Goal: Task Accomplishment & Management: Manage account settings

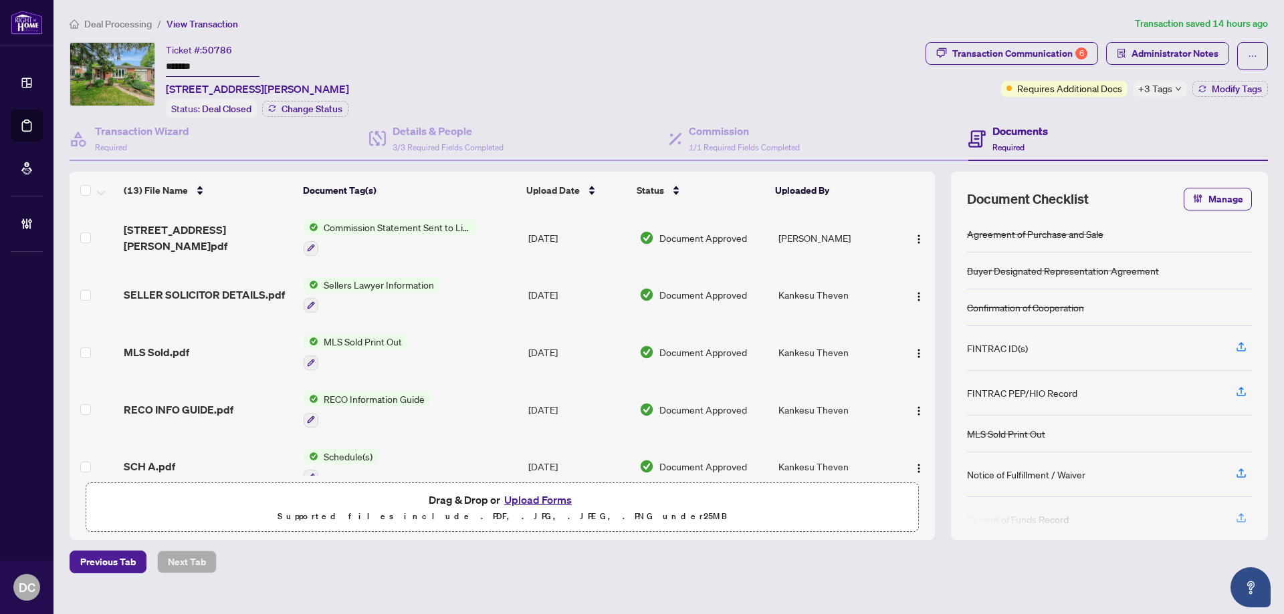
click at [1161, 86] on span "+3 Tags" at bounding box center [1155, 88] width 34 height 15
click at [1118, 106] on div "Transaction Communication 6 Administrator Notes Requires Additional Docs +3 Tag…" at bounding box center [1097, 80] width 348 height 76
click at [1156, 44] on span "Administrator Notes" at bounding box center [1174, 53] width 87 height 21
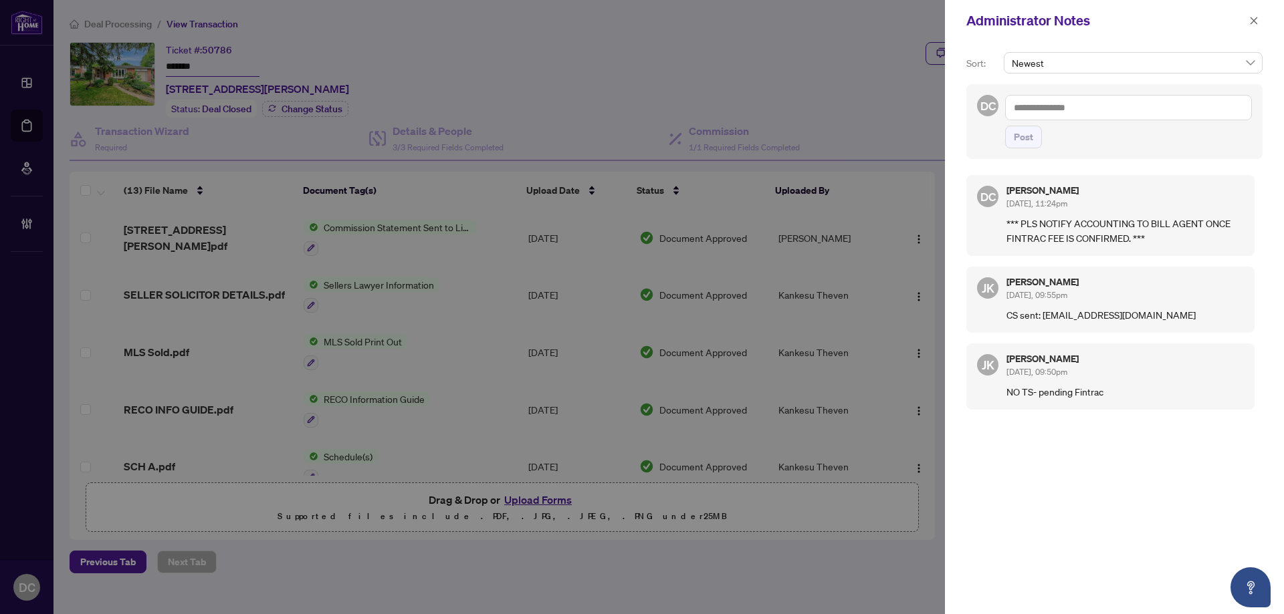
click at [1131, 106] on textarea at bounding box center [1128, 107] width 247 height 25
type textarea "**"
click at [1255, 19] on icon "close" at bounding box center [1253, 20] width 9 height 9
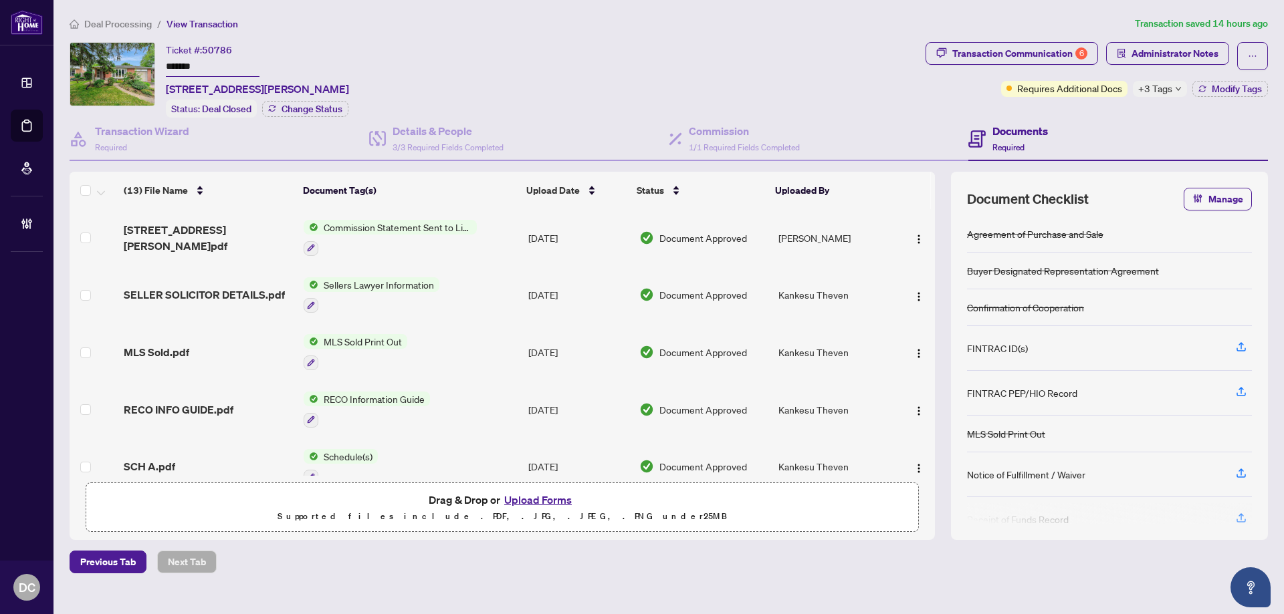
click at [1042, 51] on div "Transaction Communication 6" at bounding box center [1019, 53] width 135 height 21
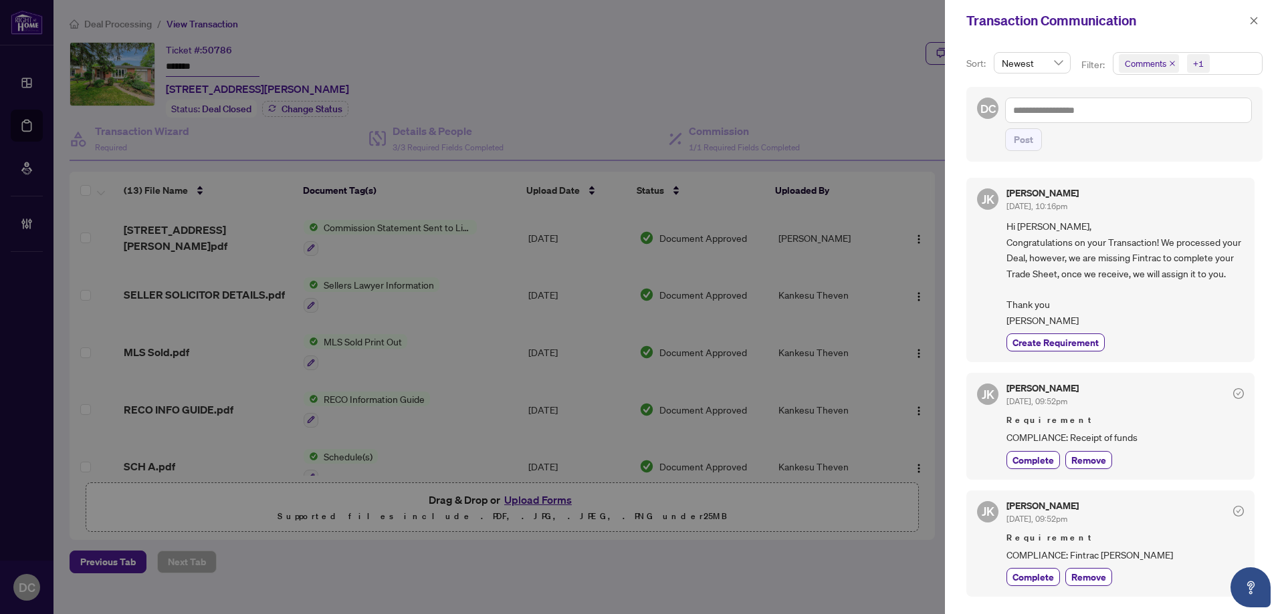
click at [1246, 8] on div "Transaction Communication" at bounding box center [1114, 20] width 339 height 41
click at [1251, 17] on icon "close" at bounding box center [1253, 20] width 9 height 9
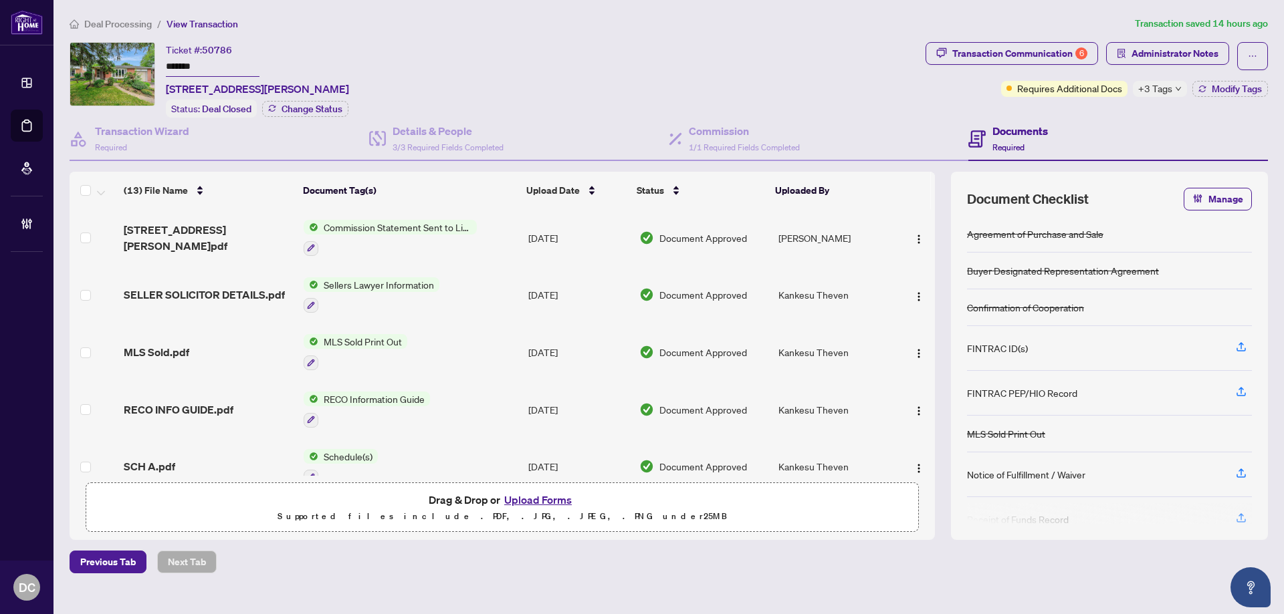
click at [132, 23] on span "Deal Processing" at bounding box center [118, 24] width 68 height 12
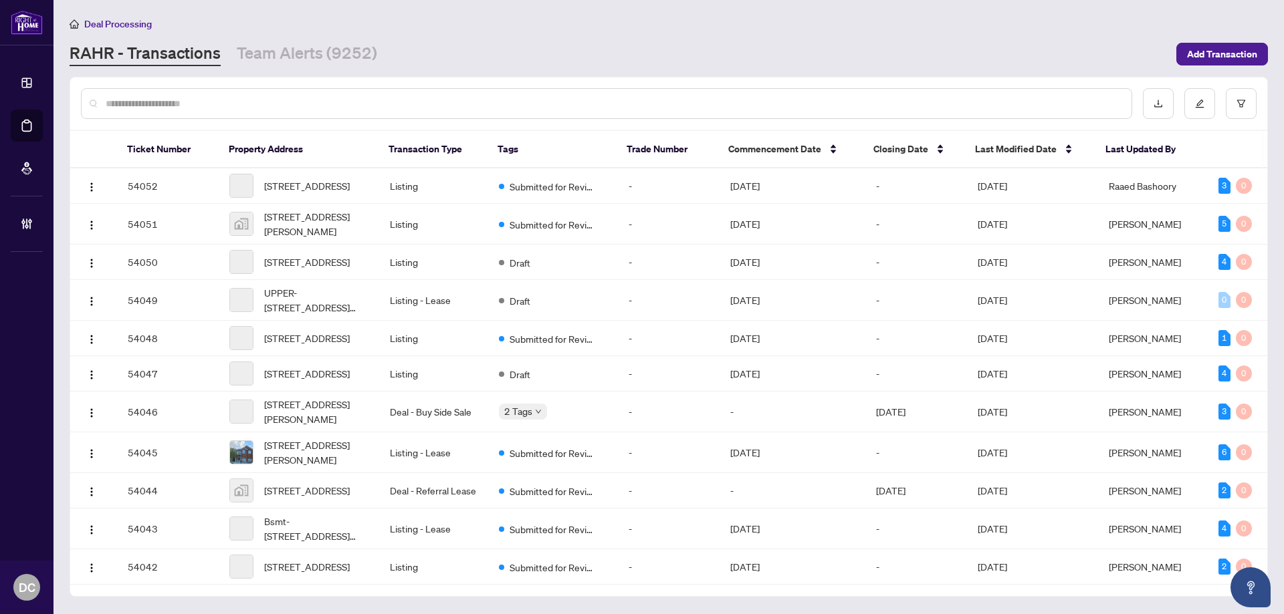
click at [263, 106] on input "text" at bounding box center [613, 103] width 1015 height 15
paste input "*******"
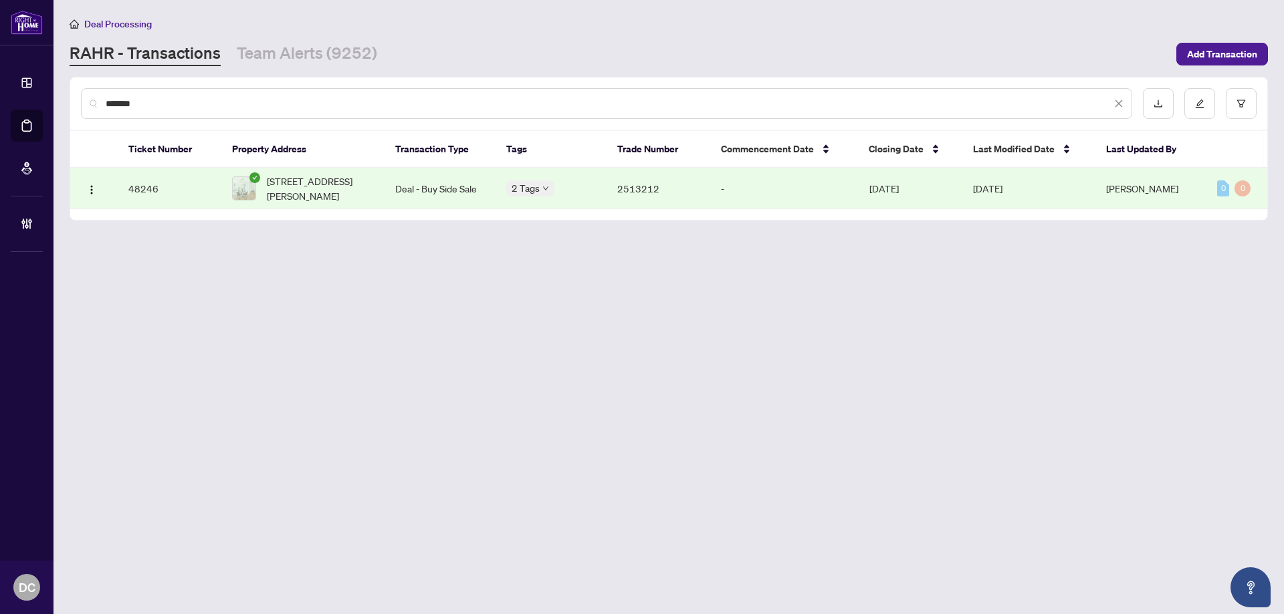
type input "*******"
click at [491, 191] on td "Deal - Buy Side Sale" at bounding box center [439, 188] width 111 height 41
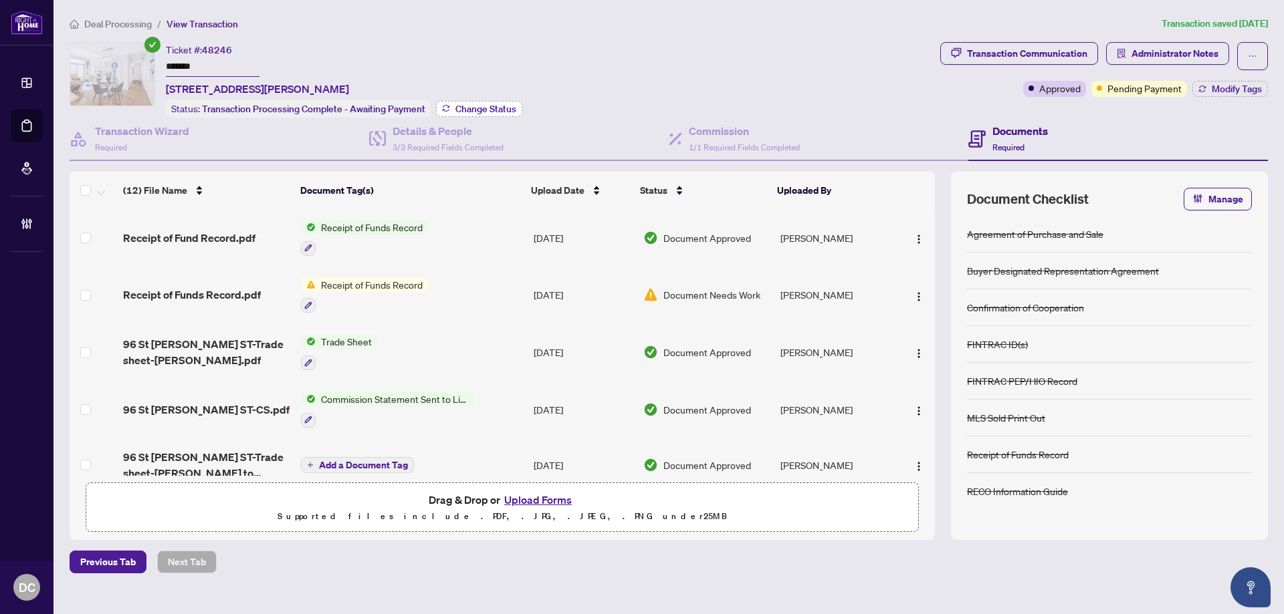
click at [475, 104] on span "Change Status" at bounding box center [485, 108] width 61 height 9
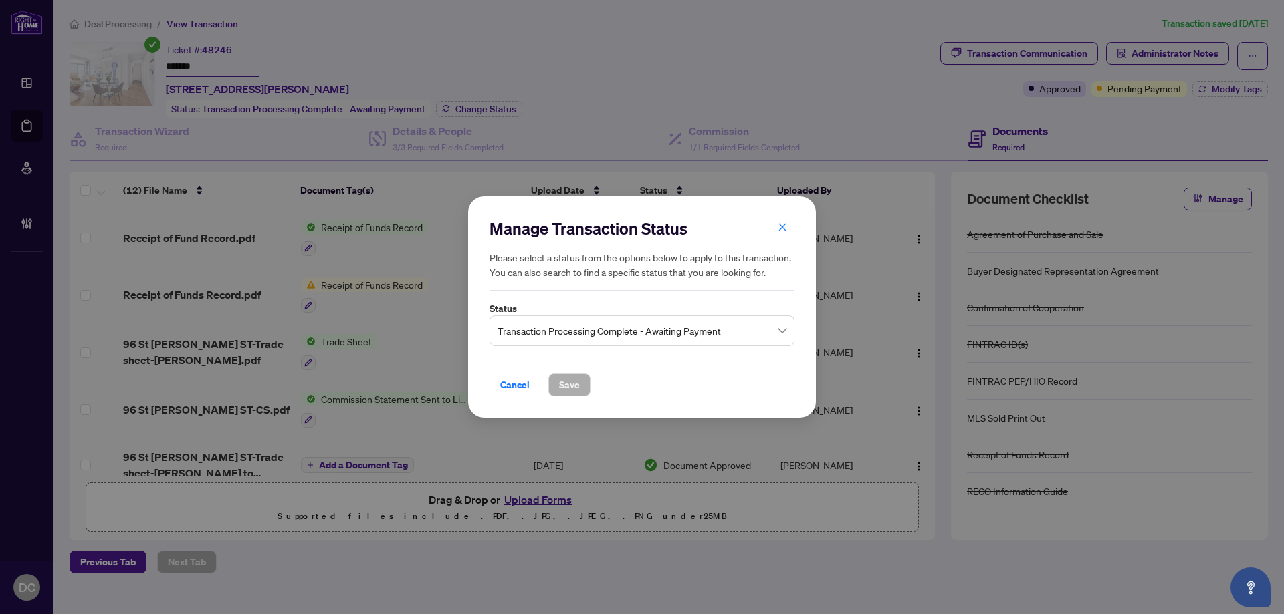
click at [613, 331] on span "Transaction Processing Complete - Awaiting Payment" at bounding box center [641, 330] width 289 height 25
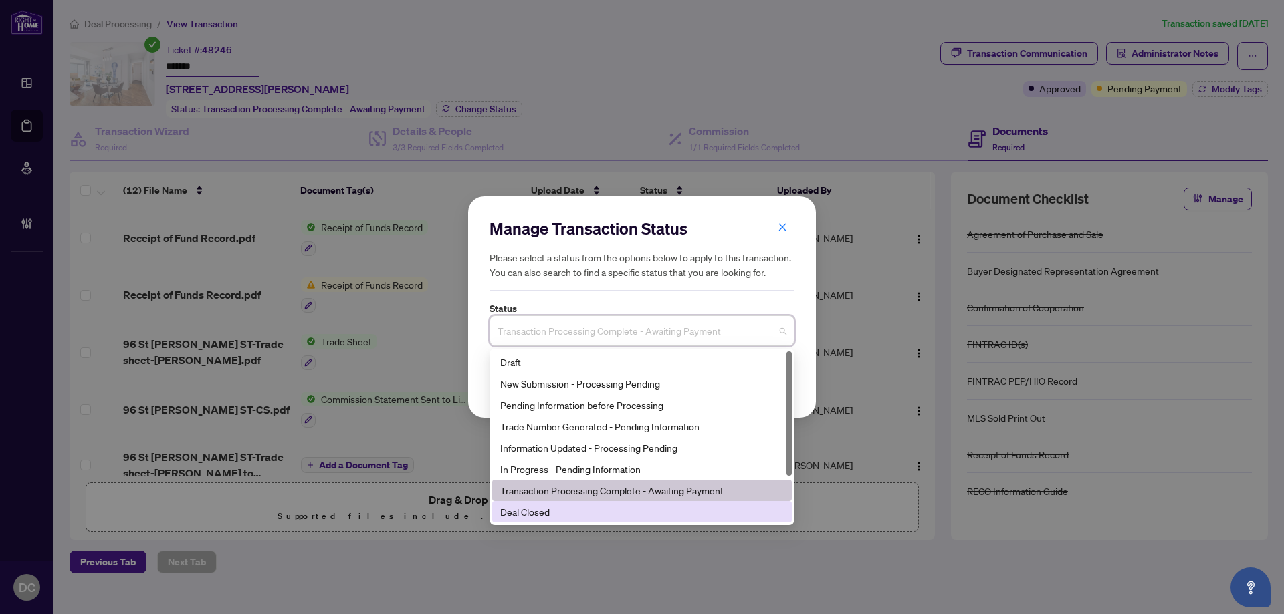
click at [554, 519] on div "Deal Closed" at bounding box center [641, 512] width 283 height 15
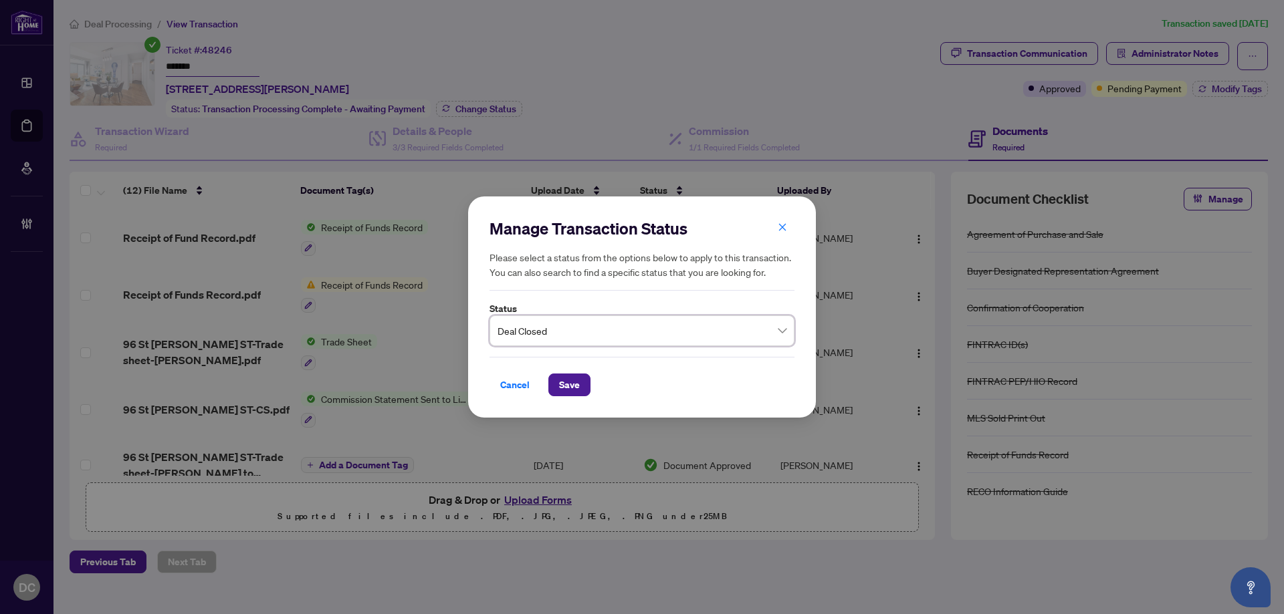
drag, startPoint x: 567, startPoint y: 392, endPoint x: 423, endPoint y: 387, distance: 143.8
click at [567, 391] on span "Save" at bounding box center [569, 384] width 21 height 21
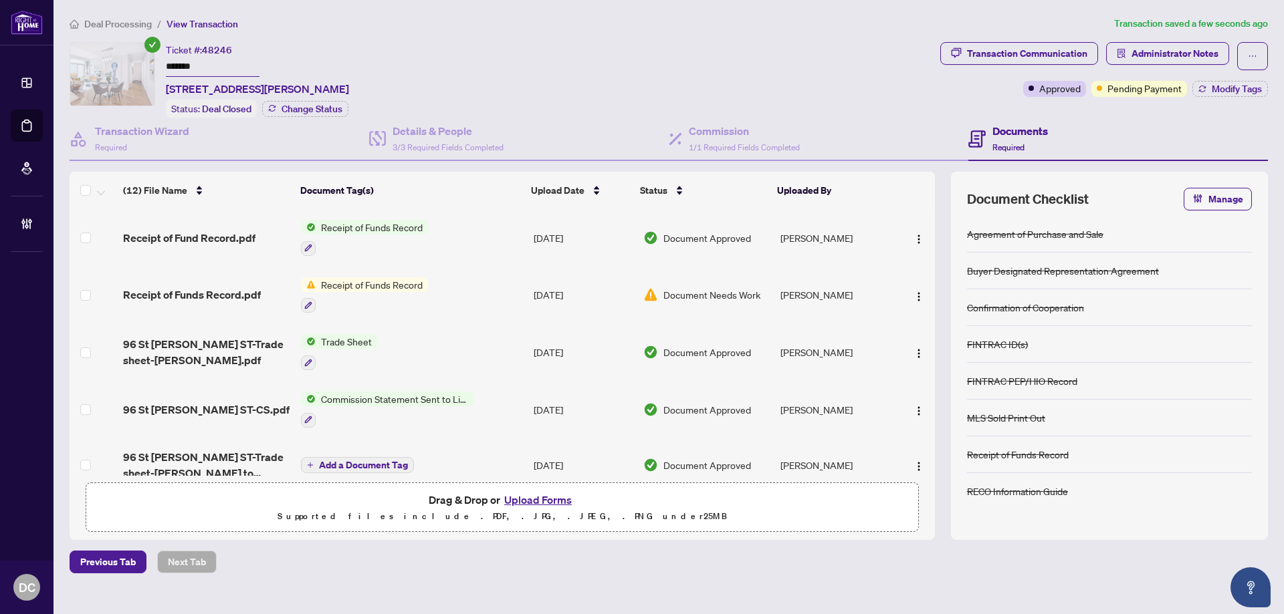
click at [418, 355] on td "Trade Sheet" at bounding box center [411, 352] width 233 height 57
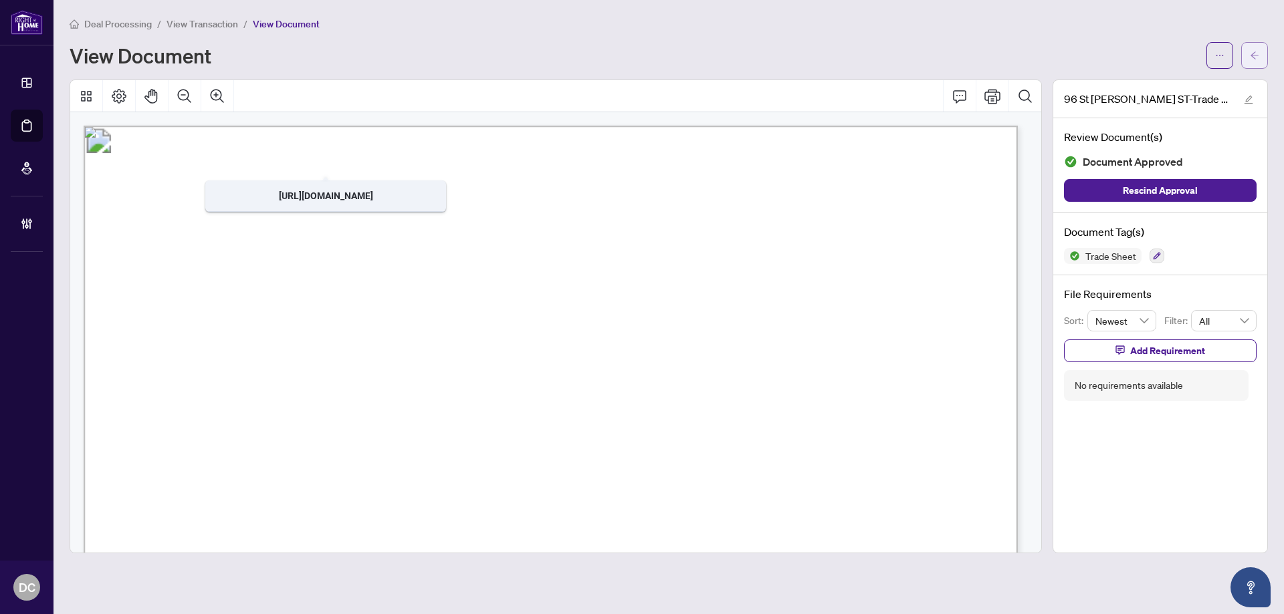
click at [1255, 58] on icon "arrow-left" at bounding box center [1253, 55] width 9 height 9
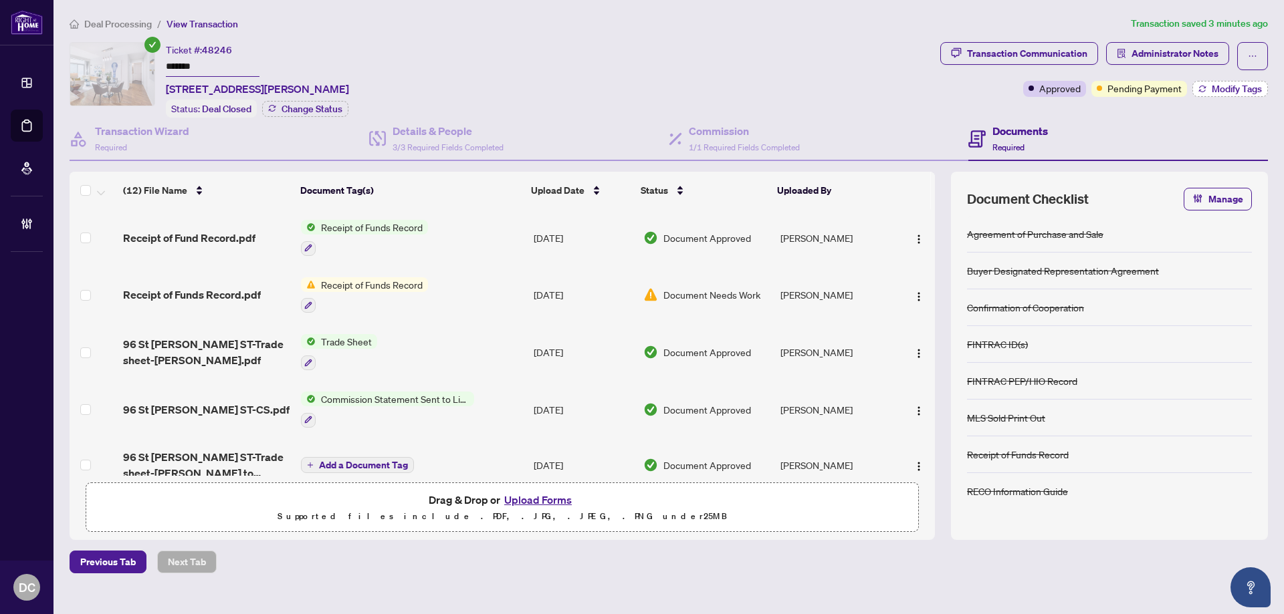
click at [1219, 90] on span "Modify Tags" at bounding box center [1236, 88] width 50 height 9
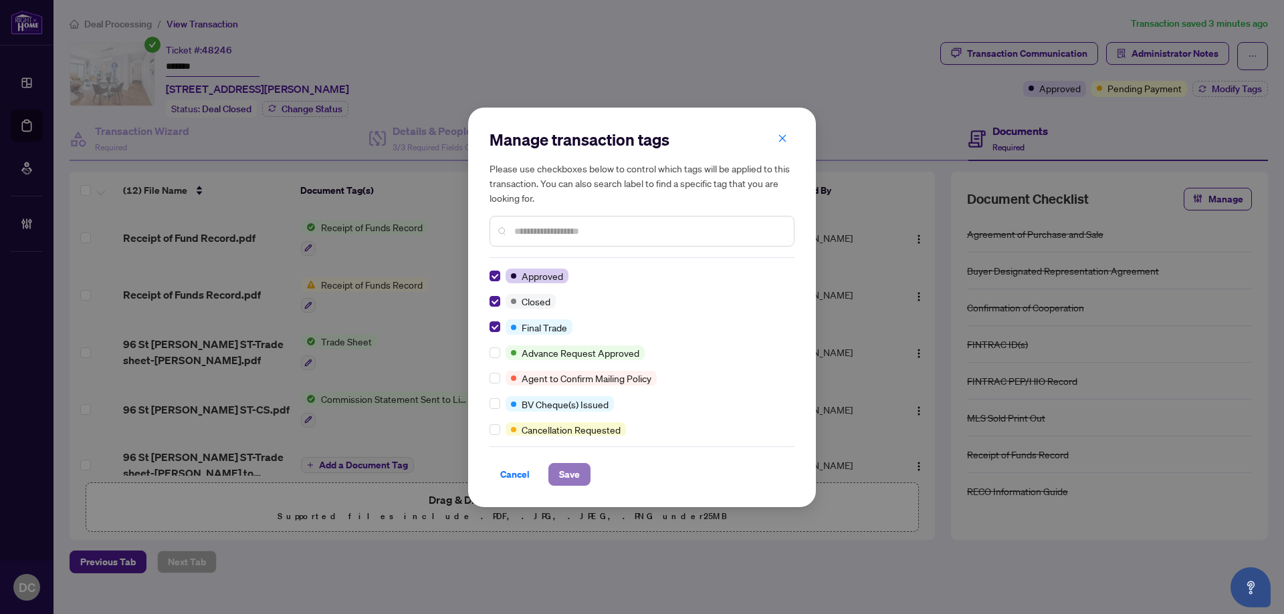
click at [567, 473] on span "Save" at bounding box center [569, 474] width 21 height 21
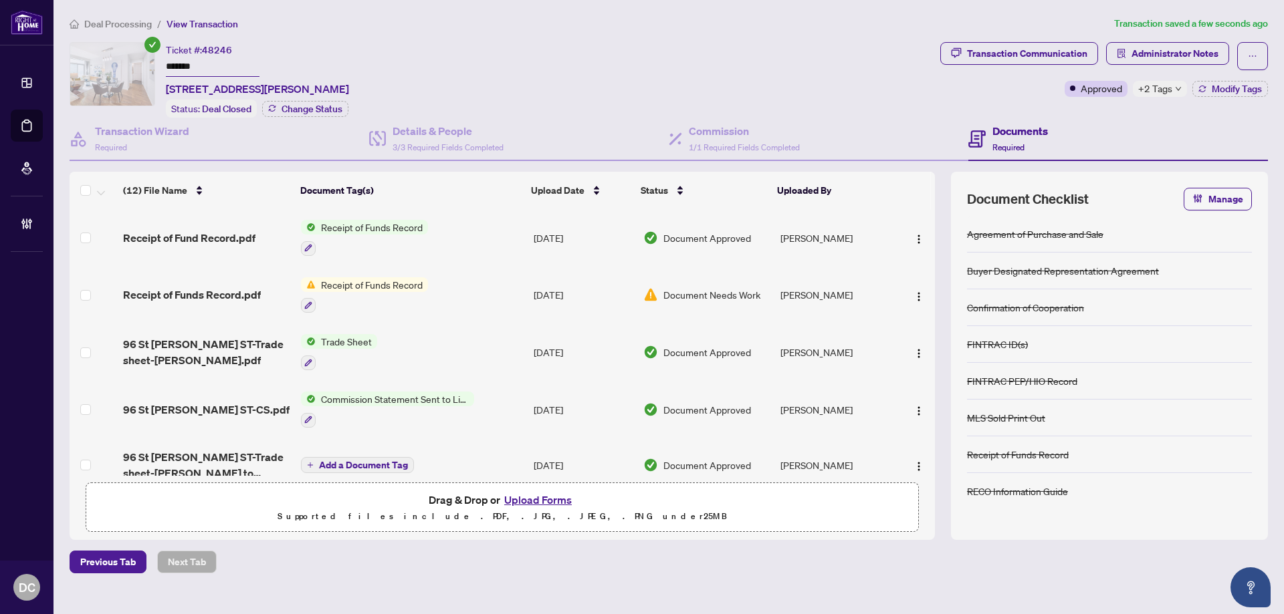
click at [1164, 86] on span "+2 Tags" at bounding box center [1155, 88] width 34 height 15
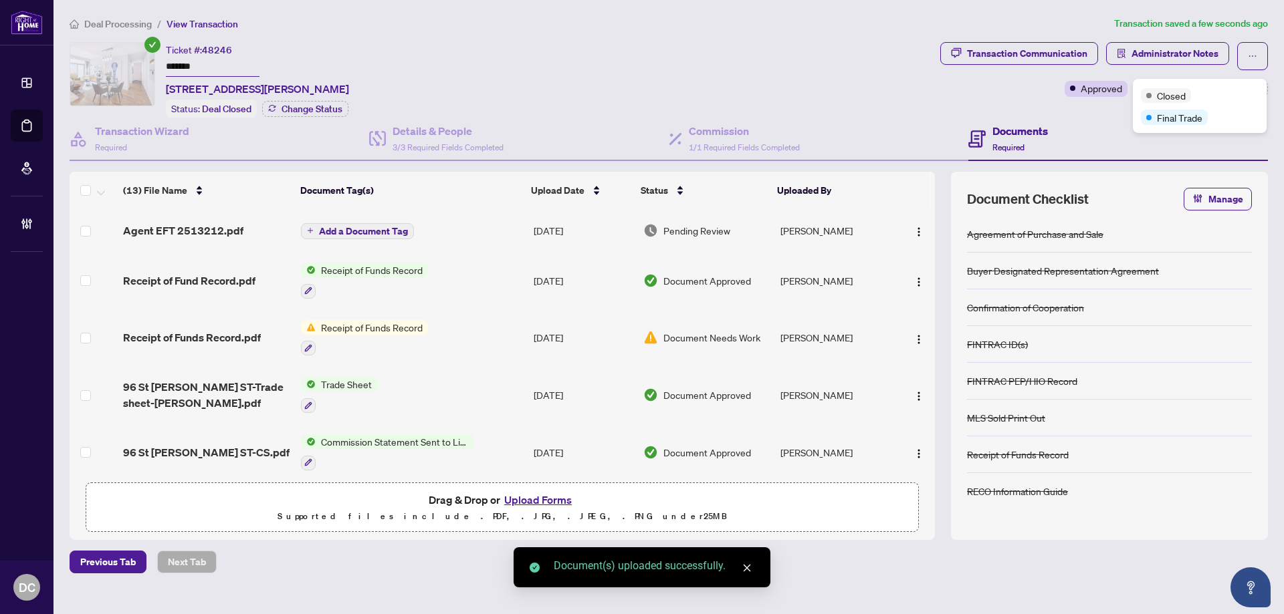
click at [1082, 110] on div "Transaction Communication Administrator Notes Approved +2 Tags Modify Tags" at bounding box center [1103, 80] width 333 height 76
click at [914, 227] on img "button" at bounding box center [918, 232] width 11 height 11
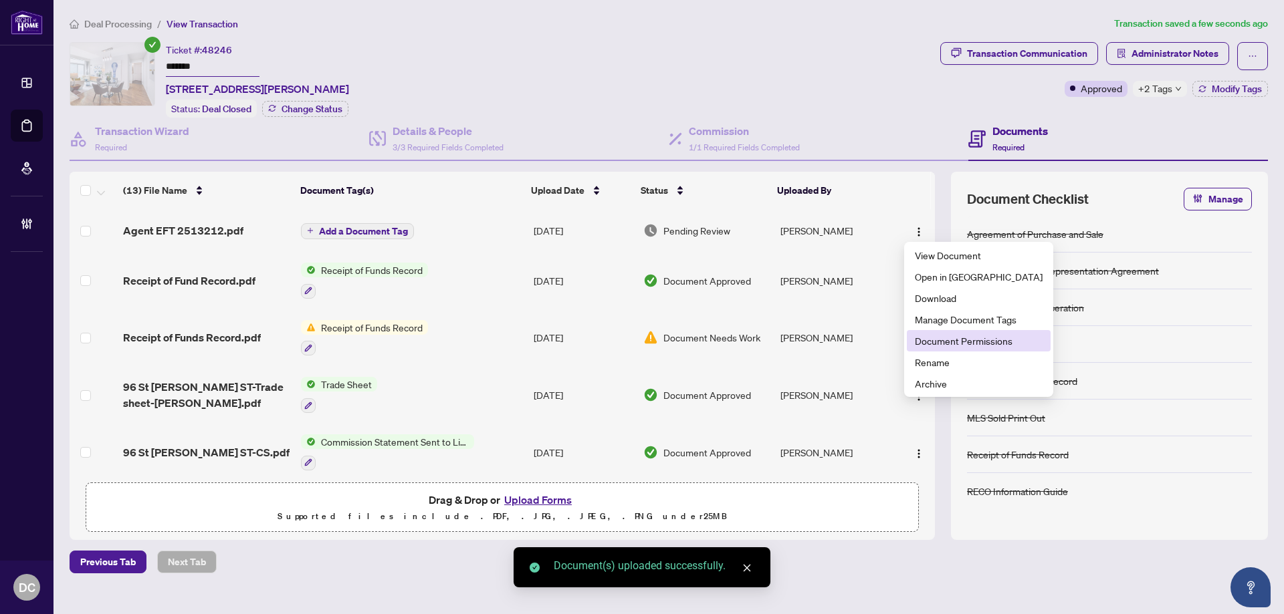
click at [941, 349] on li "Document Permissions" at bounding box center [979, 340] width 144 height 21
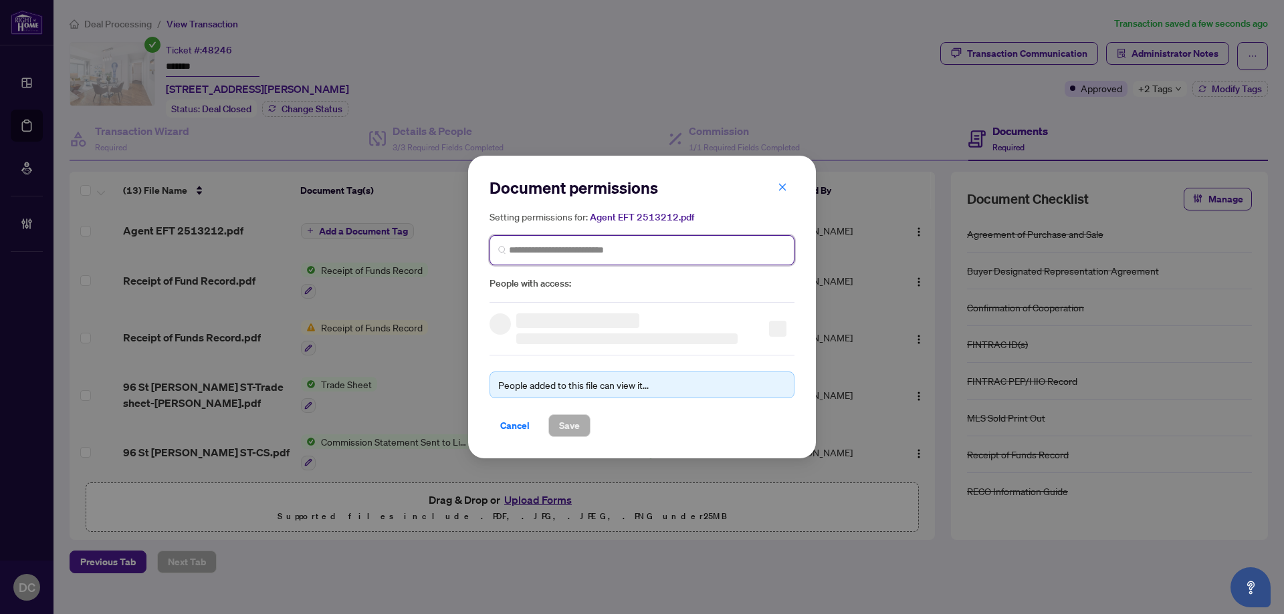
click at [604, 247] on input "search" at bounding box center [647, 250] width 277 height 14
type input "*********"
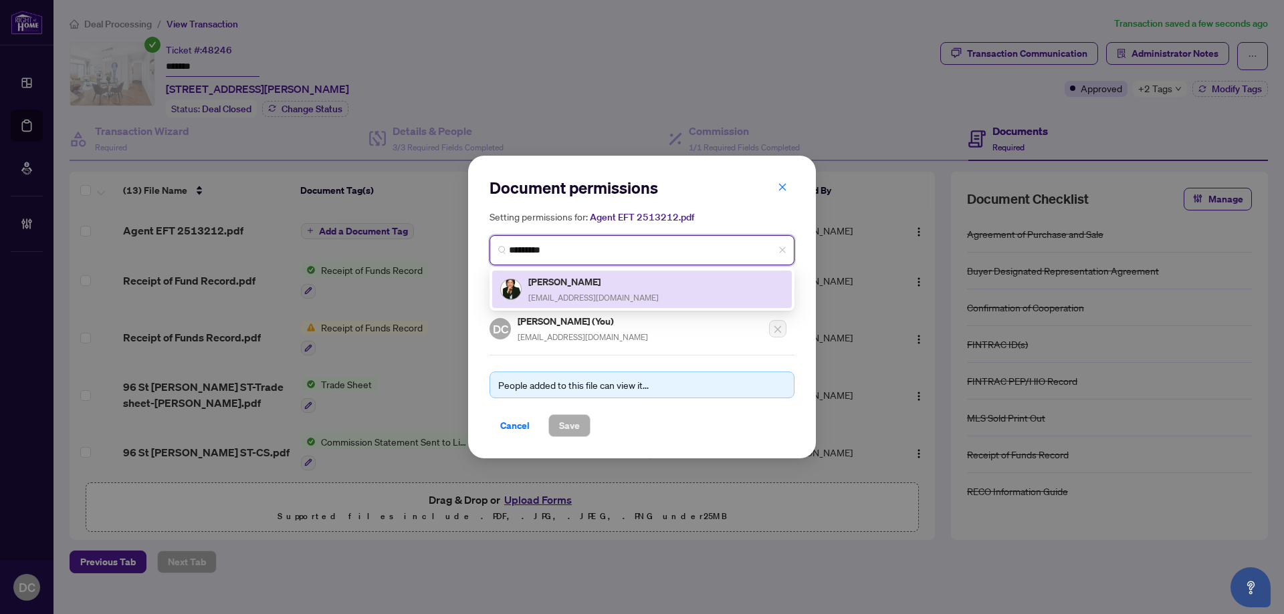
click at [639, 297] on div "Cecily Chang realtorcecily88@gmail.com" at bounding box center [641, 289] width 283 height 31
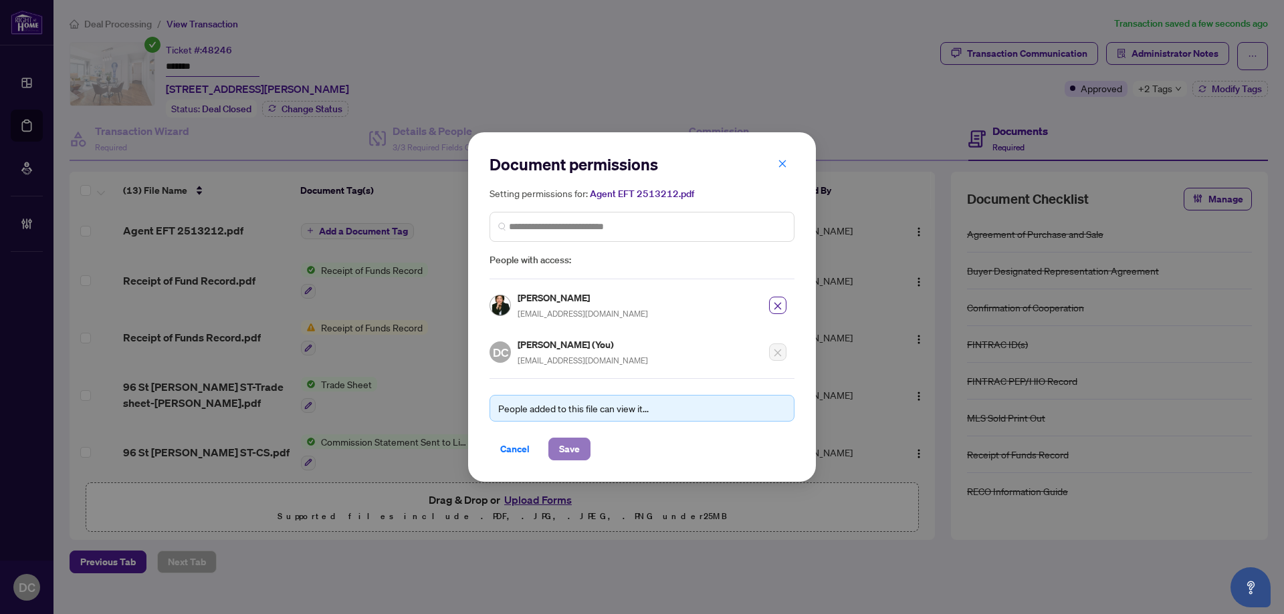
click at [565, 455] on span "Save" at bounding box center [569, 449] width 21 height 21
click at [1207, 54] on div "Document permissions Setting permissions for: Agent EFT 2513212.pdf 6854 Cecily…" at bounding box center [642, 307] width 1284 height 614
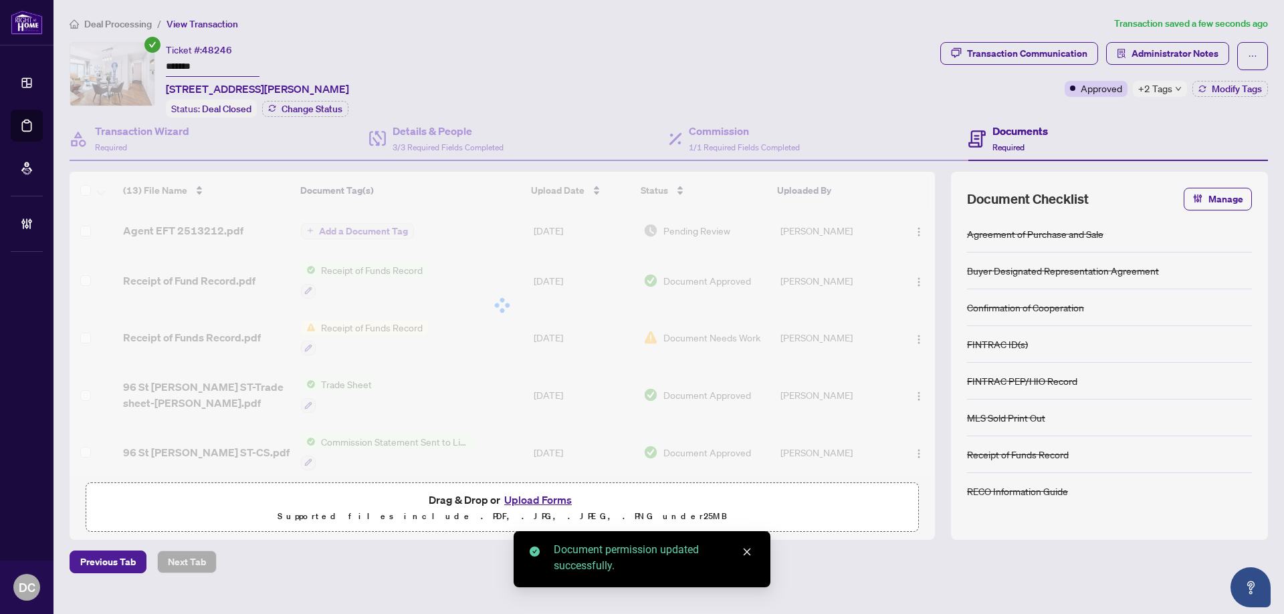
click at [1143, 53] on span "Administrator Notes" at bounding box center [1174, 53] width 87 height 21
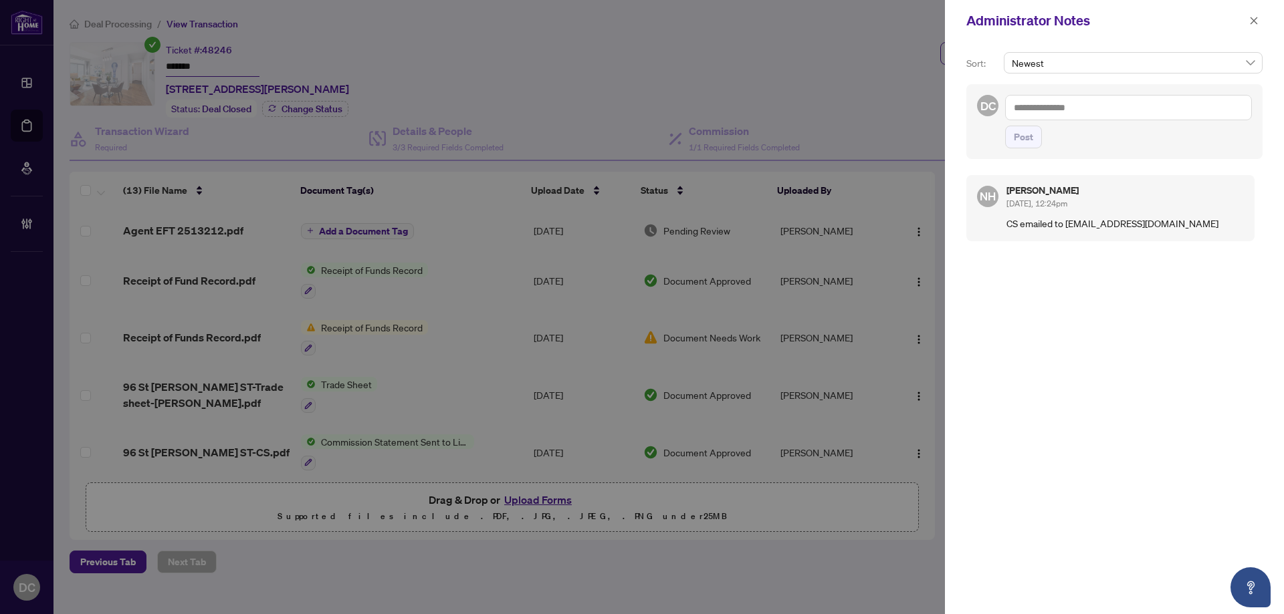
click at [1102, 100] on textarea at bounding box center [1128, 107] width 247 height 25
paste textarea "**********"
type textarea "**********"
click at [1029, 133] on span "Post" at bounding box center [1022, 136] width 19 height 21
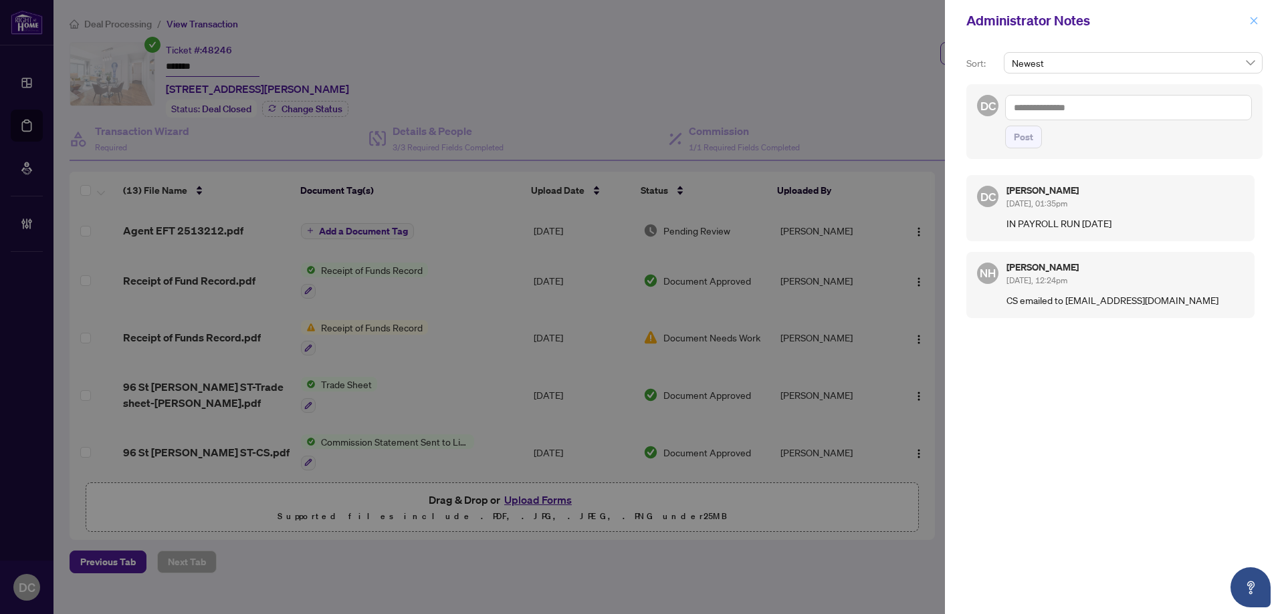
click at [1250, 15] on span "button" at bounding box center [1253, 20] width 9 height 21
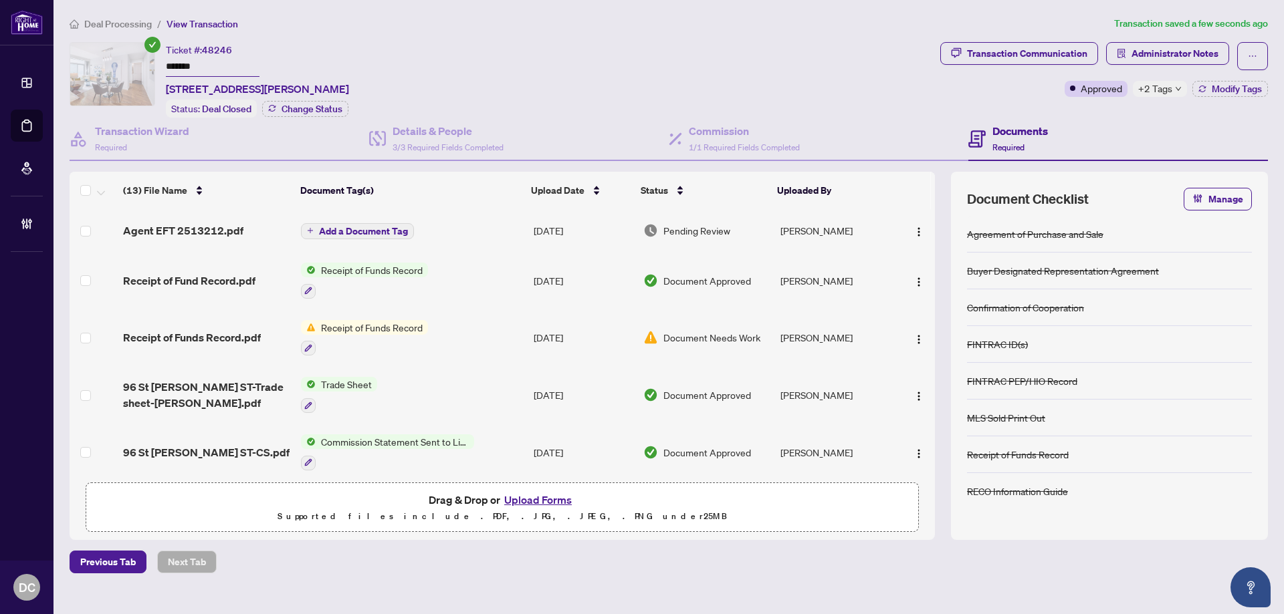
click at [134, 22] on span "Deal Processing" at bounding box center [118, 24] width 68 height 12
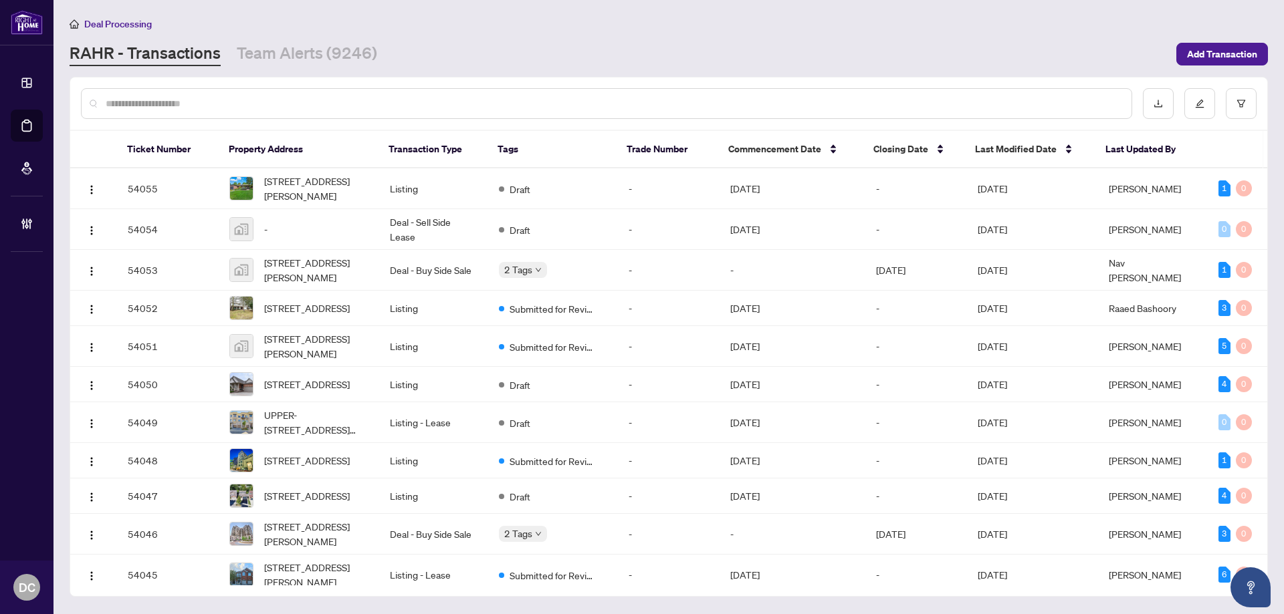
click at [201, 104] on input "text" at bounding box center [613, 103] width 1015 height 15
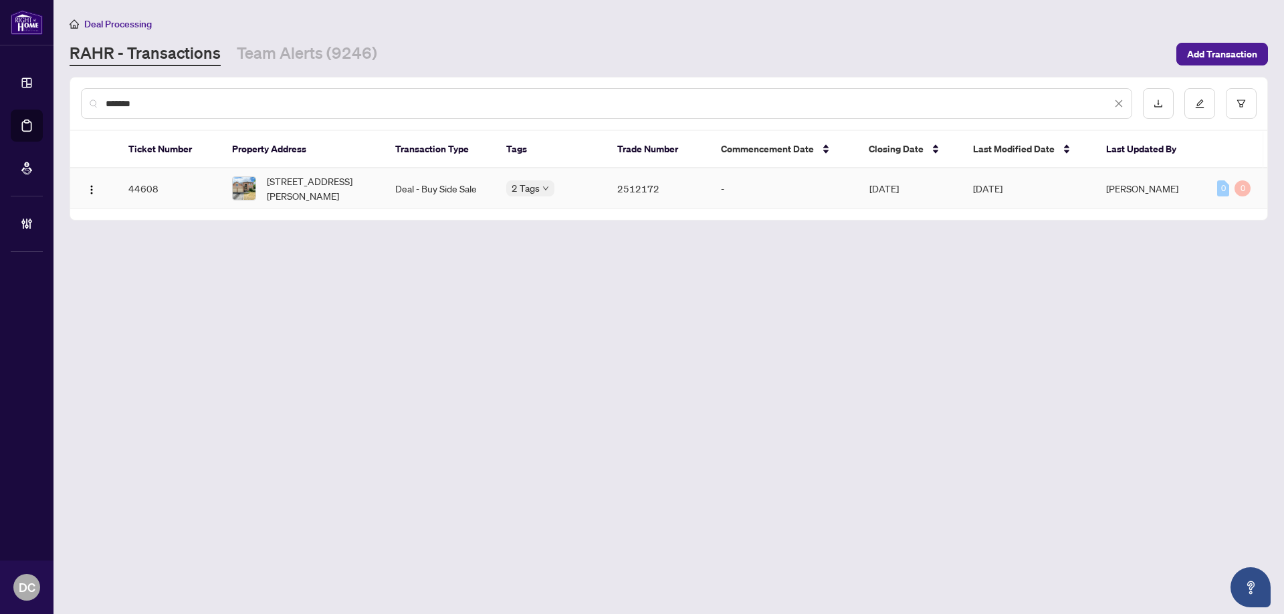
type input "*******"
click at [312, 191] on span "1129 Gossamer Dr, Pickering, Ontario L1X 2T8, Canada" at bounding box center [320, 188] width 107 height 29
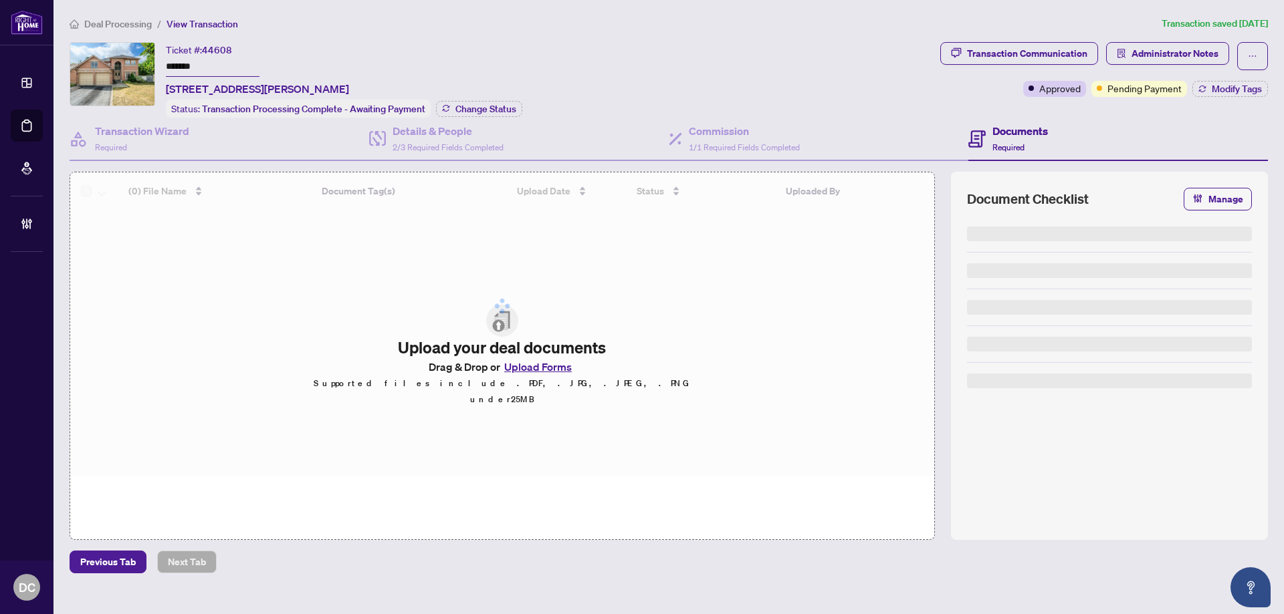
drag, startPoint x: 214, startPoint y: 67, endPoint x: 88, endPoint y: 64, distance: 126.4
click at [88, 64] on div "Ticket #: 44608 ******* 1129 Gossamer Dr, Pickering, Ontario L1X 2T8, Canada St…" at bounding box center [502, 80] width 865 height 76
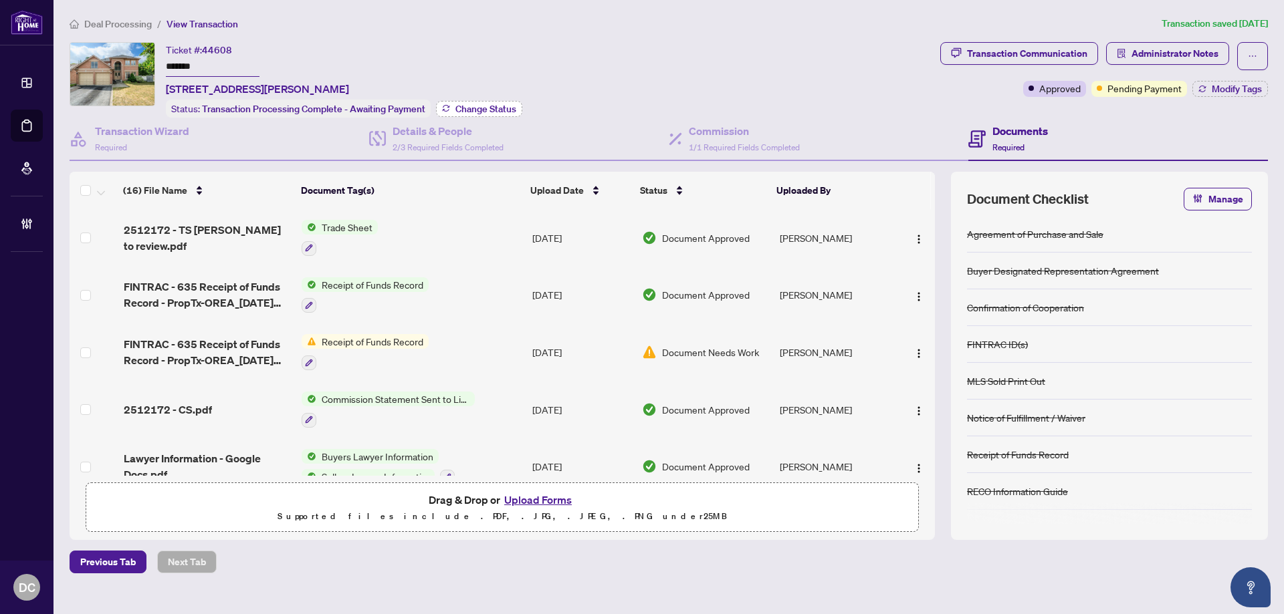
click at [497, 112] on button "Change Status" at bounding box center [479, 109] width 86 height 16
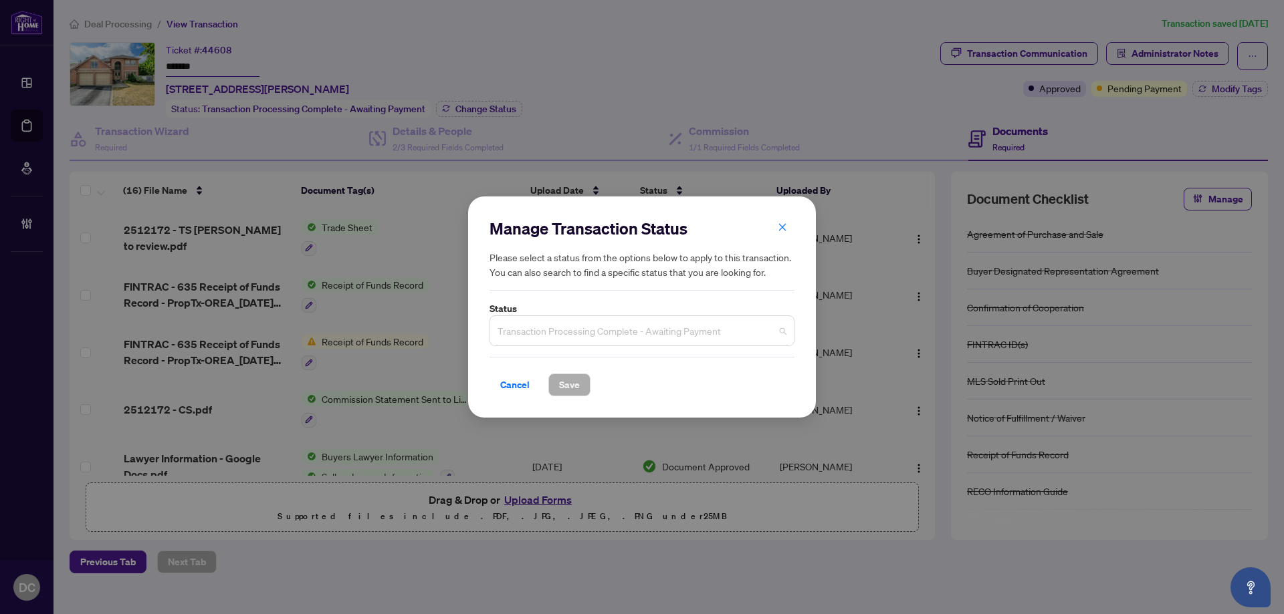
click at [560, 319] on div "Transaction Processing Complete - Awaiting Payment" at bounding box center [641, 331] width 305 height 31
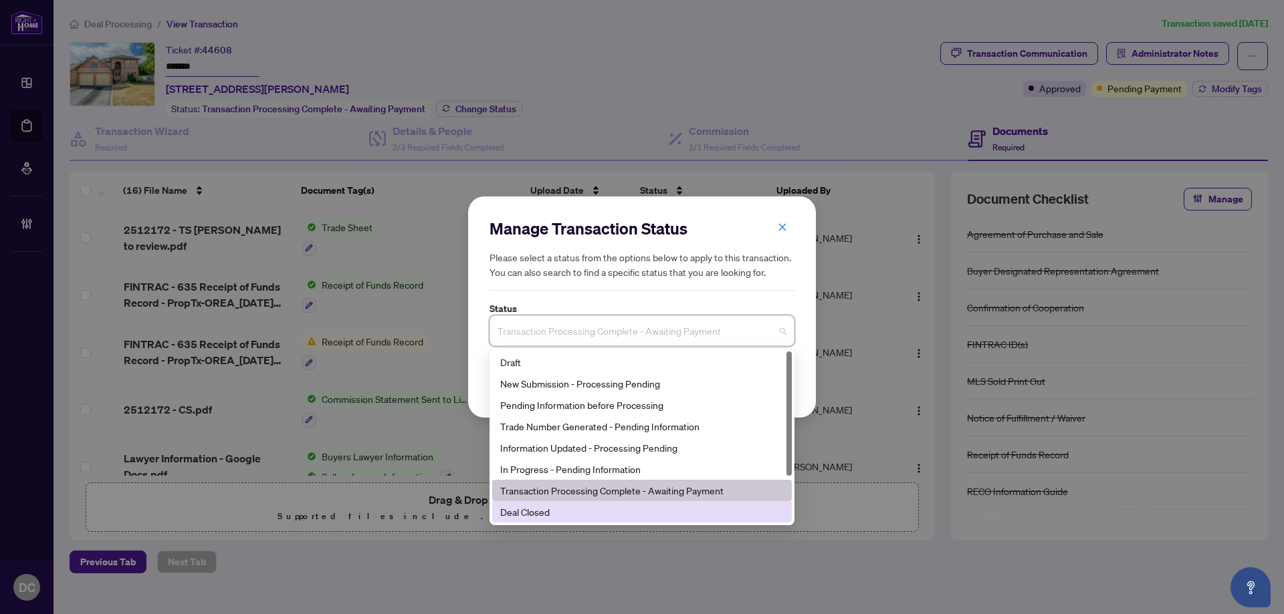
click at [564, 518] on div "Deal Closed" at bounding box center [641, 512] width 283 height 15
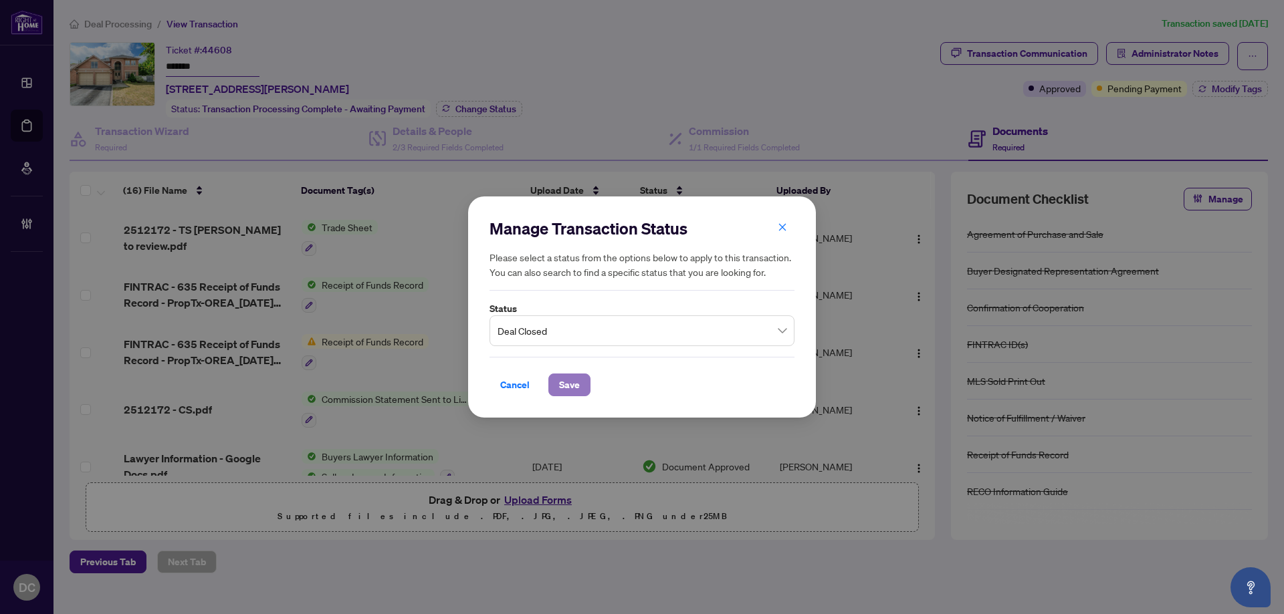
click at [580, 385] on button "Save" at bounding box center [569, 385] width 42 height 23
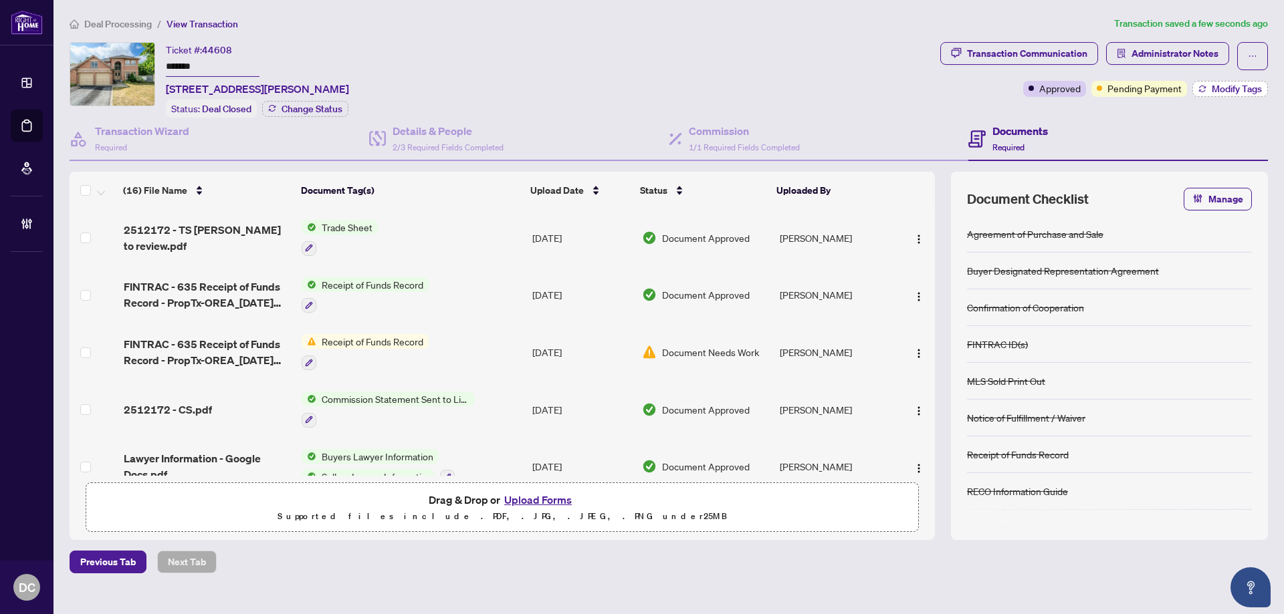
click at [1219, 86] on span "Modify Tags" at bounding box center [1236, 88] width 50 height 9
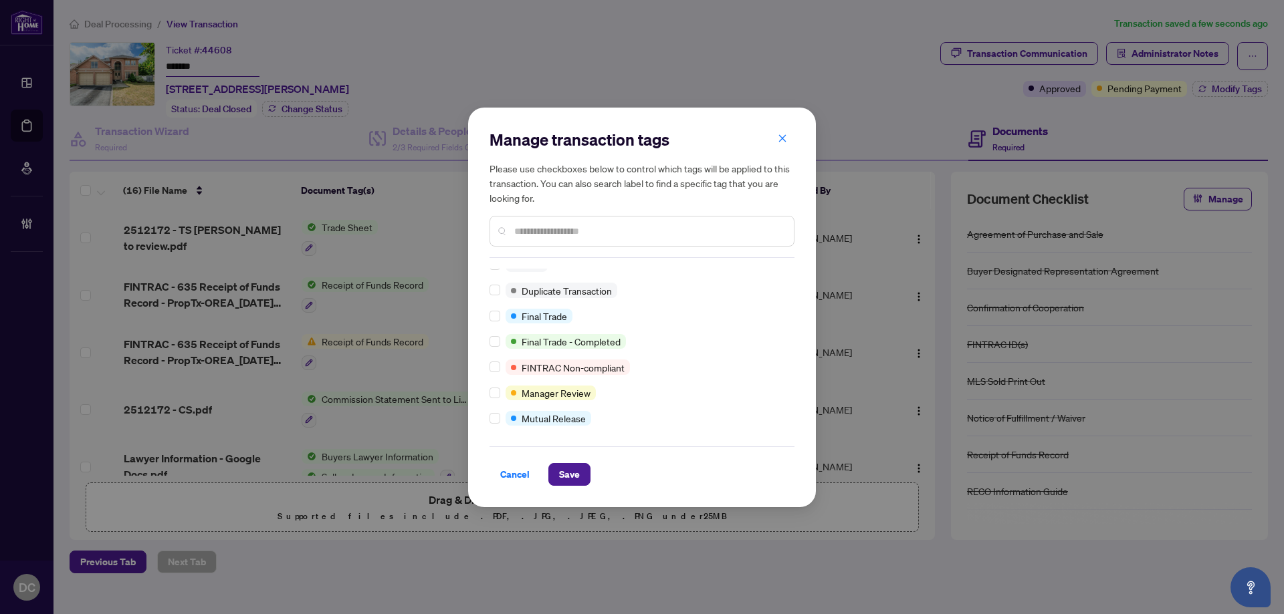
scroll to position [11, 0]
click at [582, 472] on button "Save" at bounding box center [569, 474] width 42 height 23
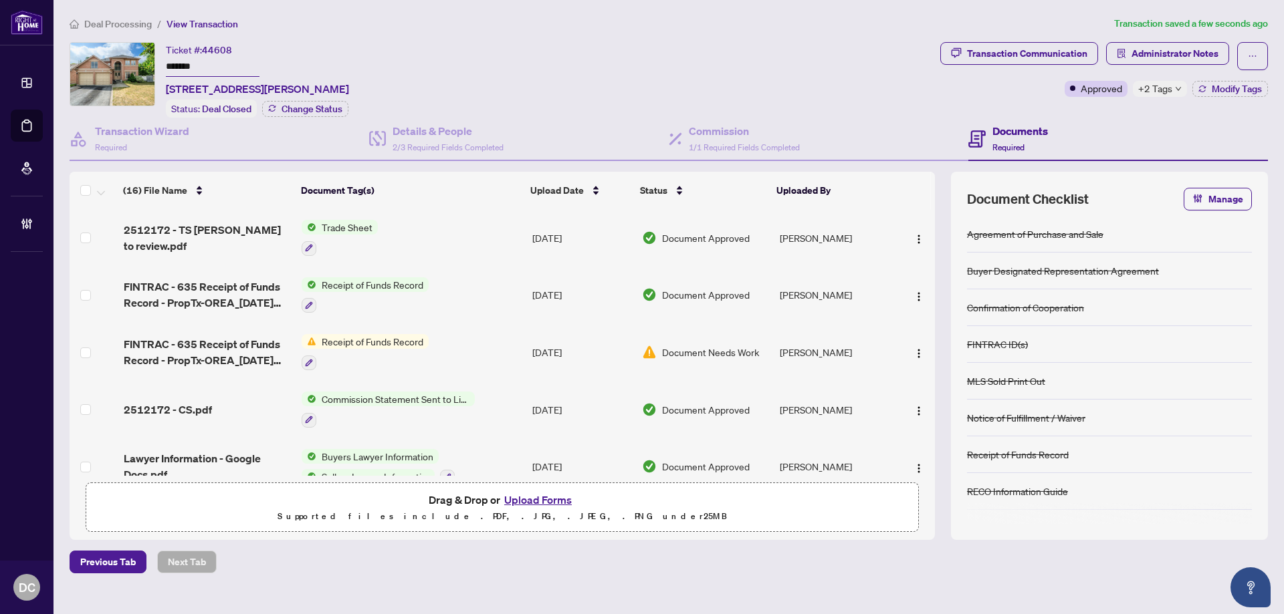
click at [453, 237] on td "Trade Sheet" at bounding box center [411, 237] width 231 height 57
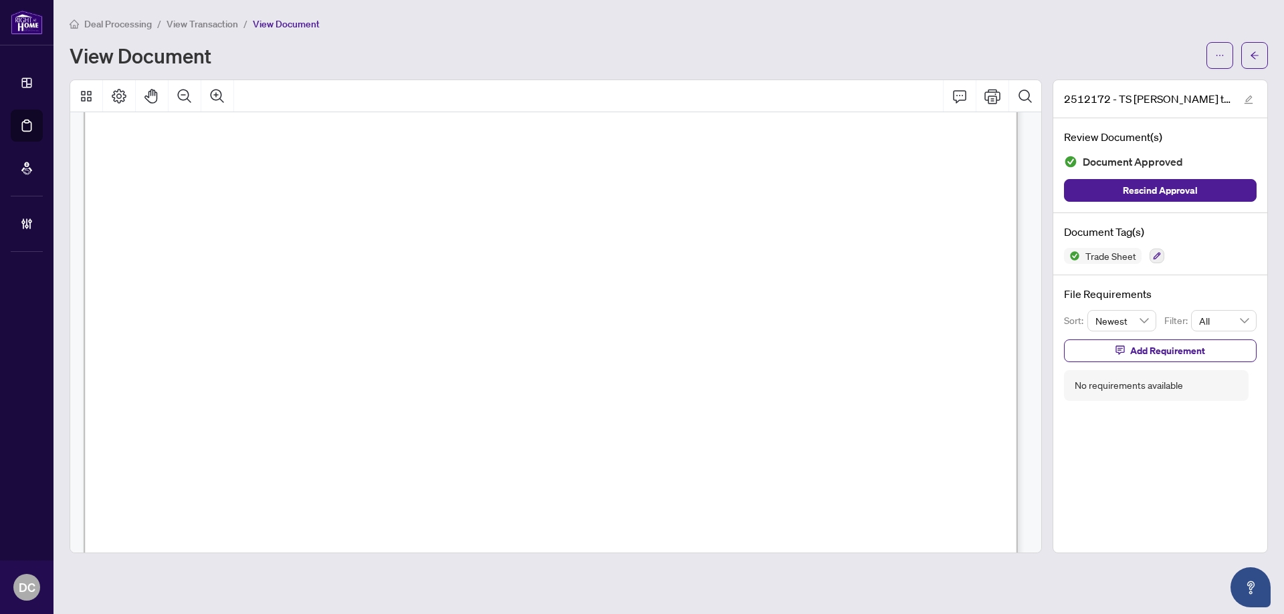
scroll to position [468, 0]
drag, startPoint x: 1263, startPoint y: 53, endPoint x: 939, endPoint y: 3, distance: 328.1
click at [1263, 53] on button "button" at bounding box center [1254, 55] width 27 height 27
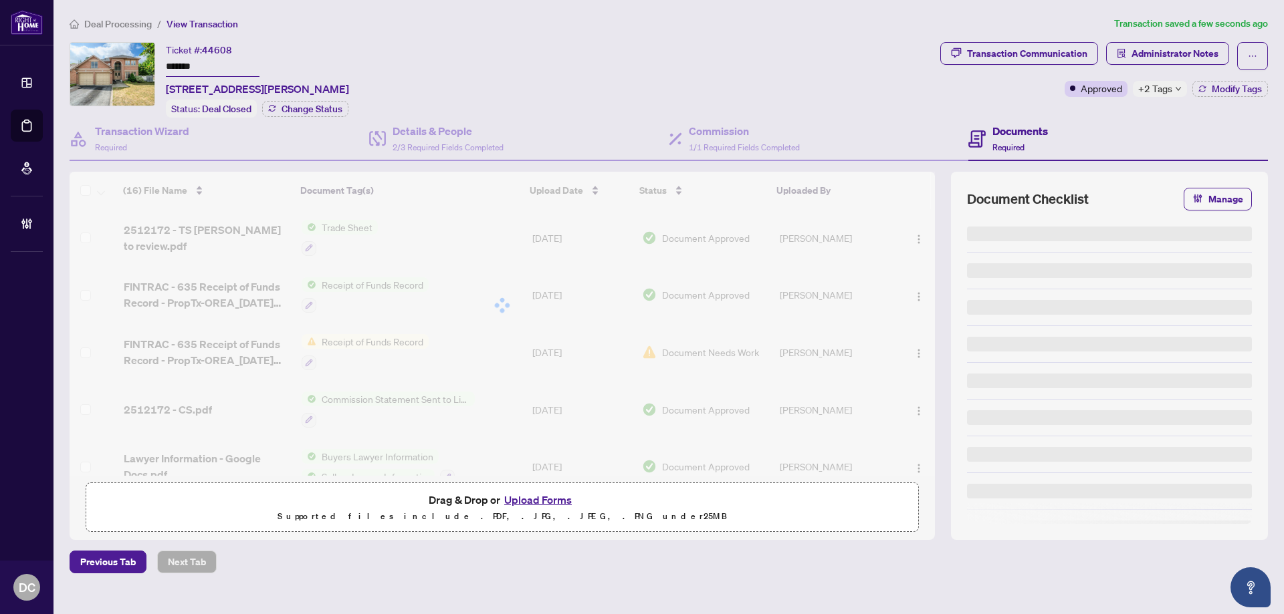
type input "*******"
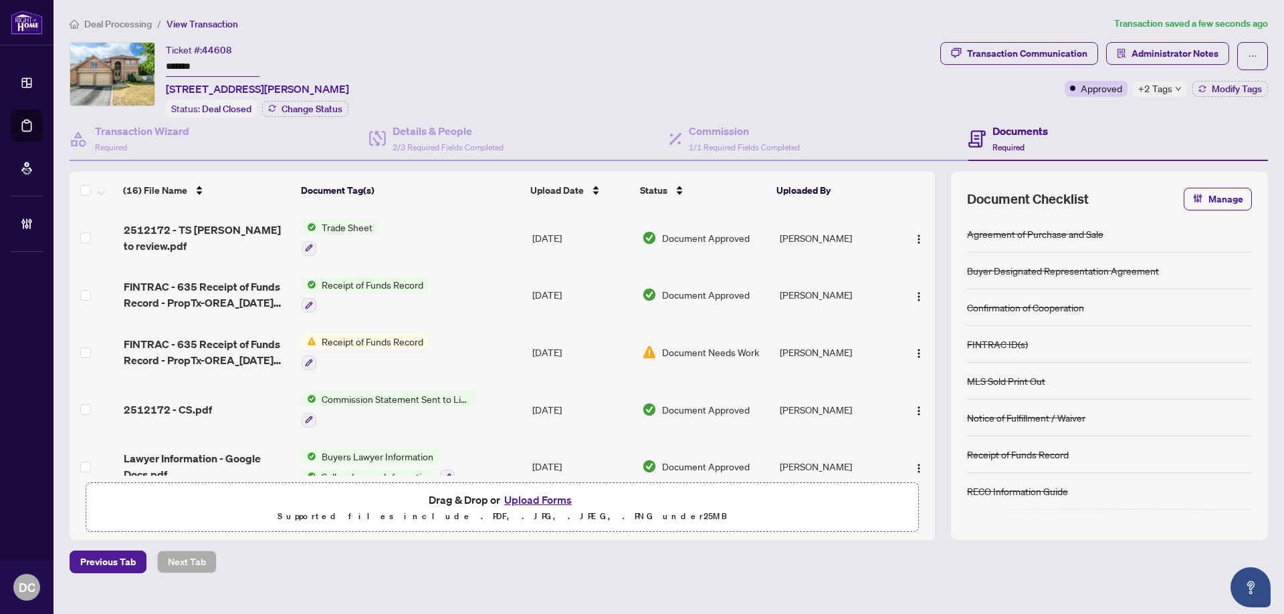
click at [1136, 84] on div "+2 Tags" at bounding box center [1159, 89] width 54 height 16
click at [1080, 118] on div "Documents Required" at bounding box center [1117, 139] width 299 height 43
click at [1143, 49] on span "Administrator Notes" at bounding box center [1174, 53] width 87 height 21
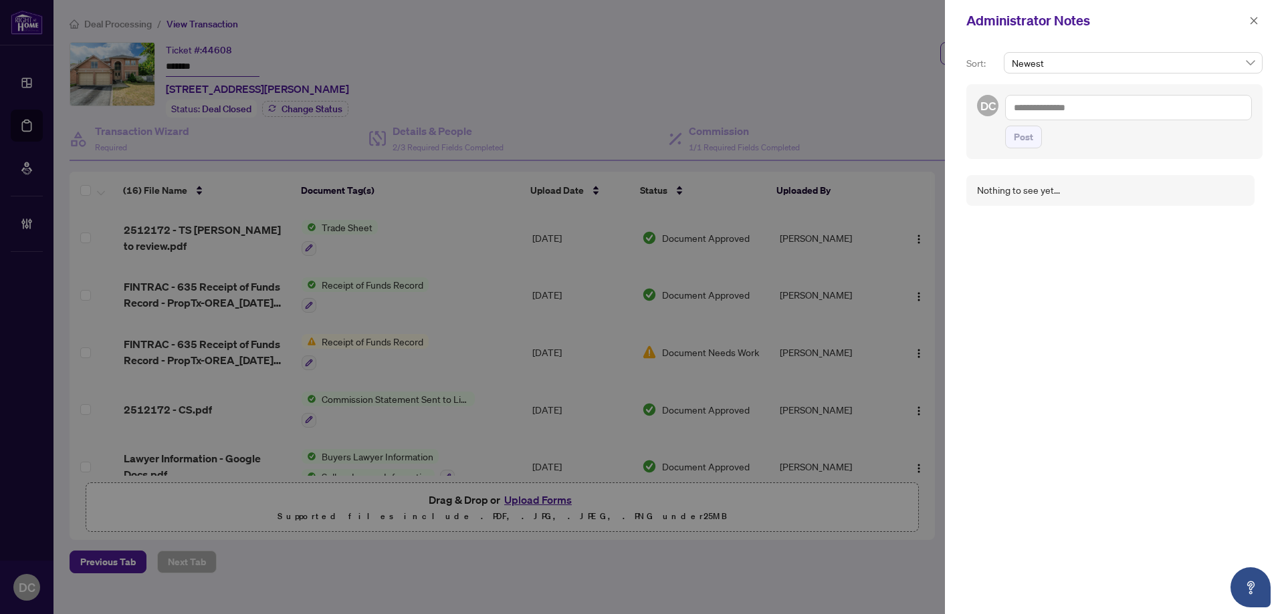
click at [1162, 106] on textarea at bounding box center [1128, 107] width 247 height 25
paste textarea "**********"
type textarea "**********"
click at [1025, 135] on span "Post" at bounding box center [1022, 136] width 19 height 21
click at [1250, 18] on icon "close" at bounding box center [1253, 20] width 7 height 7
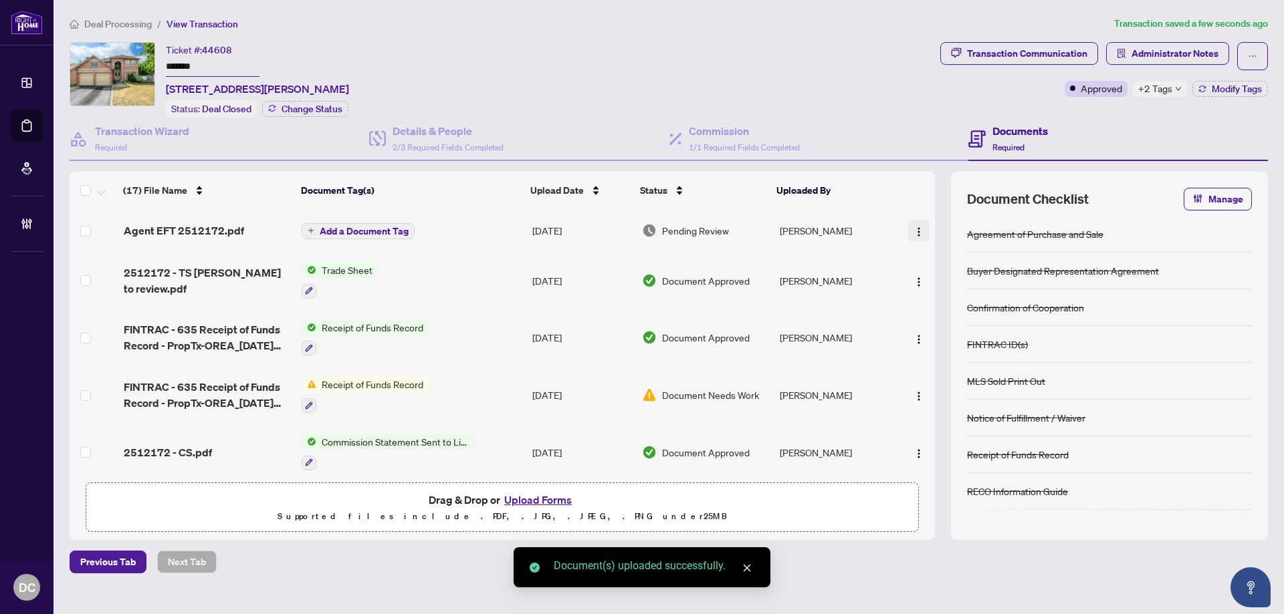
click at [914, 224] on span "button" at bounding box center [918, 230] width 11 height 15
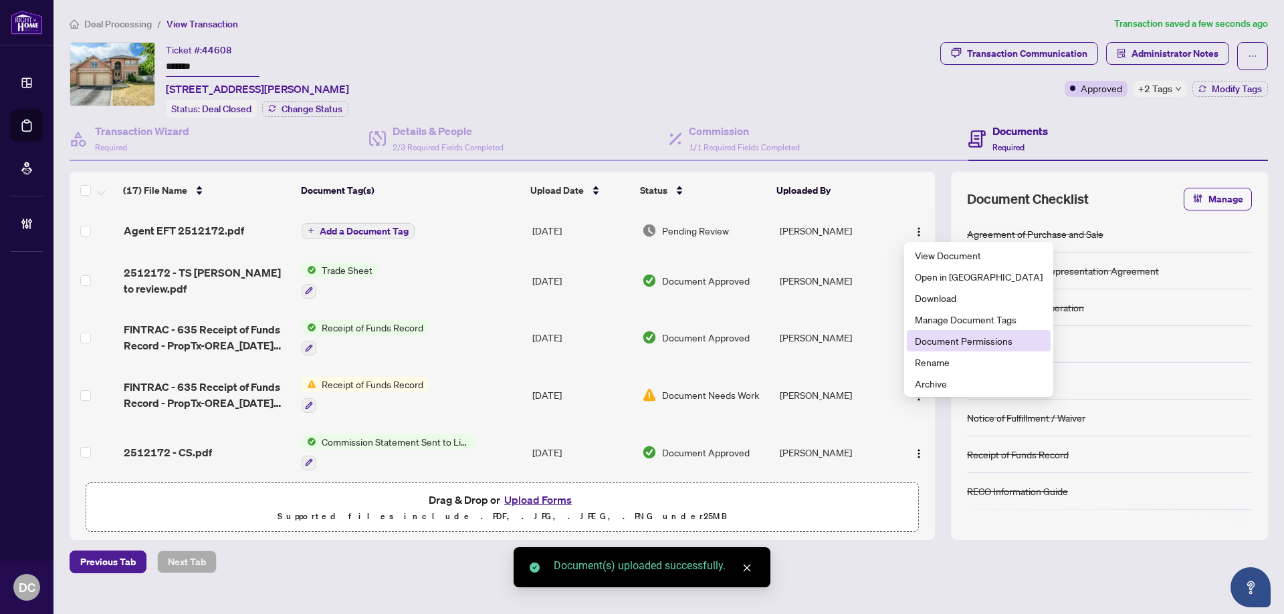
click at [931, 341] on span "Document Permissions" at bounding box center [979, 341] width 128 height 15
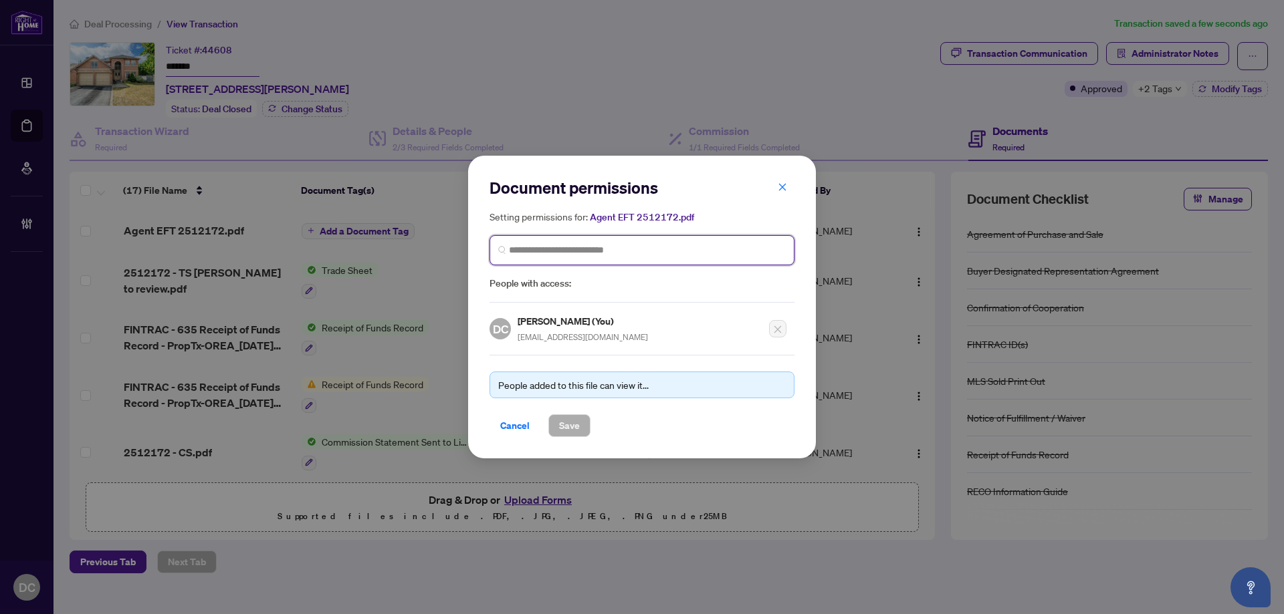
click at [630, 249] on input "search" at bounding box center [647, 250] width 277 height 14
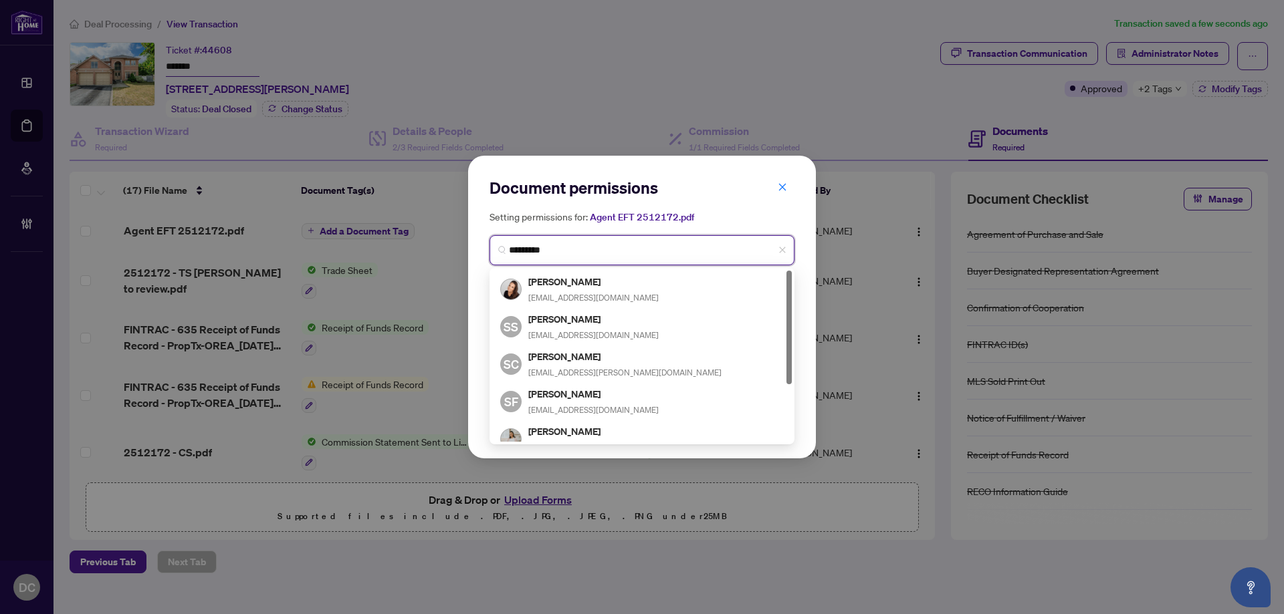
type input "**********"
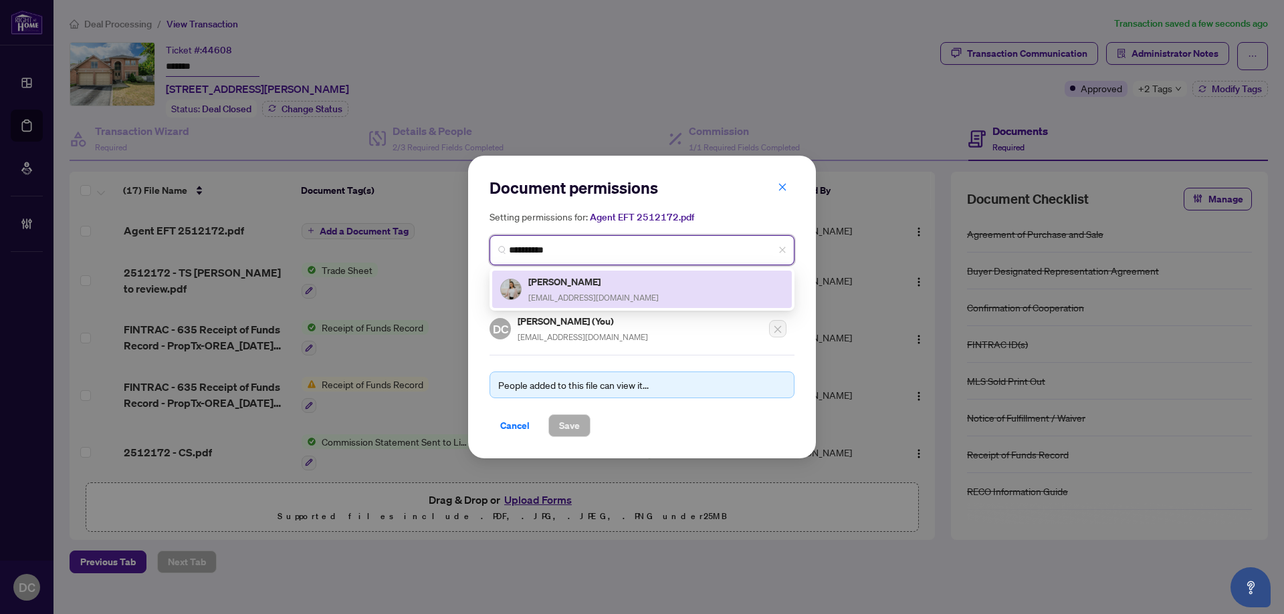
click at [554, 287] on h5 "Sandy Hoang" at bounding box center [593, 281] width 130 height 15
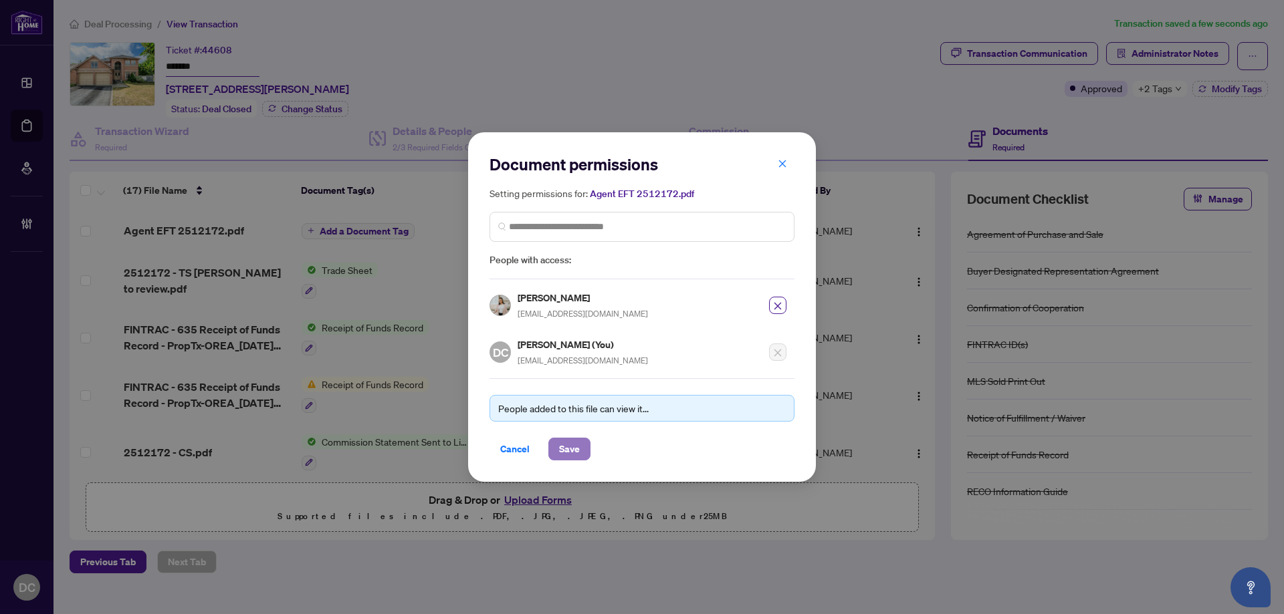
click at [557, 448] on button "Save" at bounding box center [569, 449] width 42 height 23
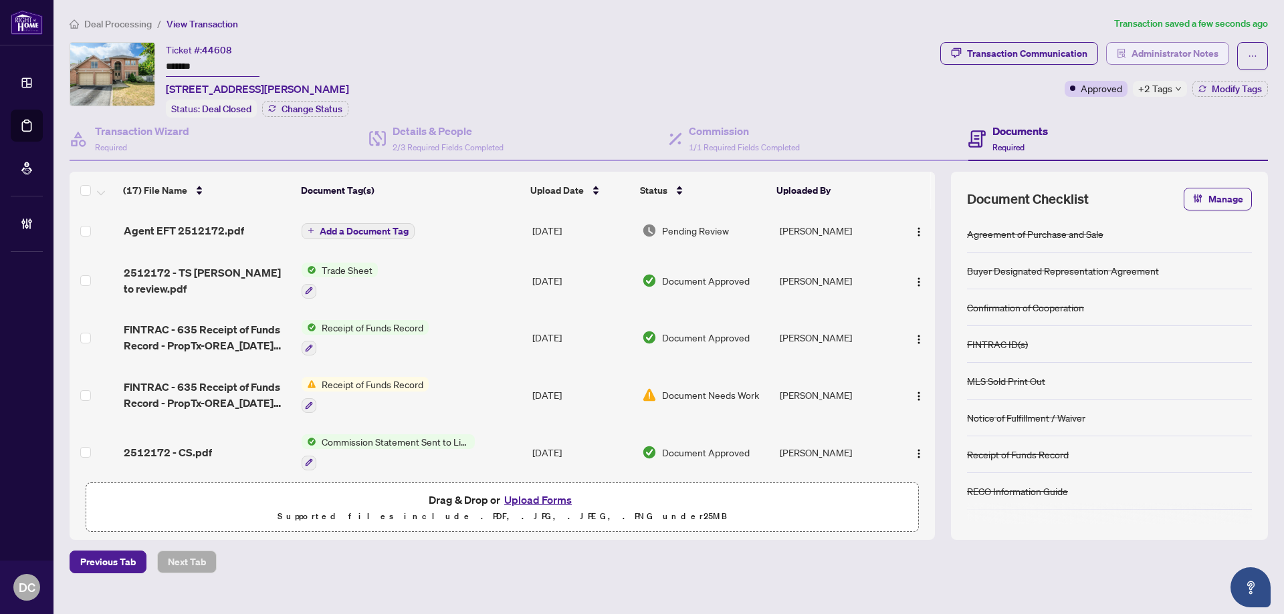
click at [1175, 57] on span "Administrator Notes" at bounding box center [1174, 53] width 87 height 21
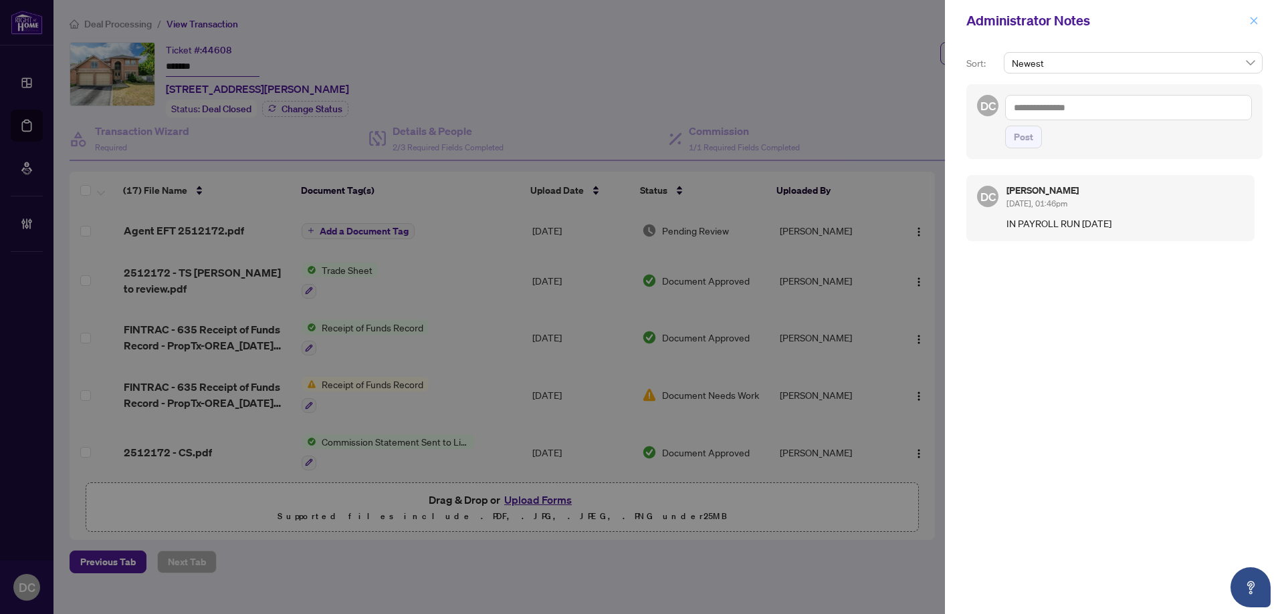
click at [1257, 22] on icon "close" at bounding box center [1253, 20] width 9 height 9
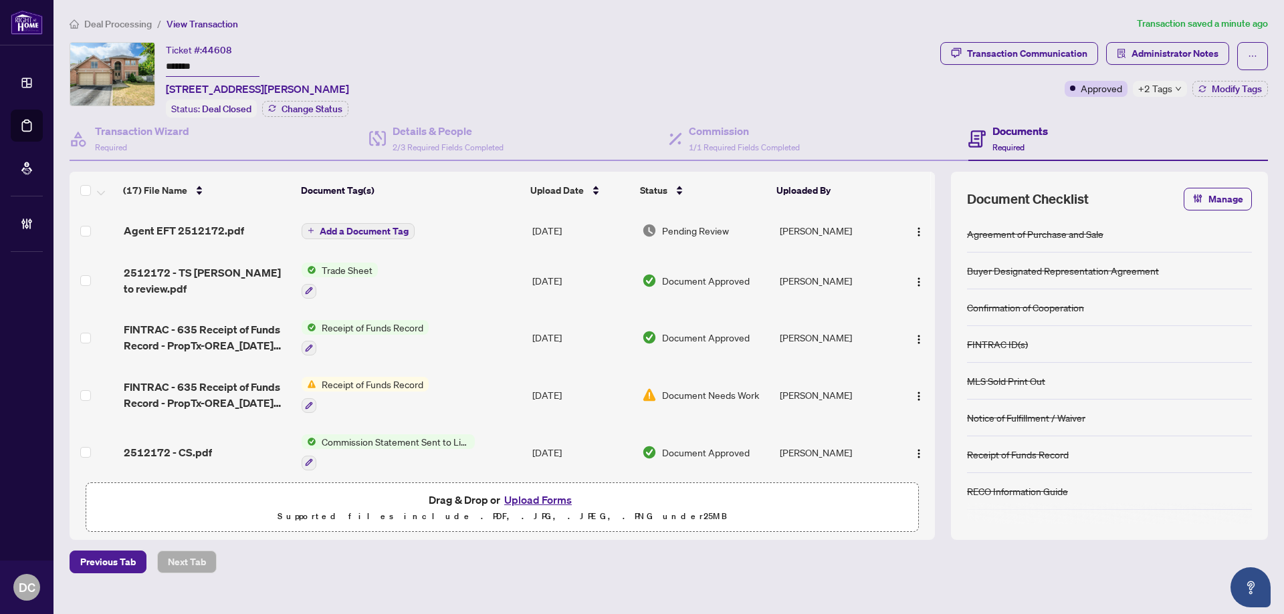
drag, startPoint x: 221, startPoint y: 68, endPoint x: 130, endPoint y: 64, distance: 90.3
click at [130, 64] on div "Ticket #: 44608 ******* 1129 Gossamer Dr, Pickering, Ontario L1X 2T8, Canada St…" at bounding box center [502, 80] width 865 height 76
click at [90, 26] on span "Deal Processing" at bounding box center [118, 24] width 68 height 12
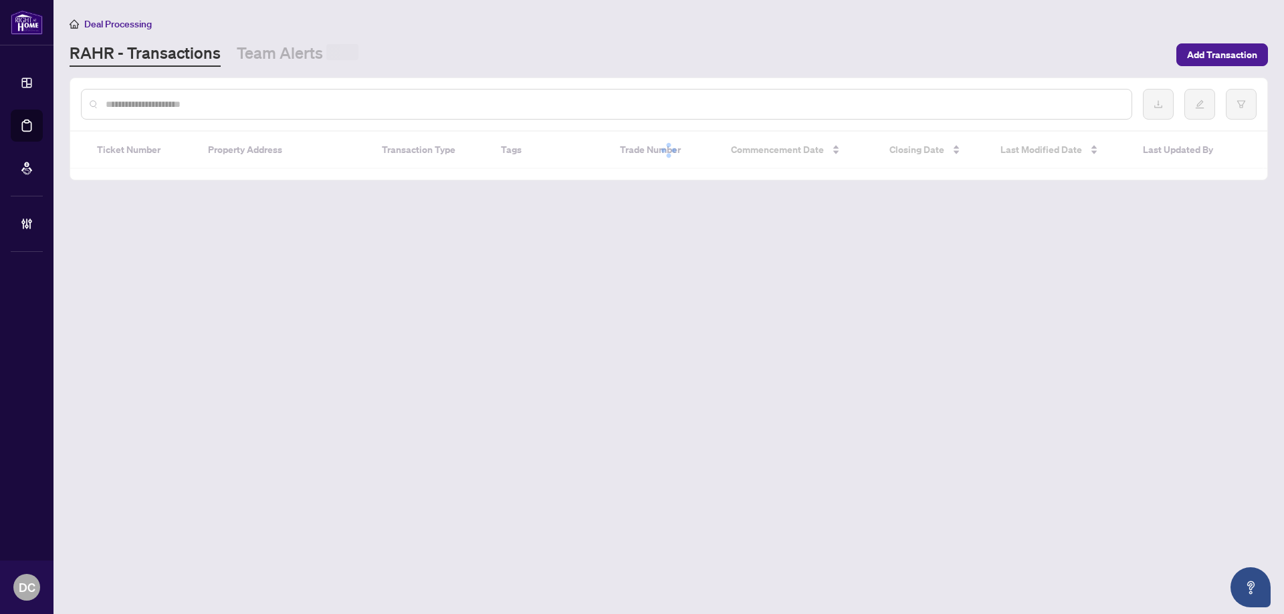
click at [225, 98] on input "text" at bounding box center [613, 104] width 1015 height 15
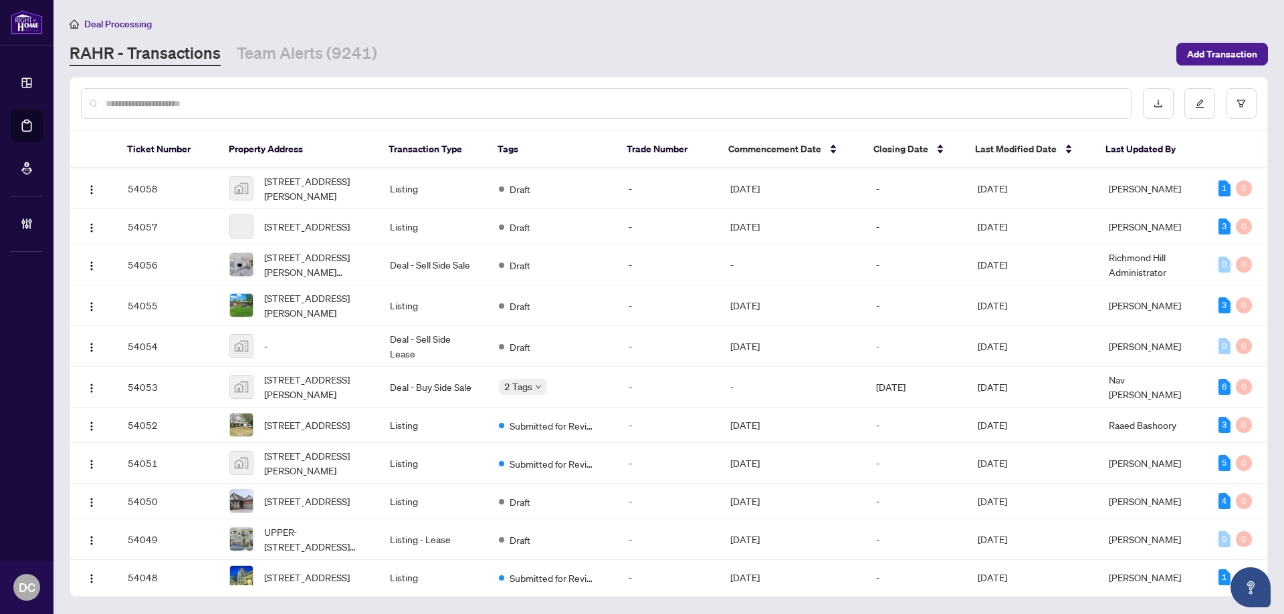
paste input "*******"
type input "*******"
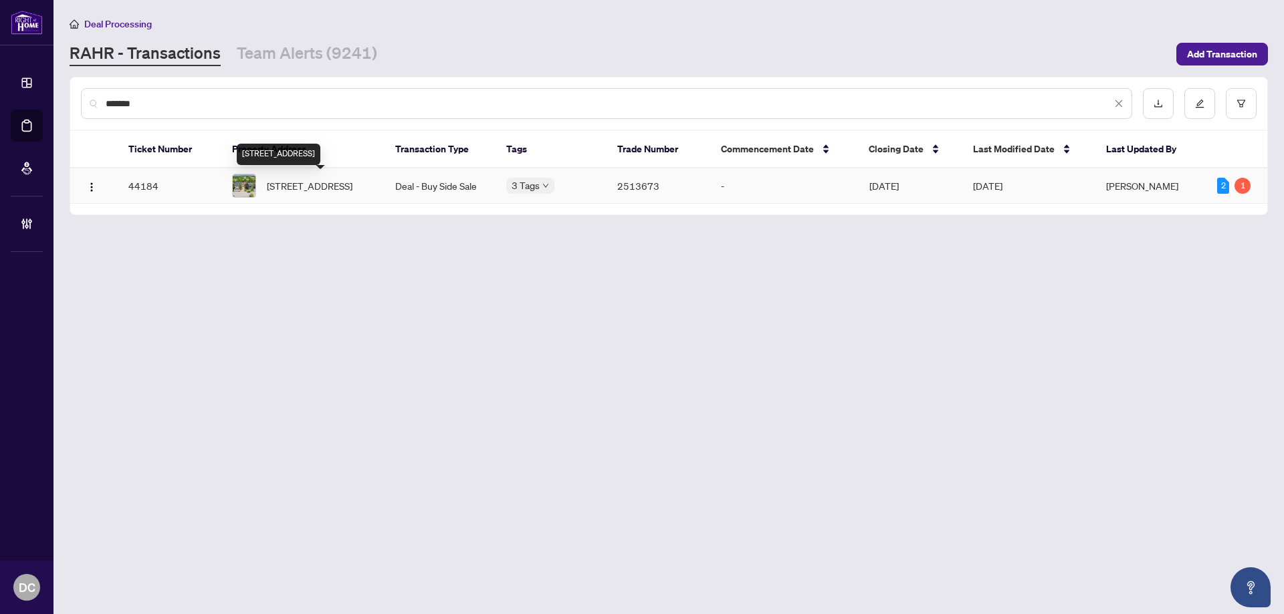
click at [331, 193] on span "23 Mossbank Dr, Brampton, Ontario L6W 3Z4, Canada" at bounding box center [310, 185] width 86 height 15
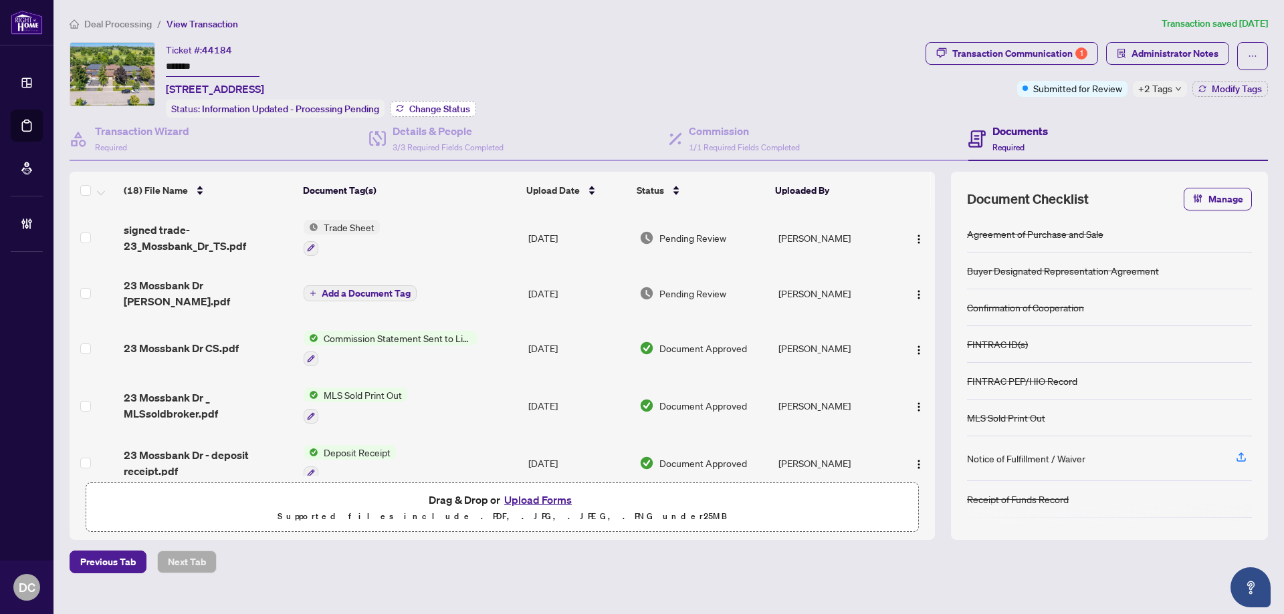
click at [455, 106] on span "Change Status" at bounding box center [439, 108] width 61 height 9
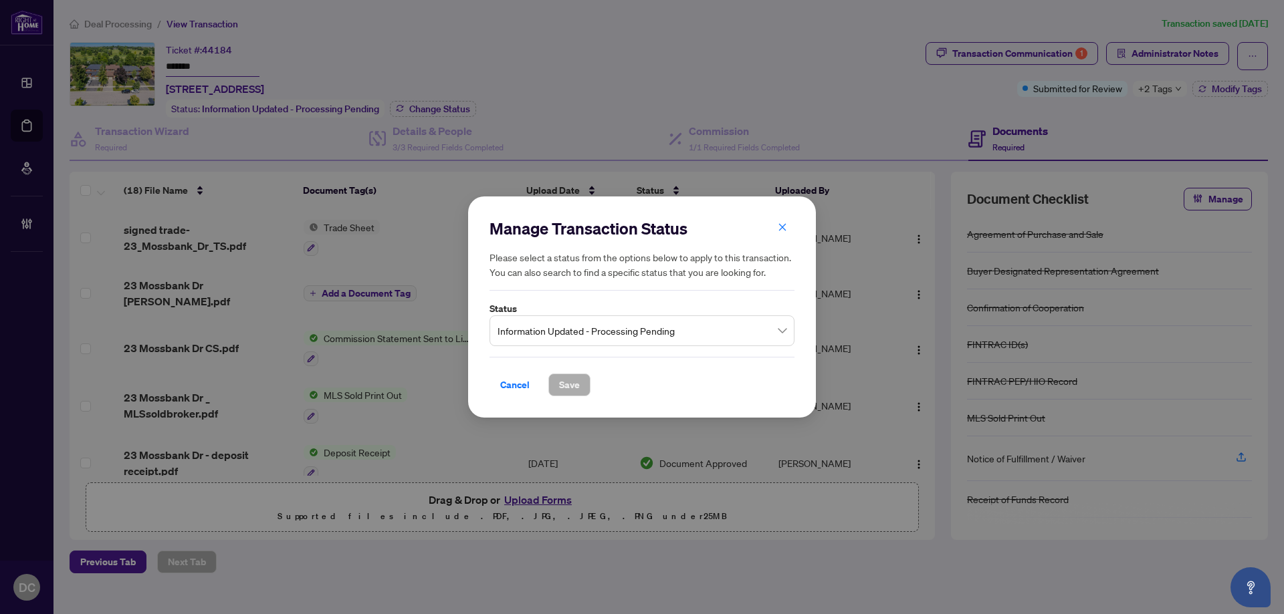
click at [602, 324] on span "Information Updated - Processing Pending" at bounding box center [641, 330] width 289 height 25
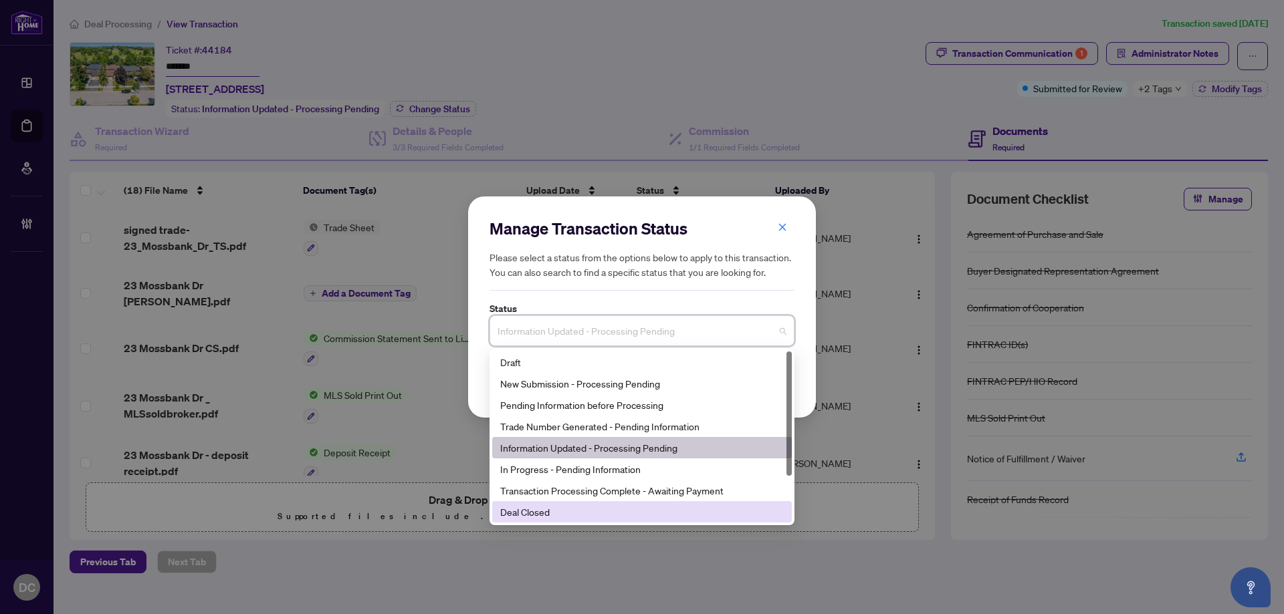
click at [586, 519] on div "Deal Closed" at bounding box center [641, 512] width 283 height 15
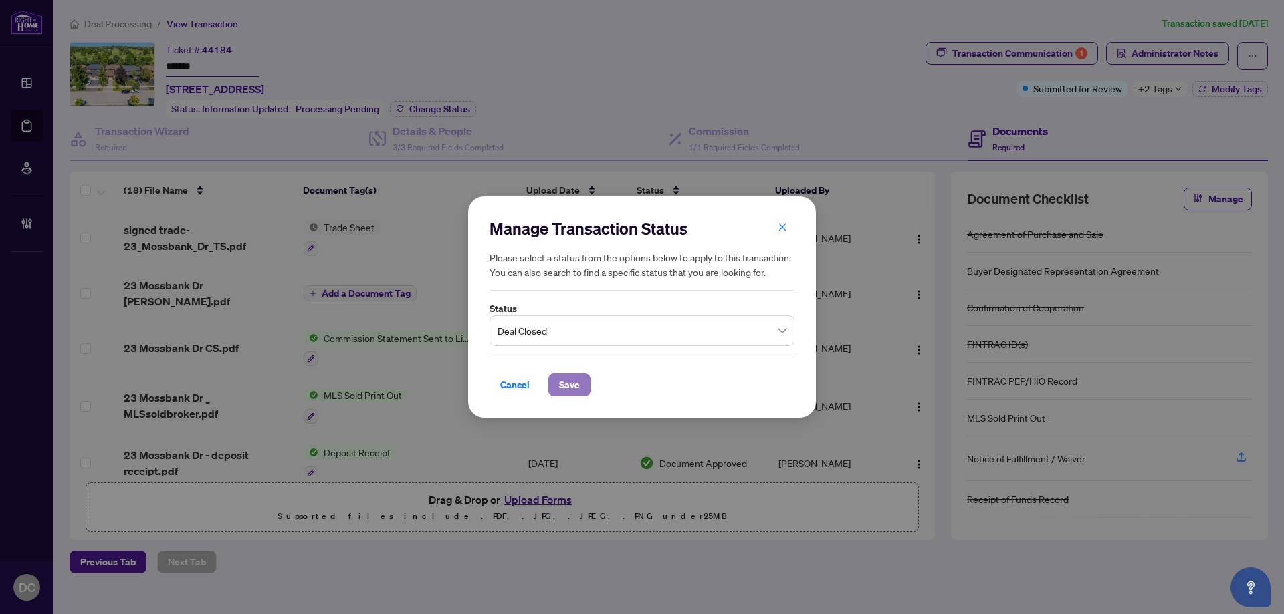
drag, startPoint x: 565, startPoint y: 383, endPoint x: 1072, endPoint y: 232, distance: 528.8
click at [566, 383] on span "Save" at bounding box center [569, 384] width 21 height 21
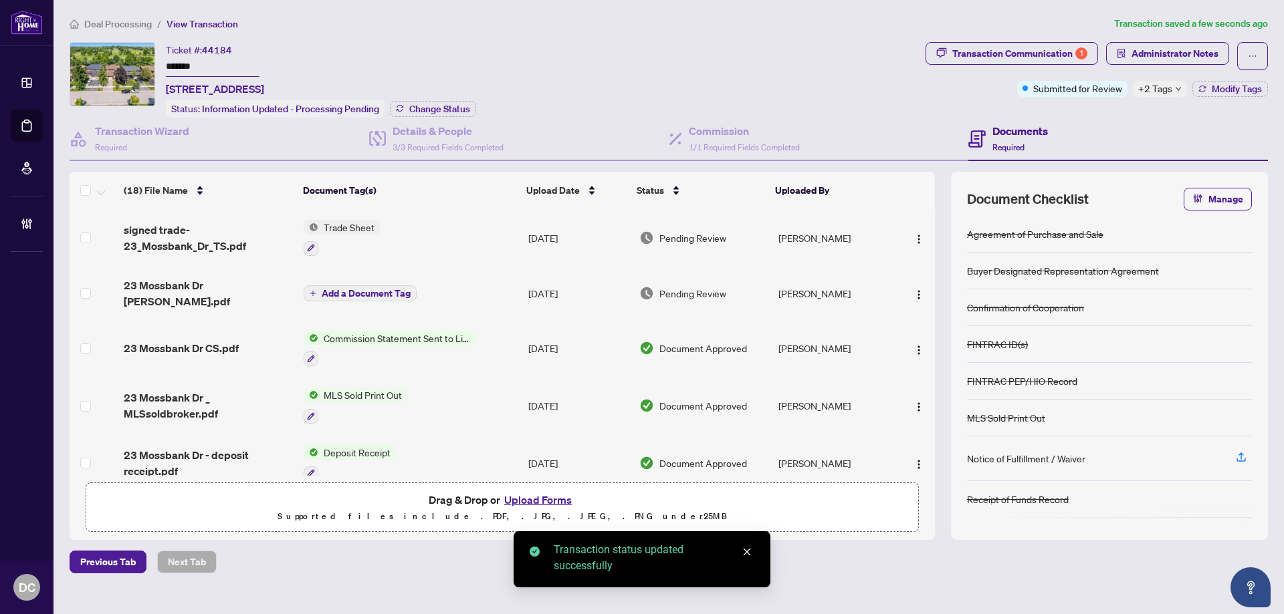
click at [987, 34] on div "Deal Processing / View Transaction Transaction saved a few seconds ago Ticket #…" at bounding box center [668, 295] width 1209 height 558
click at [987, 47] on div "Transaction Communication 1" at bounding box center [1019, 53] width 135 height 21
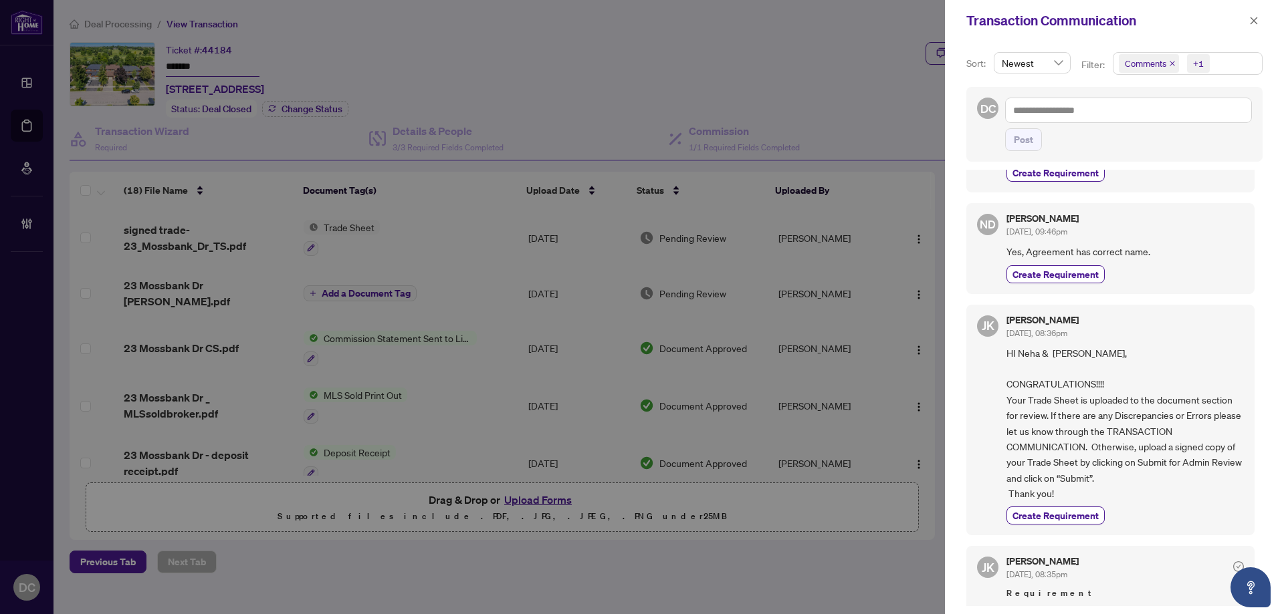
scroll to position [134, 0]
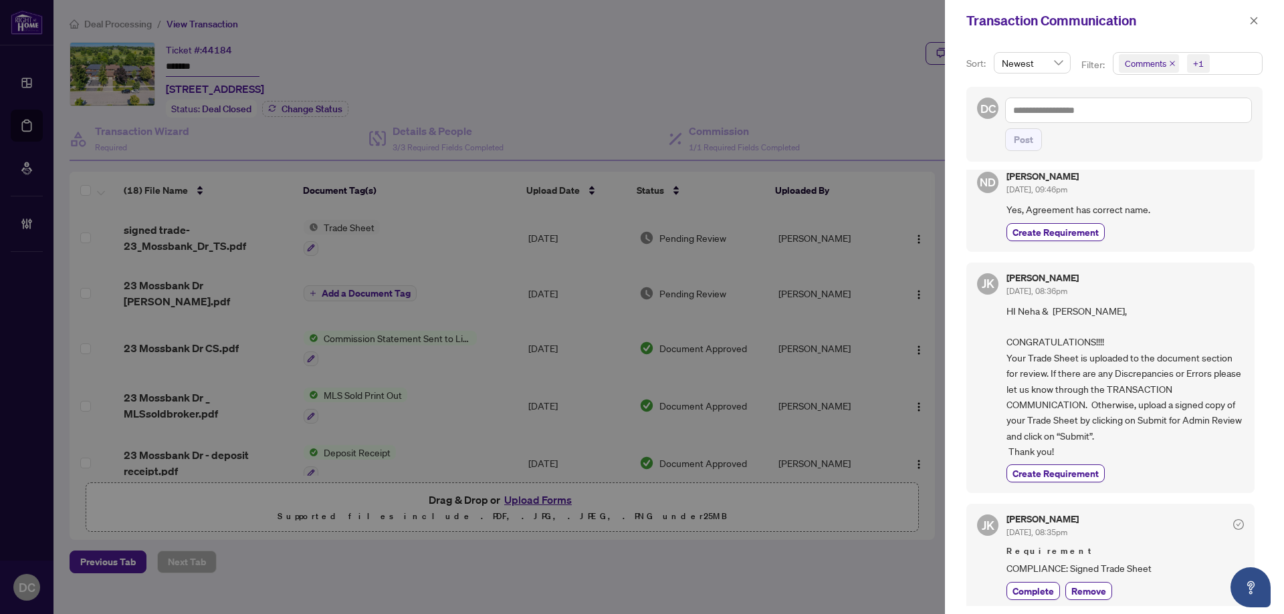
drag, startPoint x: 1255, startPoint y: 18, endPoint x: 1245, endPoint y: 13, distance: 10.8
click at [1255, 17] on icon "close" at bounding box center [1253, 20] width 9 height 9
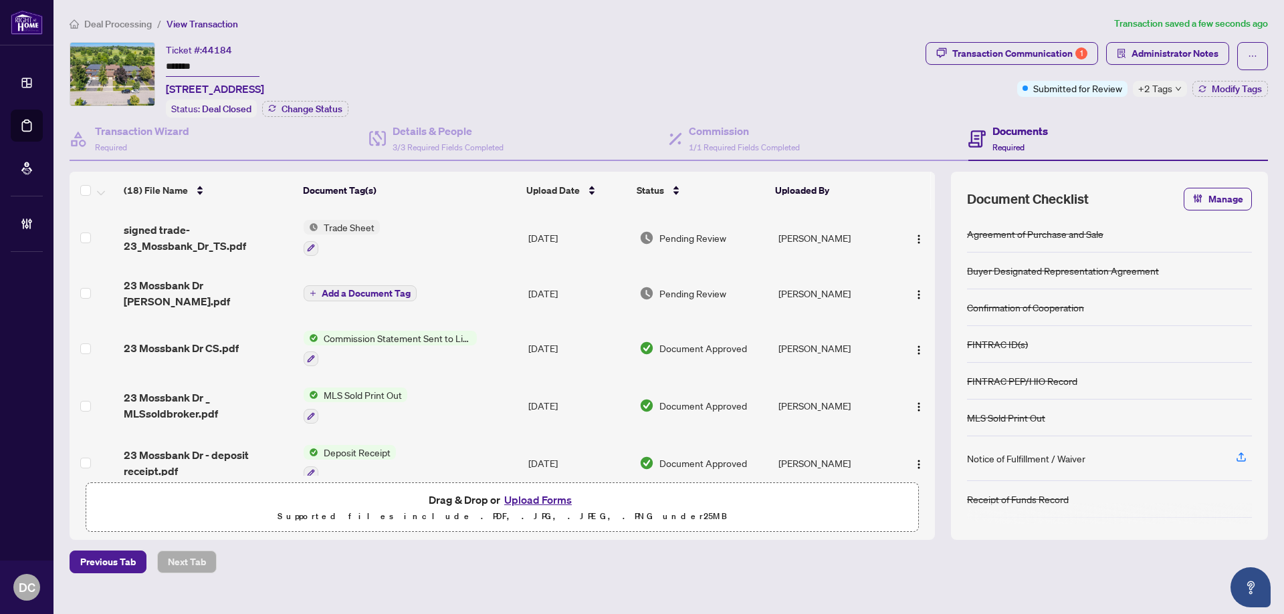
click at [460, 233] on td "Trade Sheet" at bounding box center [410, 237] width 225 height 57
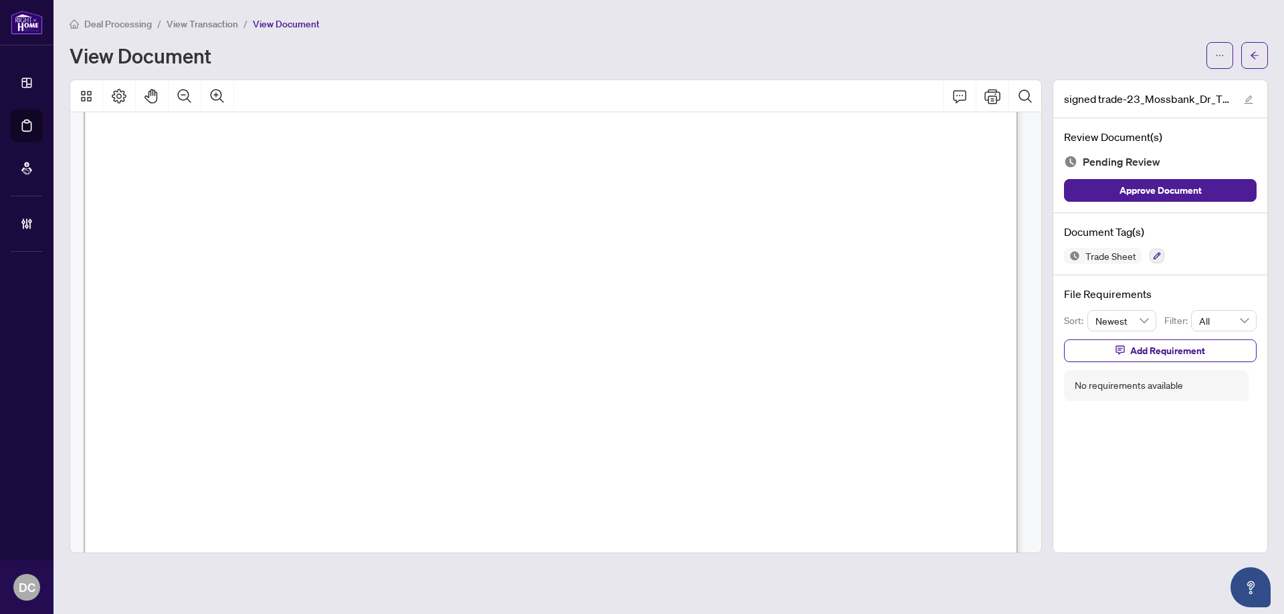
scroll to position [602, 0]
click at [1247, 57] on button "button" at bounding box center [1254, 55] width 27 height 27
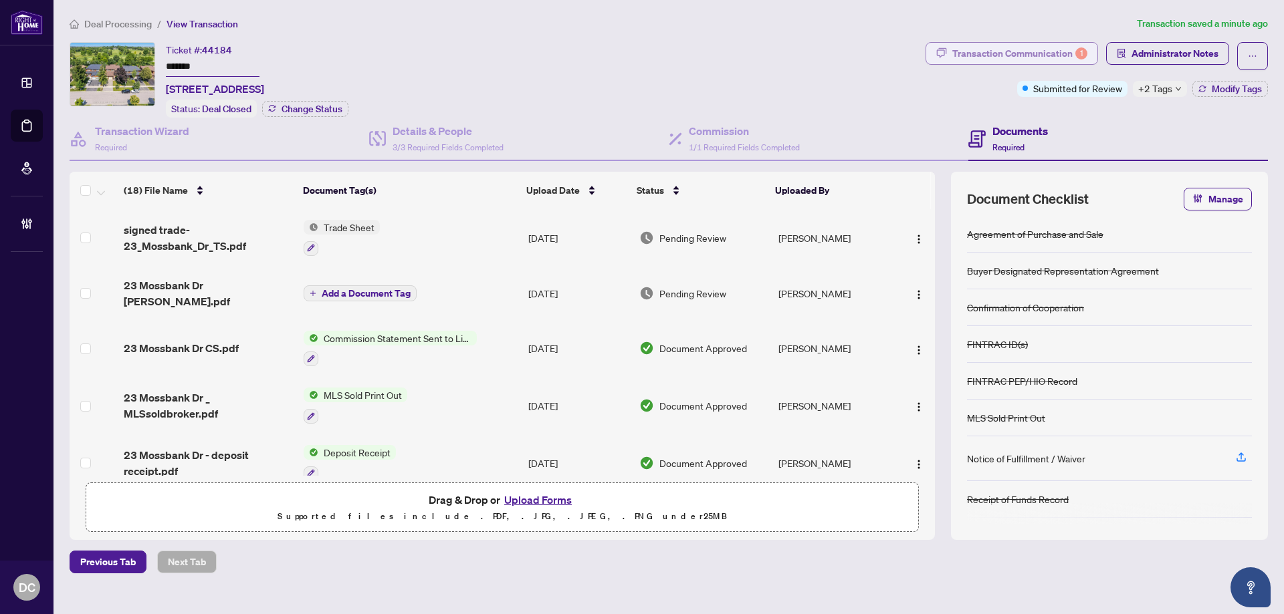
click at [1006, 55] on div "Transaction Communication 1" at bounding box center [1019, 53] width 135 height 21
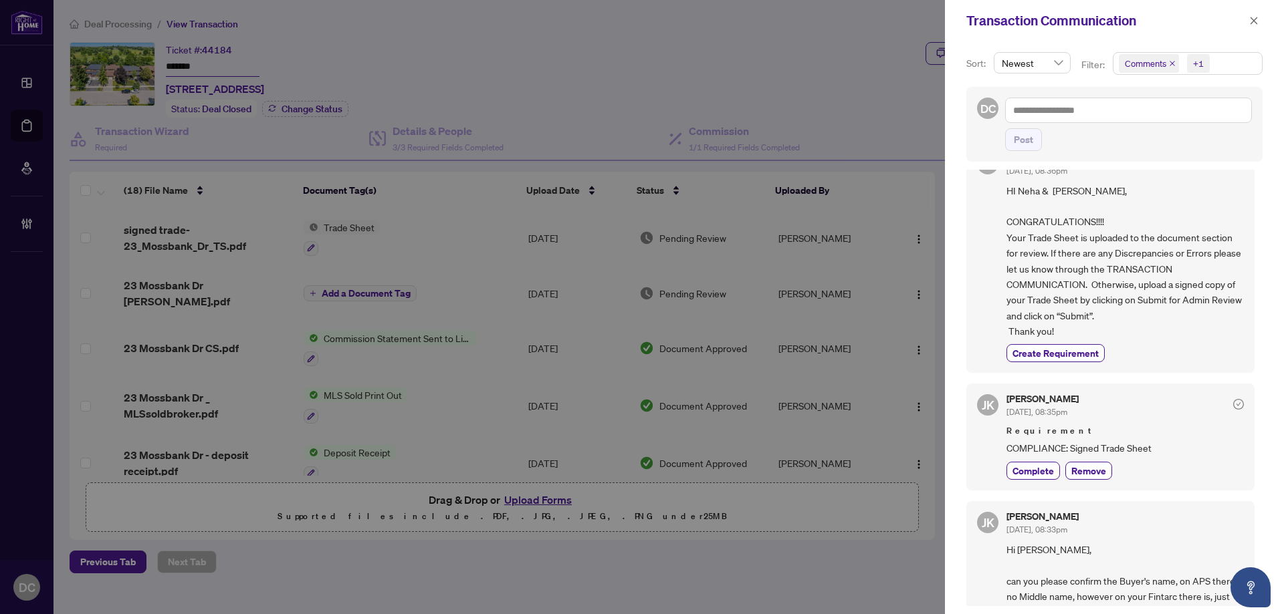
scroll to position [267, 0]
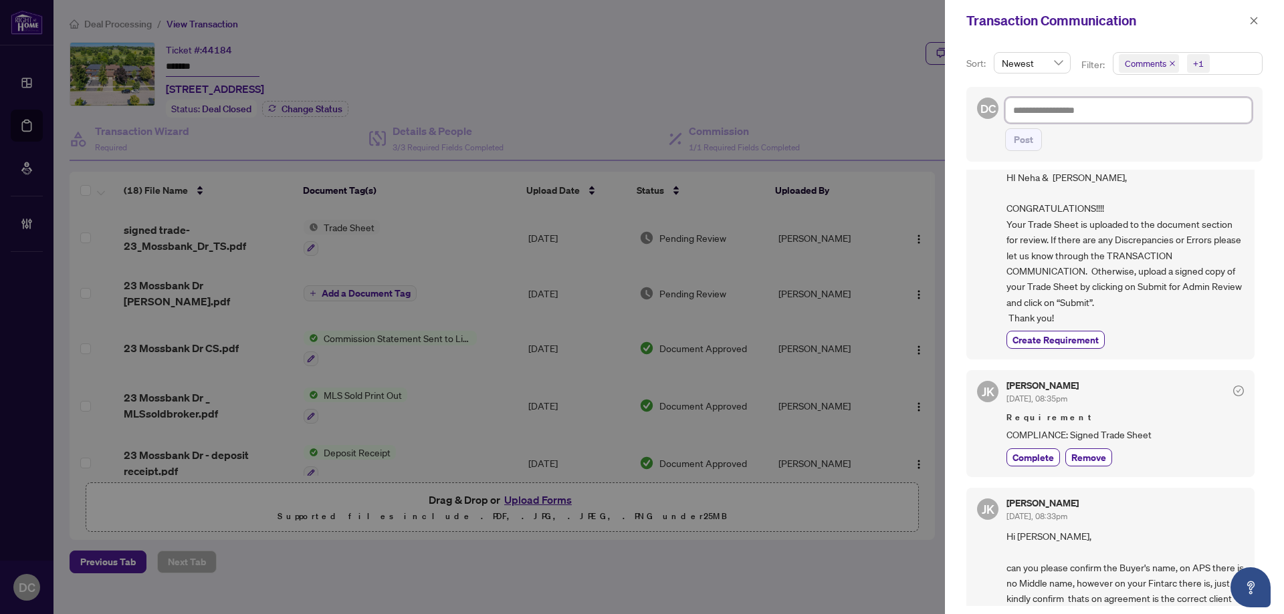
click at [1128, 108] on textarea at bounding box center [1128, 110] width 247 height 25
paste textarea "**********"
type textarea "**********"
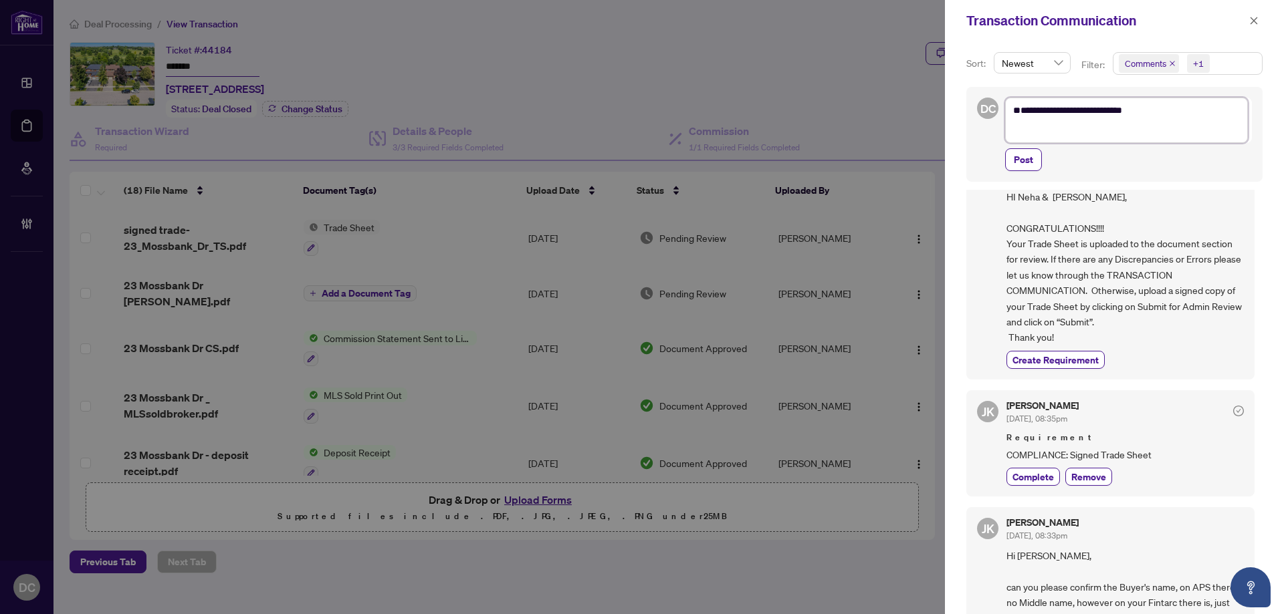
scroll to position [0, 0]
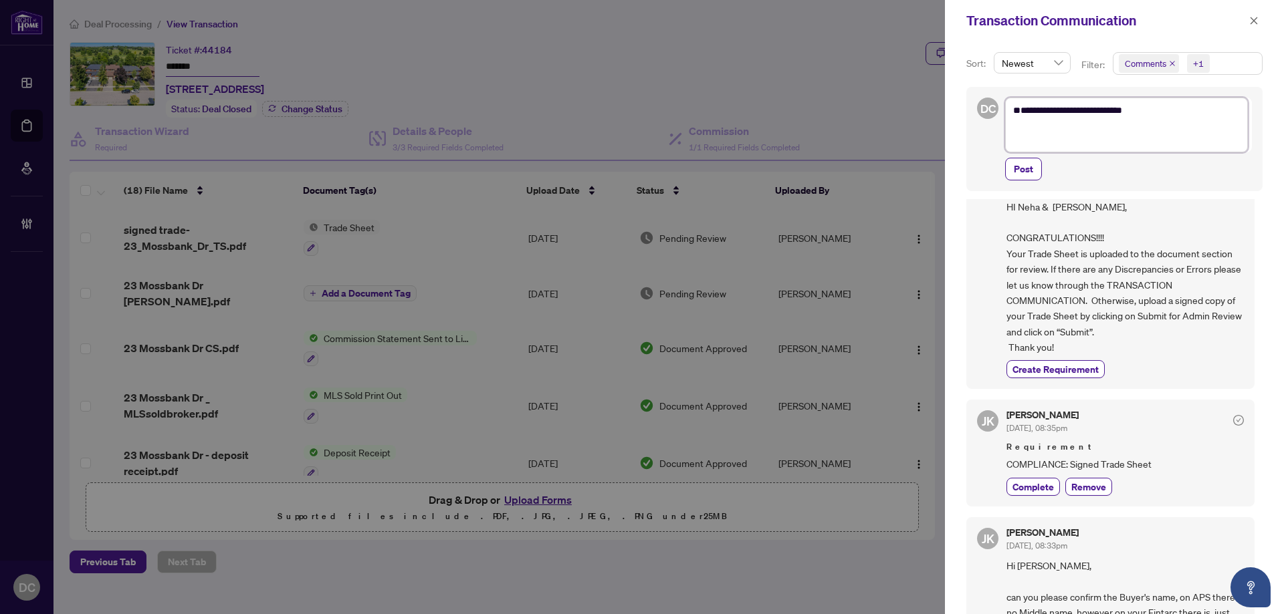
click at [1167, 120] on textarea "**********" at bounding box center [1126, 125] width 243 height 55
type textarea "**********"
click at [1253, 15] on span "button" at bounding box center [1253, 20] width 9 height 21
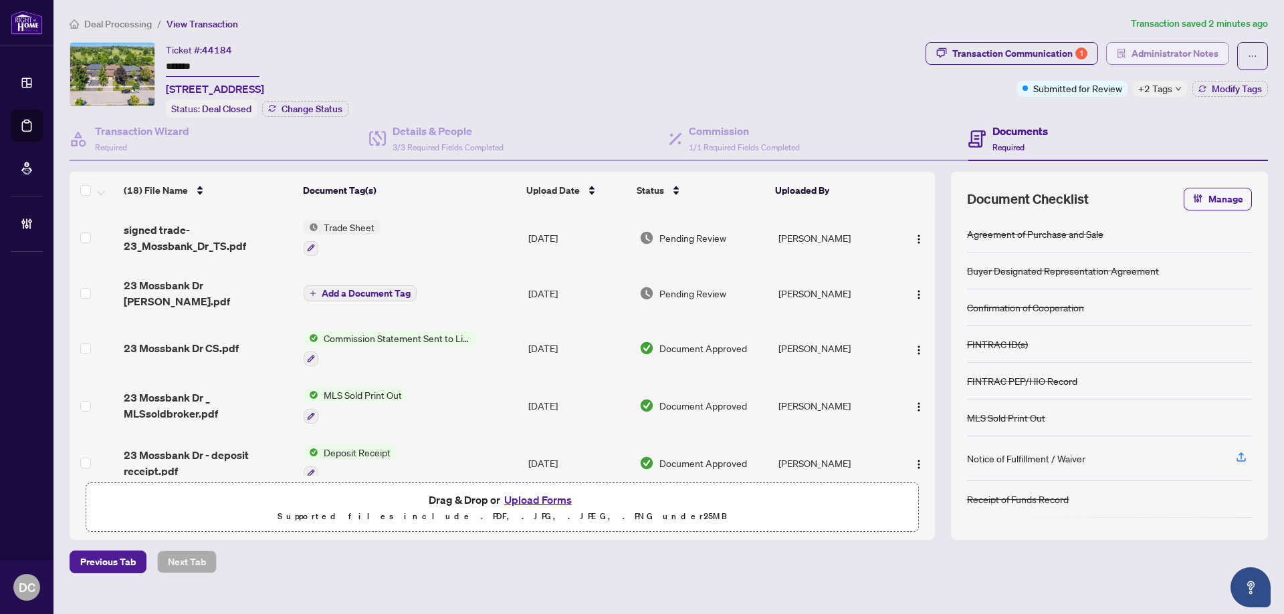
click at [1207, 56] on span "Administrator Notes" at bounding box center [1174, 53] width 87 height 21
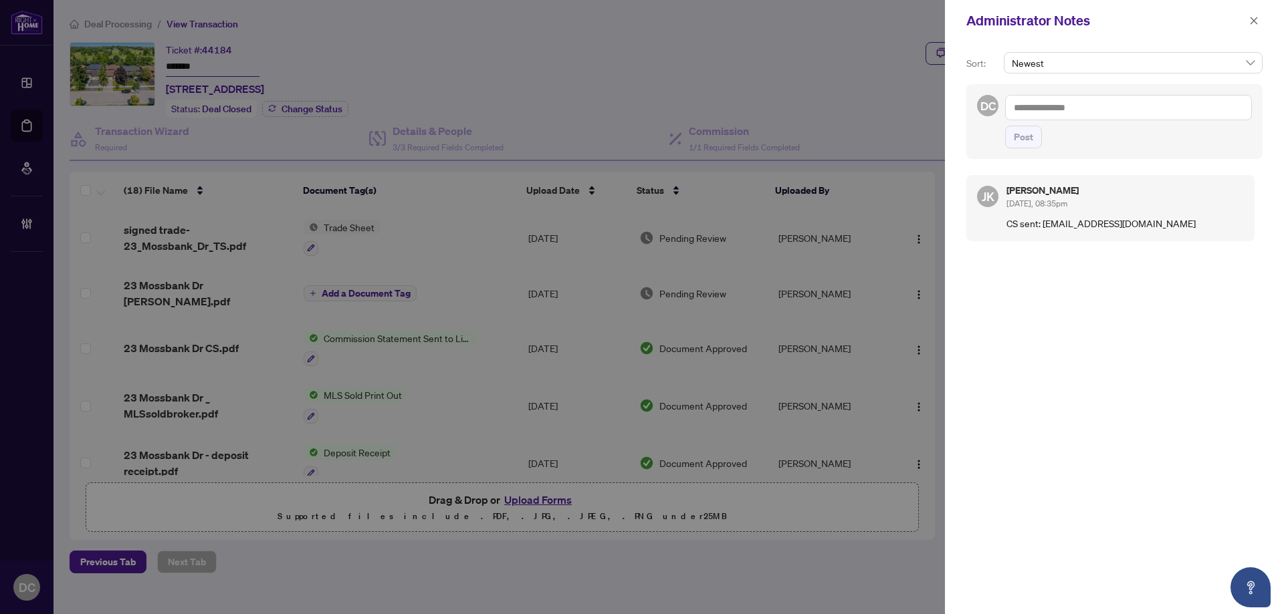
click at [1126, 110] on textarea at bounding box center [1128, 107] width 247 height 25
paste textarea "**********"
drag, startPoint x: 1013, startPoint y: 120, endPoint x: 1020, endPoint y: 133, distance: 14.9
click at [1013, 120] on textarea "**********" at bounding box center [1126, 121] width 243 height 52
type textarea "**********"
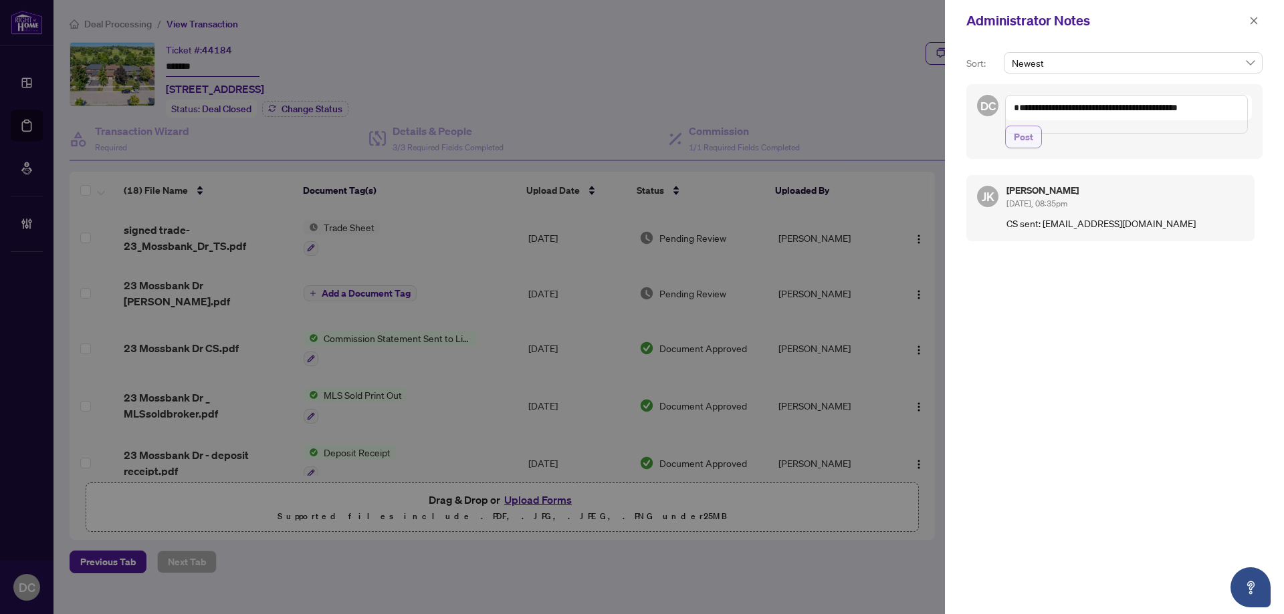
click at [1018, 144] on span "Post" at bounding box center [1022, 136] width 19 height 21
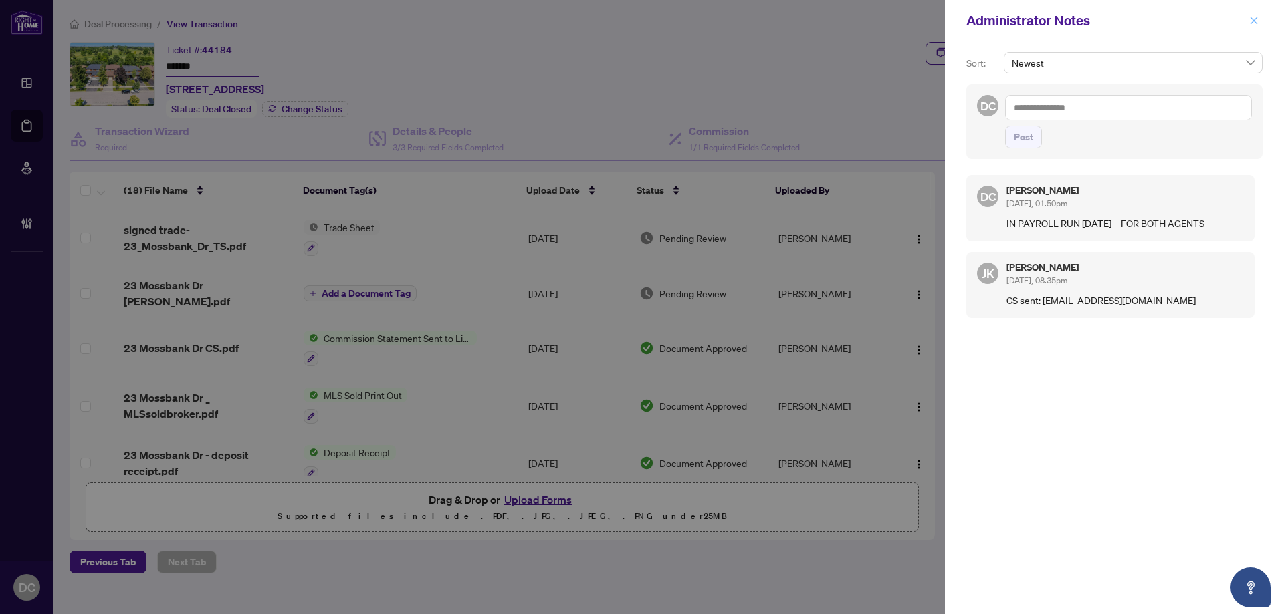
click at [1249, 28] on span "button" at bounding box center [1253, 20] width 9 height 21
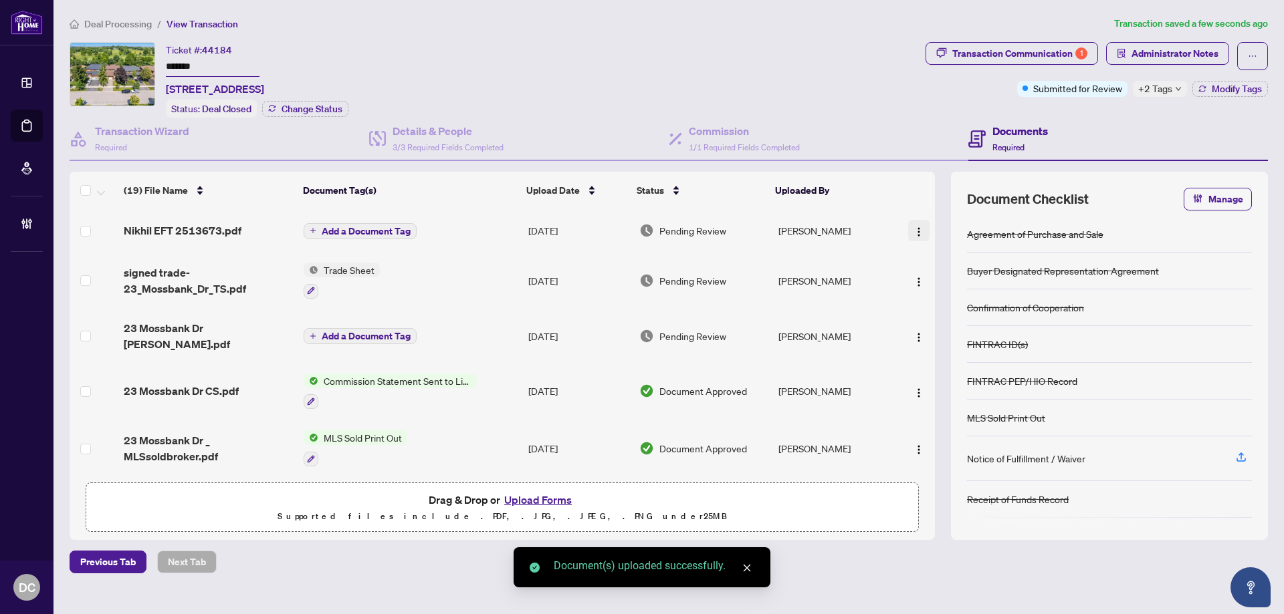
click at [917, 230] on img "button" at bounding box center [918, 232] width 11 height 11
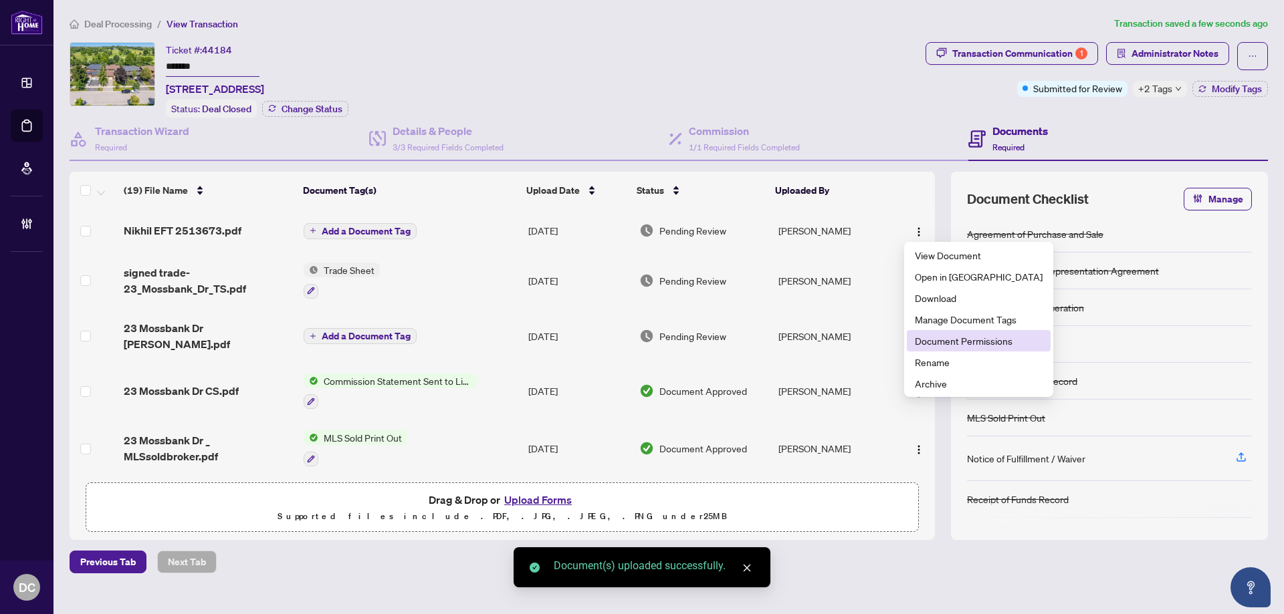
click at [925, 339] on span "Document Permissions" at bounding box center [979, 341] width 128 height 15
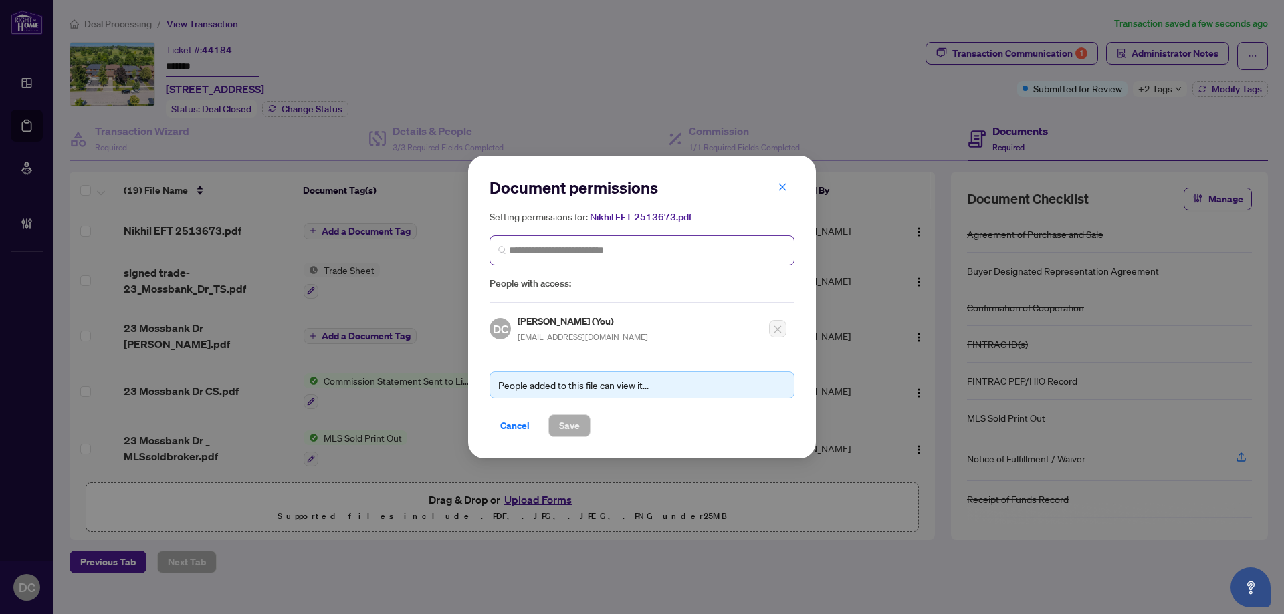
click at [560, 242] on span at bounding box center [641, 250] width 305 height 30
type input "******"
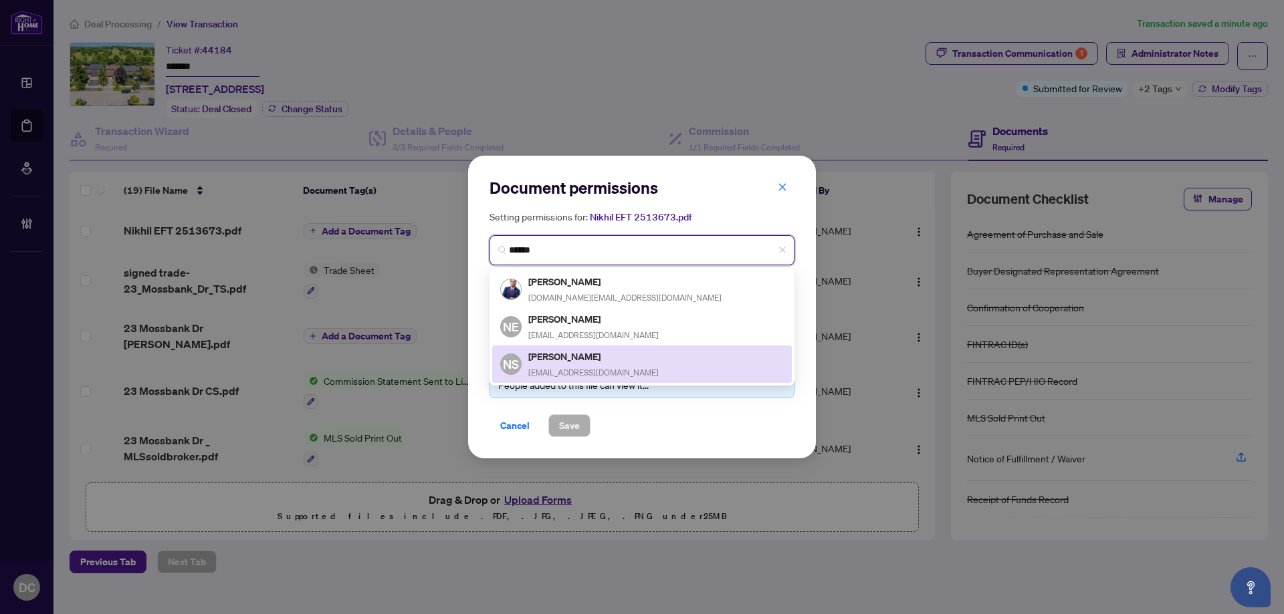
click at [588, 360] on h5 "Nikhil Sandesara" at bounding box center [593, 356] width 130 height 15
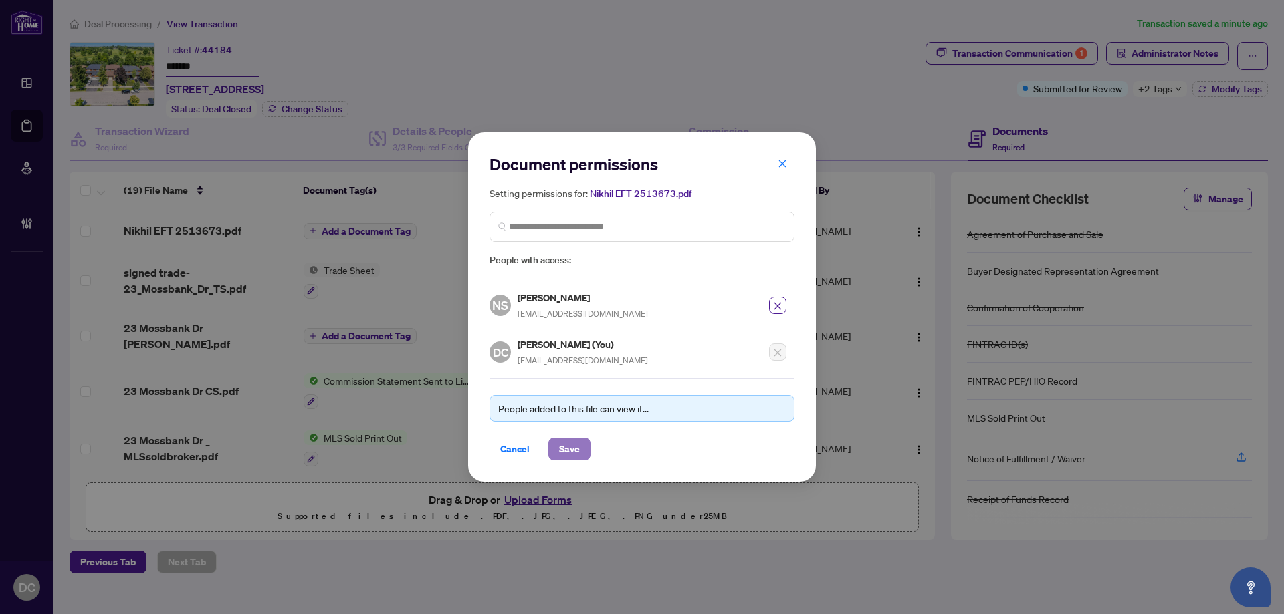
click at [581, 450] on button "Save" at bounding box center [569, 449] width 42 height 23
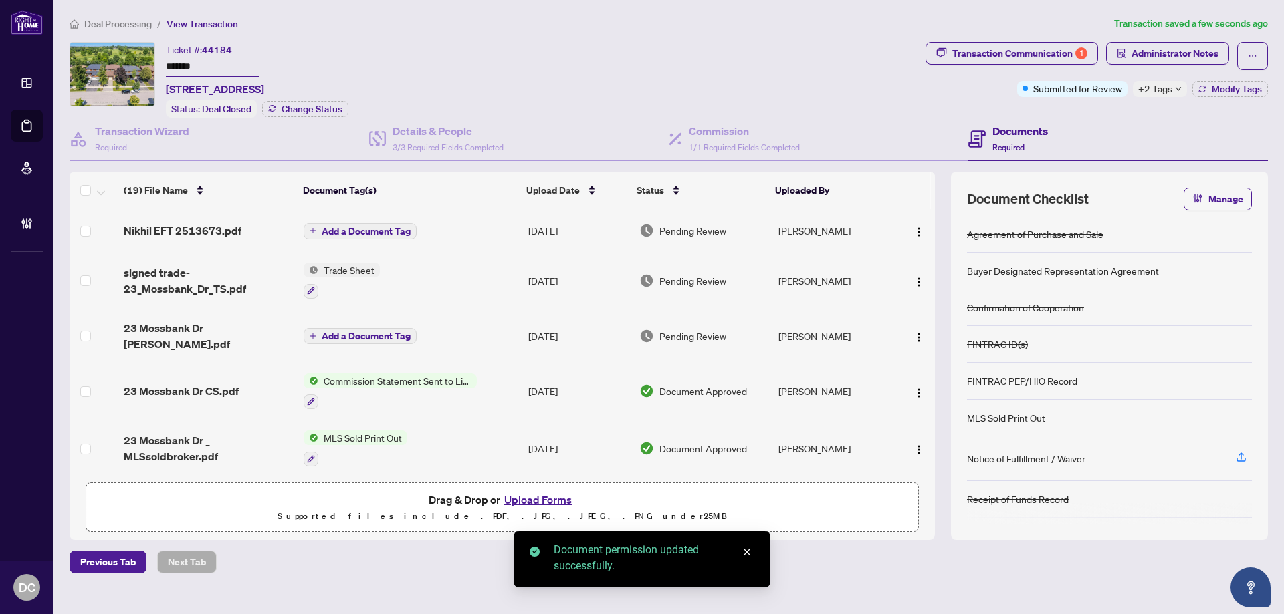
click at [1157, 89] on span "+2 Tags" at bounding box center [1155, 88] width 34 height 15
click at [1115, 110] on div "Transaction Communication 1 Administrator Notes Submitted for Review +2 Tags Mo…" at bounding box center [1097, 80] width 348 height 76
click at [1234, 94] on button "Modify Tags" at bounding box center [1230, 89] width 76 height 16
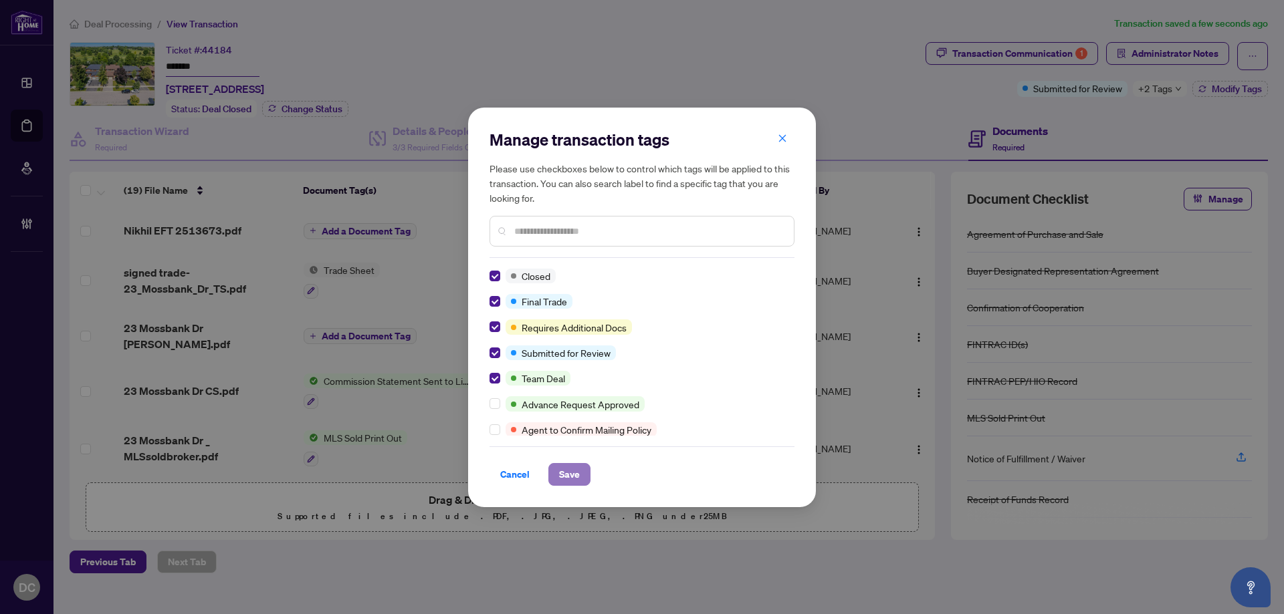
click at [550, 479] on button "Save" at bounding box center [569, 474] width 42 height 23
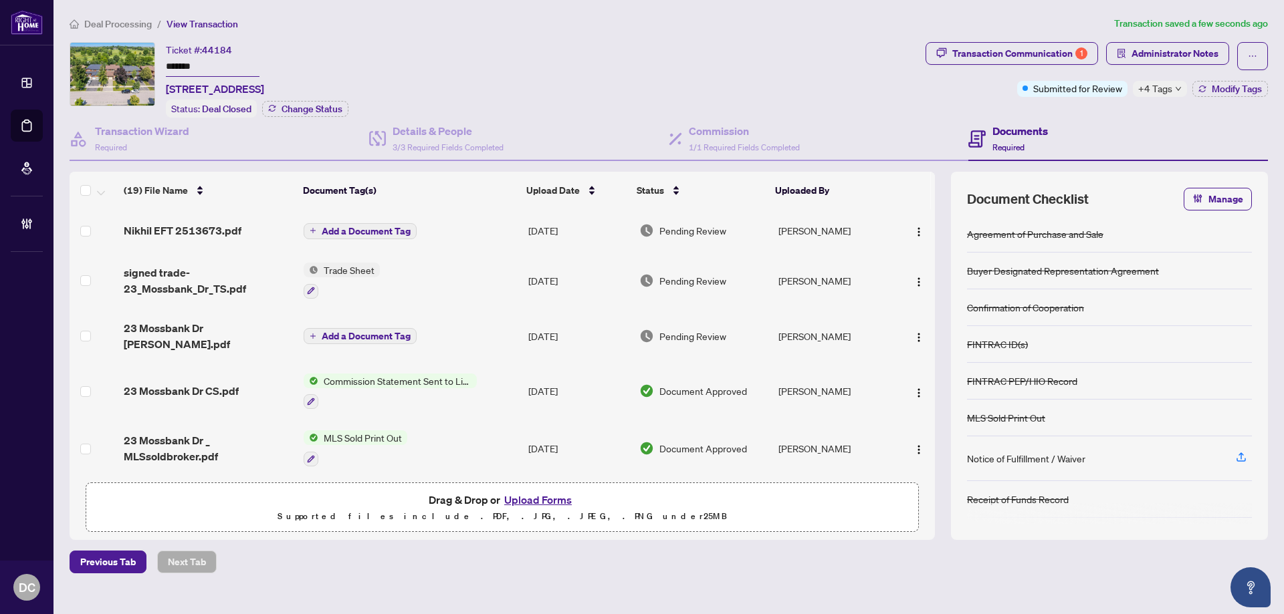
click at [1167, 83] on span "+4 Tags" at bounding box center [1155, 88] width 34 height 15
click at [1118, 110] on div "Transaction Communication 1 Administrator Notes Submitted for Review +4 Tags Mo…" at bounding box center [1097, 80] width 348 height 76
click at [1161, 64] on button "Administrator Notes" at bounding box center [1167, 53] width 123 height 23
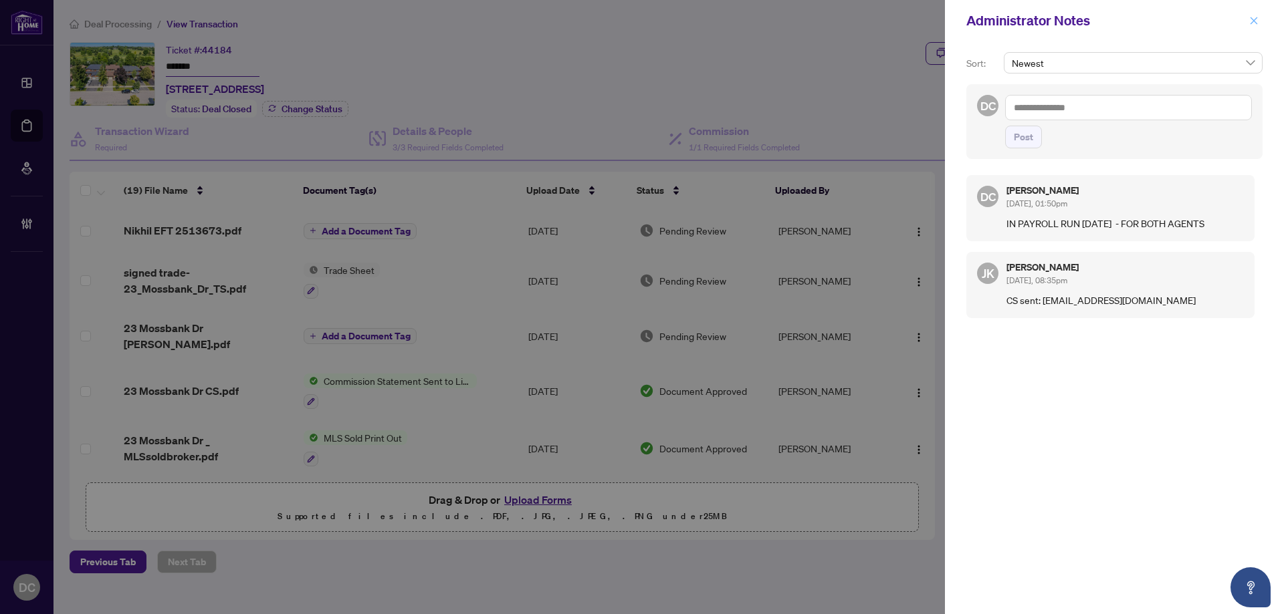
click at [1260, 25] on button "button" at bounding box center [1253, 21] width 17 height 16
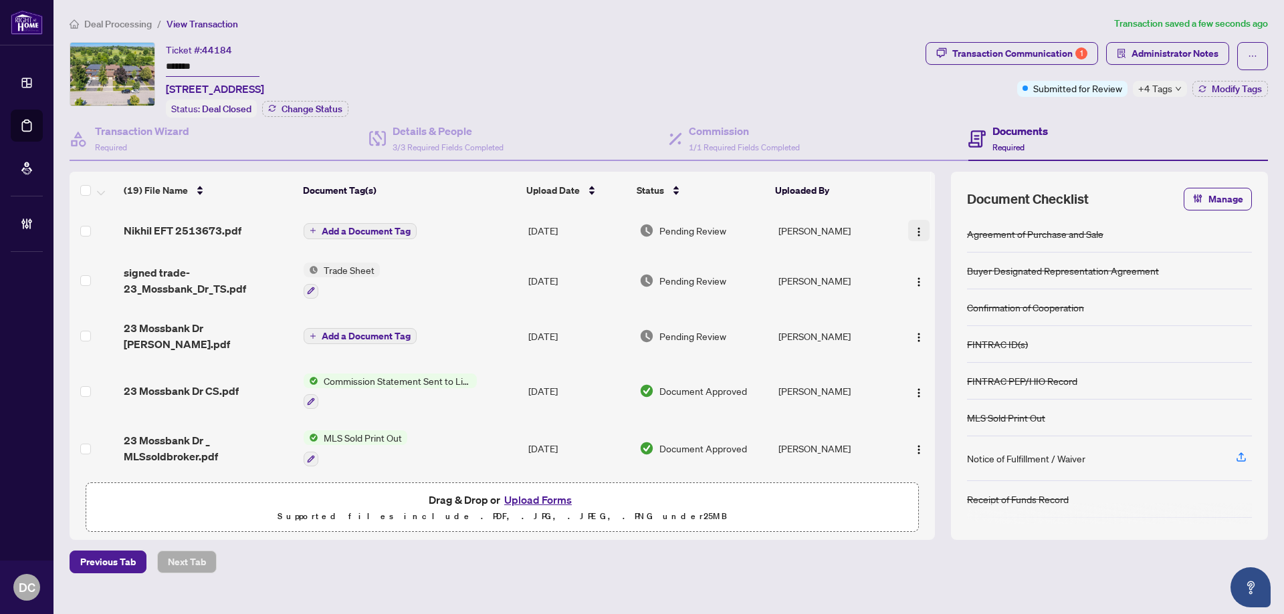
click at [913, 228] on img "button" at bounding box center [918, 232] width 11 height 11
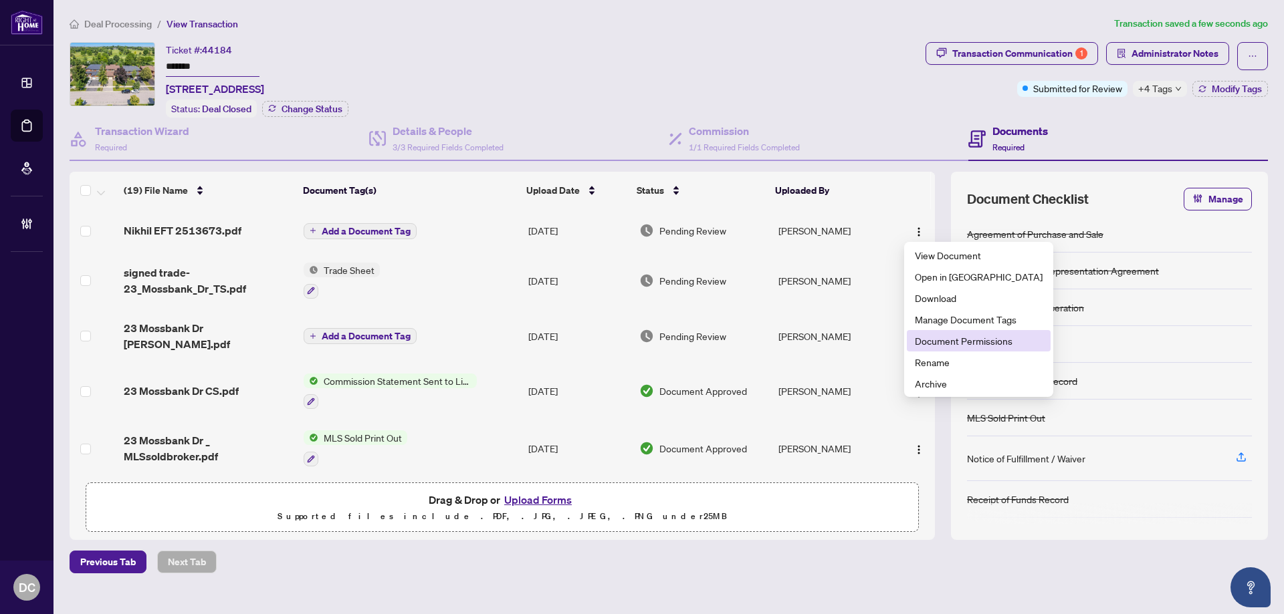
click at [968, 342] on span "Document Permissions" at bounding box center [979, 341] width 128 height 15
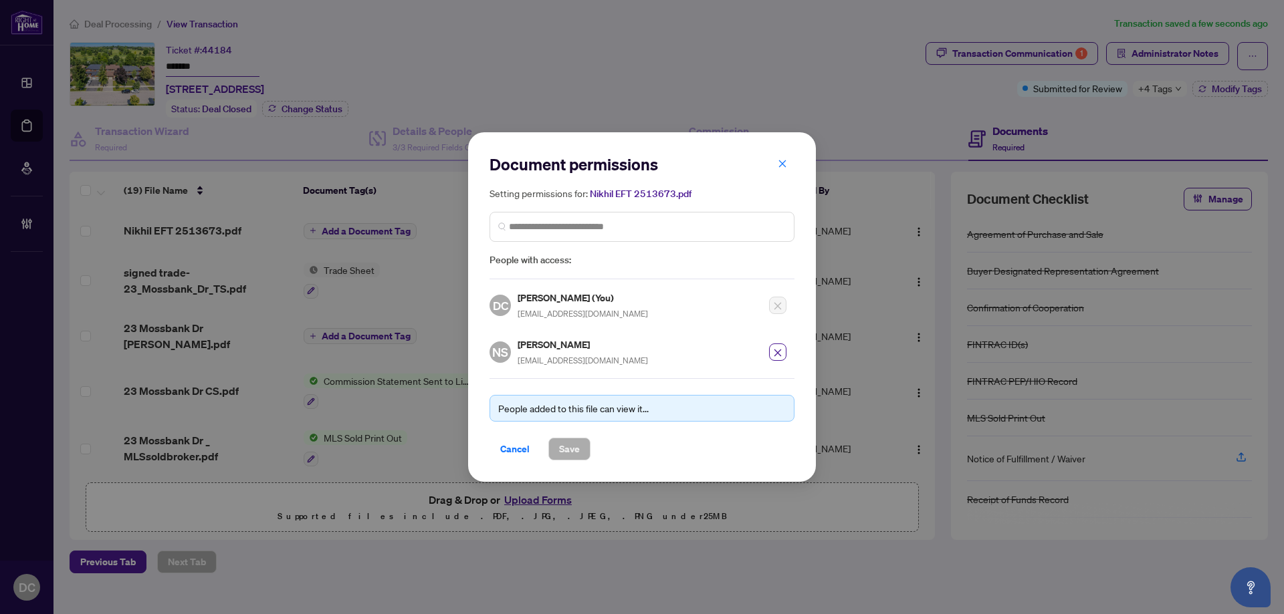
drag, startPoint x: 508, startPoint y: 451, endPoint x: 489, endPoint y: 414, distance: 41.9
click at [508, 451] on span "Cancel" at bounding box center [514, 449] width 29 height 21
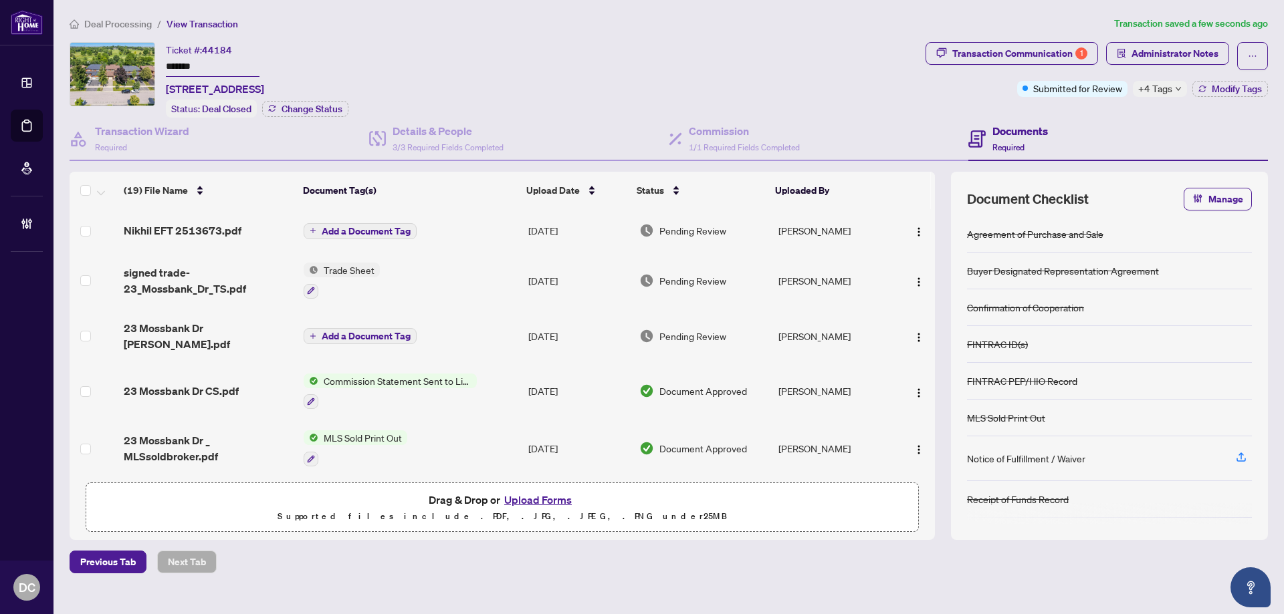
click at [126, 25] on span "Deal Processing" at bounding box center [118, 24] width 68 height 12
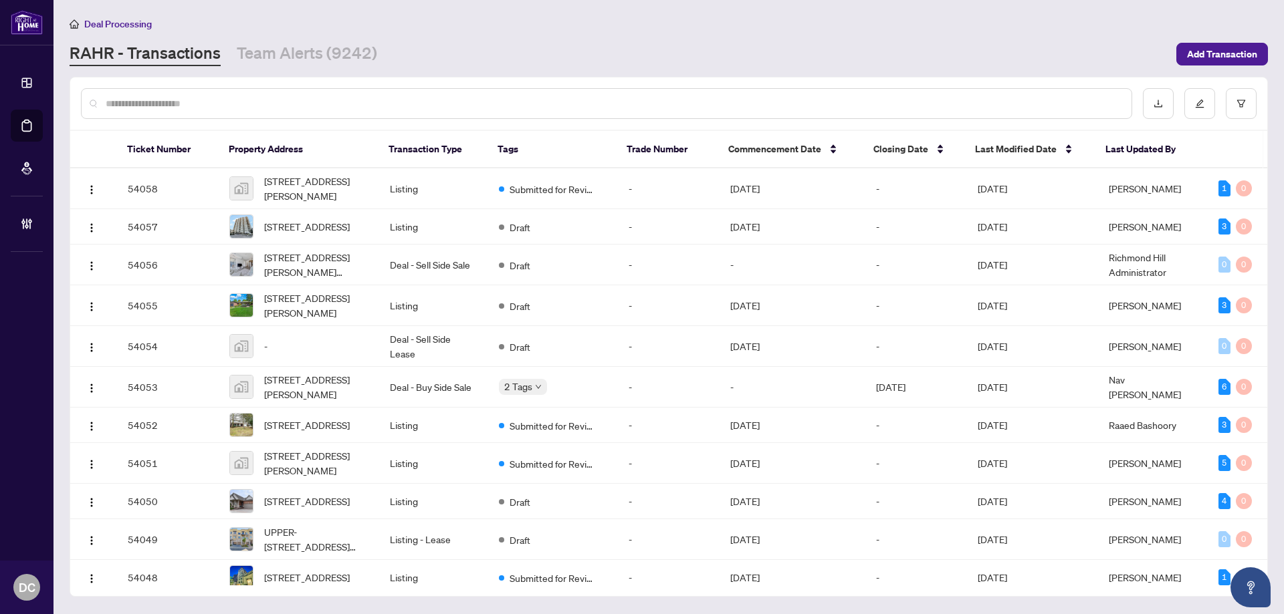
click at [243, 106] on input "text" at bounding box center [613, 103] width 1015 height 15
paste input "*******"
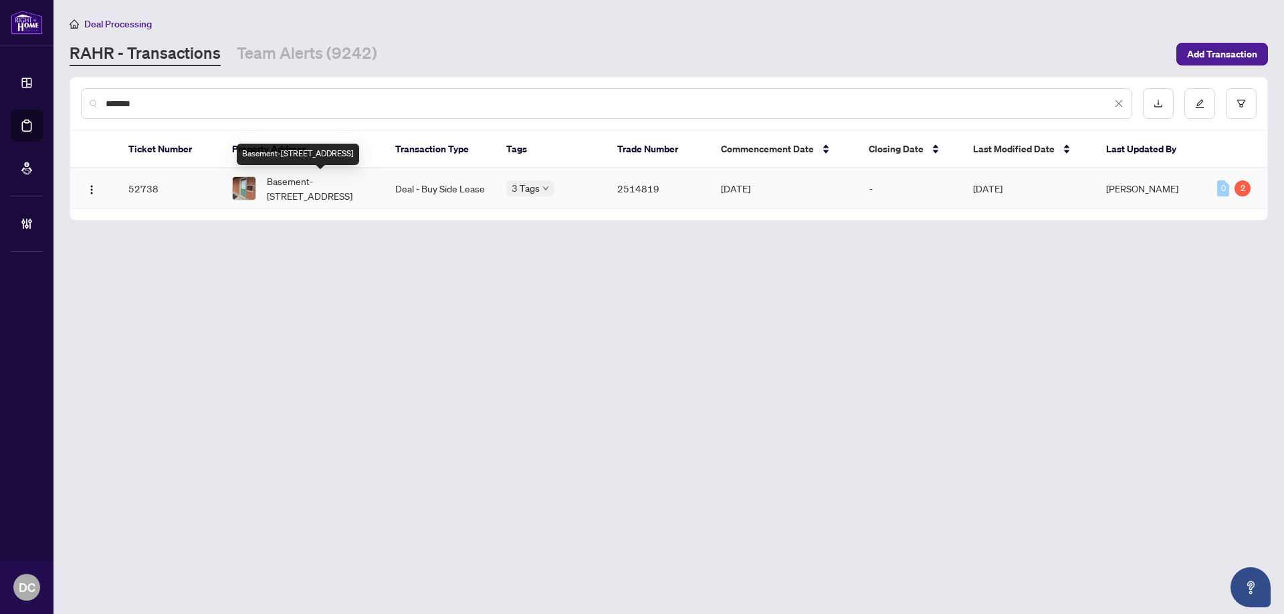
type input "*******"
click at [297, 193] on span "Basement-456 Speedvale ( Basement ) Ave, Guelph, Ontario N1E 1P1, Canada" at bounding box center [320, 188] width 107 height 29
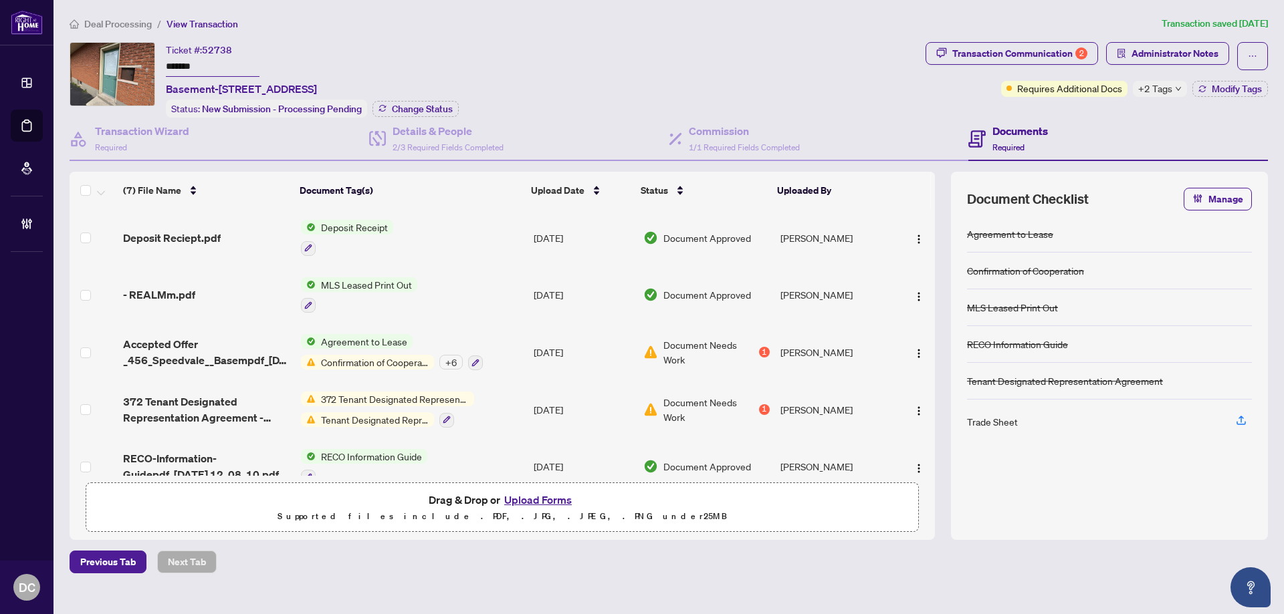
click at [502, 352] on td "Agreement to Lease Confirmation of Cooperation + 6" at bounding box center [411, 352] width 233 height 57
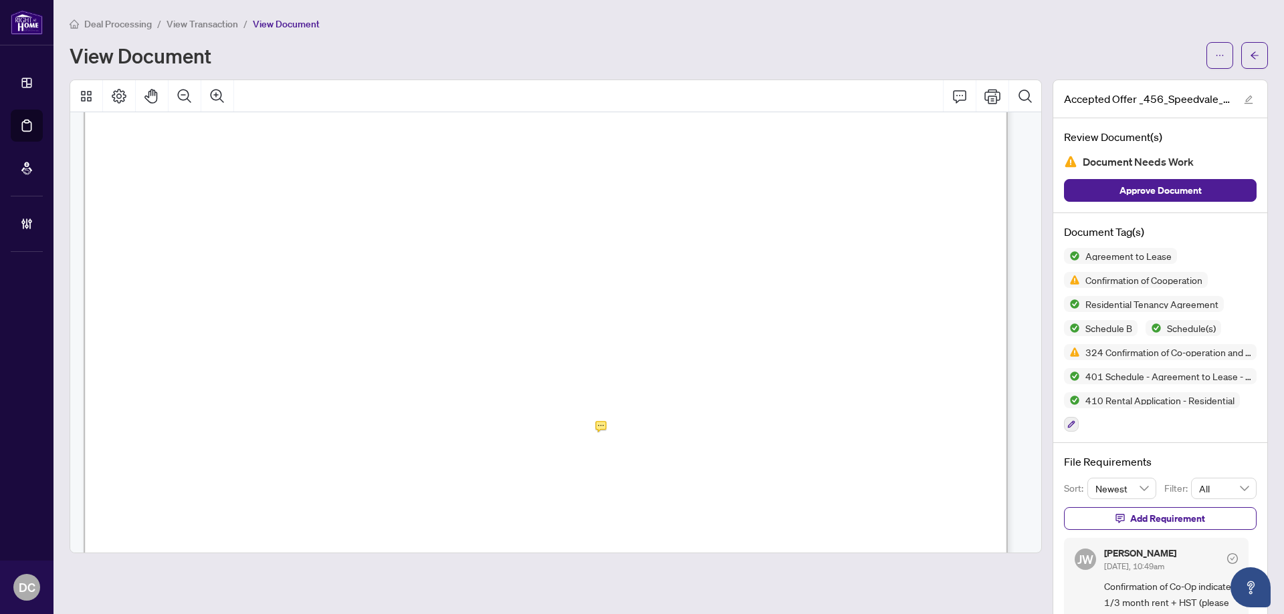
scroll to position [22566, 0]
drag, startPoint x: 1257, startPoint y: 57, endPoint x: 18, endPoint y: 23, distance: 1239.2
click at [1257, 57] on button "button" at bounding box center [1254, 55] width 27 height 27
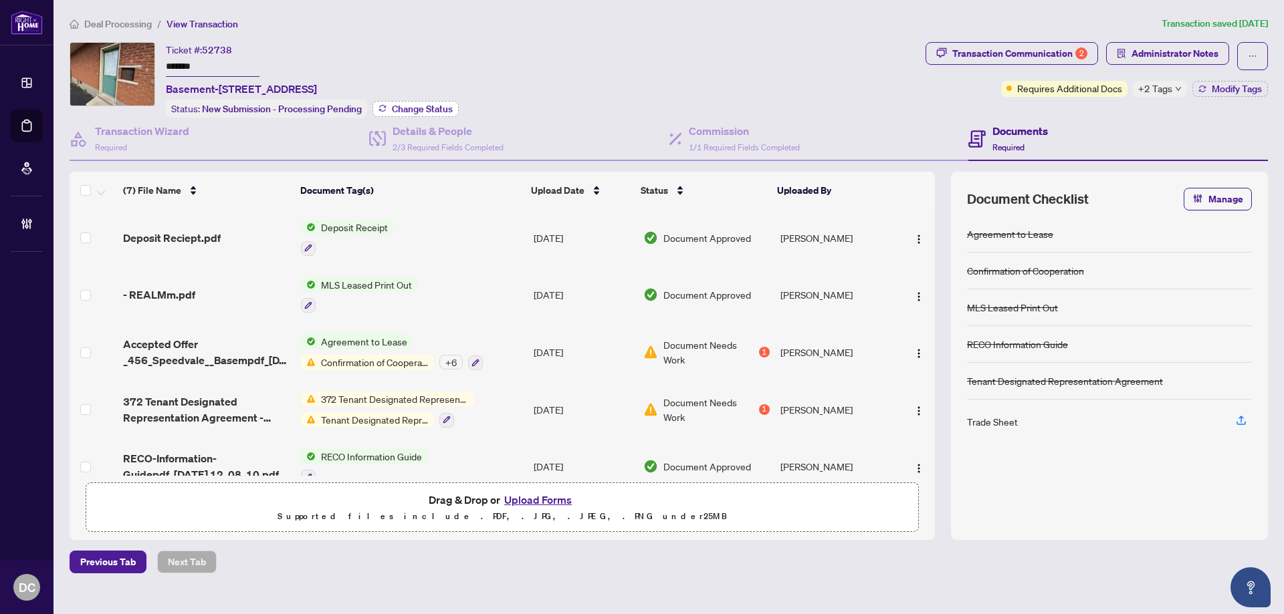
click at [412, 104] on span "Change Status" at bounding box center [422, 108] width 61 height 9
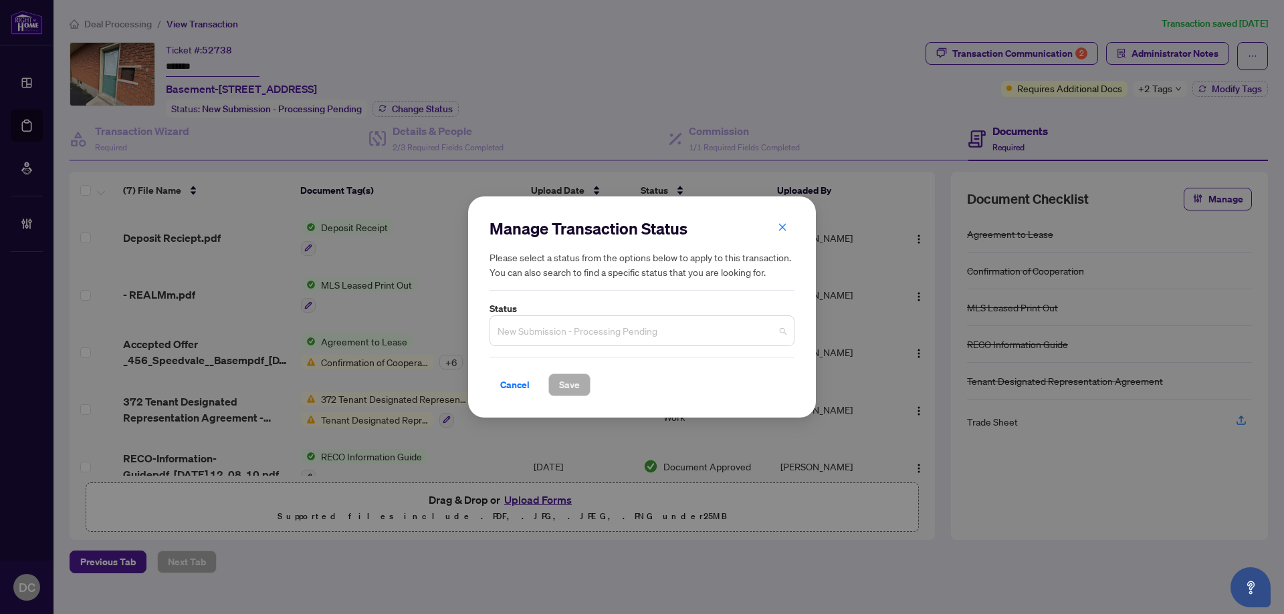
click at [688, 333] on span "New Submission - Processing Pending" at bounding box center [641, 330] width 289 height 25
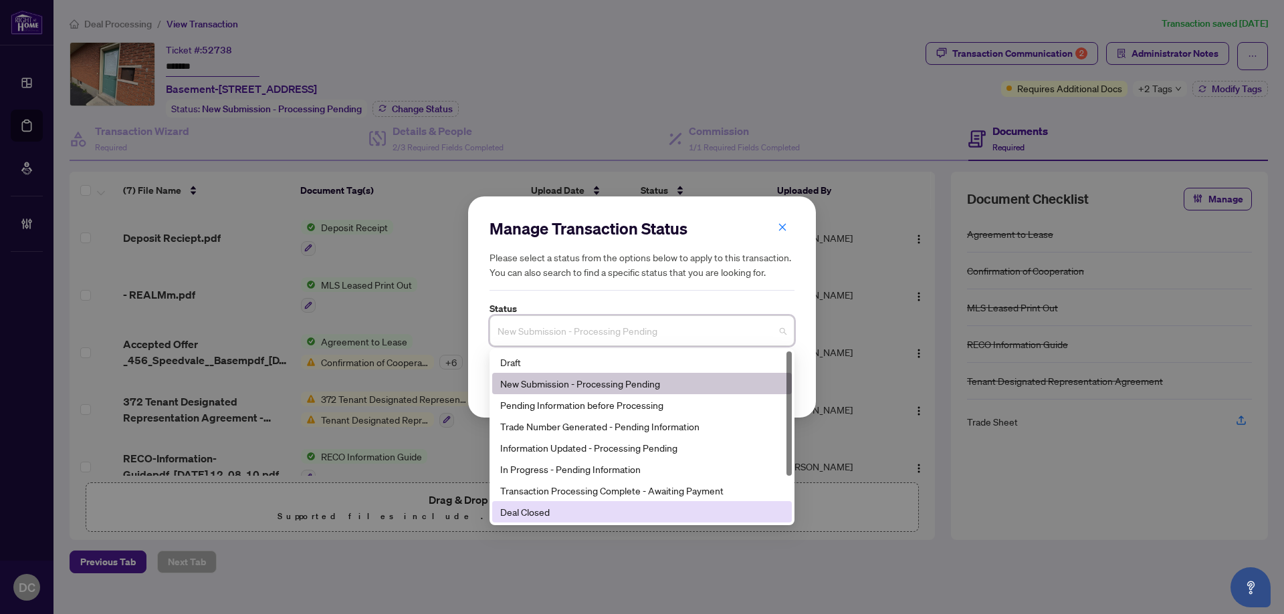
click at [544, 505] on div "Deal Closed" at bounding box center [641, 512] width 283 height 15
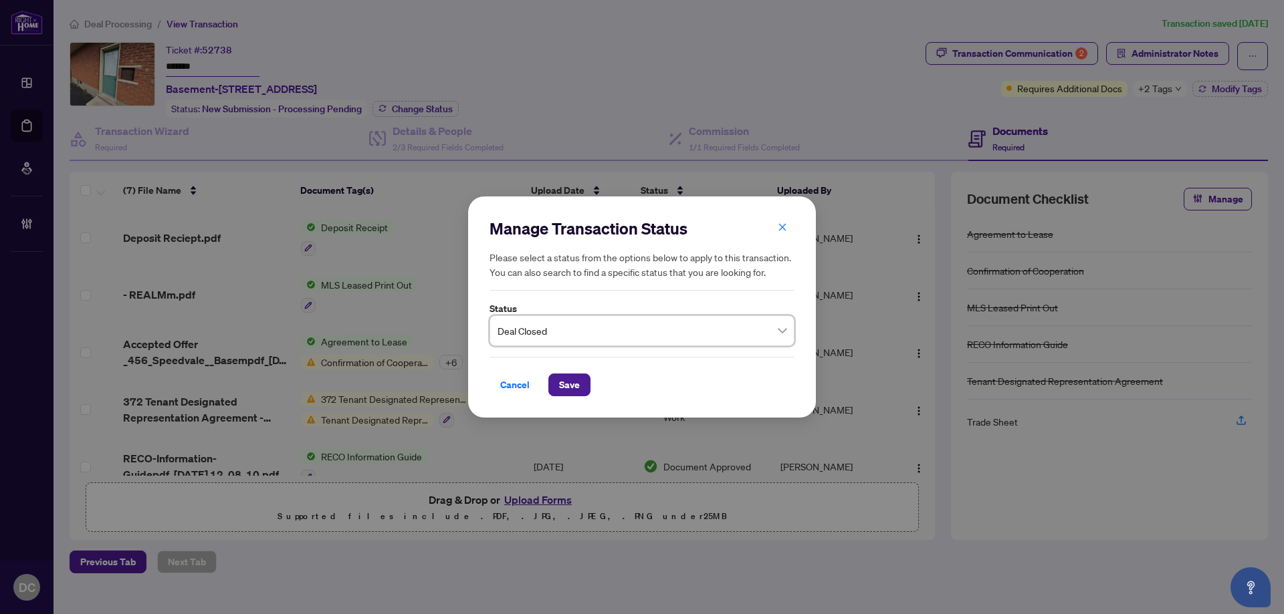
drag, startPoint x: 571, startPoint y: 387, endPoint x: 545, endPoint y: 381, distance: 26.8
click at [570, 387] on span "Save" at bounding box center [569, 384] width 21 height 21
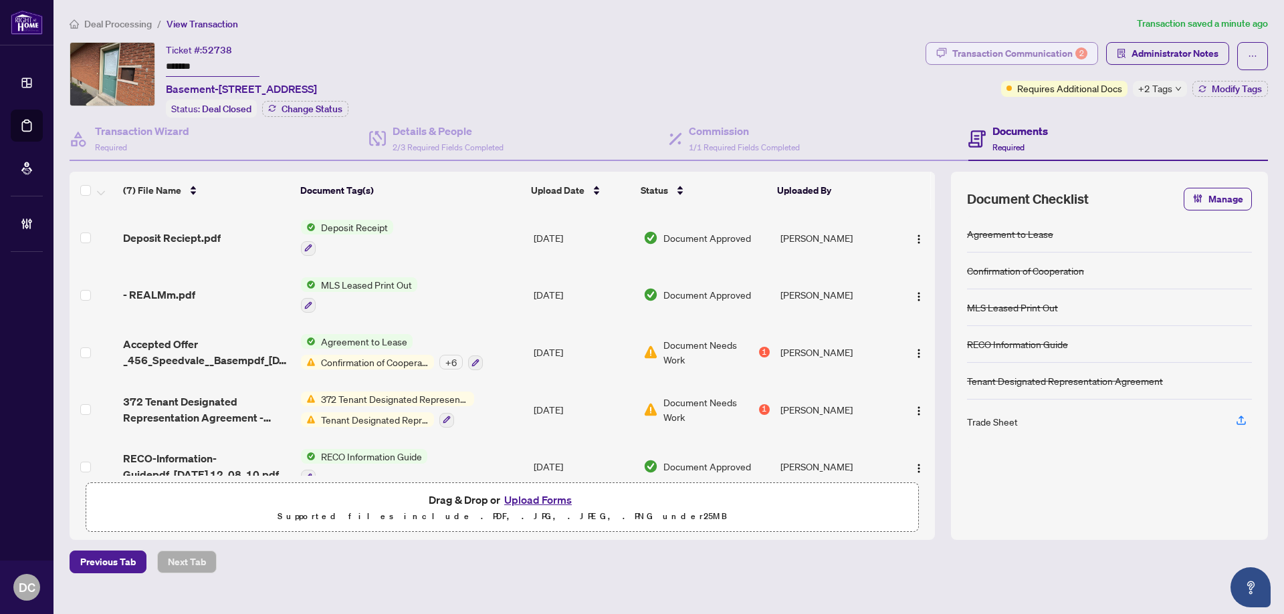
click at [1016, 52] on div "Transaction Communication 2" at bounding box center [1019, 53] width 135 height 21
type textarea "**********"
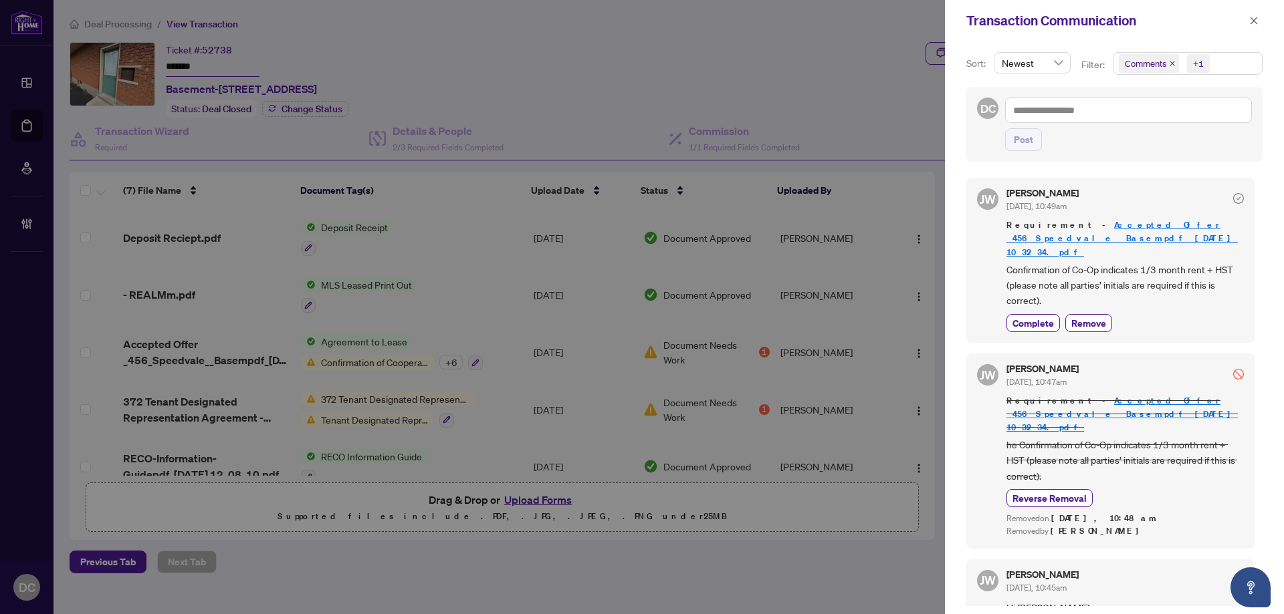
click at [1229, 61] on span "Comments +1" at bounding box center [1187, 63] width 148 height 21
click at [1182, 116] on span "Comments" at bounding box center [1162, 119] width 46 height 12
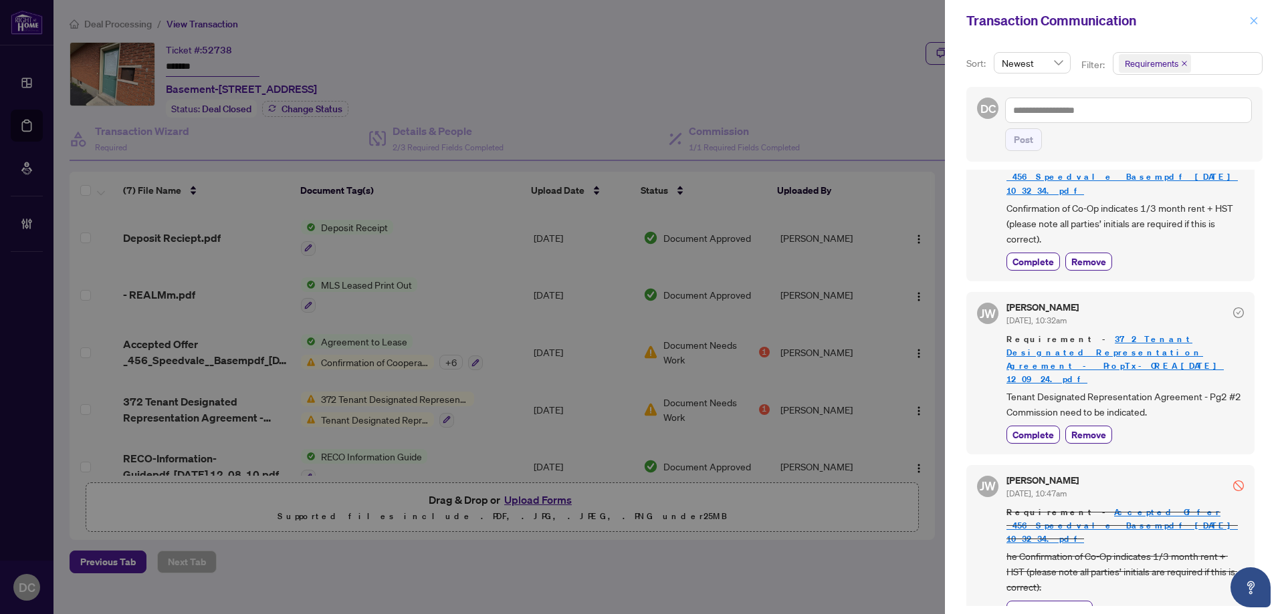
click at [1254, 20] on icon "close" at bounding box center [1253, 20] width 7 height 7
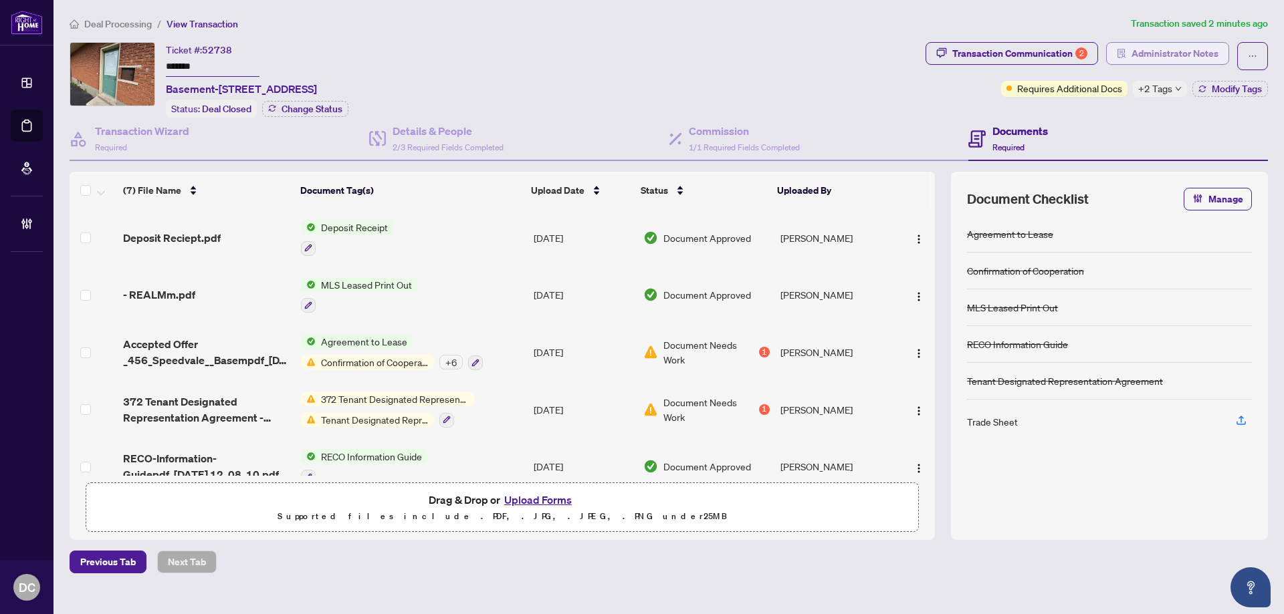
click at [1159, 49] on span "Administrator Notes" at bounding box center [1174, 53] width 87 height 21
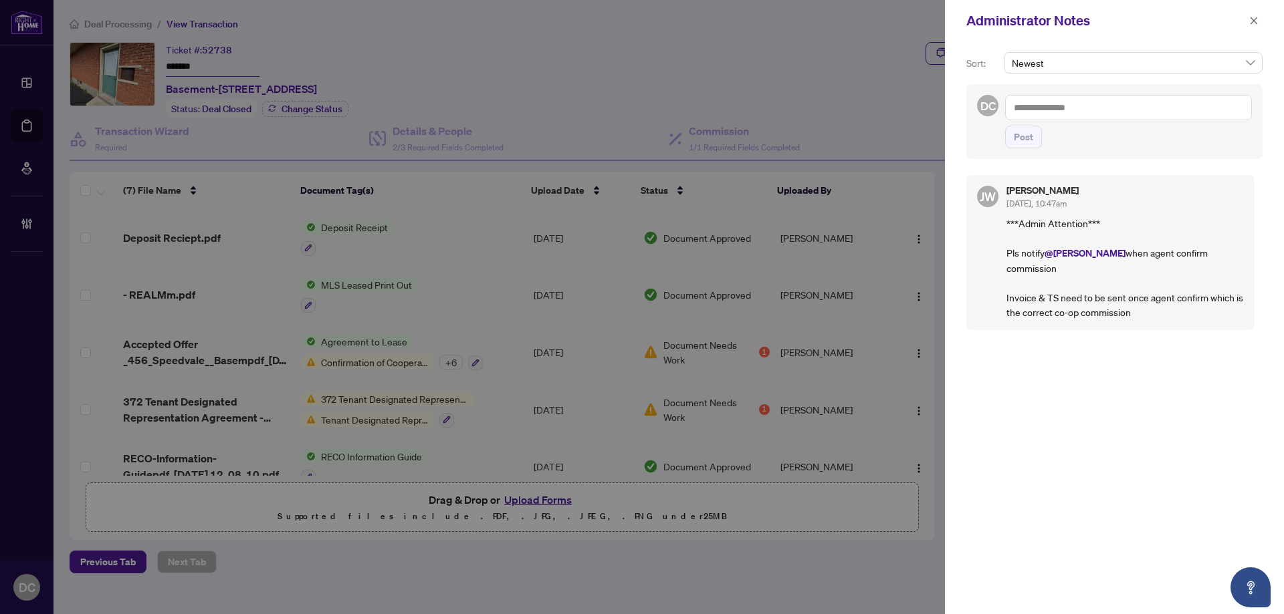
click at [1231, 106] on textarea at bounding box center [1128, 107] width 247 height 25
click at [1252, 15] on span "button" at bounding box center [1253, 20] width 9 height 21
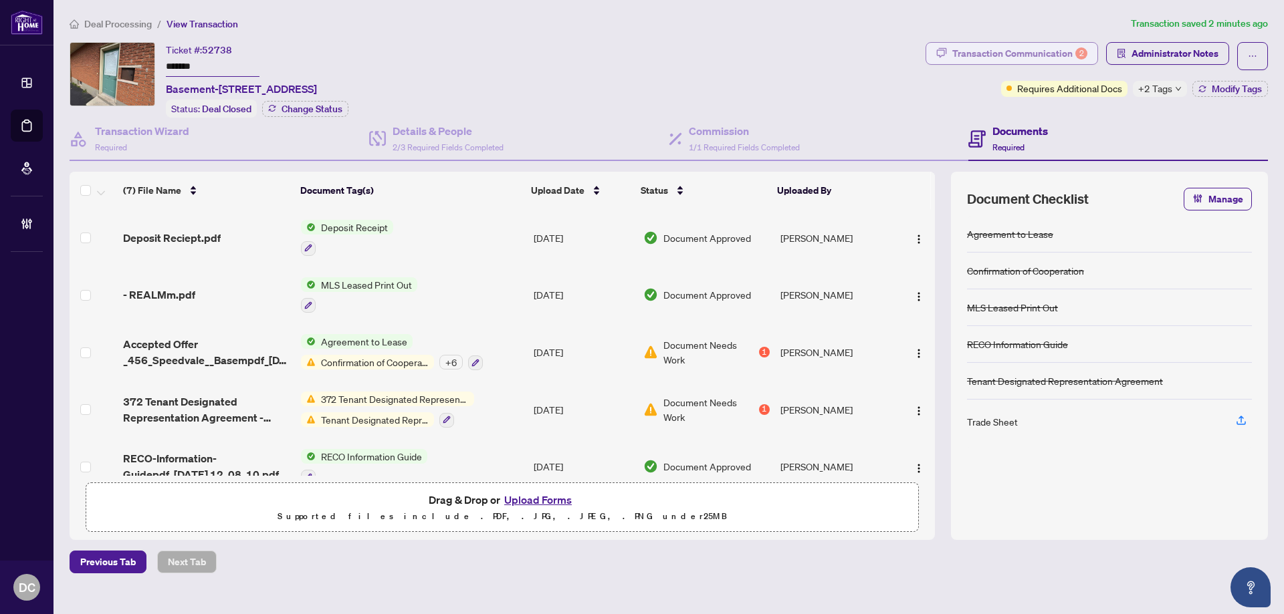
click at [964, 48] on div "Transaction Communication 2" at bounding box center [1019, 53] width 135 height 21
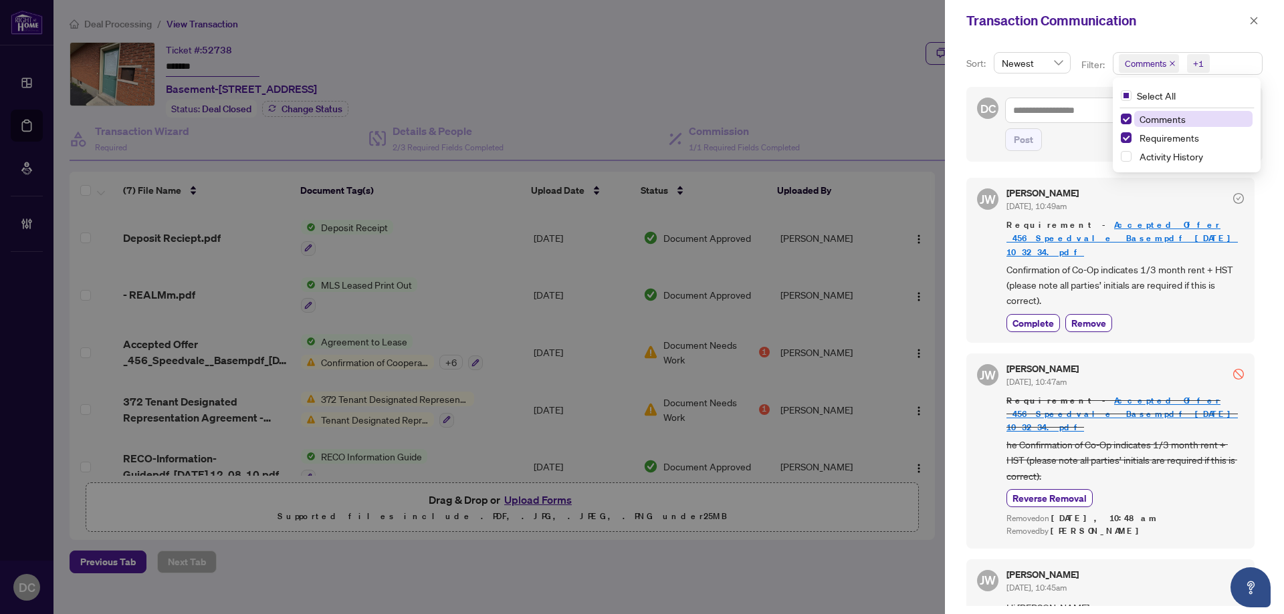
click at [1234, 57] on span "Comments +1" at bounding box center [1187, 63] width 148 height 21
click at [1251, 21] on icon "close" at bounding box center [1253, 20] width 9 height 9
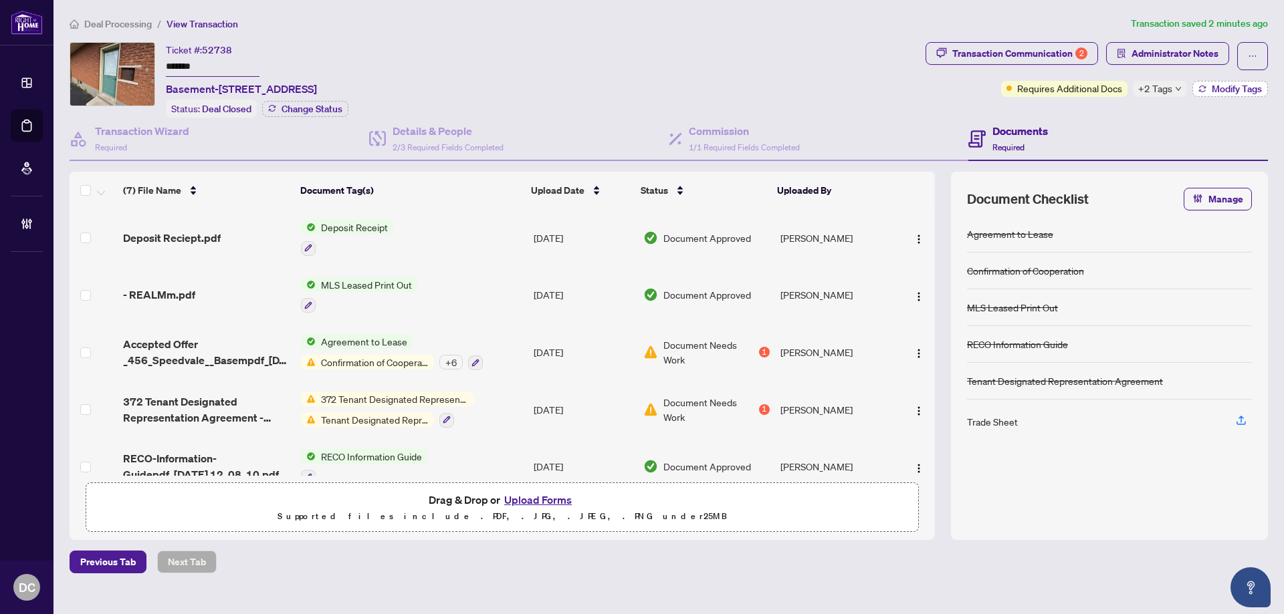
click at [1237, 85] on span "Modify Tags" at bounding box center [1236, 88] width 50 height 9
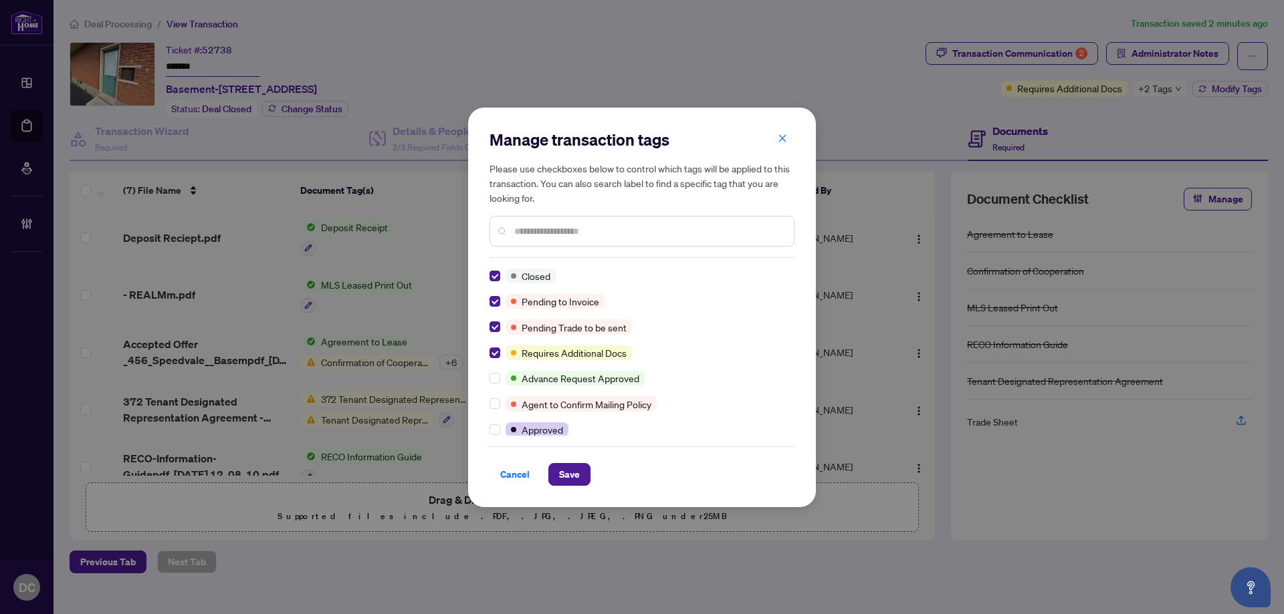
click at [591, 229] on input "text" at bounding box center [648, 231] width 269 height 15
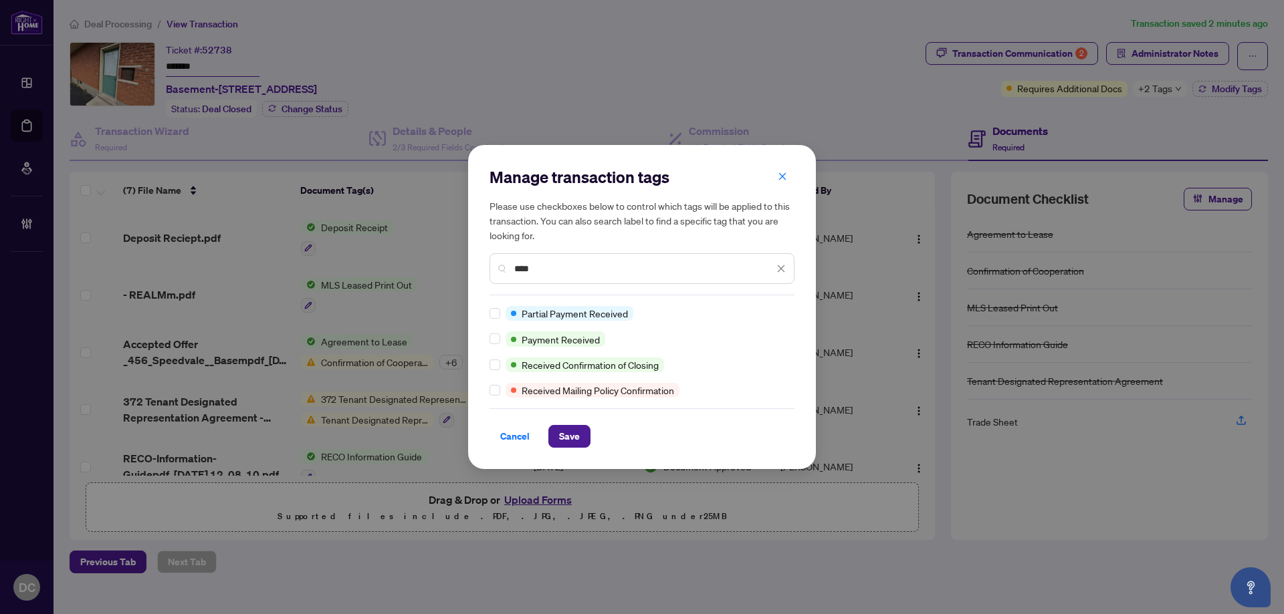
type input "****"
click at [566, 432] on span "Save" at bounding box center [569, 436] width 21 height 21
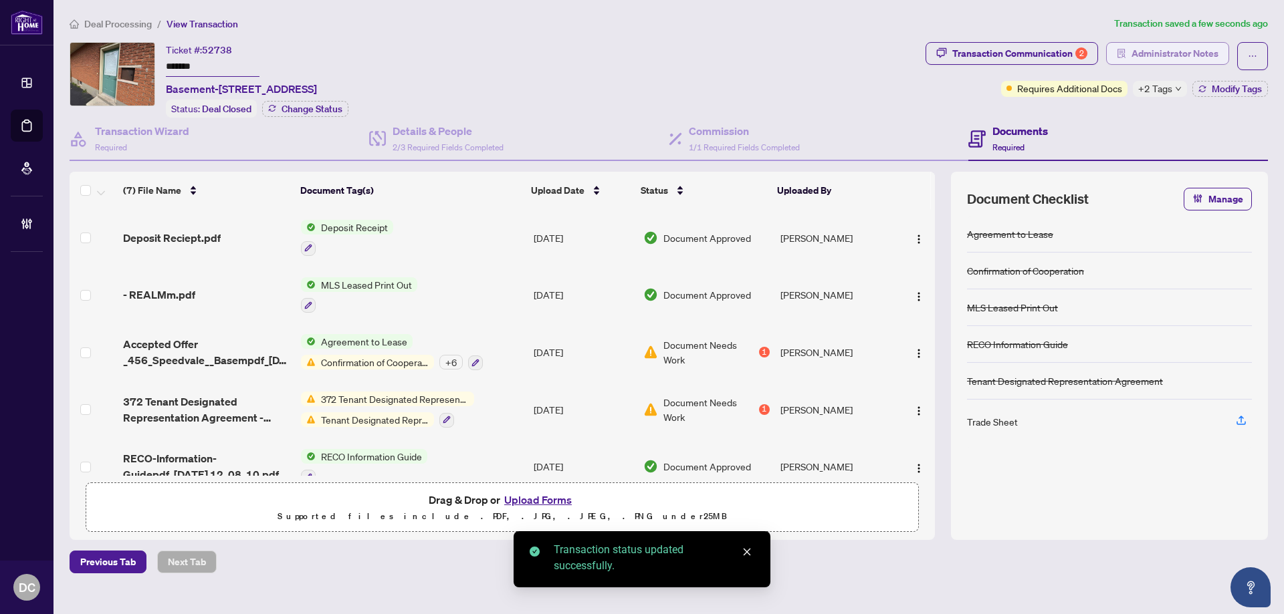
click at [1200, 59] on span "Administrator Notes" at bounding box center [1174, 53] width 87 height 21
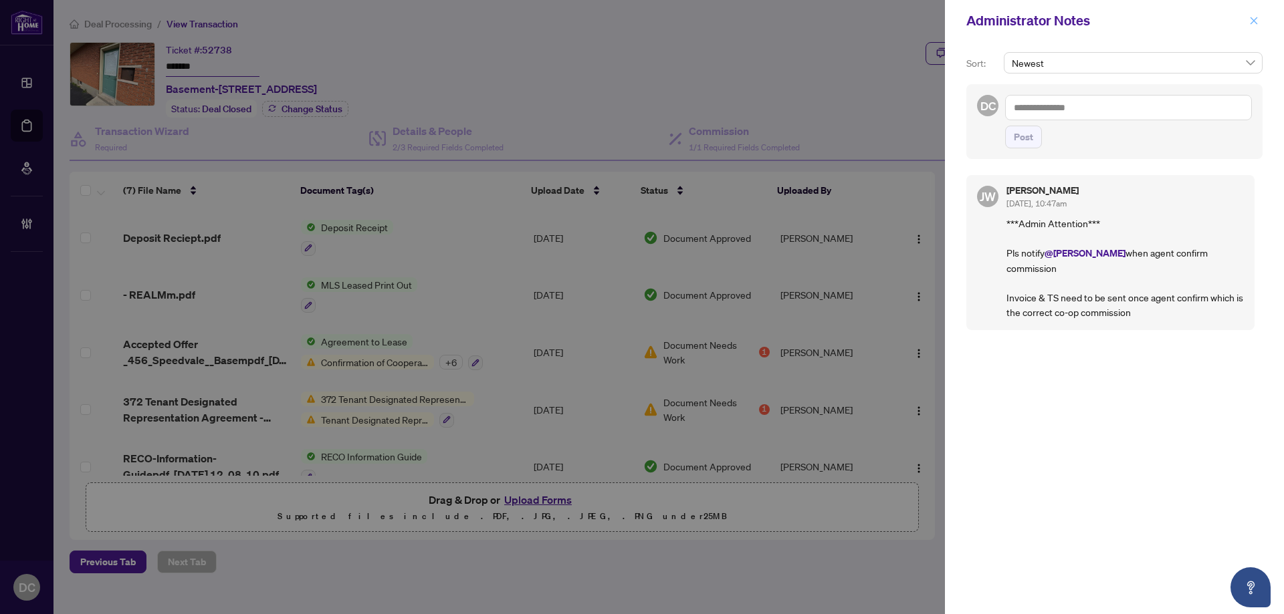
click at [1253, 23] on icon "close" at bounding box center [1253, 20] width 9 height 9
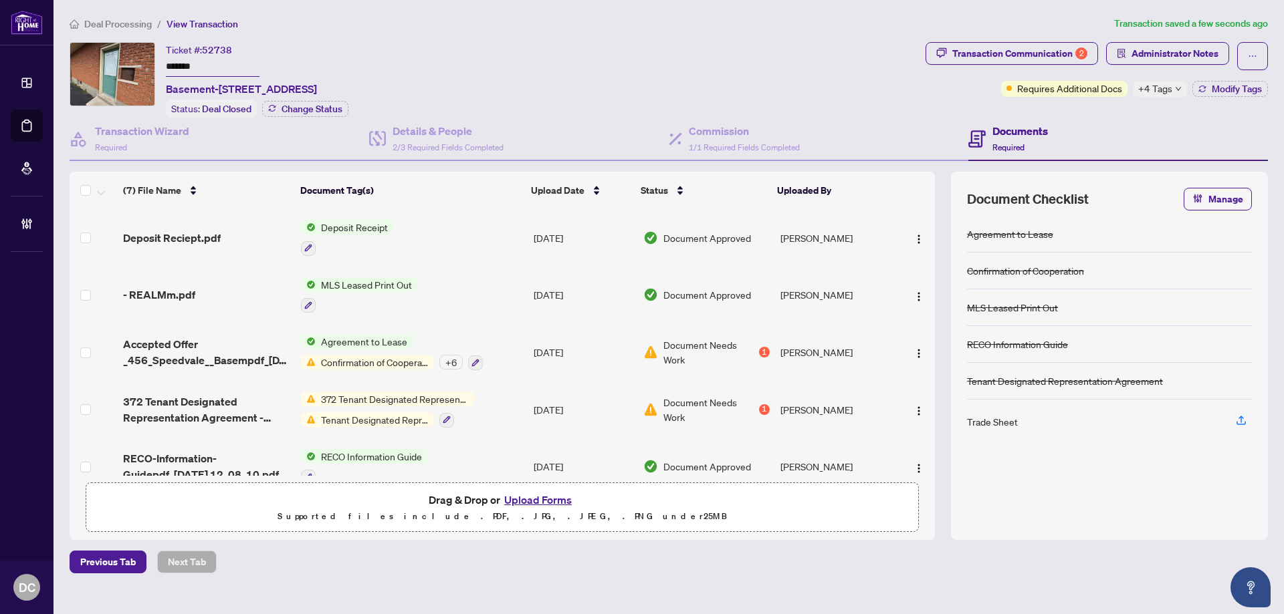
click at [1161, 87] on span "+4 Tags" at bounding box center [1155, 88] width 34 height 15
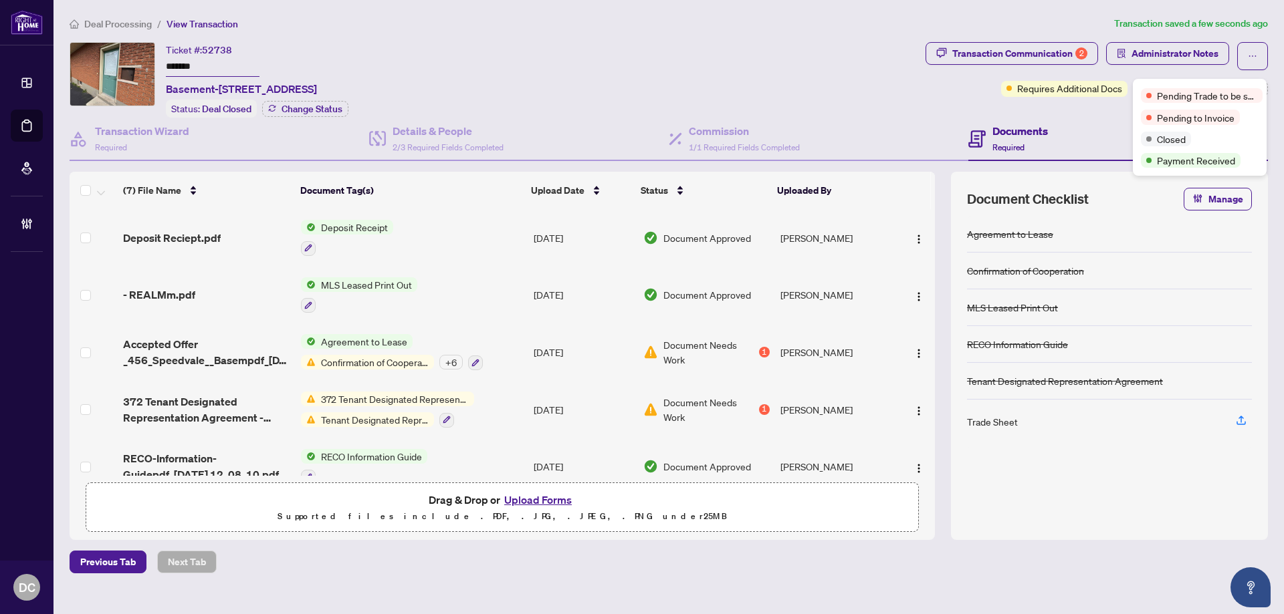
click at [795, 105] on div "Ticket #: 52738 ******* Basement-456 Speedvale ( Basement ) Ave, Guelph, Ontari…" at bounding box center [495, 80] width 850 height 76
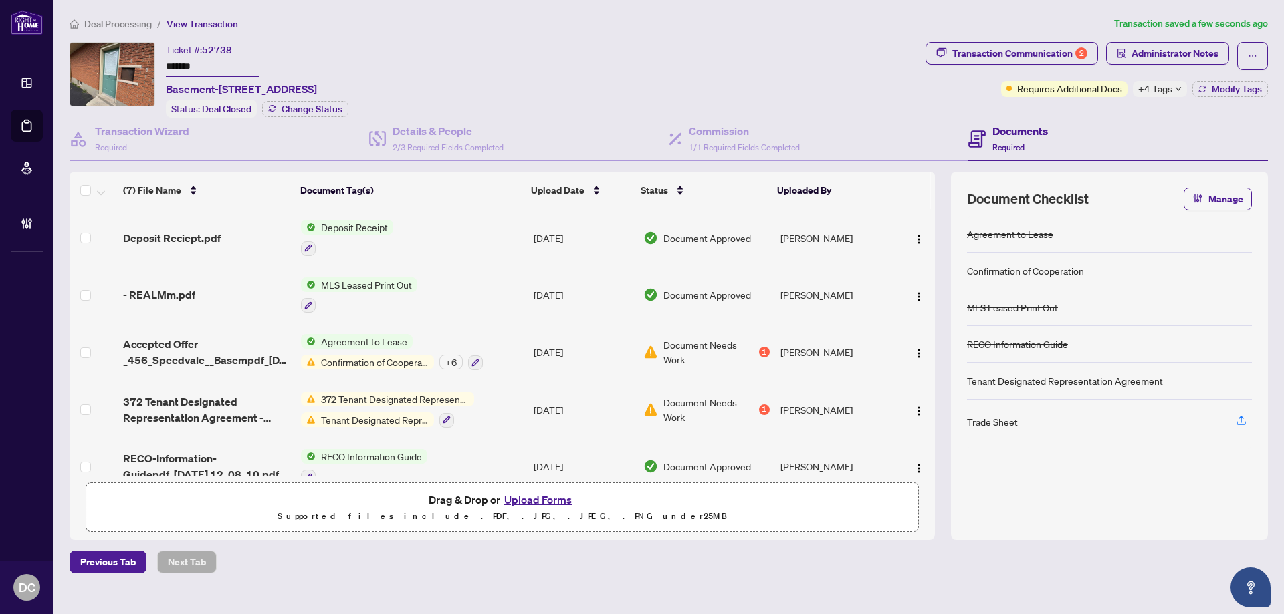
click at [112, 13] on main "Deal Processing / View Transaction Transaction saved a few seconds ago Ticket #…" at bounding box center [668, 307] width 1230 height 614
click at [112, 23] on span "Deal Processing" at bounding box center [118, 24] width 68 height 12
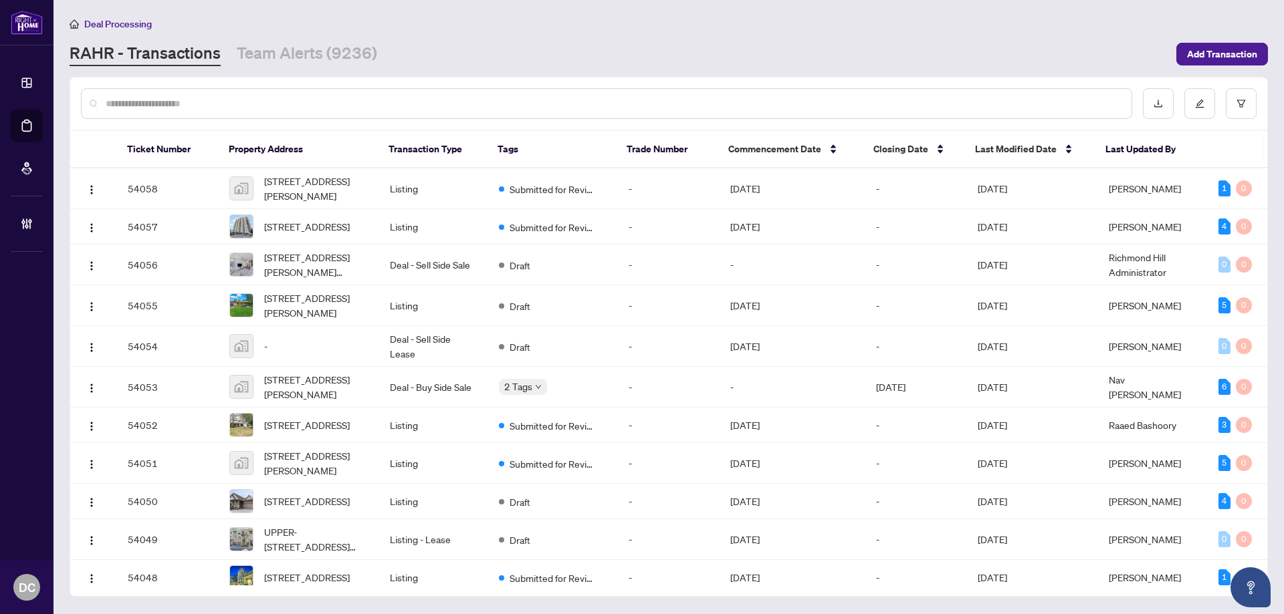
click at [236, 113] on div at bounding box center [606, 103] width 1051 height 31
click at [240, 102] on input "text" at bounding box center [613, 103] width 1015 height 15
paste input "*******"
type input "*******"
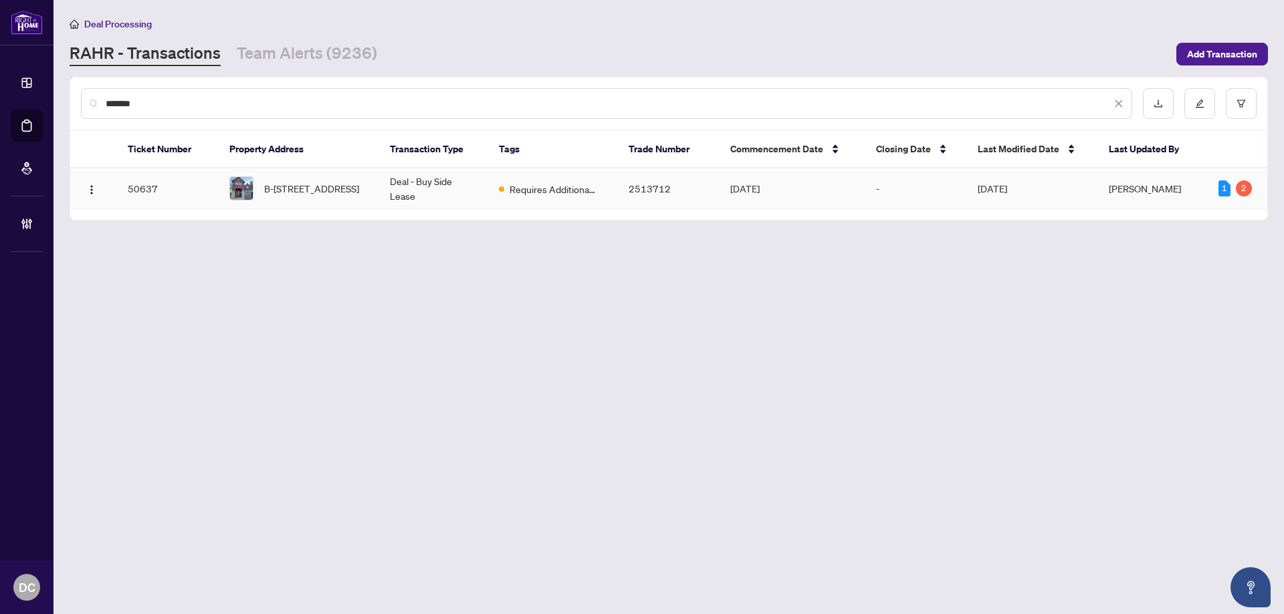
click at [315, 181] on span "B-2492 ORCHESTRATE (BSMT) Dr, Oshawa, Ontario L1L 0R3, Canada" at bounding box center [311, 188] width 95 height 15
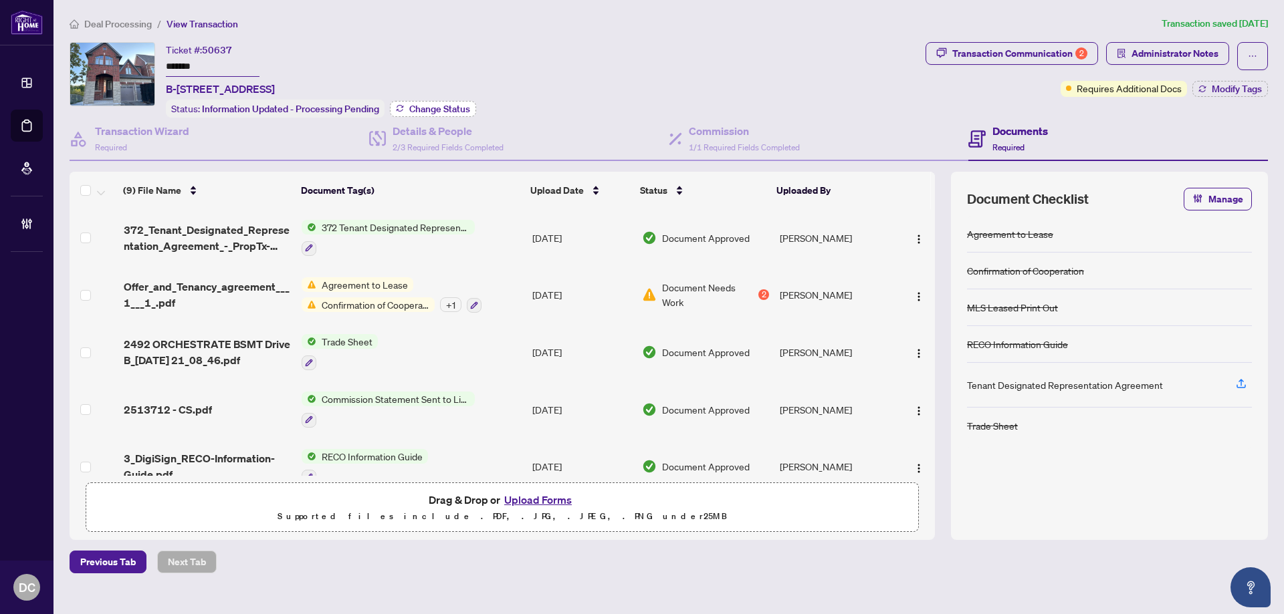
click at [467, 105] on span "Change Status" at bounding box center [439, 108] width 61 height 9
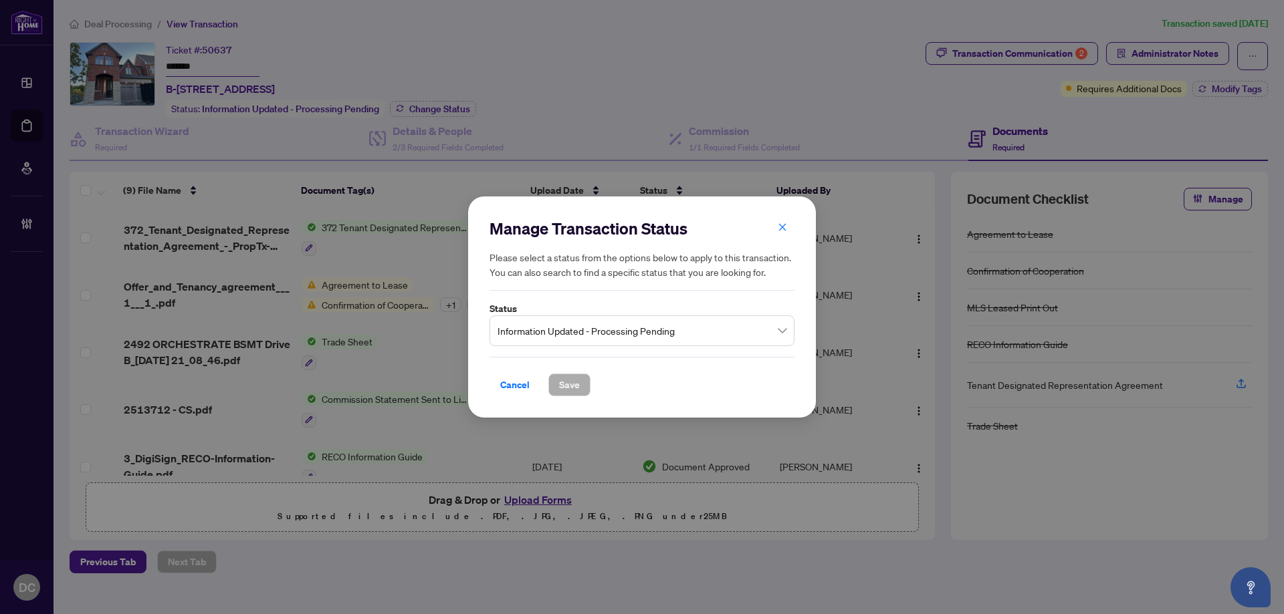
click at [637, 337] on span "Information Updated - Processing Pending" at bounding box center [641, 330] width 289 height 25
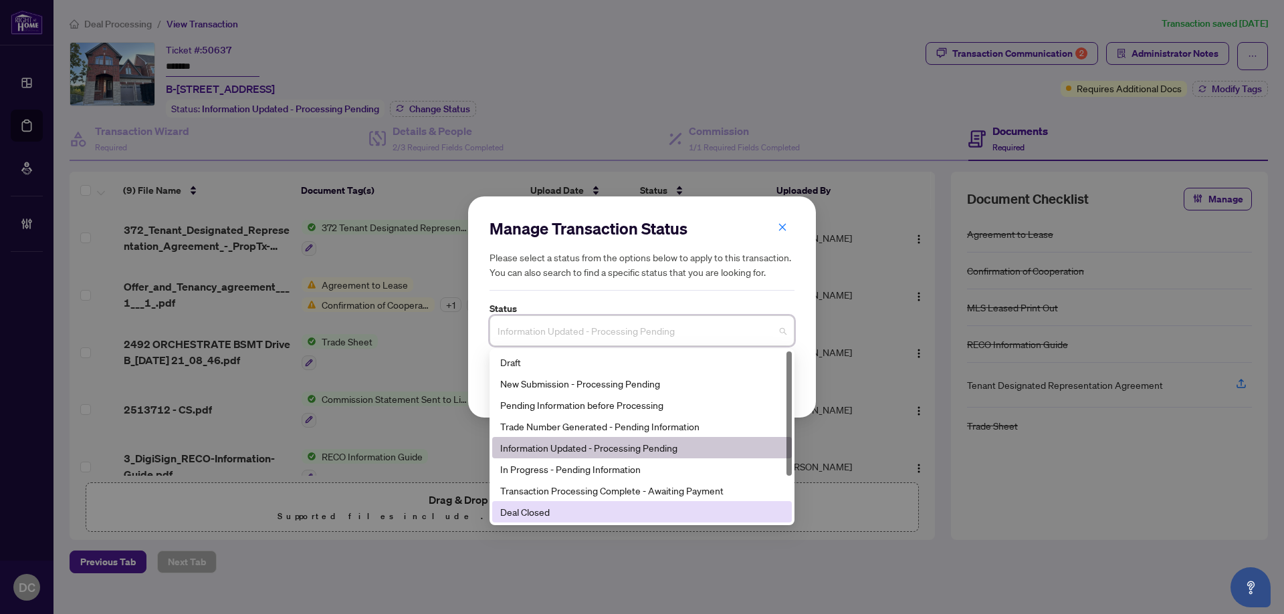
click at [550, 518] on div "Deal Closed" at bounding box center [641, 512] width 283 height 15
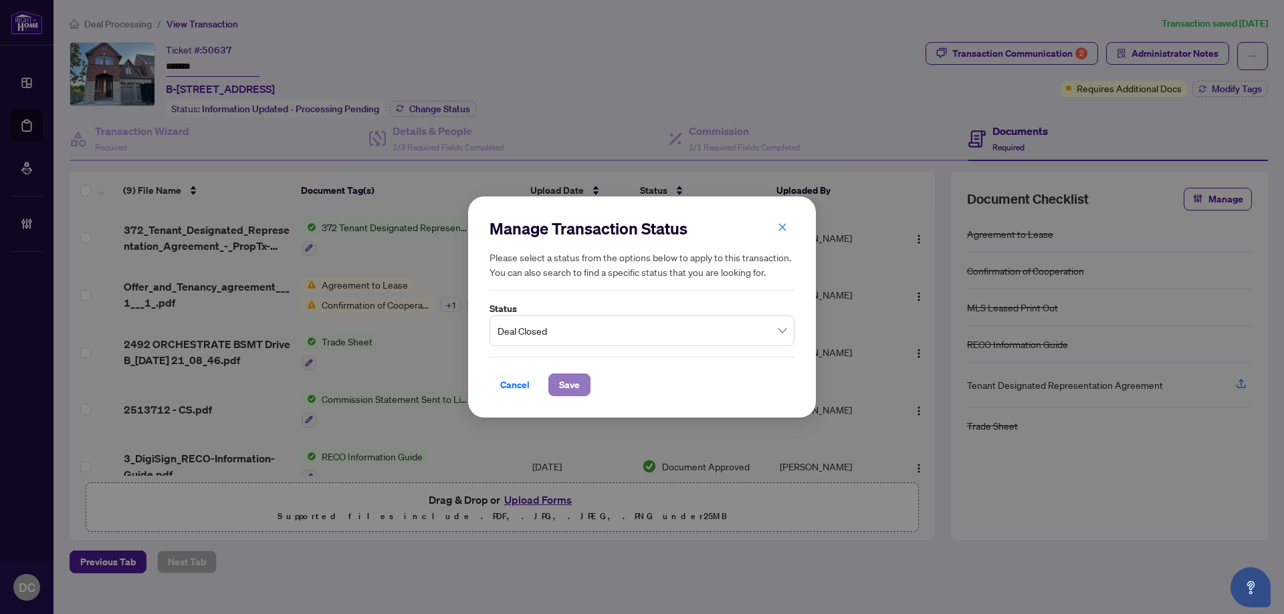
click at [570, 382] on span "Save" at bounding box center [569, 384] width 21 height 21
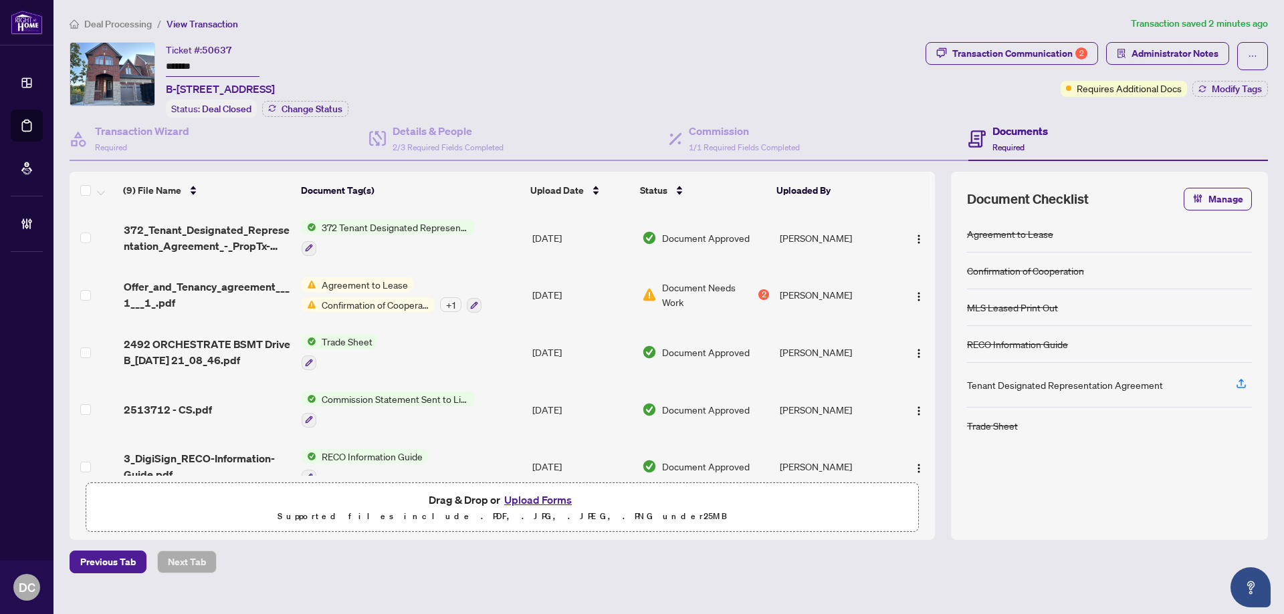
click at [994, 41] on div "Deal Processing / View Transaction Transaction saved 2 minutes ago Ticket #: 50…" at bounding box center [668, 295] width 1209 height 558
click at [995, 53] on div "Transaction Communication 2" at bounding box center [1019, 53] width 135 height 21
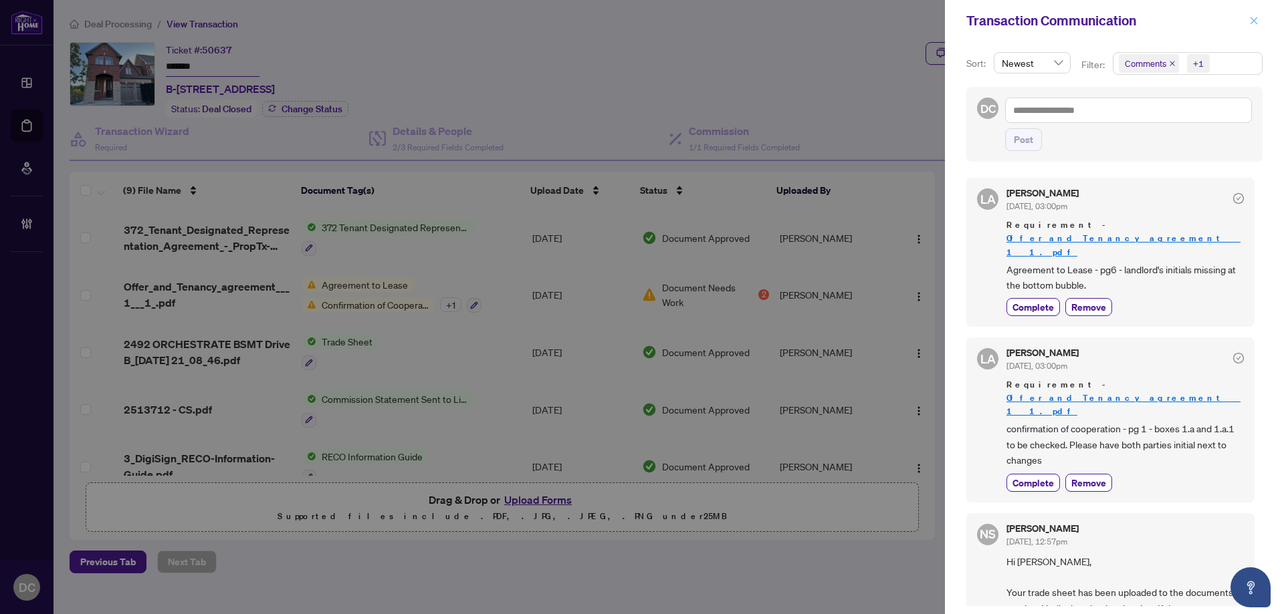
click at [1251, 23] on icon "close" at bounding box center [1253, 20] width 9 height 9
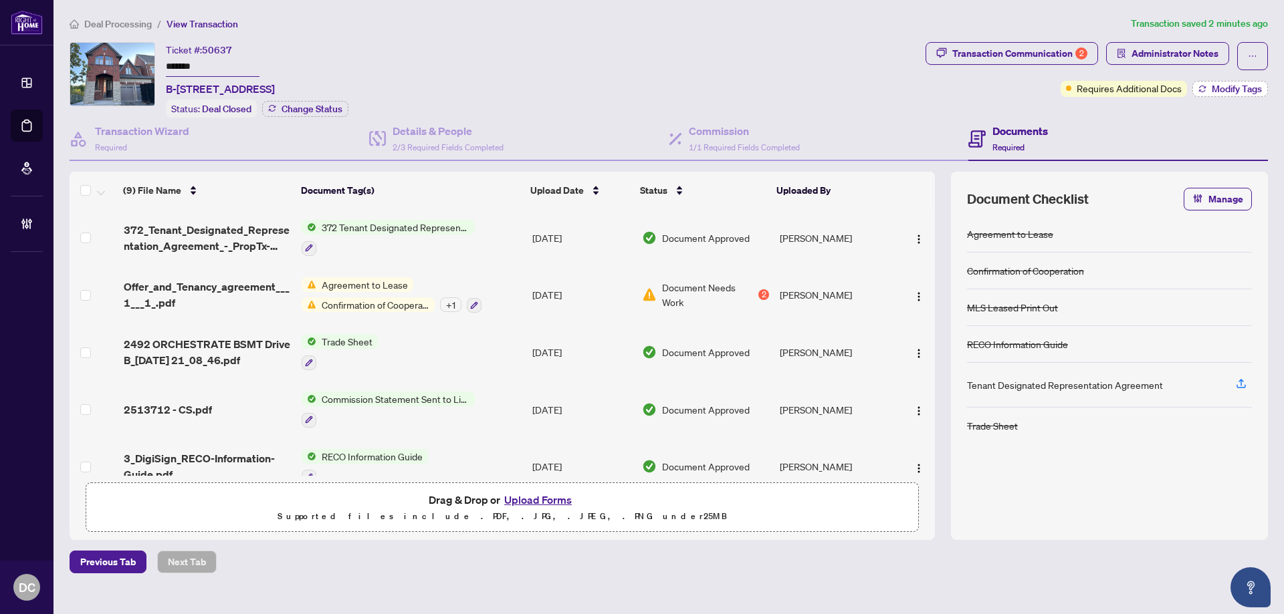
click at [1206, 90] on button "Modify Tags" at bounding box center [1230, 89] width 76 height 16
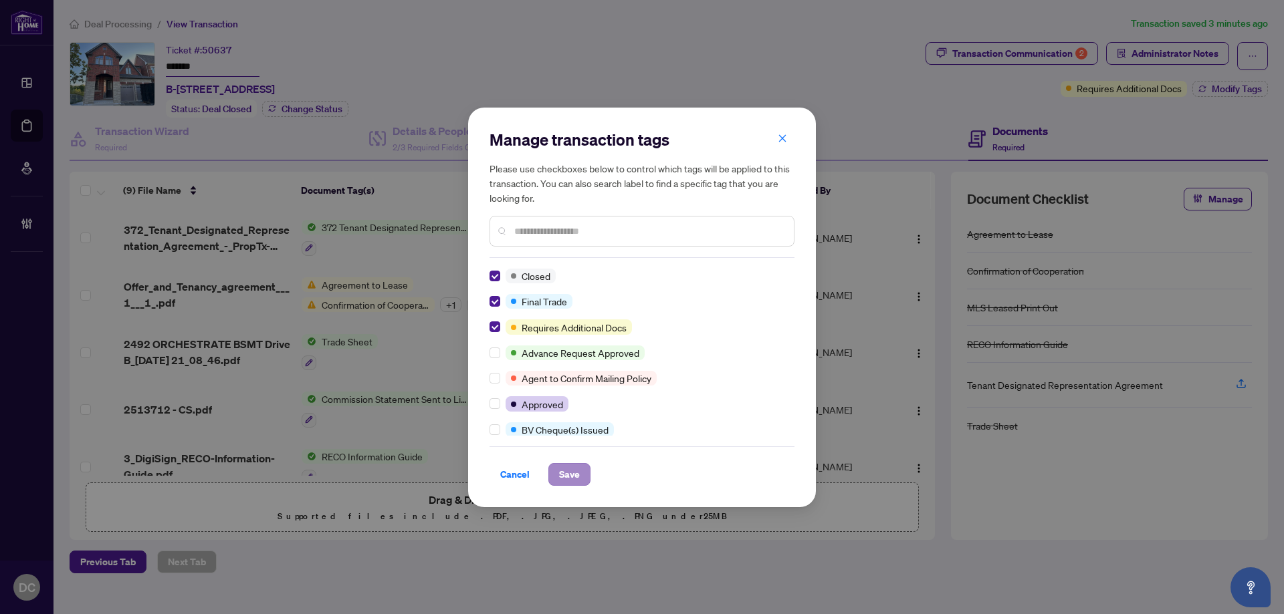
click at [570, 472] on span "Save" at bounding box center [569, 474] width 21 height 21
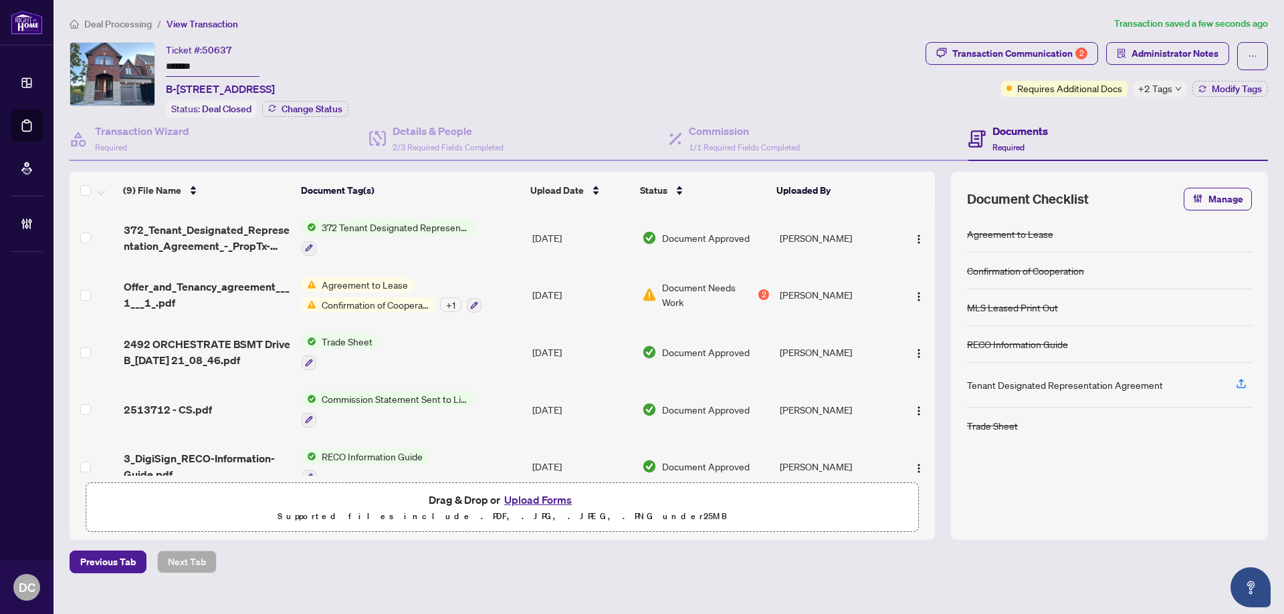
click at [435, 346] on td "Trade Sheet" at bounding box center [411, 352] width 231 height 57
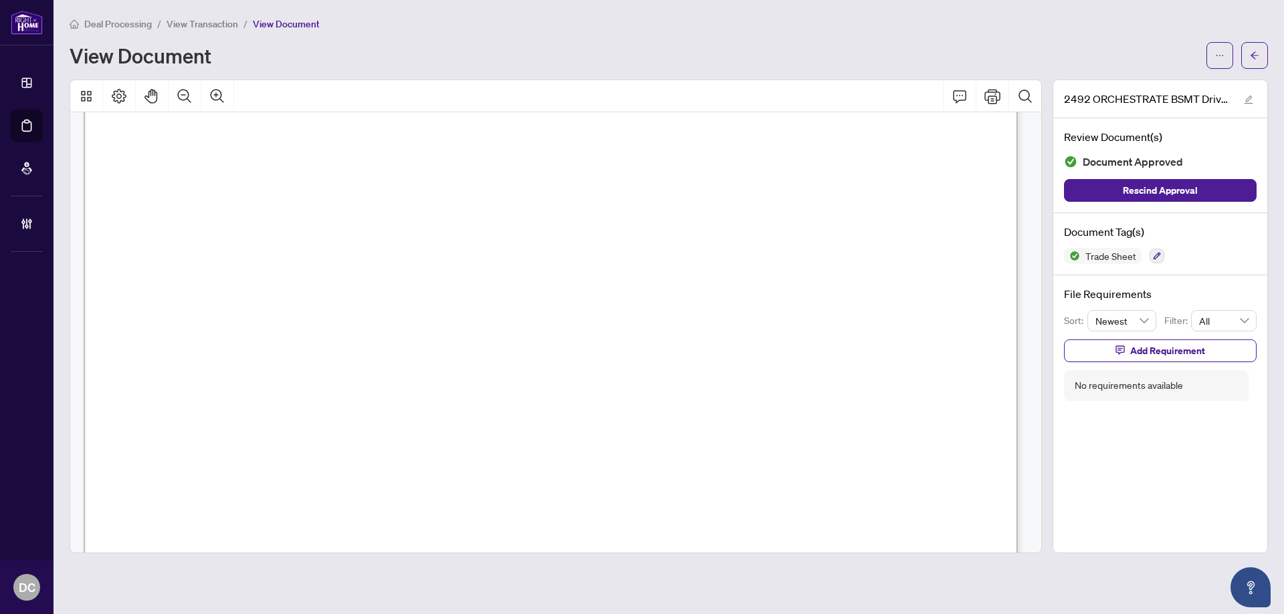
scroll to position [468, 0]
click at [1251, 53] on icon "arrow-left" at bounding box center [1253, 55] width 9 height 9
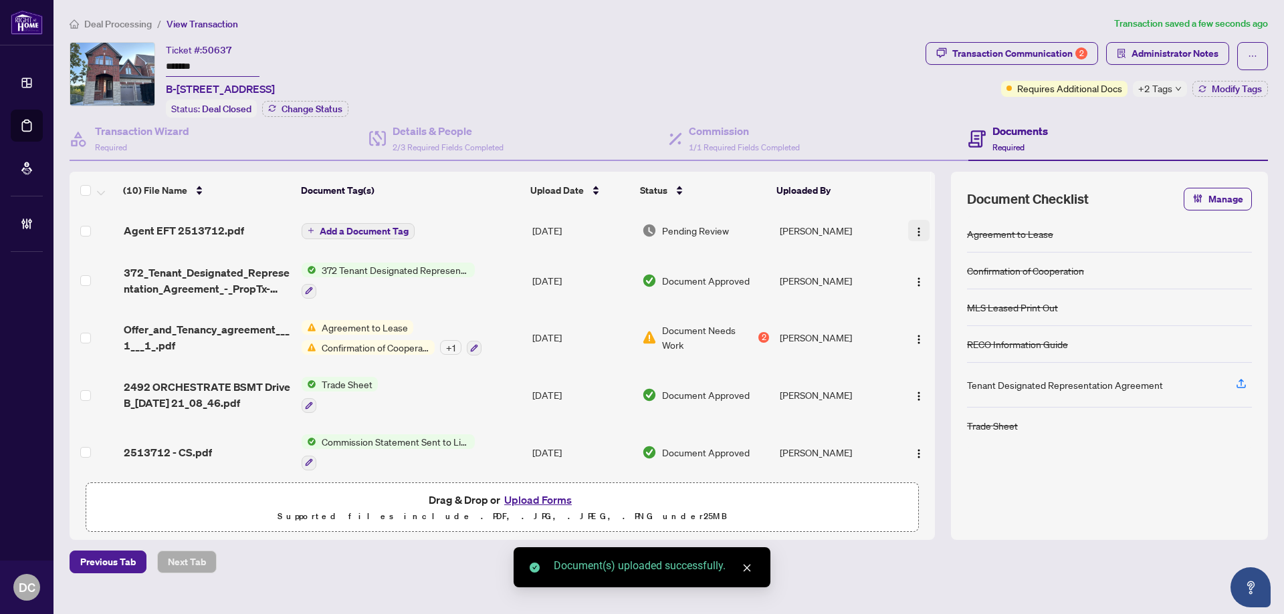
click at [916, 232] on img "button" at bounding box center [918, 232] width 11 height 11
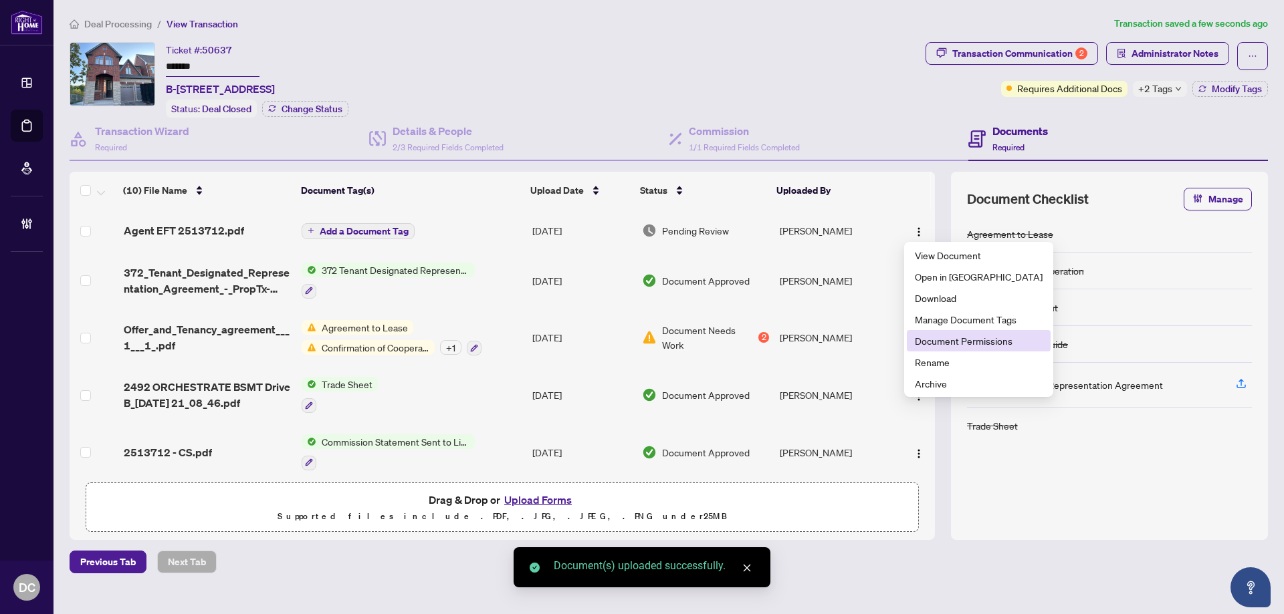
click at [925, 341] on span "Document Permissions" at bounding box center [979, 341] width 128 height 15
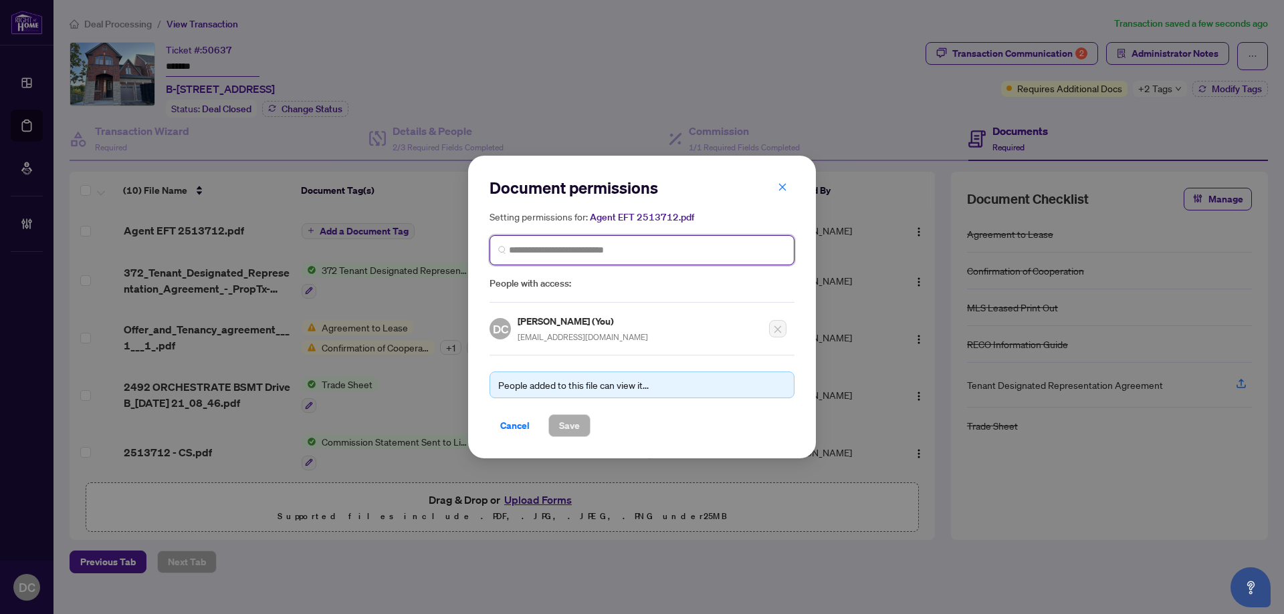
click at [569, 252] on input "search" at bounding box center [647, 250] width 277 height 14
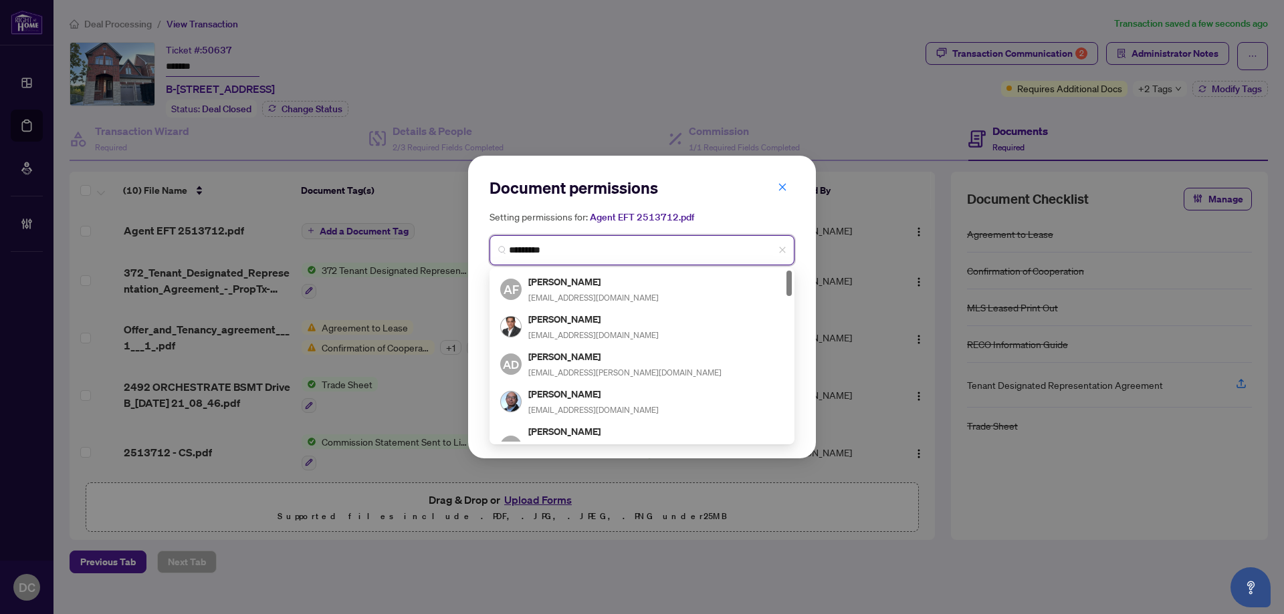
type input "**********"
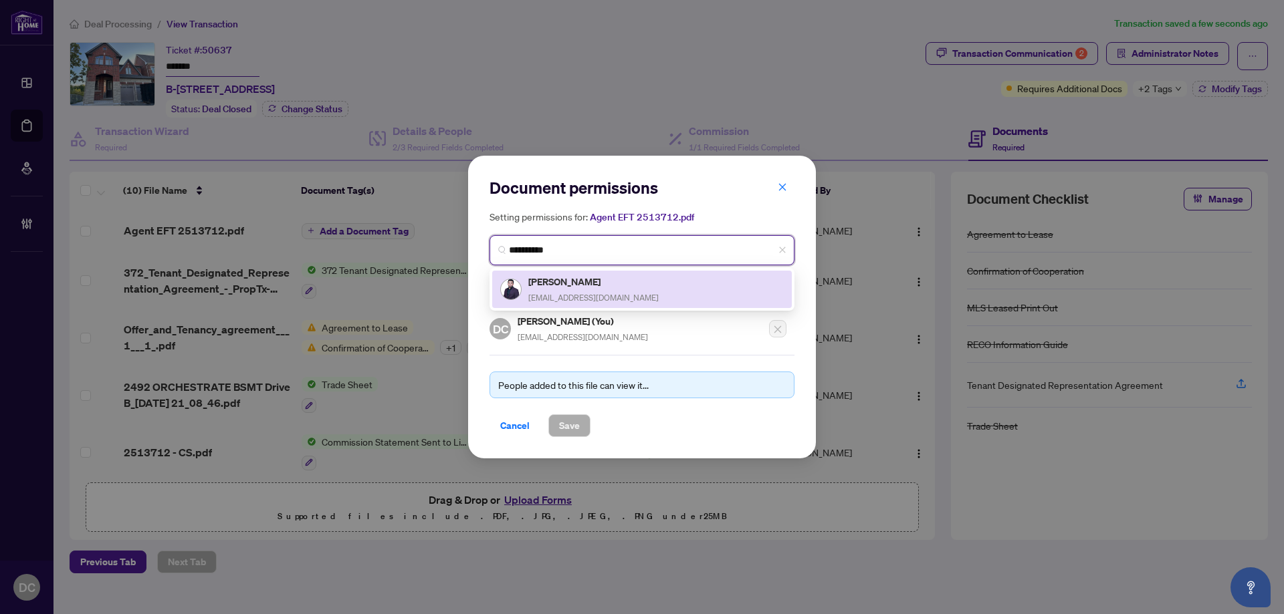
click at [550, 283] on h5 "Dhanesh Balakrishnan" at bounding box center [593, 281] width 130 height 15
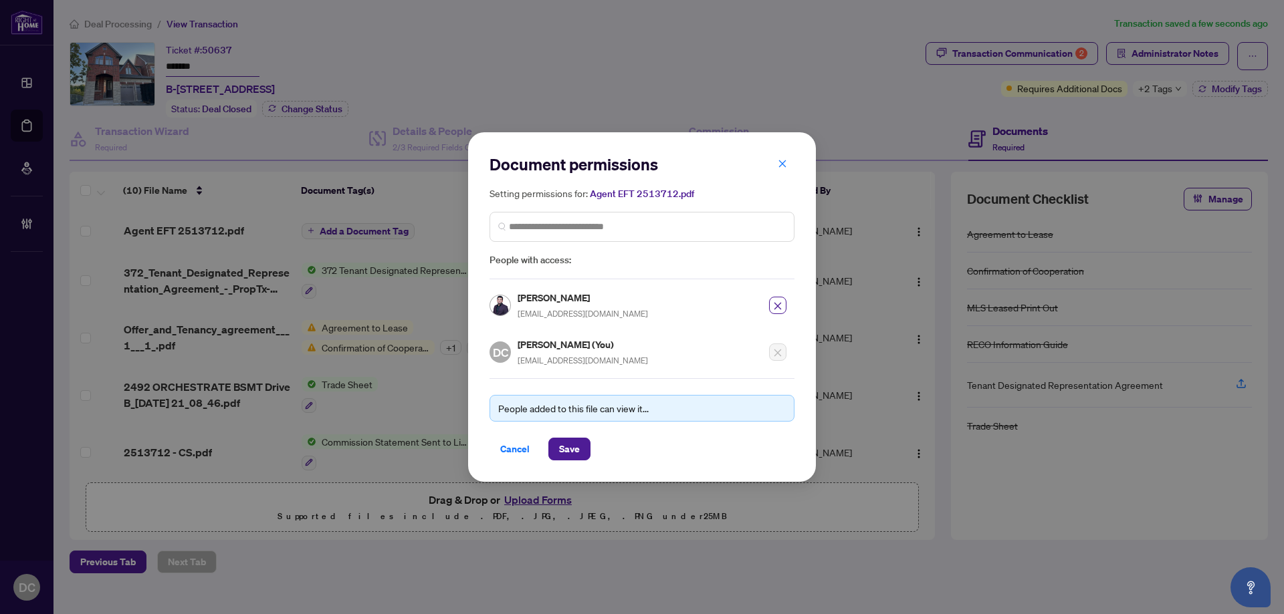
drag, startPoint x: 570, startPoint y: 439, endPoint x: 932, endPoint y: 267, distance: 401.3
click at [570, 440] on span "Save" at bounding box center [569, 449] width 21 height 21
click at [1186, 55] on div "Document permissions Setting permissions for: Agent EFT 2513712.pdf 1131 Dhanes…" at bounding box center [642, 307] width 1284 height 614
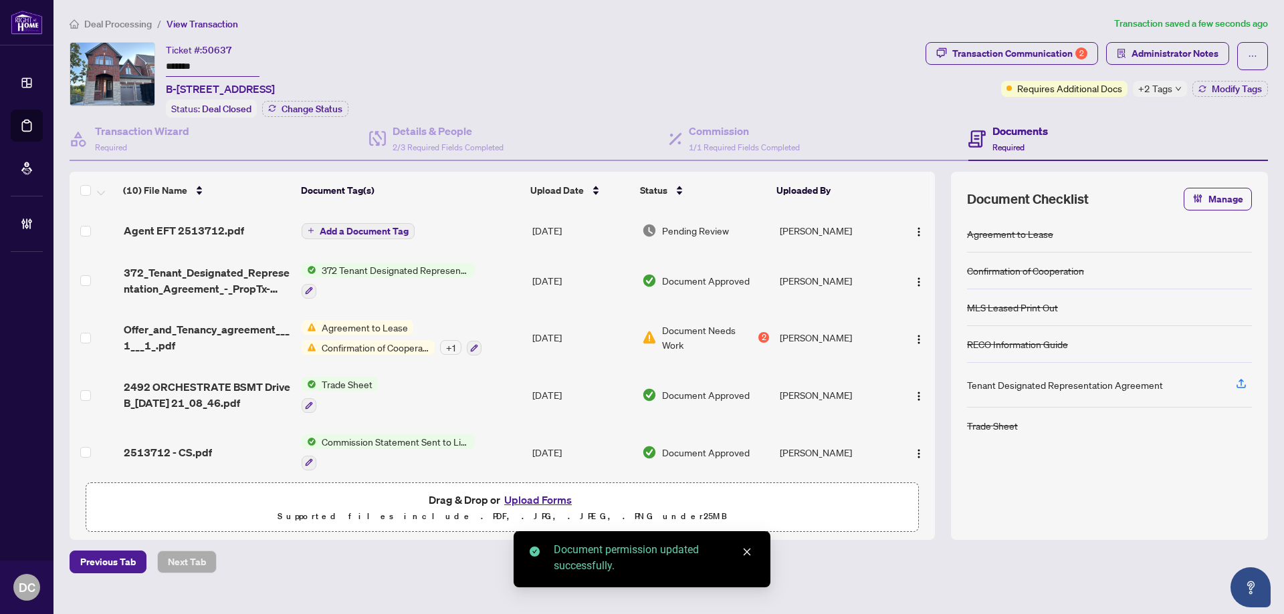
click at [1197, 53] on span "Administrator Notes" at bounding box center [1174, 53] width 87 height 21
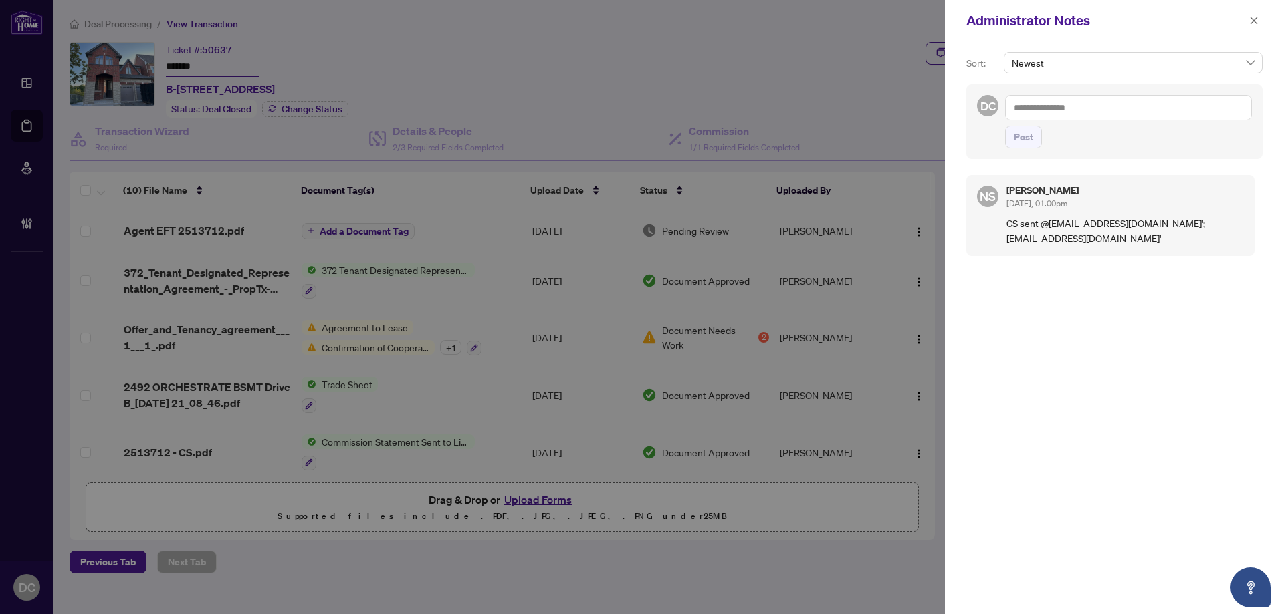
click at [1182, 107] on textarea at bounding box center [1128, 107] width 247 height 25
paste textarea "**********"
click at [1013, 124] on textarea "**********" at bounding box center [1126, 121] width 243 height 52
type textarea "**********"
click at [1023, 144] on span "Post" at bounding box center [1022, 136] width 19 height 21
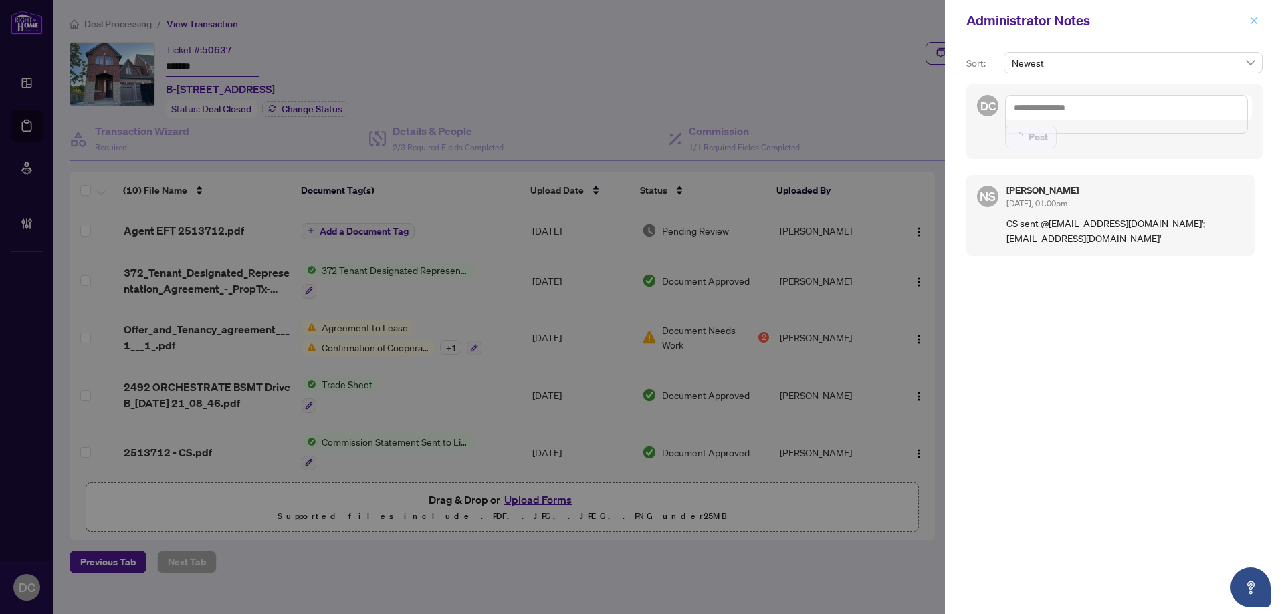
click at [1255, 21] on icon "close" at bounding box center [1253, 20] width 9 height 9
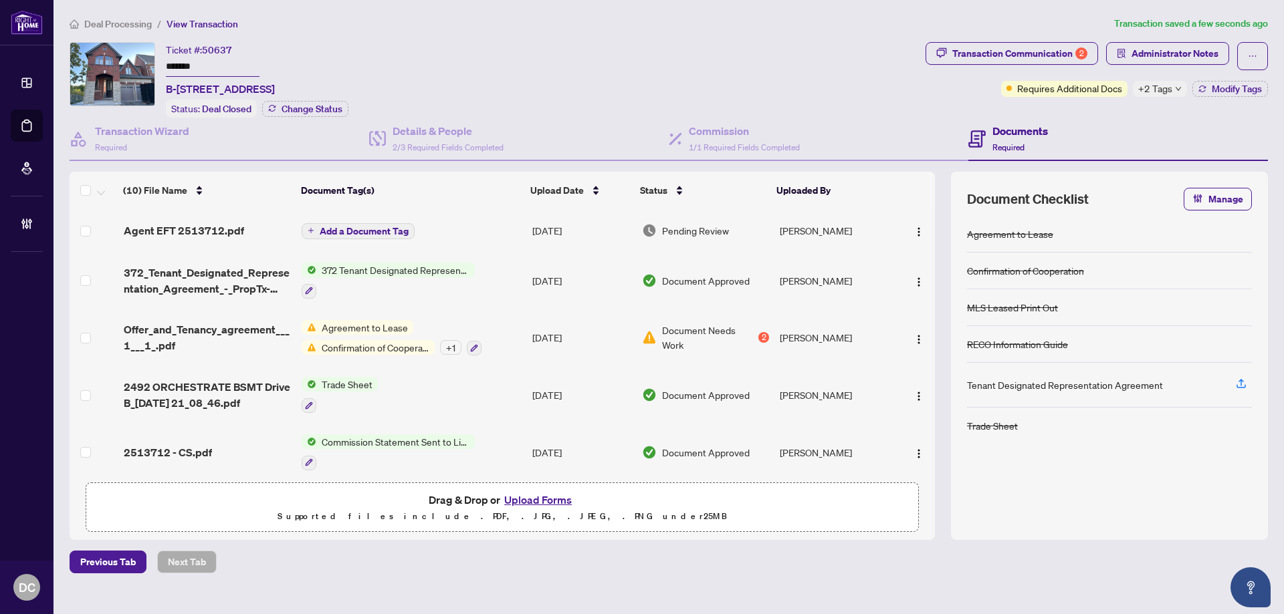
click at [117, 16] on li "Deal Processing" at bounding box center [111, 23] width 82 height 15
click at [122, 18] on span "Deal Processing" at bounding box center [118, 24] width 68 height 12
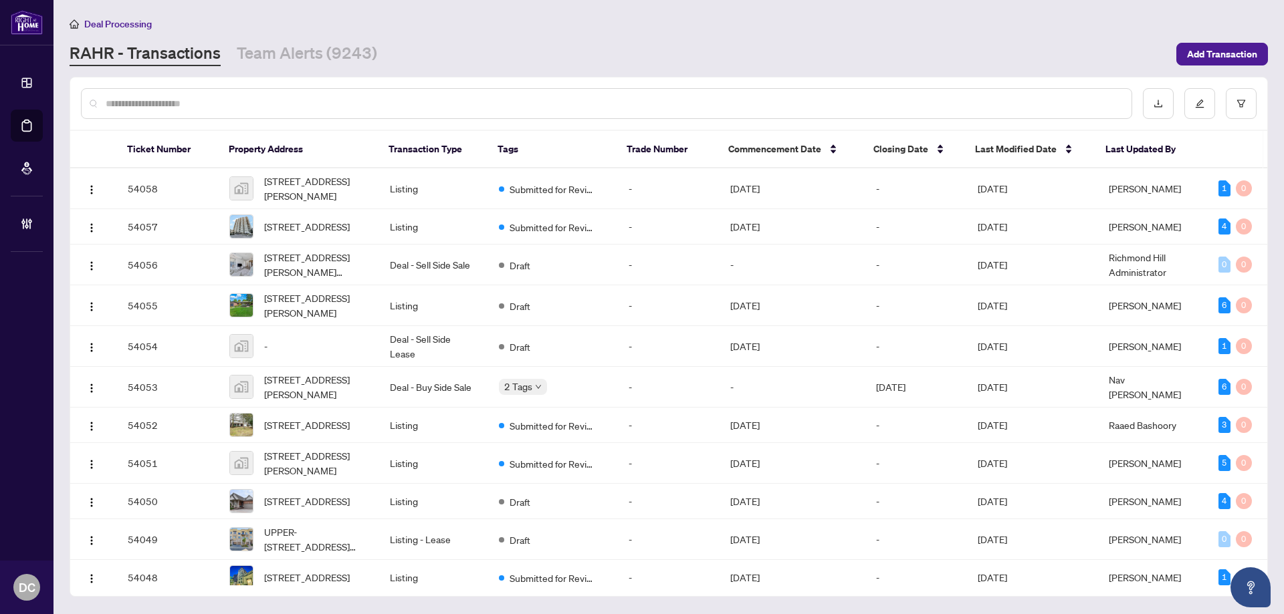
click at [201, 103] on input "text" at bounding box center [613, 103] width 1015 height 15
paste input "*******"
type input "*******"
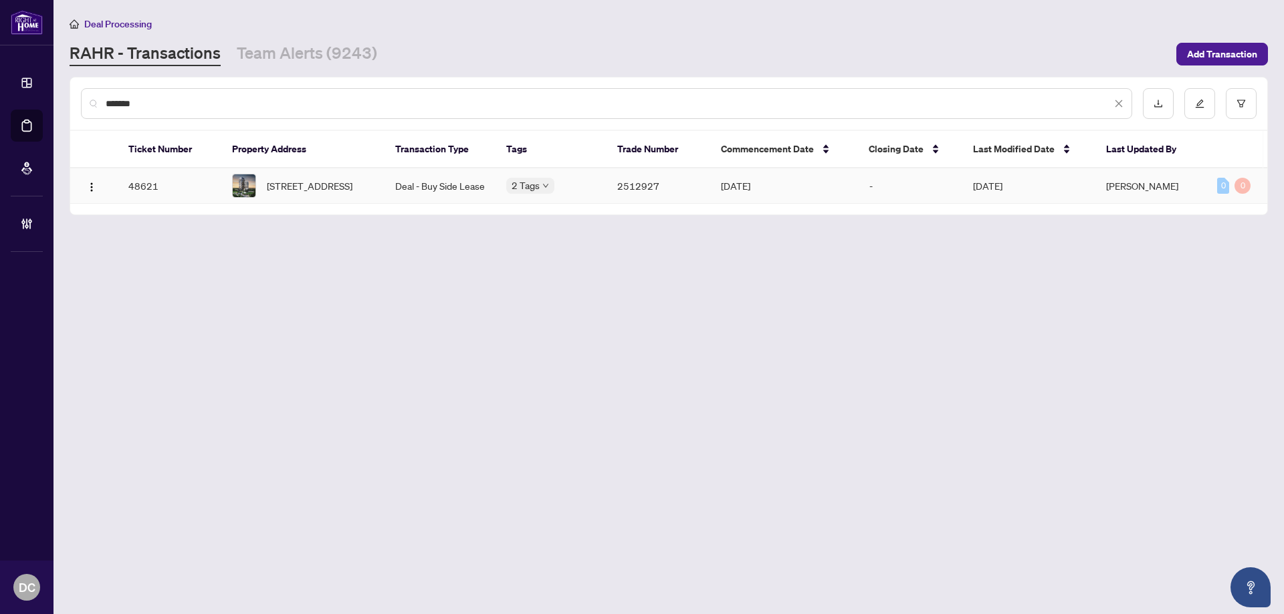
drag, startPoint x: 290, startPoint y: 196, endPoint x: 13, endPoint y: 206, distance: 277.6
click at [290, 193] on span "801-85 Oneida Cres, Richmond Hill, Ontario L4B 0A6, Canada" at bounding box center [310, 185] width 86 height 15
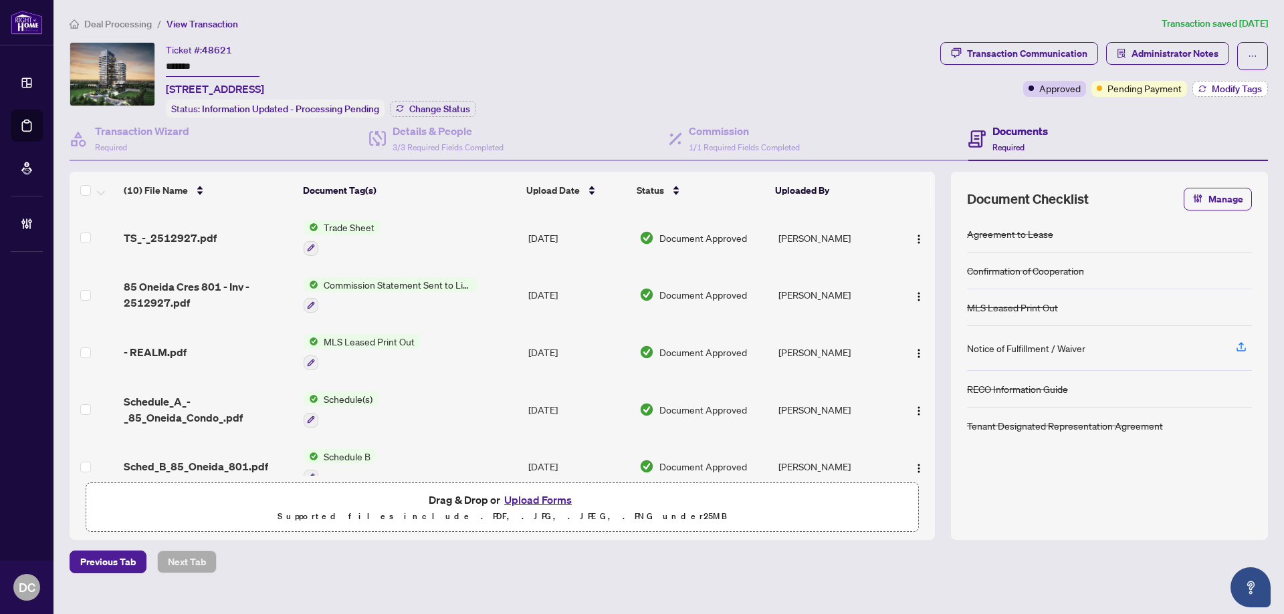
click at [1237, 85] on span "Modify Tags" at bounding box center [1236, 88] width 50 height 9
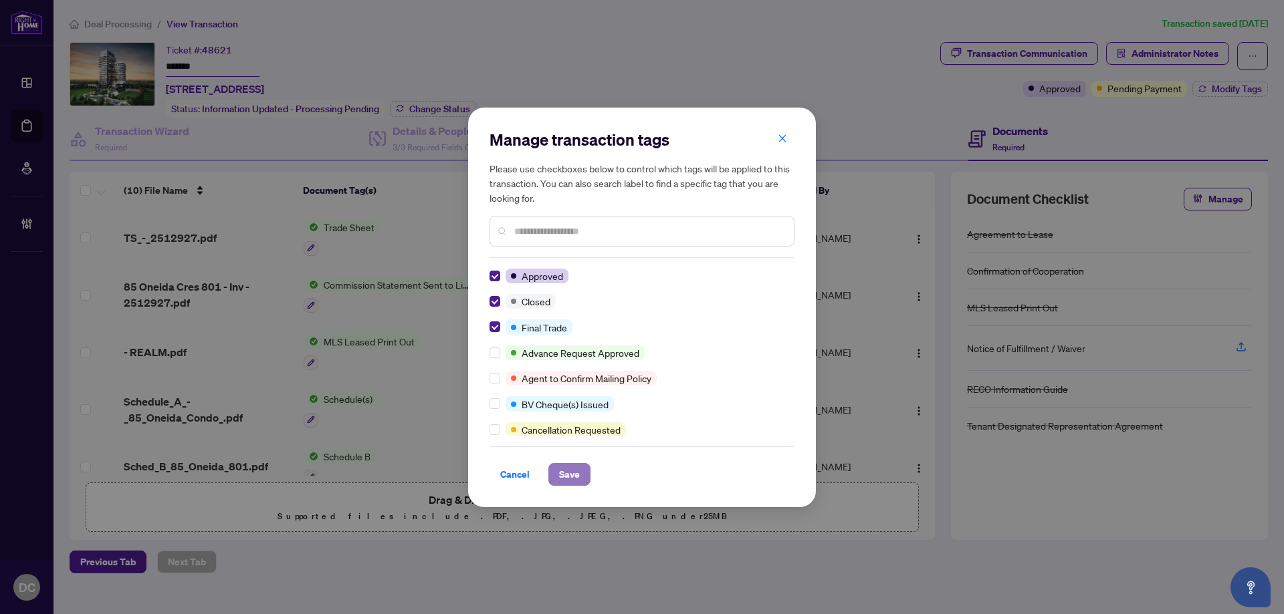
click at [566, 470] on span "Save" at bounding box center [569, 474] width 21 height 21
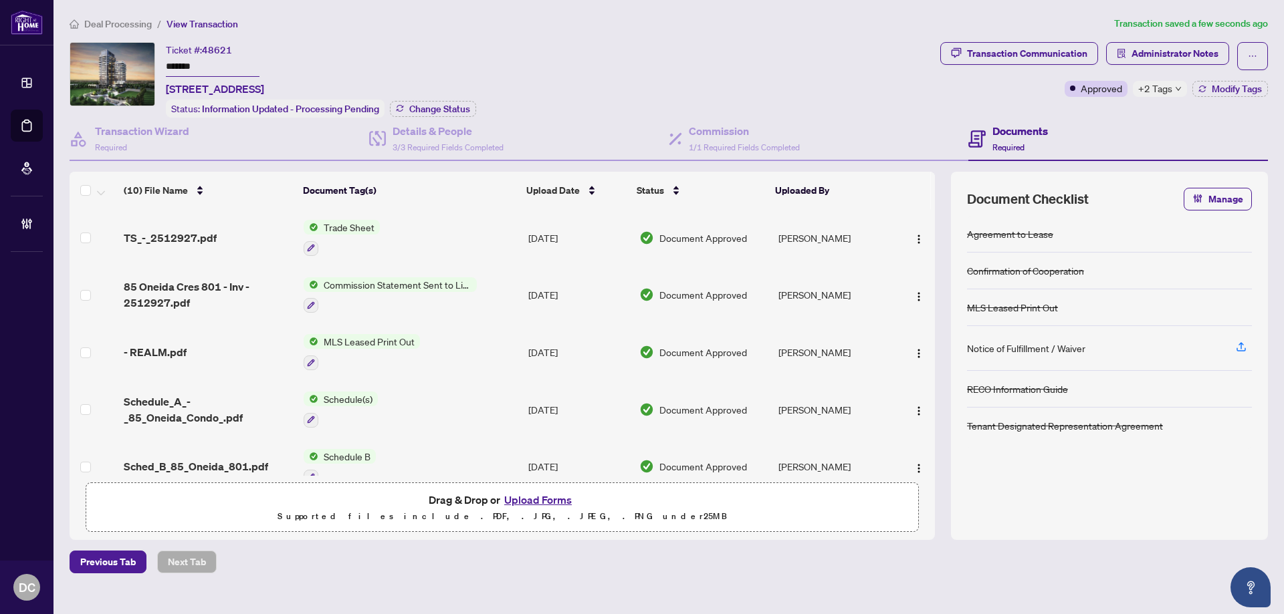
click at [1153, 92] on span "+2 Tags" at bounding box center [1155, 88] width 34 height 15
click at [1068, 120] on div "Documents Required" at bounding box center [1117, 139] width 299 height 43
click at [1136, 47] on span "Administrator Notes" at bounding box center [1174, 53] width 87 height 21
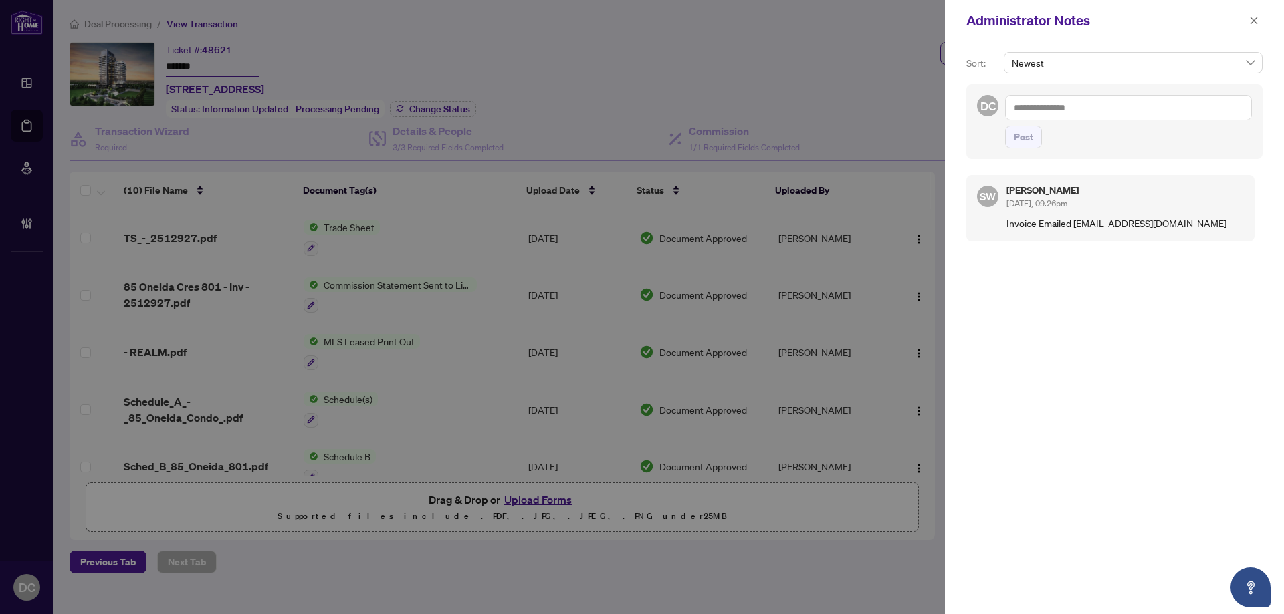
click at [1091, 106] on textarea at bounding box center [1128, 107] width 247 height 25
paste textarea "**********"
type textarea "**********"
click at [1018, 148] on button "Post" at bounding box center [1023, 137] width 37 height 23
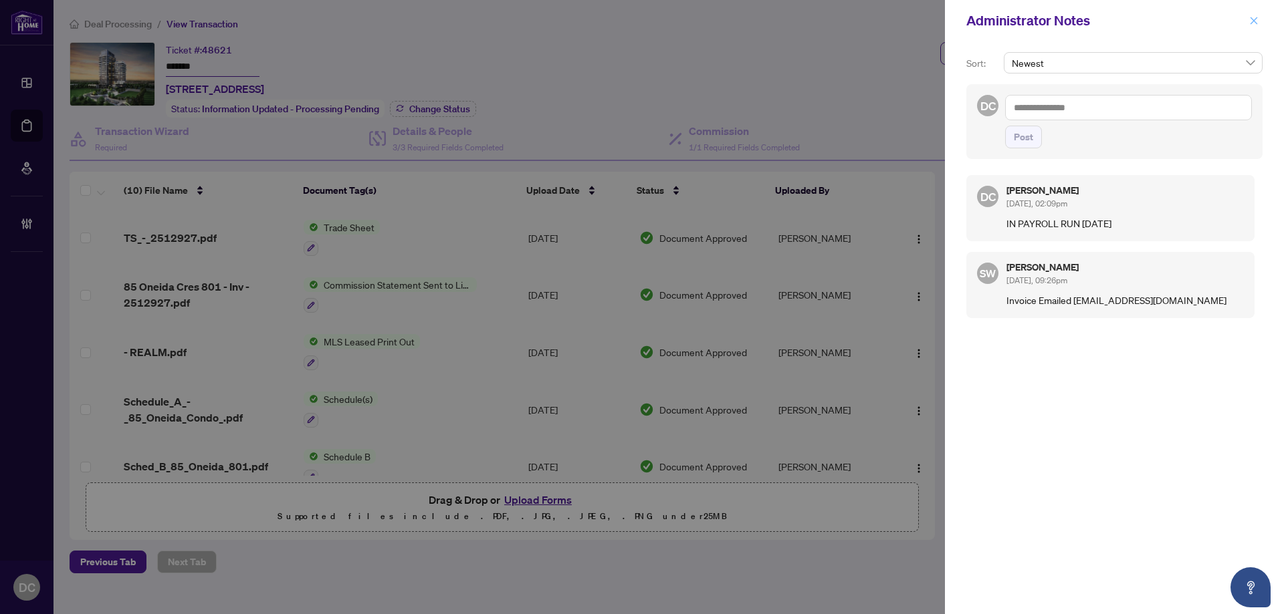
click at [1255, 16] on icon "close" at bounding box center [1253, 20] width 9 height 9
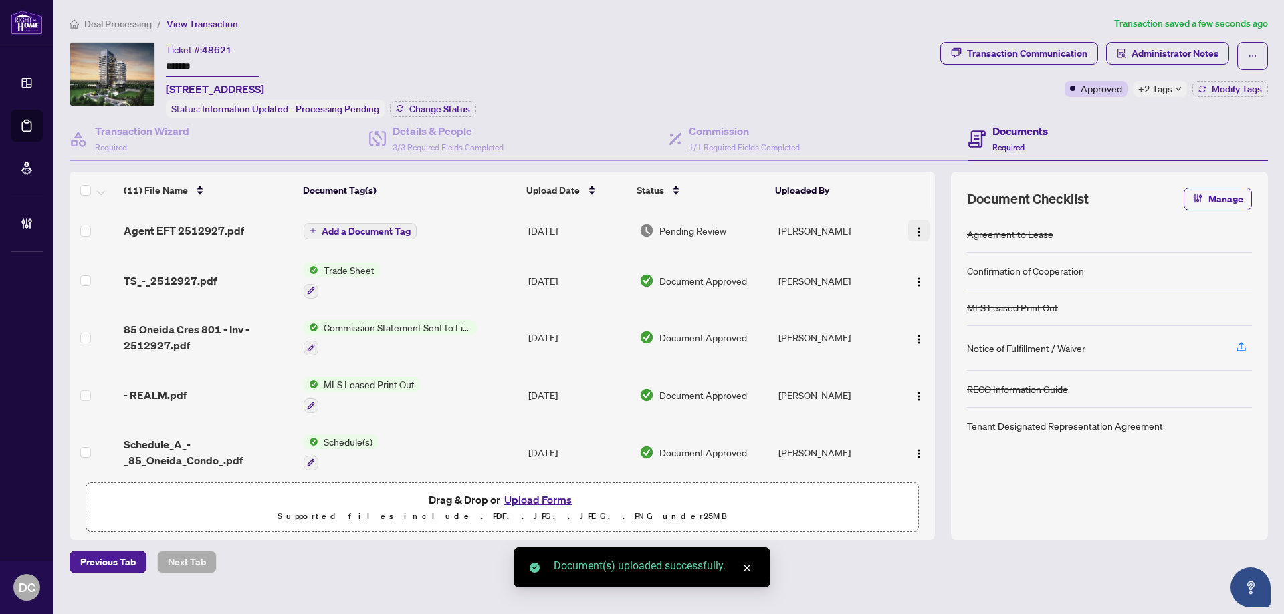
click at [915, 230] on img "button" at bounding box center [918, 232] width 11 height 11
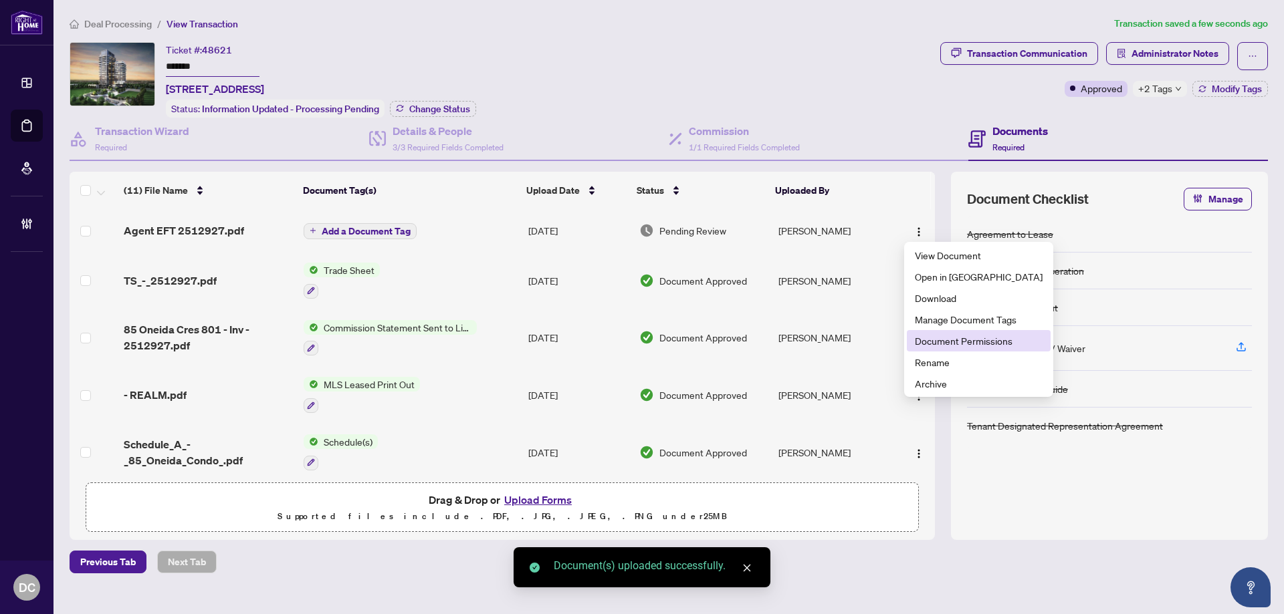
click at [963, 340] on span "Document Permissions" at bounding box center [979, 341] width 128 height 15
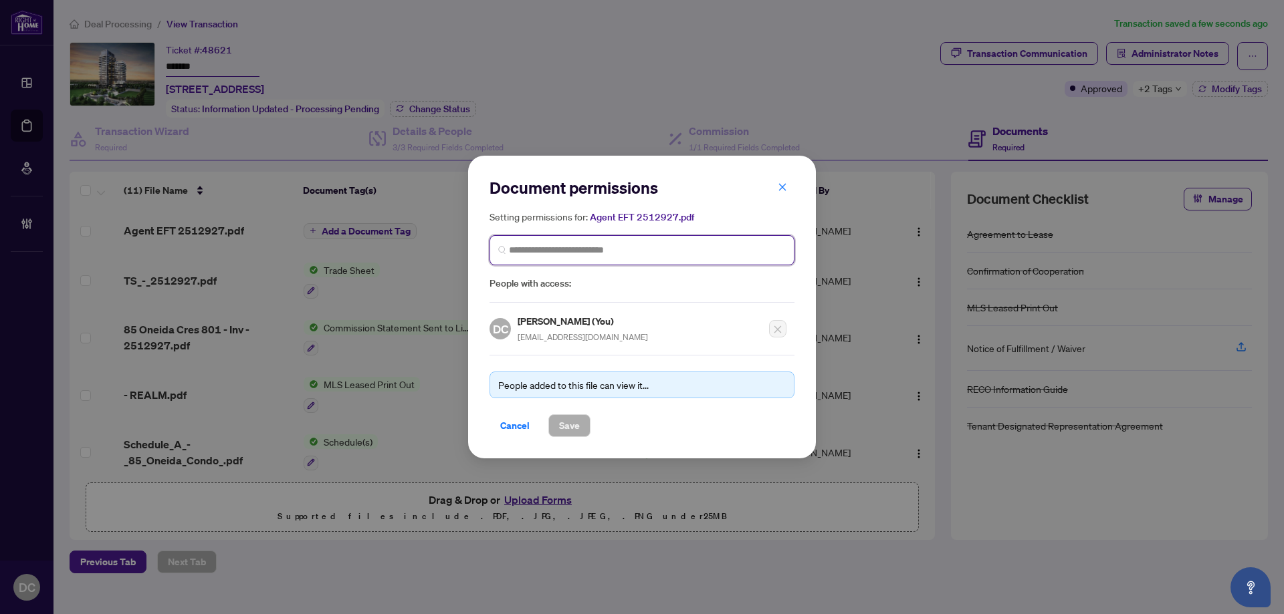
click at [626, 255] on input "search" at bounding box center [647, 250] width 277 height 14
type input "*********"
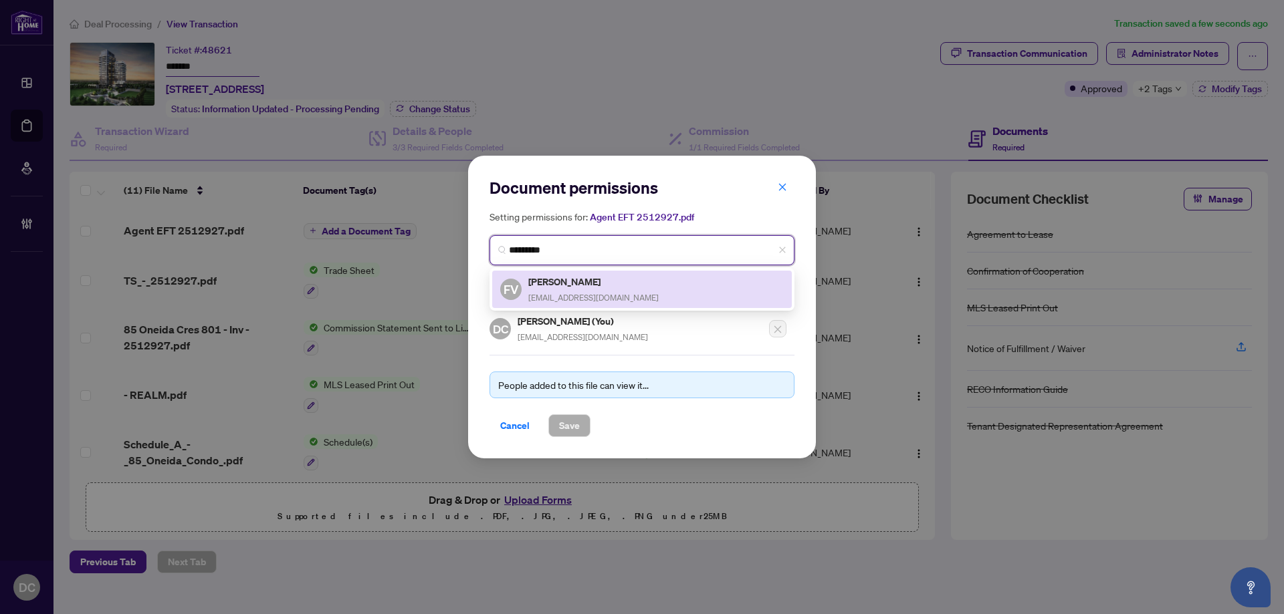
click at [616, 280] on div "FV Fateh Vaziri fatehvaziri@gmail.com" at bounding box center [641, 289] width 283 height 31
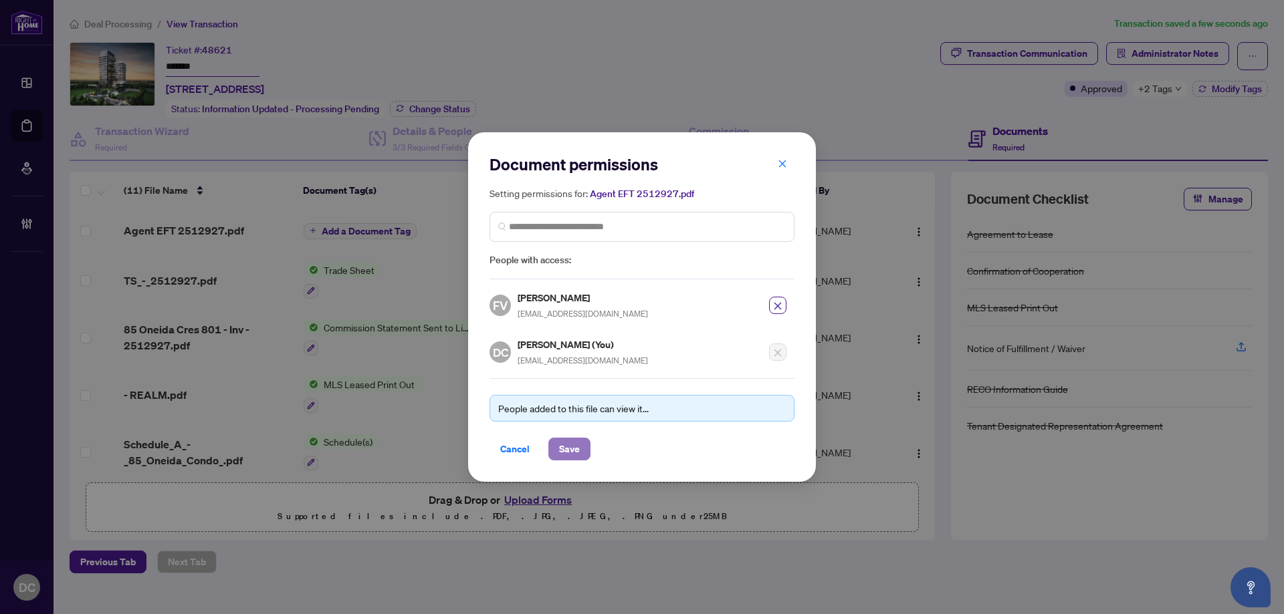
click at [570, 440] on span "Save" at bounding box center [569, 449] width 21 height 21
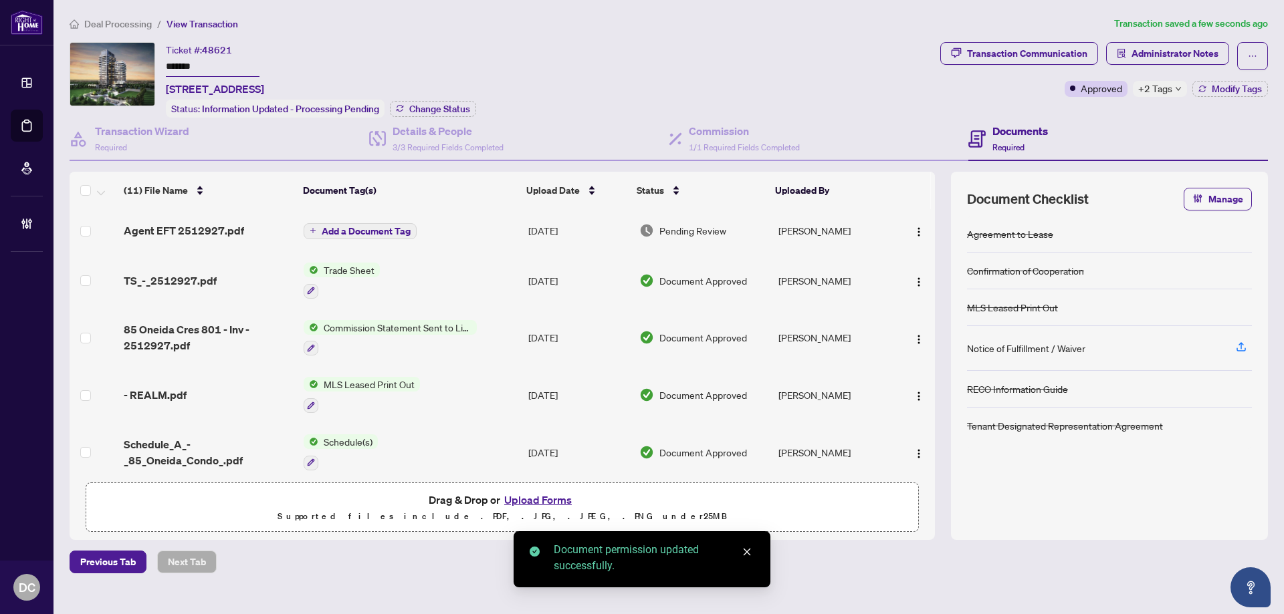
drag, startPoint x: 1181, startPoint y: 57, endPoint x: 1038, endPoint y: 72, distance: 144.6
click at [1038, 72] on div "Transaction Communication Administrator Notes Approved +2 Tags Modify Tags" at bounding box center [1104, 69] width 328 height 55
click at [451, 104] on span "Change Status" at bounding box center [439, 108] width 61 height 9
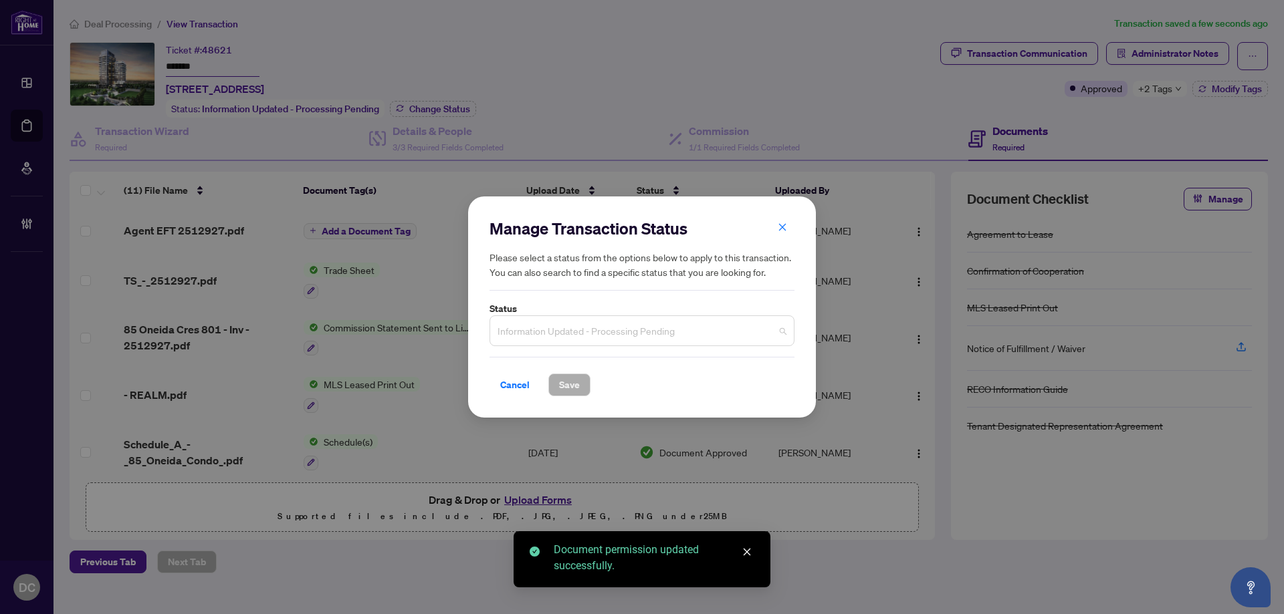
click at [636, 332] on span "Information Updated - Processing Pending" at bounding box center [641, 330] width 289 height 25
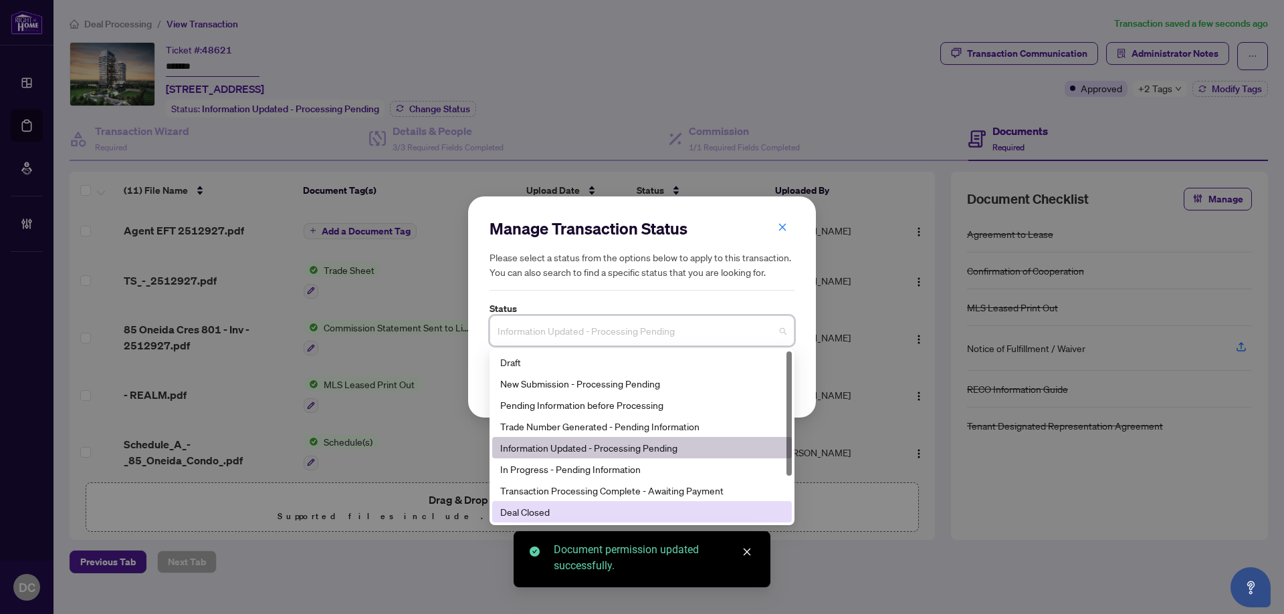
click at [549, 513] on div "Deal Closed" at bounding box center [641, 512] width 283 height 15
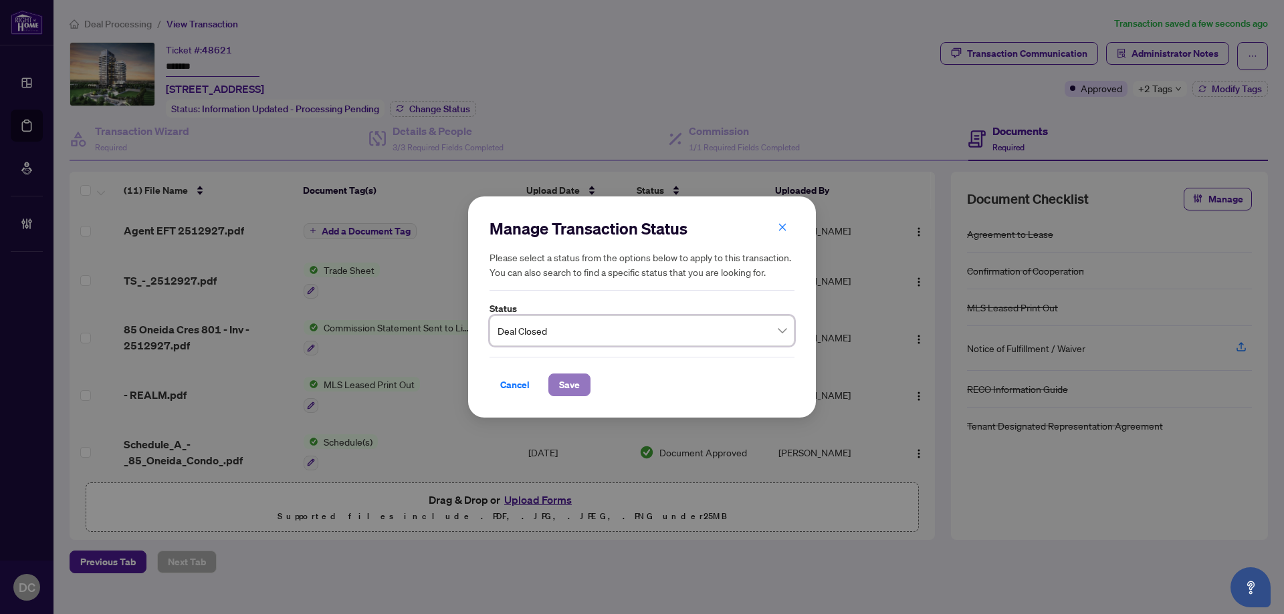
click at [564, 374] on button "Save" at bounding box center [569, 385] width 42 height 23
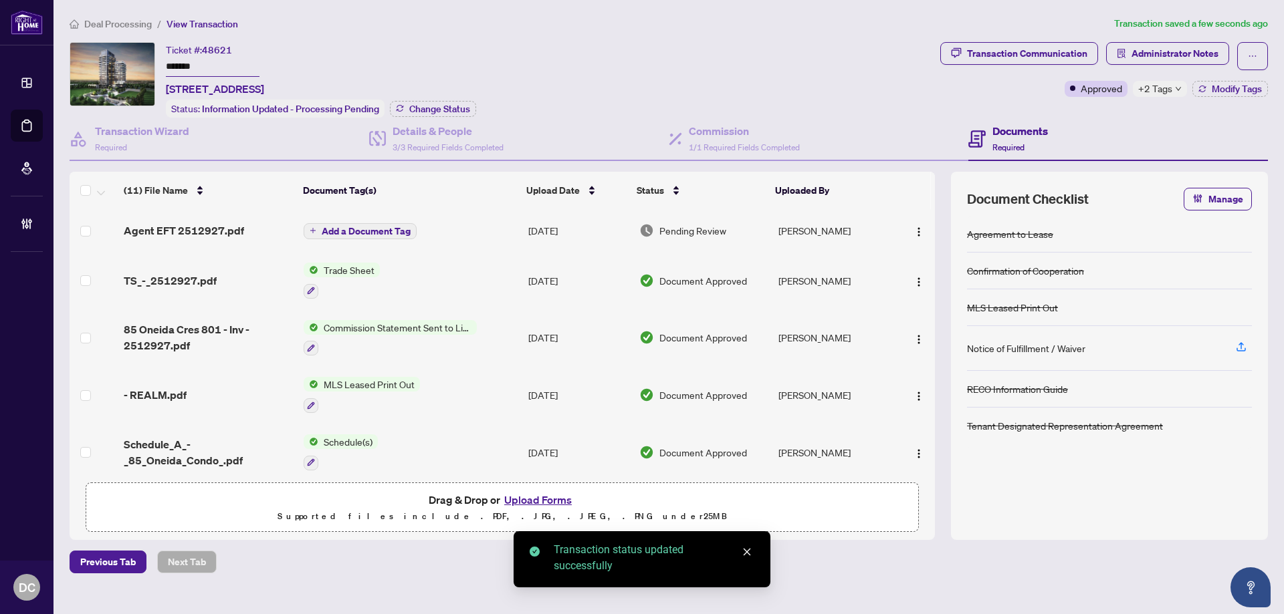
click at [118, 25] on span "Deal Processing" at bounding box center [118, 24] width 68 height 12
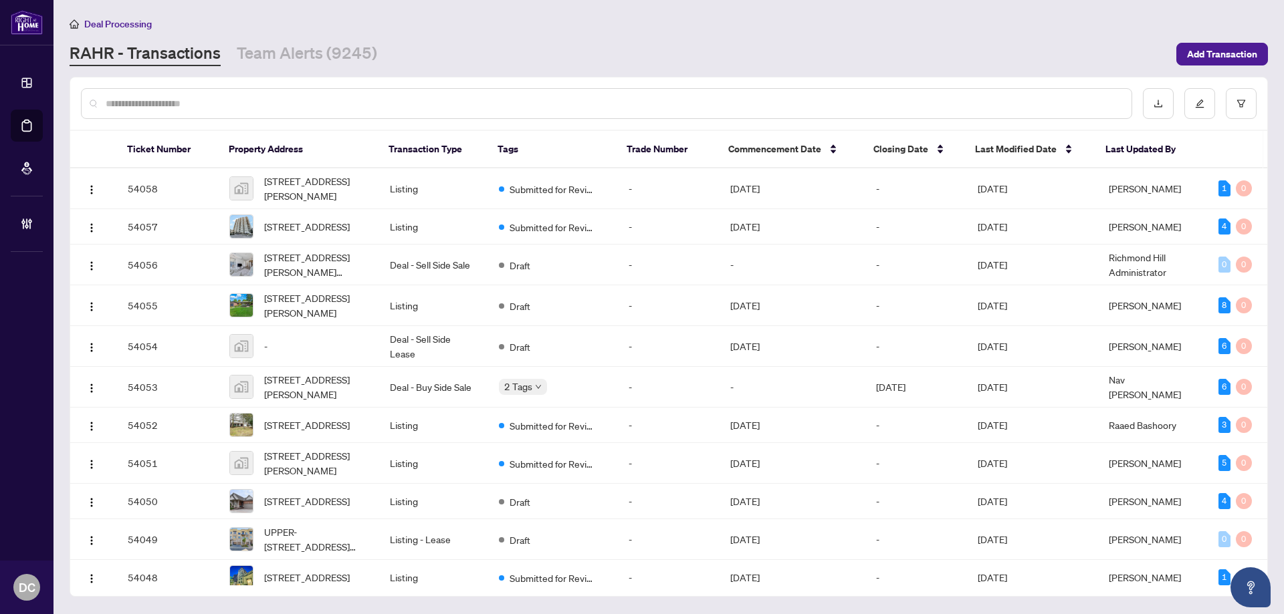
click at [203, 106] on input "text" at bounding box center [613, 103] width 1015 height 15
paste input "*******"
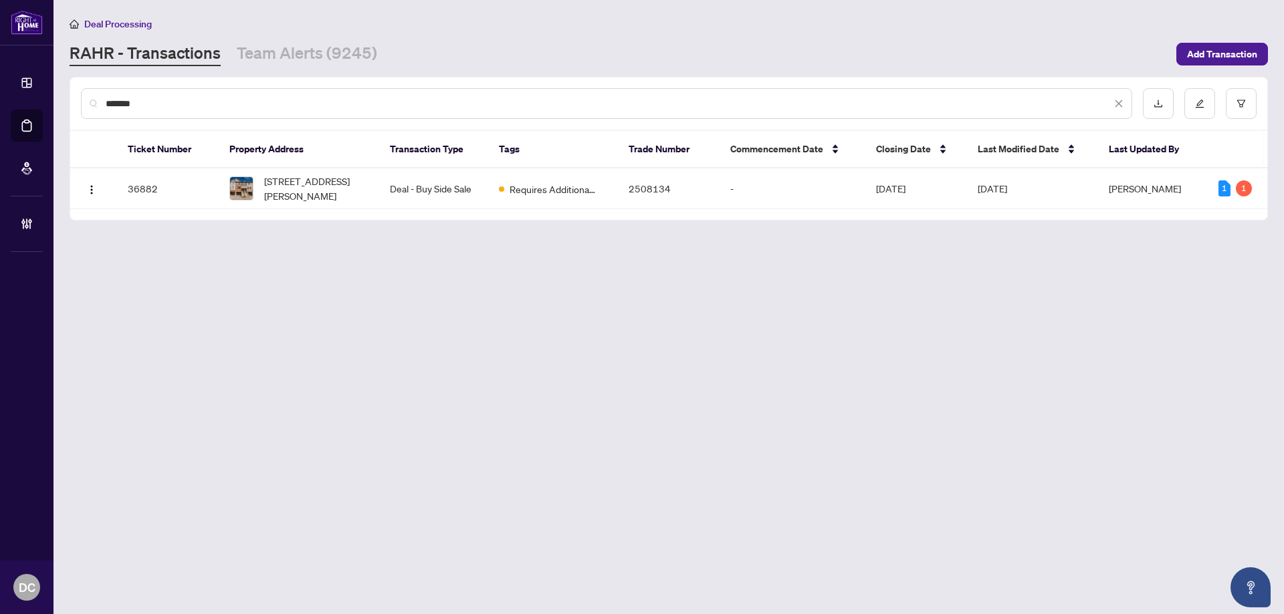
type input "*******"
click at [327, 189] on span "36 Marr Lane, Ancaster, ON L9K 0K1, Canada" at bounding box center [316, 188] width 104 height 29
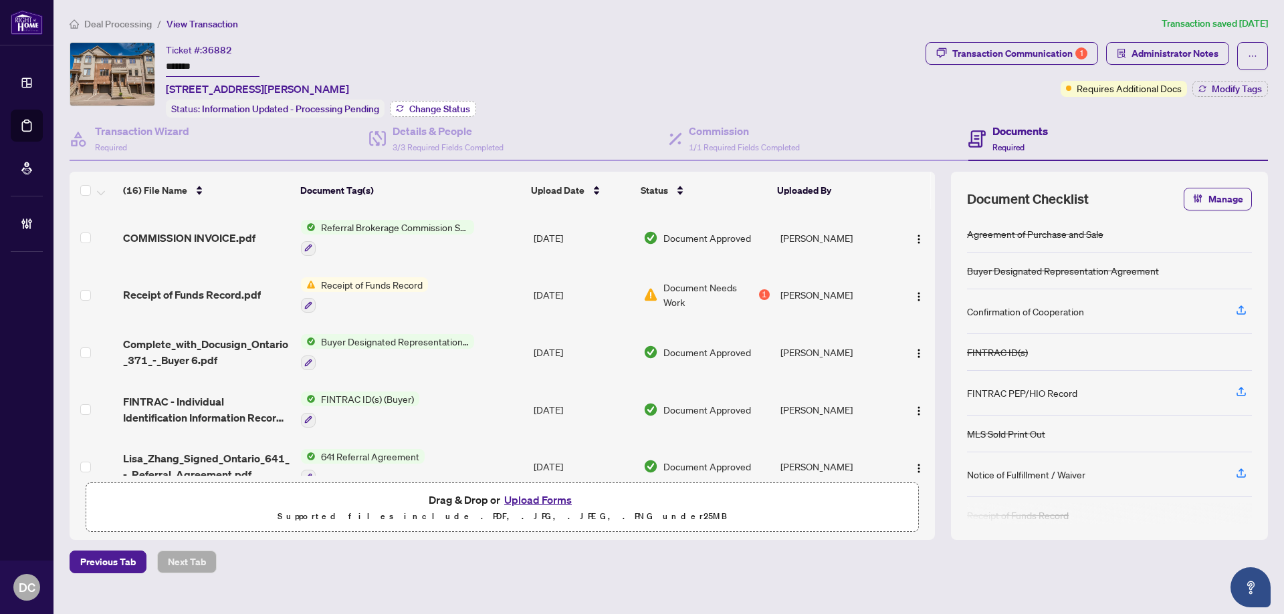
click at [458, 105] on span "Change Status" at bounding box center [439, 108] width 61 height 9
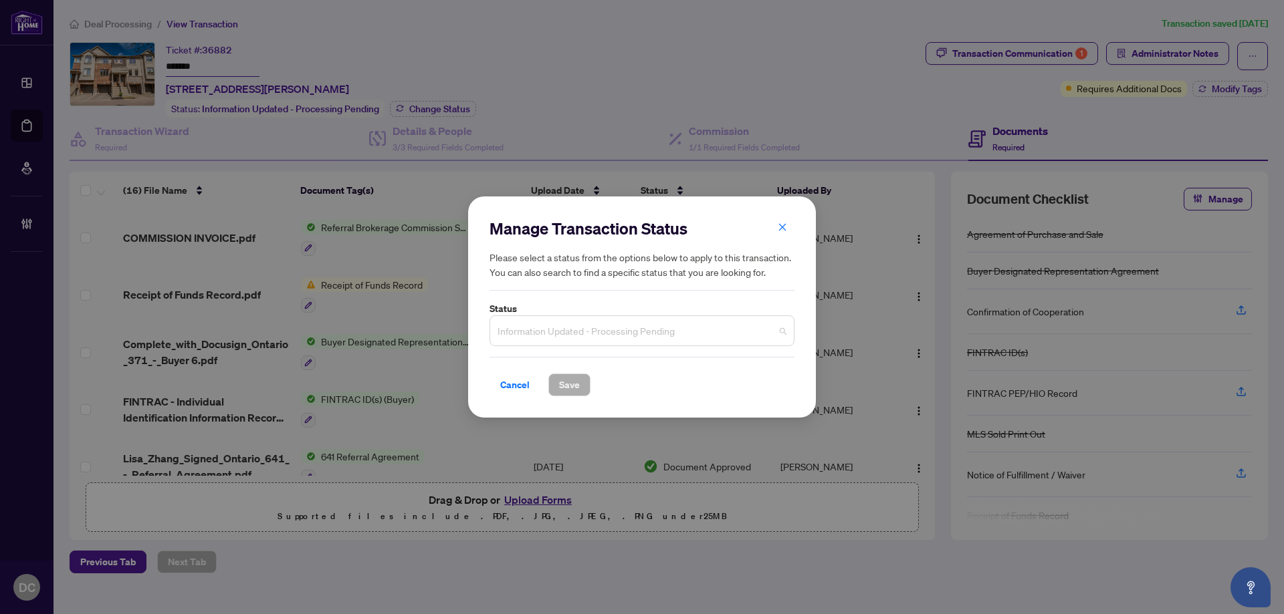
click at [738, 333] on span "Information Updated - Processing Pending" at bounding box center [641, 330] width 289 height 25
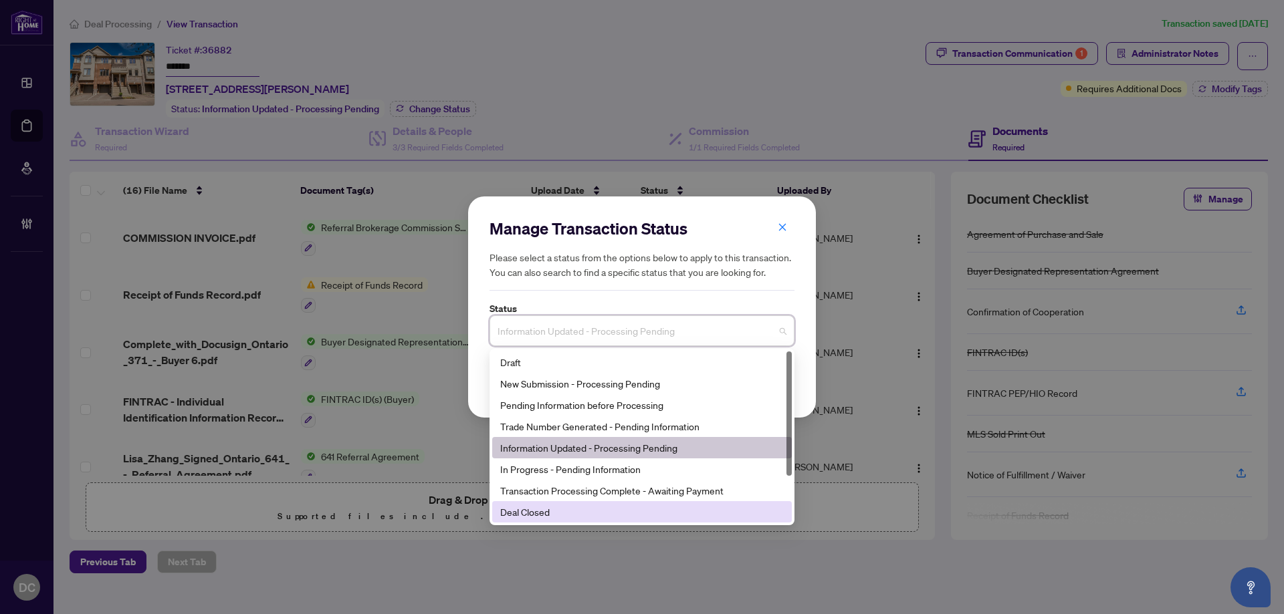
click at [565, 511] on div "Deal Closed" at bounding box center [641, 512] width 283 height 15
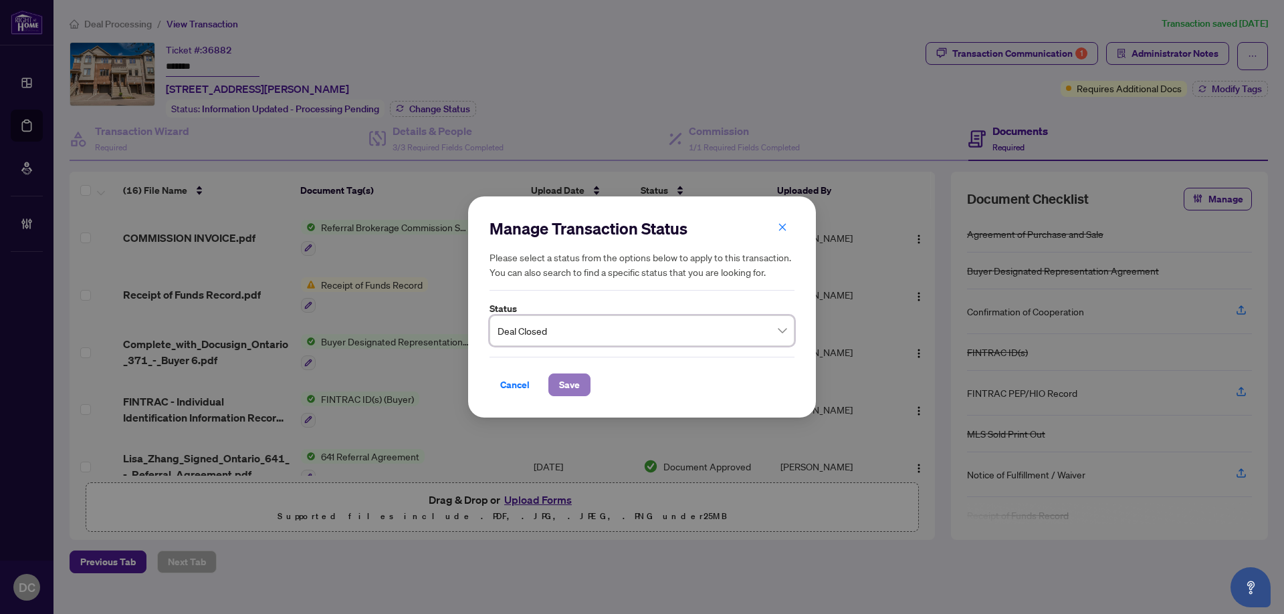
click at [561, 382] on span "Save" at bounding box center [569, 384] width 21 height 21
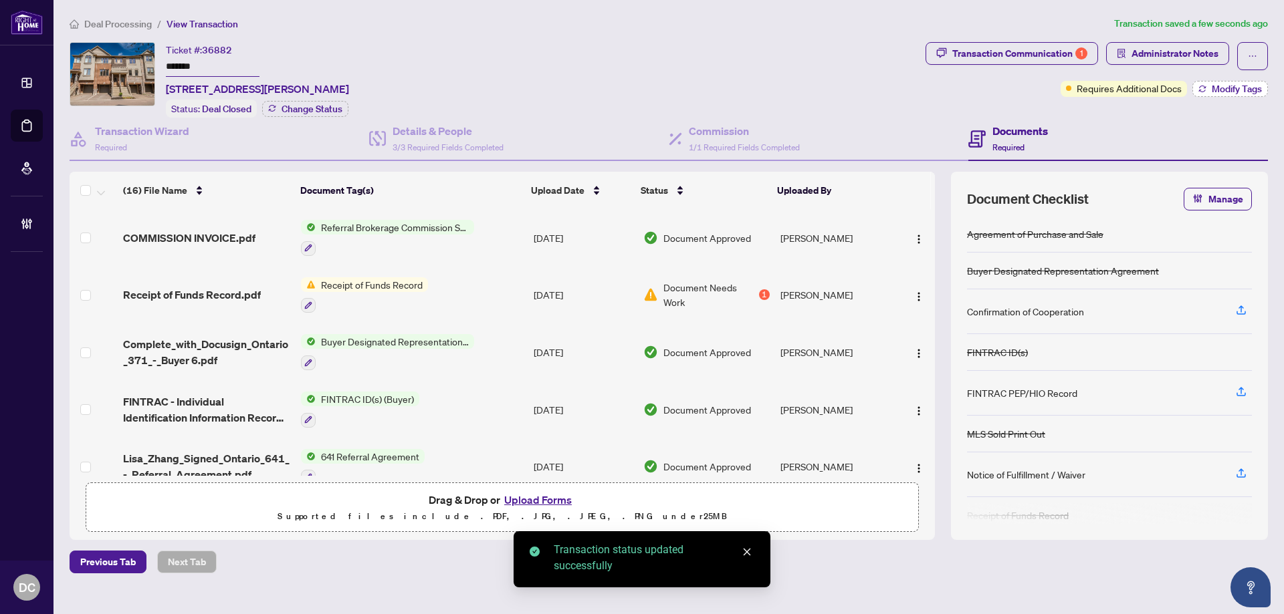
click at [1220, 86] on span "Modify Tags" at bounding box center [1236, 88] width 50 height 9
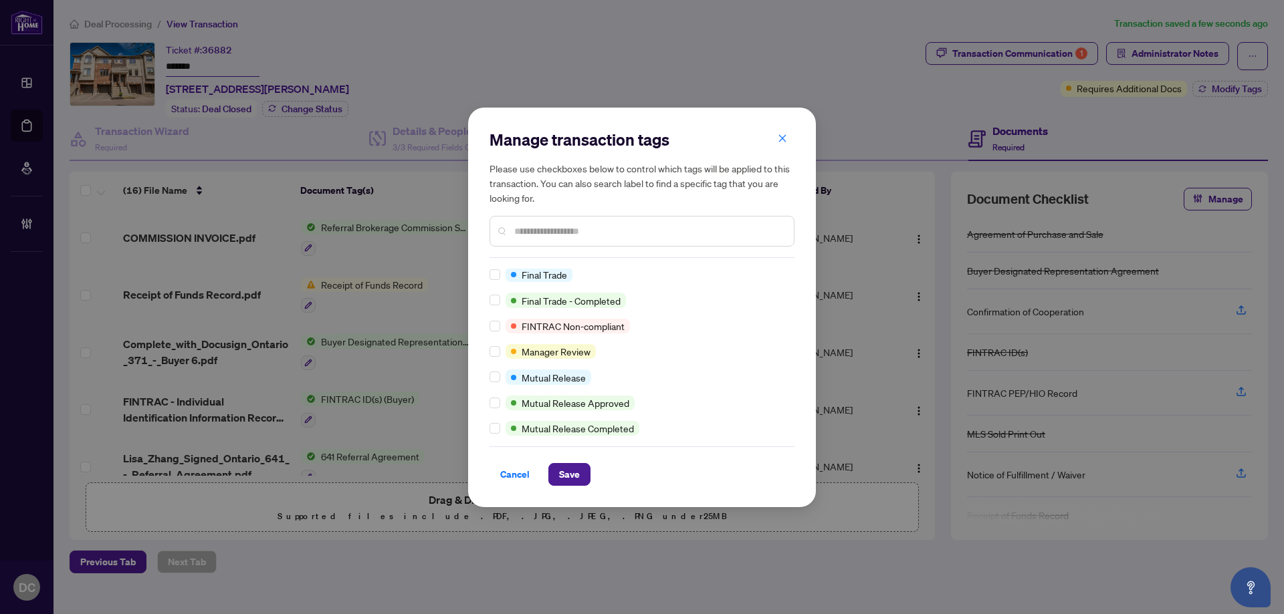
scroll to position [27, 0]
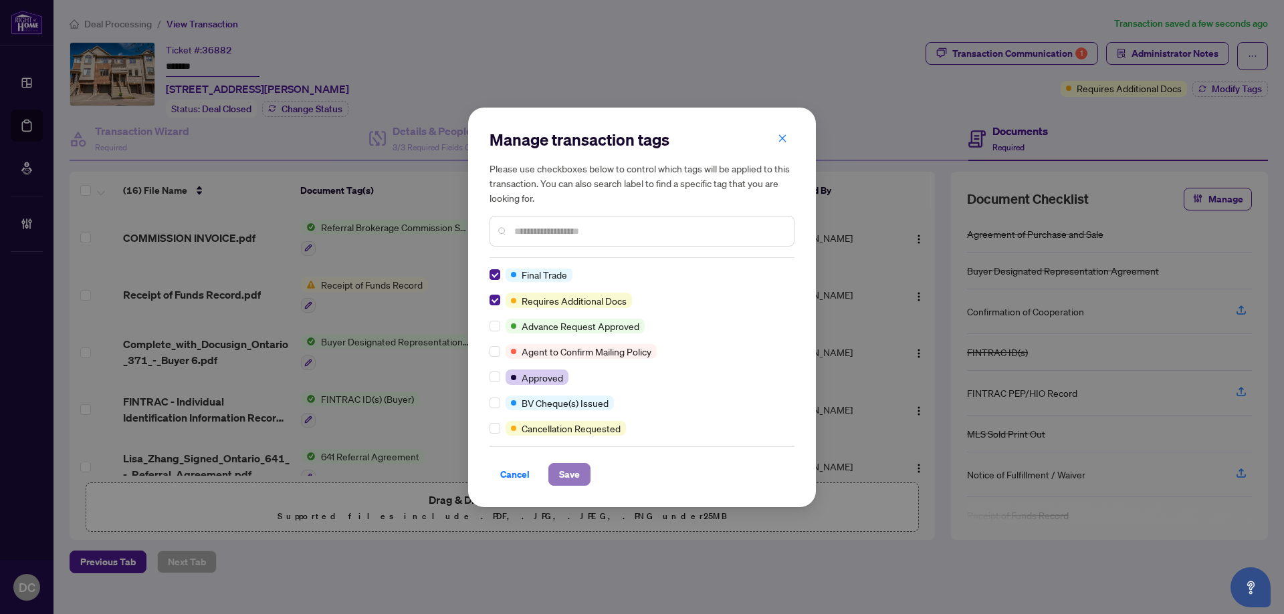
click at [559, 473] on span "Save" at bounding box center [569, 474] width 21 height 21
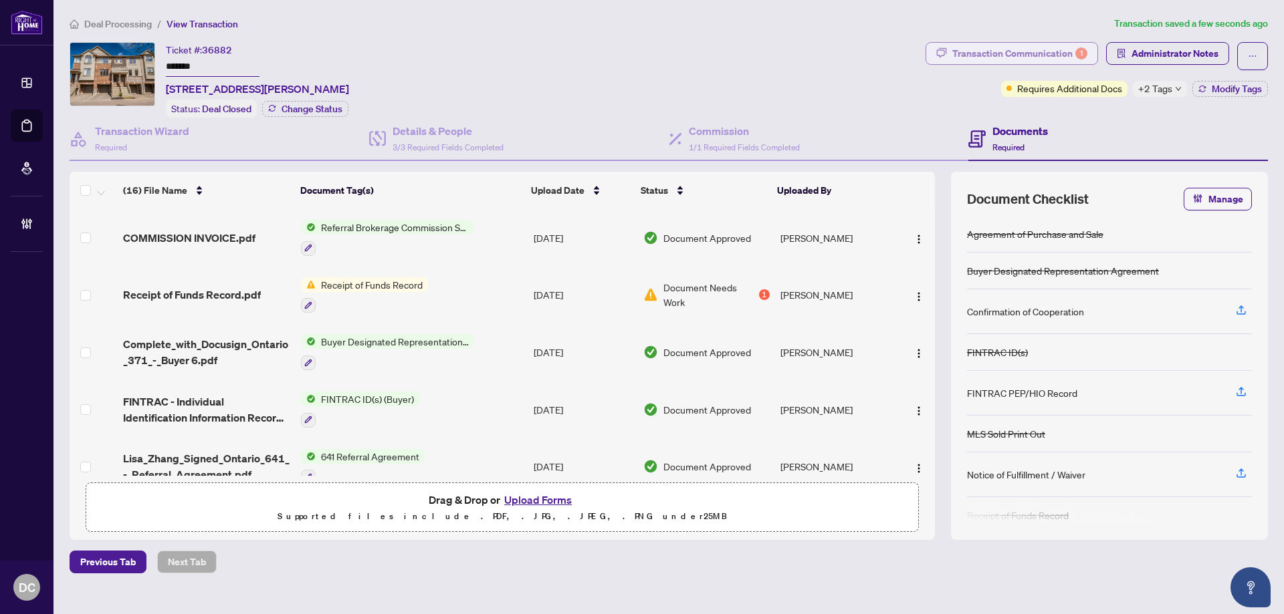
click at [985, 47] on div "Transaction Communication 1" at bounding box center [1019, 53] width 135 height 21
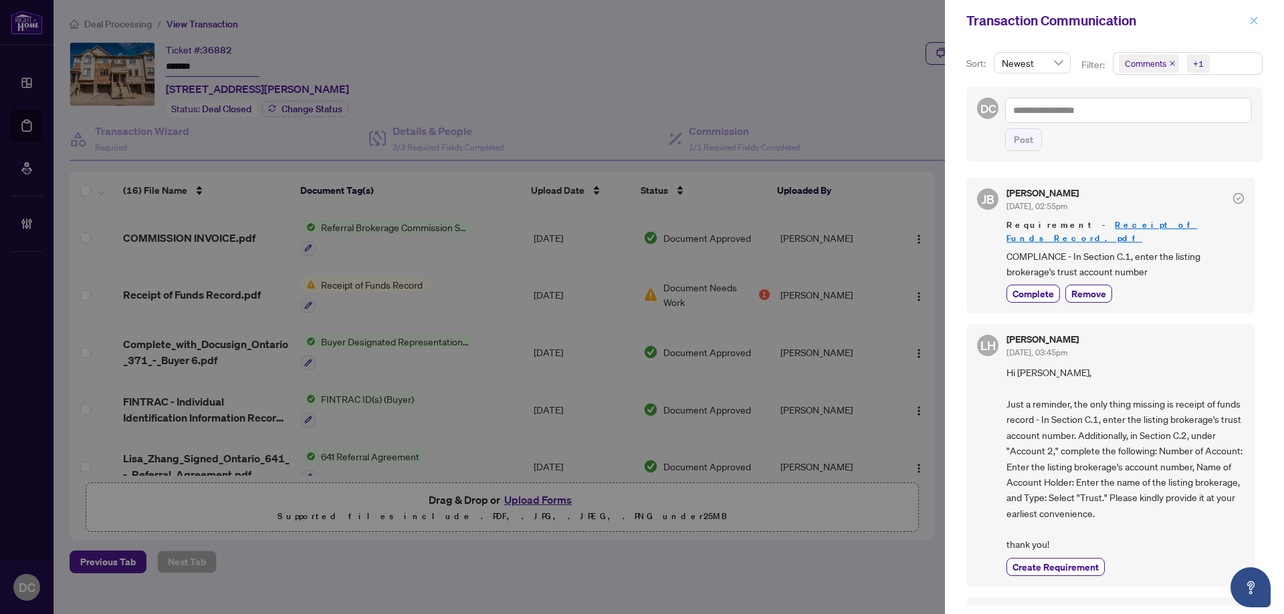
click at [1257, 20] on icon "close" at bounding box center [1253, 20] width 9 height 9
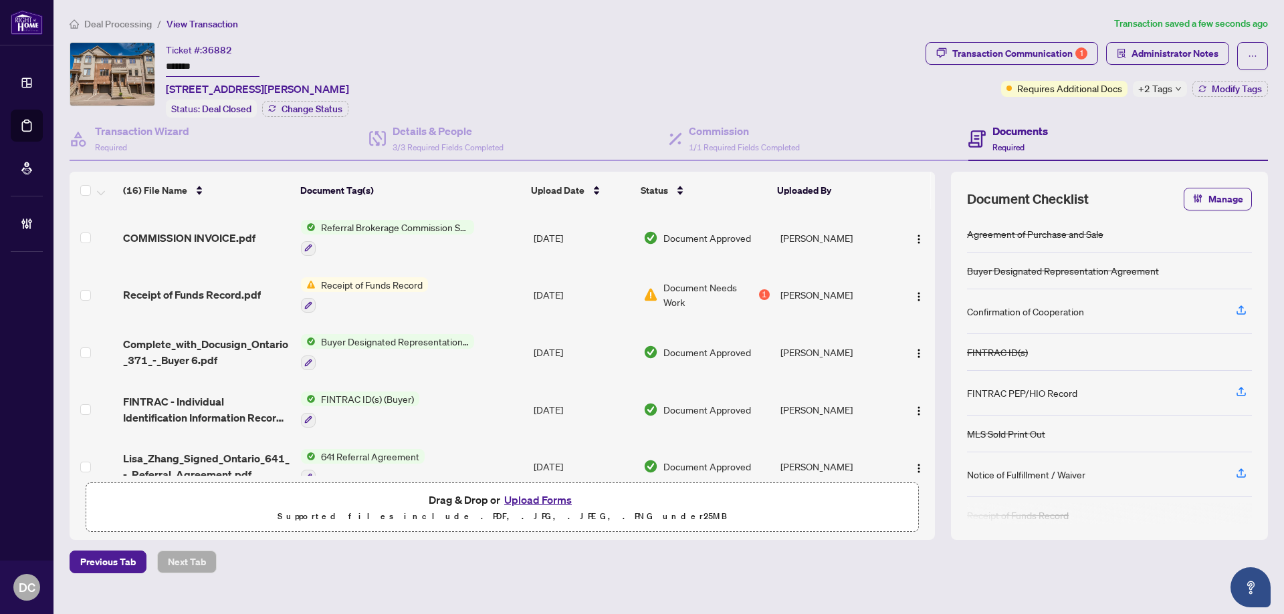
click at [1171, 85] on span "+2 Tags" at bounding box center [1155, 88] width 34 height 15
click at [1086, 118] on div "Documents Required" at bounding box center [1117, 139] width 299 height 43
click at [1238, 94] on button "Modify Tags" at bounding box center [1230, 89] width 76 height 16
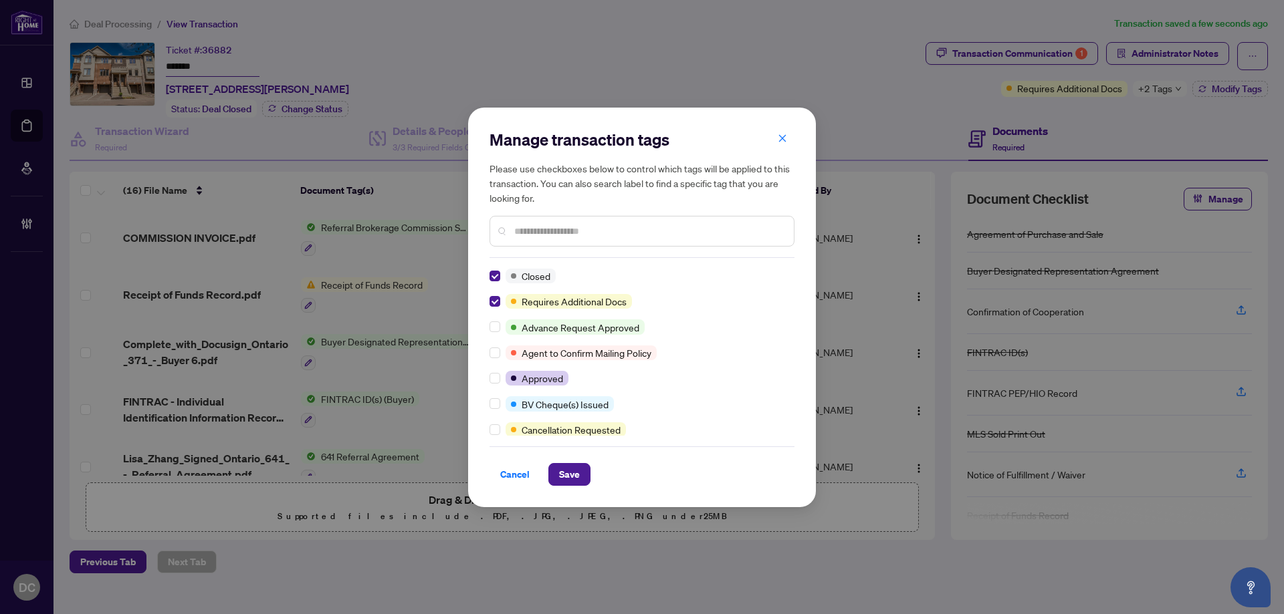
scroll to position [0, 0]
click at [556, 231] on input "text" at bounding box center [648, 231] width 269 height 15
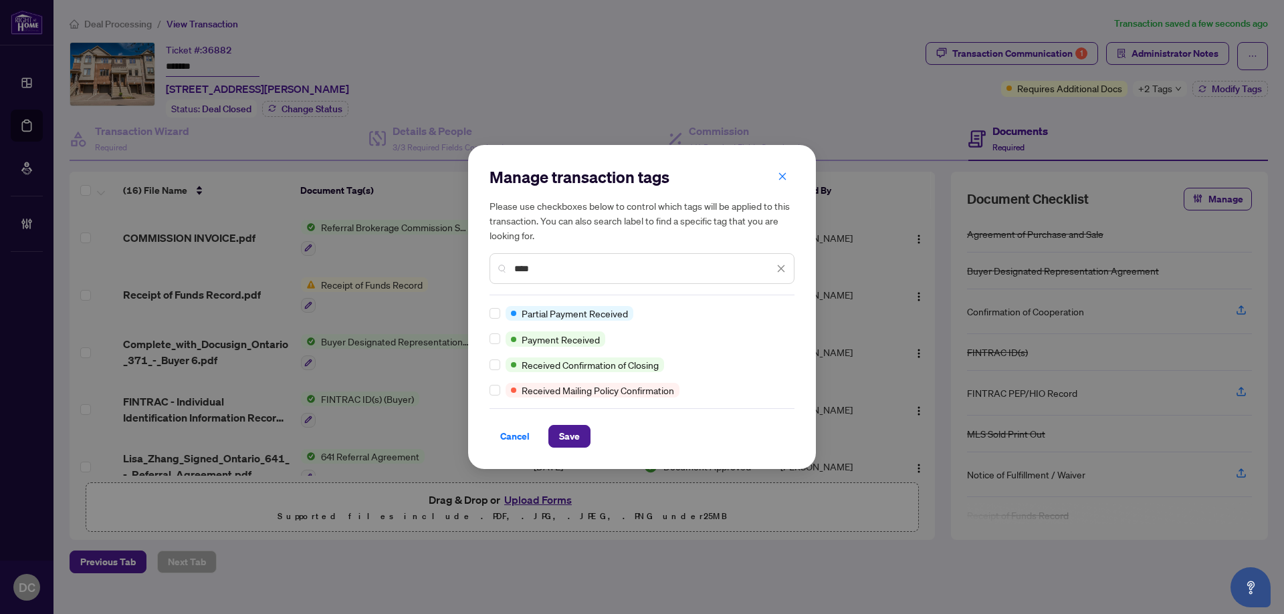
type input "****"
click at [560, 439] on span "Save" at bounding box center [569, 436] width 21 height 21
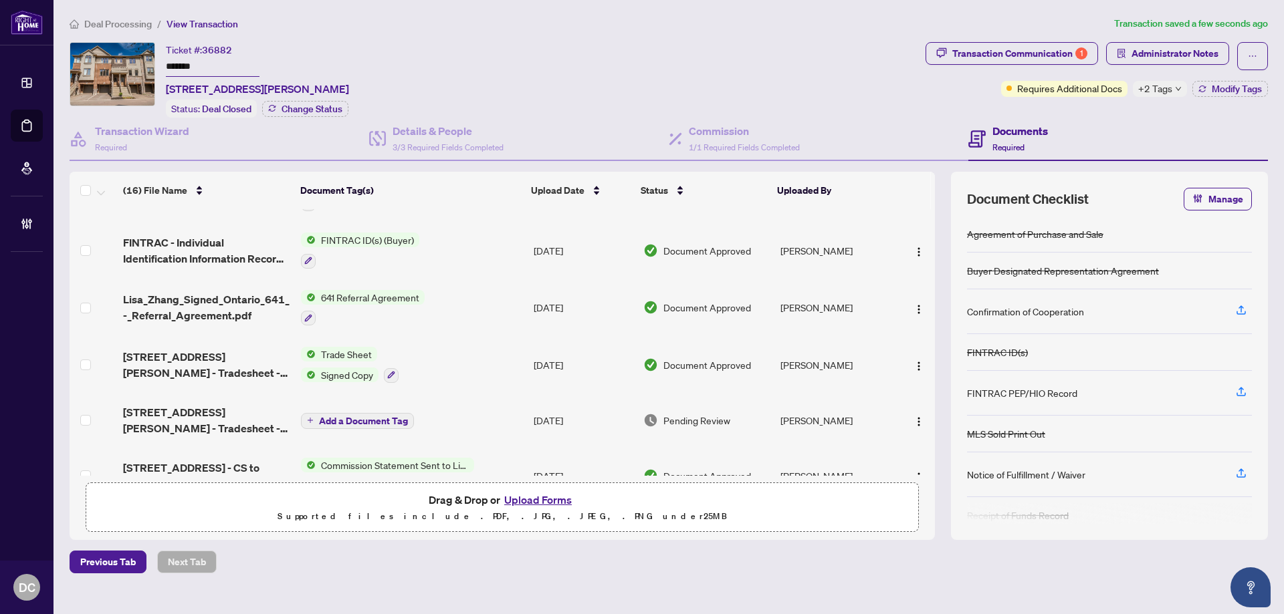
scroll to position [201, 0]
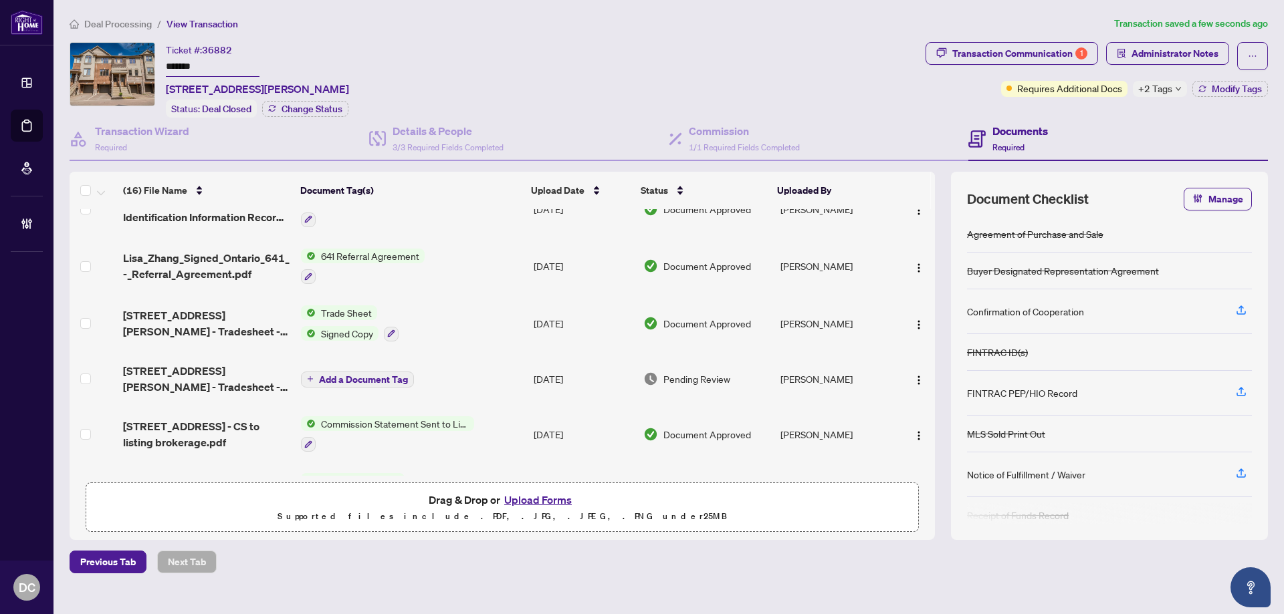
click at [490, 269] on td "641 Referral Agreement" at bounding box center [411, 266] width 233 height 57
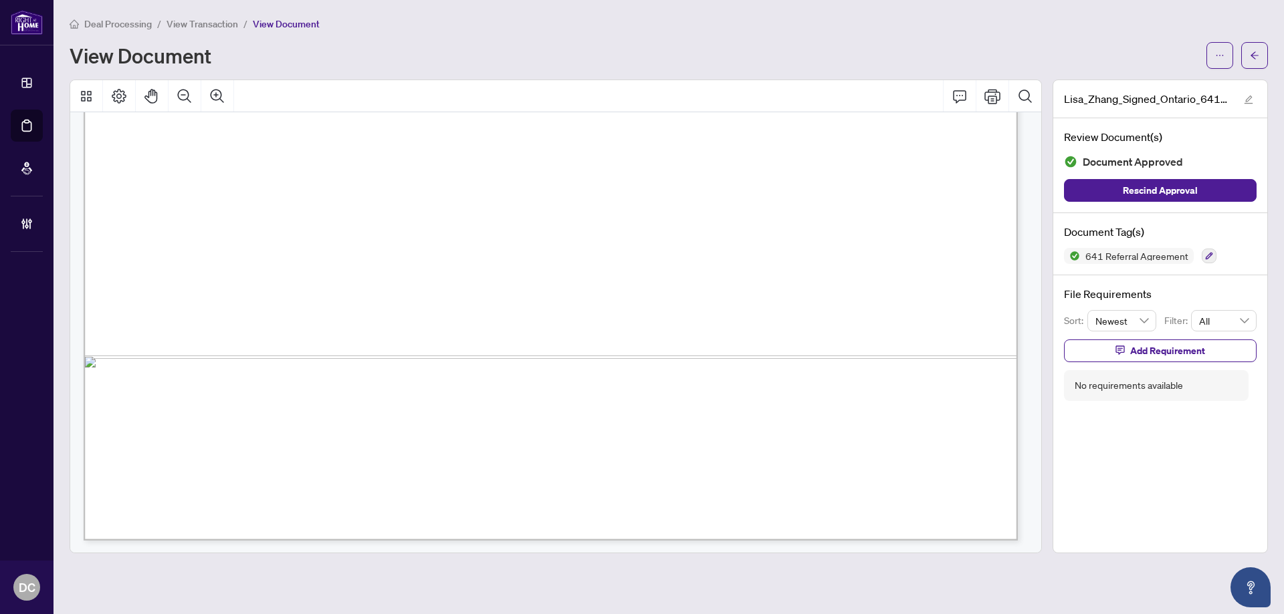
scroll to position [795, 0]
click at [1253, 49] on span "button" at bounding box center [1253, 55] width 9 height 21
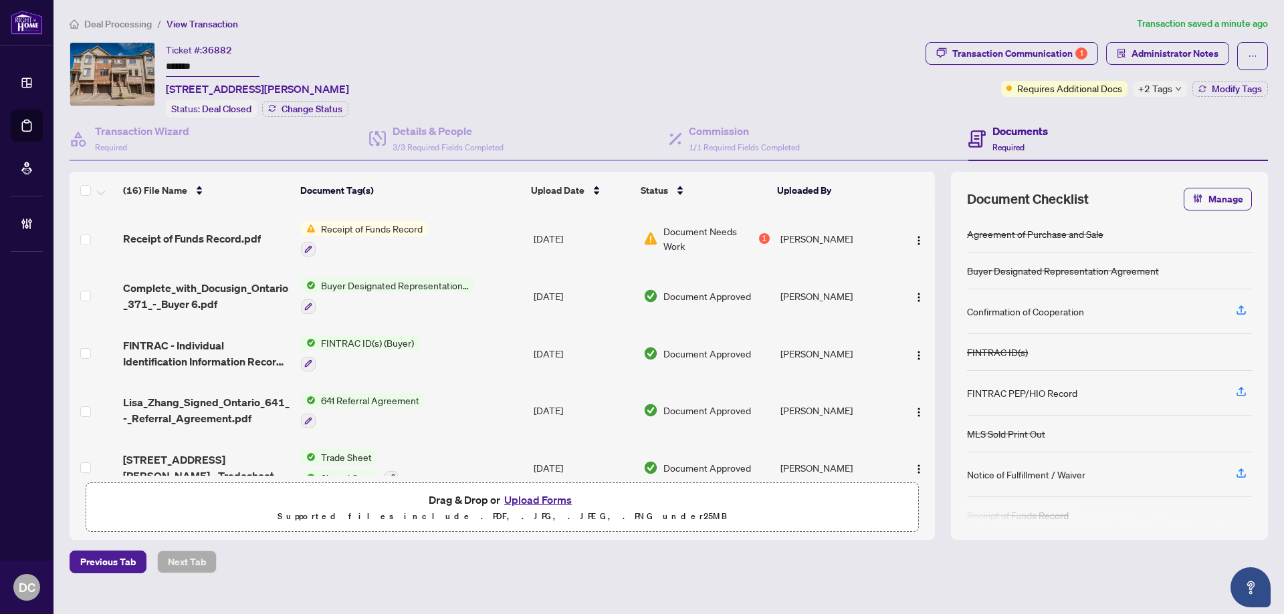
scroll to position [134, 0]
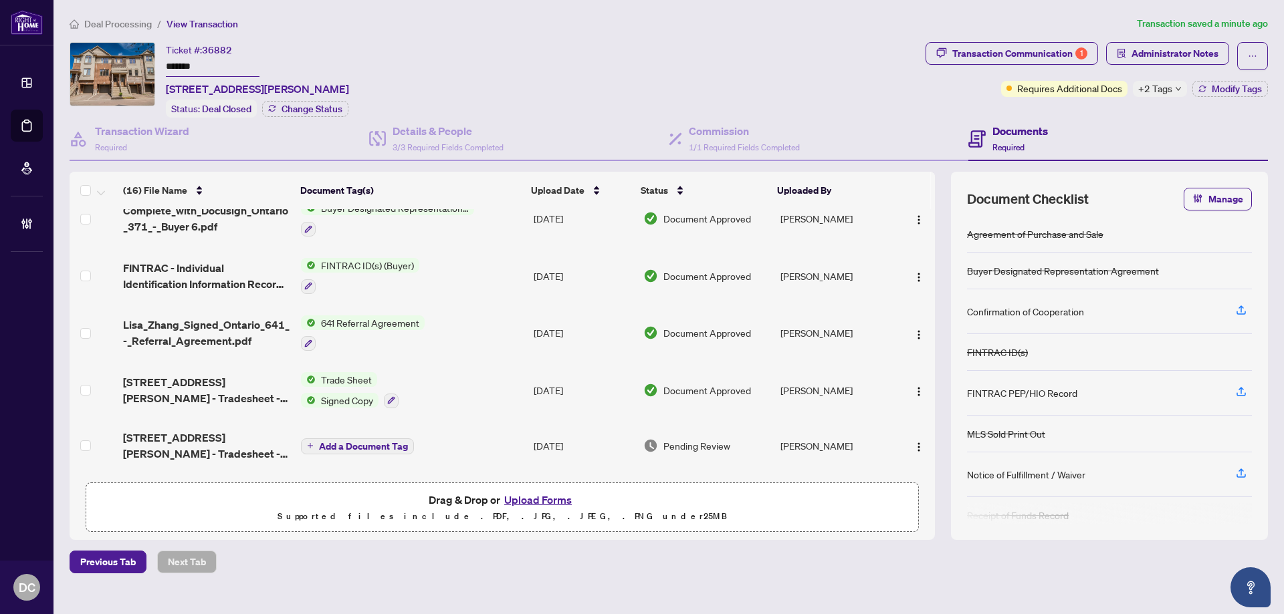
click at [480, 332] on td "641 Referral Agreement" at bounding box center [411, 333] width 233 height 57
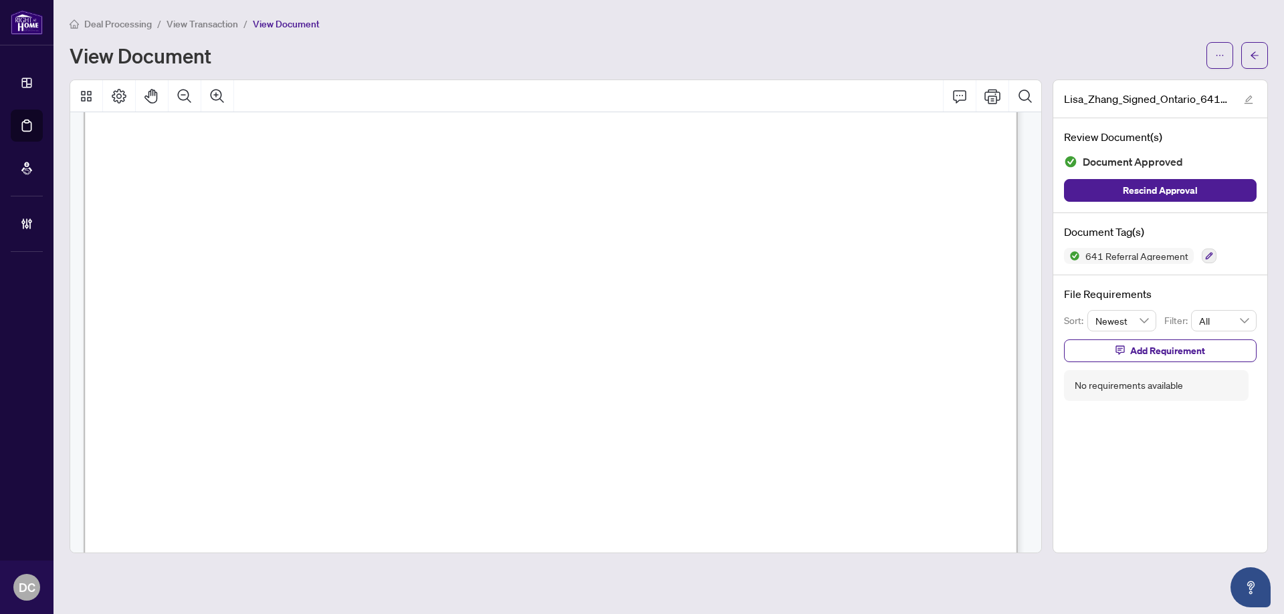
scroll to position [327, 0]
click at [1261, 60] on button "button" at bounding box center [1254, 55] width 27 height 27
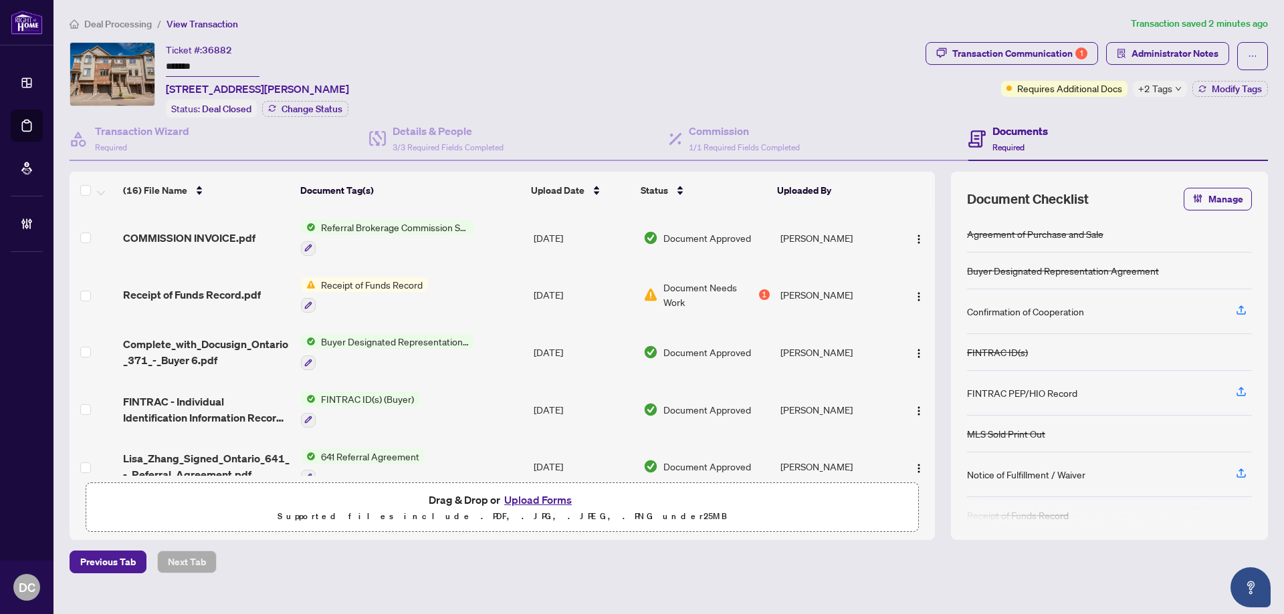
click at [506, 239] on td "Referral Brokerage Commission Statement" at bounding box center [411, 237] width 233 height 57
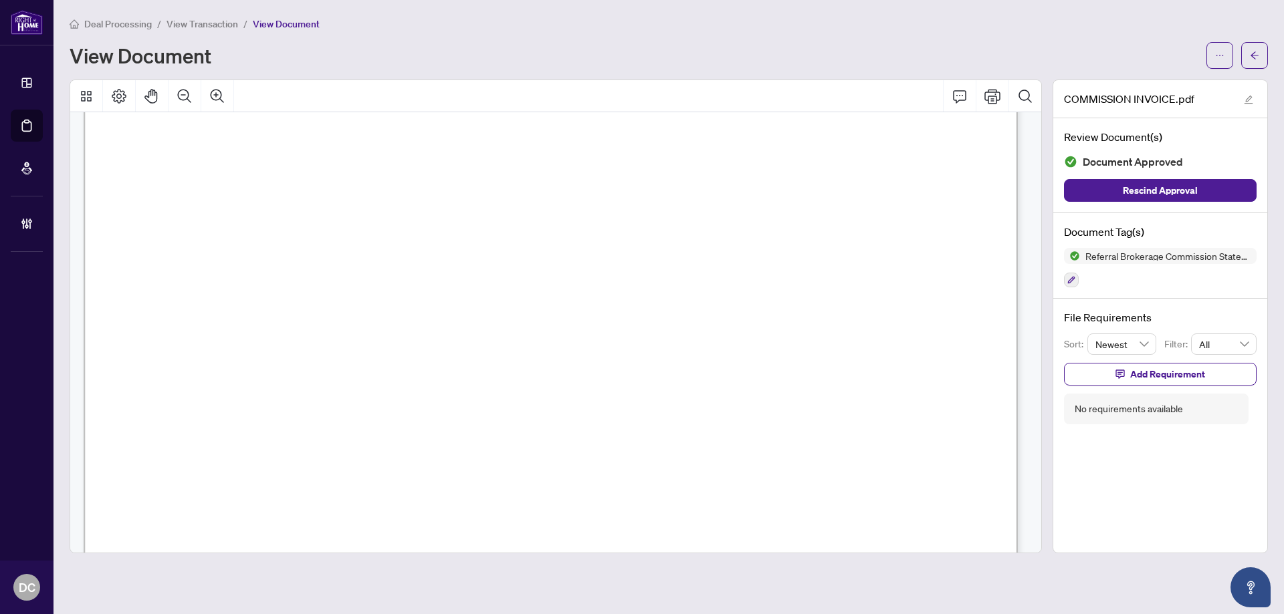
scroll to position [134, 0]
click at [1247, 59] on button "button" at bounding box center [1254, 55] width 27 height 27
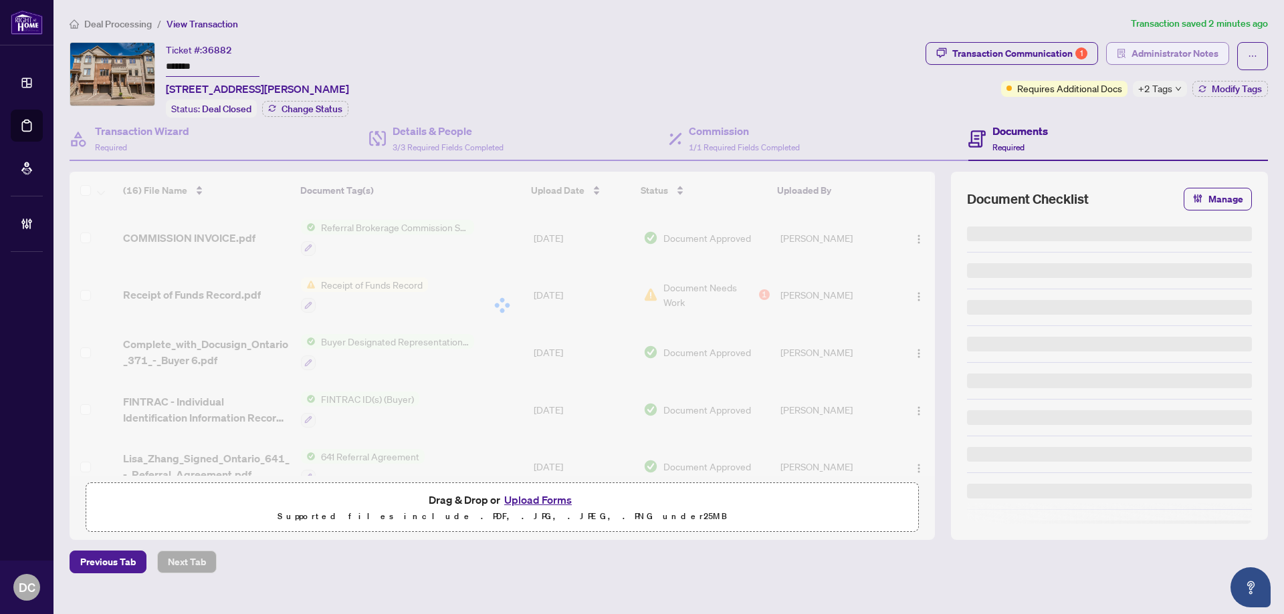
click at [1173, 62] on span "Administrator Notes" at bounding box center [1174, 53] width 87 height 21
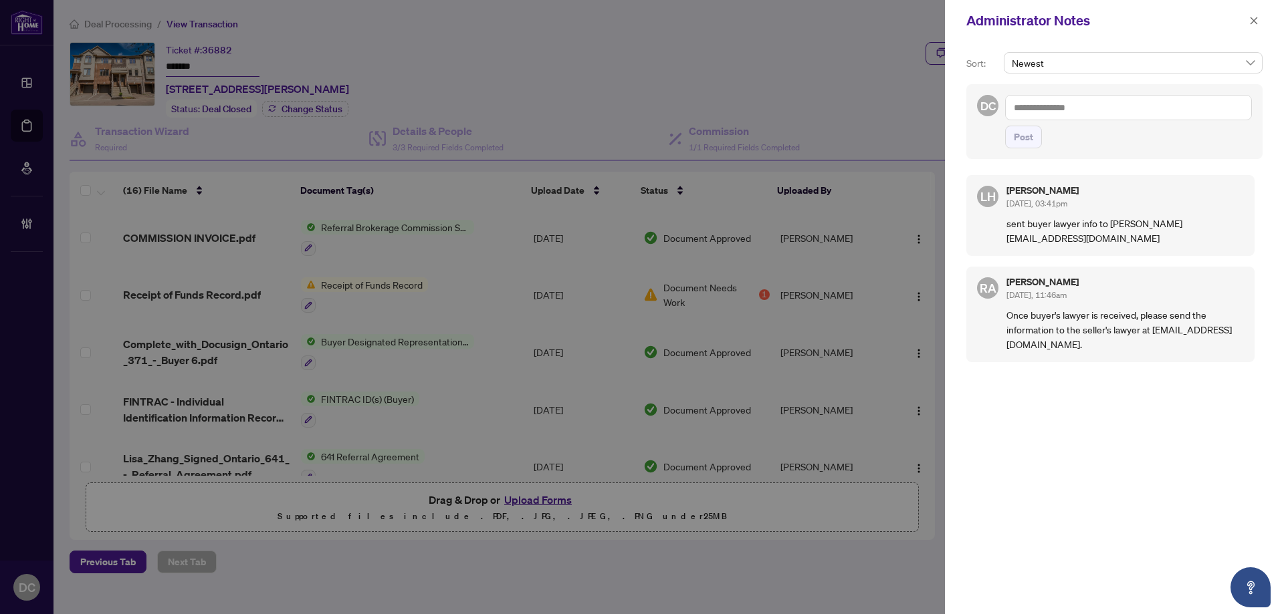
click at [1090, 102] on textarea at bounding box center [1128, 107] width 247 height 25
paste textarea "**********"
drag, startPoint x: 1042, startPoint y: 109, endPoint x: 989, endPoint y: 106, distance: 53.6
click at [989, 106] on div "**********" at bounding box center [1114, 121] width 296 height 75
type textarea "**********"
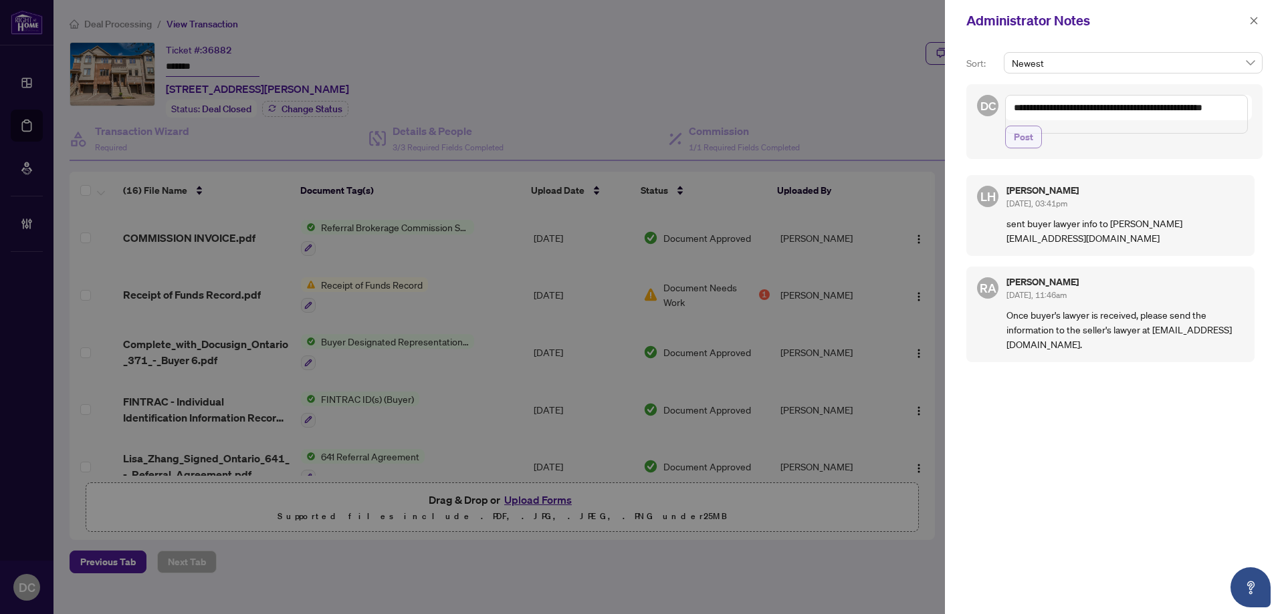
click at [1039, 148] on button "Post" at bounding box center [1023, 137] width 37 height 23
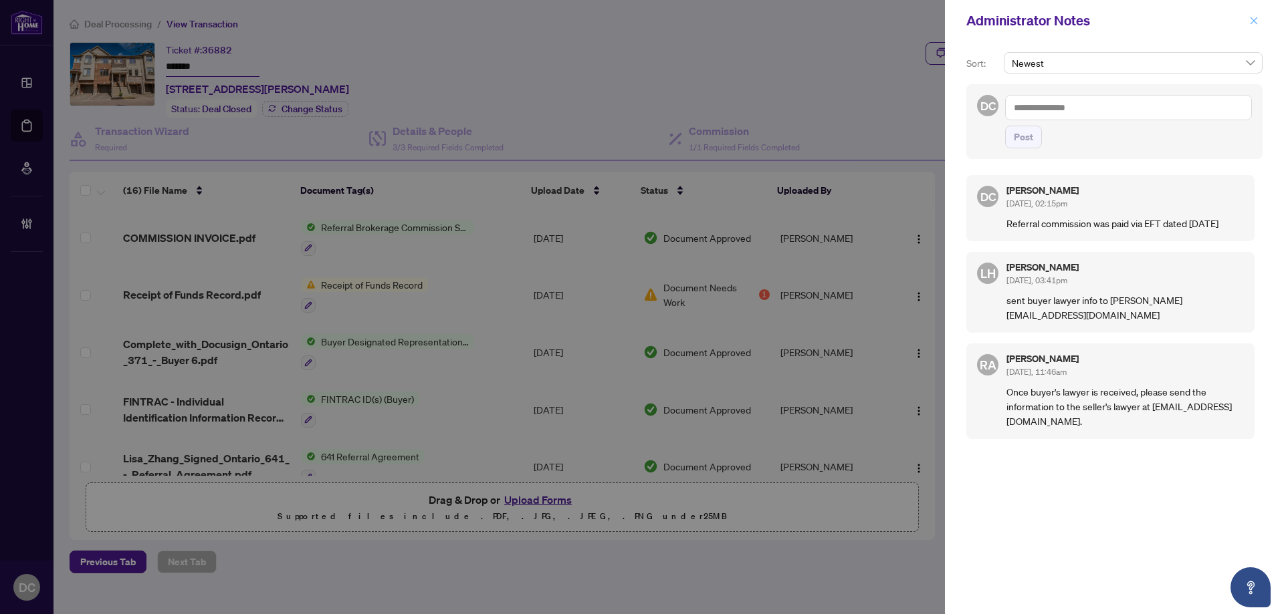
click at [1255, 19] on icon "close" at bounding box center [1253, 20] width 7 height 7
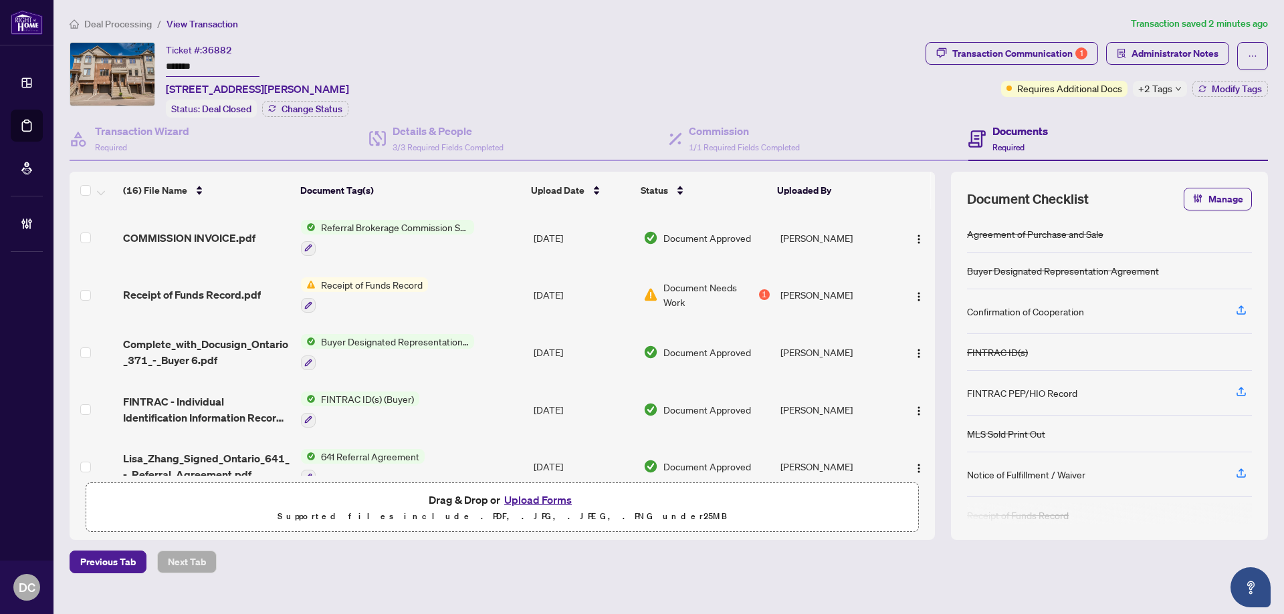
click at [1141, 82] on span "+2 Tags" at bounding box center [1155, 88] width 34 height 15
click at [988, 56] on div "Transaction Communication 1" at bounding box center [1019, 53] width 135 height 21
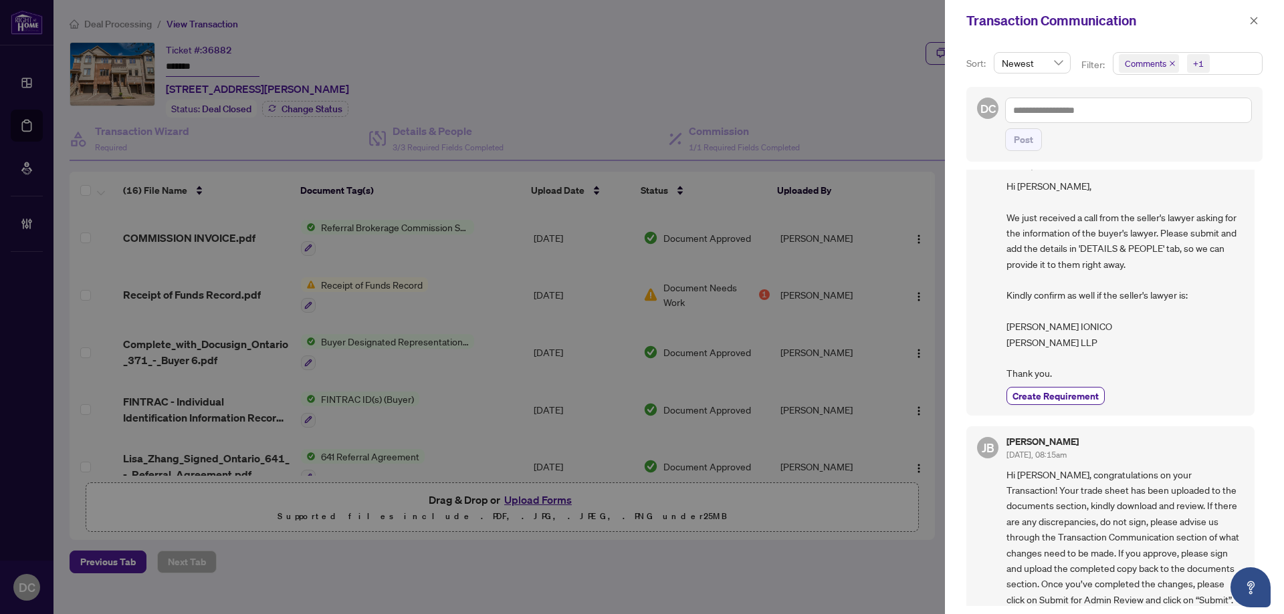
scroll to position [468, 0]
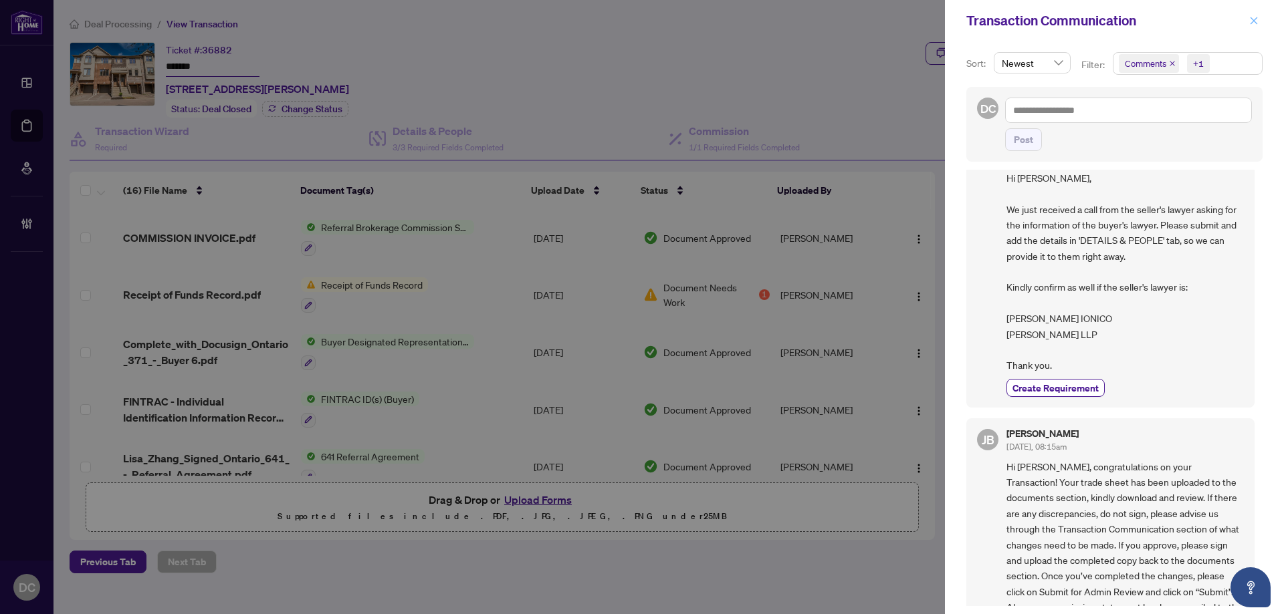
click at [1245, 18] on button "button" at bounding box center [1253, 21] width 17 height 16
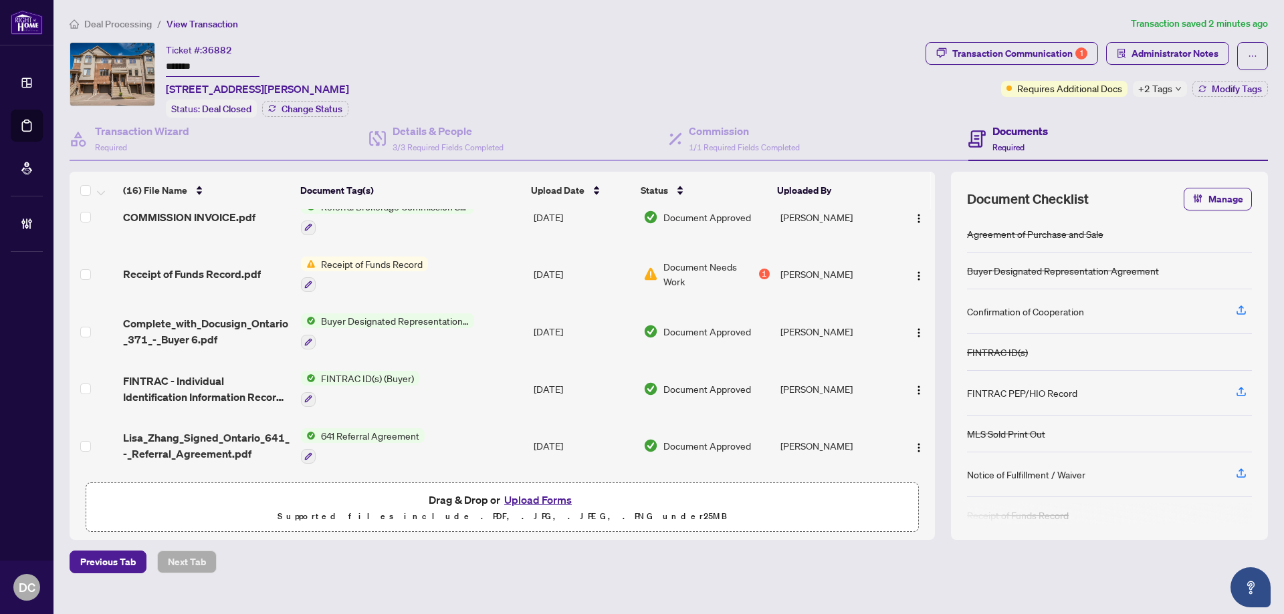
scroll to position [0, 0]
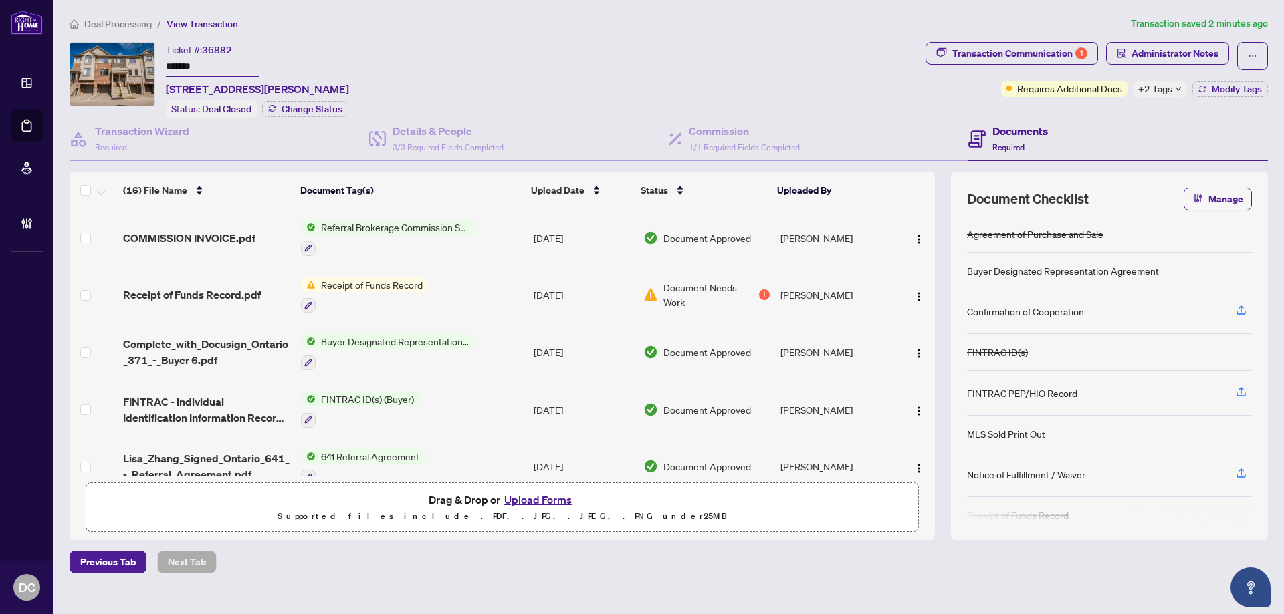
click at [140, 25] on span "Deal Processing" at bounding box center [118, 24] width 68 height 12
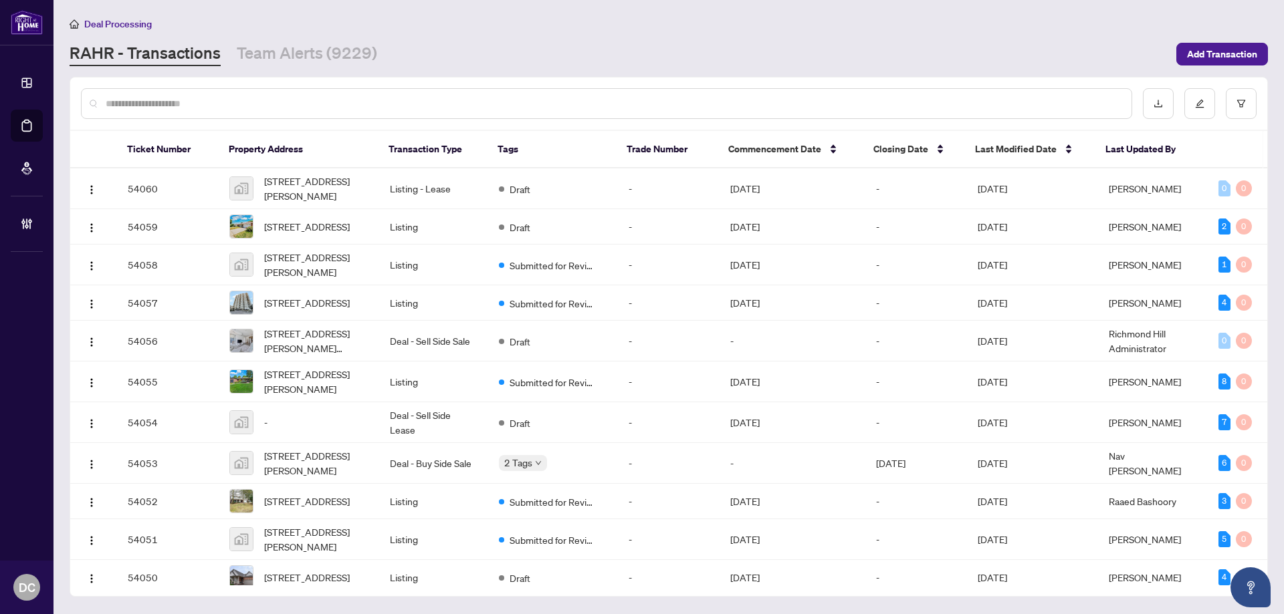
click at [269, 112] on div at bounding box center [606, 103] width 1051 height 31
click at [274, 102] on input "text" at bounding box center [613, 103] width 1015 height 15
paste input "*******"
type input "*******"
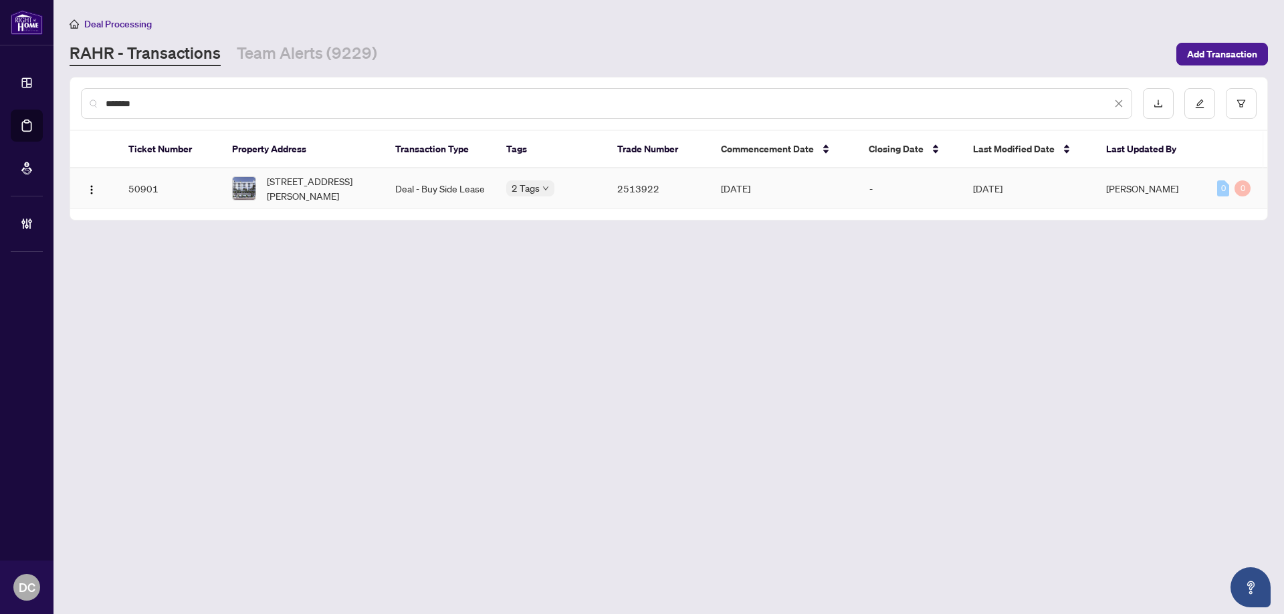
click at [316, 191] on span "912-1100 Sheppard Ave, Toronto, Ontario M3J 0H1, Canada" at bounding box center [320, 188] width 107 height 29
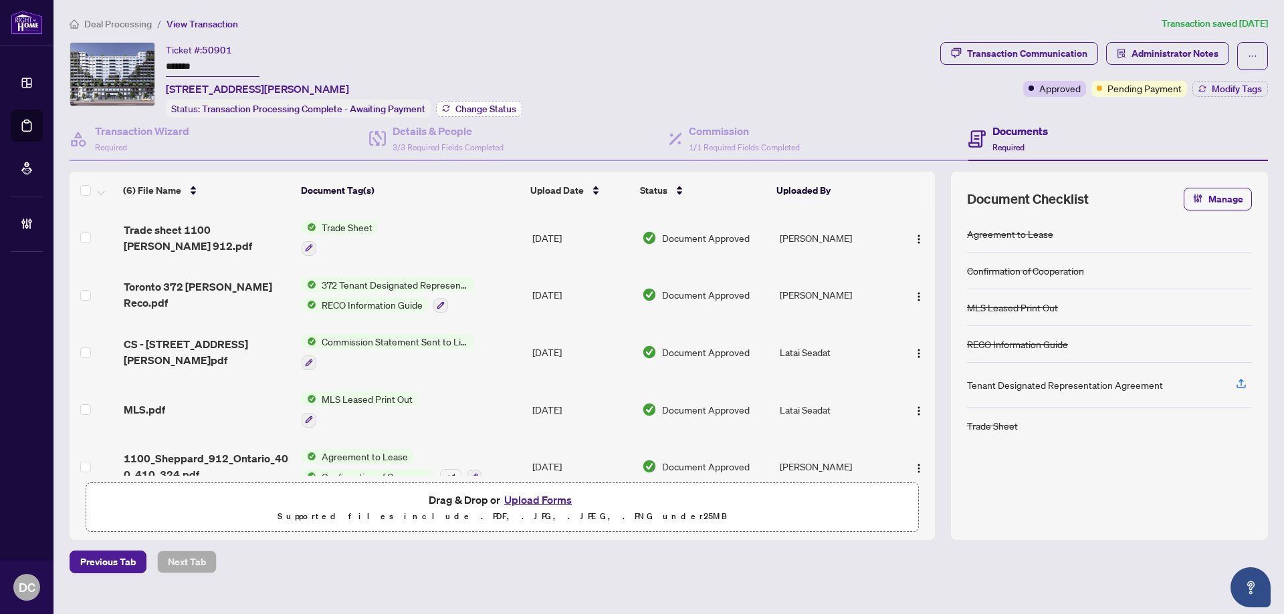
click at [471, 108] on span "Change Status" at bounding box center [485, 108] width 61 height 9
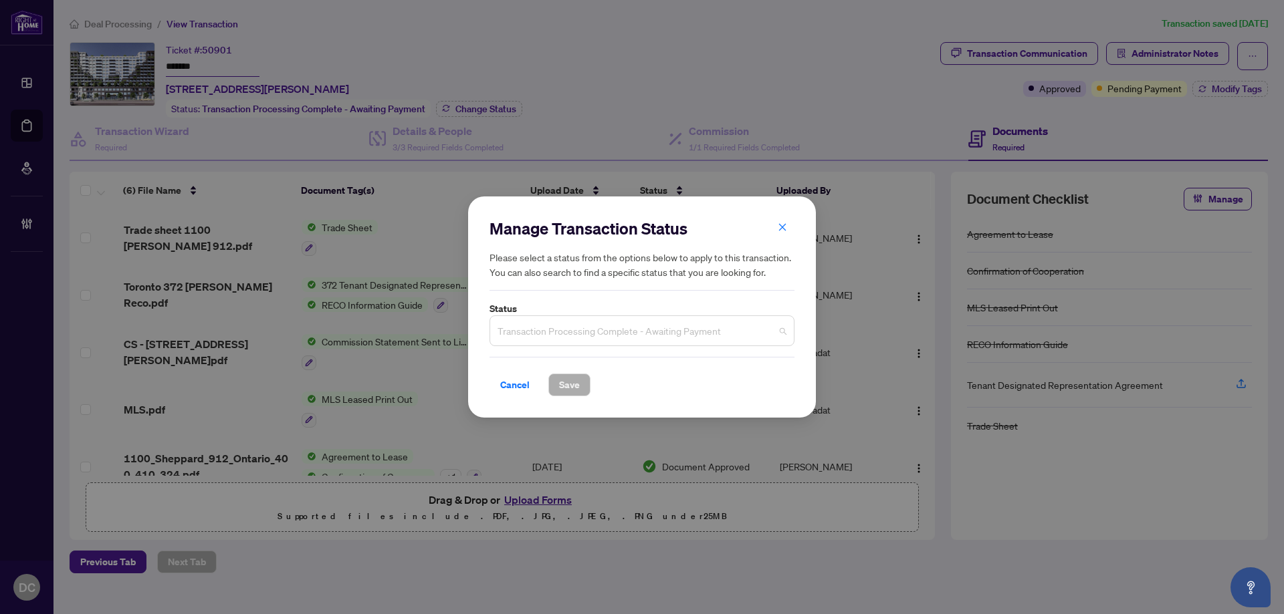
click at [743, 338] on span "Transaction Processing Complete - Awaiting Payment" at bounding box center [641, 330] width 289 height 25
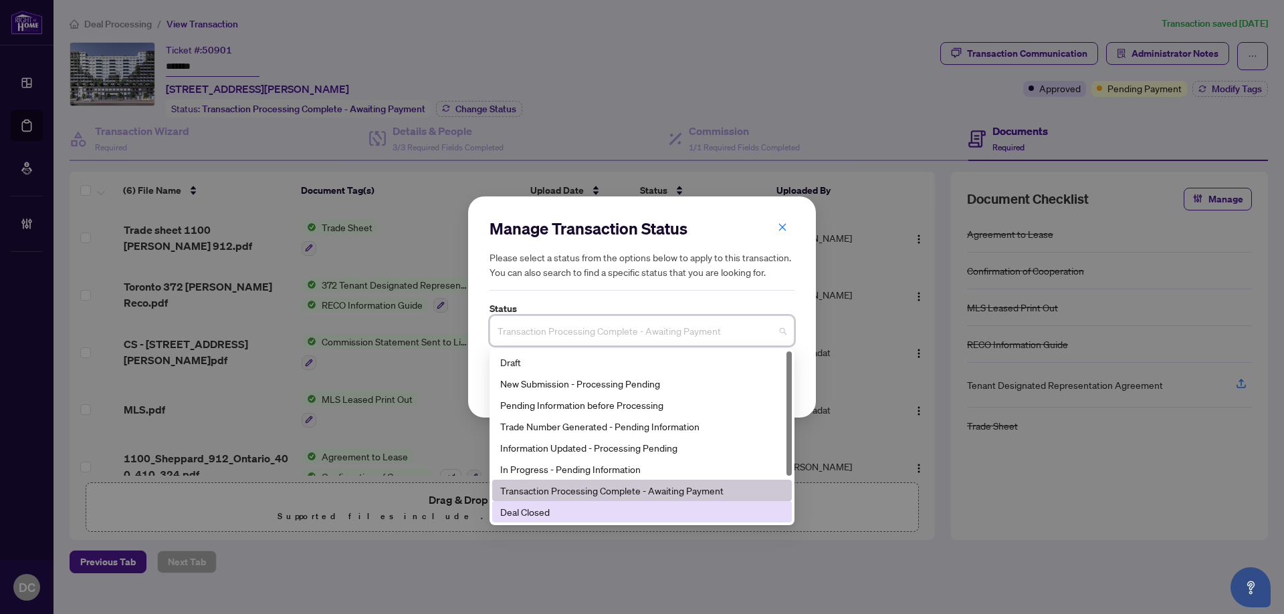
click at [604, 513] on div "Deal Closed" at bounding box center [641, 512] width 283 height 15
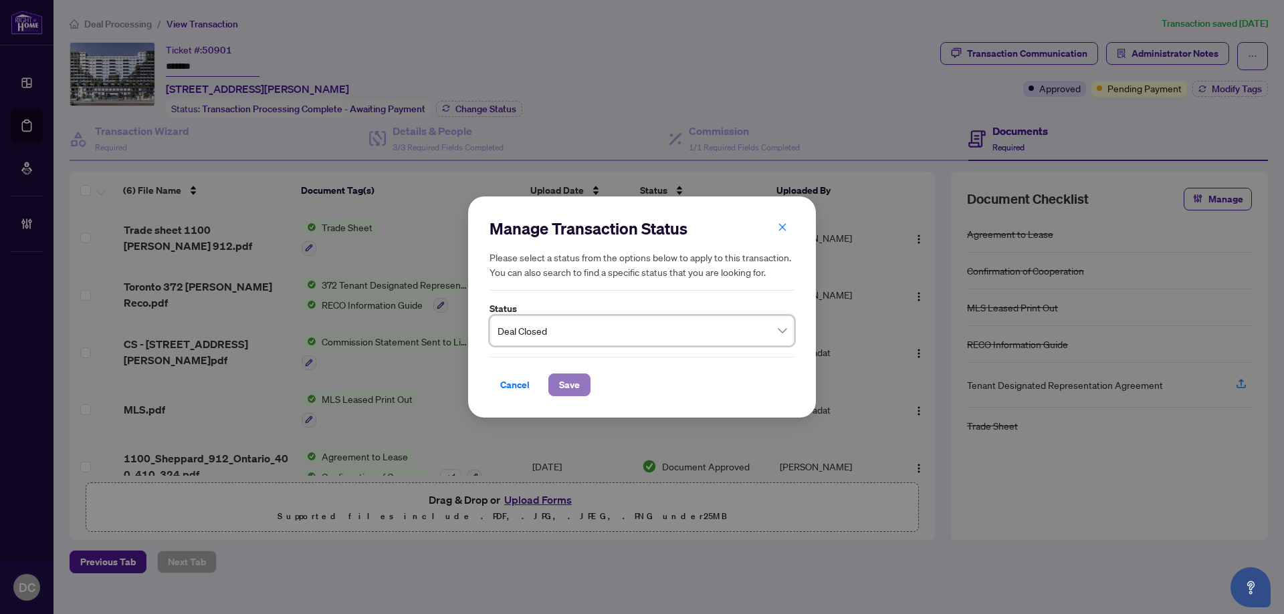
click at [582, 388] on button "Save" at bounding box center [569, 385] width 42 height 23
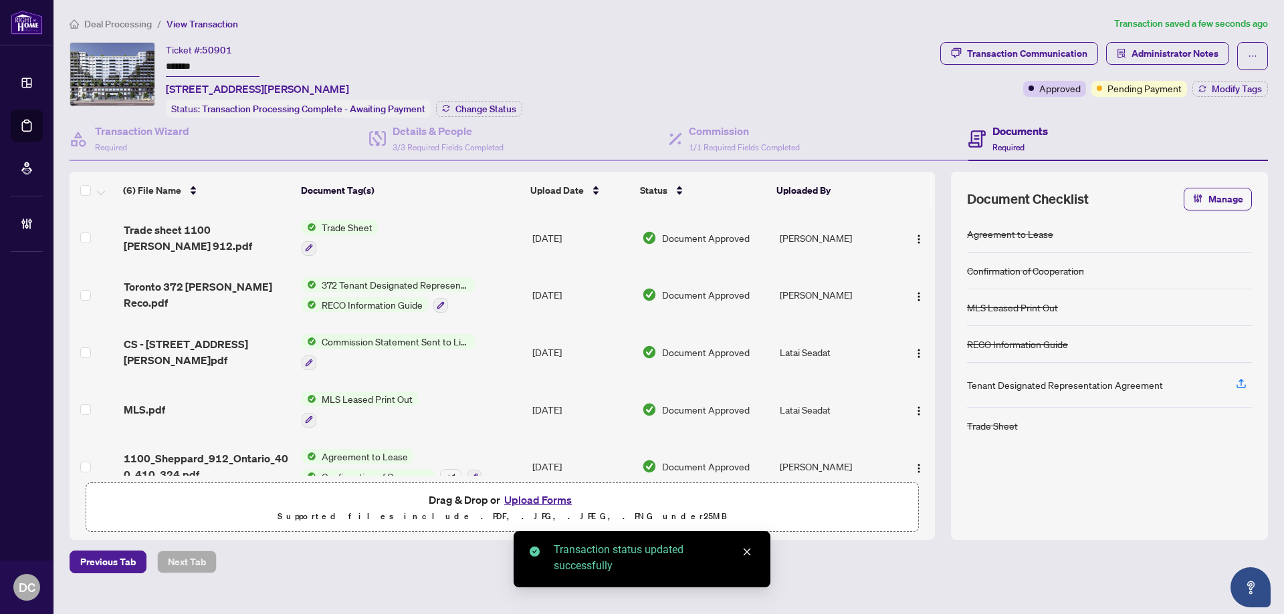
click at [1242, 79] on div "Transaction Communication Administrator Notes Approved Pending Payment Modify T…" at bounding box center [1104, 69] width 328 height 55
click at [1241, 88] on span "Modify Tags" at bounding box center [1236, 88] width 50 height 9
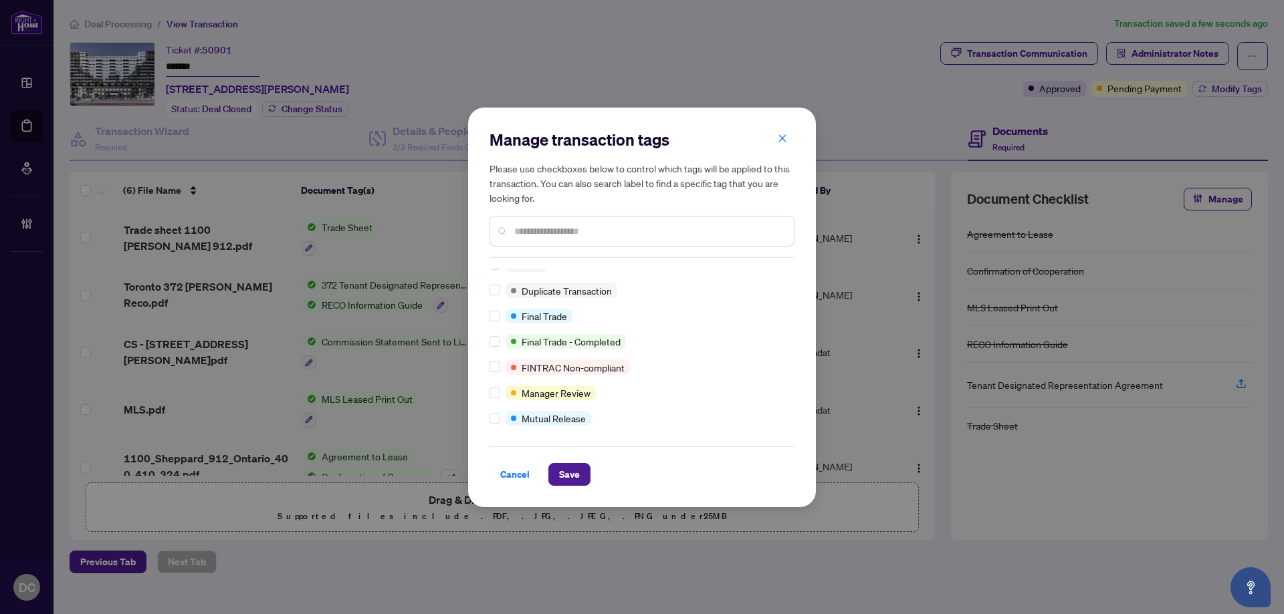
scroll to position [11, 0]
click at [561, 475] on span "Save" at bounding box center [569, 474] width 21 height 21
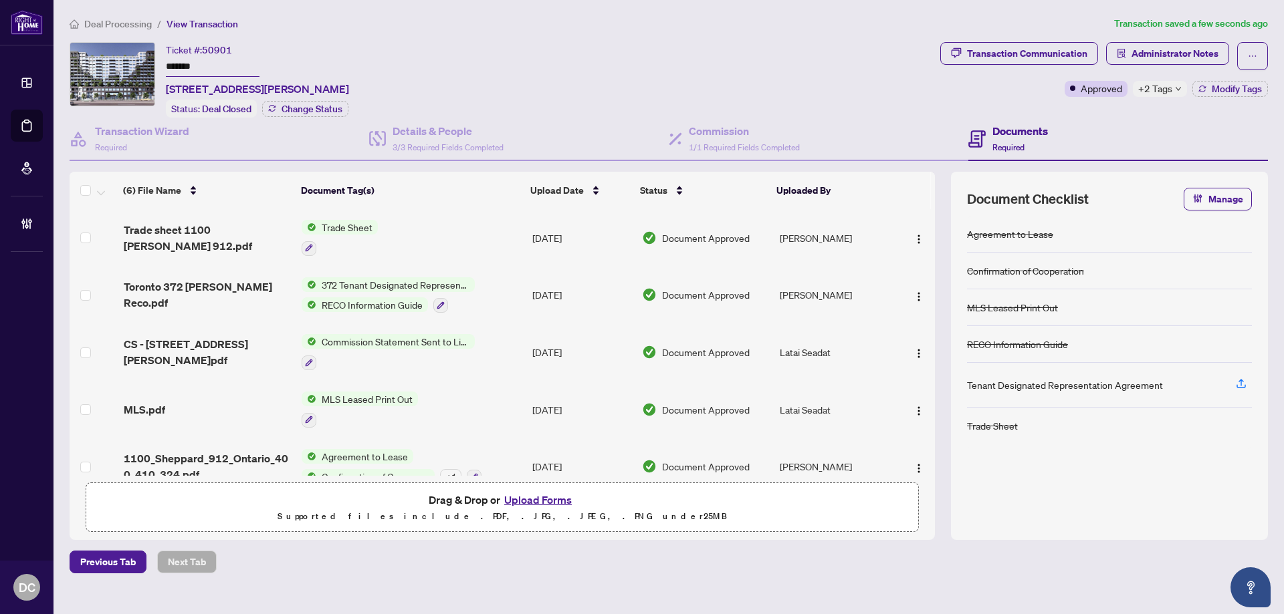
click at [1156, 82] on span "+2 Tags" at bounding box center [1155, 88] width 34 height 15
click at [1106, 113] on div "Transaction Communication Administrator Notes Approved +2 Tags Modify Tags" at bounding box center [1103, 80] width 333 height 76
click at [1145, 49] on span "Administrator Notes" at bounding box center [1174, 53] width 87 height 21
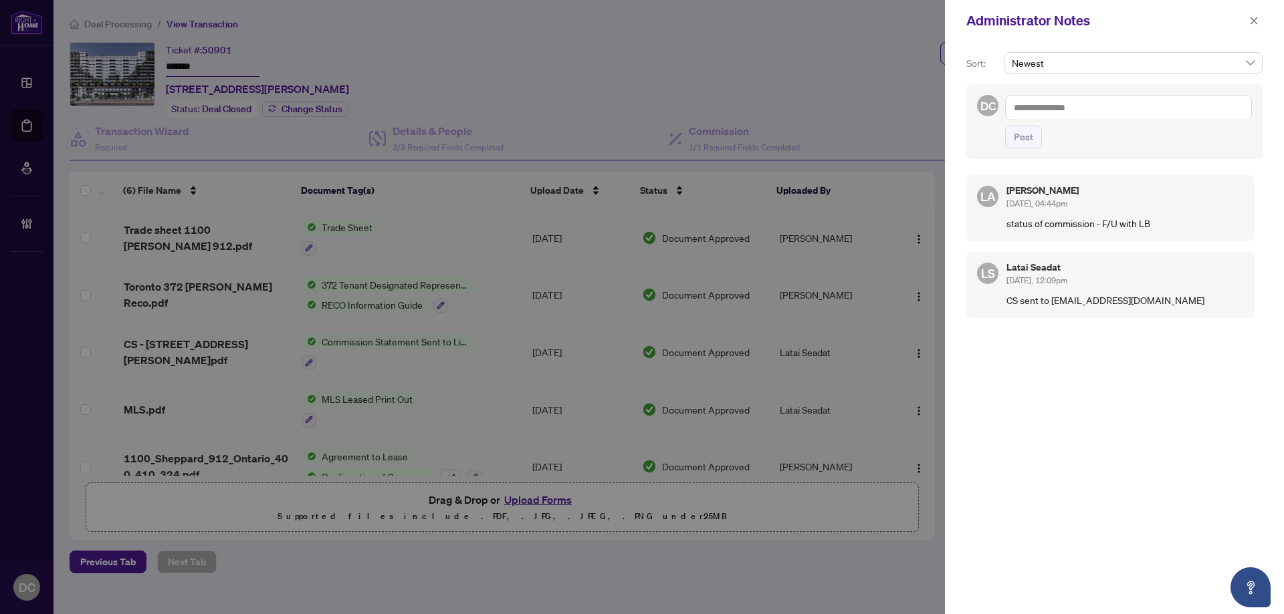
click at [1181, 109] on textarea at bounding box center [1128, 107] width 247 height 25
paste textarea "**********"
type textarea "**********"
drag, startPoint x: 1029, startPoint y: 136, endPoint x: 1068, endPoint y: 127, distance: 39.9
click at [1029, 136] on span "Post" at bounding box center [1022, 136] width 19 height 21
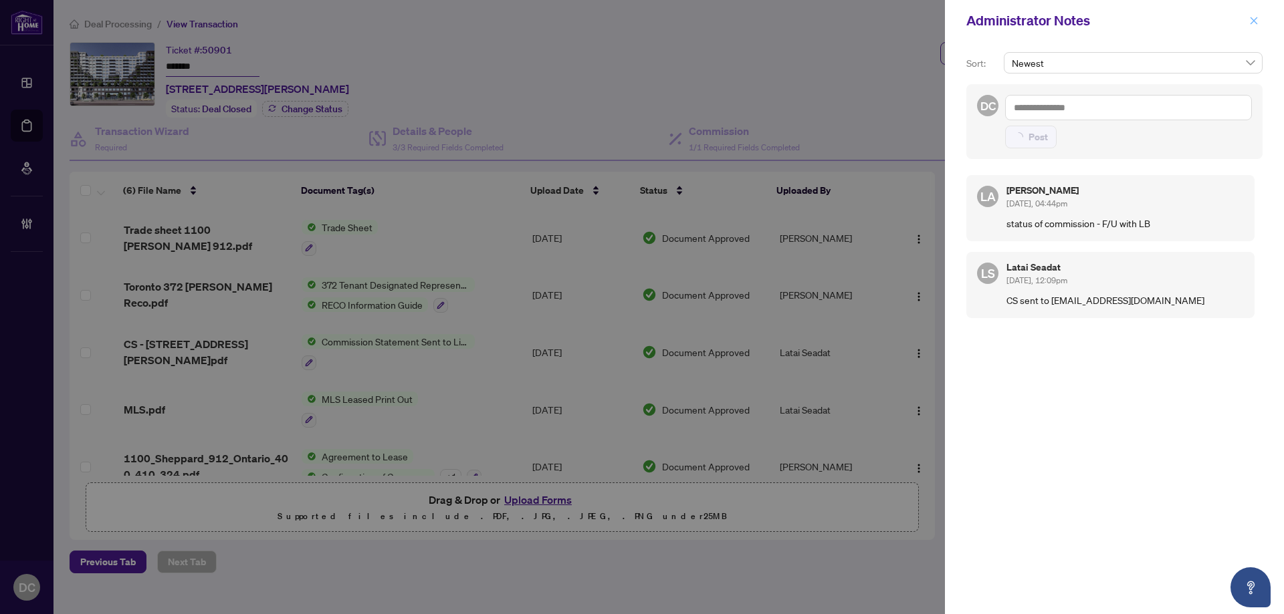
click at [1249, 27] on span "button" at bounding box center [1253, 20] width 9 height 21
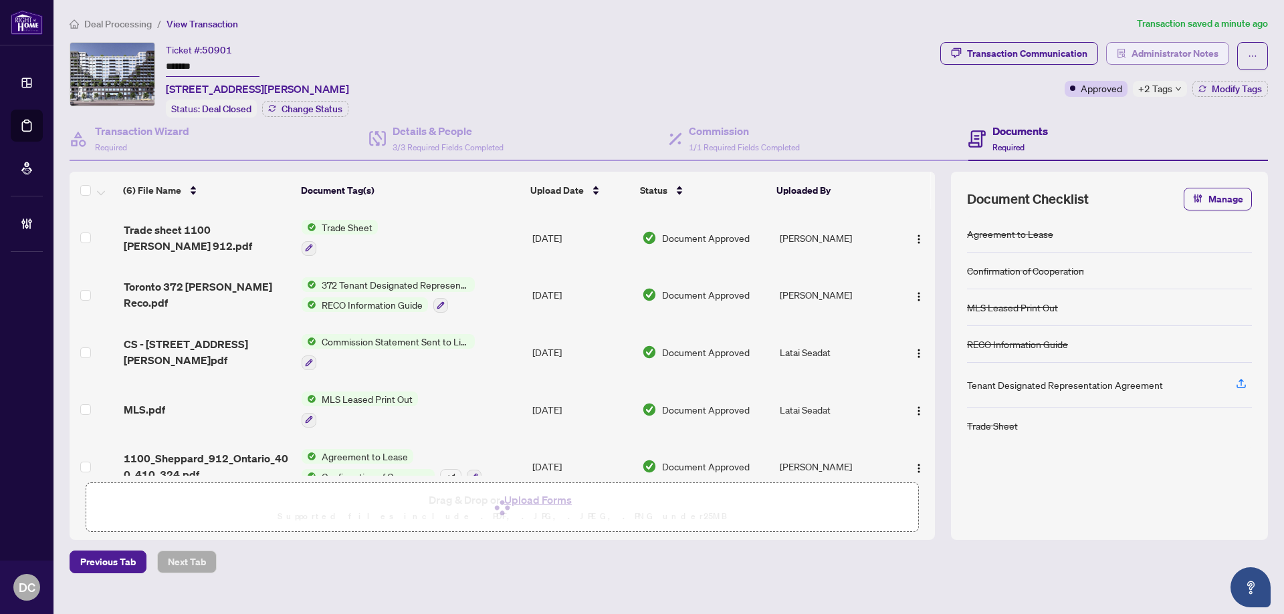
click at [1181, 59] on span "Administrator Notes" at bounding box center [1174, 53] width 87 height 21
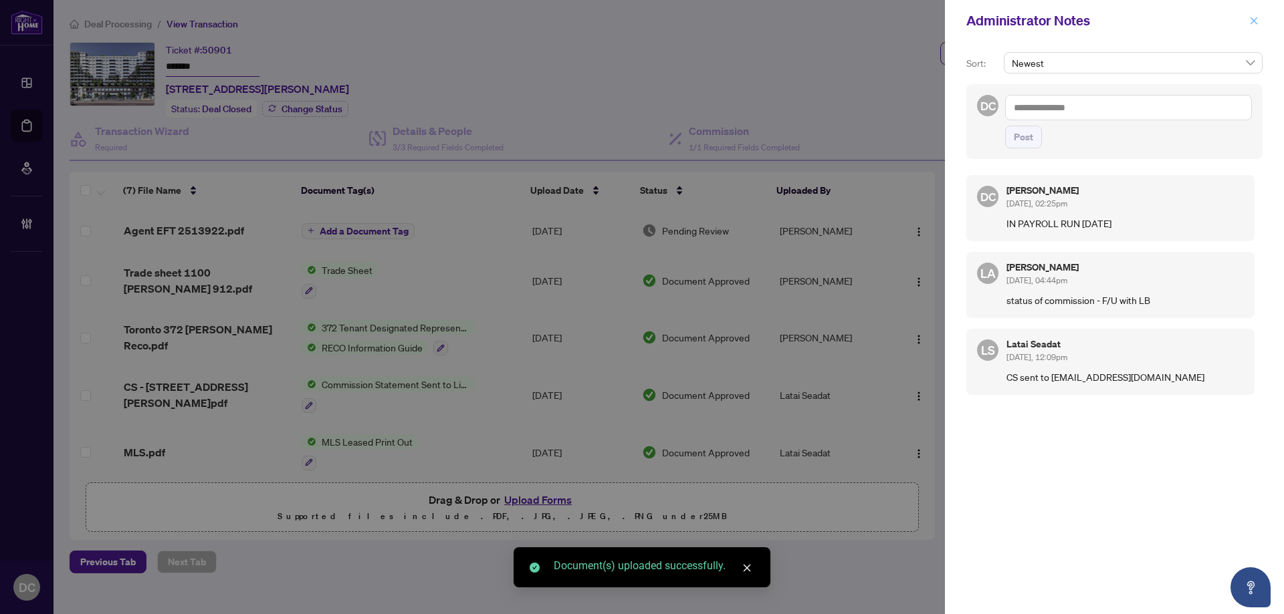
click at [1257, 21] on icon "close" at bounding box center [1253, 20] width 9 height 9
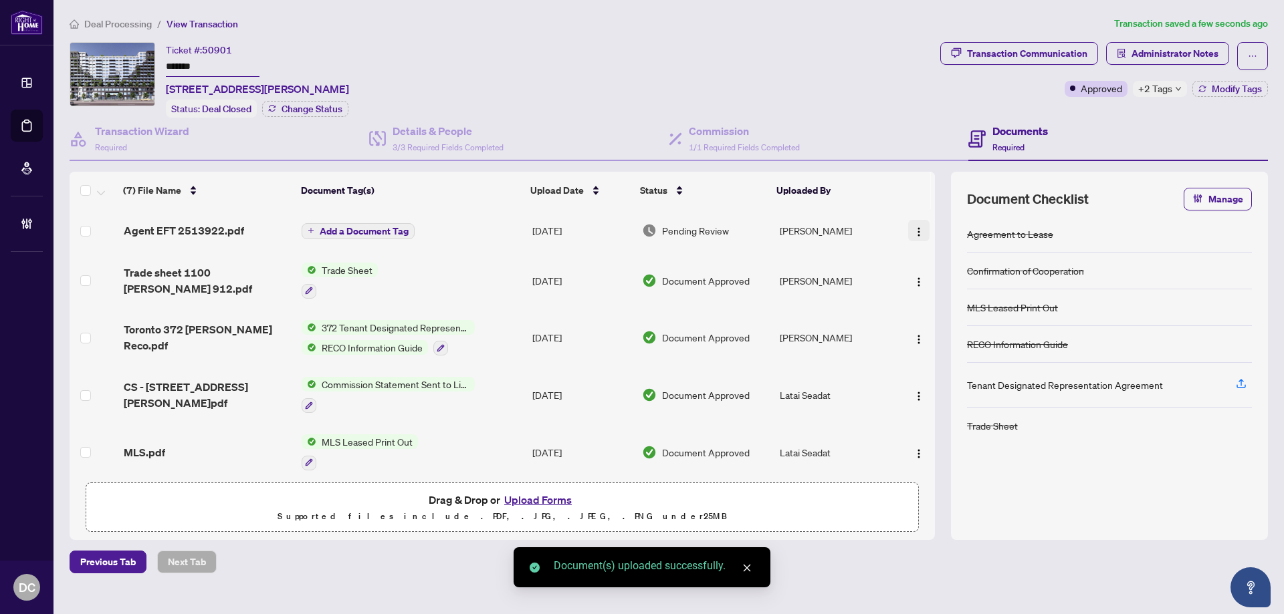
click at [914, 227] on img "button" at bounding box center [918, 232] width 11 height 11
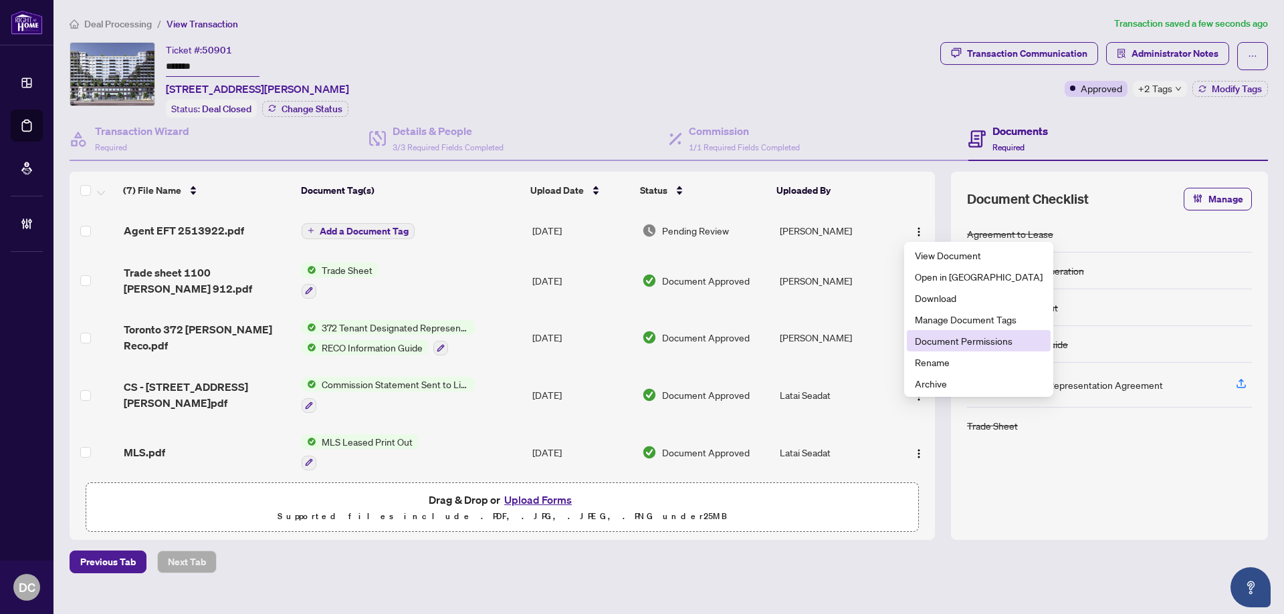
click at [940, 340] on span "Document Permissions" at bounding box center [979, 341] width 128 height 15
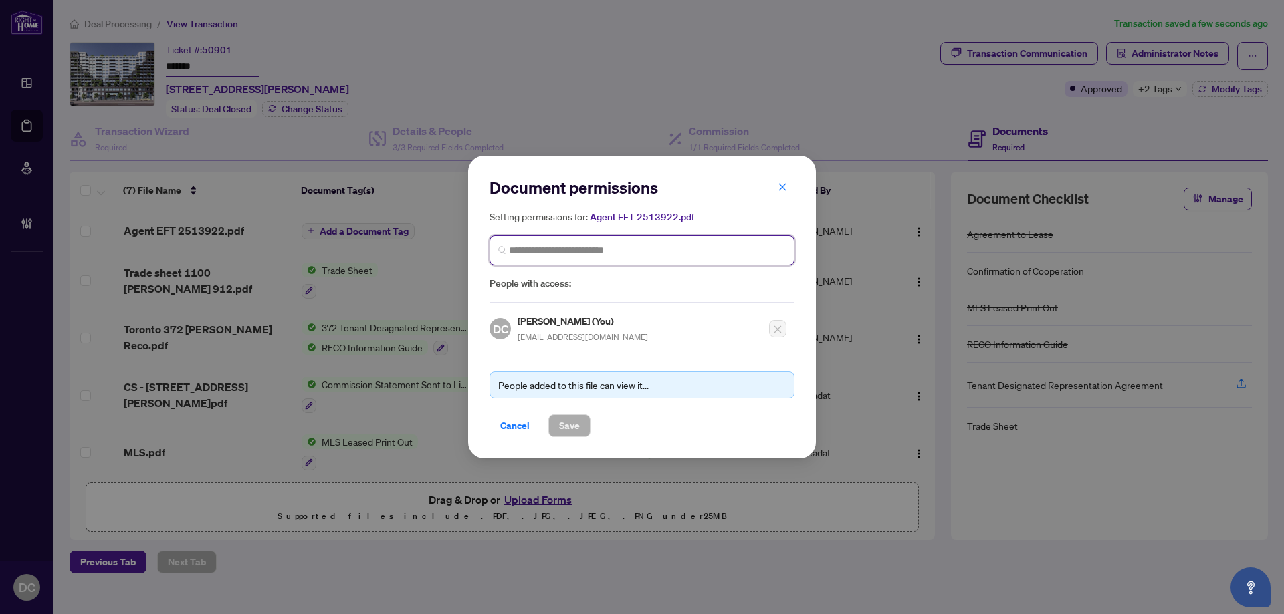
click at [654, 250] on input "search" at bounding box center [647, 250] width 277 height 14
type input "*******"
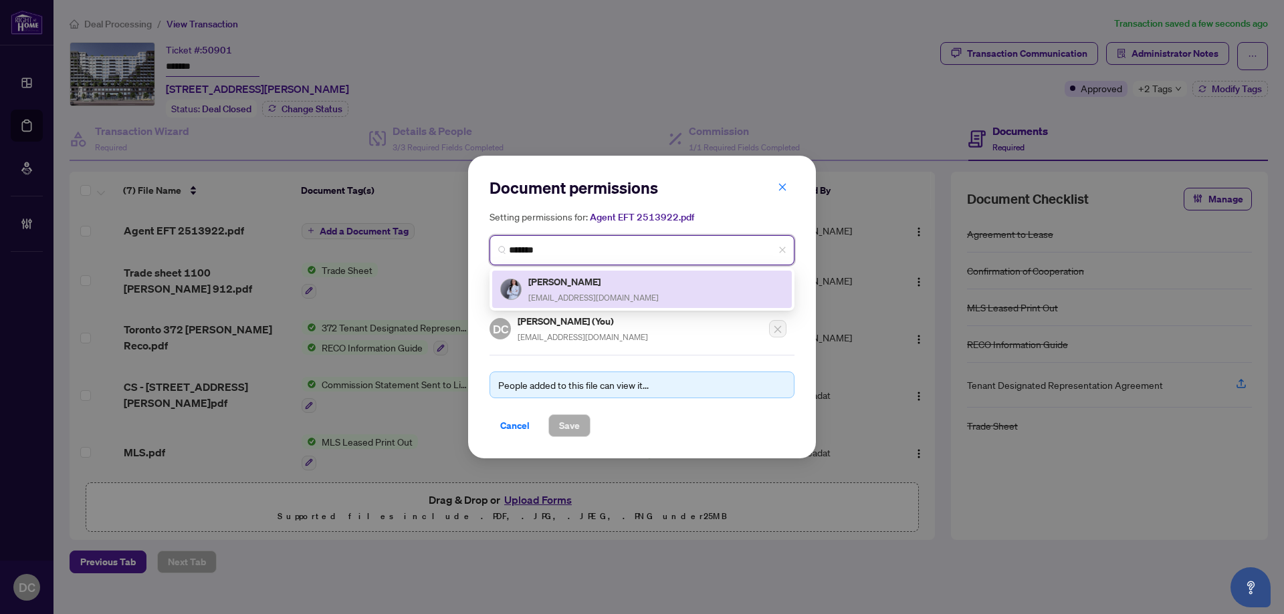
click at [614, 293] on div "Sai Yao sai.yao@gmail.com" at bounding box center [641, 289] width 283 height 31
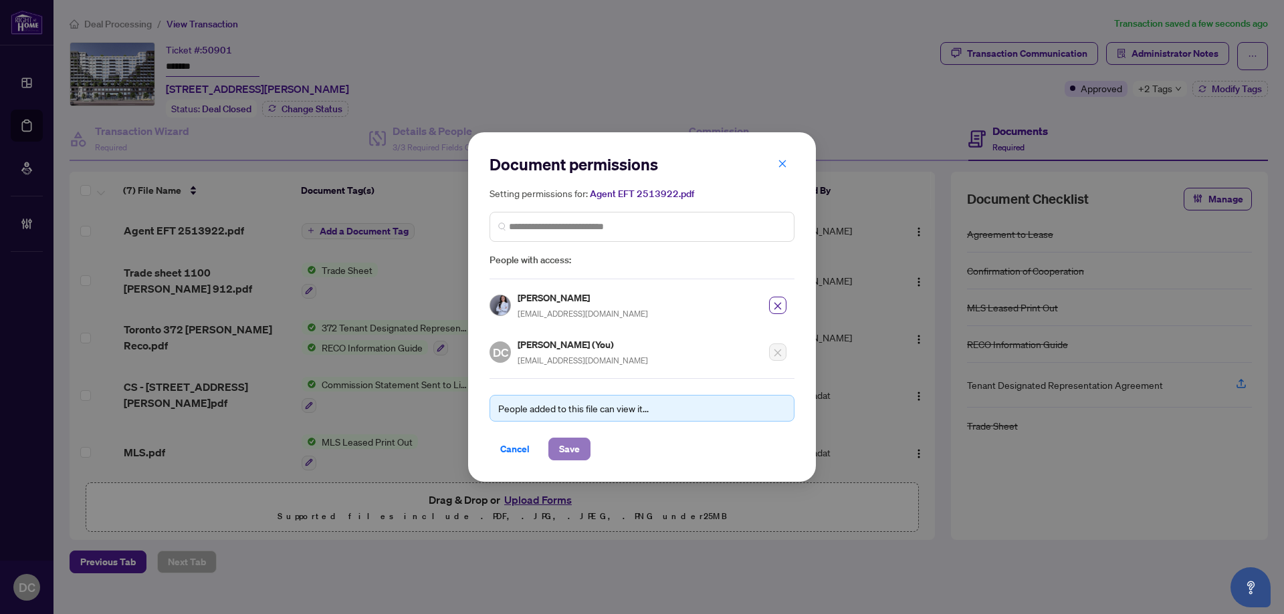
click at [570, 445] on span "Save" at bounding box center [569, 449] width 21 height 21
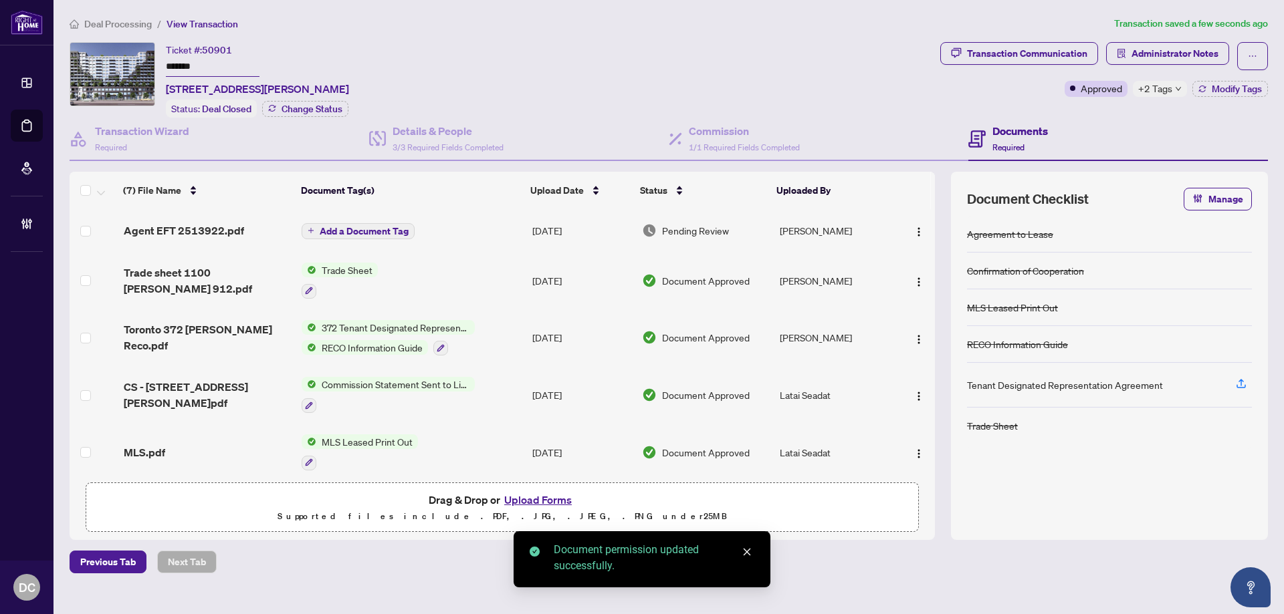
click at [134, 31] on div "Deal Processing / View Transaction Transaction saved a few seconds ago Ticket #…" at bounding box center [668, 295] width 1209 height 558
click at [134, 24] on span "Deal Processing" at bounding box center [118, 24] width 68 height 12
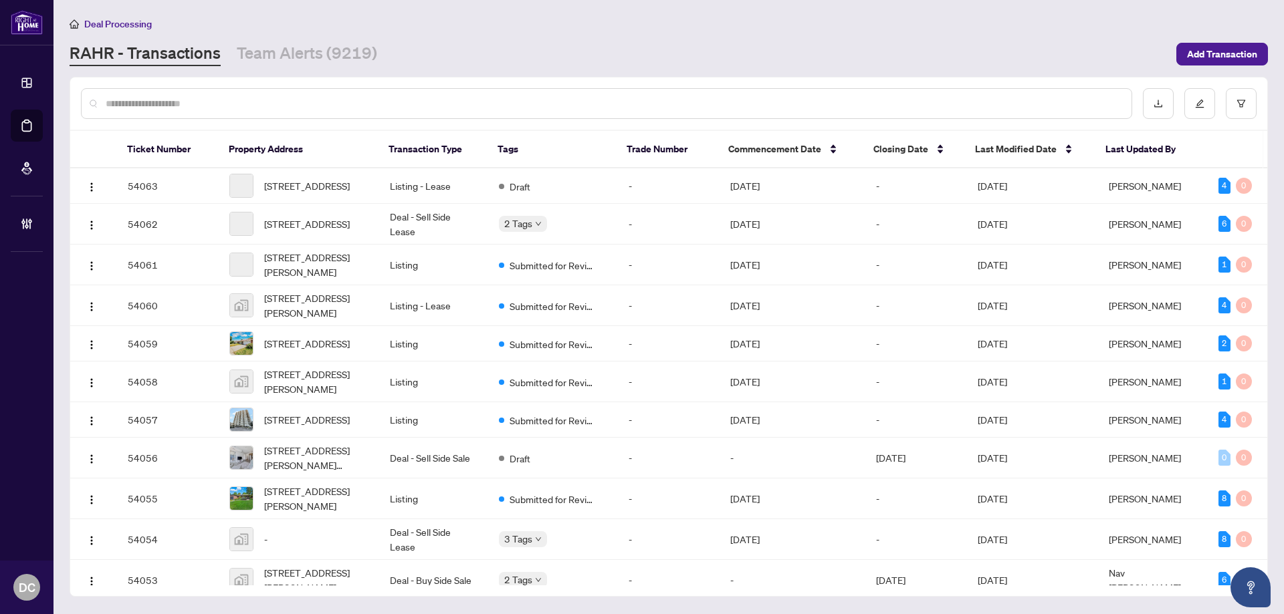
click at [225, 98] on input "text" at bounding box center [613, 103] width 1015 height 15
paste input "*******"
type input "*******"
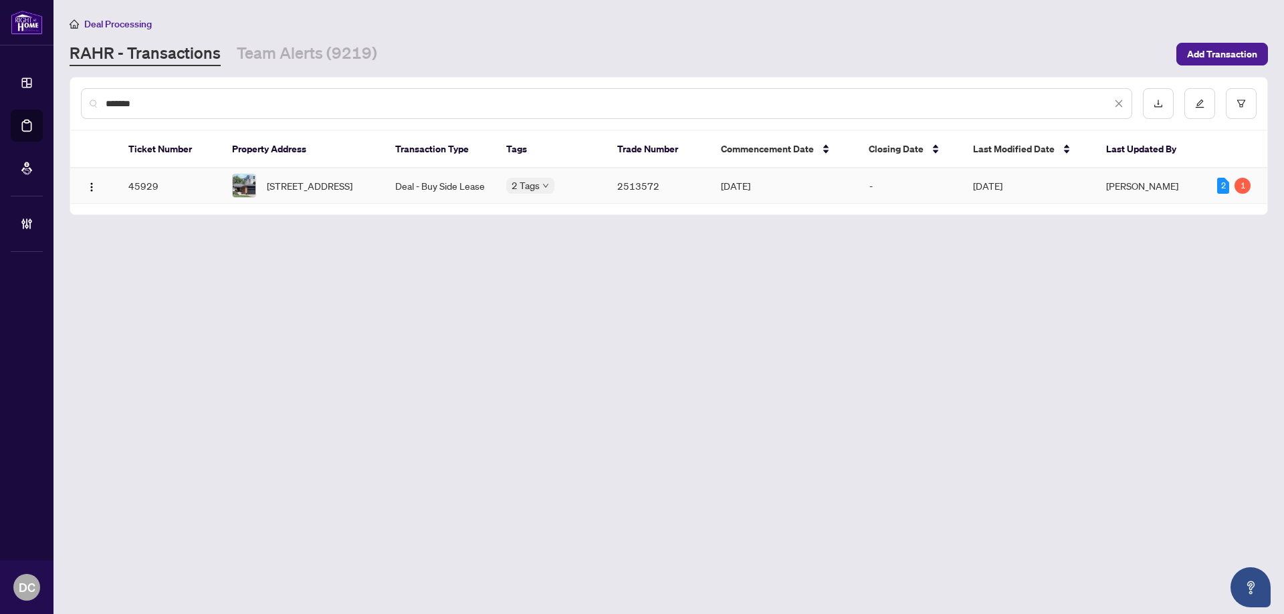
click at [352, 178] on span "41 Canterbury Cres, Toronto, Ontario M9A 5A4, Canada" at bounding box center [310, 185] width 86 height 15
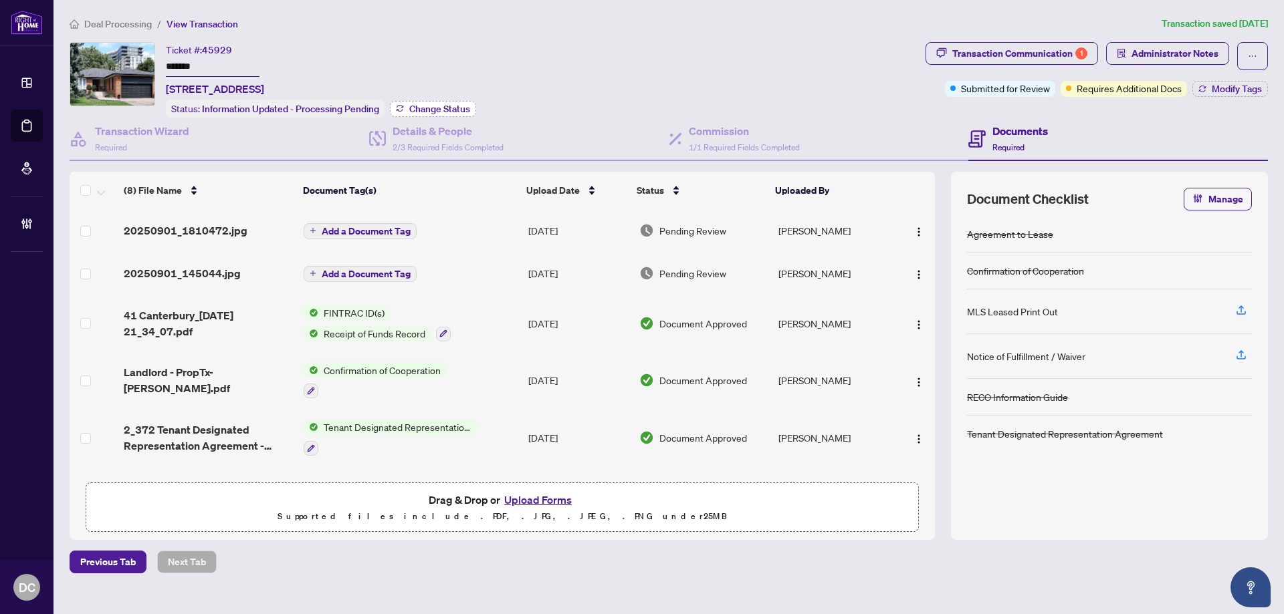
click at [453, 110] on span "Change Status" at bounding box center [439, 108] width 61 height 9
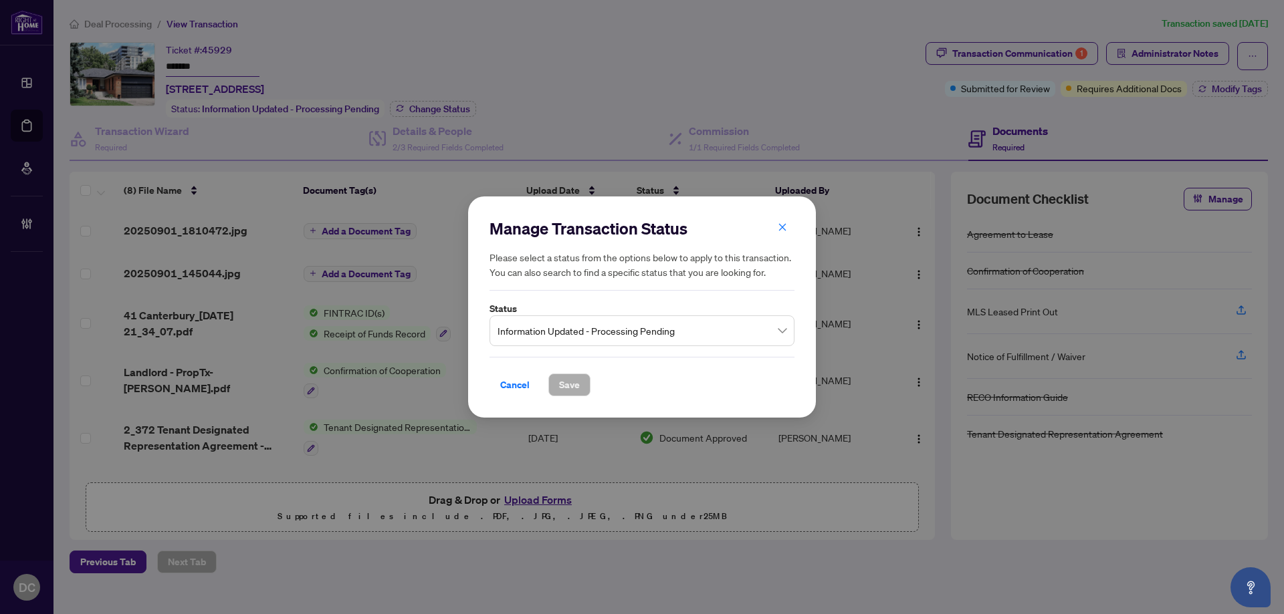
click at [633, 326] on span "Information Updated - Processing Pending" at bounding box center [641, 330] width 289 height 25
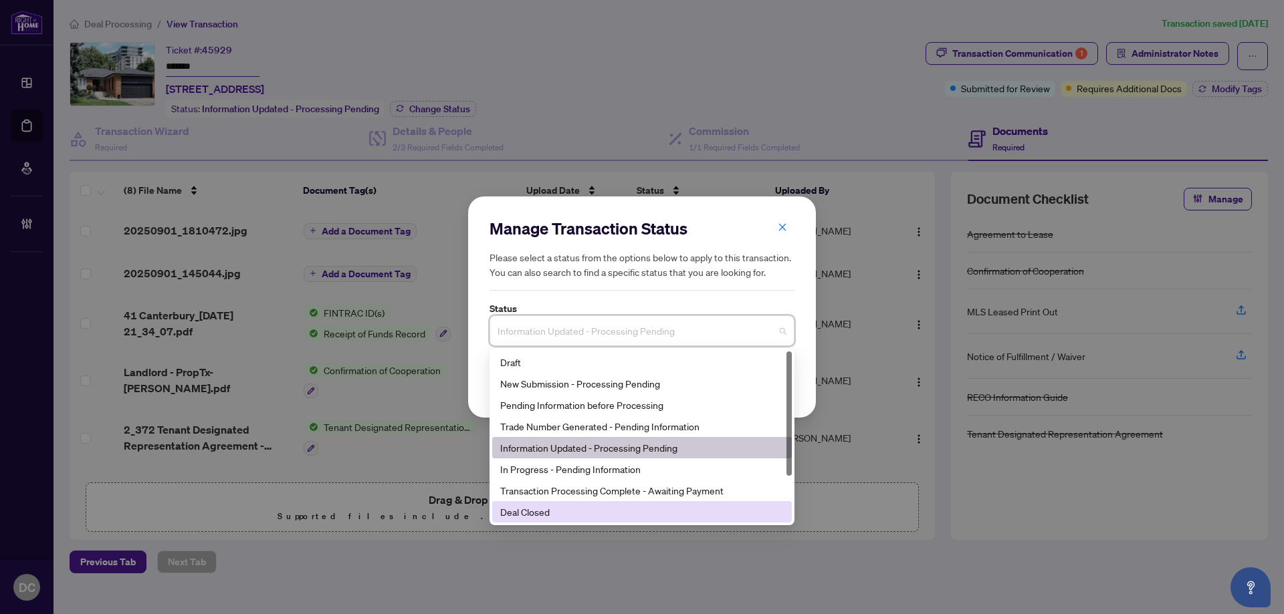
click at [513, 509] on div "Deal Closed" at bounding box center [641, 512] width 283 height 15
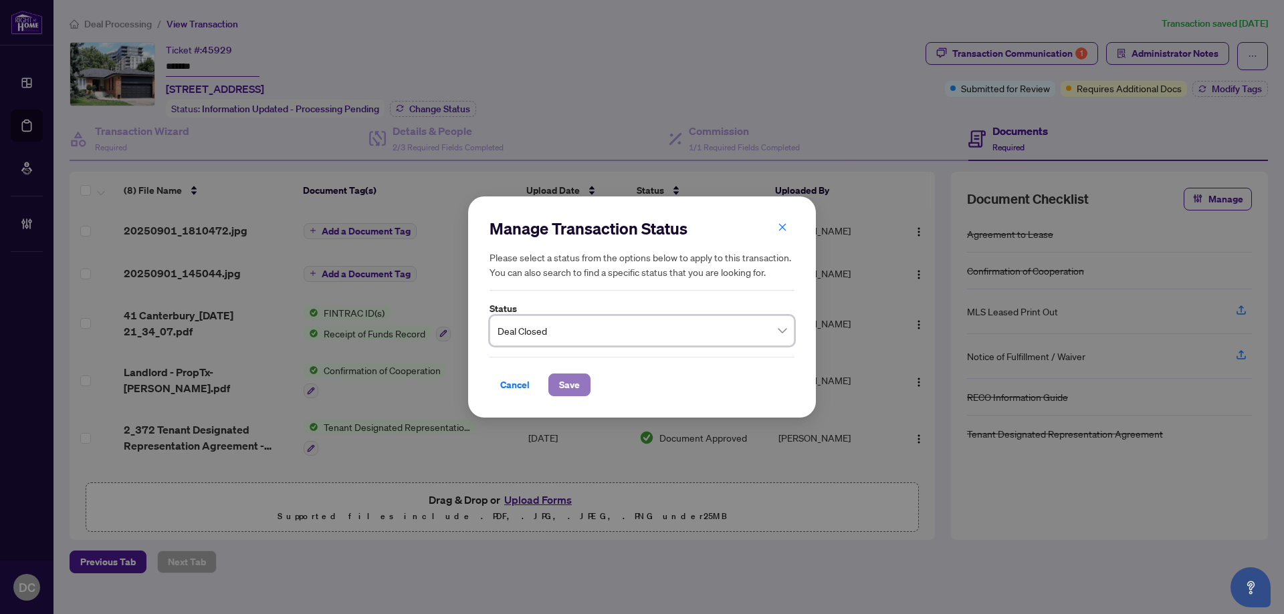
click at [564, 383] on span "Save" at bounding box center [569, 384] width 21 height 21
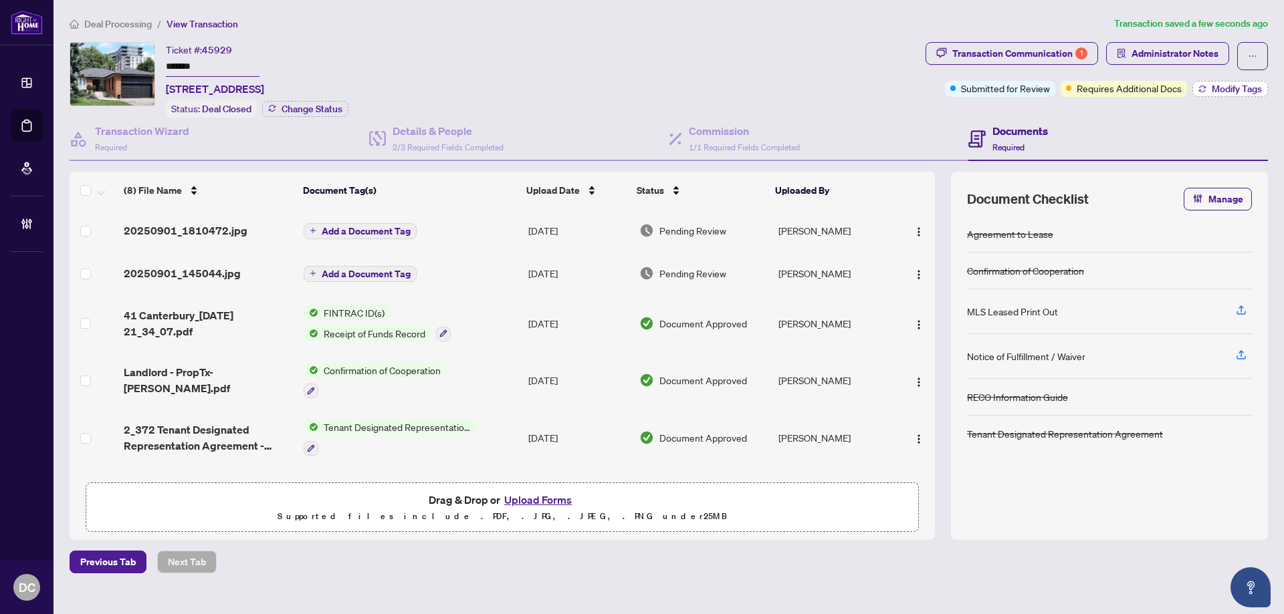
click at [1223, 92] on span "Modify Tags" at bounding box center [1236, 88] width 50 height 9
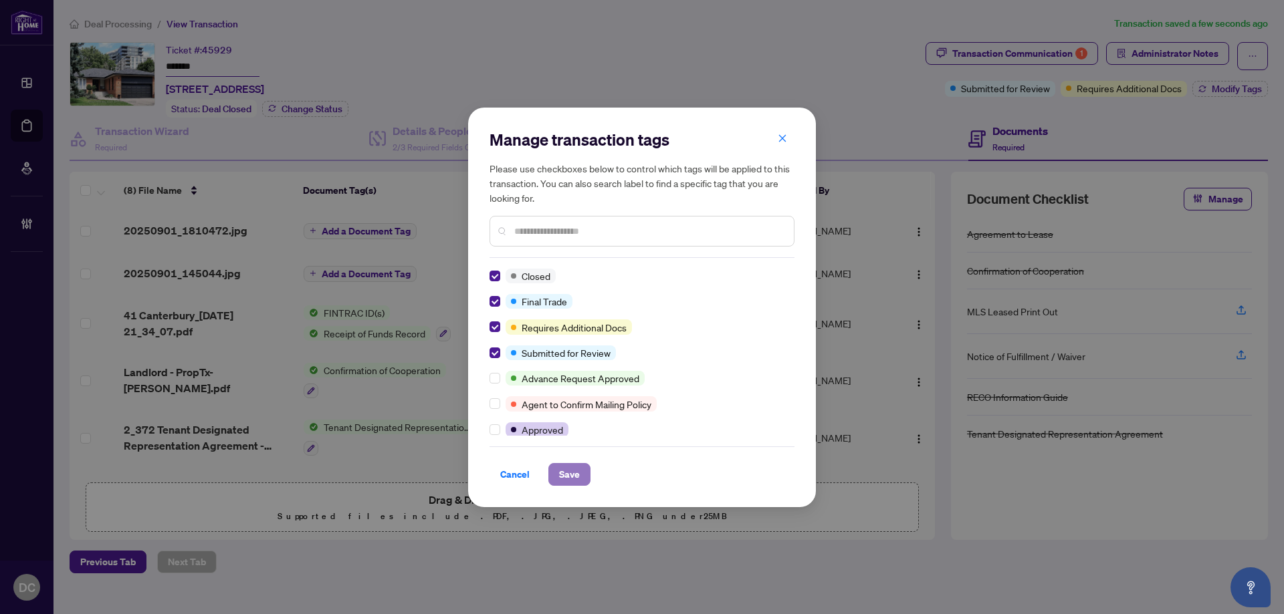
click at [567, 470] on span "Save" at bounding box center [569, 474] width 21 height 21
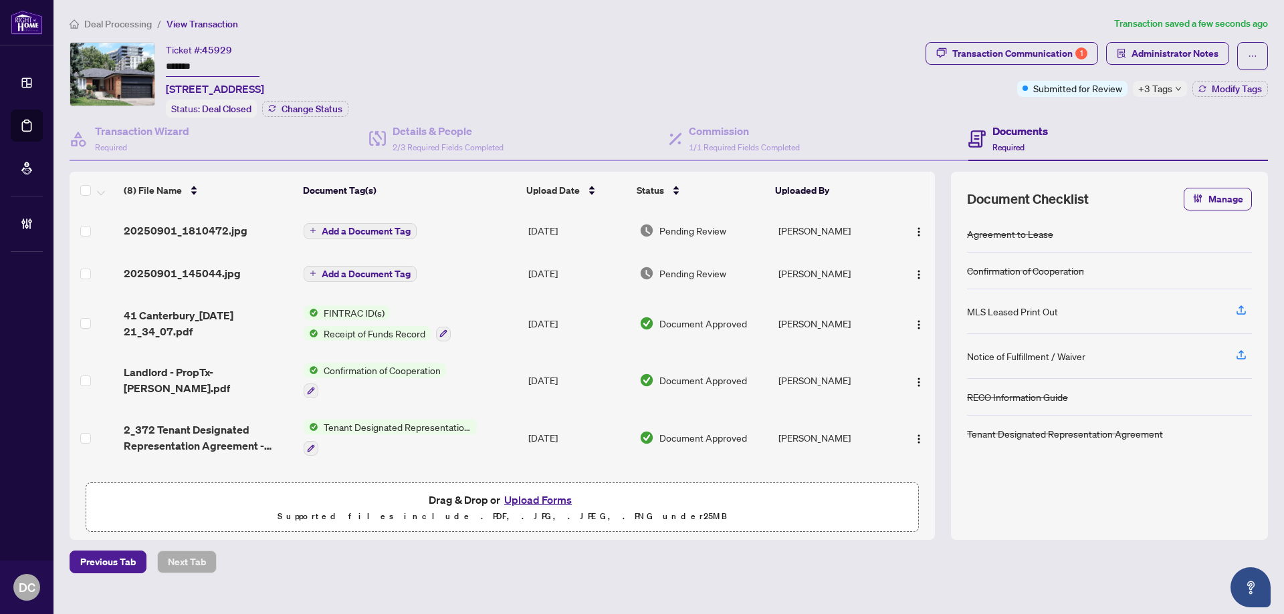
click at [487, 233] on td "Add a Document Tag" at bounding box center [410, 230] width 225 height 43
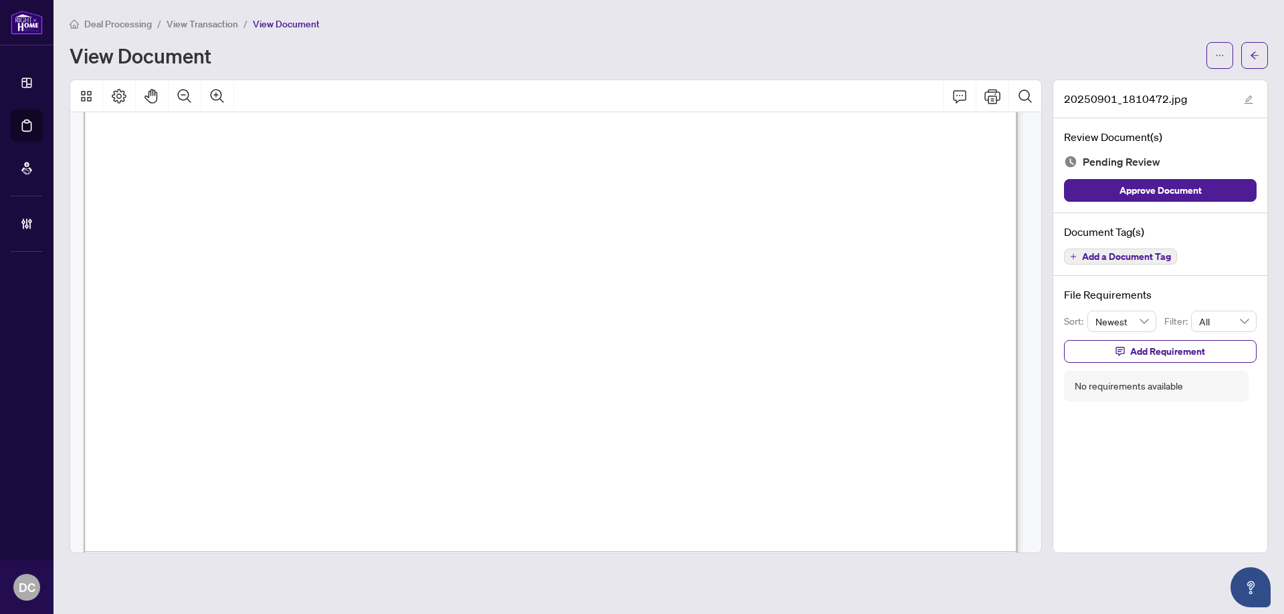
scroll to position [602, 0]
drag, startPoint x: 1265, startPoint y: 60, endPoint x: 777, endPoint y: 1, distance: 491.6
click at [1265, 60] on button "button" at bounding box center [1254, 55] width 27 height 27
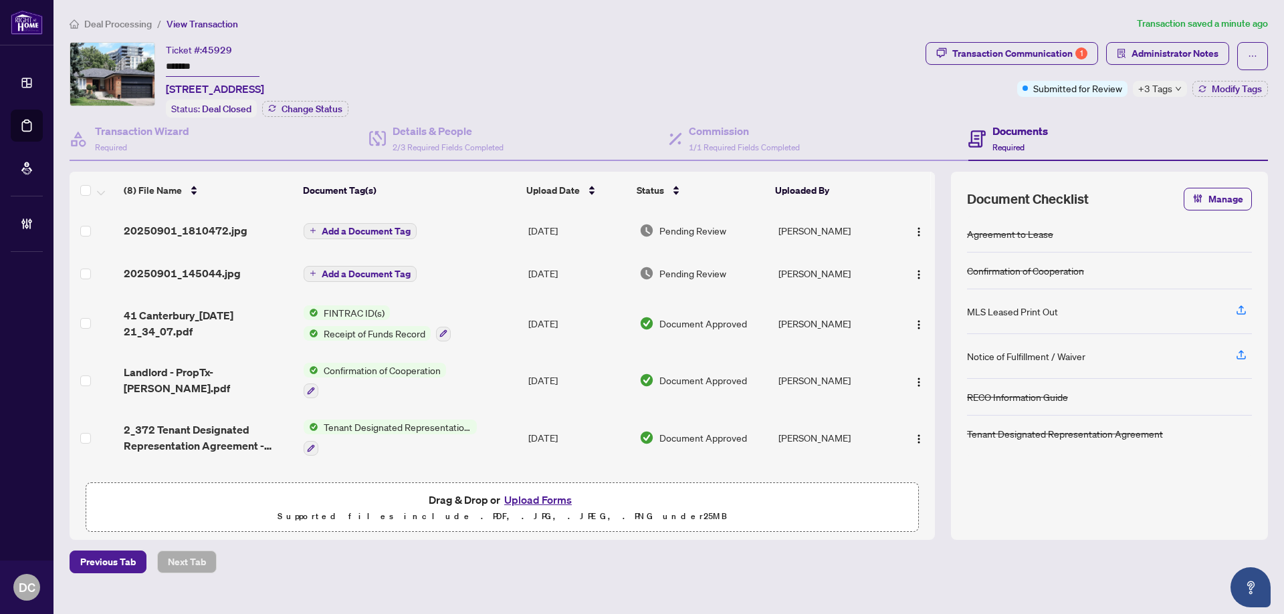
click at [477, 271] on td "Add a Document Tag" at bounding box center [410, 273] width 225 height 43
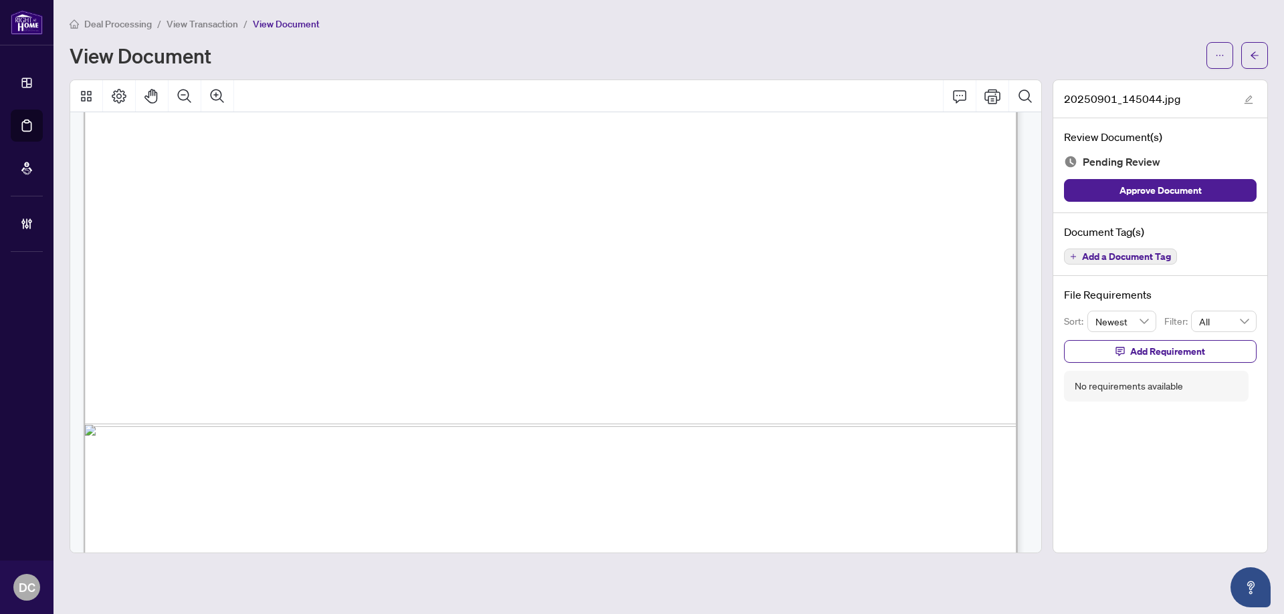
scroll to position [907, 0]
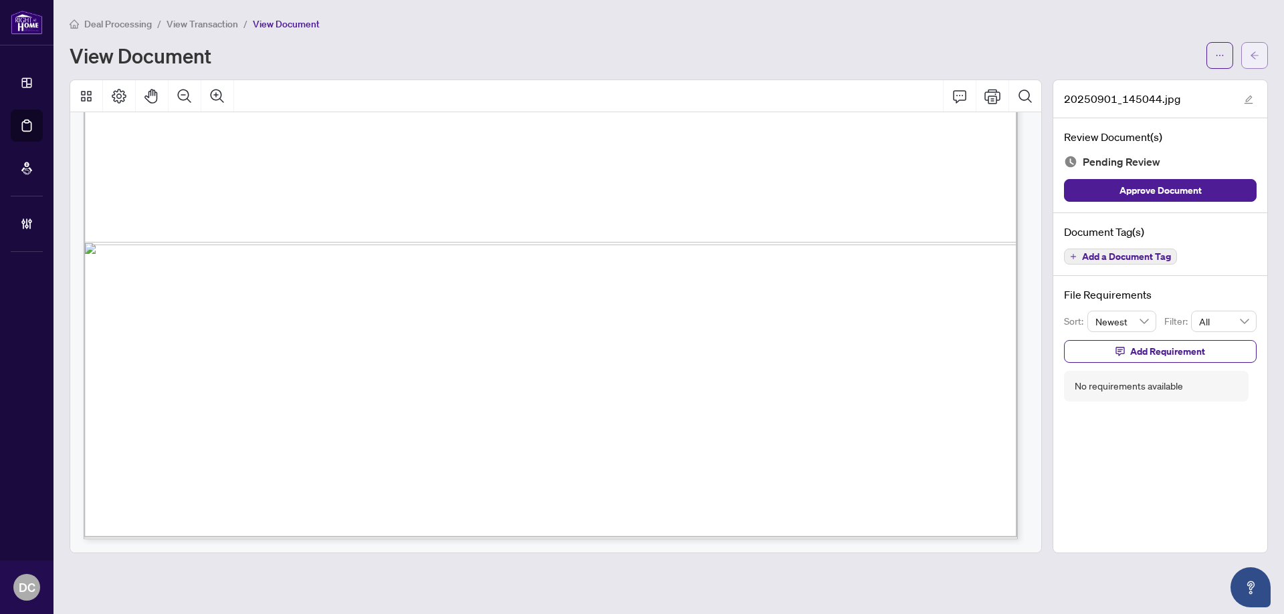
click at [1253, 55] on icon "arrow-left" at bounding box center [1253, 55] width 9 height 9
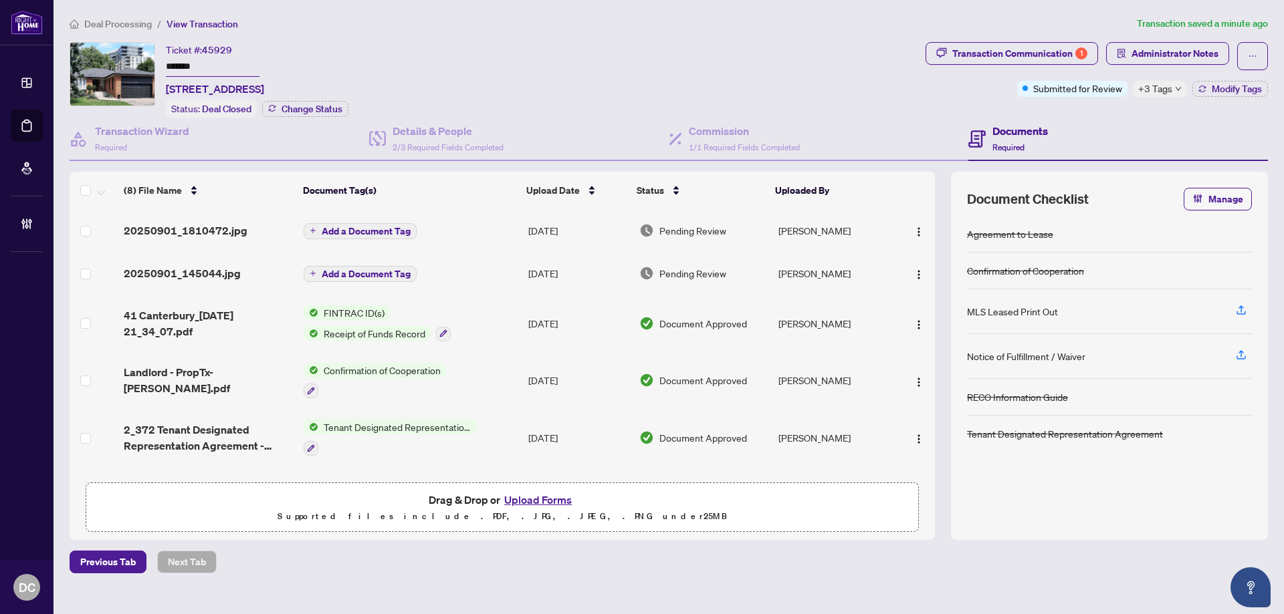
click at [1158, 88] on span "+3 Tags" at bounding box center [1155, 88] width 34 height 15
click at [1092, 118] on div "Documents Required" at bounding box center [1117, 139] width 299 height 43
click at [1135, 48] on span "Administrator Notes" at bounding box center [1174, 53] width 87 height 21
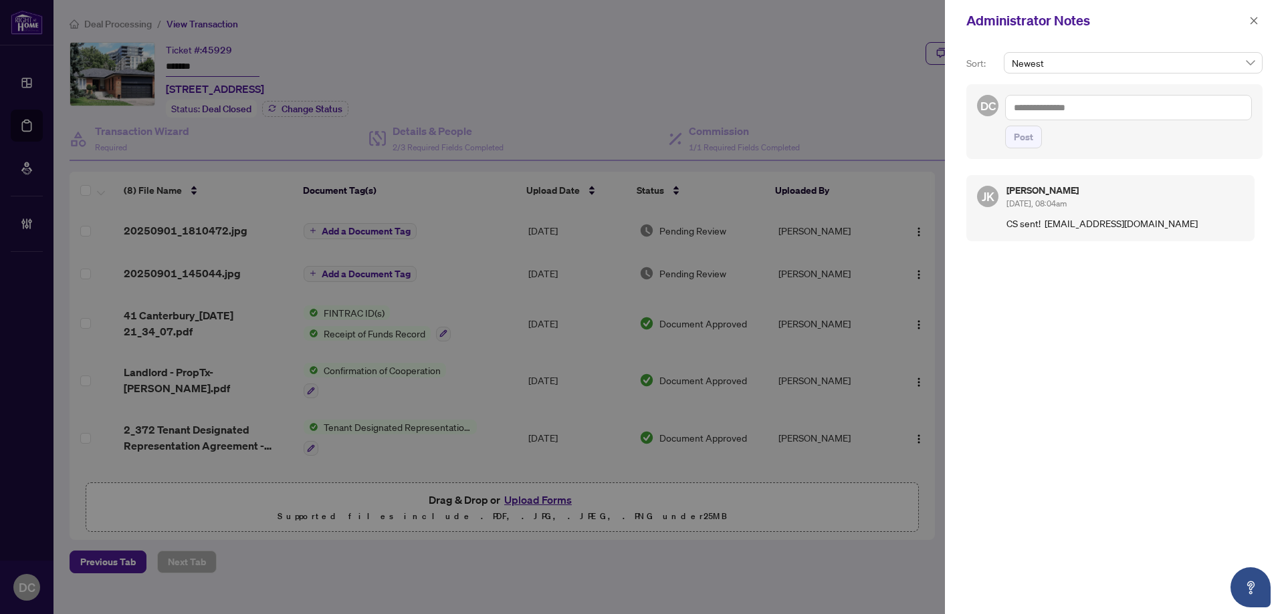
click at [1112, 116] on textarea at bounding box center [1128, 107] width 247 height 25
paste textarea "**********"
type textarea "**********"
click at [1033, 139] on button "Post" at bounding box center [1023, 137] width 37 height 23
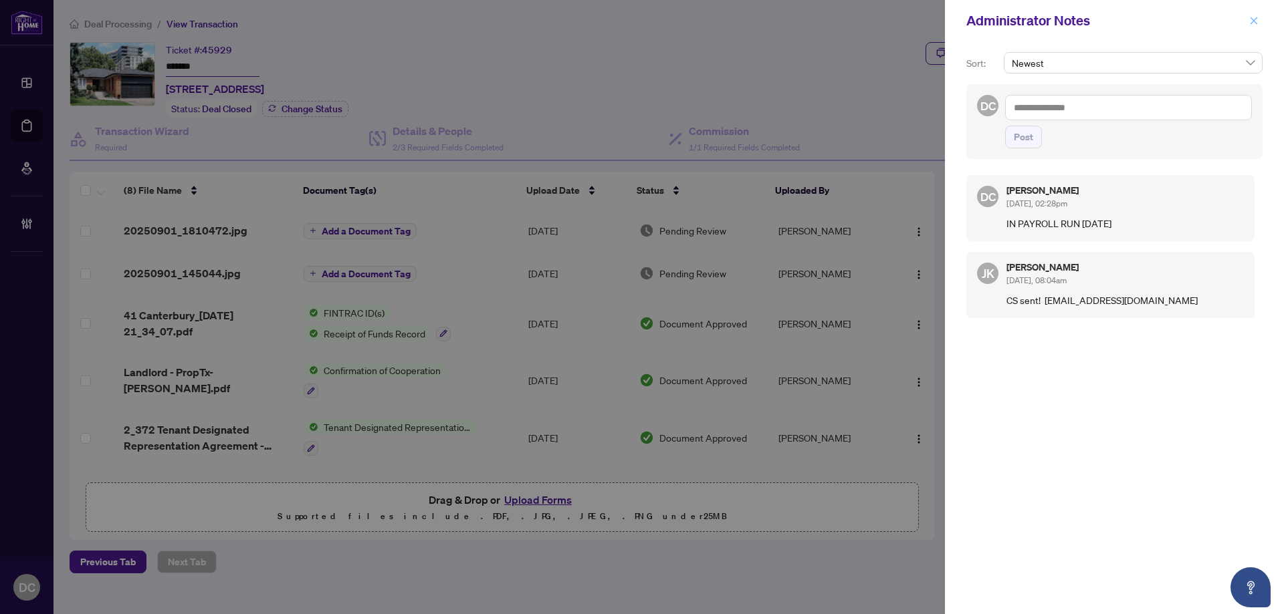
click at [1258, 24] on button "button" at bounding box center [1253, 21] width 17 height 16
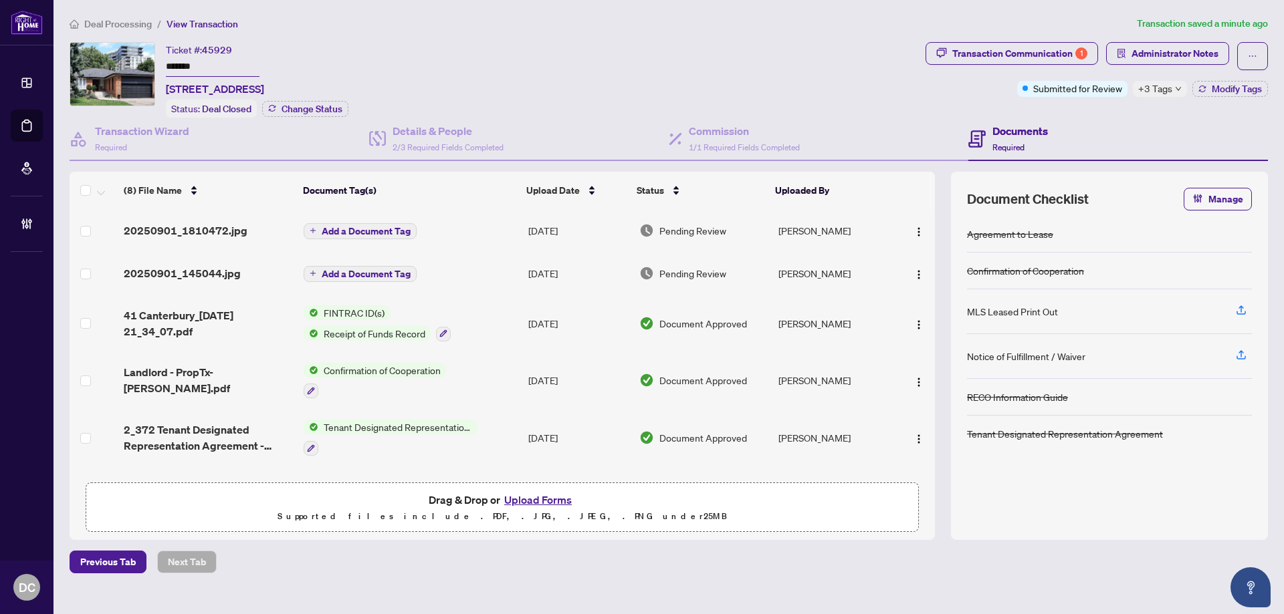
click at [450, 230] on td "Add a Document Tag" at bounding box center [410, 230] width 225 height 43
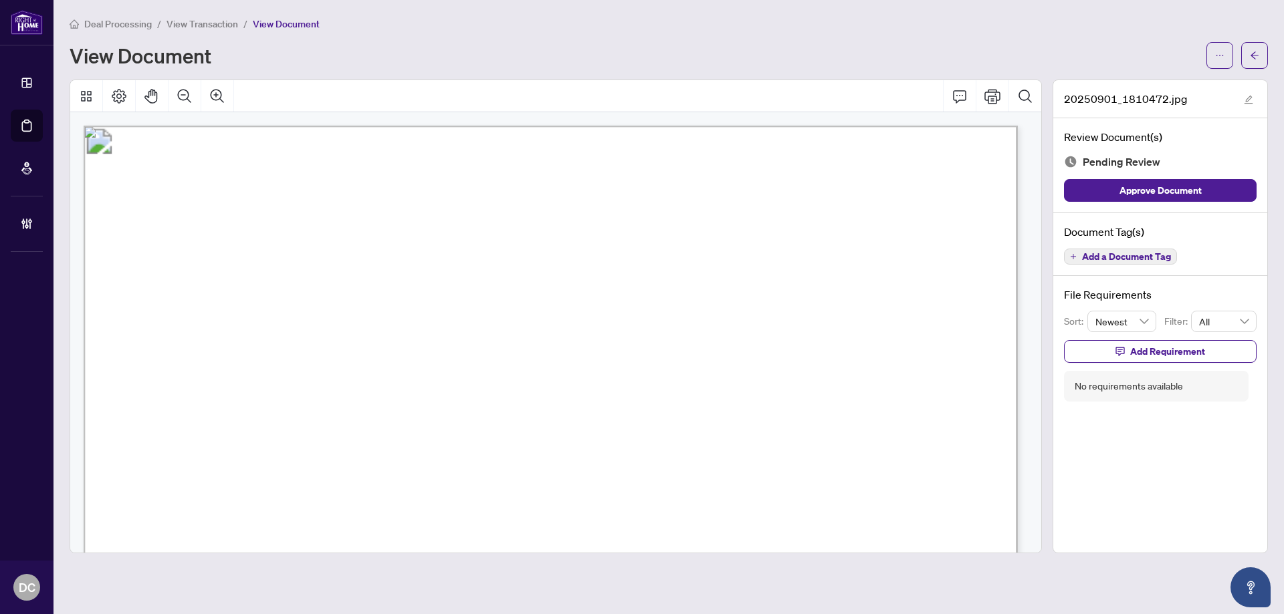
click at [1236, 53] on div at bounding box center [1237, 55] width 62 height 27
click at [1250, 53] on icon "arrow-left" at bounding box center [1253, 55] width 9 height 9
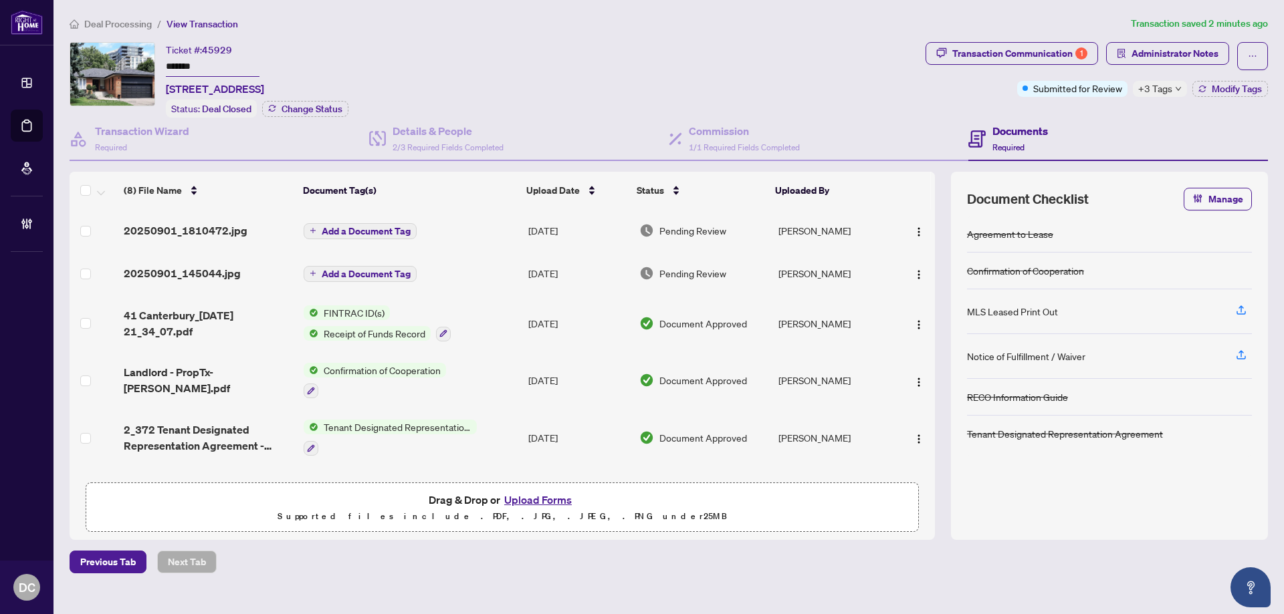
click at [457, 272] on td "Add a Document Tag" at bounding box center [410, 273] width 225 height 43
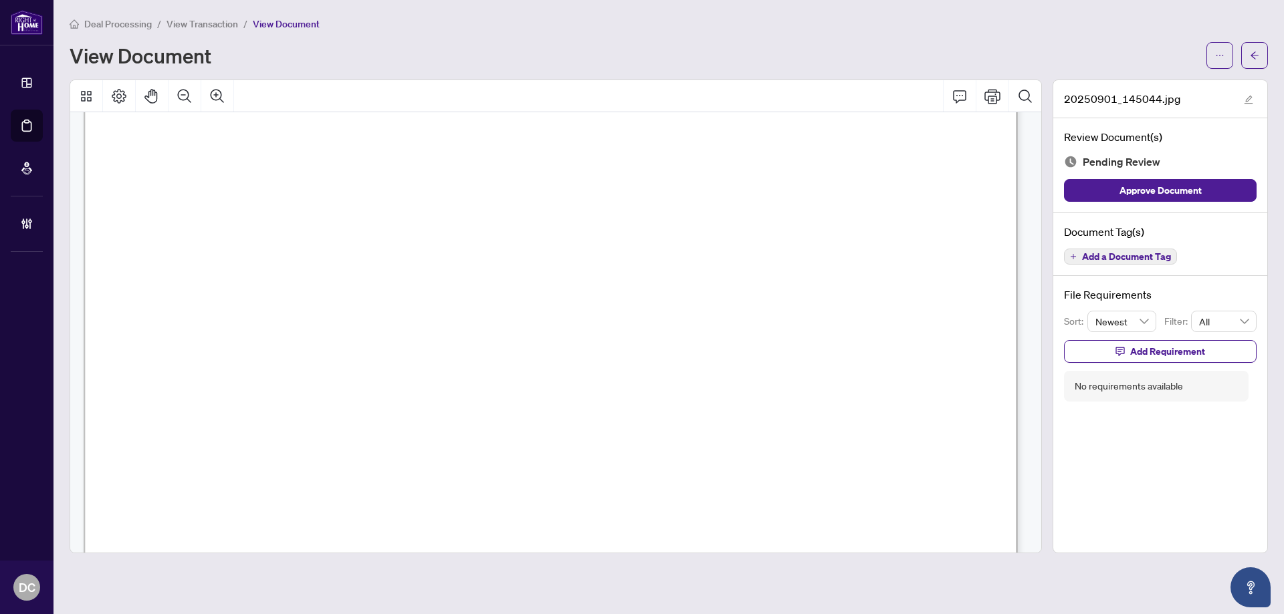
scroll to position [334, 0]
click at [1255, 59] on icon "arrow-left" at bounding box center [1254, 54] width 8 height 7
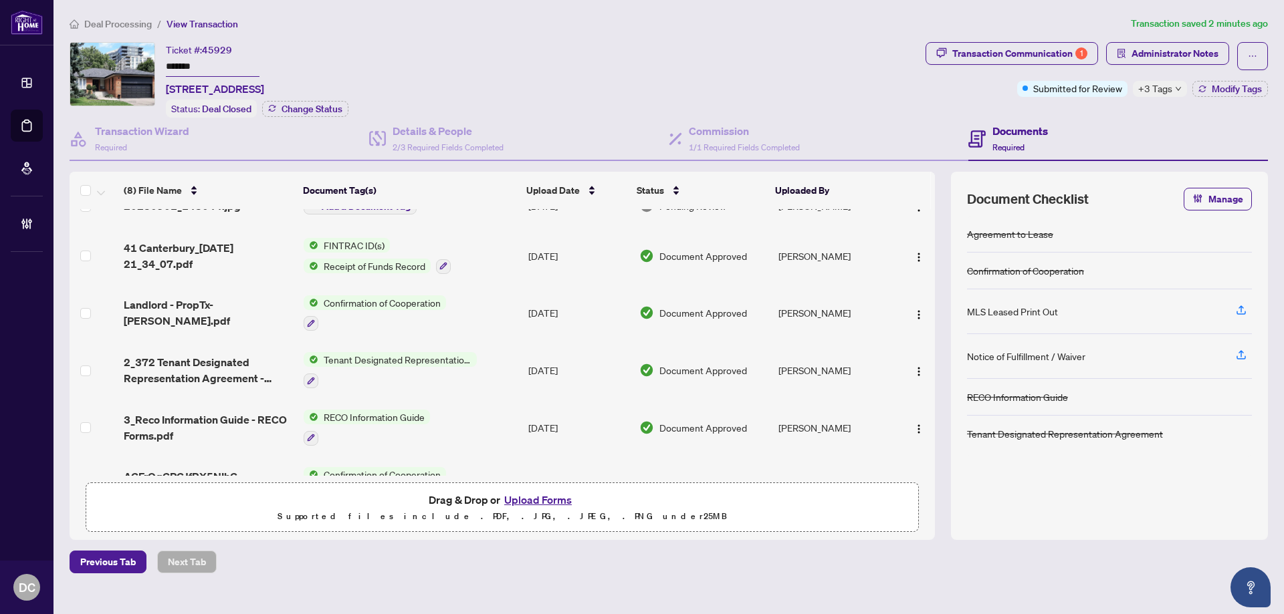
scroll to position [166, 0]
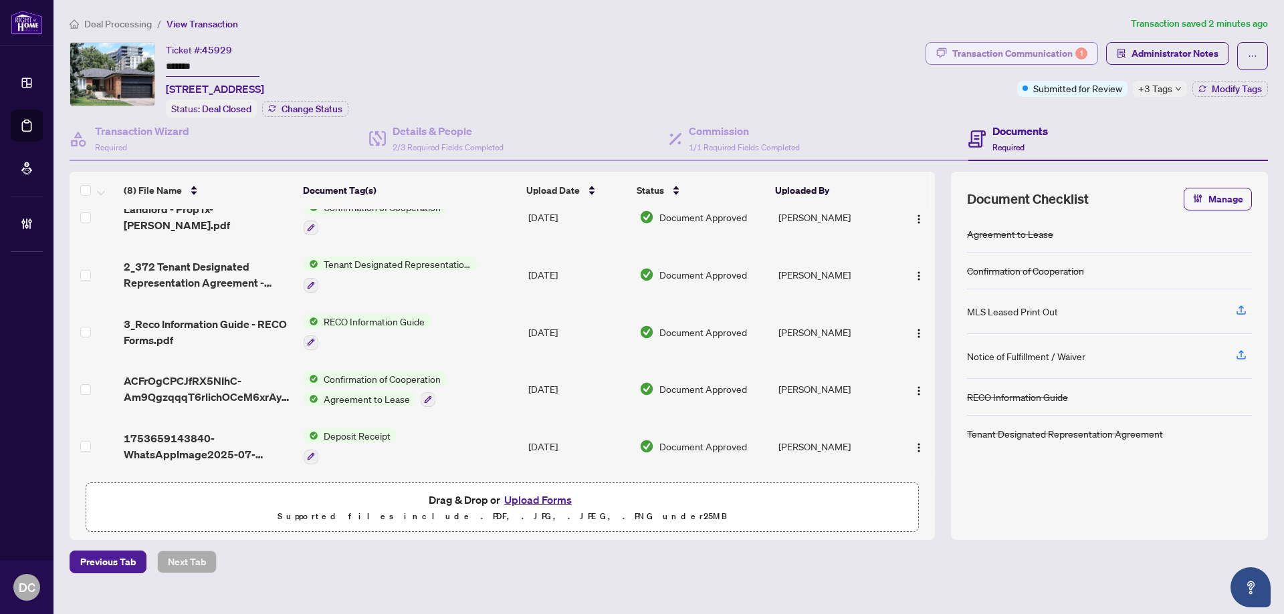
click at [1080, 53] on div "1" at bounding box center [1081, 53] width 12 height 12
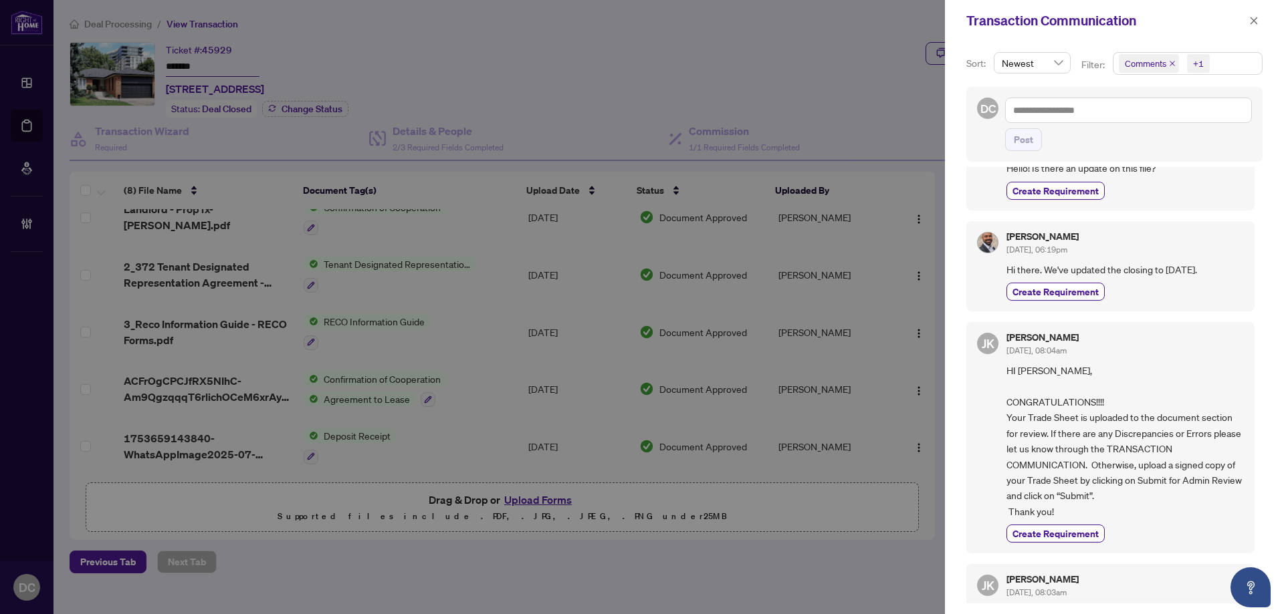
scroll to position [0, 0]
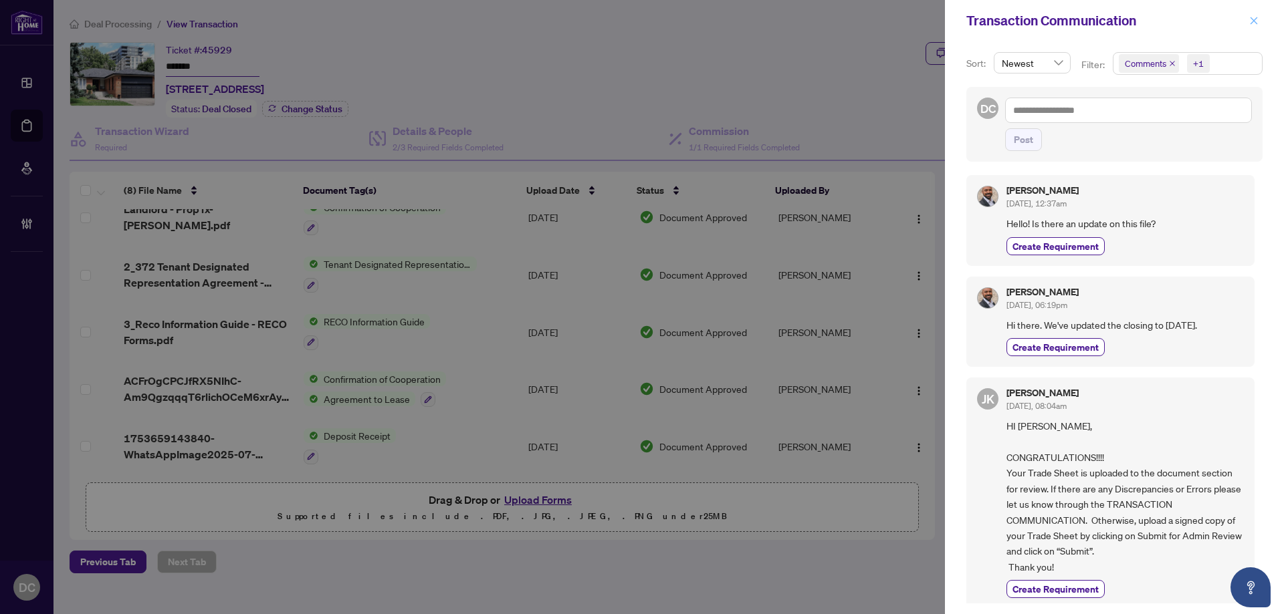
click at [1258, 18] on button "button" at bounding box center [1253, 21] width 17 height 16
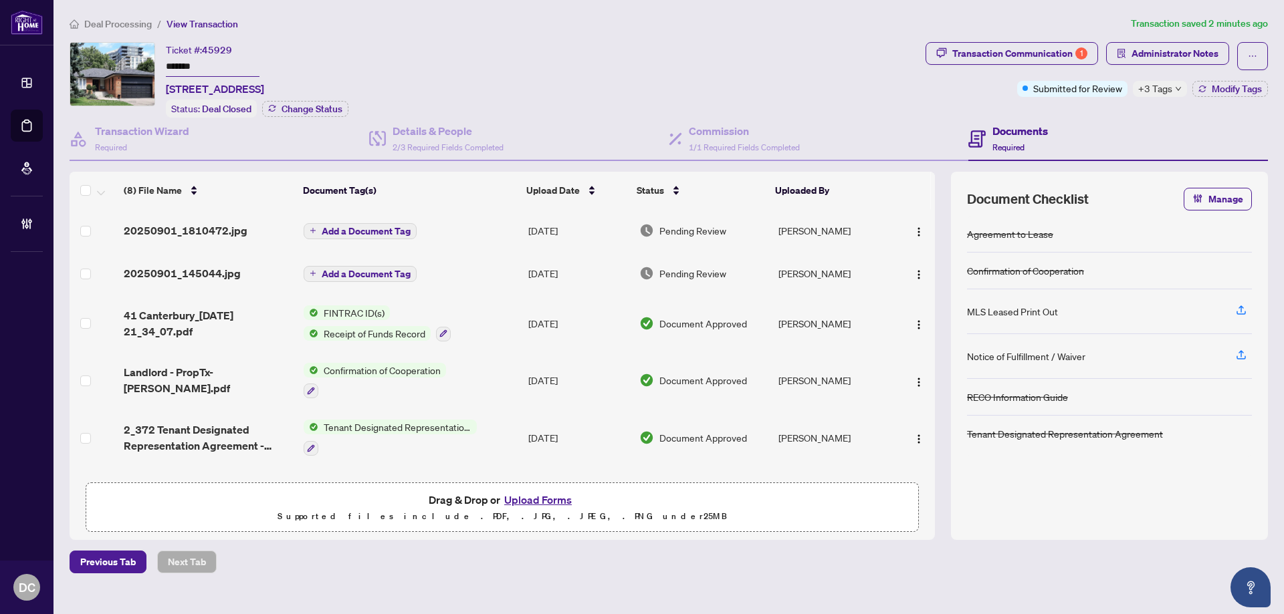
click at [503, 234] on td "Add a Document Tag" at bounding box center [410, 230] width 225 height 43
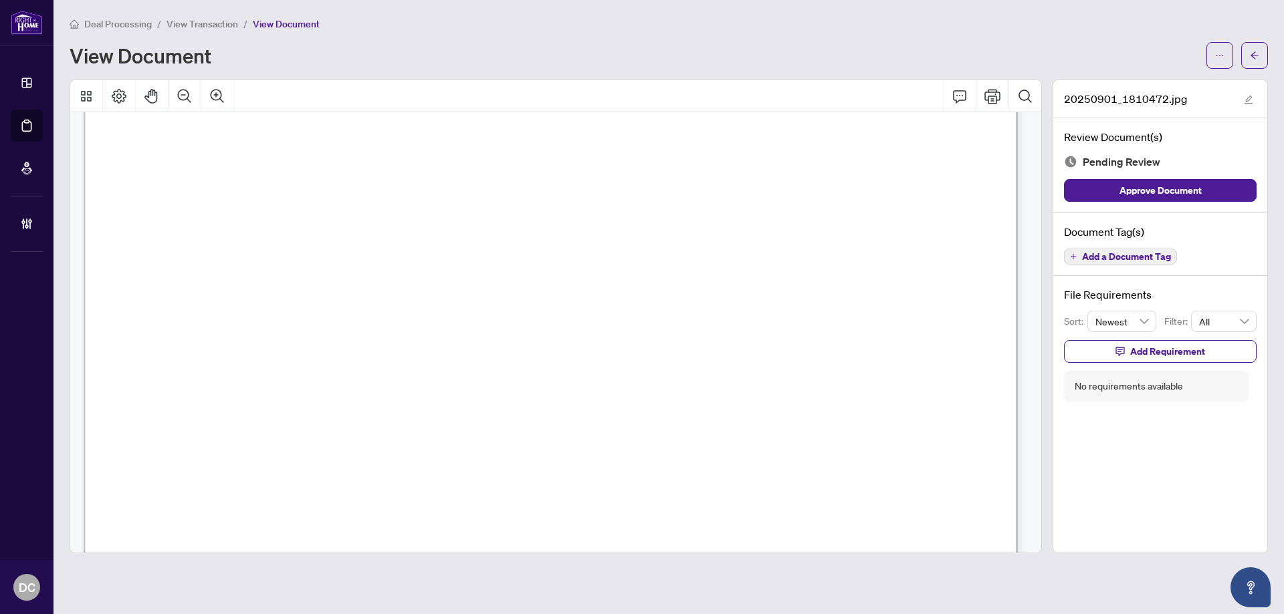
scroll to position [602, 0]
click at [1256, 51] on icon "arrow-left" at bounding box center [1253, 55] width 9 height 9
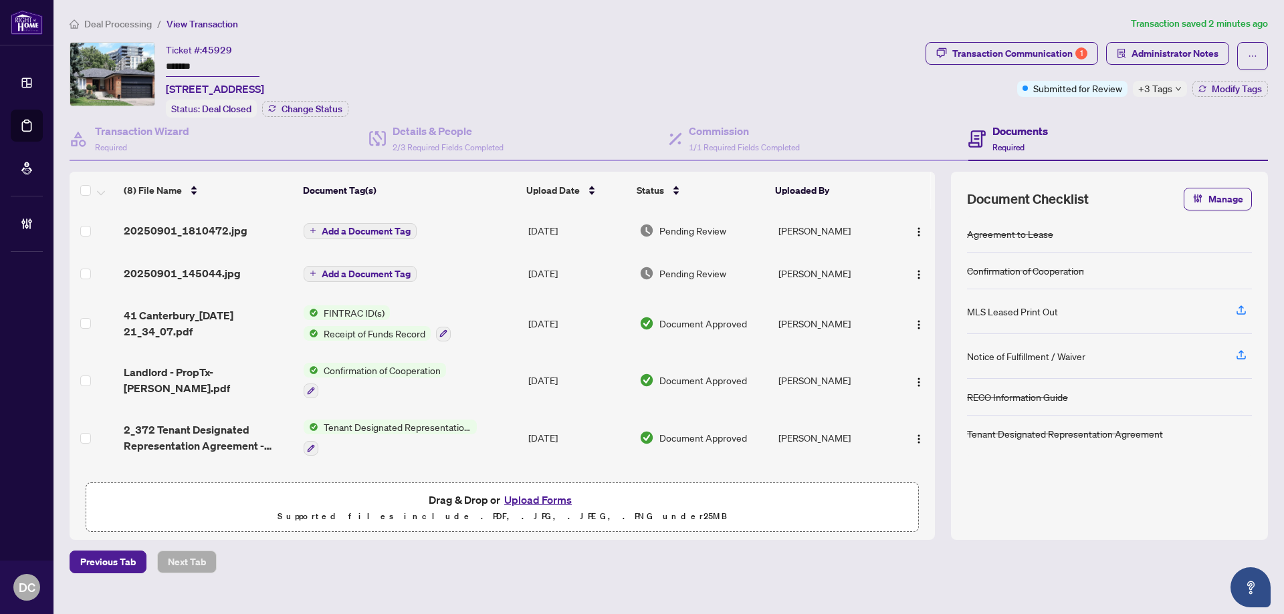
click at [1157, 84] on span "+3 Tags" at bounding box center [1155, 88] width 34 height 15
click at [1114, 110] on div "Transaction Communication 1 Administrator Notes Submitted for Review +3 Tags Mo…" at bounding box center [1097, 80] width 348 height 76
click at [1155, 52] on span "Administrator Notes" at bounding box center [1174, 53] width 87 height 21
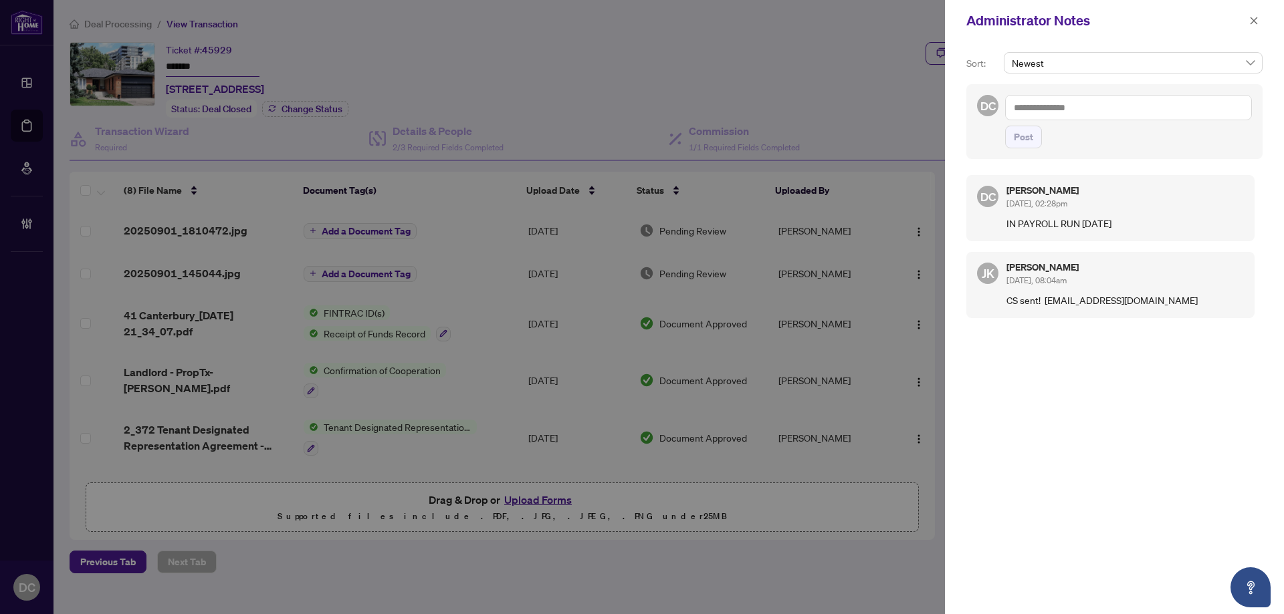
click at [1102, 114] on textarea at bounding box center [1128, 107] width 247 height 25
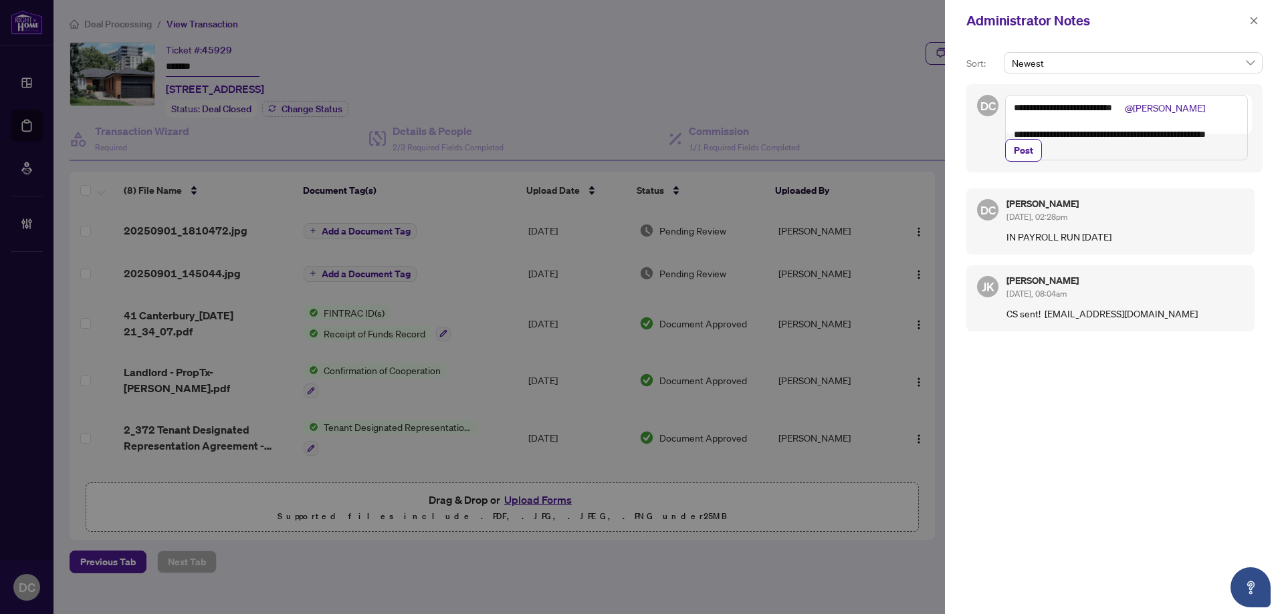
drag, startPoint x: 1155, startPoint y: 110, endPoint x: 1001, endPoint y: 108, distance: 153.8
click at [1001, 108] on div "**********" at bounding box center [1114, 128] width 296 height 88
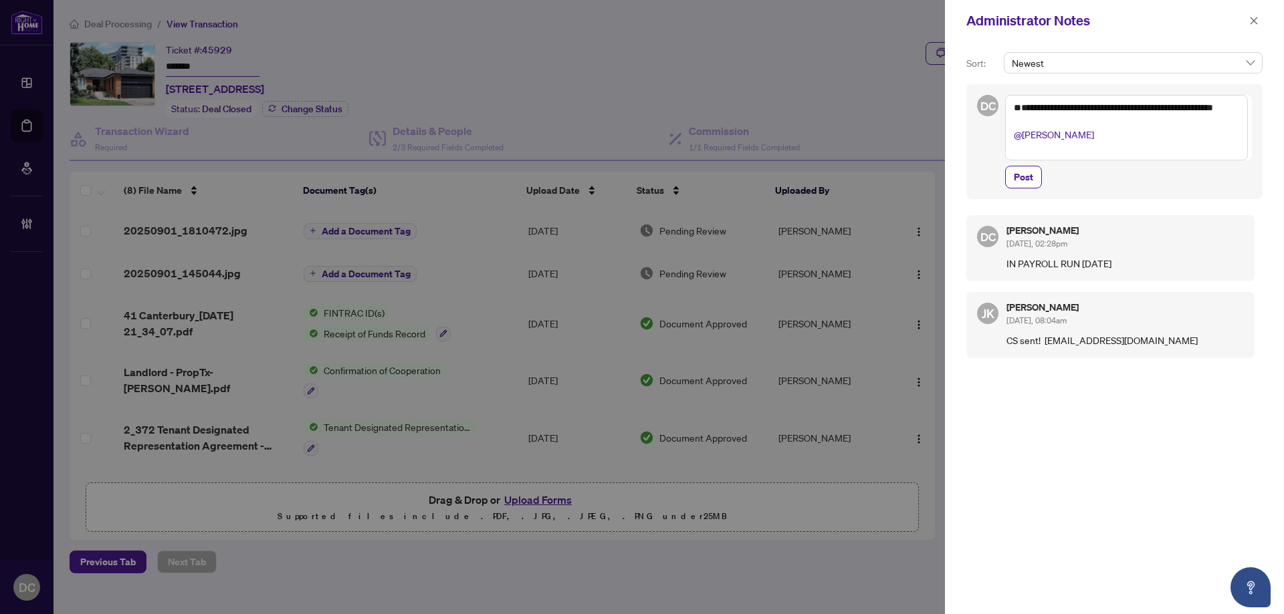
drag, startPoint x: 1013, startPoint y: 134, endPoint x: 1028, endPoint y: 133, distance: 14.7
click at [1013, 134] on textarea "**********" at bounding box center [1126, 128] width 243 height 66
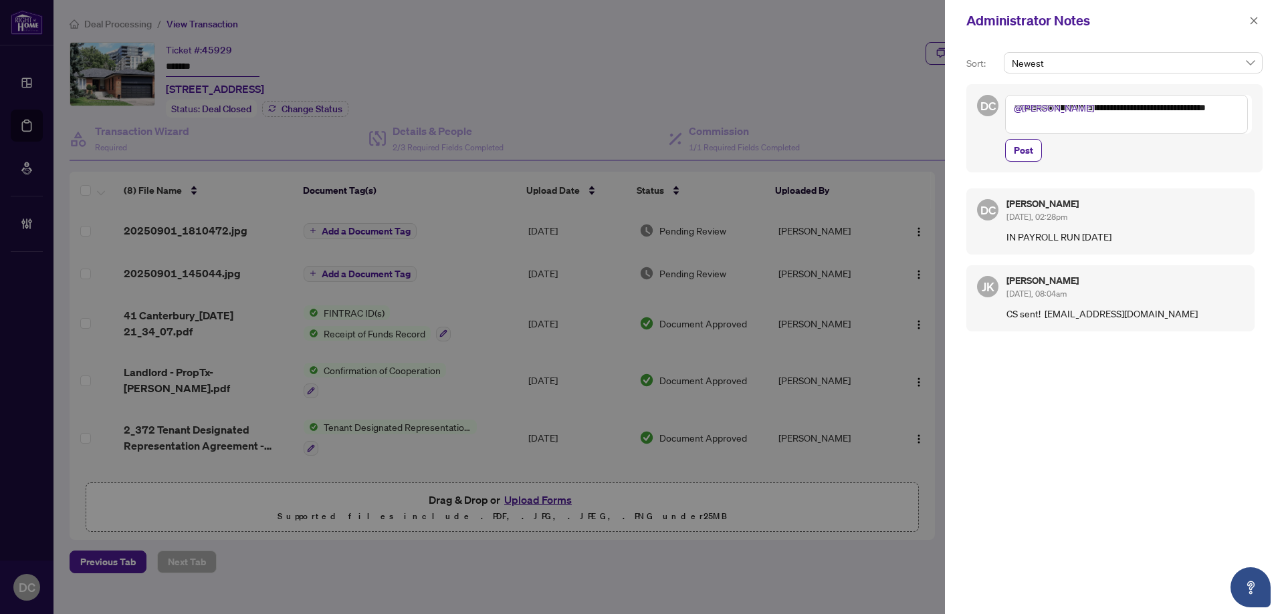
click at [1079, 122] on textarea "**********" at bounding box center [1126, 114] width 243 height 39
paste textarea "**********"
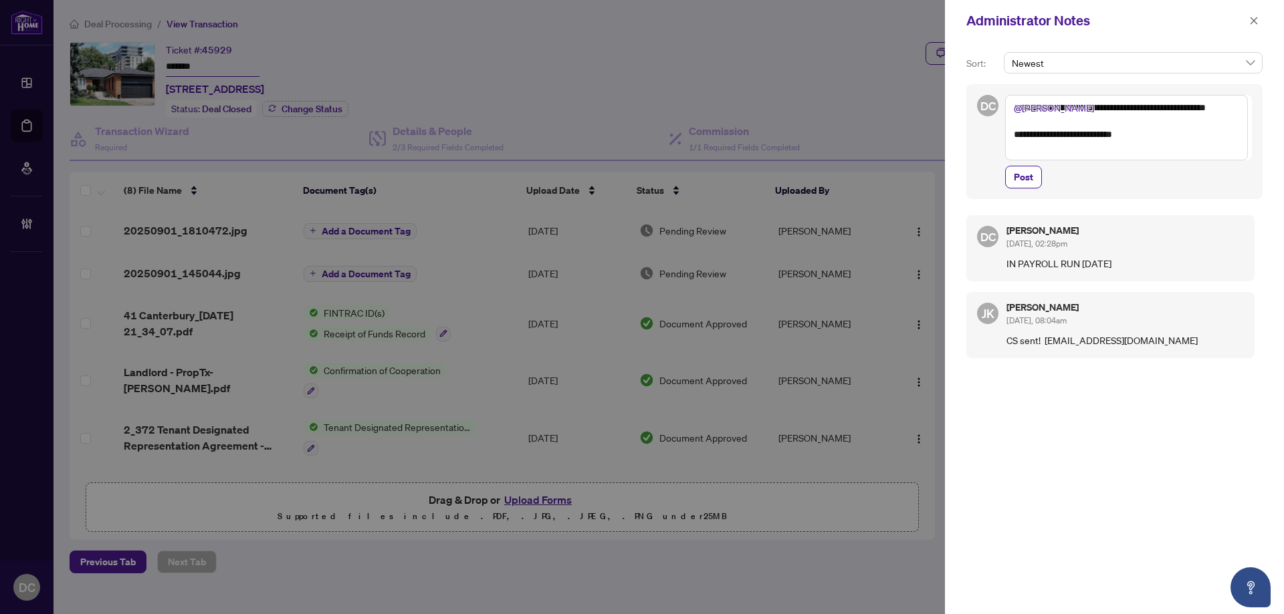
drag, startPoint x: 1056, startPoint y: 150, endPoint x: 1131, endPoint y: 147, distance: 75.6
click at [1131, 147] on textarea "**********" at bounding box center [1126, 128] width 243 height 66
drag, startPoint x: 1050, startPoint y: 148, endPoint x: 1079, endPoint y: 154, distance: 29.4
click at [1052, 150] on textarea "**********" at bounding box center [1126, 128] width 243 height 66
type textarea "**********"
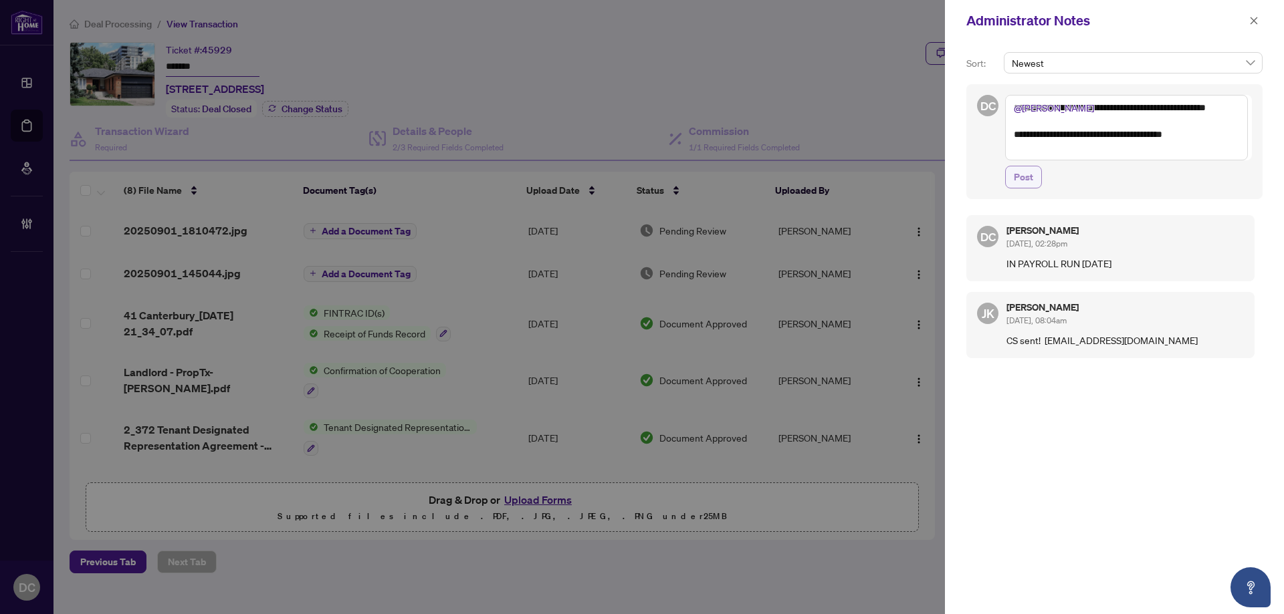
click at [1035, 183] on button "Post" at bounding box center [1023, 177] width 37 height 23
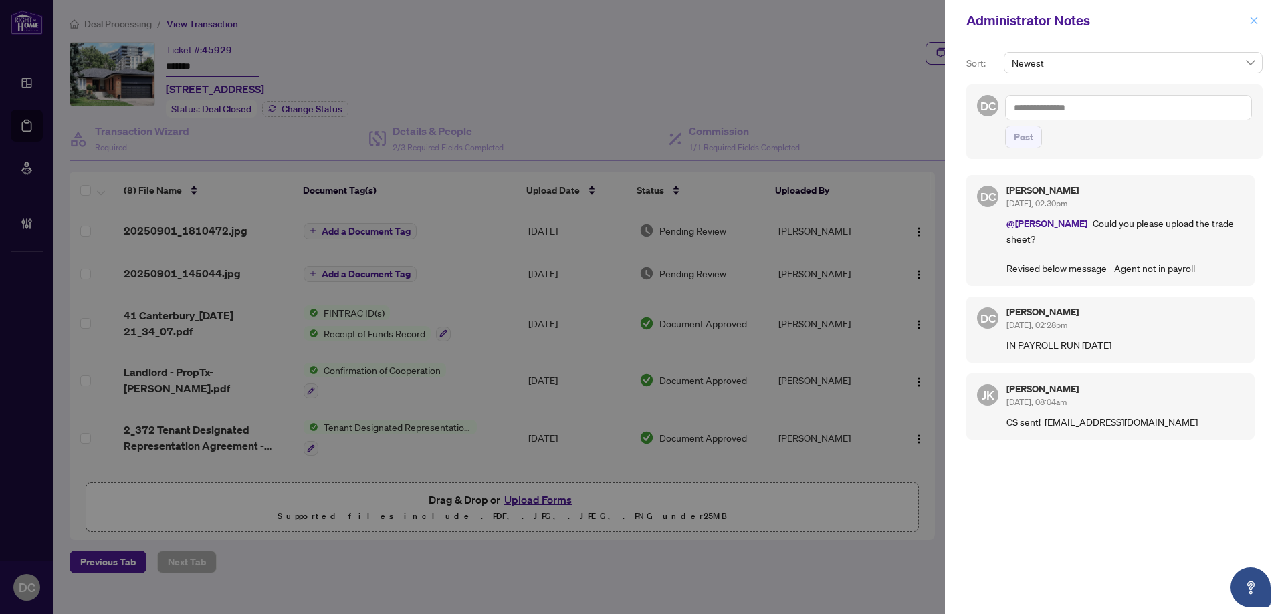
click at [1253, 19] on icon "close" at bounding box center [1253, 20] width 9 height 9
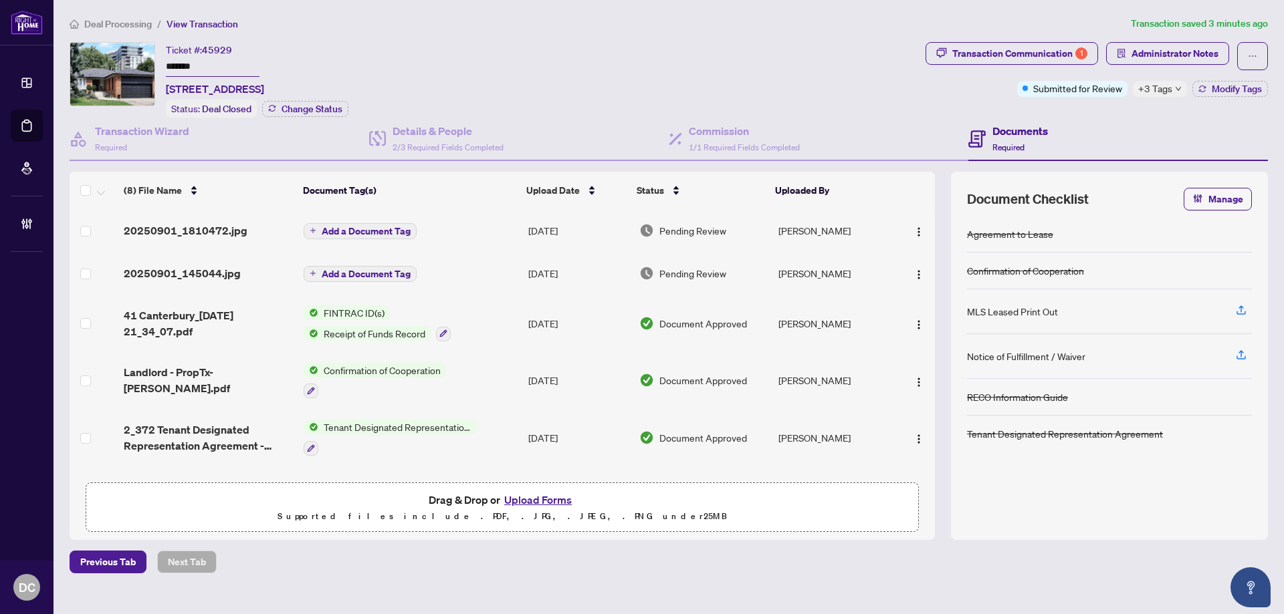
click at [1177, 90] on icon "down" at bounding box center [1178, 89] width 7 height 7
click at [1127, 128] on div "Documents Required" at bounding box center [1117, 139] width 299 height 43
click at [1239, 86] on span "Modify Tags" at bounding box center [1236, 88] width 50 height 9
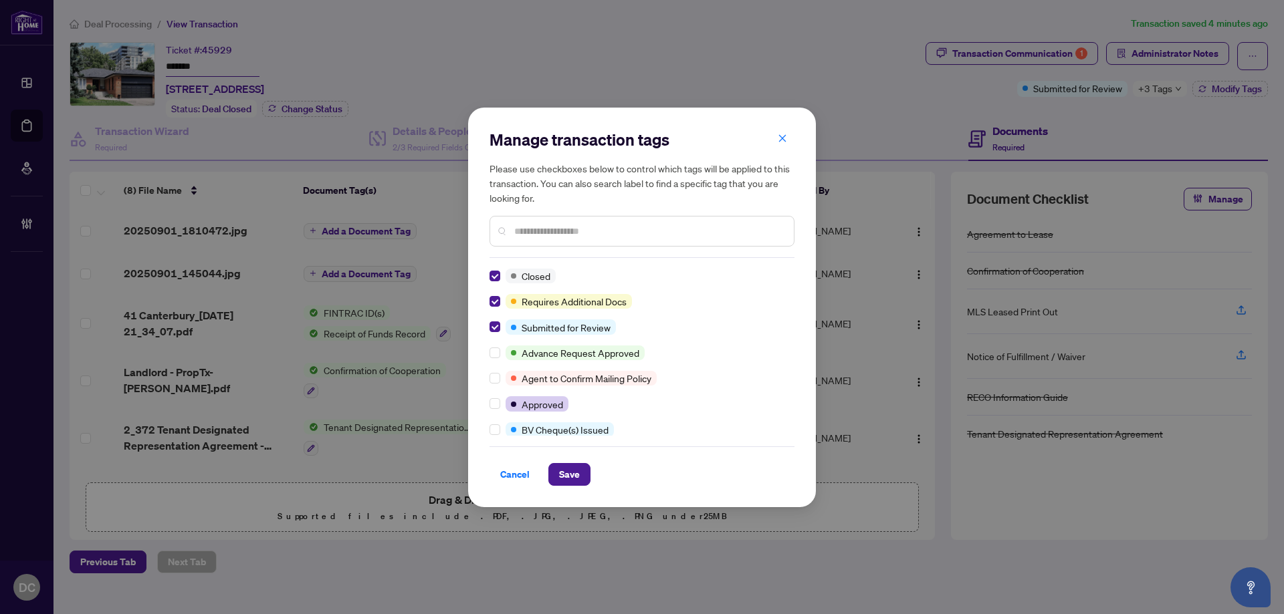
click at [596, 228] on input "text" at bounding box center [648, 231] width 269 height 15
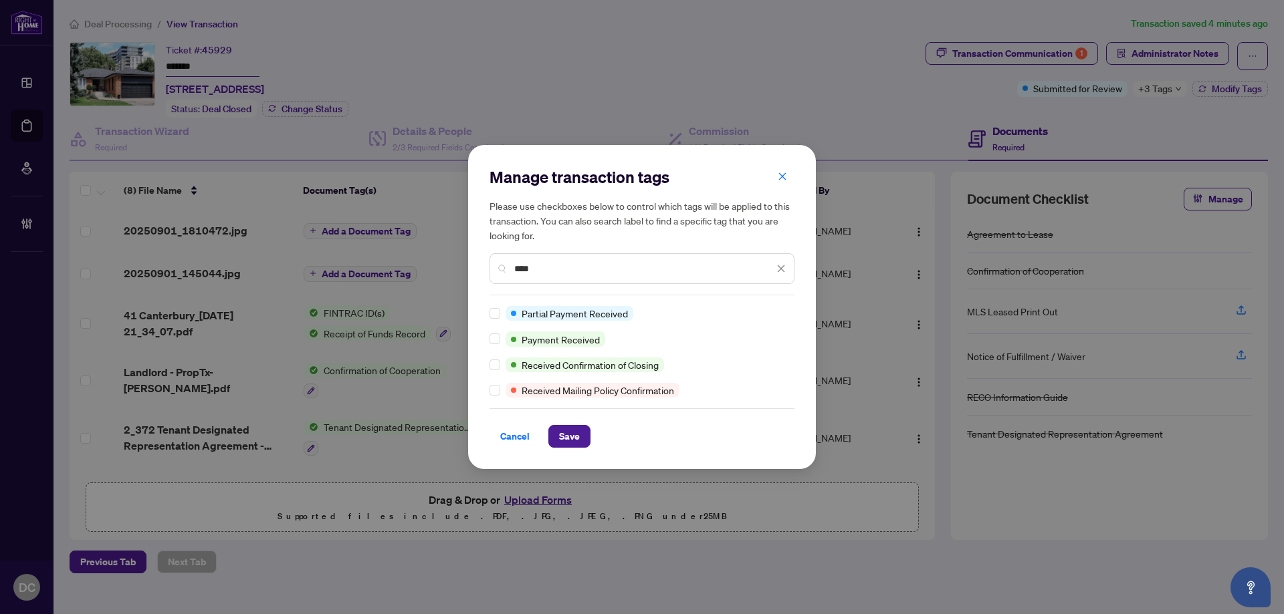
type input "****"
click at [578, 437] on span "Save" at bounding box center [569, 436] width 21 height 21
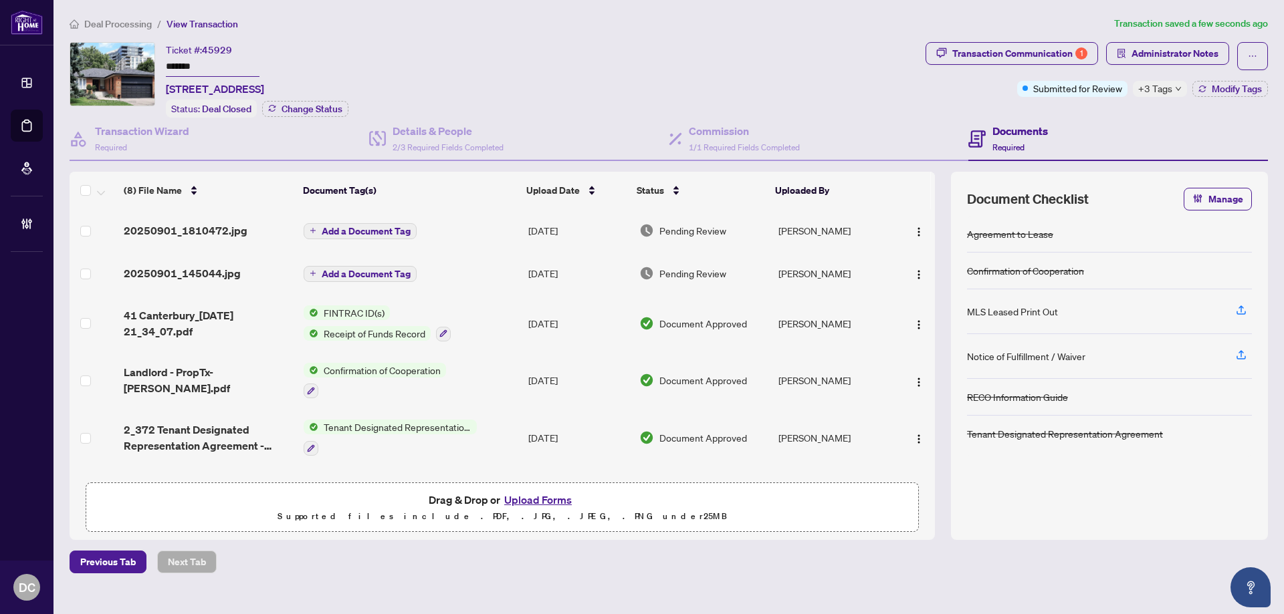
click at [1164, 93] on span "+3 Tags" at bounding box center [1155, 88] width 34 height 15
click at [120, 20] on span "Deal Processing" at bounding box center [118, 24] width 68 height 12
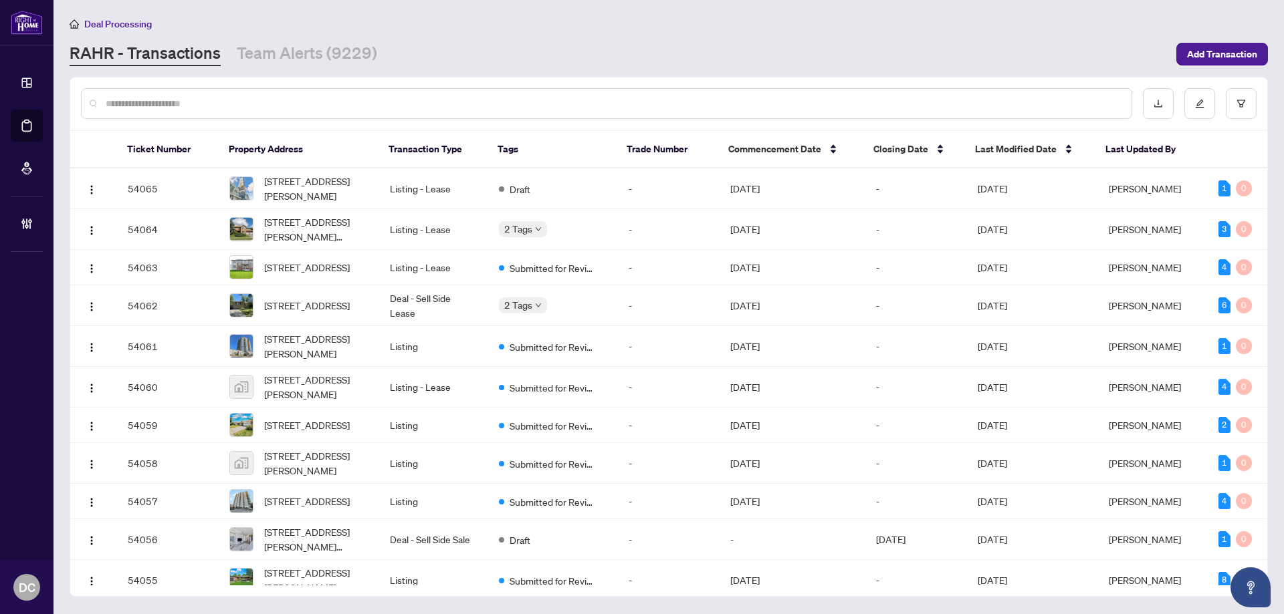
click at [365, 98] on input "text" at bounding box center [613, 103] width 1015 height 15
paste input "*******"
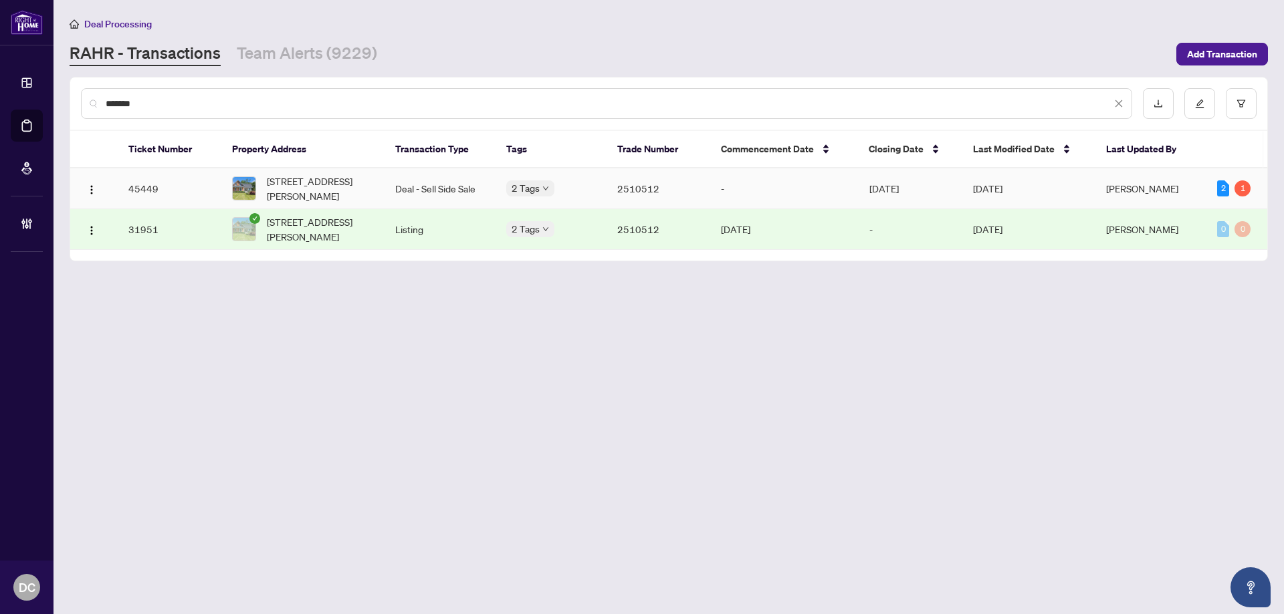
type input "*******"
click at [360, 186] on span "3031 Rue Principale St, Alfred and Plantagenet, Ontario K0A 3K0, Canada" at bounding box center [320, 188] width 107 height 29
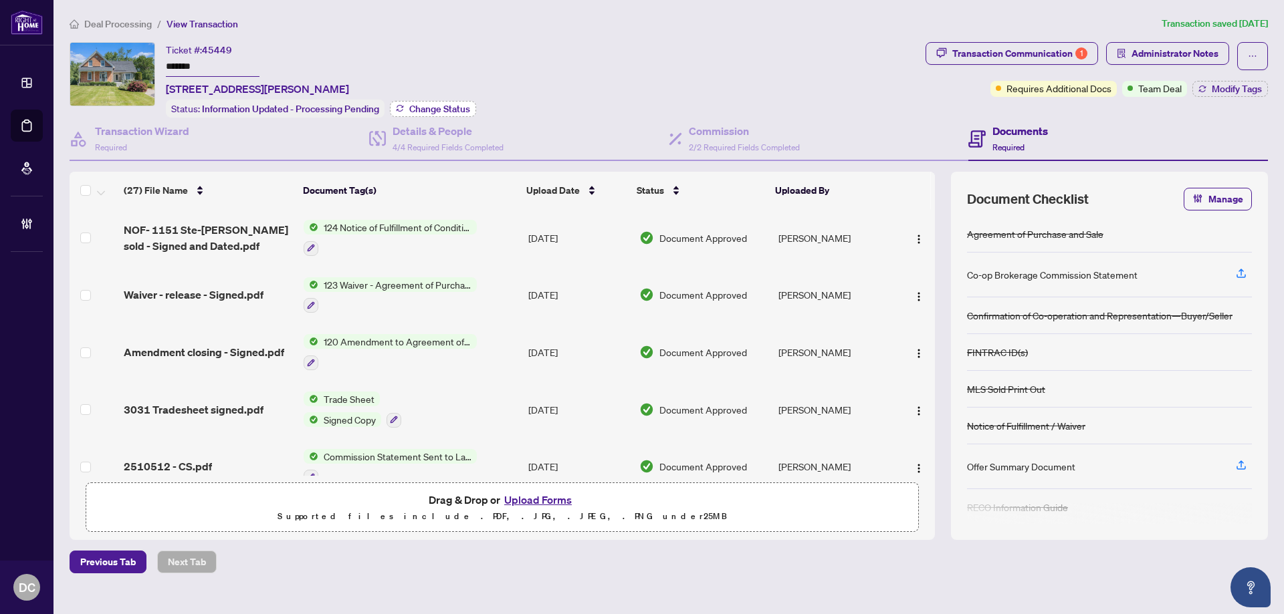
click at [443, 104] on span "Change Status" at bounding box center [439, 108] width 61 height 9
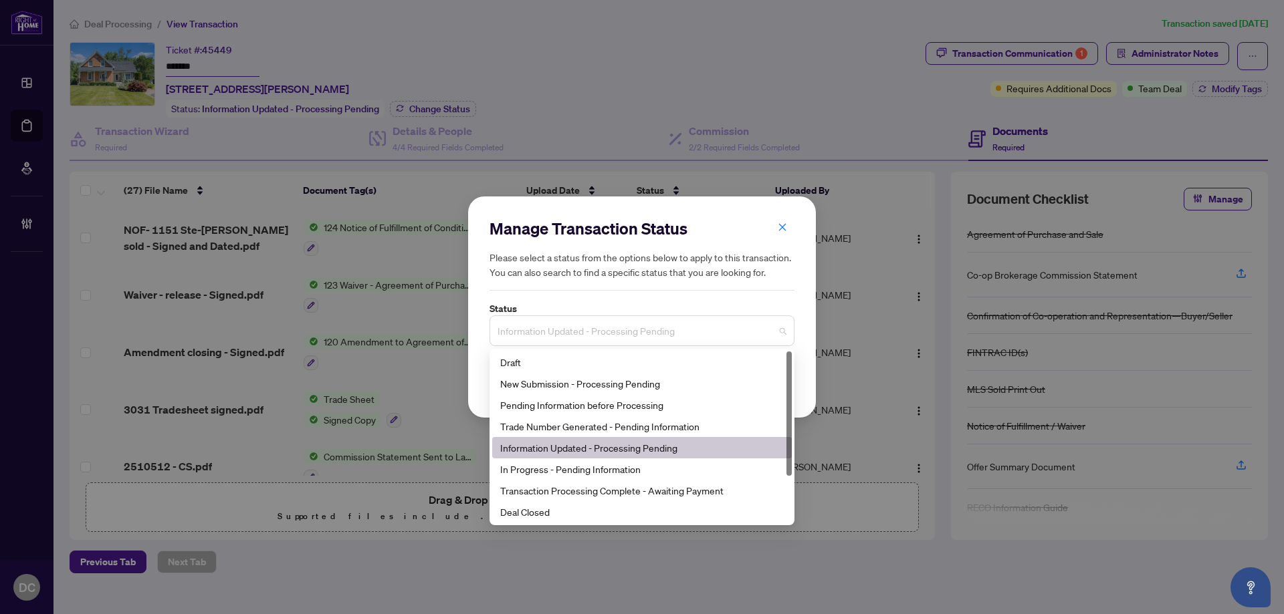
click at [677, 333] on span "Information Updated - Processing Pending" at bounding box center [641, 330] width 289 height 25
click at [602, 519] on div "Deal Closed" at bounding box center [641, 512] width 283 height 15
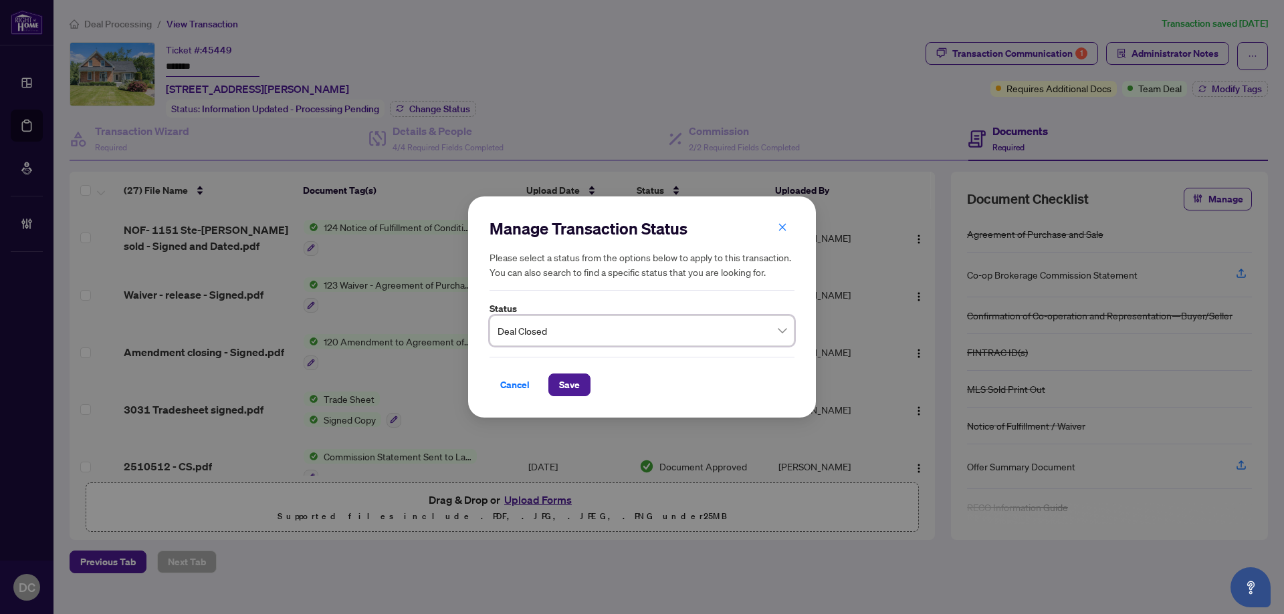
drag, startPoint x: 576, startPoint y: 388, endPoint x: 582, endPoint y: 366, distance: 23.5
click at [576, 388] on span "Save" at bounding box center [569, 384] width 21 height 21
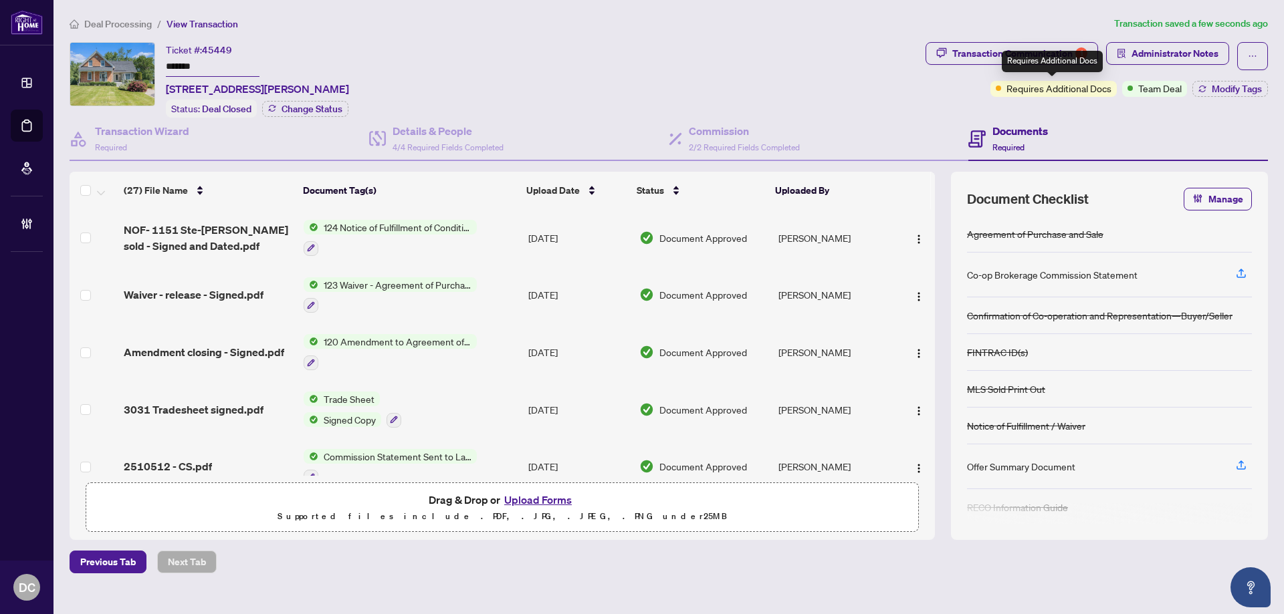
click at [1064, 51] on div "Requires Additional Docs" at bounding box center [1051, 61] width 101 height 21
click at [1033, 46] on div "Transaction Communication 1" at bounding box center [1019, 53] width 135 height 21
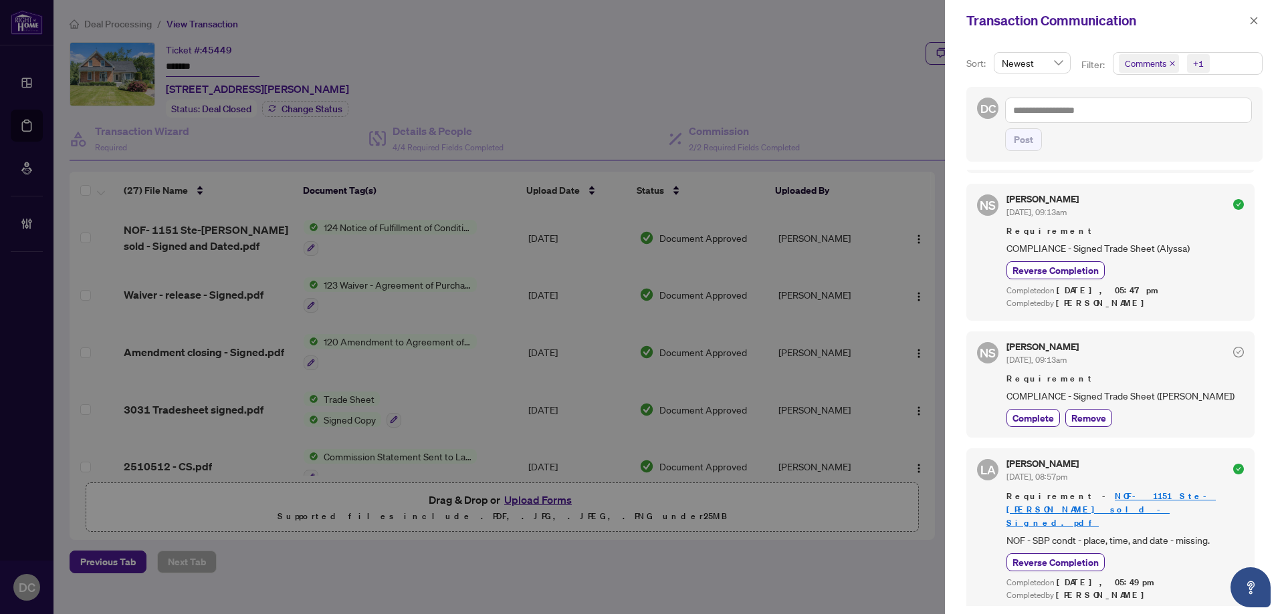
scroll to position [201, 0]
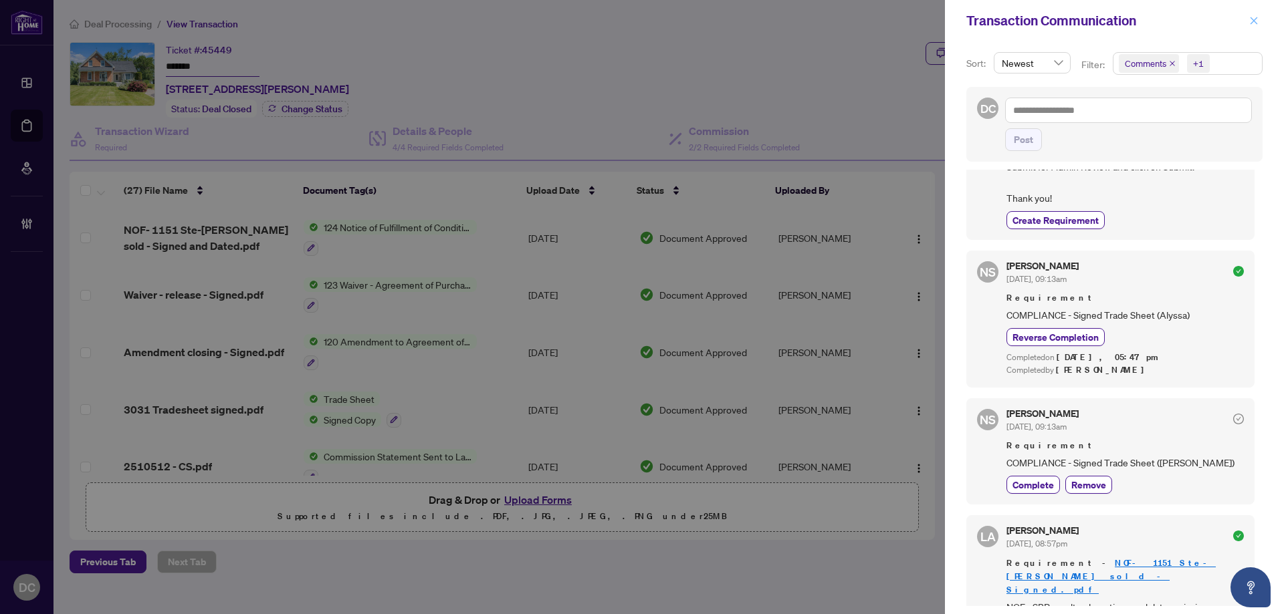
click at [1249, 16] on icon "close" at bounding box center [1253, 20] width 9 height 9
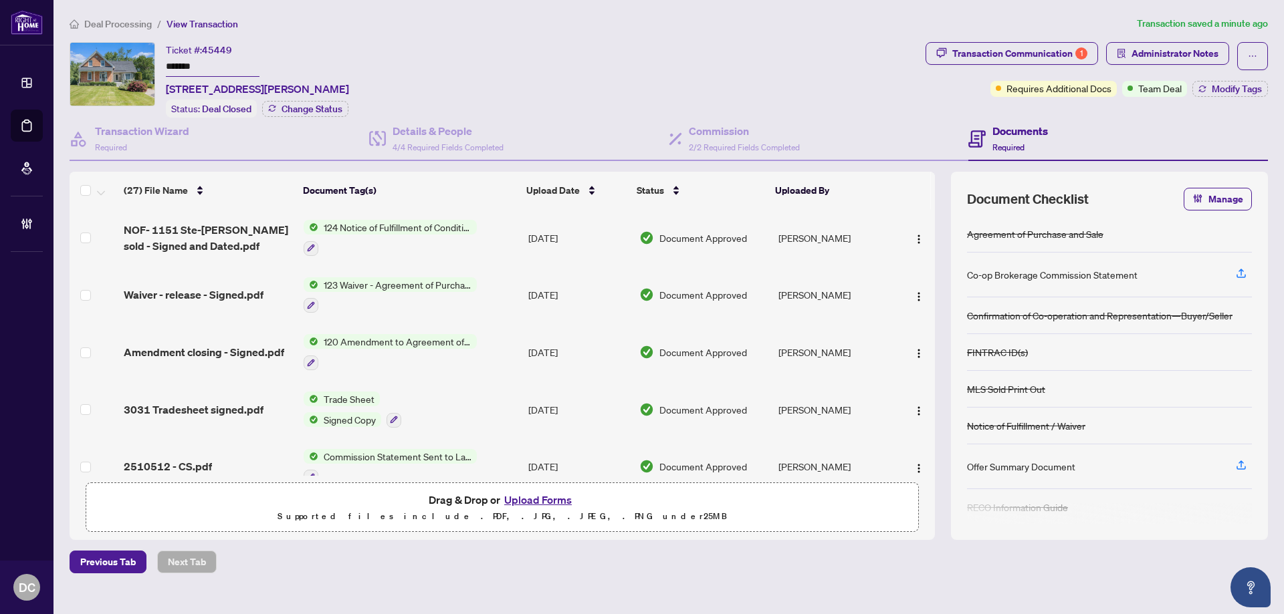
click at [484, 411] on td "Trade Sheet Signed Copy" at bounding box center [410, 409] width 225 height 57
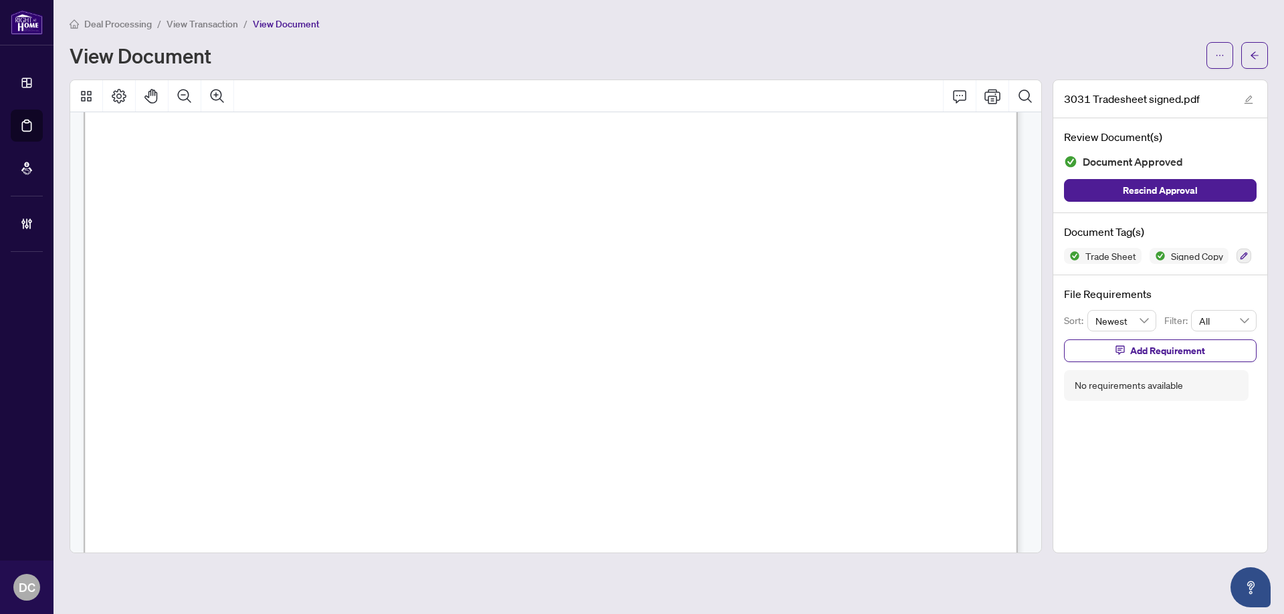
scroll to position [602, 0]
drag, startPoint x: 1256, startPoint y: 57, endPoint x: 1243, endPoint y: 53, distance: 14.0
click at [1243, 53] on button "button" at bounding box center [1254, 55] width 27 height 27
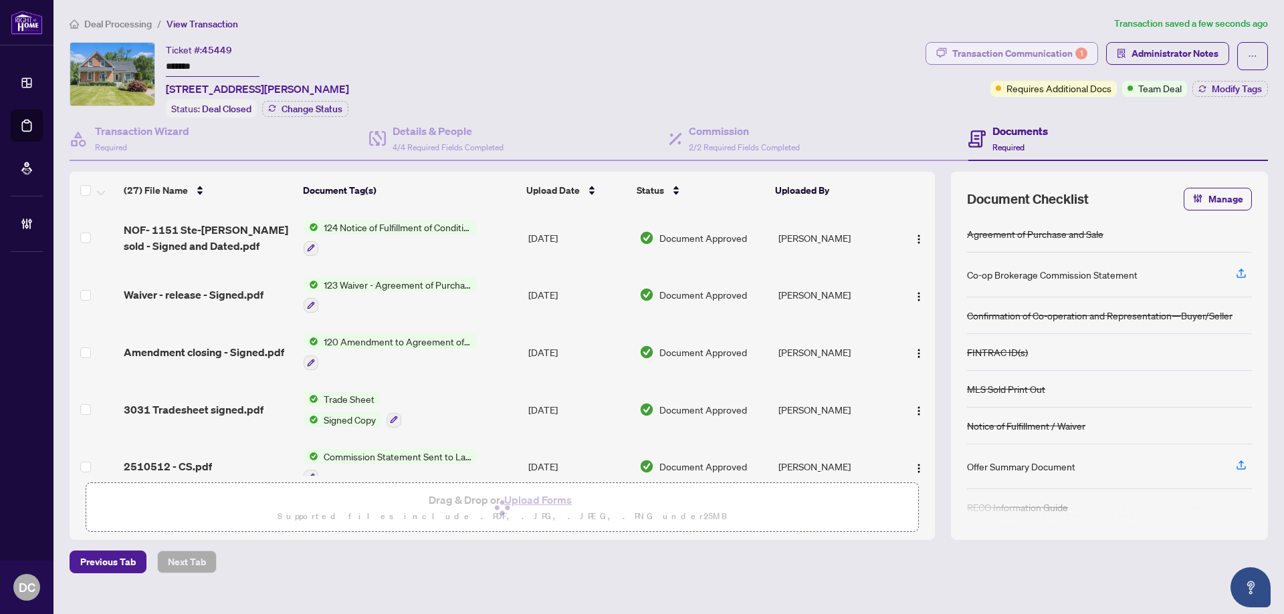
click at [1039, 53] on div "Transaction Communication 1" at bounding box center [1019, 53] width 135 height 21
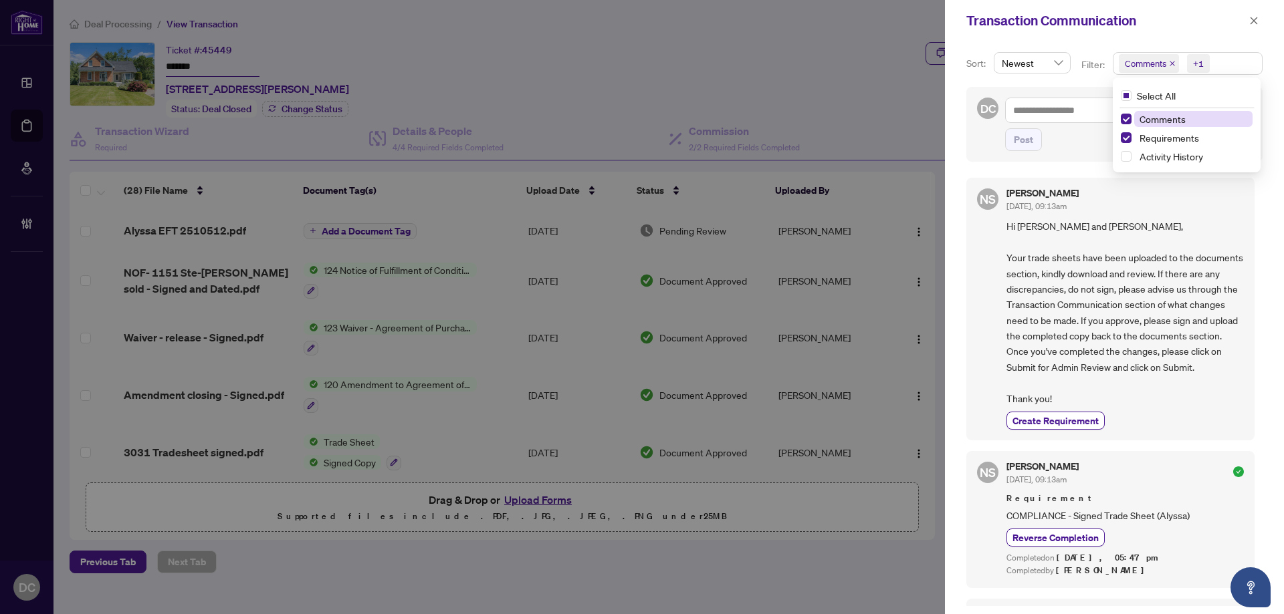
click at [1222, 70] on span "Comments +1" at bounding box center [1187, 63] width 148 height 21
click at [1179, 118] on span "Comments" at bounding box center [1162, 119] width 46 height 12
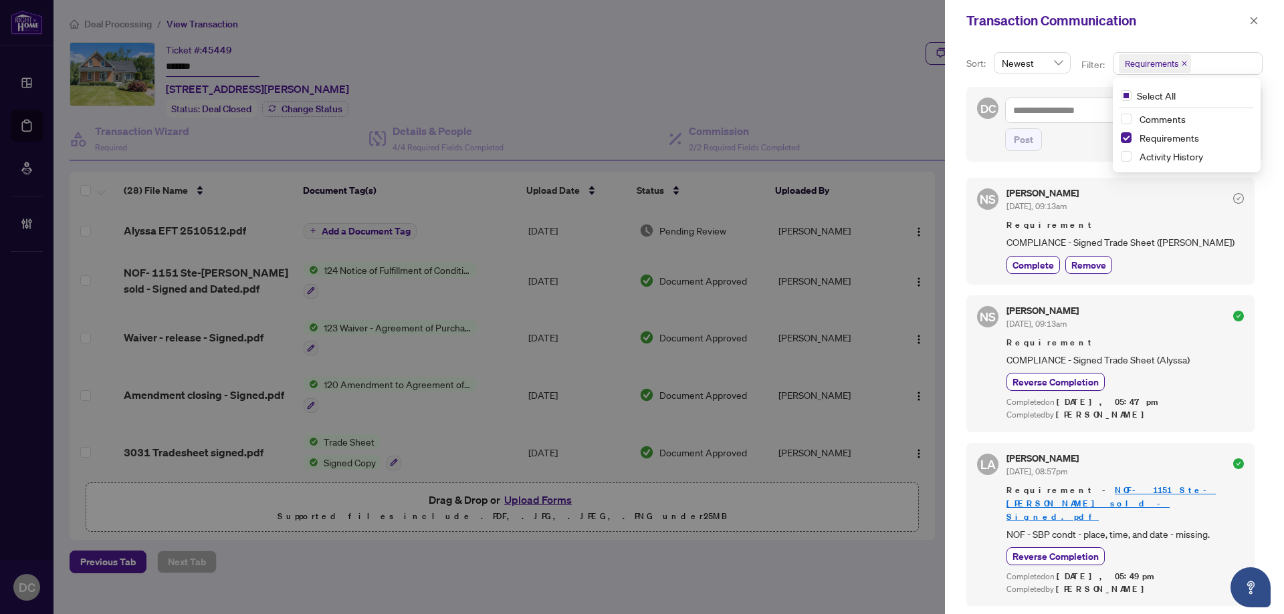
click at [1251, 25] on icon "close" at bounding box center [1253, 20] width 9 height 9
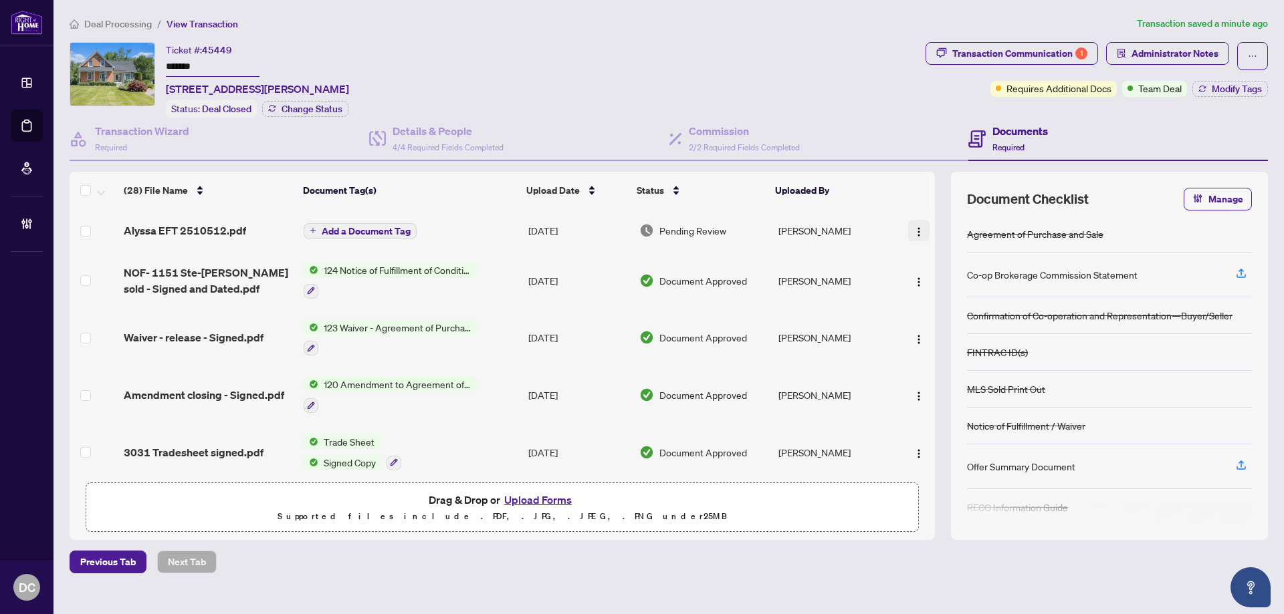
click at [921, 230] on button "button" at bounding box center [918, 230] width 21 height 21
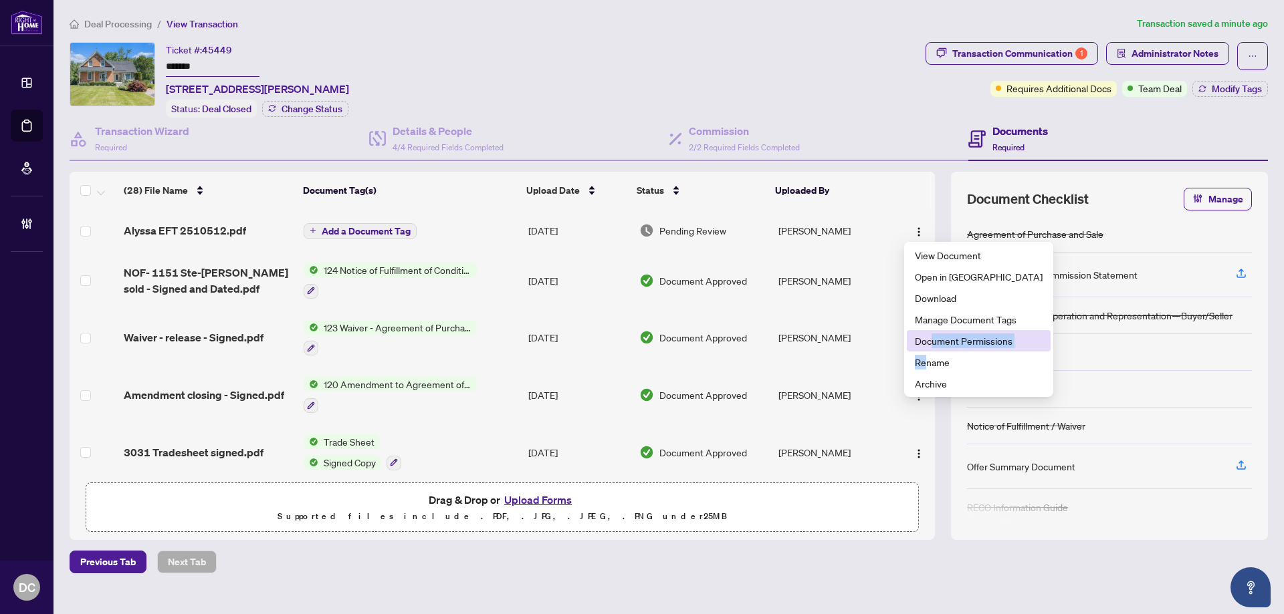
drag, startPoint x: 928, startPoint y: 352, endPoint x: 963, endPoint y: 334, distance: 39.8
click at [934, 341] on ul "View Document Open in New Tab Download Manage Document Tags Document Permission…" at bounding box center [978, 319] width 149 height 155
click at [963, 333] on li "Document Permissions" at bounding box center [979, 340] width 144 height 21
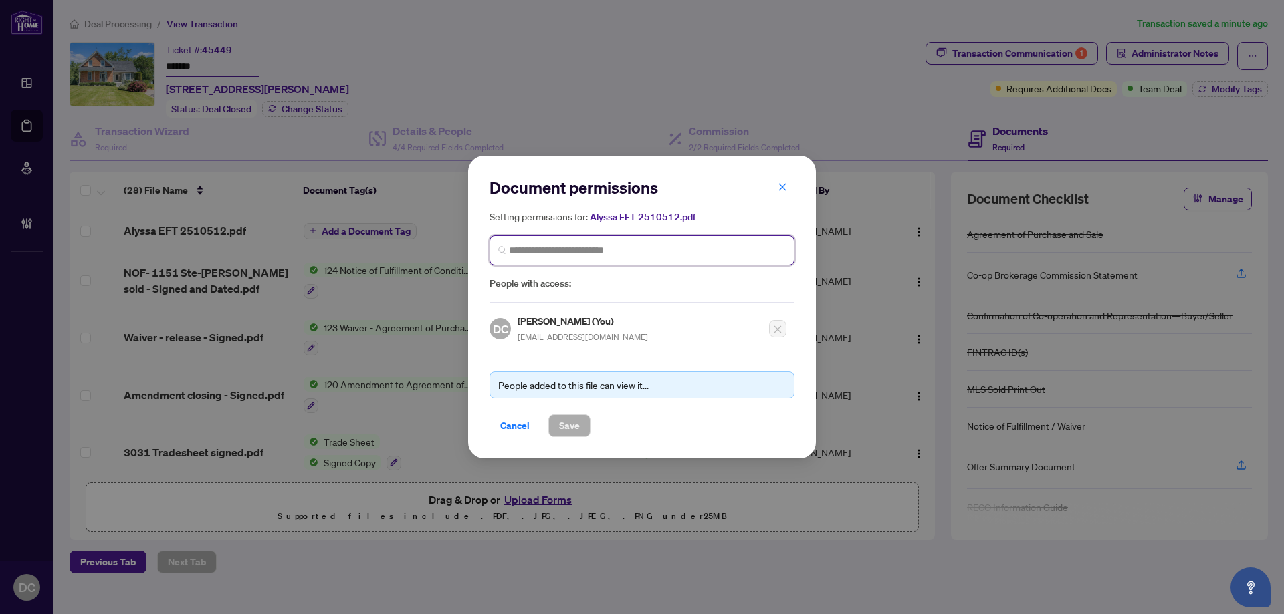
click at [617, 250] on input "search" at bounding box center [647, 250] width 277 height 14
type input "******"
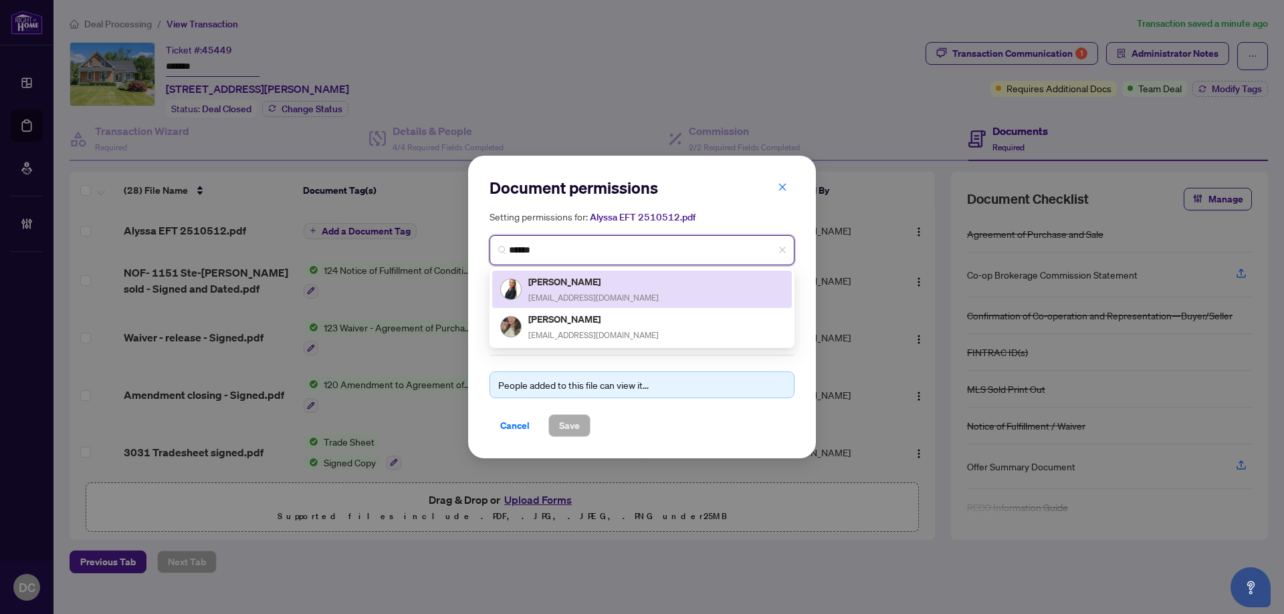
click at [600, 293] on span "alyssa@colizzagroup.com" at bounding box center [593, 298] width 130 height 10
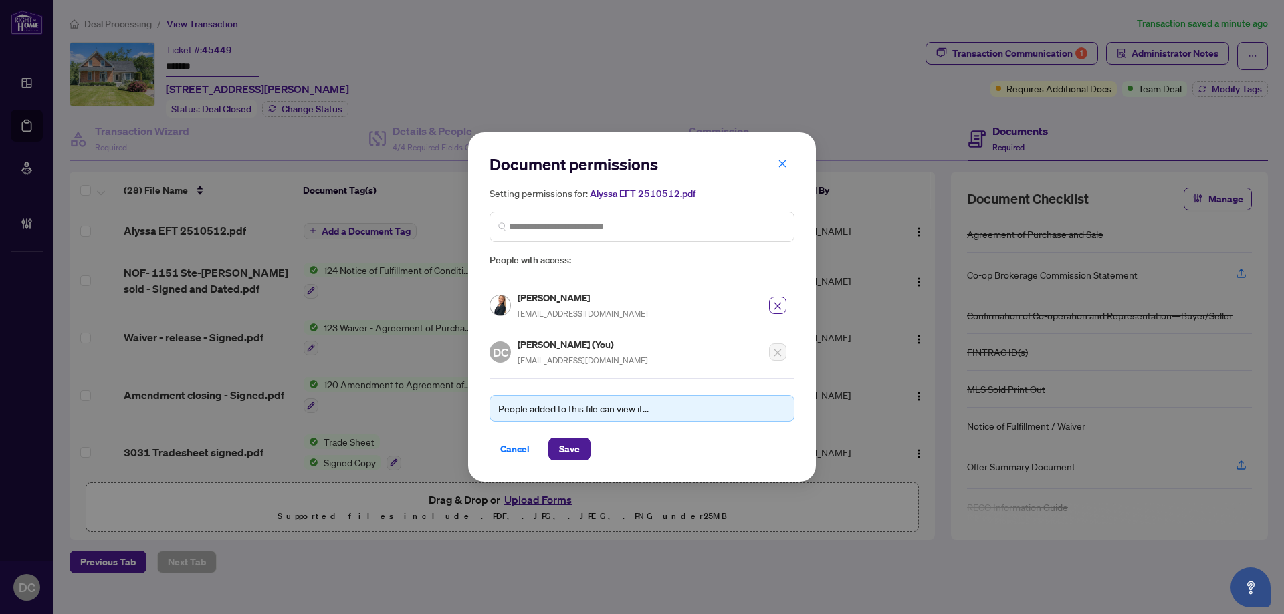
click at [575, 434] on div "People added to this file can view it... Cancel Save" at bounding box center [641, 419] width 305 height 82
click at [575, 447] on span "Save" at bounding box center [569, 449] width 21 height 21
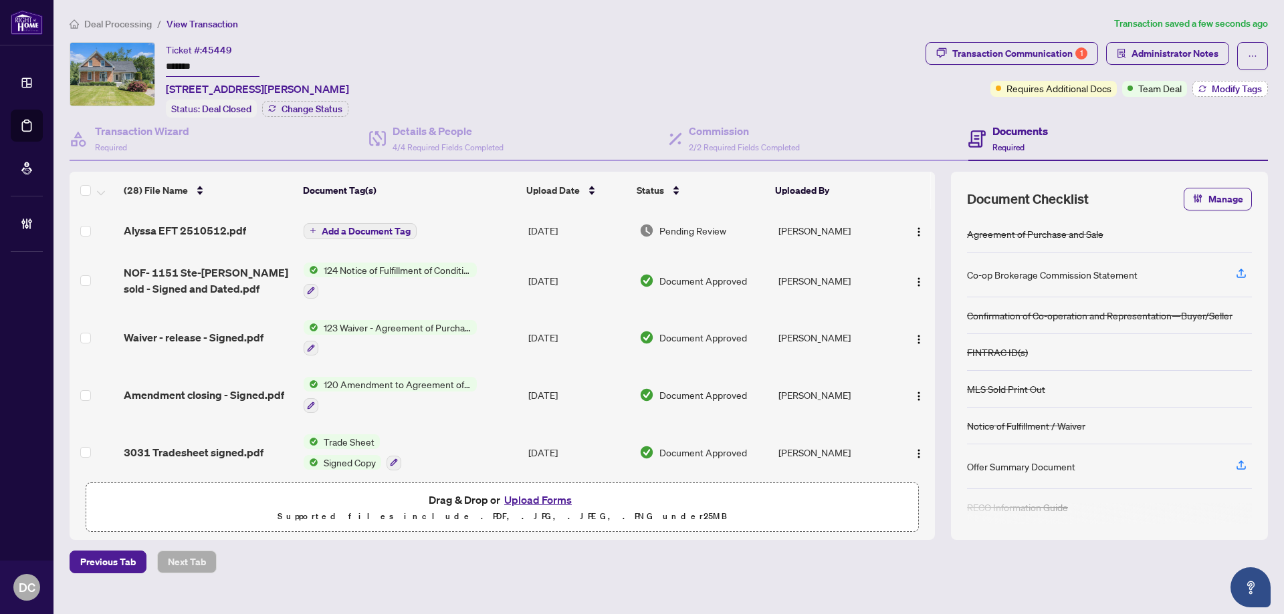
click at [1199, 84] on button "Modify Tags" at bounding box center [1230, 89] width 76 height 16
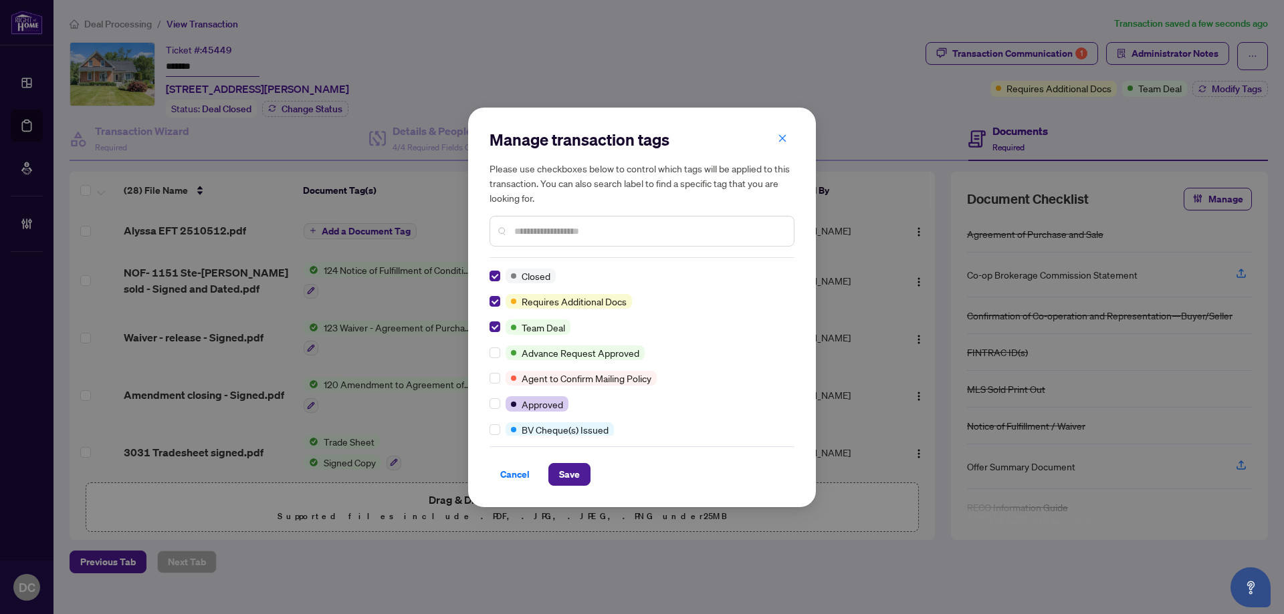
click at [613, 233] on input "text" at bounding box center [648, 231] width 269 height 15
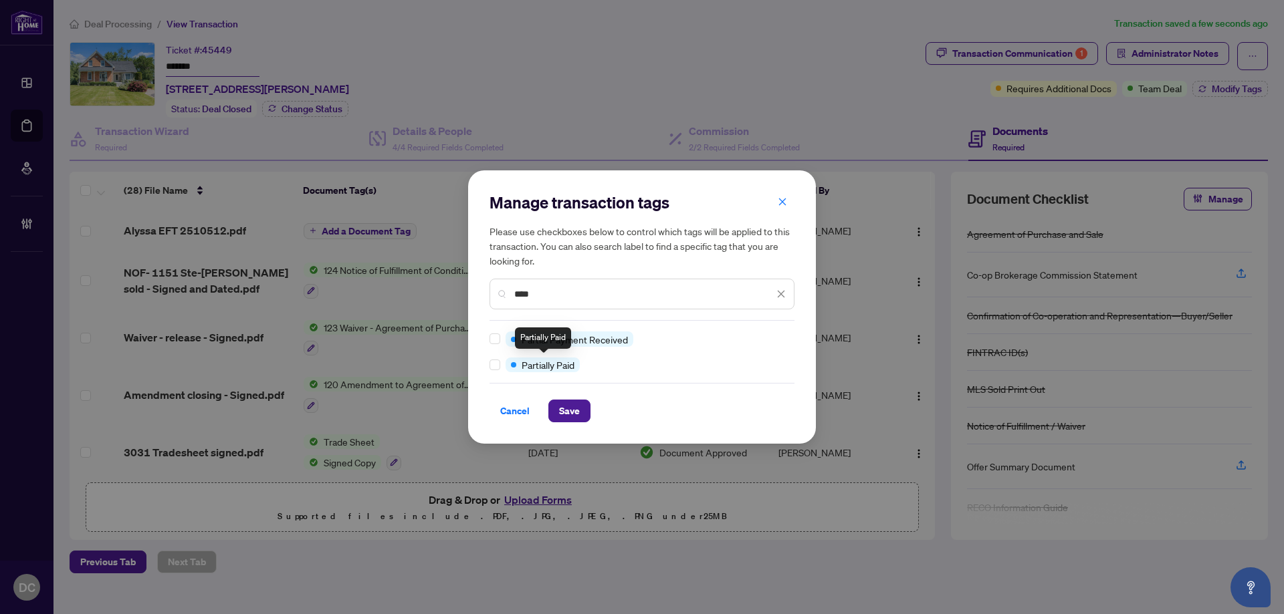
type input "****"
click at [557, 406] on button "Save" at bounding box center [569, 411] width 42 height 23
click at [1190, 57] on div "Manage transaction tags Please use checkboxes below to control which tags will …" at bounding box center [642, 307] width 1284 height 614
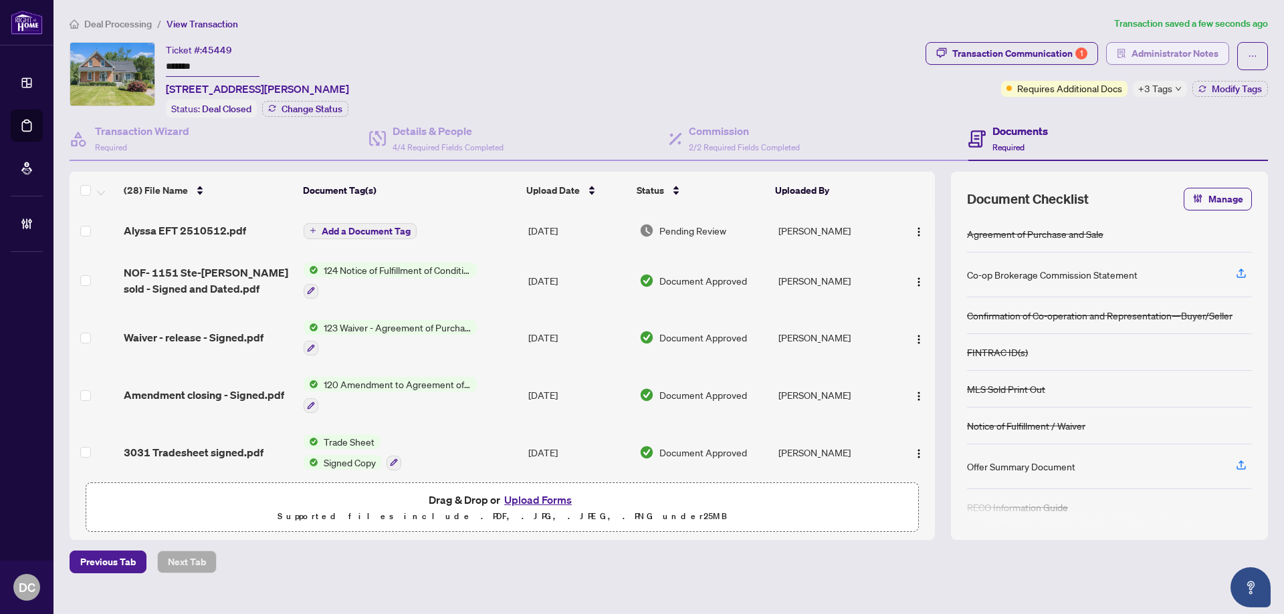
click at [1132, 47] on span "Administrator Notes" at bounding box center [1174, 53] width 87 height 21
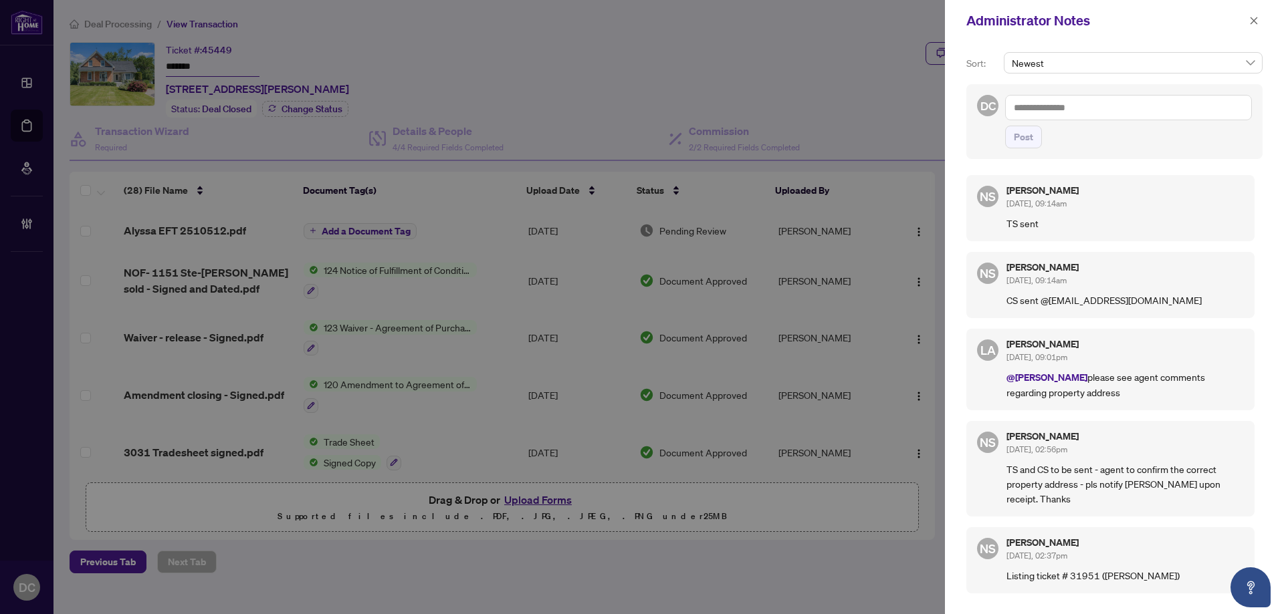
click at [1102, 111] on textarea at bounding box center [1128, 107] width 247 height 25
paste textarea "**********"
type textarea "**********"
click at [1025, 135] on span "Post" at bounding box center [1022, 136] width 19 height 21
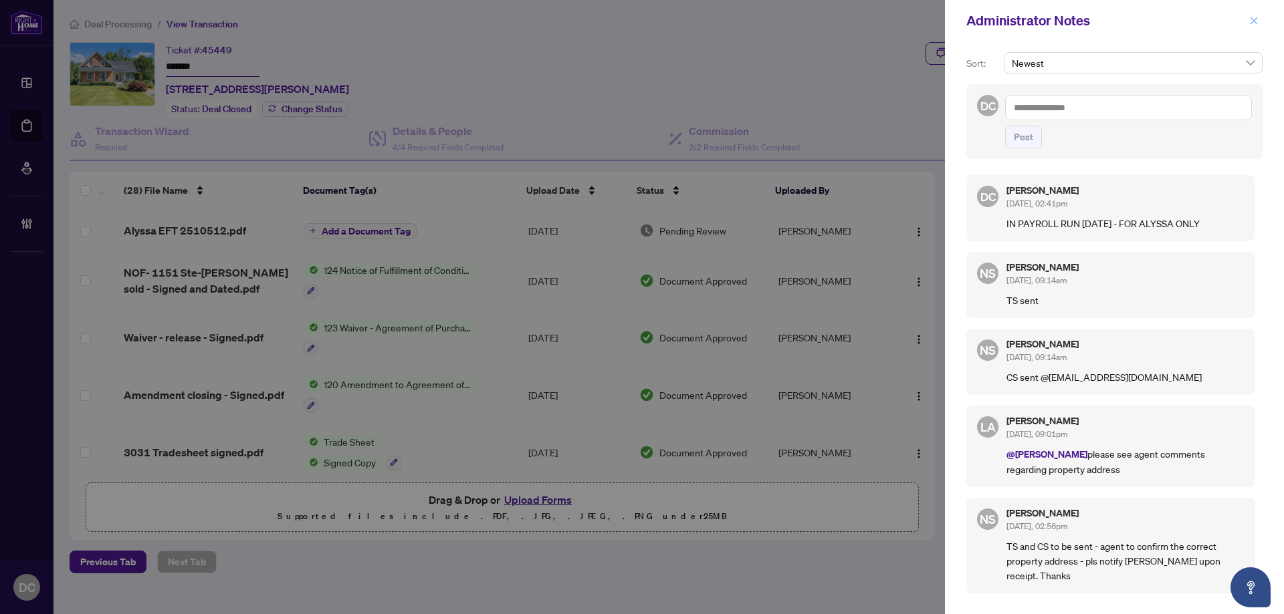
click at [1255, 26] on span "button" at bounding box center [1253, 20] width 9 height 21
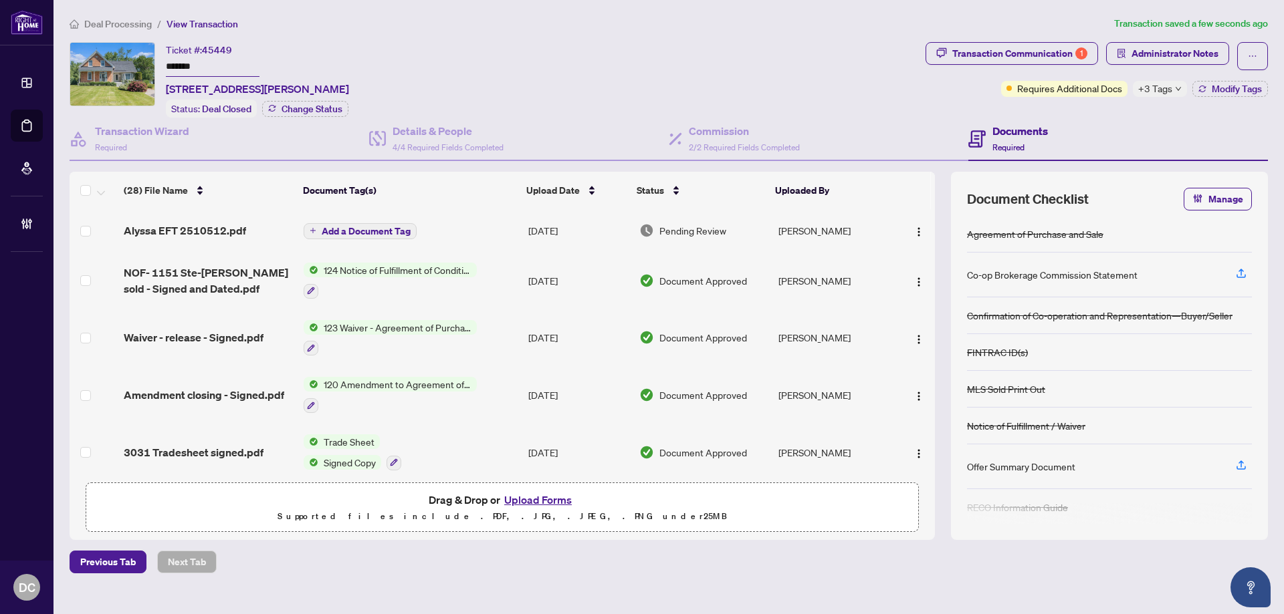
click at [122, 23] on span "Deal Processing" at bounding box center [118, 24] width 68 height 12
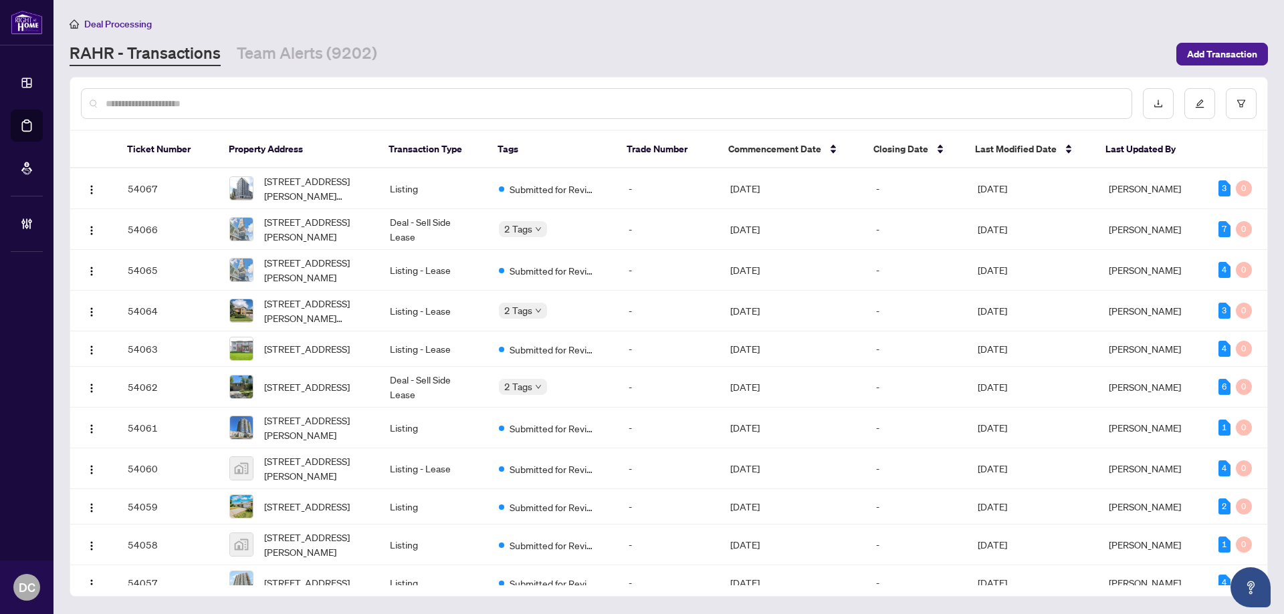
click at [416, 110] on input "text" at bounding box center [613, 103] width 1015 height 15
paste input "*******"
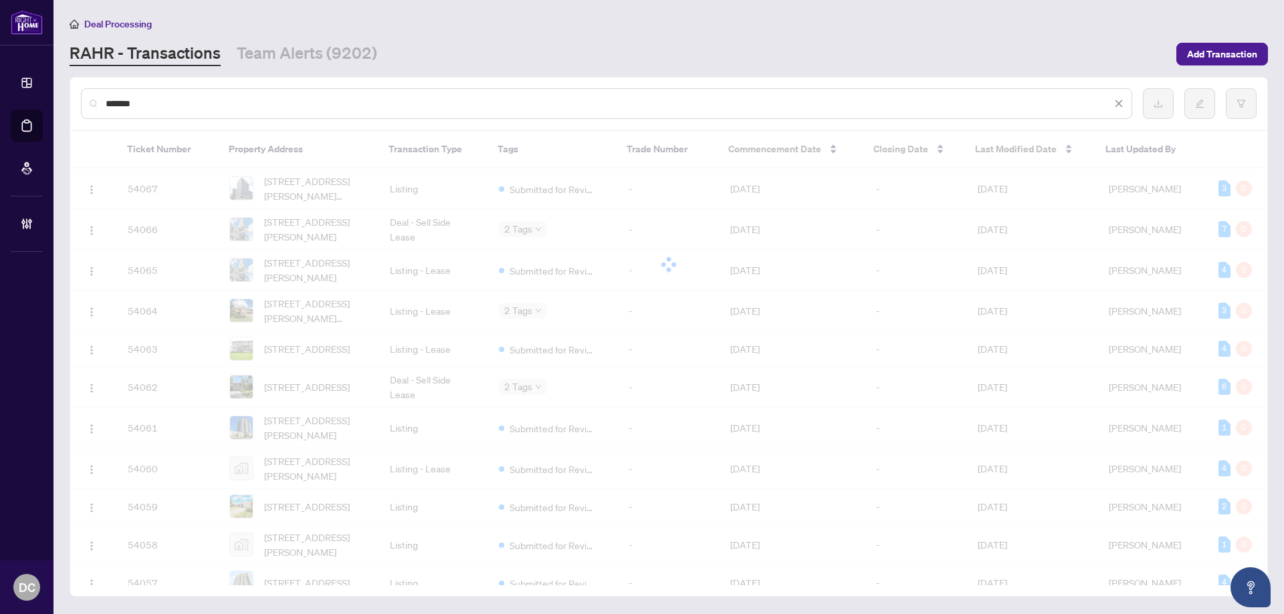
type input "*******"
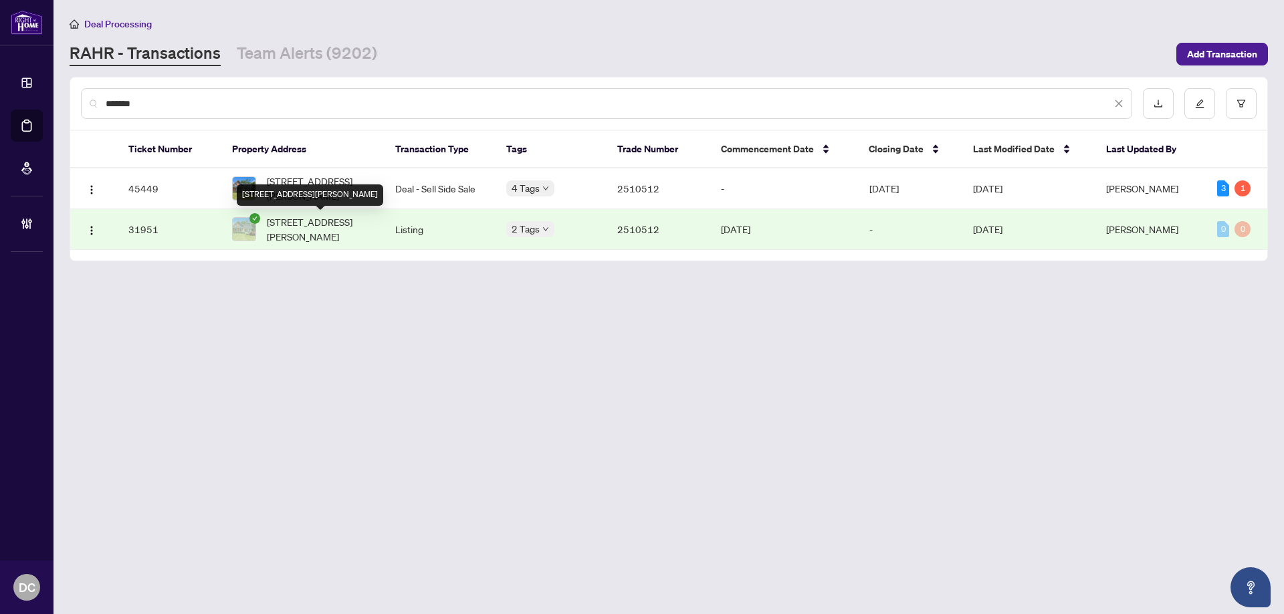
click at [334, 191] on div "3031 Rue Principale St, Alfred and Plantagenet, Ontario K0A 3K0, Canada" at bounding box center [310, 195] width 146 height 21
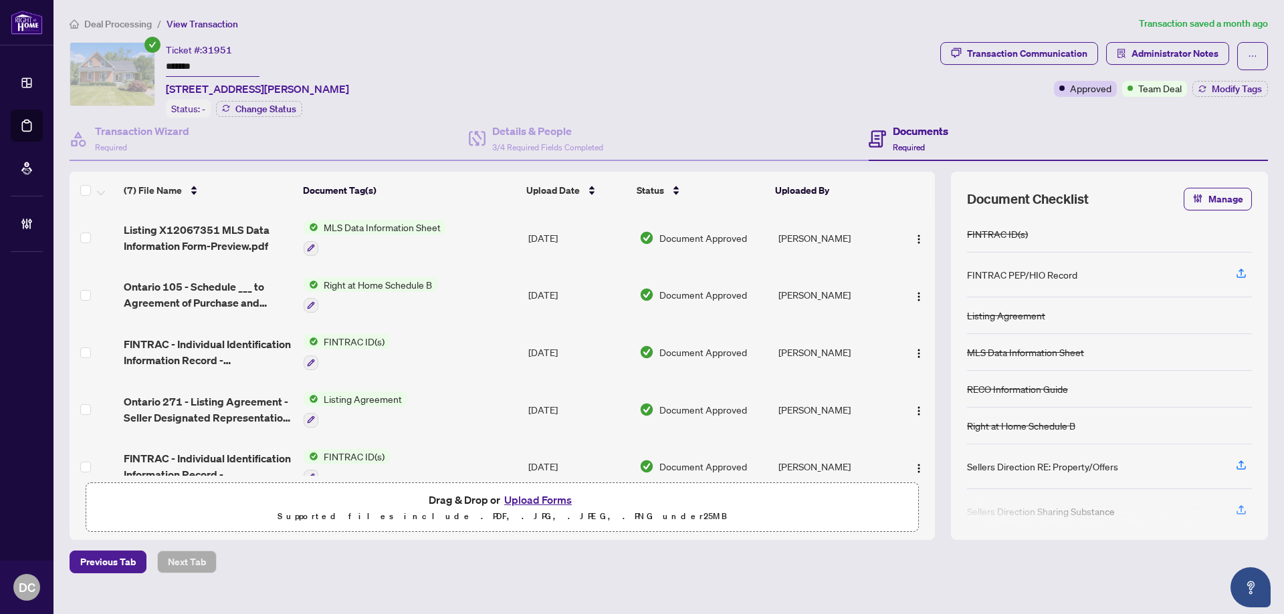
click at [129, 29] on li "Deal Processing" at bounding box center [111, 23] width 82 height 15
click at [135, 26] on span "Deal Processing" at bounding box center [118, 24] width 68 height 12
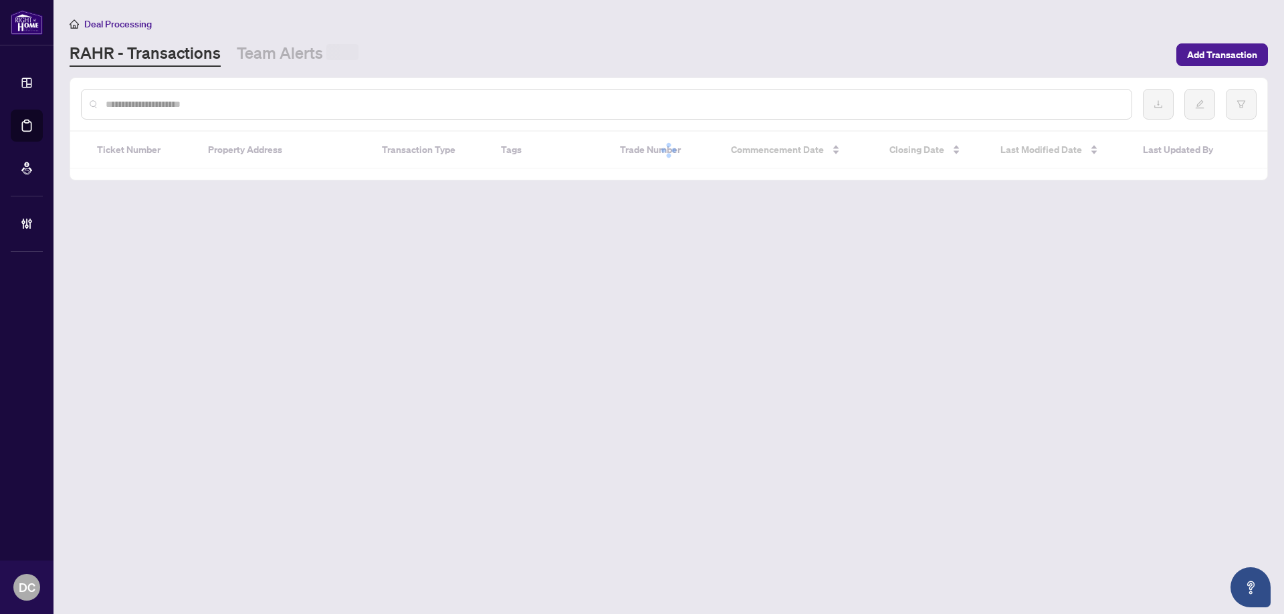
click at [253, 102] on input "text" at bounding box center [613, 104] width 1015 height 15
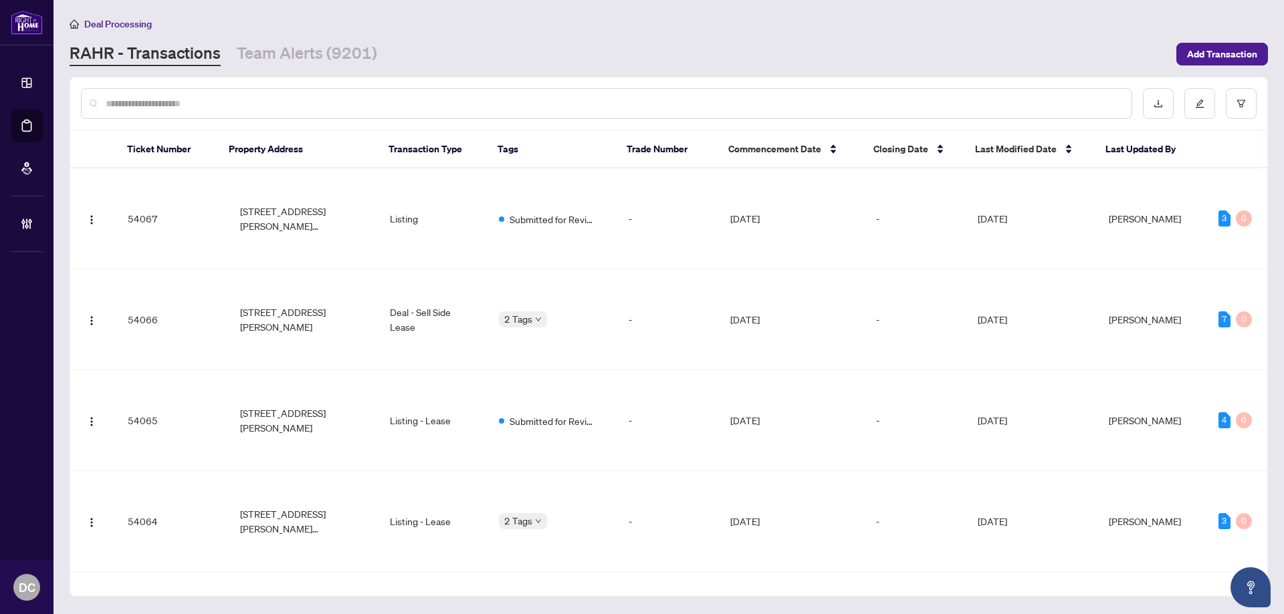
paste input "*******"
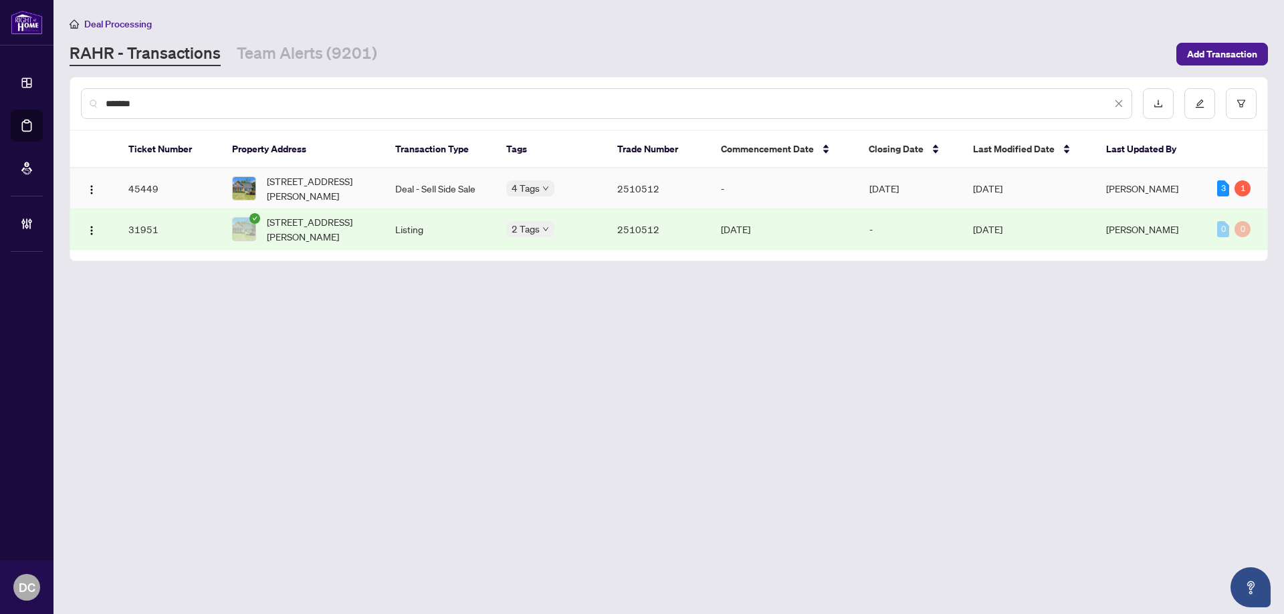
type input "*******"
click at [449, 191] on td "Deal - Sell Side Sale" at bounding box center [439, 188] width 111 height 41
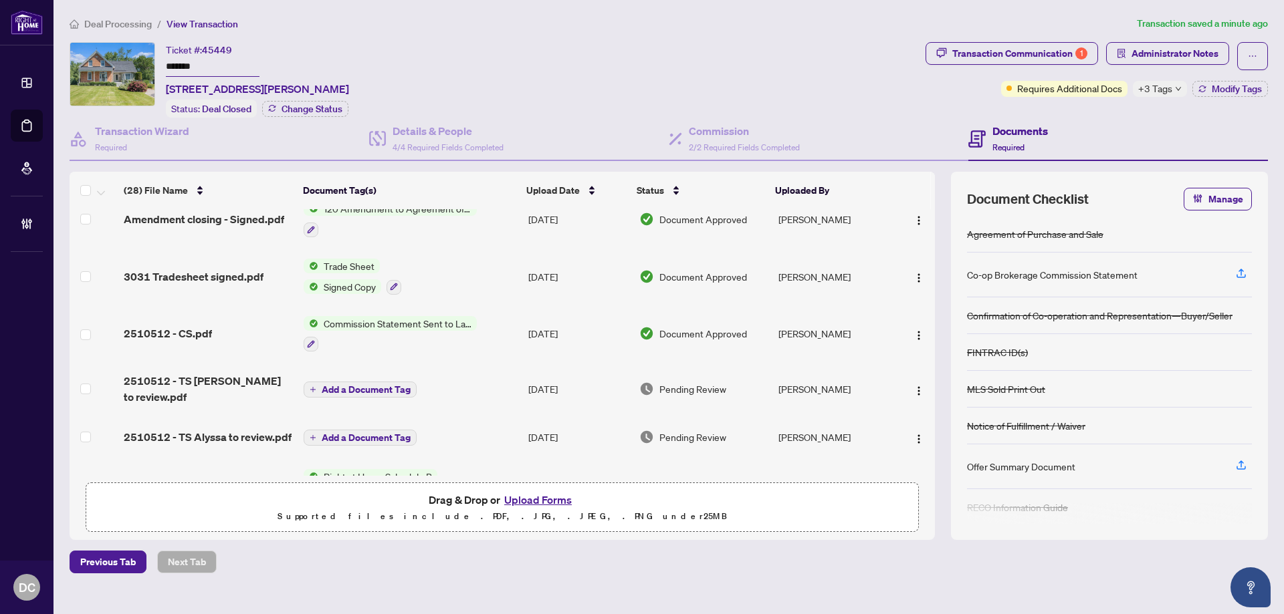
scroll to position [154, 0]
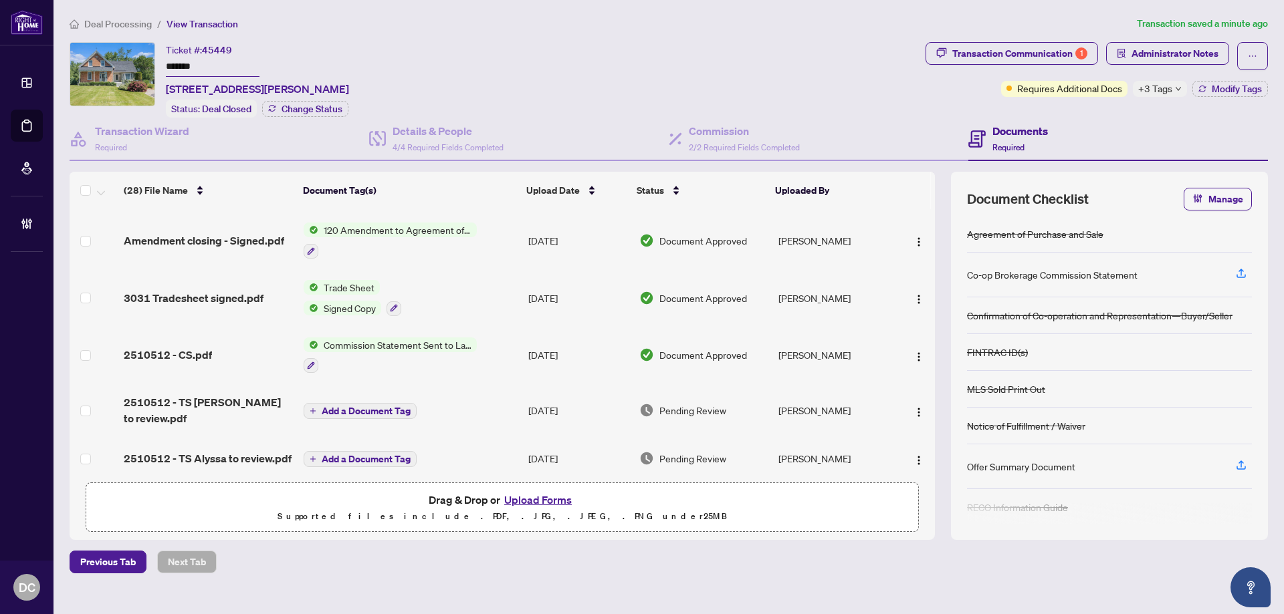
click at [503, 354] on td "Commission Statement Sent to Lawyer" at bounding box center [410, 355] width 225 height 57
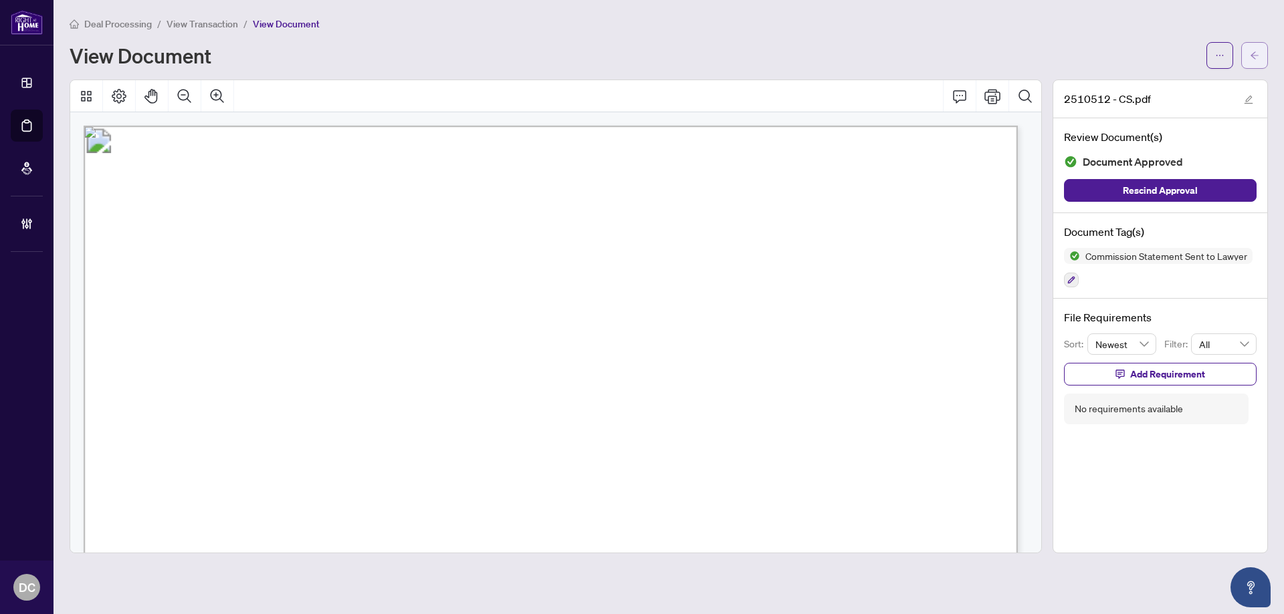
click at [1257, 61] on span "button" at bounding box center [1253, 55] width 9 height 21
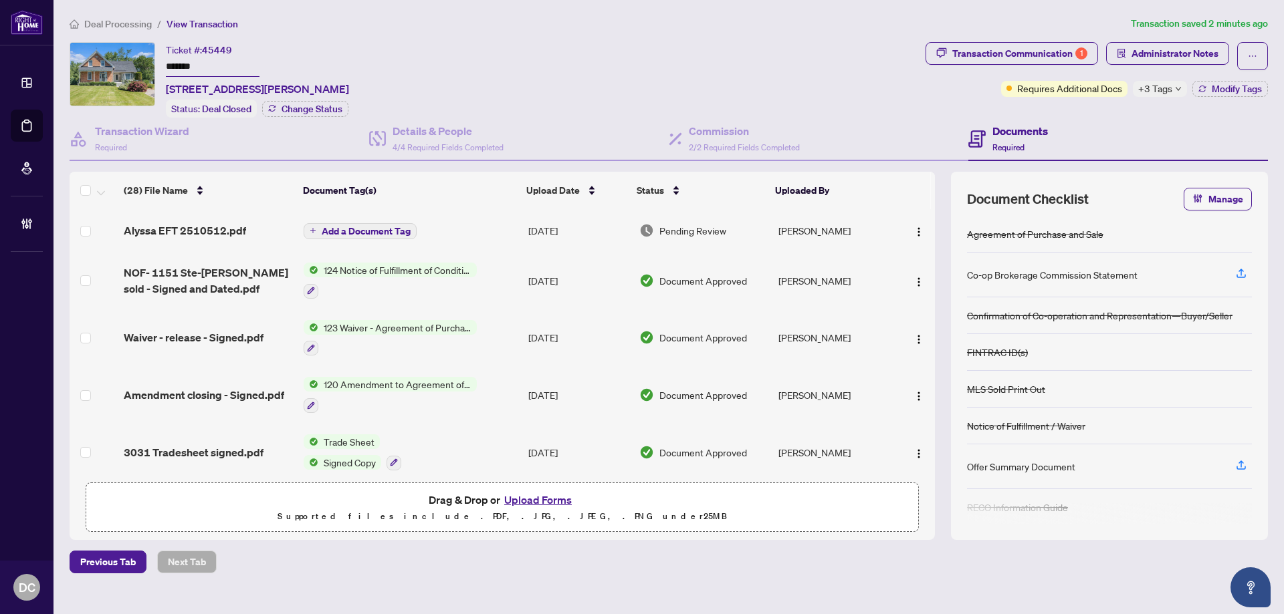
scroll to position [201, 0]
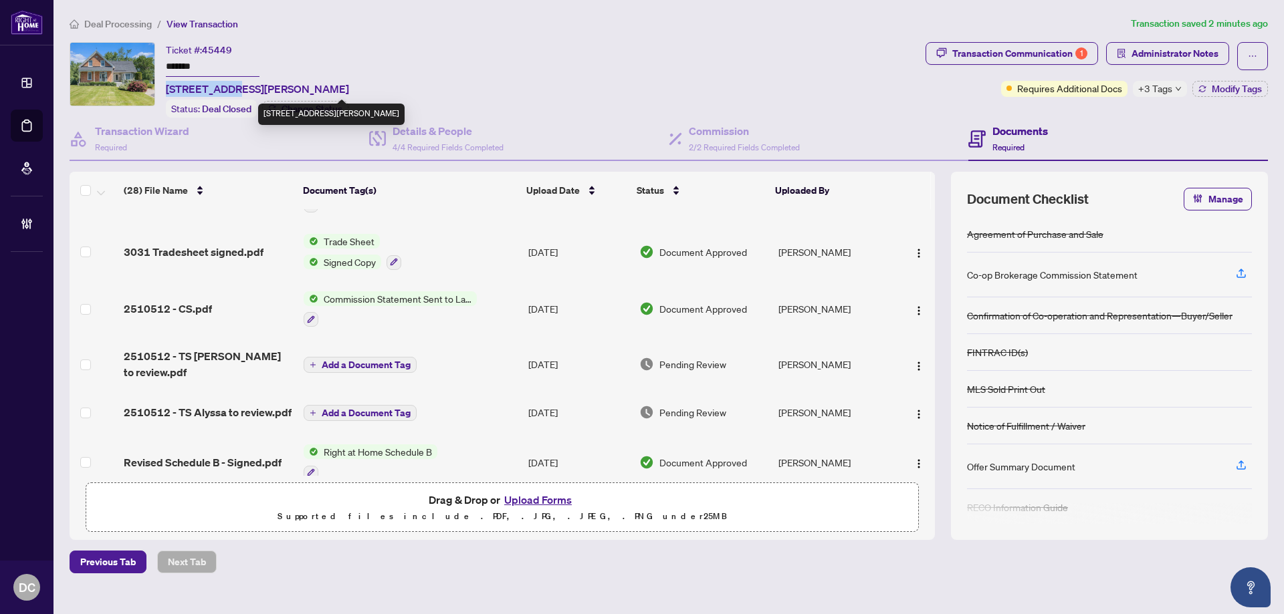
drag, startPoint x: 165, startPoint y: 88, endPoint x: 231, endPoint y: 86, distance: 65.5
click at [231, 86] on div "Ticket #: 45449 ******* 3031 Rue Principale St, Alfred and Plantagenet, Ontario…" at bounding box center [495, 80] width 850 height 76
copy span "3031 Rue Pri"
drag, startPoint x: 217, startPoint y: 65, endPoint x: 78, endPoint y: 62, distance: 139.1
click at [78, 62] on div "Ticket #: 45449 ******* 3031 Rue Principale St, Alfred and Plantagenet, Ontario…" at bounding box center [495, 80] width 850 height 76
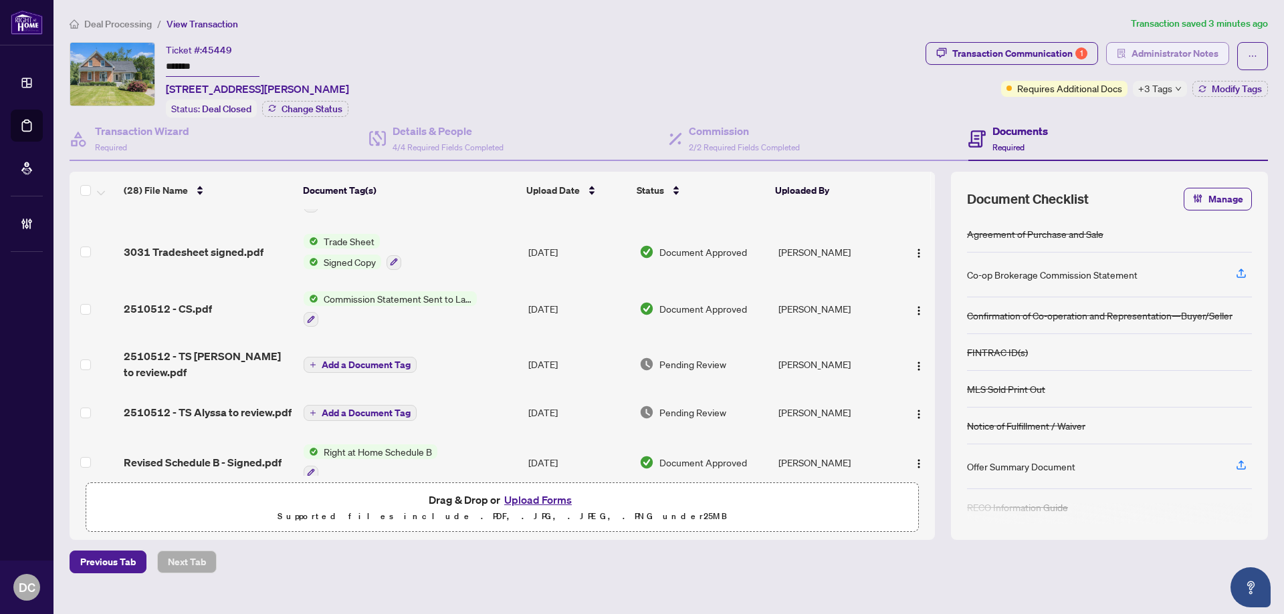
click at [1143, 45] on button "Administrator Notes" at bounding box center [1167, 53] width 123 height 23
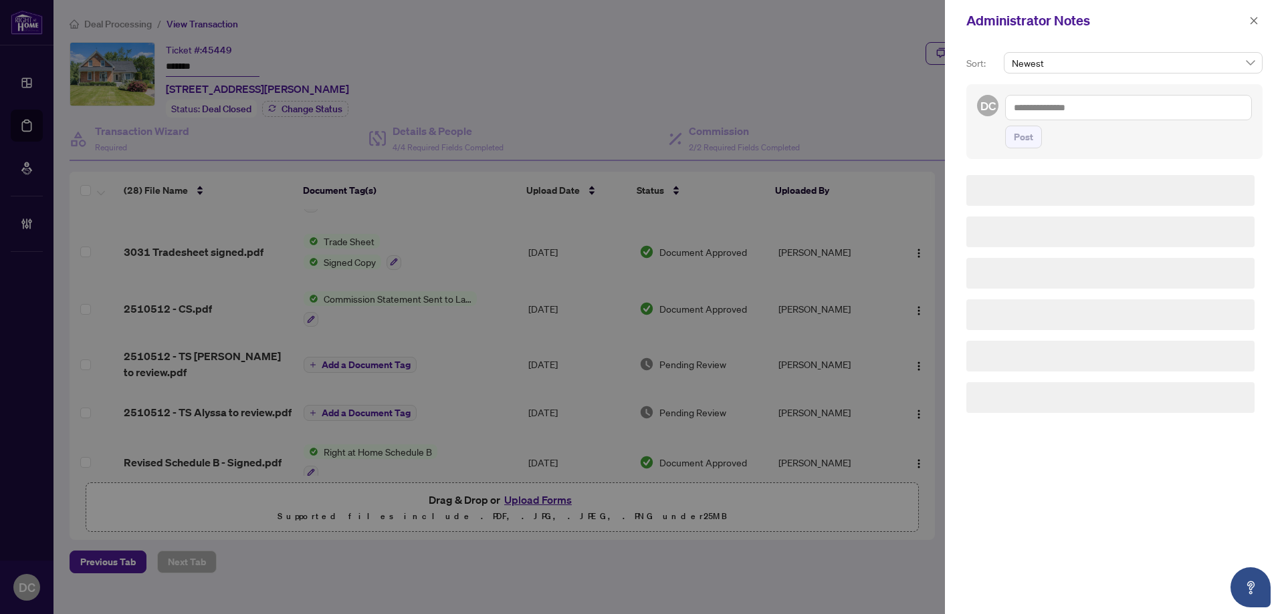
click at [1145, 47] on div "Sort: Newest DC Post" at bounding box center [1114, 327] width 339 height 573
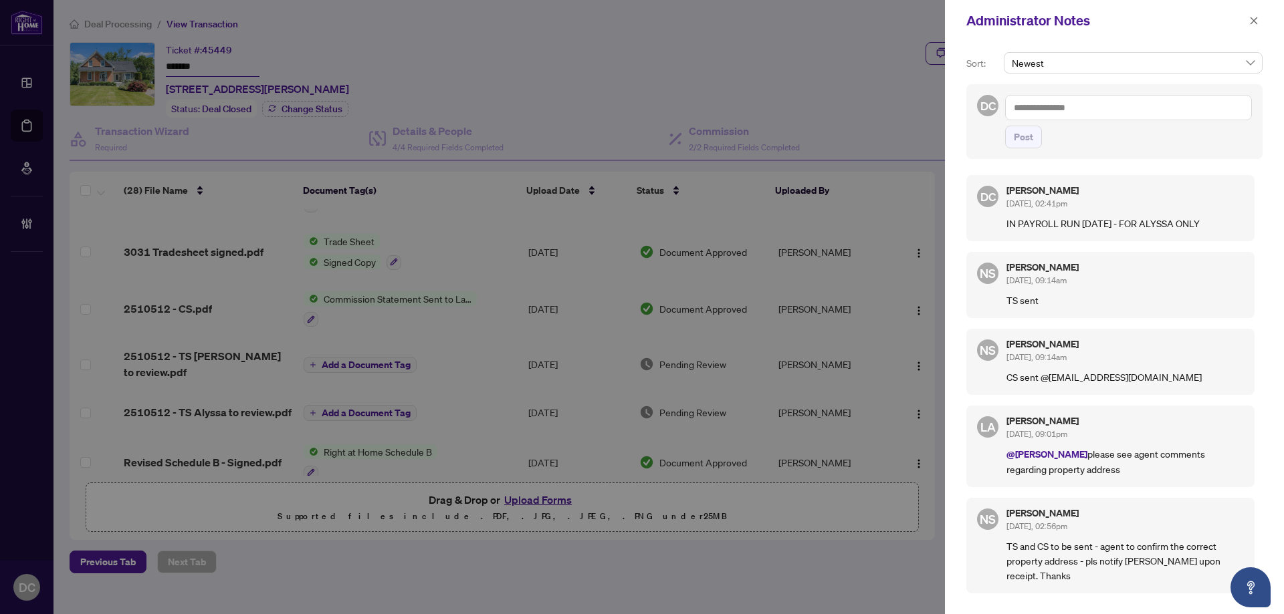
click at [1148, 102] on textarea at bounding box center [1128, 107] width 247 height 25
paste textarea "**********"
type textarea "**********"
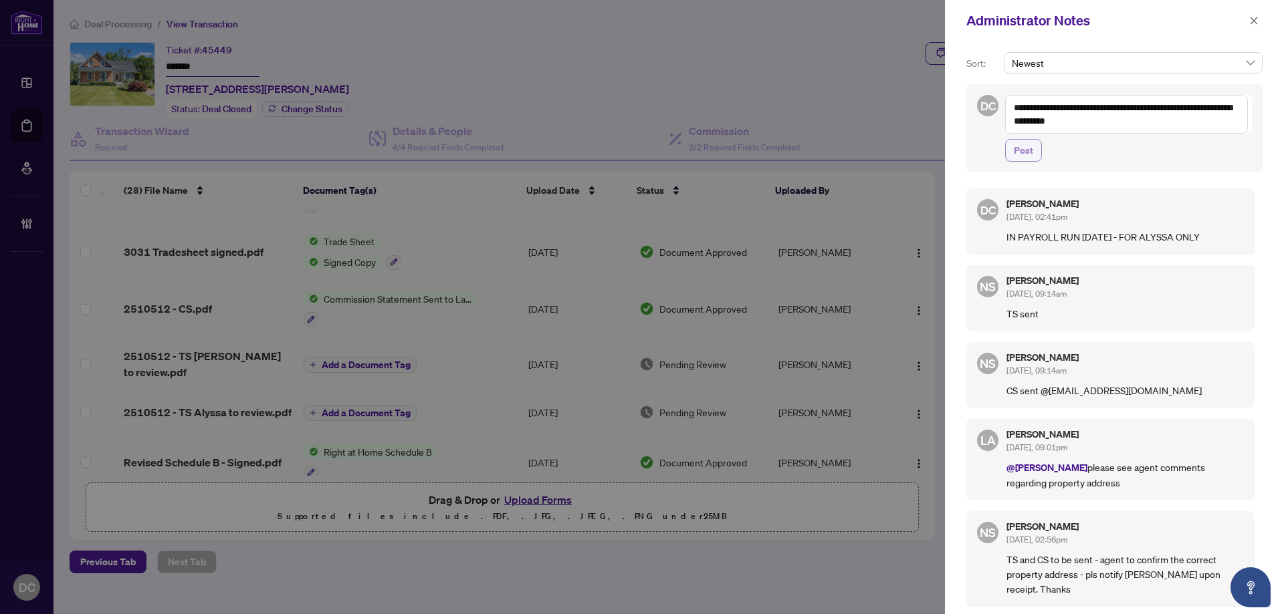
click at [1024, 153] on span "Post" at bounding box center [1022, 150] width 19 height 21
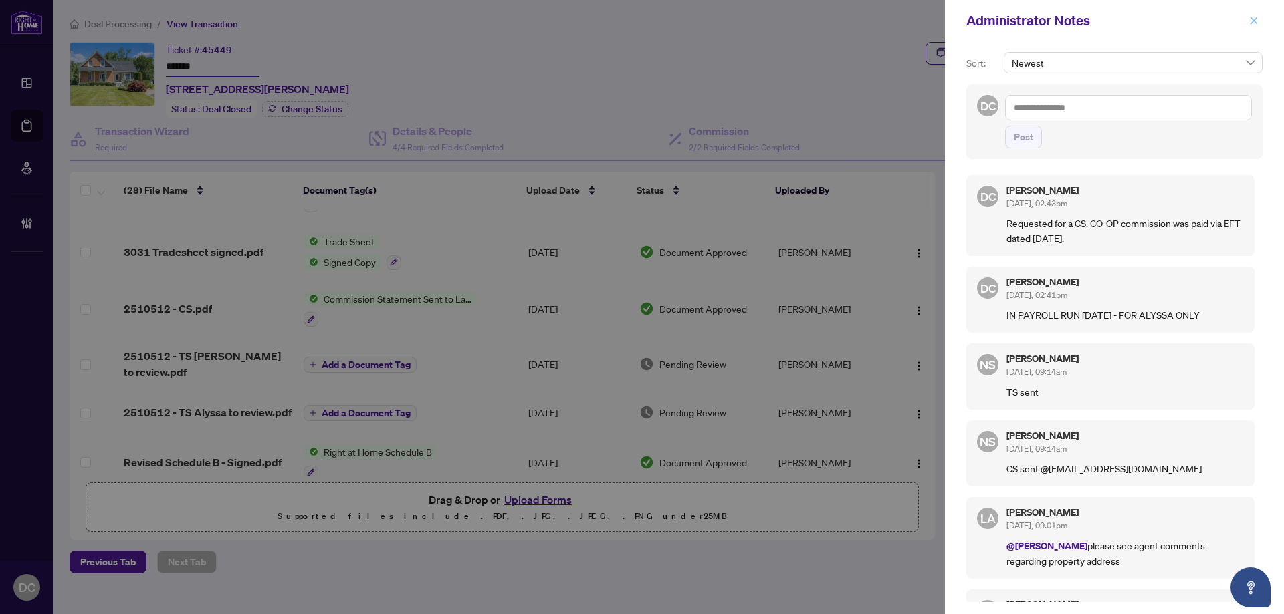
click at [1251, 23] on icon "close" at bounding box center [1253, 20] width 9 height 9
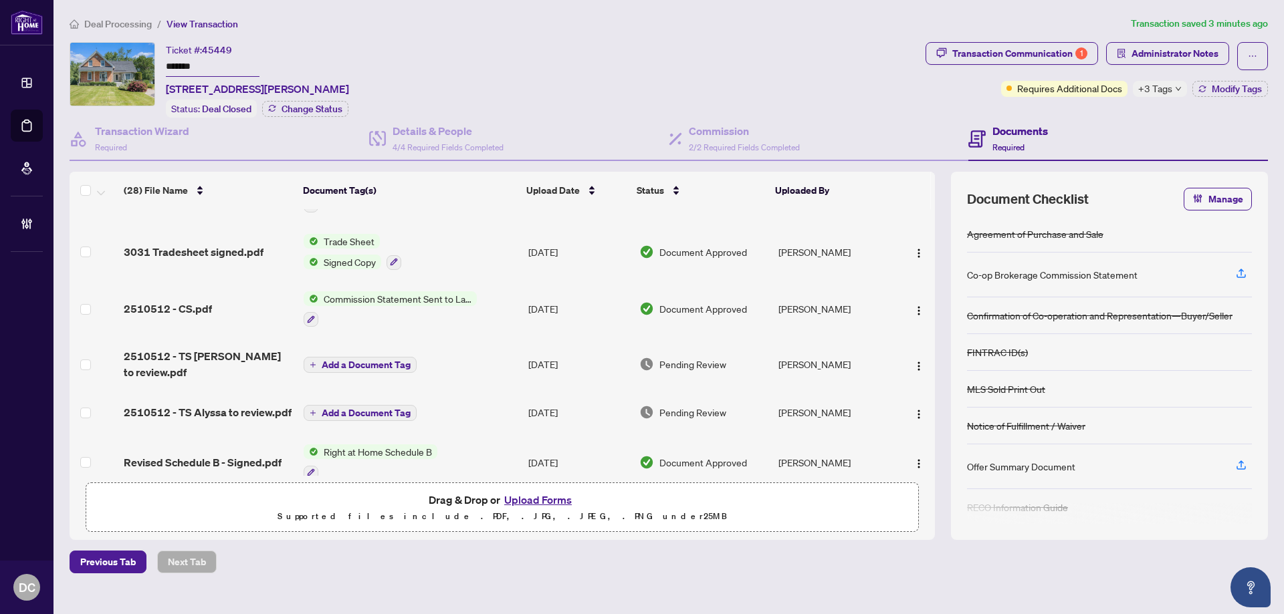
click at [151, 27] on span "Deal Processing" at bounding box center [118, 24] width 68 height 12
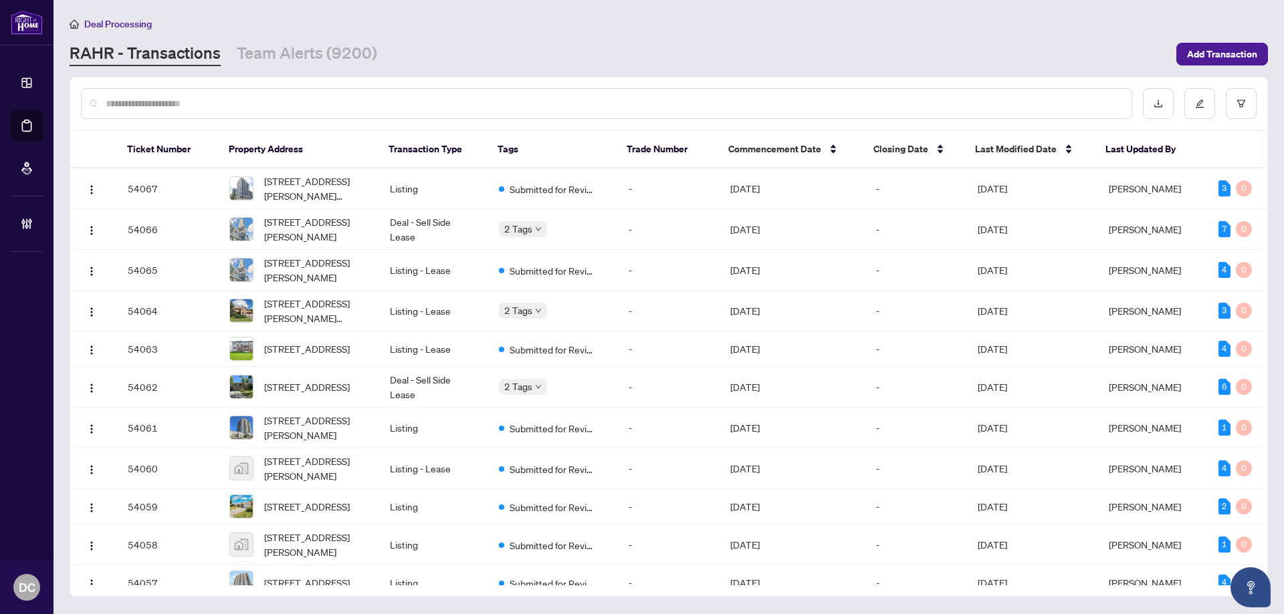
click at [261, 99] on input "text" at bounding box center [613, 103] width 1015 height 15
paste input "*******"
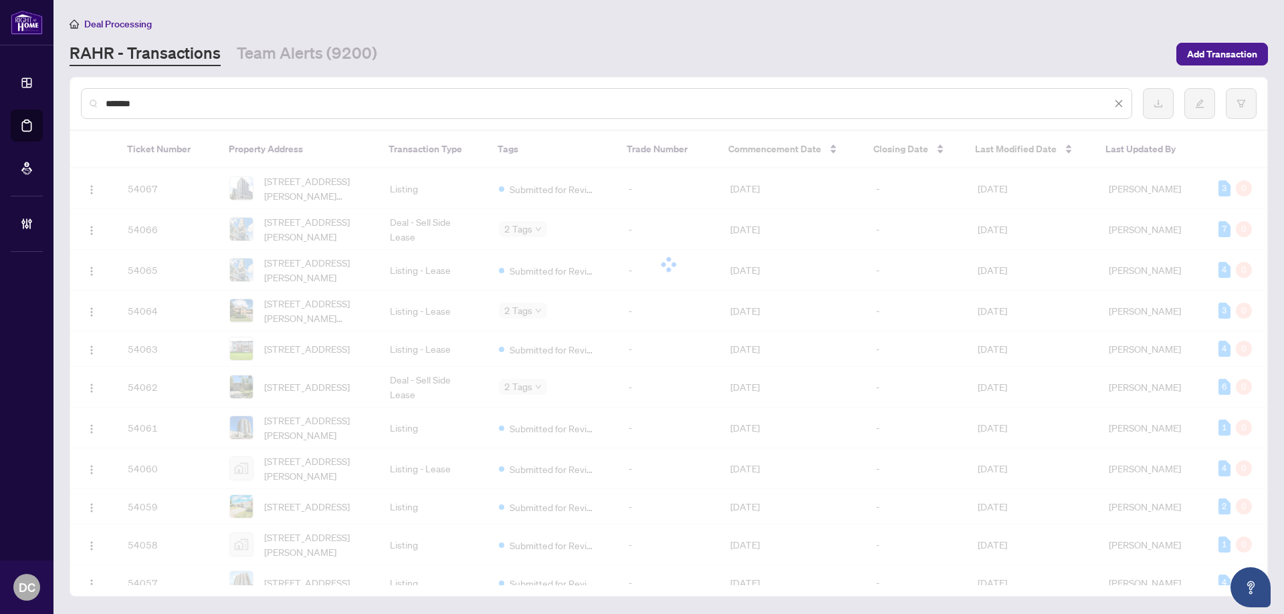
type input "*******"
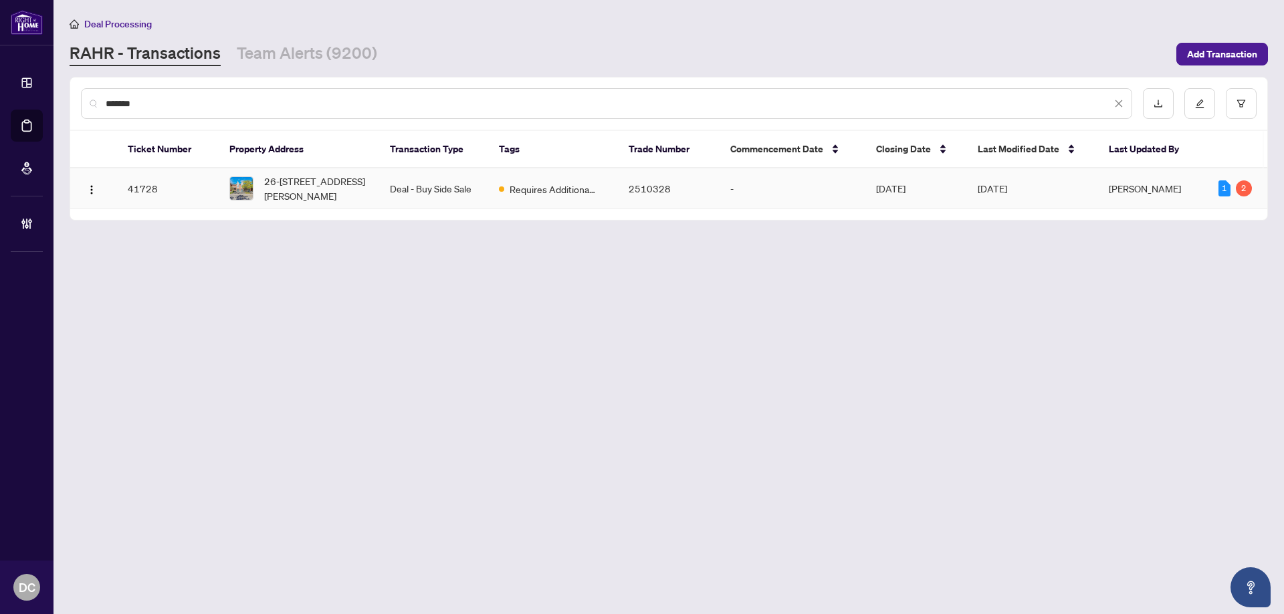
click at [311, 189] on span "26-1867 Kingston Rd, Pickering, Ontario L1V 6Z4, Canada" at bounding box center [316, 188] width 104 height 29
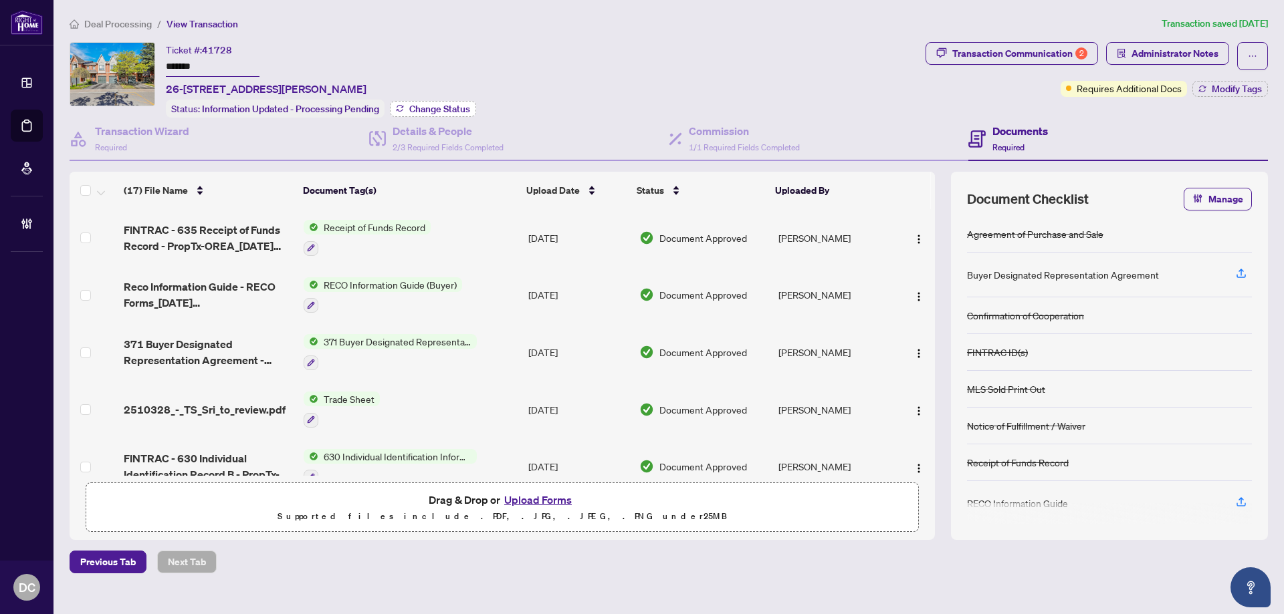
click at [421, 108] on span "Change Status" at bounding box center [439, 108] width 61 height 9
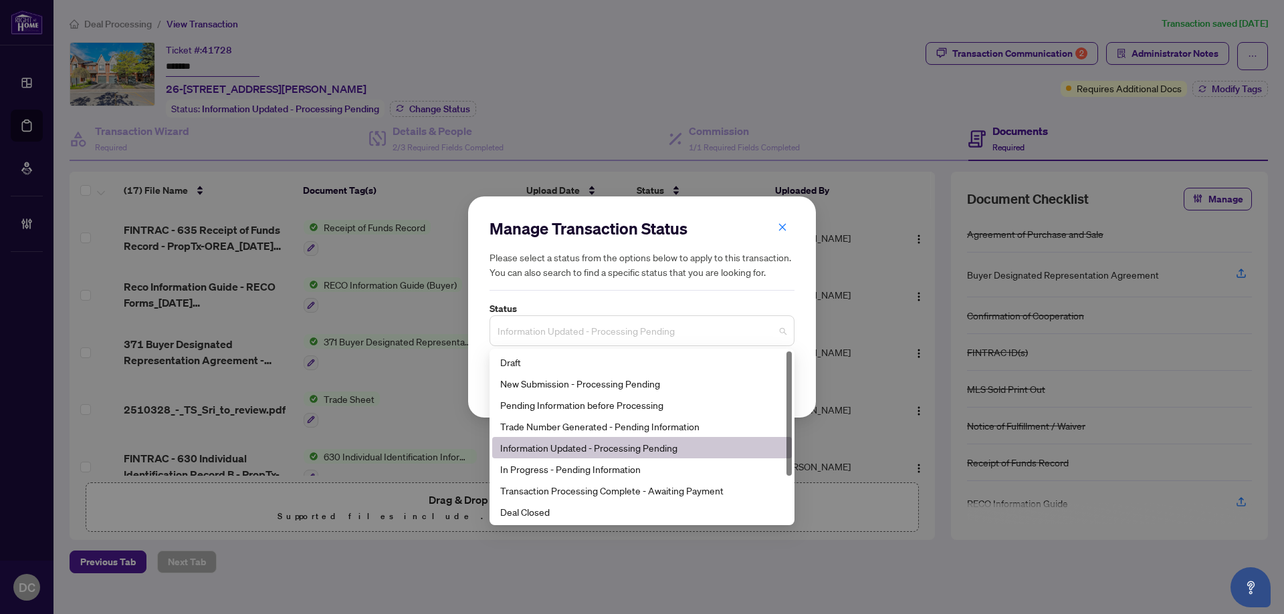
click at [610, 336] on span "Information Updated - Processing Pending" at bounding box center [641, 330] width 289 height 25
click at [552, 509] on div "Deal Closed" at bounding box center [641, 512] width 283 height 15
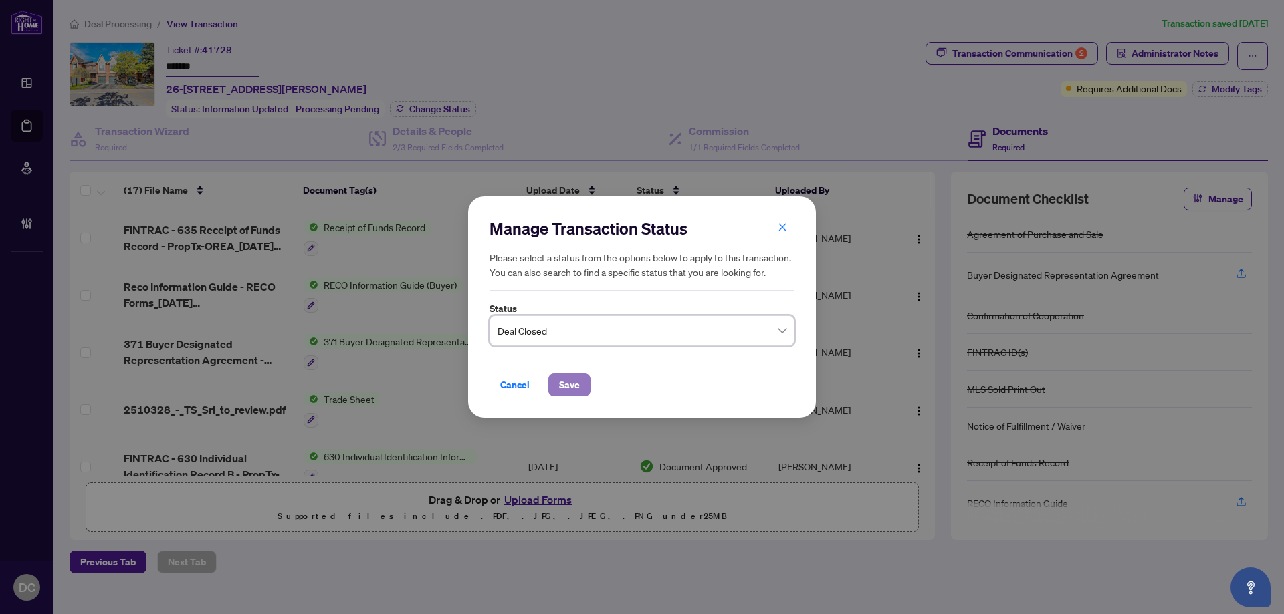
click at [562, 384] on span "Save" at bounding box center [569, 384] width 21 height 21
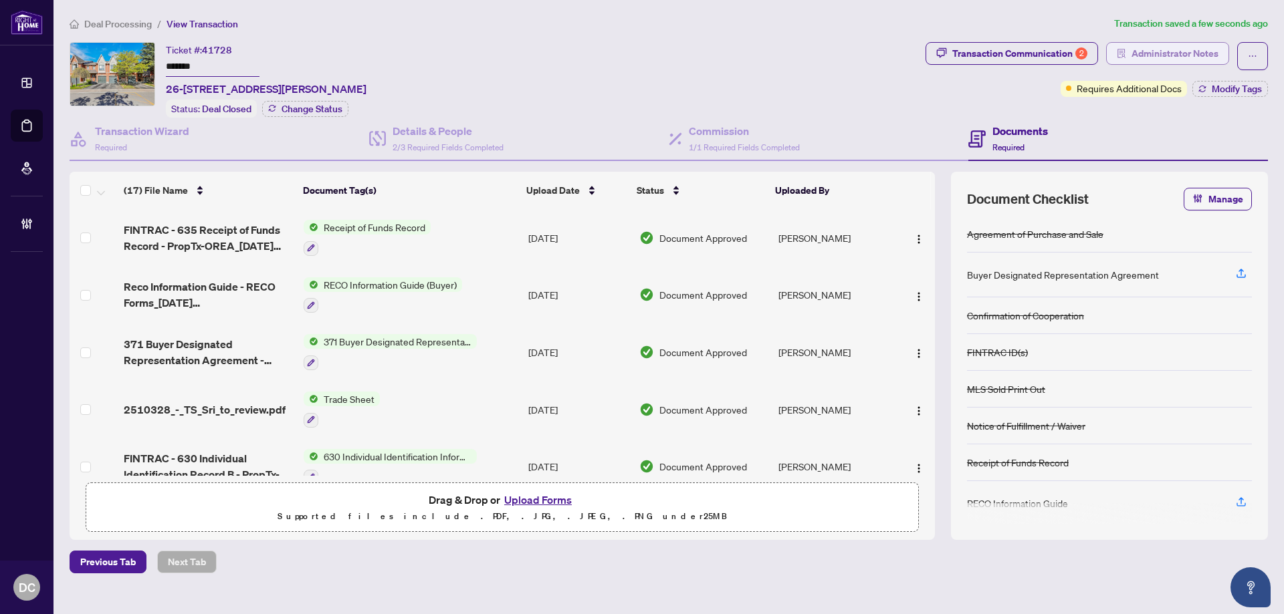
click at [1174, 57] on span "Administrator Notes" at bounding box center [1174, 53] width 87 height 21
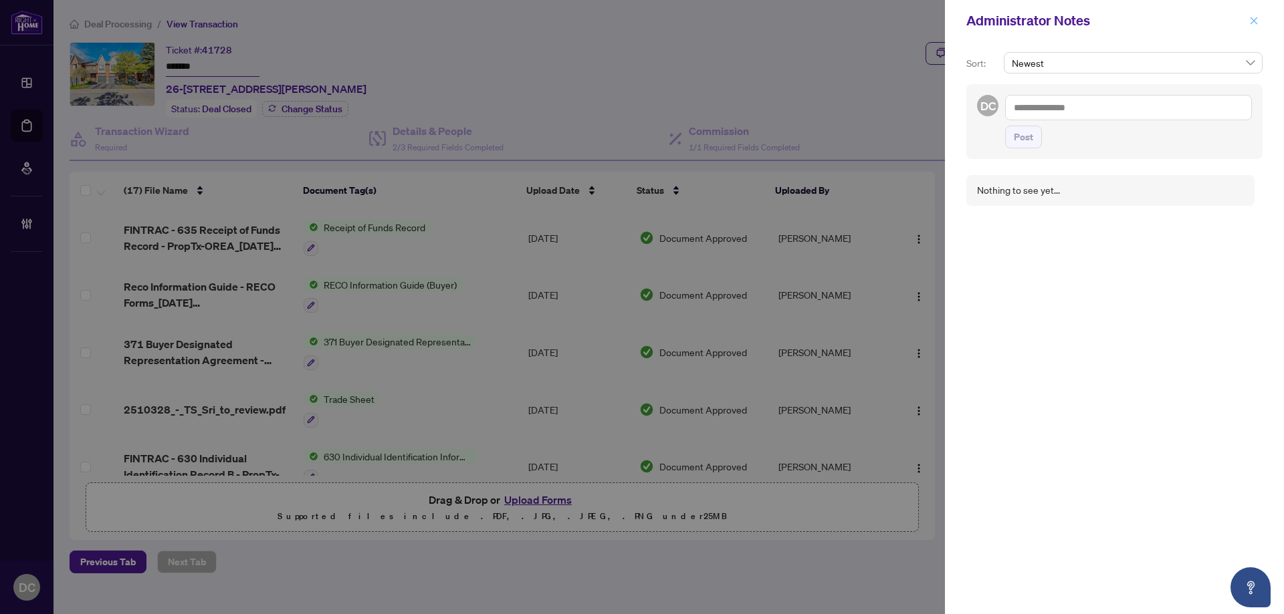
click at [1253, 24] on icon "close" at bounding box center [1253, 20] width 9 height 9
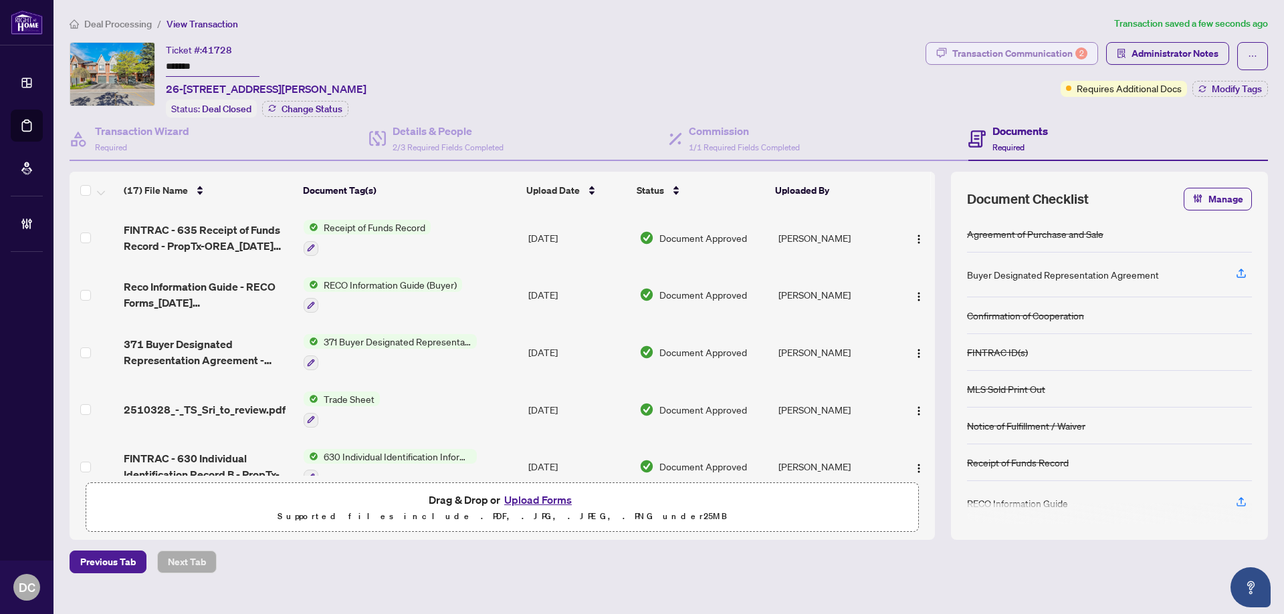
click at [1023, 49] on div "Transaction Communication 2" at bounding box center [1019, 53] width 135 height 21
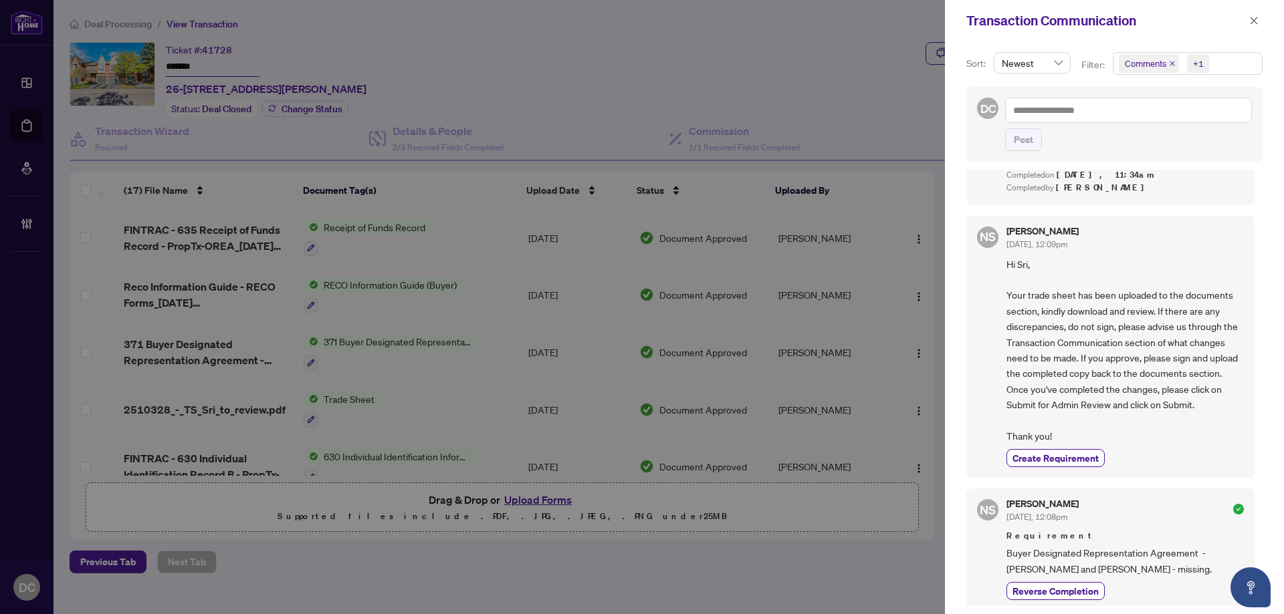
scroll to position [468, 0]
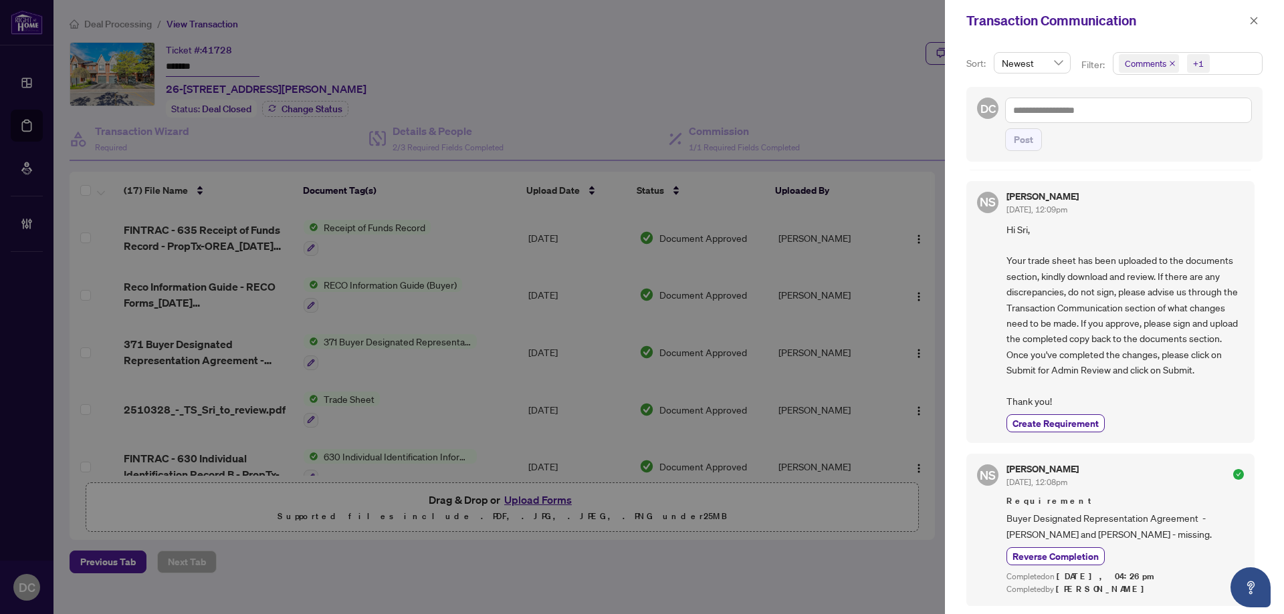
click at [1233, 69] on span "Comments +1" at bounding box center [1187, 63] width 148 height 21
click at [1180, 114] on span "Comments" at bounding box center [1162, 119] width 46 height 12
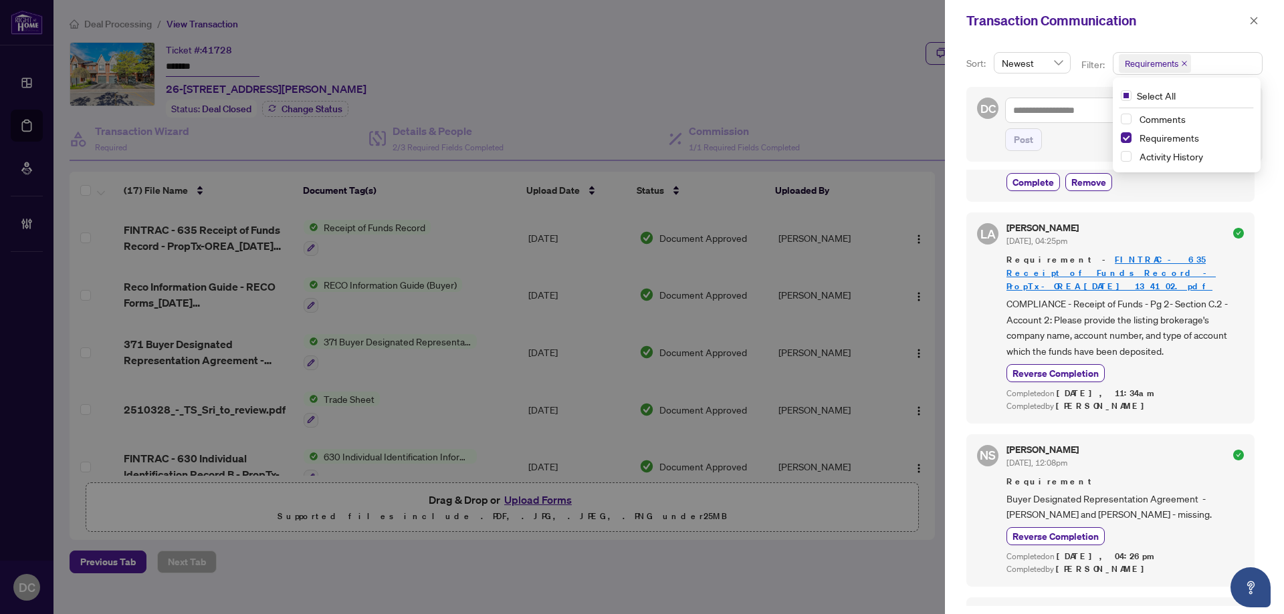
scroll to position [201, 0]
click at [1260, 20] on button "button" at bounding box center [1253, 21] width 17 height 16
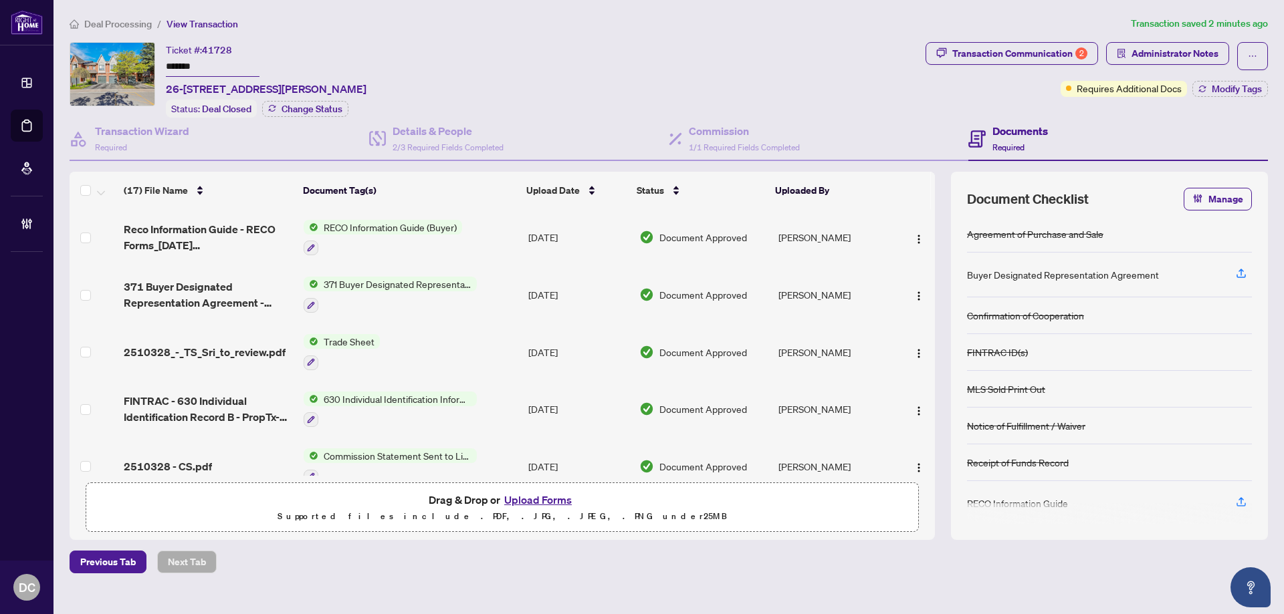
scroll to position [134, 0]
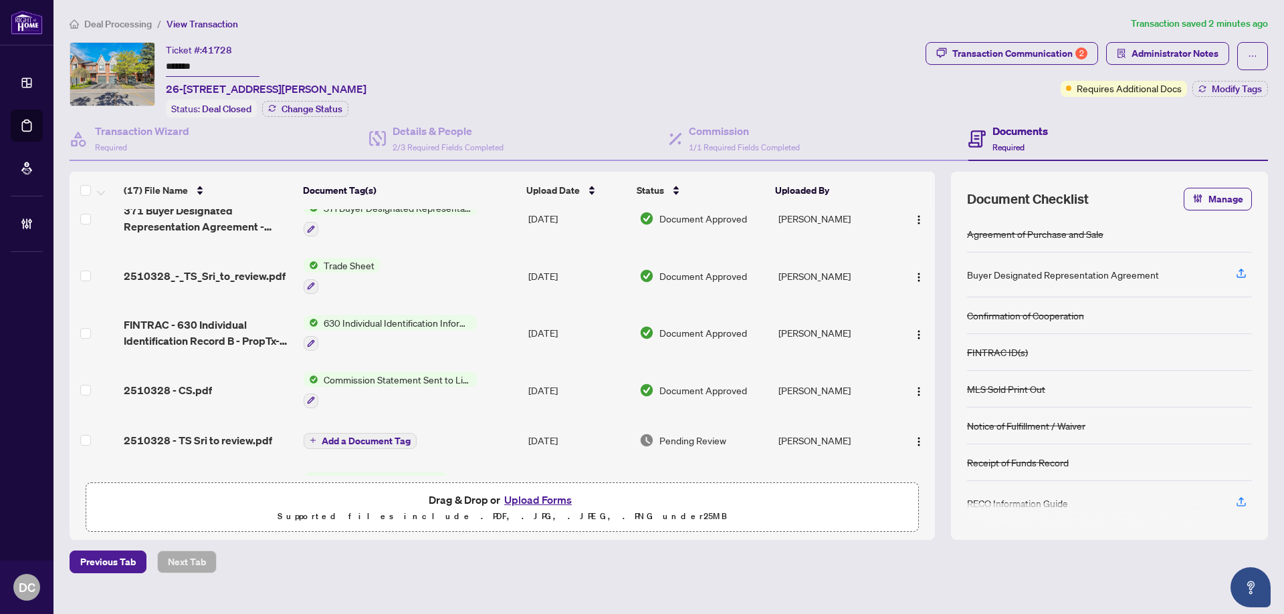
click at [458, 264] on td "Trade Sheet" at bounding box center [410, 275] width 225 height 57
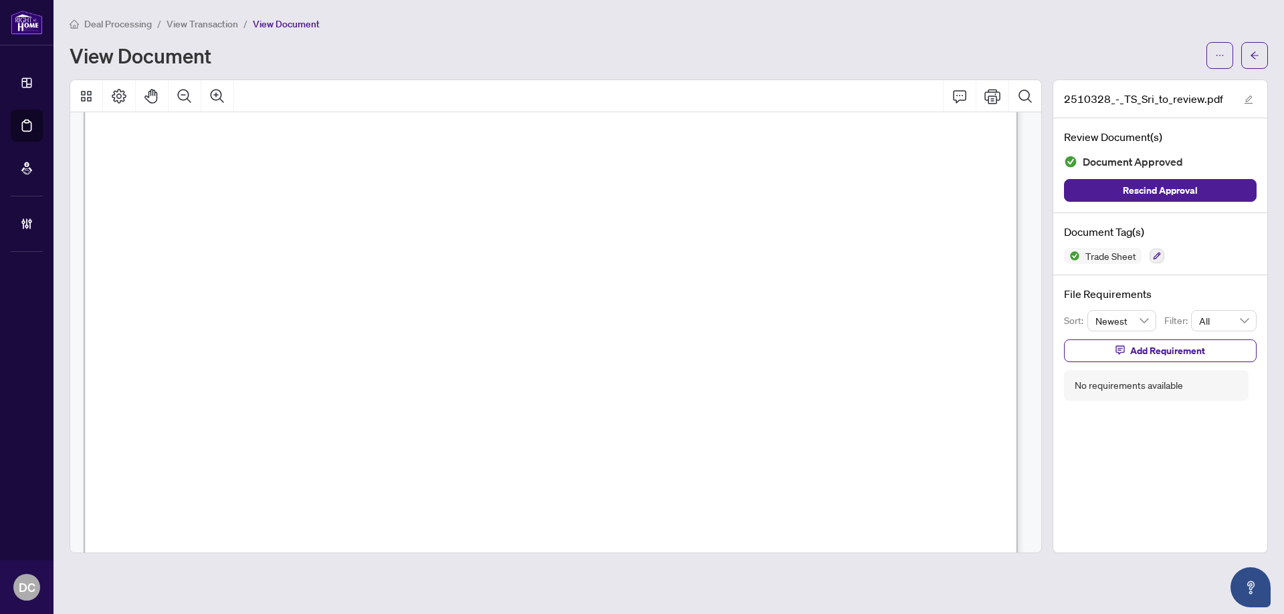
scroll to position [535, 0]
click at [1261, 66] on button "button" at bounding box center [1254, 55] width 27 height 27
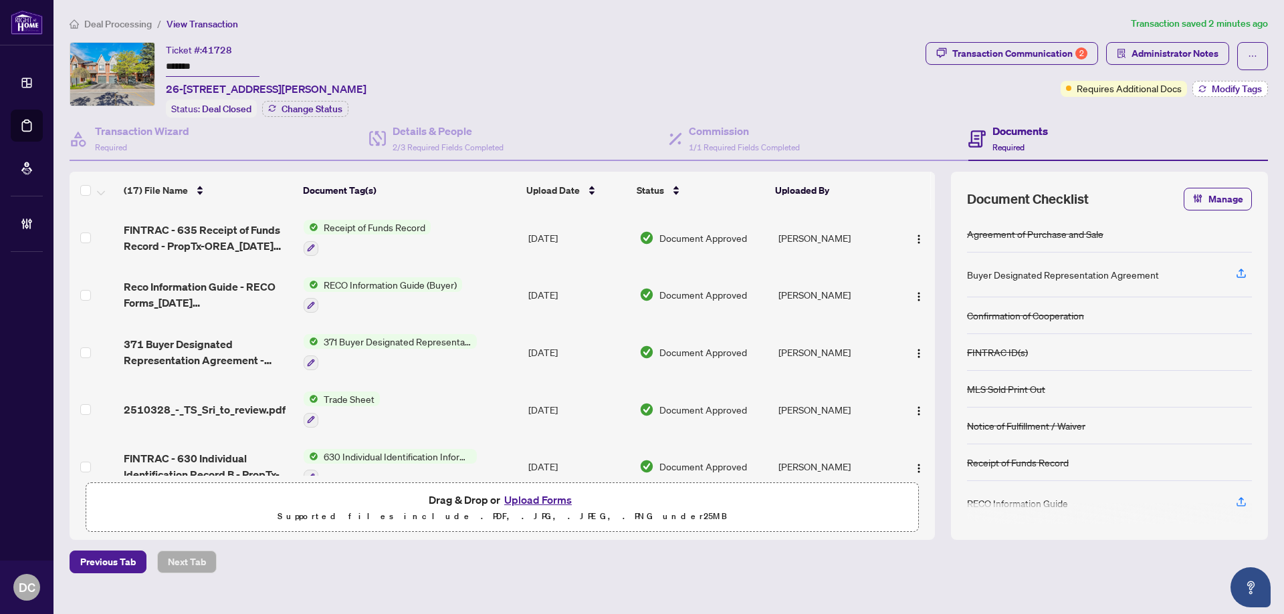
click at [1199, 83] on button "Modify Tags" at bounding box center [1230, 89] width 76 height 16
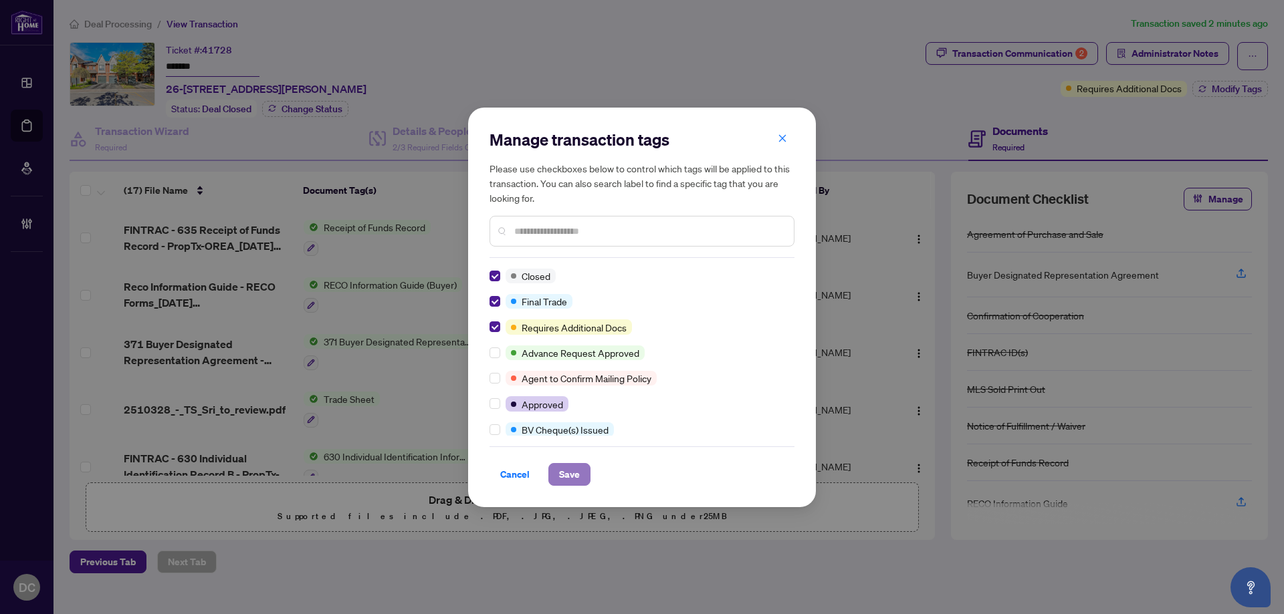
click at [570, 475] on span "Save" at bounding box center [569, 474] width 21 height 21
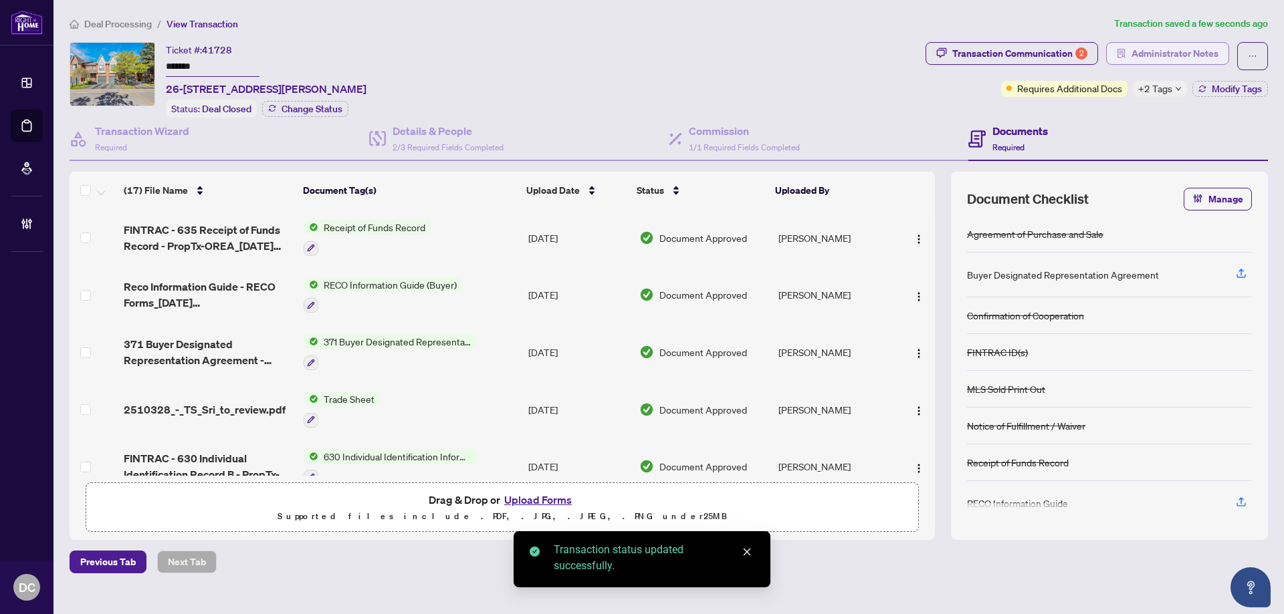
click at [1181, 53] on span "Administrator Notes" at bounding box center [1174, 53] width 87 height 21
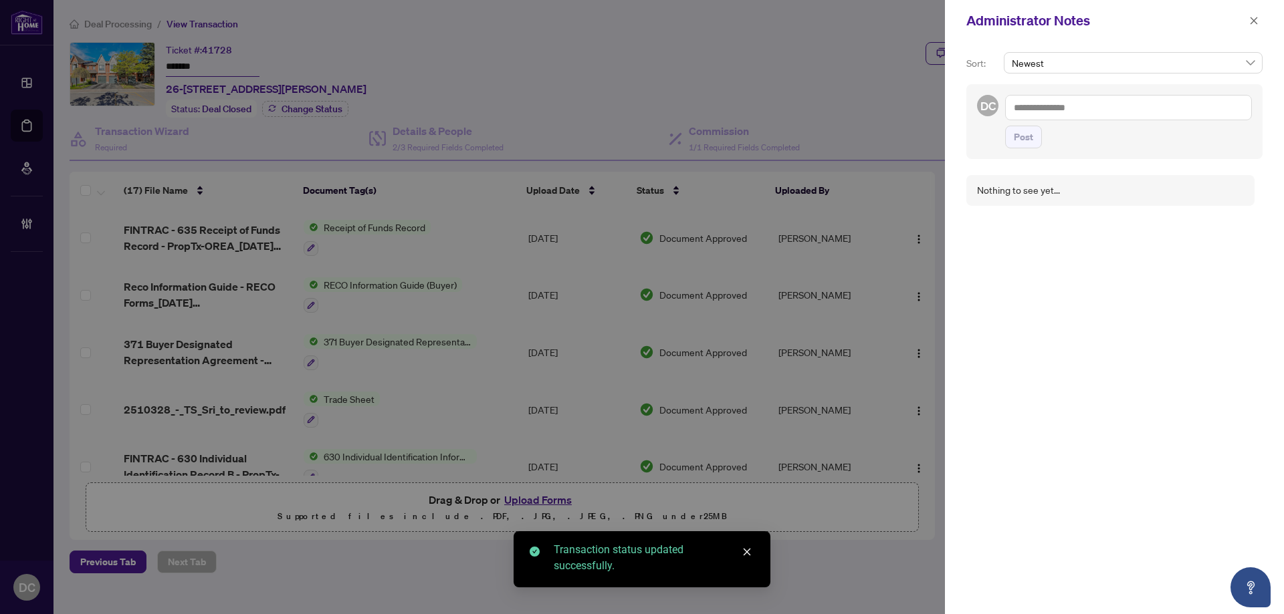
click at [1155, 108] on textarea at bounding box center [1128, 107] width 247 height 25
paste textarea "**********"
type textarea "**********"
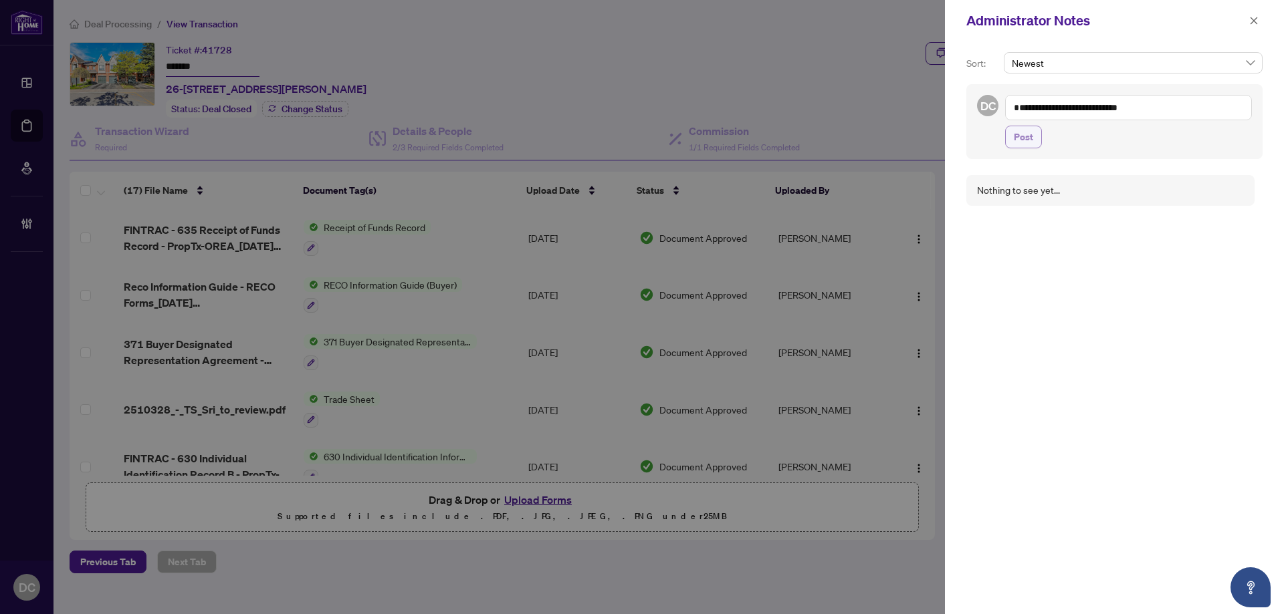
click at [1028, 139] on span "Post" at bounding box center [1022, 136] width 19 height 21
drag, startPoint x: 1246, startPoint y: 24, endPoint x: 1239, endPoint y: 24, distance: 7.4
click at [1246, 24] on button "button" at bounding box center [1253, 21] width 17 height 16
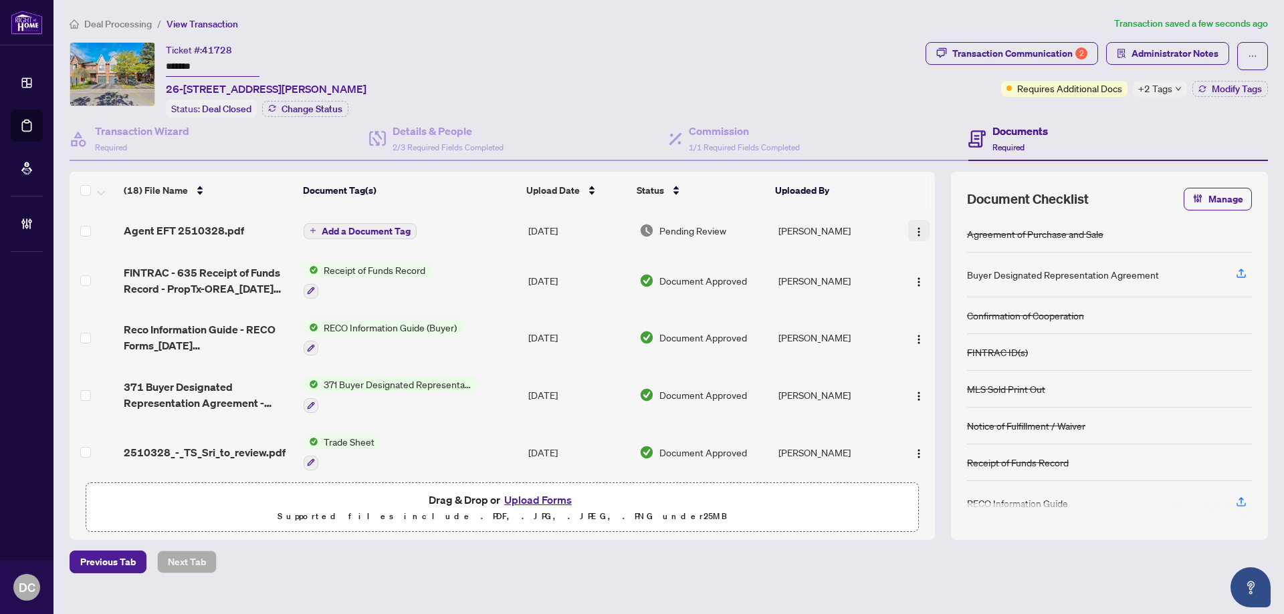
click at [916, 227] on img "button" at bounding box center [918, 232] width 11 height 11
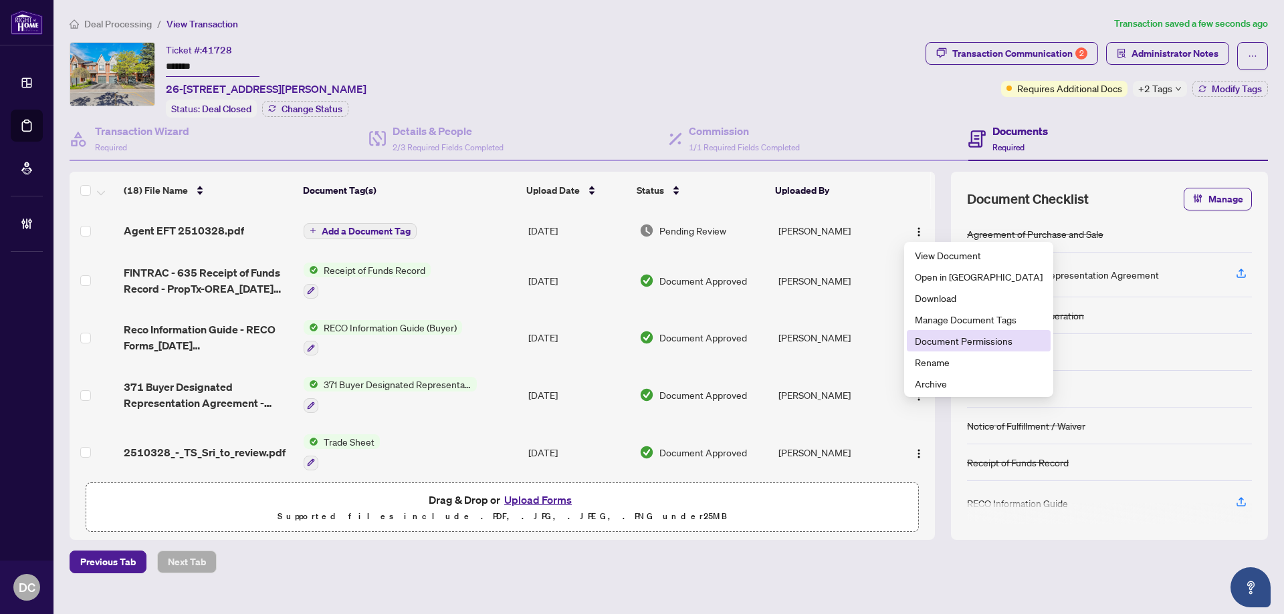
click at [957, 332] on li "Document Permissions" at bounding box center [979, 340] width 144 height 21
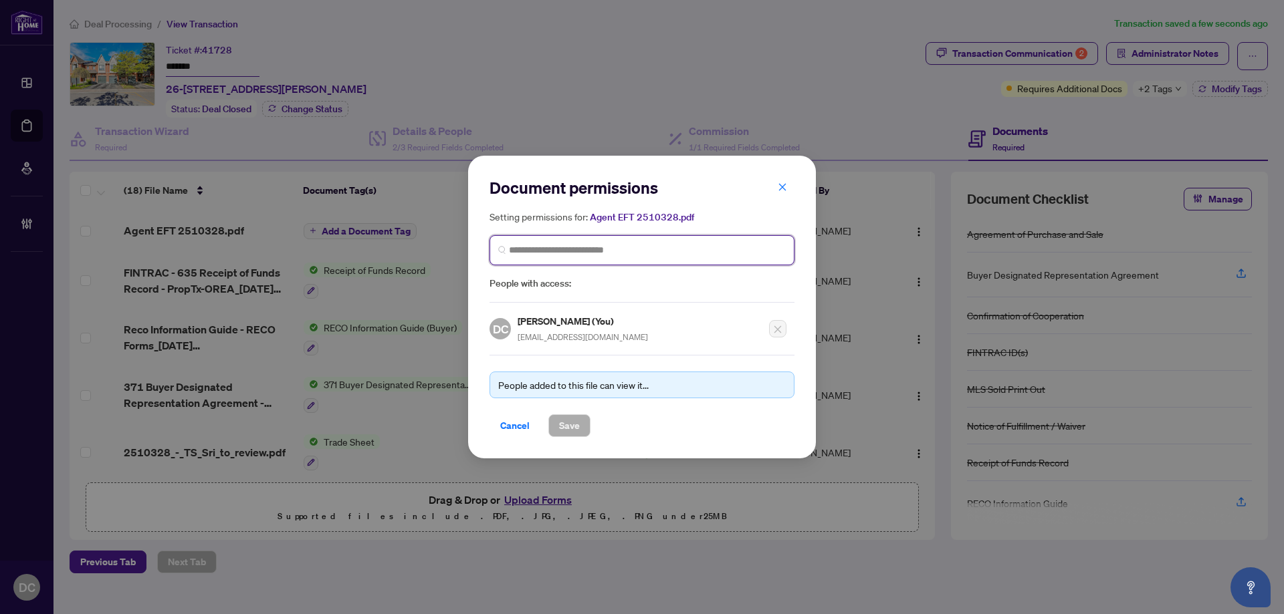
click at [638, 246] on input "search" at bounding box center [647, 250] width 277 height 14
type input "*********"
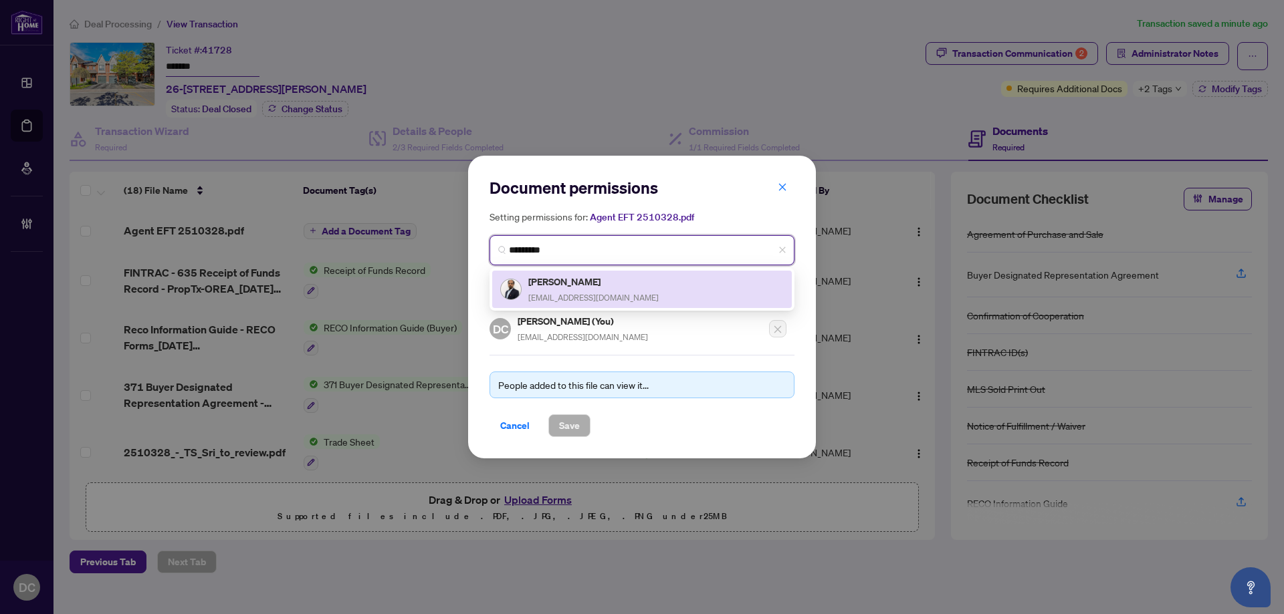
click at [615, 300] on span "srimahasenan@yahoo.ca" at bounding box center [593, 298] width 130 height 10
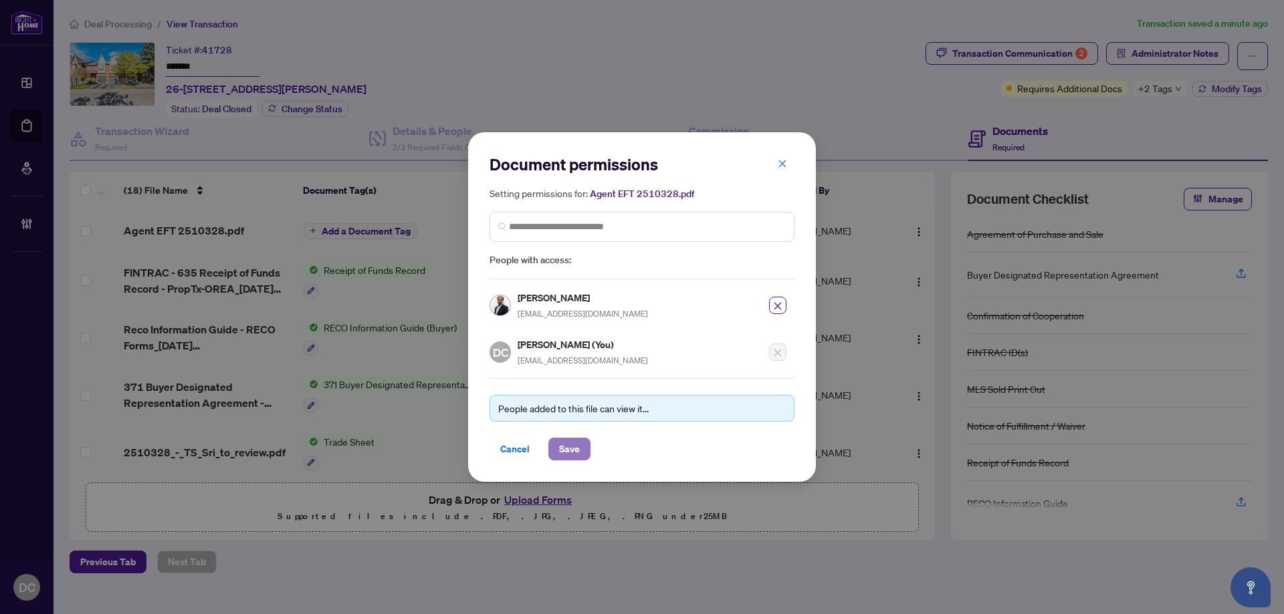
click at [562, 458] on span "Save" at bounding box center [569, 449] width 21 height 21
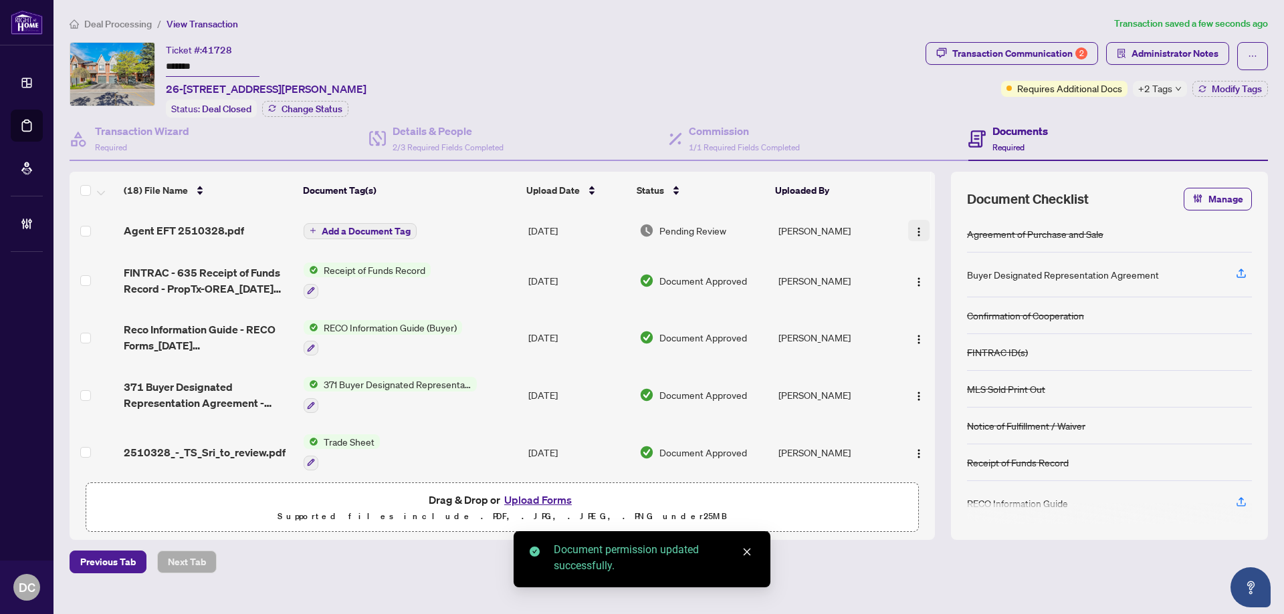
click at [922, 233] on button "button" at bounding box center [918, 230] width 21 height 21
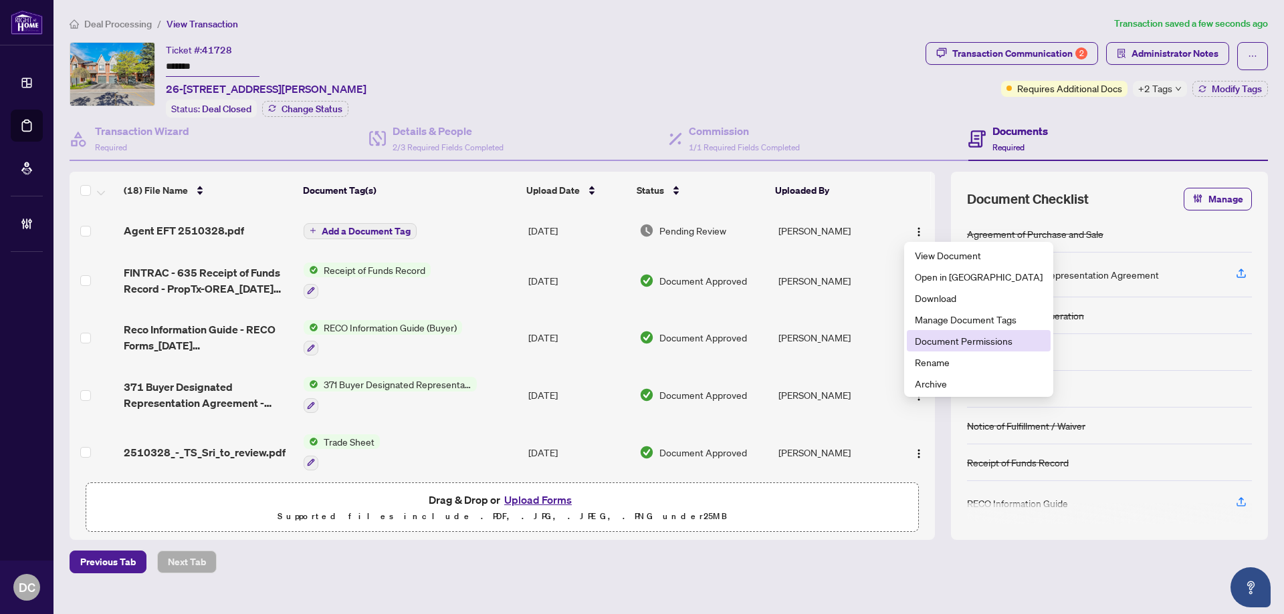
click at [990, 341] on span "Document Permissions" at bounding box center [979, 341] width 128 height 15
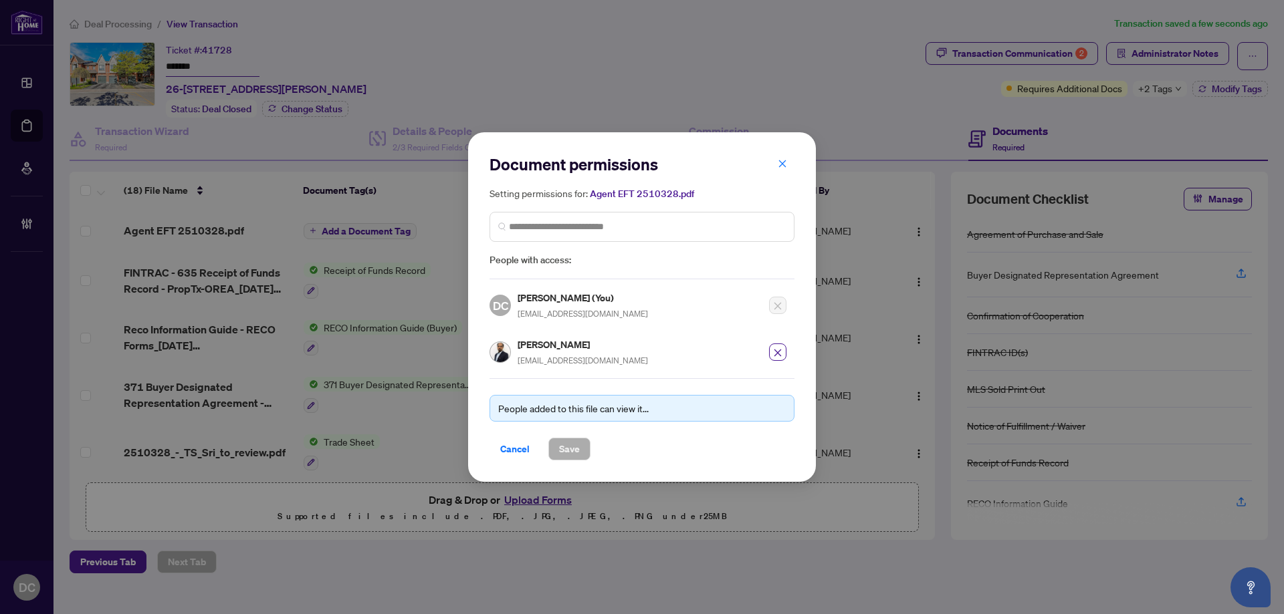
click at [777, 348] on span "button" at bounding box center [777, 352] width 9 height 15
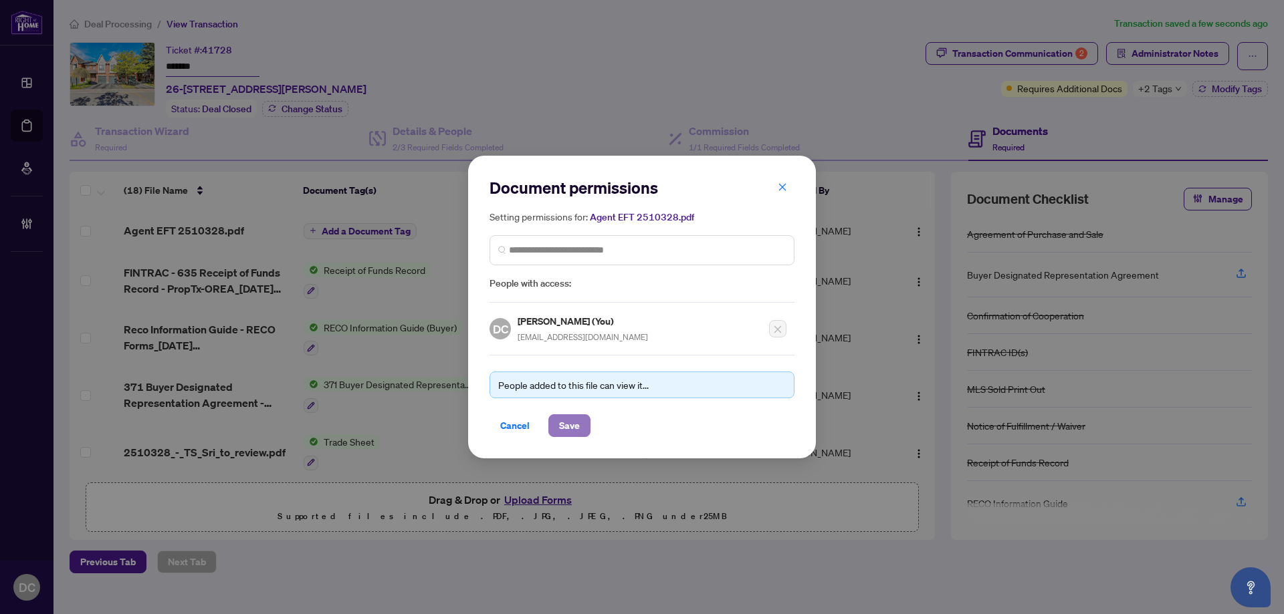
drag, startPoint x: 566, startPoint y: 421, endPoint x: 557, endPoint y: 416, distance: 9.9
click at [557, 416] on button "Save" at bounding box center [569, 425] width 42 height 23
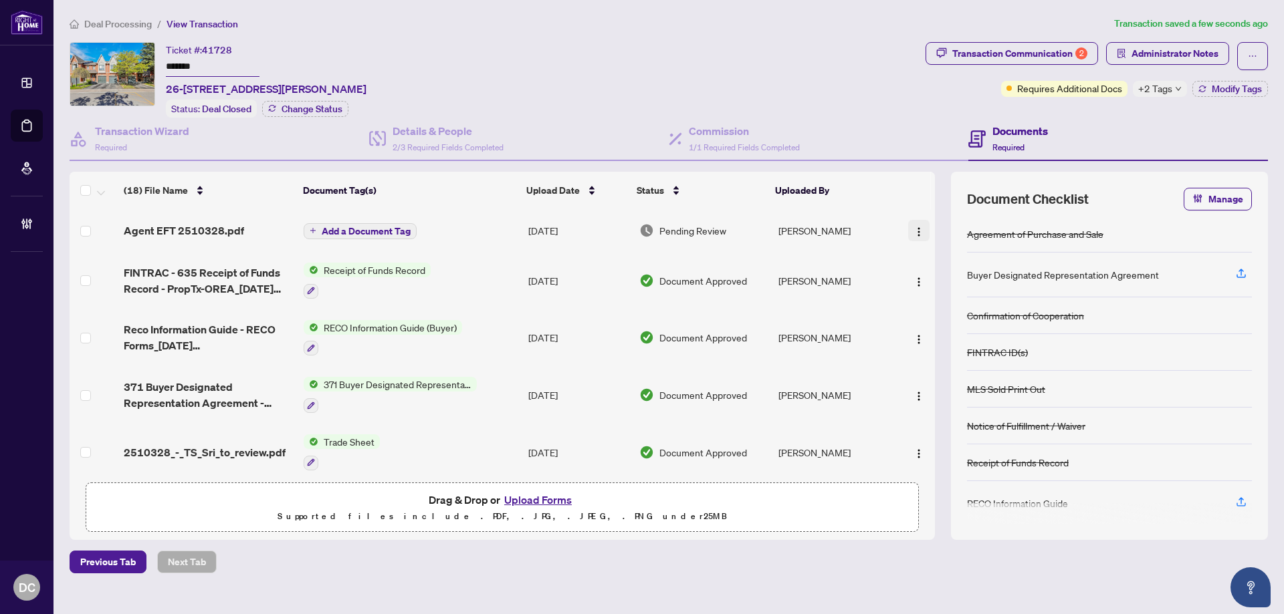
click at [921, 229] on button "button" at bounding box center [918, 230] width 21 height 21
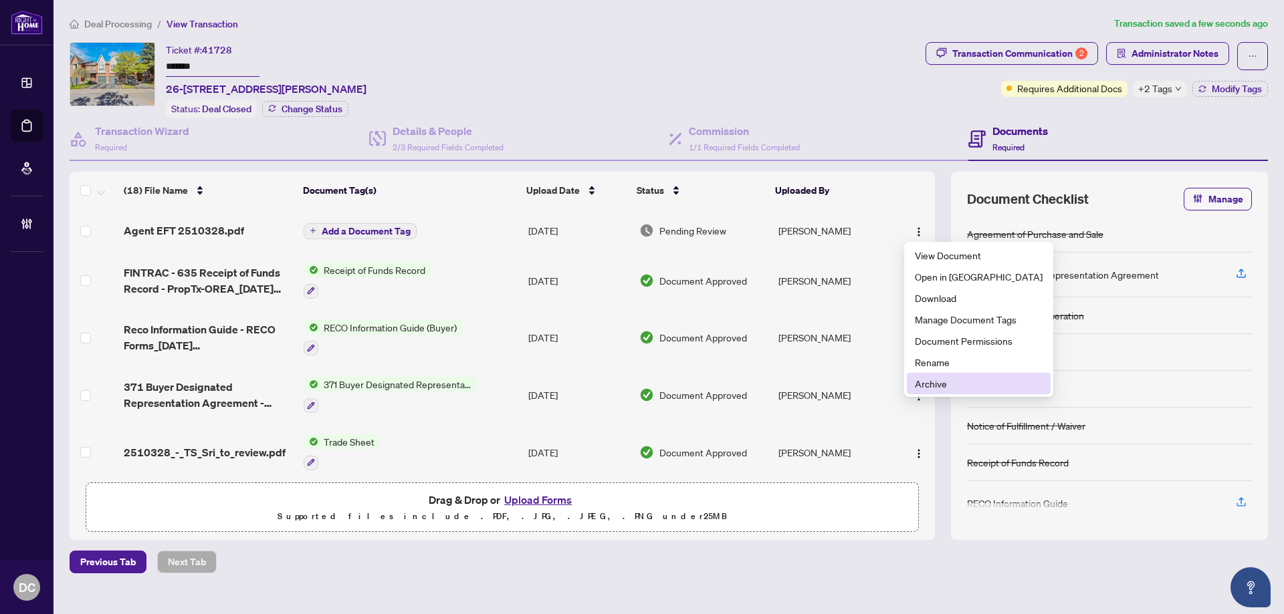
click at [937, 388] on span "Archive" at bounding box center [979, 383] width 128 height 15
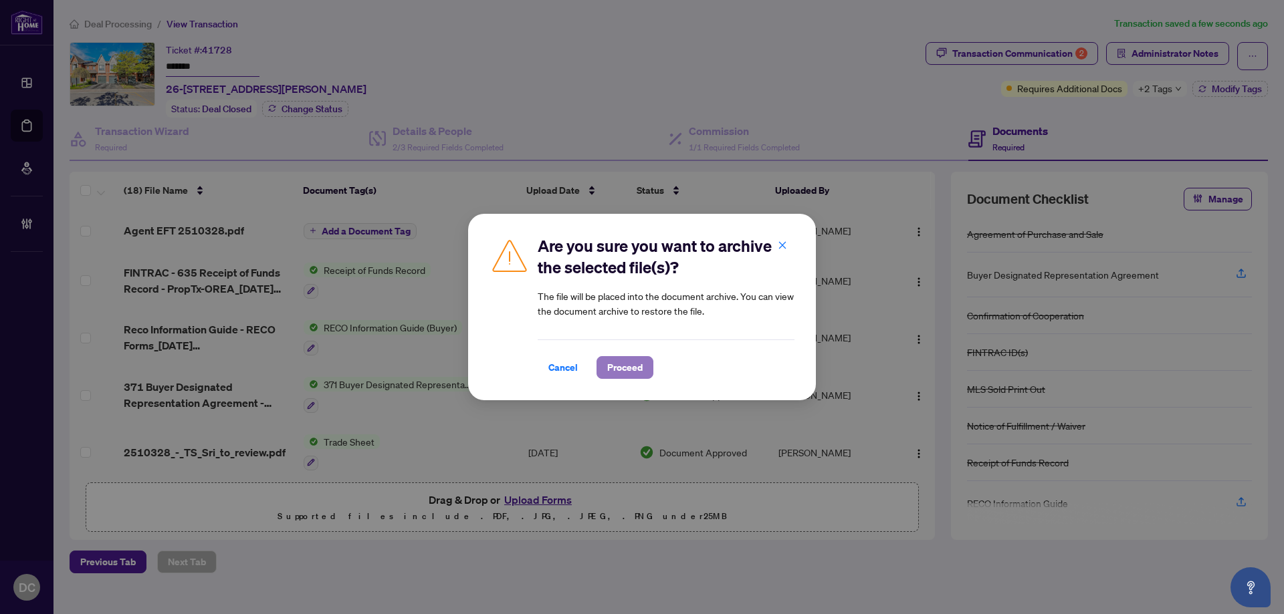
click at [645, 366] on button "Proceed" at bounding box center [624, 367] width 57 height 23
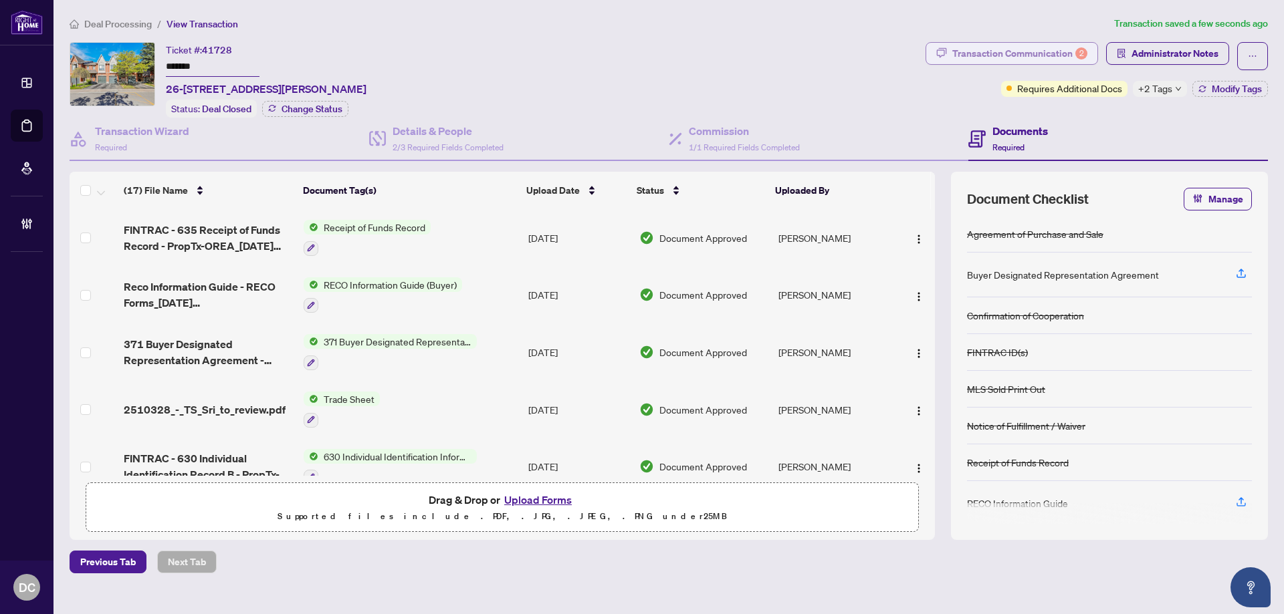
click at [965, 45] on div "Transaction Communication 2" at bounding box center [1019, 53] width 135 height 21
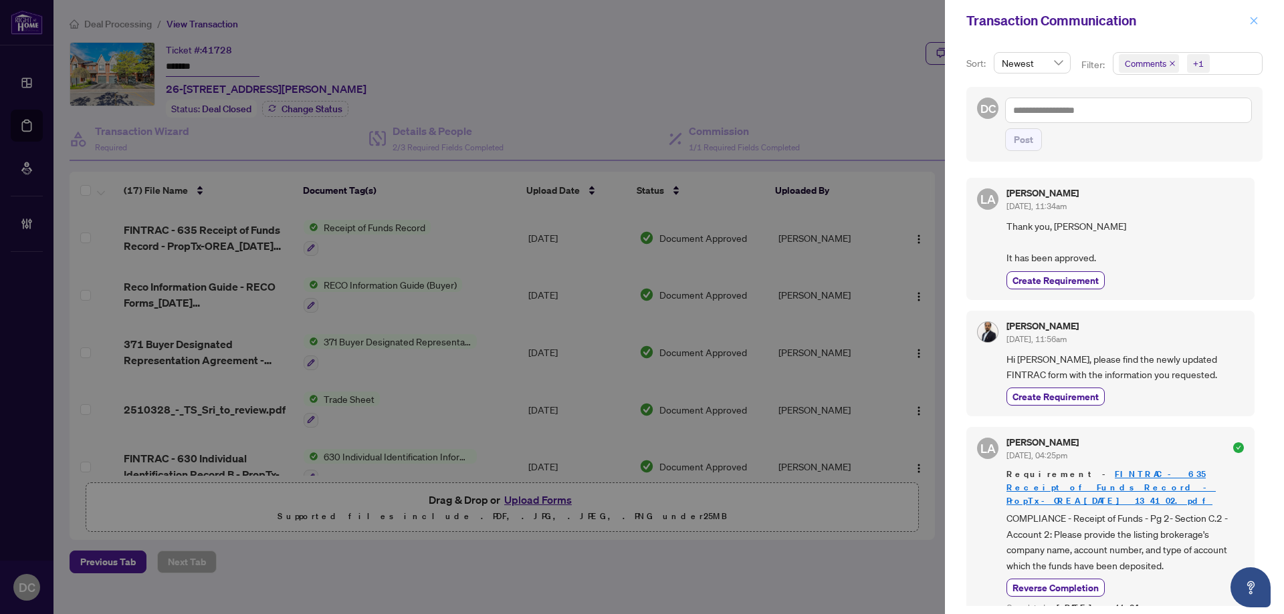
click at [1257, 22] on icon "close" at bounding box center [1253, 20] width 9 height 9
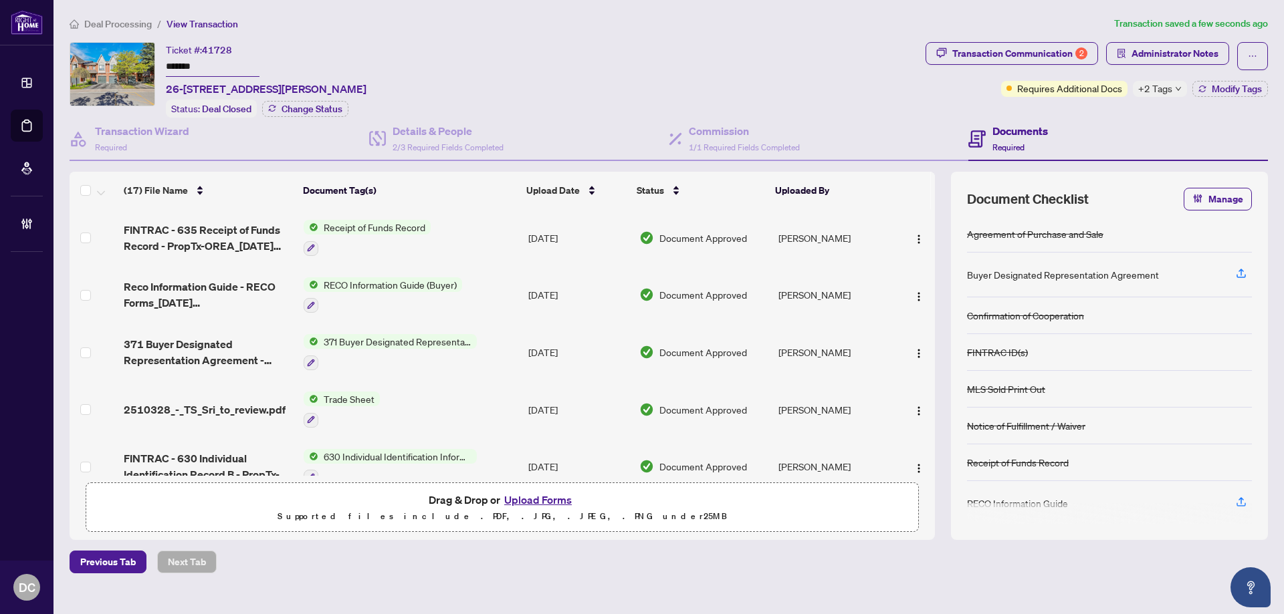
click at [1177, 51] on span "Administrator Notes" at bounding box center [1174, 53] width 87 height 21
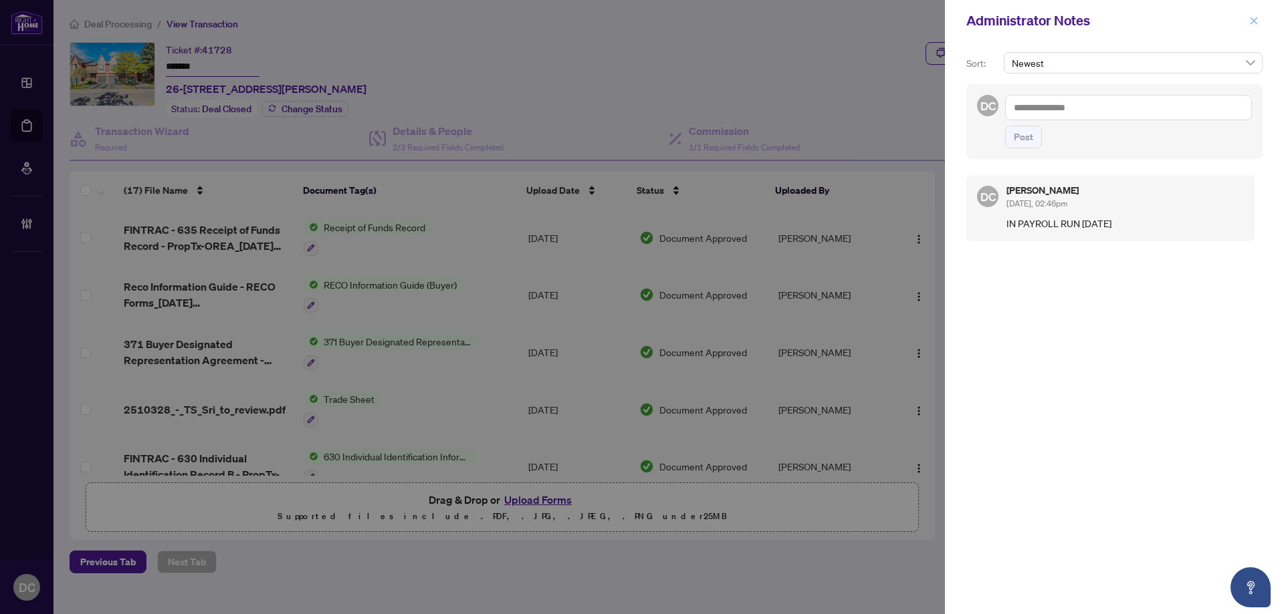
click at [1247, 14] on button "button" at bounding box center [1253, 21] width 17 height 16
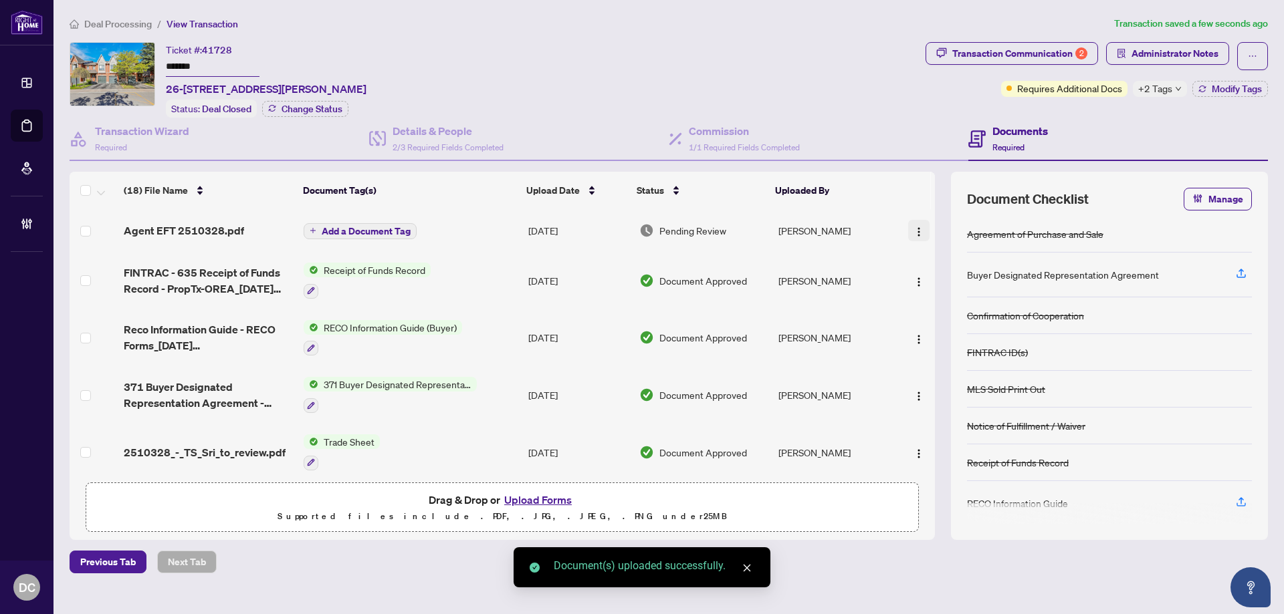
click at [913, 233] on img "button" at bounding box center [918, 232] width 11 height 11
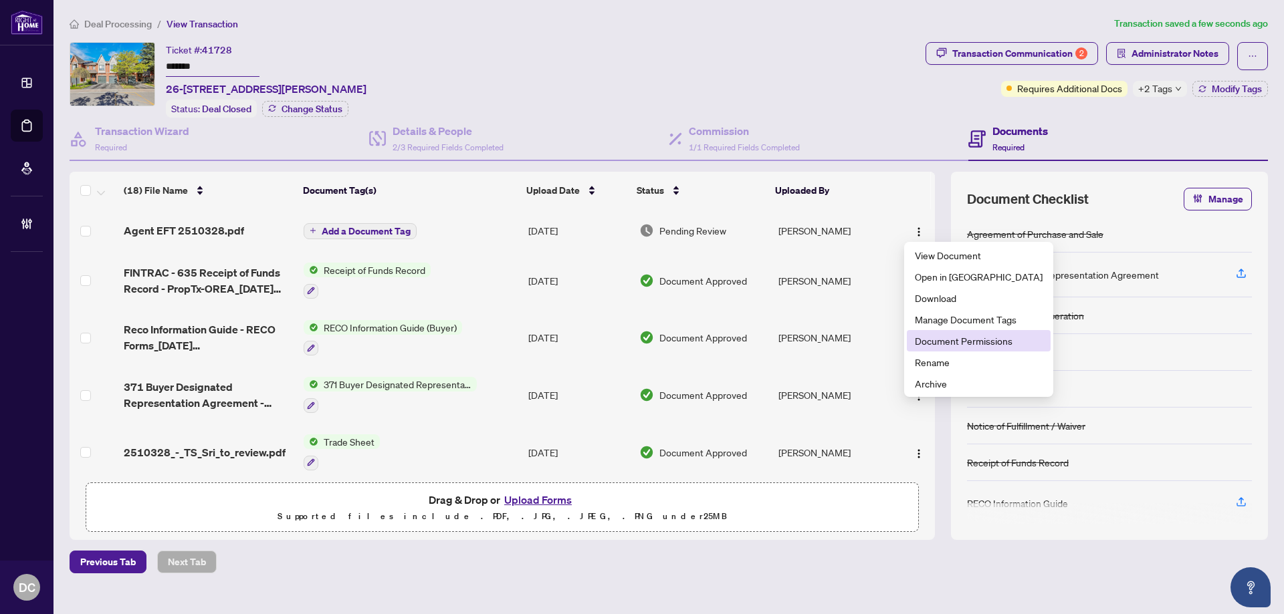
click at [947, 336] on span "Document Permissions" at bounding box center [979, 341] width 128 height 15
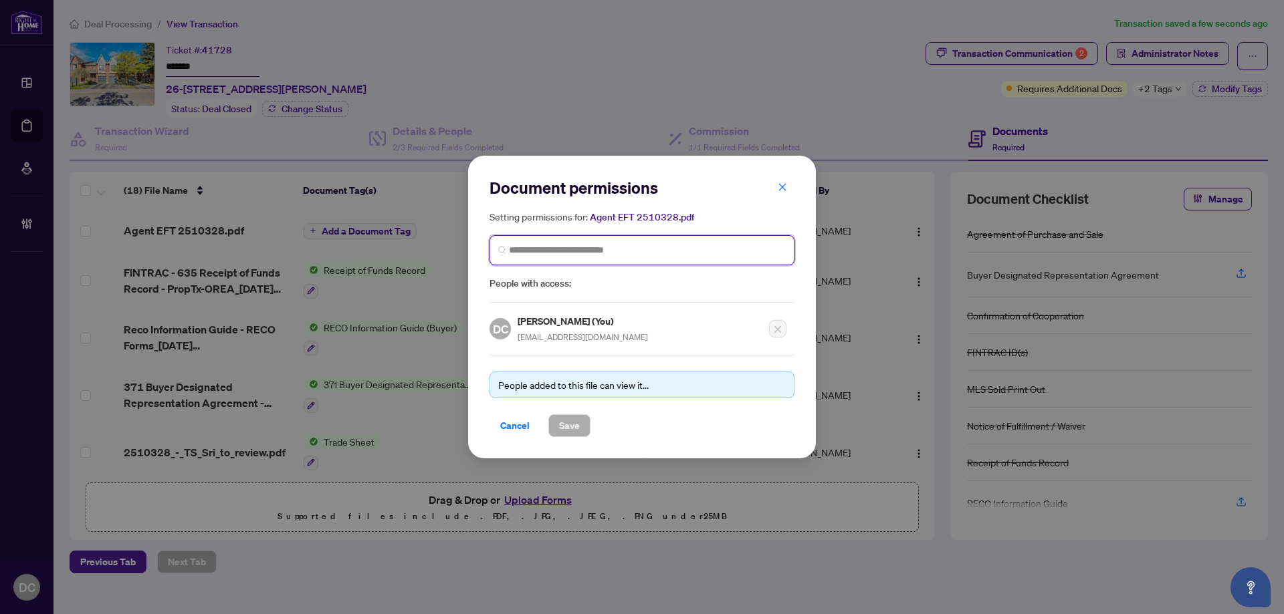
click at [613, 245] on input "search" at bounding box center [647, 250] width 277 height 14
type input "*********"
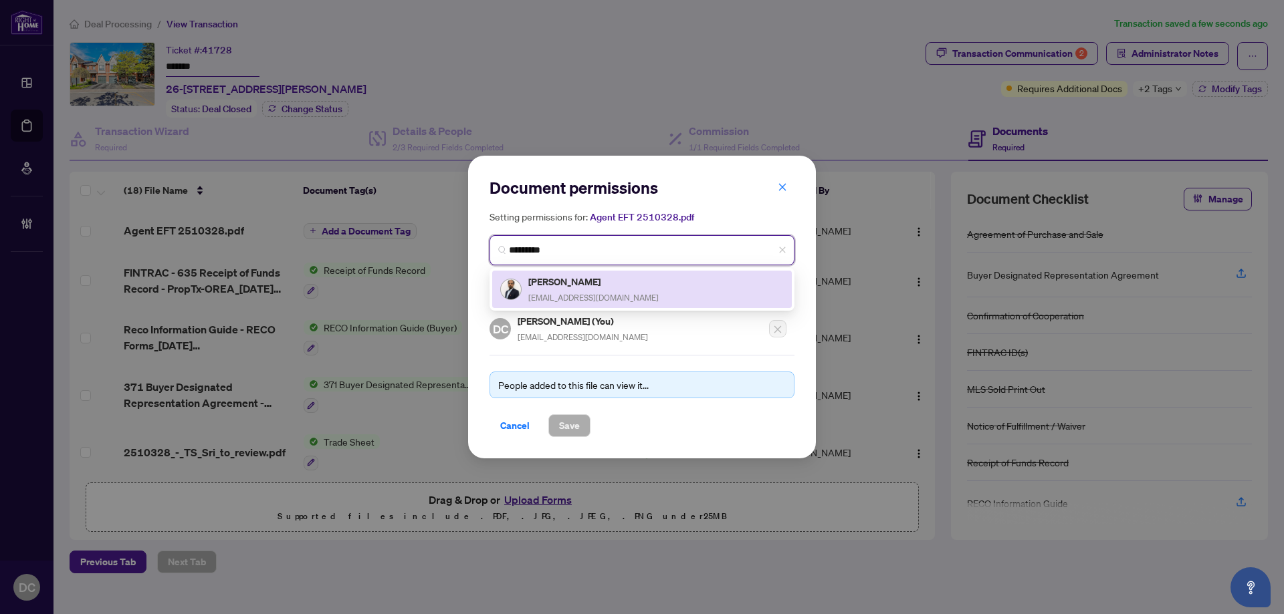
click at [584, 274] on h5 "Sri Thangavadivel" at bounding box center [593, 281] width 130 height 15
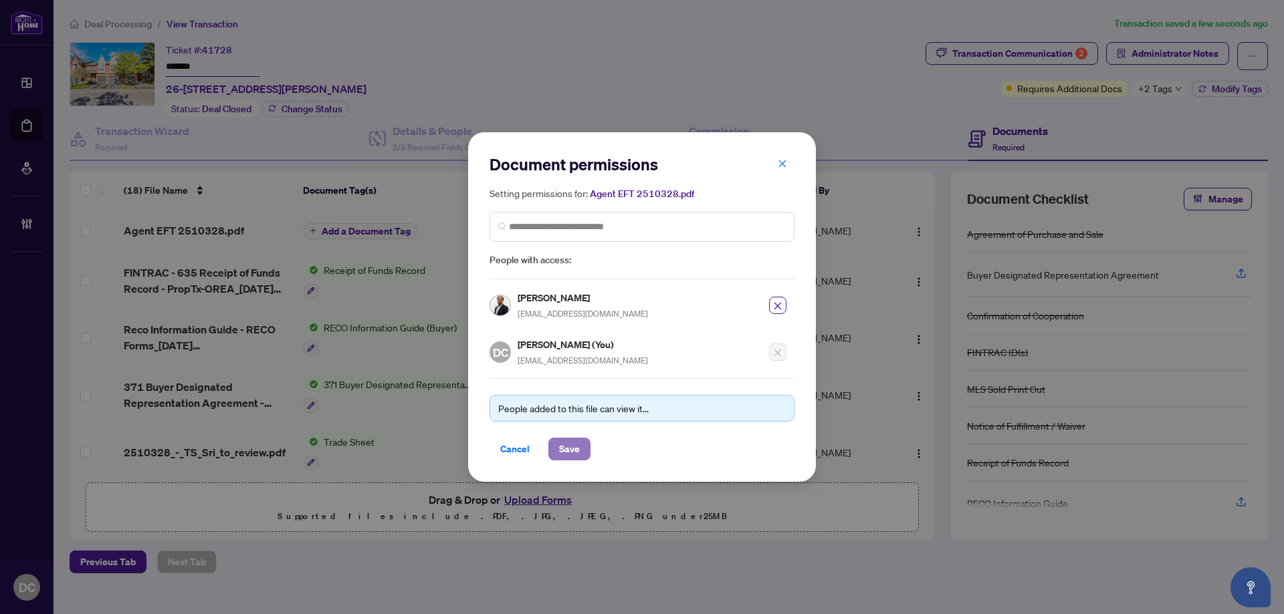
click at [560, 451] on span "Save" at bounding box center [569, 449] width 21 height 21
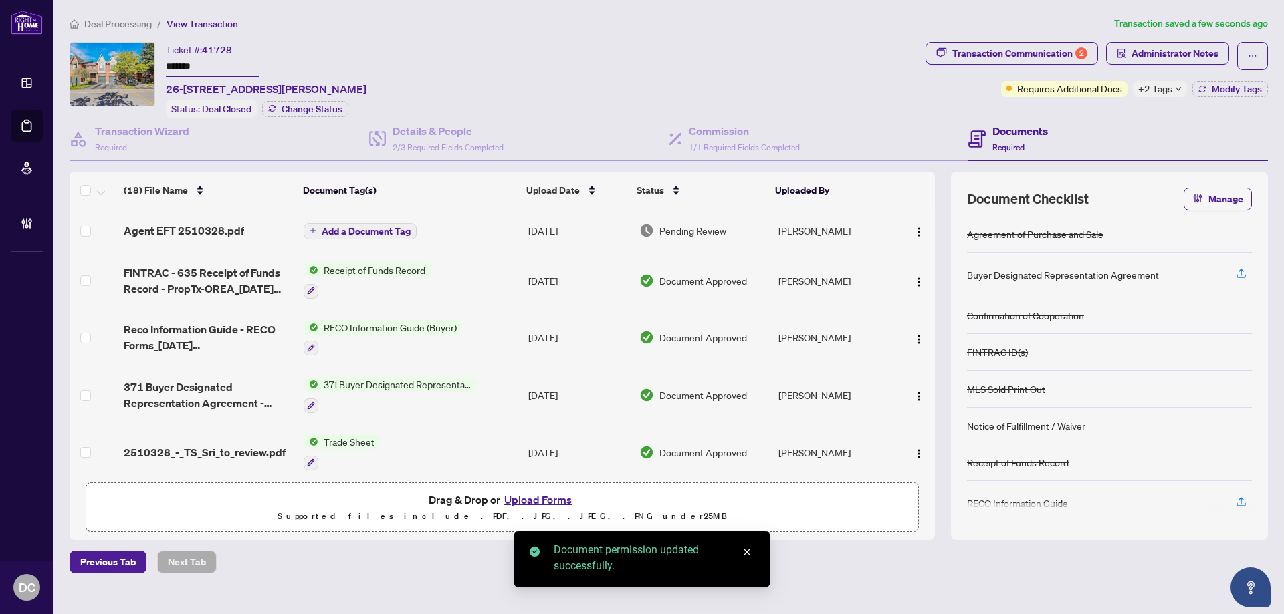
click at [1170, 95] on span "+2 Tags" at bounding box center [1155, 88] width 34 height 15
click at [142, 13] on main "Deal Processing / View Transaction Transaction saved a few seconds ago Ticket #…" at bounding box center [668, 307] width 1230 height 614
click at [141, 20] on span "Deal Processing" at bounding box center [118, 24] width 68 height 12
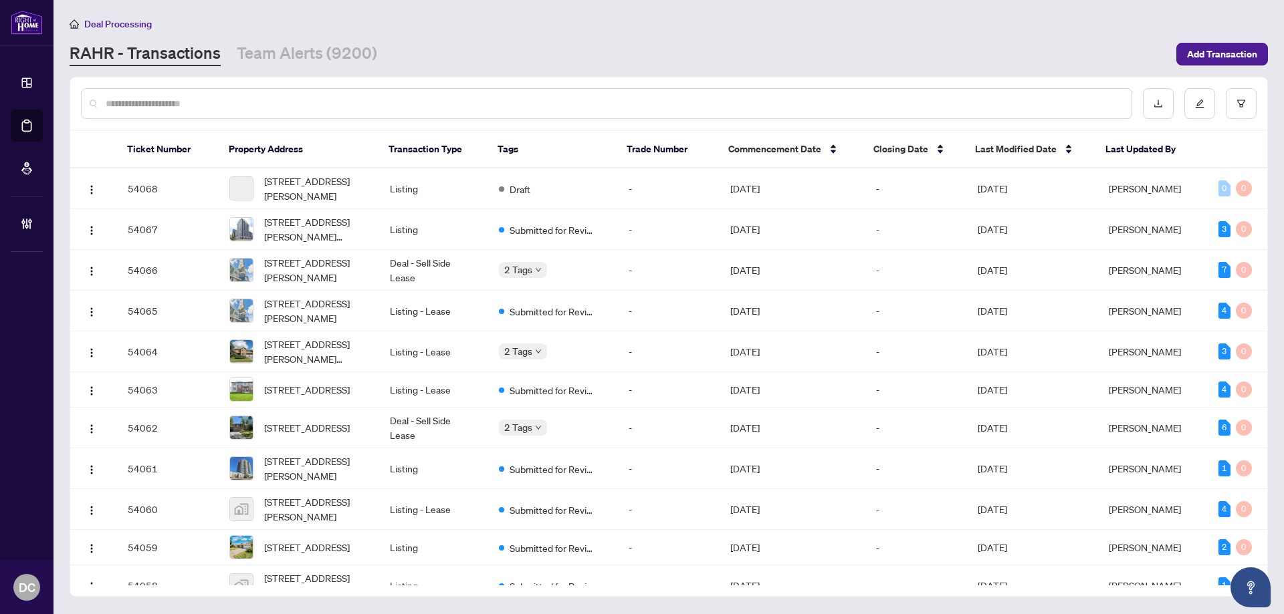
click at [265, 96] on input "text" at bounding box center [613, 103] width 1015 height 15
paste input "*******"
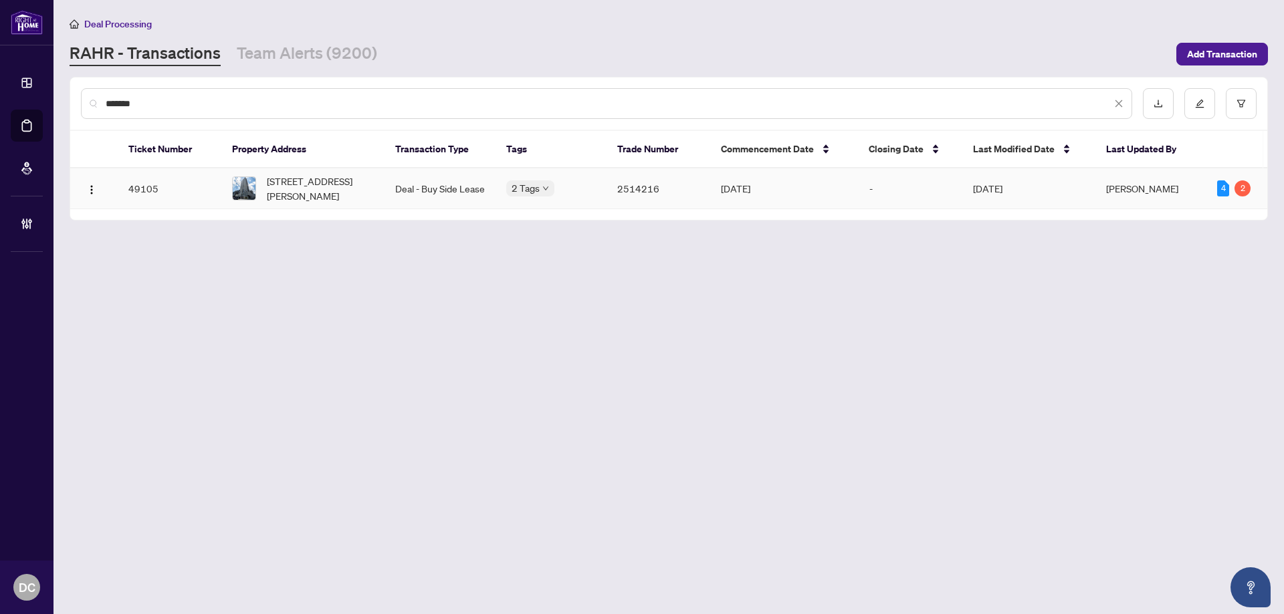
type input "*******"
click at [318, 177] on span "3106-20 Richardson St, Toronto, Ontario M5A 0S6, Canada" at bounding box center [320, 188] width 107 height 29
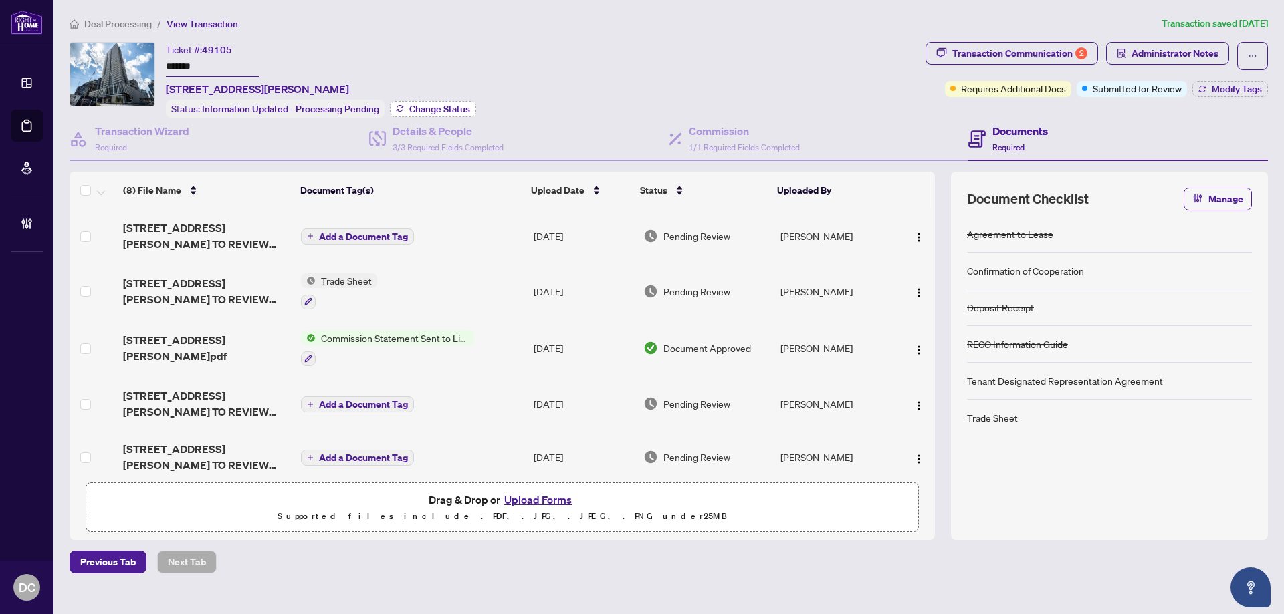
click at [459, 110] on span "Change Status" at bounding box center [439, 108] width 61 height 9
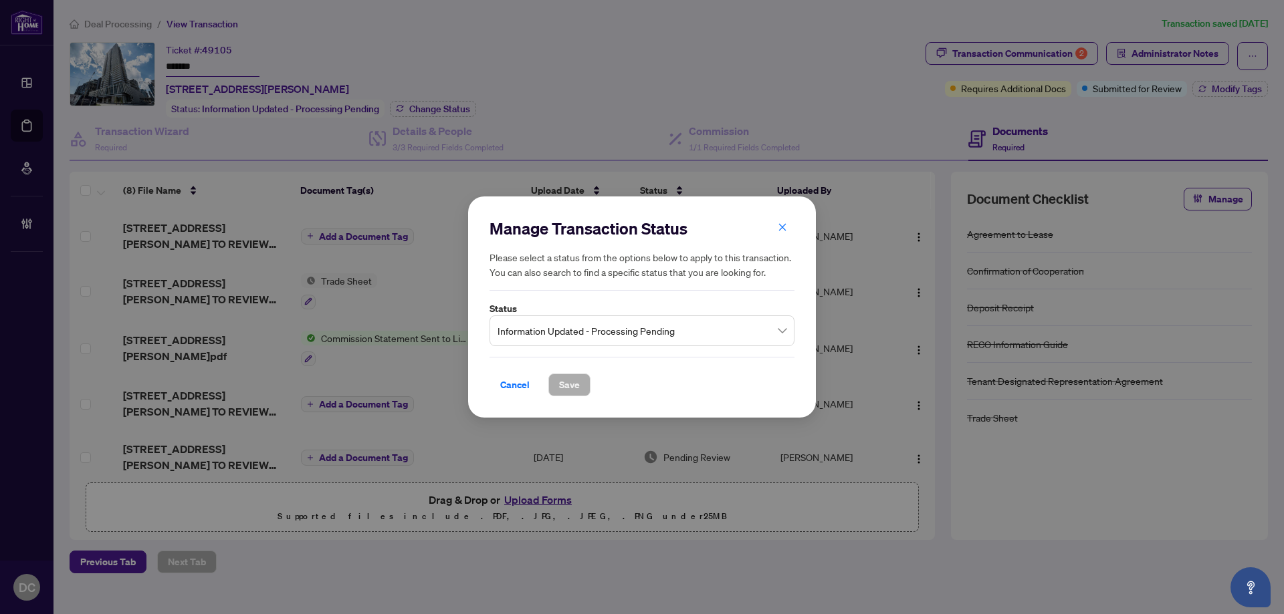
click at [579, 328] on span "Information Updated - Processing Pending" at bounding box center [641, 330] width 289 height 25
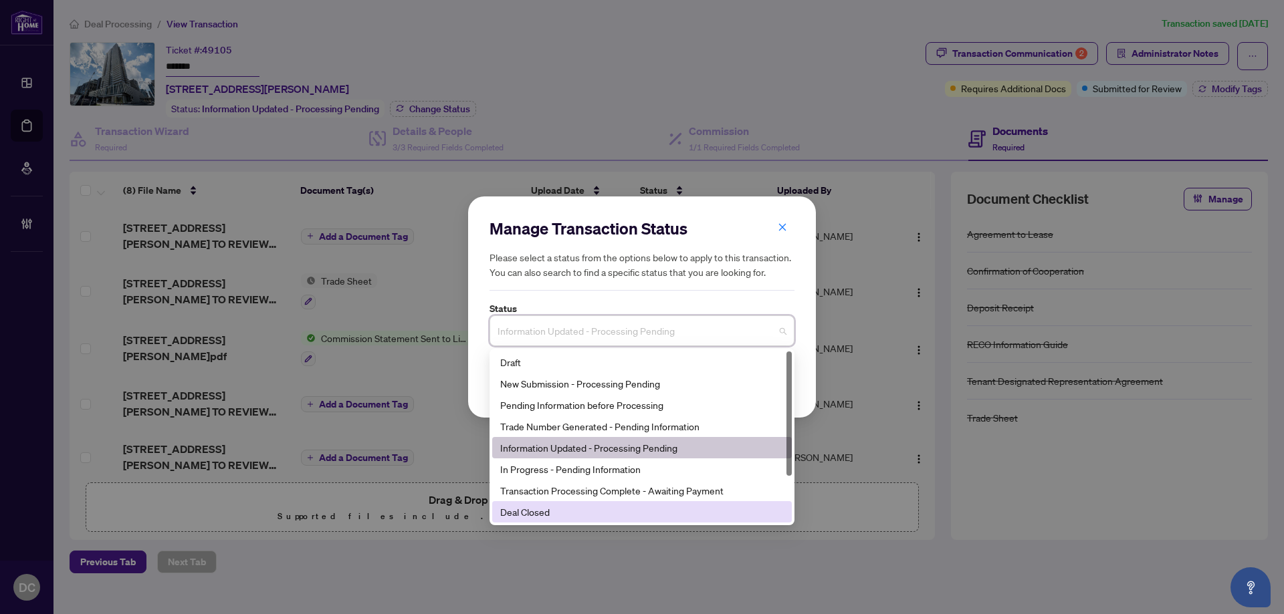
click at [558, 505] on div "Deal Closed" at bounding box center [641, 512] width 283 height 15
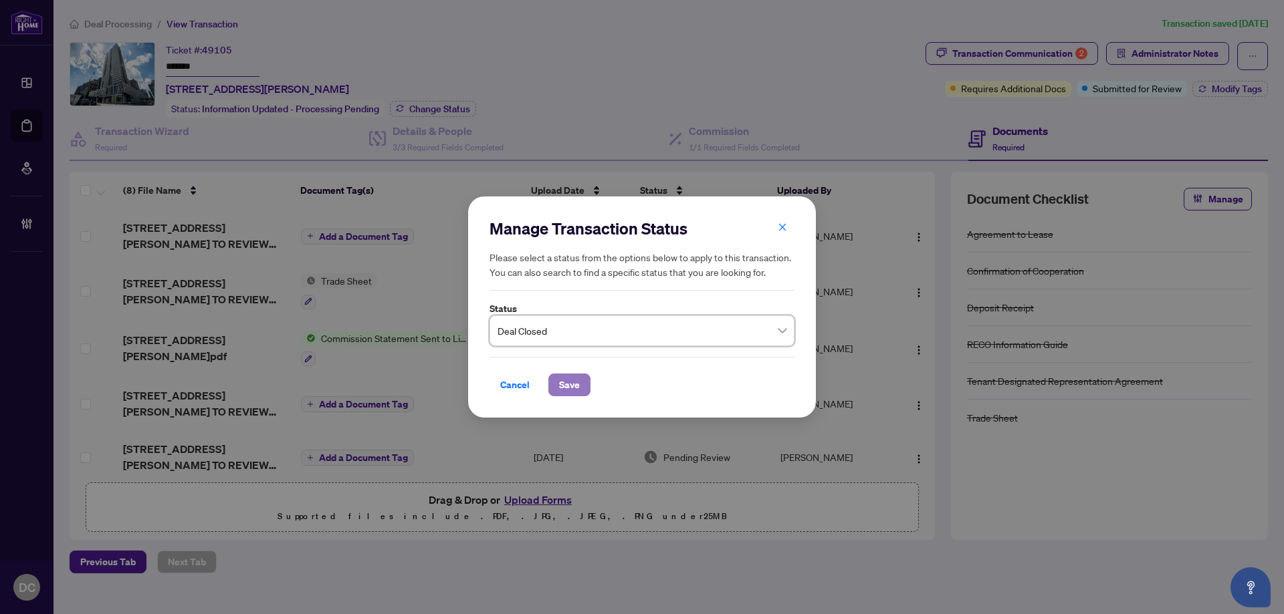
click at [571, 382] on span "Save" at bounding box center [569, 384] width 21 height 21
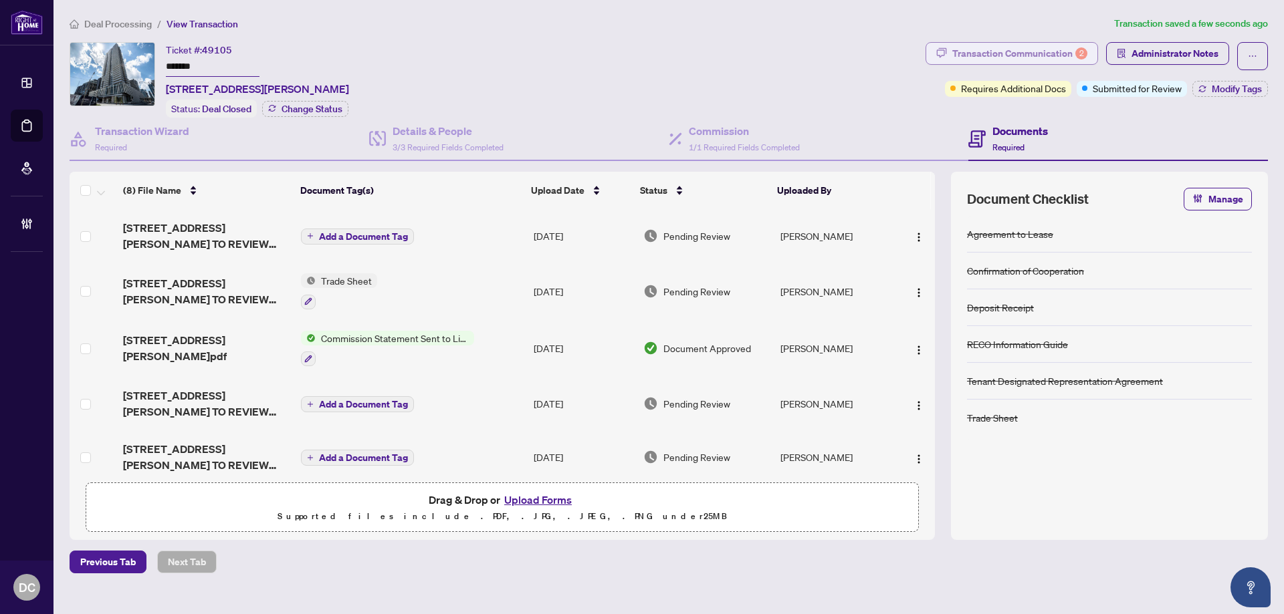
drag, startPoint x: 1046, startPoint y: 47, endPoint x: 1032, endPoint y: 45, distance: 14.8
click at [1032, 45] on div "Transaction Communication 2" at bounding box center [1019, 53] width 135 height 21
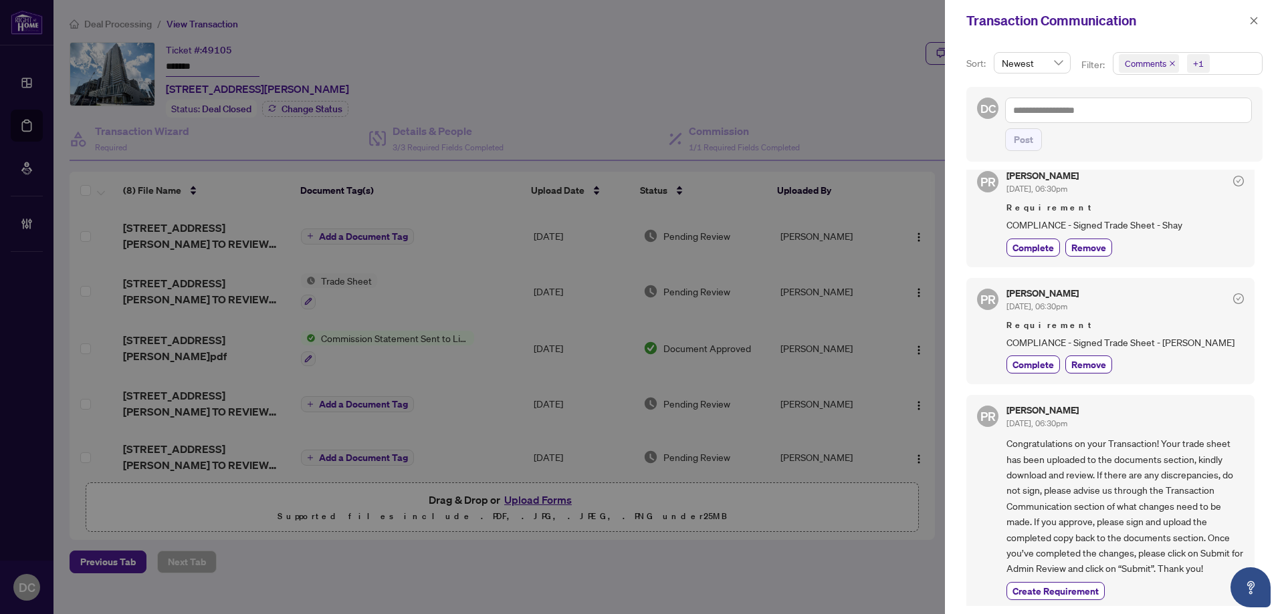
scroll to position [21, 0]
drag, startPoint x: 1255, startPoint y: 23, endPoint x: 715, endPoint y: 2, distance: 540.6
click at [1252, 21] on icon "close" at bounding box center [1253, 20] width 9 height 9
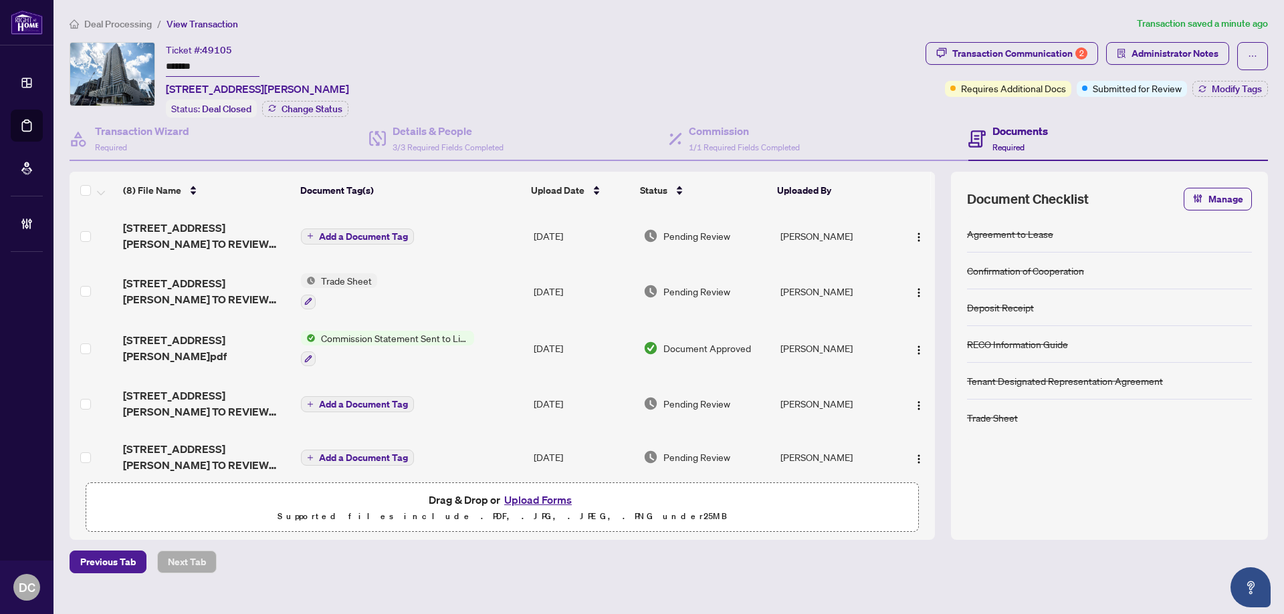
click at [462, 249] on td "Add a Document Tag" at bounding box center [411, 235] width 233 height 53
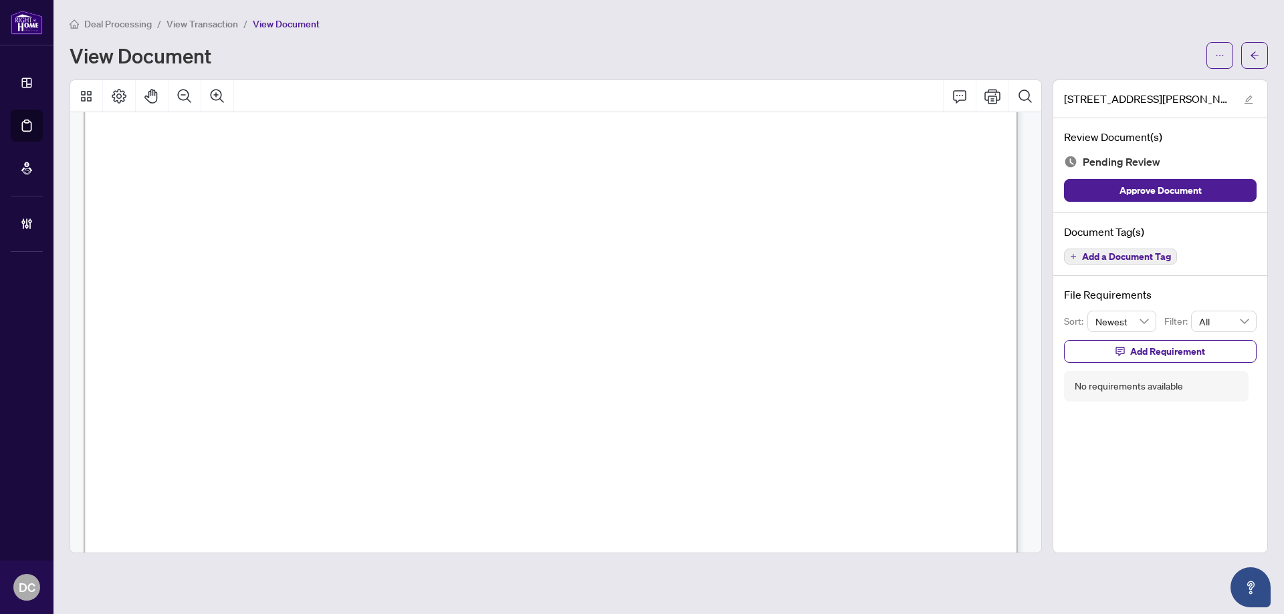
scroll to position [602, 0]
click at [1261, 45] on button "button" at bounding box center [1254, 55] width 27 height 27
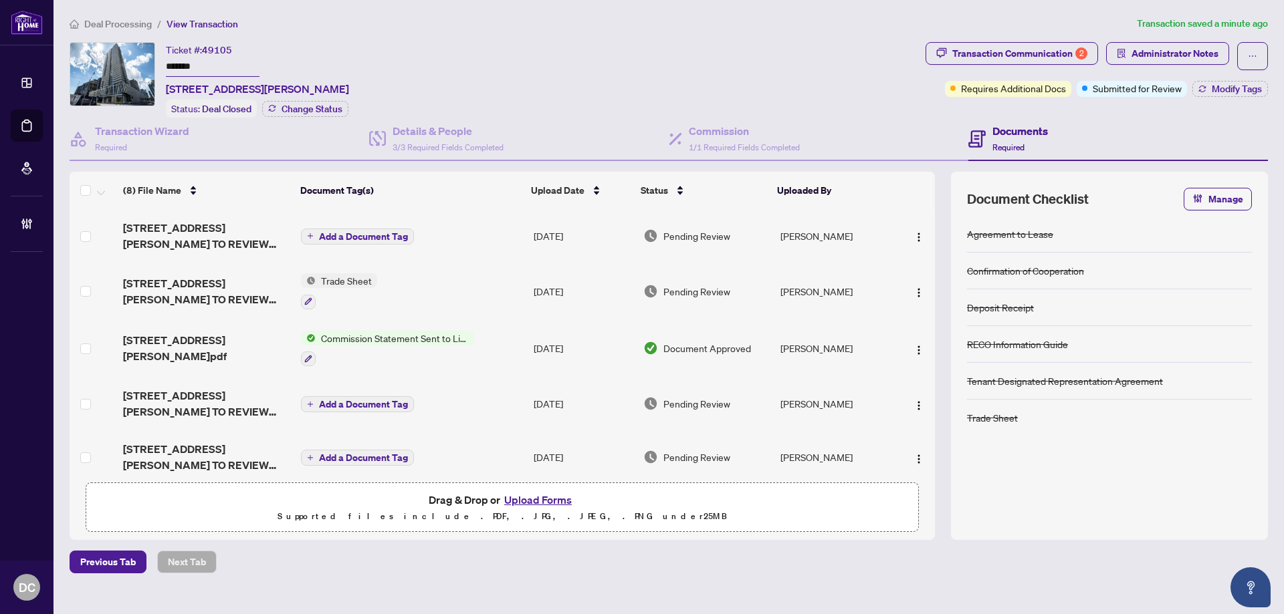
click at [457, 303] on td "Trade Sheet" at bounding box center [411, 291] width 233 height 57
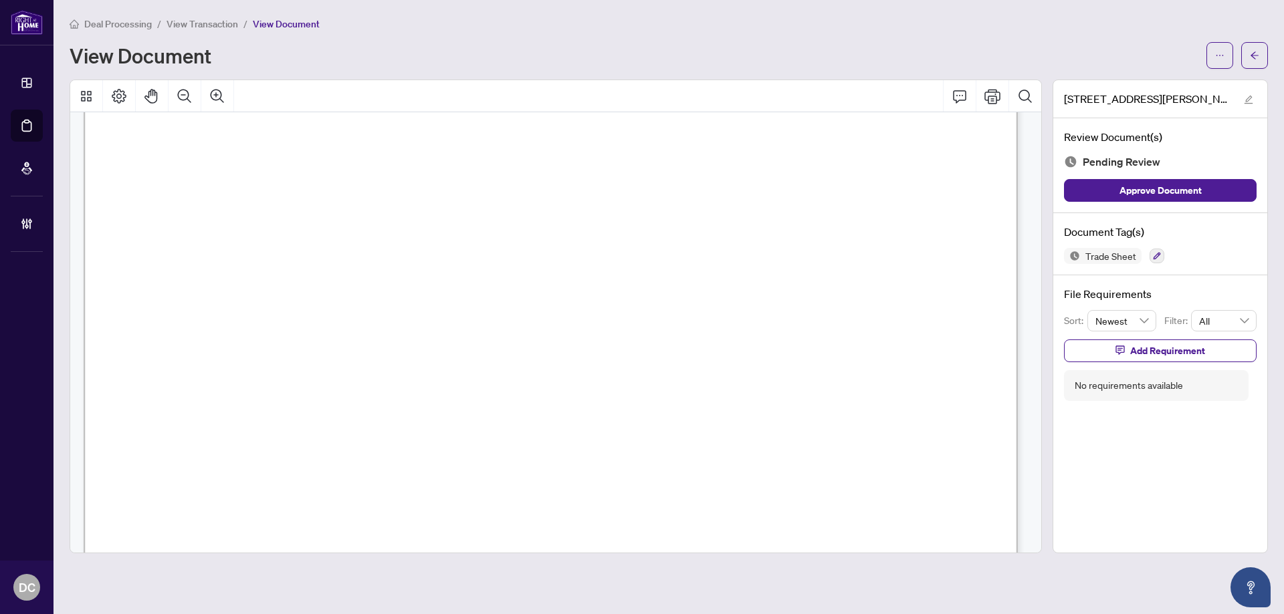
scroll to position [401, 0]
drag, startPoint x: 1253, startPoint y: 57, endPoint x: 39, endPoint y: 73, distance: 1214.8
click at [1253, 57] on icon "arrow-left" at bounding box center [1253, 55] width 9 height 9
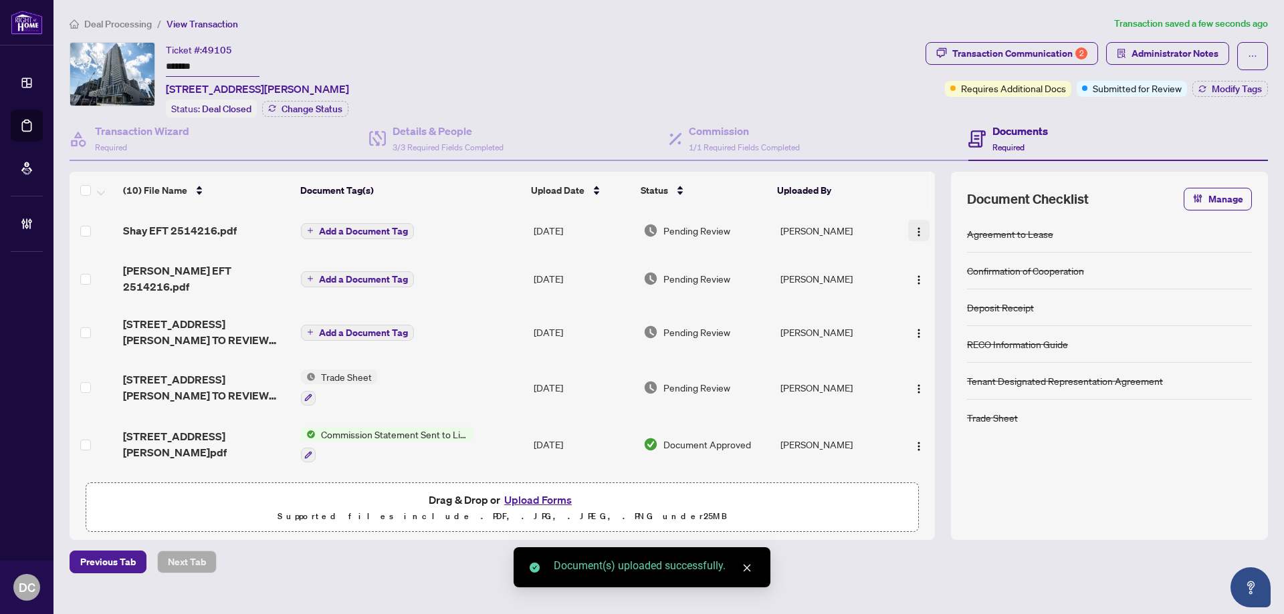
click at [913, 227] on img "button" at bounding box center [918, 232] width 11 height 11
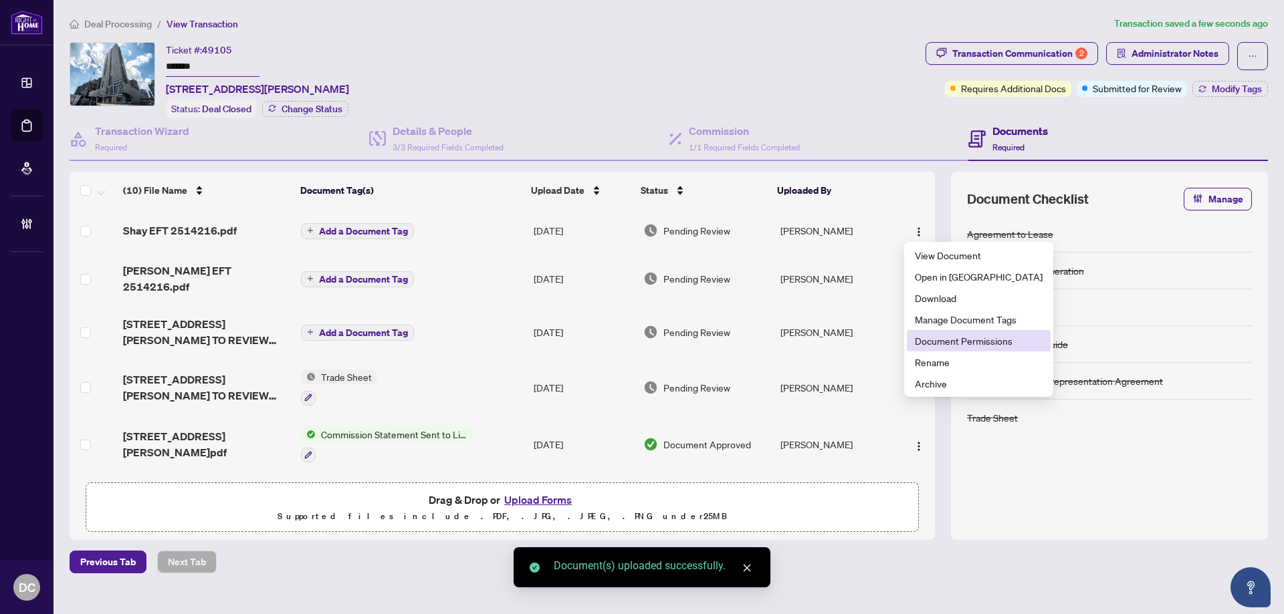
click at [947, 334] on span "Document Permissions" at bounding box center [979, 341] width 128 height 15
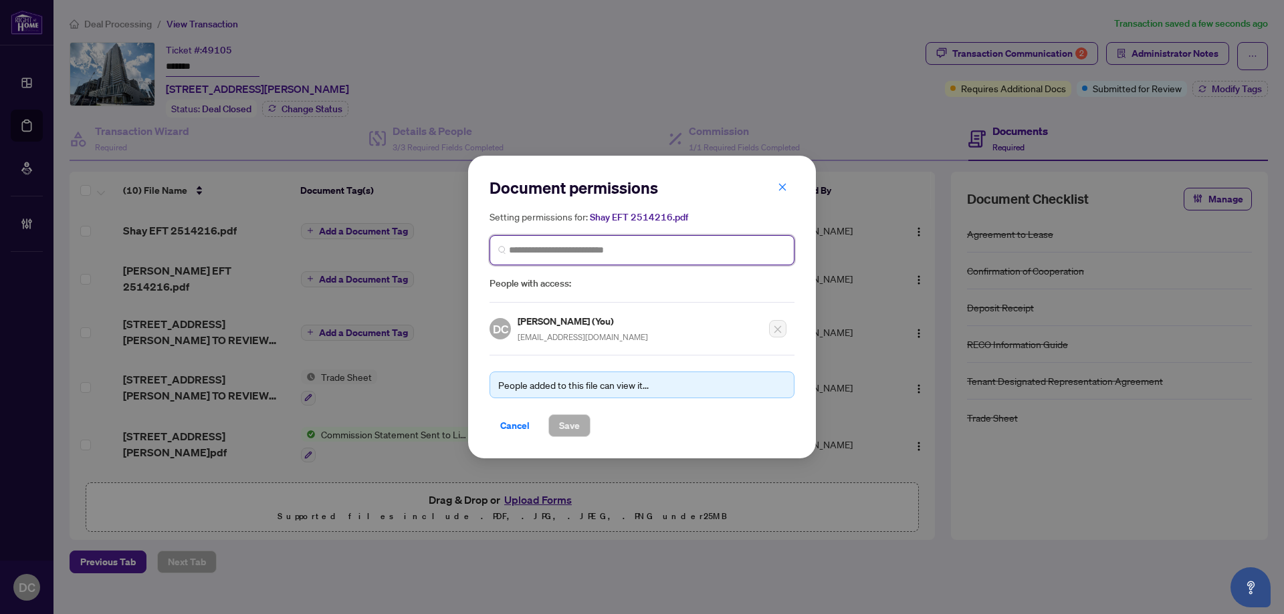
click at [560, 250] on input "search" at bounding box center [647, 250] width 277 height 14
type input "**********"
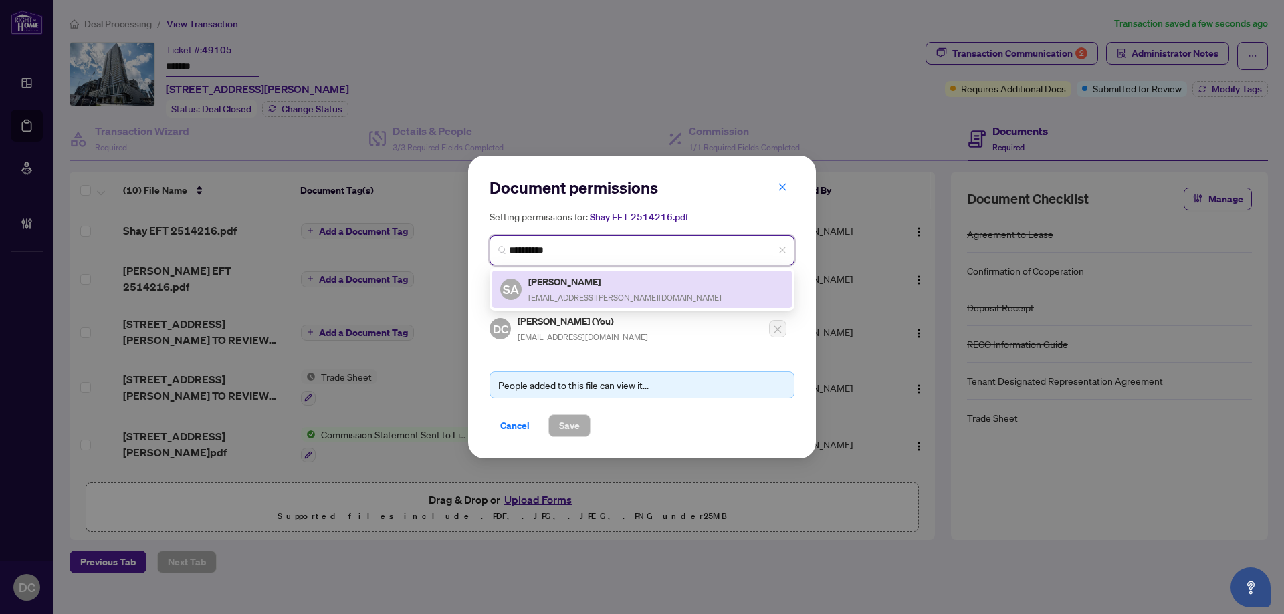
click at [561, 285] on h5 "Shay Asnani" at bounding box center [624, 281] width 193 height 15
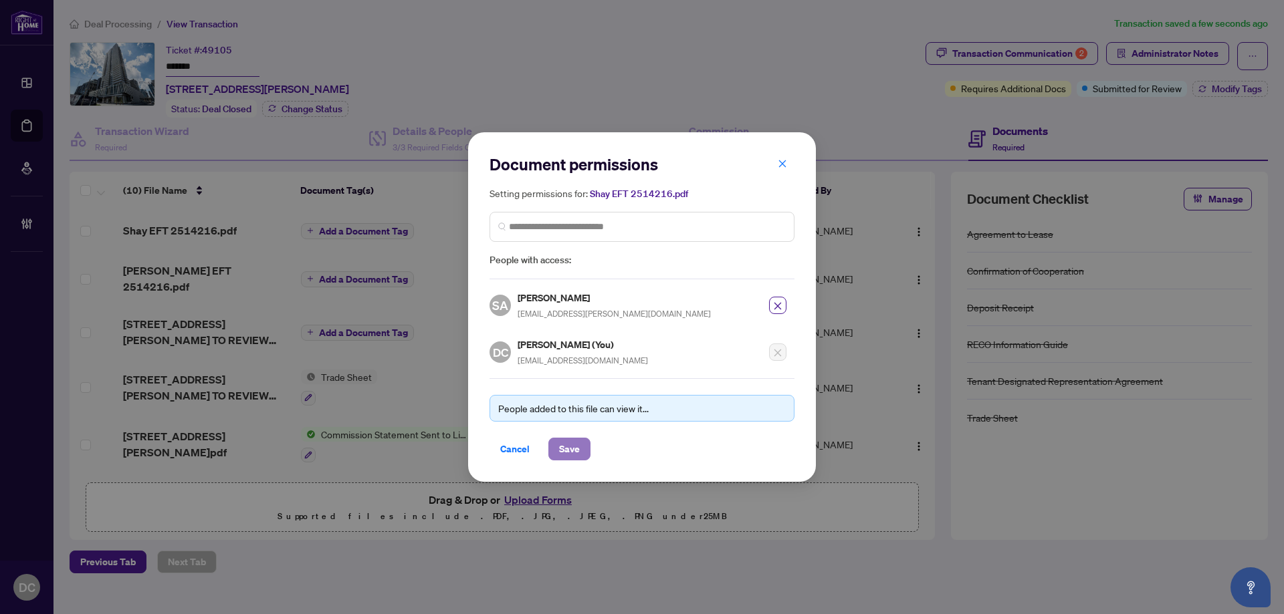
click at [574, 452] on span "Save" at bounding box center [569, 449] width 21 height 21
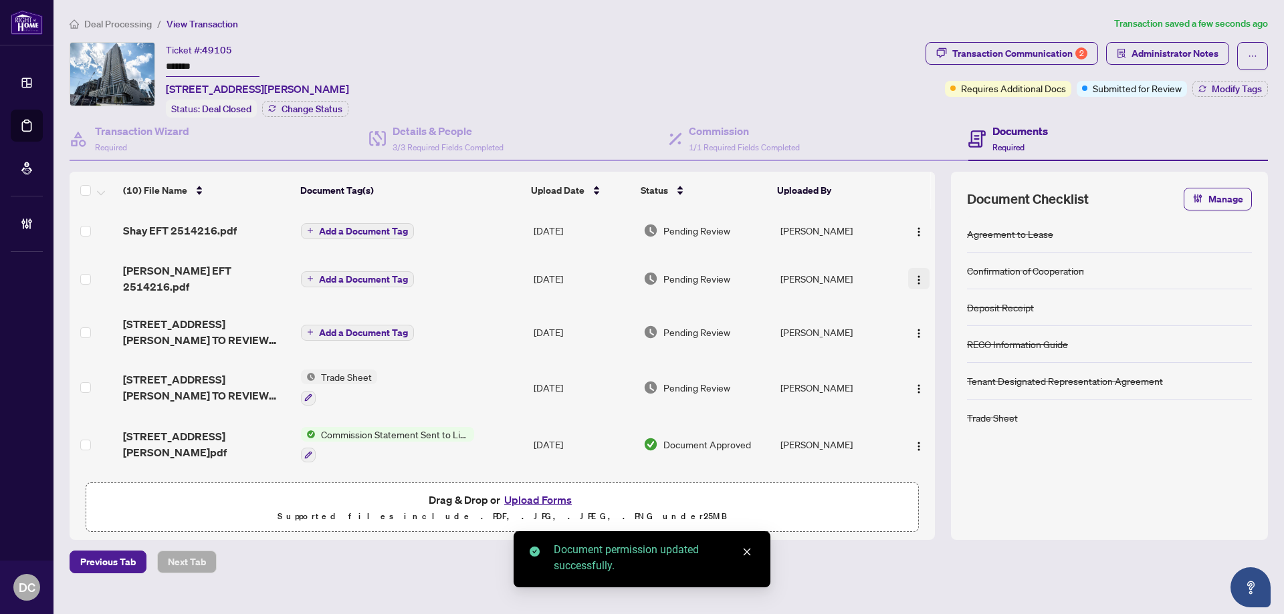
click at [908, 273] on button "button" at bounding box center [918, 278] width 21 height 21
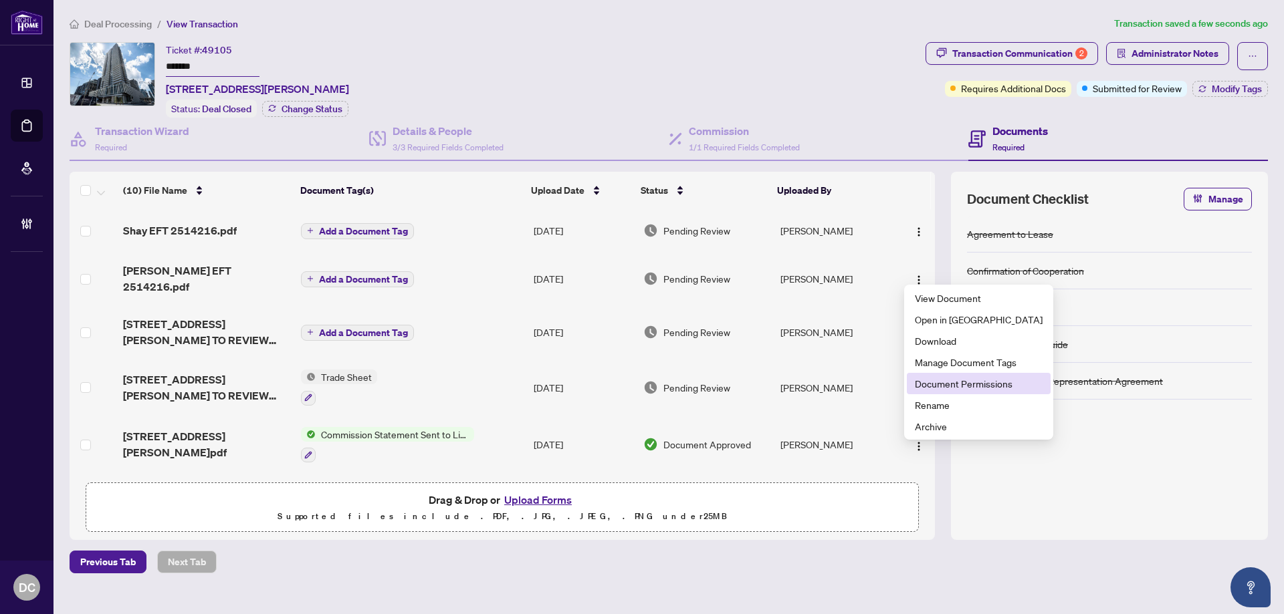
click at [943, 384] on span "Document Permissions" at bounding box center [979, 383] width 128 height 15
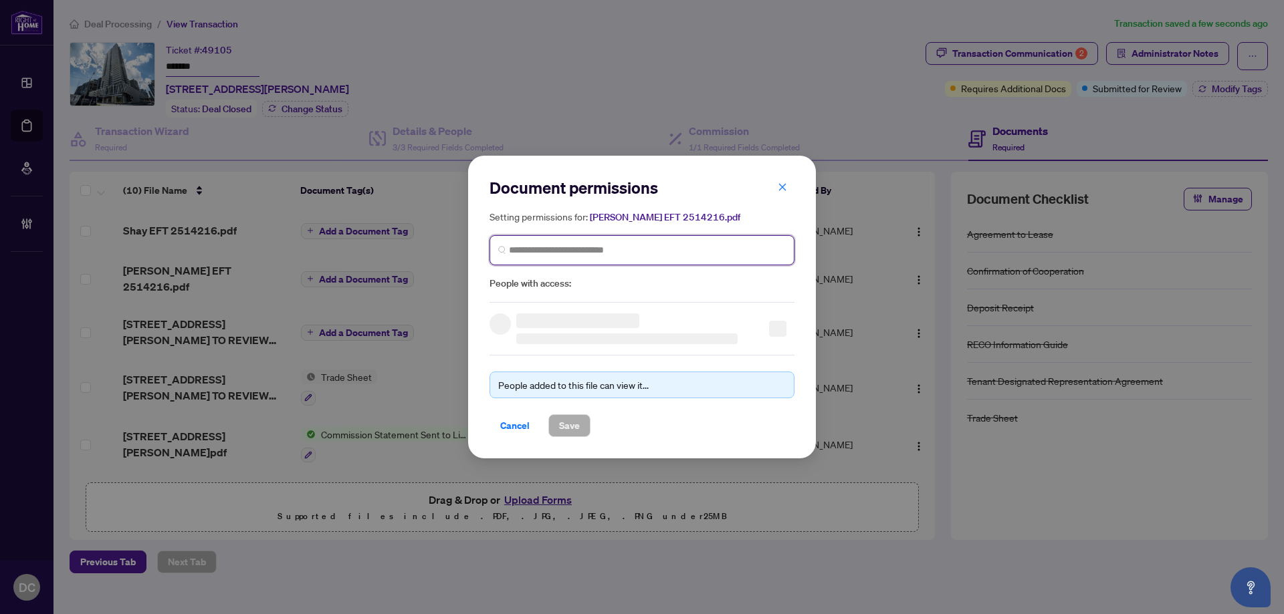
click at [608, 251] on input "search" at bounding box center [647, 250] width 277 height 14
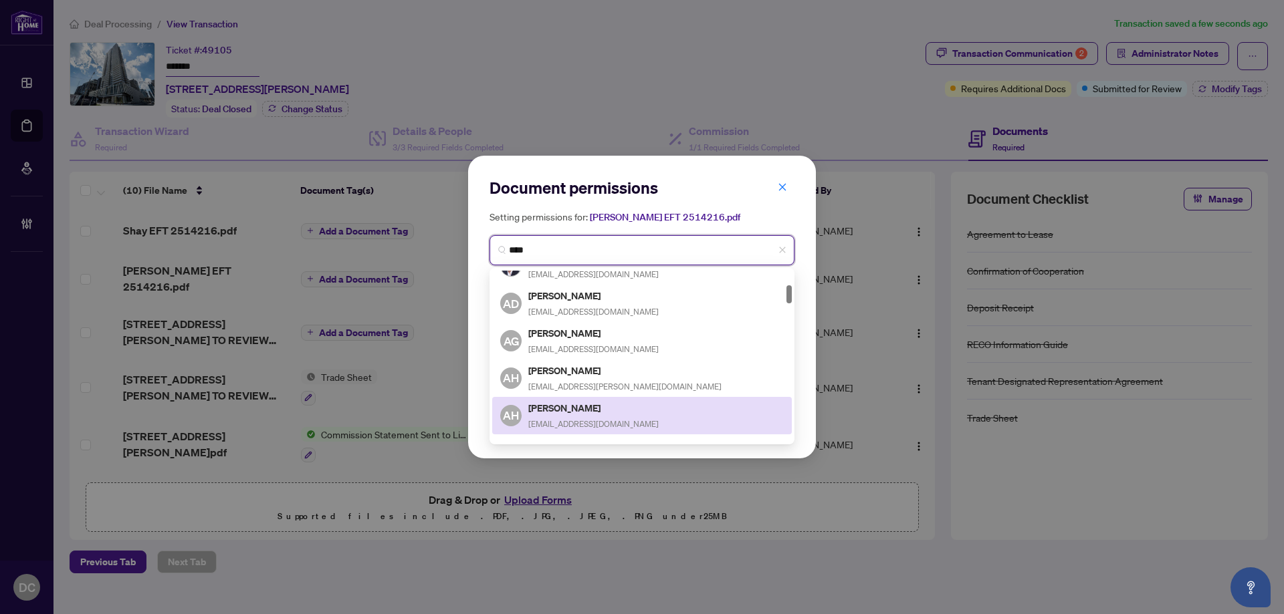
scroll to position [267, 0]
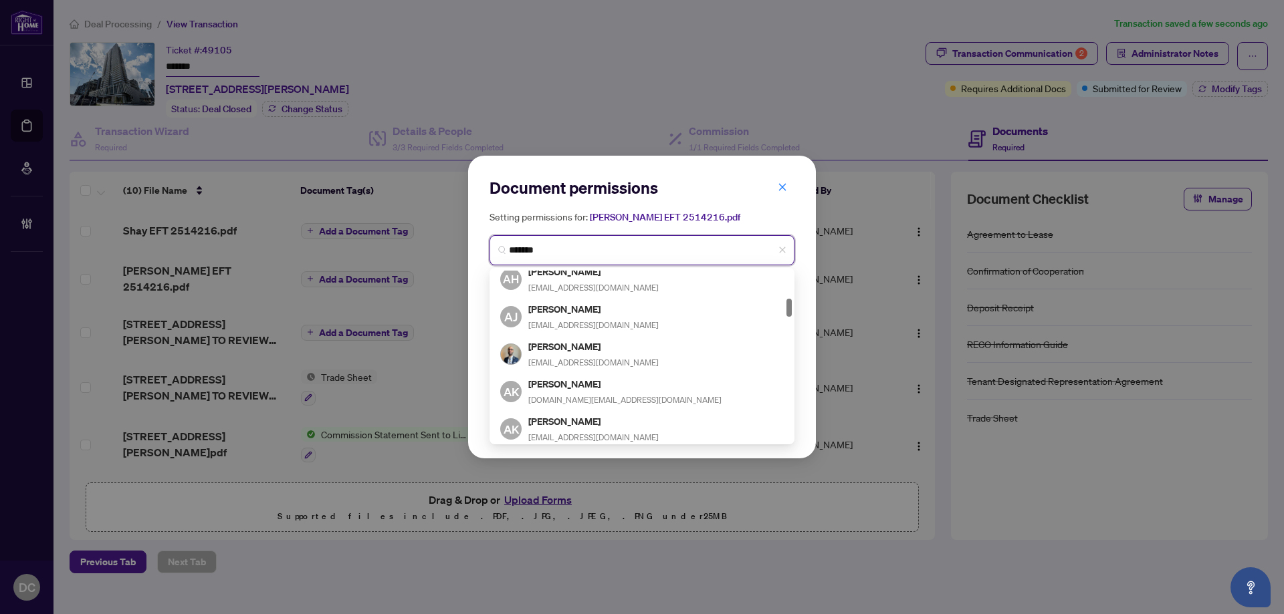
type input "********"
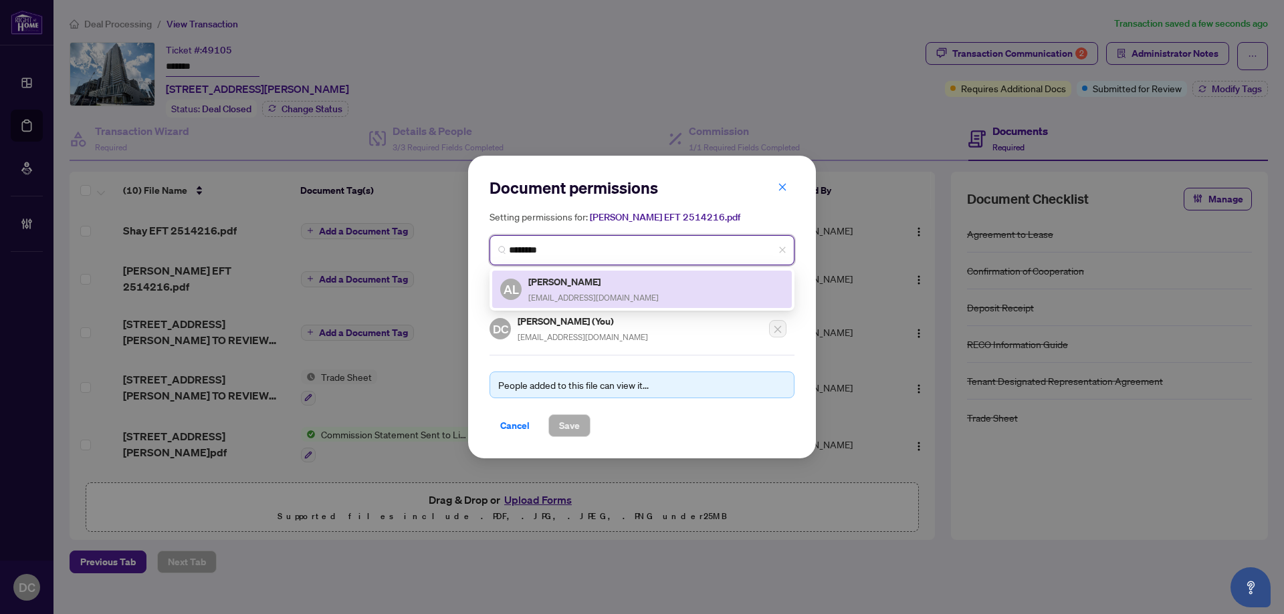
click at [585, 281] on h5 "Alex Lee" at bounding box center [593, 281] width 130 height 15
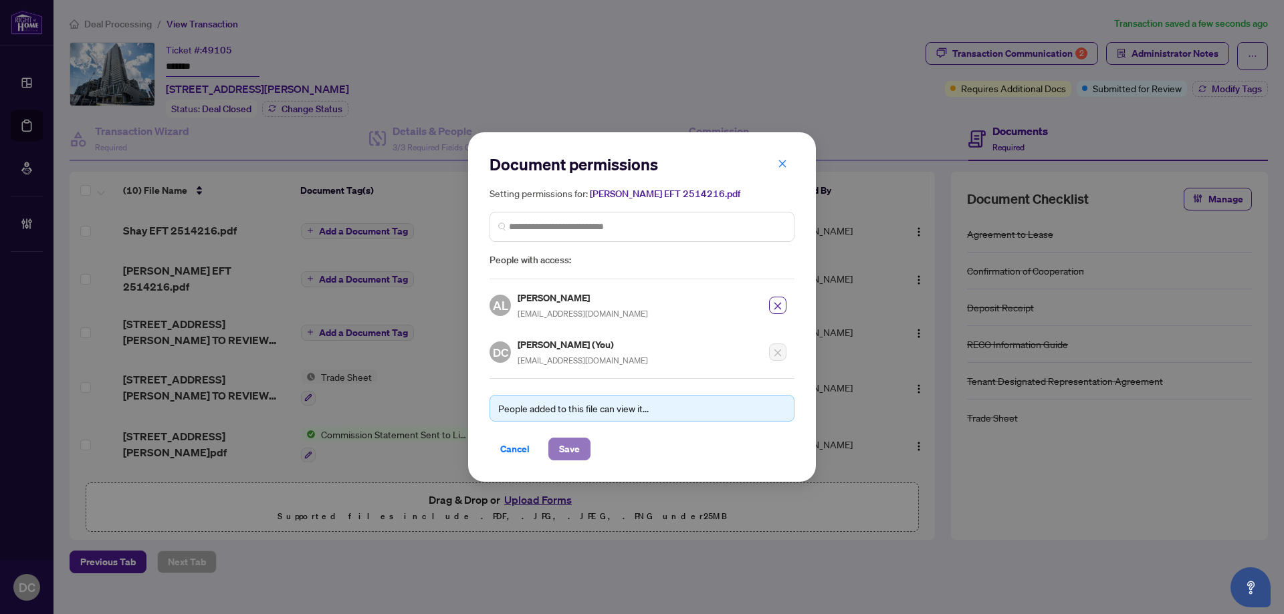
click at [573, 447] on span "Save" at bounding box center [569, 449] width 21 height 21
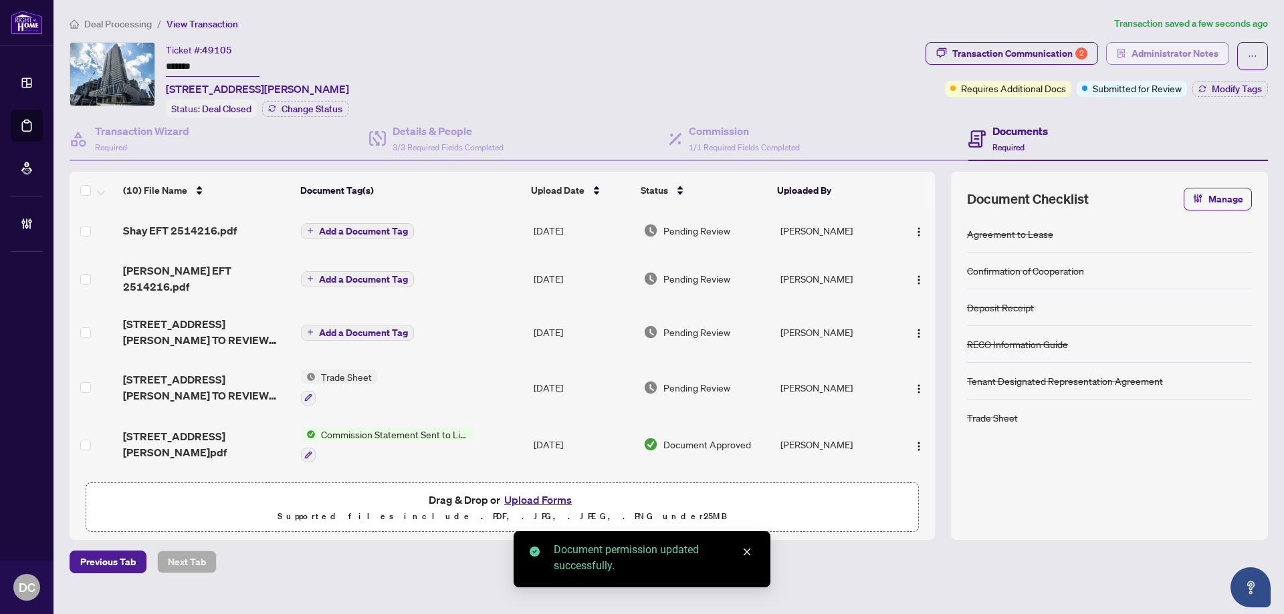
click at [1175, 51] on span "Administrator Notes" at bounding box center [1174, 53] width 87 height 21
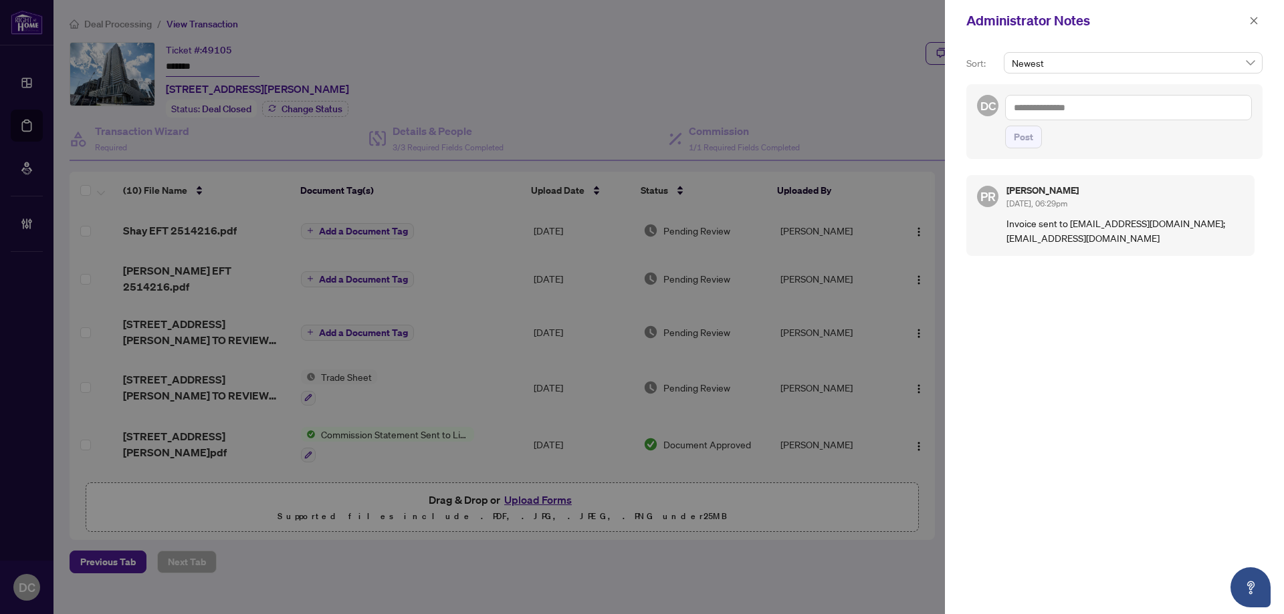
click at [1199, 106] on textarea at bounding box center [1128, 107] width 247 height 25
paste textarea "**********"
click at [1191, 115] on textarea "**********" at bounding box center [1126, 121] width 243 height 52
type textarea "**********"
click at [1026, 148] on span "Post" at bounding box center [1022, 136] width 19 height 21
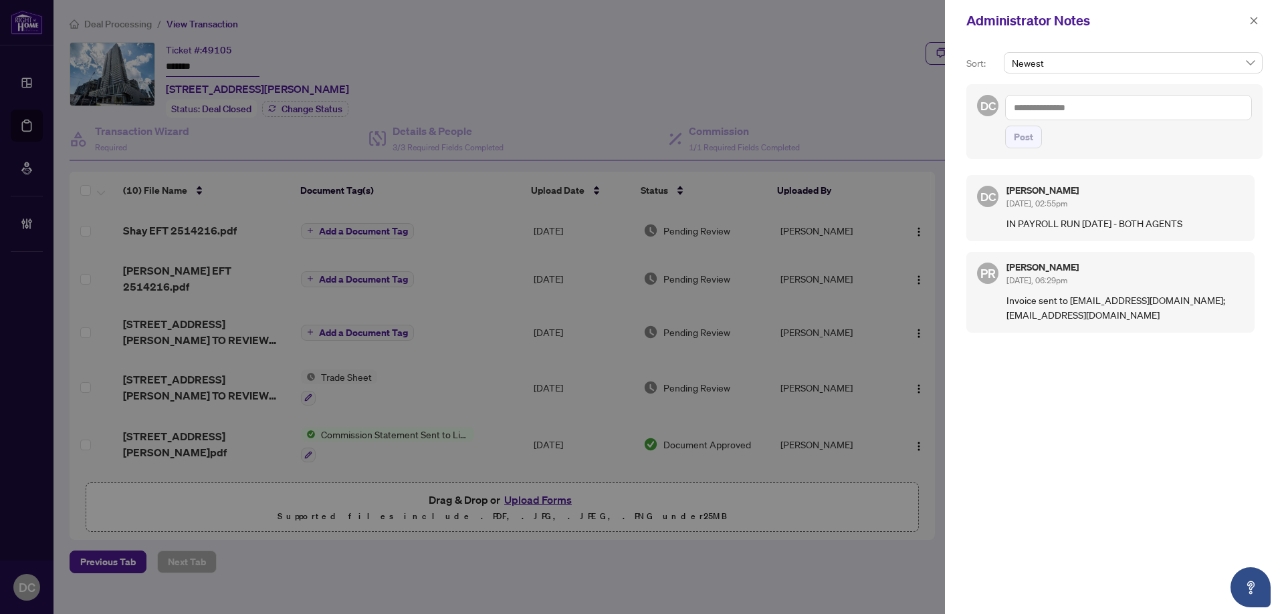
click at [1243, 17] on div "Administrator Notes" at bounding box center [1105, 21] width 279 height 20
click at [1251, 18] on icon "close" at bounding box center [1253, 20] width 9 height 9
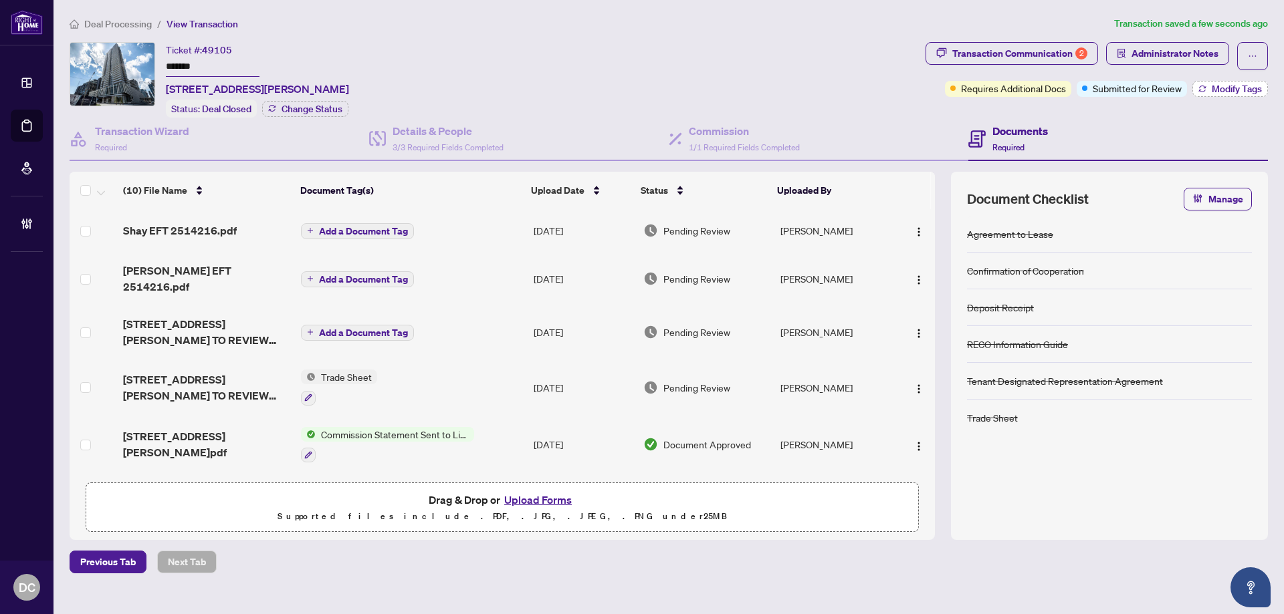
click at [1238, 96] on button "Modify Tags" at bounding box center [1230, 89] width 76 height 16
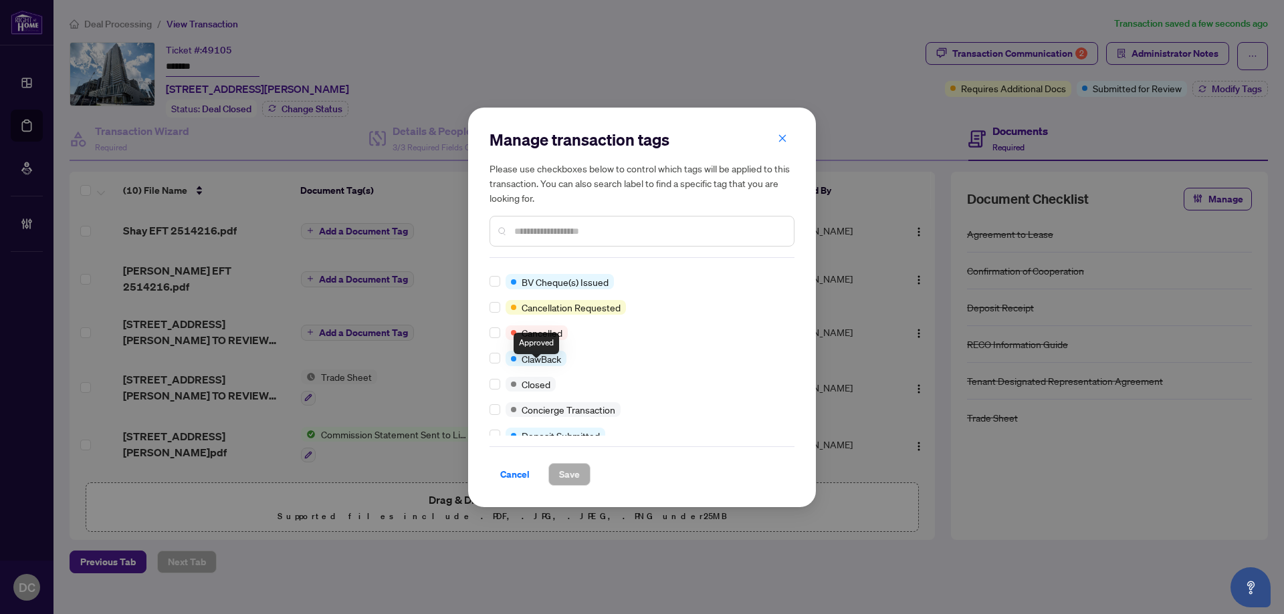
scroll to position [134, 0]
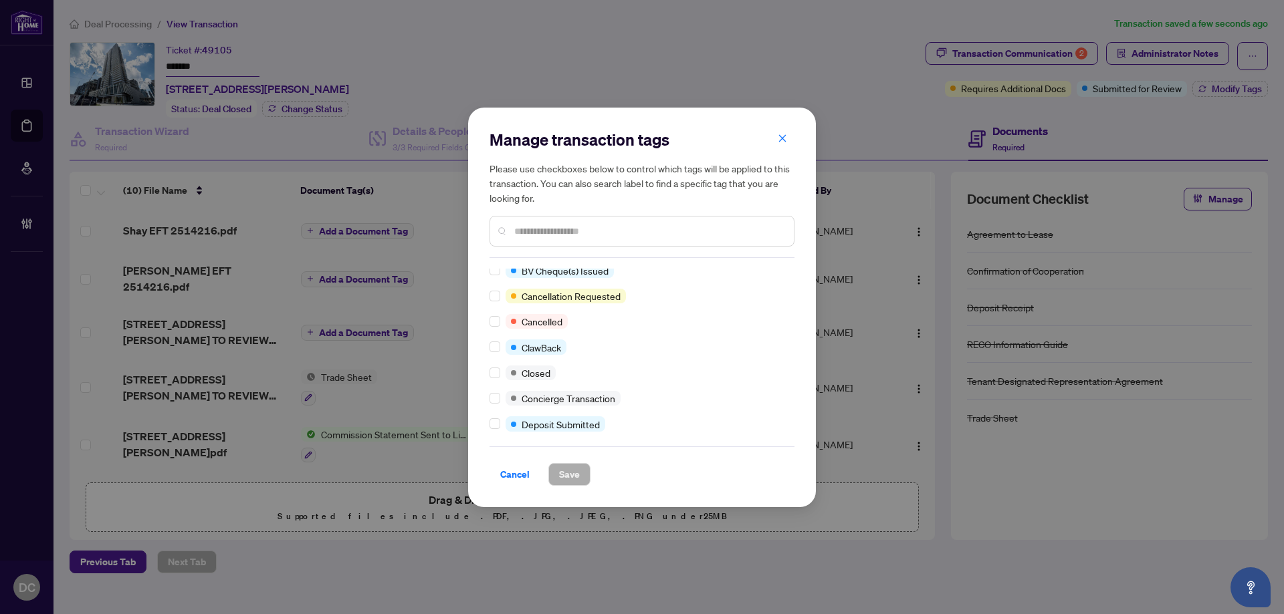
click at [501, 374] on div at bounding box center [497, 373] width 16 height 15
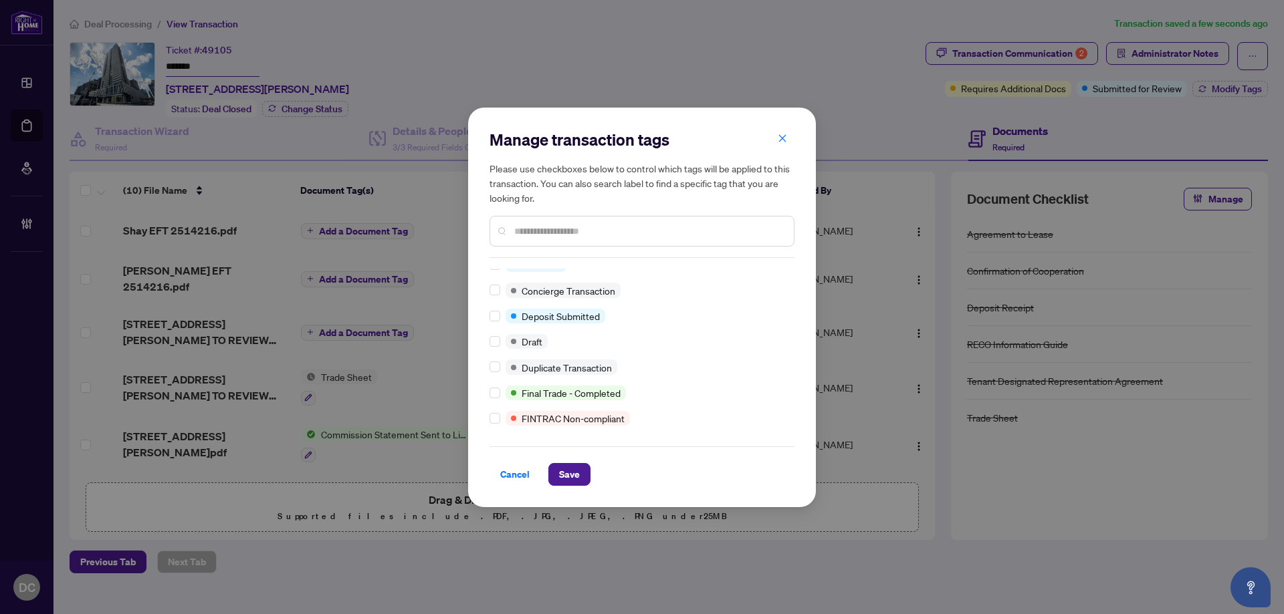
scroll to position [0, 0]
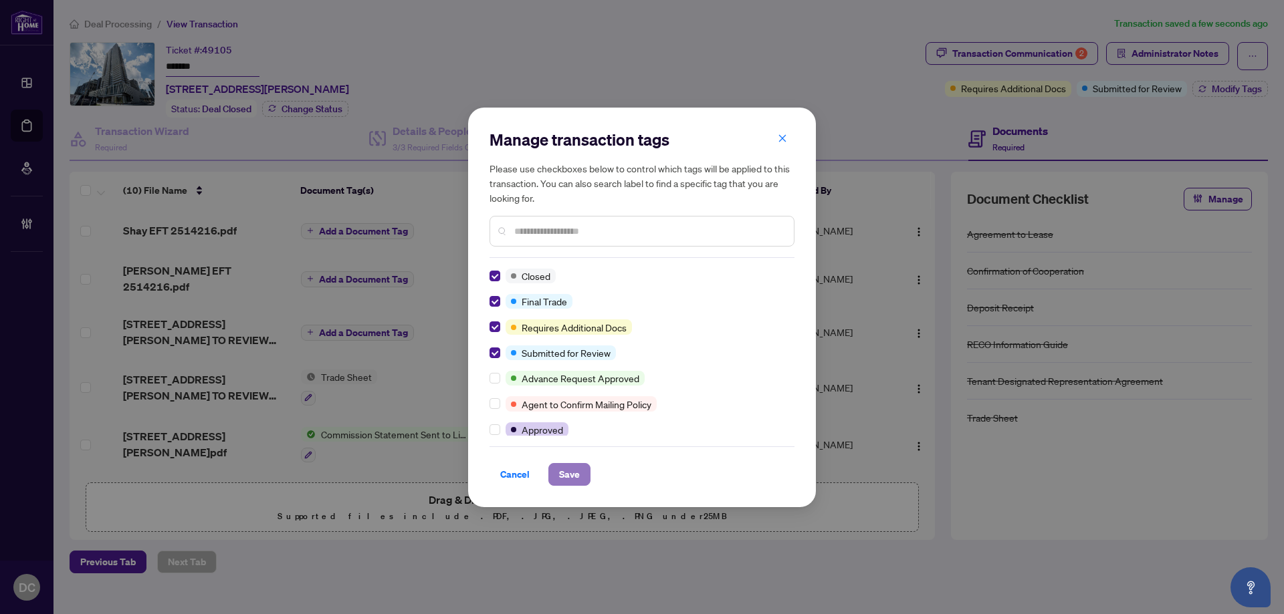
click at [570, 471] on span "Save" at bounding box center [569, 474] width 21 height 21
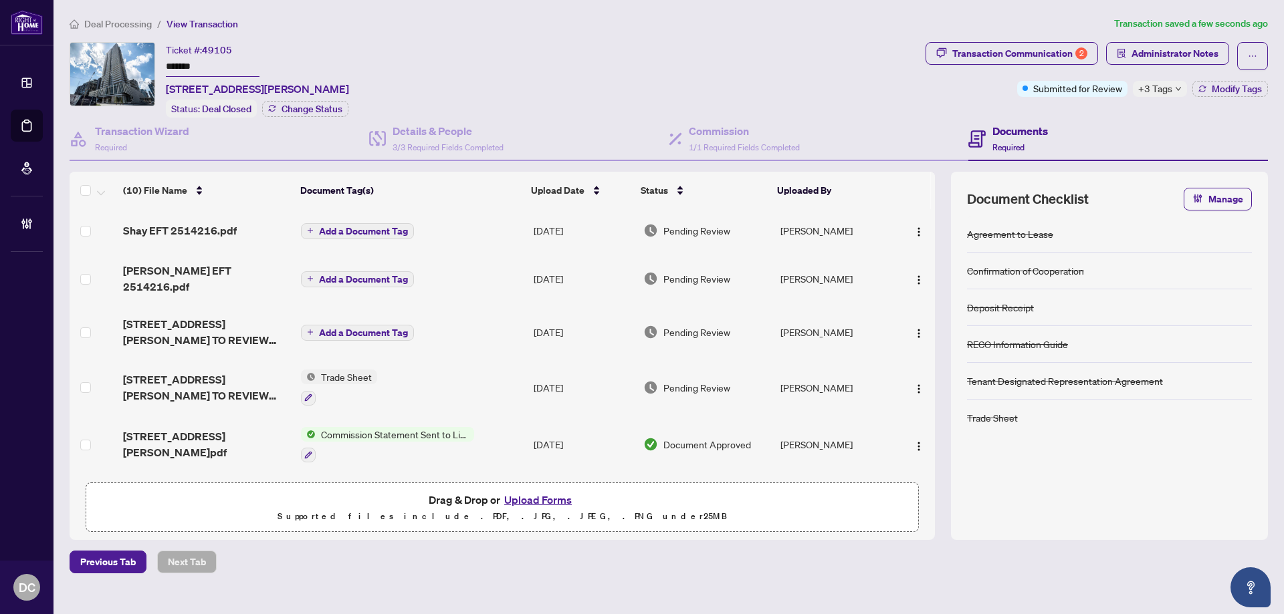
click at [95, 18] on span "Deal Processing" at bounding box center [118, 24] width 68 height 12
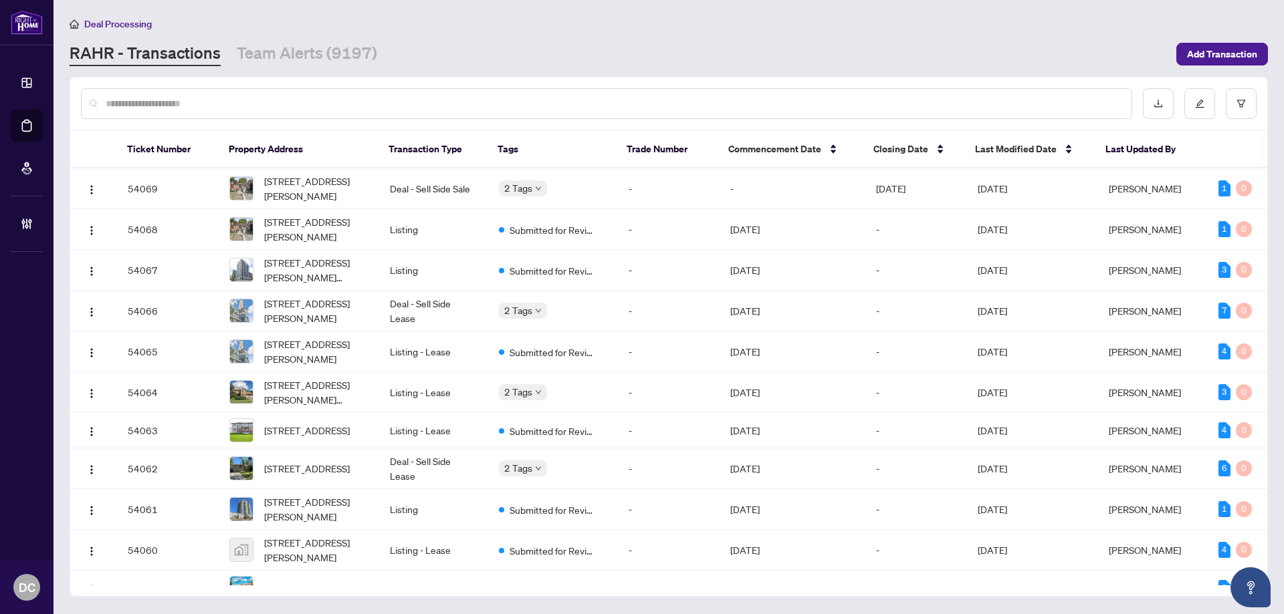
click at [241, 99] on input "text" at bounding box center [613, 103] width 1015 height 15
paste input "*******"
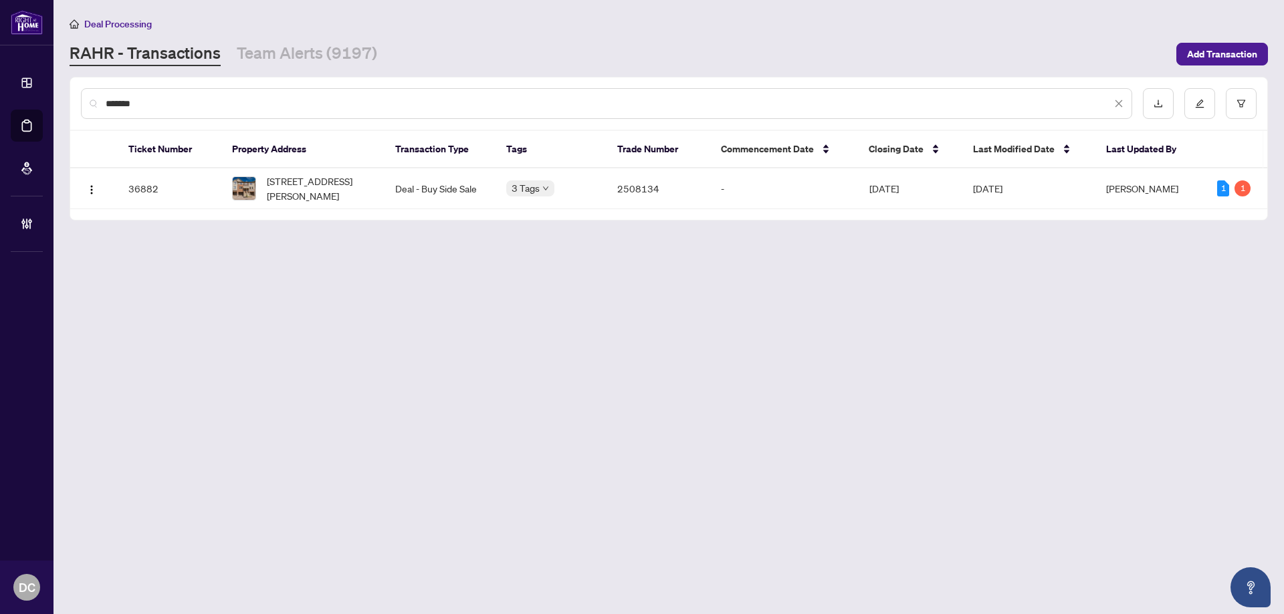
type input "*******"
click at [308, 191] on span "36 Marr Lane, Ancaster, ON L9K 0K1, Canada" at bounding box center [320, 188] width 107 height 29
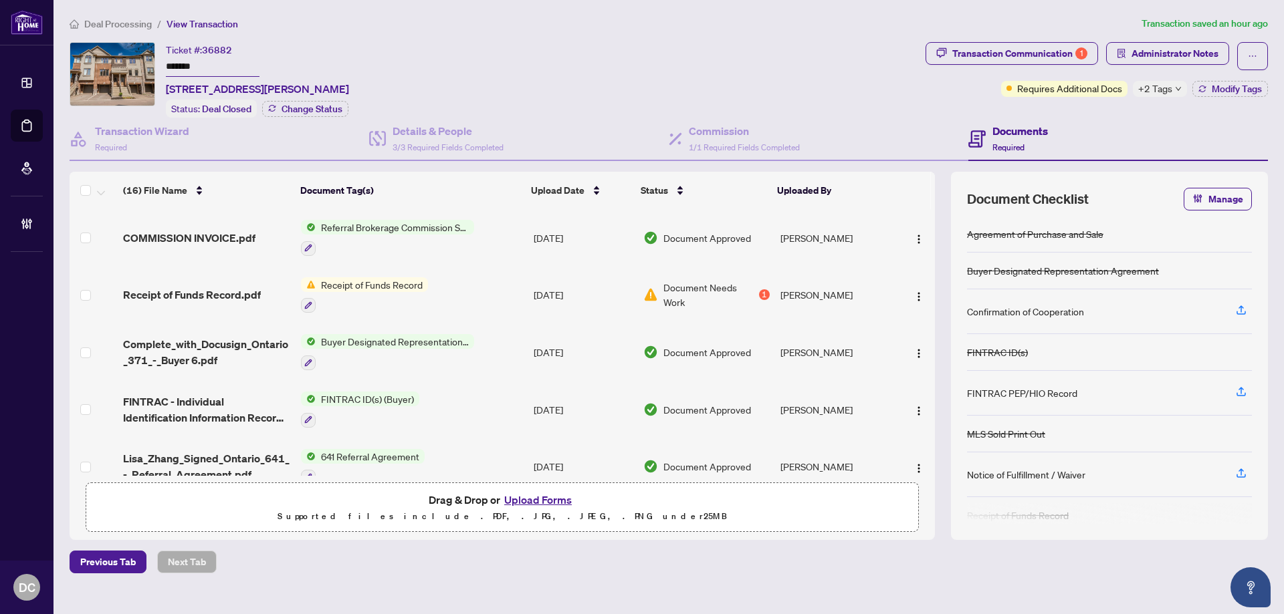
click at [129, 26] on span "Deal Processing" at bounding box center [118, 24] width 68 height 12
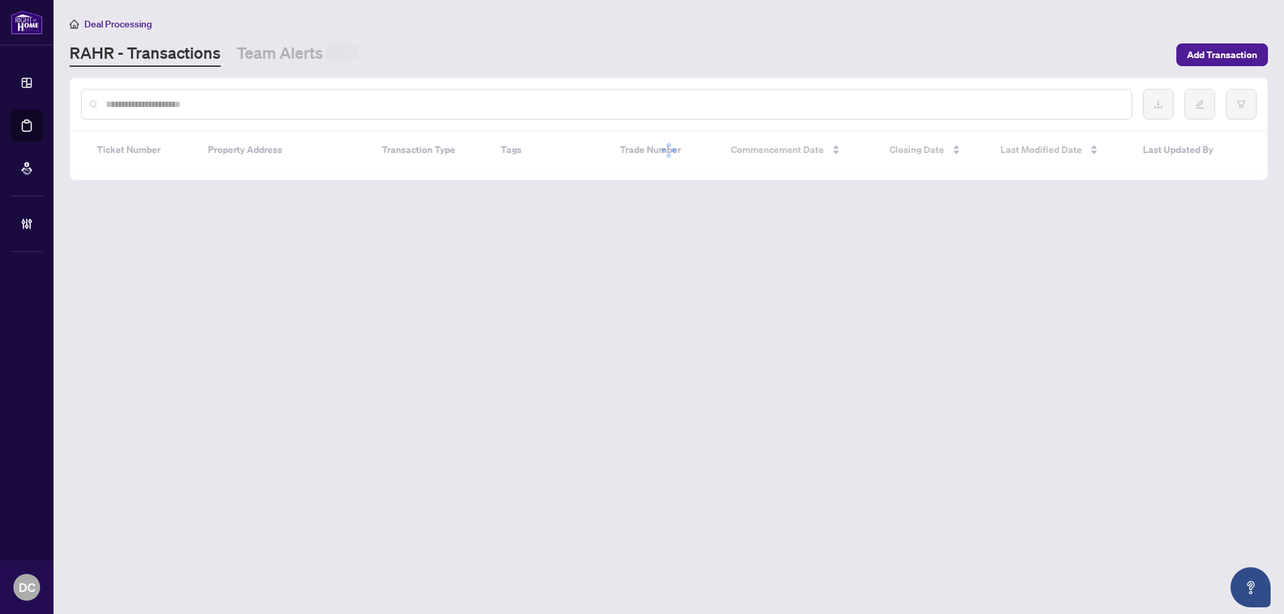
click at [185, 108] on input "text" at bounding box center [613, 104] width 1015 height 15
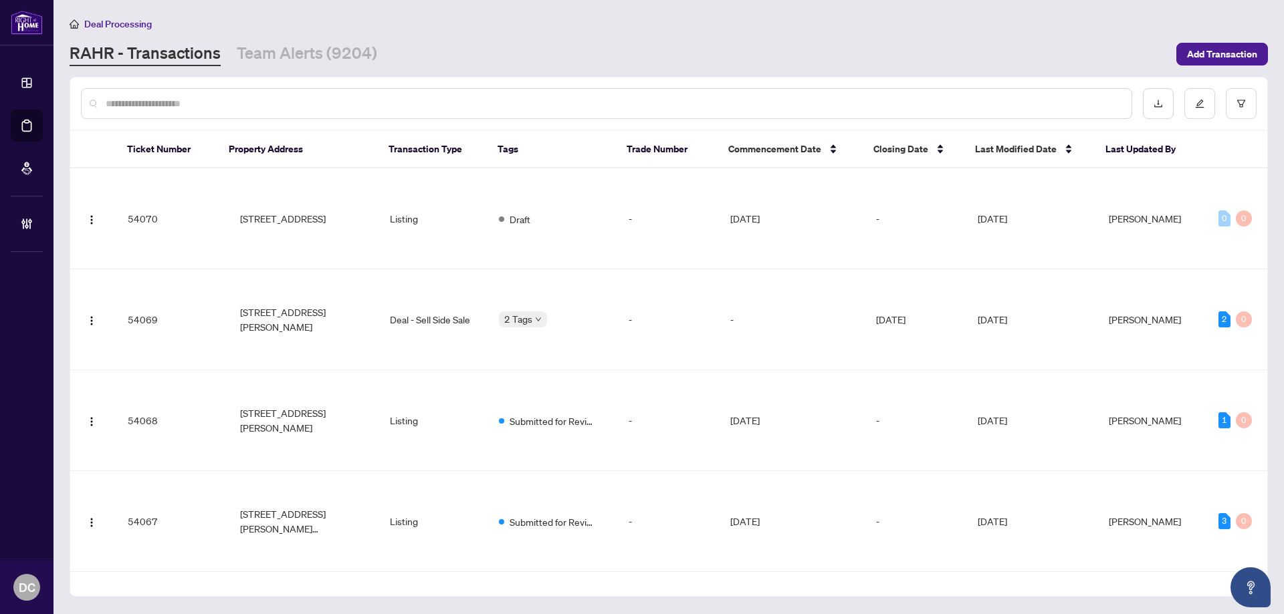
paste input "*******"
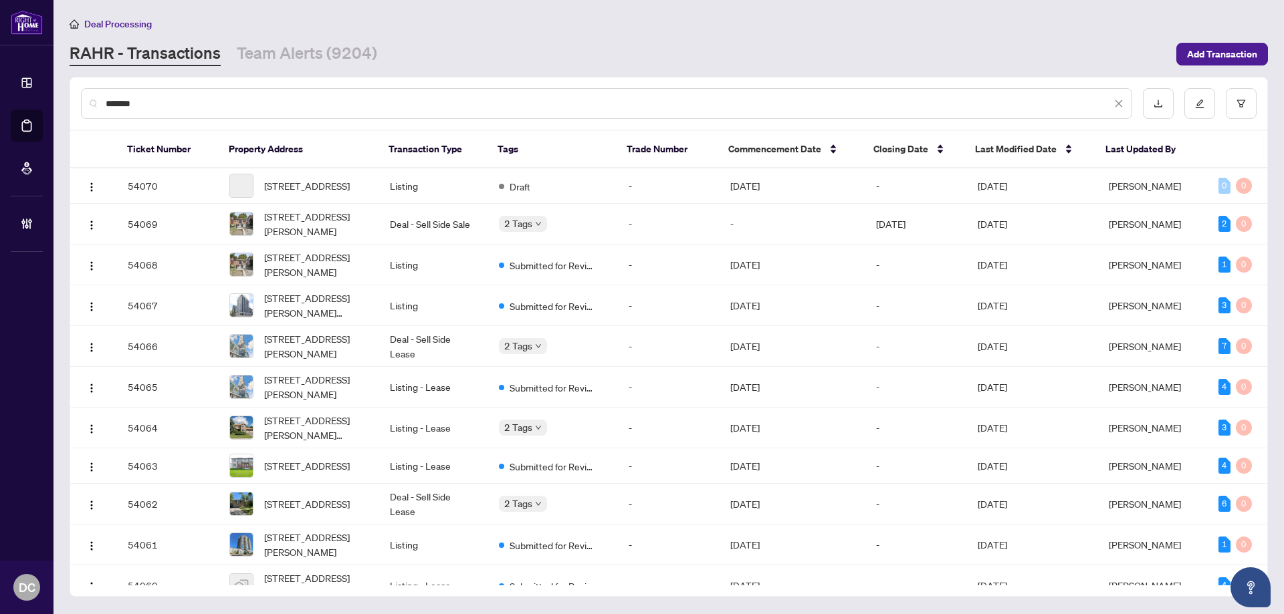
type input "*******"
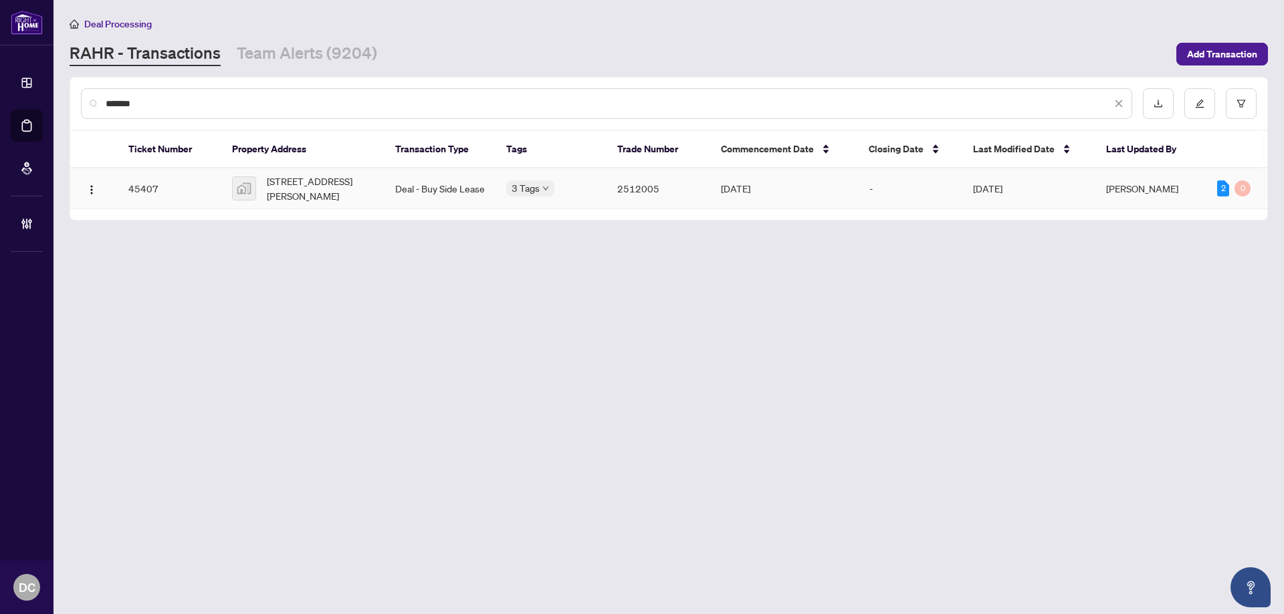
click at [296, 180] on span "202-308 Lester St #202, Waterloo, Ontario N2L 3W6, Canada" at bounding box center [320, 188] width 107 height 29
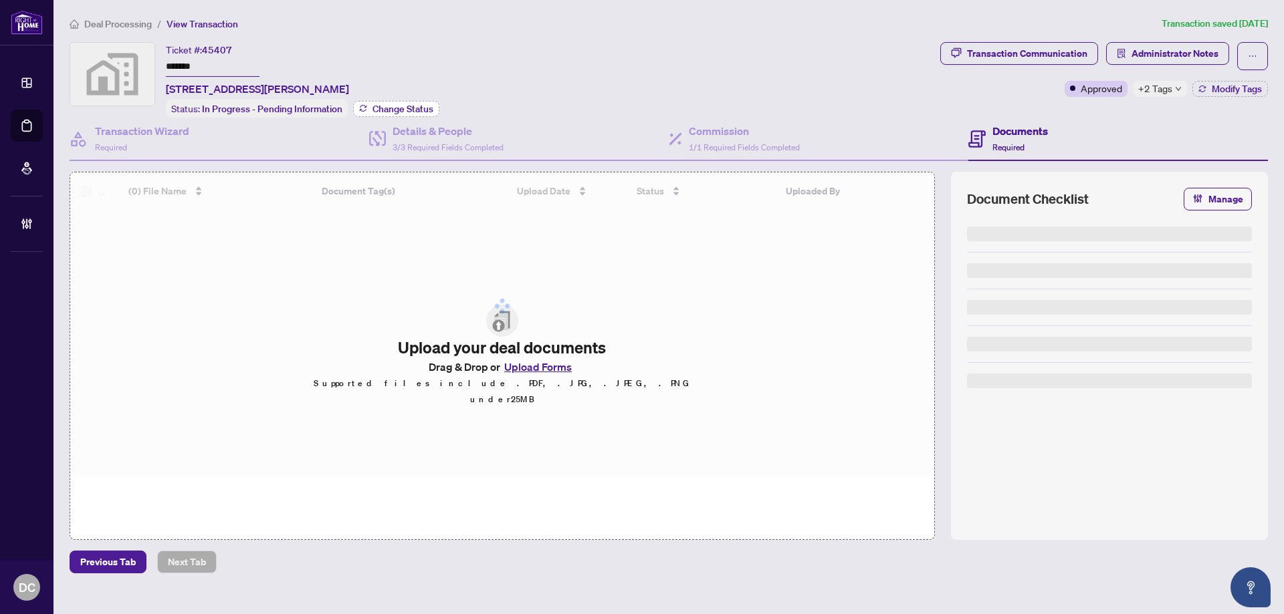
click at [422, 106] on span "Change Status" at bounding box center [402, 108] width 61 height 9
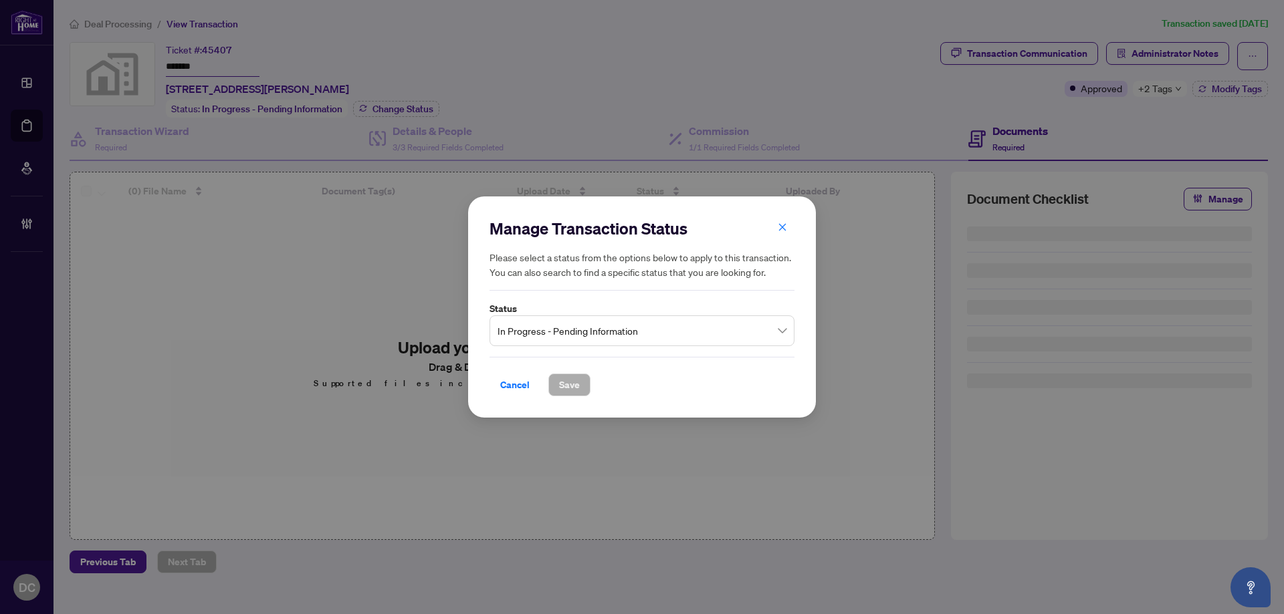
click at [669, 325] on span "In Progress - Pending Information" at bounding box center [641, 330] width 289 height 25
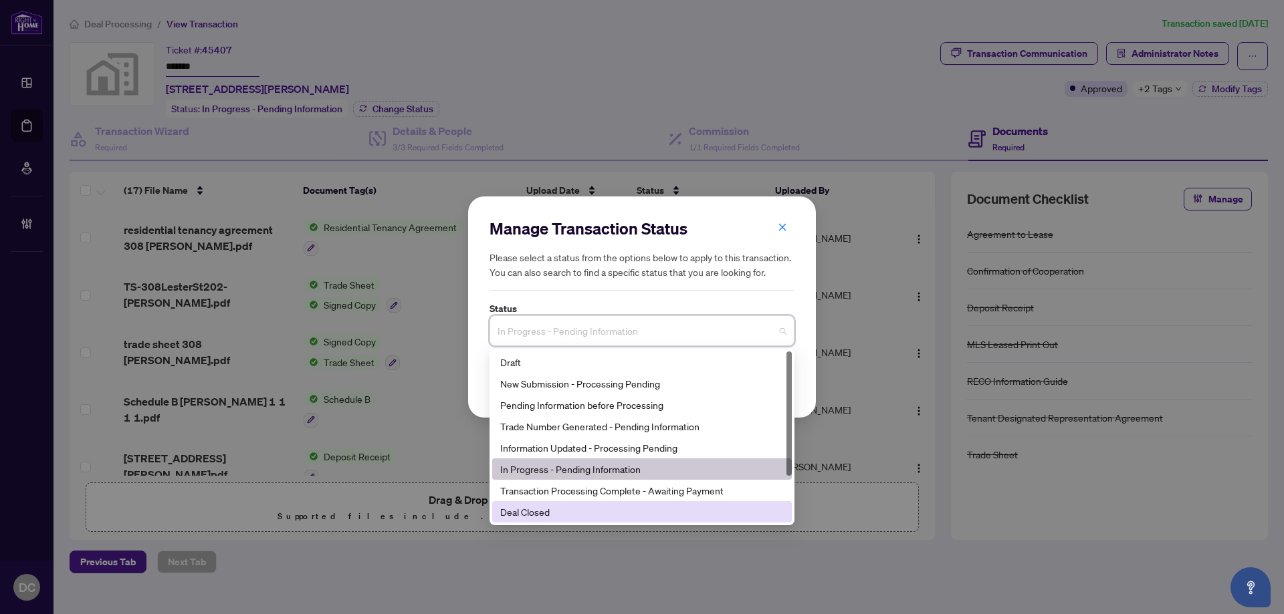
click at [562, 511] on div "Deal Closed" at bounding box center [641, 512] width 283 height 15
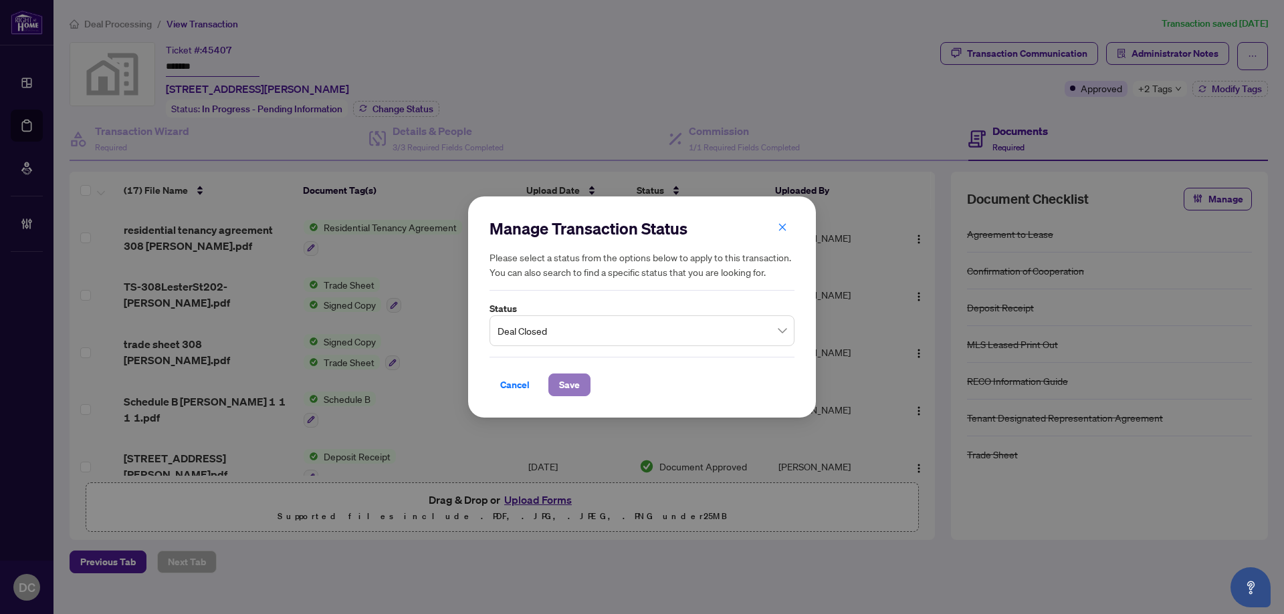
click at [568, 386] on span "Save" at bounding box center [569, 384] width 21 height 21
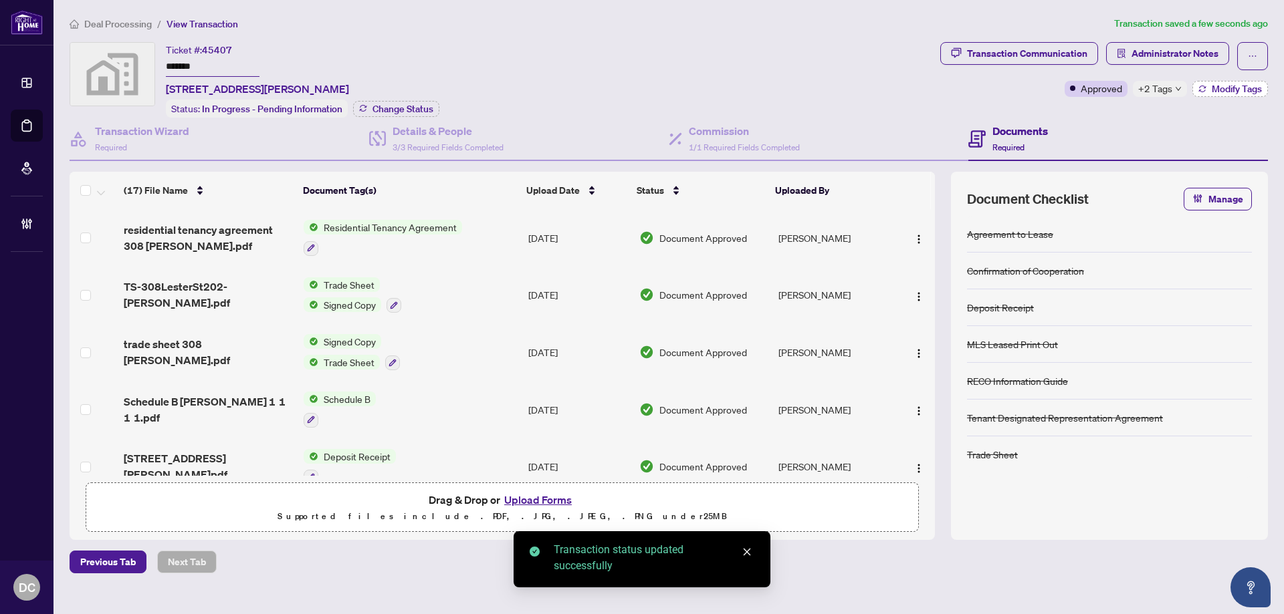
click at [1218, 88] on span "Modify Tags" at bounding box center [1236, 88] width 50 height 9
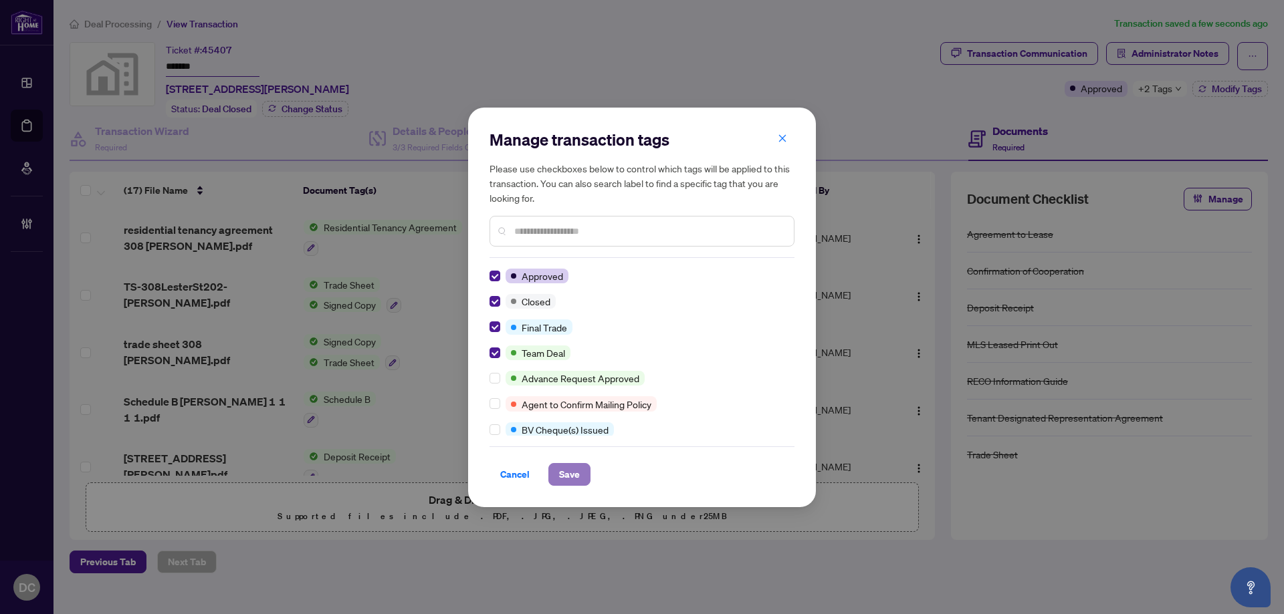
click at [570, 469] on span "Save" at bounding box center [569, 474] width 21 height 21
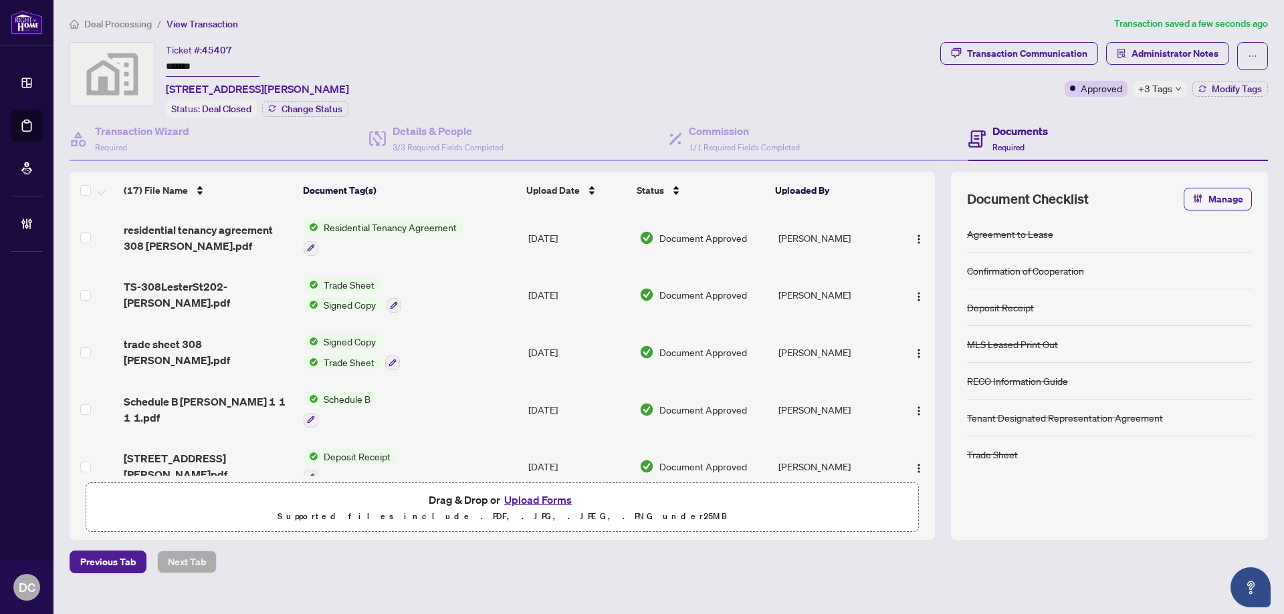
click at [1180, 94] on div "+3 Tags" at bounding box center [1159, 89] width 54 height 16
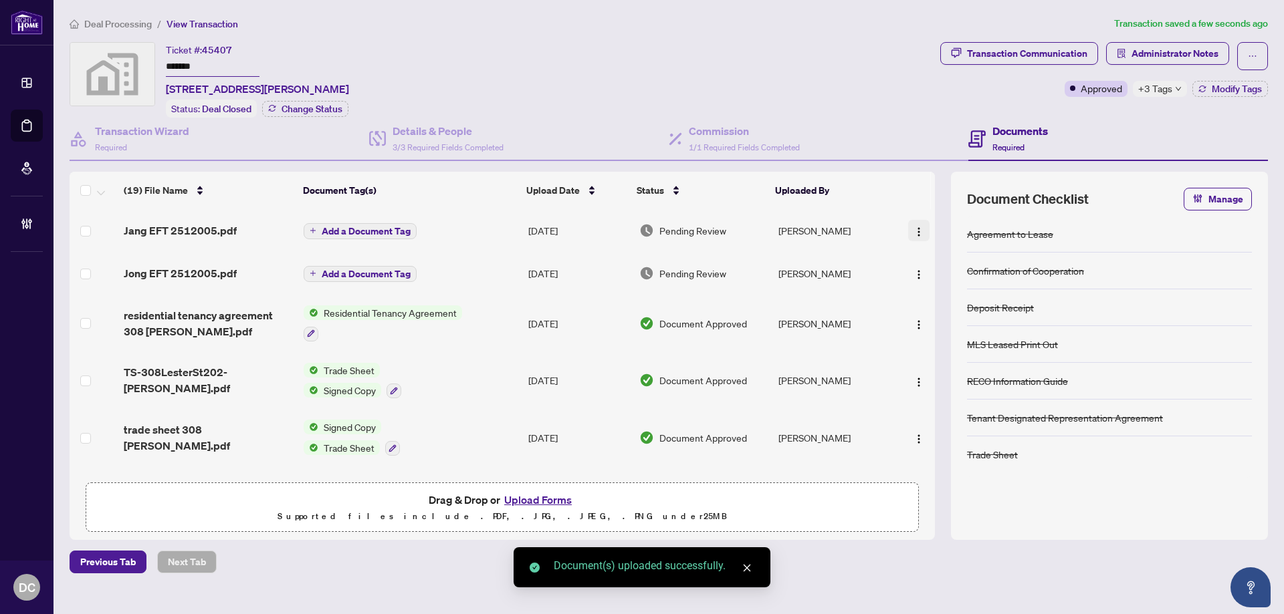
click at [908, 226] on button "button" at bounding box center [918, 230] width 21 height 21
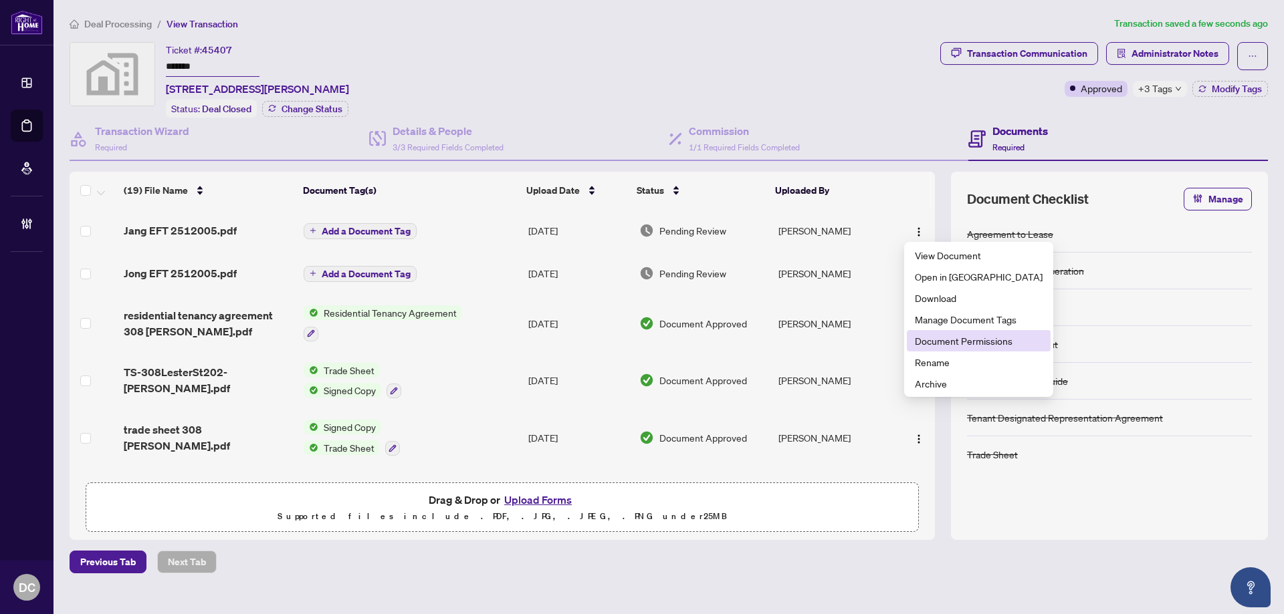
click at [949, 340] on span "Document Permissions" at bounding box center [979, 341] width 128 height 15
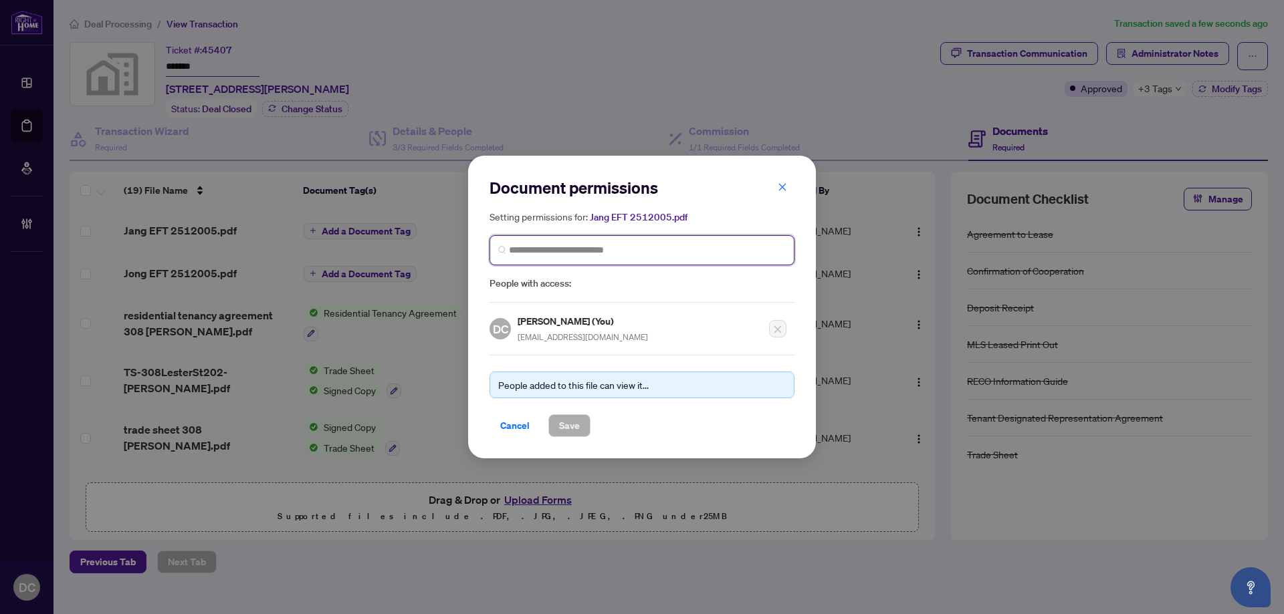
click at [578, 254] on input "search" at bounding box center [647, 250] width 277 height 14
type input "*"
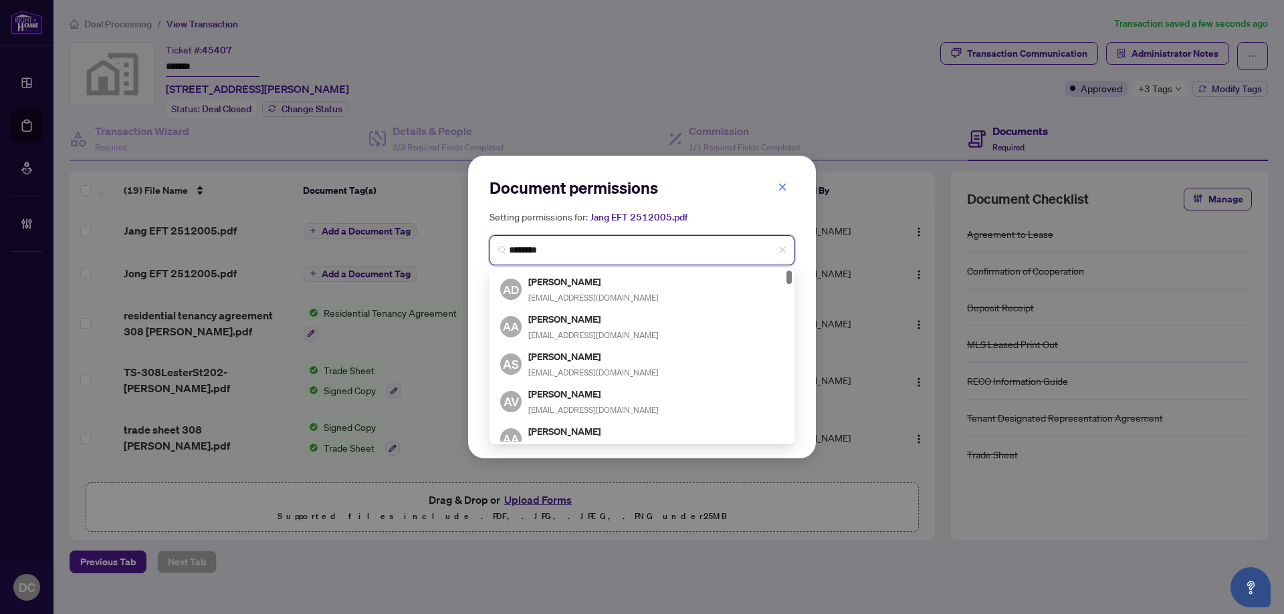
type input "*********"
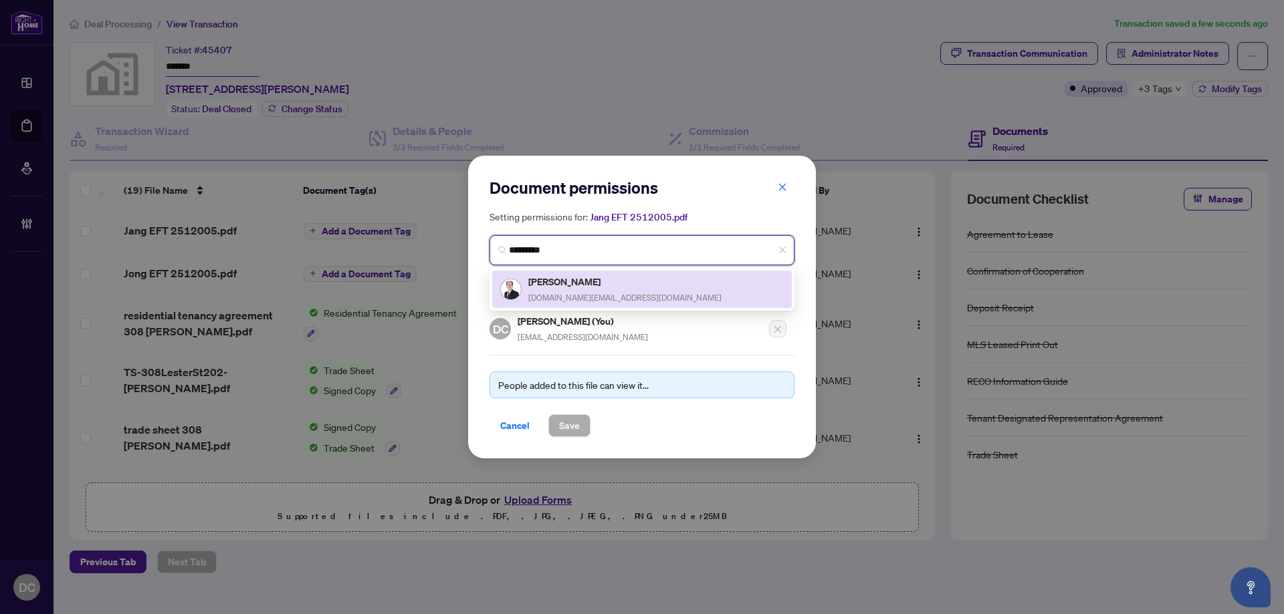
click at [602, 295] on span "ericjang.ca@gmail.com" at bounding box center [624, 298] width 193 height 10
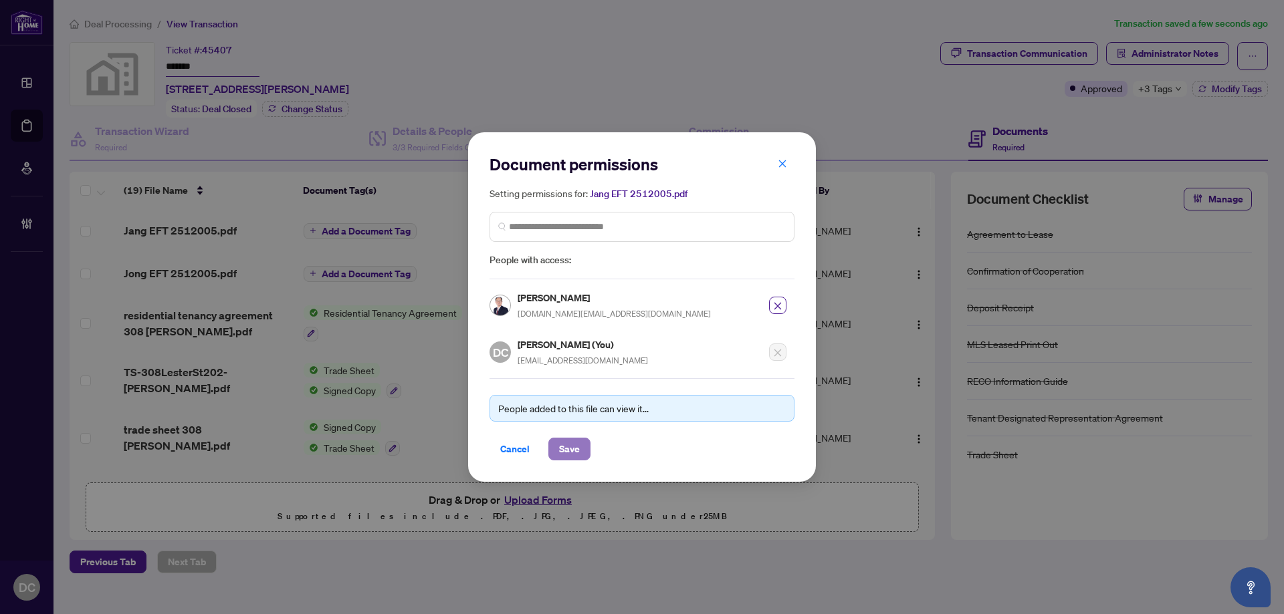
click at [579, 442] on span "Save" at bounding box center [569, 449] width 21 height 21
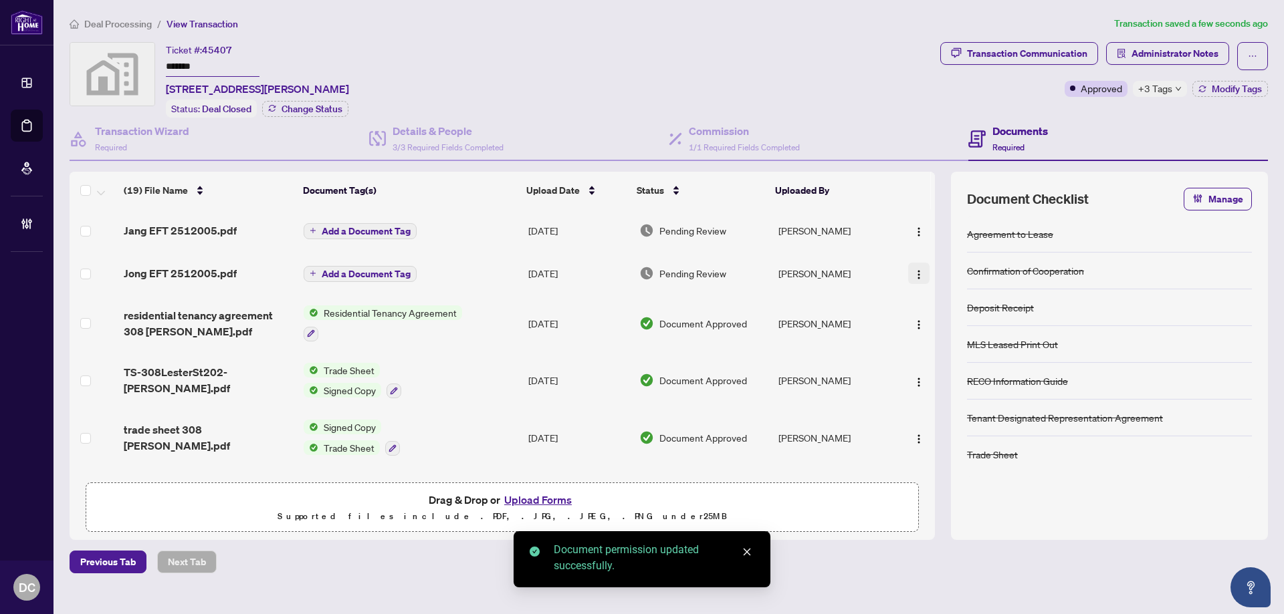
click at [919, 275] on img "button" at bounding box center [918, 274] width 11 height 11
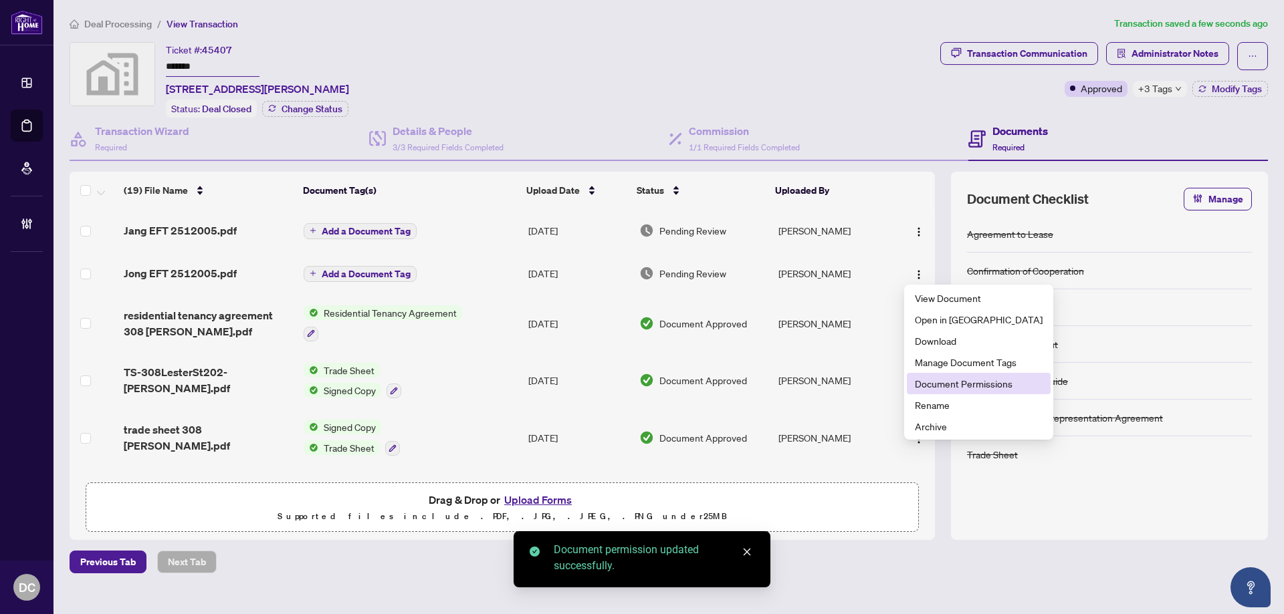
click at [929, 385] on span "Document Permissions" at bounding box center [979, 383] width 128 height 15
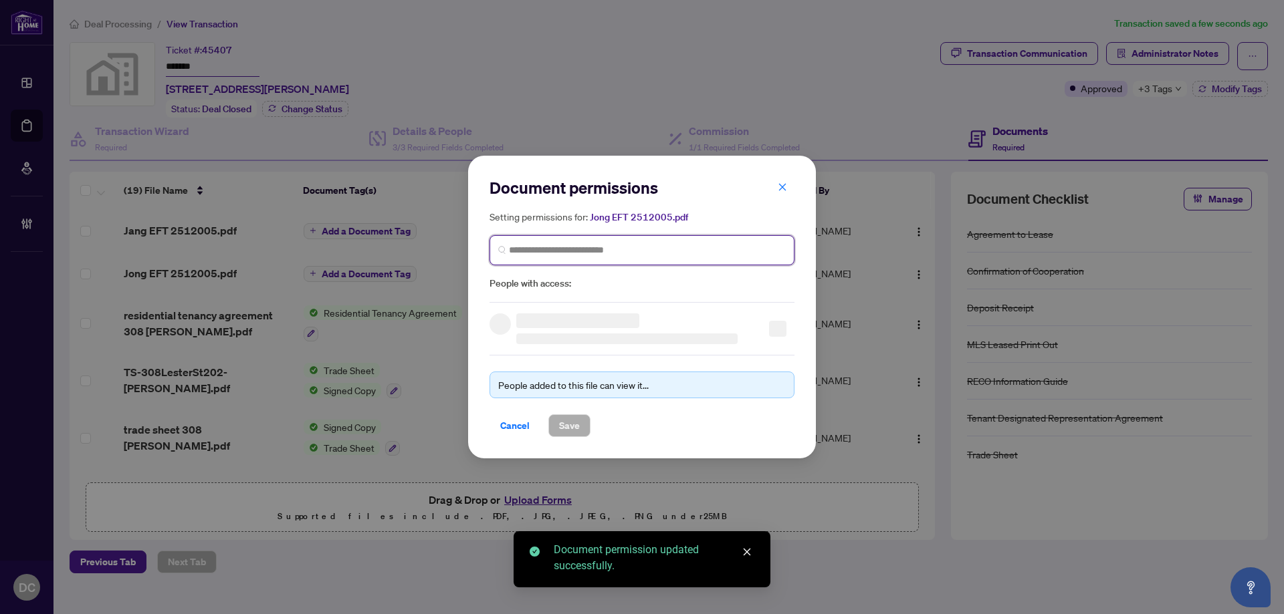
click at [551, 247] on input "search" at bounding box center [647, 250] width 277 height 14
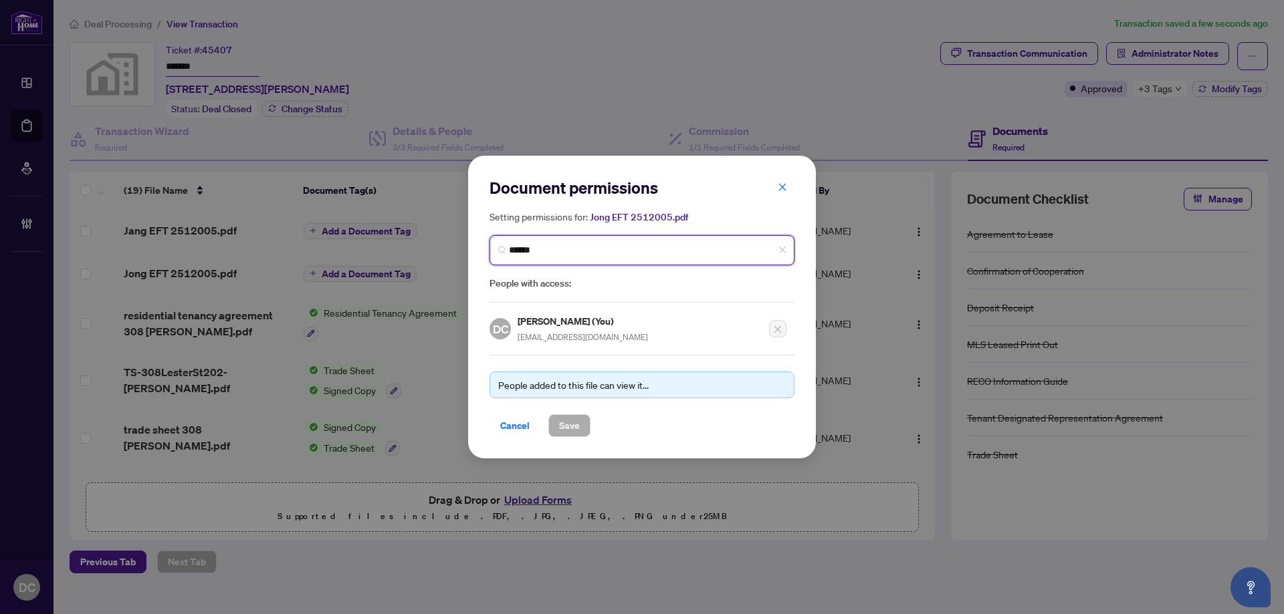
type input "*******"
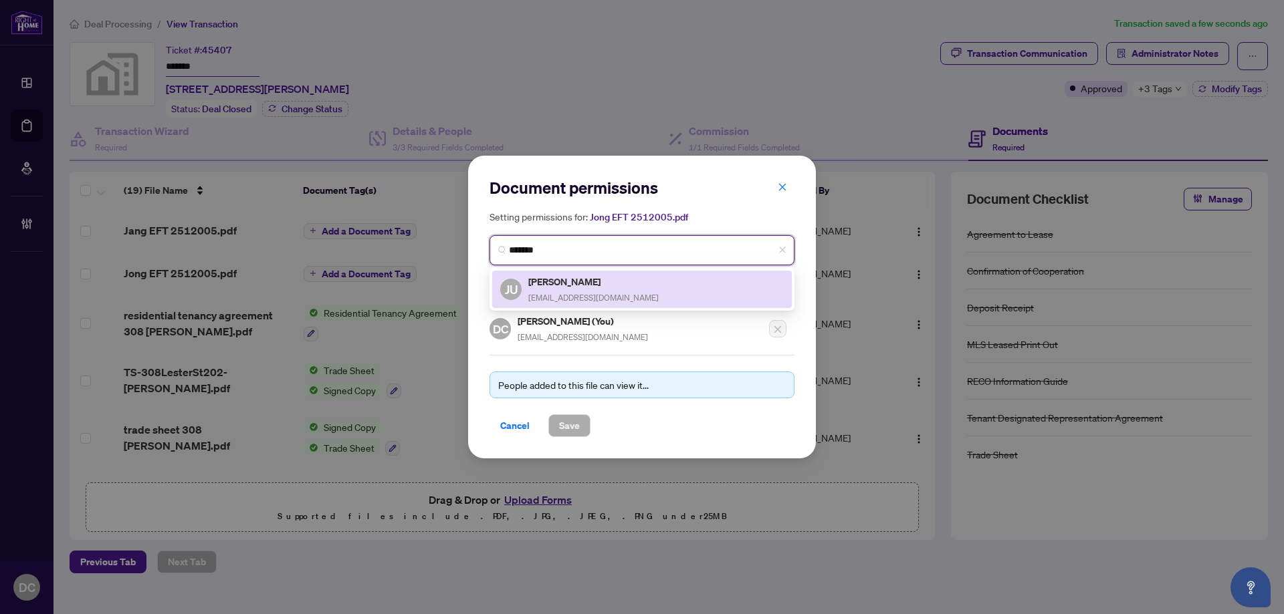
click at [564, 289] on div "Jong Uk Kim t.skim@hotmail.com" at bounding box center [593, 289] width 130 height 31
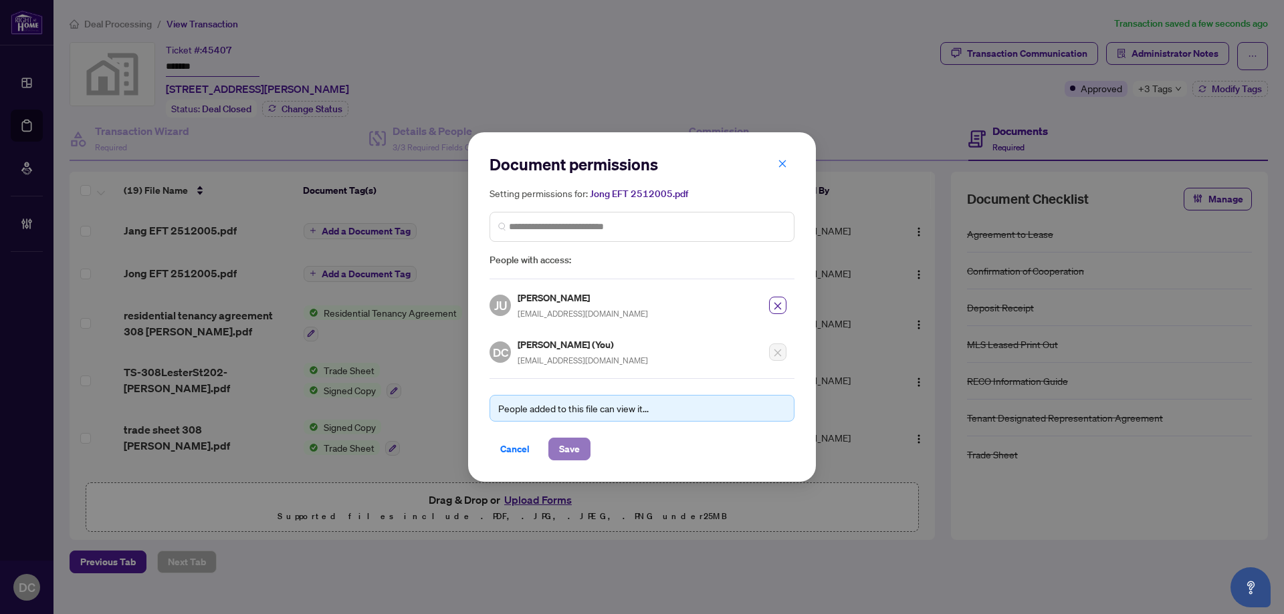
click at [575, 447] on span "Save" at bounding box center [569, 449] width 21 height 21
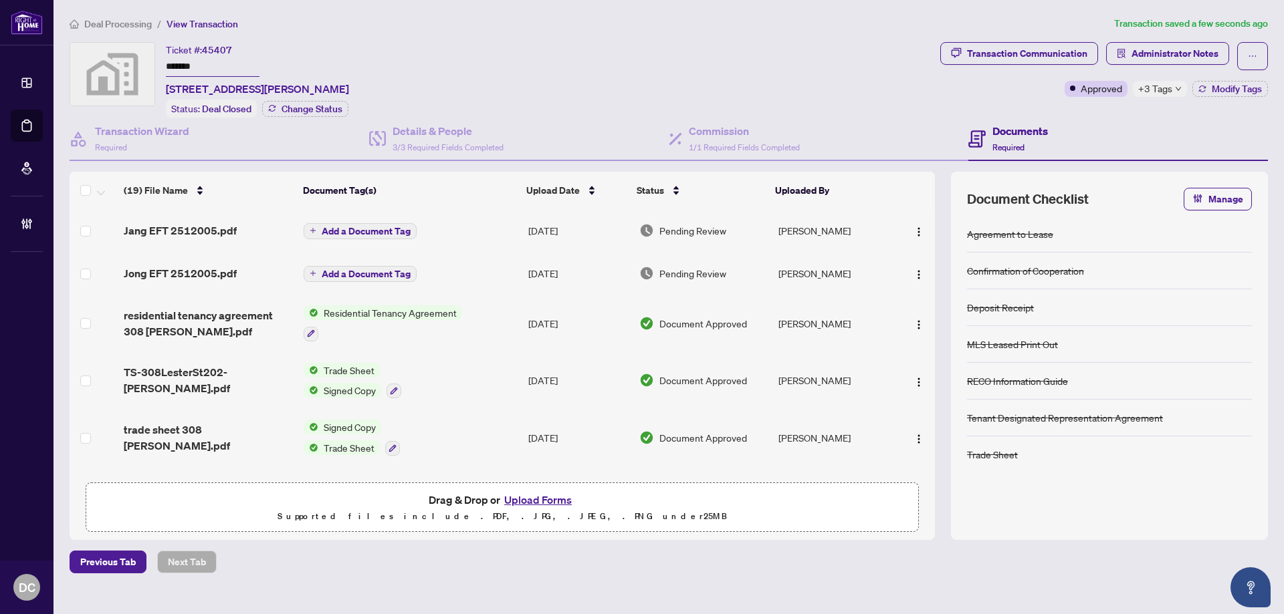
click at [1146, 93] on span "+3 Tags" at bounding box center [1155, 88] width 34 height 15
click at [1038, 108] on div "Transaction Communication Administrator Notes Approved +3 Tags Modify Tags" at bounding box center [1103, 80] width 333 height 76
click at [1161, 57] on span "Administrator Notes" at bounding box center [1174, 53] width 87 height 21
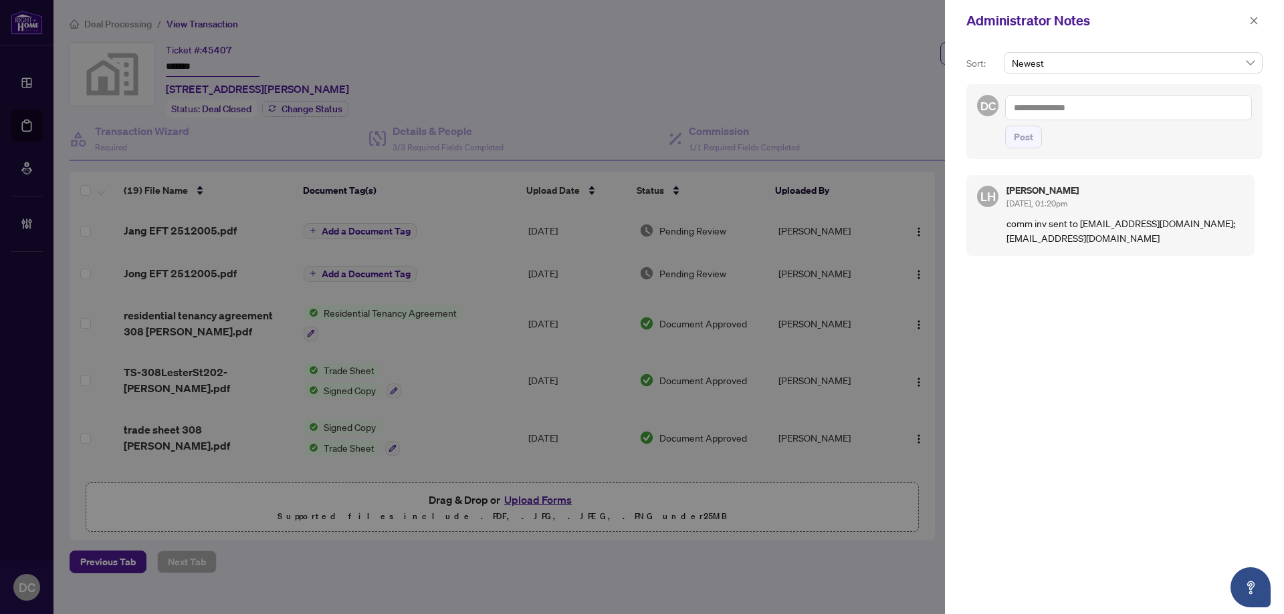
click at [1058, 114] on textarea at bounding box center [1128, 107] width 247 height 25
paste textarea "**********"
click at [1015, 120] on textarea "**********" at bounding box center [1126, 114] width 243 height 39
type textarea "**********"
click at [1019, 136] on span "Post" at bounding box center [1022, 136] width 19 height 21
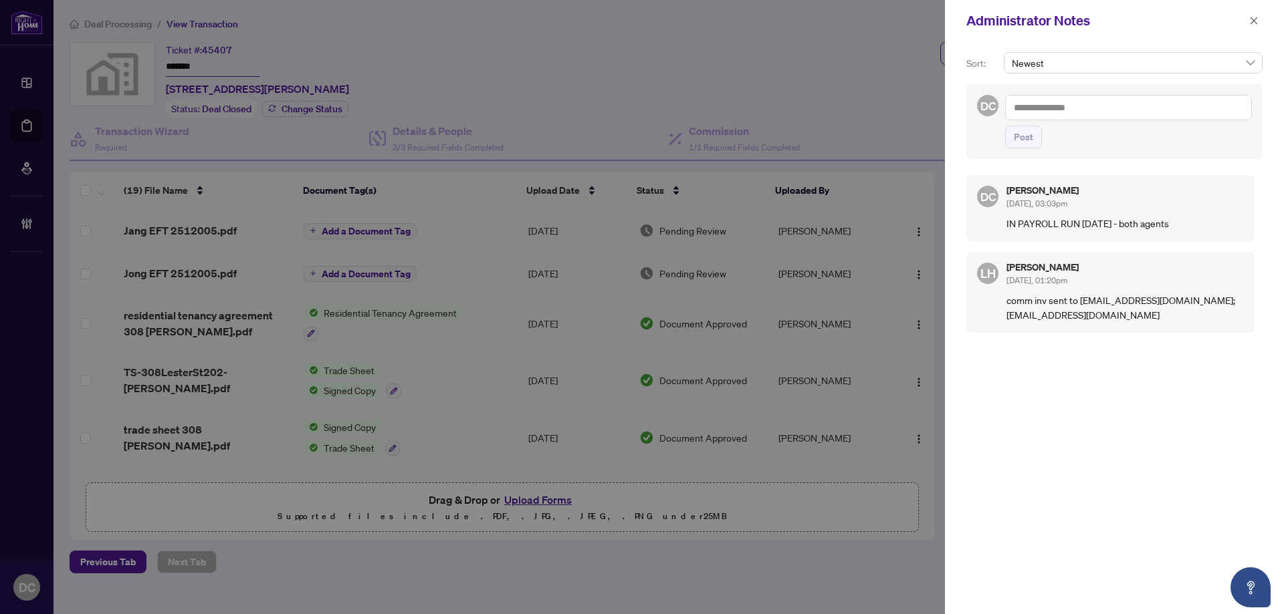
click at [127, 24] on div at bounding box center [642, 307] width 1284 height 614
click at [1252, 17] on span "button" at bounding box center [1253, 20] width 9 height 21
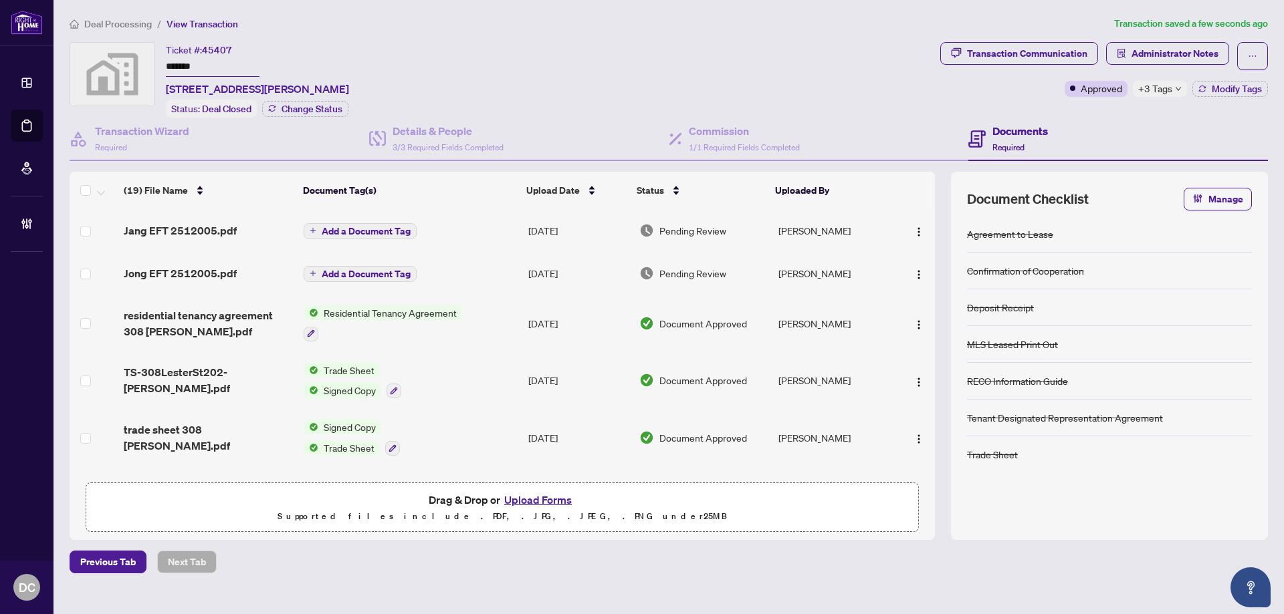
click at [131, 17] on li "Deal Processing" at bounding box center [111, 23] width 82 height 15
click at [119, 20] on span "Deal Processing" at bounding box center [118, 24] width 68 height 12
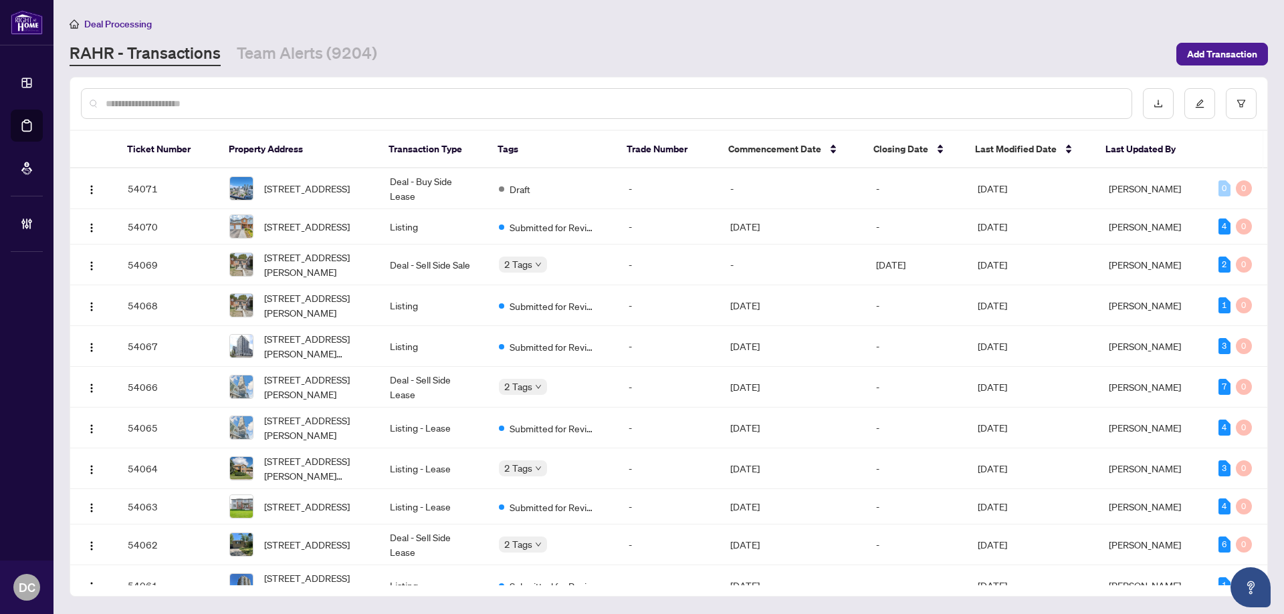
click at [322, 104] on input "text" at bounding box center [613, 103] width 1015 height 15
paste input "*******"
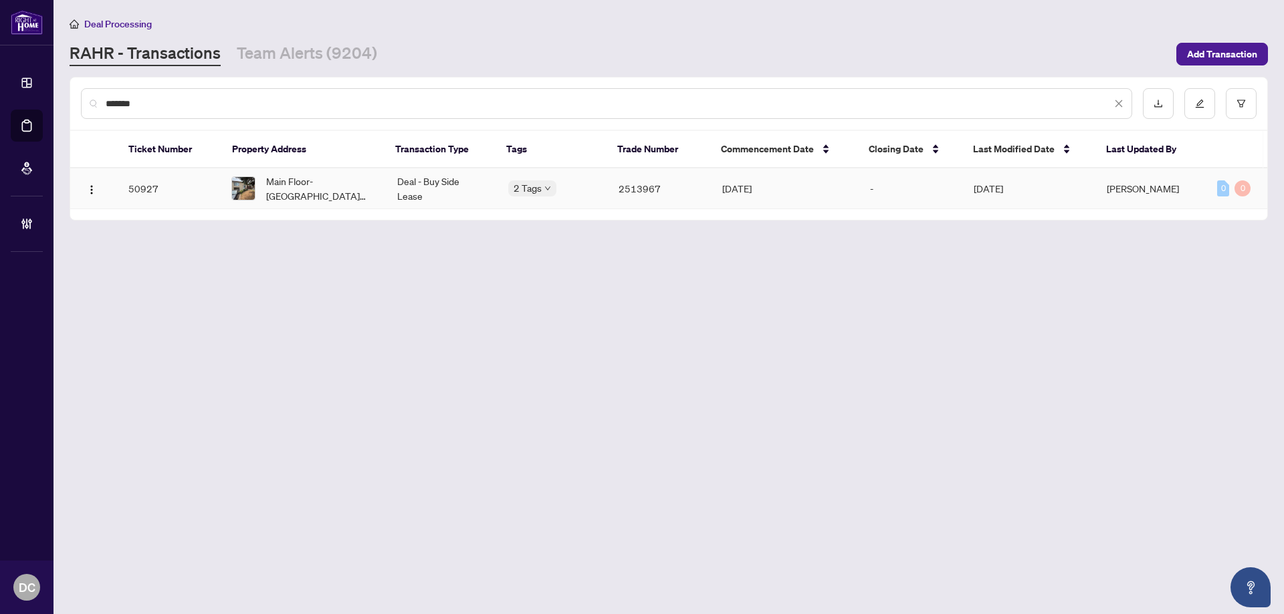
type input "*******"
click at [291, 176] on span "Main Floor-2706 LUNDENE RD Blvd, Mississauga, Ontario L5J 3Z1, Canada" at bounding box center [321, 188] width 110 height 29
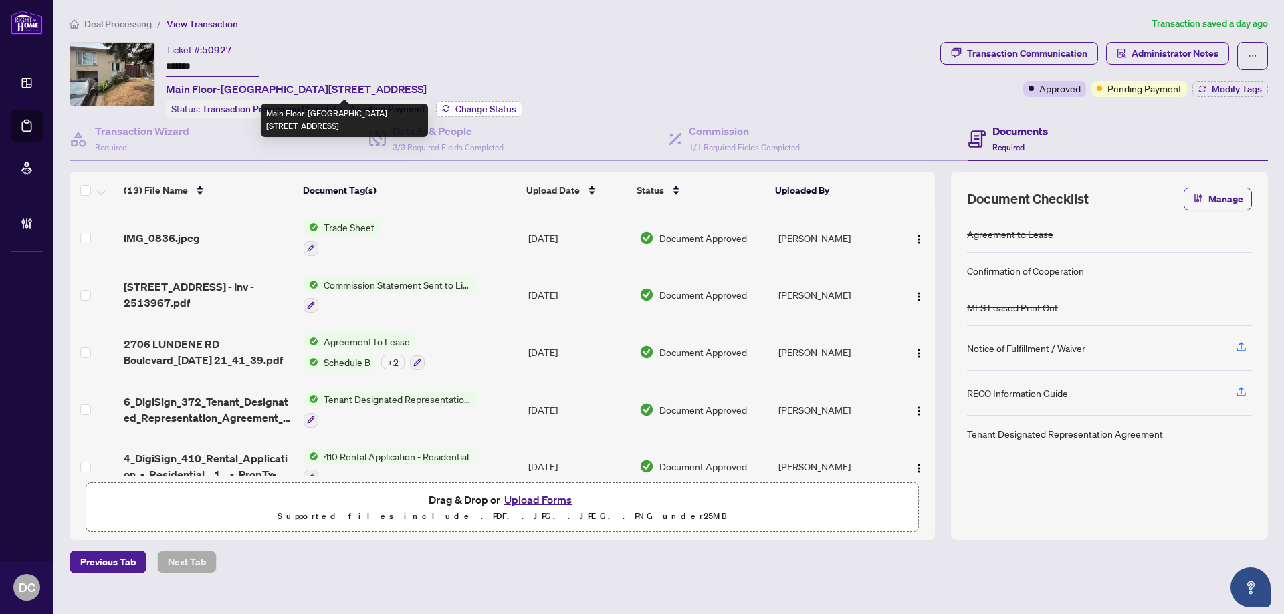
click at [456, 106] on span "Change Status" at bounding box center [485, 108] width 61 height 9
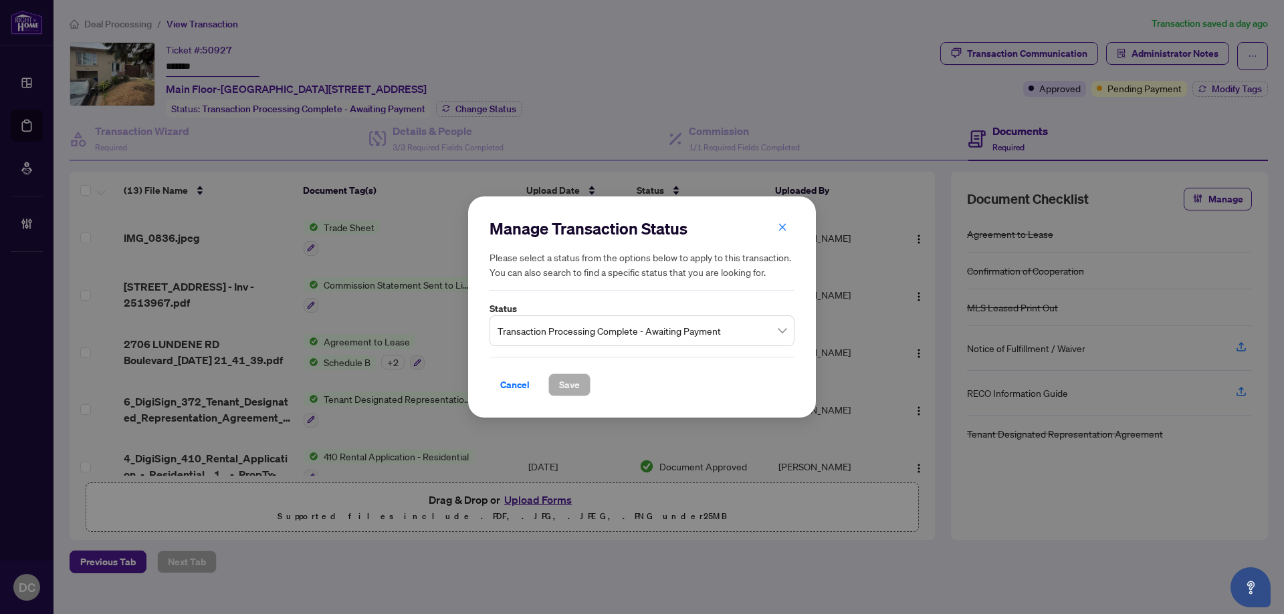
click at [640, 329] on span "Transaction Processing Complete - Awaiting Payment" at bounding box center [641, 330] width 289 height 25
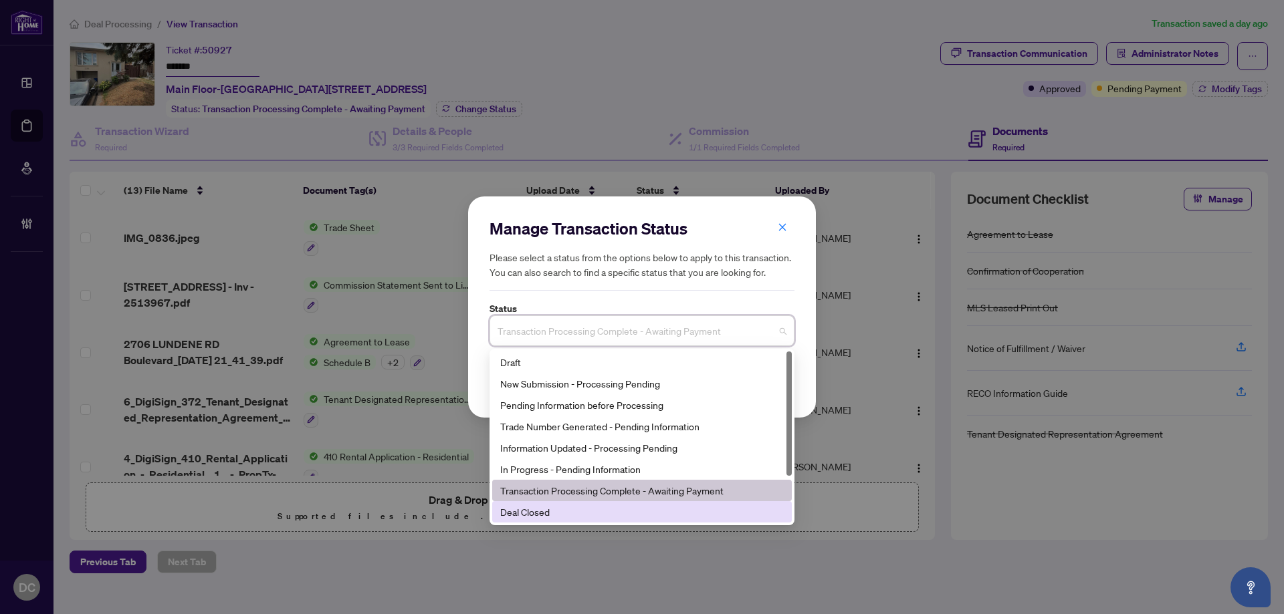
click at [567, 511] on div "Deal Closed" at bounding box center [641, 512] width 283 height 15
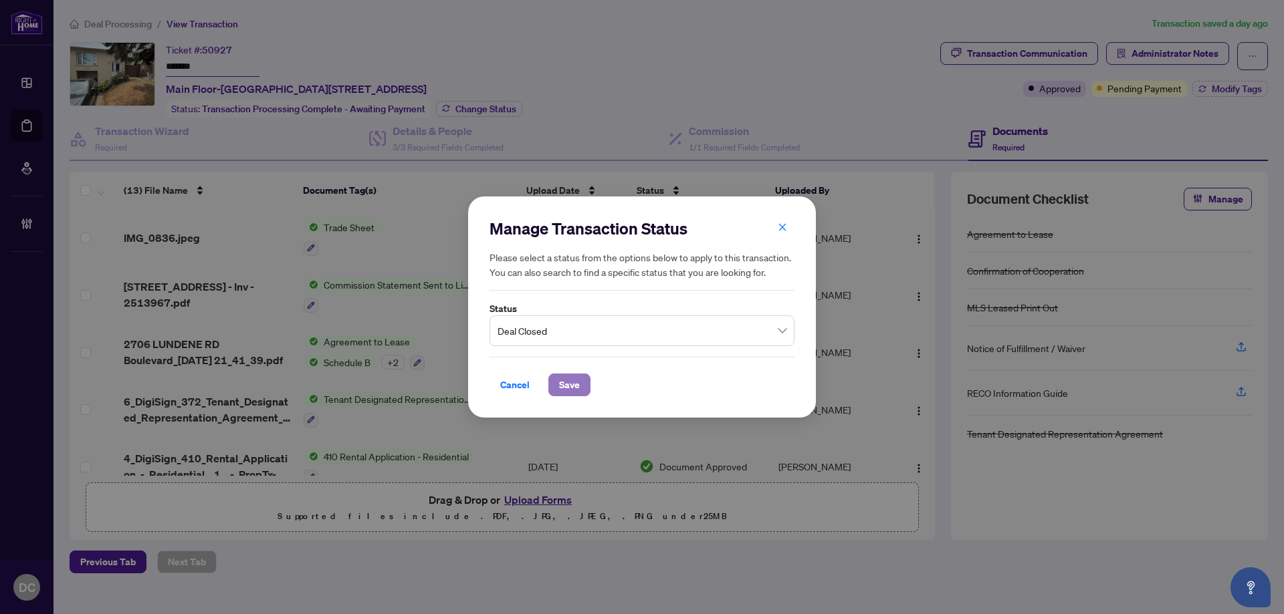
click at [573, 383] on span "Save" at bounding box center [569, 384] width 21 height 21
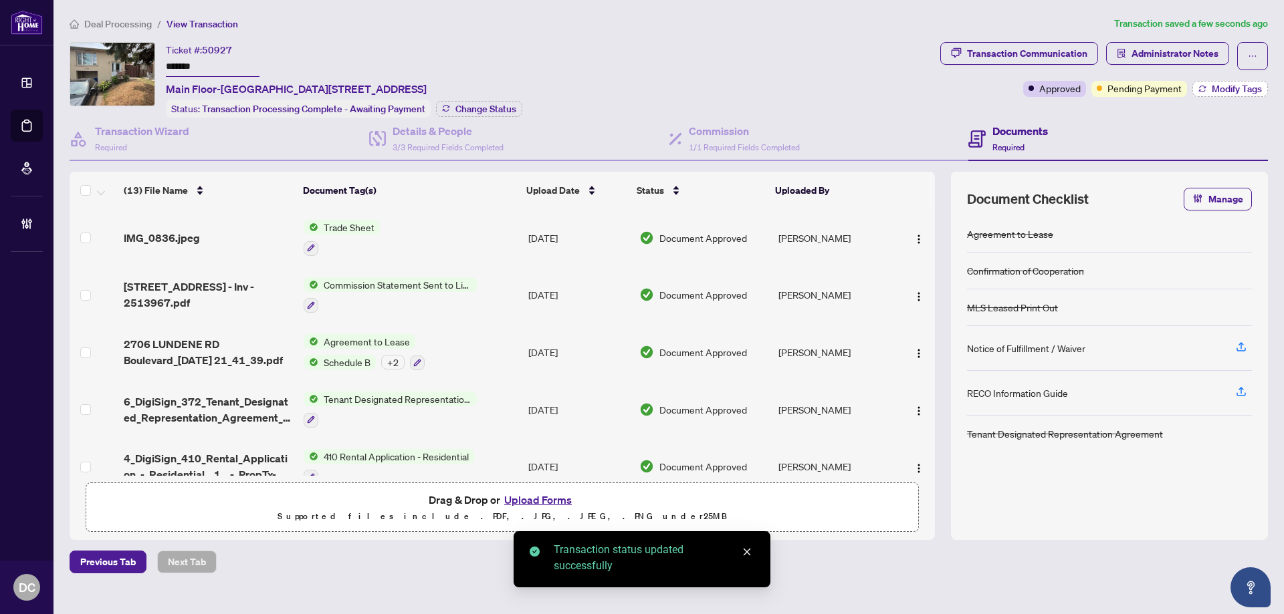
click at [1213, 86] on span "Modify Tags" at bounding box center [1236, 88] width 50 height 9
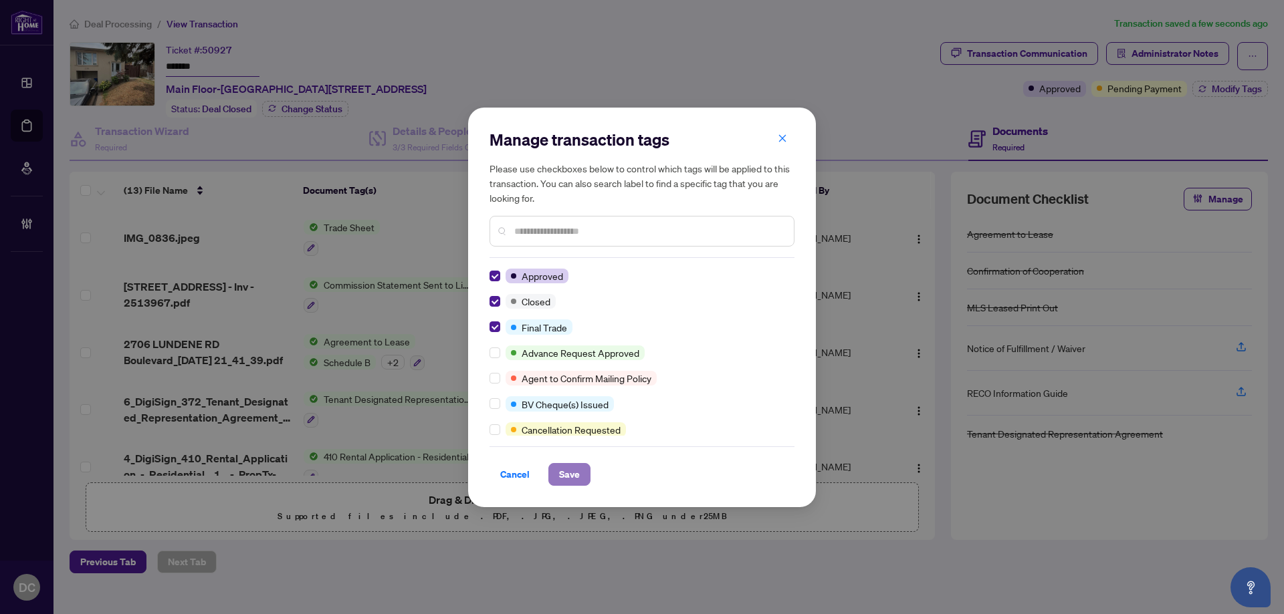
click at [563, 469] on span "Save" at bounding box center [569, 474] width 21 height 21
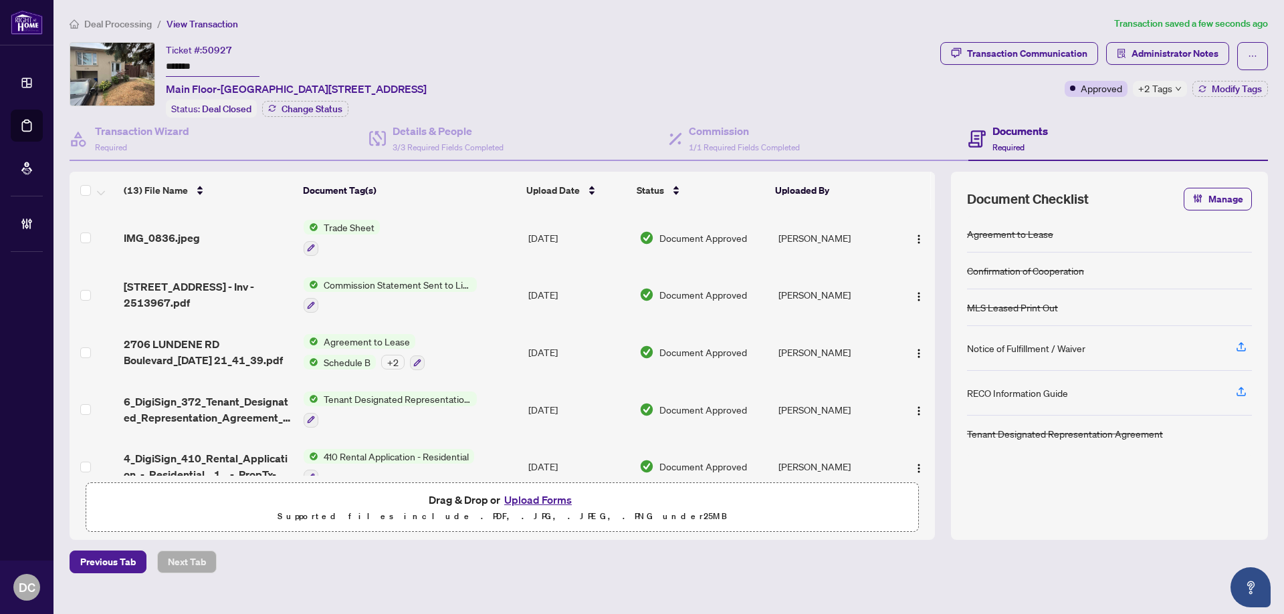
click at [1176, 86] on icon "down" at bounding box center [1178, 89] width 7 height 7
click at [1124, 112] on div "Transaction Communication Administrator Notes Approved +2 Tags Modify Tags" at bounding box center [1103, 80] width 333 height 76
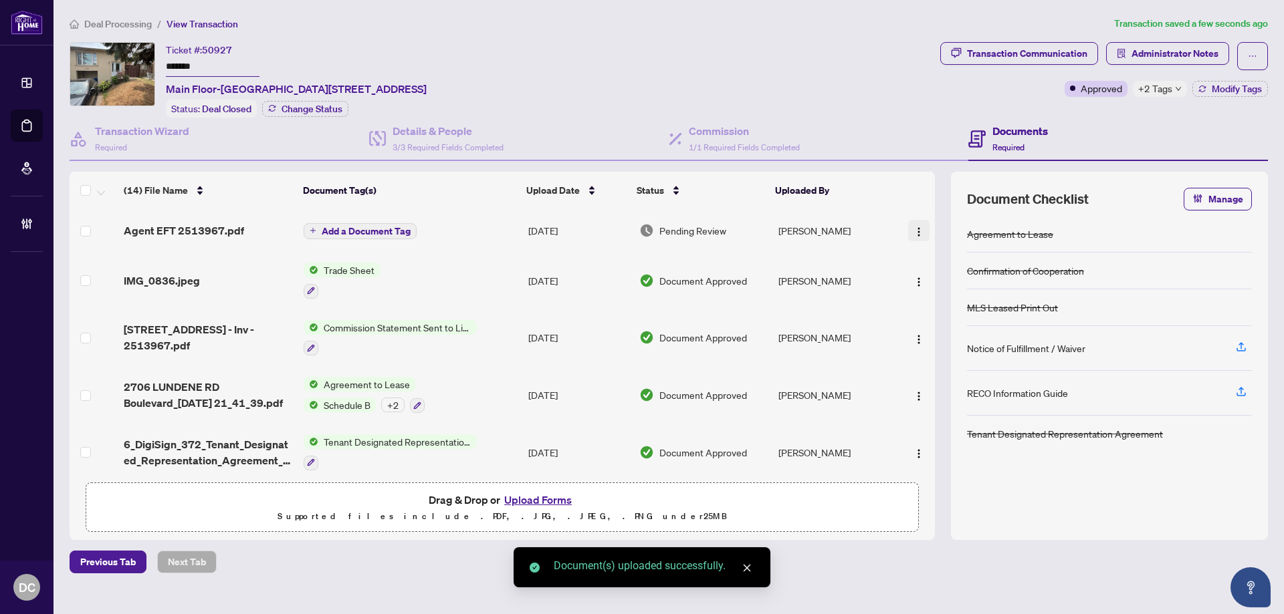
click at [914, 229] on img "button" at bounding box center [918, 232] width 11 height 11
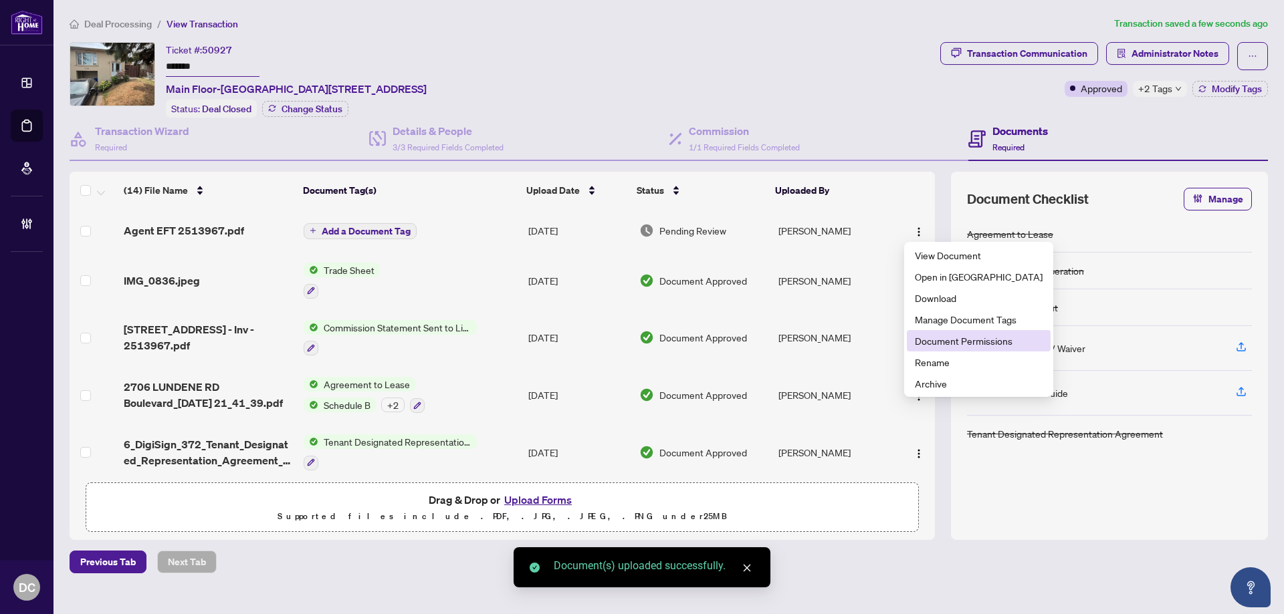
click at [921, 334] on span "Document Permissions" at bounding box center [979, 341] width 128 height 15
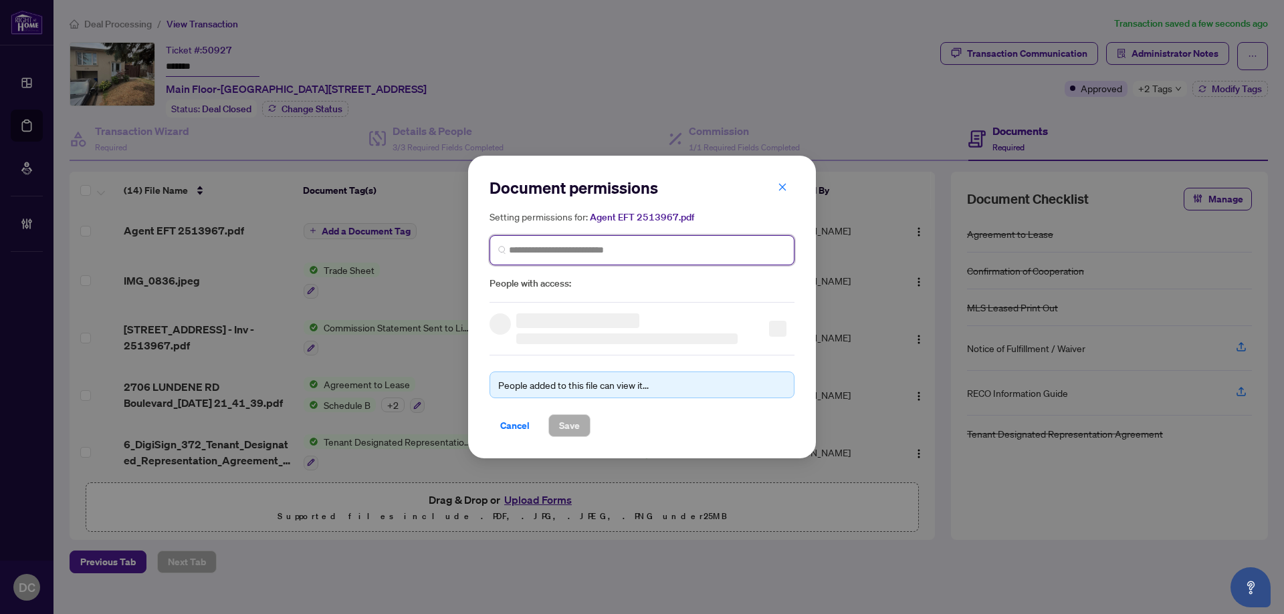
click at [694, 248] on input "search" at bounding box center [647, 250] width 277 height 14
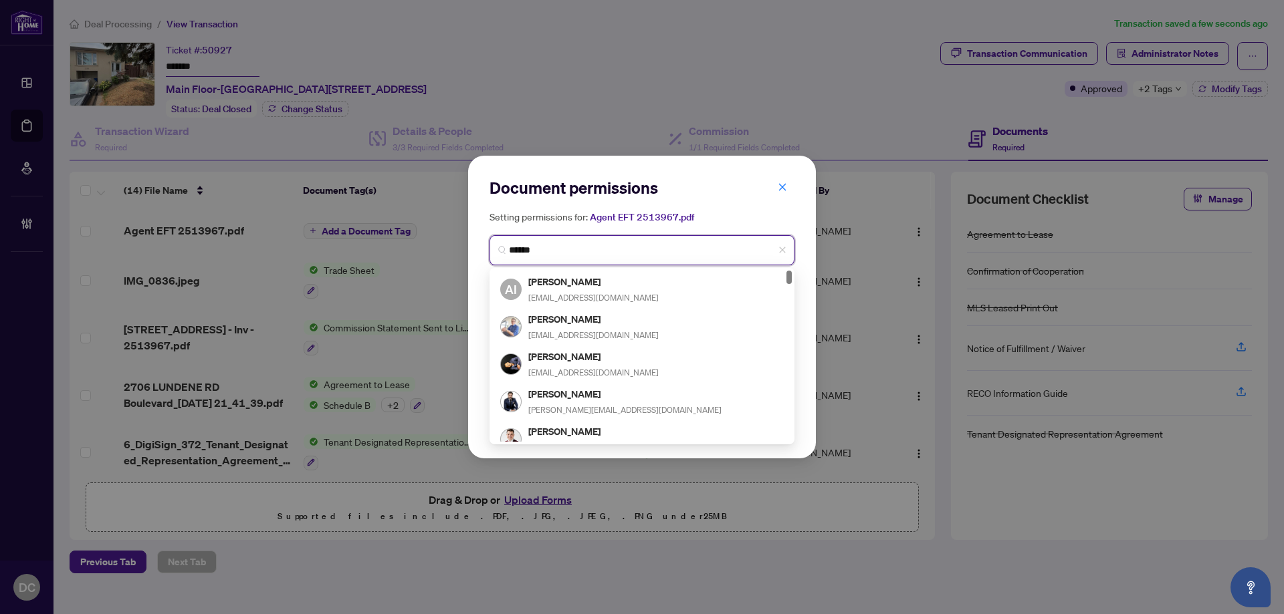
type input "*******"
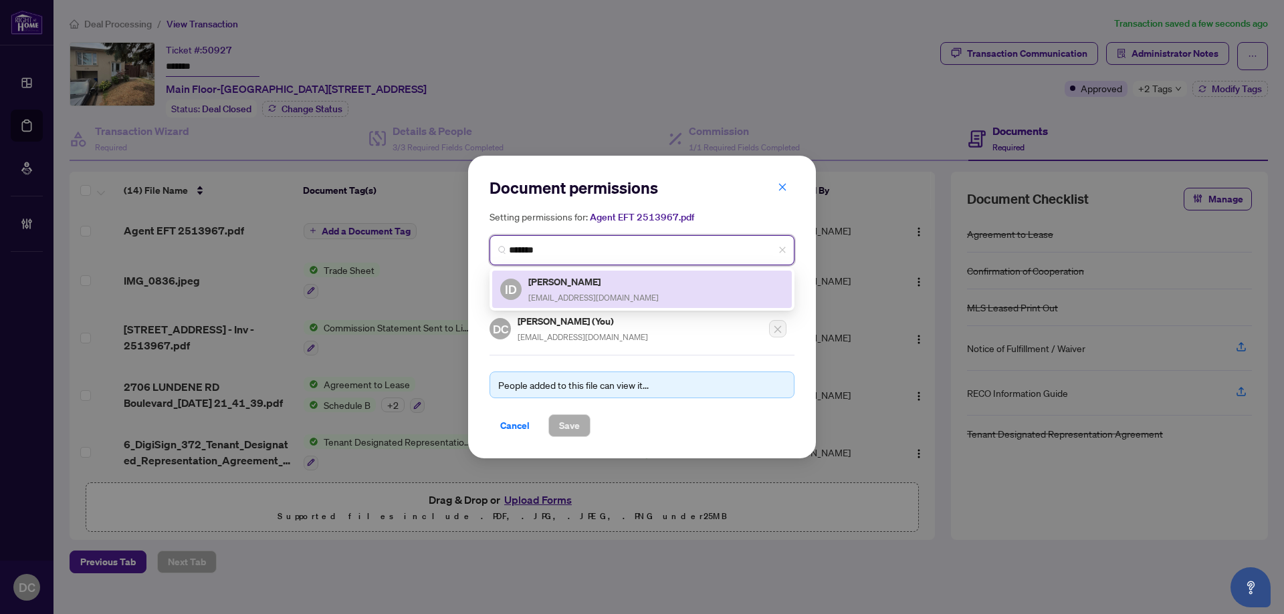
click at [557, 284] on h5 "Ilker Dagli" at bounding box center [593, 281] width 130 height 15
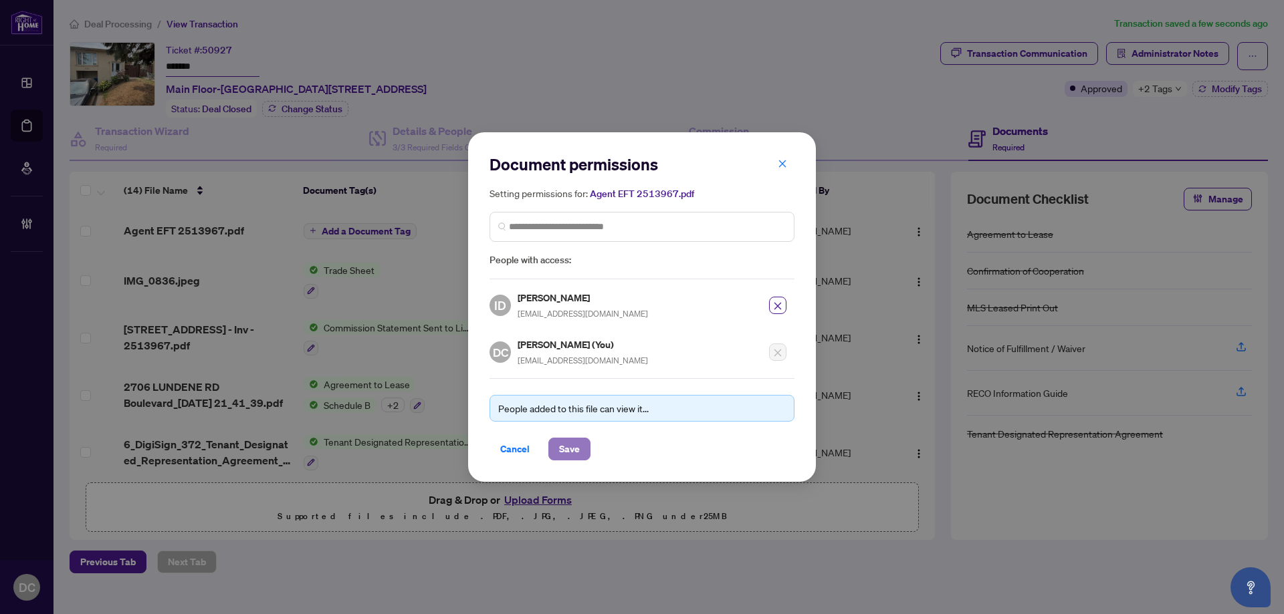
click at [589, 443] on button "Save" at bounding box center [569, 449] width 42 height 23
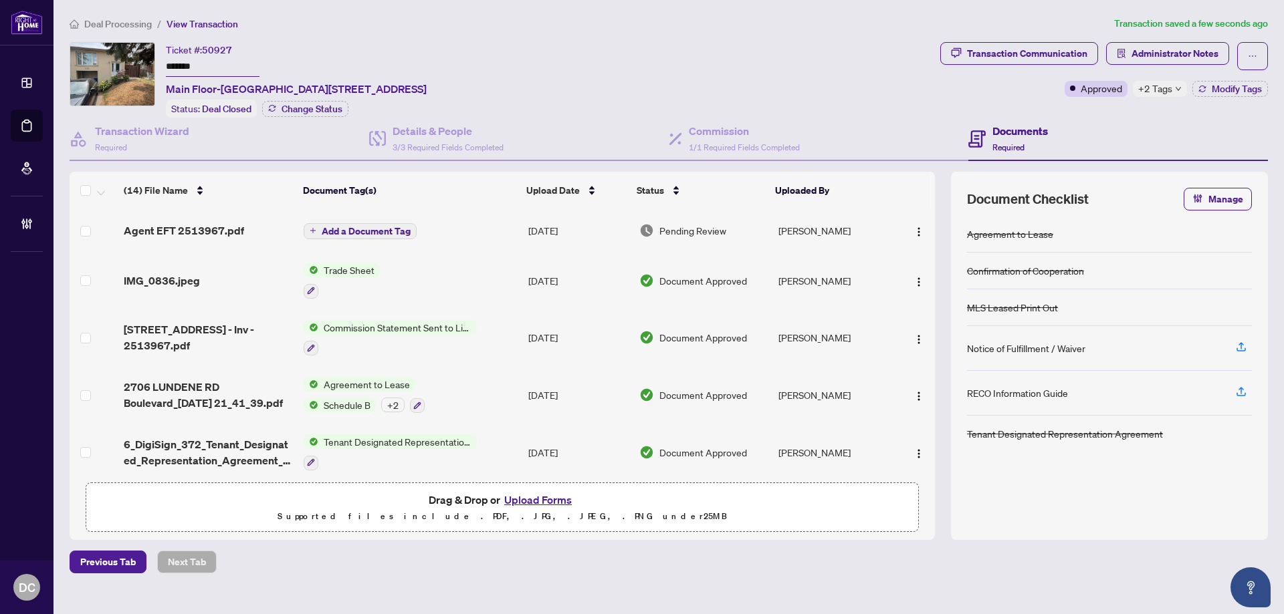
click at [1159, 94] on span "+2 Tags" at bounding box center [1155, 88] width 34 height 15
click at [1090, 108] on div "Transaction Communication Administrator Notes Approved +2 Tags Modify Tags" at bounding box center [1103, 80] width 333 height 76
click at [1165, 53] on span "Administrator Notes" at bounding box center [1174, 53] width 87 height 21
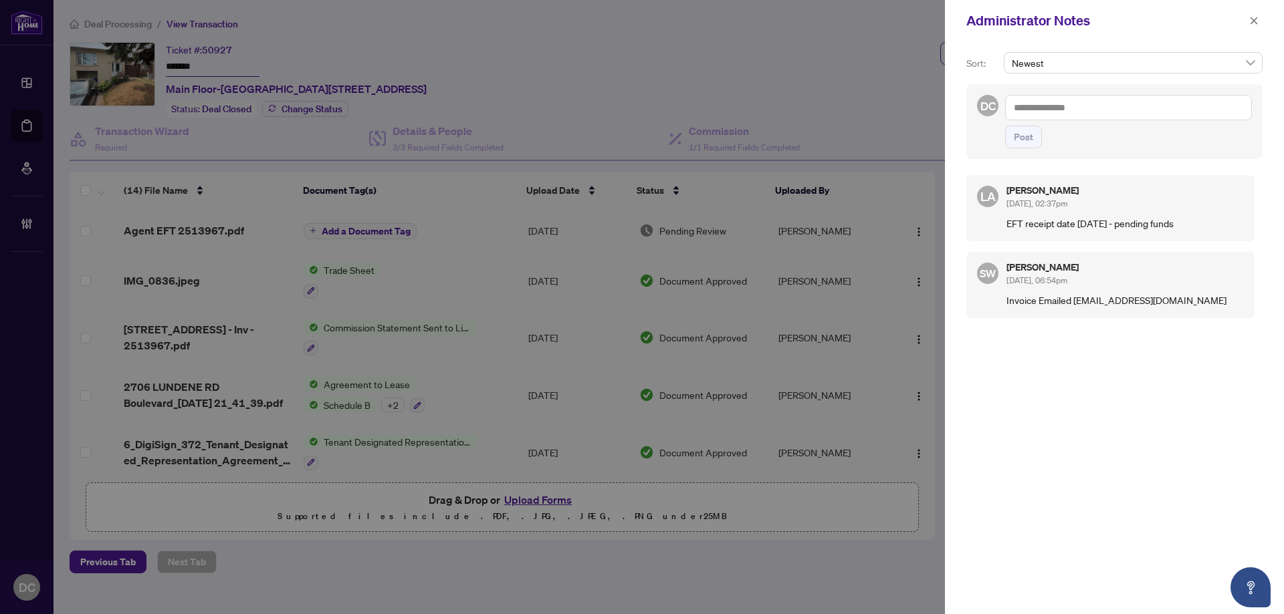
click at [1062, 99] on textarea at bounding box center [1128, 107] width 247 height 25
paste textarea "**********"
click at [1013, 117] on textarea "**********" at bounding box center [1126, 121] width 243 height 52
type textarea "**********"
click at [1020, 144] on span "Post" at bounding box center [1022, 136] width 19 height 21
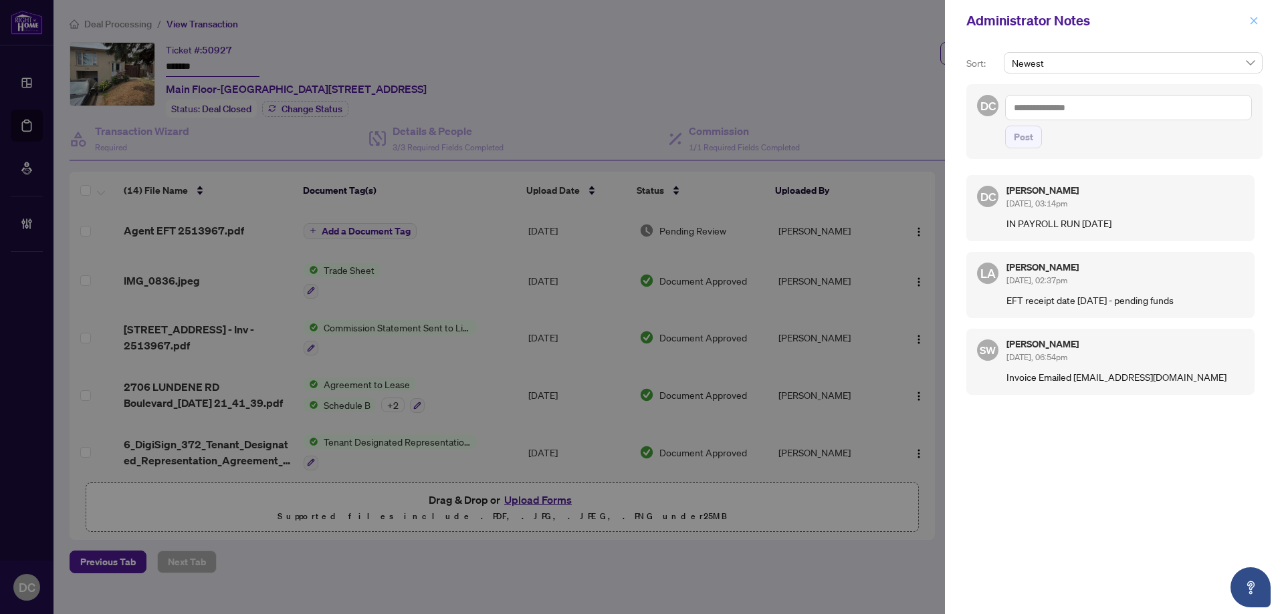
click at [1245, 20] on button "button" at bounding box center [1253, 21] width 17 height 16
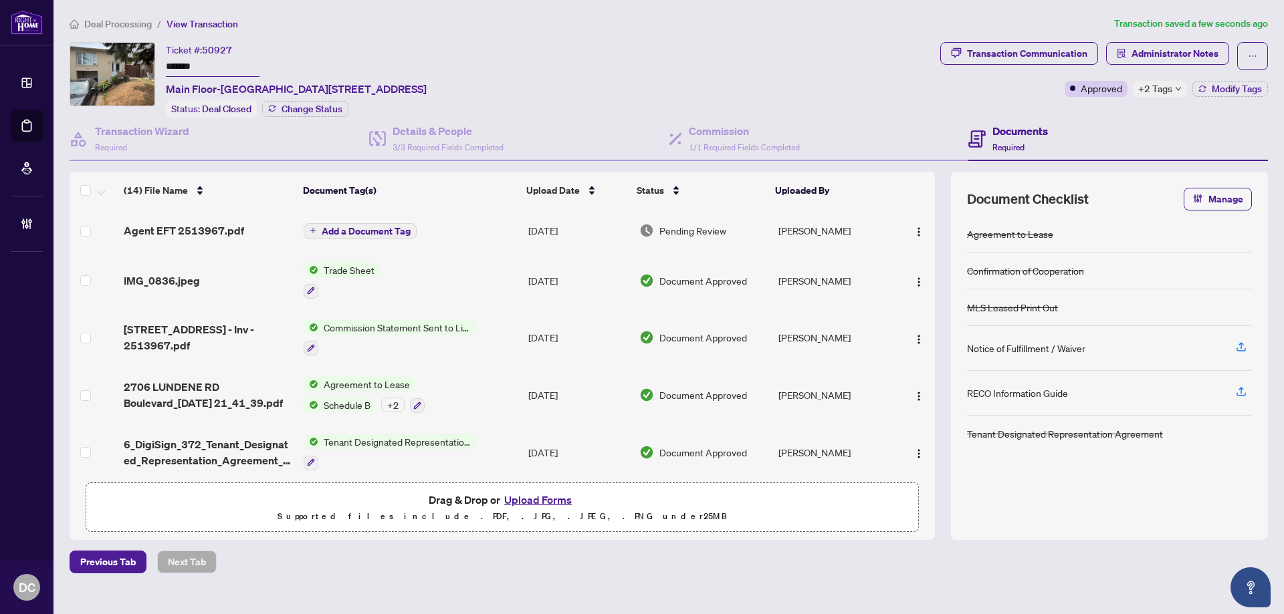
click at [143, 21] on span "Deal Processing" at bounding box center [118, 24] width 68 height 12
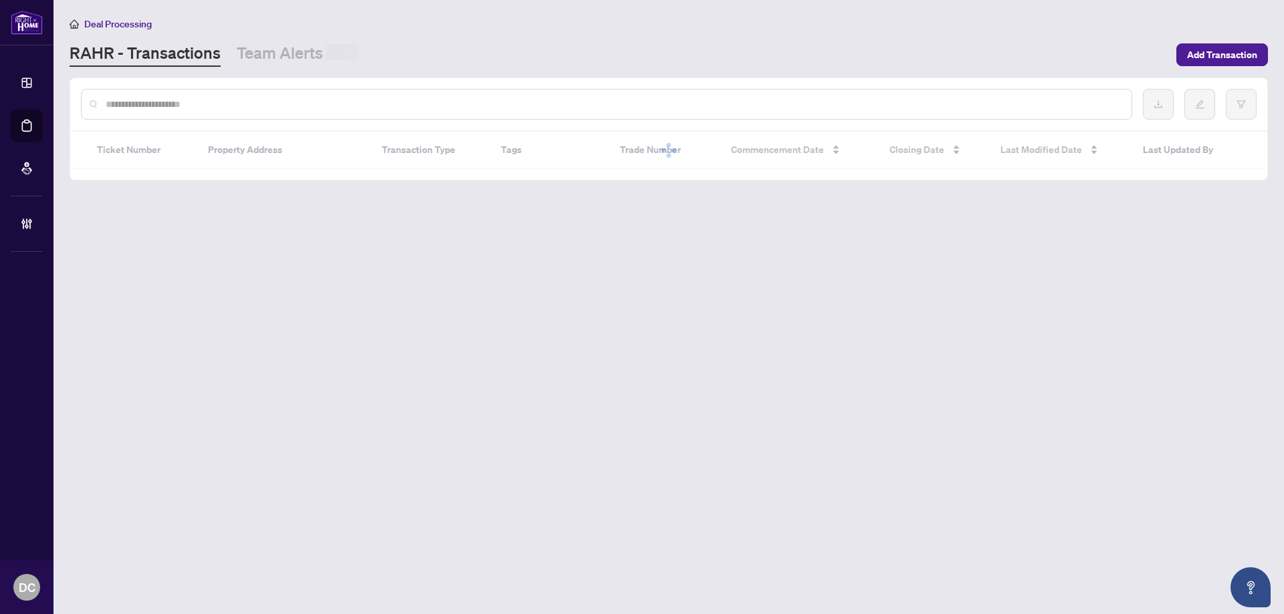
click at [180, 98] on input "text" at bounding box center [613, 104] width 1015 height 15
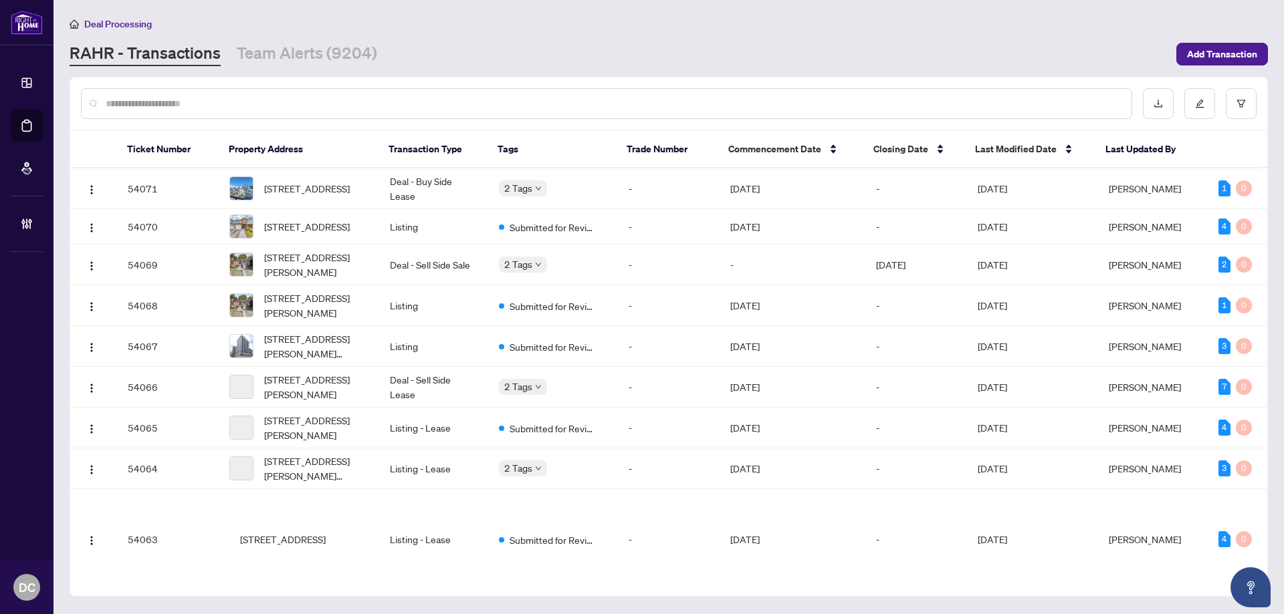
paste input "*******"
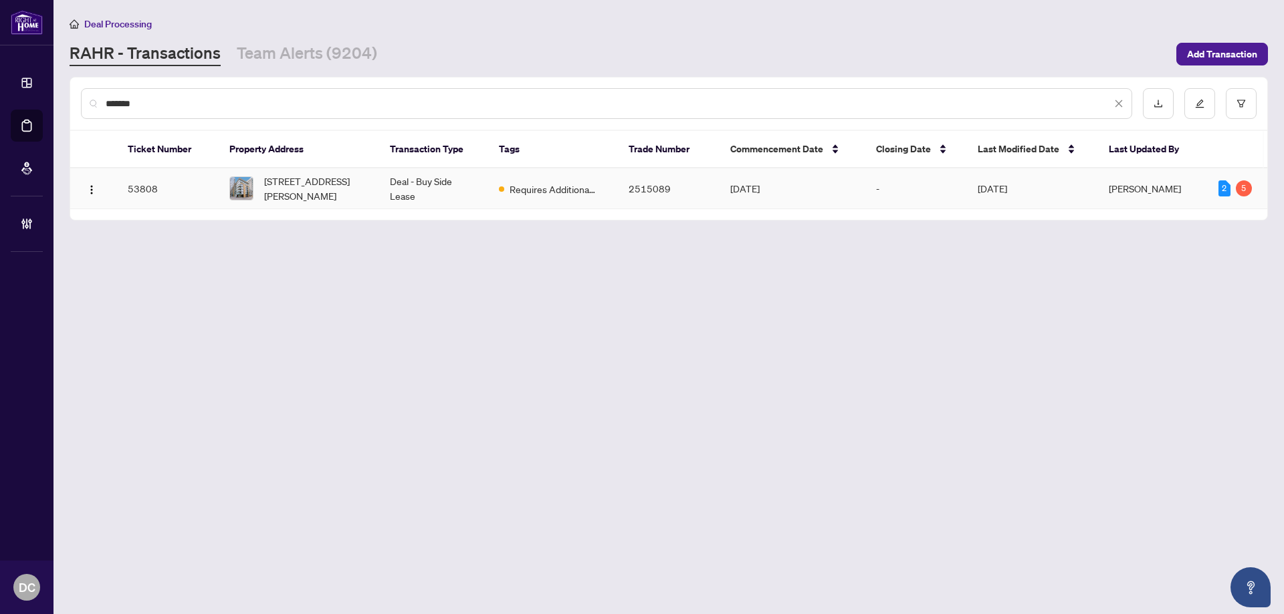
type input "*******"
click at [330, 199] on span "409-21 Scollard St, Toronto, Ontario M5R 1G1, Canada" at bounding box center [316, 188] width 104 height 29
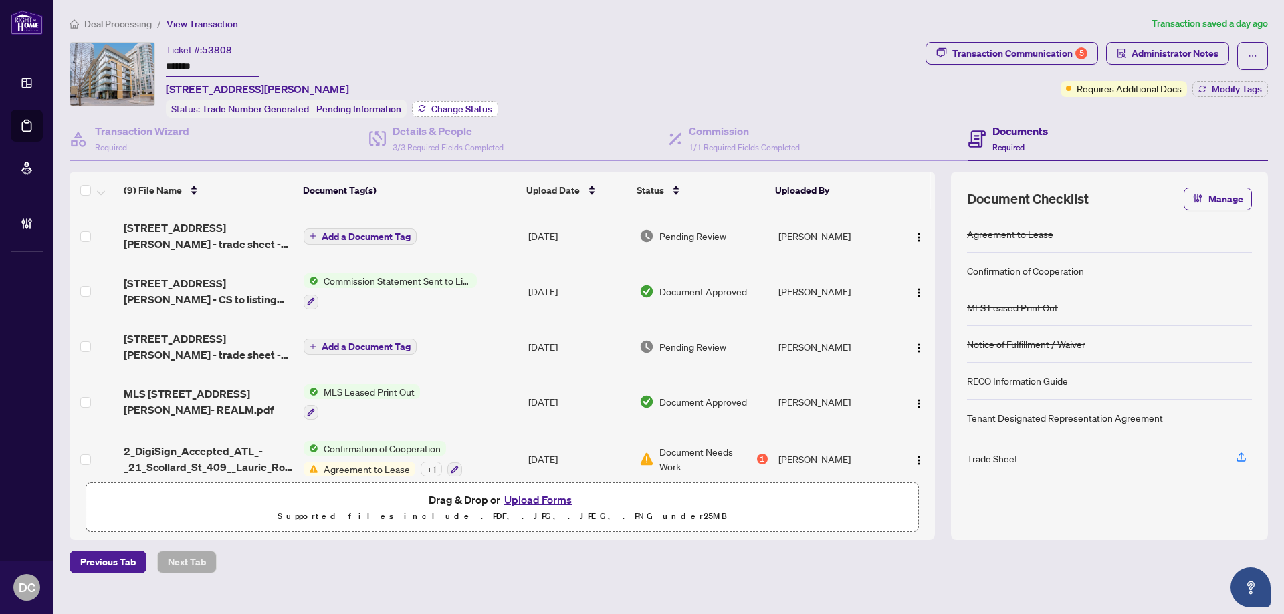
click at [448, 110] on span "Change Status" at bounding box center [461, 108] width 61 height 9
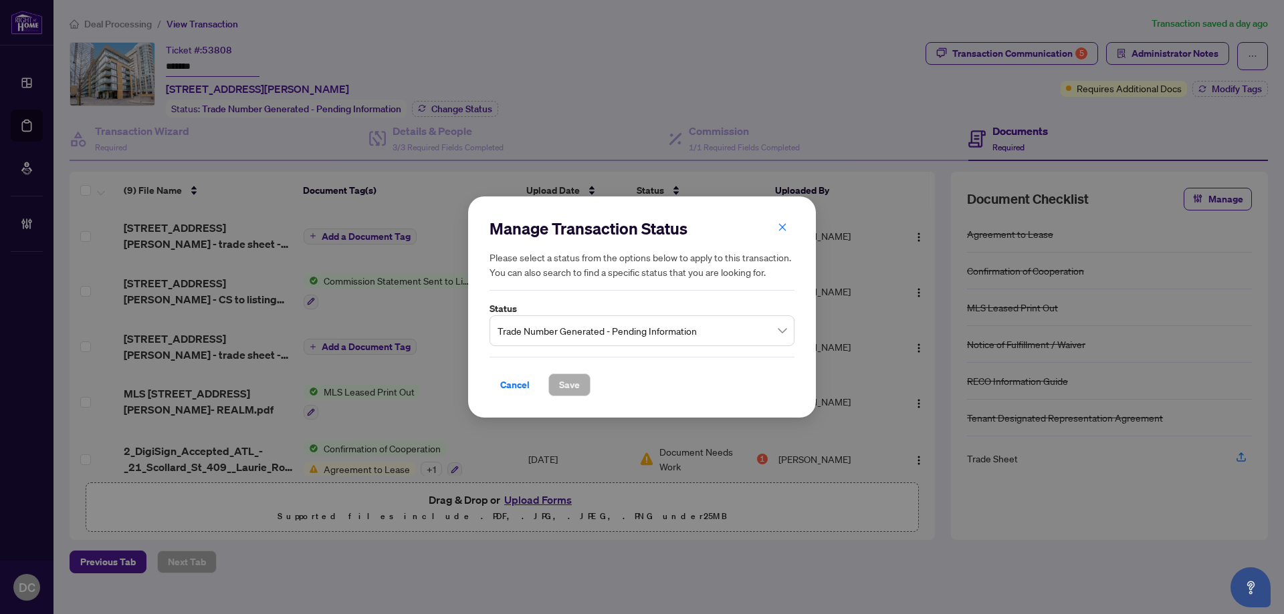
click at [560, 338] on span "Trade Number Generated - Pending Information" at bounding box center [641, 330] width 289 height 25
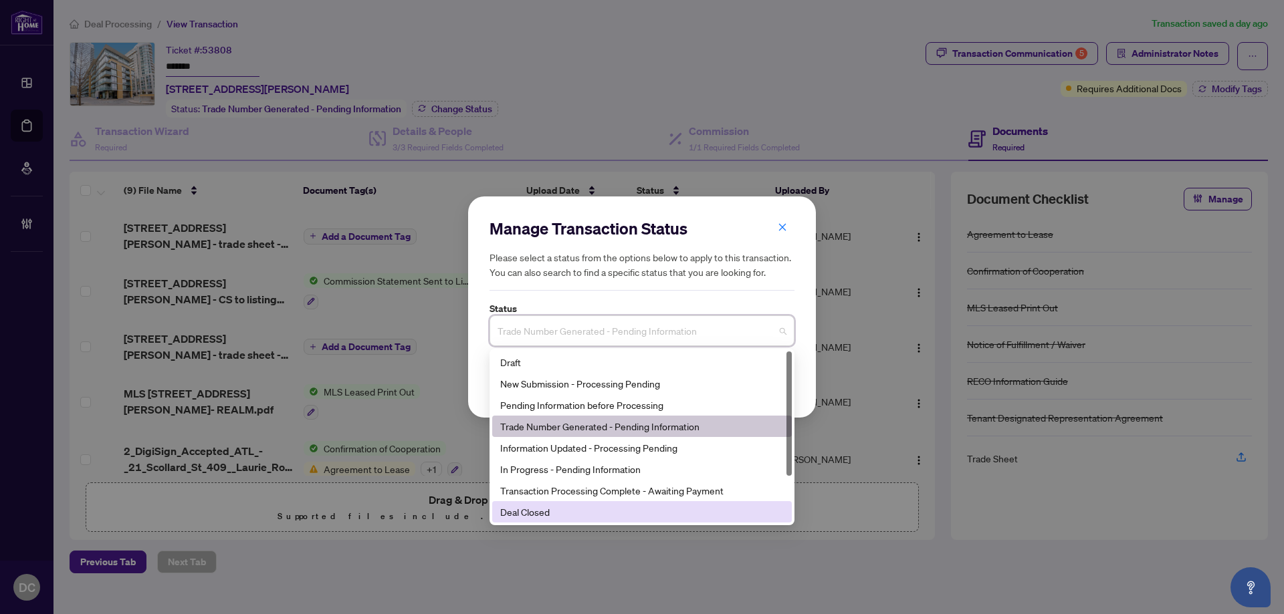
click at [560, 519] on div "Deal Closed" at bounding box center [641, 511] width 299 height 21
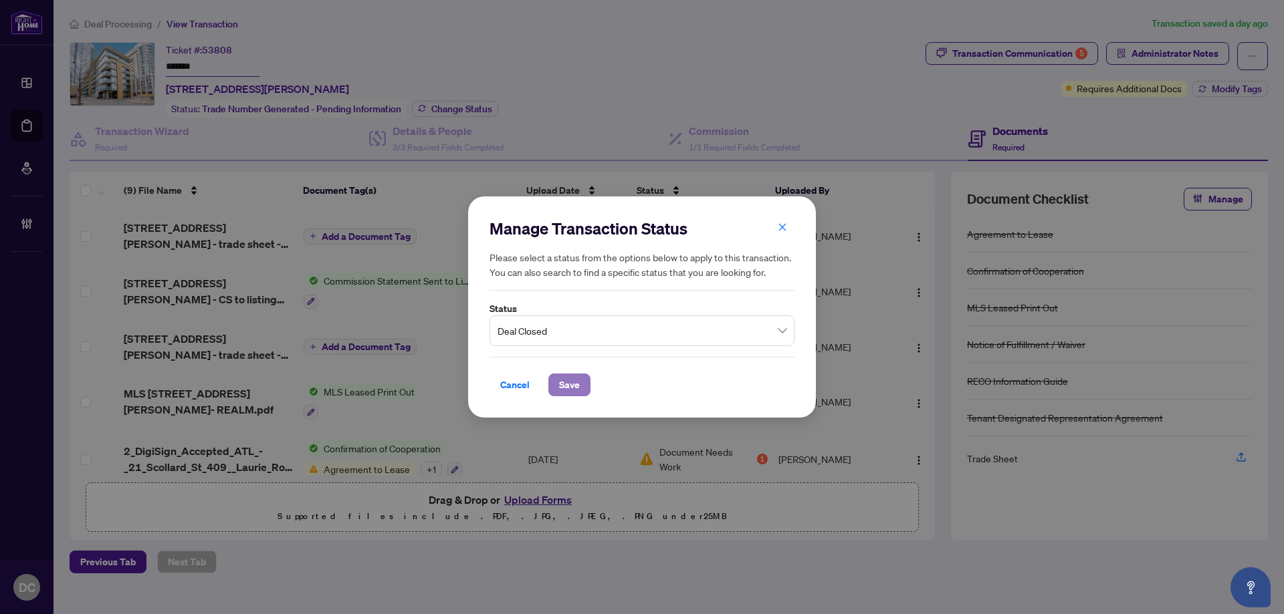
click at [570, 382] on span "Save" at bounding box center [569, 384] width 21 height 21
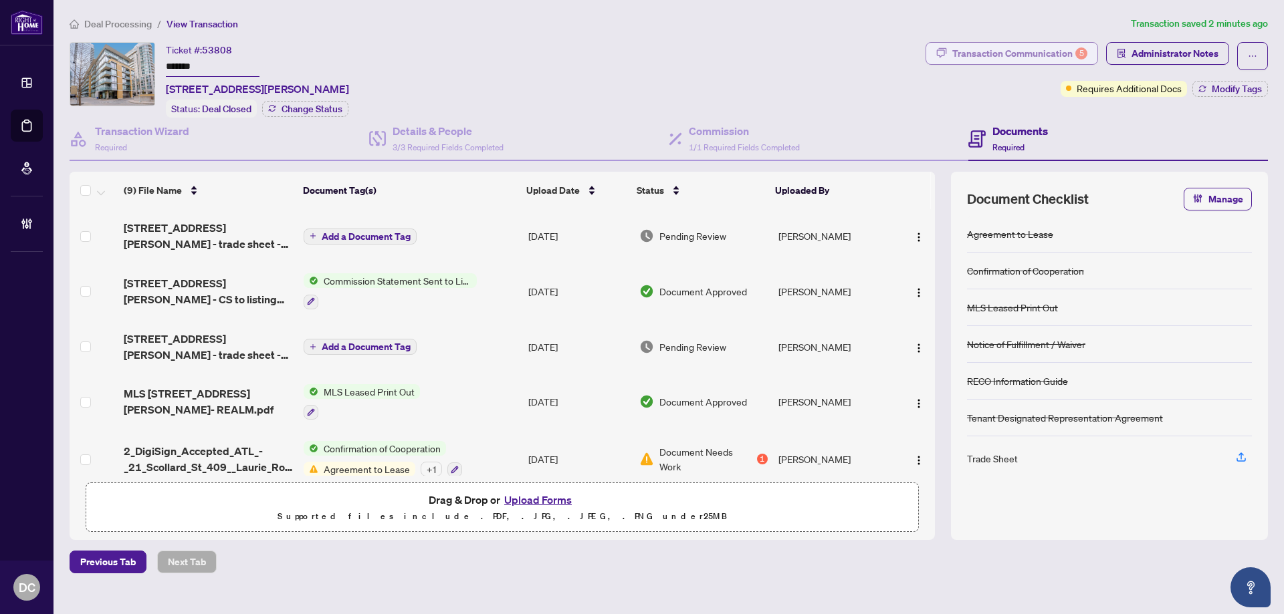
click at [1047, 51] on div "Transaction Communication 5" at bounding box center [1019, 53] width 135 height 21
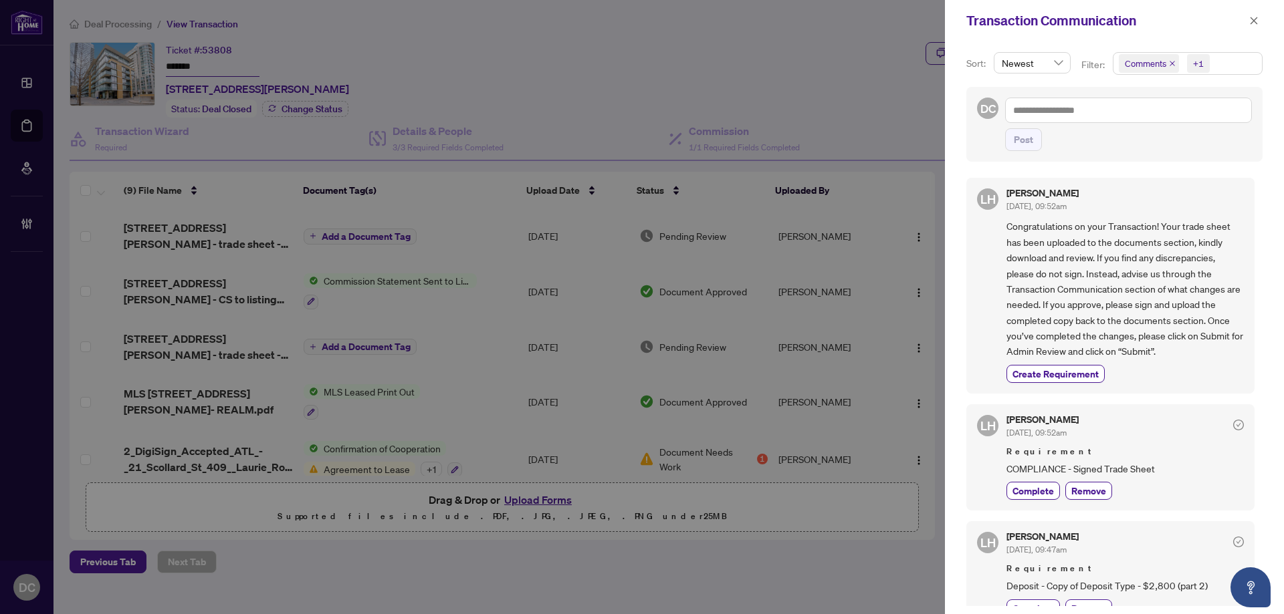
click at [1240, 66] on span "Comments +1" at bounding box center [1187, 63] width 148 height 21
click at [1189, 115] on span "Comments" at bounding box center [1193, 119] width 118 height 16
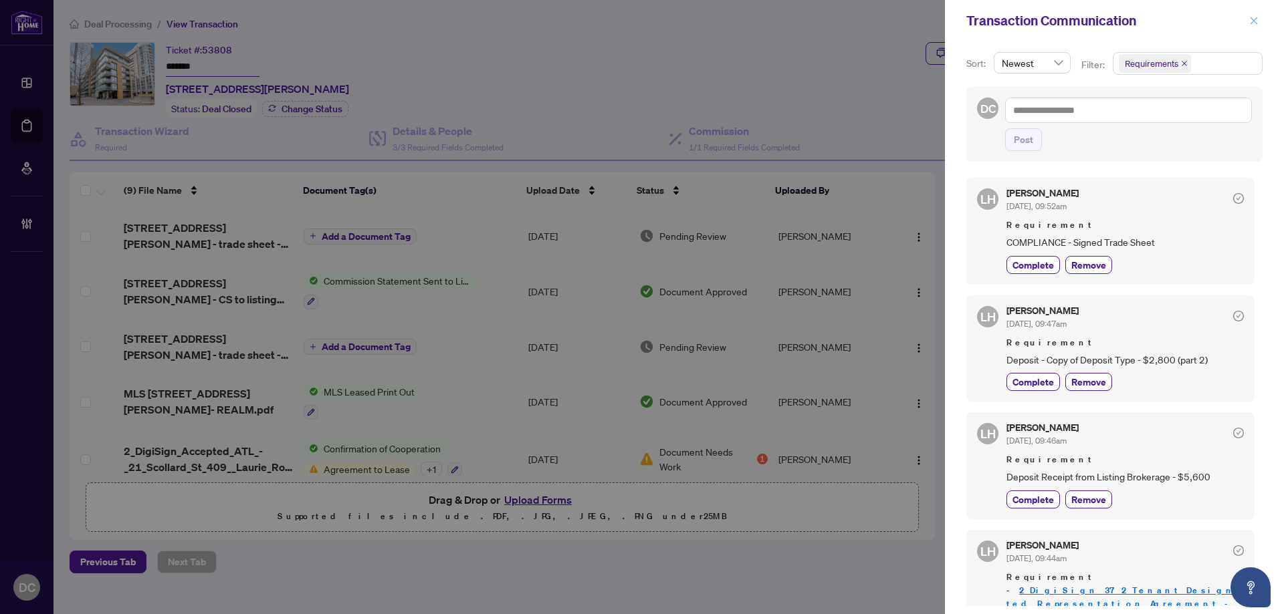
click at [1253, 25] on icon "close" at bounding box center [1253, 20] width 9 height 9
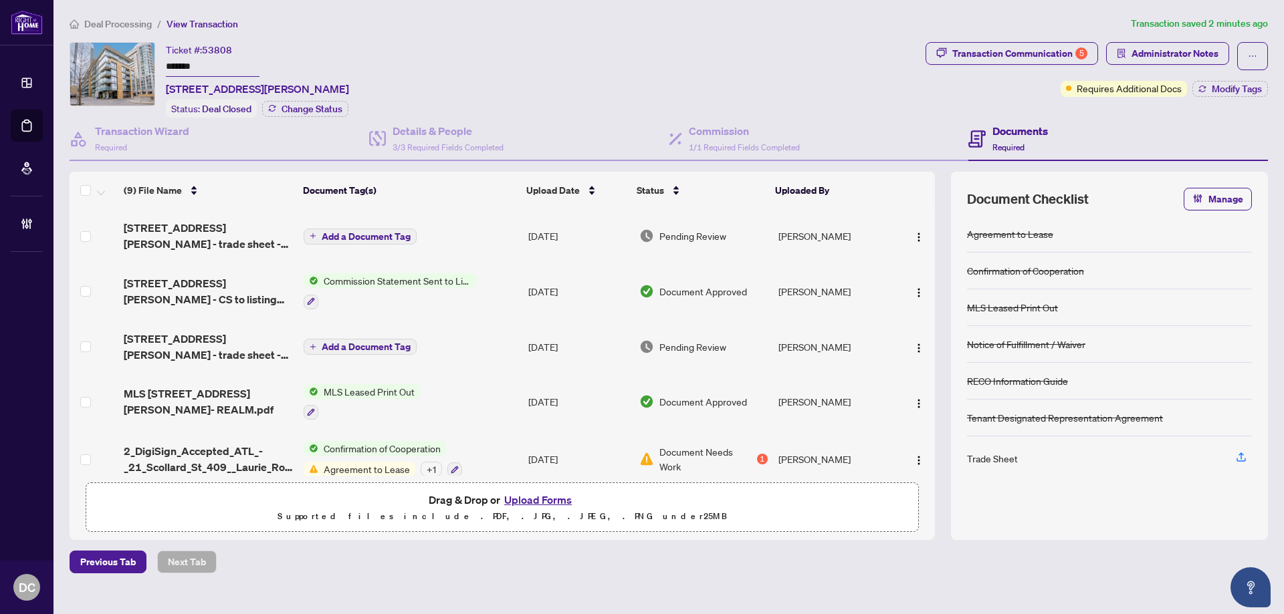
click at [491, 229] on td "Add a Document Tag" at bounding box center [410, 235] width 225 height 53
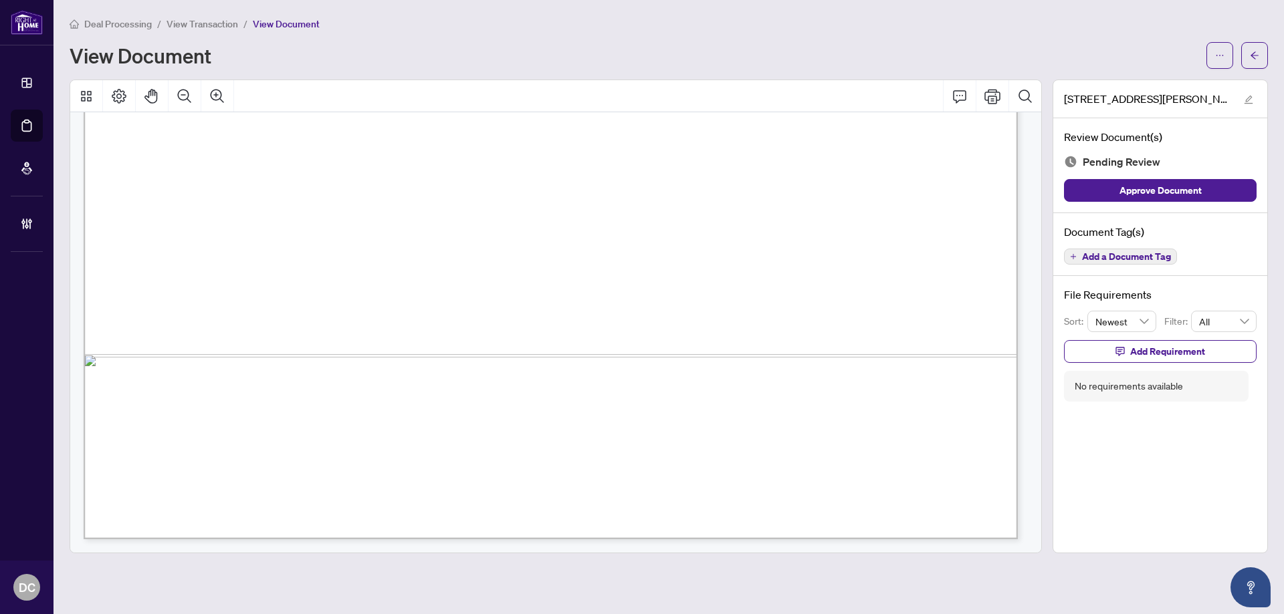
scroll to position [461, 0]
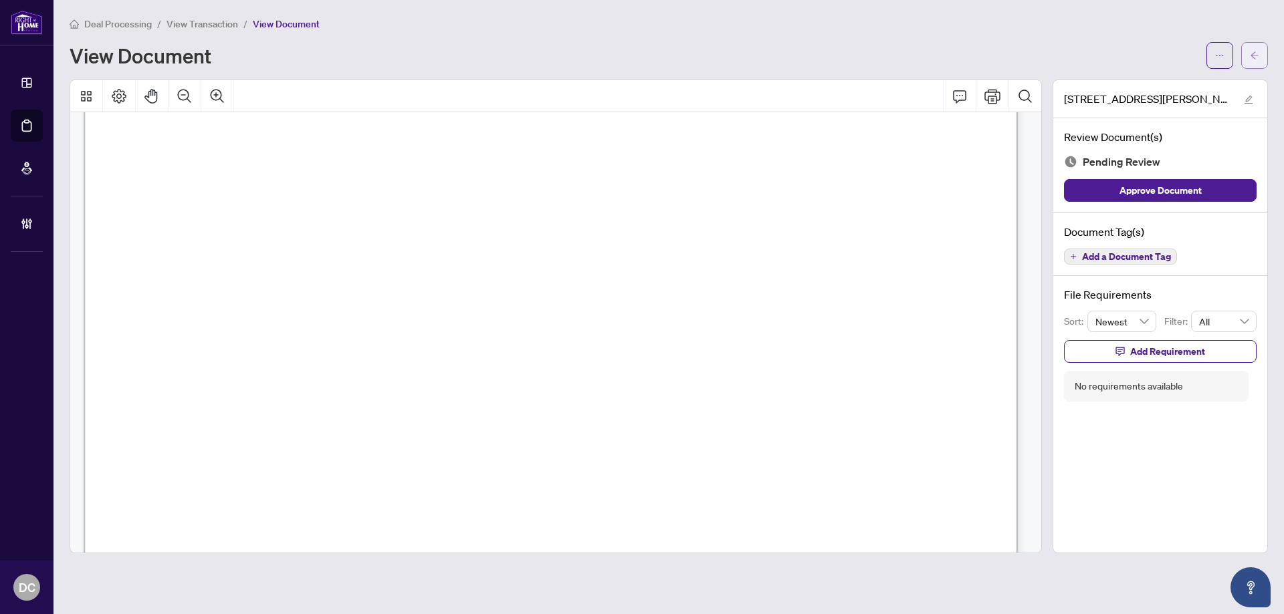
click at [1255, 59] on icon "arrow-left" at bounding box center [1253, 55] width 9 height 9
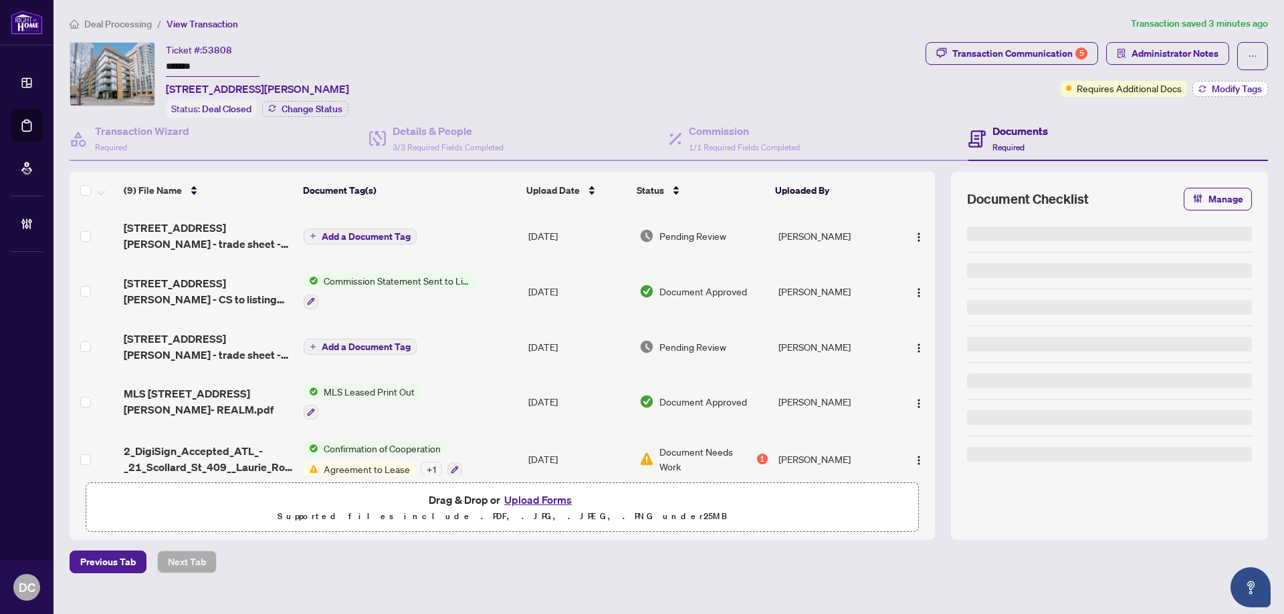
click at [1232, 91] on span "Modify Tags" at bounding box center [1236, 88] width 50 height 9
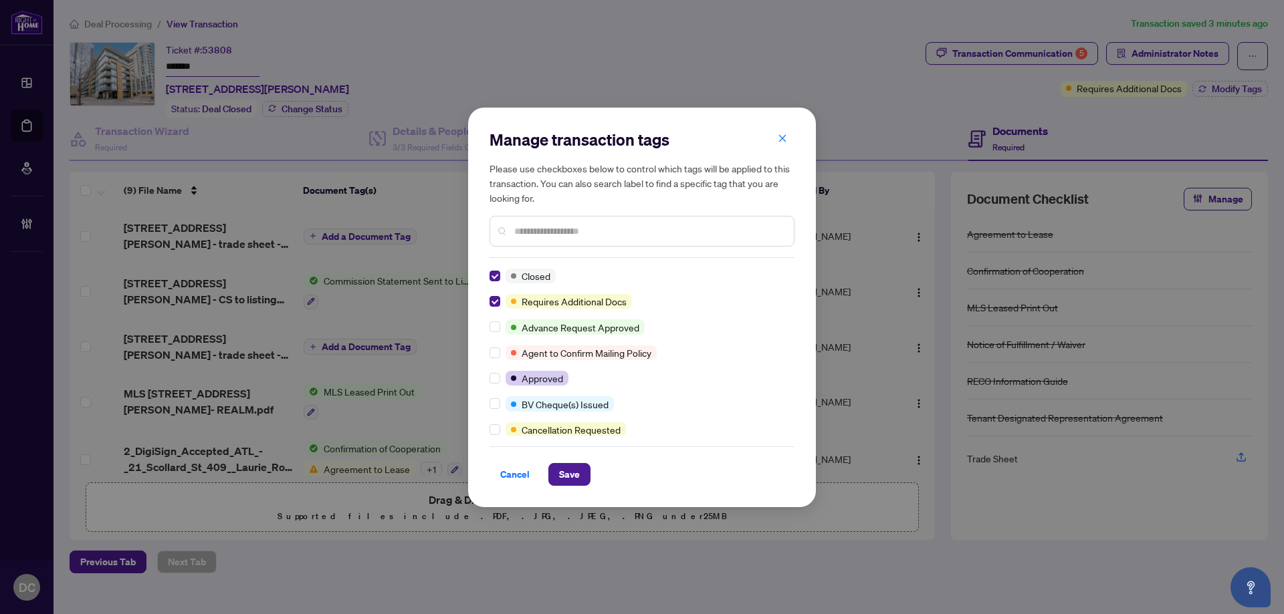
click at [586, 231] on input "text" at bounding box center [648, 231] width 269 height 15
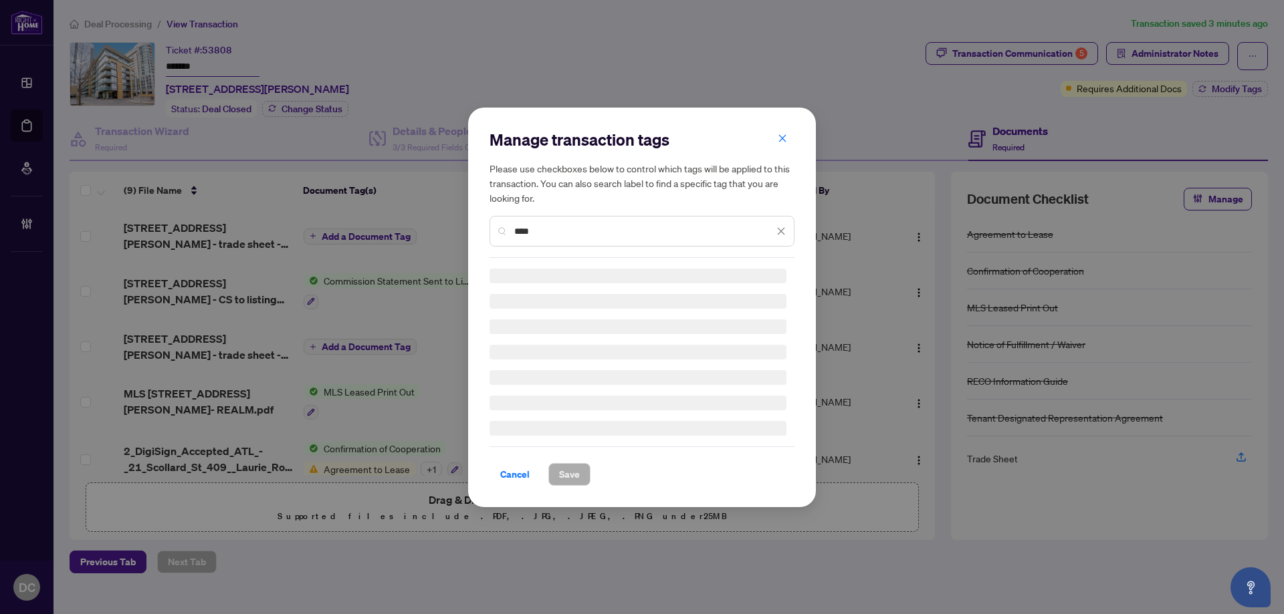
type input "****"
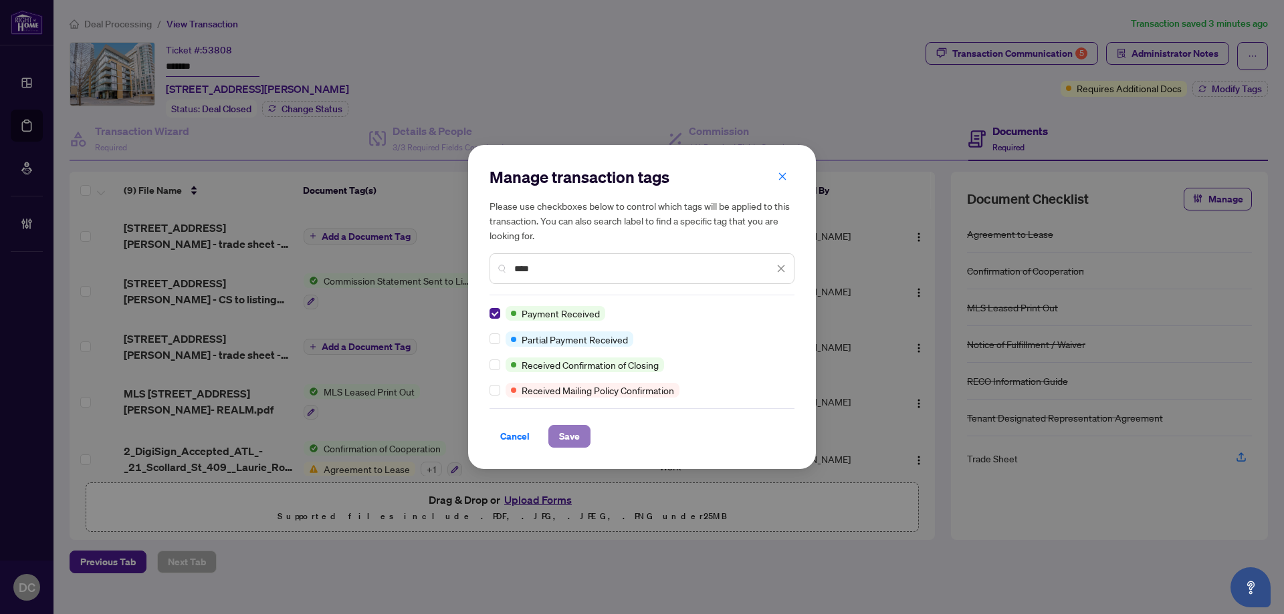
click at [572, 437] on span "Save" at bounding box center [569, 436] width 21 height 21
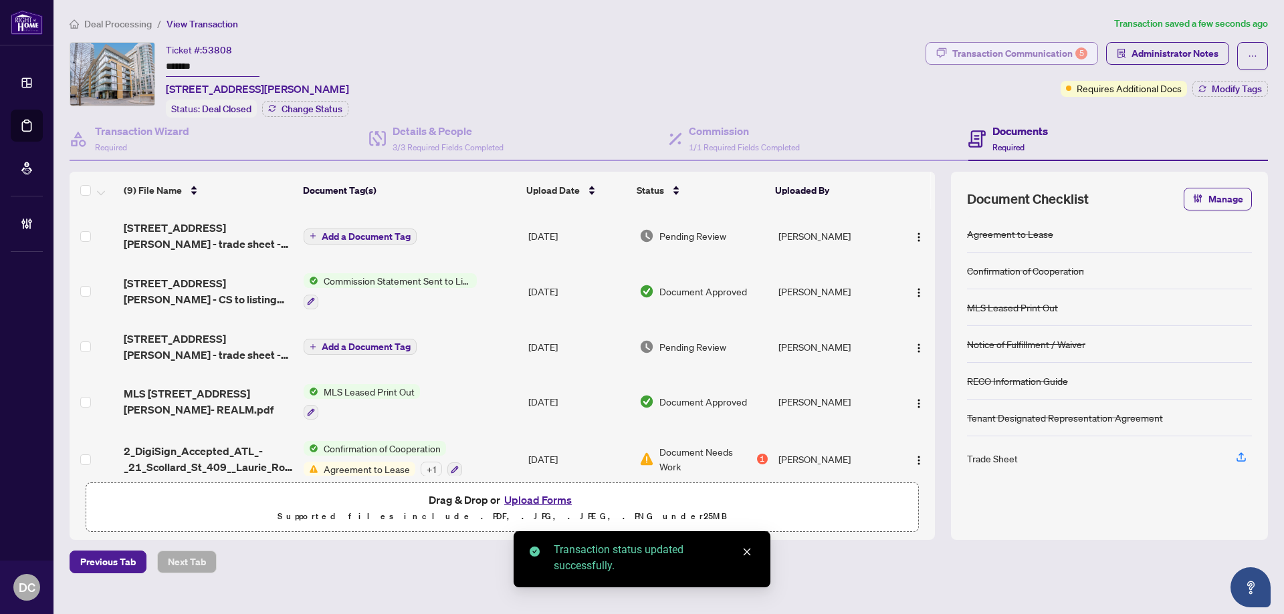
click at [998, 56] on div "Transaction Communication 5" at bounding box center [1019, 53] width 135 height 21
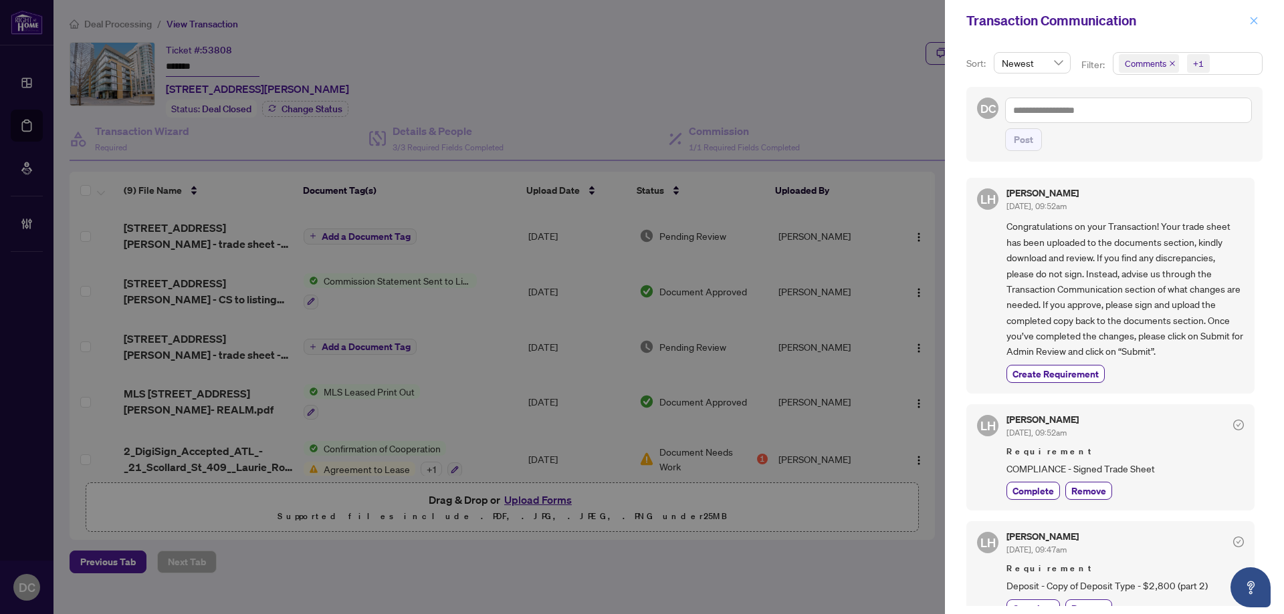
click at [1253, 19] on icon "close" at bounding box center [1253, 20] width 9 height 9
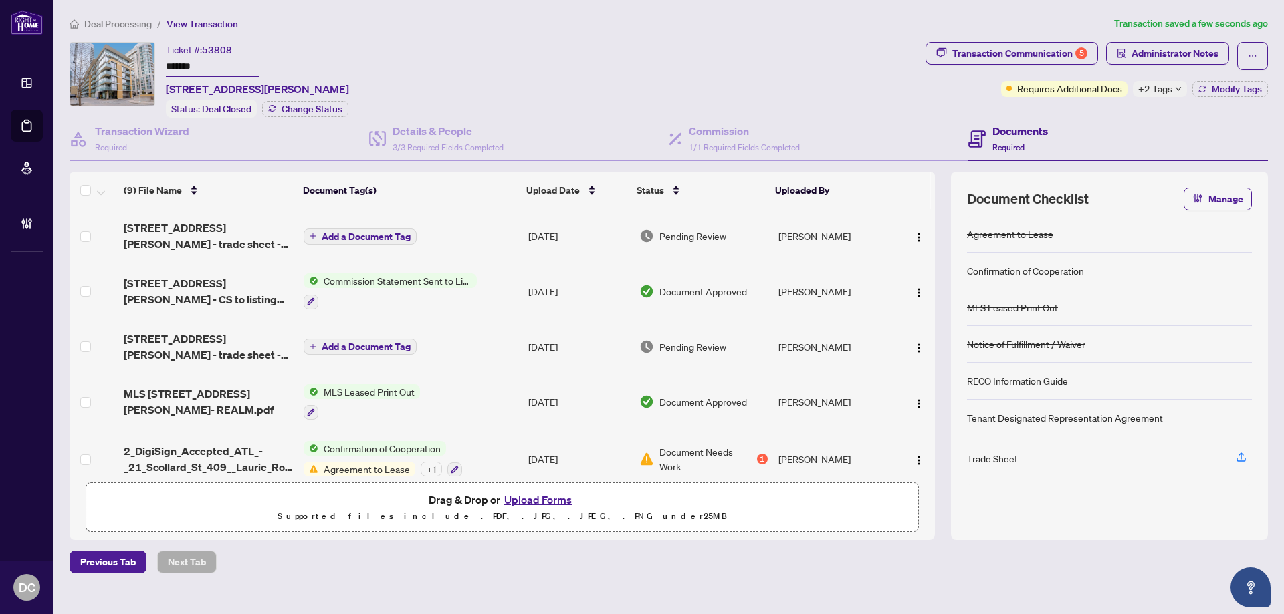
click at [110, 19] on span "Deal Processing" at bounding box center [118, 24] width 68 height 12
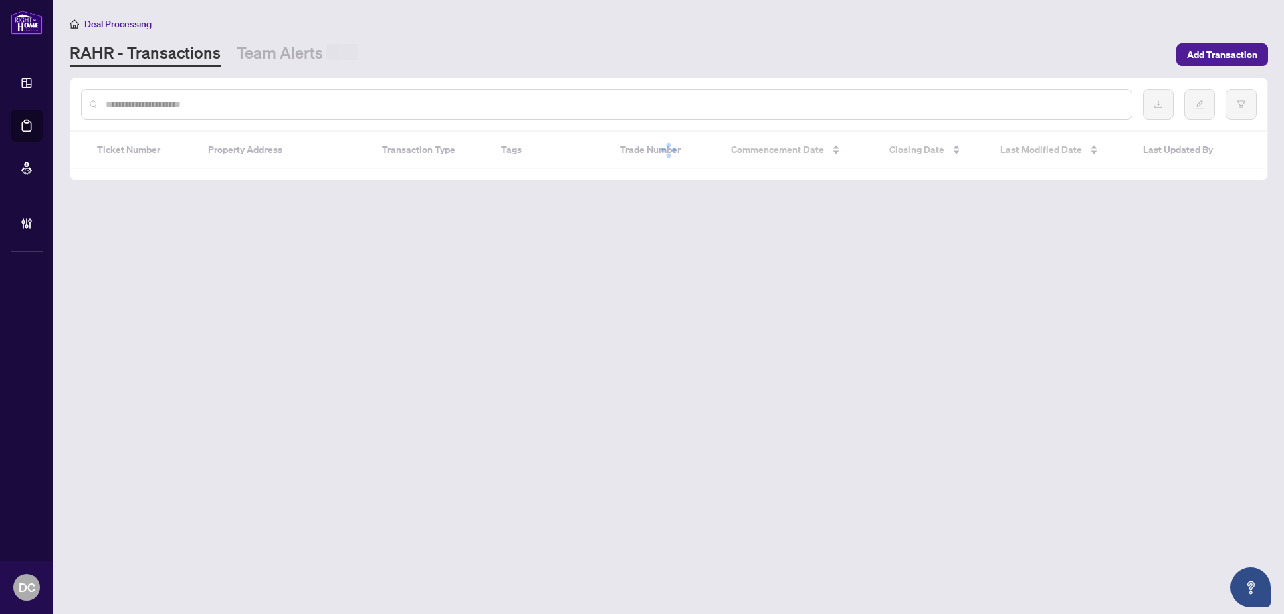
click at [295, 97] on input "text" at bounding box center [613, 104] width 1015 height 15
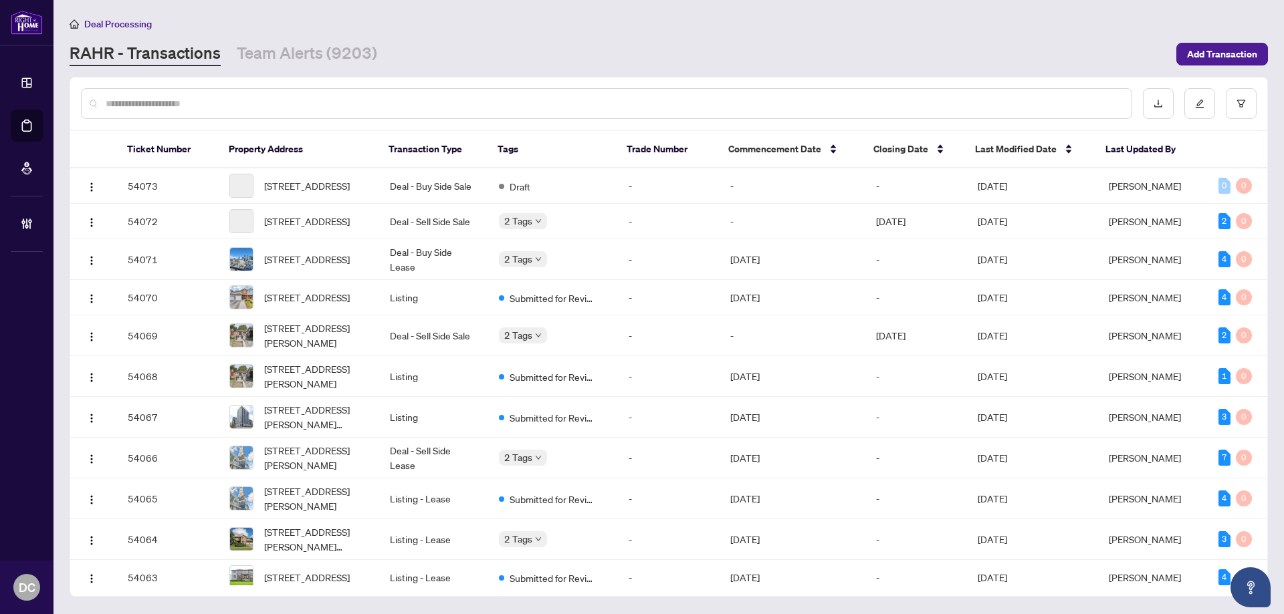
click at [295, 103] on input "text" at bounding box center [613, 103] width 1015 height 15
paste input "*********"
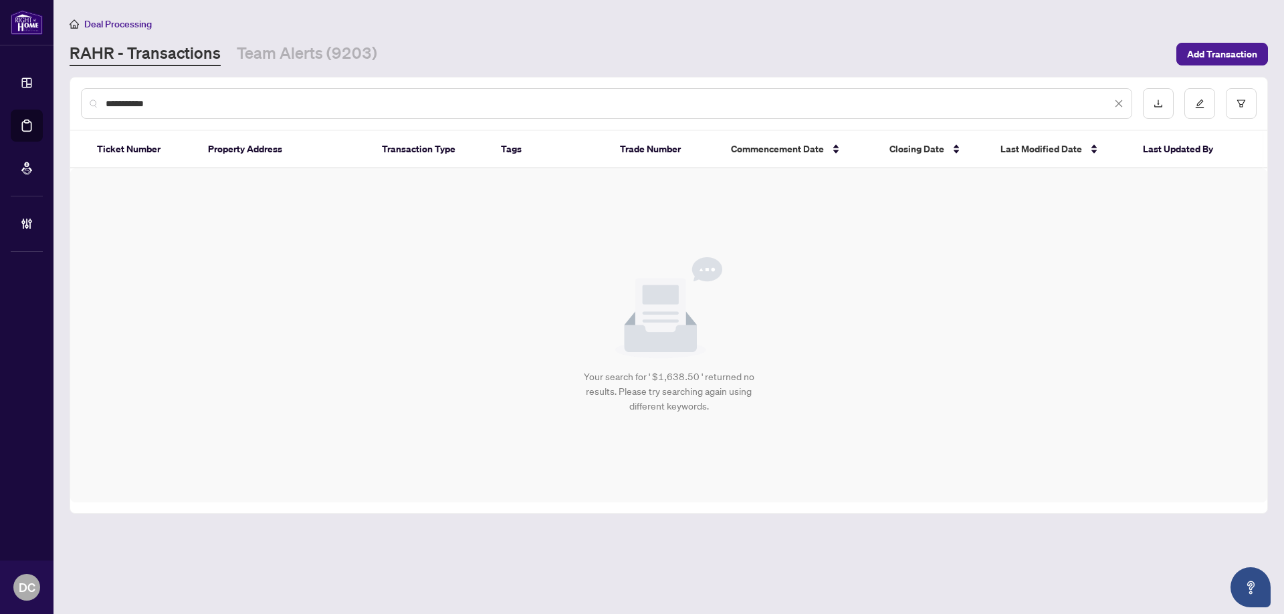
drag, startPoint x: 295, startPoint y: 103, endPoint x: -22, endPoint y: 90, distance: 317.8
click at [0, 90] on html "Dashboard Deal Processing Mortgage Referrals Brokerage Management DC Dawn Chan …" at bounding box center [642, 307] width 1284 height 614
paste input "text"
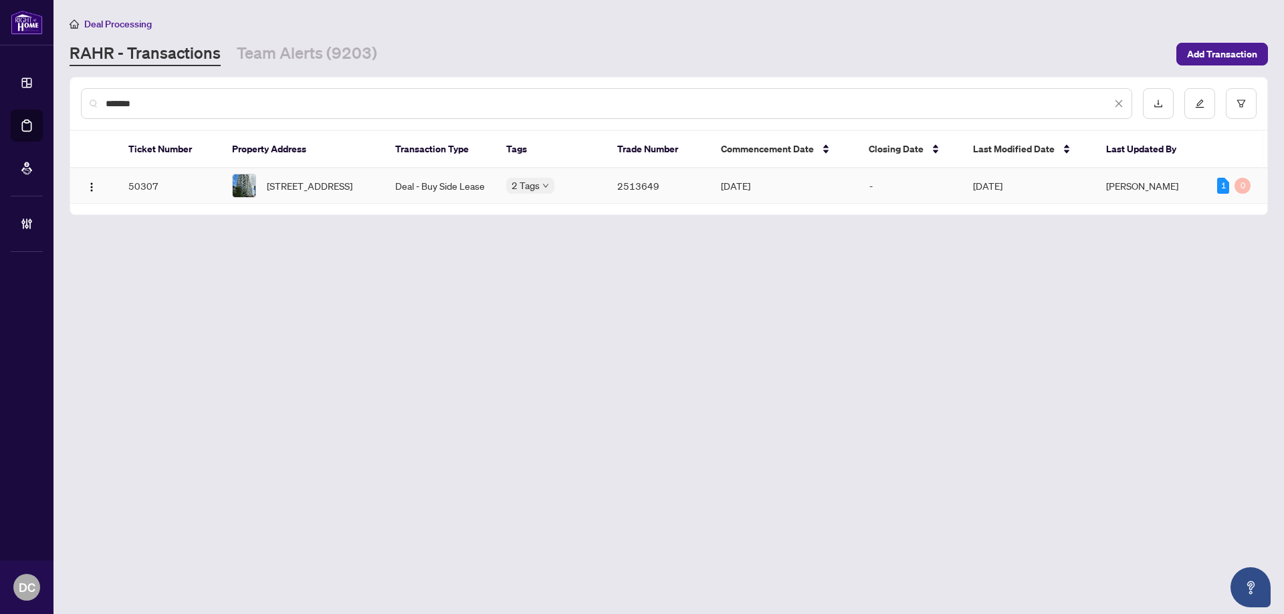
type input "*******"
click at [311, 187] on span "1802-77 Shuter St, Toronto, Ontario M5B 0B8, Canada" at bounding box center [310, 185] width 86 height 15
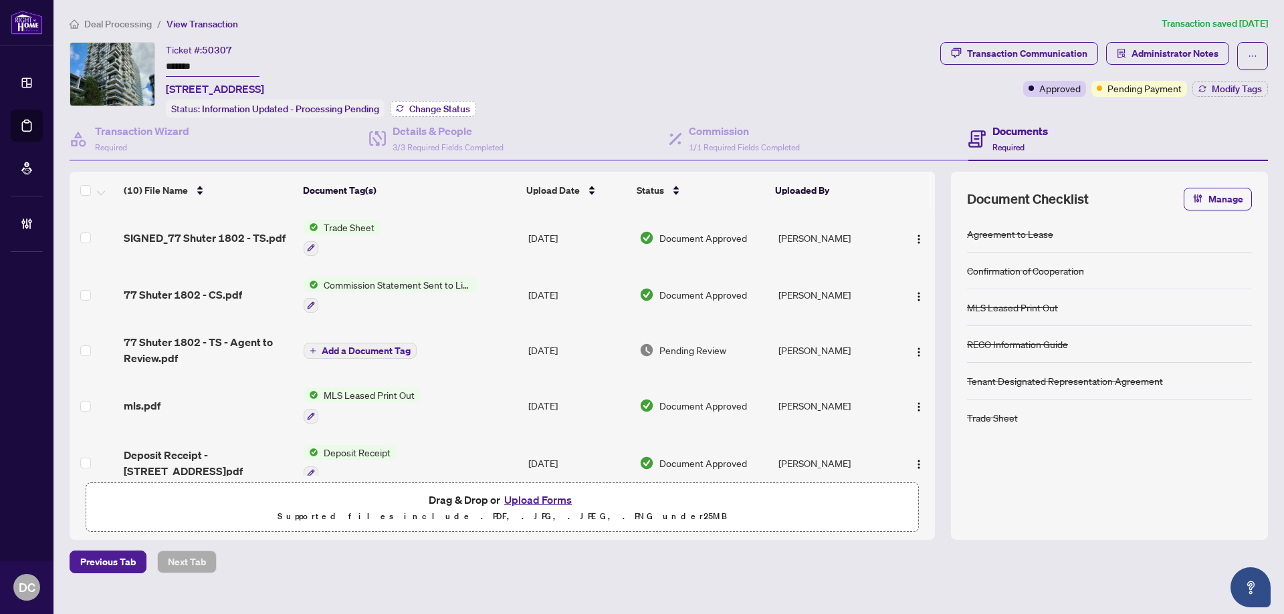
click at [425, 104] on span "Change Status" at bounding box center [439, 108] width 61 height 9
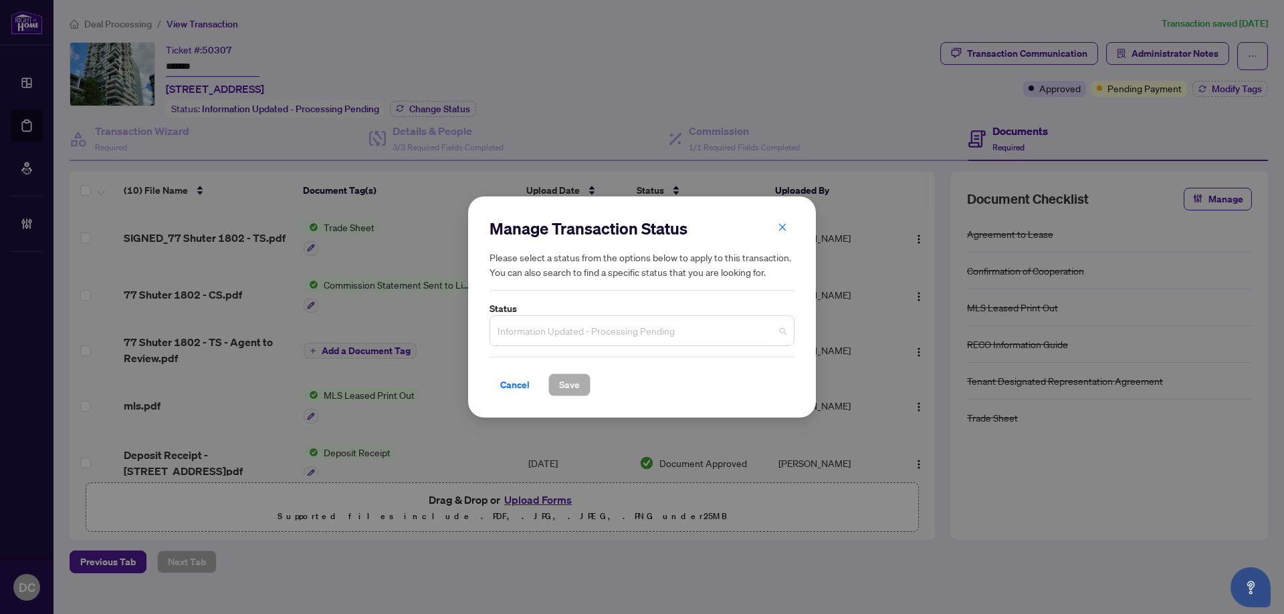
click at [673, 331] on span "Information Updated - Processing Pending" at bounding box center [641, 330] width 289 height 25
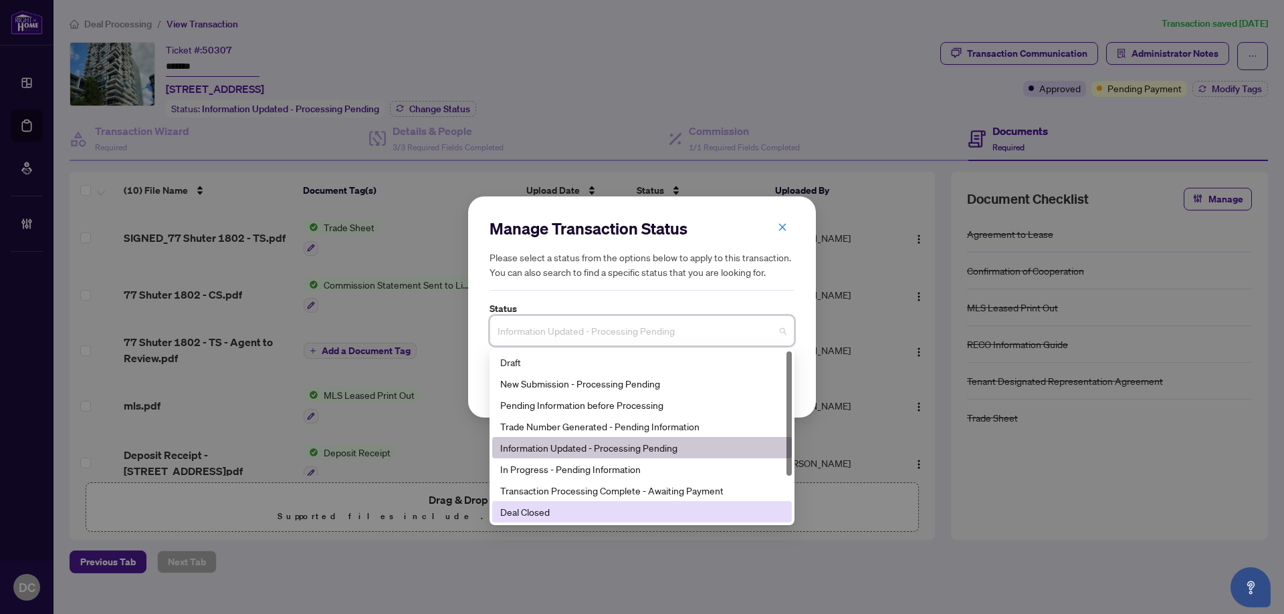
click at [569, 507] on div "Deal Closed" at bounding box center [641, 512] width 283 height 15
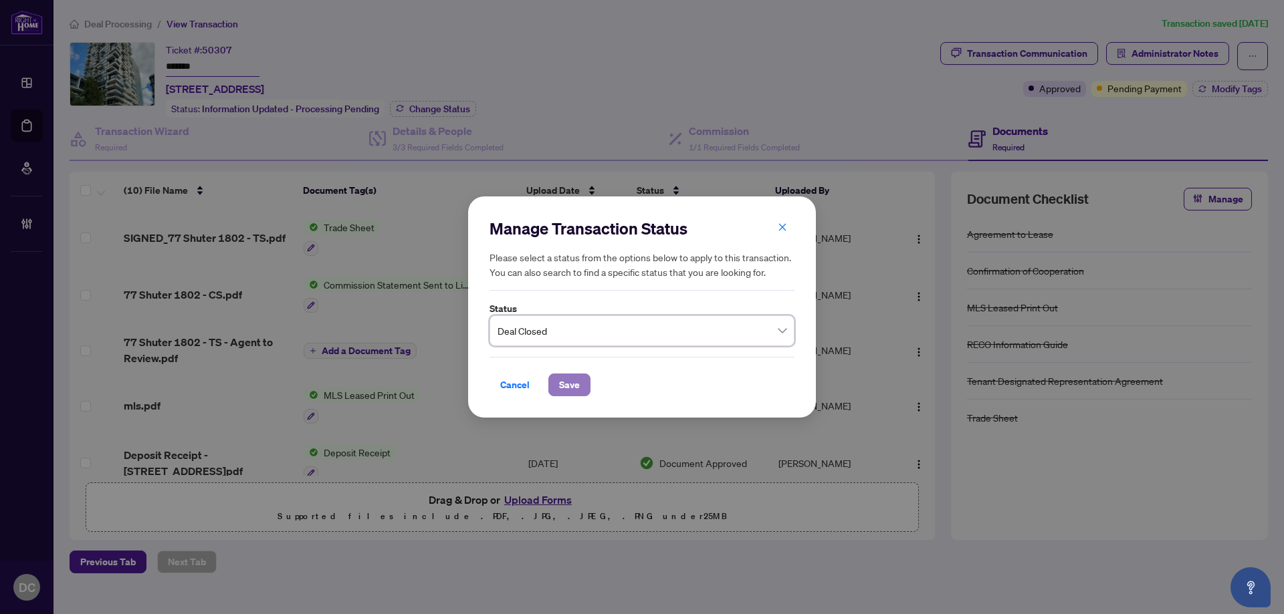
click at [566, 389] on span "Save" at bounding box center [569, 384] width 21 height 21
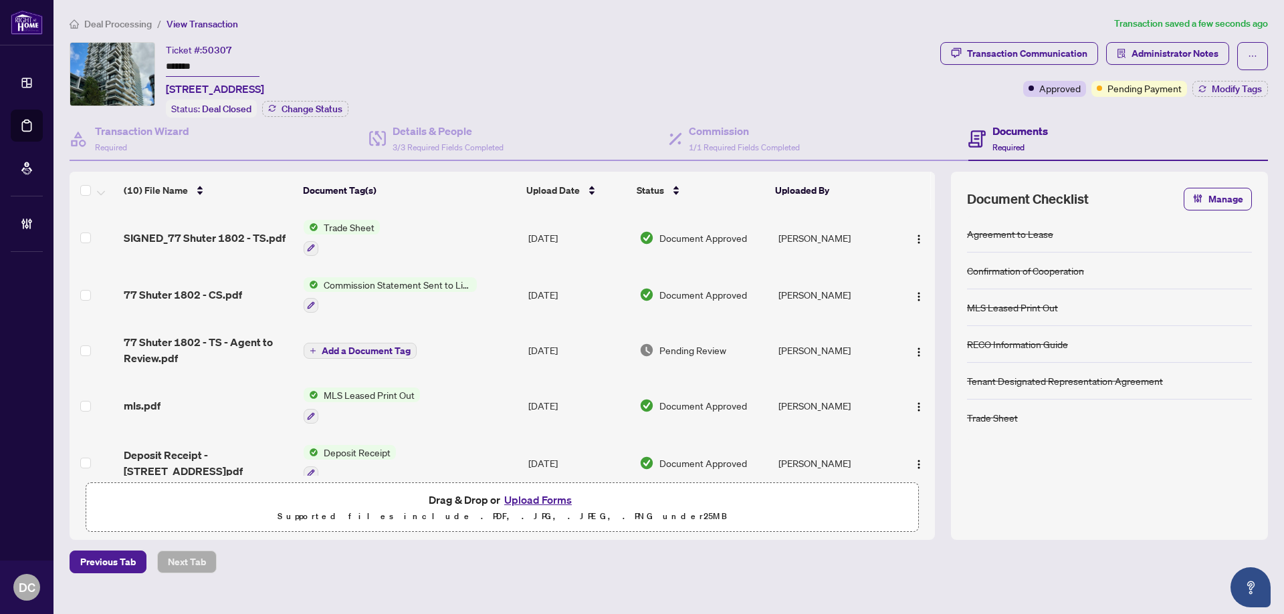
click at [462, 237] on td "Trade Sheet" at bounding box center [410, 237] width 225 height 57
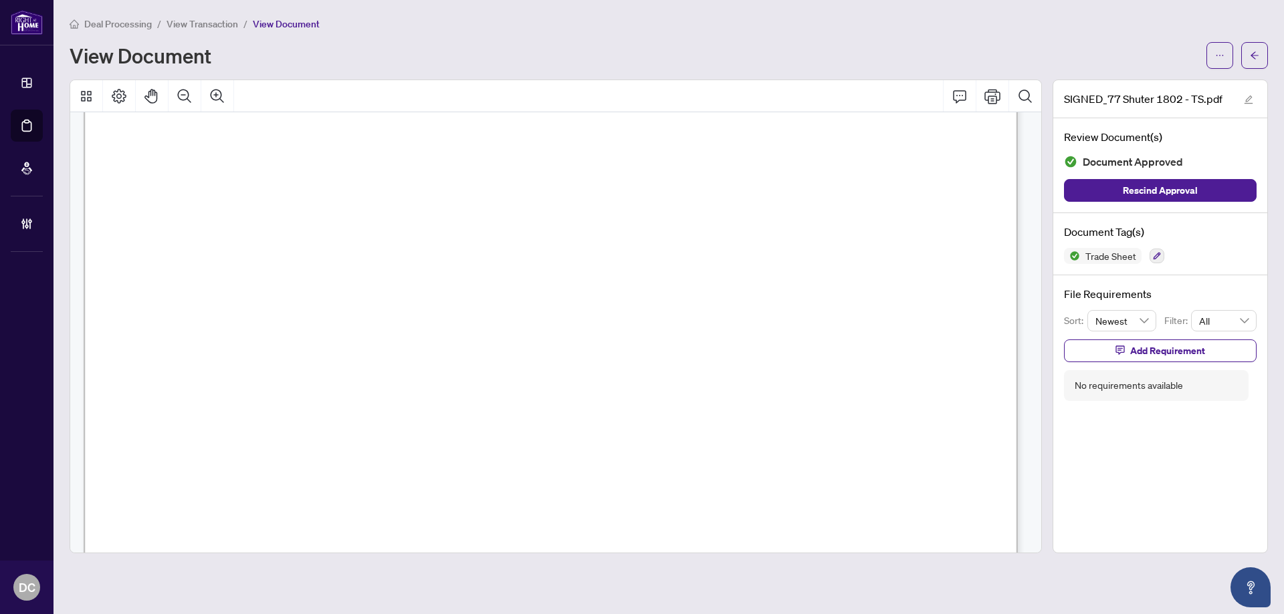
scroll to position [535, 0]
click at [1257, 62] on span "button" at bounding box center [1253, 55] width 9 height 21
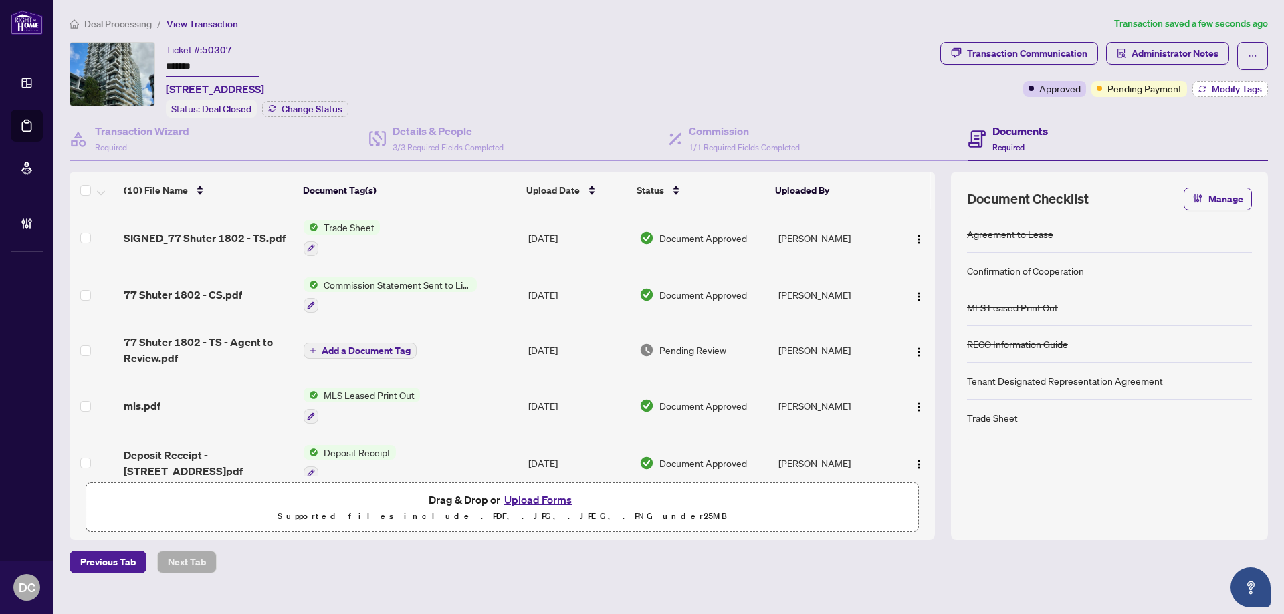
click at [1227, 93] on span "Modify Tags" at bounding box center [1236, 88] width 50 height 9
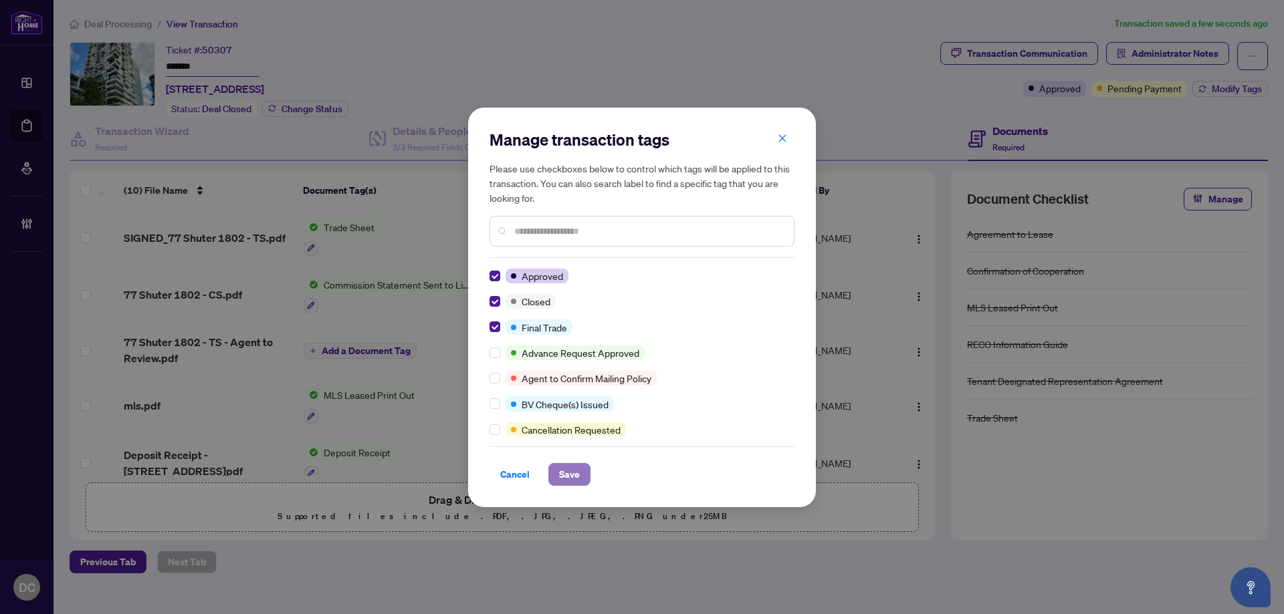
drag, startPoint x: 571, startPoint y: 479, endPoint x: 1, endPoint y: 311, distance: 594.0
click at [571, 479] on span "Save" at bounding box center [569, 474] width 21 height 21
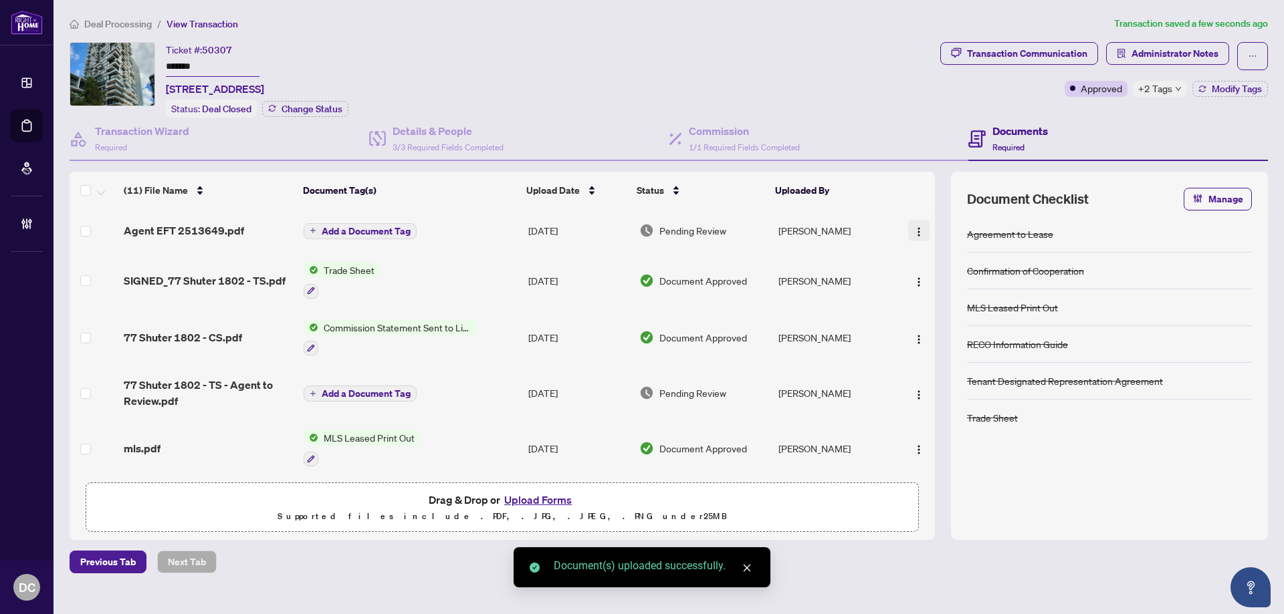
click at [916, 231] on img "button" at bounding box center [918, 232] width 11 height 11
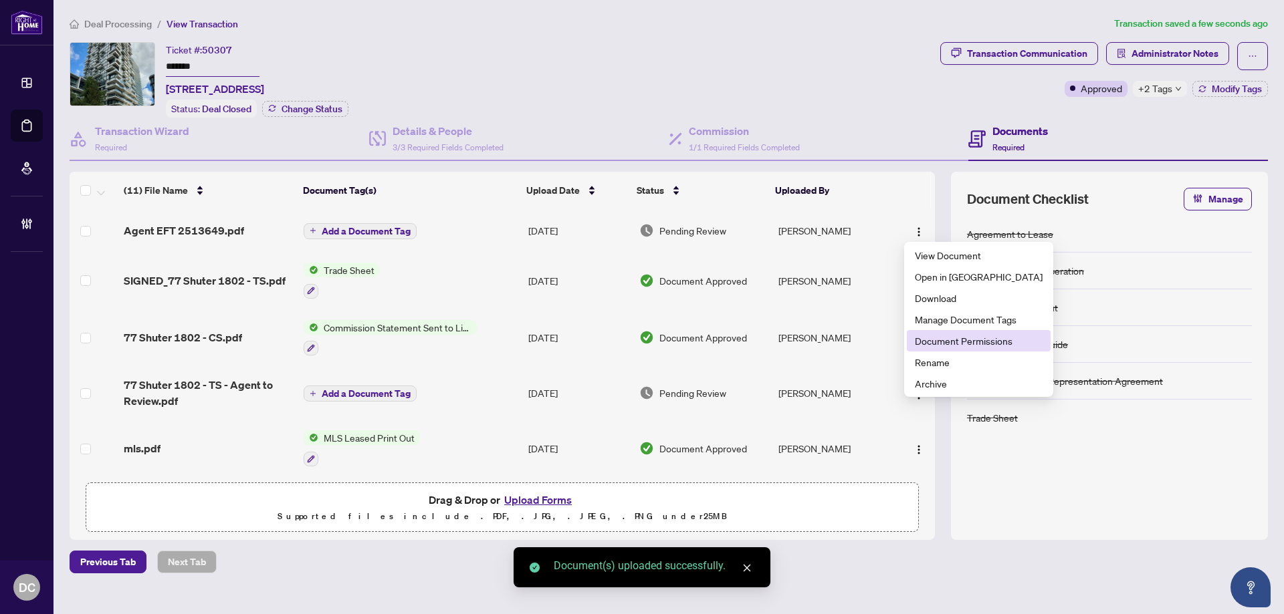
click at [949, 345] on span "Document Permissions" at bounding box center [979, 341] width 128 height 15
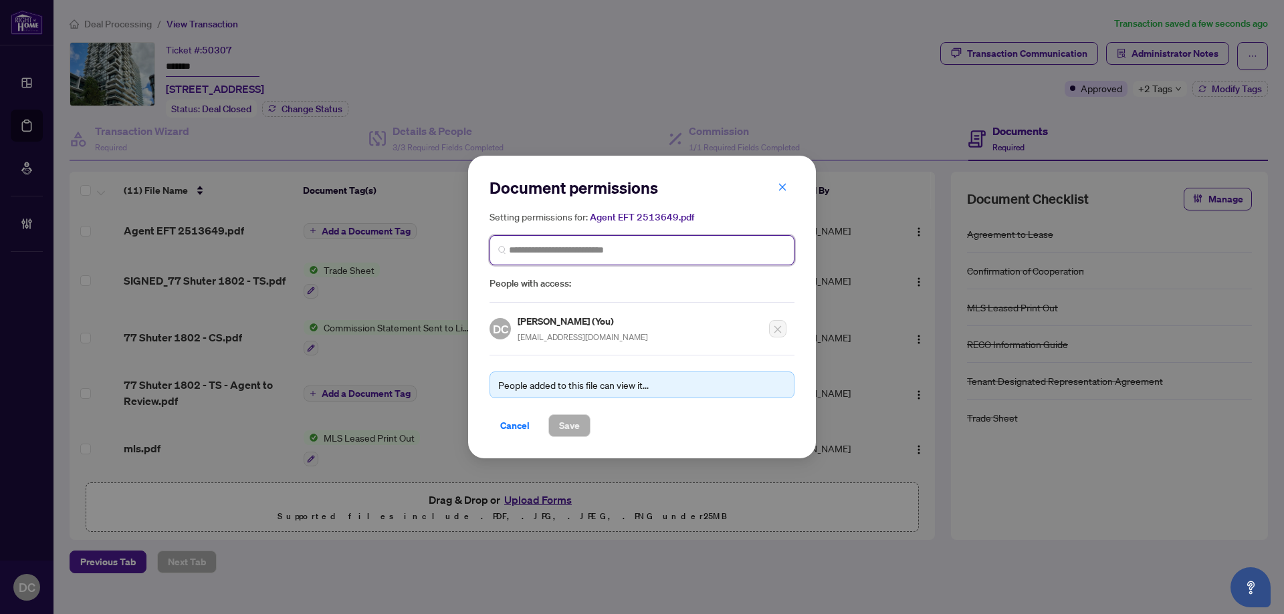
click at [614, 255] on input "search" at bounding box center [647, 250] width 277 height 14
type input "*********"
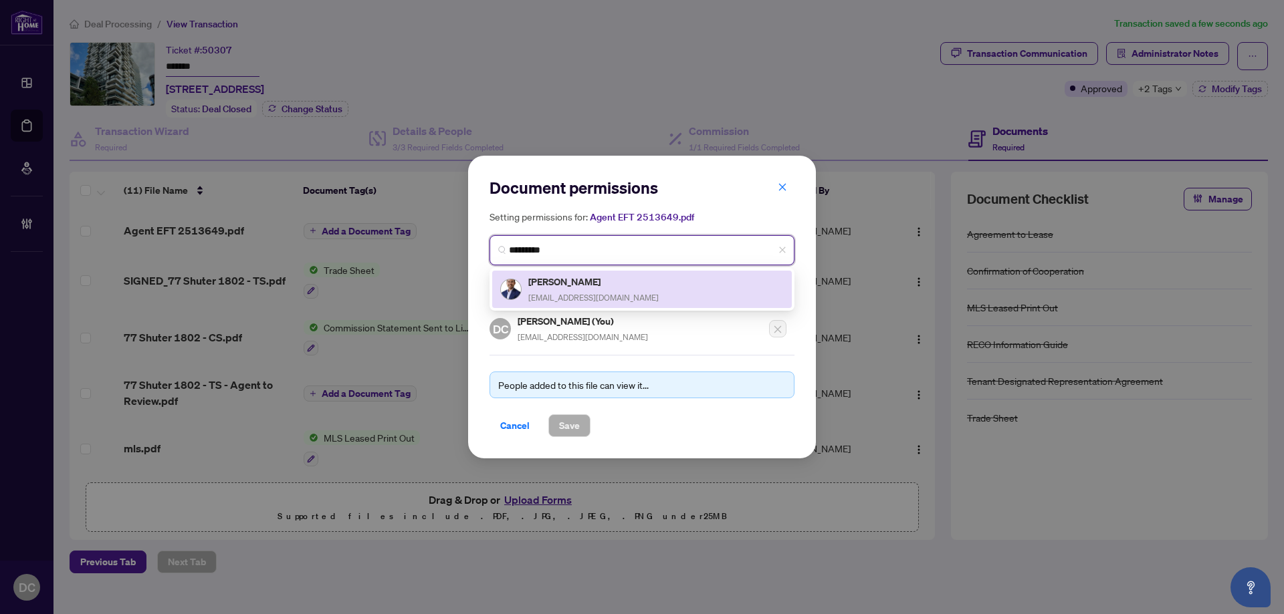
click at [572, 279] on h5 "Thomas Do" at bounding box center [593, 281] width 130 height 15
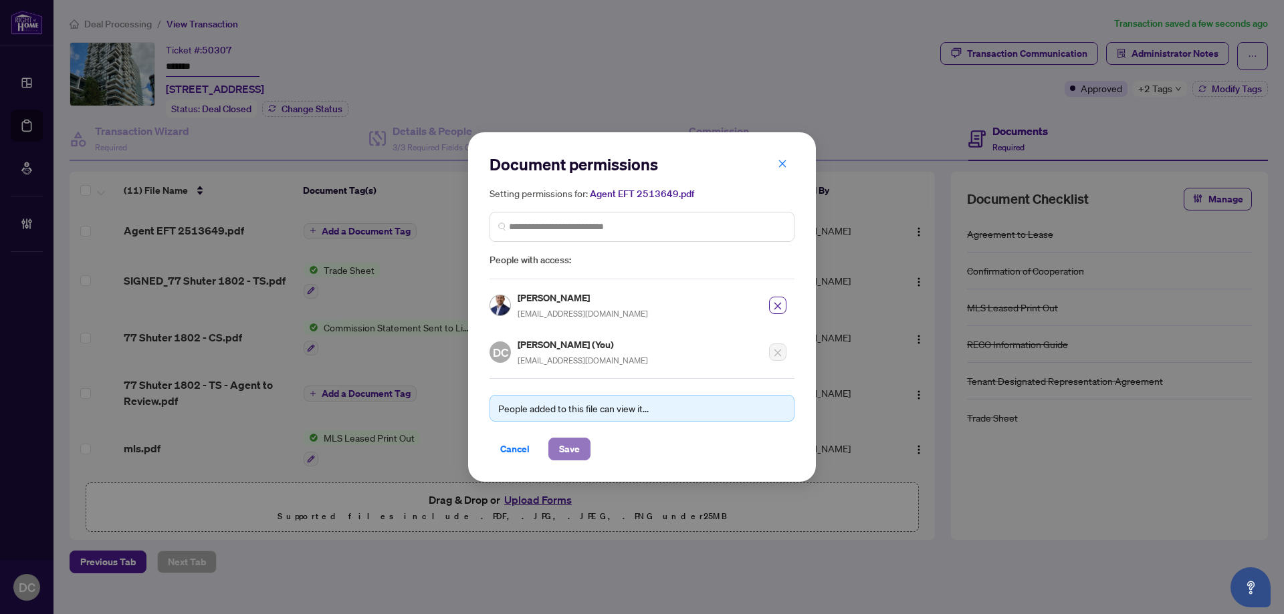
click at [578, 443] on span "Save" at bounding box center [569, 449] width 21 height 21
click at [1142, 82] on div "Document permissions Setting permissions for: Agent EFT 2513649.pdf 6191 Thomas…" at bounding box center [642, 307] width 1284 height 614
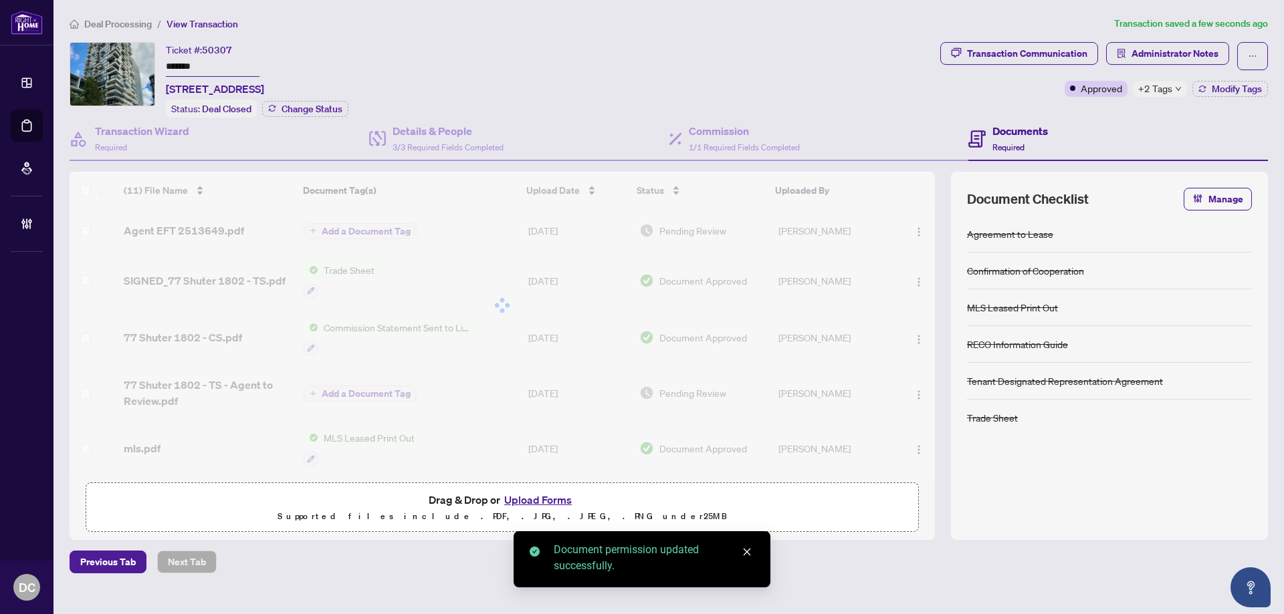
click at [1143, 87] on body "Dashboard Deal Processing Mortgage Referrals Brokerage Management DC Dawn Chan …" at bounding box center [642, 307] width 1284 height 614
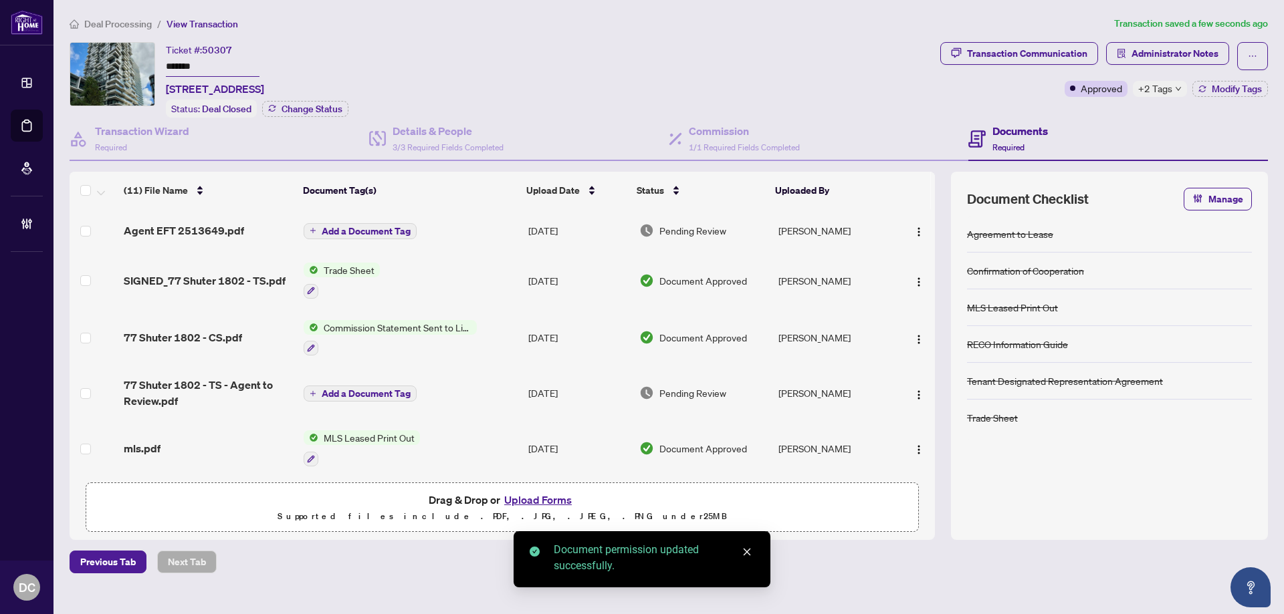
click at [1143, 87] on span "+2 Tags" at bounding box center [1155, 88] width 34 height 15
click at [1173, 56] on span "Administrator Notes" at bounding box center [1174, 53] width 87 height 21
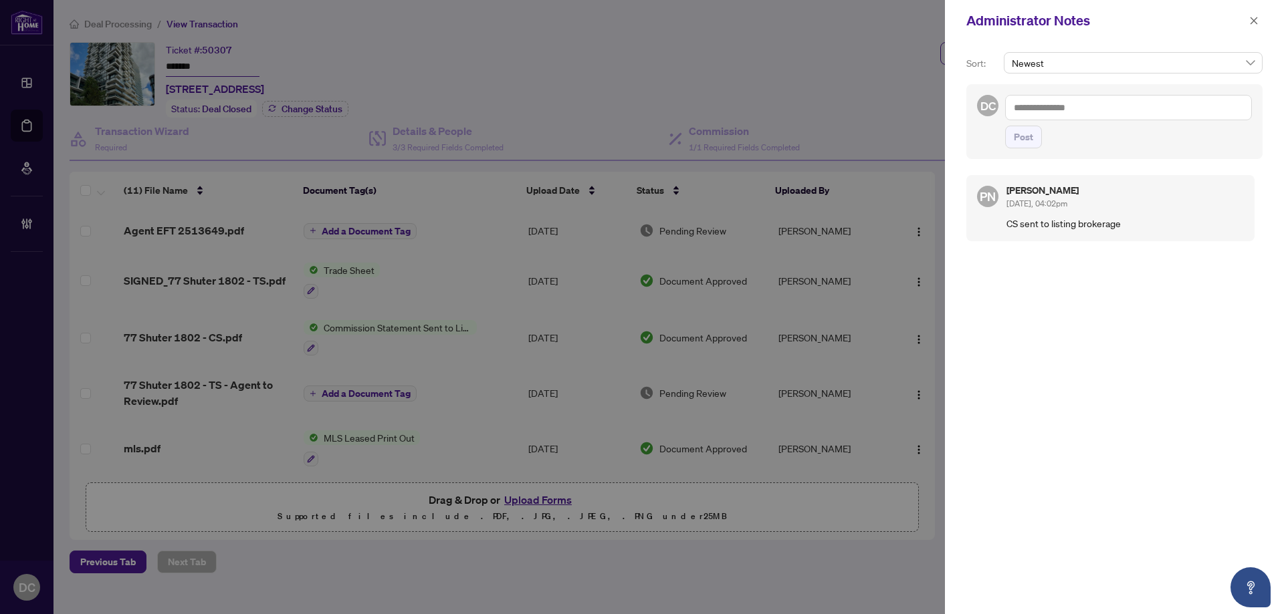
click at [1084, 104] on textarea at bounding box center [1128, 107] width 247 height 25
paste textarea "**********"
type textarea "**********"
click at [1025, 148] on span "Post" at bounding box center [1022, 136] width 19 height 21
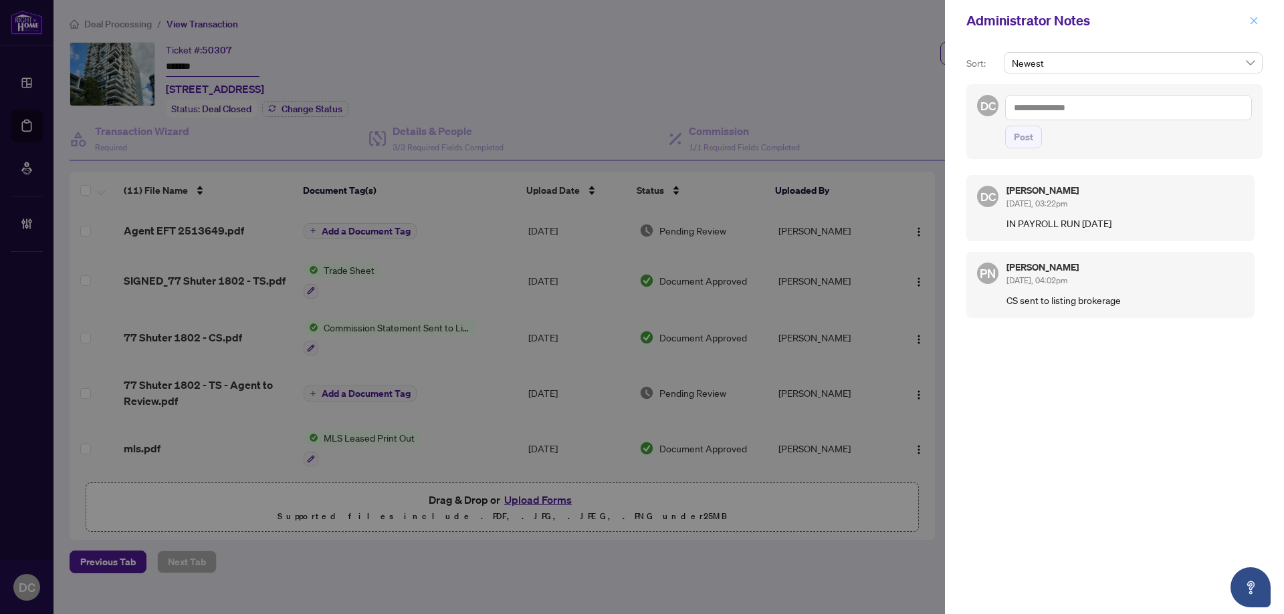
click at [1249, 16] on icon "close" at bounding box center [1253, 20] width 9 height 9
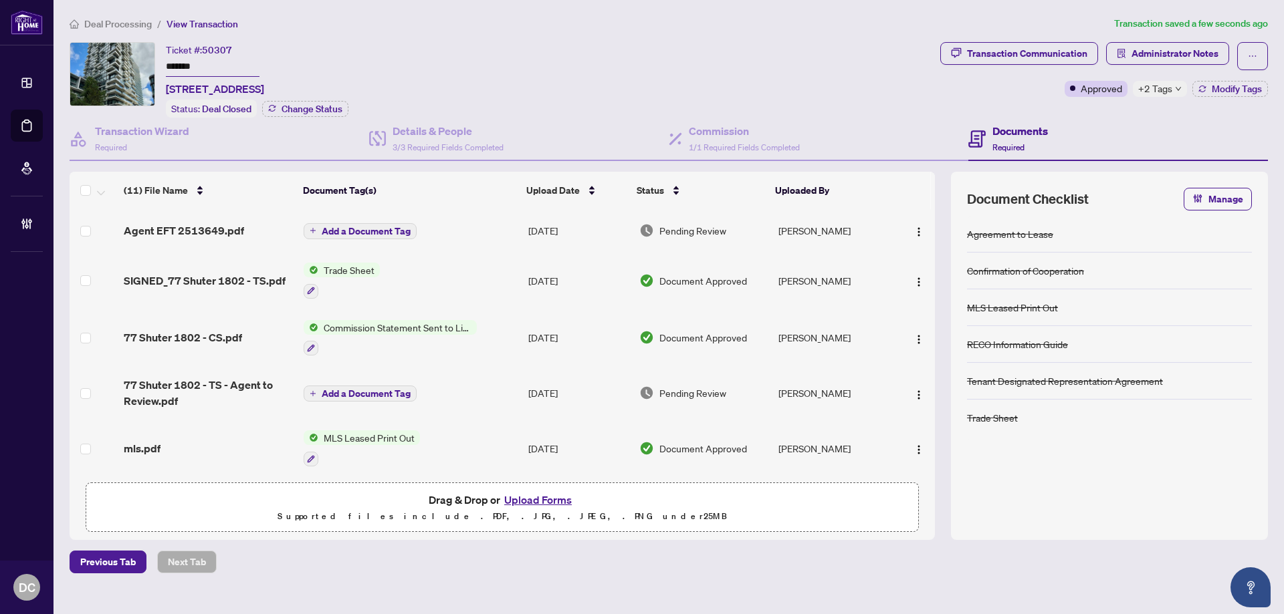
click at [1142, 92] on span "+2 Tags" at bounding box center [1155, 88] width 34 height 15
click at [918, 227] on img "button" at bounding box center [918, 232] width 11 height 11
click at [129, 26] on span "Deal Processing" at bounding box center [118, 24] width 68 height 12
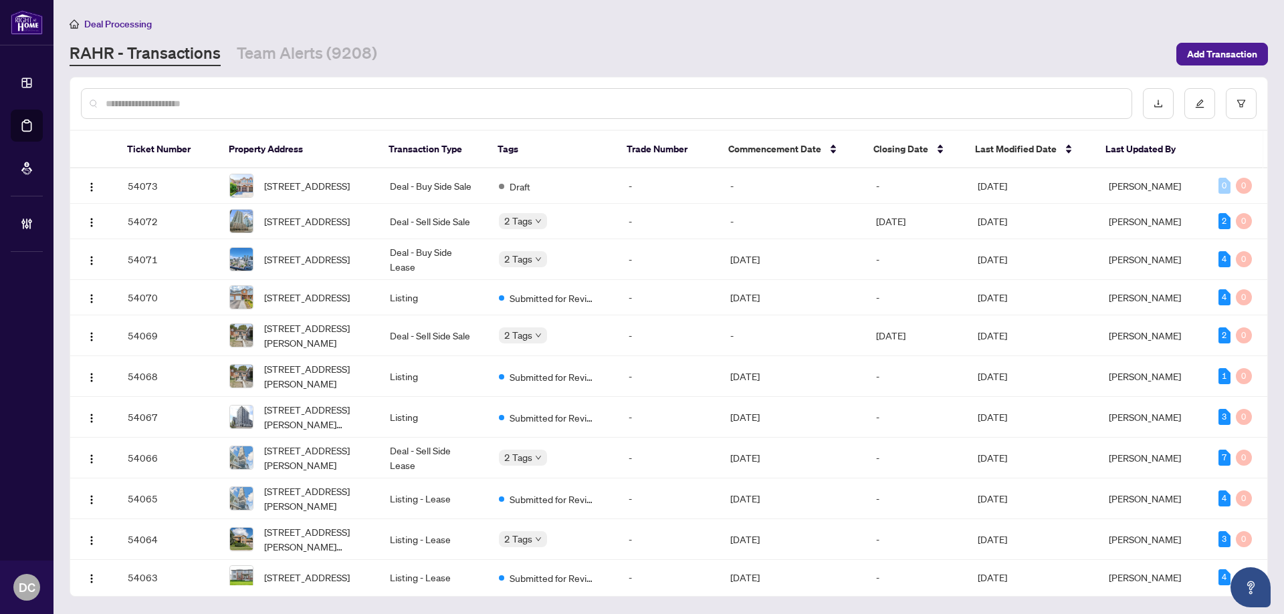
click at [280, 106] on input "text" at bounding box center [613, 103] width 1015 height 15
paste input "*******"
type input "*******"
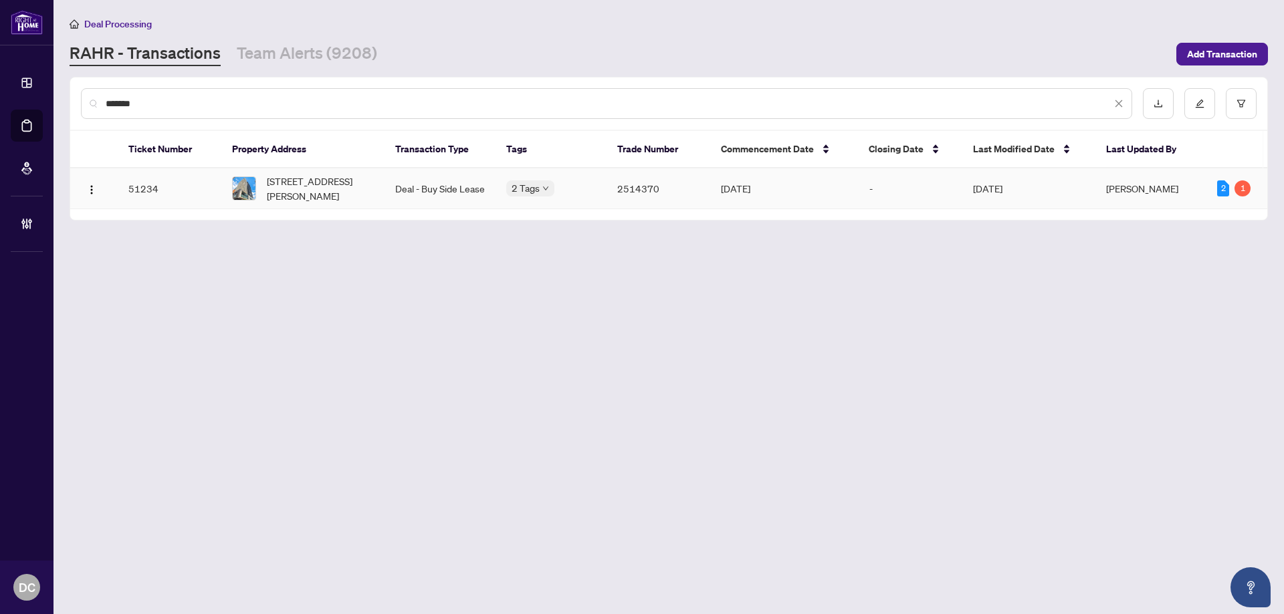
click at [283, 188] on span "2607-20 Edward St, Toronto, Ontario M5G 0C5, Canada" at bounding box center [320, 188] width 107 height 29
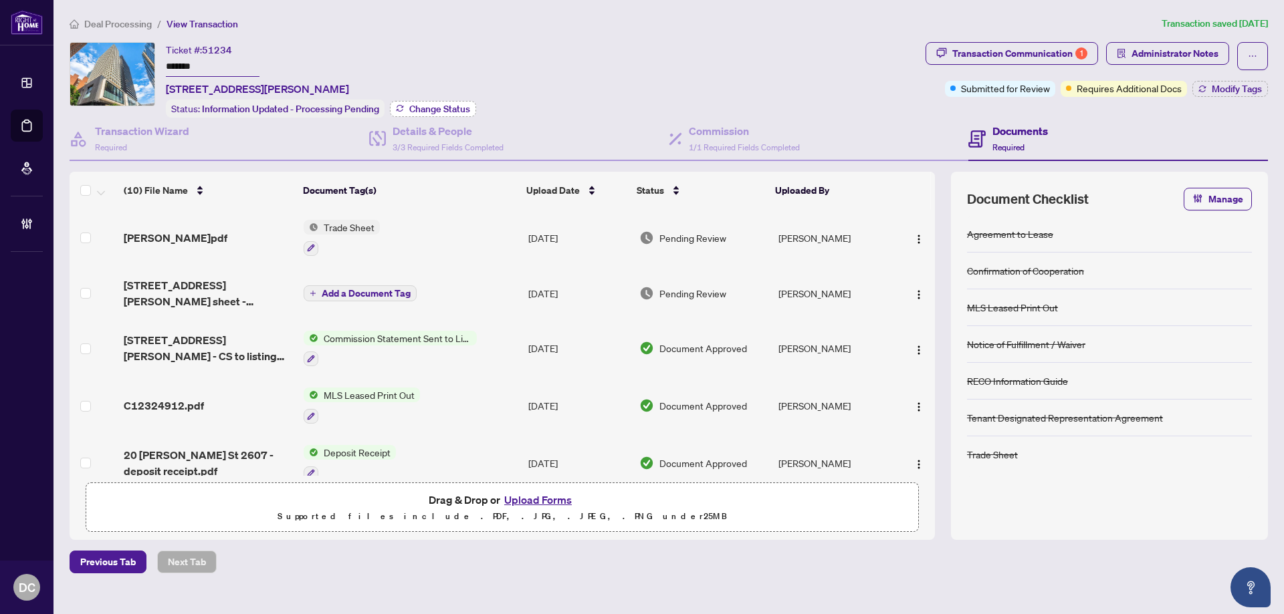
click at [459, 105] on span "Change Status" at bounding box center [439, 108] width 61 height 9
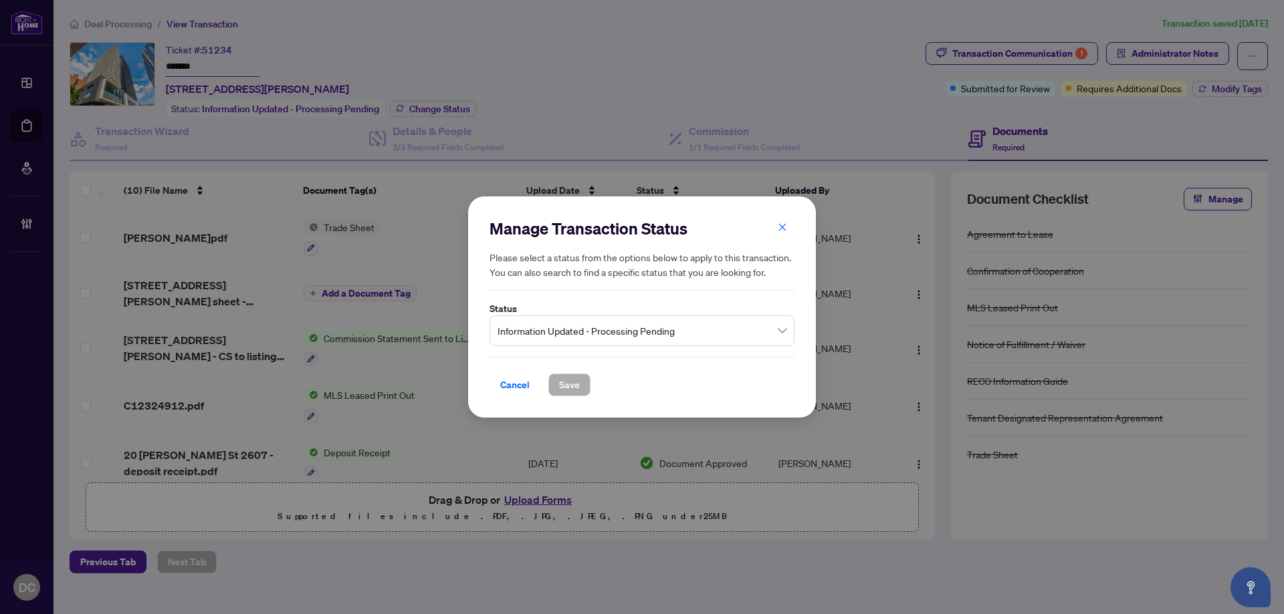
click at [640, 329] on span "Information Updated - Processing Pending" at bounding box center [641, 330] width 289 height 25
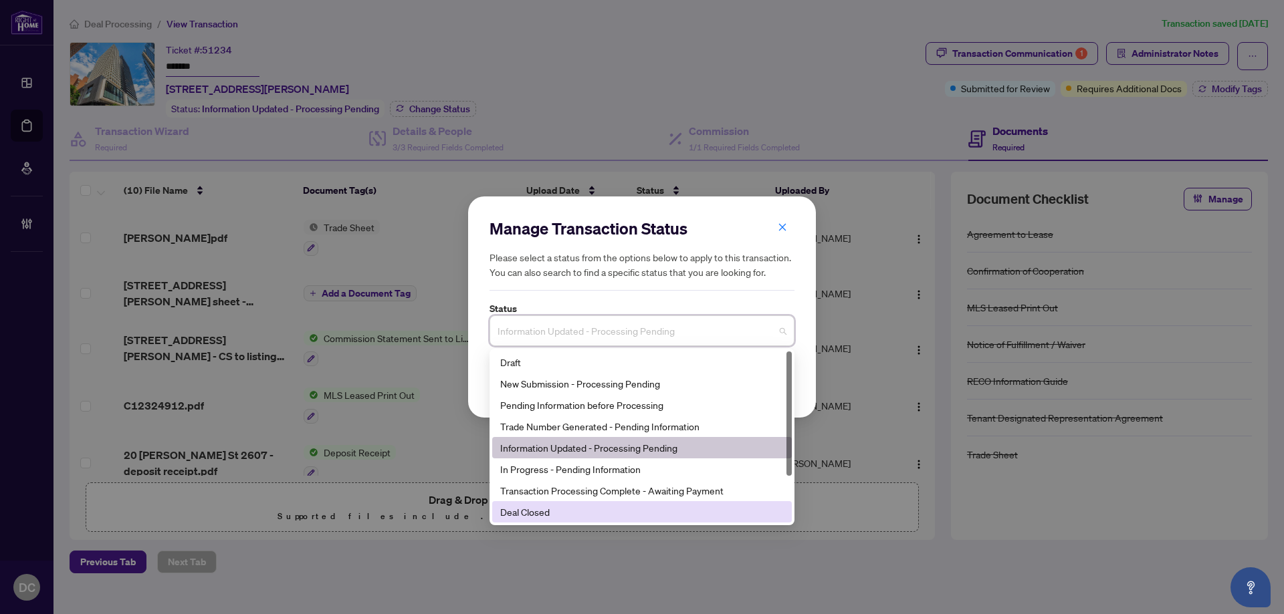
click at [576, 507] on div "Deal Closed" at bounding box center [641, 512] width 283 height 15
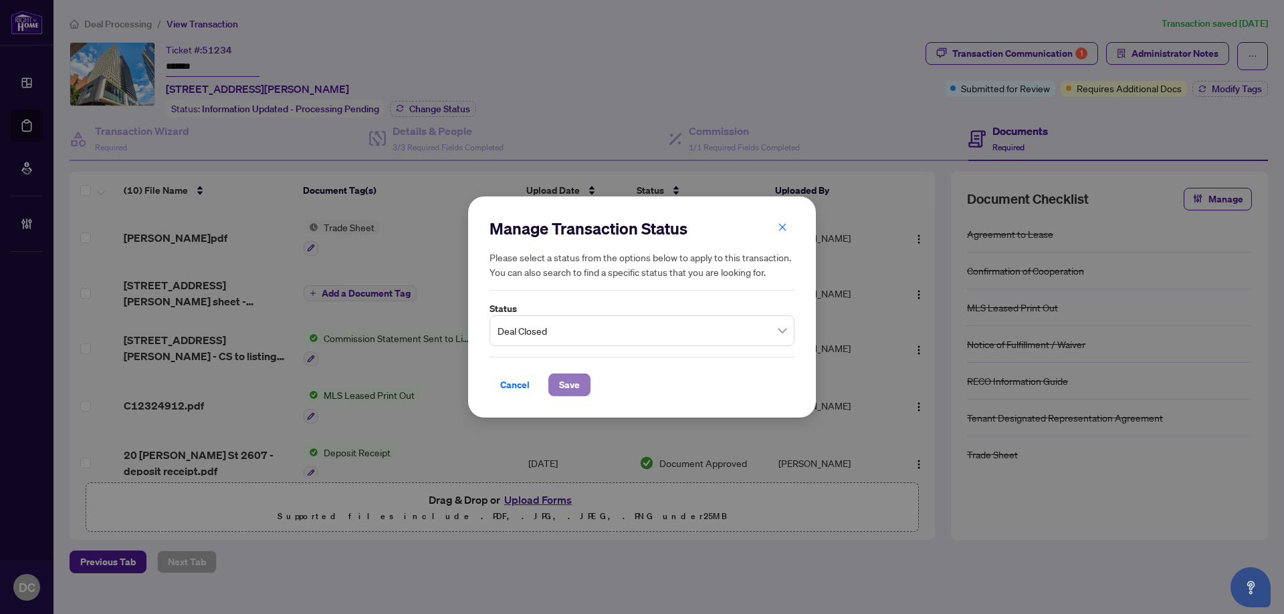
click at [566, 376] on span "Save" at bounding box center [569, 384] width 21 height 21
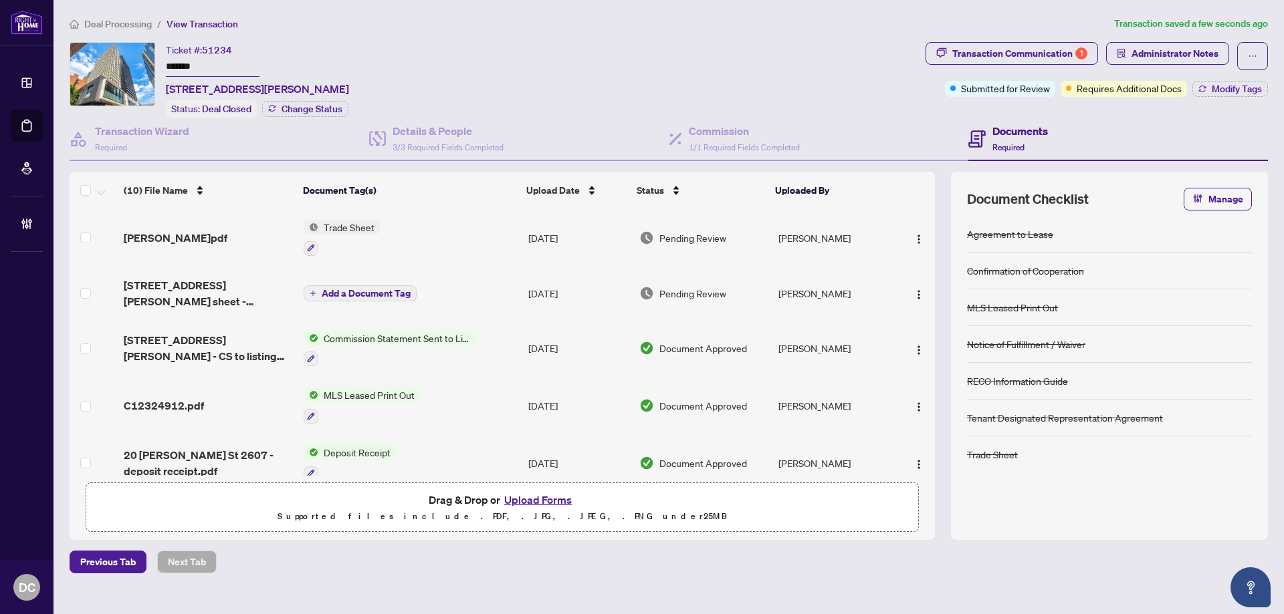
click at [486, 240] on td "Trade Sheet" at bounding box center [410, 237] width 225 height 57
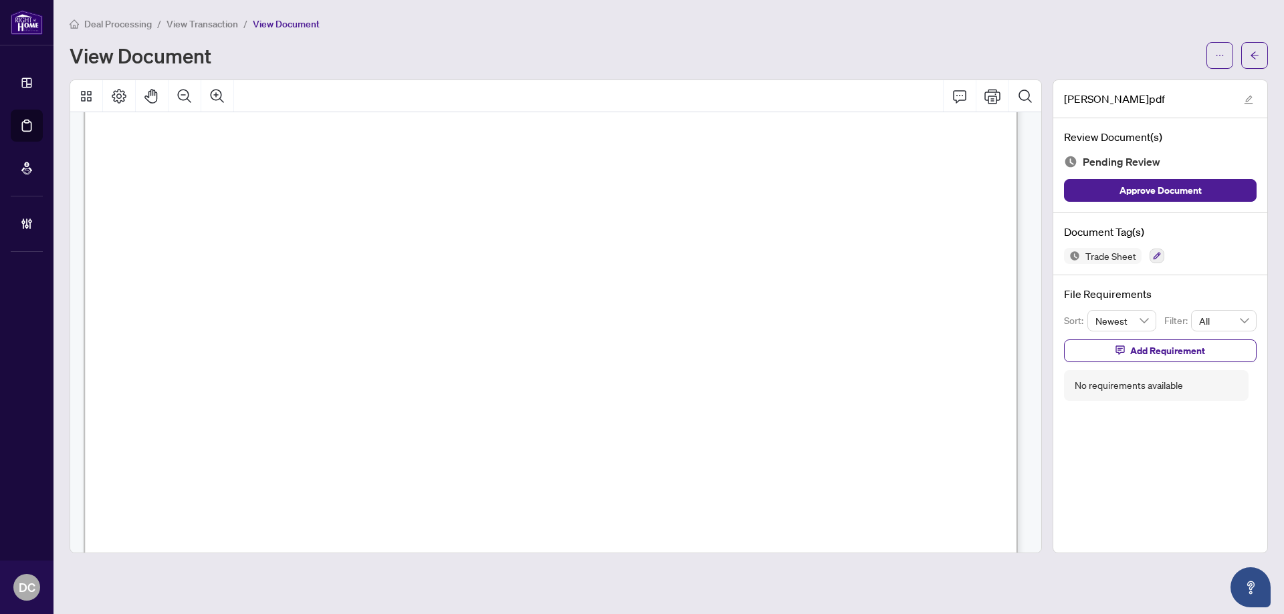
scroll to position [401, 0]
click at [1253, 48] on span "button" at bounding box center [1253, 55] width 9 height 21
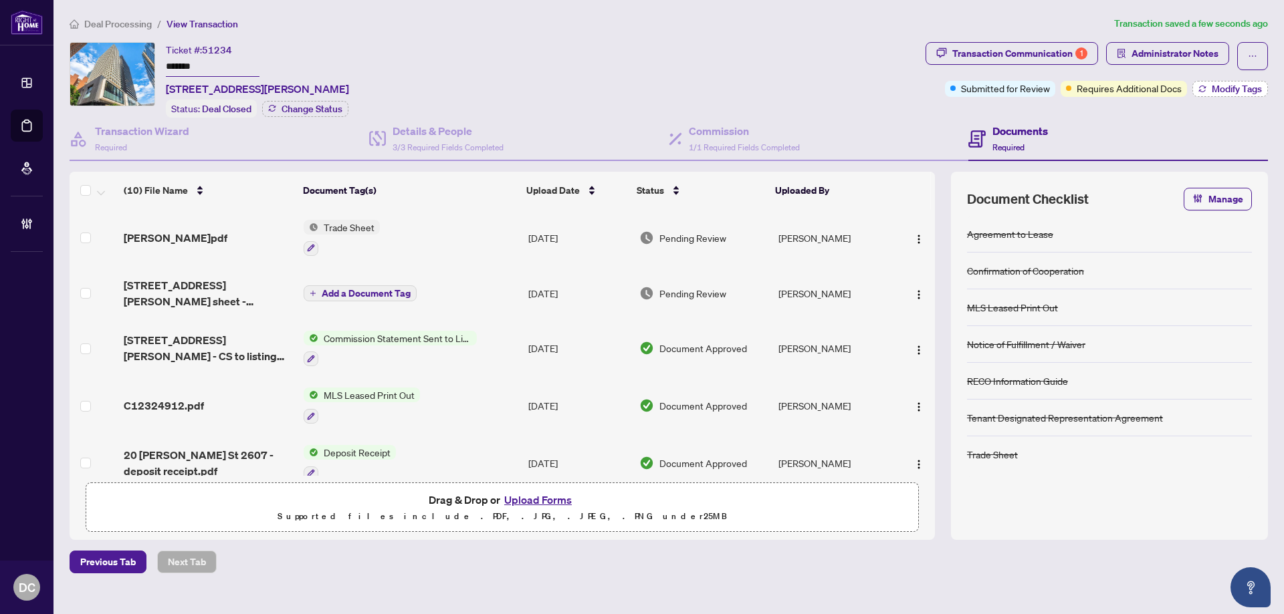
click at [1215, 92] on span "Modify Tags" at bounding box center [1236, 88] width 50 height 9
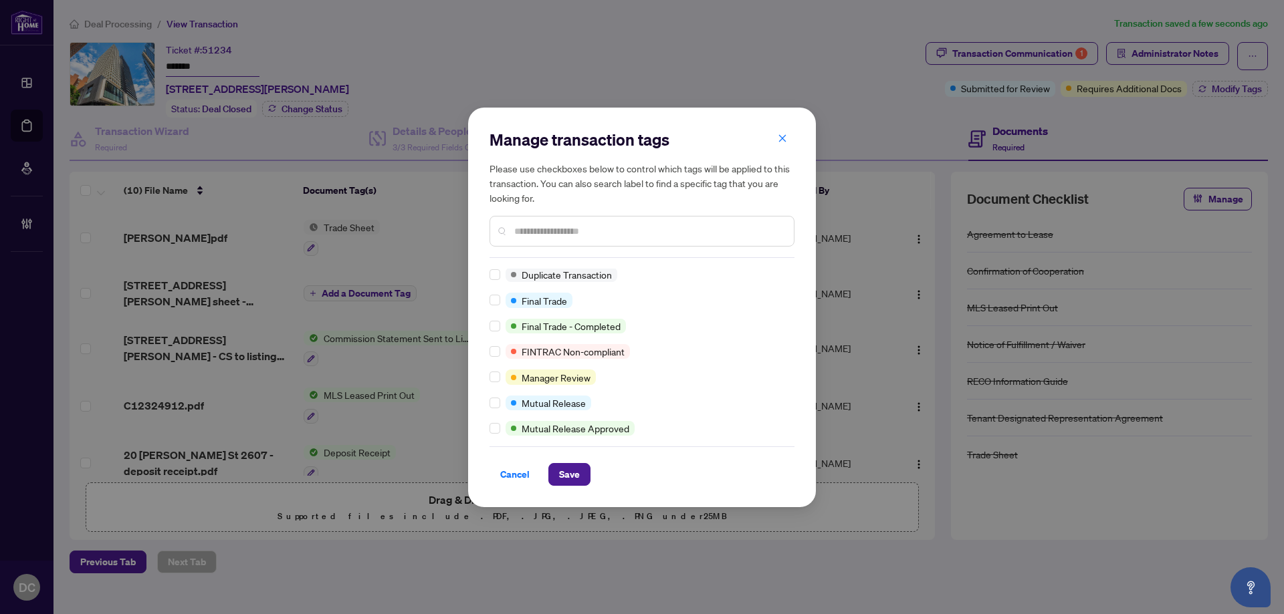
scroll to position [1, 0]
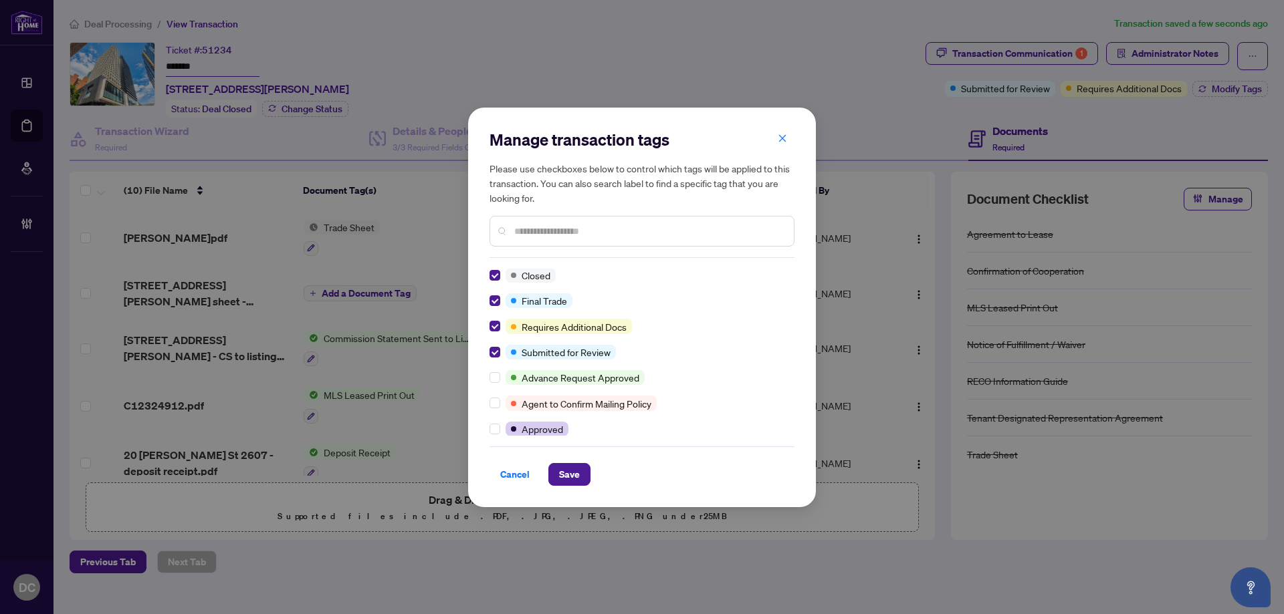
drag, startPoint x: 584, startPoint y: 473, endPoint x: 561, endPoint y: 453, distance: 31.3
click at [584, 473] on button "Save" at bounding box center [569, 474] width 42 height 23
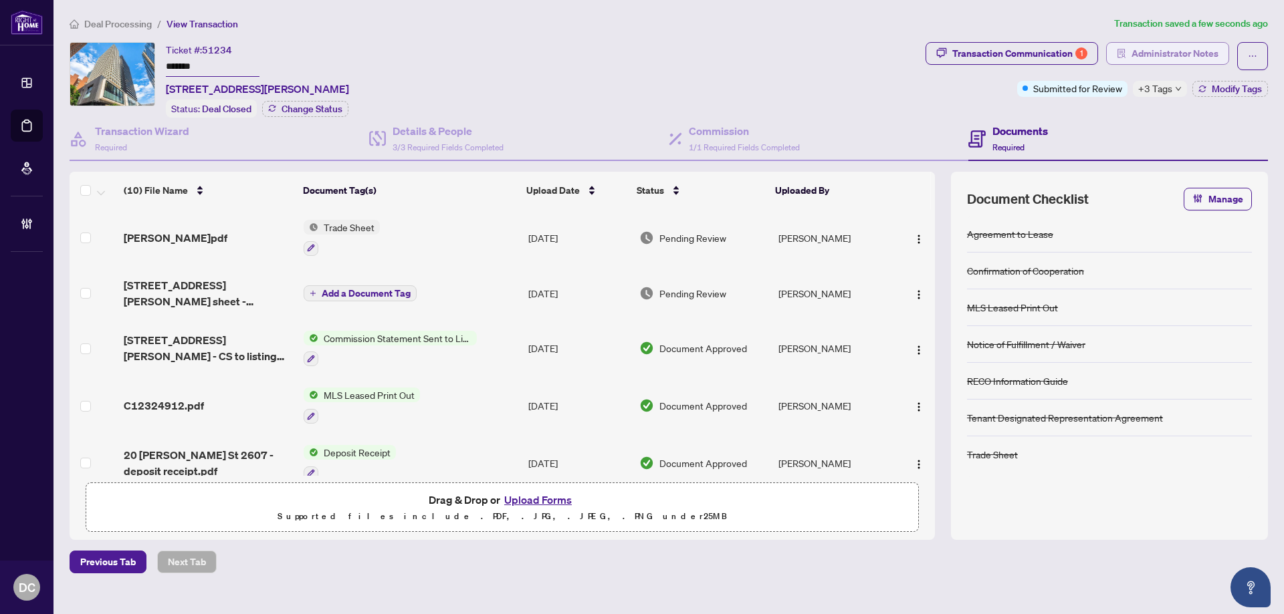
click at [1201, 45] on span "Administrator Notes" at bounding box center [1174, 53] width 87 height 21
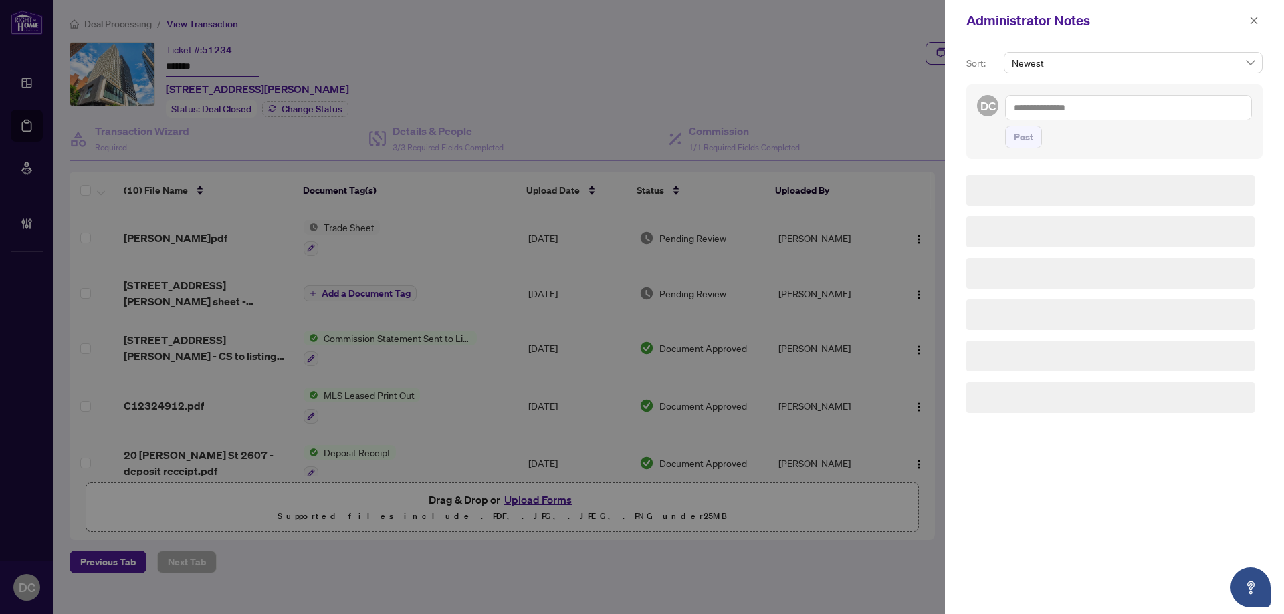
click at [1175, 101] on textarea at bounding box center [1128, 107] width 247 height 25
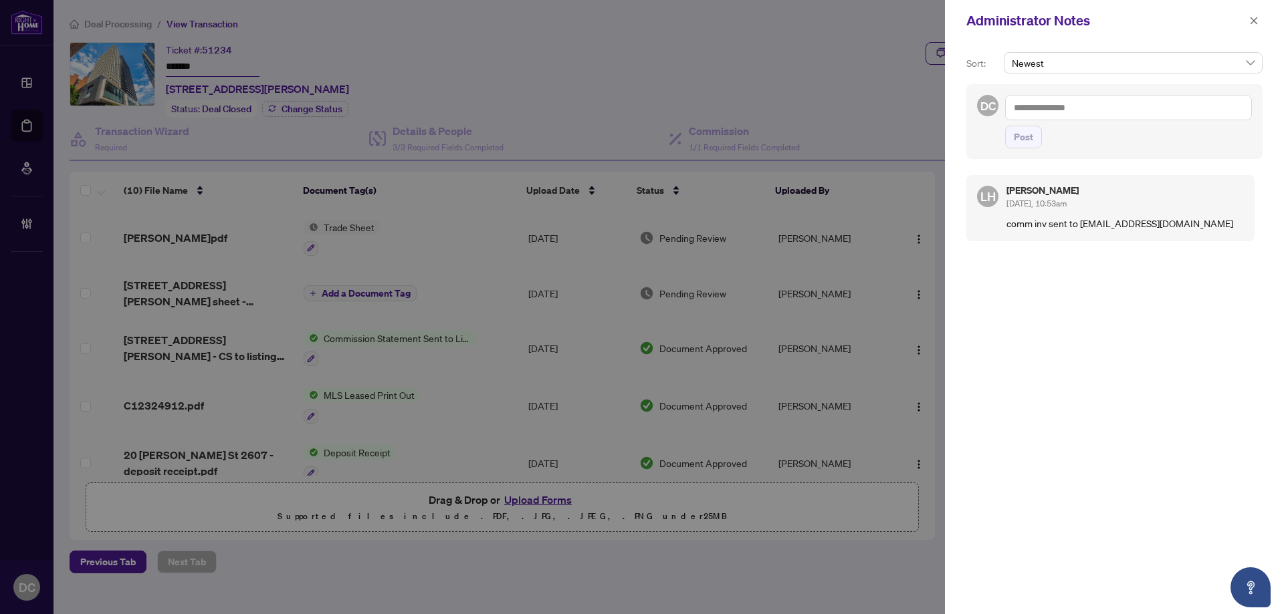
paste textarea "**********"
type textarea "**********"
click at [1020, 148] on span "Post" at bounding box center [1022, 136] width 19 height 21
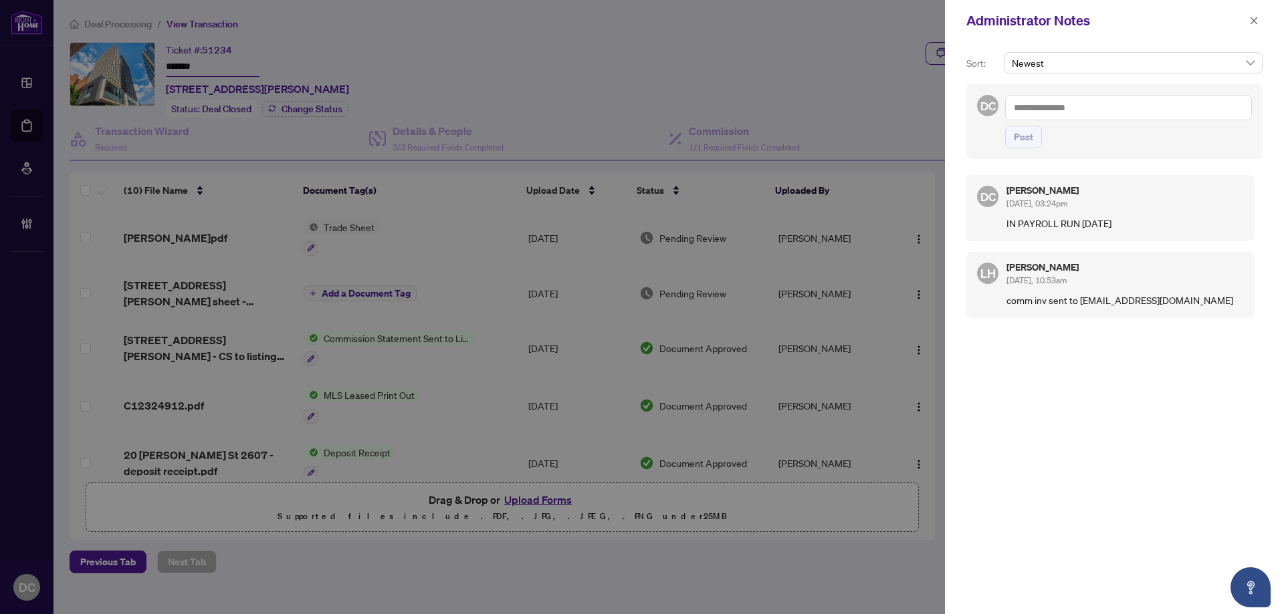
drag, startPoint x: 1257, startPoint y: 22, endPoint x: 1050, endPoint y: 10, distance: 208.3
click at [1257, 21] on icon "close" at bounding box center [1253, 20] width 9 height 9
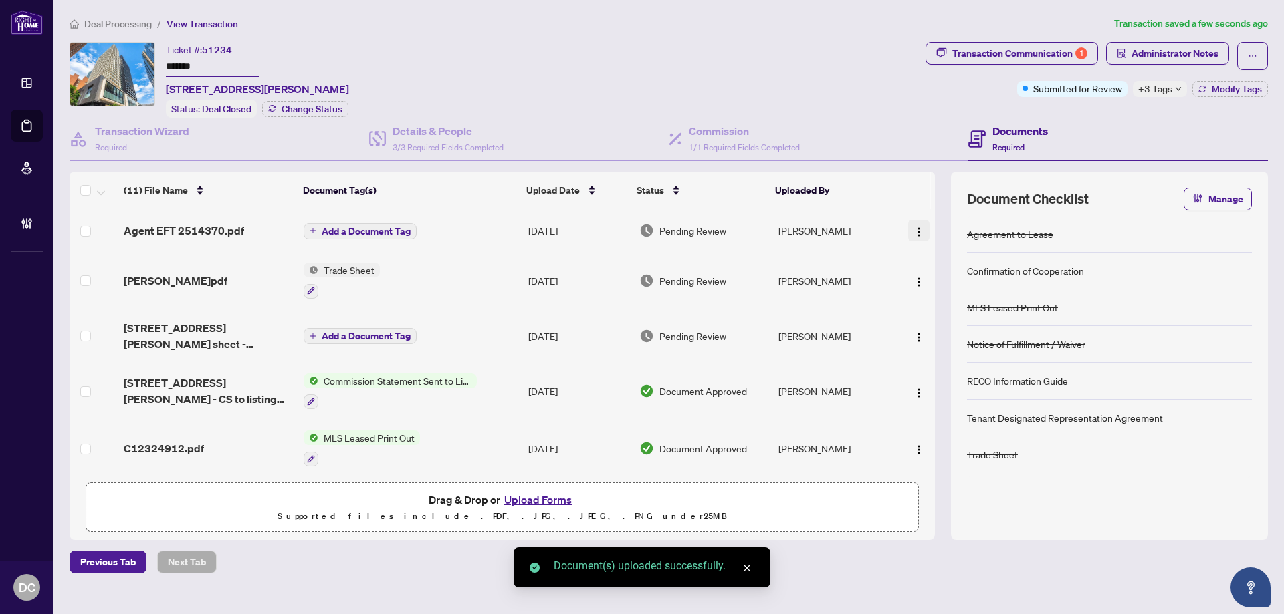
click at [913, 231] on img "button" at bounding box center [918, 232] width 11 height 11
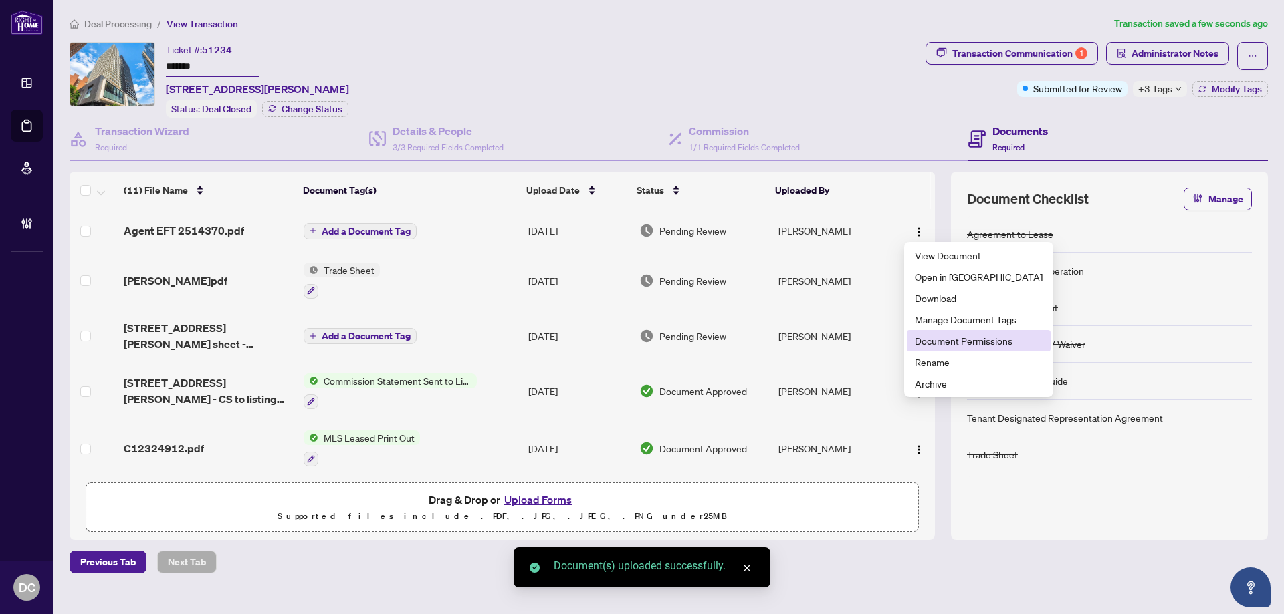
click at [965, 340] on span "Document Permissions" at bounding box center [979, 341] width 128 height 15
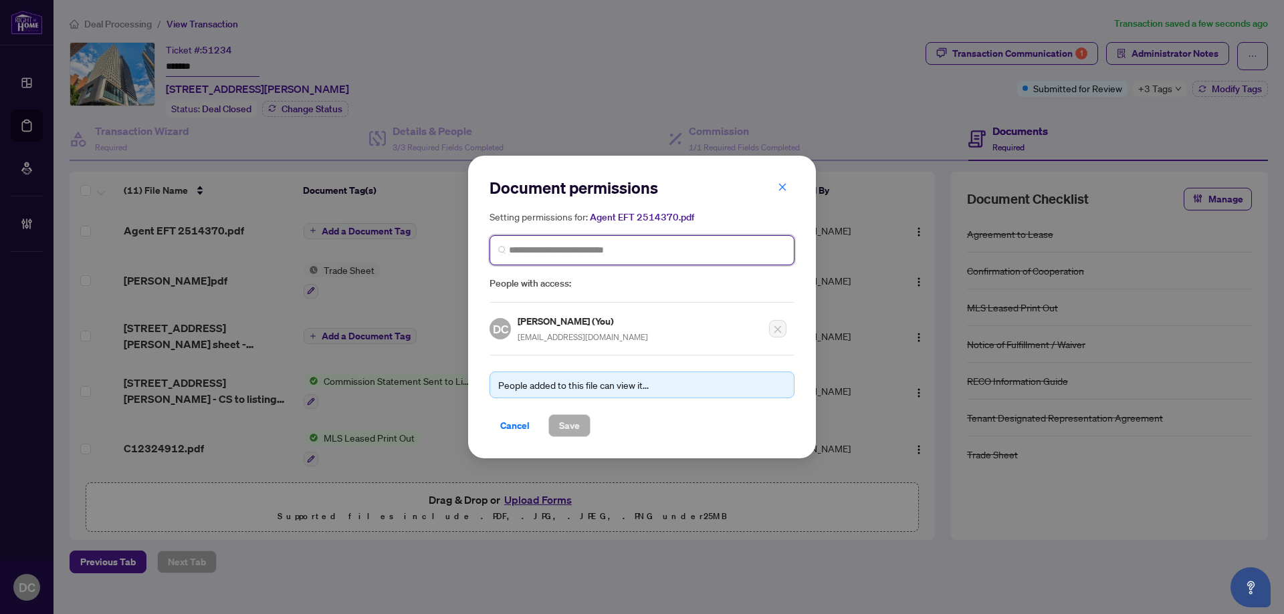
click at [621, 246] on input "search" at bounding box center [647, 250] width 277 height 14
type input "**********"
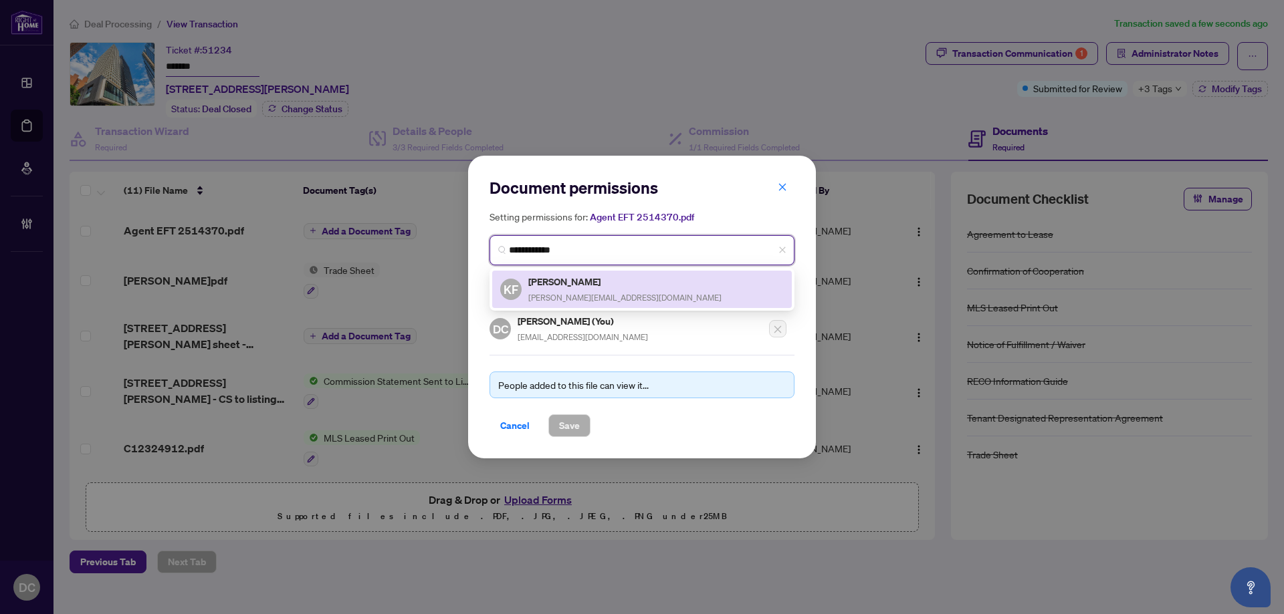
click at [591, 279] on h5 "Kate Fedorova" at bounding box center [624, 281] width 193 height 15
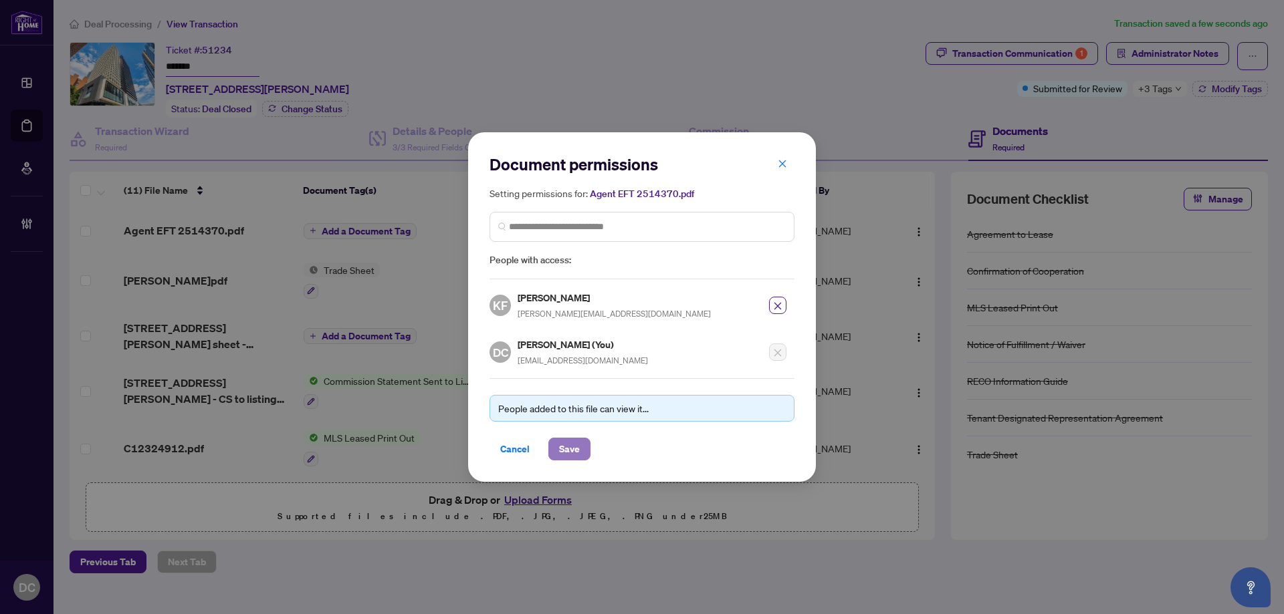
click at [568, 444] on span "Save" at bounding box center [569, 449] width 21 height 21
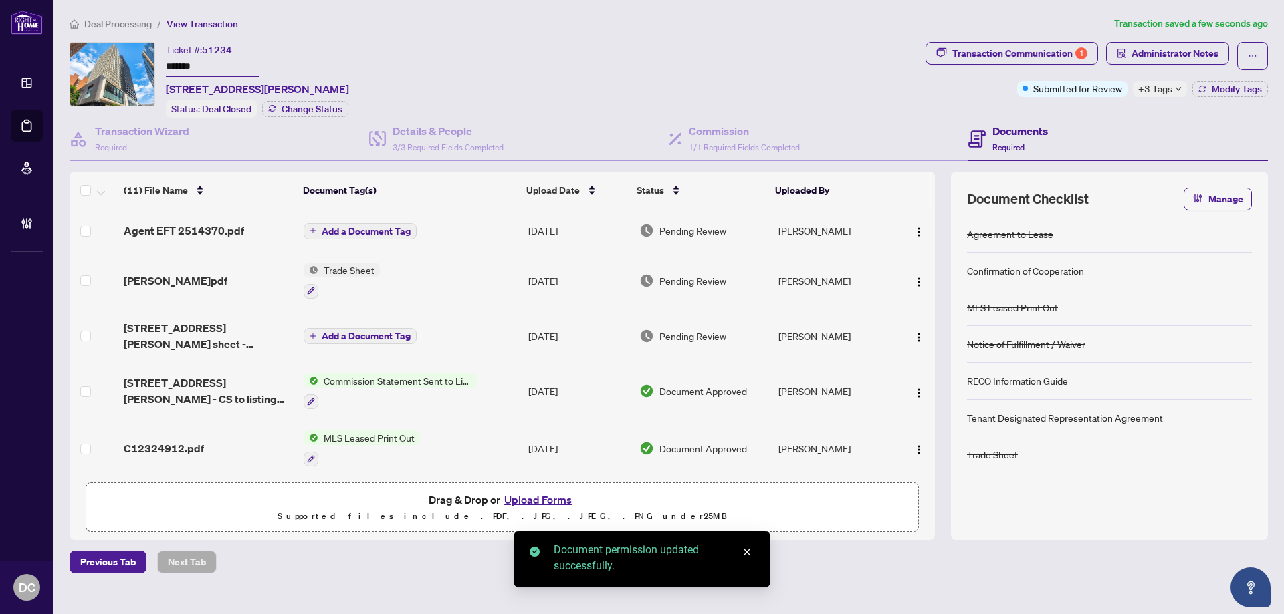
click at [130, 25] on span "Deal Processing" at bounding box center [118, 24] width 68 height 12
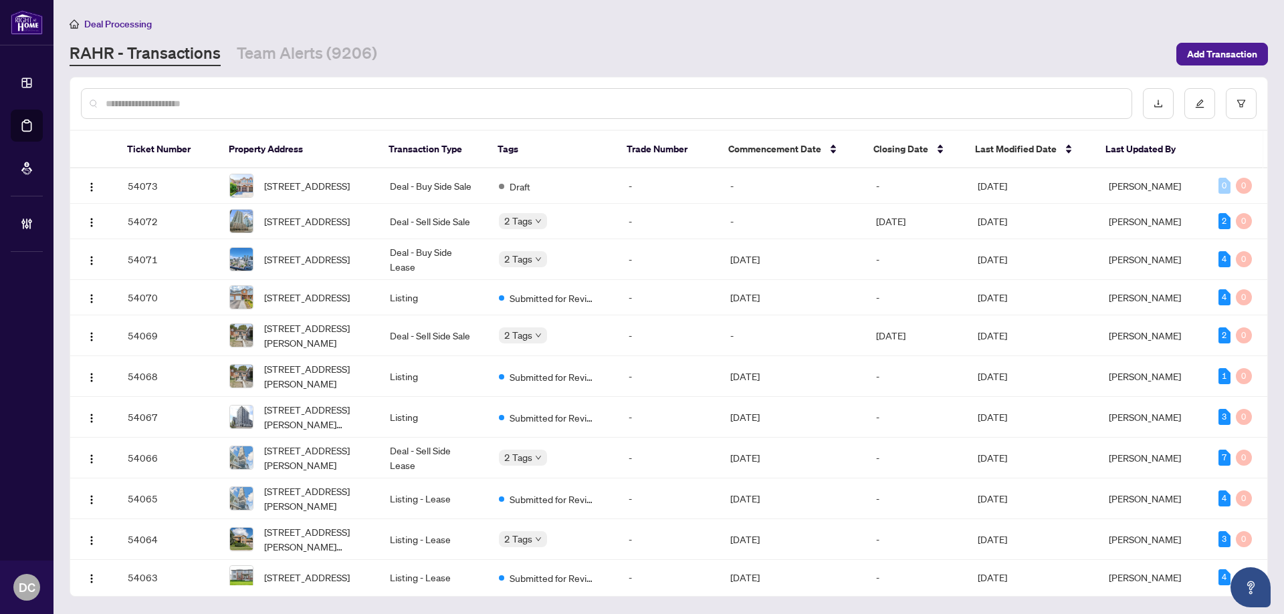
click at [277, 97] on input "text" at bounding box center [613, 103] width 1015 height 15
paste input "*******"
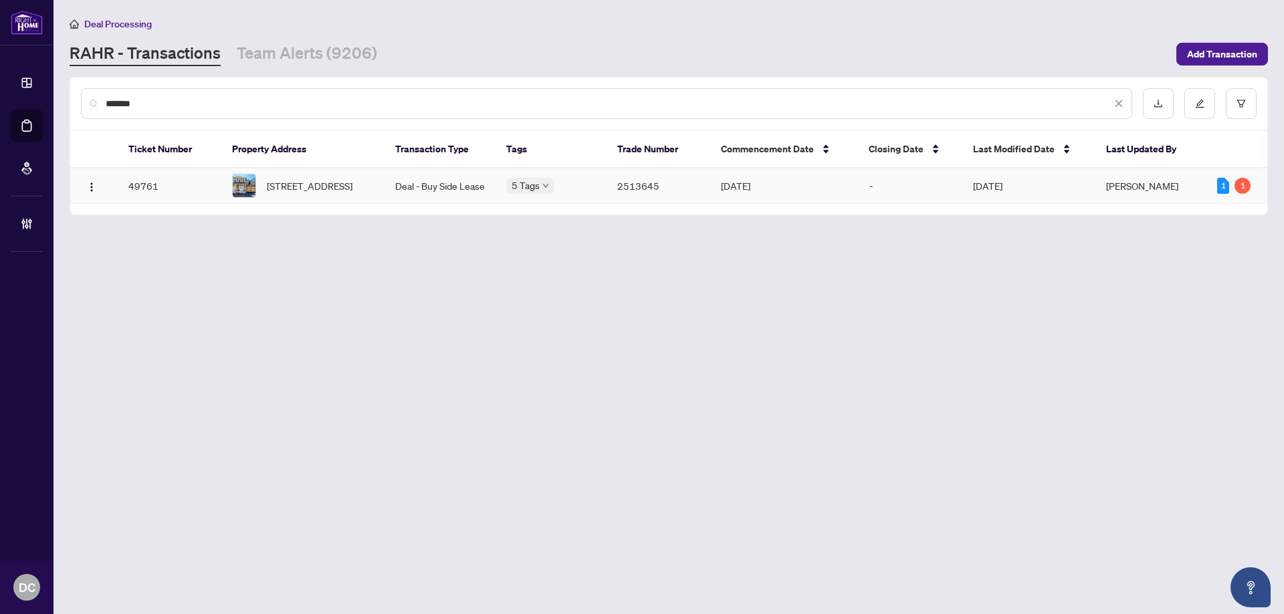
type input "*******"
click at [319, 185] on span "138 Toucan Tr, Oakville, Ontario L6H 0Y2, Canada" at bounding box center [310, 185] width 86 height 15
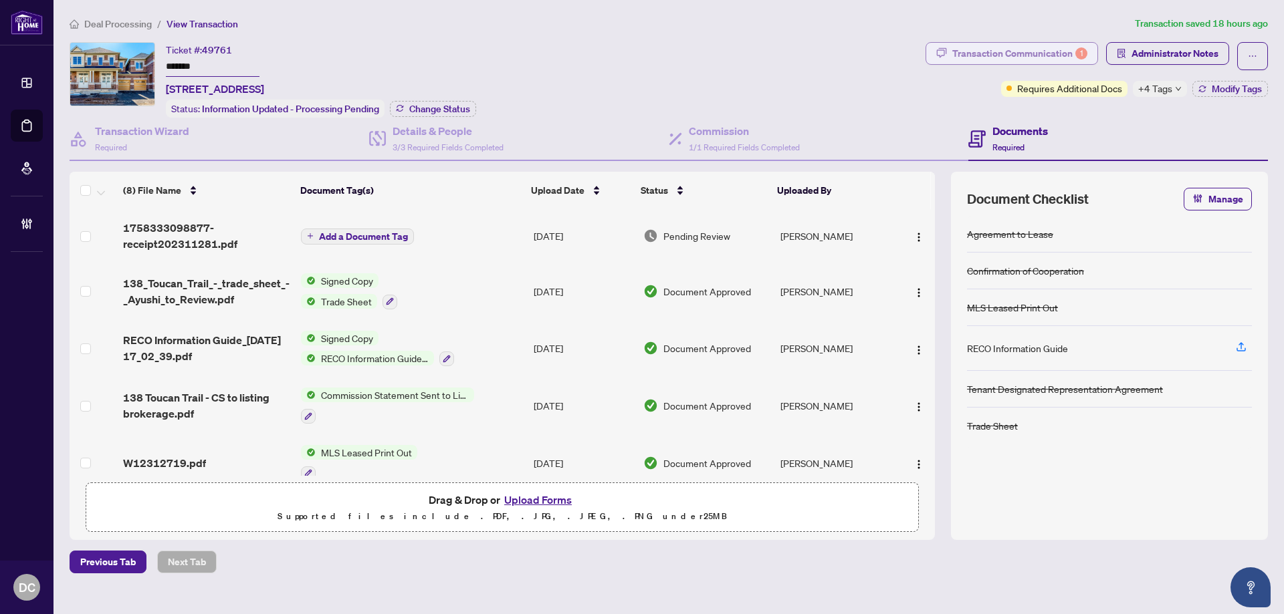
click at [942, 44] on span "button" at bounding box center [941, 53] width 11 height 21
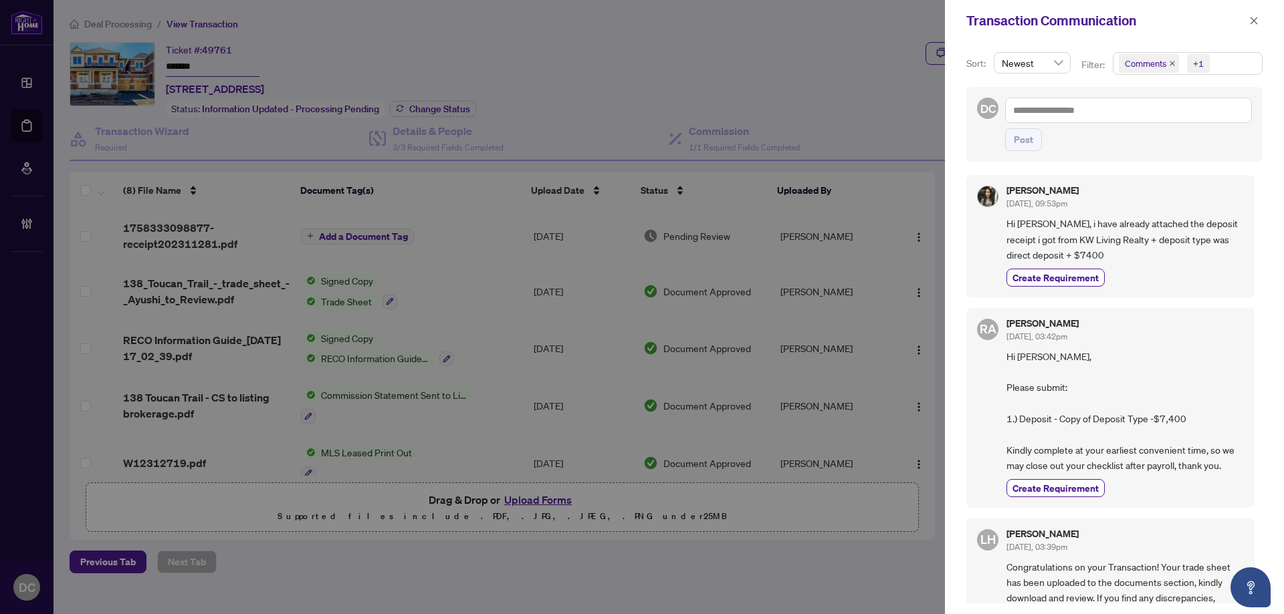
click at [1262, 21] on div "Transaction Communication" at bounding box center [1114, 20] width 339 height 41
click at [1247, 15] on button "button" at bounding box center [1253, 21] width 17 height 16
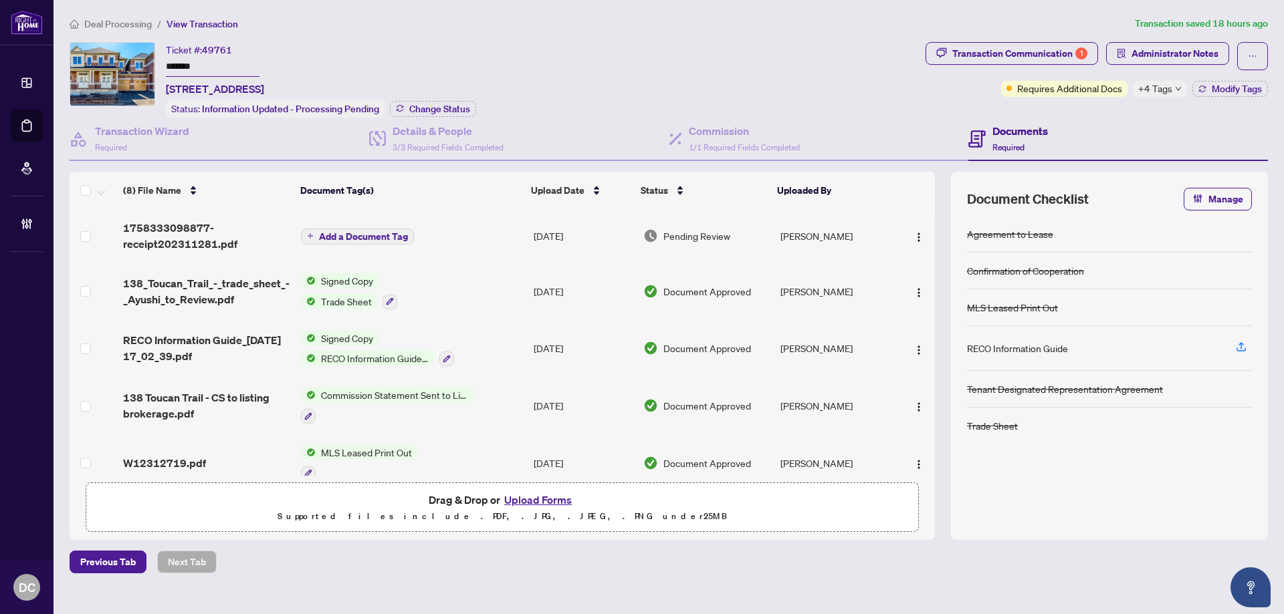
click at [509, 234] on td "Add a Document Tag" at bounding box center [411, 235] width 233 height 53
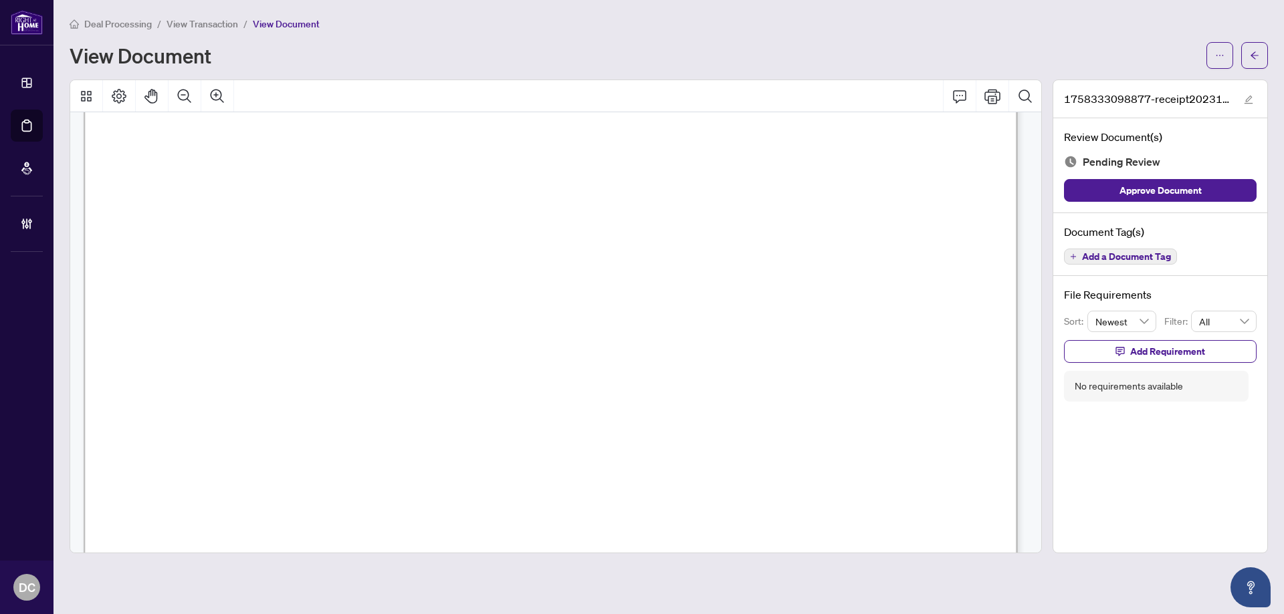
scroll to position [267, 0]
click at [1263, 57] on button "button" at bounding box center [1254, 55] width 27 height 27
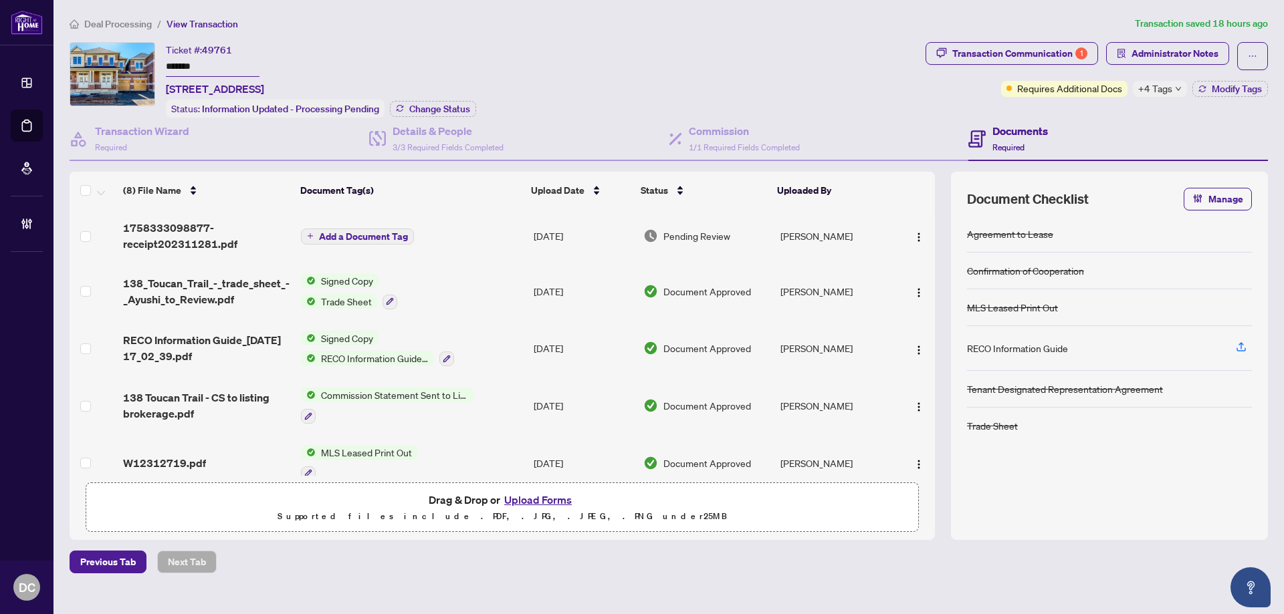
click at [444, 295] on td "Signed Copy Trade Sheet" at bounding box center [411, 291] width 233 height 57
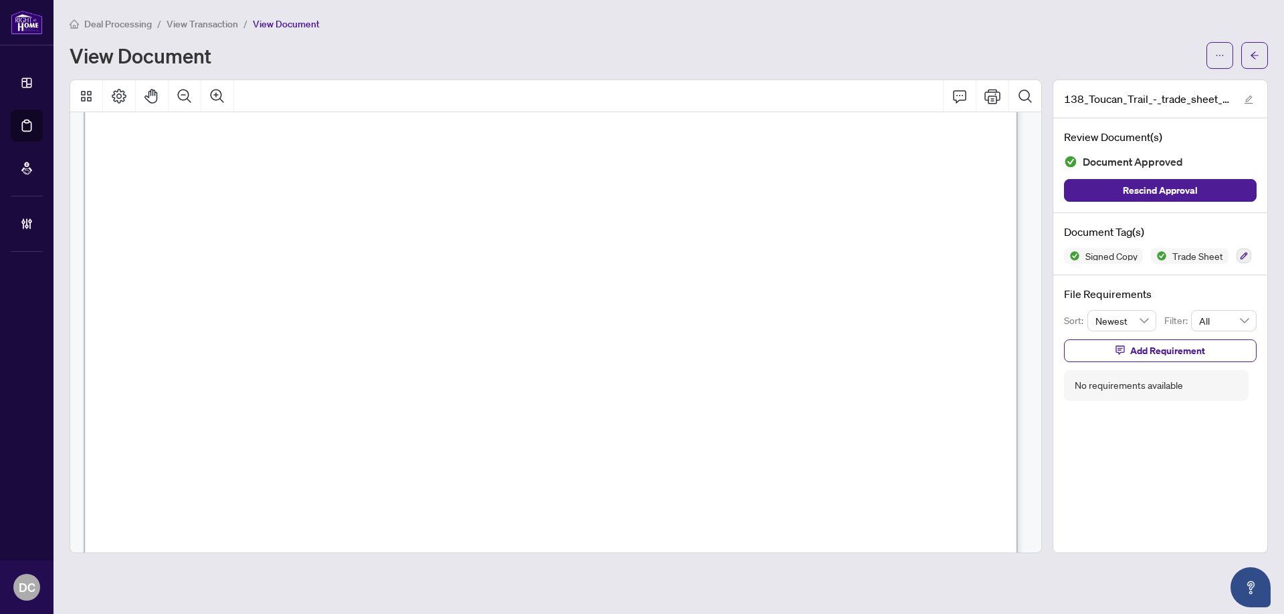
scroll to position [334, 0]
click at [1256, 58] on icon "arrow-left" at bounding box center [1253, 55] width 9 height 9
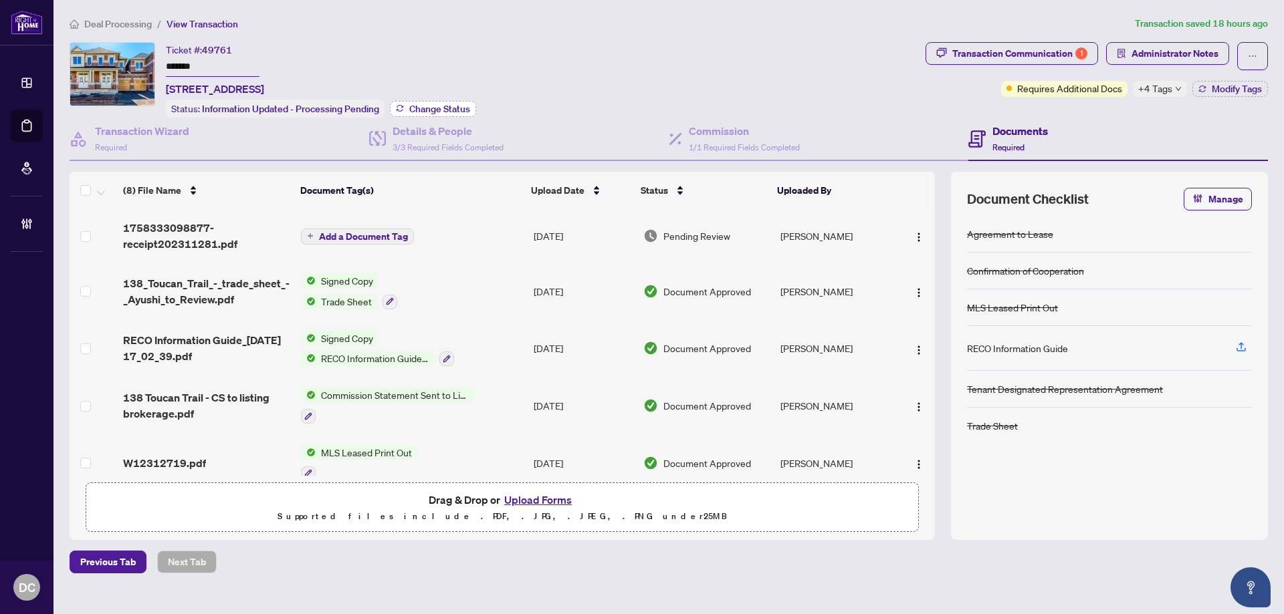
click at [441, 106] on span "Change Status" at bounding box center [439, 108] width 61 height 9
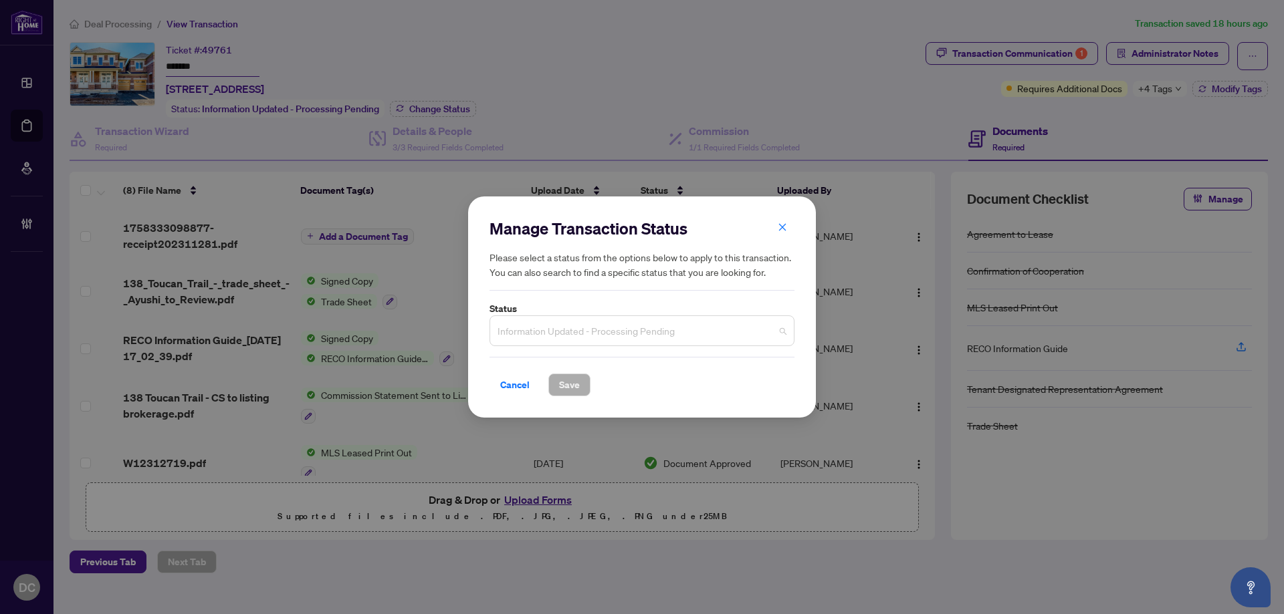
click at [573, 336] on span "Information Updated - Processing Pending" at bounding box center [641, 330] width 289 height 25
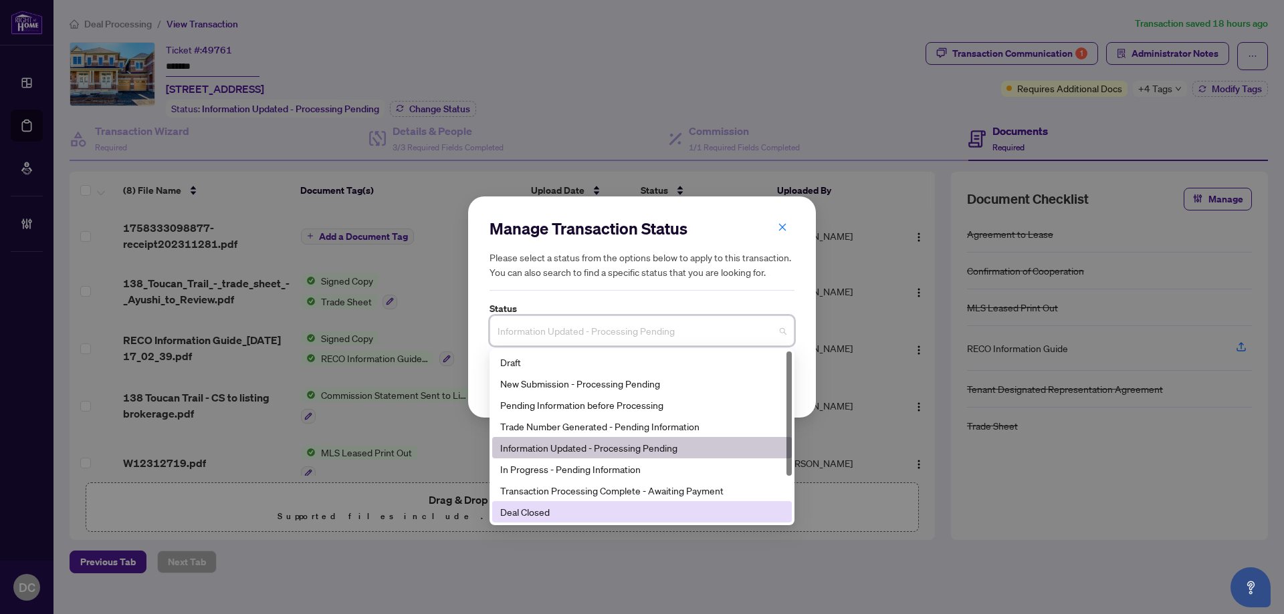
click at [527, 518] on div "Deal Closed" at bounding box center [641, 512] width 283 height 15
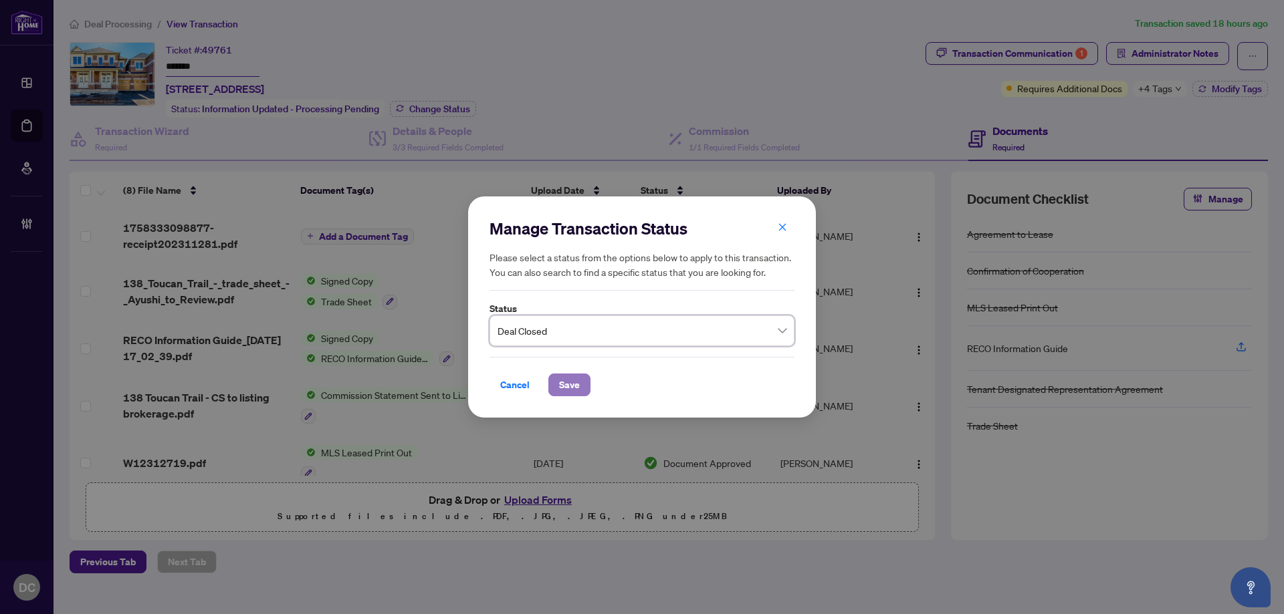
click at [560, 388] on span "Save" at bounding box center [569, 384] width 21 height 21
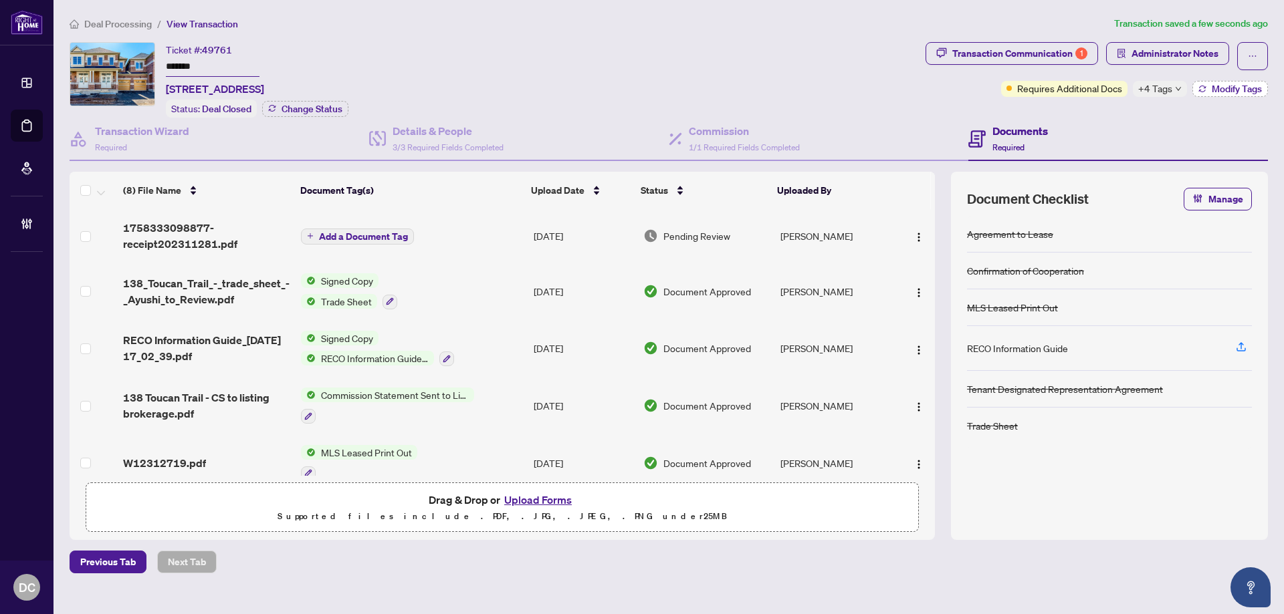
click at [1248, 95] on button "Modify Tags" at bounding box center [1230, 89] width 76 height 16
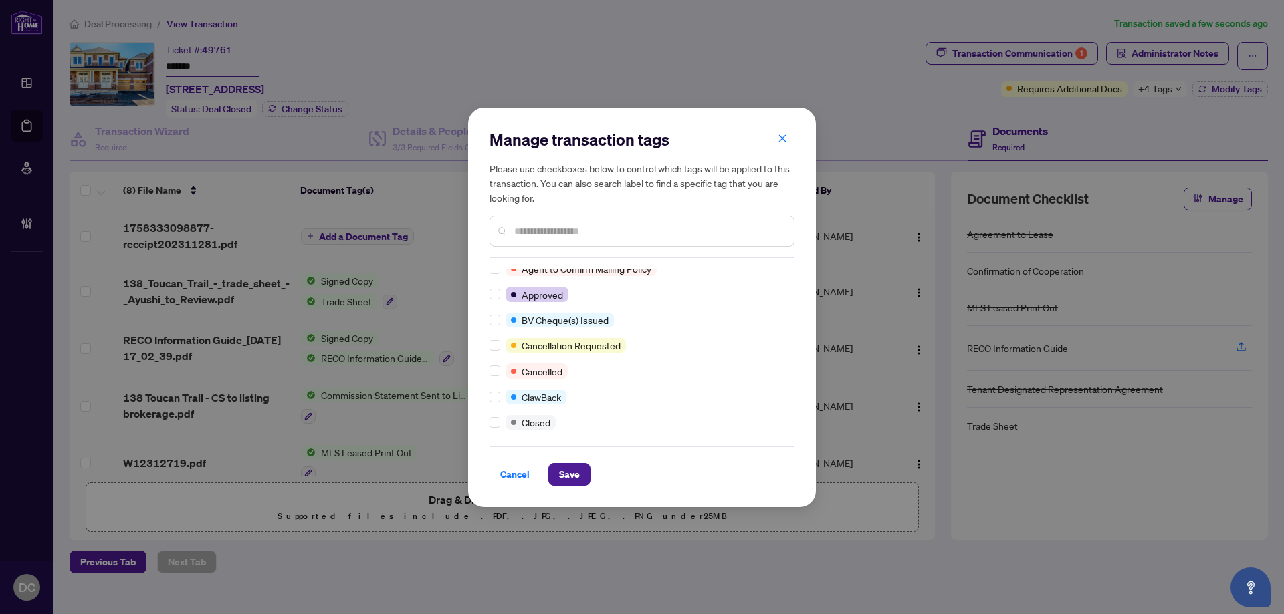
scroll to position [134, 0]
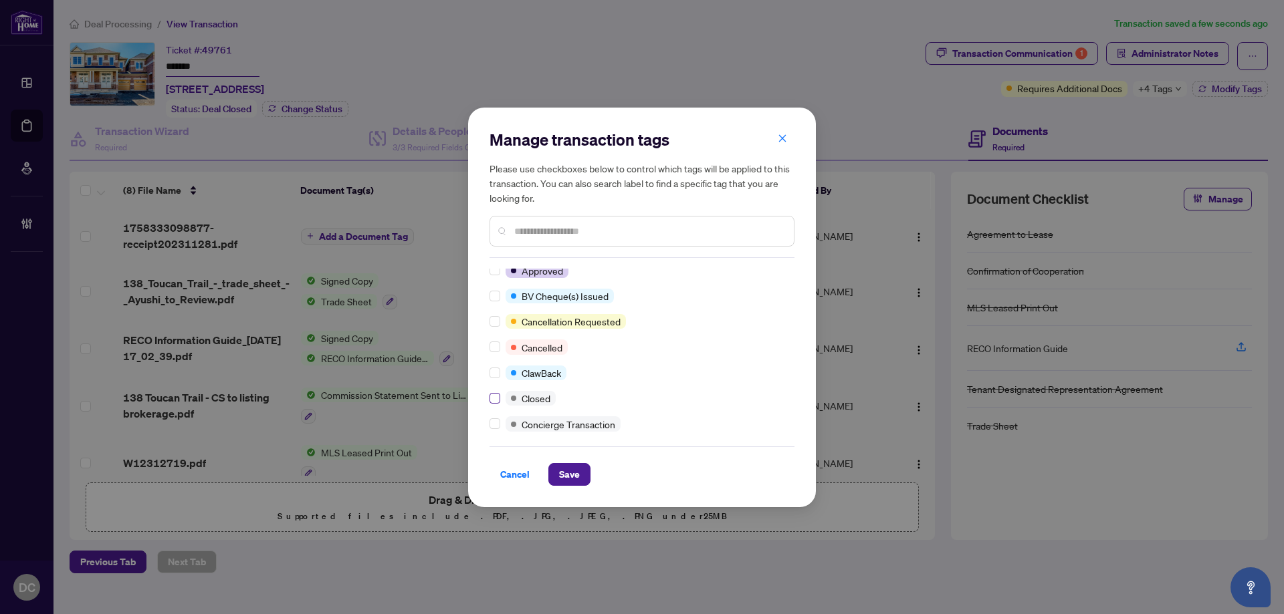
click at [498, 392] on label at bounding box center [494, 398] width 11 height 15
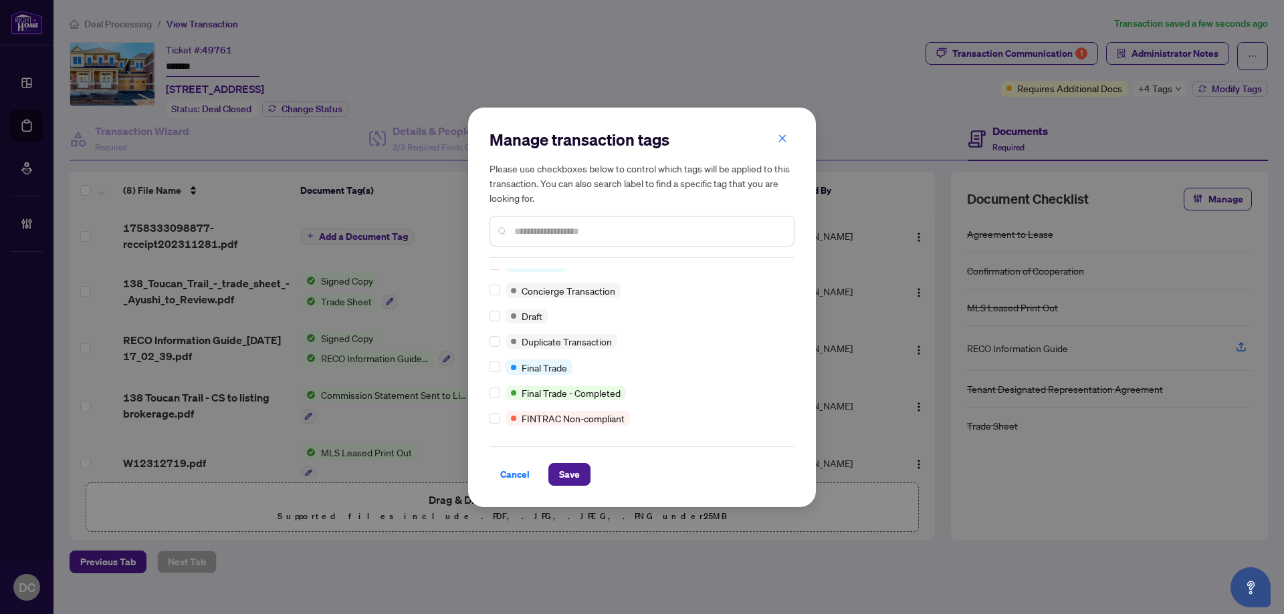
scroll to position [0, 0]
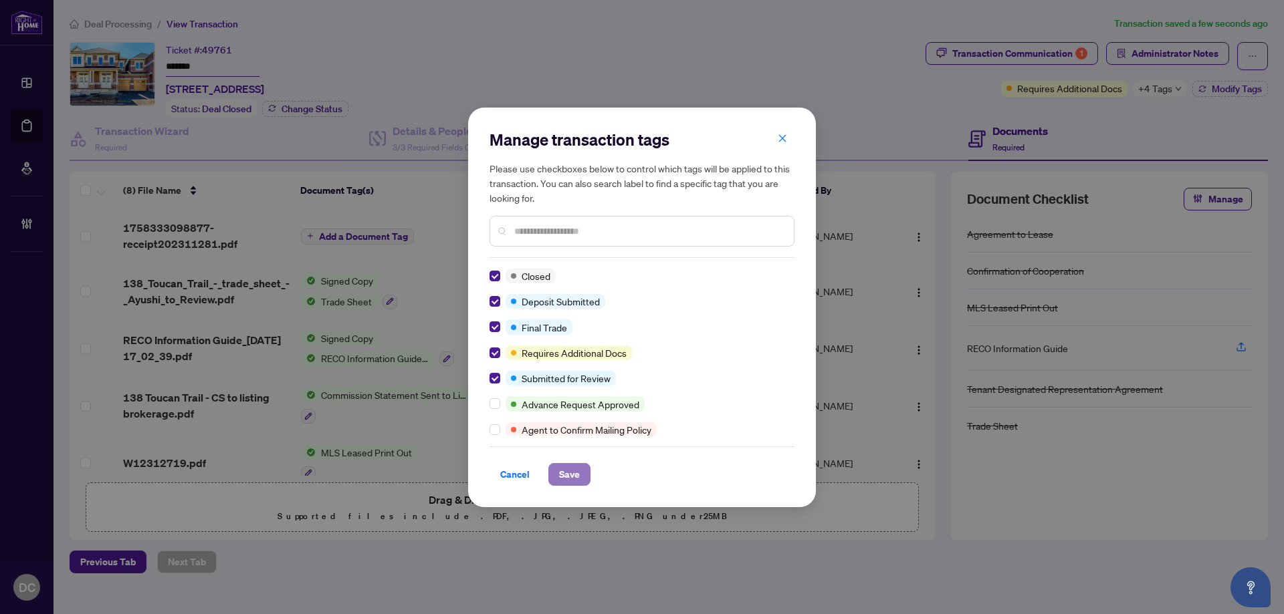
click at [574, 477] on span "Save" at bounding box center [569, 474] width 21 height 21
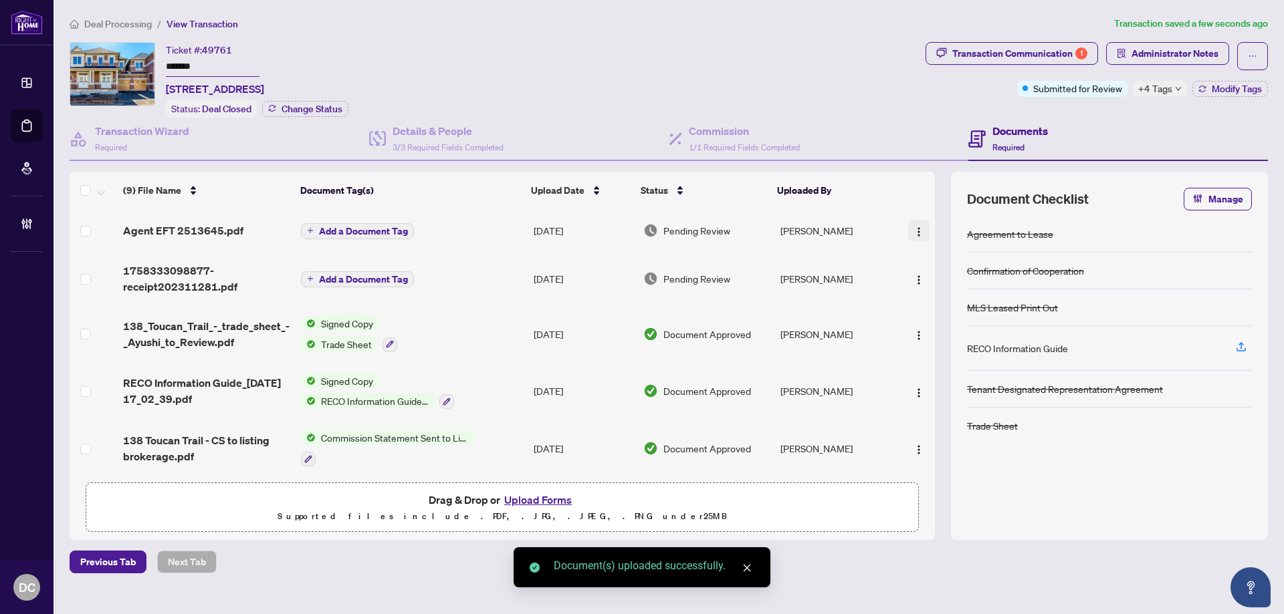
click at [913, 228] on img "button" at bounding box center [918, 232] width 11 height 11
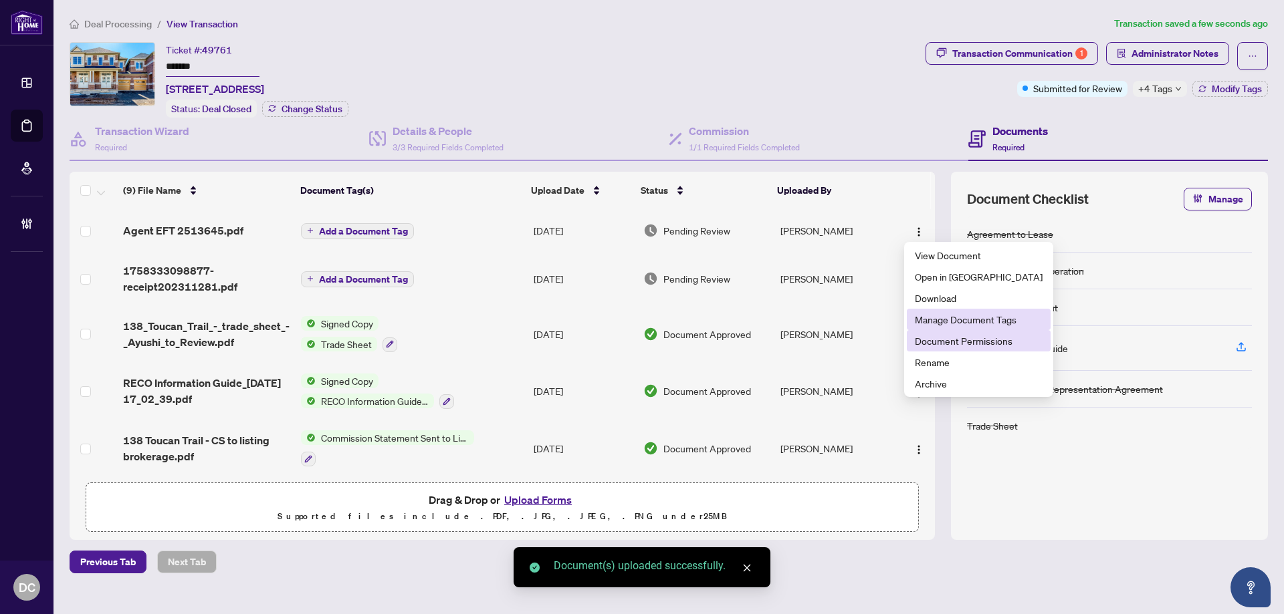
click at [935, 338] on span "Document Permissions" at bounding box center [979, 341] width 128 height 15
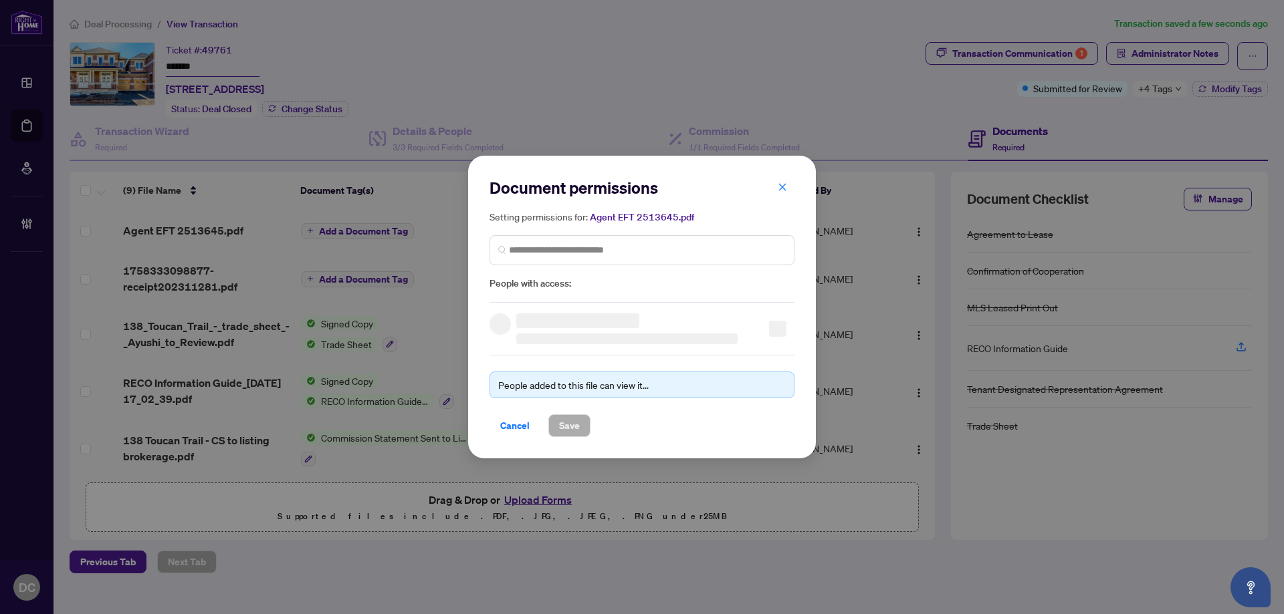
click at [1165, 80] on div "Document permissions Setting permissions for: Agent EFT 2513645.pdf People with…" at bounding box center [642, 307] width 1284 height 614
click at [646, 243] on input "search" at bounding box center [647, 250] width 277 height 14
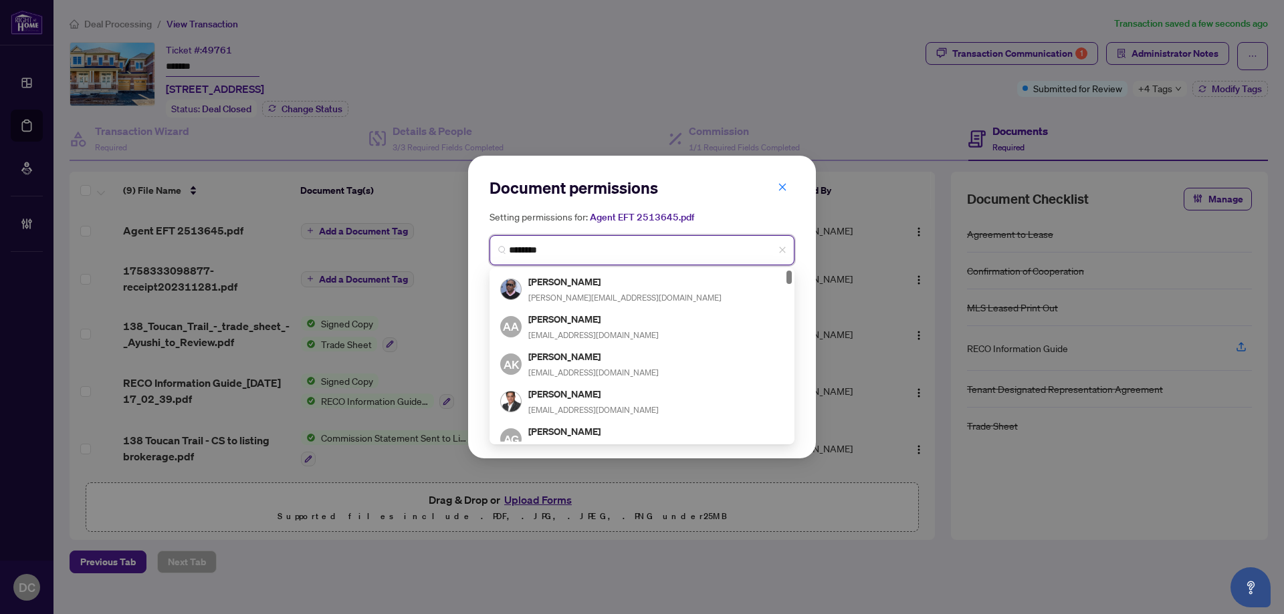
type input "*********"
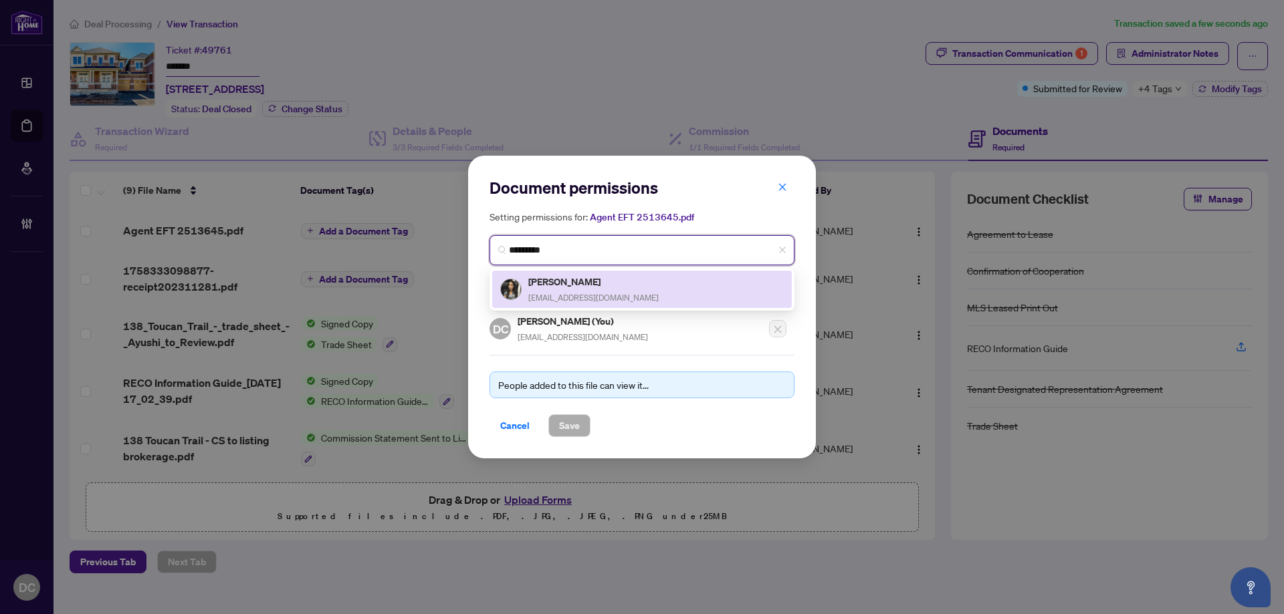
click at [617, 288] on div "Ayushi Kapoor ayushikapoor8@gmail.com" at bounding box center [593, 289] width 130 height 31
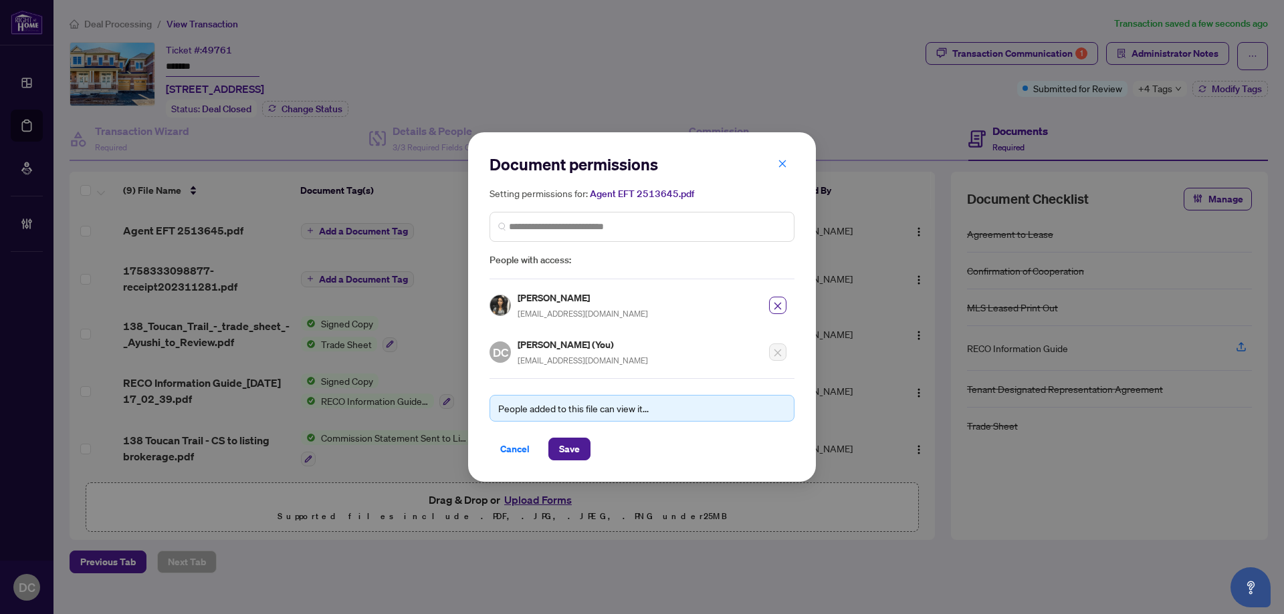
drag, startPoint x: 572, startPoint y: 454, endPoint x: 582, endPoint y: 434, distance: 22.4
click at [570, 452] on span "Save" at bounding box center [569, 449] width 21 height 21
click at [1136, 84] on div "Document permissions Setting permissions for: Agent EFT 2513645.pdf 3735 Ayushi…" at bounding box center [642, 307] width 1284 height 614
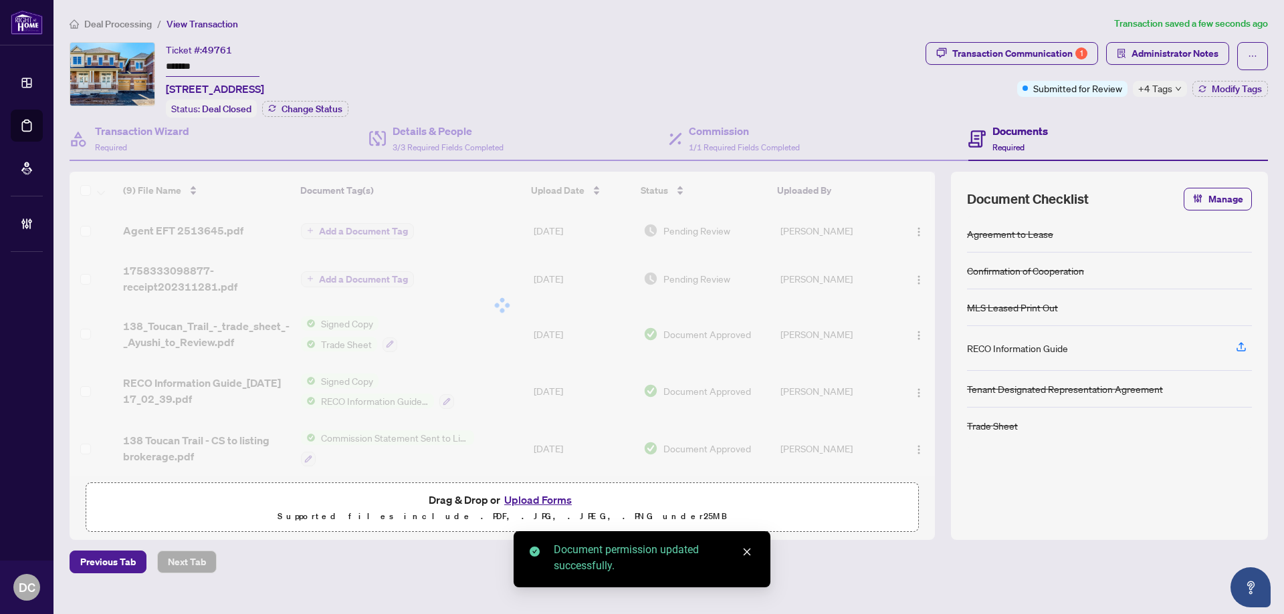
click at [1142, 84] on span "+4 Tags" at bounding box center [1155, 88] width 34 height 15
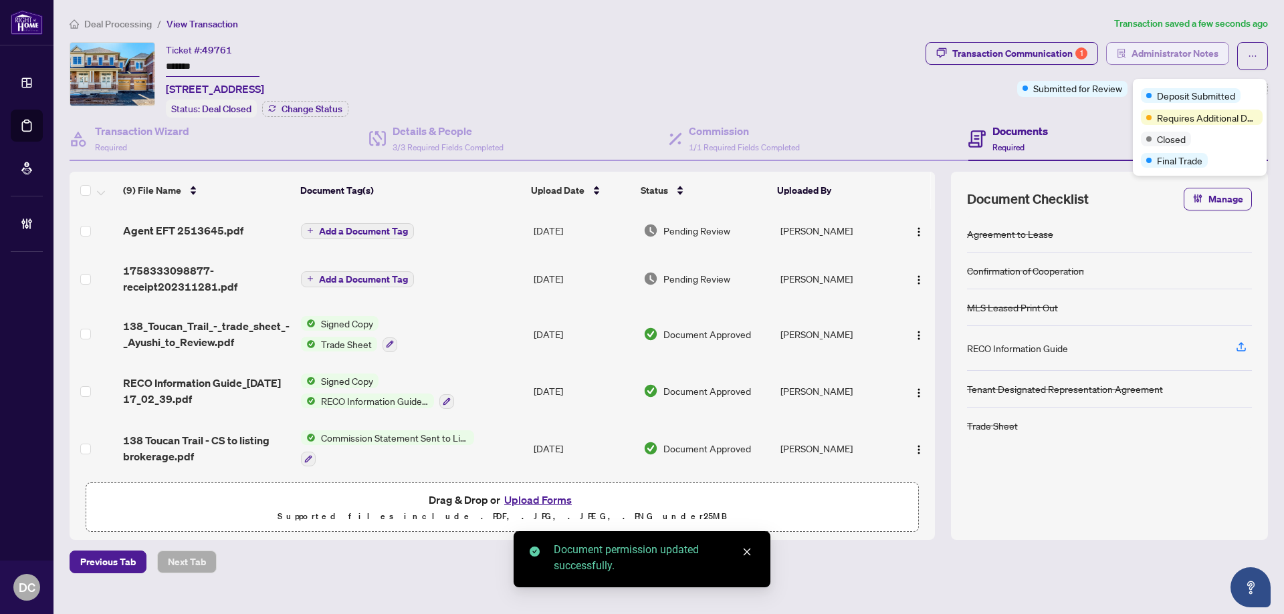
click at [1160, 52] on span "Administrator Notes" at bounding box center [1174, 53] width 87 height 21
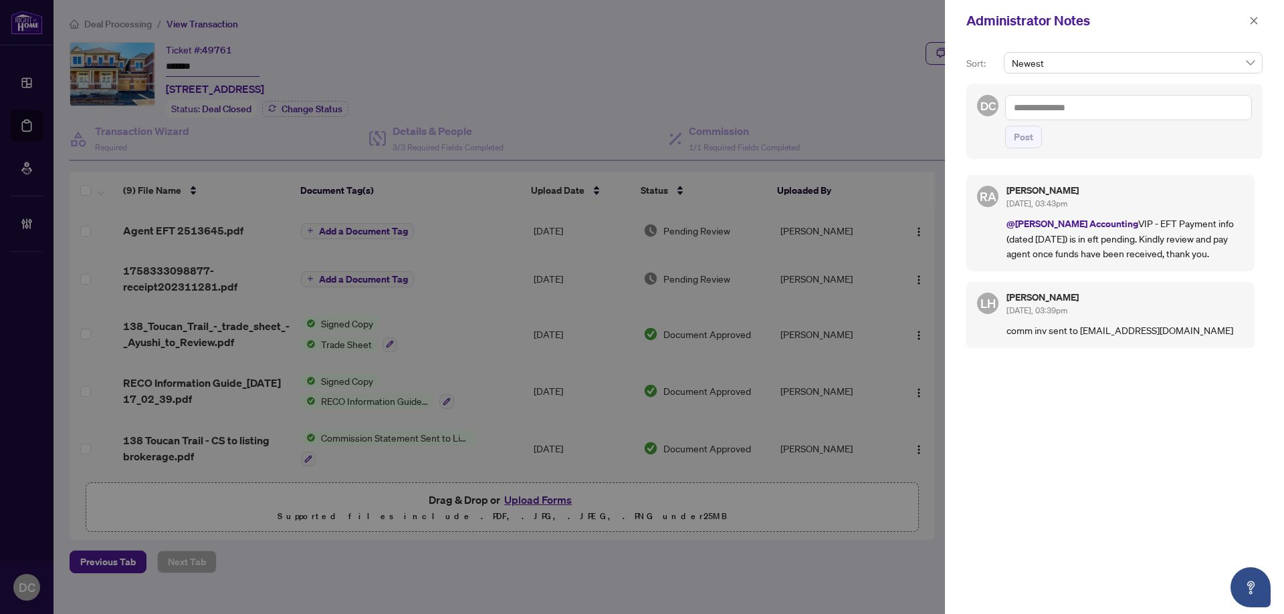
click at [1088, 112] on textarea at bounding box center [1128, 107] width 247 height 25
paste textarea "**********"
click at [1012, 120] on textarea "**********" at bounding box center [1126, 121] width 243 height 52
type textarea "**********"
click at [1026, 140] on span "Post" at bounding box center [1022, 136] width 19 height 21
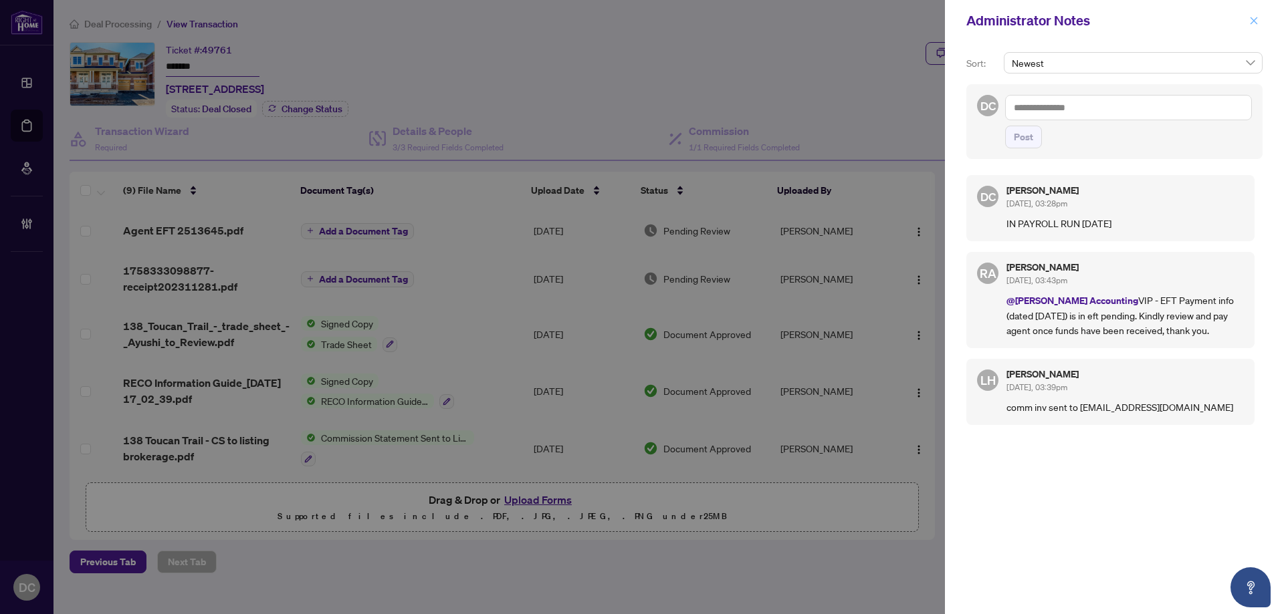
click at [1253, 24] on icon "close" at bounding box center [1253, 20] width 9 height 9
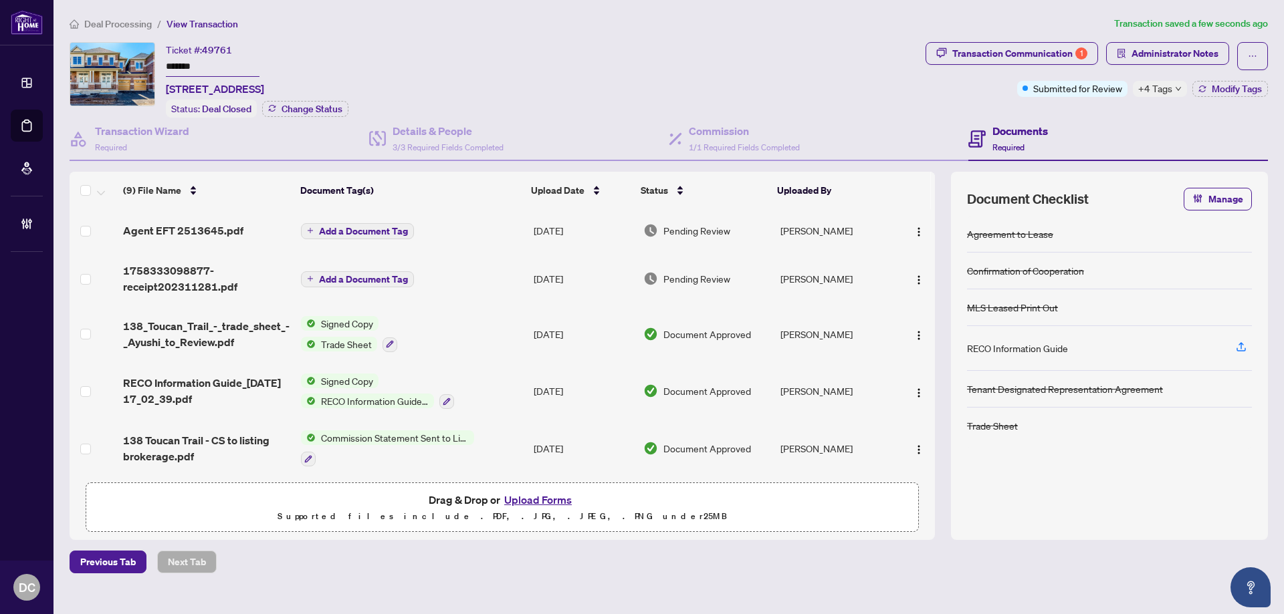
click at [1012, 64] on span "Transaction Communication 1" at bounding box center [1011, 56] width 172 height 28
click at [1022, 51] on div "Transaction Communication 1" at bounding box center [1019, 53] width 135 height 21
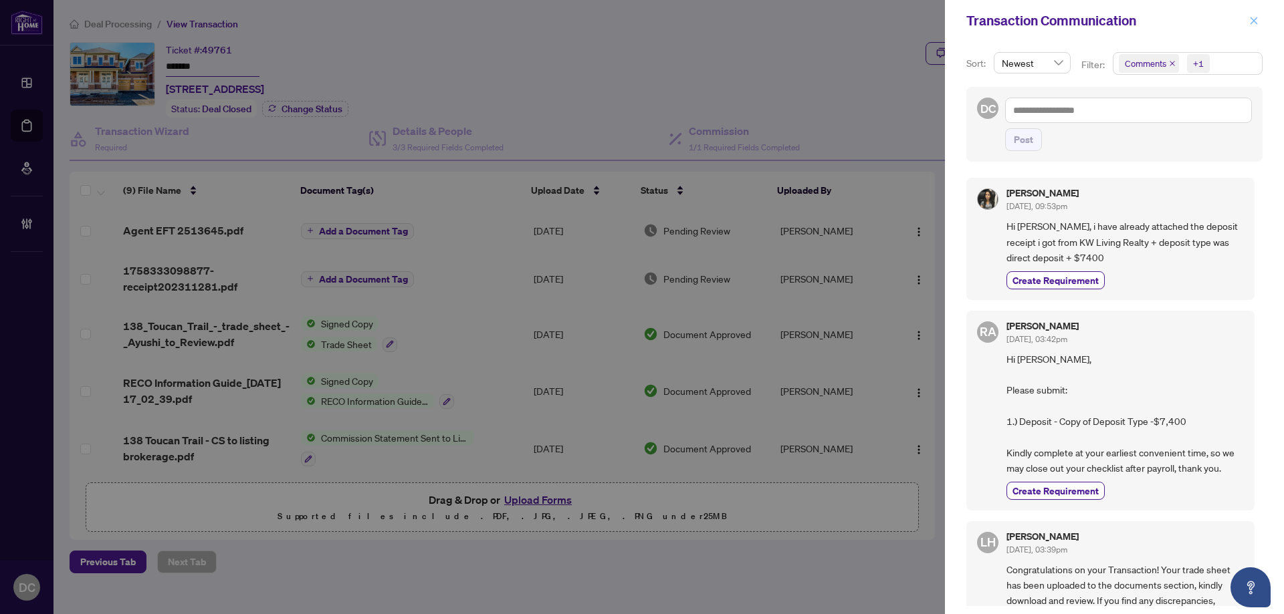
click at [1250, 15] on span "button" at bounding box center [1253, 20] width 9 height 21
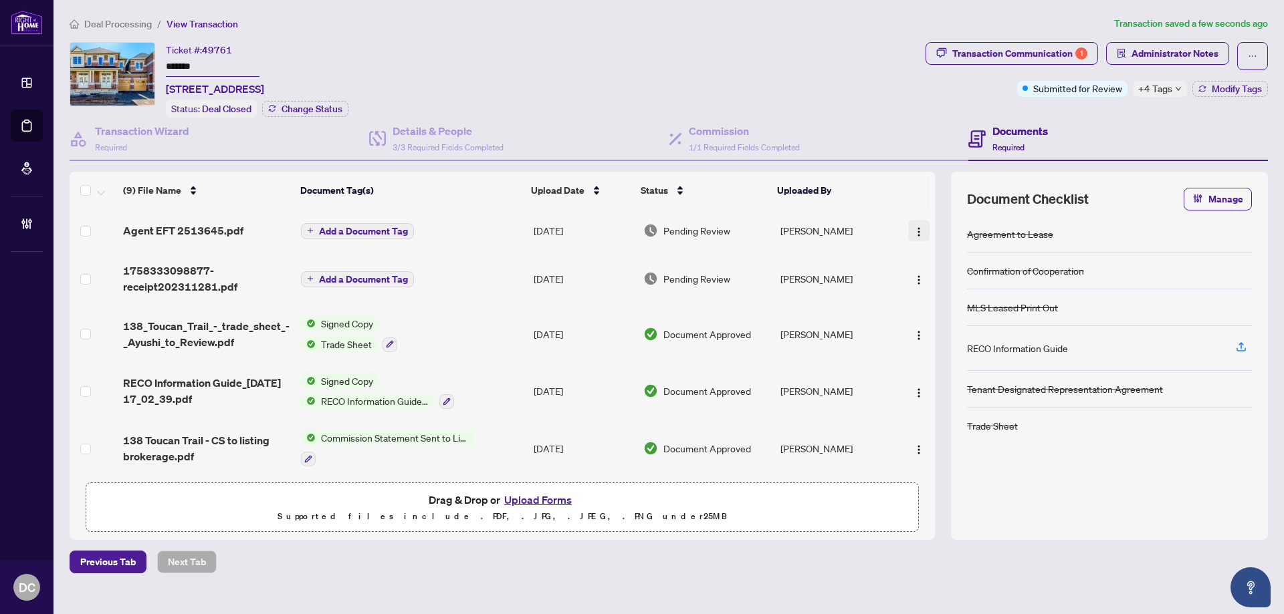
click at [917, 237] on button "button" at bounding box center [918, 230] width 21 height 21
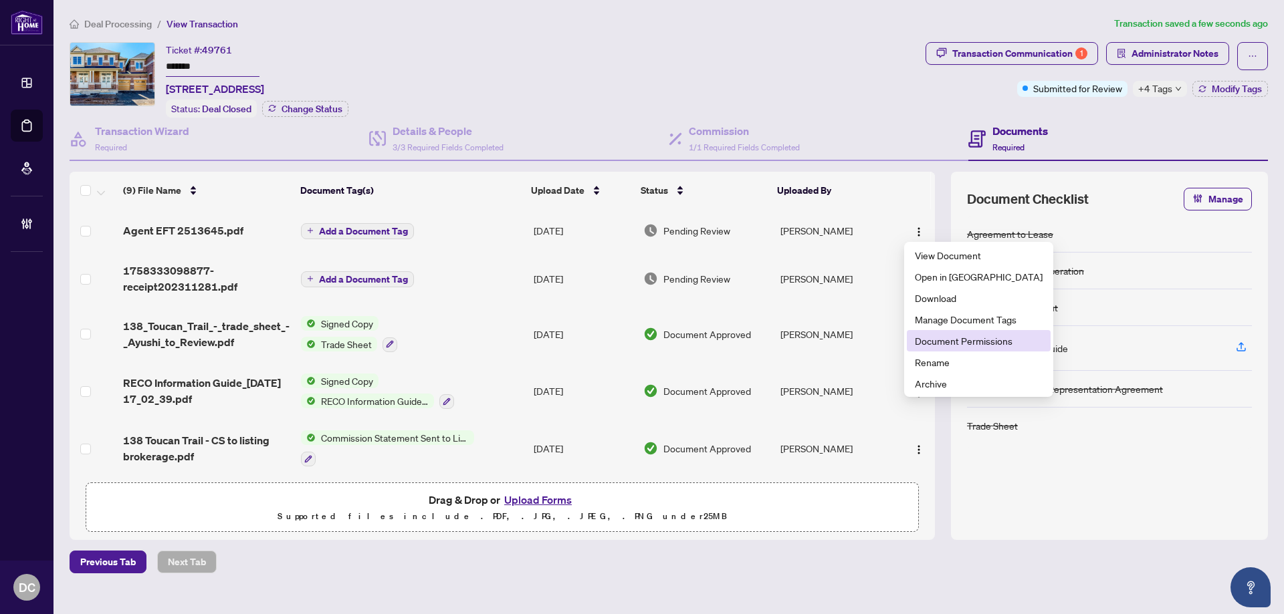
click at [940, 342] on span "Document Permissions" at bounding box center [979, 341] width 128 height 15
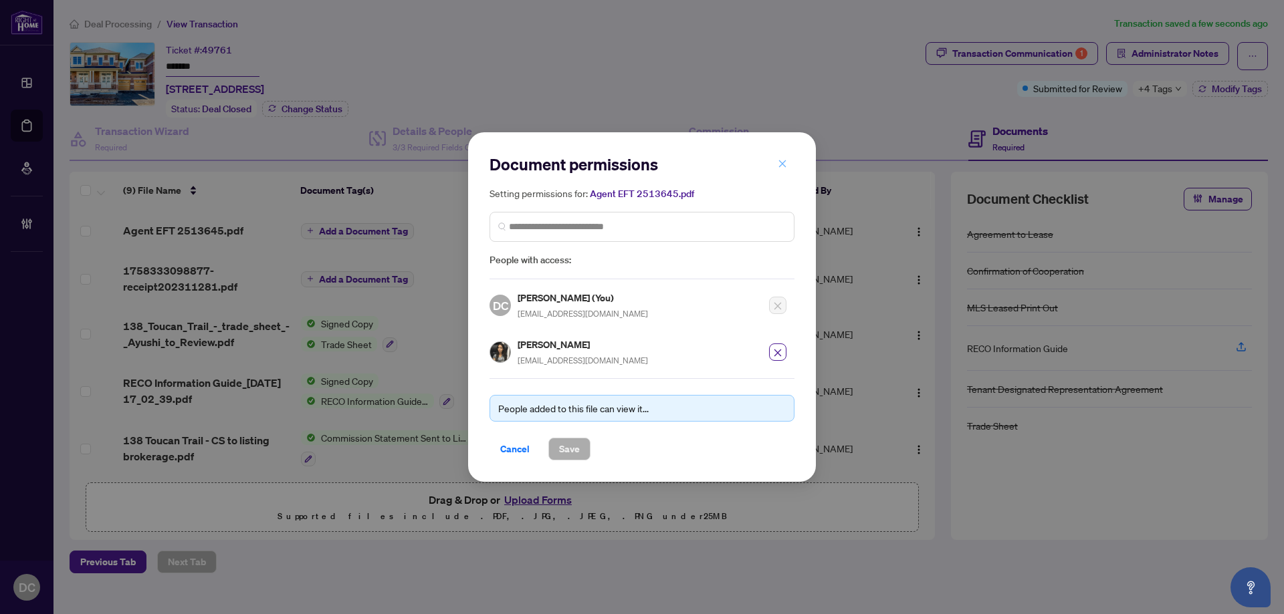
click at [786, 166] on icon "close" at bounding box center [781, 163] width 9 height 9
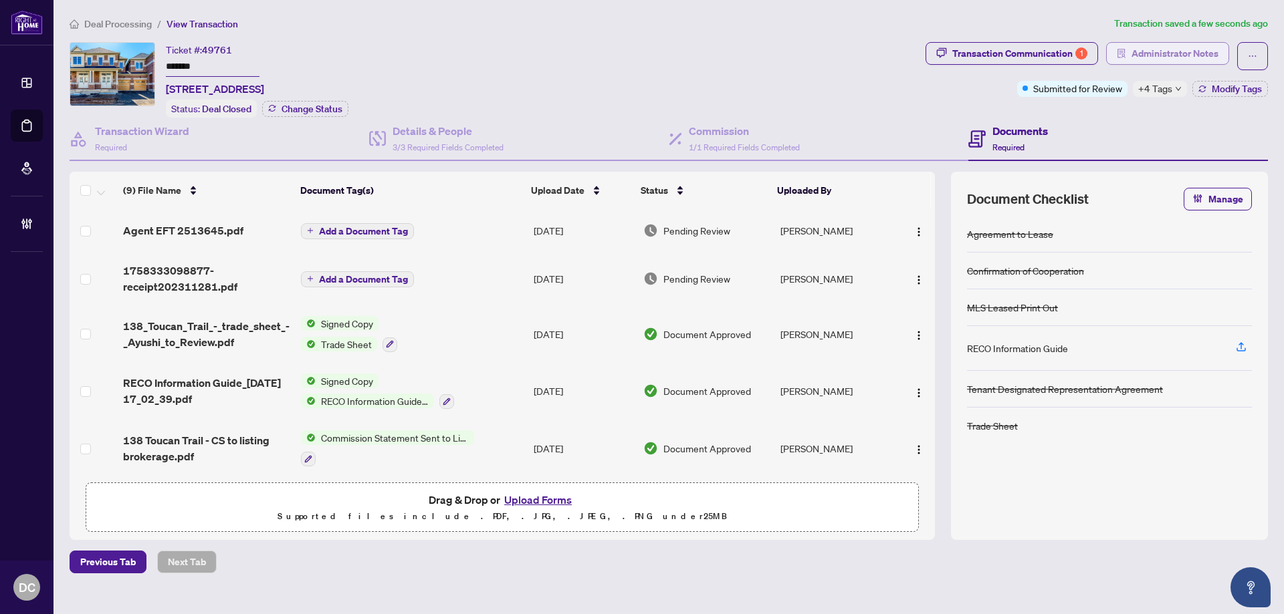
click at [1156, 46] on span "Administrator Notes" at bounding box center [1174, 53] width 87 height 21
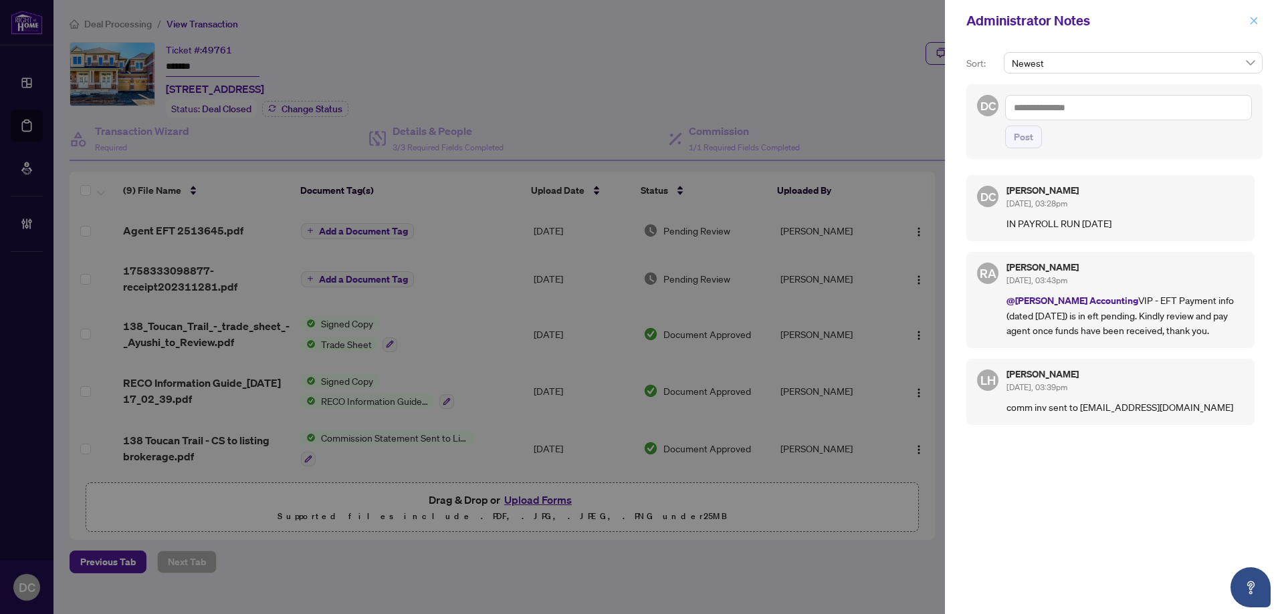
click at [1259, 19] on button "button" at bounding box center [1253, 21] width 17 height 16
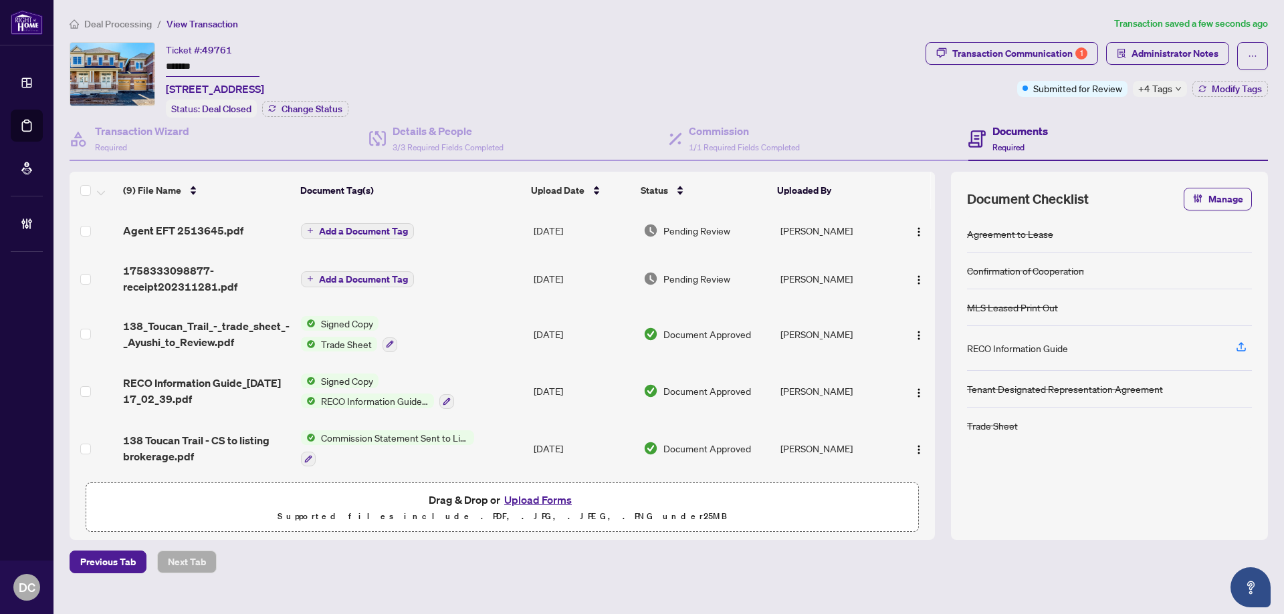
click at [140, 24] on span "Deal Processing" at bounding box center [118, 24] width 68 height 12
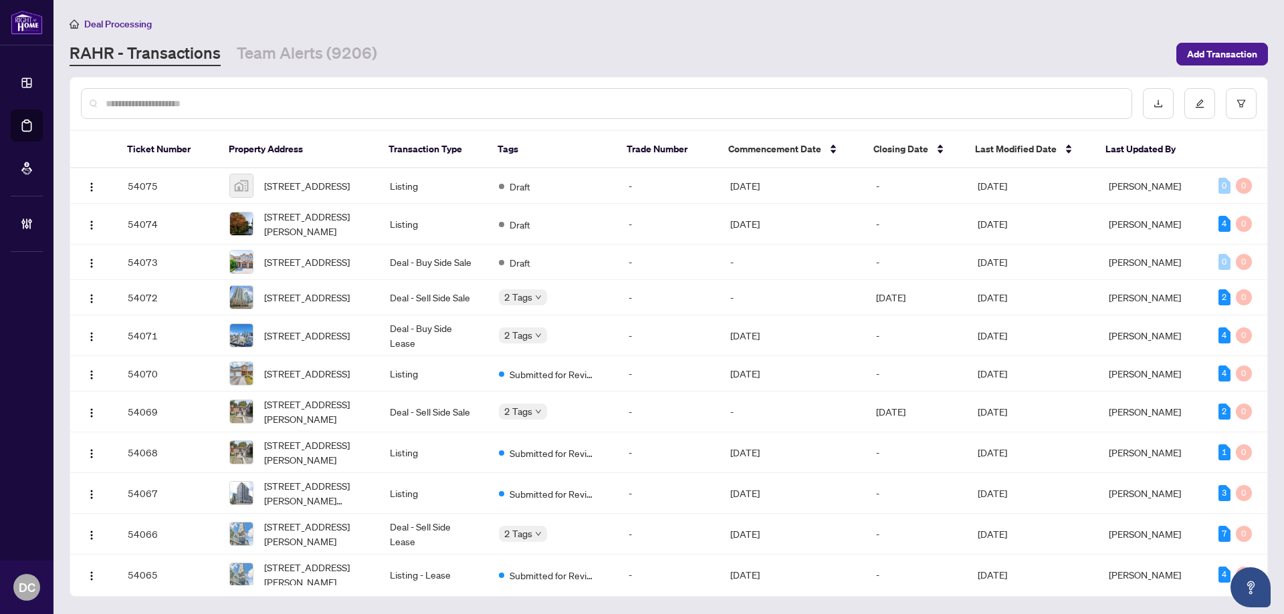
click at [286, 98] on input "text" at bounding box center [613, 103] width 1015 height 15
paste input "*******"
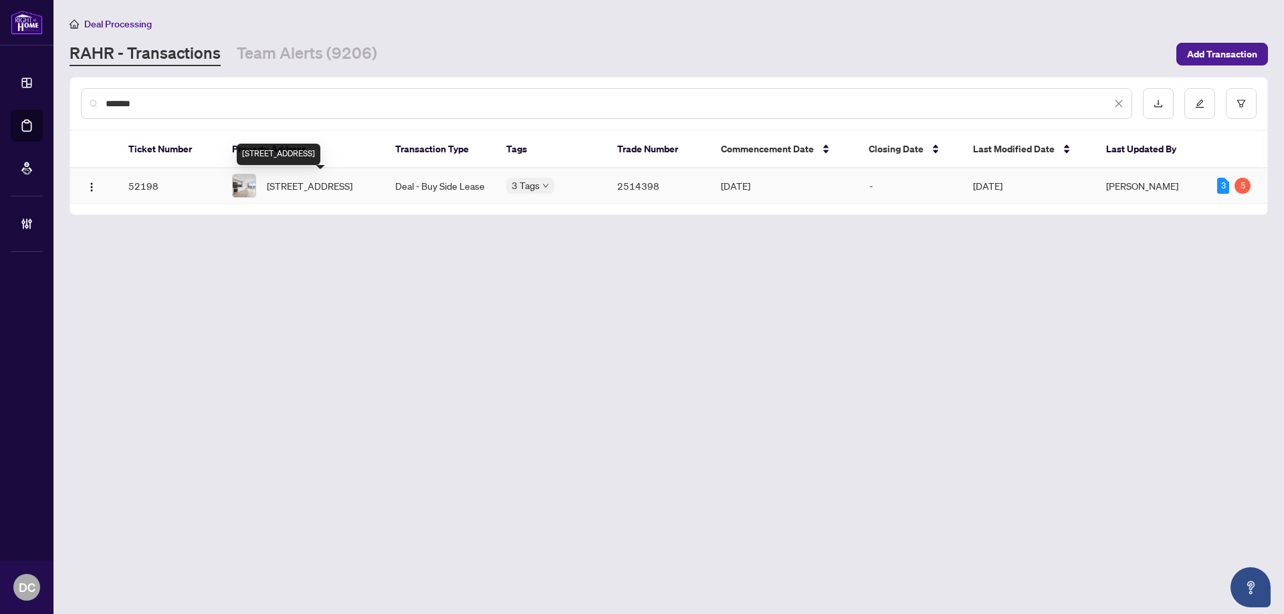
type input "*******"
click at [332, 190] on span "817-285 Dufferin St, Toronto, Ontario M6K 1Z7, Canada" at bounding box center [310, 185] width 86 height 15
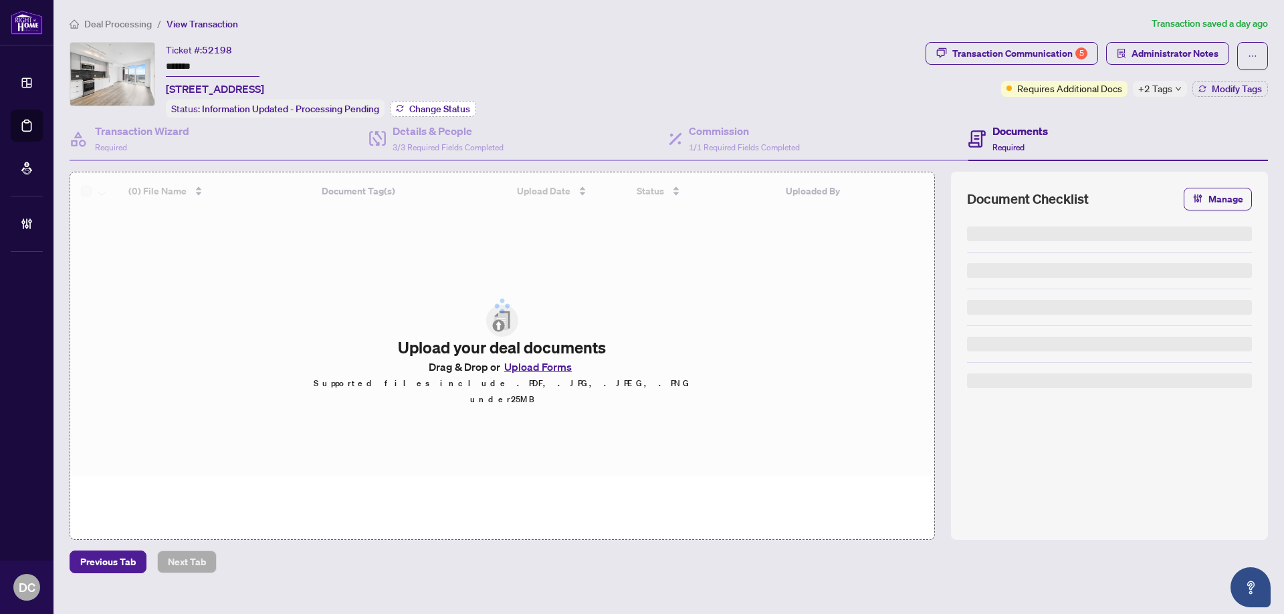
click at [453, 106] on span "Change Status" at bounding box center [439, 108] width 61 height 9
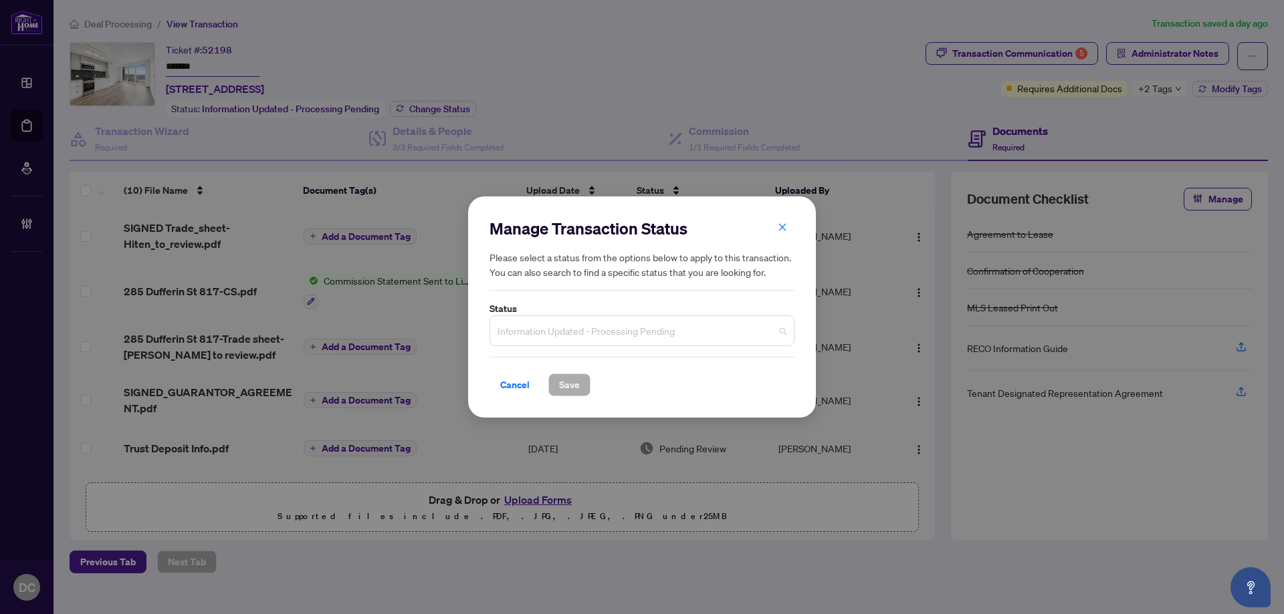
click at [736, 333] on span "Information Updated - Processing Pending" at bounding box center [641, 330] width 289 height 25
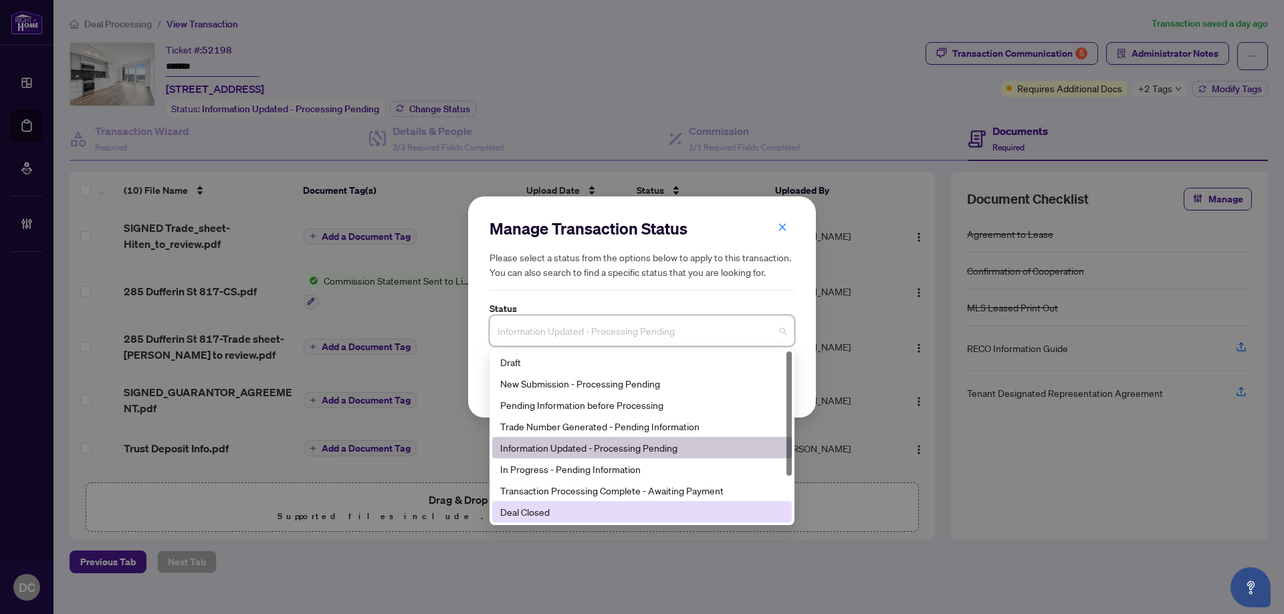
click at [548, 507] on div "Deal Closed" at bounding box center [641, 512] width 283 height 15
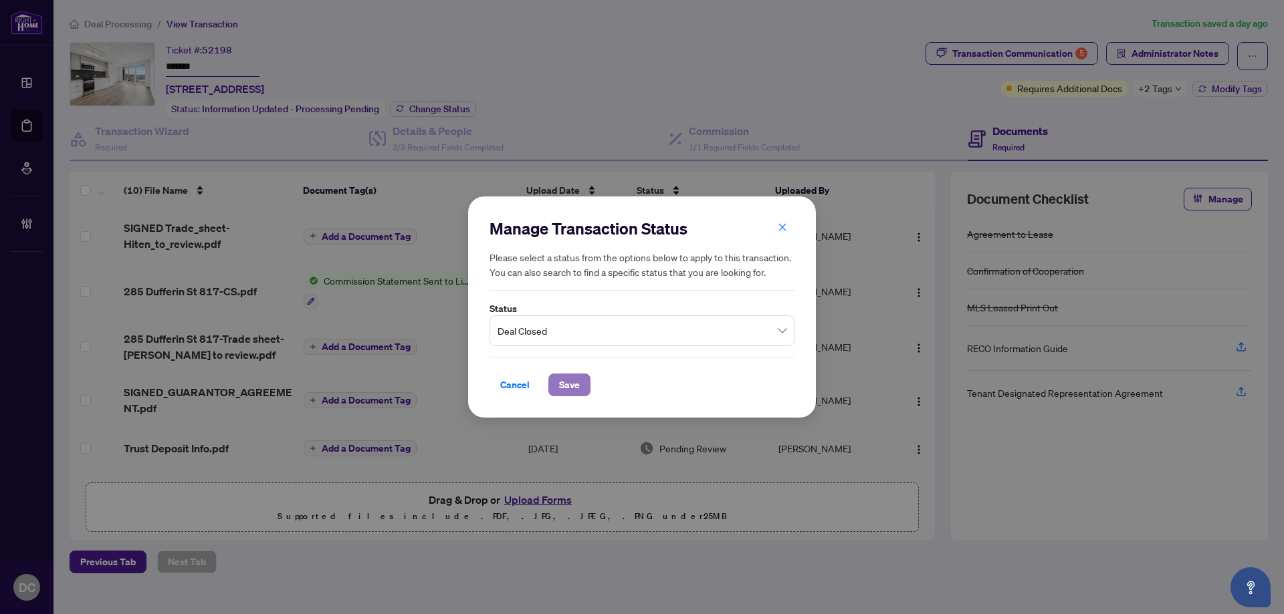
click at [562, 378] on span "Save" at bounding box center [569, 384] width 21 height 21
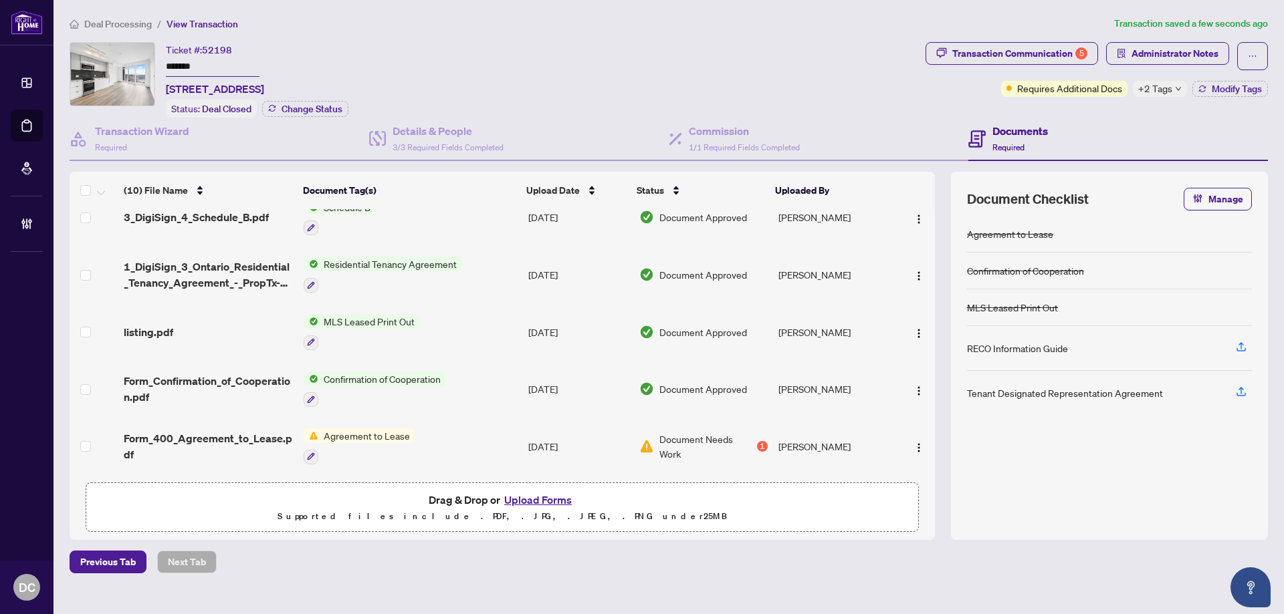
scroll to position [283, 0]
click at [476, 380] on td "Confirmation of Cooperation" at bounding box center [410, 389] width 225 height 57
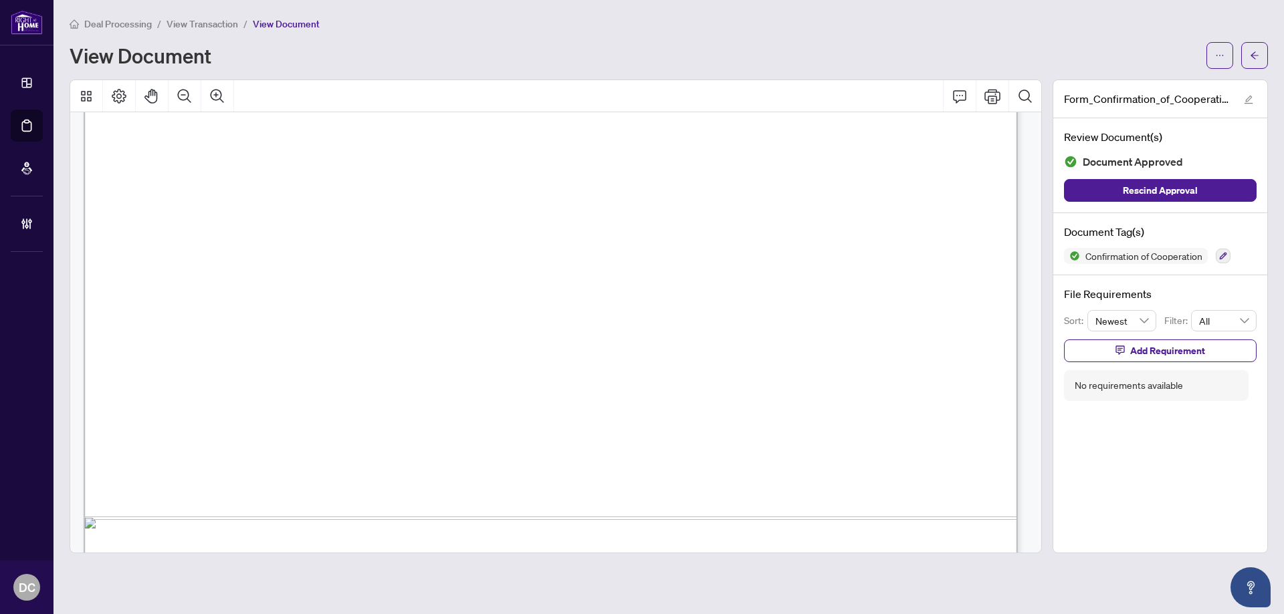
scroll to position [669, 0]
click at [1248, 54] on button "button" at bounding box center [1254, 55] width 27 height 27
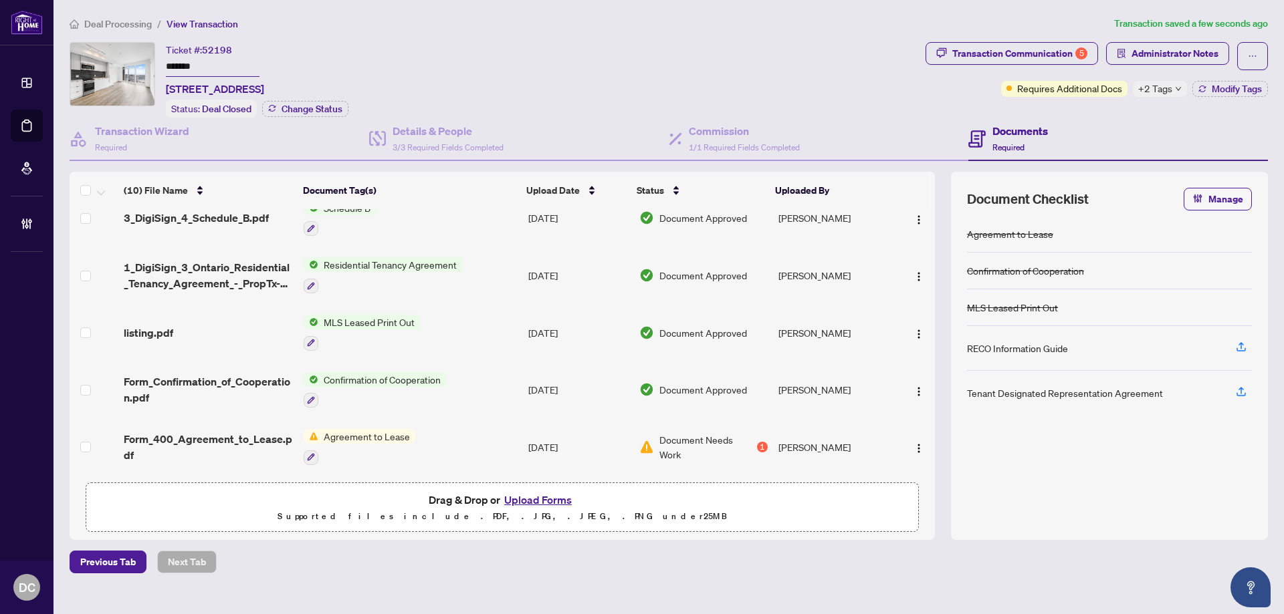
scroll to position [283, 0]
click at [467, 446] on td "Agreement to Lease" at bounding box center [410, 446] width 225 height 57
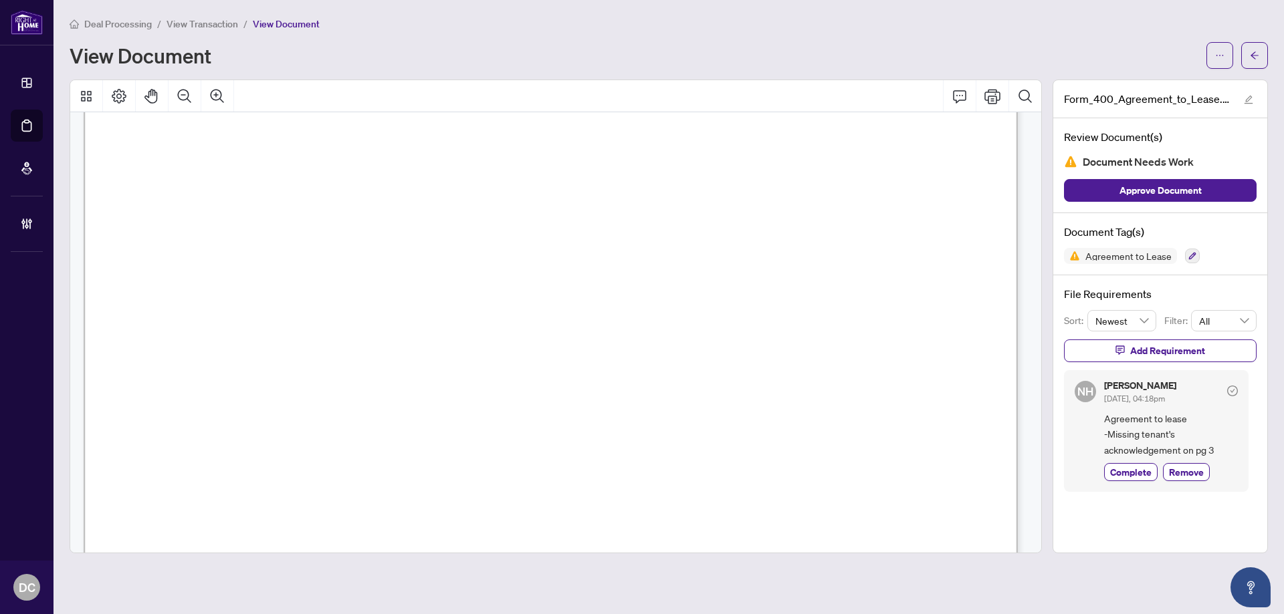
scroll to position [2785, 0]
click at [1258, 57] on icon "arrow-left" at bounding box center [1253, 55] width 9 height 9
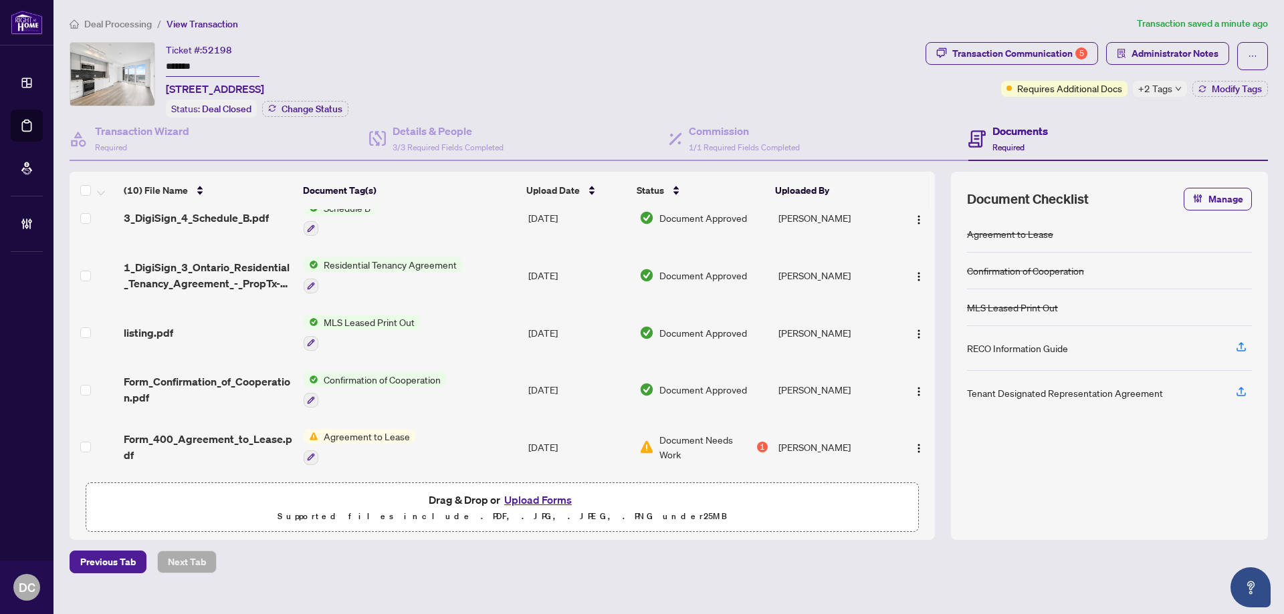
scroll to position [283, 0]
click at [497, 320] on td "MLS Leased Print Out" at bounding box center [410, 332] width 225 height 57
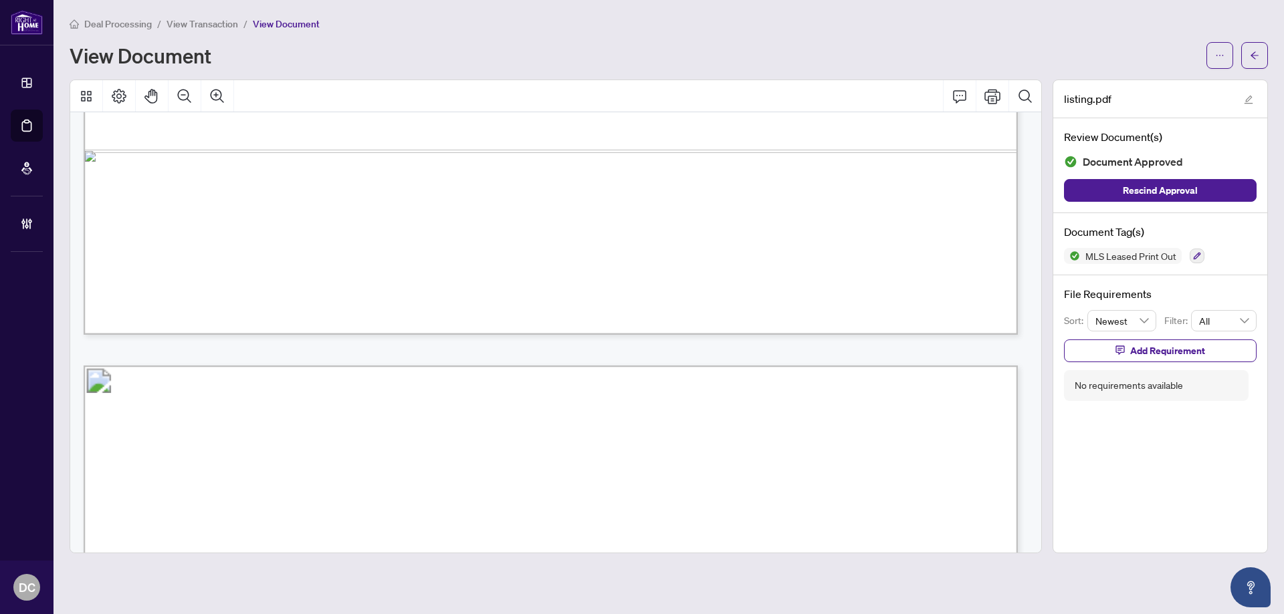
scroll to position [1149, 0]
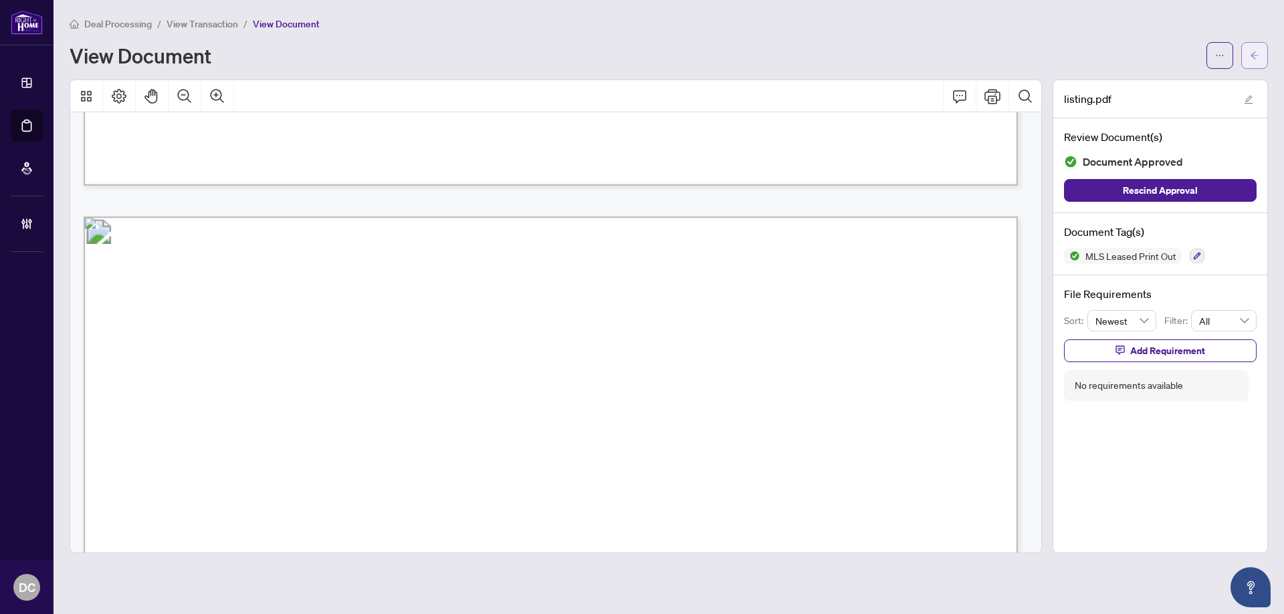
click at [1259, 51] on button "button" at bounding box center [1254, 55] width 27 height 27
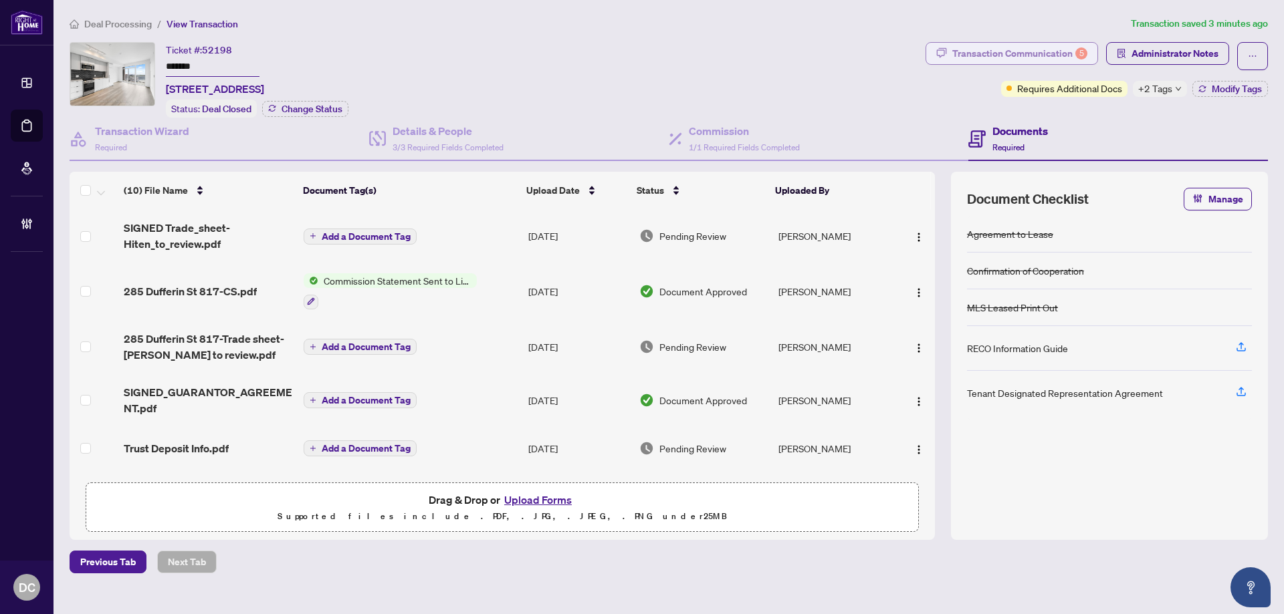
click at [1071, 53] on div "Transaction Communication 5" at bounding box center [1019, 53] width 135 height 21
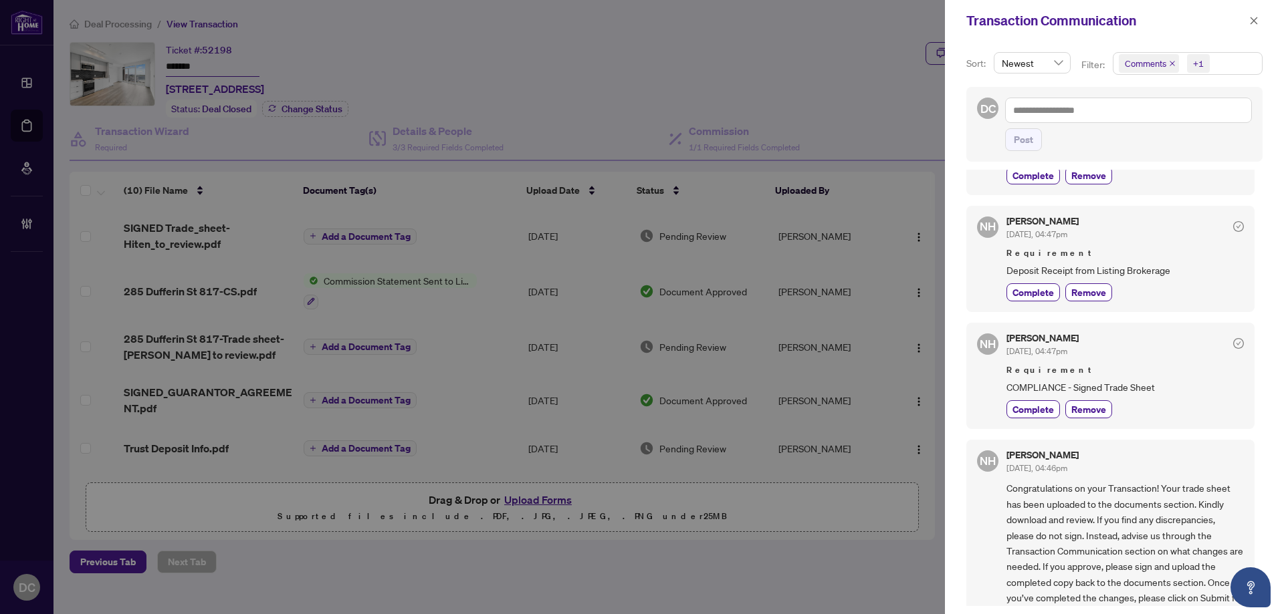
scroll to position [401, 0]
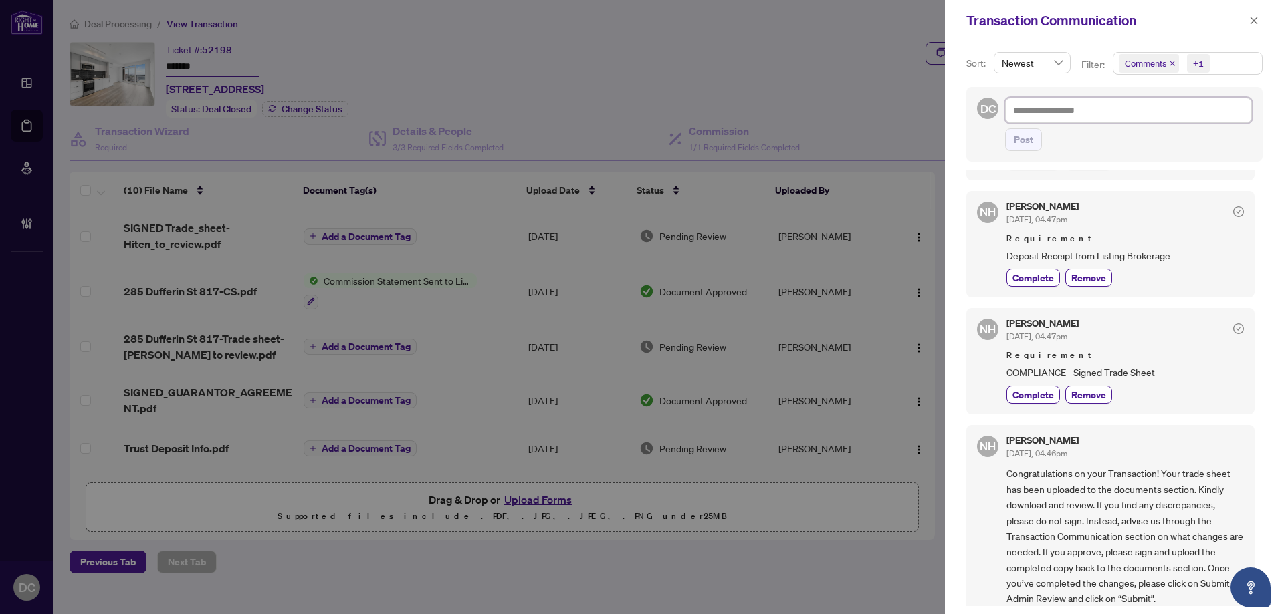
click at [1146, 116] on textarea at bounding box center [1128, 110] width 247 height 25
paste textarea "**********"
type textarea "**********"
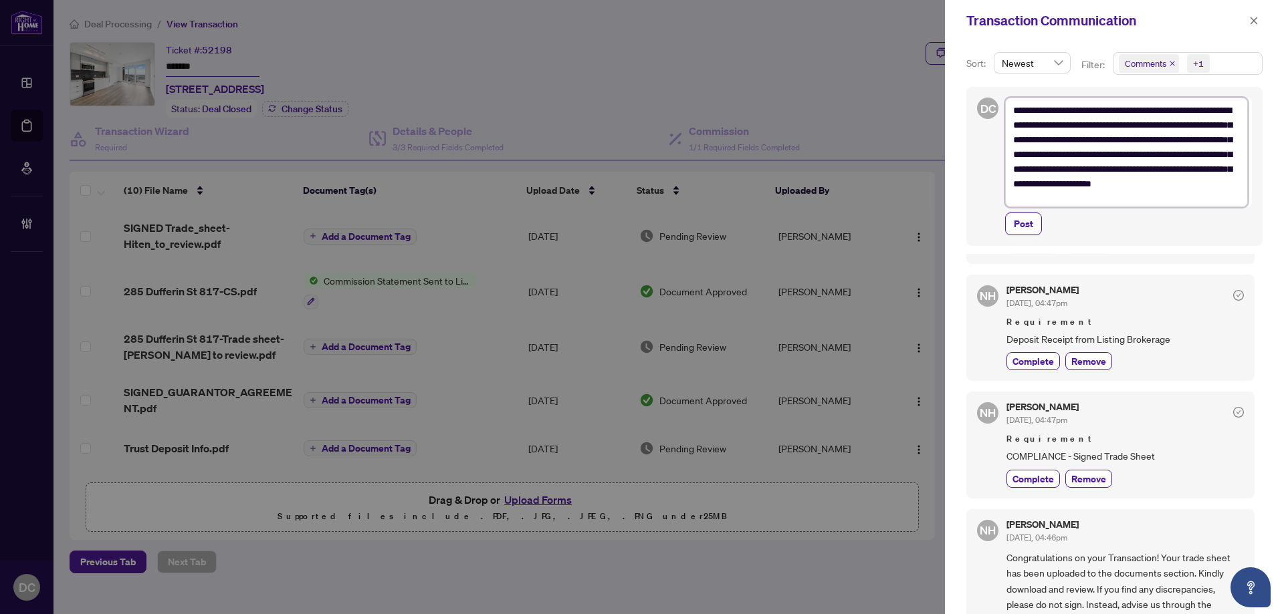
scroll to position [0, 0]
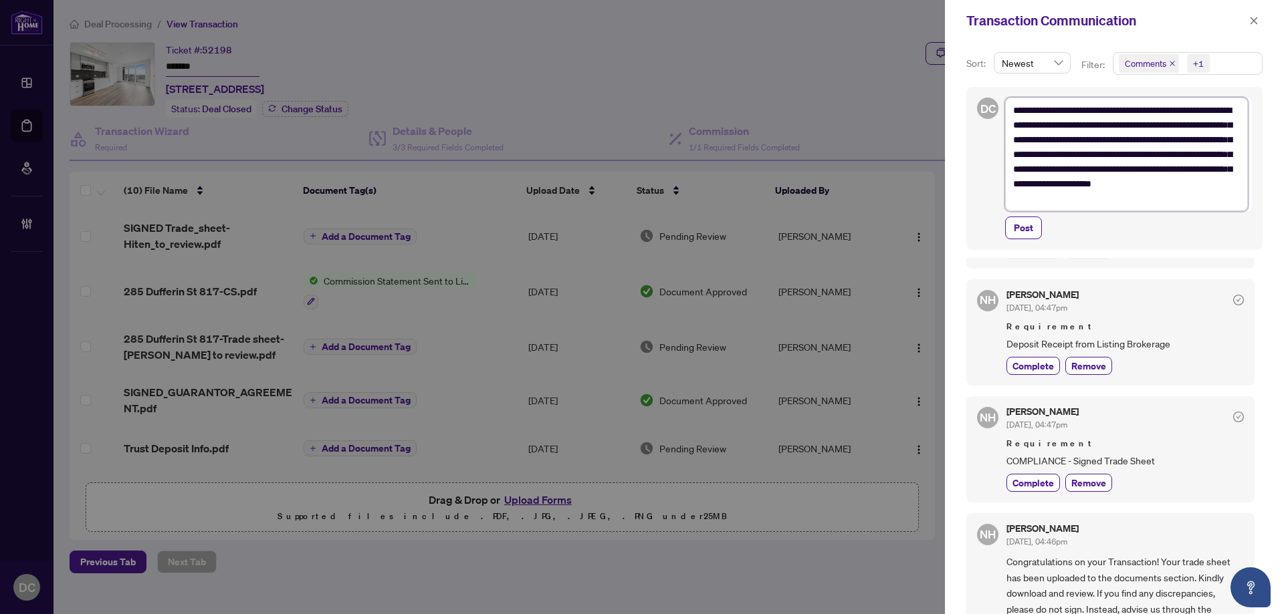
click at [1014, 111] on textarea "**********" at bounding box center [1126, 155] width 243 height 114
type textarea "**********"
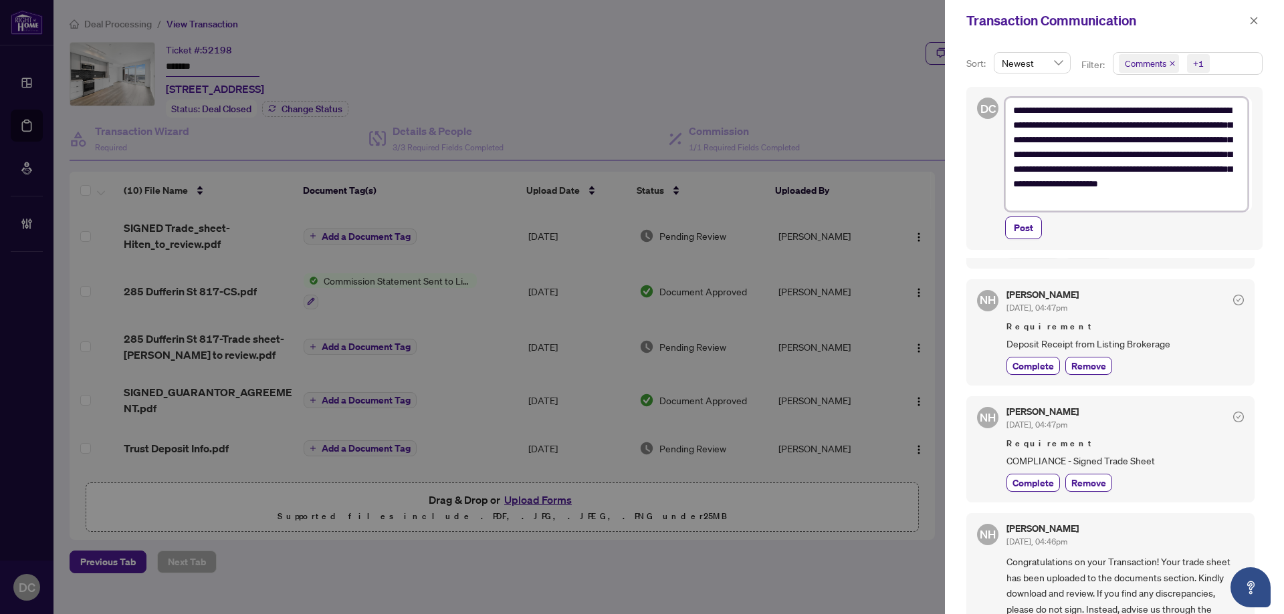
type textarea "**********"
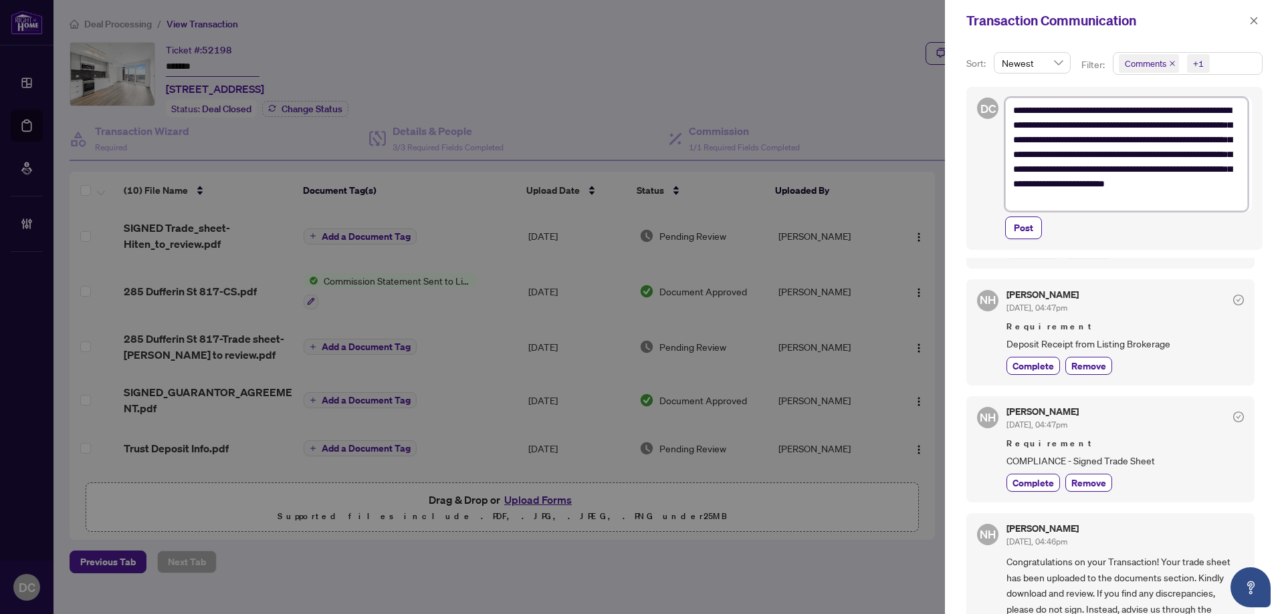
type textarea "**********"
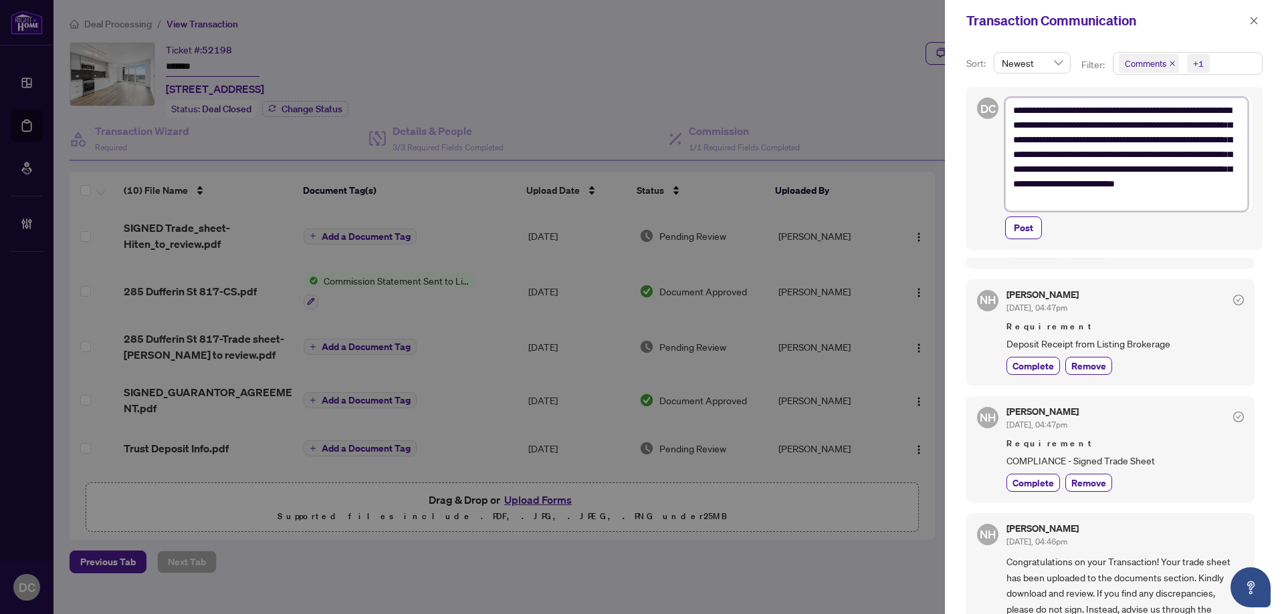
type textarea "**********"
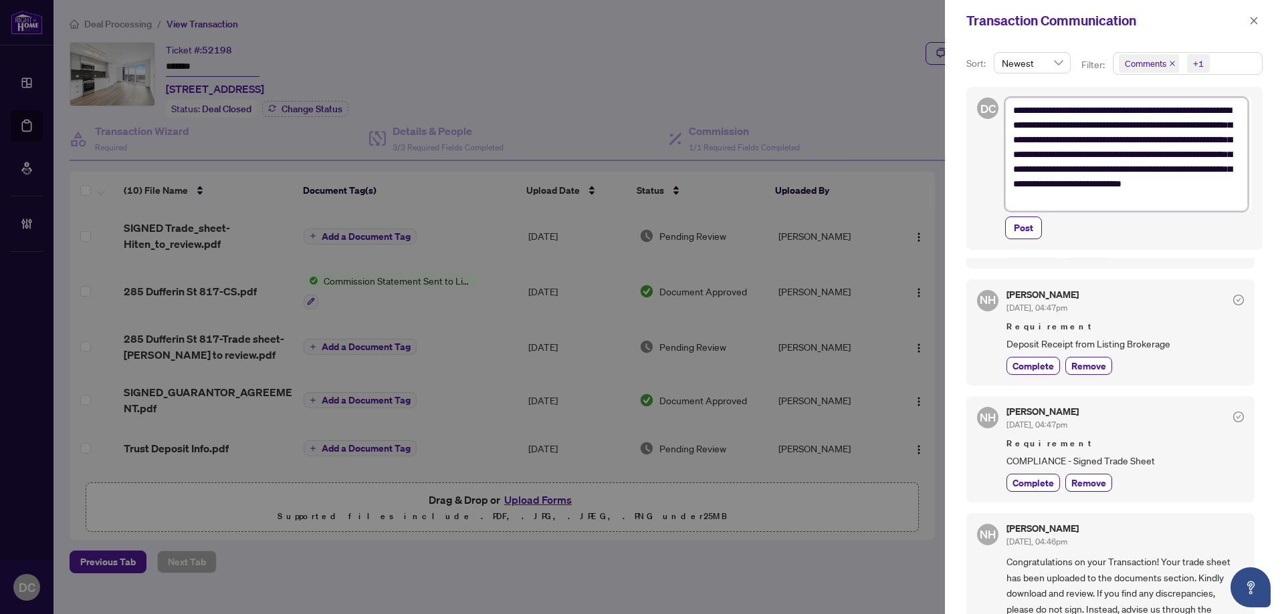
type textarea "**********"
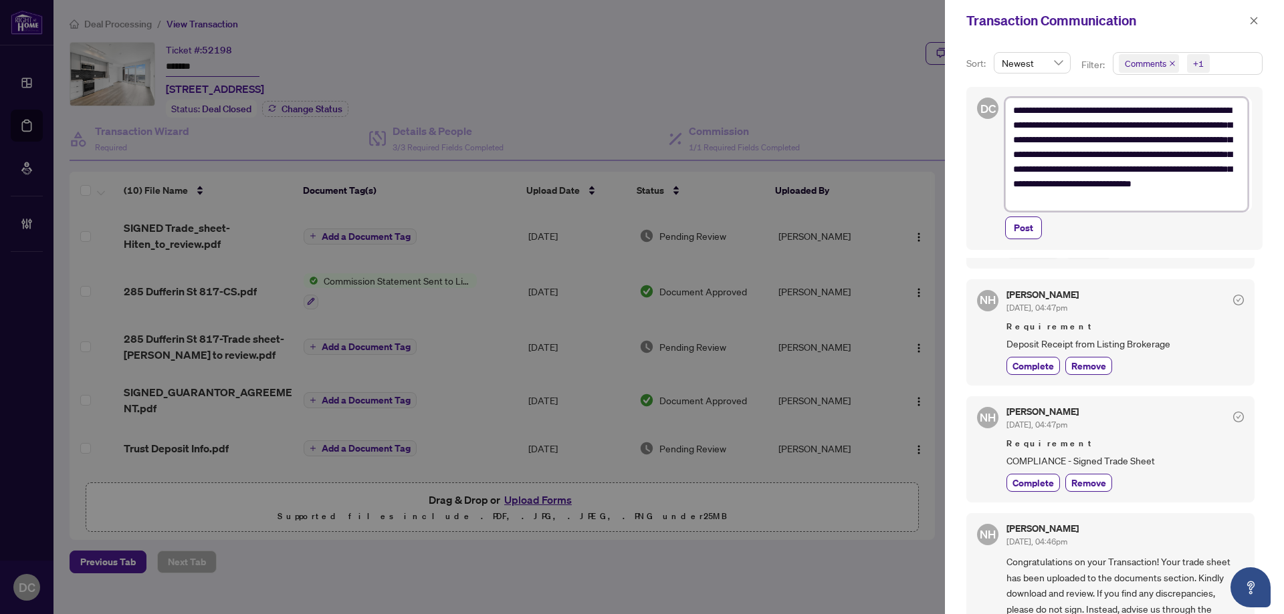
type textarea "**********"
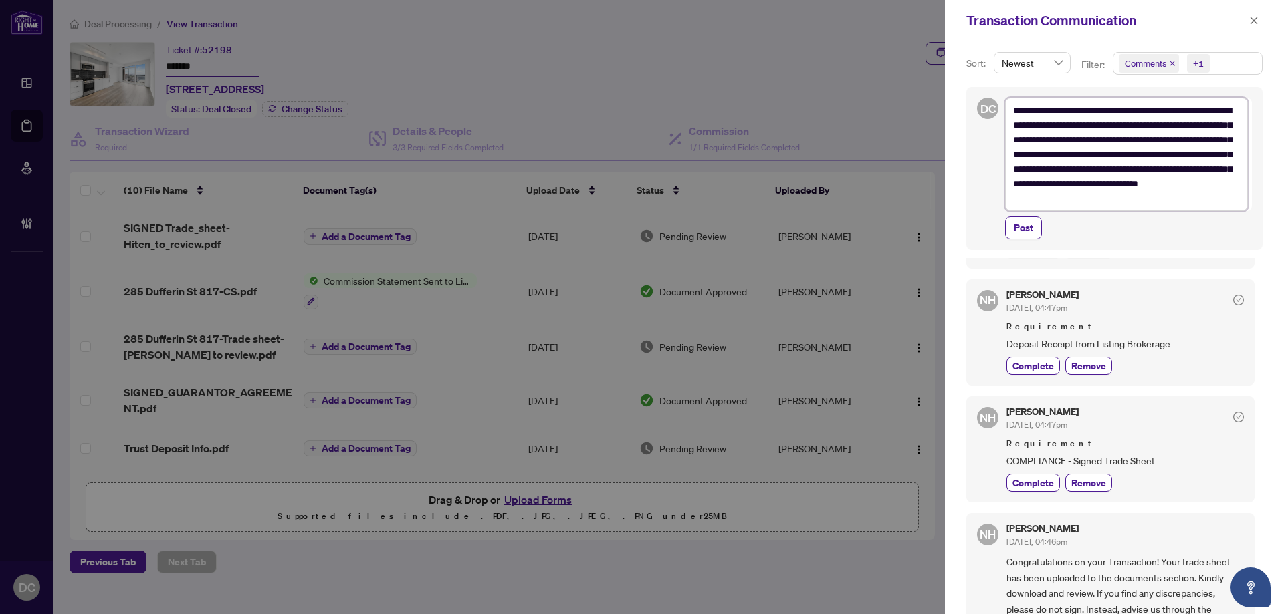
type textarea "**********"
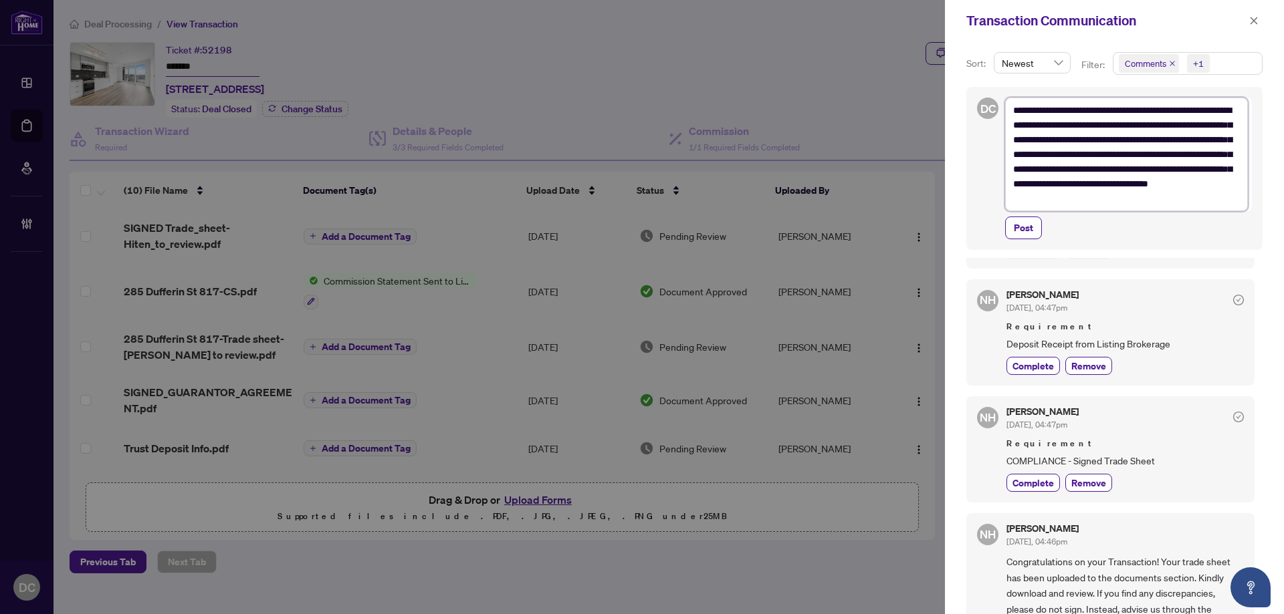
type textarea "**********"
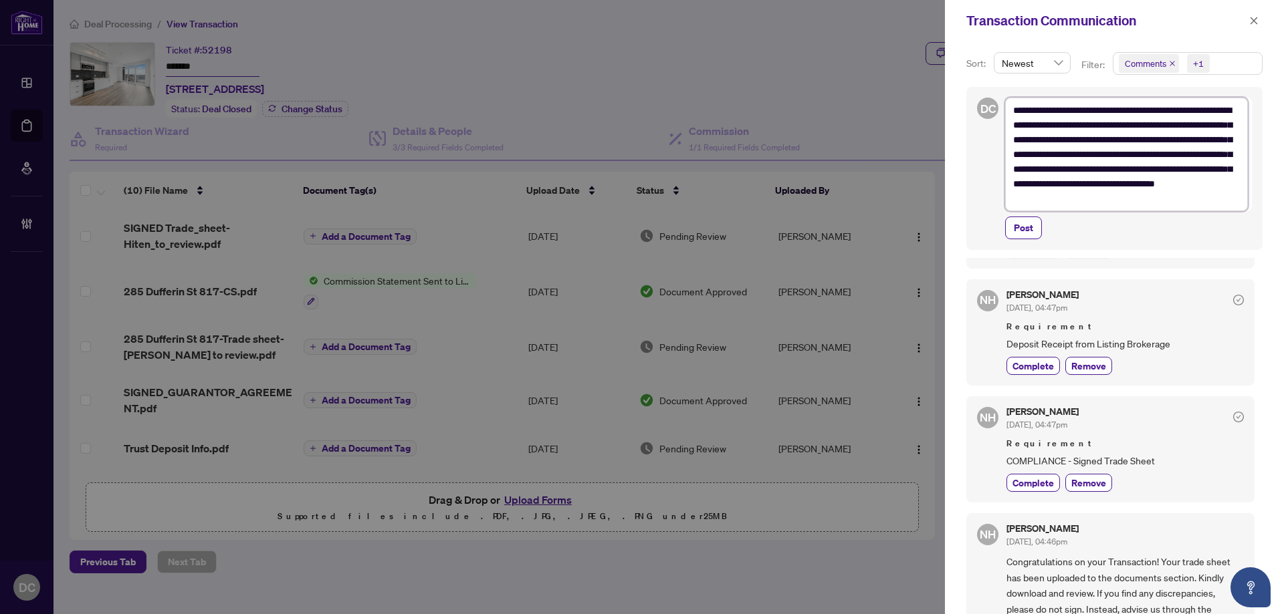
type textarea "**********"
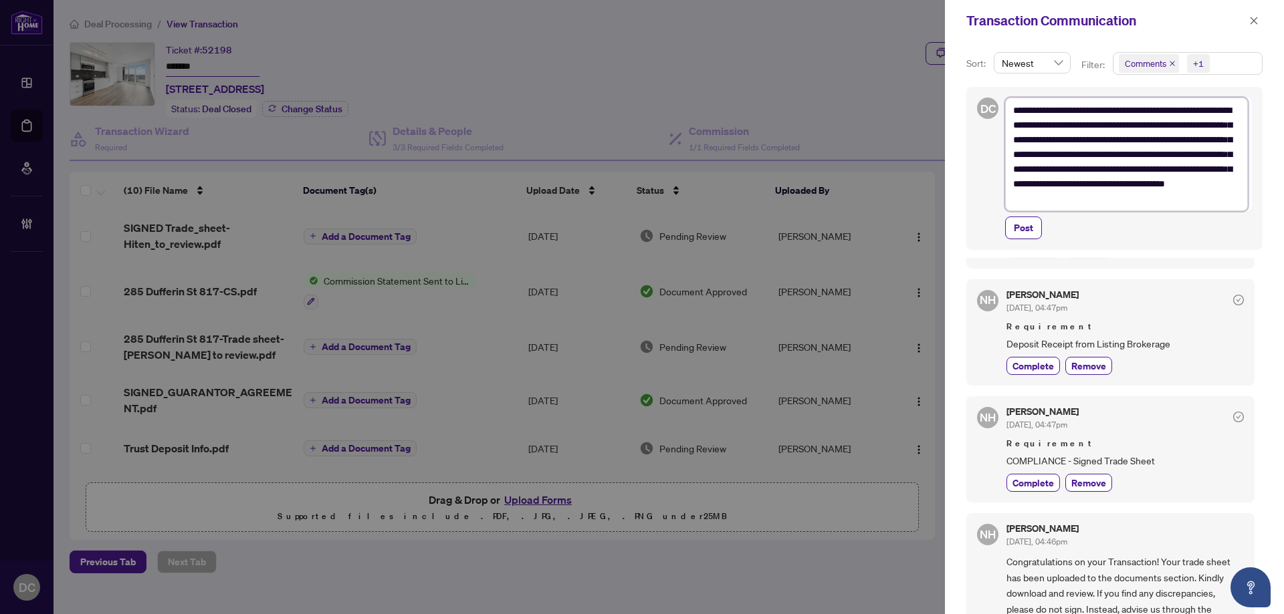
type textarea "**********"
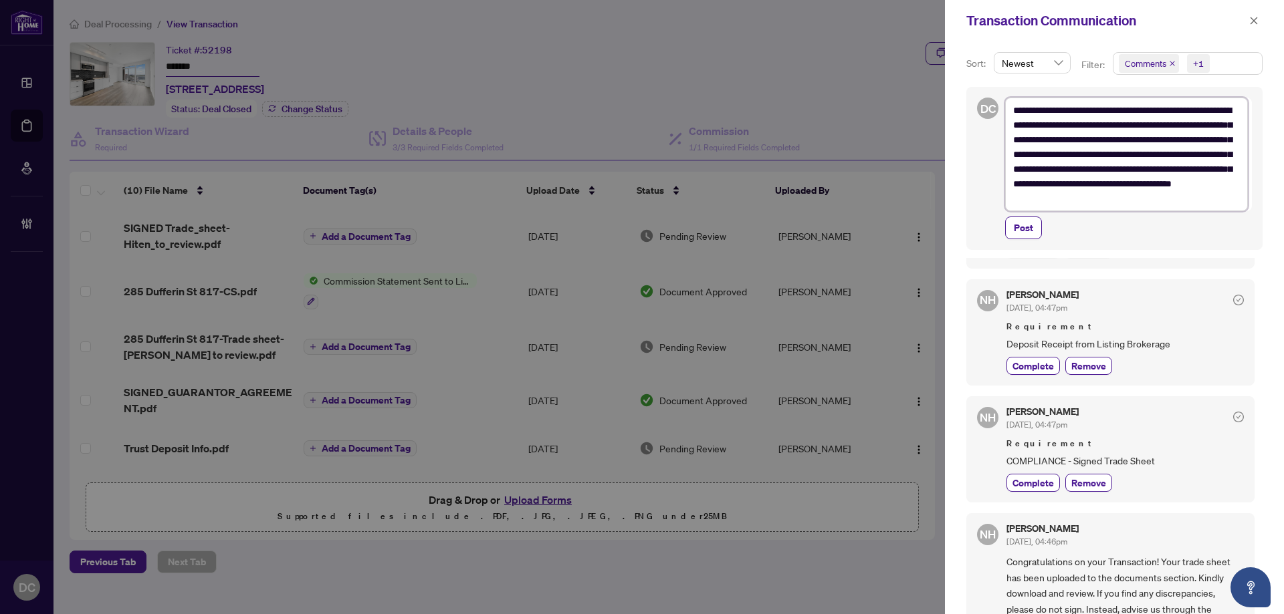
type textarea "**********"
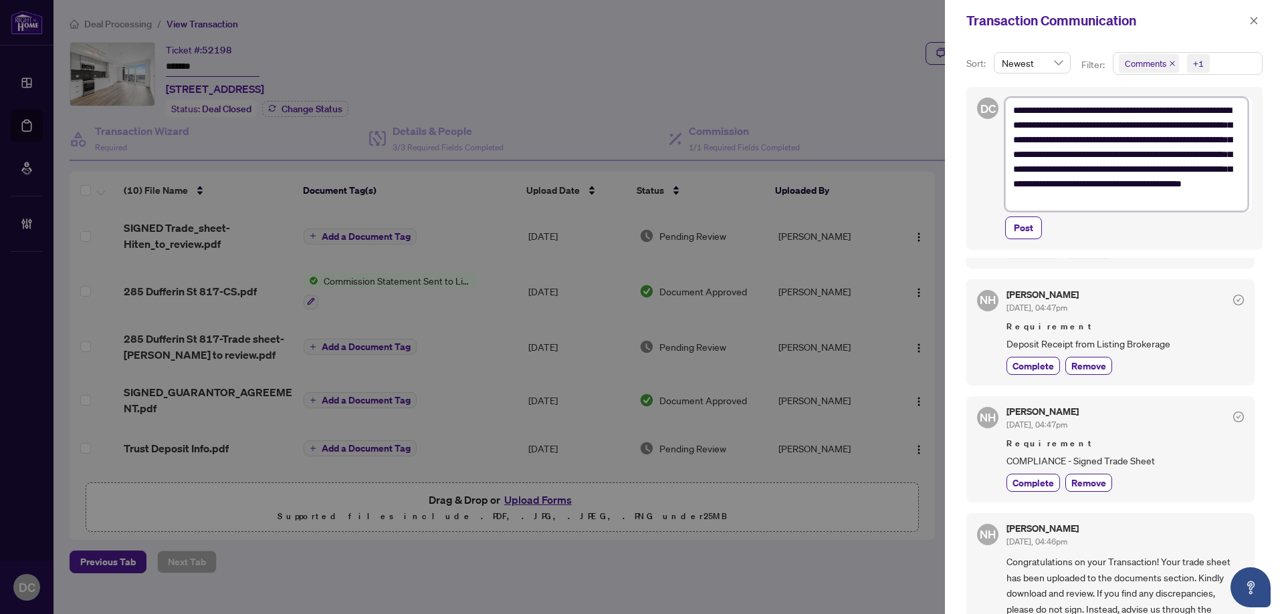
type textarea "**********"
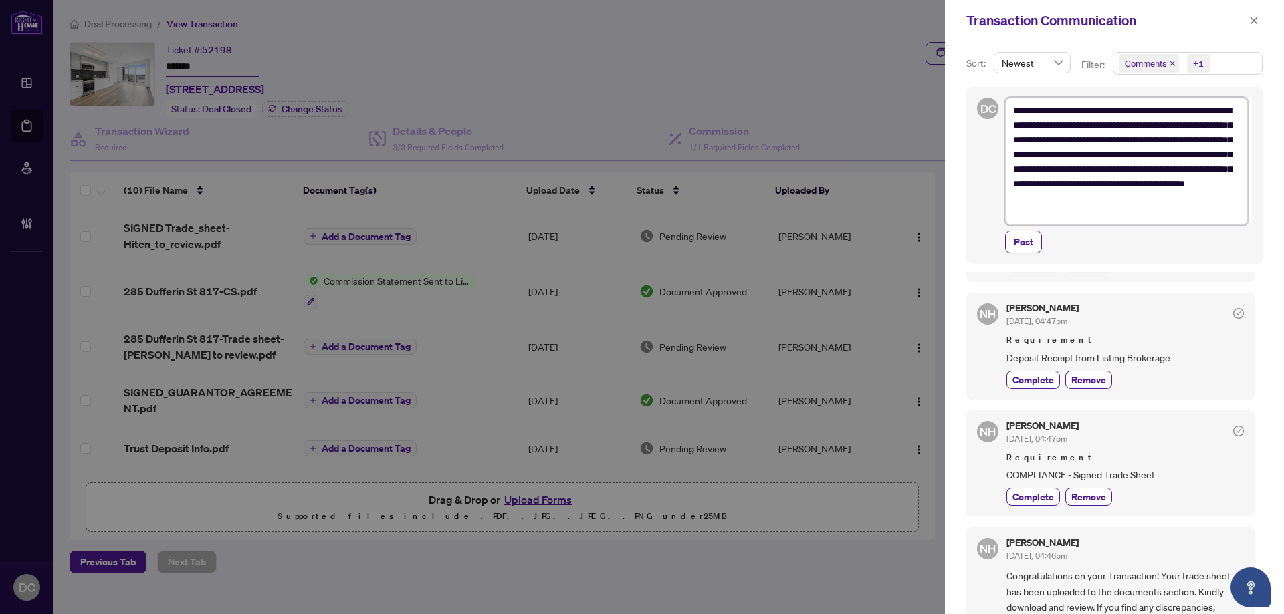
type textarea "**********"
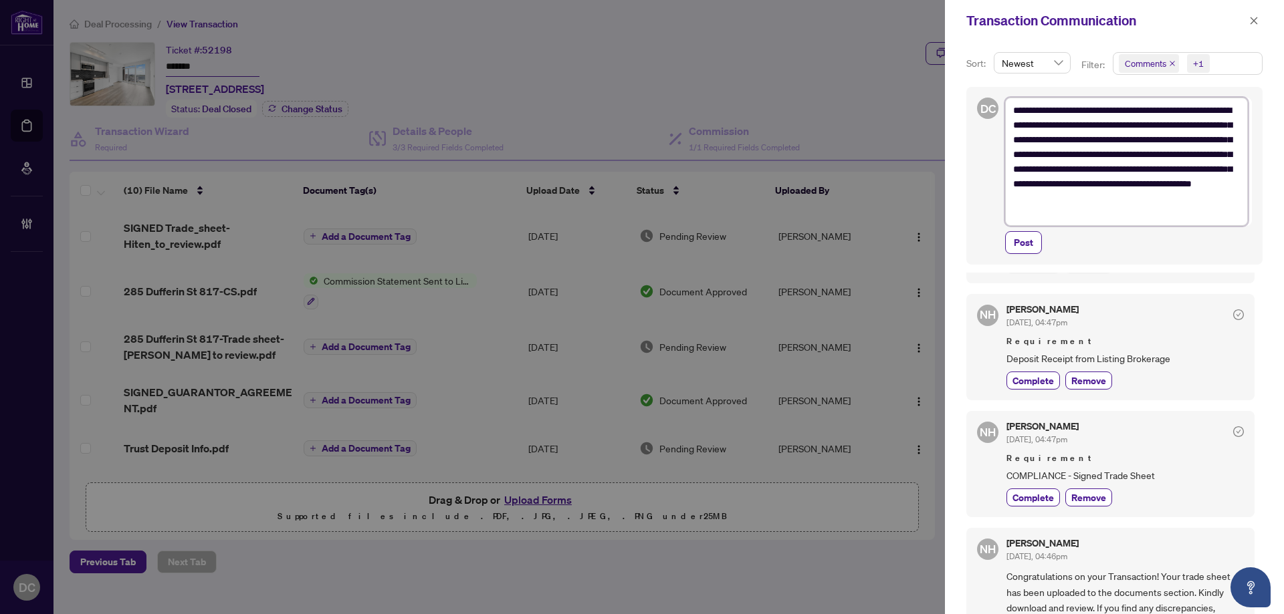
type textarea "**********"
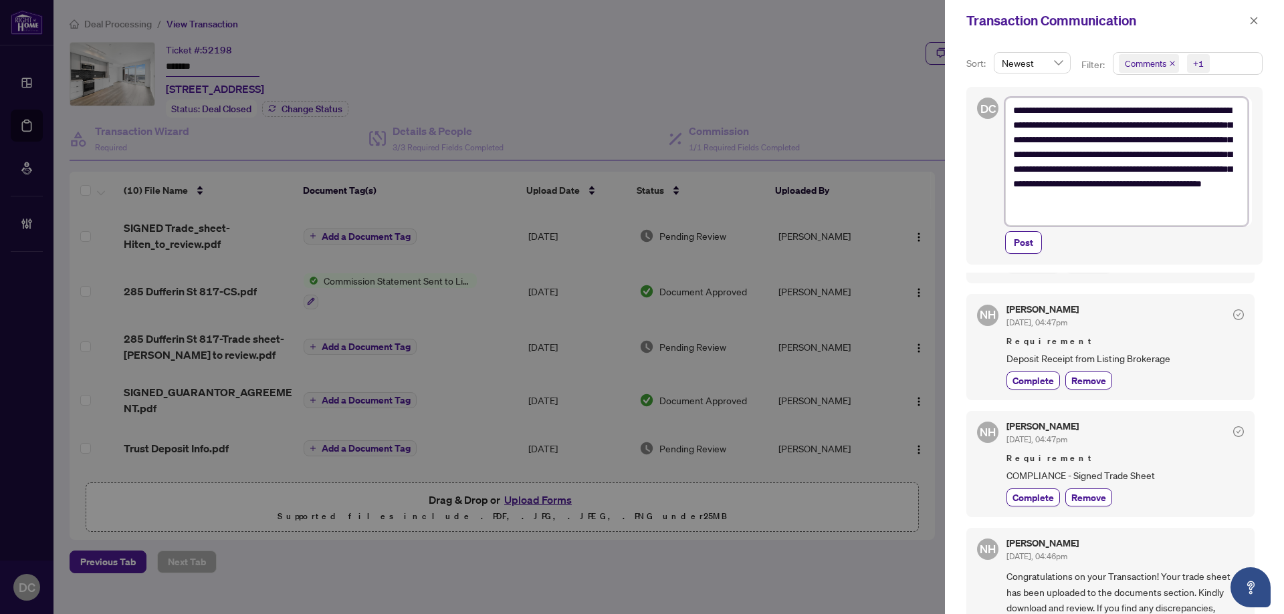
type textarea "**********"
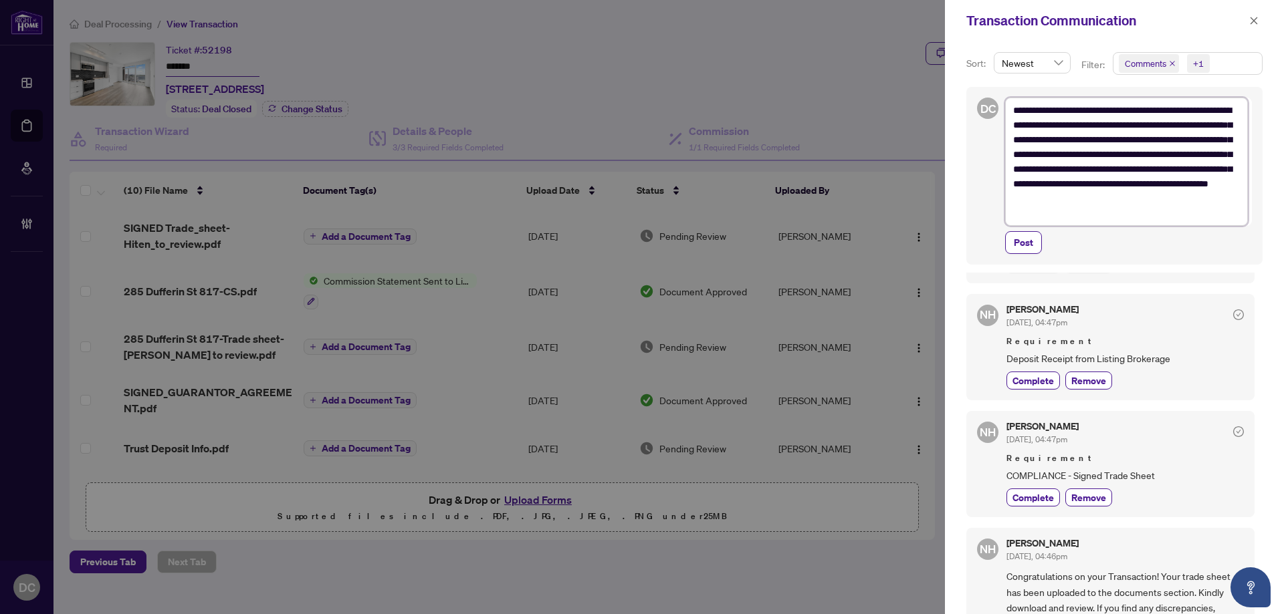
type textarea "**********"
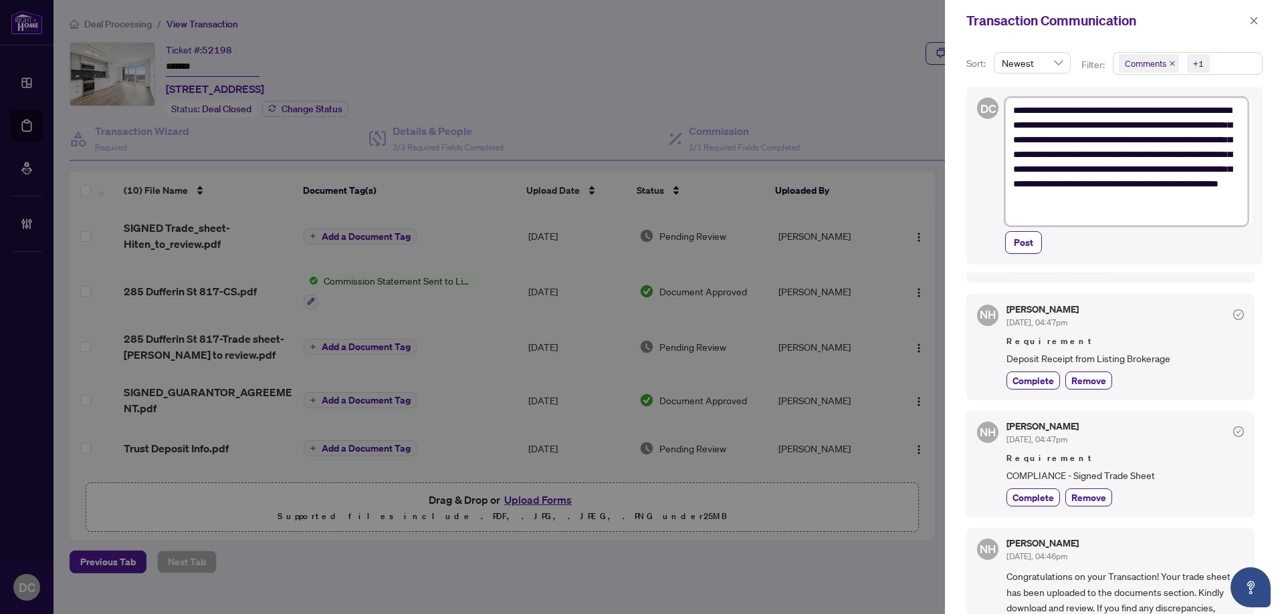
type textarea "**********"
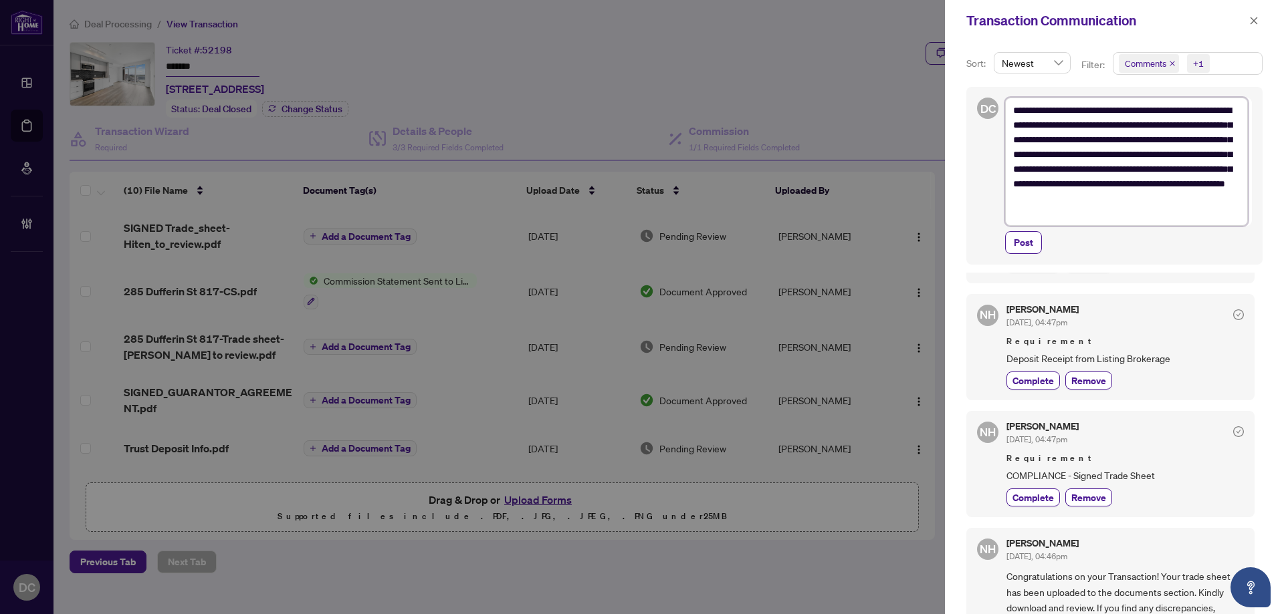
type textarea "**********"
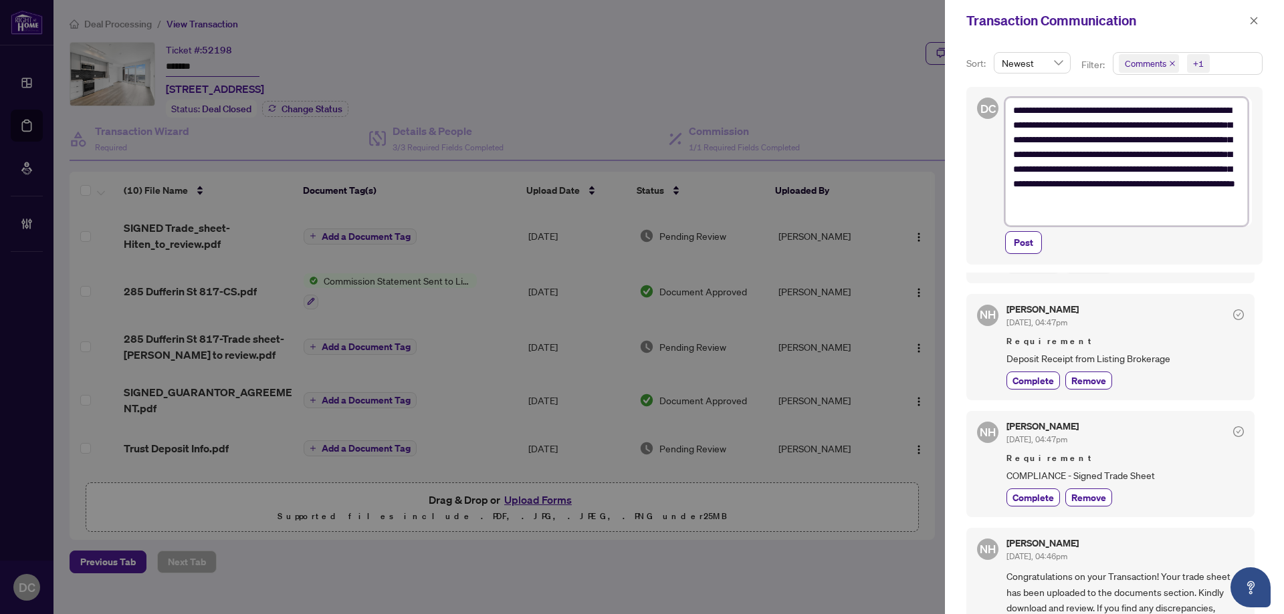
type textarea "**********"
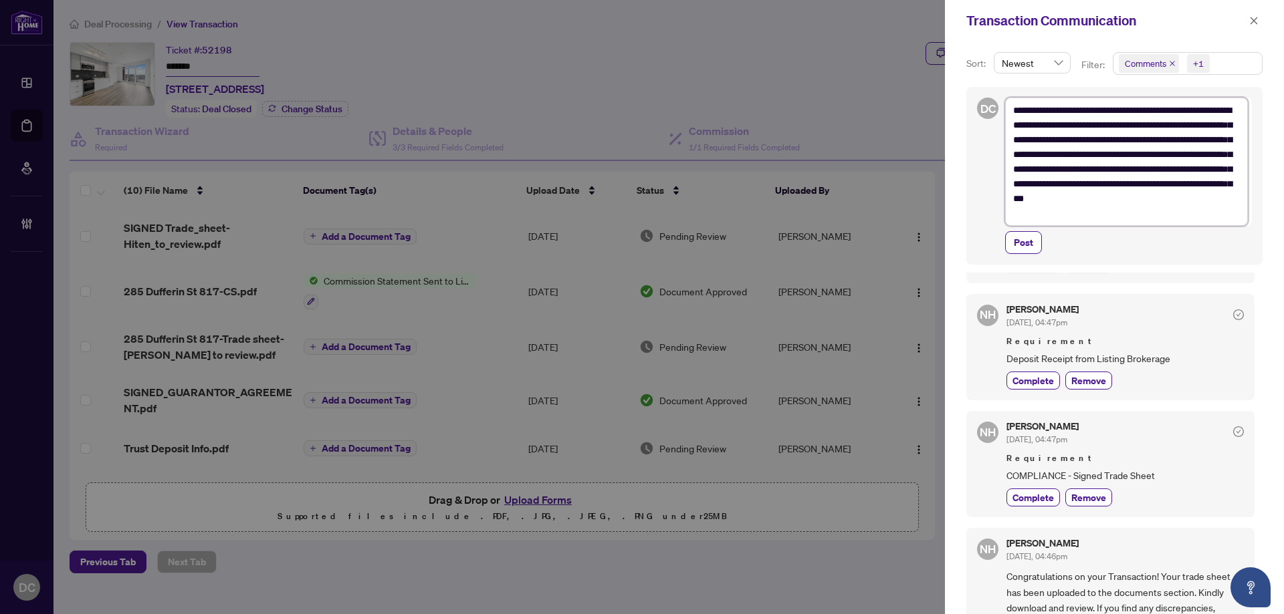
type textarea "**********"
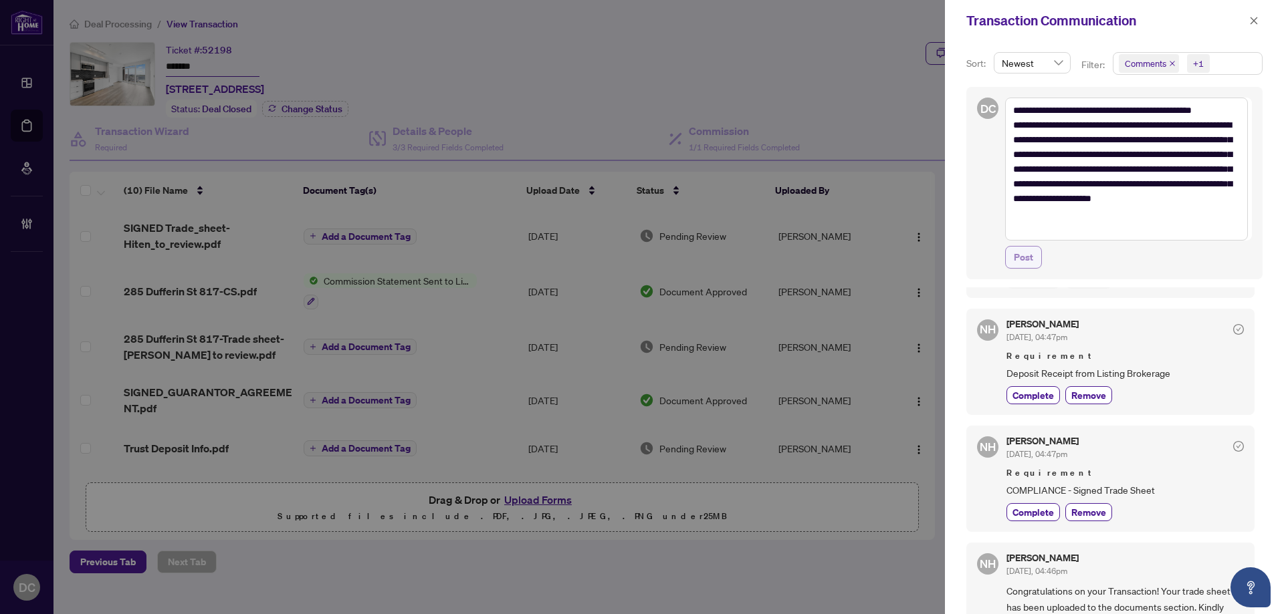
click at [1034, 261] on button "Post" at bounding box center [1023, 257] width 37 height 23
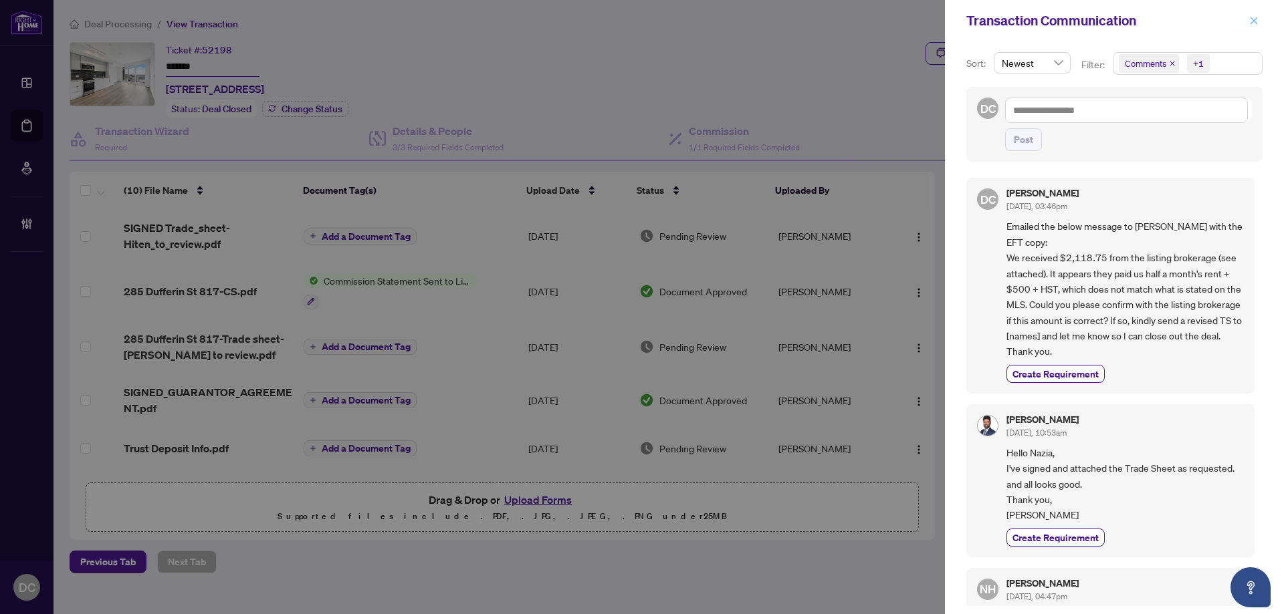
click at [1251, 19] on icon "close" at bounding box center [1253, 20] width 7 height 7
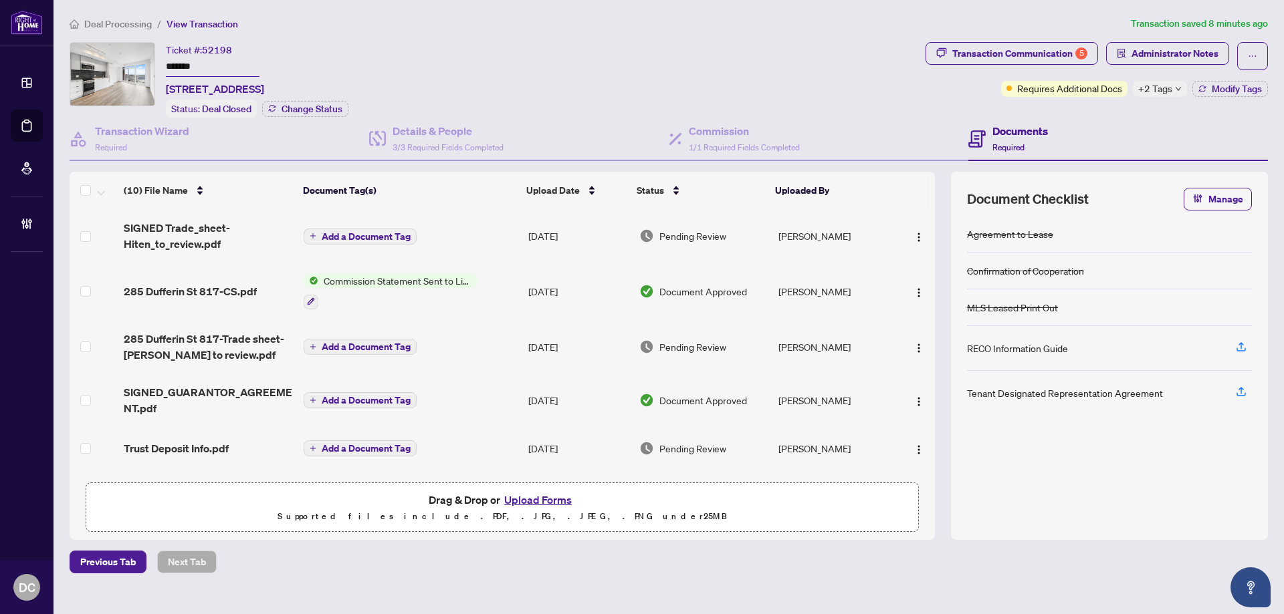
click at [130, 23] on span "Deal Processing" at bounding box center [118, 24] width 68 height 12
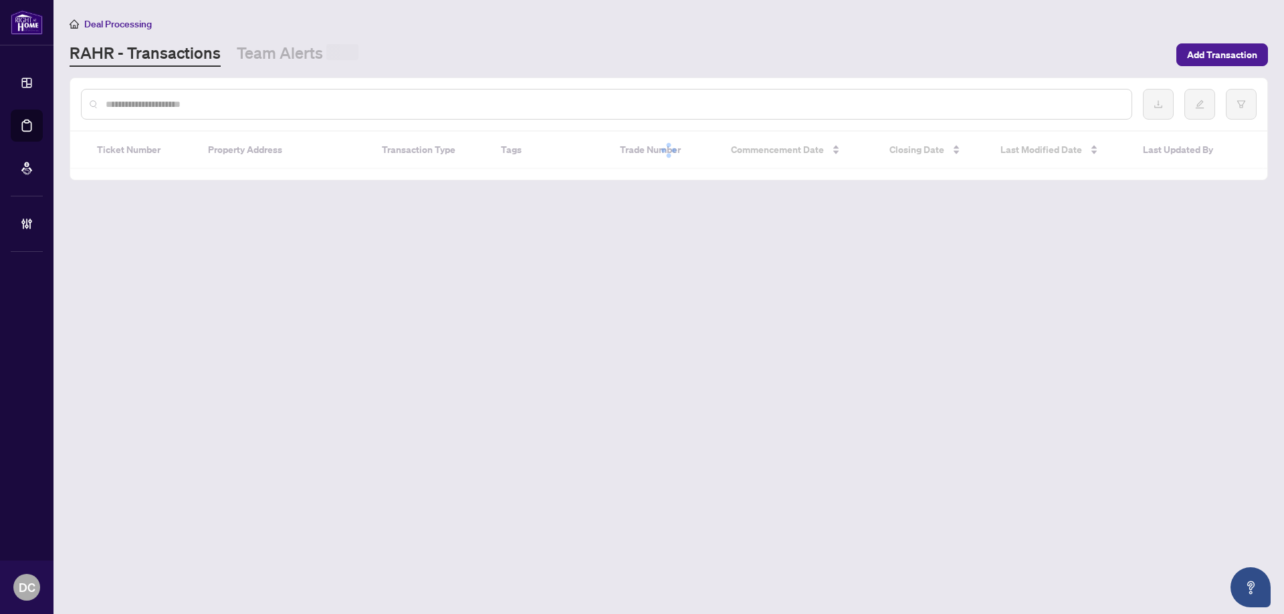
drag, startPoint x: 185, startPoint y: 102, endPoint x: 214, endPoint y: 118, distance: 33.3
click at [186, 102] on input "text" at bounding box center [613, 104] width 1015 height 15
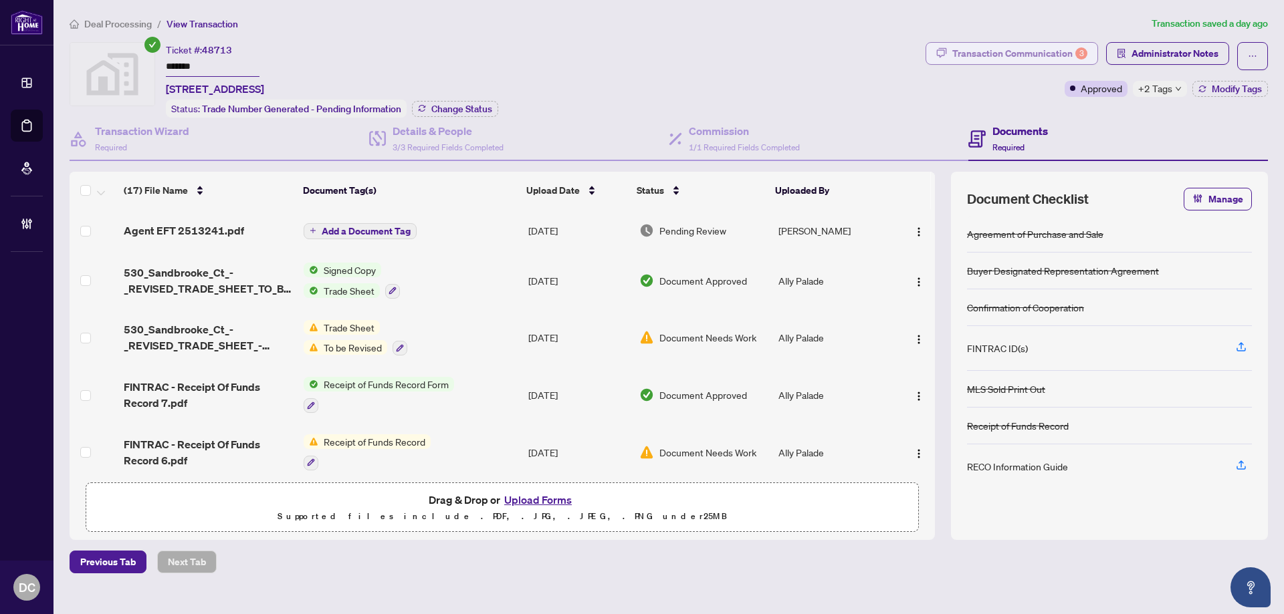
click at [1064, 57] on div "Transaction Communication 3" at bounding box center [1019, 53] width 135 height 21
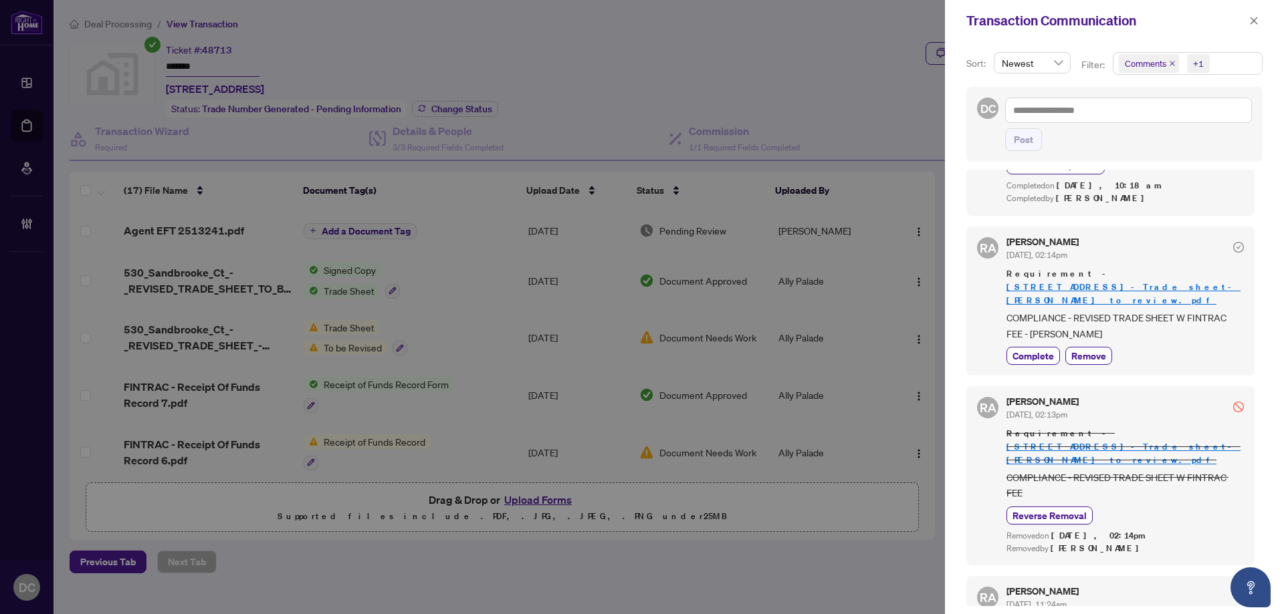
scroll to position [802, 0]
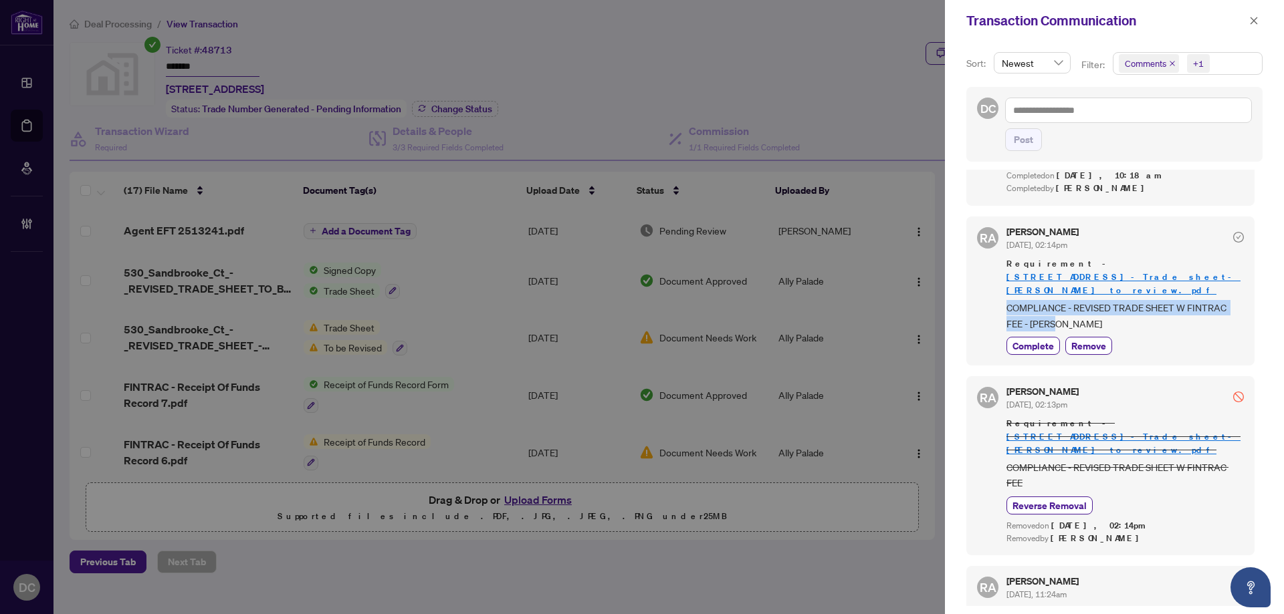
drag, startPoint x: 1076, startPoint y: 301, endPoint x: 1007, endPoint y: 282, distance: 72.0
click at [1007, 300] on span "COMPLIANCE - REVISED TRADE SHEET W FINTRAC FEE - [PERSON_NAME]" at bounding box center [1124, 315] width 237 height 31
copy span "COMPLIANCE - REVISED TRADE SHEET W FINTRAC FEE - [PERSON_NAME]"
click at [1249, 19] on icon "close" at bounding box center [1253, 20] width 9 height 9
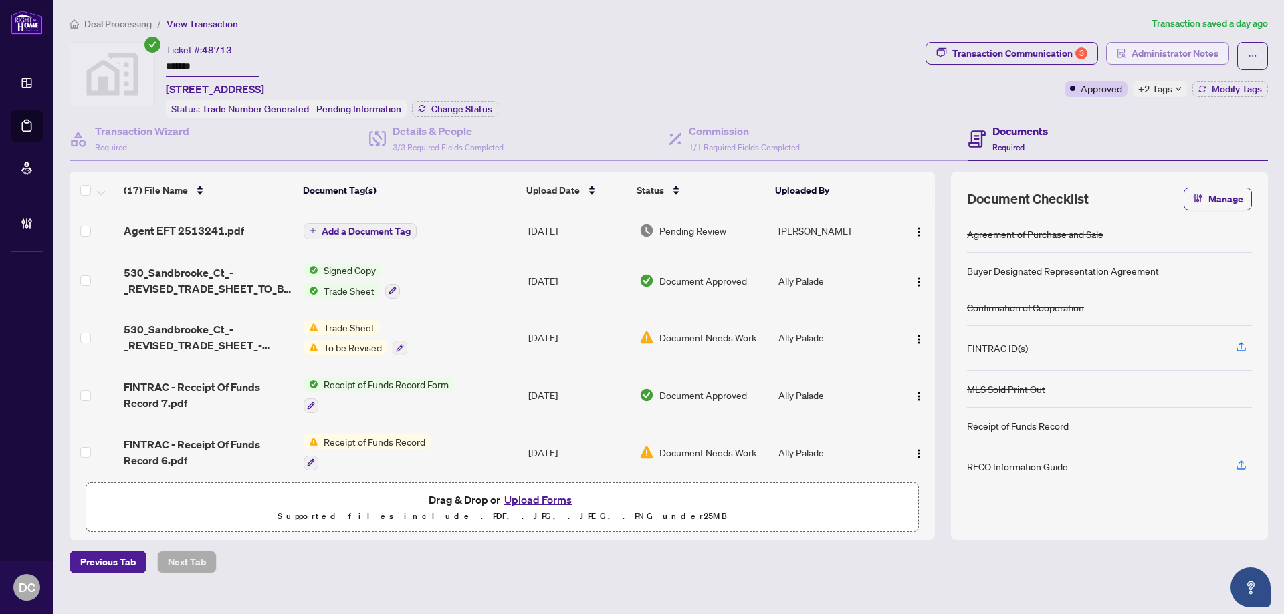
click at [1208, 50] on span "Administrator Notes" at bounding box center [1174, 53] width 87 height 21
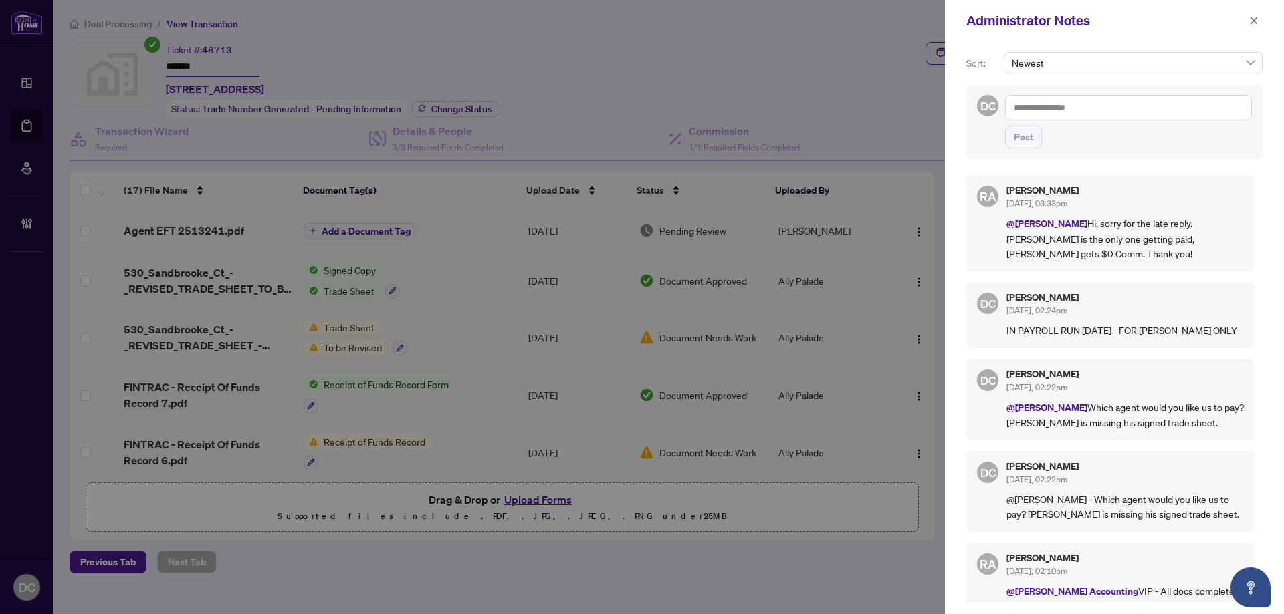
click at [1130, 103] on textarea at bounding box center [1128, 107] width 247 height 25
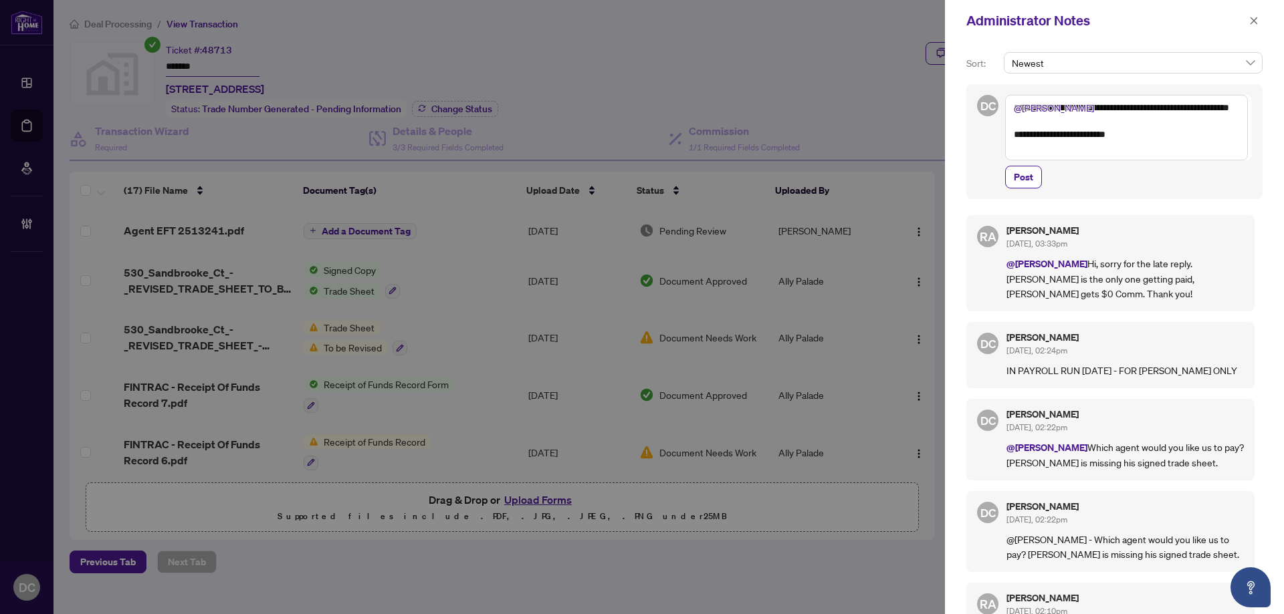
click at [1093, 138] on textarea "**********" at bounding box center [1126, 128] width 243 height 66
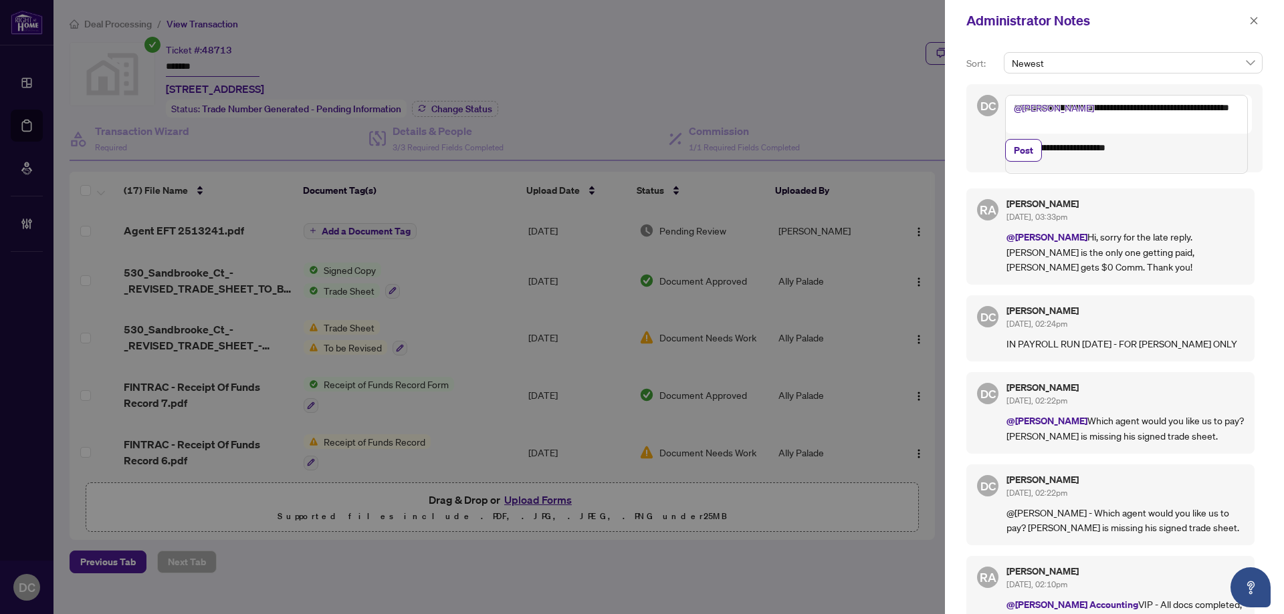
paste textarea "**********"
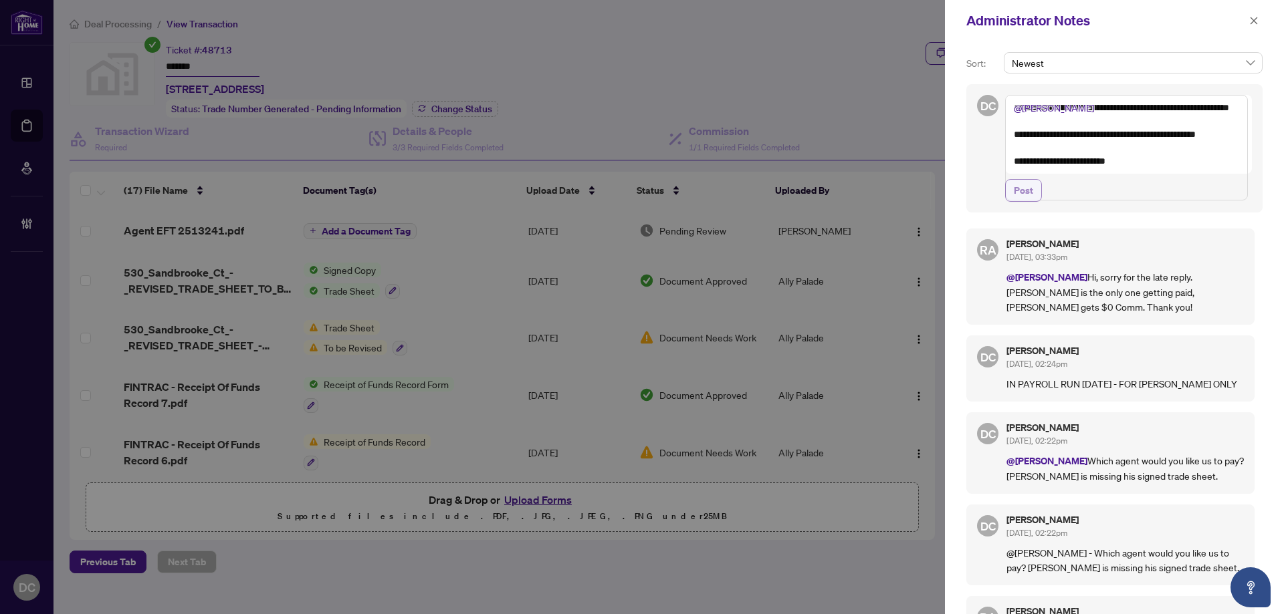
type textarea "**********"
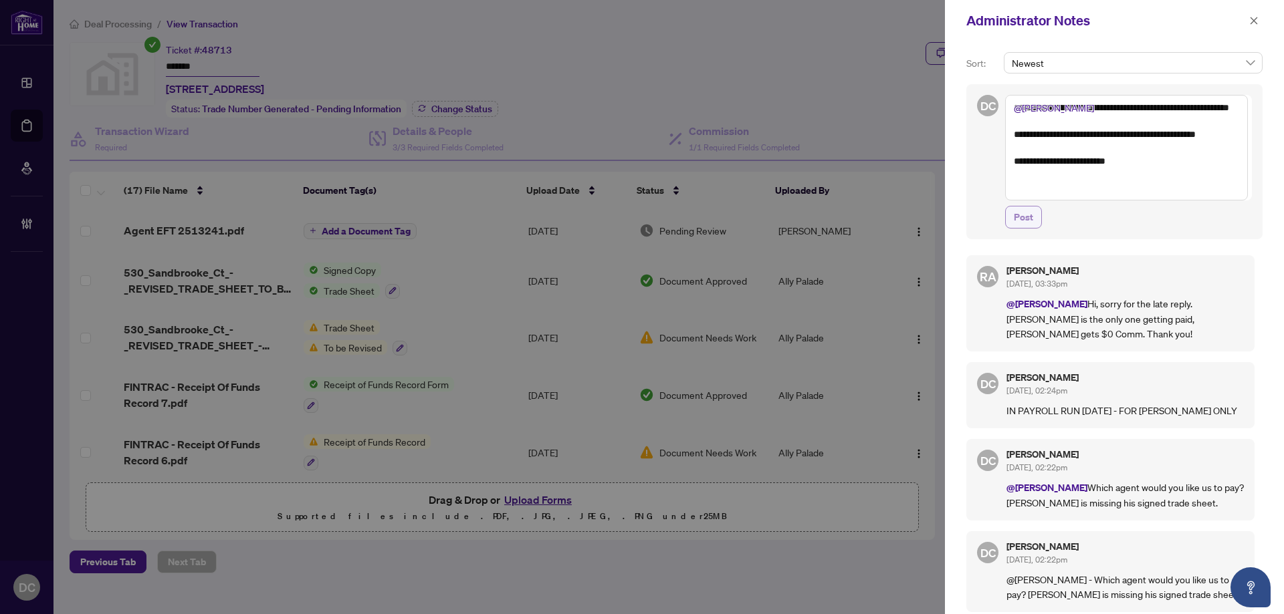
click at [1031, 211] on span "Post" at bounding box center [1022, 217] width 19 height 21
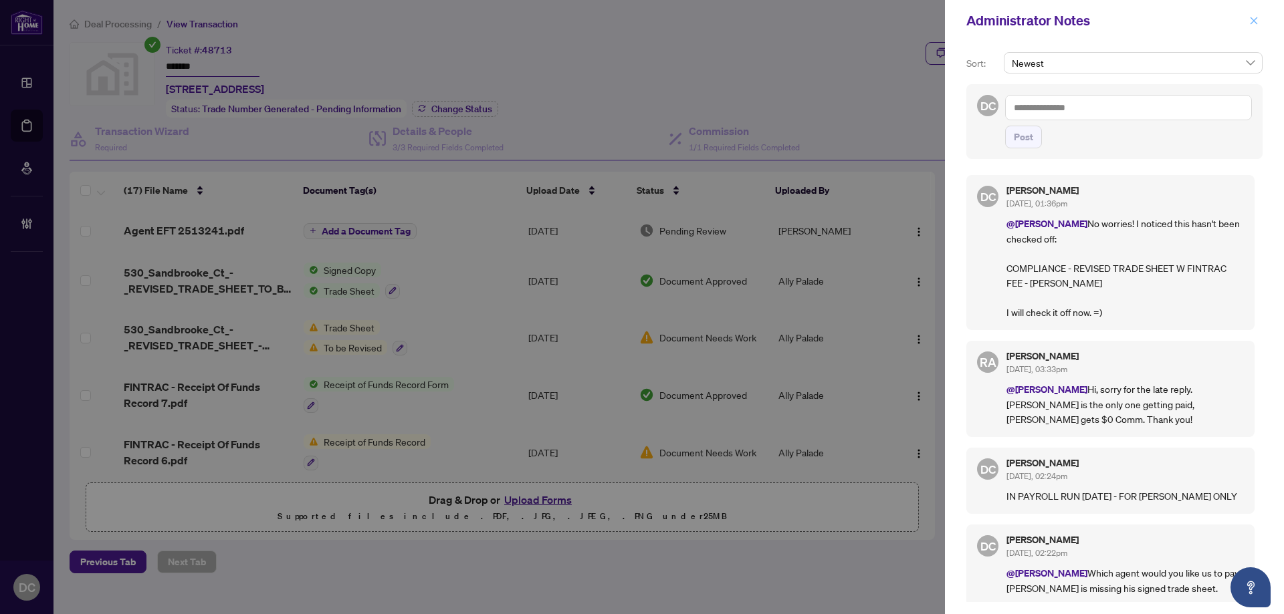
click at [1253, 30] on span "button" at bounding box center [1253, 20] width 9 height 21
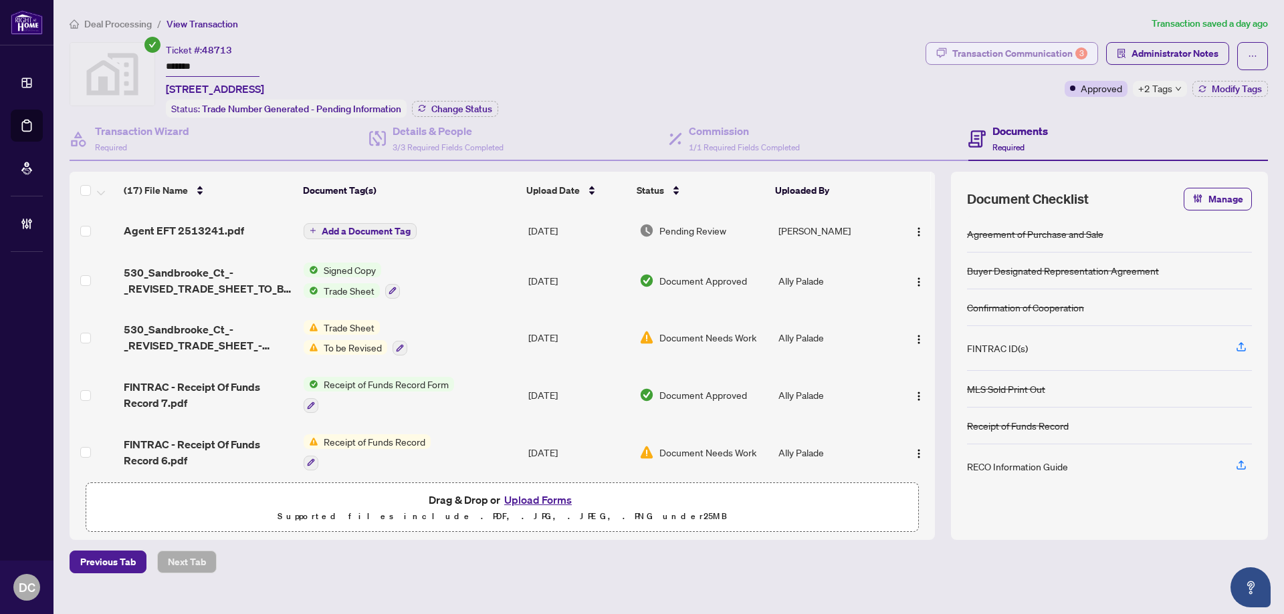
click at [1040, 51] on div "Transaction Communication 3" at bounding box center [1019, 53] width 135 height 21
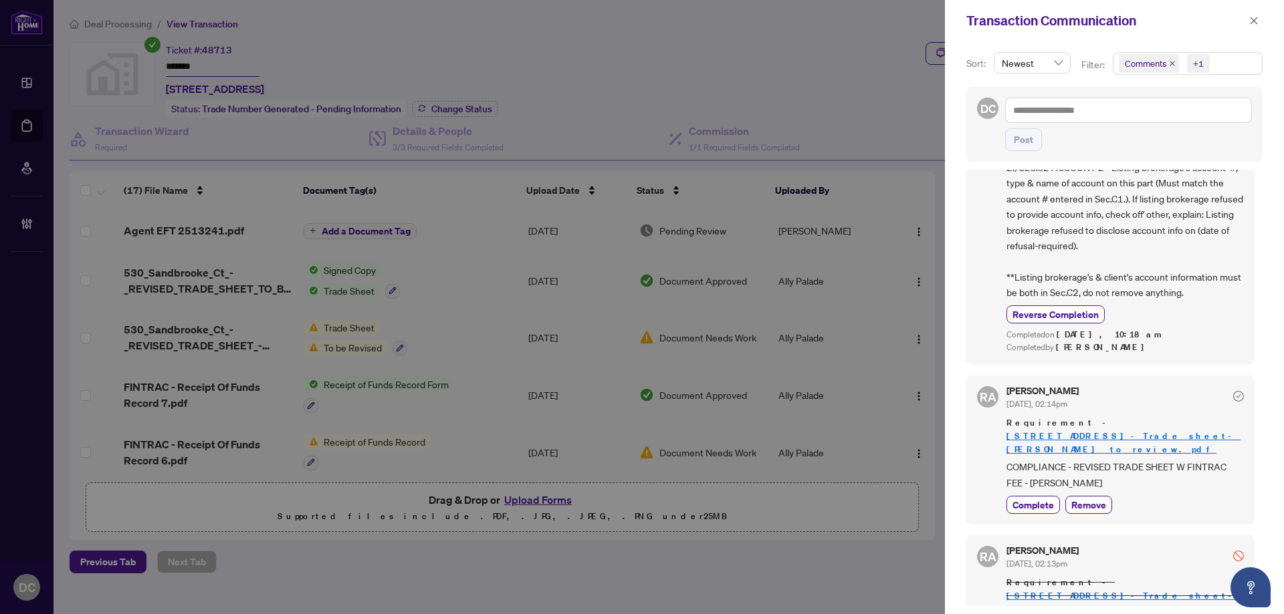
scroll to position [669, 0]
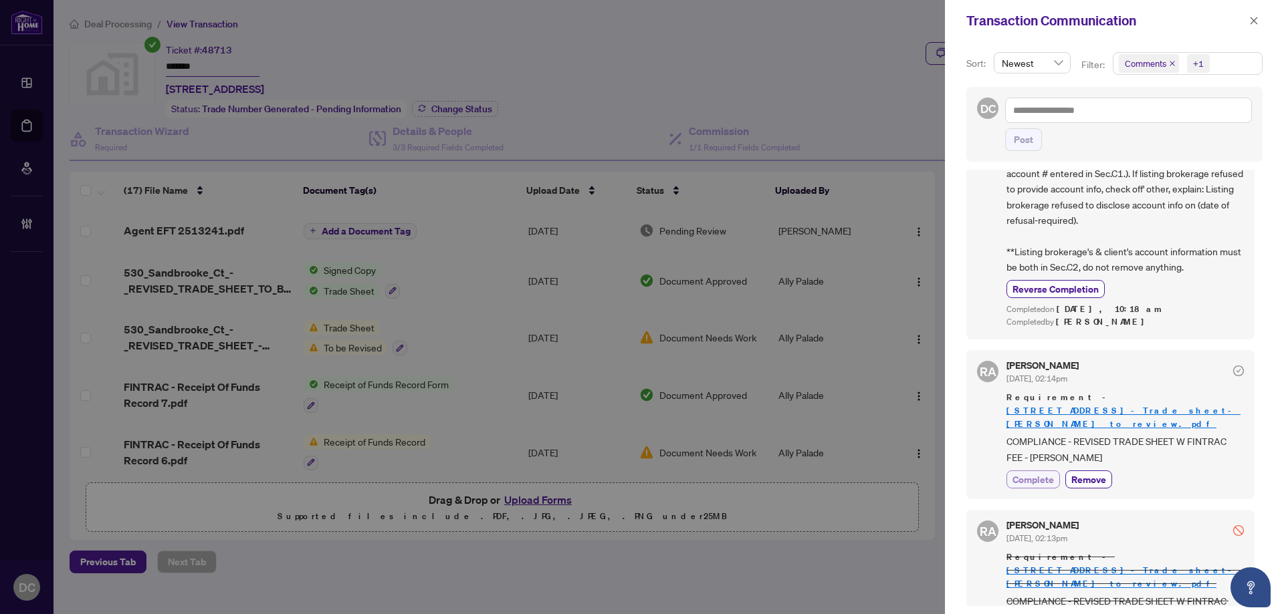
click at [1039, 473] on span "Complete" at bounding box center [1032, 480] width 41 height 14
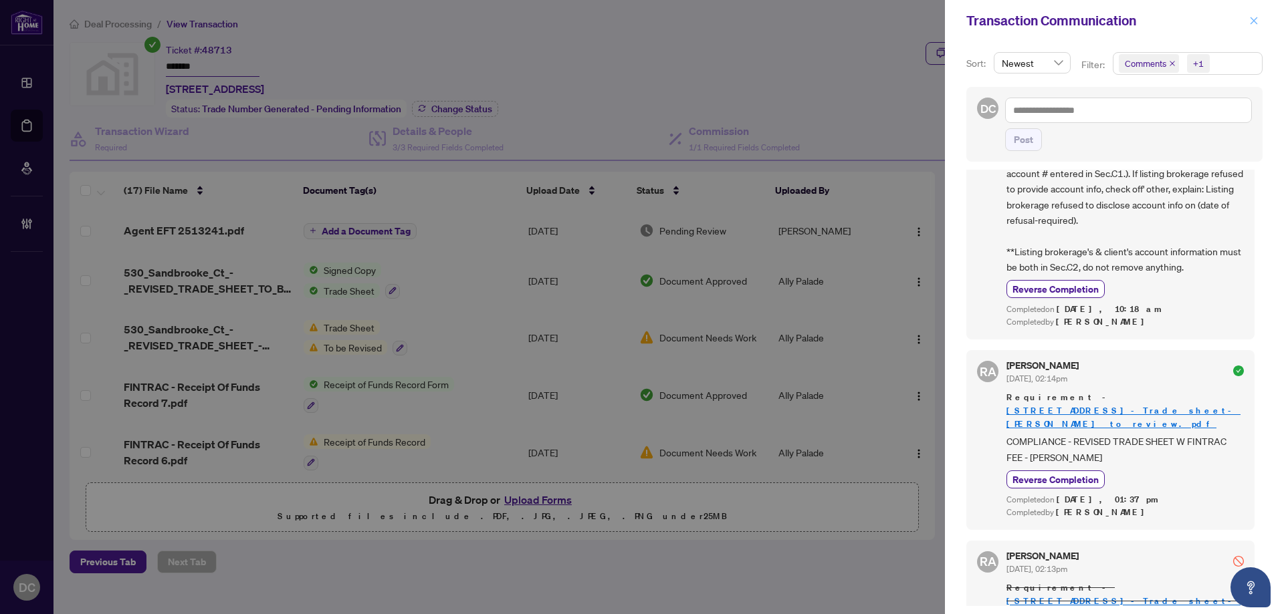
click at [1250, 20] on icon "close" at bounding box center [1253, 20] width 9 height 9
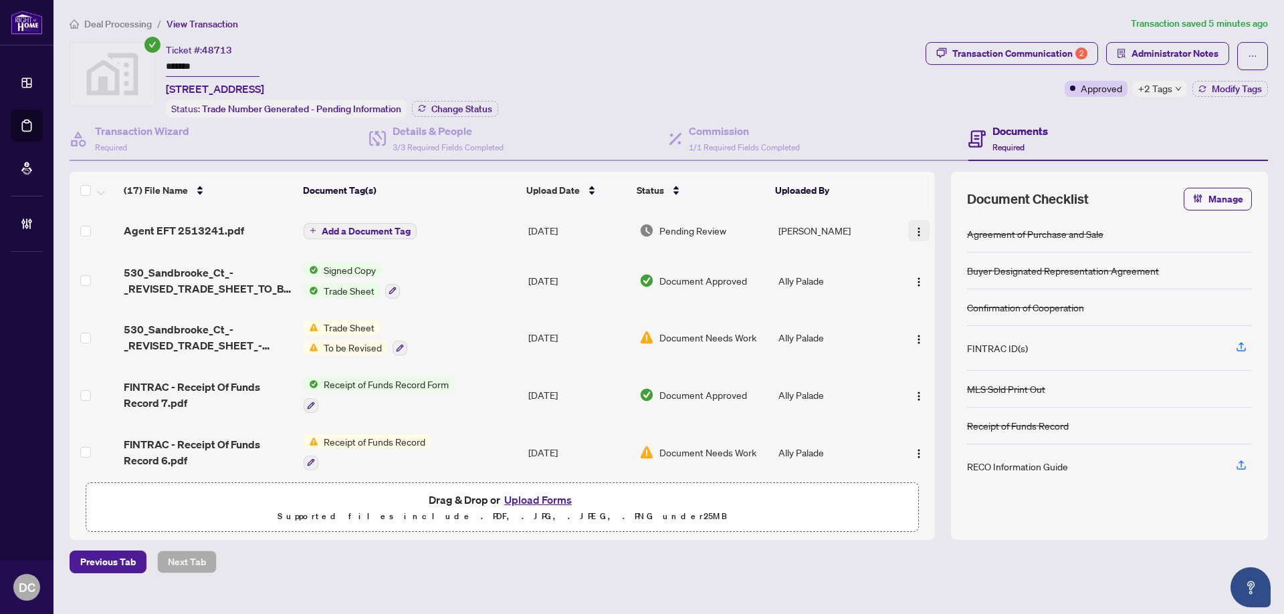
click at [915, 227] on img "button" at bounding box center [918, 232] width 11 height 11
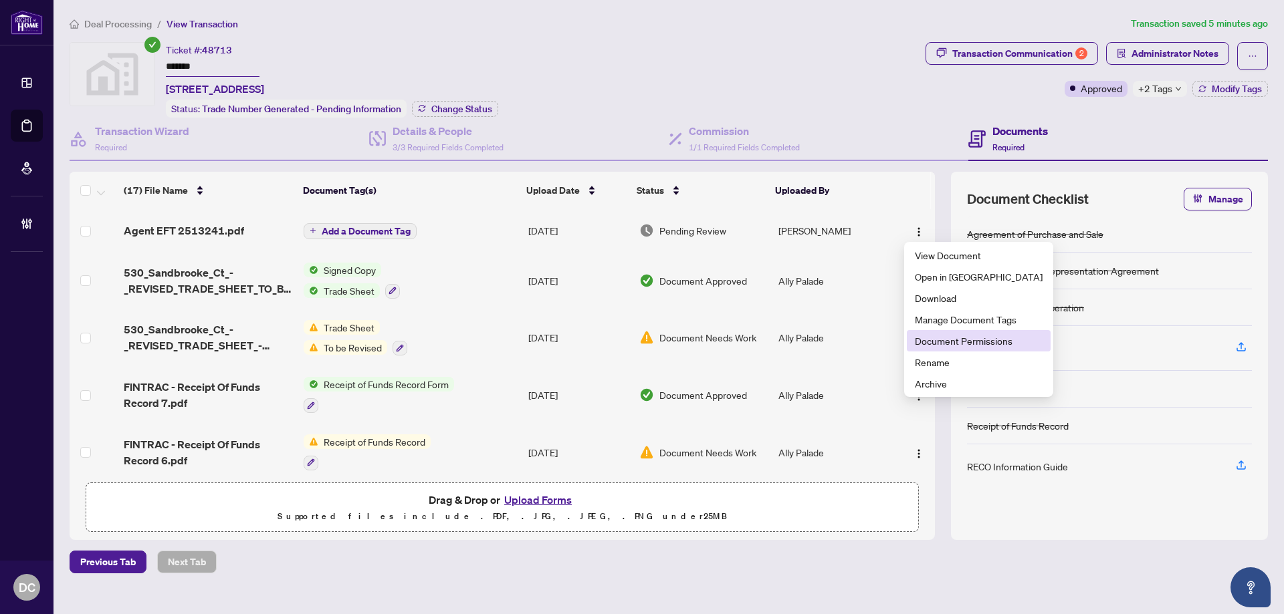
click at [937, 340] on span "Document Permissions" at bounding box center [979, 341] width 128 height 15
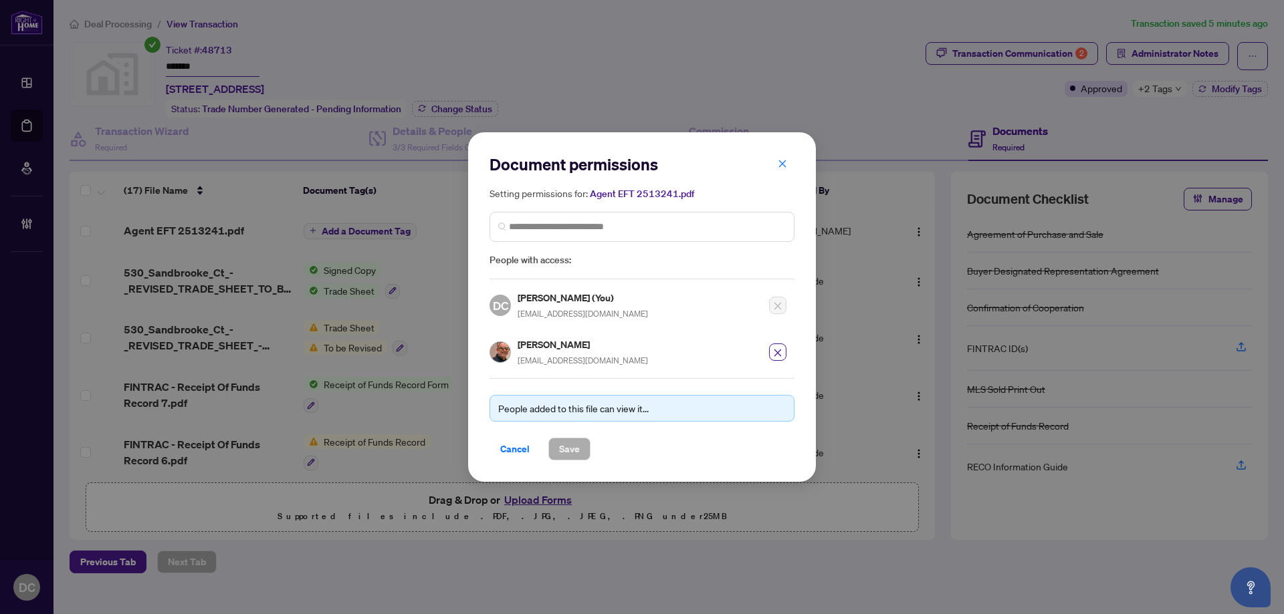
click at [509, 435] on div "People added to this file can view it... Cancel Save" at bounding box center [641, 419] width 305 height 82
click at [511, 447] on span "Cancel" at bounding box center [514, 449] width 29 height 21
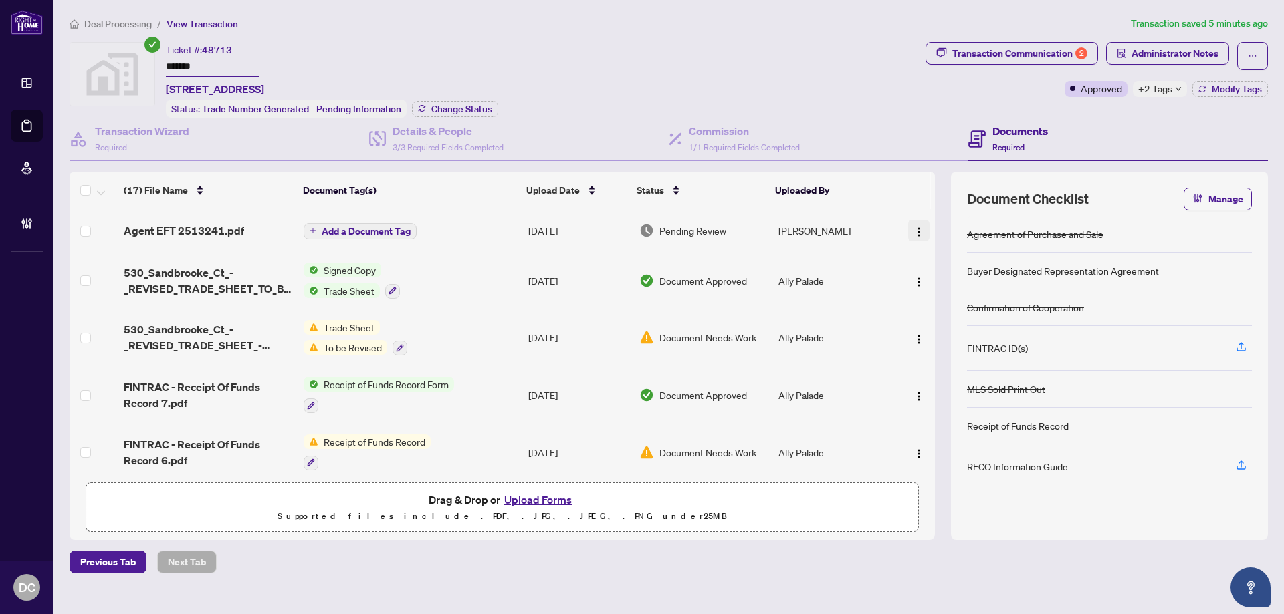
click at [921, 230] on button "button" at bounding box center [918, 230] width 21 height 21
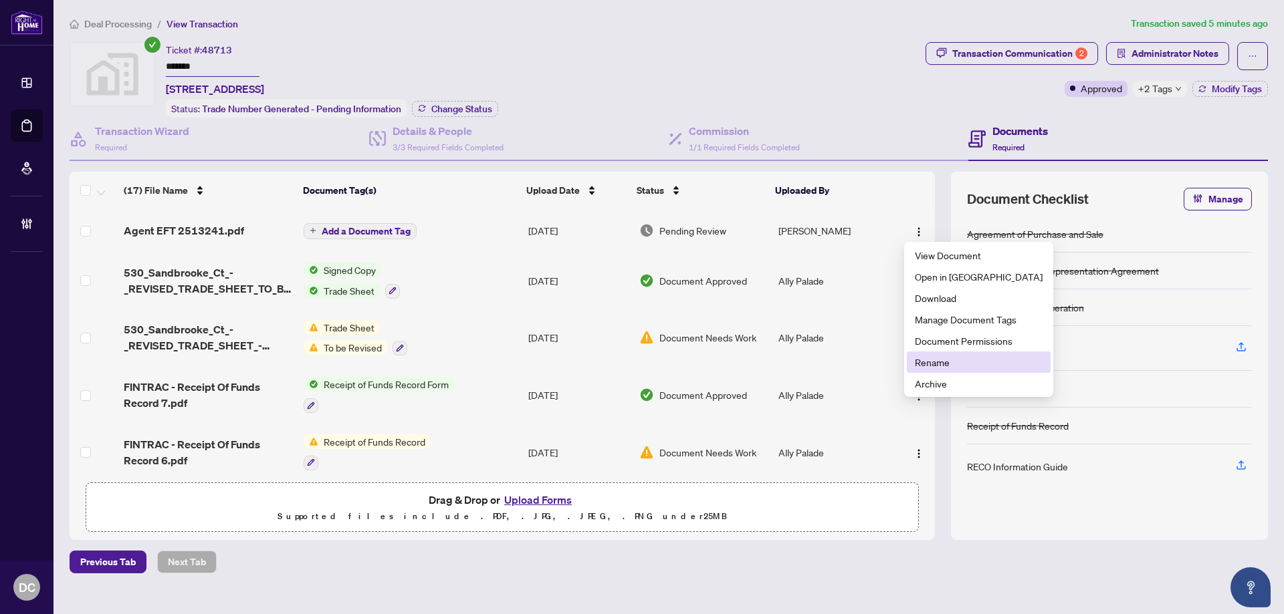
click at [943, 366] on span "Rename" at bounding box center [979, 362] width 128 height 15
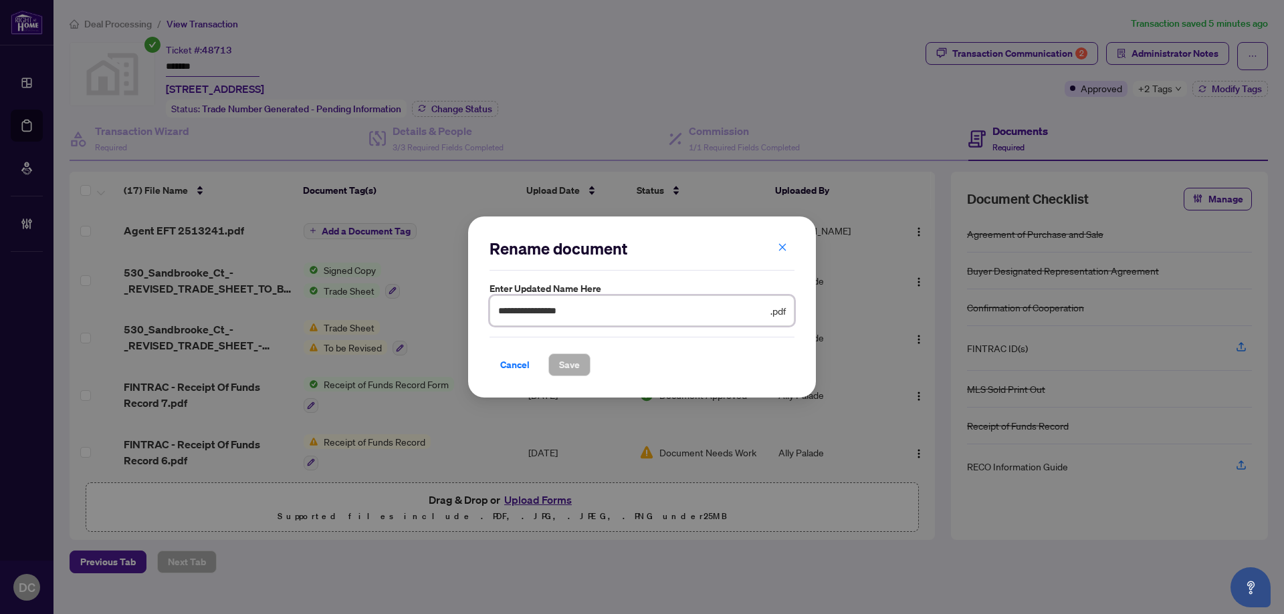
drag, startPoint x: 523, startPoint y: 307, endPoint x: 435, endPoint y: 310, distance: 88.3
click at [435, 310] on div "**********" at bounding box center [642, 307] width 1284 height 614
type input "**********"
click at [572, 362] on span "Save" at bounding box center [569, 364] width 21 height 21
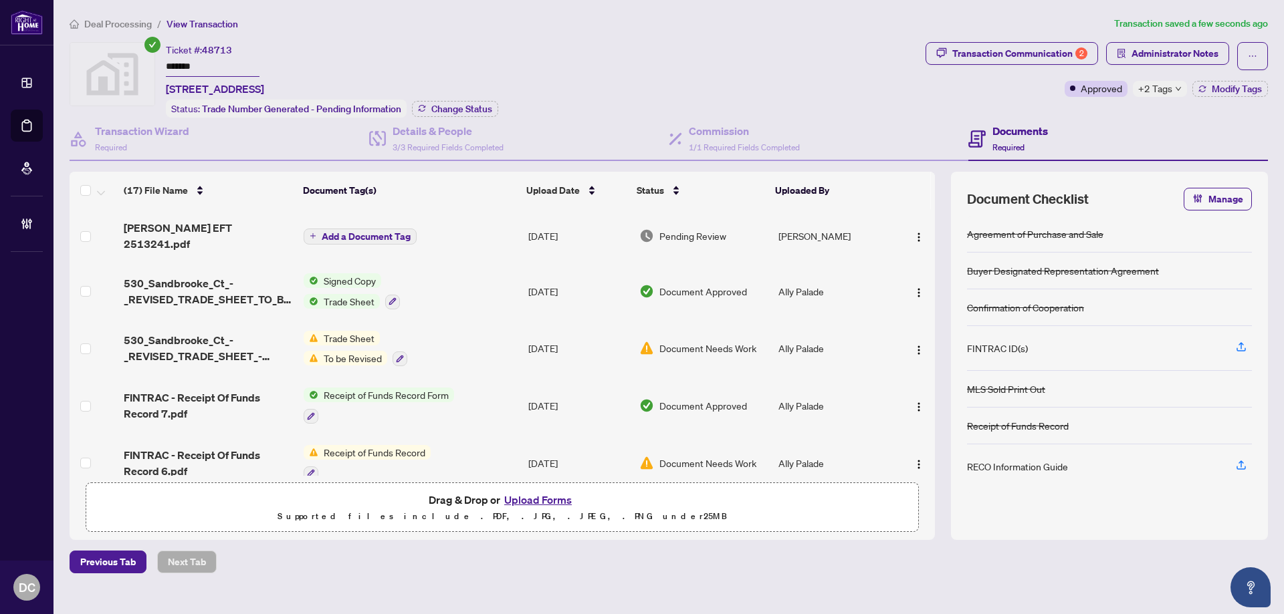
click at [118, 19] on span "Deal Processing" at bounding box center [118, 24] width 68 height 12
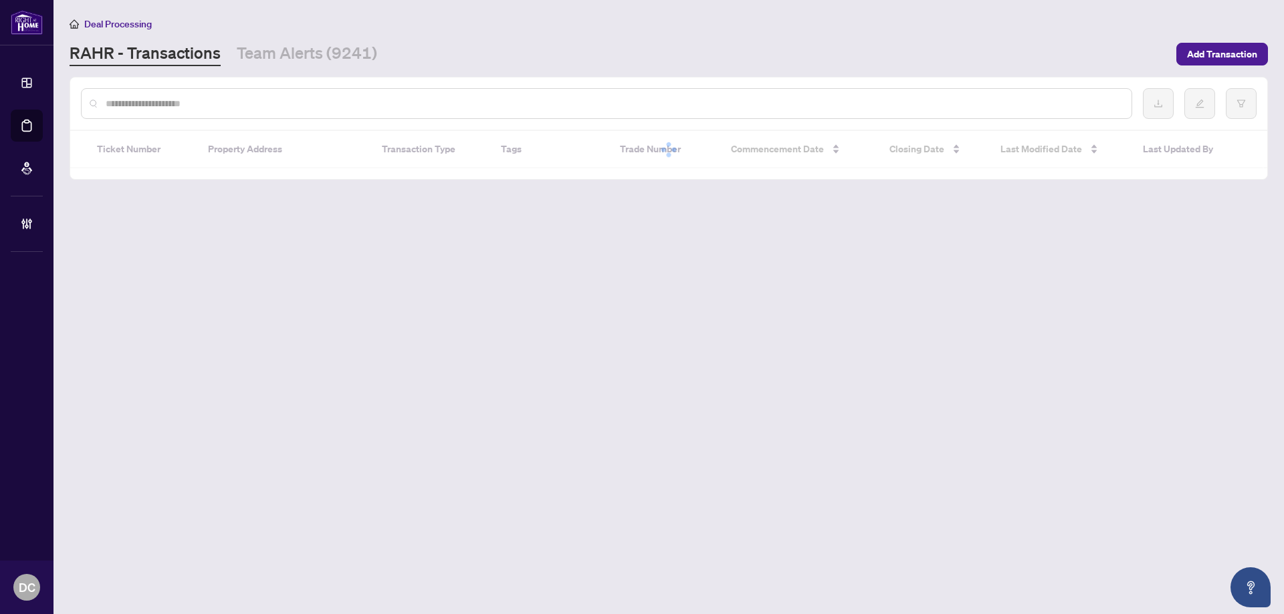
click at [205, 102] on input "text" at bounding box center [613, 103] width 1015 height 15
paste input "*******"
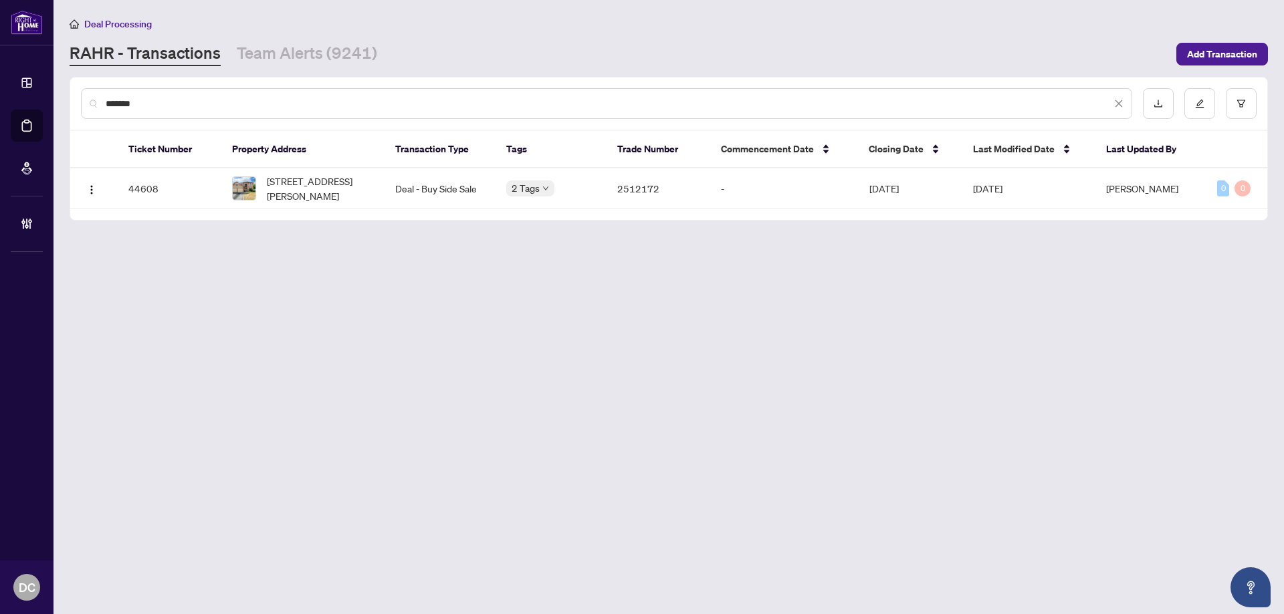
type input "*******"
drag, startPoint x: 312, startPoint y: 196, endPoint x: 21, endPoint y: 183, distance: 291.1
click at [312, 195] on span "[STREET_ADDRESS][PERSON_NAME]" at bounding box center [320, 188] width 107 height 29
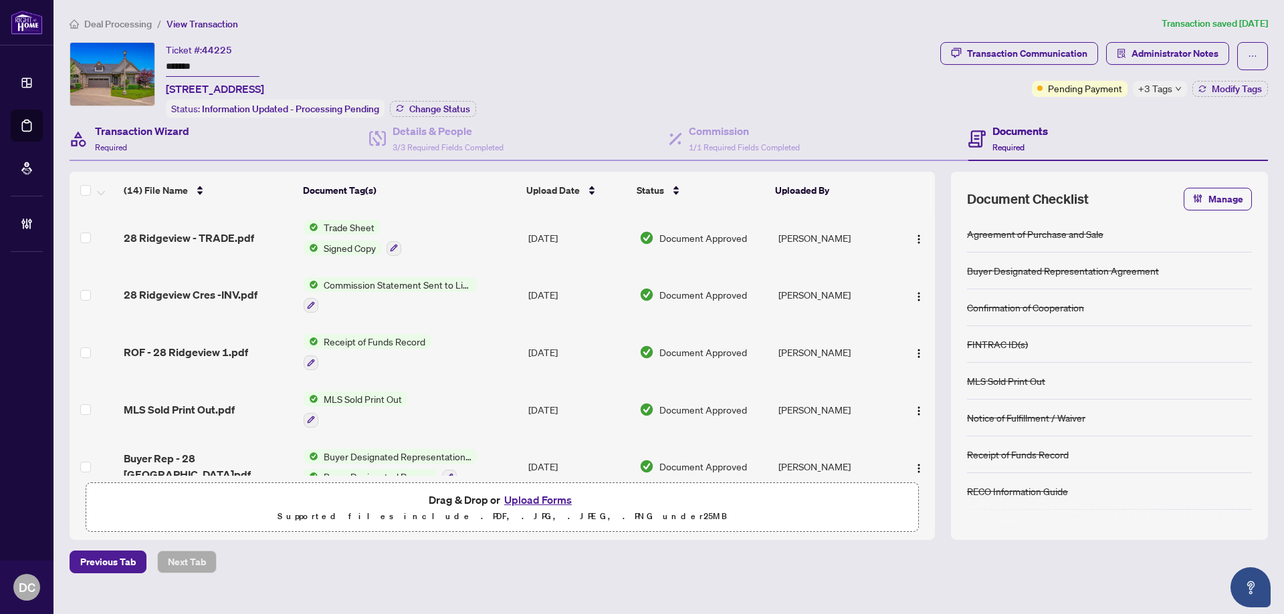
drag, startPoint x: 213, startPoint y: 71, endPoint x: 235, endPoint y: 116, distance: 50.2
click at [110, 66] on div "Ticket #: 44225 ******* 28 Ridgeview Cres, Niagara-on-the-Lake, Ontario L0S 1J1…" at bounding box center [502, 80] width 865 height 76
click at [454, 110] on span "Change Status" at bounding box center [439, 108] width 61 height 9
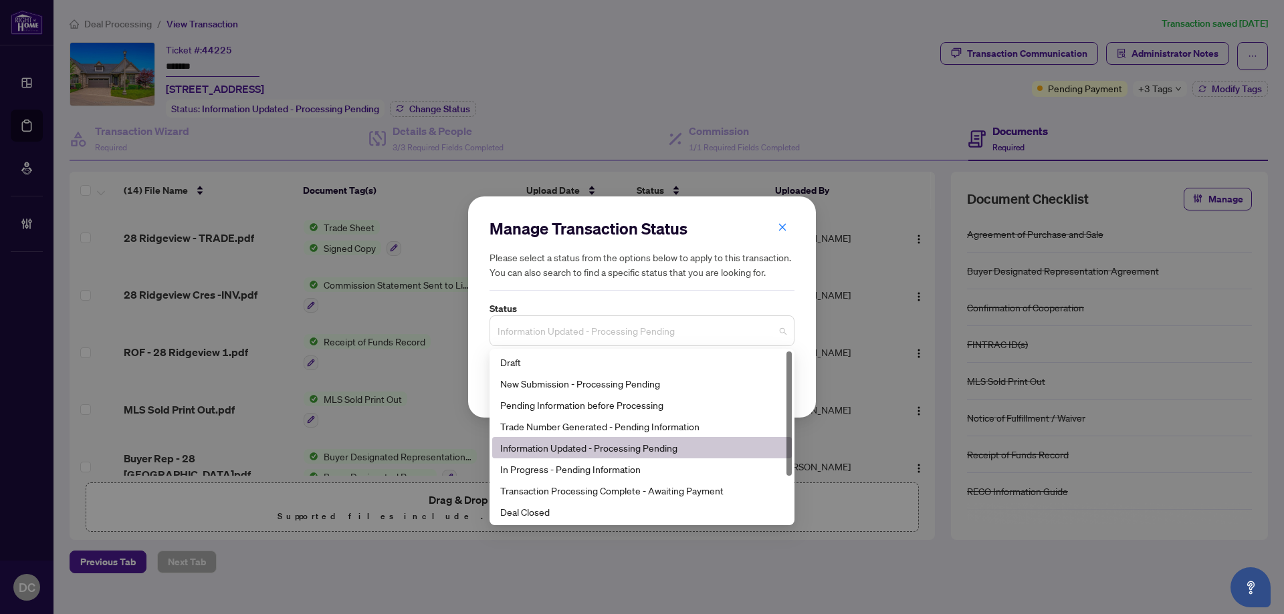
click at [574, 324] on span "Information Updated - Processing Pending" at bounding box center [641, 330] width 289 height 25
click at [538, 512] on div "Deal Closed" at bounding box center [641, 512] width 283 height 15
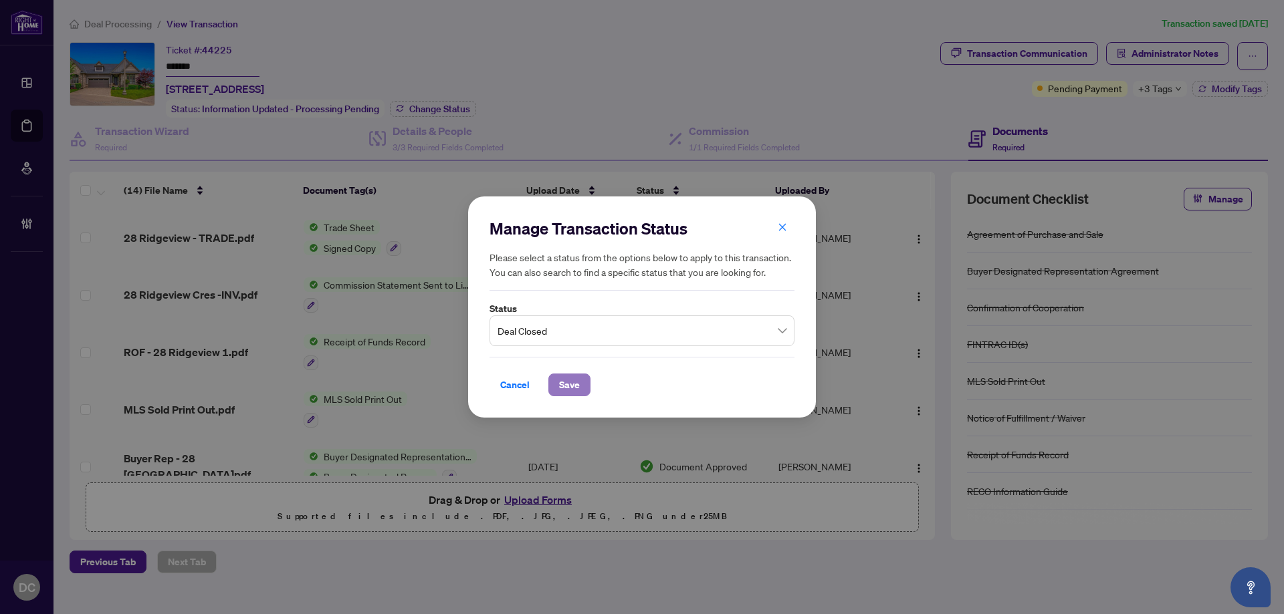
click at [558, 378] on button "Save" at bounding box center [569, 385] width 42 height 23
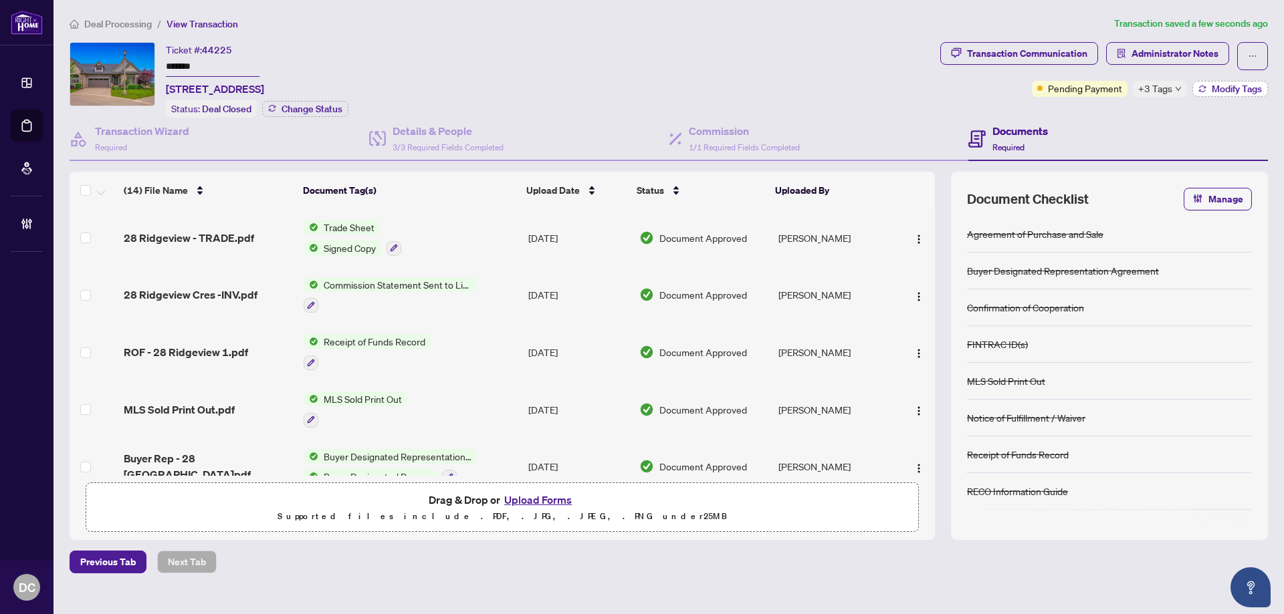
click at [1227, 91] on span "Modify Tags" at bounding box center [1236, 88] width 50 height 9
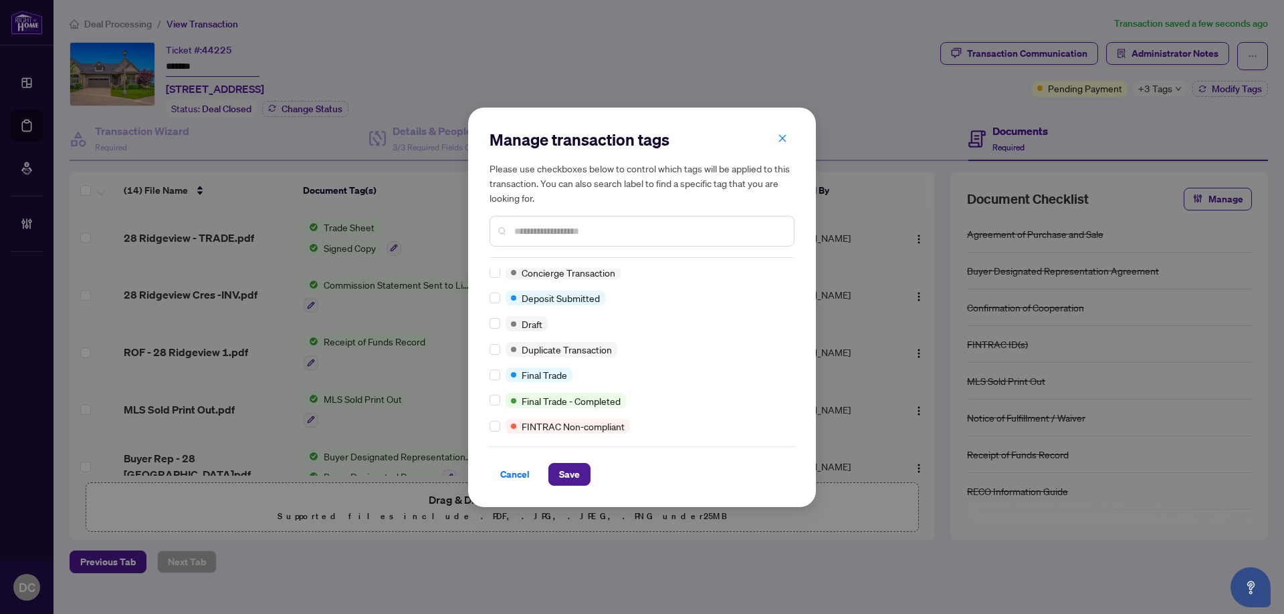
scroll to position [267, 0]
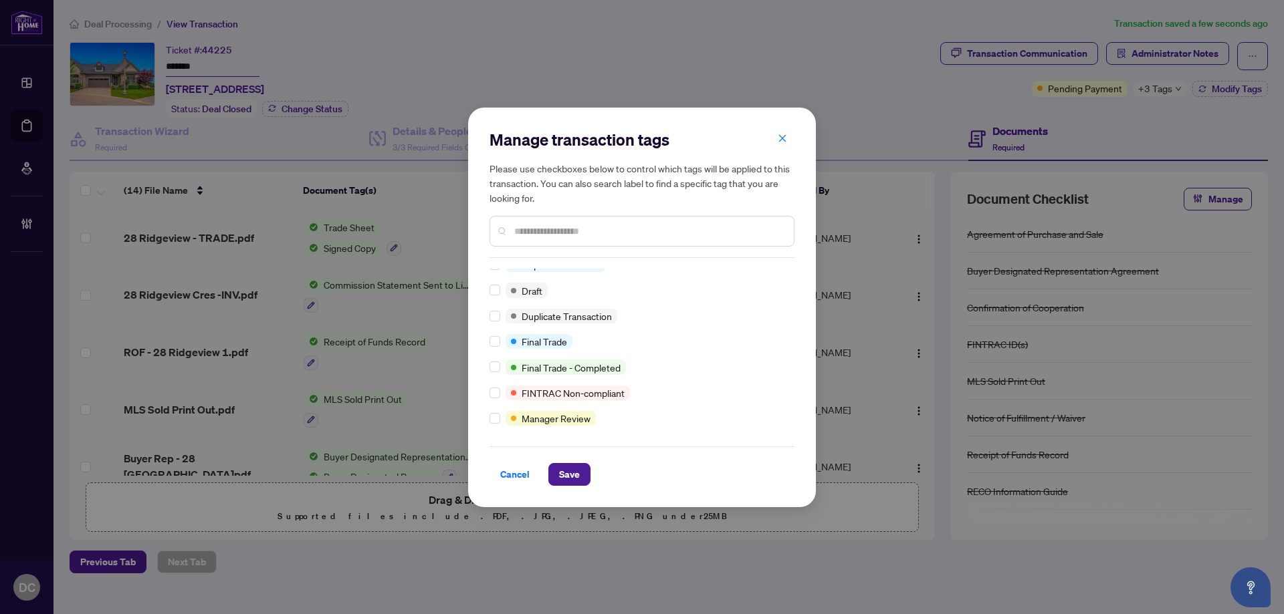
click at [489, 344] on div "Manage transaction tags Please use checkboxes below to control which tags will …" at bounding box center [642, 308] width 348 height 400
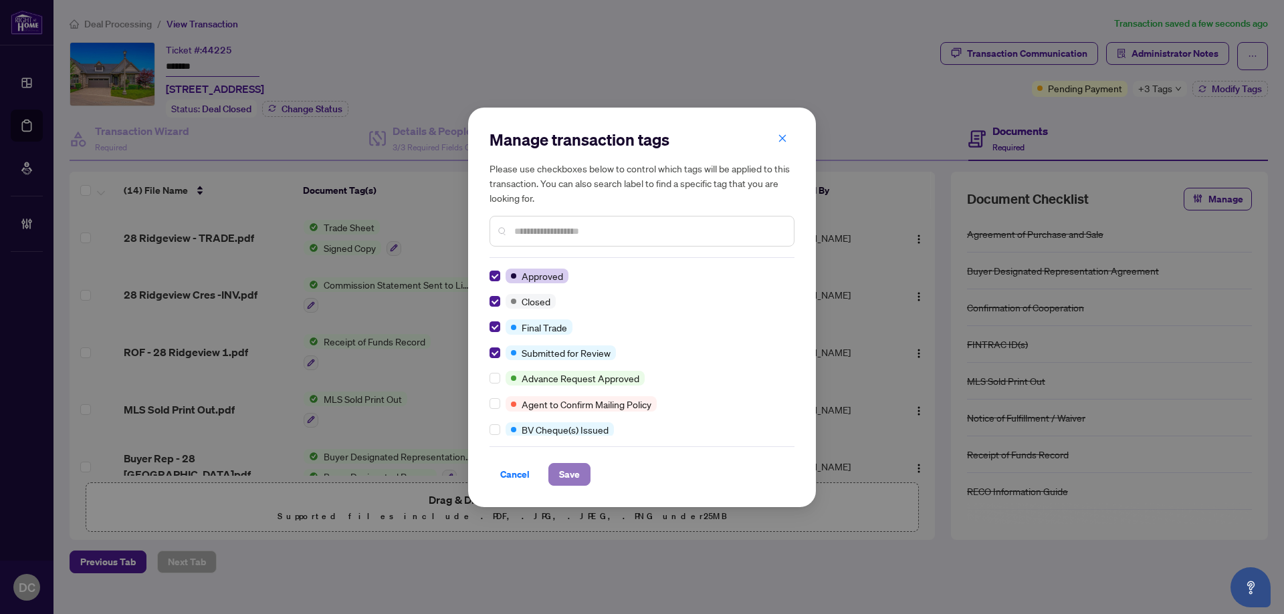
click at [572, 476] on span "Save" at bounding box center [569, 474] width 21 height 21
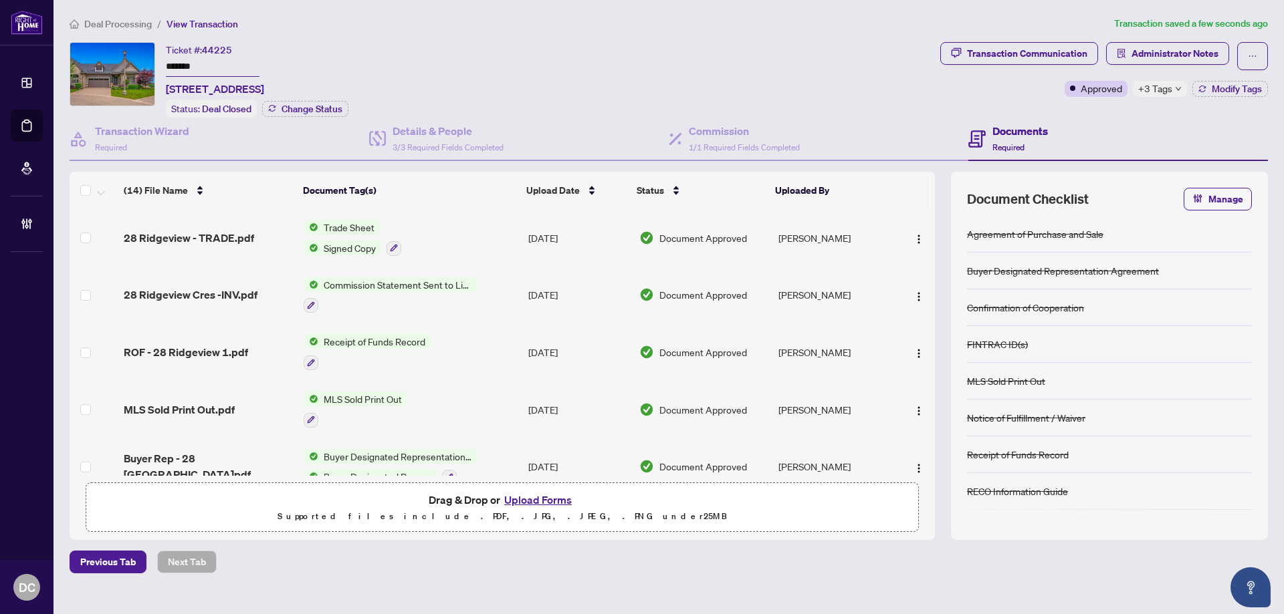
click at [1141, 96] on span "+3 Tags" at bounding box center [1155, 88] width 34 height 15
click at [1040, 115] on div "Transaction Communication Administrator Notes Approved +3 Tags Modify Tags" at bounding box center [1103, 80] width 333 height 76
click at [1171, 48] on span "Administrator Notes" at bounding box center [1174, 53] width 87 height 21
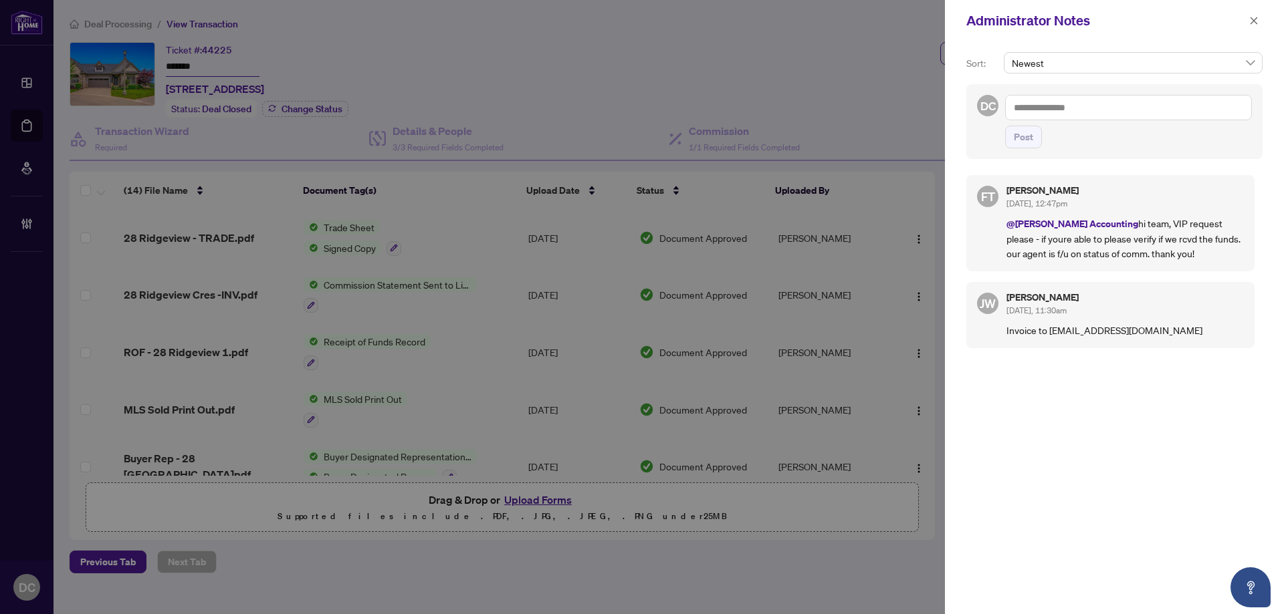
click at [1114, 118] on textarea at bounding box center [1128, 107] width 247 height 25
paste textarea "**********"
type textarea "**********"
click at [1012, 148] on button "Post" at bounding box center [1023, 137] width 37 height 23
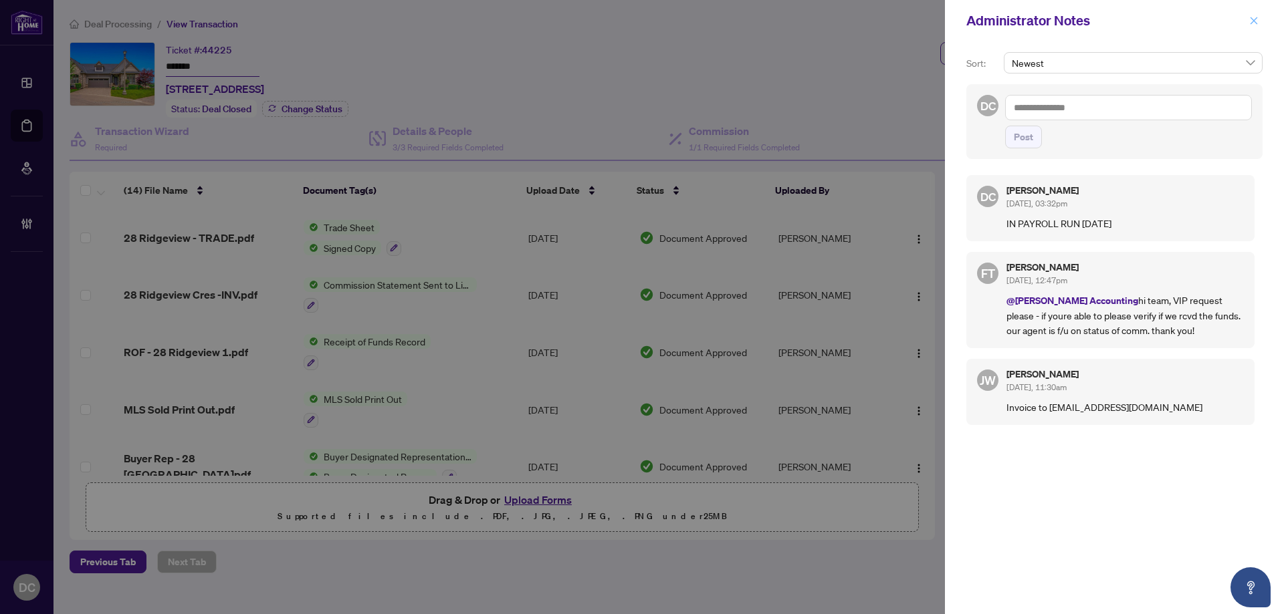
click at [1252, 19] on icon "close" at bounding box center [1253, 20] width 9 height 9
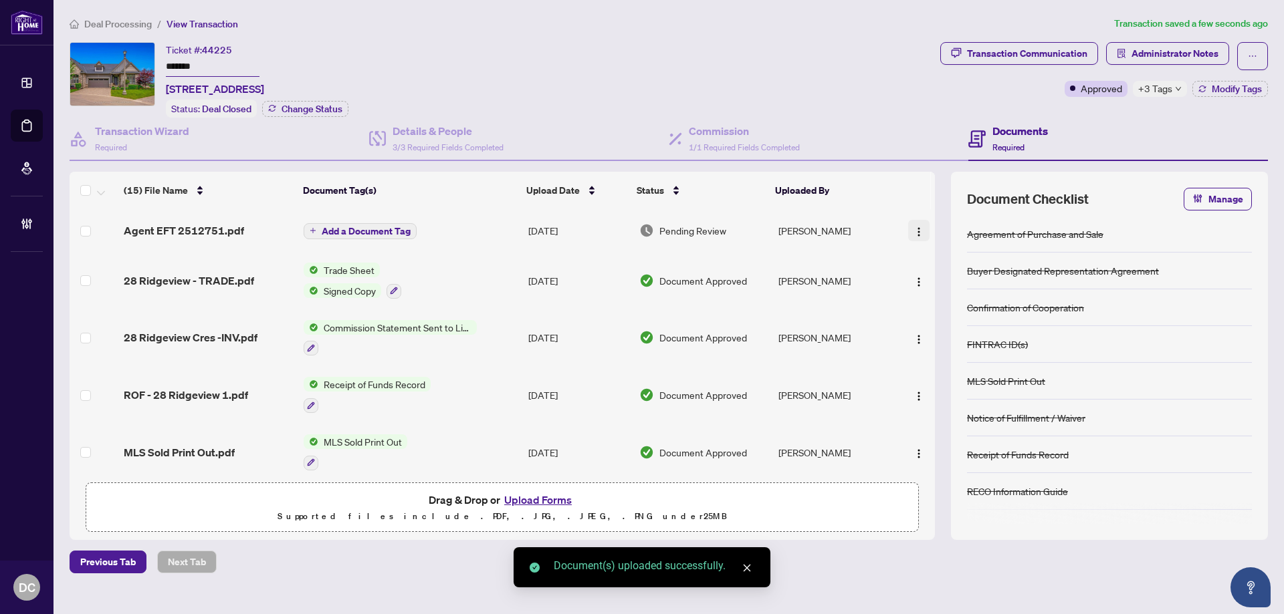
click at [919, 232] on img "button" at bounding box center [918, 232] width 11 height 11
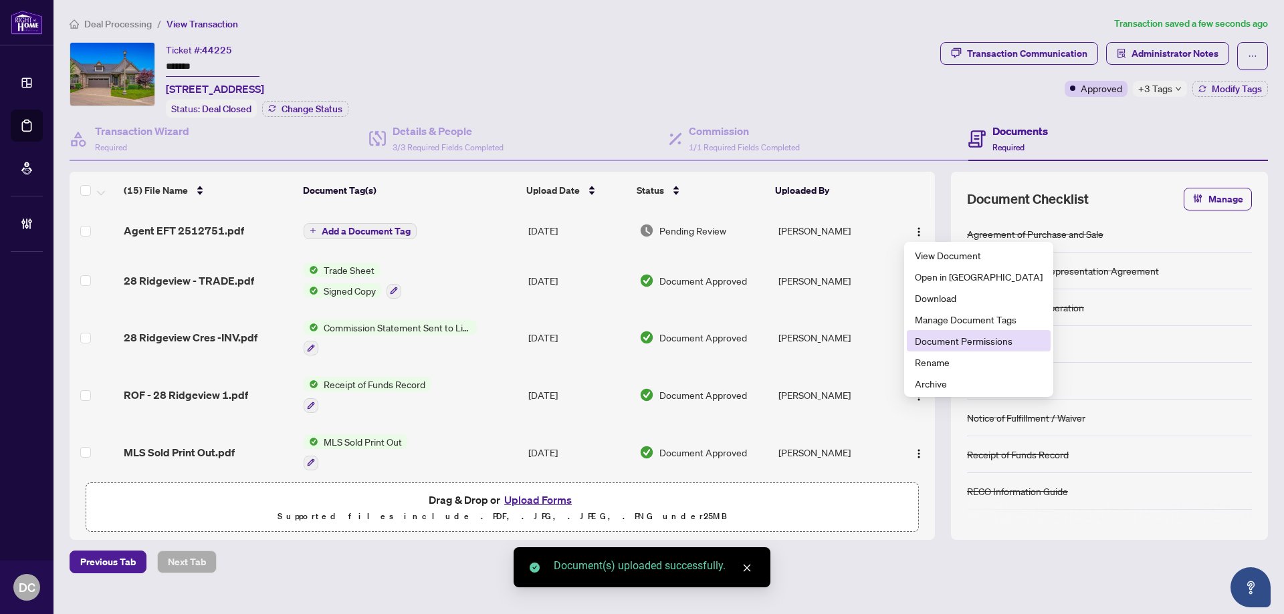
click at [950, 344] on span "Document Permissions" at bounding box center [979, 341] width 128 height 15
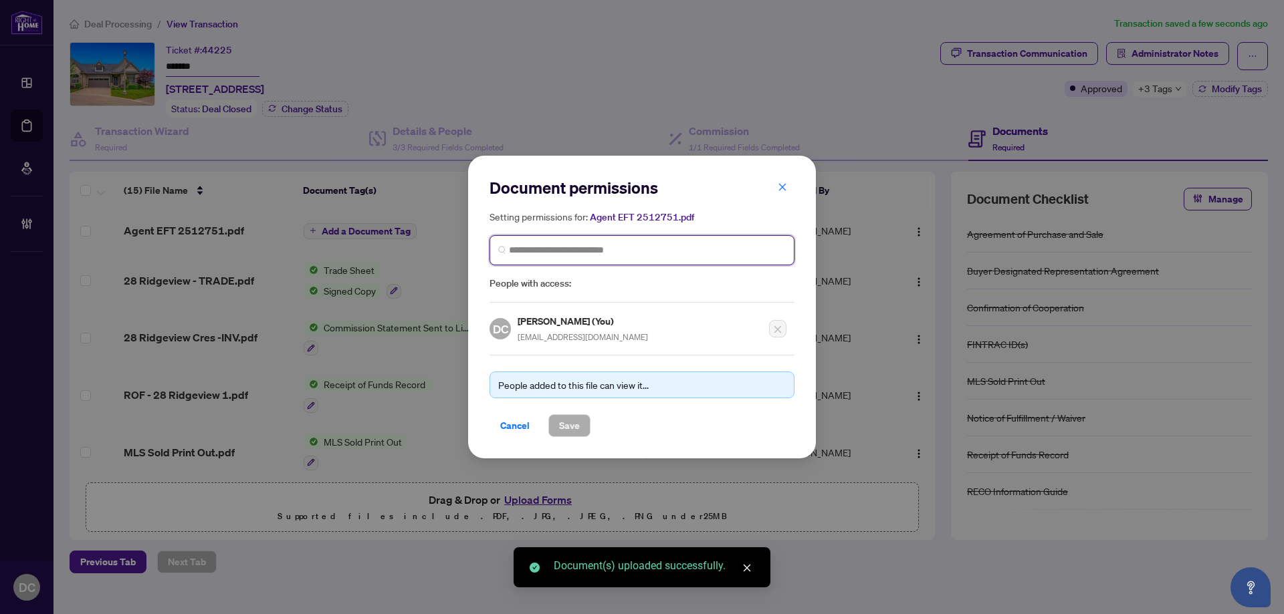
click at [677, 247] on input "search" at bounding box center [647, 250] width 277 height 14
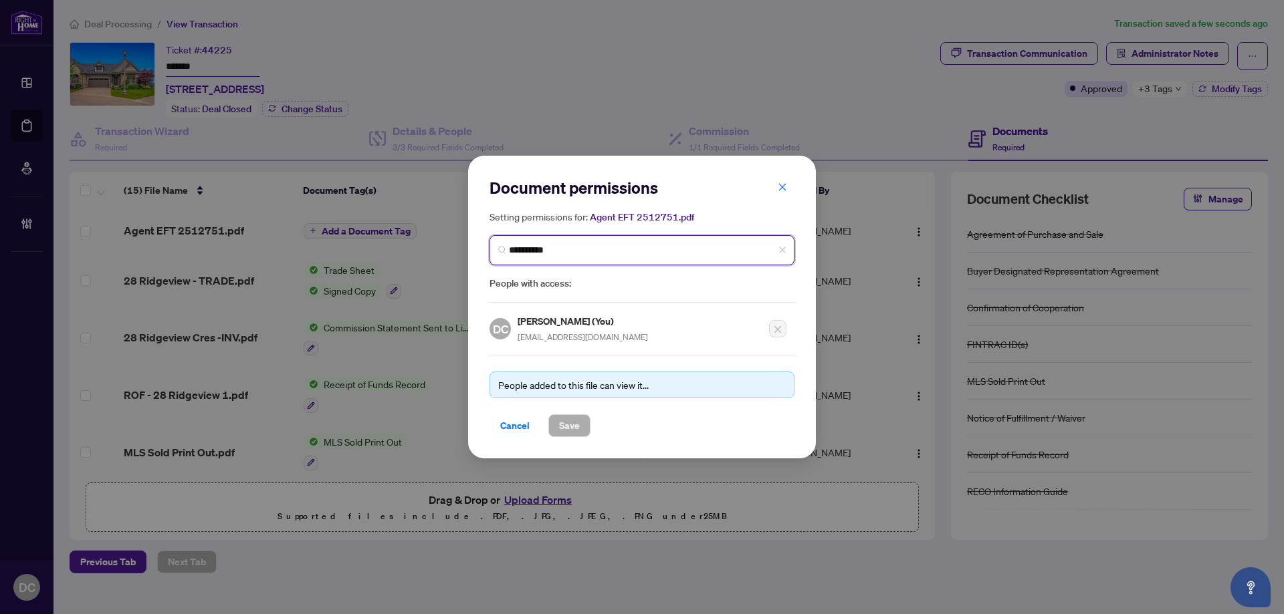
click at [560, 253] on input "**********" at bounding box center [647, 250] width 277 height 14
type input "*******"
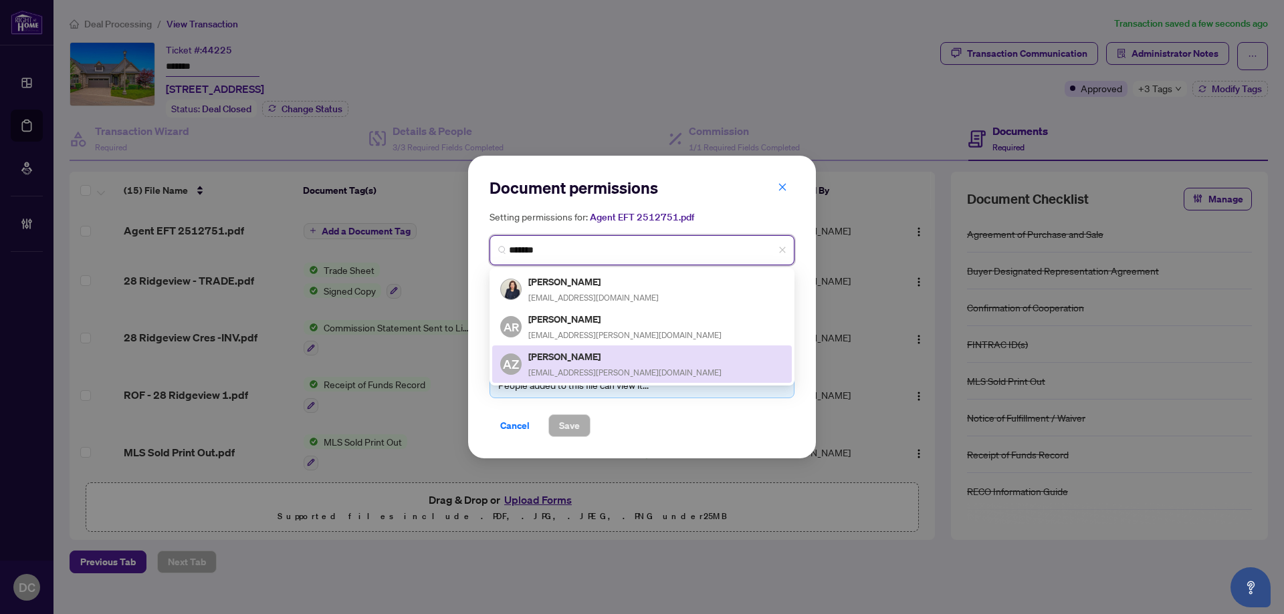
click at [594, 356] on h5 "Angelika Zammit" at bounding box center [624, 356] width 193 height 15
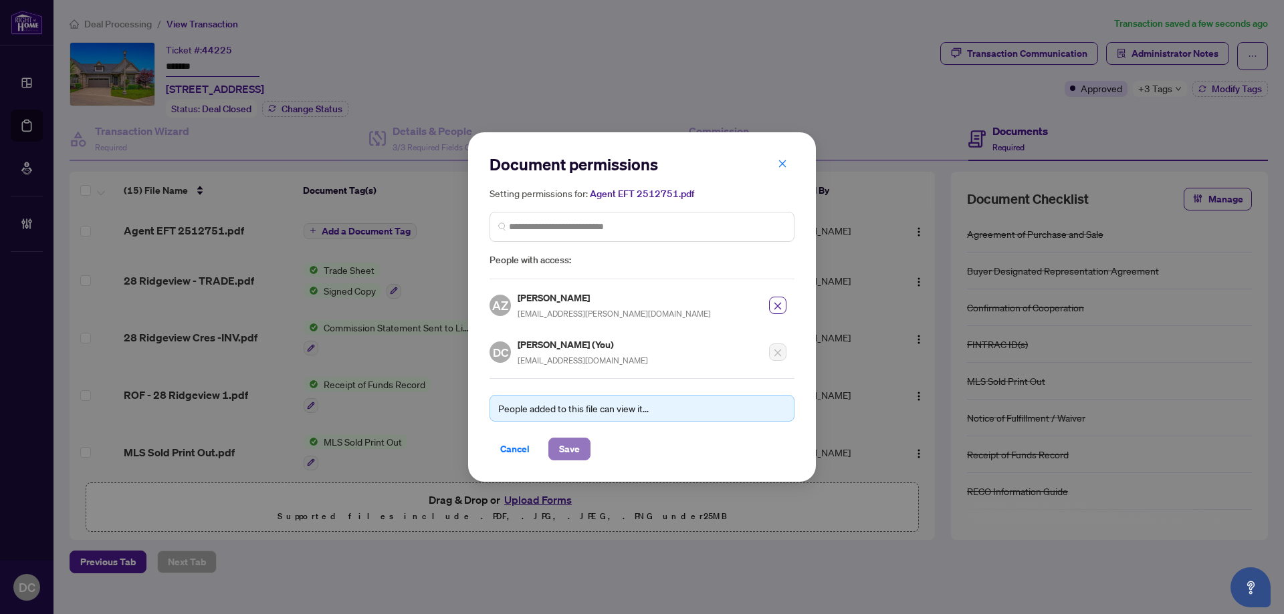
click at [572, 445] on span "Save" at bounding box center [569, 449] width 21 height 21
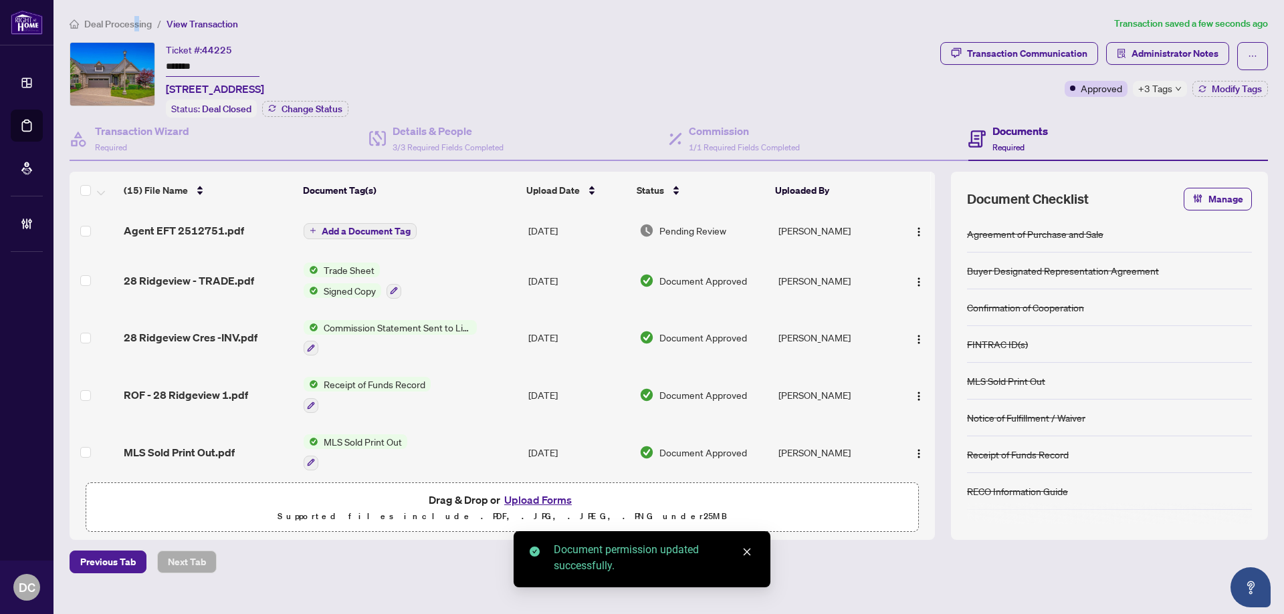
click at [136, 23] on span "Deal Processing" at bounding box center [118, 24] width 68 height 12
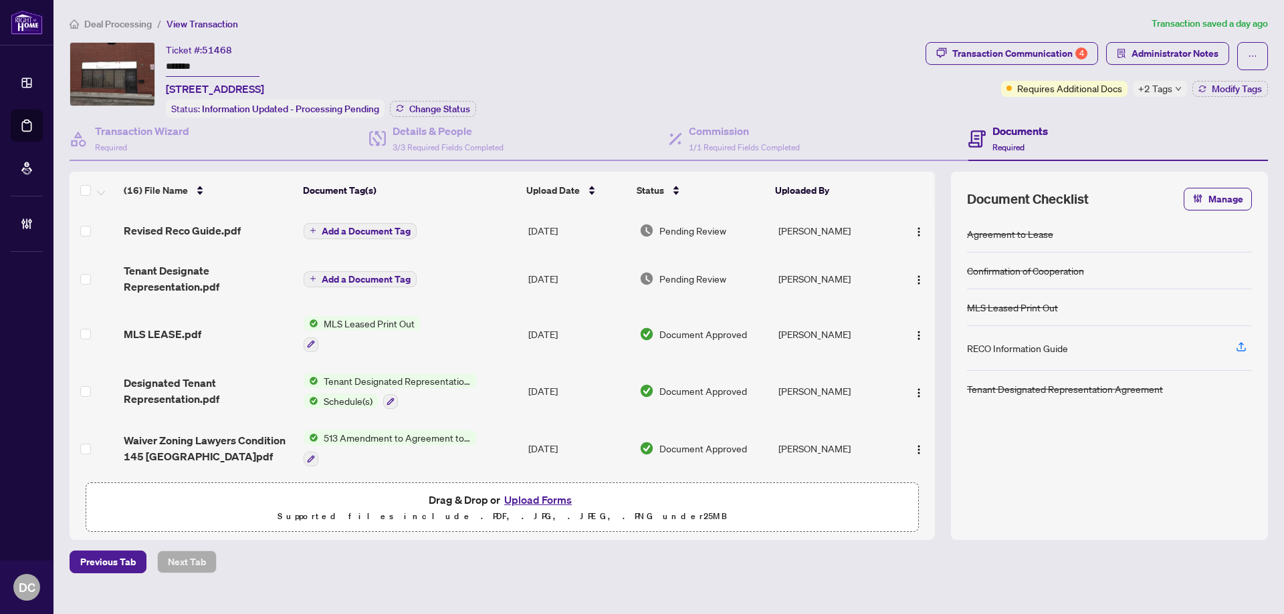
drag, startPoint x: 251, startPoint y: 64, endPoint x: 106, endPoint y: 63, distance: 145.1
click at [106, 63] on div "Ticket #: 51468 ******* 4-145 Claireport Cres, Toronto, Ontario M9W 6R6, Canada…" at bounding box center [495, 80] width 850 height 76
click at [430, 106] on span "Change Status" at bounding box center [439, 108] width 61 height 9
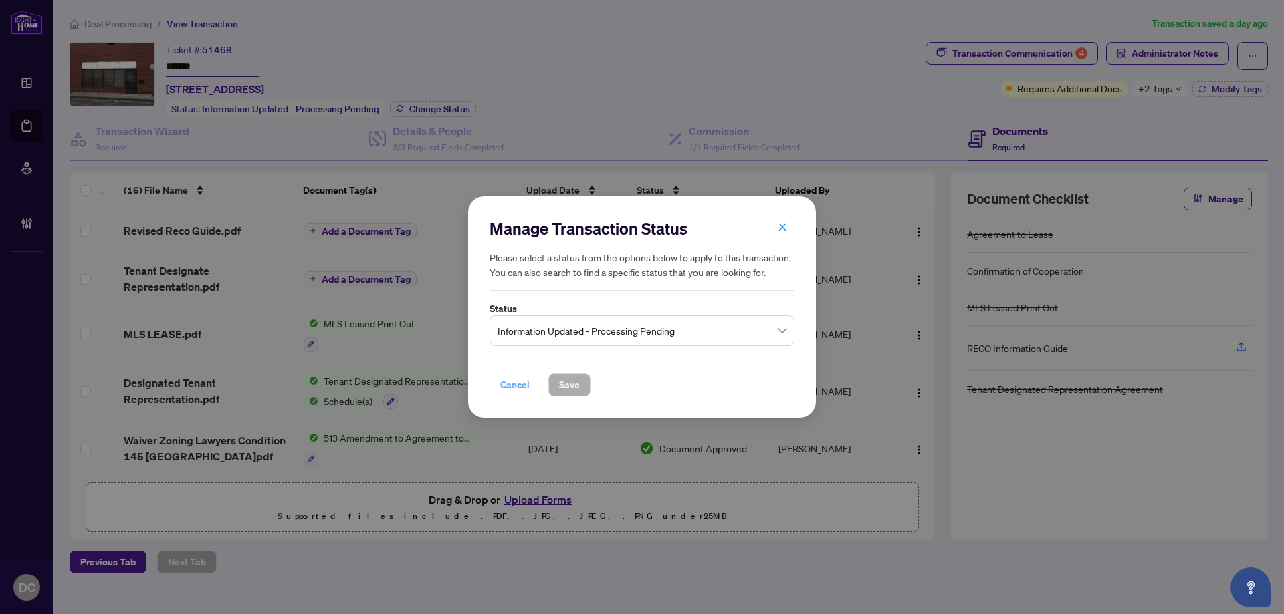
click at [530, 386] on button "Cancel" at bounding box center [514, 385] width 51 height 23
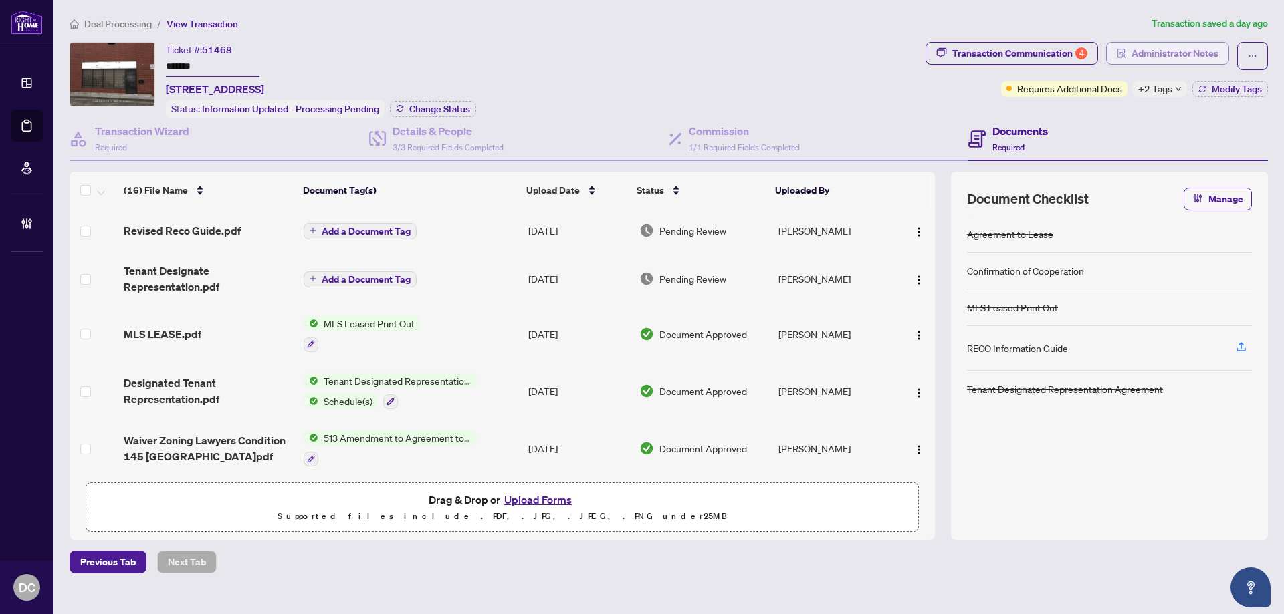
click at [1188, 46] on span "Administrator Notes" at bounding box center [1174, 53] width 87 height 21
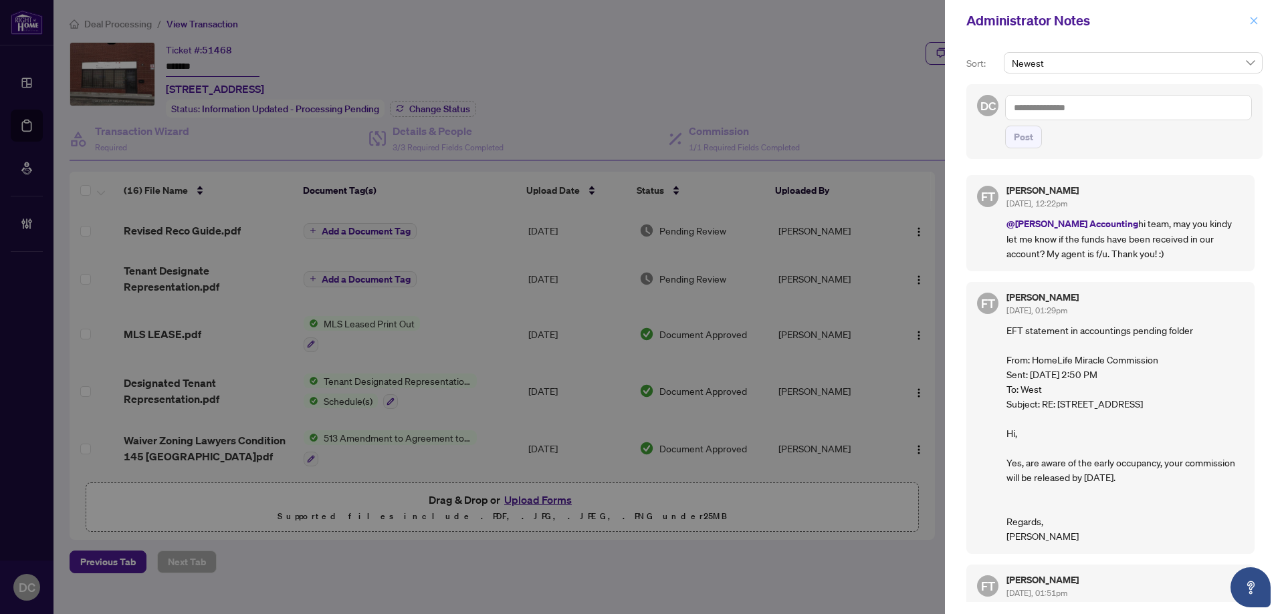
click at [1251, 23] on icon "close" at bounding box center [1253, 20] width 9 height 9
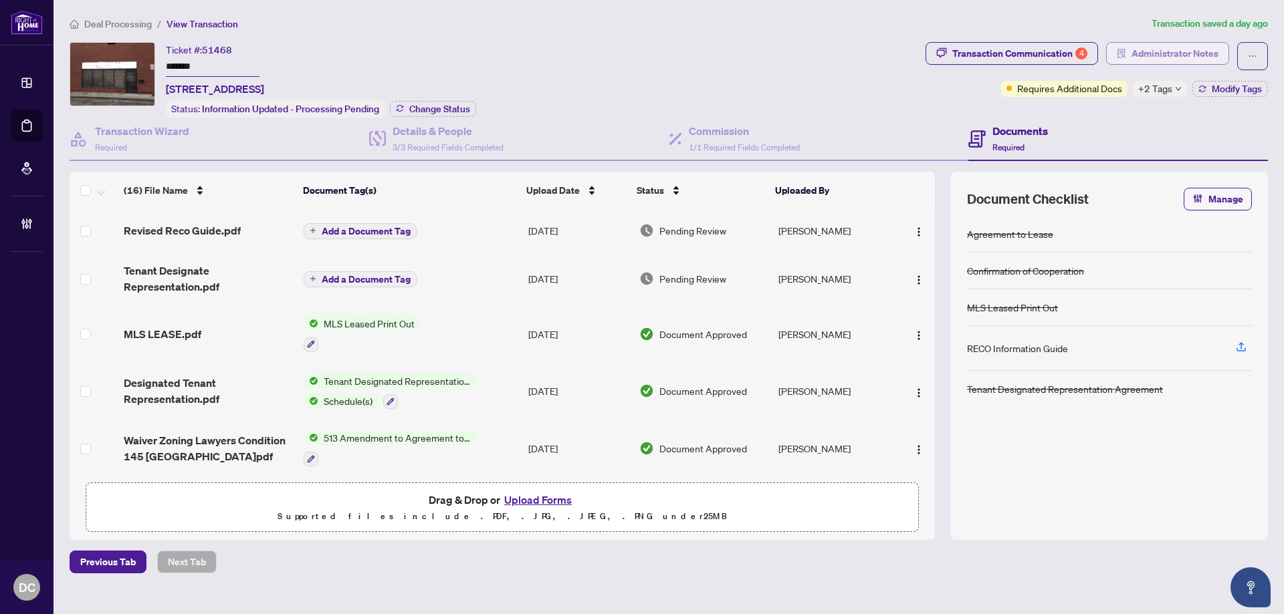
click at [1138, 57] on span "Administrator Notes" at bounding box center [1174, 53] width 87 height 21
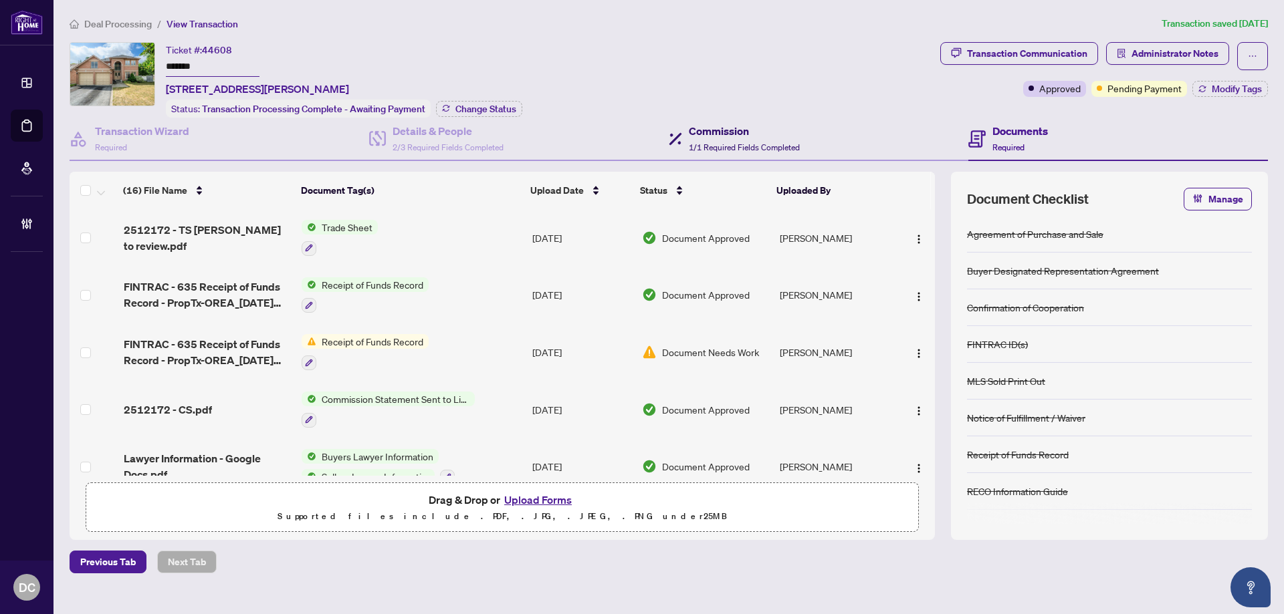
click at [767, 146] on span "1/1 Required Fields Completed" at bounding box center [744, 147] width 111 height 10
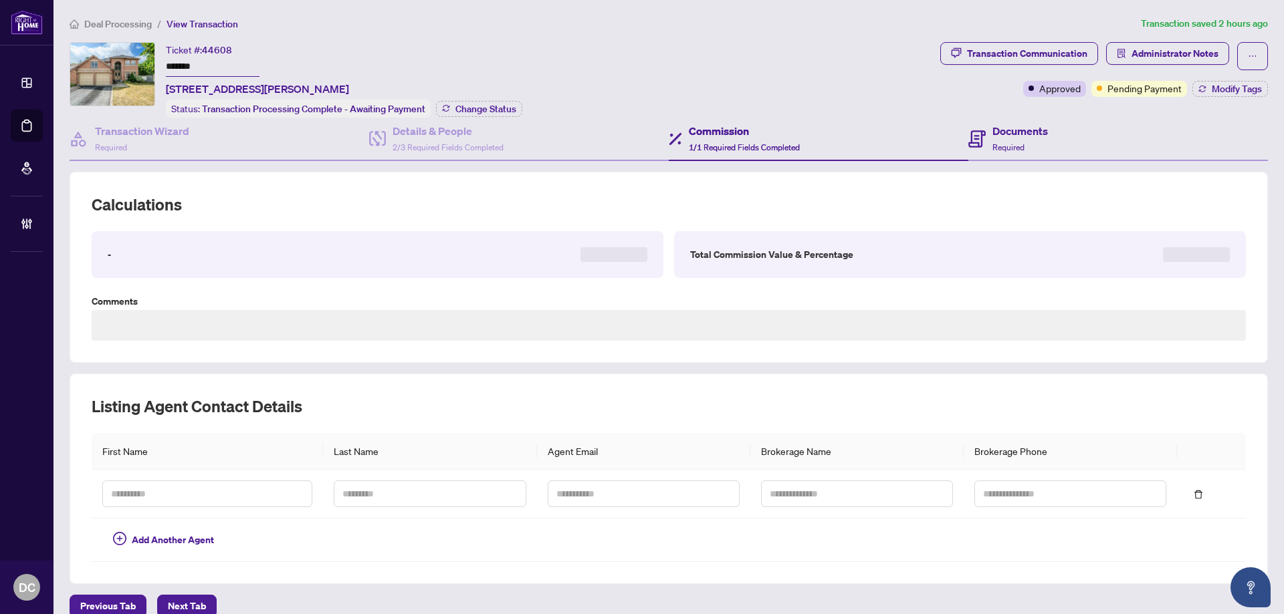
type textarea "**********"
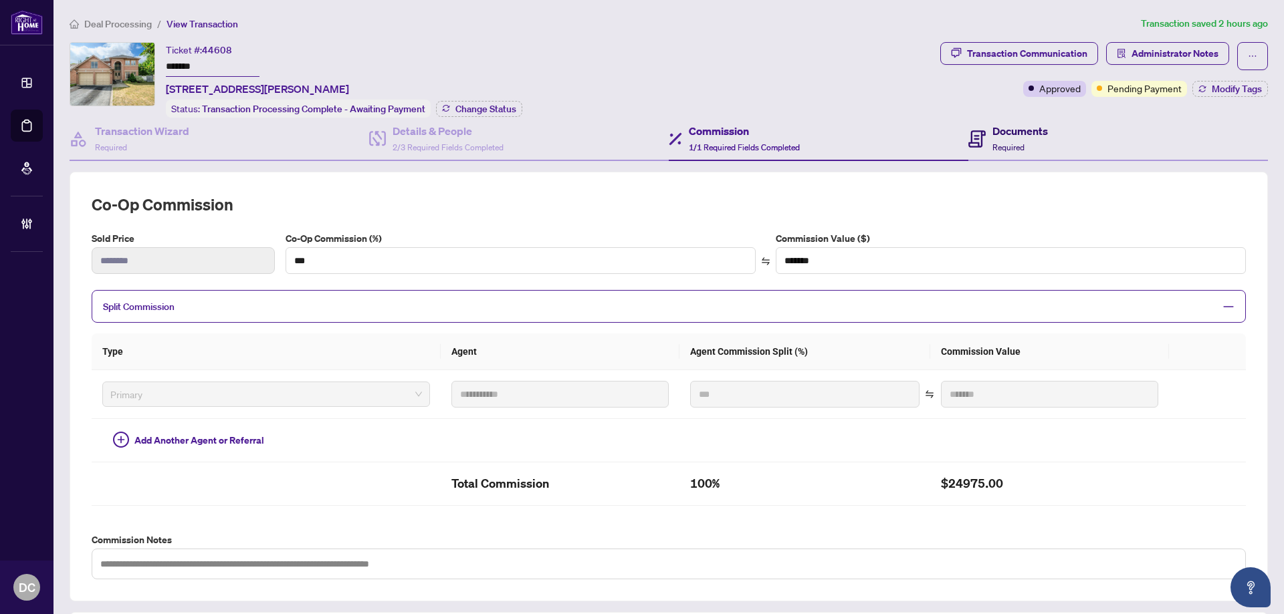
click at [1017, 136] on h4 "Documents" at bounding box center [1019, 131] width 55 height 16
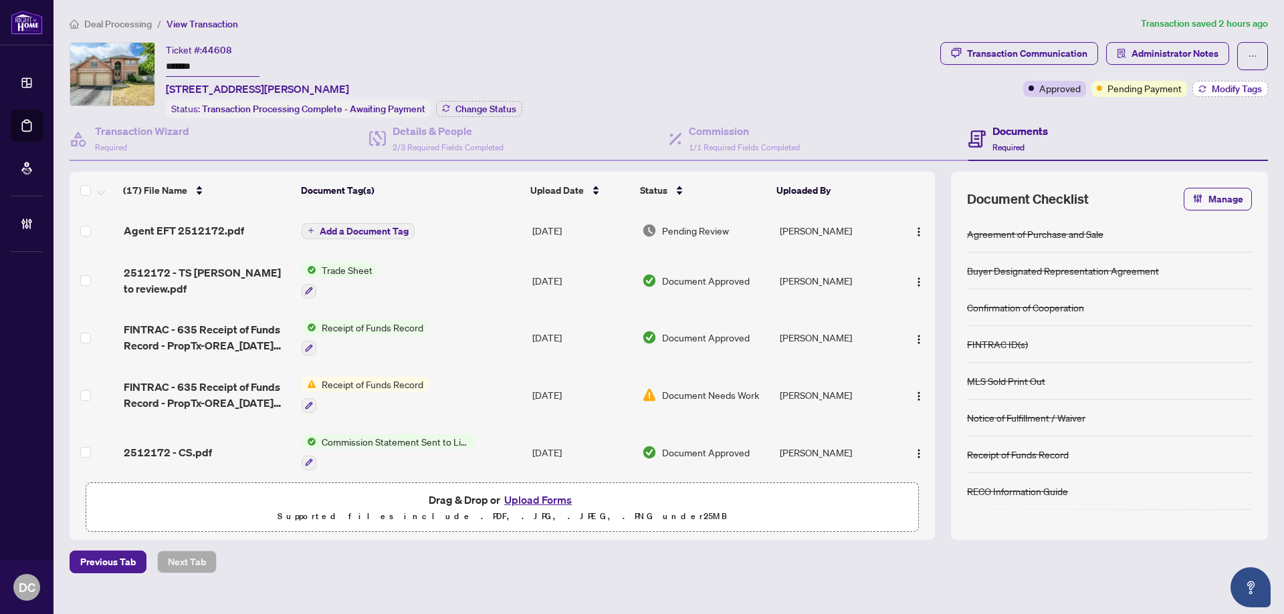
click at [1207, 91] on button "Modify Tags" at bounding box center [1230, 89] width 76 height 16
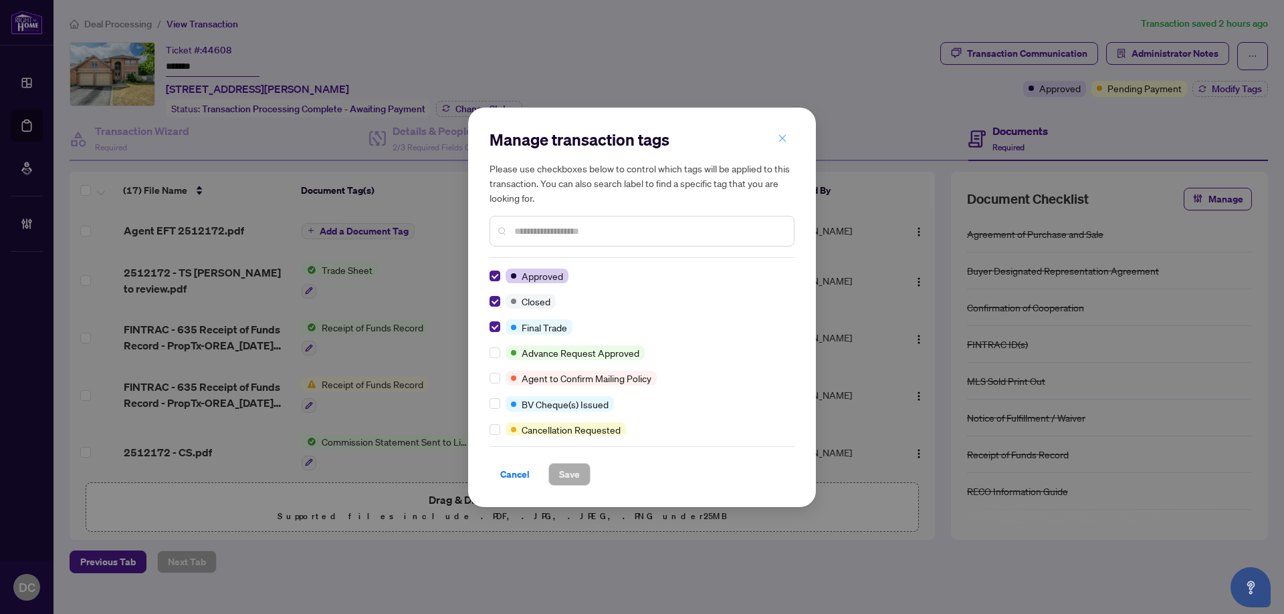
click at [785, 129] on span "button" at bounding box center [781, 138] width 9 height 21
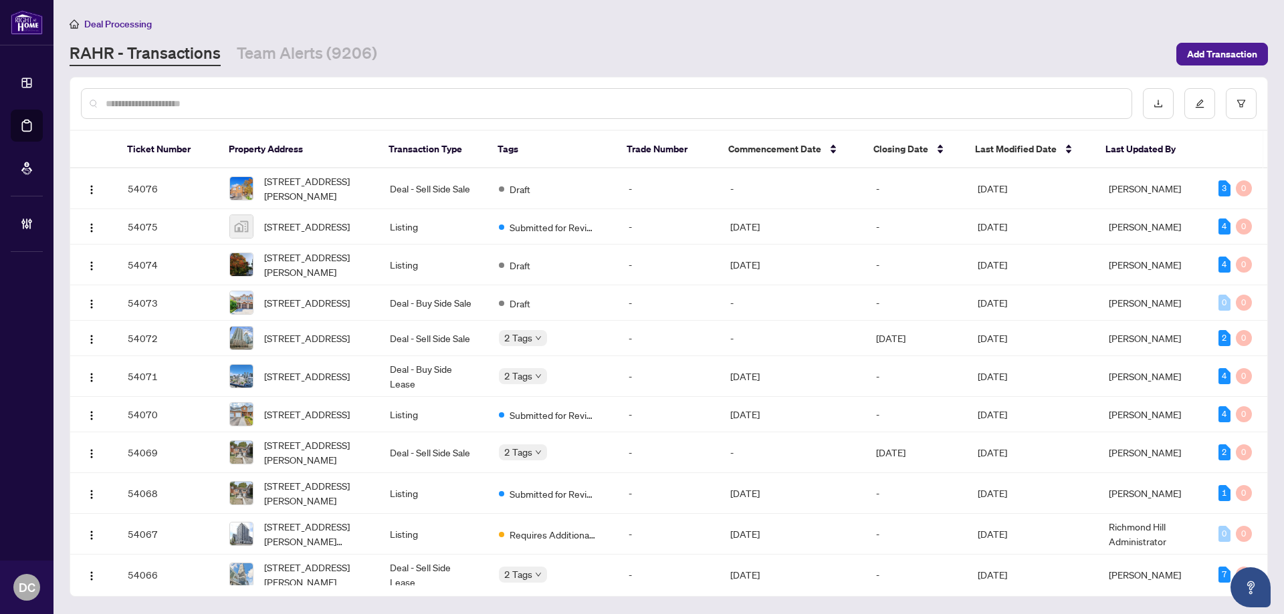
click at [295, 104] on input "text" at bounding box center [613, 103] width 1015 height 15
click at [253, 96] on div at bounding box center [606, 103] width 1051 height 31
click at [259, 102] on input "text" at bounding box center [613, 103] width 1015 height 15
paste input "*******"
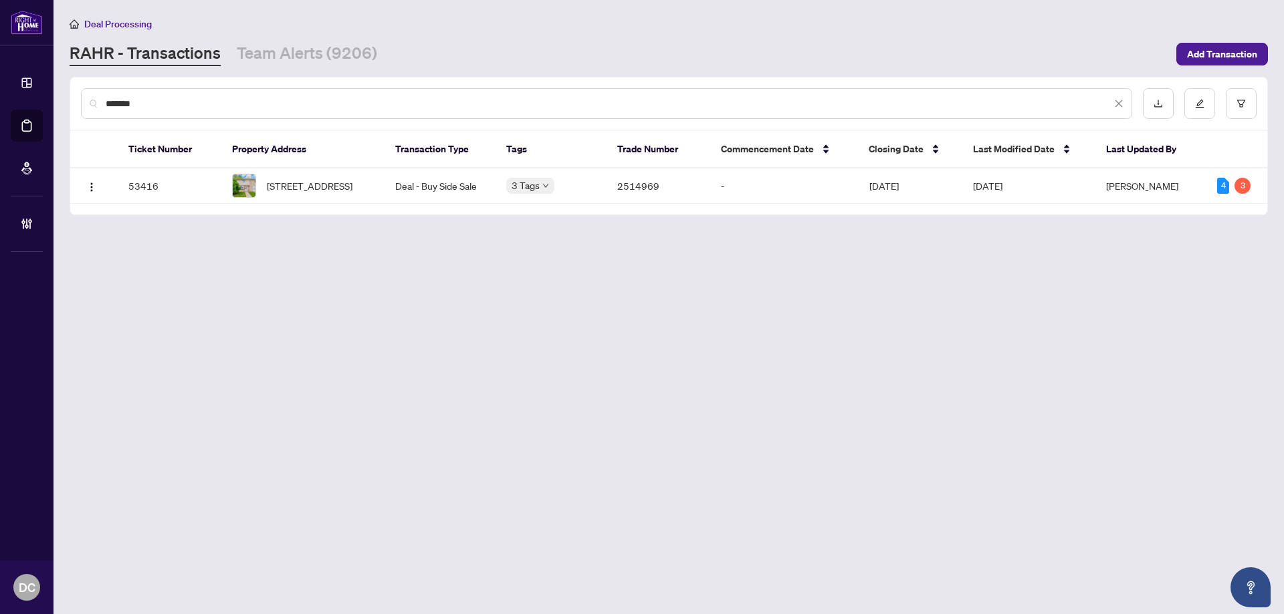
type input "*******"
click at [297, 184] on span "[STREET_ADDRESS]" at bounding box center [310, 185] width 86 height 15
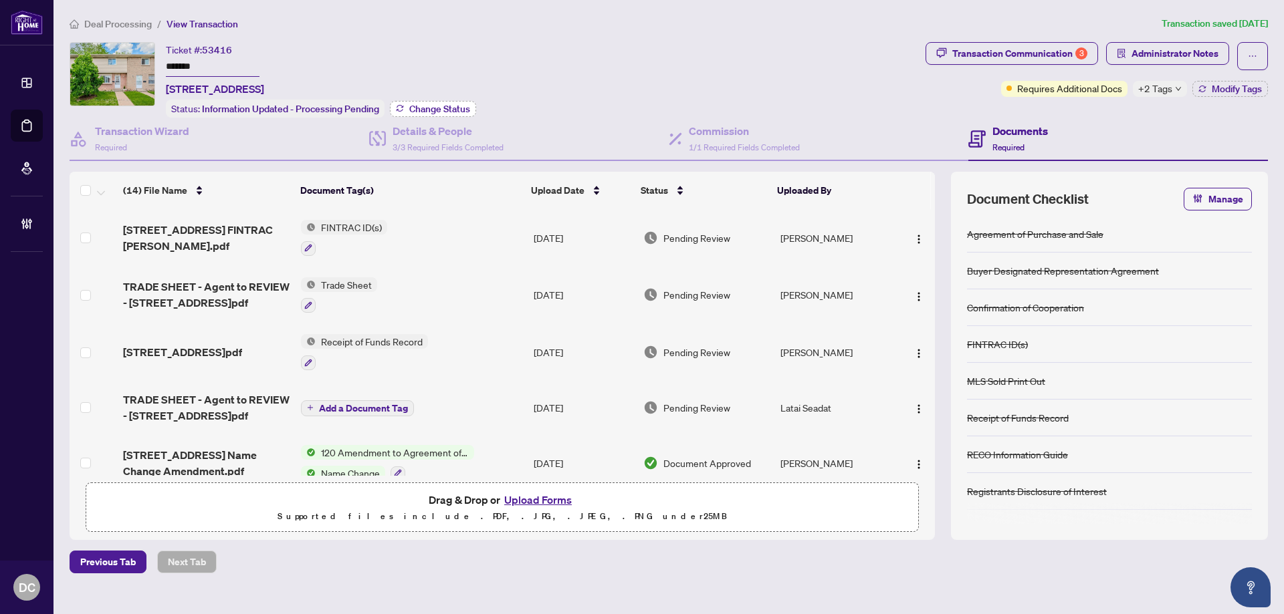
click at [457, 104] on span "Change Status" at bounding box center [439, 108] width 61 height 9
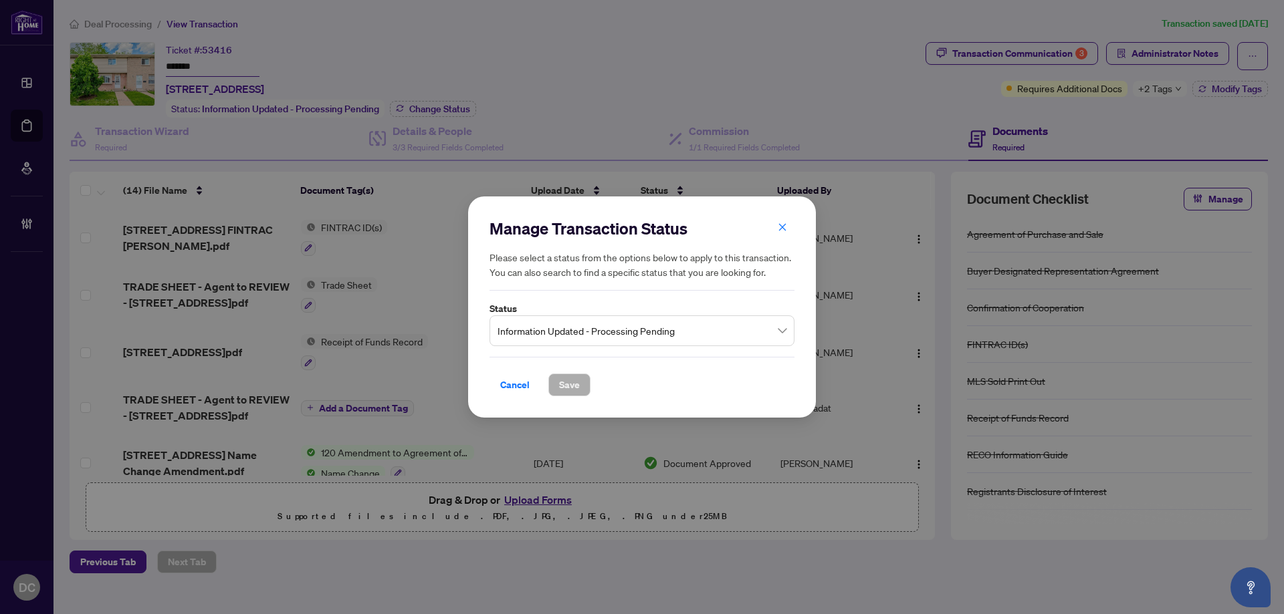
click at [592, 326] on span "Information Updated - Processing Pending" at bounding box center [641, 330] width 289 height 25
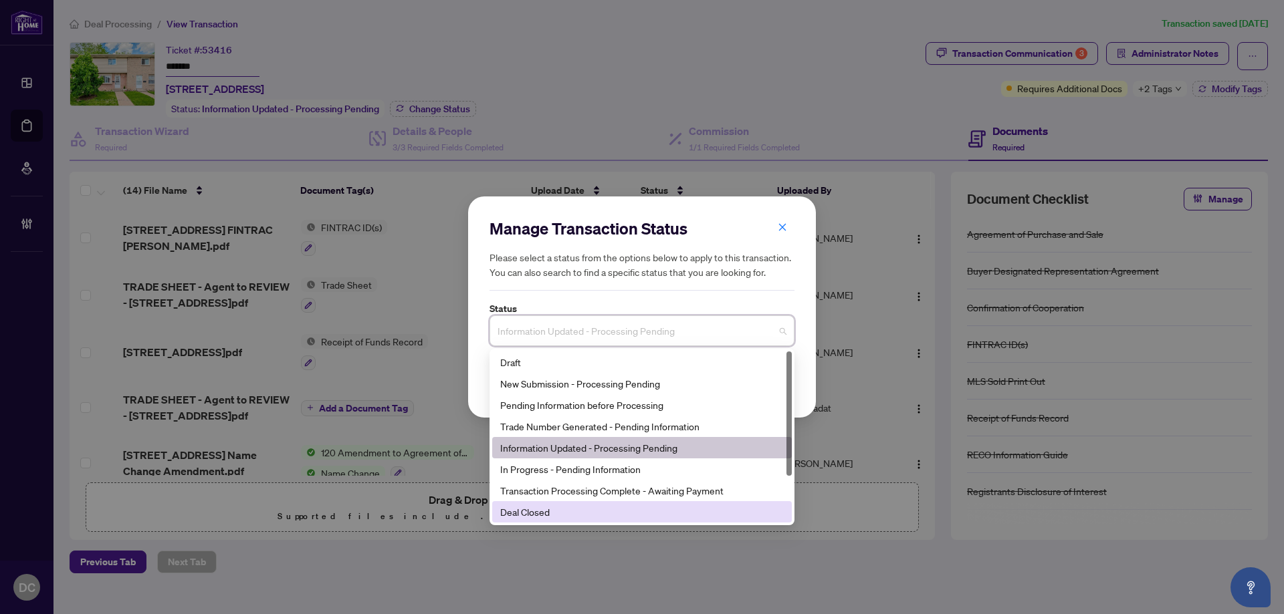
click at [556, 514] on div "Deal Closed" at bounding box center [641, 512] width 283 height 15
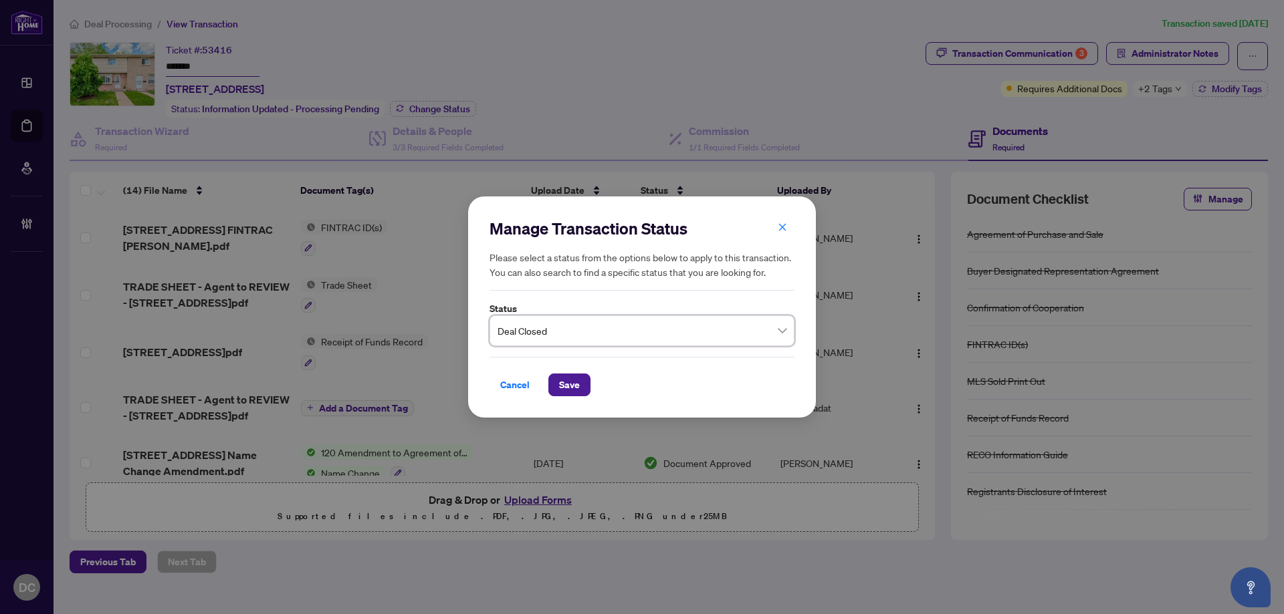
drag, startPoint x: 560, startPoint y: 386, endPoint x: 37, endPoint y: 362, distance: 523.3
click at [560, 386] on span "Save" at bounding box center [569, 384] width 21 height 21
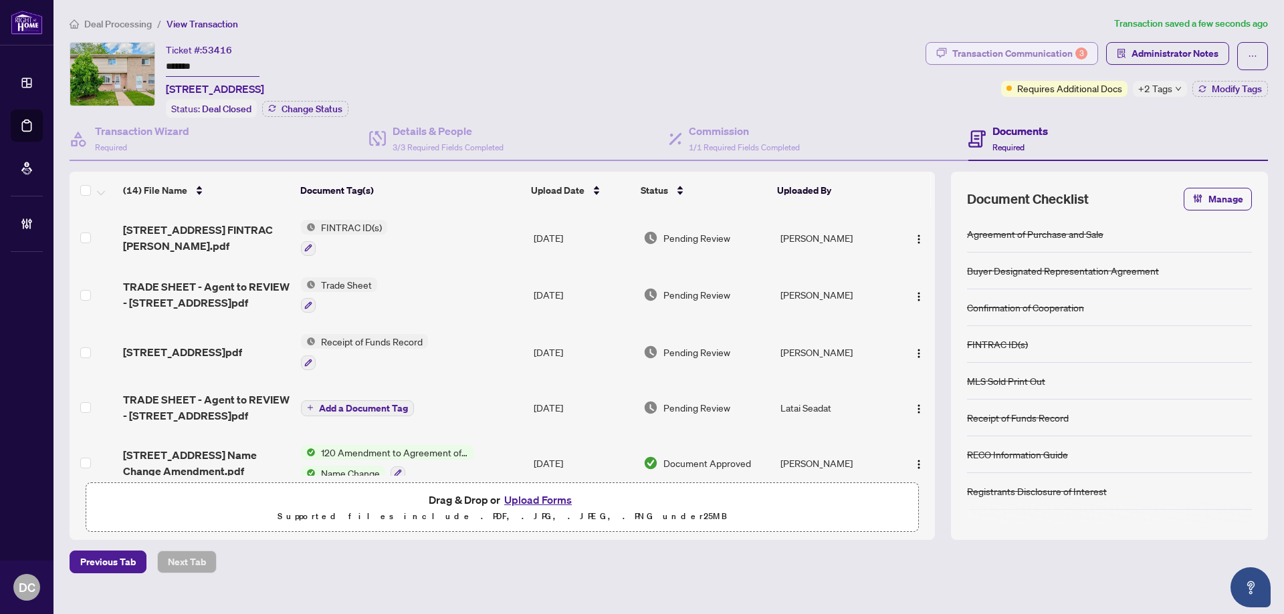
click at [1060, 50] on div "Transaction Communication 3" at bounding box center [1019, 53] width 135 height 21
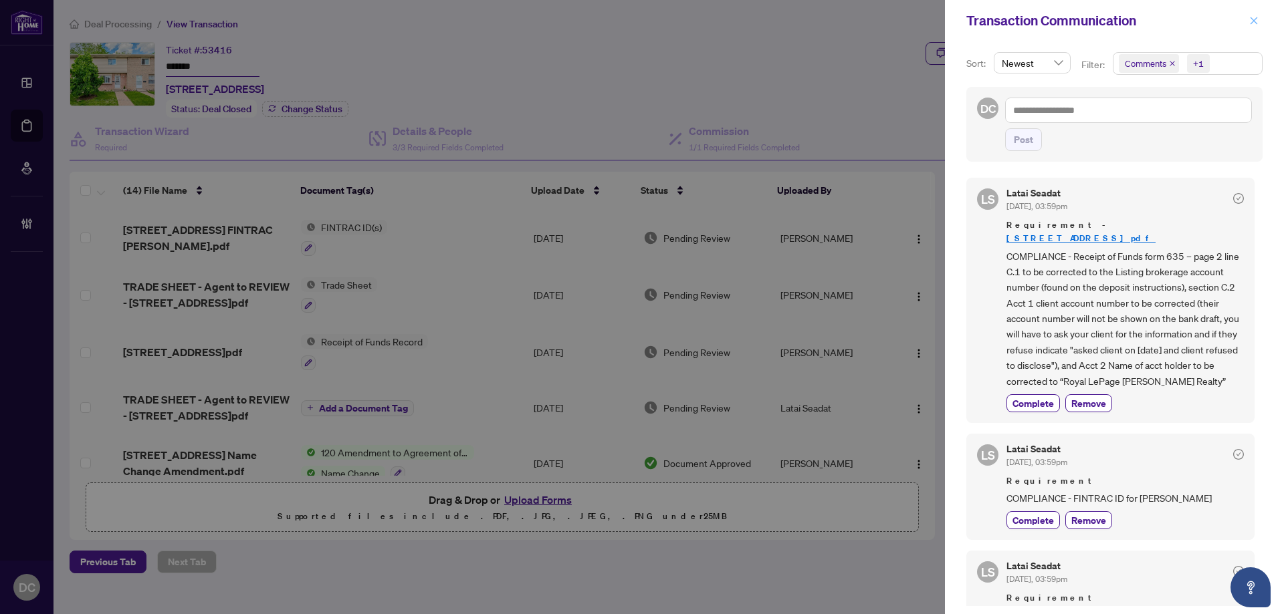
click at [1255, 18] on icon "close" at bounding box center [1253, 20] width 9 height 9
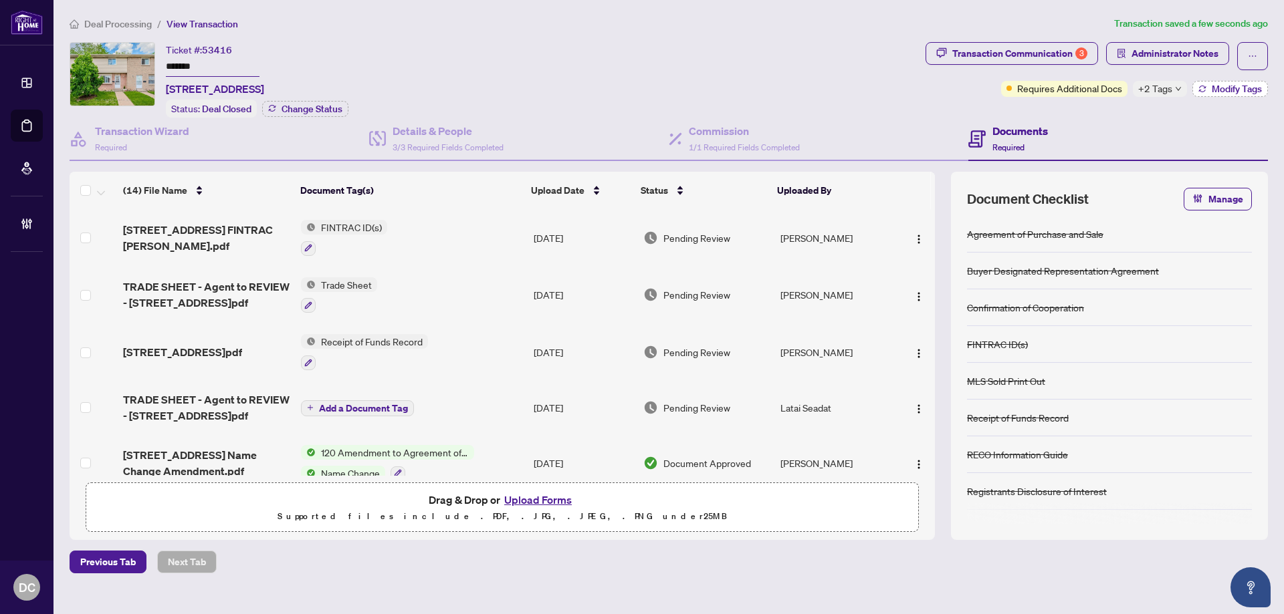
click at [1232, 86] on span "Modify Tags" at bounding box center [1236, 88] width 50 height 9
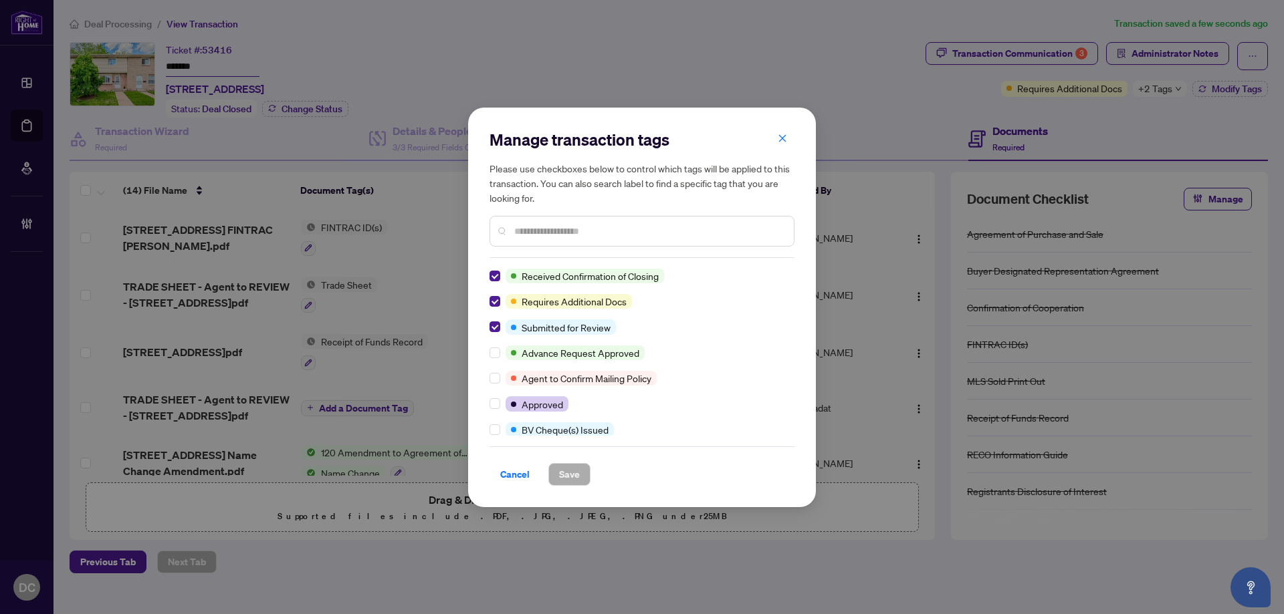
click at [489, 276] on div "Manage transaction tags Please use checkboxes below to control which tags will …" at bounding box center [642, 308] width 348 height 400
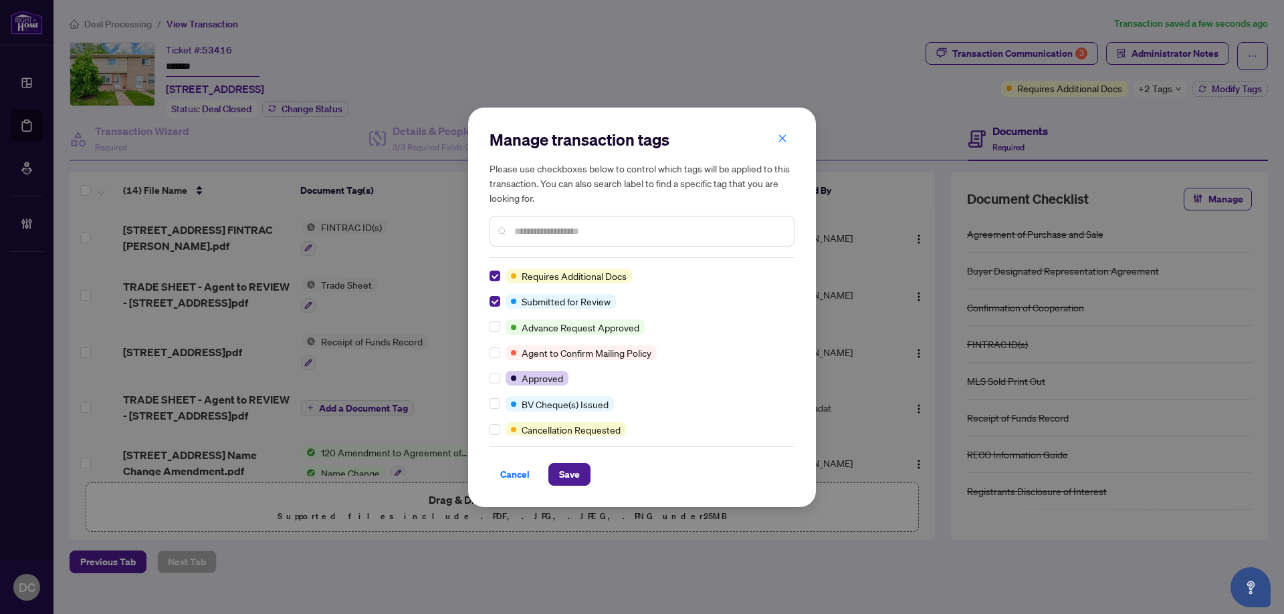
click at [520, 233] on input "text" at bounding box center [648, 231] width 269 height 15
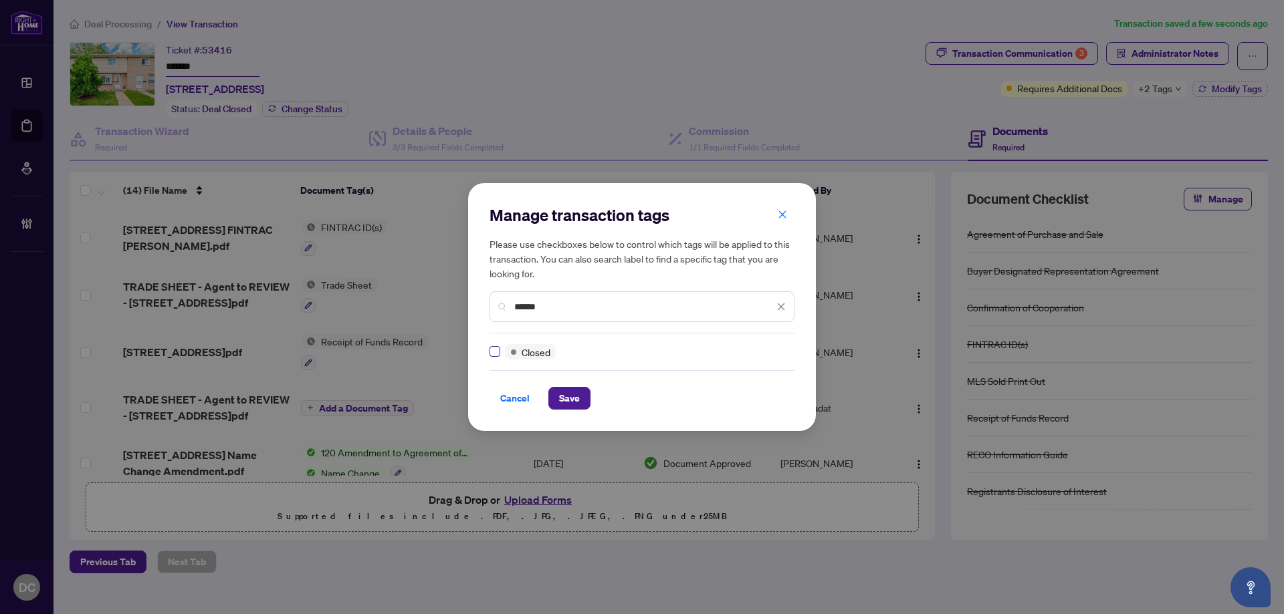
click at [494, 347] on label at bounding box center [494, 351] width 11 height 15
drag, startPoint x: 562, startPoint y: 302, endPoint x: 437, endPoint y: 299, distance: 125.0
click at [437, 299] on div "Manage transaction tags Please use checkboxes below to control which tags will …" at bounding box center [642, 307] width 1284 height 614
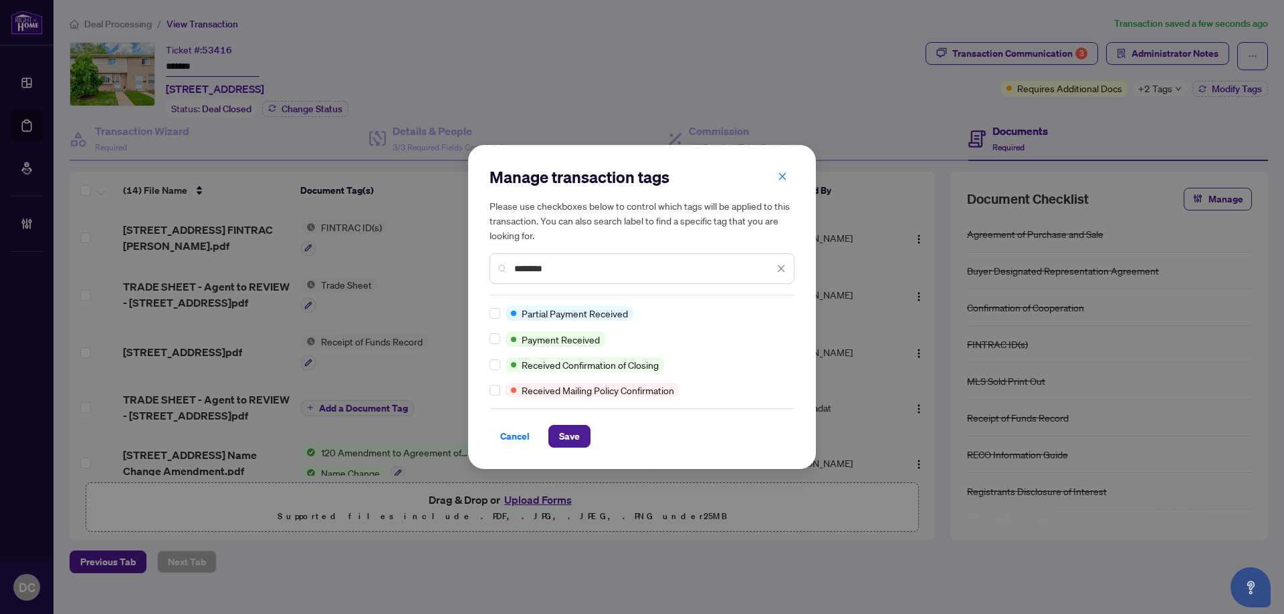
type input "********"
click at [566, 433] on span "Save" at bounding box center [569, 436] width 21 height 21
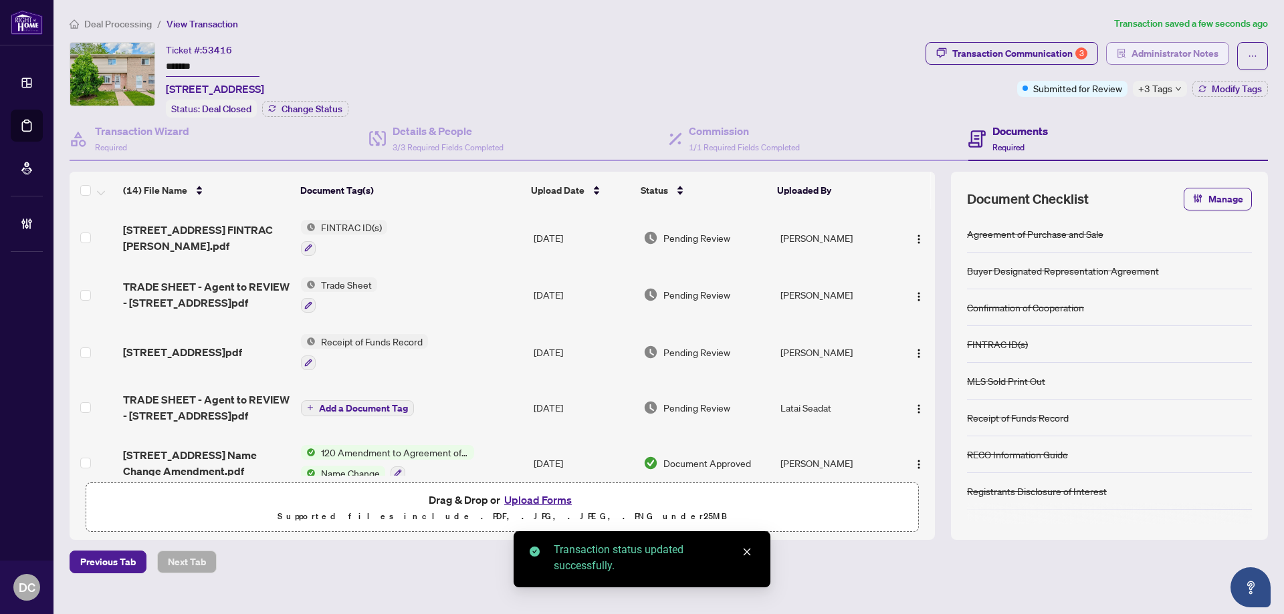
click at [1146, 48] on span "Administrator Notes" at bounding box center [1174, 53] width 87 height 21
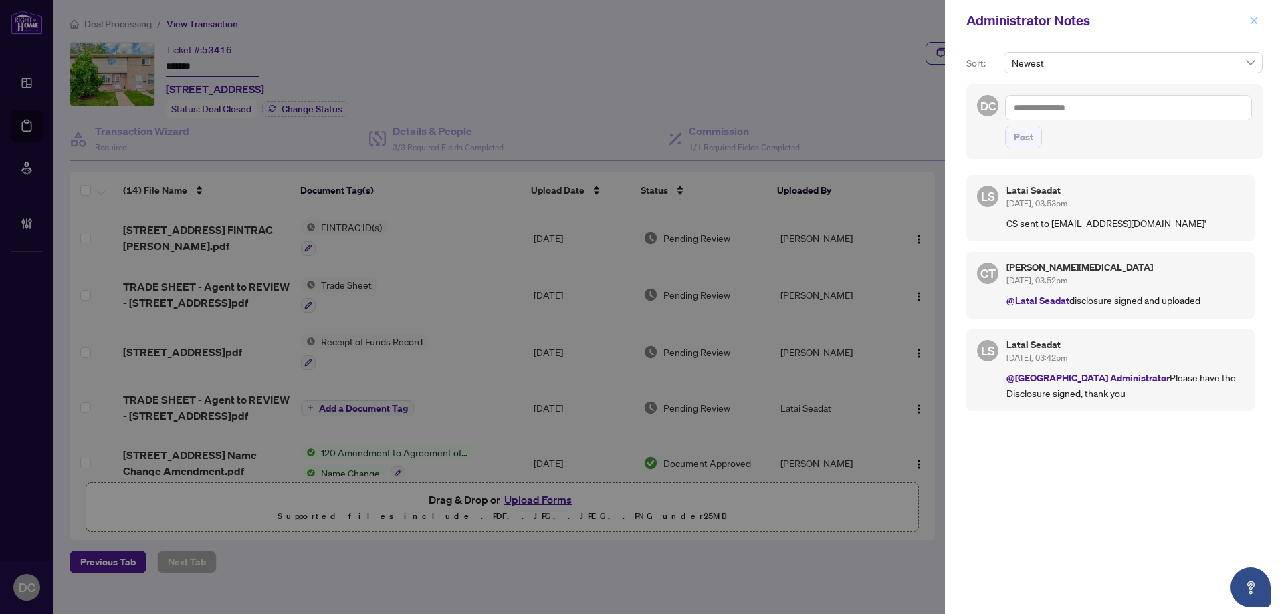
click at [1255, 19] on icon "close" at bounding box center [1253, 20] width 9 height 9
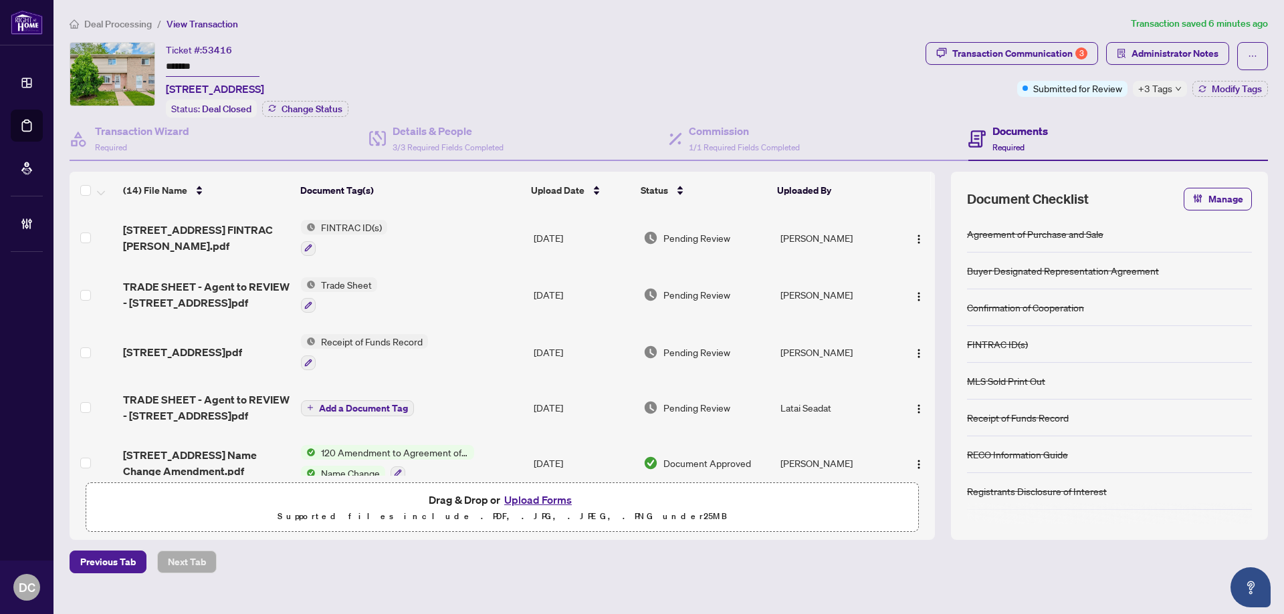
click at [130, 23] on span "Deal Processing" at bounding box center [118, 24] width 68 height 12
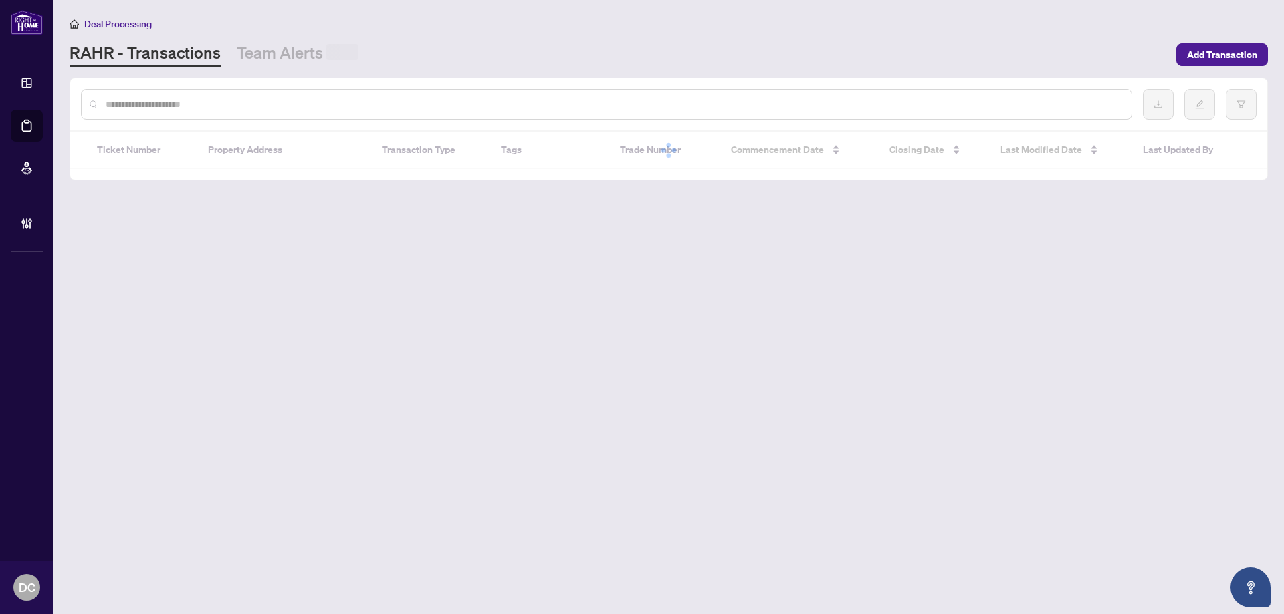
click at [158, 104] on input "text" at bounding box center [613, 104] width 1015 height 15
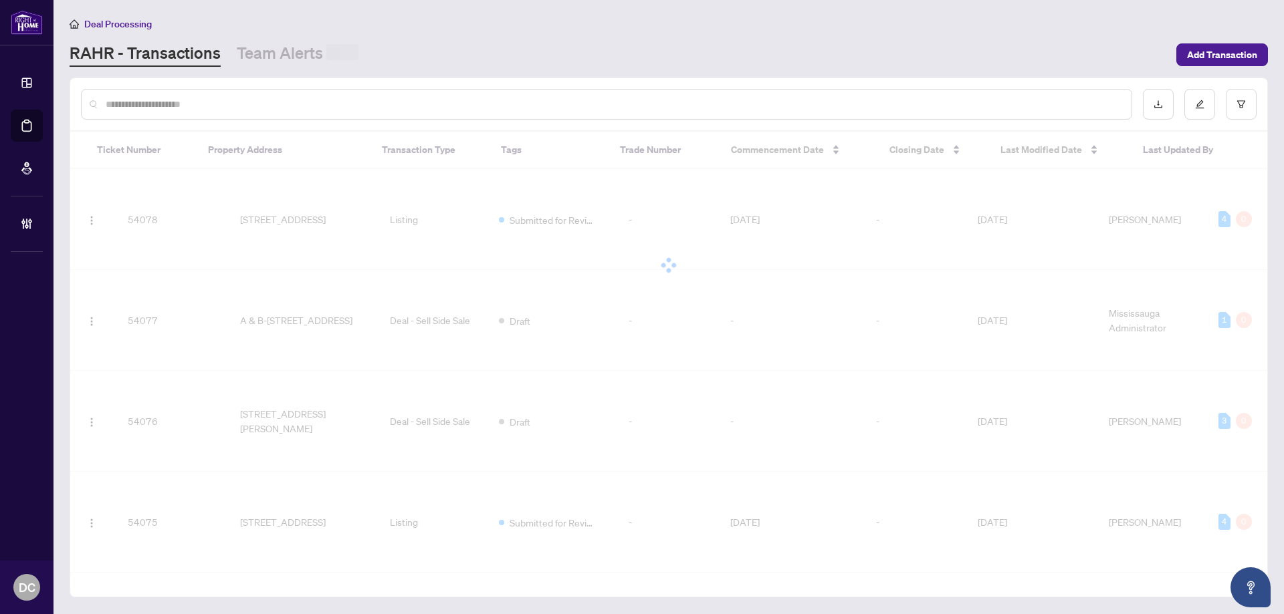
paste input "*******"
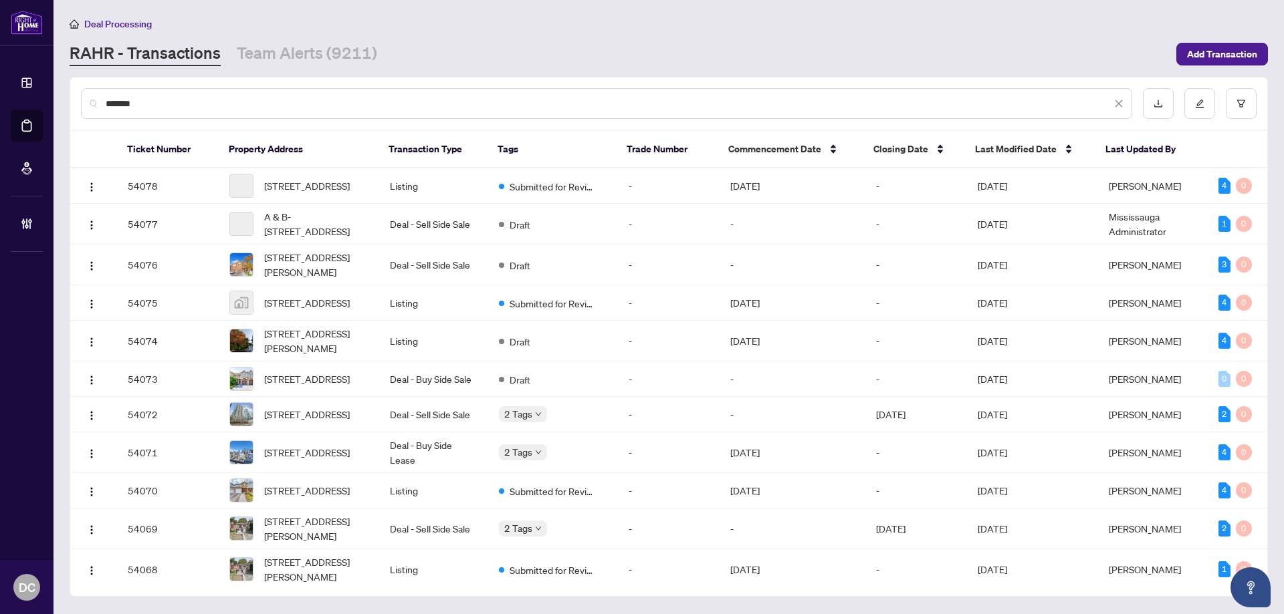
type input "*******"
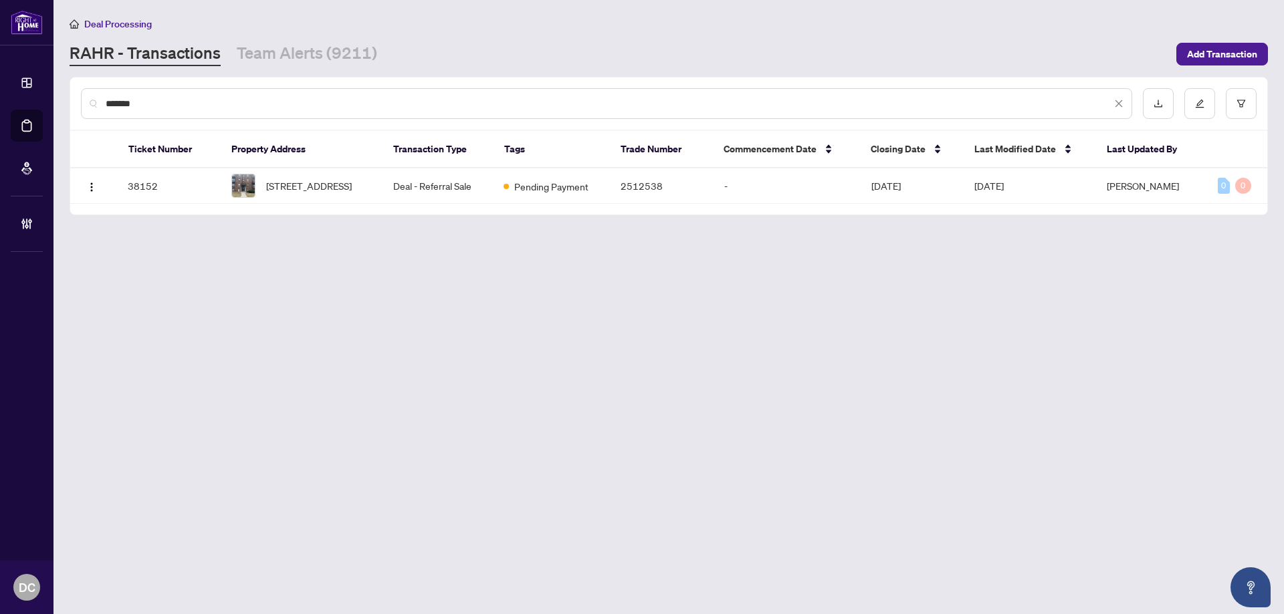
click at [343, 169] on td "[STREET_ADDRESS]" at bounding box center [302, 185] width 162 height 35
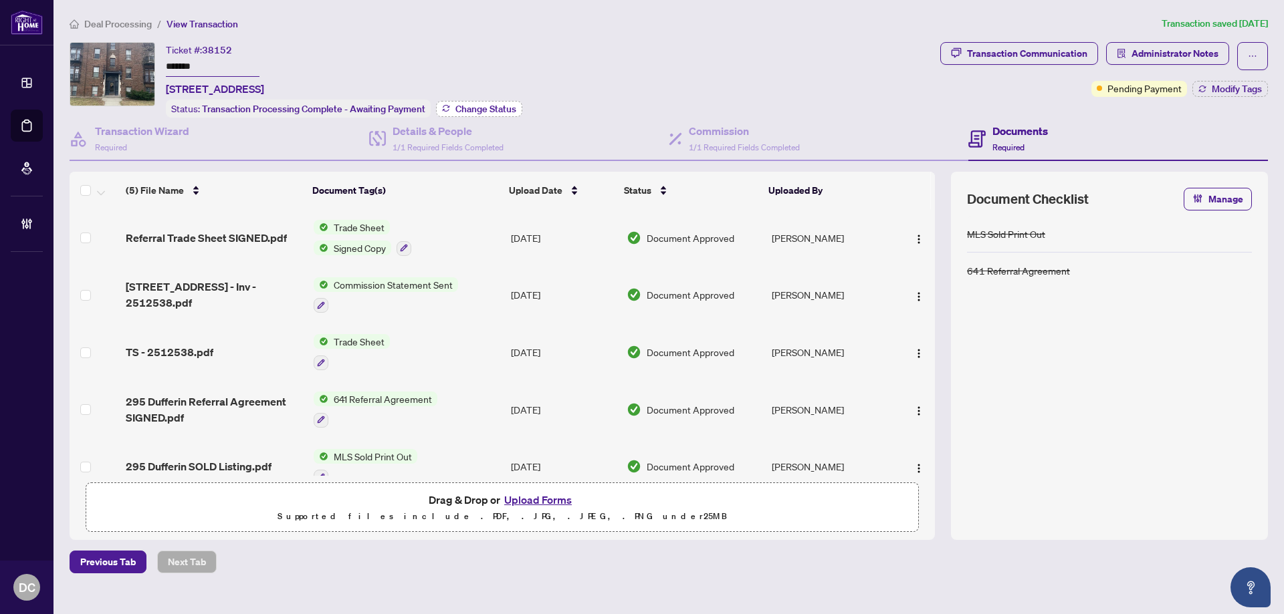
click at [469, 104] on span "Change Status" at bounding box center [485, 108] width 61 height 9
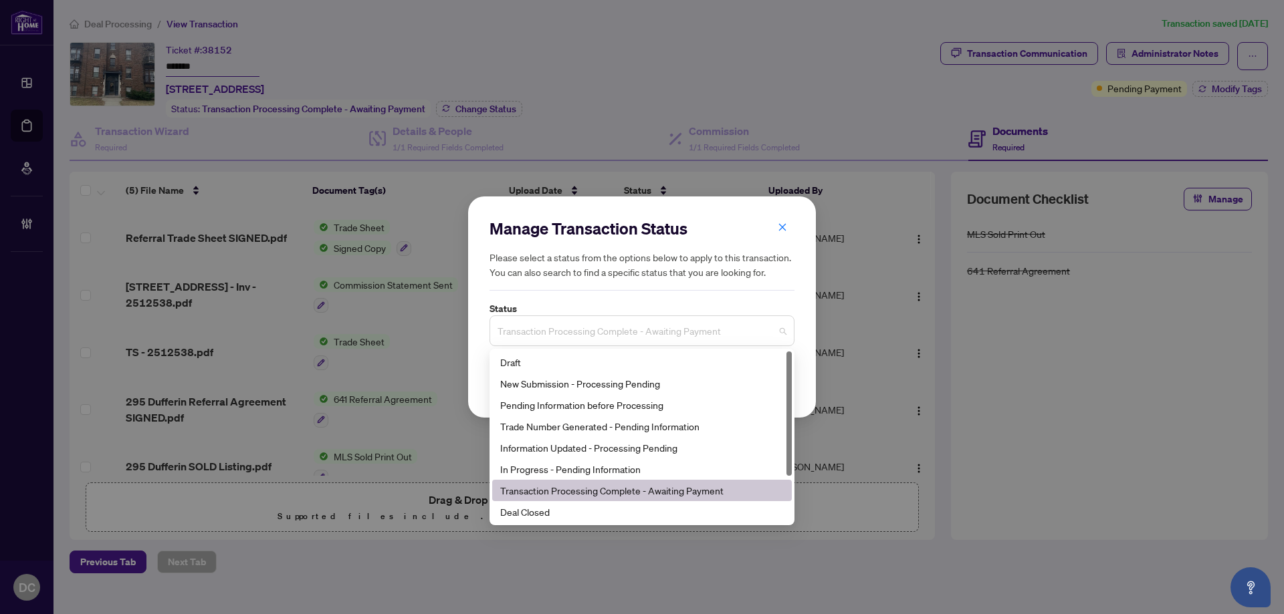
drag, startPoint x: 745, startPoint y: 334, endPoint x: 644, endPoint y: 382, distance: 111.8
click at [744, 334] on span "Transaction Processing Complete - Awaiting Payment" at bounding box center [641, 330] width 289 height 25
click at [563, 517] on div "Deal Closed" at bounding box center [641, 512] width 283 height 15
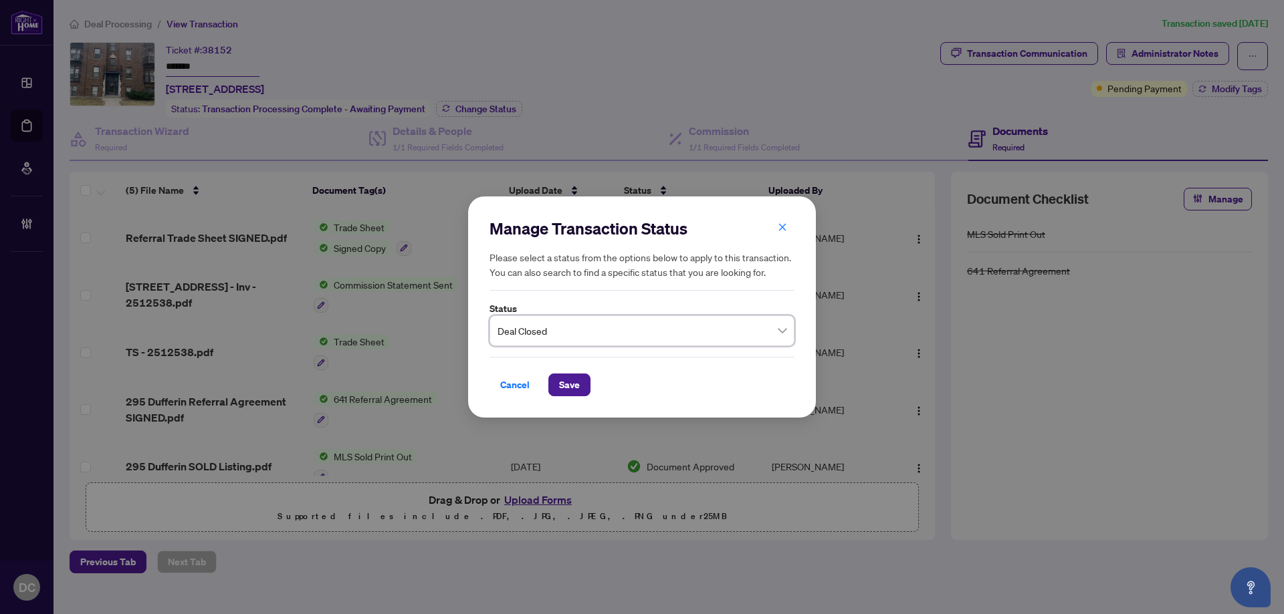
drag, startPoint x: 565, startPoint y: 387, endPoint x: 550, endPoint y: 368, distance: 23.8
click at [565, 384] on span "Save" at bounding box center [569, 384] width 21 height 21
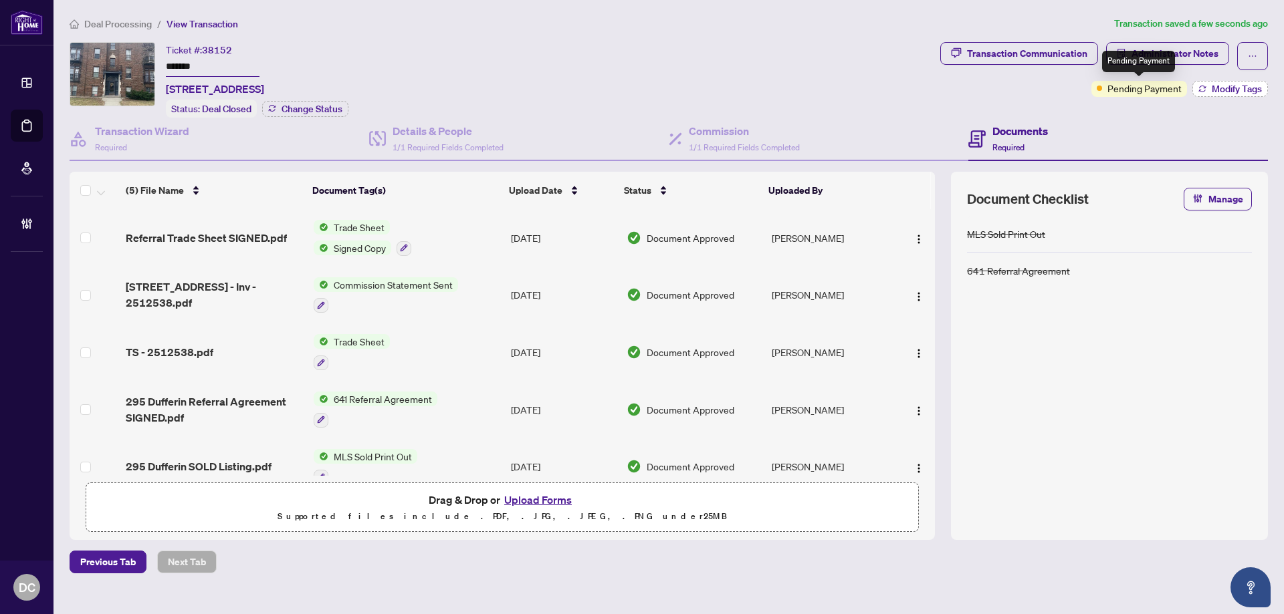
click at [1229, 88] on span "Modify Tags" at bounding box center [1236, 88] width 50 height 9
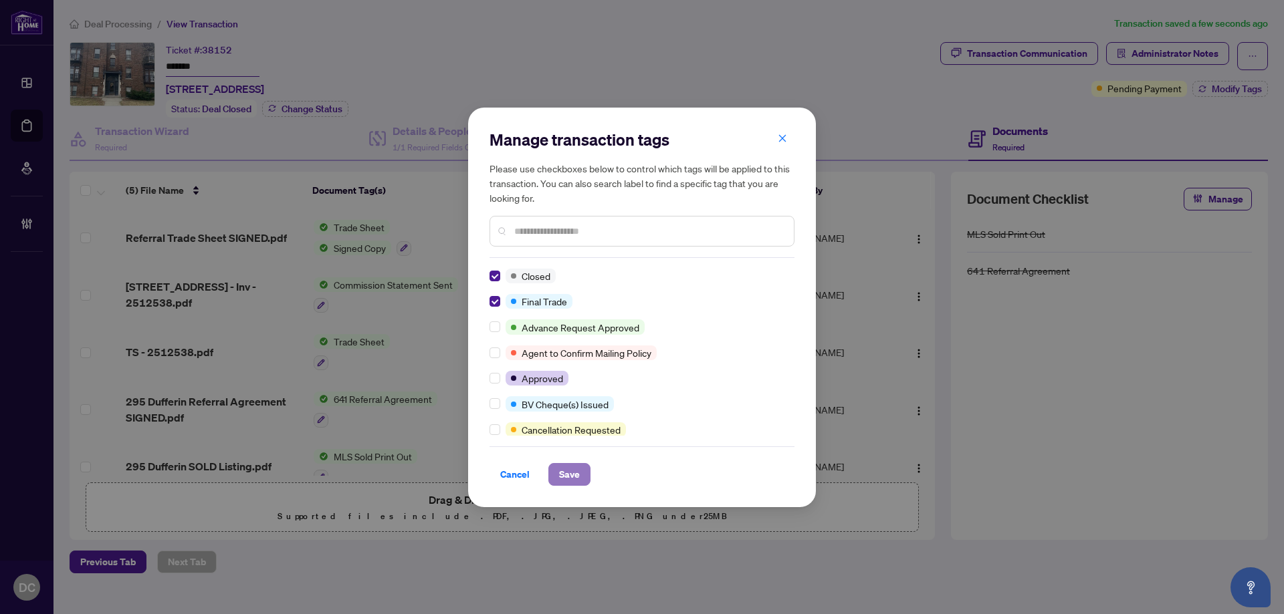
click at [573, 474] on span "Save" at bounding box center [569, 474] width 21 height 21
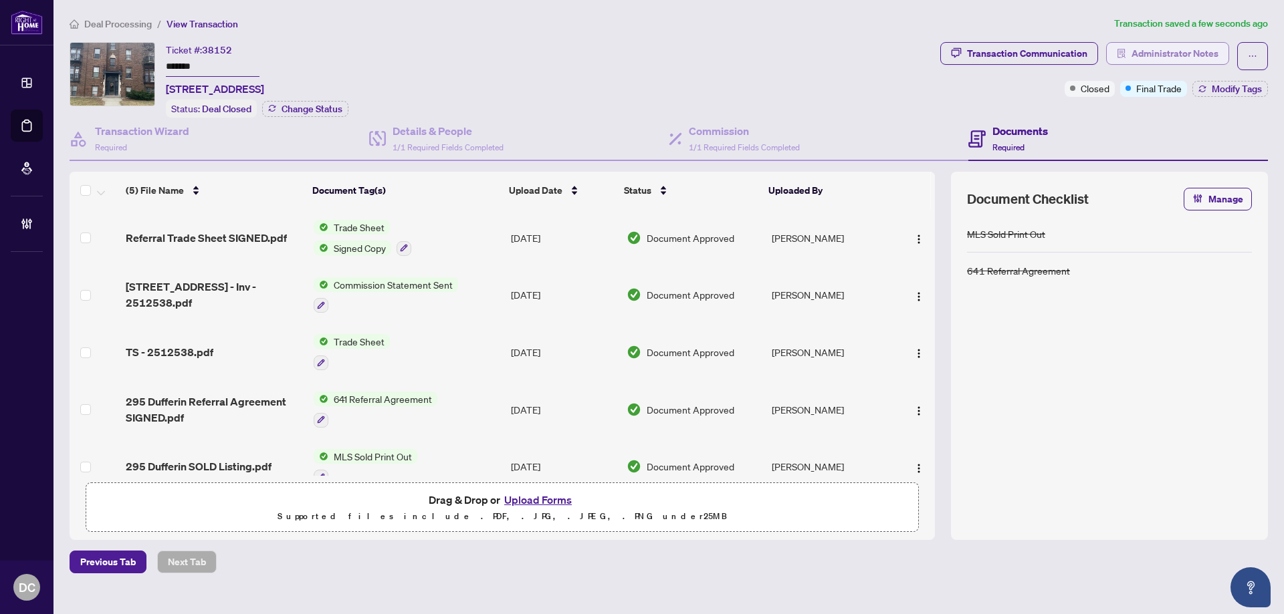
click at [1179, 51] on span "Administrator Notes" at bounding box center [1174, 53] width 87 height 21
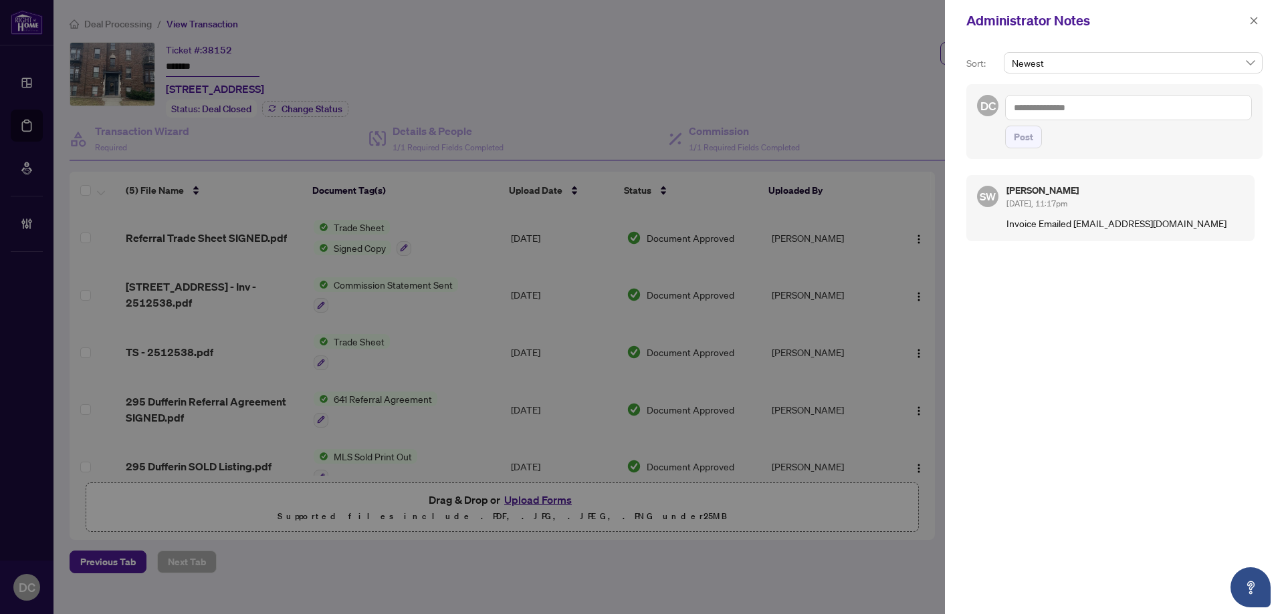
click at [1143, 106] on textarea at bounding box center [1128, 107] width 247 height 25
paste textarea "**********"
click at [1013, 121] on textarea "**********" at bounding box center [1126, 121] width 243 height 52
type textarea "**********"
click at [1021, 142] on span "Post" at bounding box center [1022, 136] width 19 height 21
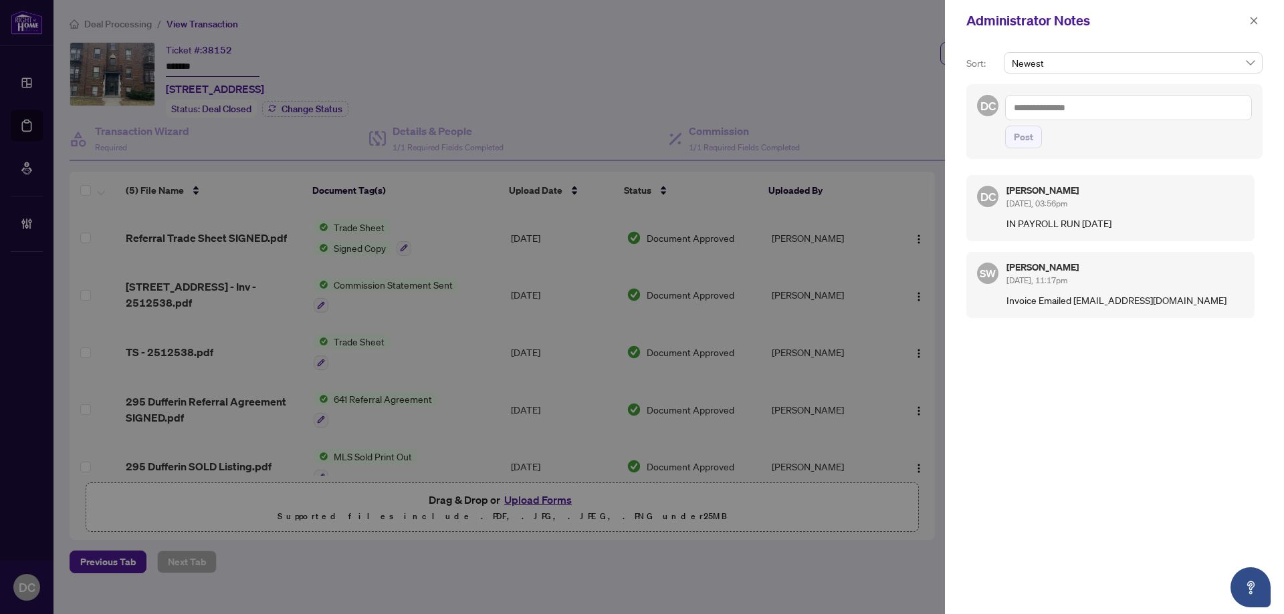
drag, startPoint x: 1253, startPoint y: 23, endPoint x: 1243, endPoint y: 23, distance: 10.7
click at [1253, 23] on icon "close" at bounding box center [1253, 20] width 9 height 9
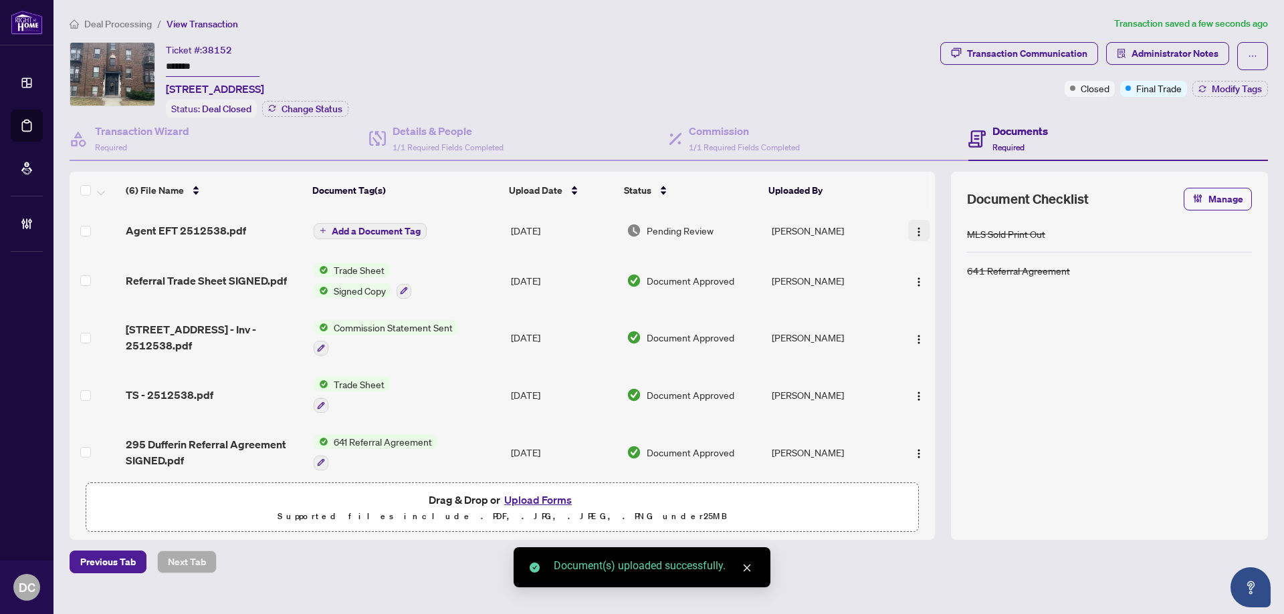
click at [908, 228] on button "button" at bounding box center [918, 230] width 21 height 21
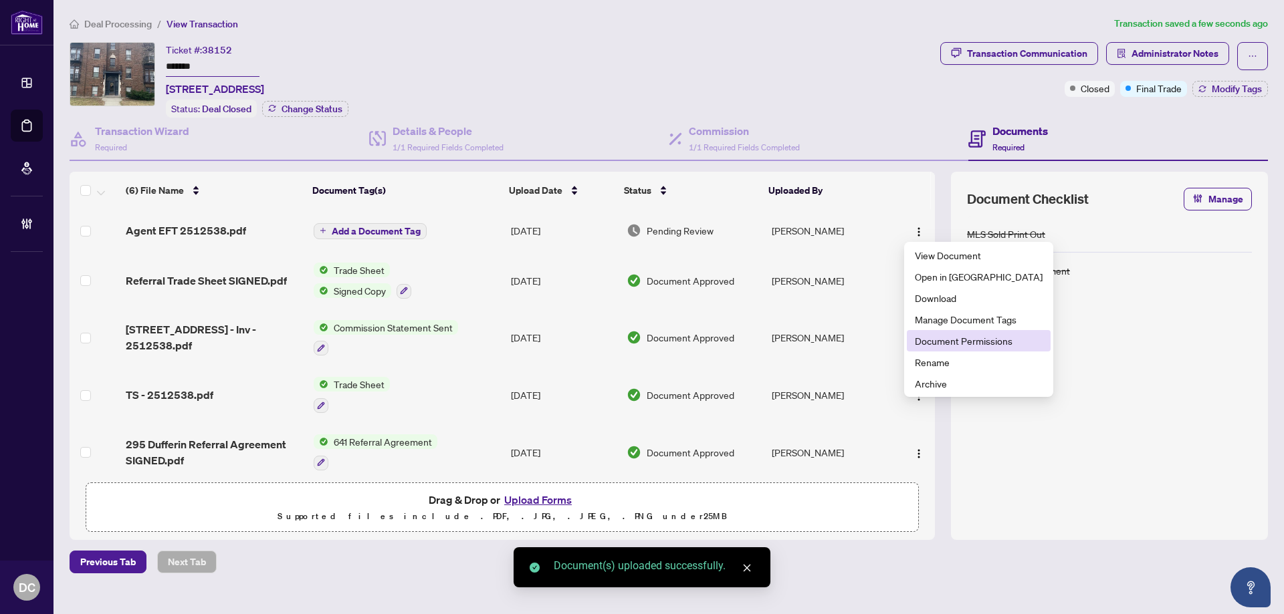
click at [920, 336] on span "Document Permissions" at bounding box center [979, 341] width 128 height 15
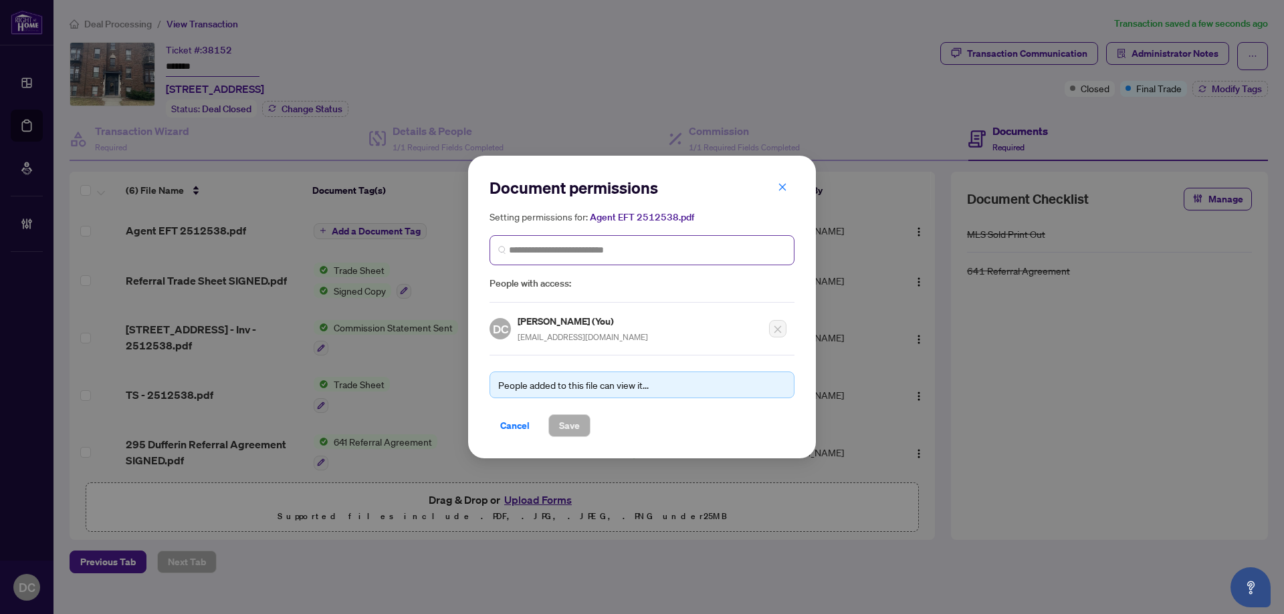
click at [616, 257] on span at bounding box center [641, 250] width 305 height 30
type input "**********"
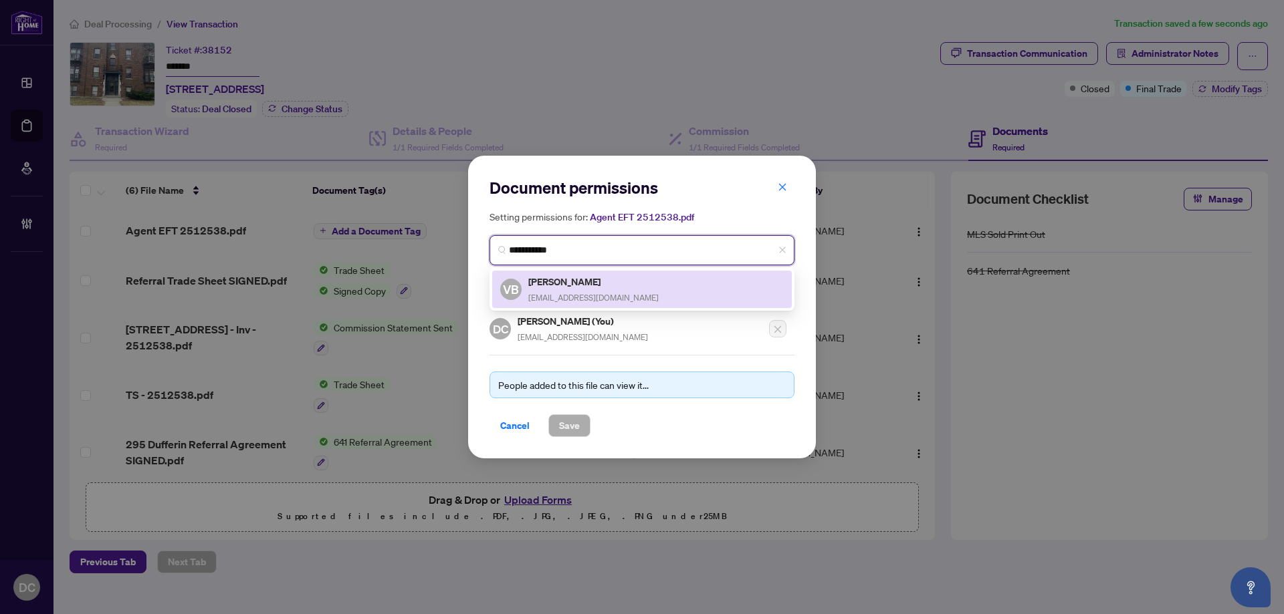
click at [618, 293] on span "[EMAIL_ADDRESS][DOMAIN_NAME]" at bounding box center [593, 298] width 130 height 10
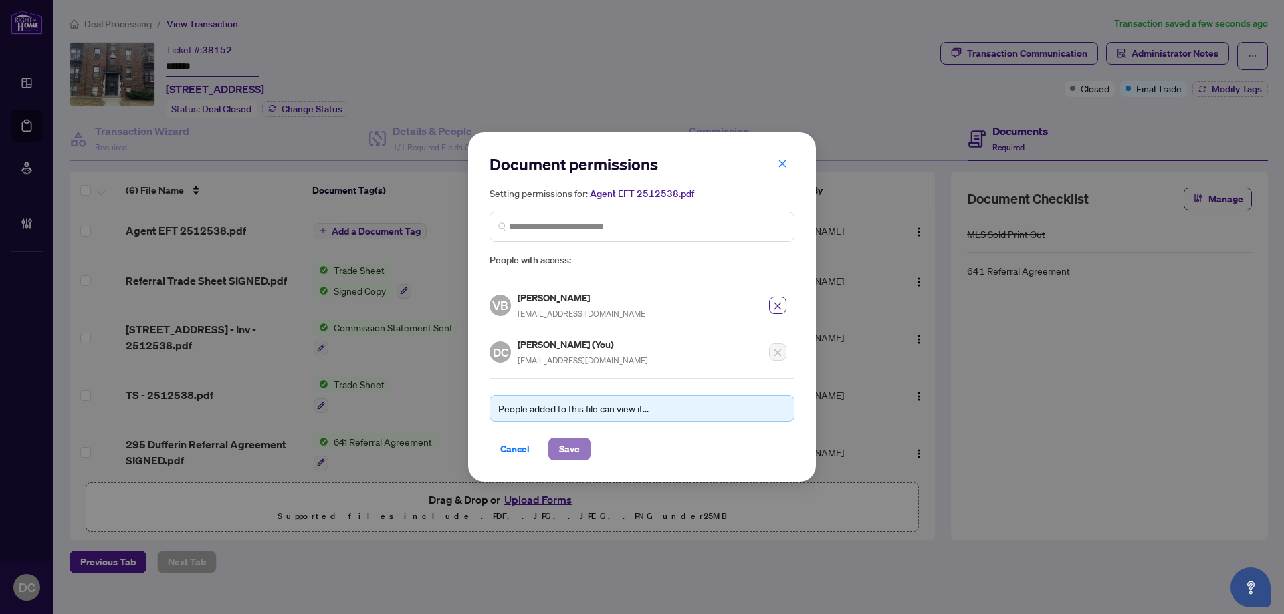
click at [570, 448] on span "Save" at bounding box center [569, 449] width 21 height 21
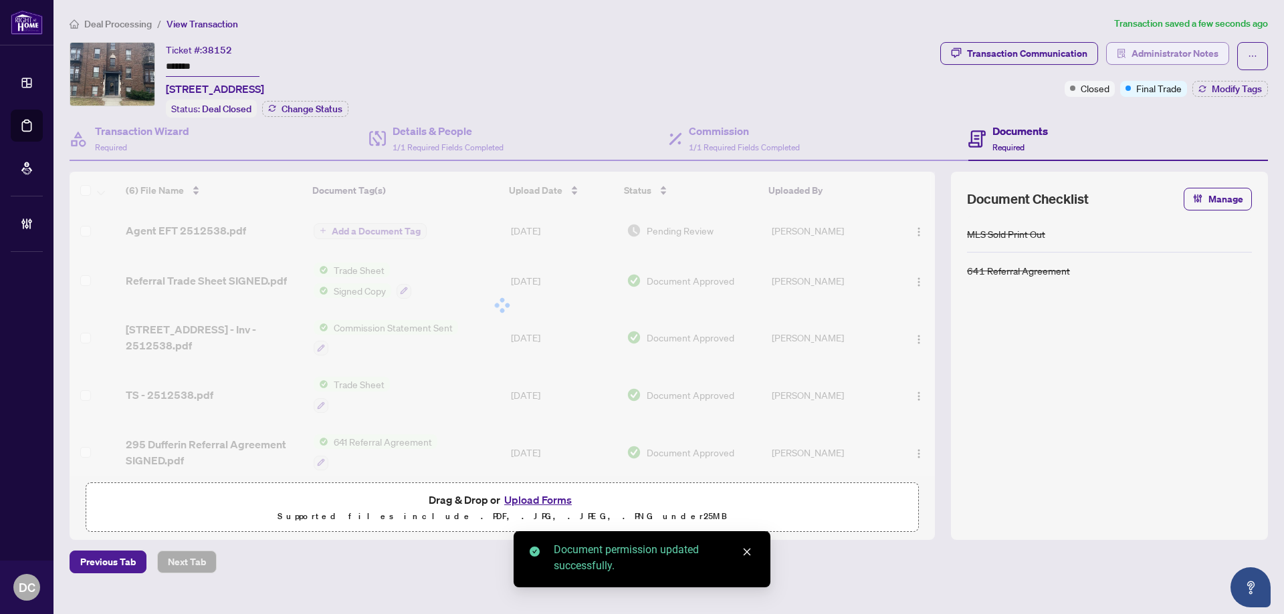
click at [1191, 55] on span "Administrator Notes" at bounding box center [1174, 53] width 87 height 21
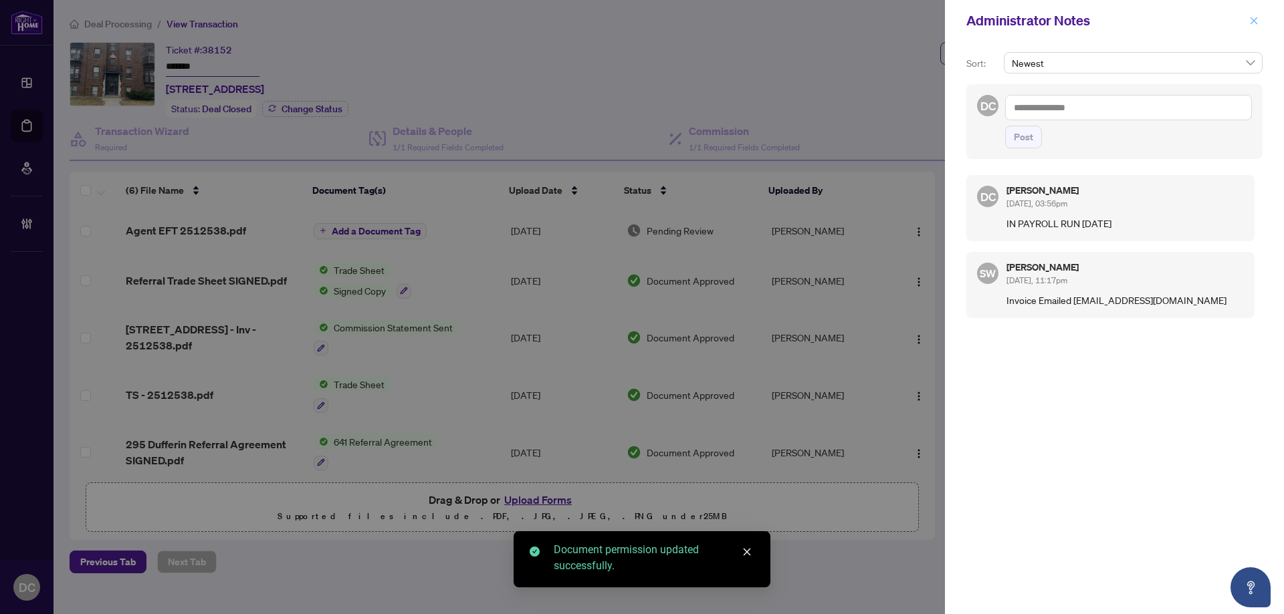
click at [1252, 23] on icon "close" at bounding box center [1253, 20] width 9 height 9
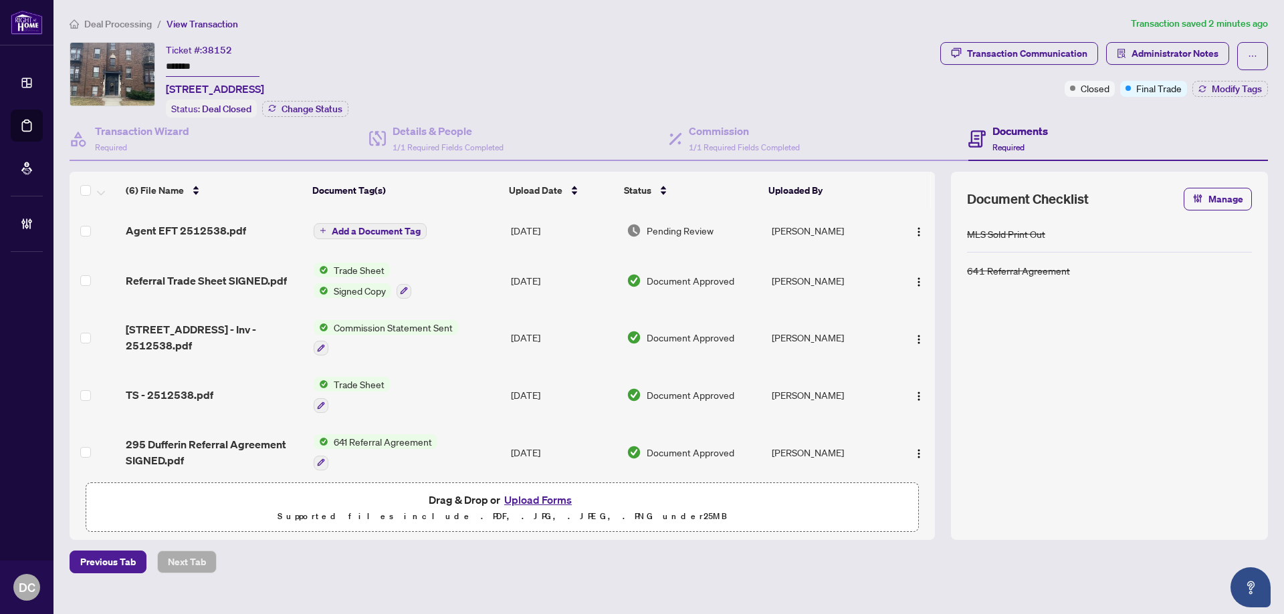
click at [146, 23] on span "Deal Processing" at bounding box center [118, 24] width 68 height 12
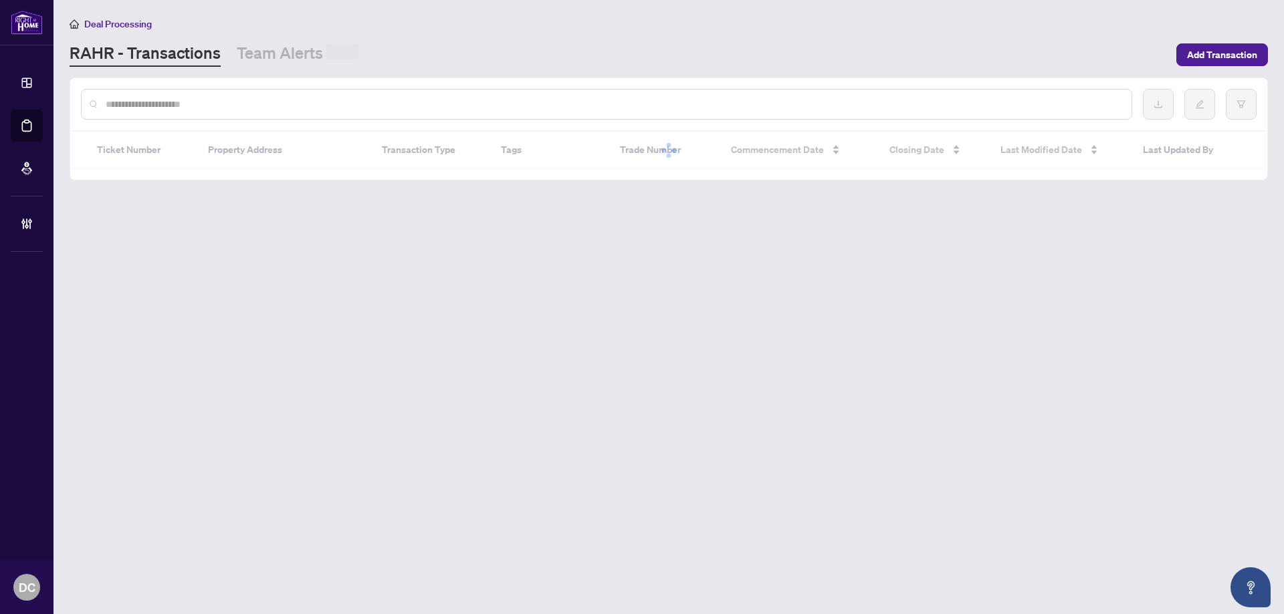
click at [224, 104] on input "text" at bounding box center [613, 104] width 1015 height 15
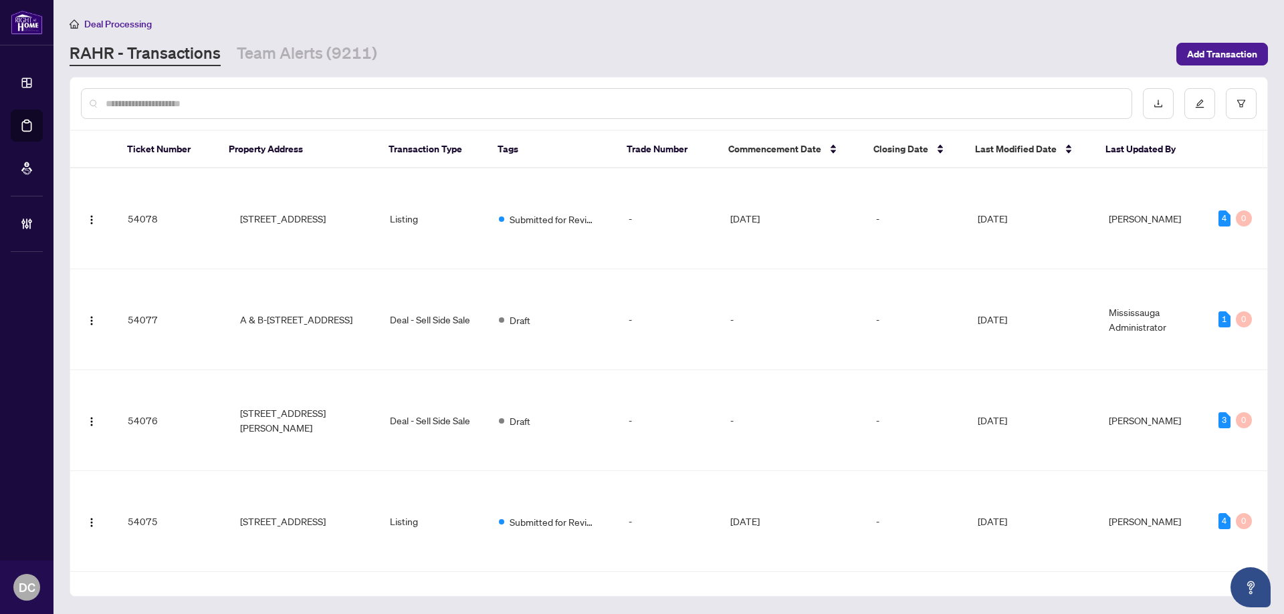
paste input "*******"
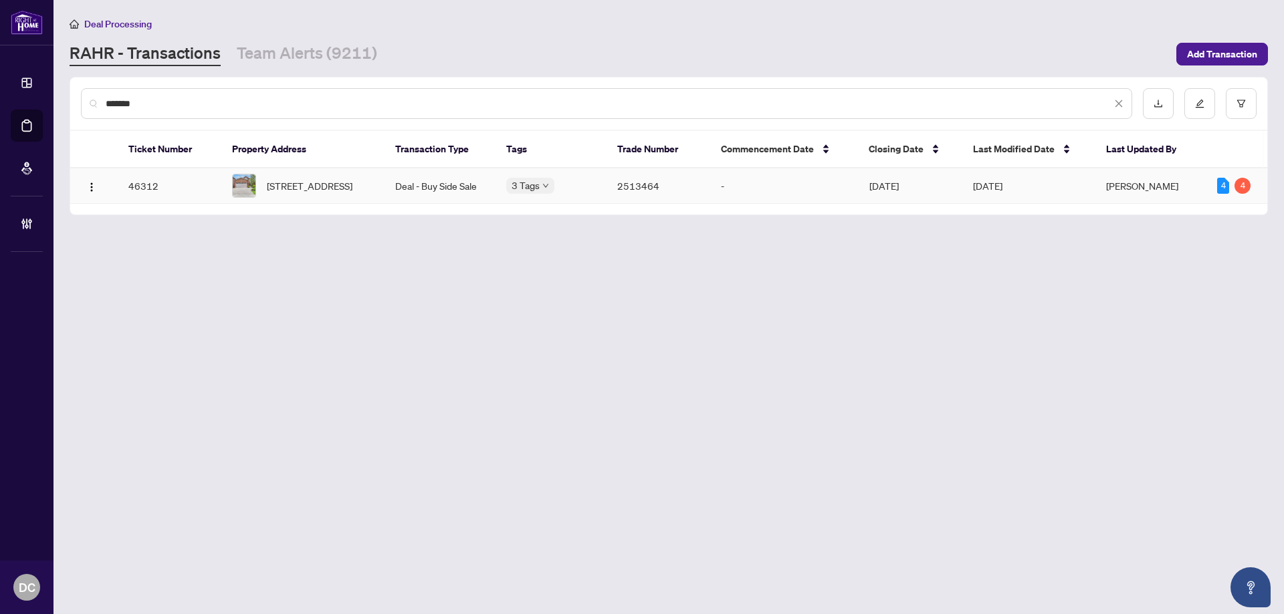
type input "*******"
click at [337, 182] on span "[STREET_ADDRESS]" at bounding box center [310, 185] width 86 height 15
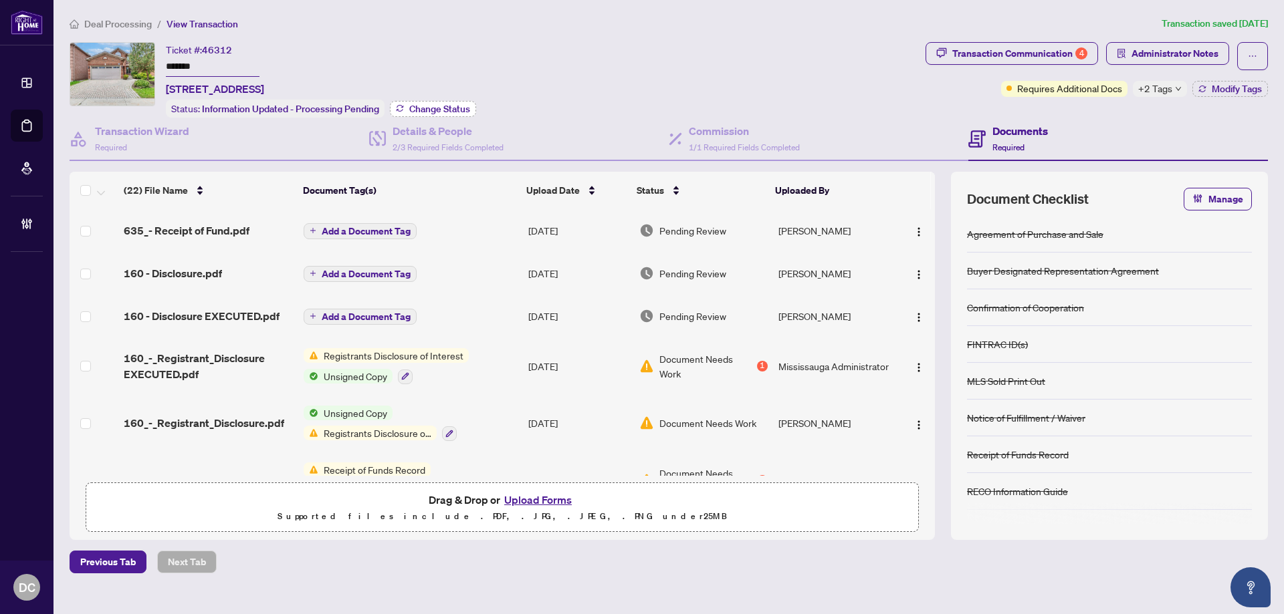
click at [429, 108] on span "Change Status" at bounding box center [439, 108] width 61 height 9
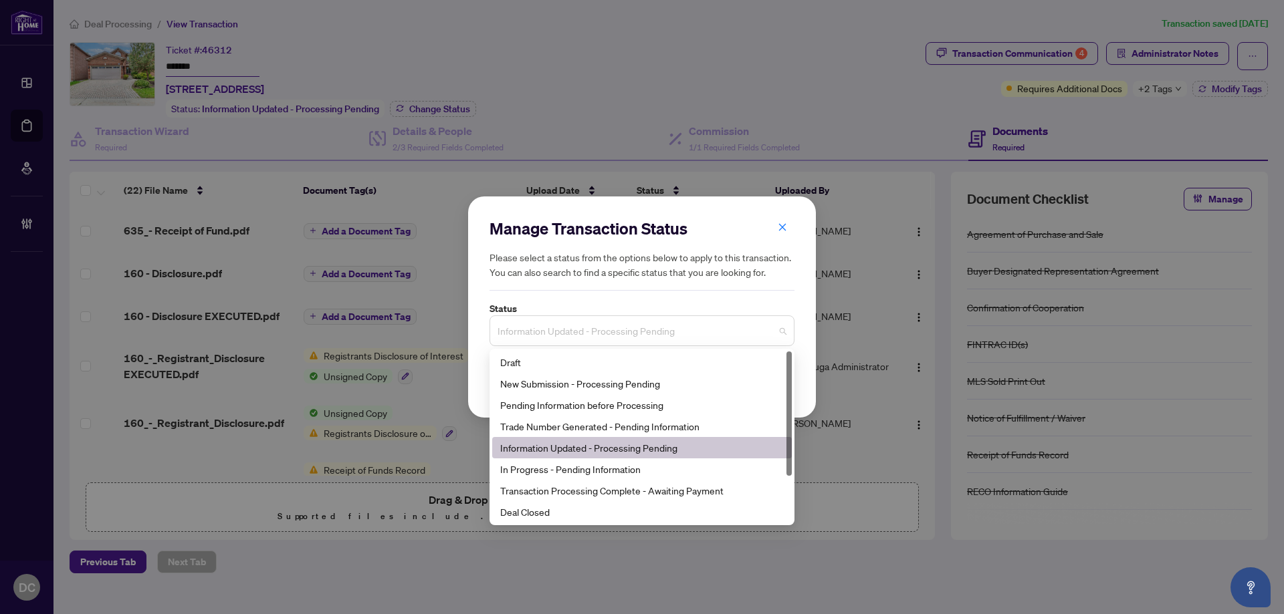
click at [586, 334] on span "Information Updated - Processing Pending" at bounding box center [641, 330] width 289 height 25
click at [543, 505] on div "Deal Closed" at bounding box center [641, 512] width 283 height 15
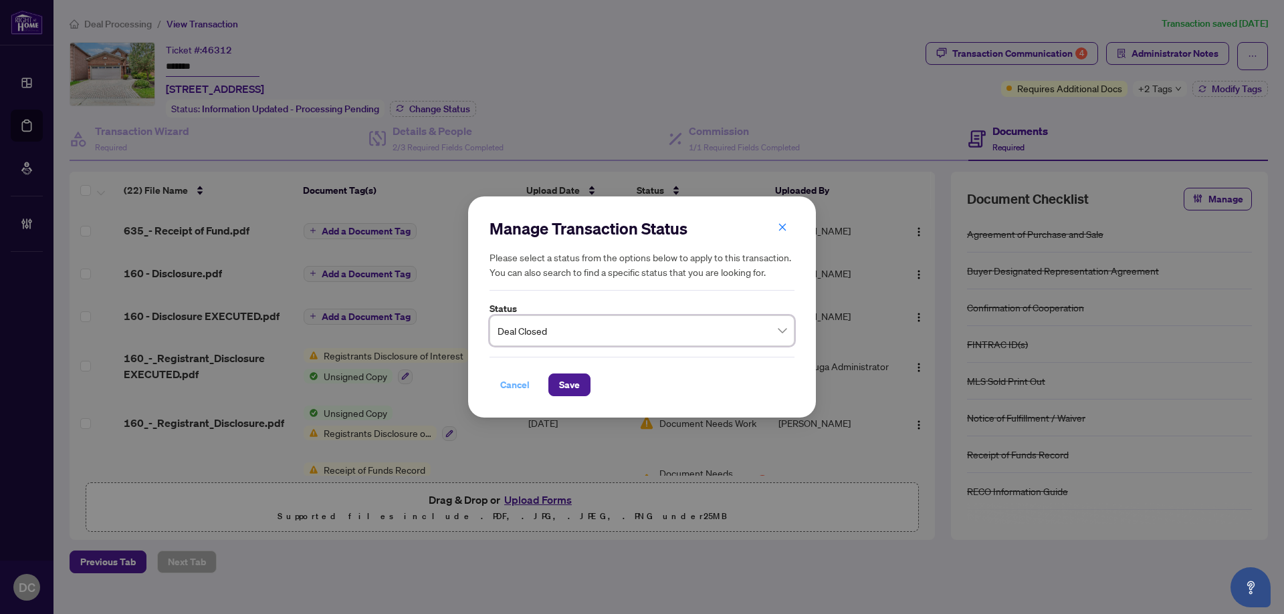
drag, startPoint x: 561, startPoint y: 376, endPoint x: 525, endPoint y: 380, distance: 35.7
click at [561, 375] on span "Save" at bounding box center [569, 384] width 21 height 21
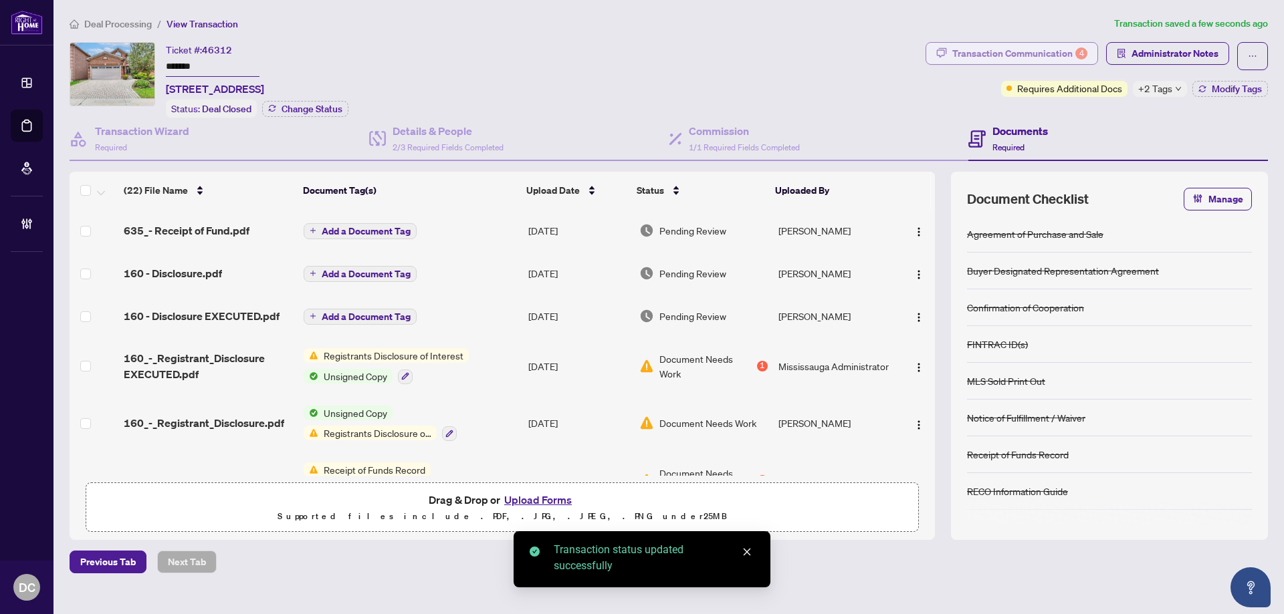
click at [1030, 55] on div "Transaction Communication 4" at bounding box center [1019, 53] width 135 height 21
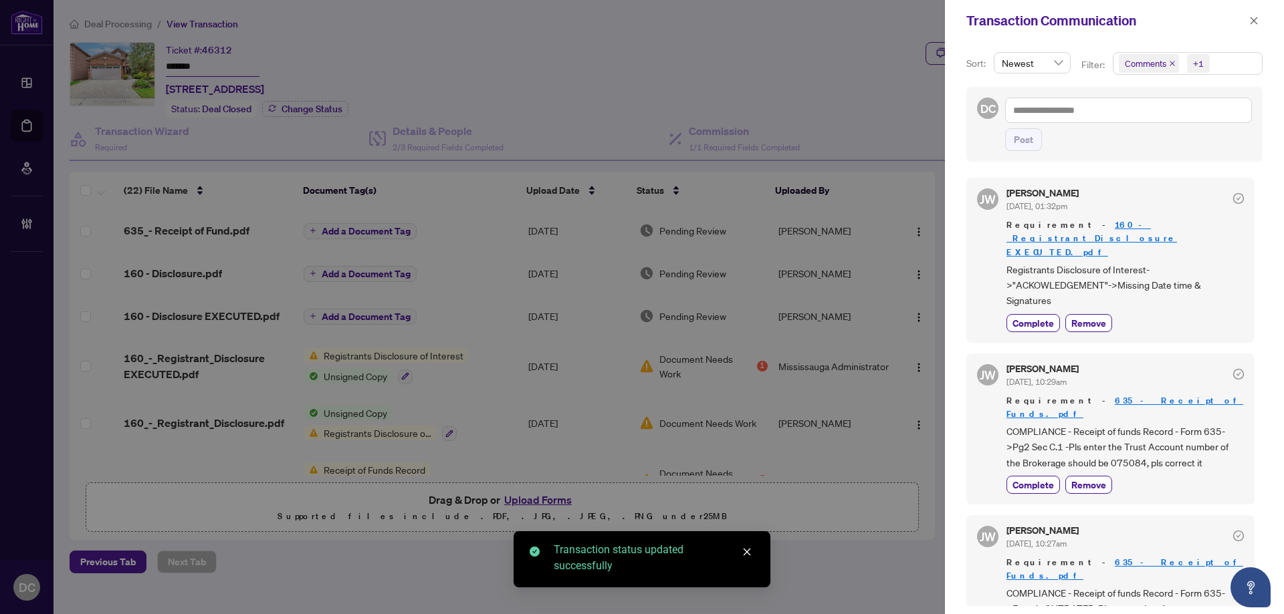
click at [1221, 59] on span "Comments +1" at bounding box center [1187, 63] width 148 height 21
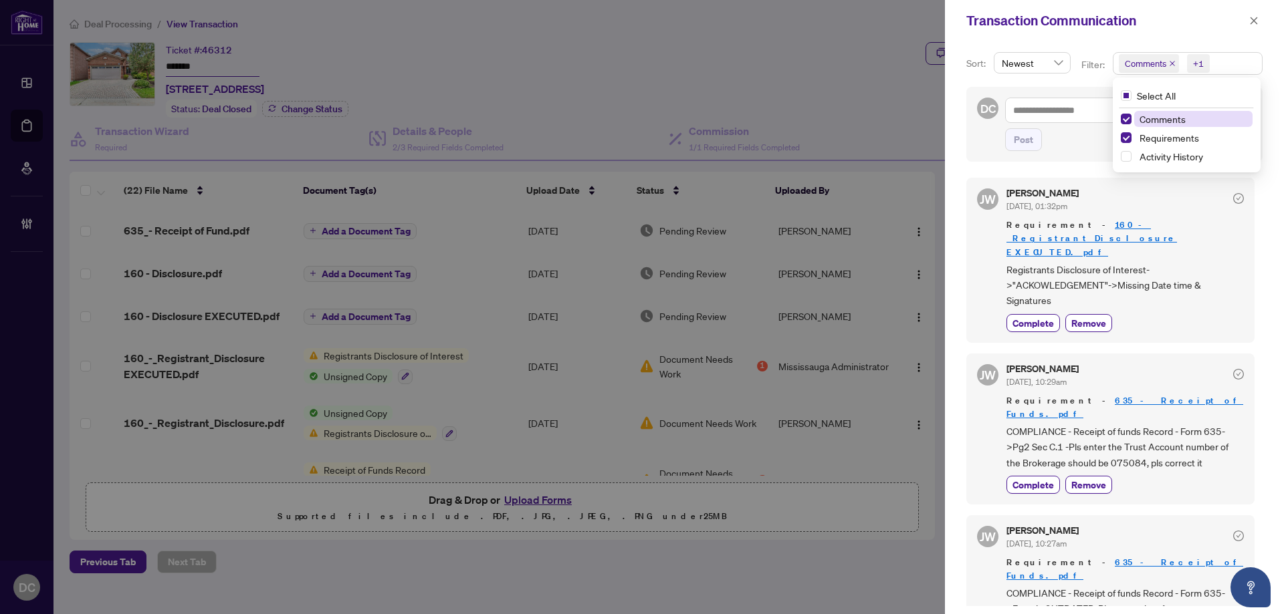
click at [1157, 117] on span "Comments" at bounding box center [1162, 119] width 46 height 12
click at [1252, 27] on span "button" at bounding box center [1253, 20] width 9 height 21
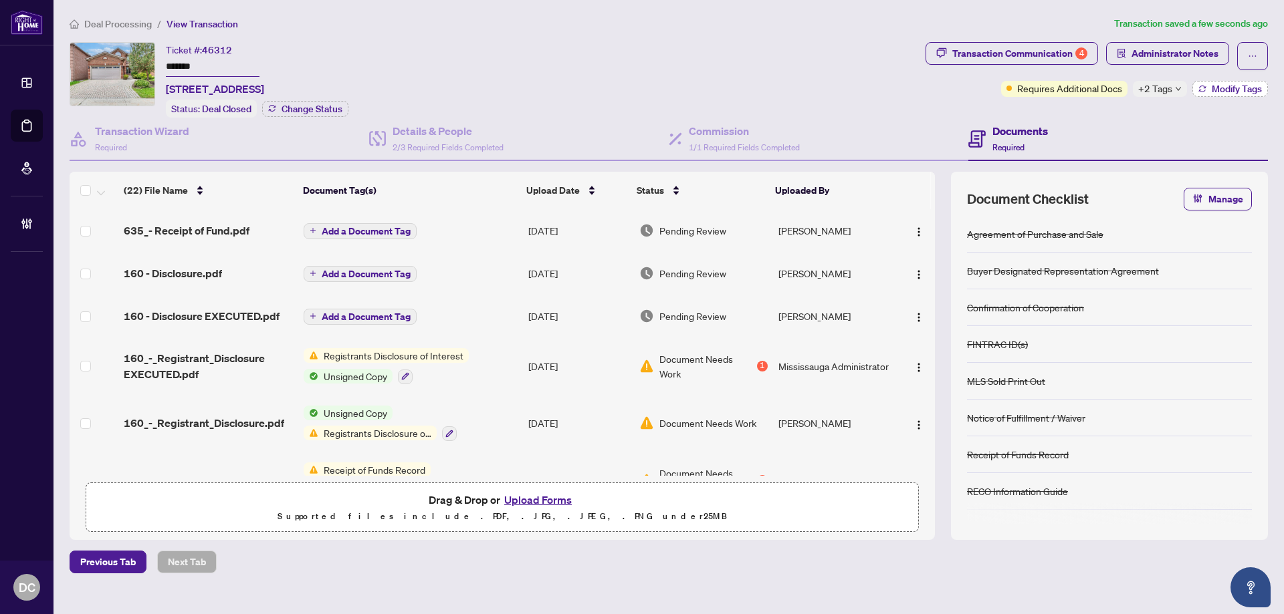
click at [1217, 88] on span "Modify Tags" at bounding box center [1236, 88] width 50 height 9
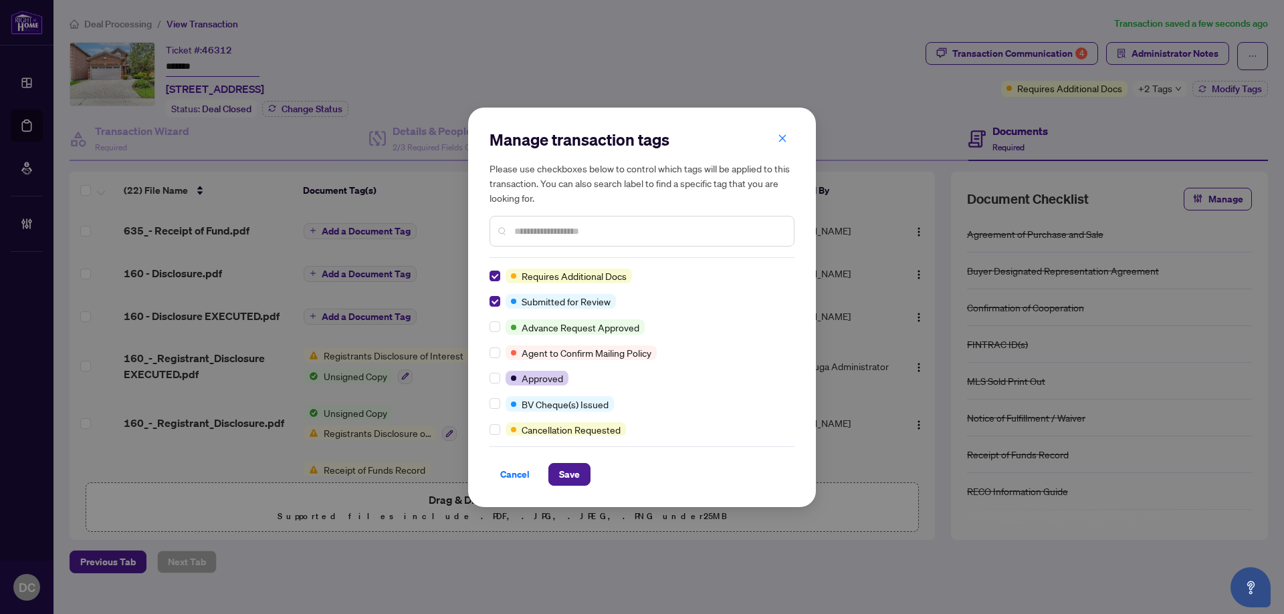
click at [541, 235] on input "text" at bounding box center [648, 231] width 269 height 15
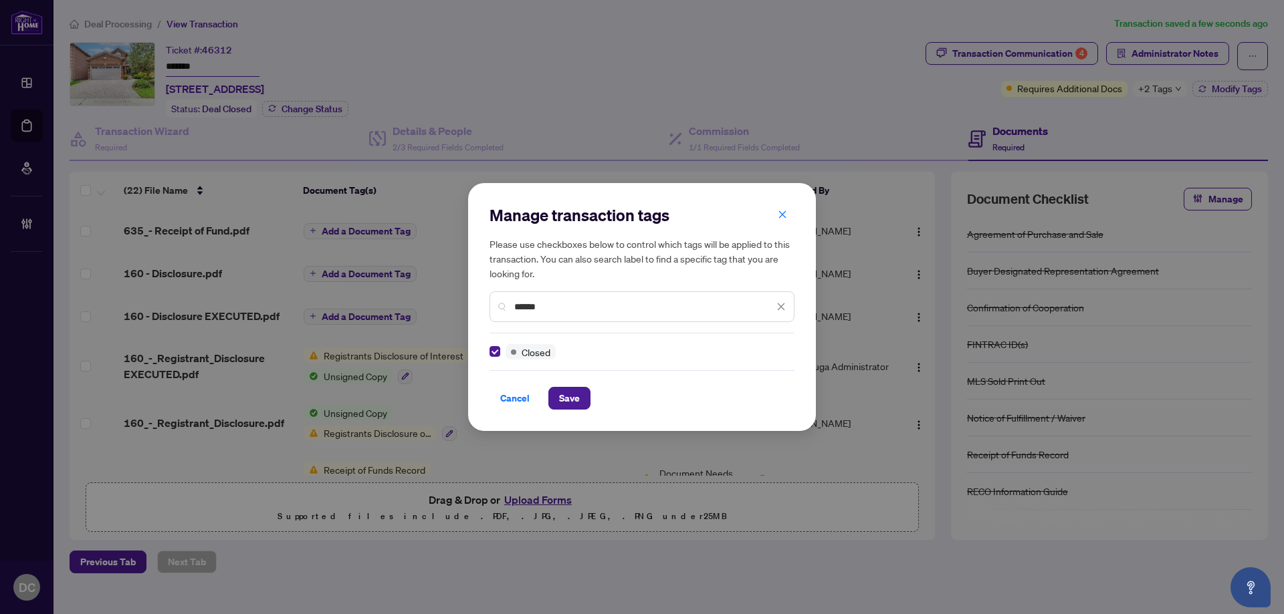
drag, startPoint x: 551, startPoint y: 308, endPoint x: 447, endPoint y: 307, distance: 104.3
click at [447, 307] on div "Manage transaction tags Please use checkboxes below to control which tags will …" at bounding box center [642, 307] width 1284 height 614
type input "****"
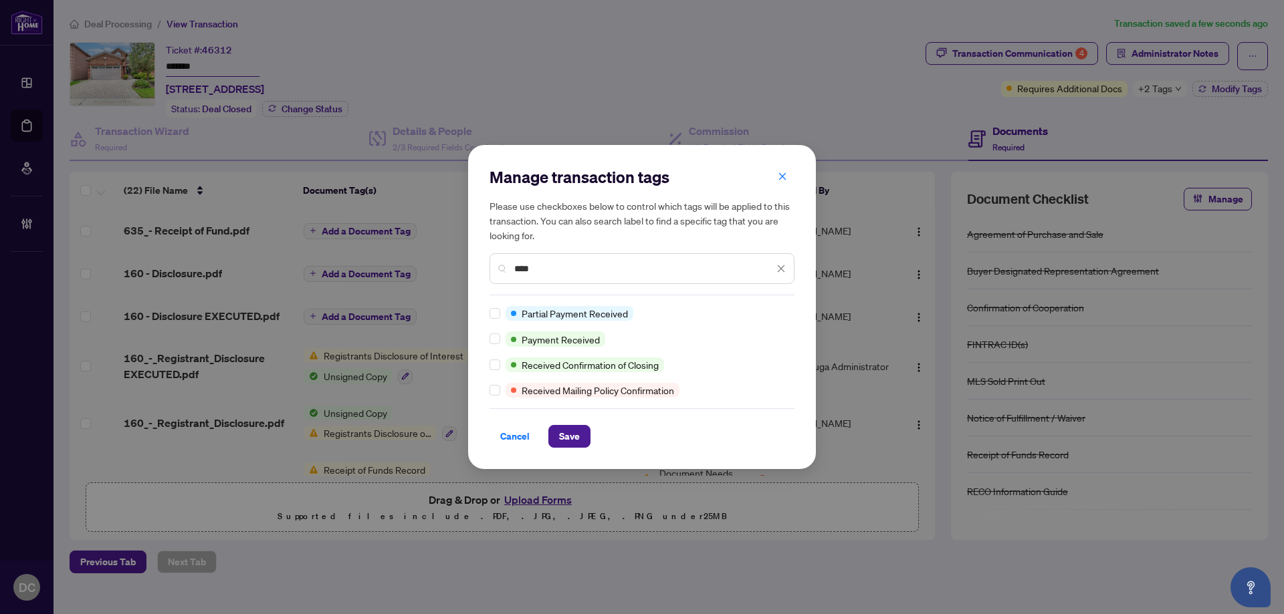
click at [490, 338] on div "Manage transaction tags Please use checkboxes below to control which tags will …" at bounding box center [642, 307] width 348 height 324
click at [560, 433] on span "Save" at bounding box center [569, 436] width 21 height 21
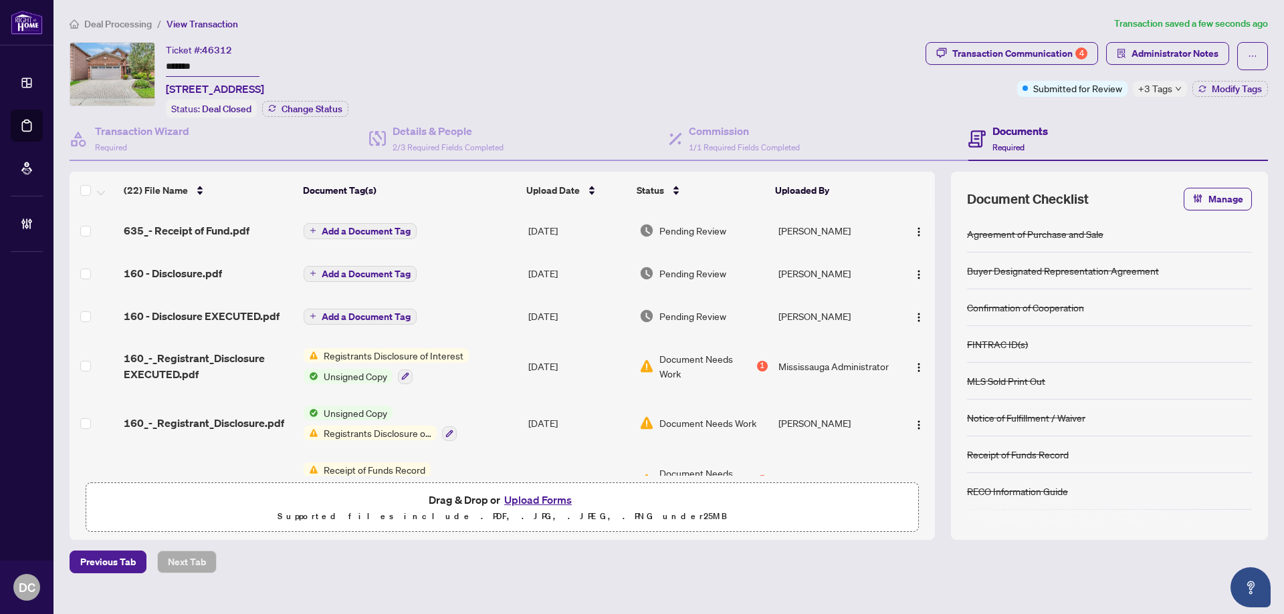
click at [119, 23] on span "Deal Processing" at bounding box center [118, 24] width 68 height 12
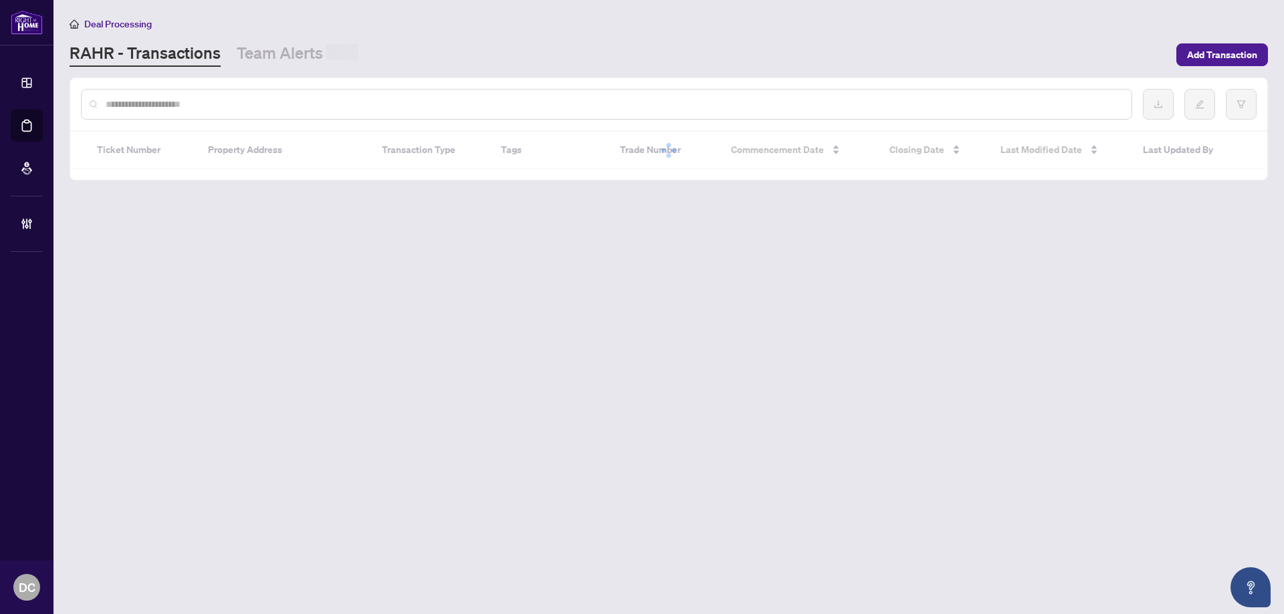
click at [153, 104] on input "text" at bounding box center [613, 104] width 1015 height 15
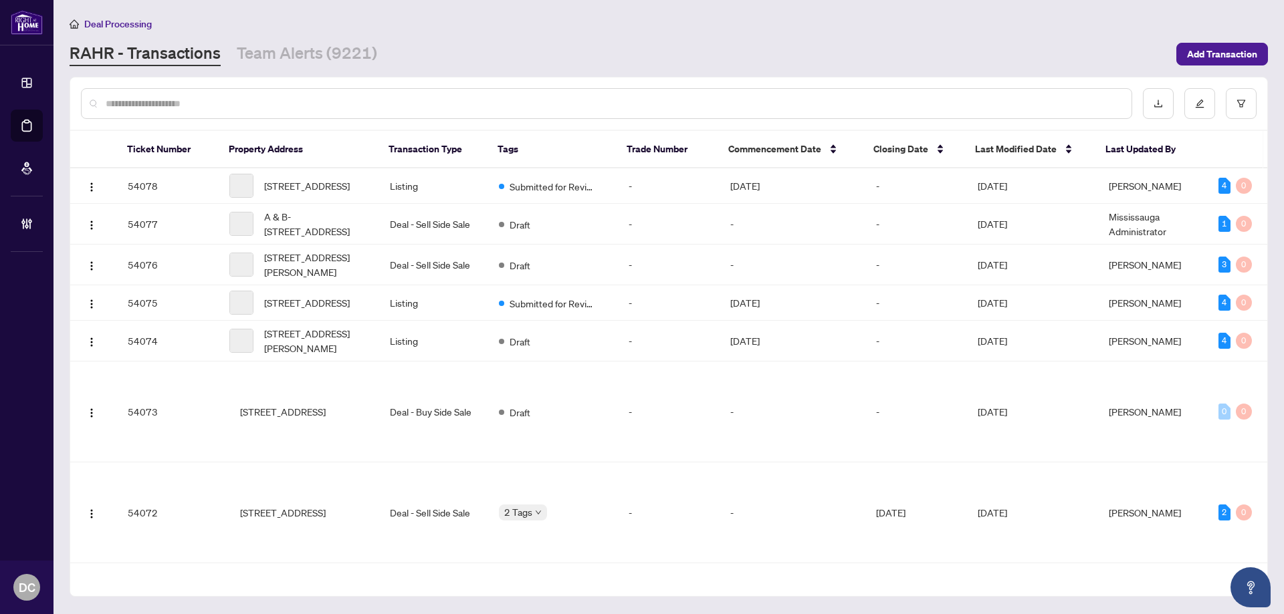
paste input "*******"
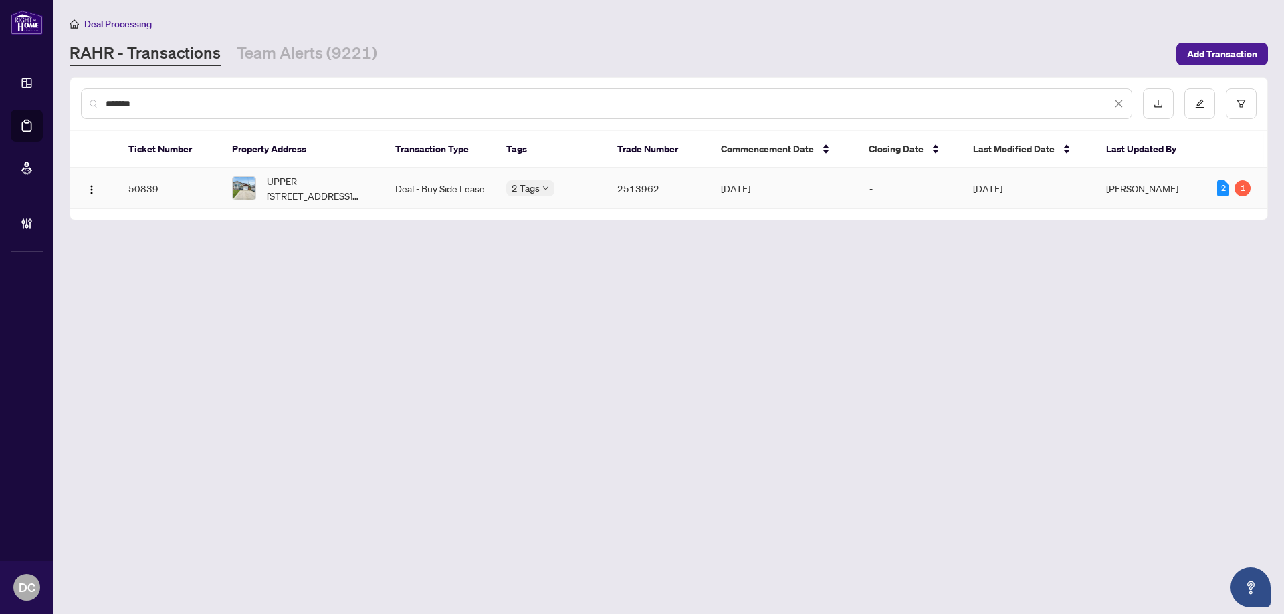
type input "*******"
click at [359, 194] on span "UPPER-[STREET_ADDRESS][PERSON_NAME]" at bounding box center [320, 188] width 107 height 29
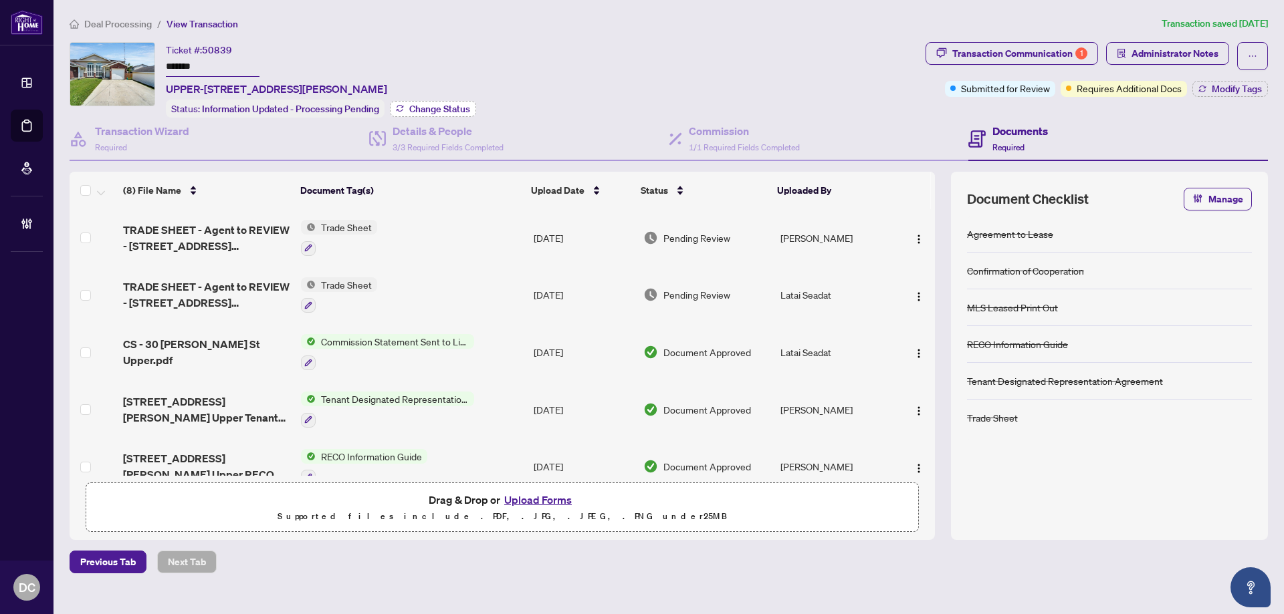
click at [426, 109] on span "Change Status" at bounding box center [439, 108] width 61 height 9
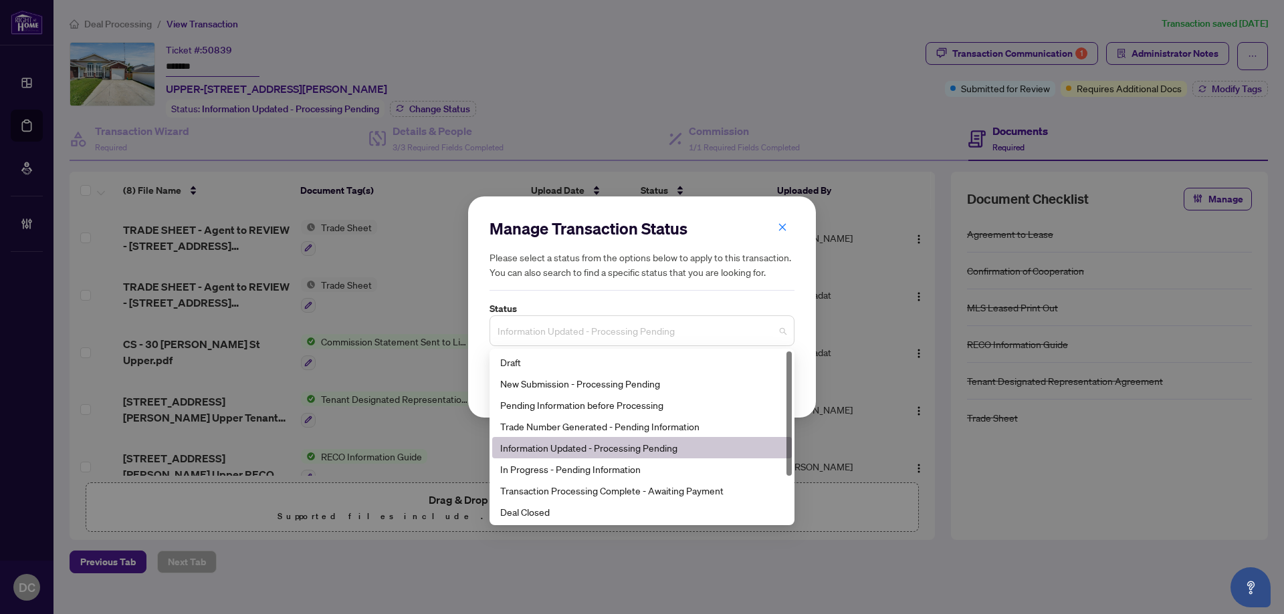
click at [626, 326] on span "Information Updated - Processing Pending" at bounding box center [641, 330] width 289 height 25
click at [562, 515] on div "Deal Closed" at bounding box center [641, 512] width 283 height 15
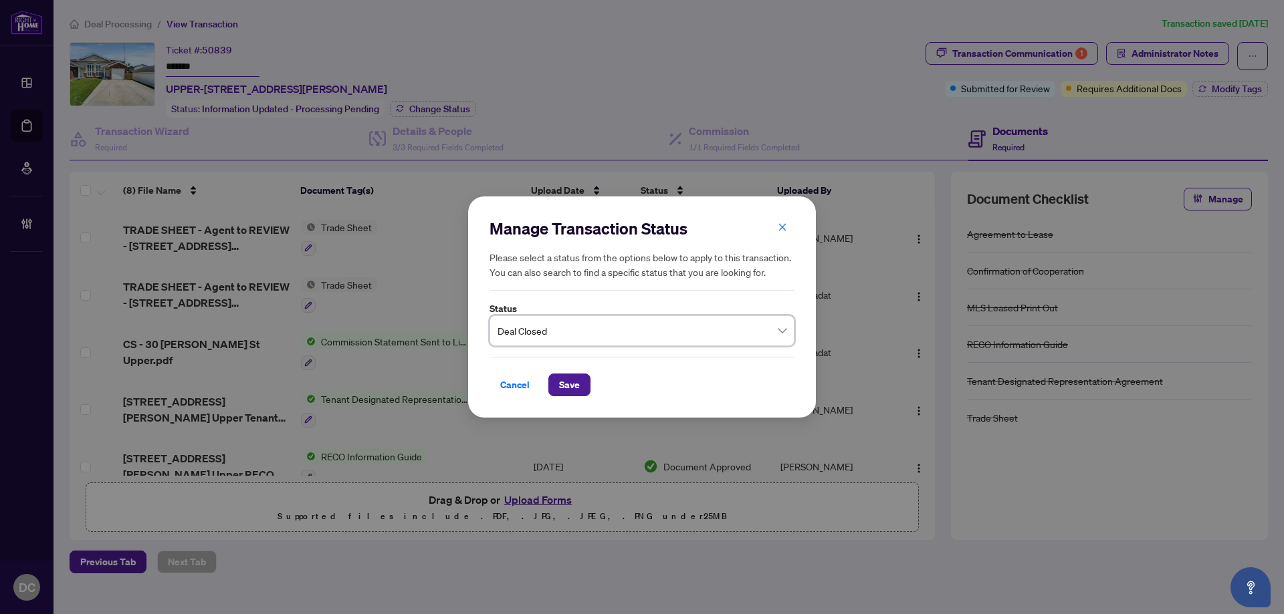
drag, startPoint x: 568, startPoint y: 383, endPoint x: 245, endPoint y: 355, distance: 323.4
click at [568, 382] on span "Save" at bounding box center [569, 384] width 21 height 21
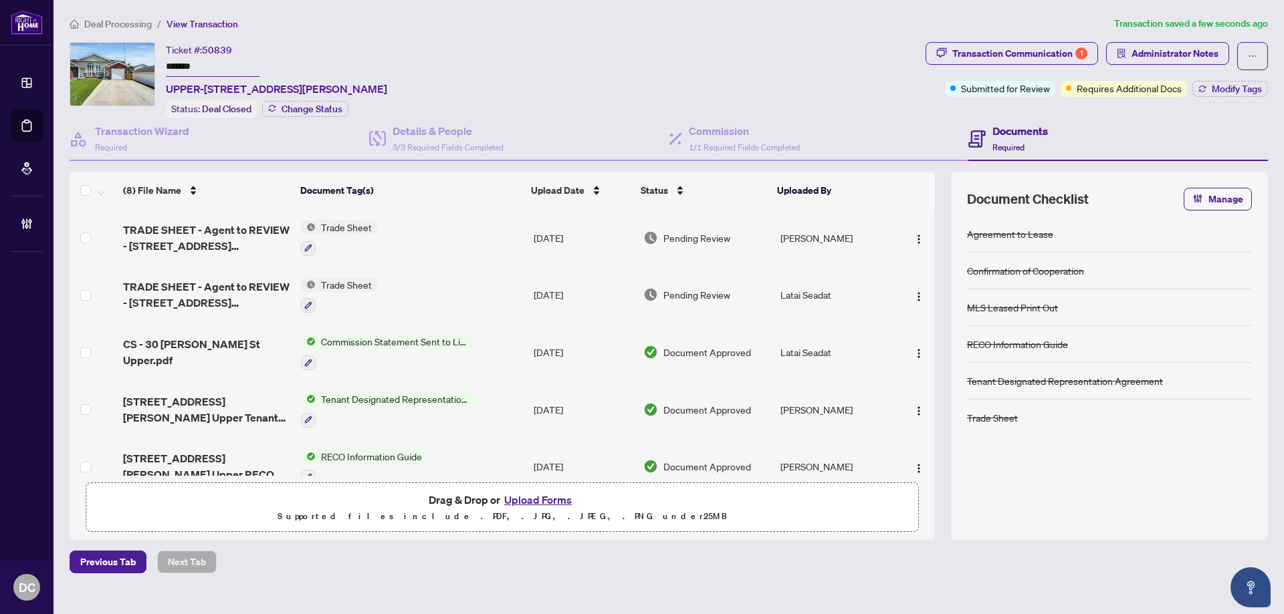
click at [1082, 66] on span "Transaction Communication 1" at bounding box center [1011, 56] width 172 height 28
click at [1079, 55] on div "1" at bounding box center [1081, 53] width 12 height 12
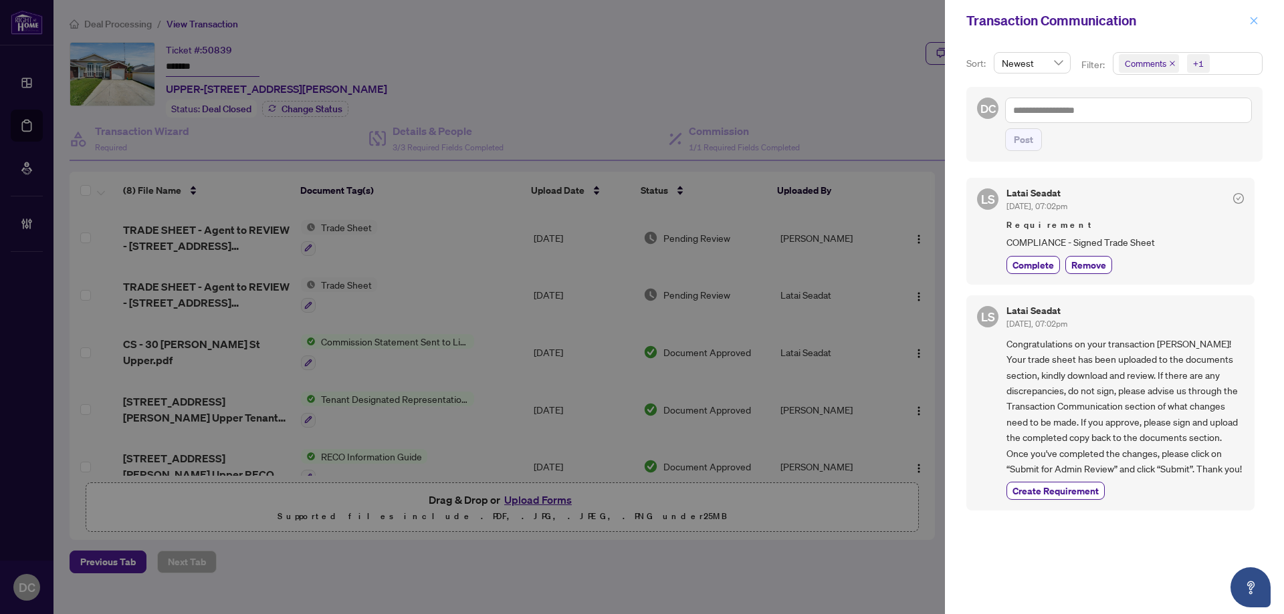
click at [1258, 19] on button "button" at bounding box center [1253, 21] width 17 height 16
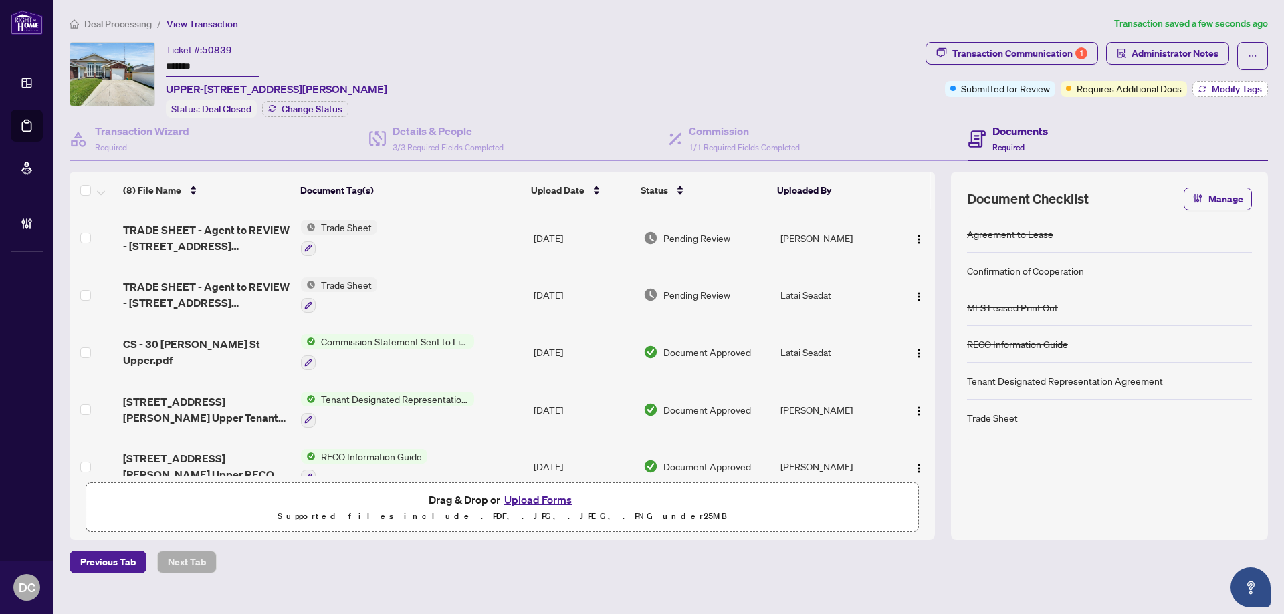
click at [1224, 90] on span "Modify Tags" at bounding box center [1236, 88] width 50 height 9
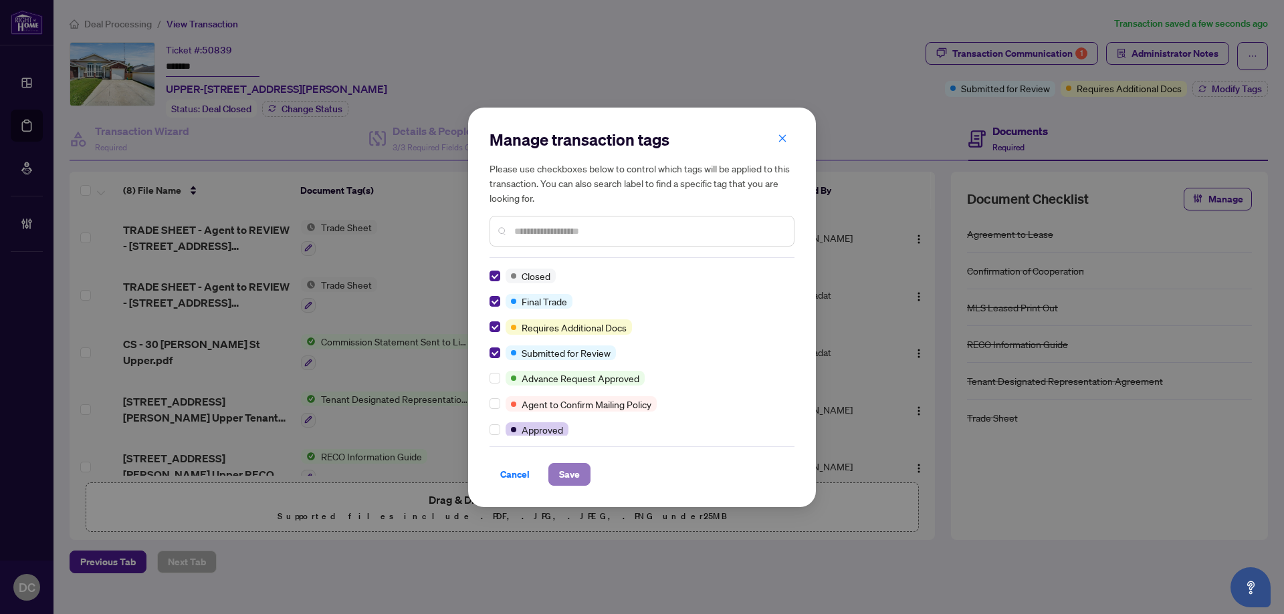
click at [558, 479] on button "Save" at bounding box center [569, 474] width 42 height 23
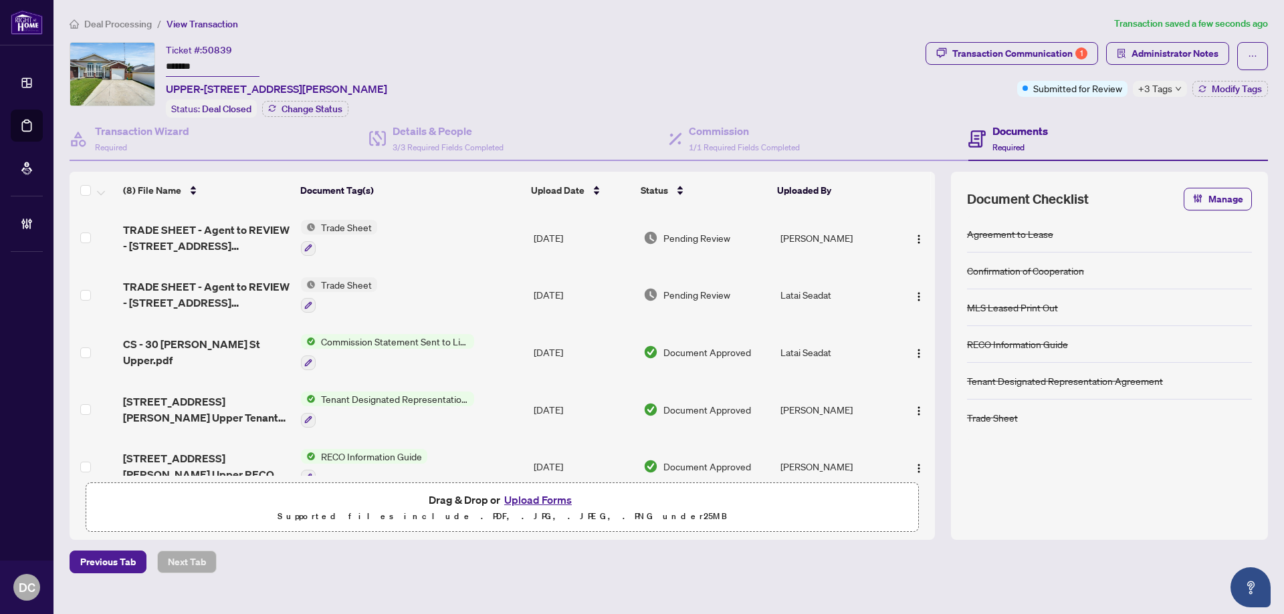
click at [1145, 85] on span "+3 Tags" at bounding box center [1155, 88] width 34 height 15
click at [1087, 110] on div "Transaction Communication 1 Administrator Notes Submitted for Review +3 Tags Mo…" at bounding box center [1097, 80] width 348 height 76
click at [1153, 57] on span "Administrator Notes" at bounding box center [1174, 53] width 87 height 21
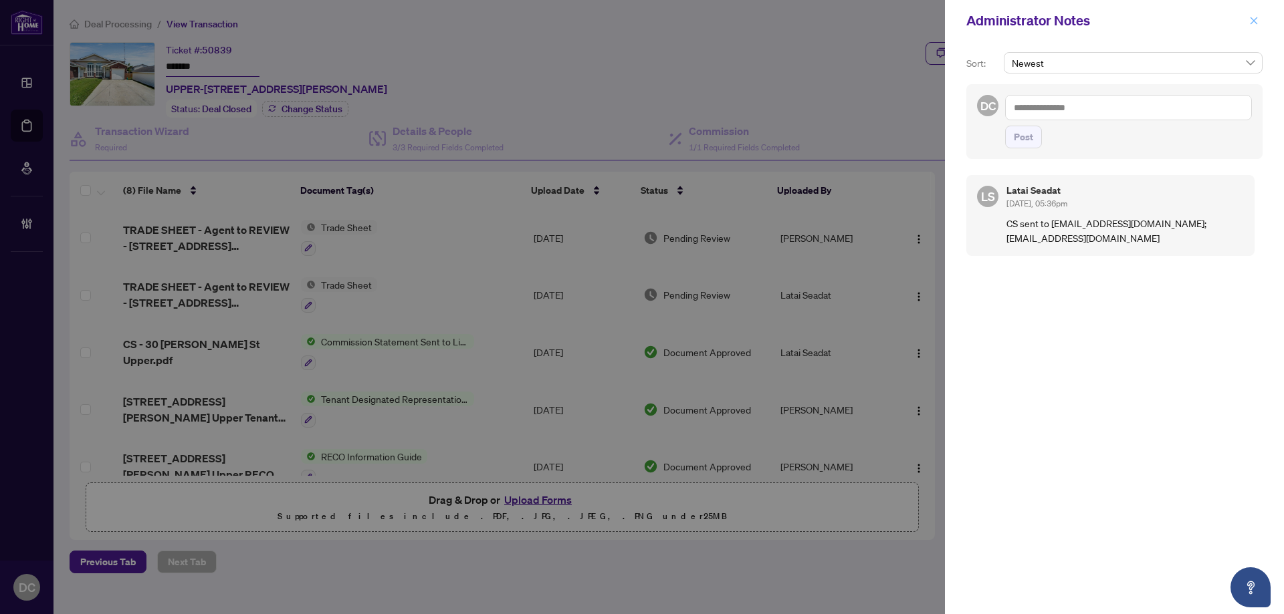
click at [1249, 21] on icon "close" at bounding box center [1253, 20] width 9 height 9
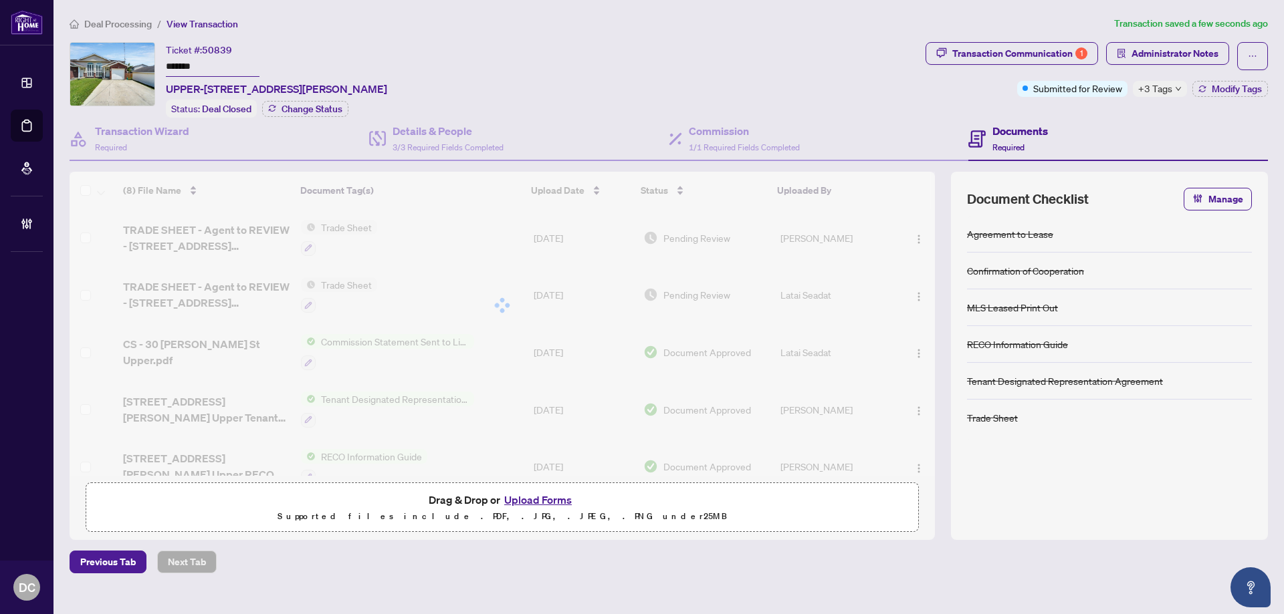
click at [244, 229] on div "(8) File Name Document Tag(s) Upload Date Status Uploaded By TRADE SHEET - Agen…" at bounding box center [502, 324] width 865 height 304
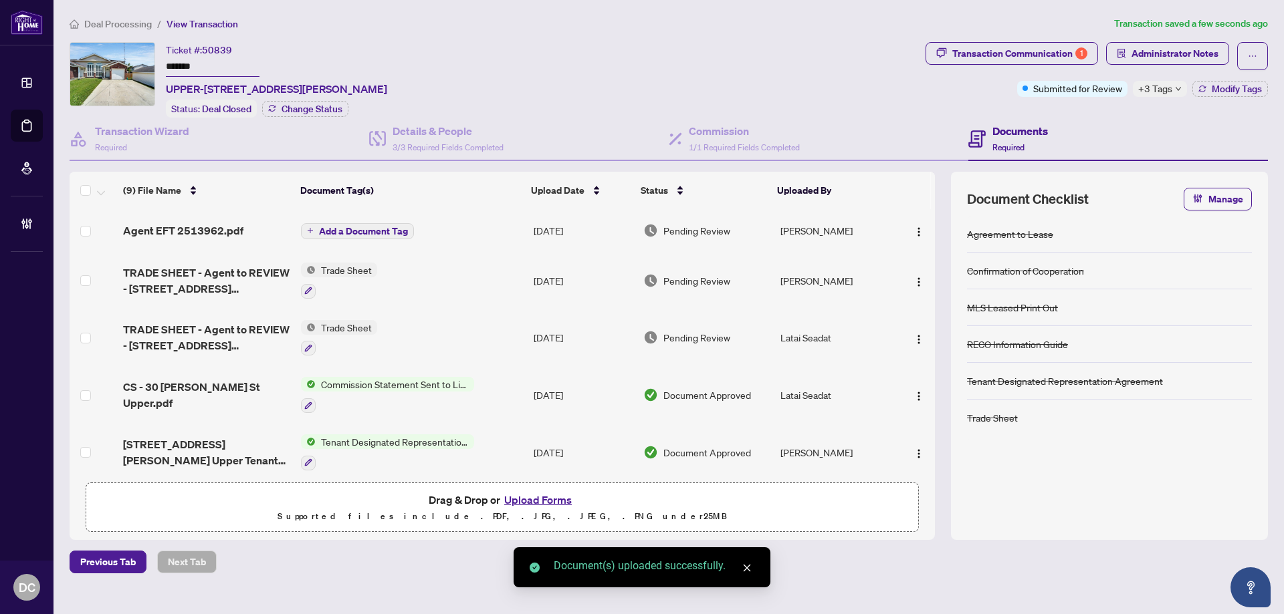
click at [431, 272] on td "Trade Sheet" at bounding box center [411, 280] width 233 height 57
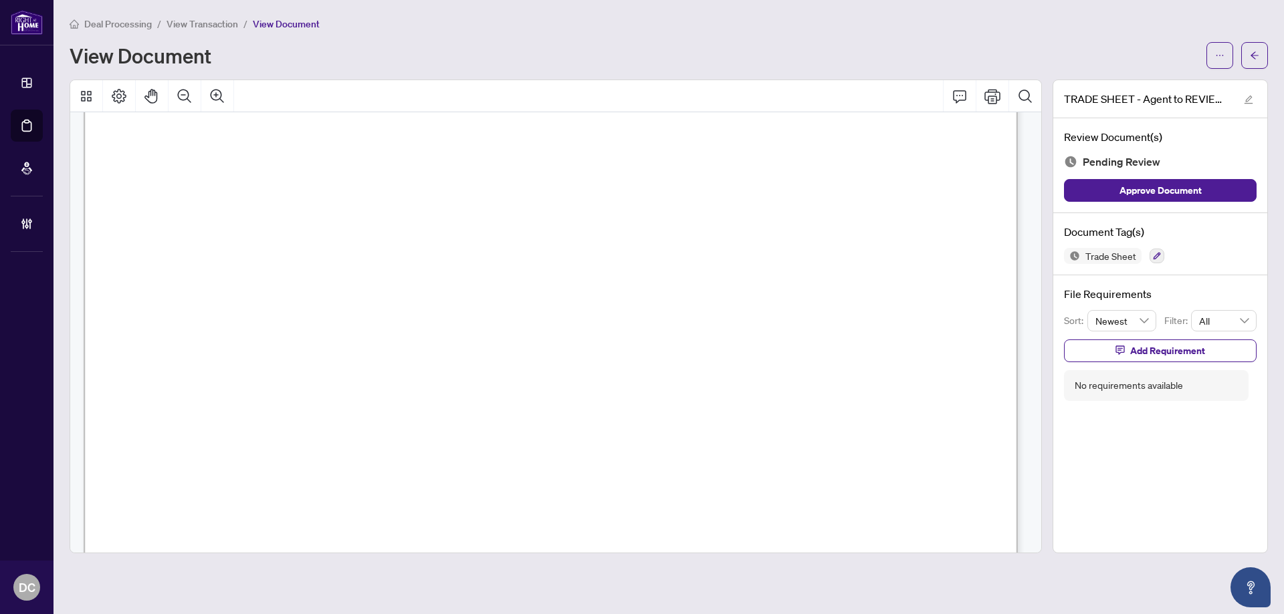
scroll to position [401, 0]
click at [1262, 53] on button "button" at bounding box center [1254, 55] width 27 height 27
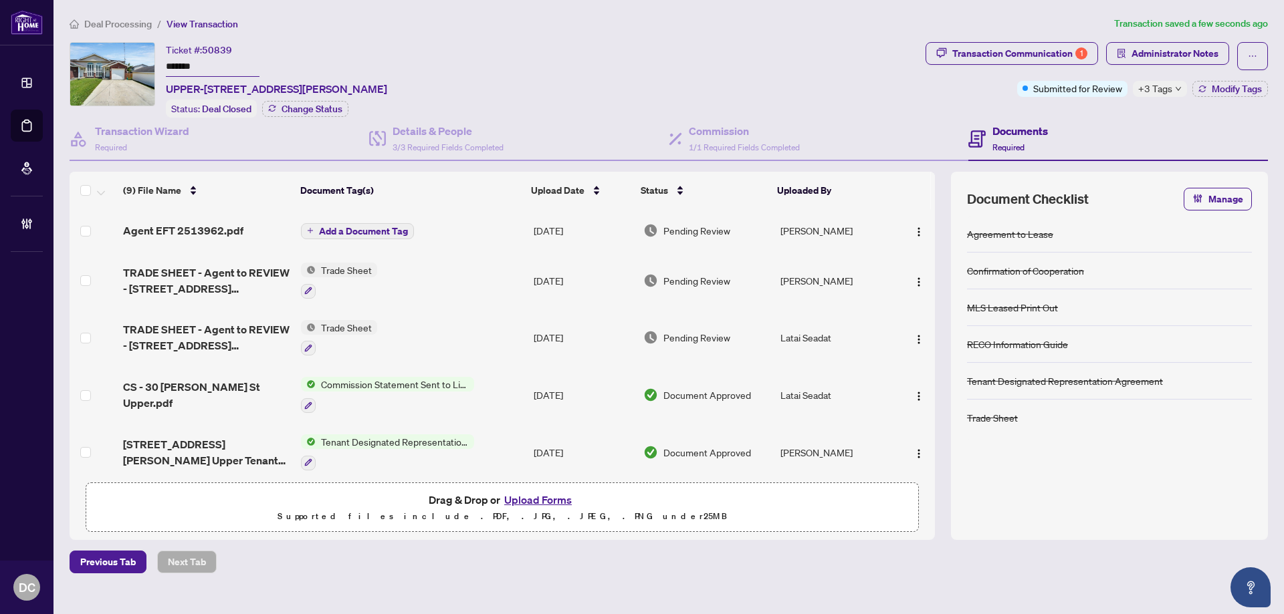
click at [1164, 86] on span "+3 Tags" at bounding box center [1155, 88] width 34 height 15
click at [1106, 114] on div "Transaction Communication 1 Administrator Notes Submitted for Review +3 Tags Mo…" at bounding box center [1097, 80] width 348 height 76
click at [908, 226] on button "button" at bounding box center [918, 230] width 21 height 21
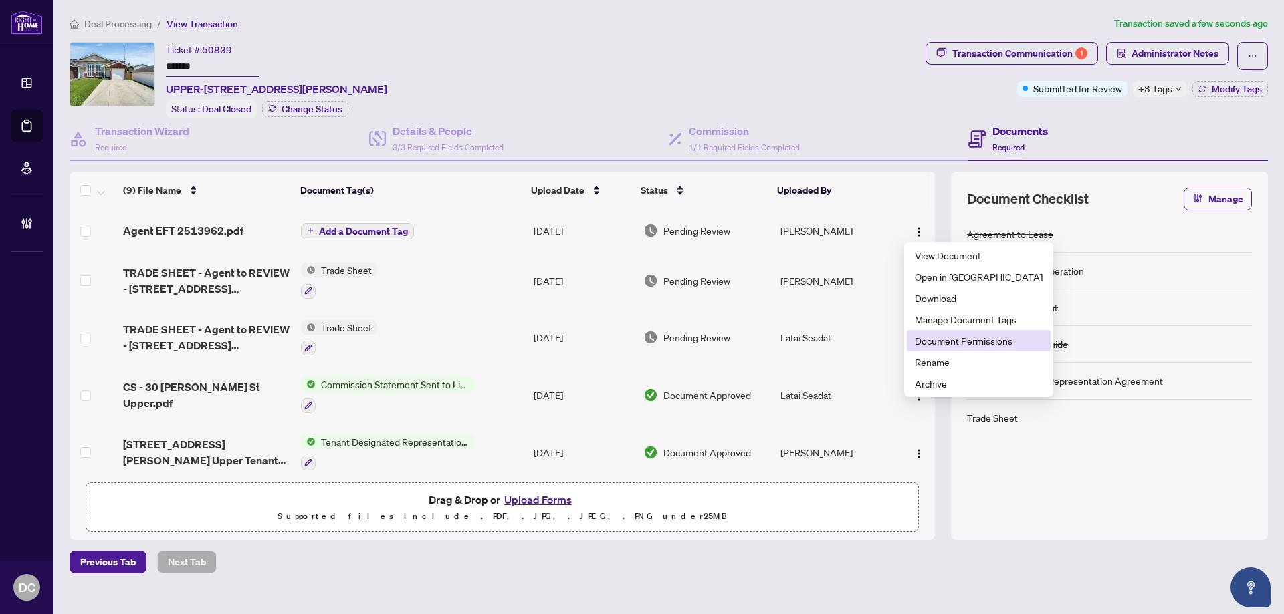
click at [941, 343] on span "Document Permissions" at bounding box center [979, 341] width 128 height 15
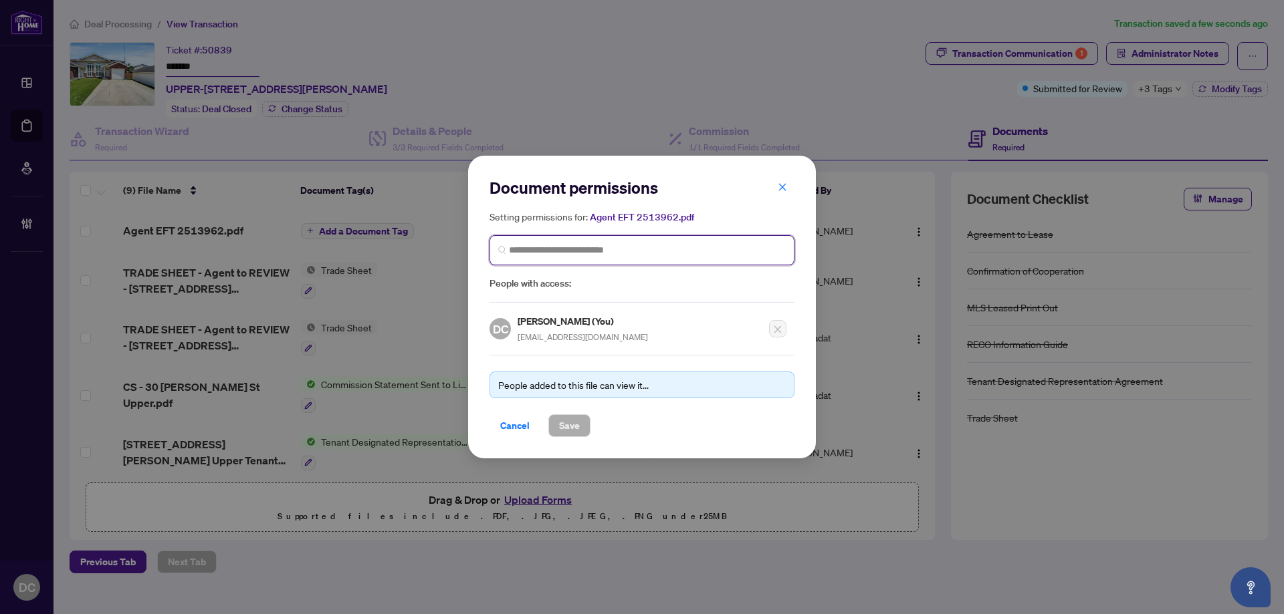
click at [667, 246] on input "search" at bounding box center [647, 250] width 277 height 14
type input "*******"
click at [586, 255] on input "*******" at bounding box center [647, 250] width 277 height 14
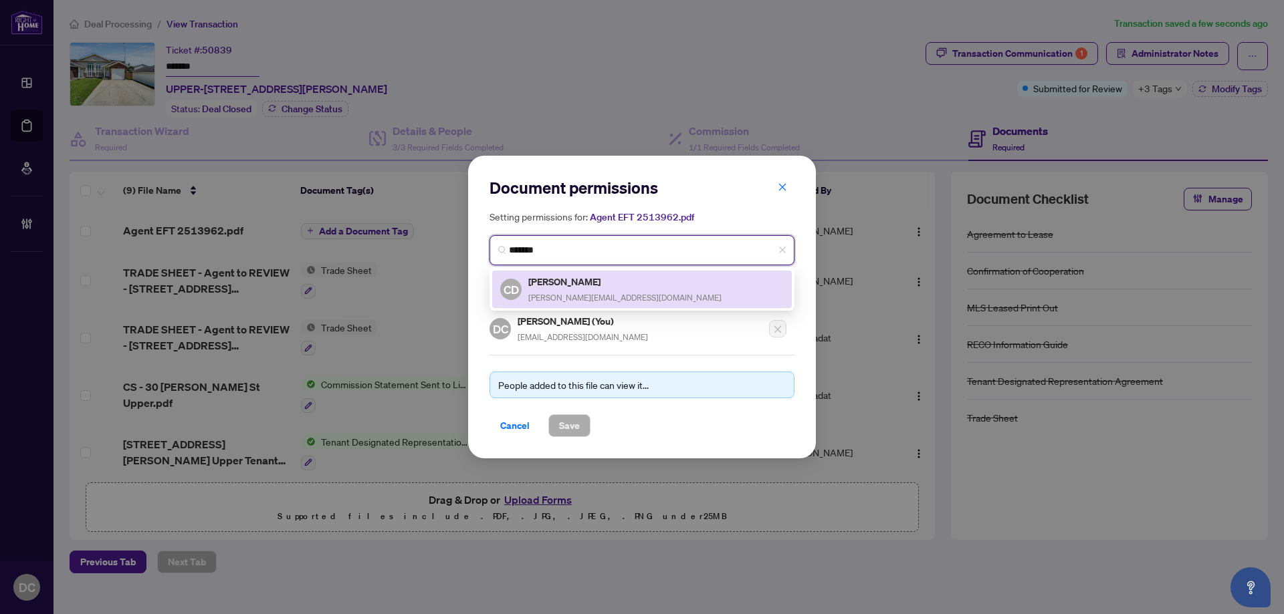
click at [577, 278] on h5 "[PERSON_NAME]" at bounding box center [624, 281] width 193 height 15
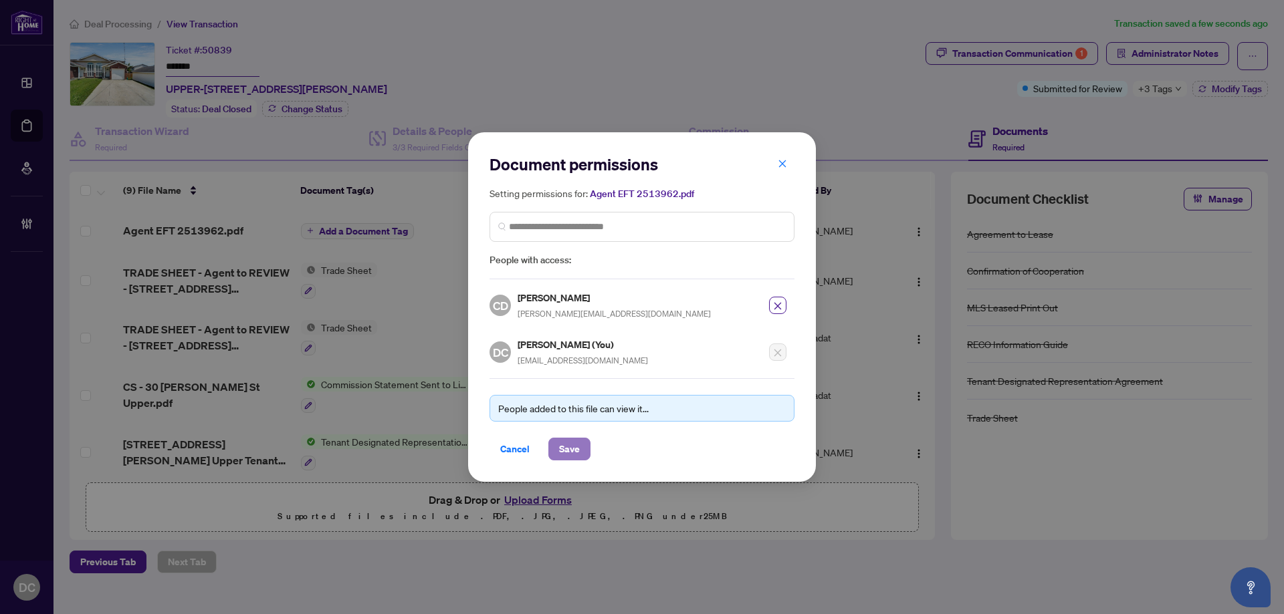
click at [574, 449] on span "Save" at bounding box center [569, 449] width 21 height 21
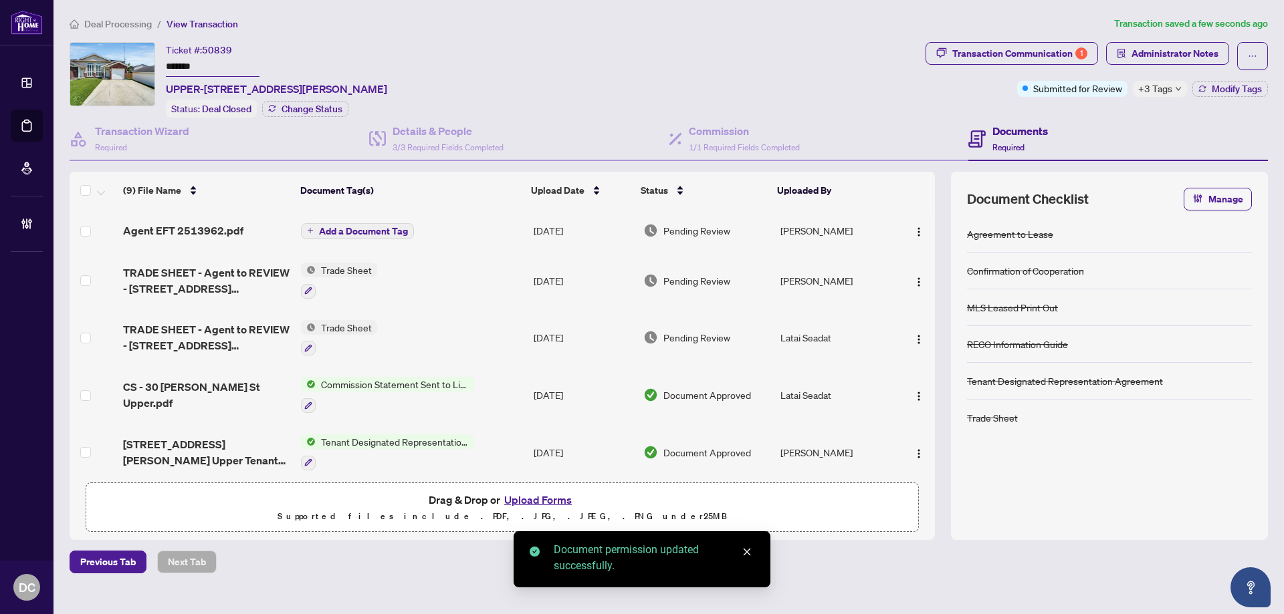
click at [1150, 98] on div "Transaction Communication 1 Administrator Notes Submitted for Review +3 Tags Mo…" at bounding box center [1097, 80] width 348 height 76
click at [1151, 92] on span "+3 Tags" at bounding box center [1155, 88] width 34 height 15
click at [1069, 114] on div "Transaction Communication 1 Administrator Notes Submitted for Review +3 Tags Mo…" at bounding box center [1097, 80] width 348 height 76
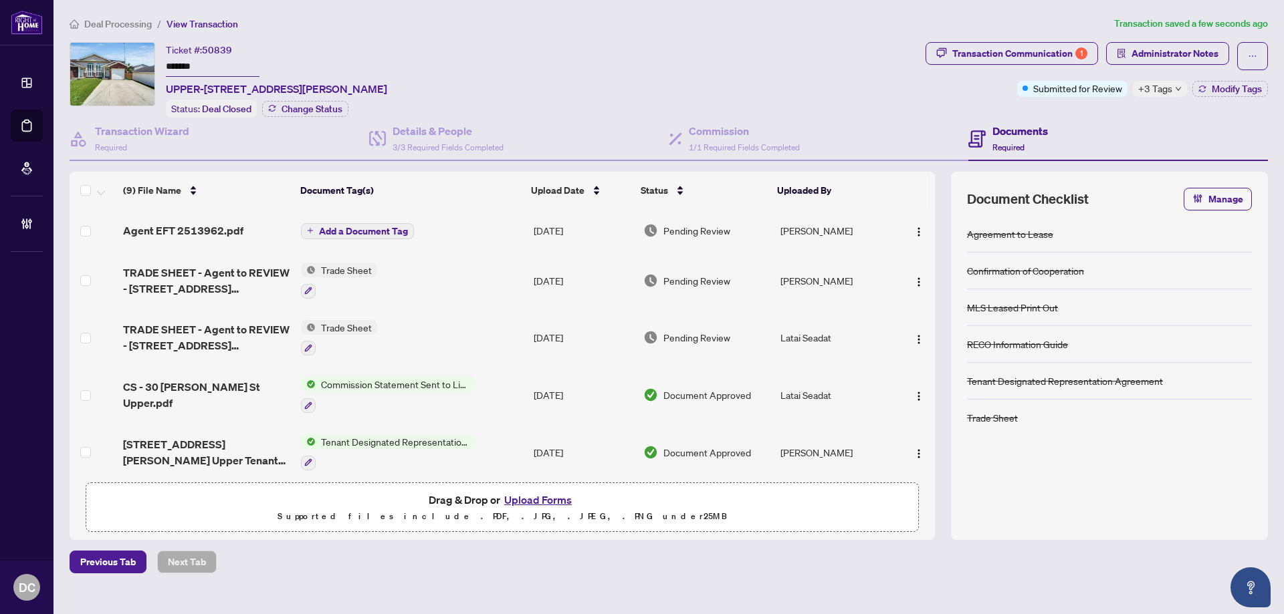
click at [126, 26] on span "Deal Processing" at bounding box center [118, 24] width 68 height 12
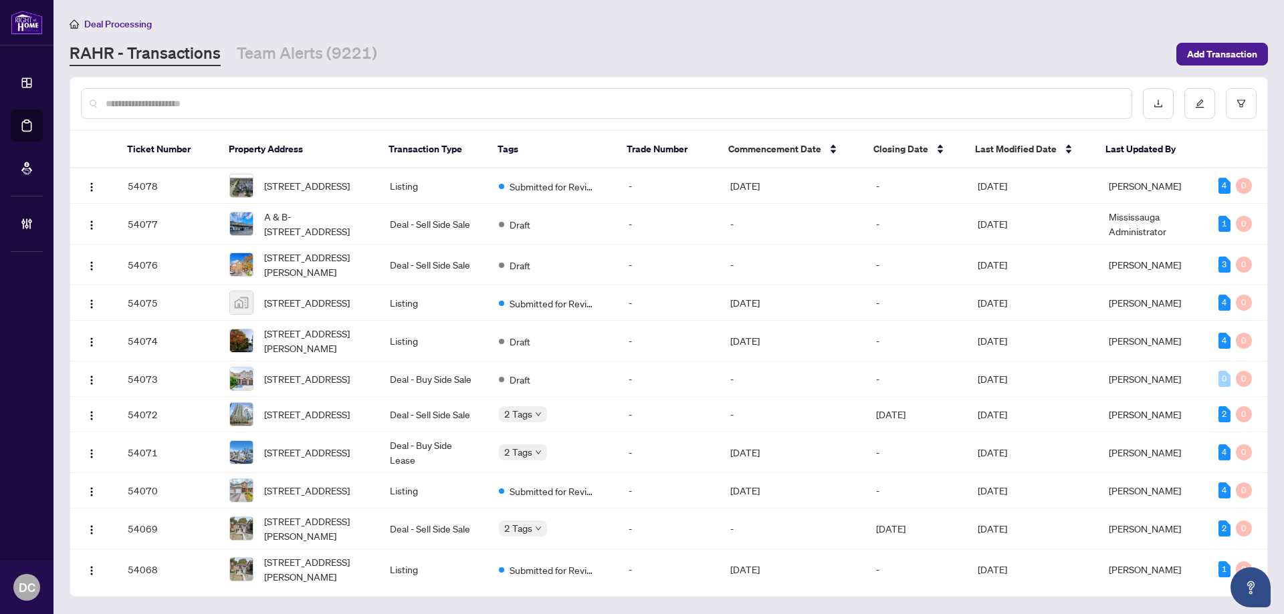
click at [153, 98] on input "text" at bounding box center [613, 103] width 1015 height 15
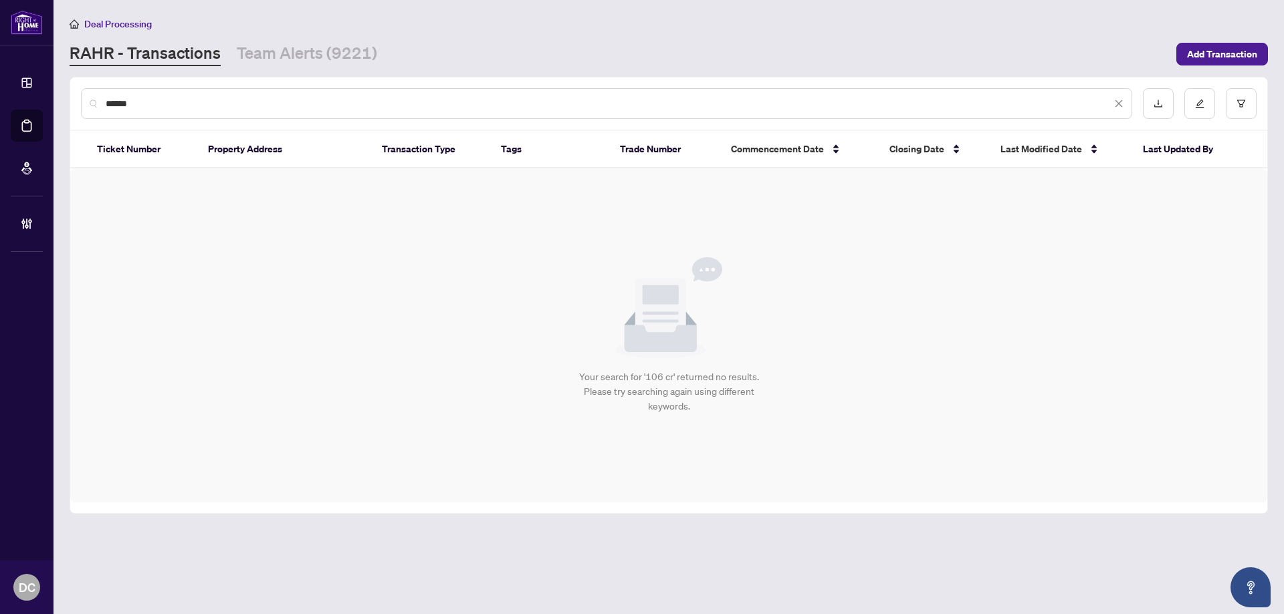
drag, startPoint x: 224, startPoint y: 97, endPoint x: 84, endPoint y: 100, distance: 140.4
click at [84, 100] on div "******" at bounding box center [606, 103] width 1051 height 31
paste input "*"
type input "*******"
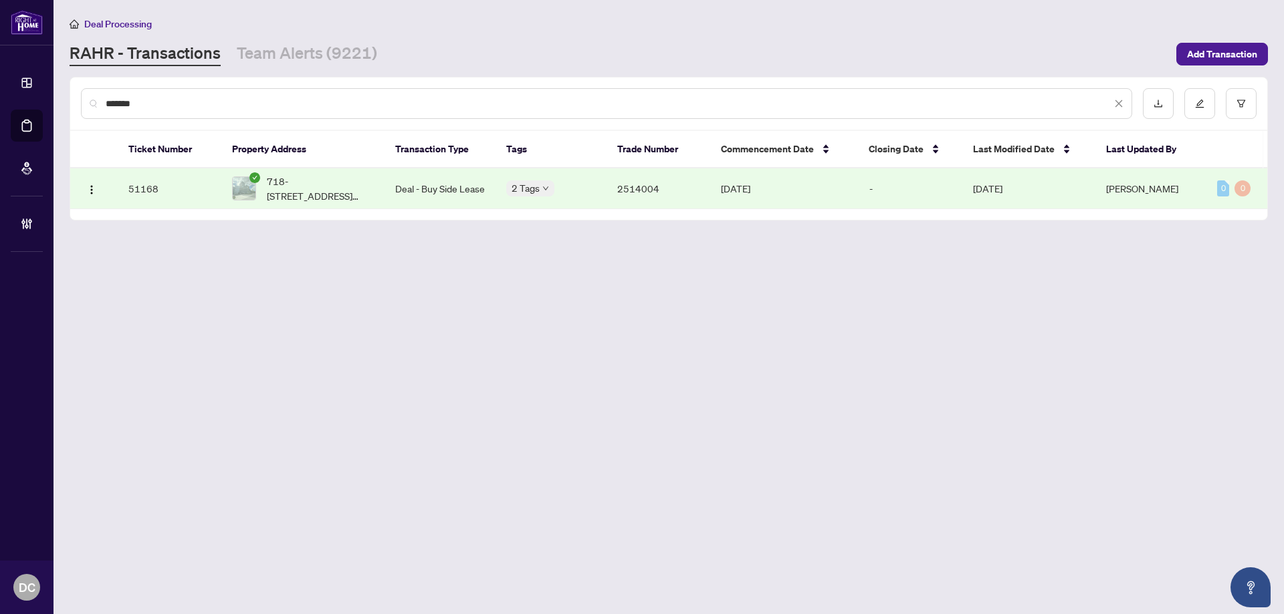
click at [326, 191] on span "718-[STREET_ADDRESS][PERSON_NAME]" at bounding box center [320, 188] width 107 height 29
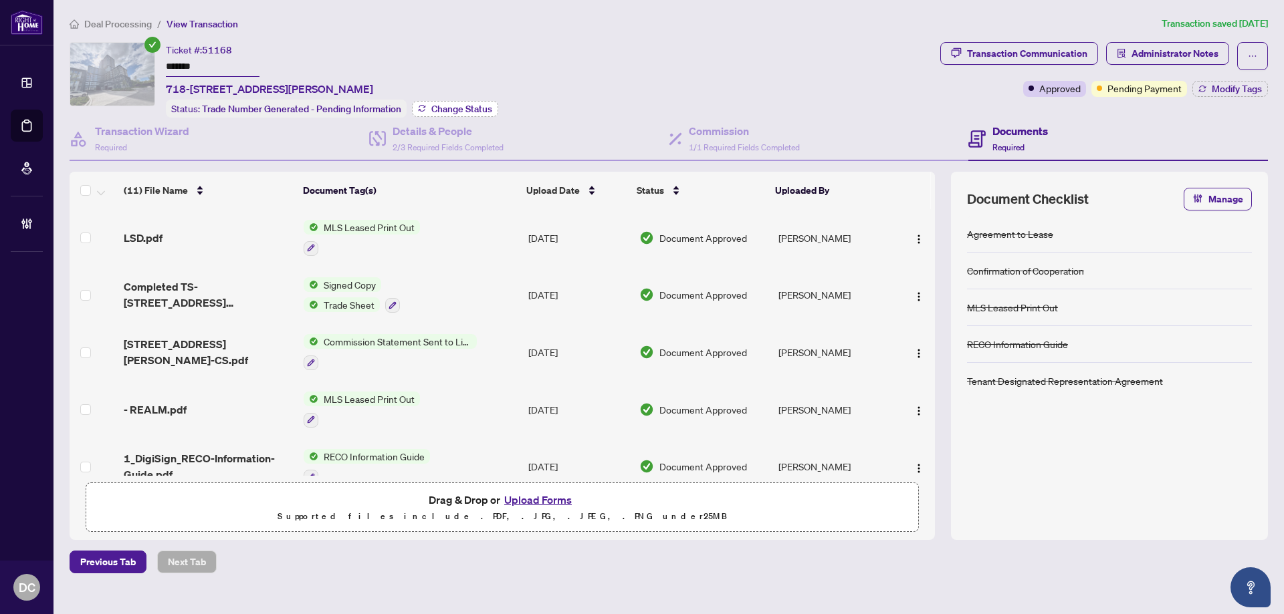
click at [475, 106] on span "Change Status" at bounding box center [461, 108] width 61 height 9
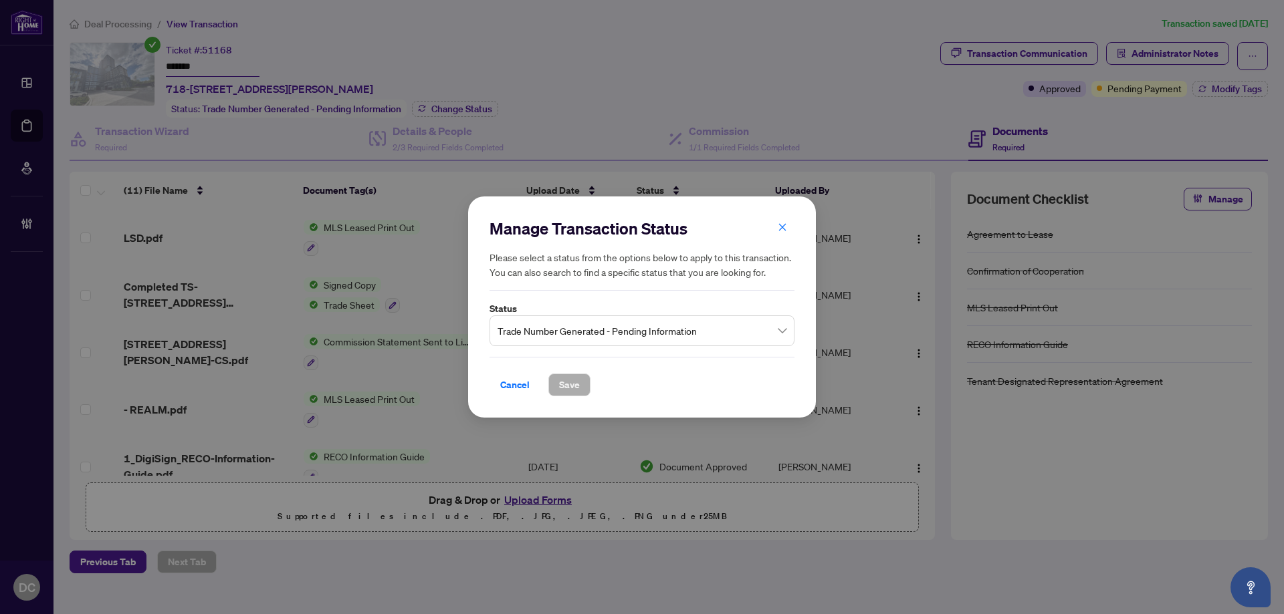
click at [712, 326] on span "Trade Number Generated - Pending Information" at bounding box center [641, 330] width 289 height 25
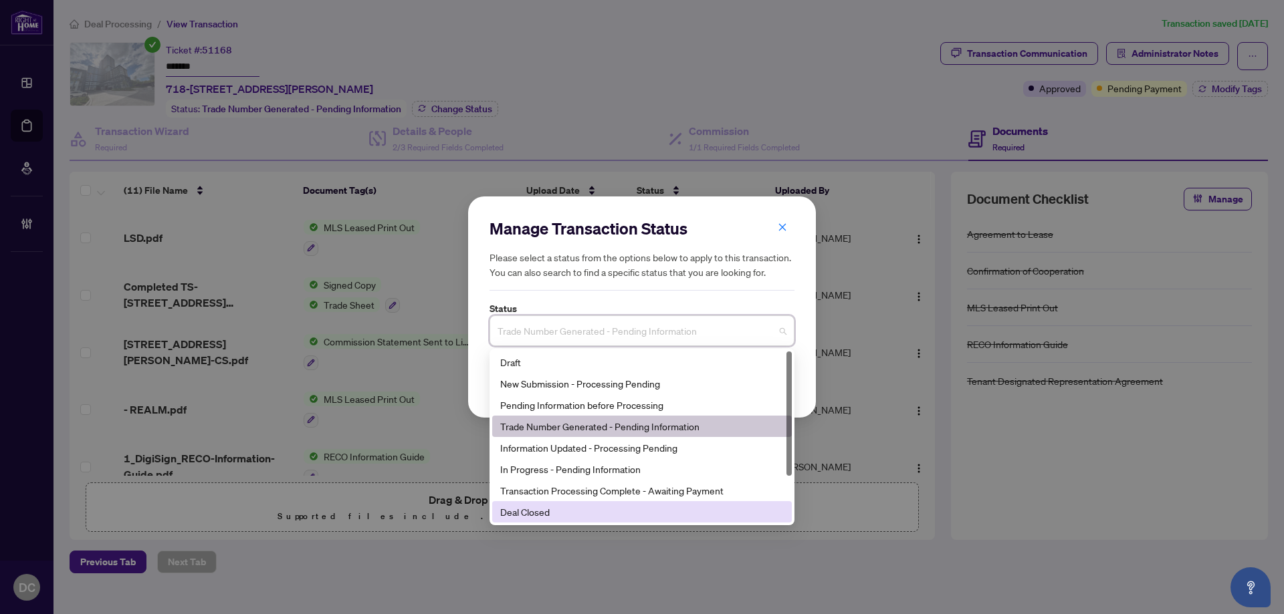
click at [564, 515] on div "Deal Closed" at bounding box center [641, 512] width 283 height 15
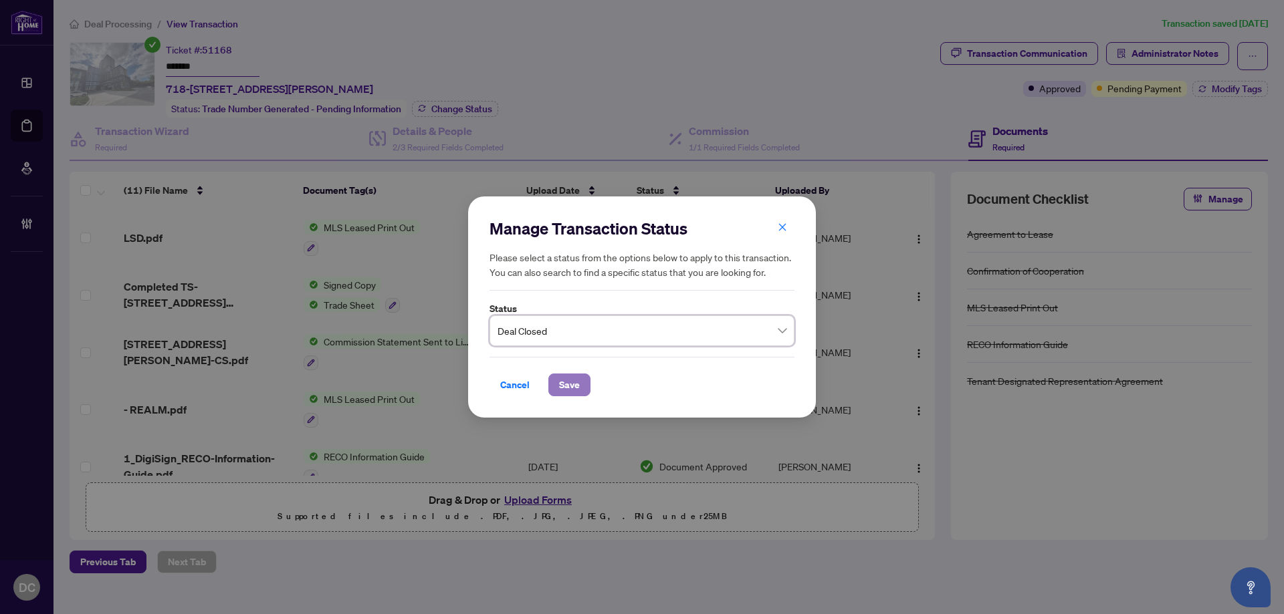
click at [573, 383] on span "Save" at bounding box center [569, 384] width 21 height 21
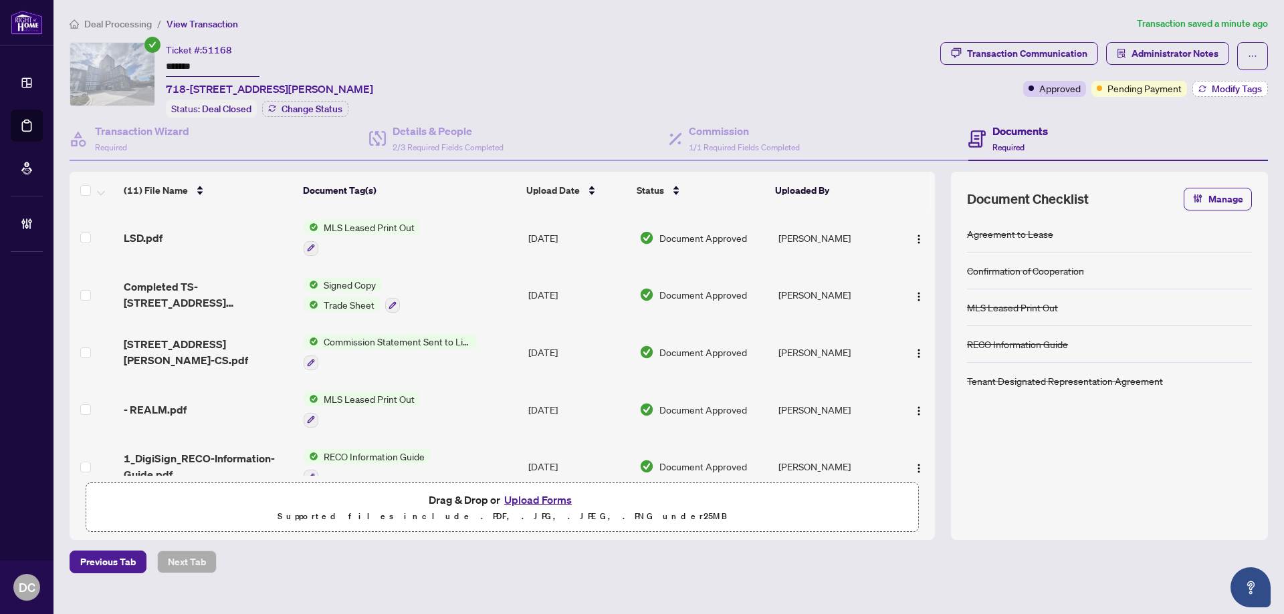
click at [1216, 88] on span "Modify Tags" at bounding box center [1236, 88] width 50 height 9
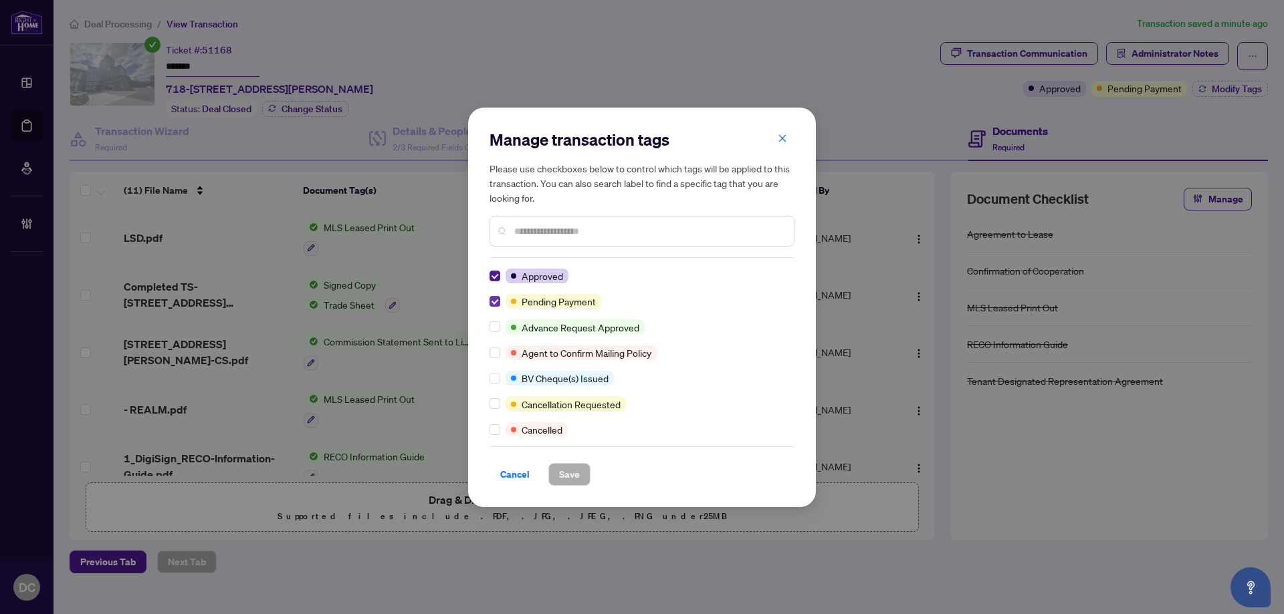
click at [493, 294] on label at bounding box center [494, 301] width 11 height 15
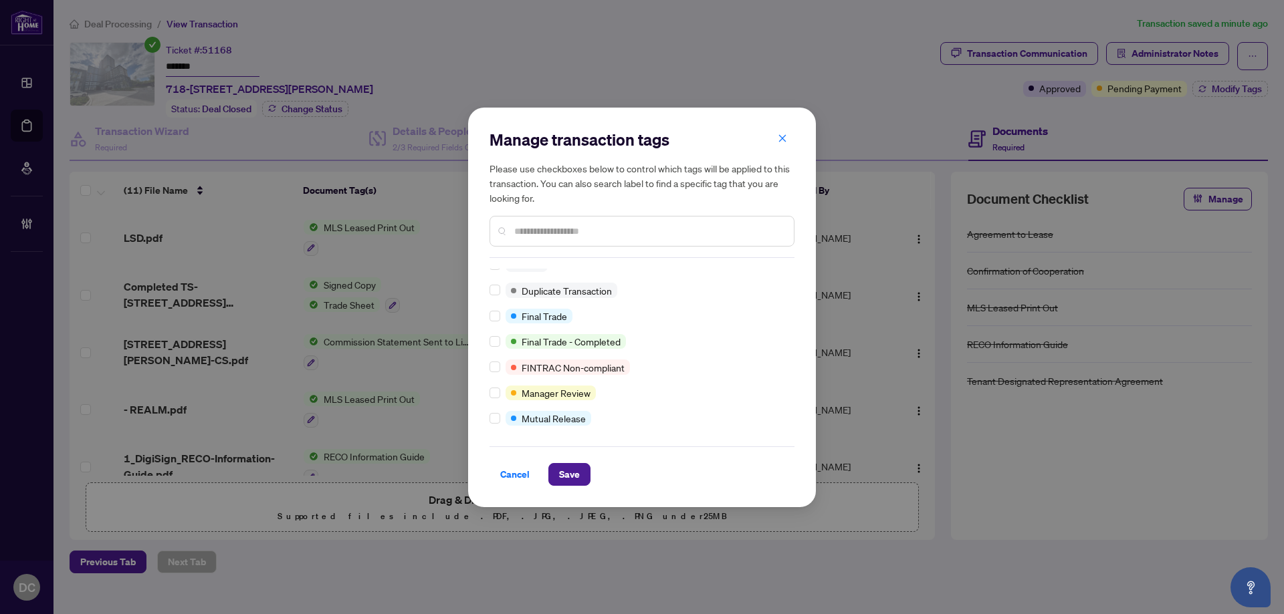
scroll to position [11, 0]
click at [566, 474] on span "Save" at bounding box center [569, 474] width 21 height 21
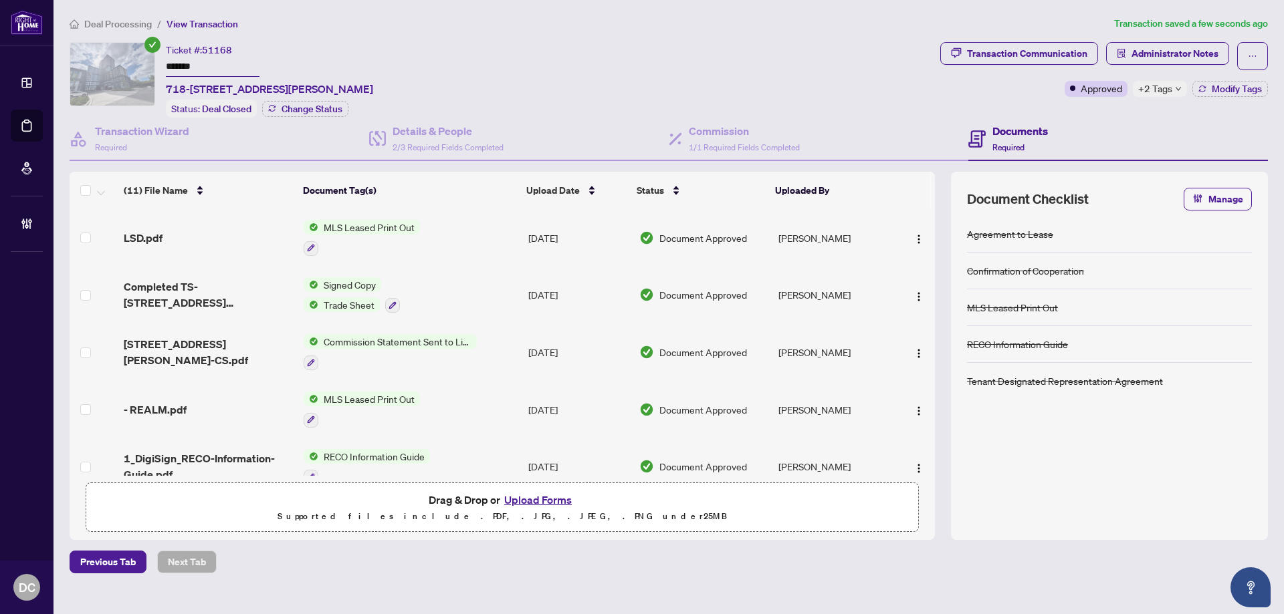
click at [1151, 82] on span "+2 Tags" at bounding box center [1155, 88] width 34 height 15
click at [1162, 55] on span "Administrator Notes" at bounding box center [1174, 53] width 87 height 21
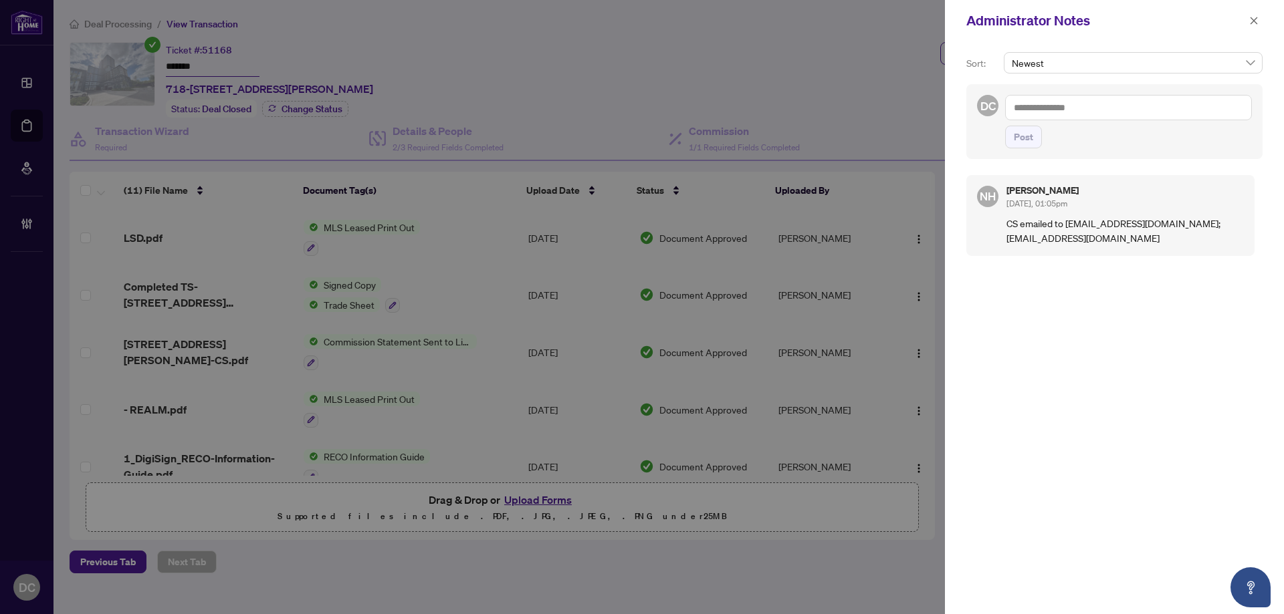
drag, startPoint x: 1178, startPoint y: 108, endPoint x: 1145, endPoint y: 106, distance: 32.8
click at [1178, 108] on textarea at bounding box center [1128, 107] width 247 height 25
paste textarea "**********"
type textarea "**********"
drag, startPoint x: 1029, startPoint y: 162, endPoint x: 1067, endPoint y: 133, distance: 47.7
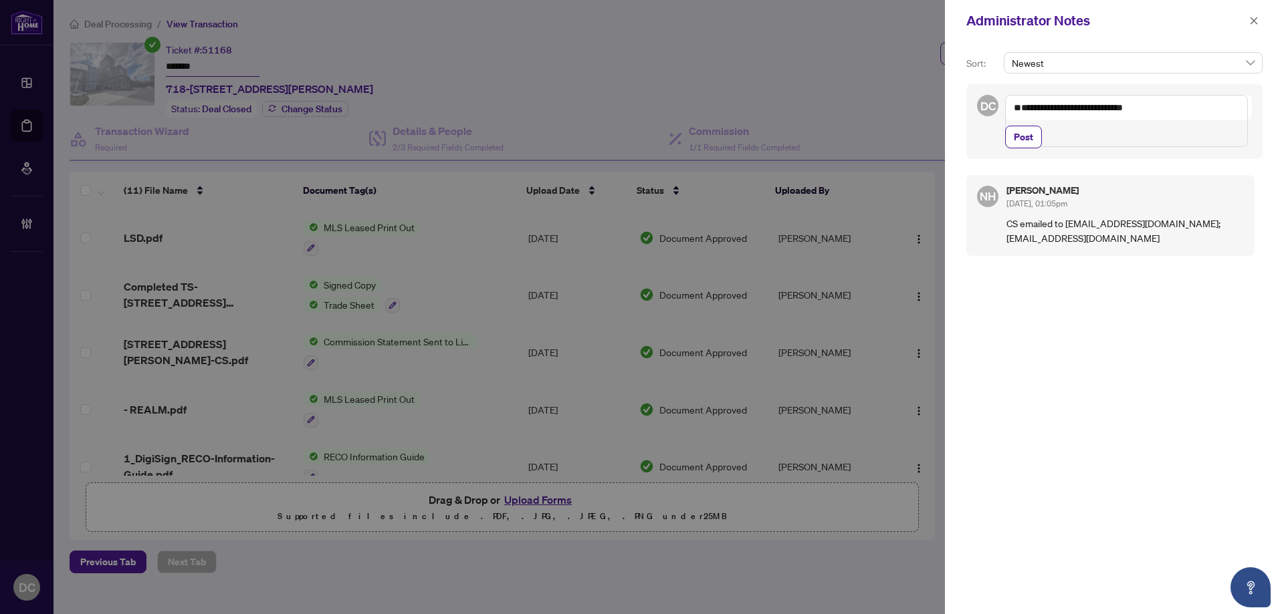
click at [1029, 148] on span "Post" at bounding box center [1022, 136] width 19 height 21
click at [1246, 21] on button "button" at bounding box center [1253, 21] width 17 height 16
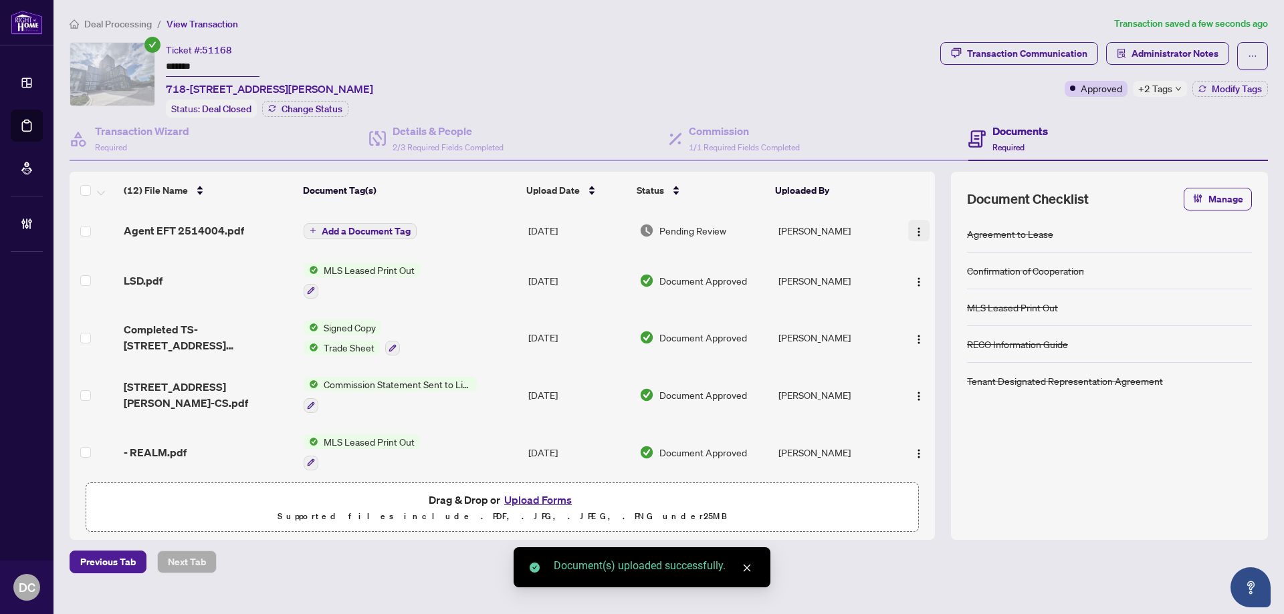
click at [913, 230] on img "button" at bounding box center [918, 232] width 11 height 11
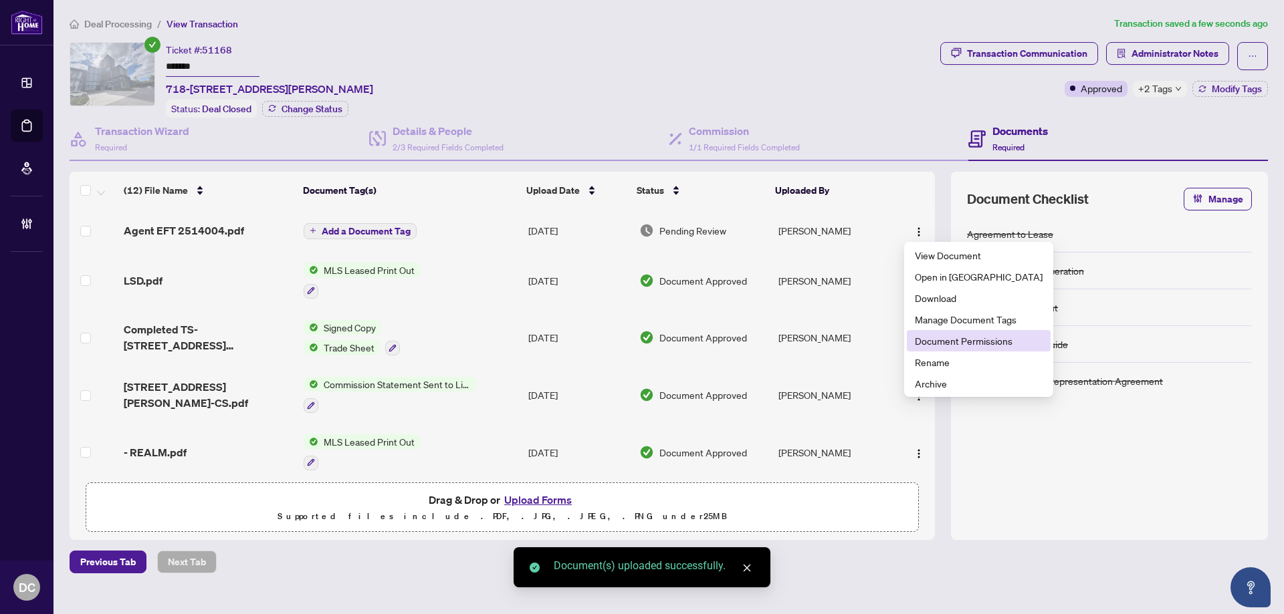
click at [941, 343] on span "Document Permissions" at bounding box center [979, 341] width 128 height 15
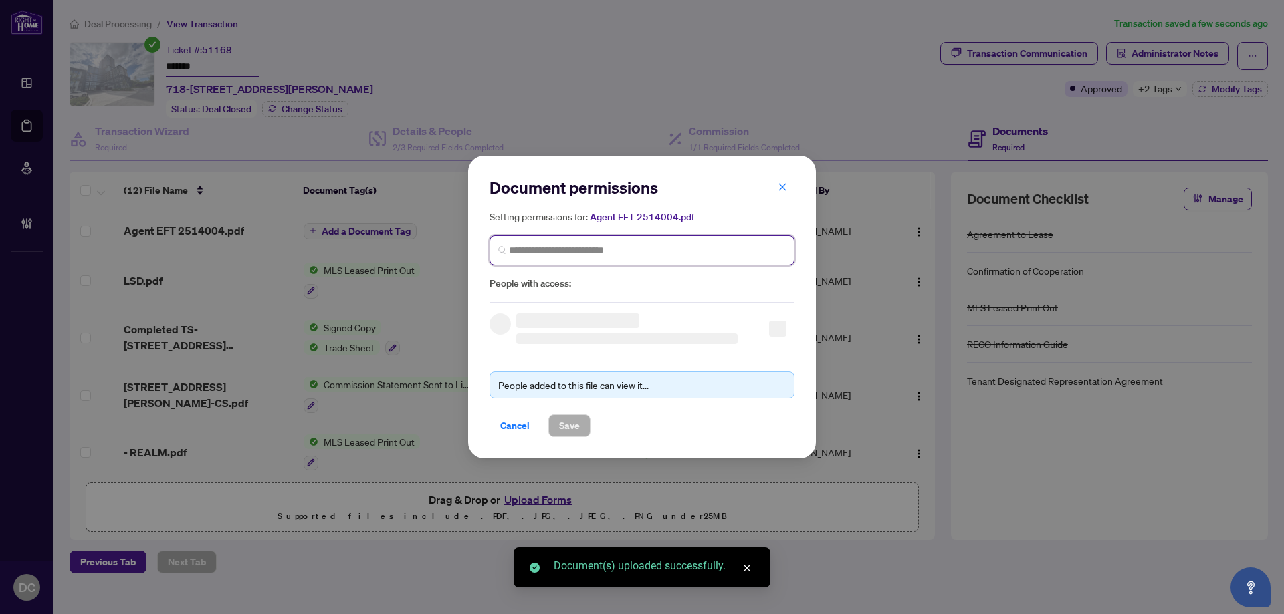
click at [608, 248] on input "search" at bounding box center [647, 250] width 277 height 14
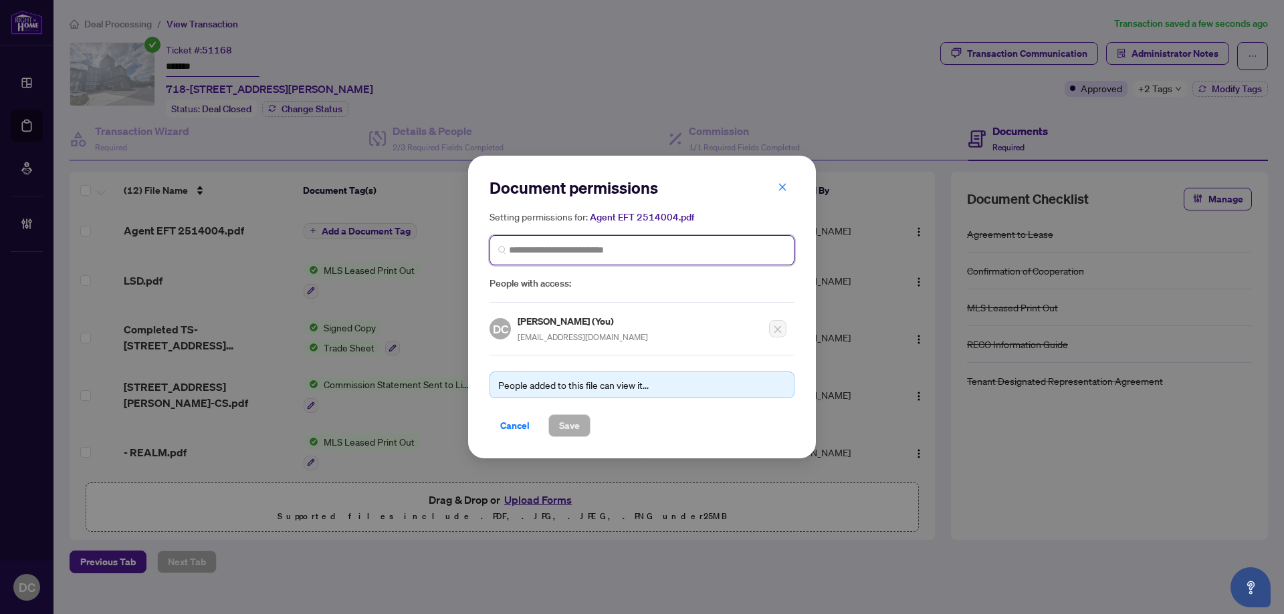
click at [577, 245] on input "search" at bounding box center [647, 250] width 277 height 14
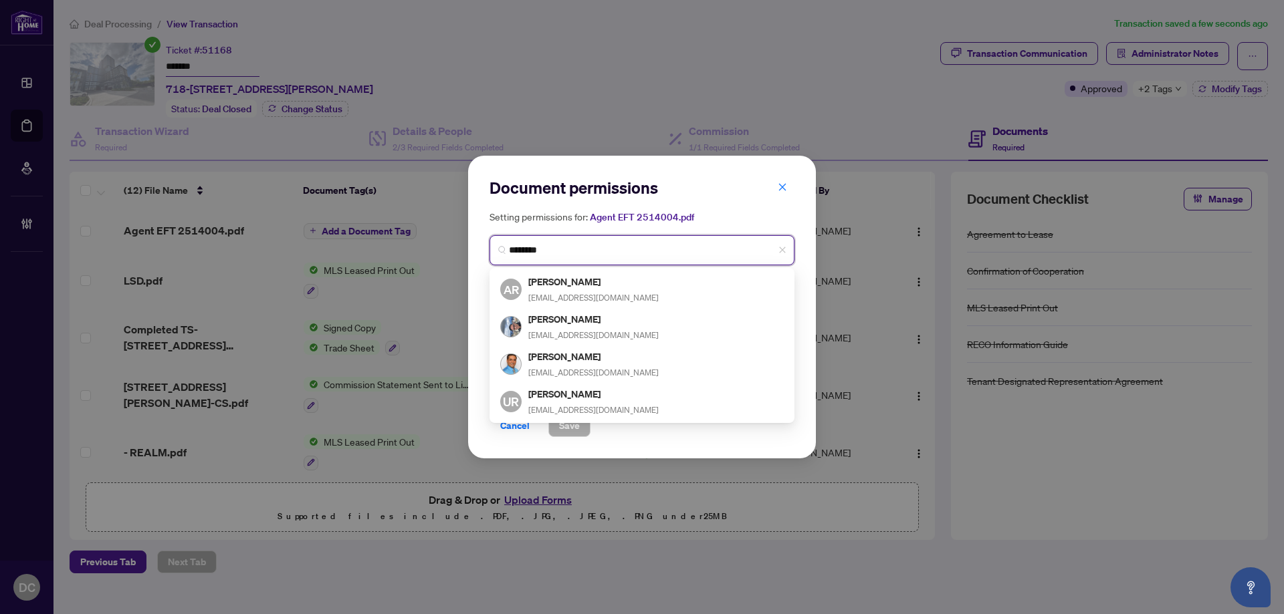
type input "********"
click at [571, 254] on input "********" at bounding box center [647, 250] width 277 height 14
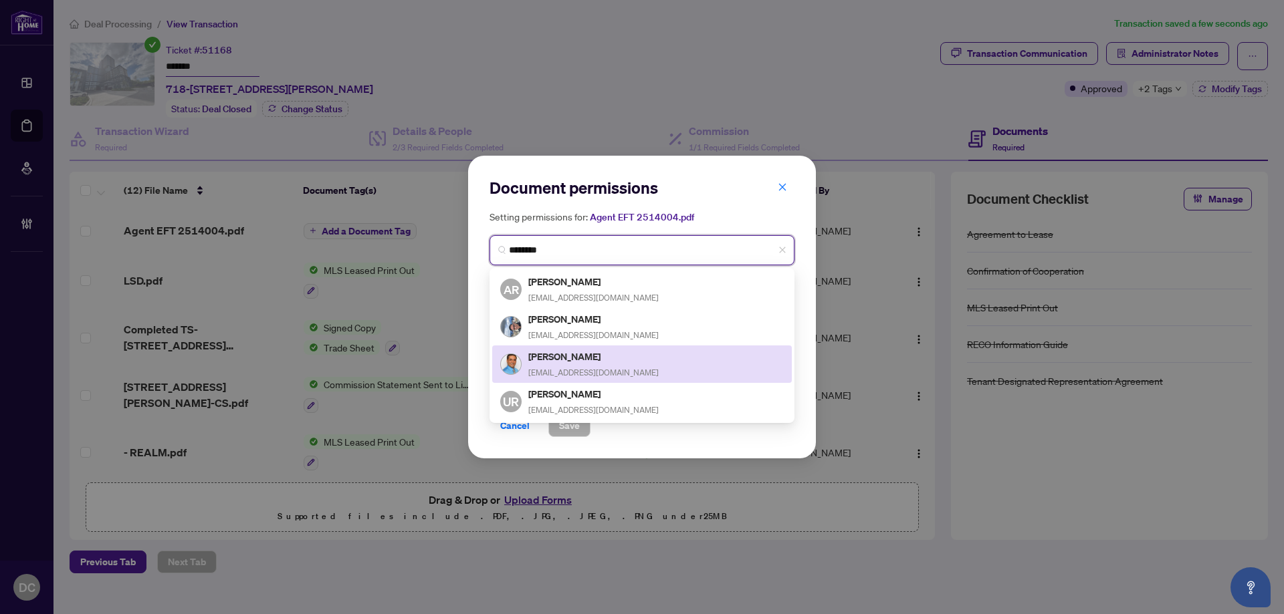
click at [587, 358] on h5 "[PERSON_NAME]" at bounding box center [593, 356] width 130 height 15
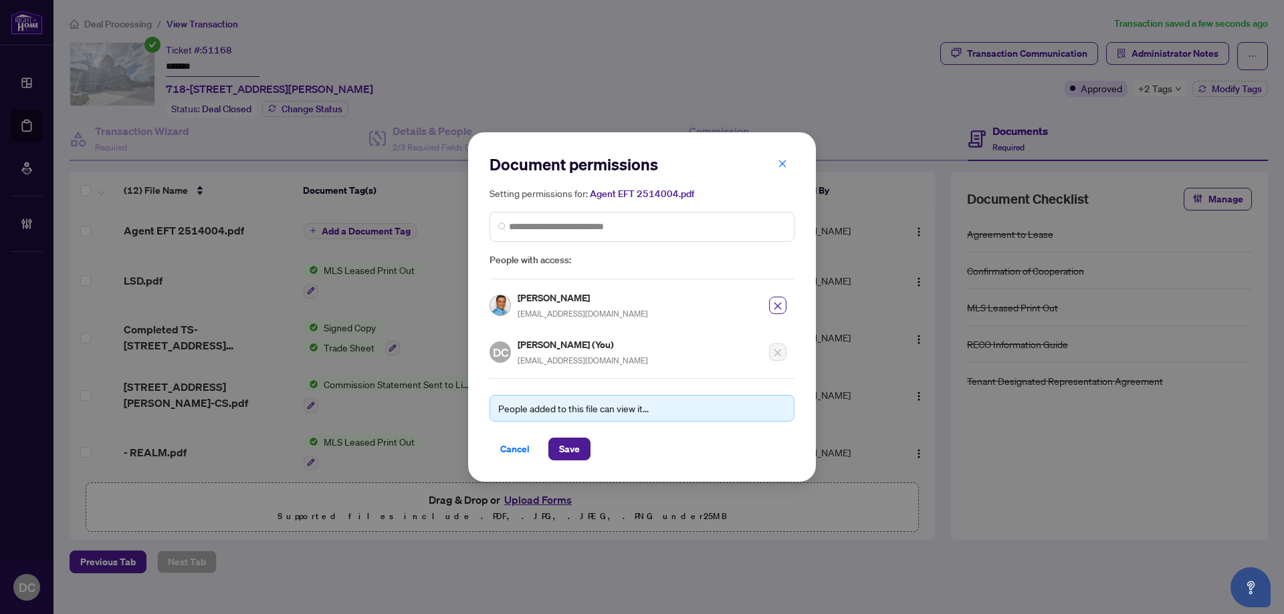
click at [577, 433] on div "People added to this file can view it... Cancel Save" at bounding box center [641, 419] width 305 height 82
click at [576, 444] on span "Save" at bounding box center [569, 449] width 21 height 21
click at [1203, 49] on div "Document permissions Setting permissions for: Agent EFT 2514004.pdf [GEOGRAPHIC…" at bounding box center [642, 307] width 1284 height 614
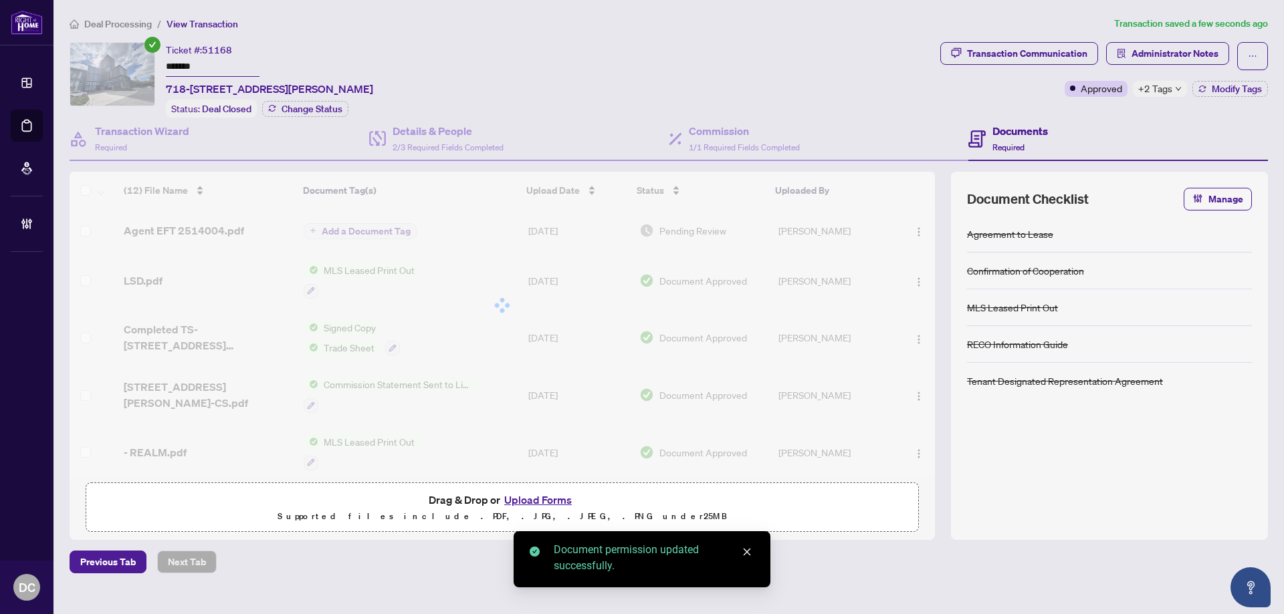
click at [1203, 54] on div "Document permissions Setting permissions for: Agent EFT 2514004.pdf [GEOGRAPHIC…" at bounding box center [642, 307] width 1284 height 614
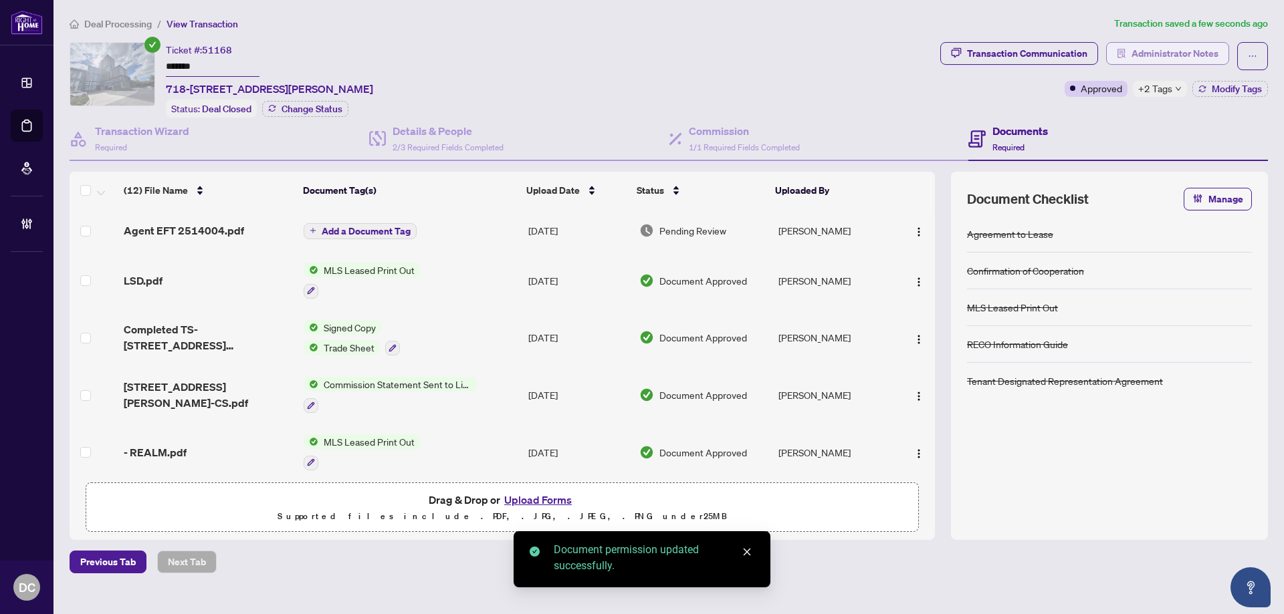
click at [1155, 52] on span "Administrator Notes" at bounding box center [1174, 53] width 87 height 21
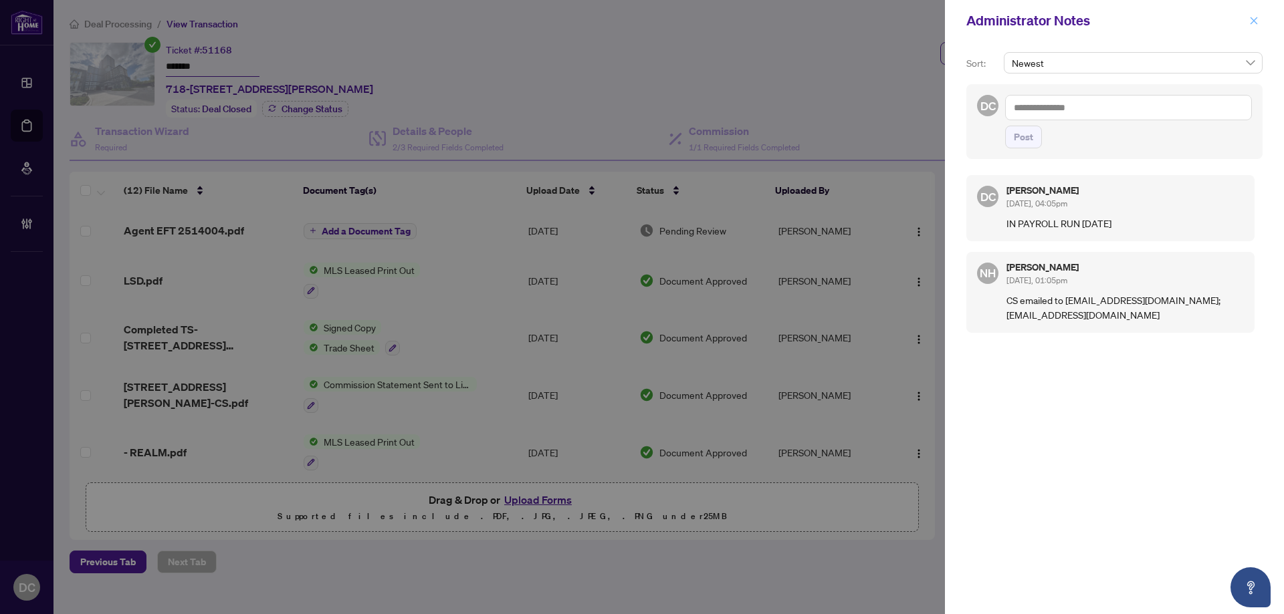
click at [1253, 23] on icon "close" at bounding box center [1253, 20] width 9 height 9
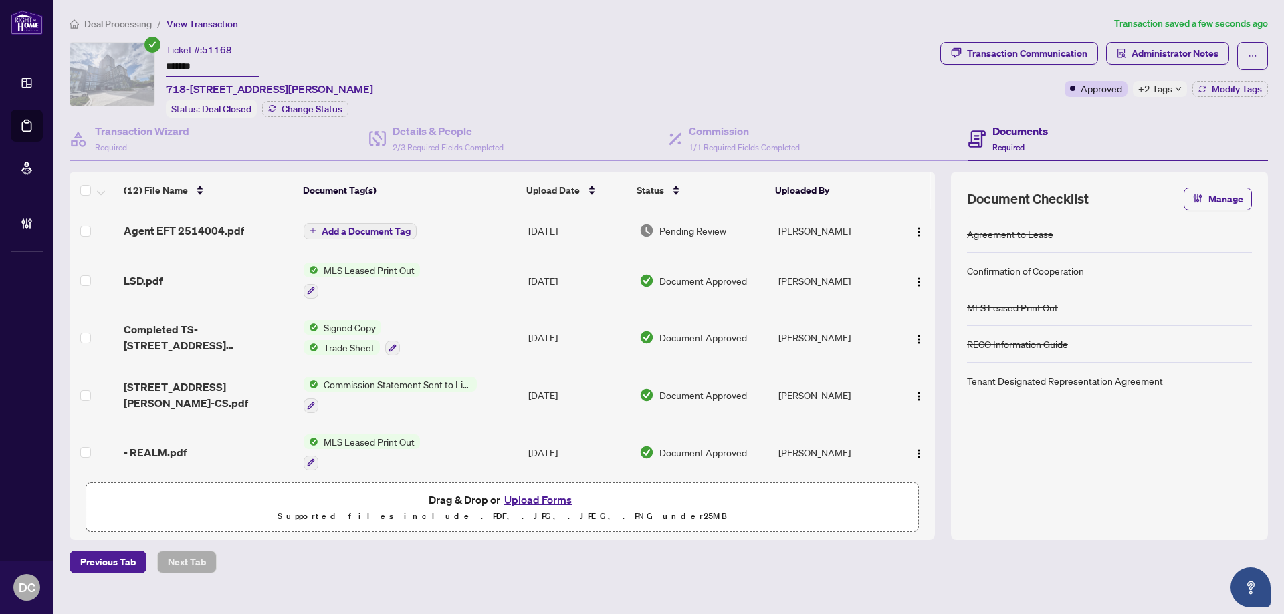
click at [1140, 91] on span "+2 Tags" at bounding box center [1155, 88] width 34 height 15
click at [120, 23] on span "Deal Processing" at bounding box center [118, 24] width 68 height 12
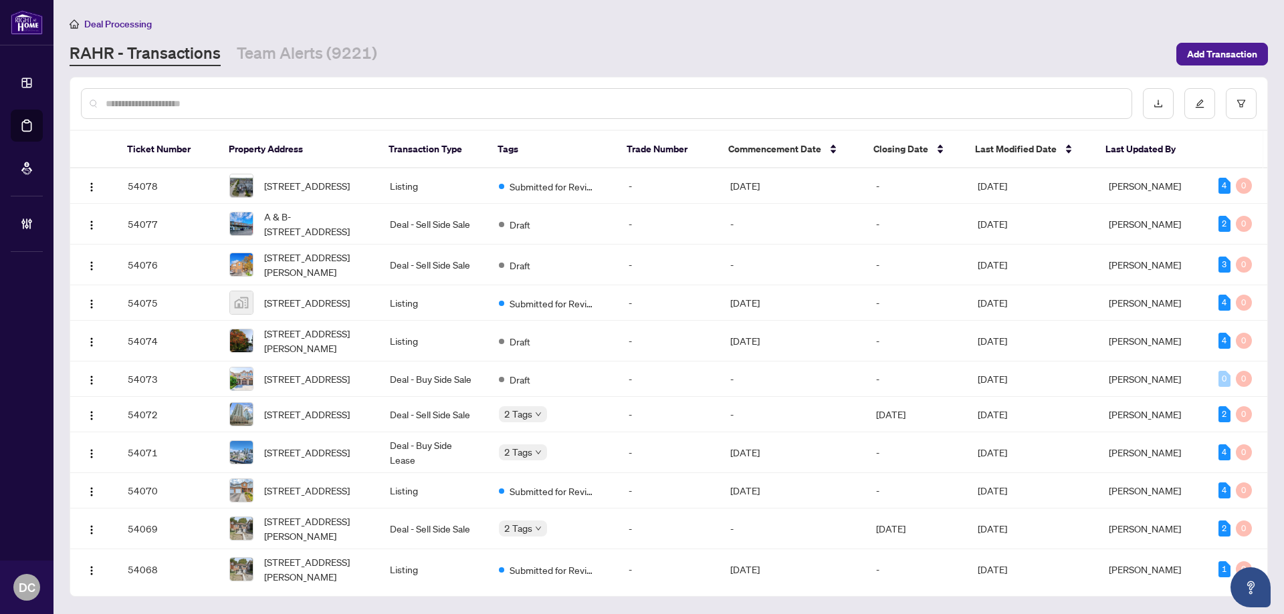
click at [189, 102] on input "text" at bounding box center [613, 103] width 1015 height 15
paste input "*******"
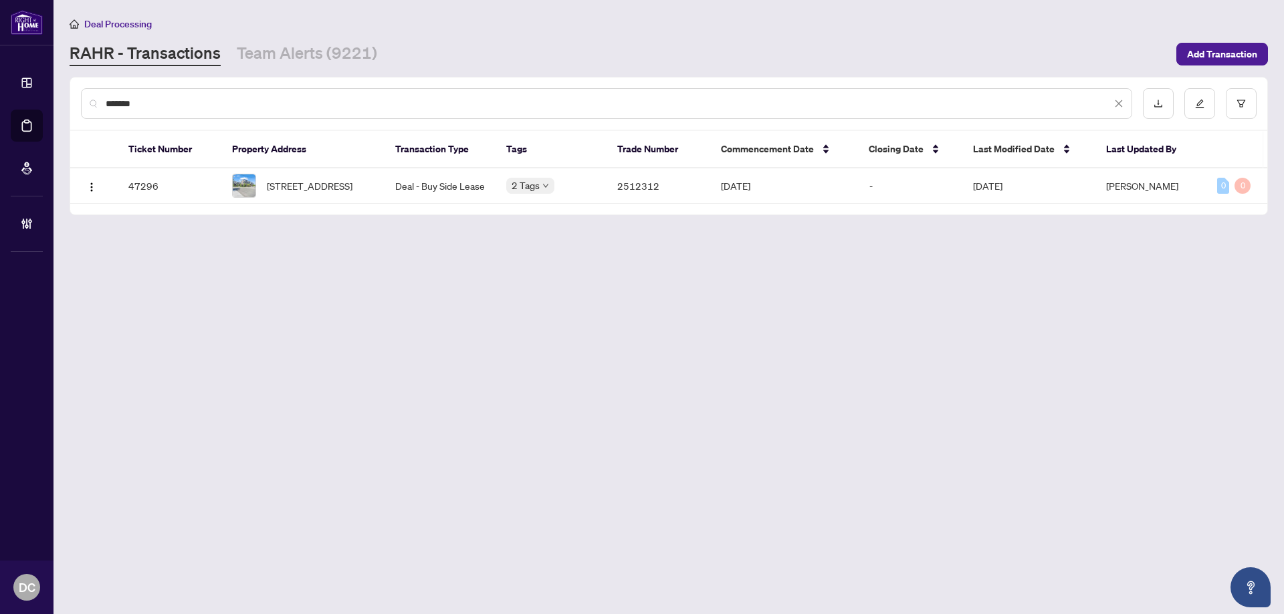
type input "*******"
click at [314, 172] on td "[STREET_ADDRESS]" at bounding box center [302, 185] width 163 height 35
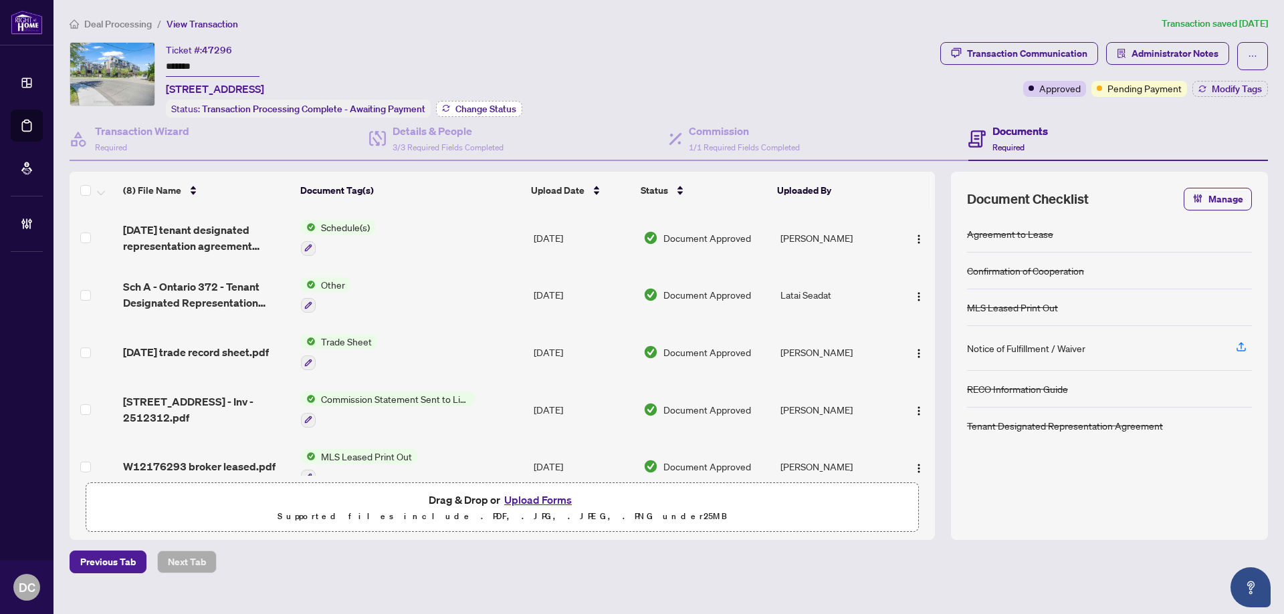
click at [505, 108] on span "Change Status" at bounding box center [485, 108] width 61 height 9
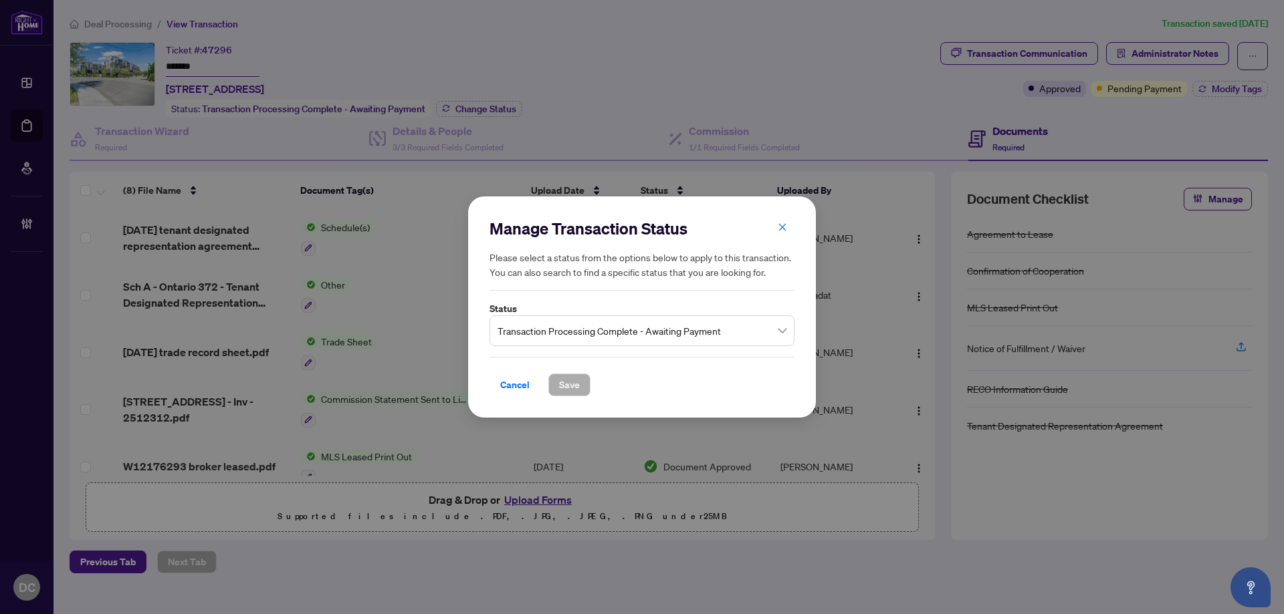
click at [662, 330] on span "Transaction Processing Complete - Awaiting Payment" at bounding box center [641, 330] width 289 height 25
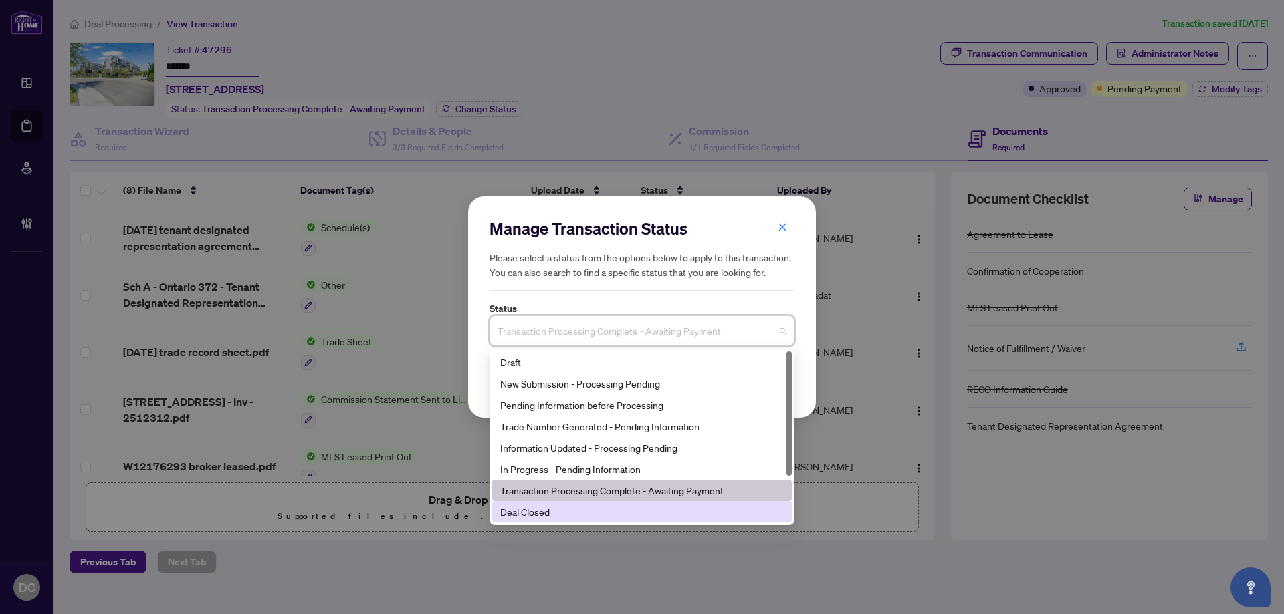
click at [554, 513] on div "Deal Closed" at bounding box center [641, 512] width 283 height 15
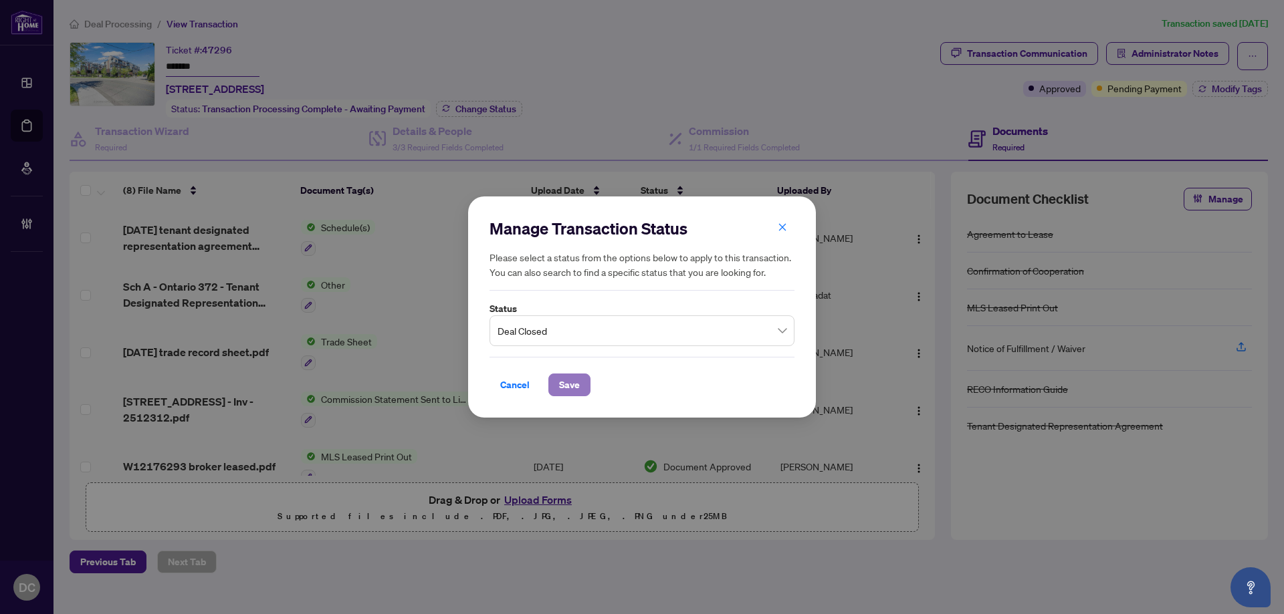
click at [579, 389] on span "Save" at bounding box center [569, 384] width 21 height 21
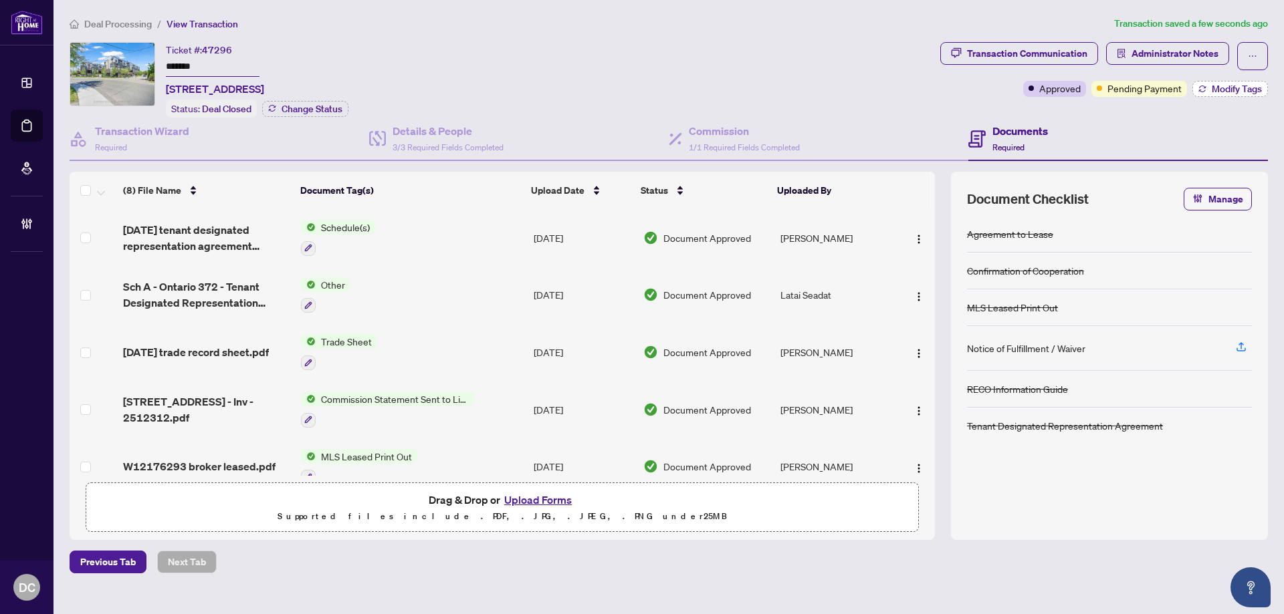
click at [1225, 90] on span "Modify Tags" at bounding box center [1236, 88] width 50 height 9
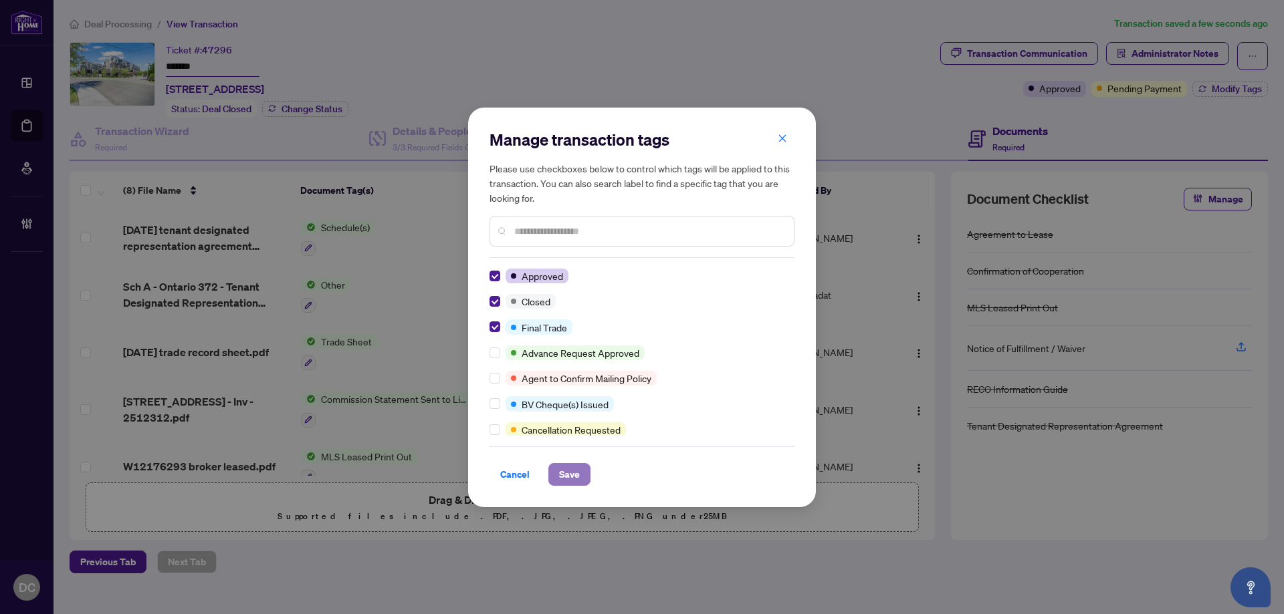
click at [559, 481] on span "Save" at bounding box center [569, 474] width 21 height 21
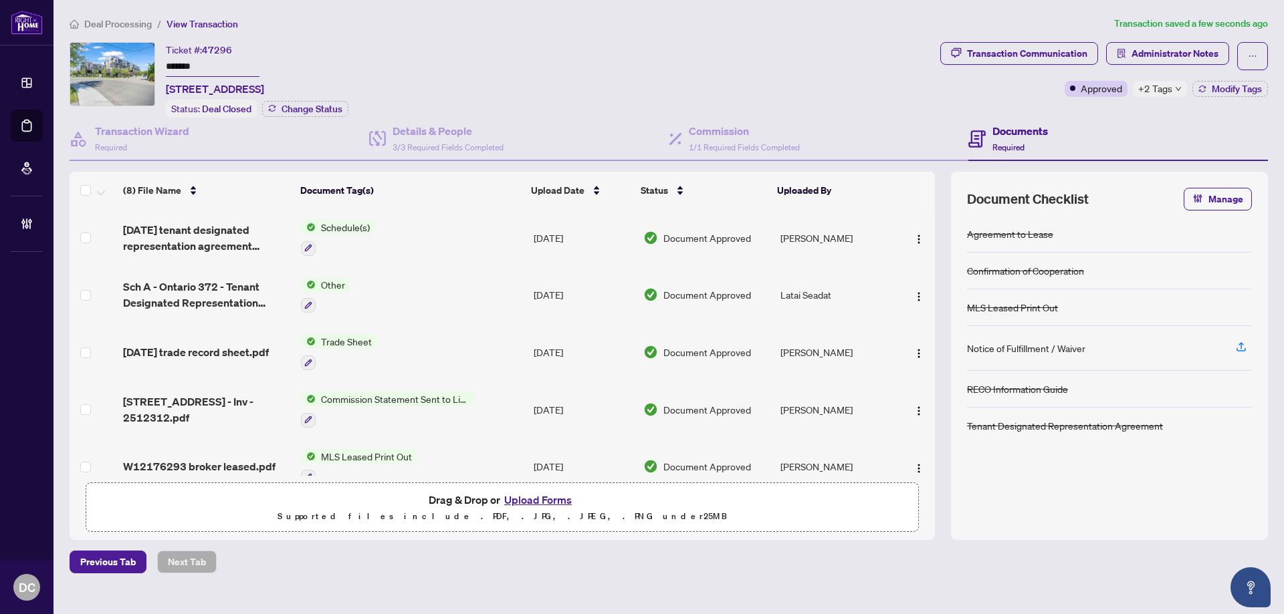
click at [1140, 87] on span "+2 Tags" at bounding box center [1155, 88] width 34 height 15
click at [1103, 107] on div "Transaction Communication Administrator Notes Approved +2 Tags Modify Tags" at bounding box center [1103, 80] width 333 height 76
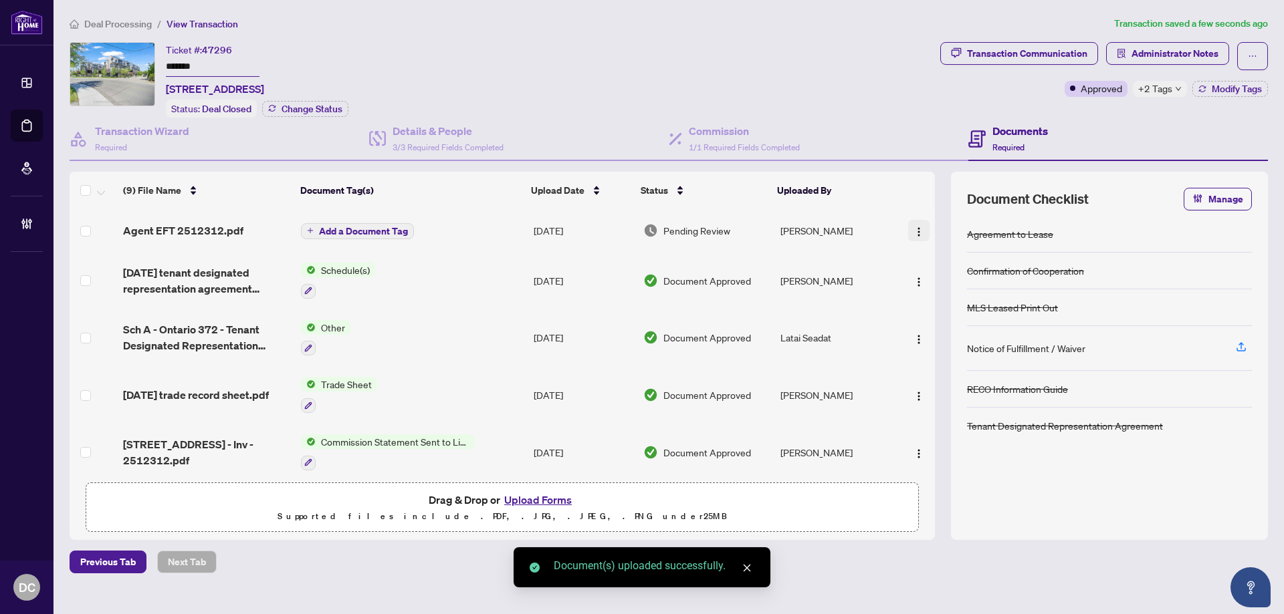
click at [917, 227] on img "button" at bounding box center [918, 232] width 11 height 11
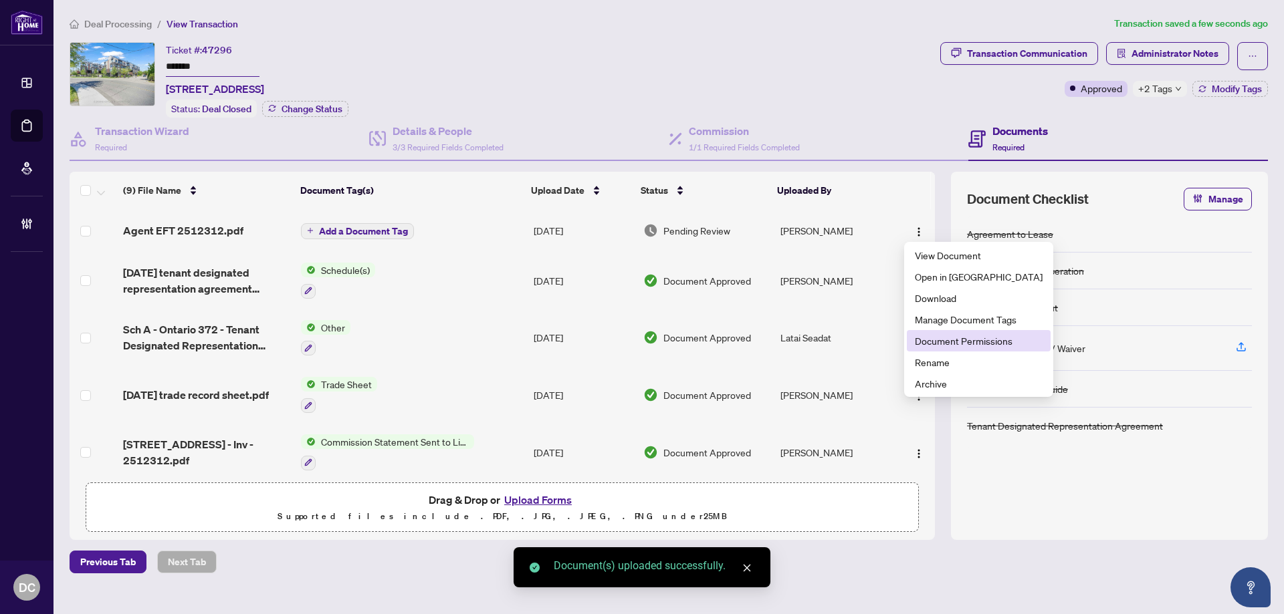
click at [977, 338] on span "Document Permissions" at bounding box center [979, 341] width 128 height 15
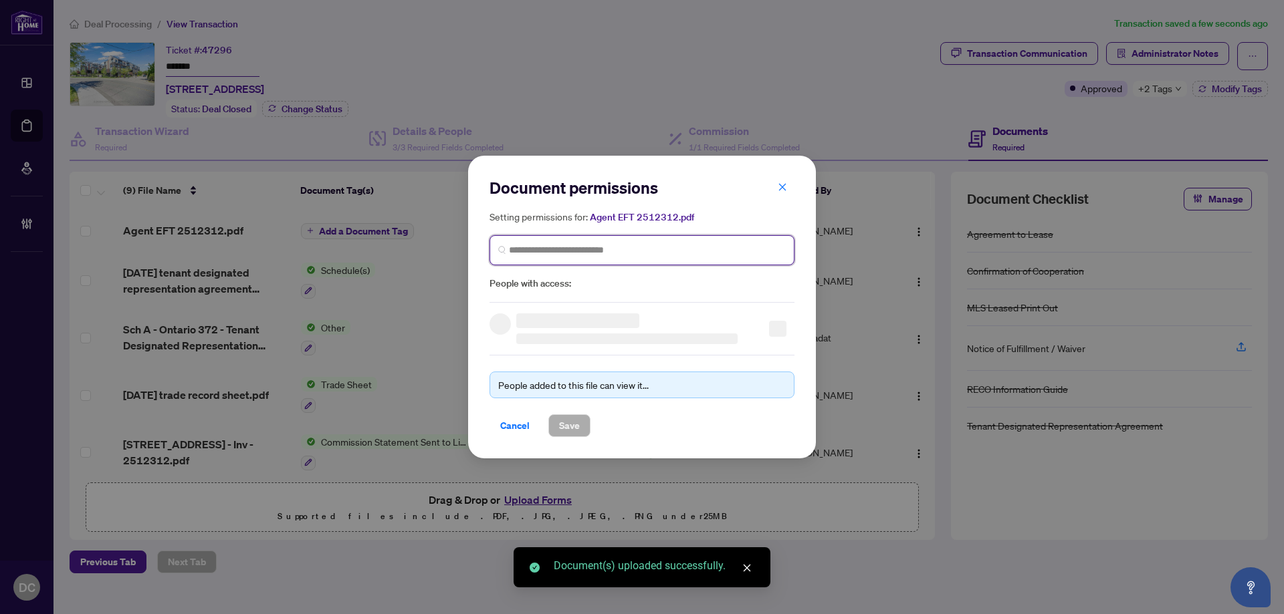
click at [625, 246] on input "search" at bounding box center [647, 250] width 277 height 14
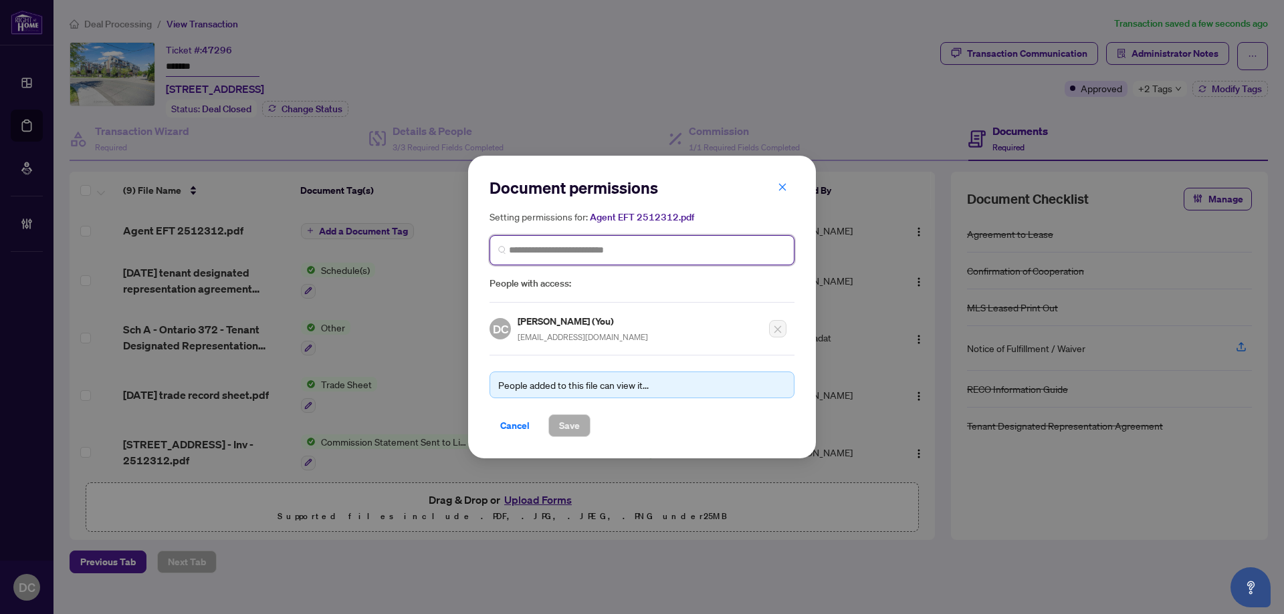
click at [625, 246] on input "search" at bounding box center [647, 250] width 277 height 14
type input "********"
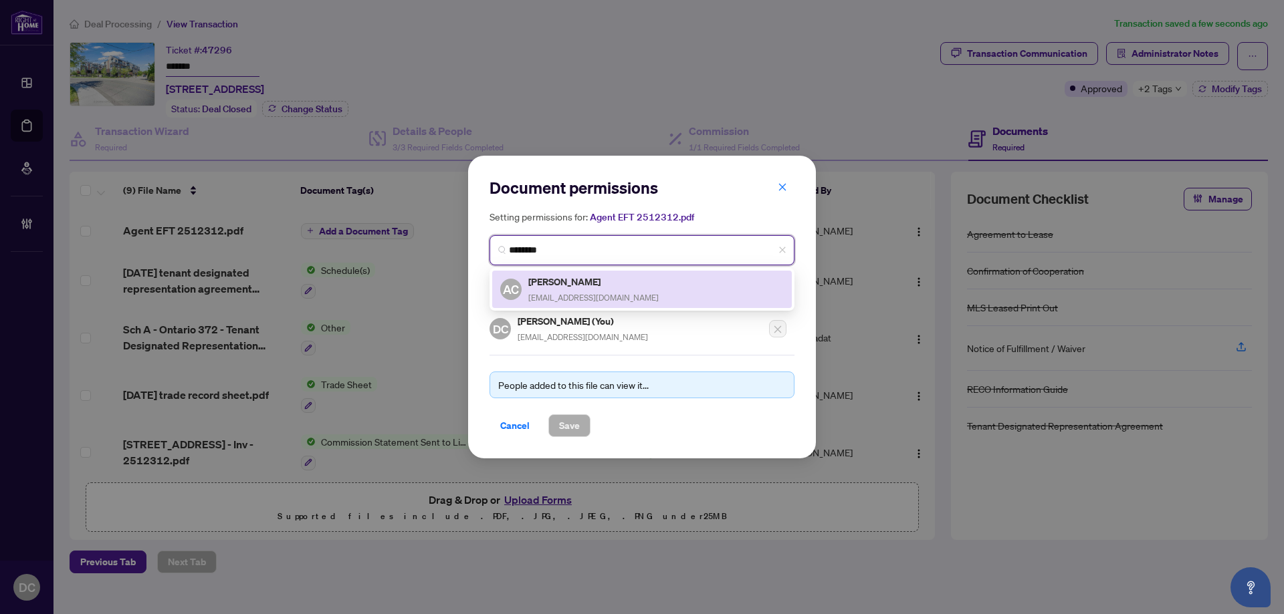
click at [600, 289] on div "[PERSON_NAME] [EMAIL_ADDRESS][DOMAIN_NAME]" at bounding box center [593, 289] width 130 height 31
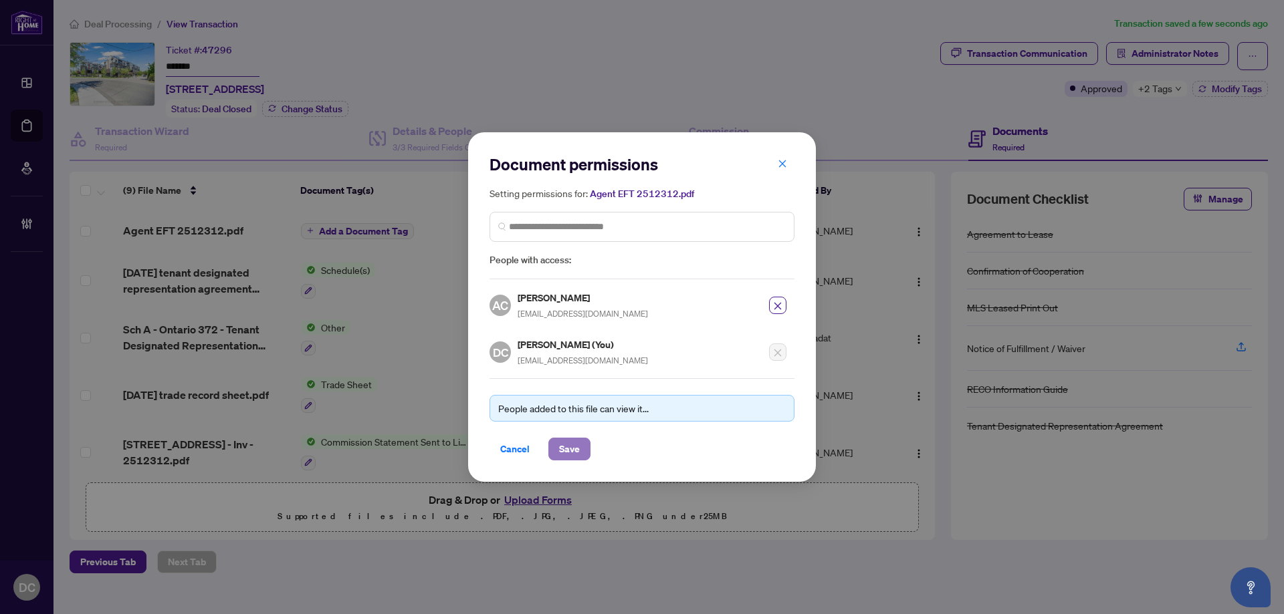
click at [576, 457] on span "Save" at bounding box center [569, 449] width 21 height 21
click at [1205, 59] on div "Document permissions Setting permissions for: Agent EFT 2512312.pdf 779 AC [PER…" at bounding box center [642, 307] width 1284 height 614
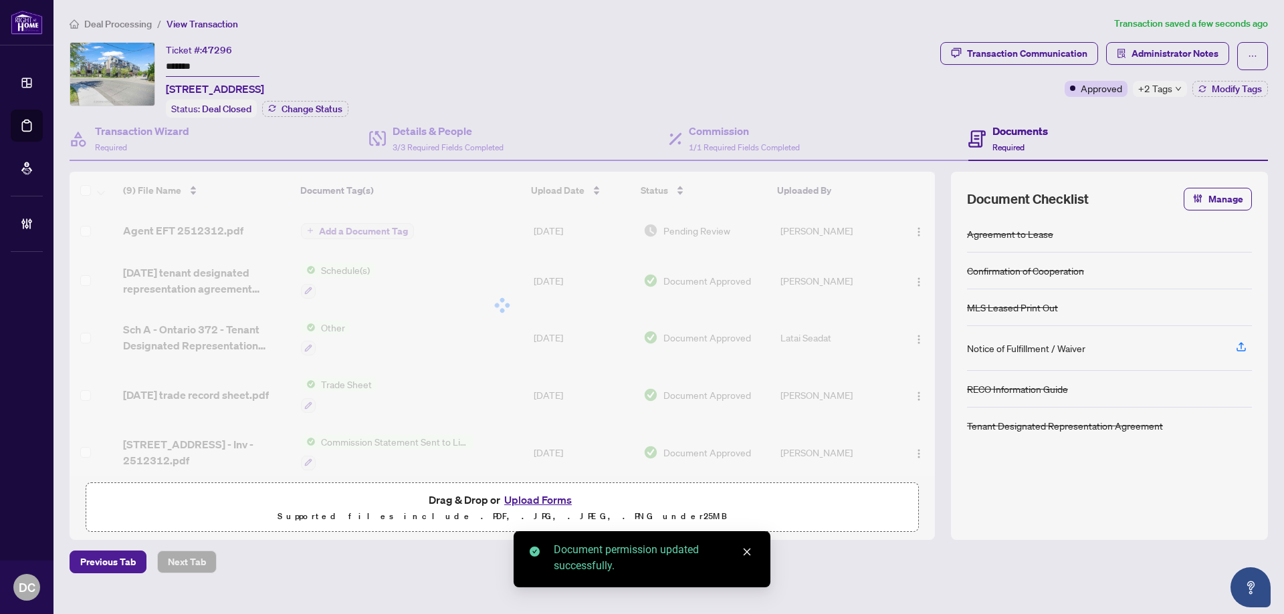
click at [1204, 55] on span "Administrator Notes" at bounding box center [1174, 53] width 87 height 21
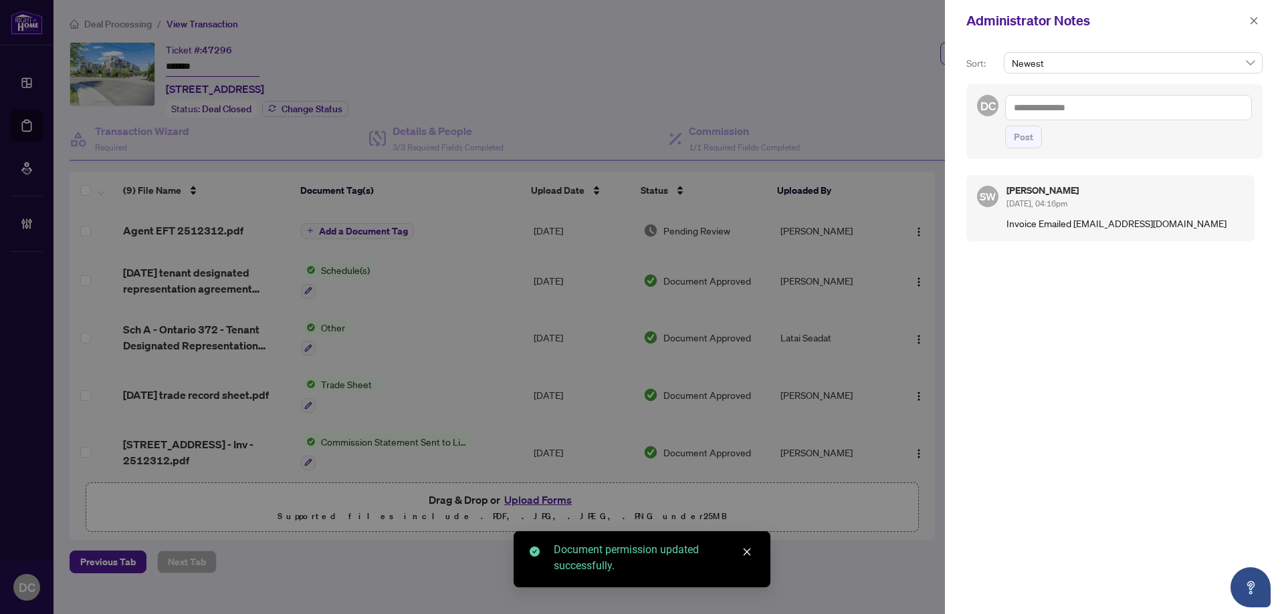
drag, startPoint x: 1255, startPoint y: 21, endPoint x: 1177, endPoint y: 118, distance: 124.0
click at [1193, 95] on div "Administrator Notes Sort: Newest DC Post SW [PERSON_NAME] [DATE], 04:16pm Invoi…" at bounding box center [1114, 307] width 339 height 614
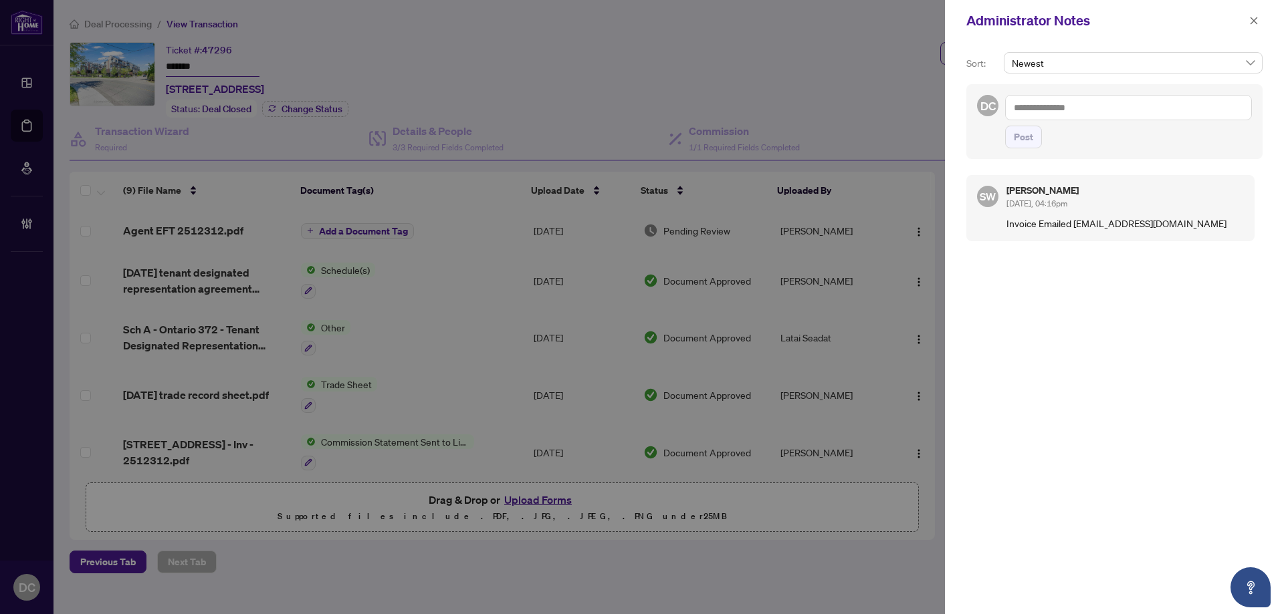
click at [1148, 112] on textarea at bounding box center [1128, 107] width 247 height 25
paste textarea "**********"
type textarea "**********"
drag, startPoint x: 1013, startPoint y: 164, endPoint x: 1032, endPoint y: 161, distance: 18.2
click at [1014, 148] on span "Post" at bounding box center [1022, 136] width 19 height 21
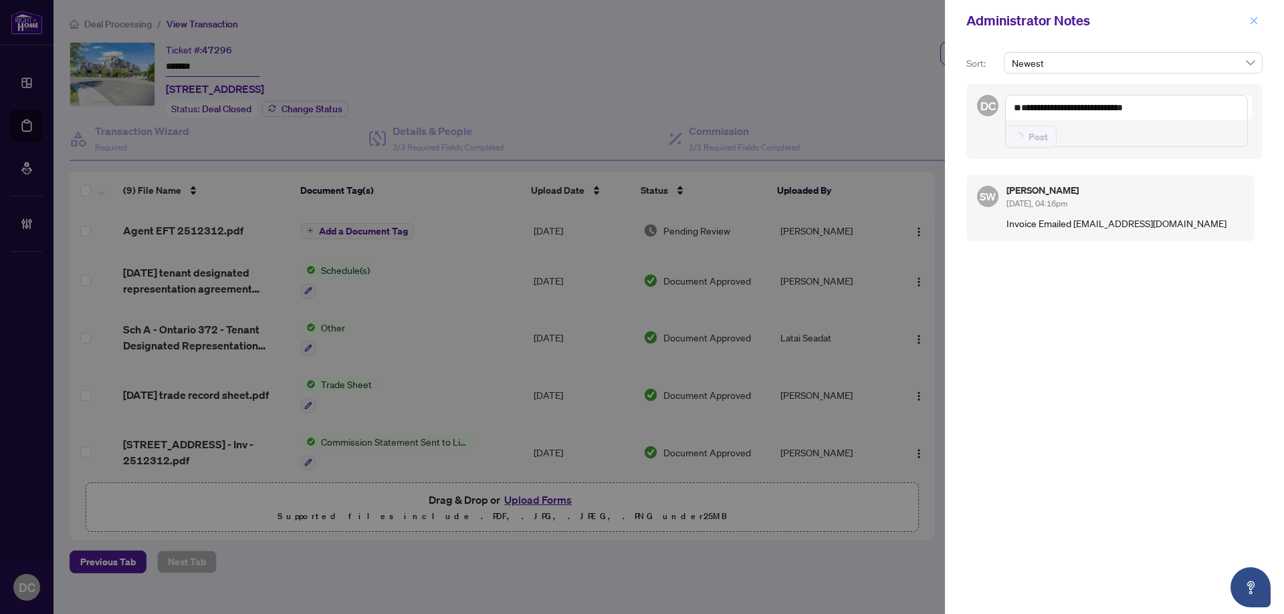
click at [1255, 19] on icon "close" at bounding box center [1253, 20] width 9 height 9
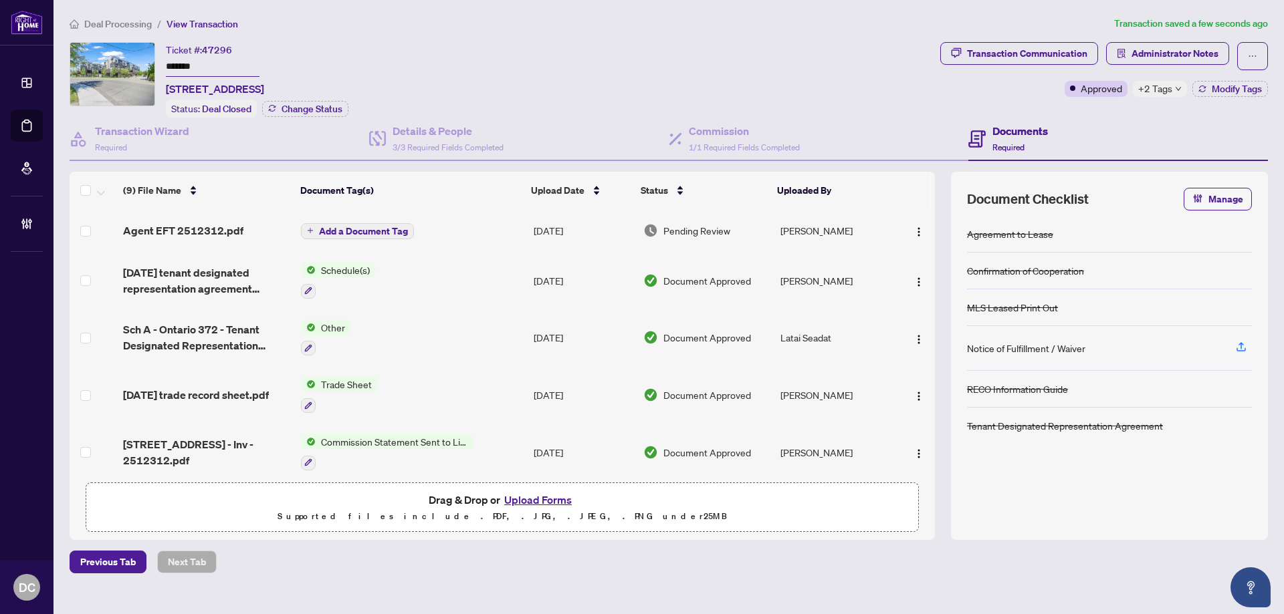
click at [1175, 86] on icon "down" at bounding box center [1178, 89] width 7 height 7
click at [1074, 106] on div "Transaction Communication Administrator Notes Approved +2 Tags Modify Tags" at bounding box center [1103, 80] width 333 height 76
click at [136, 23] on span "Deal Processing" at bounding box center [118, 24] width 68 height 12
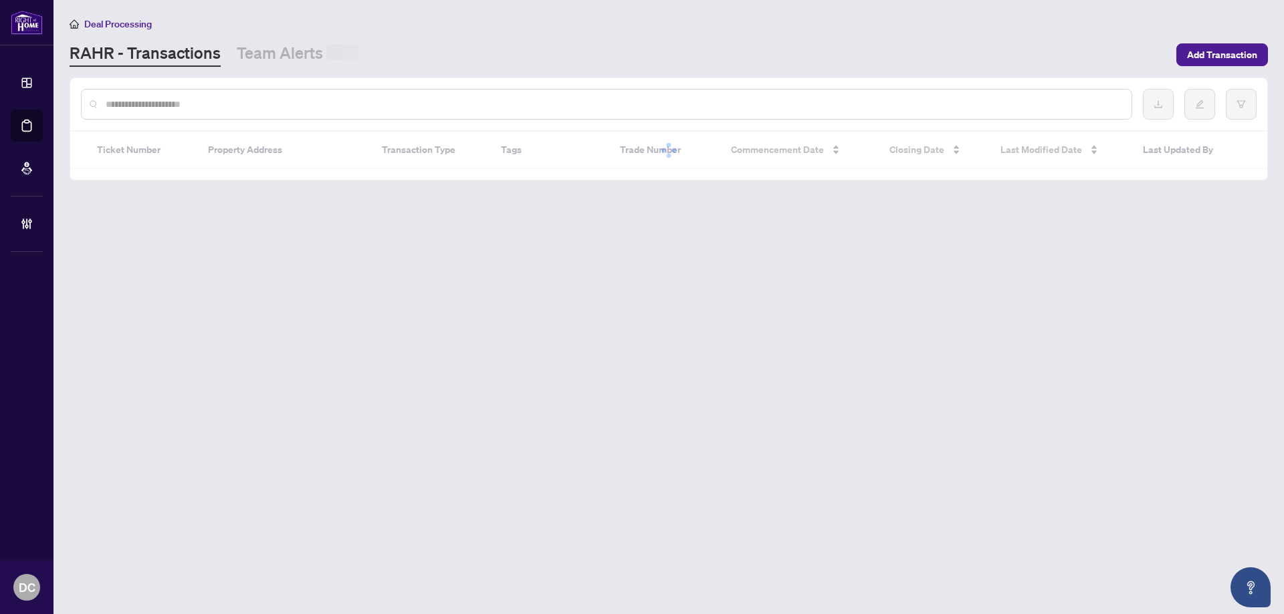
click at [229, 92] on div at bounding box center [606, 104] width 1051 height 31
click at [233, 104] on input "text" at bounding box center [613, 103] width 1015 height 15
paste input "*******"
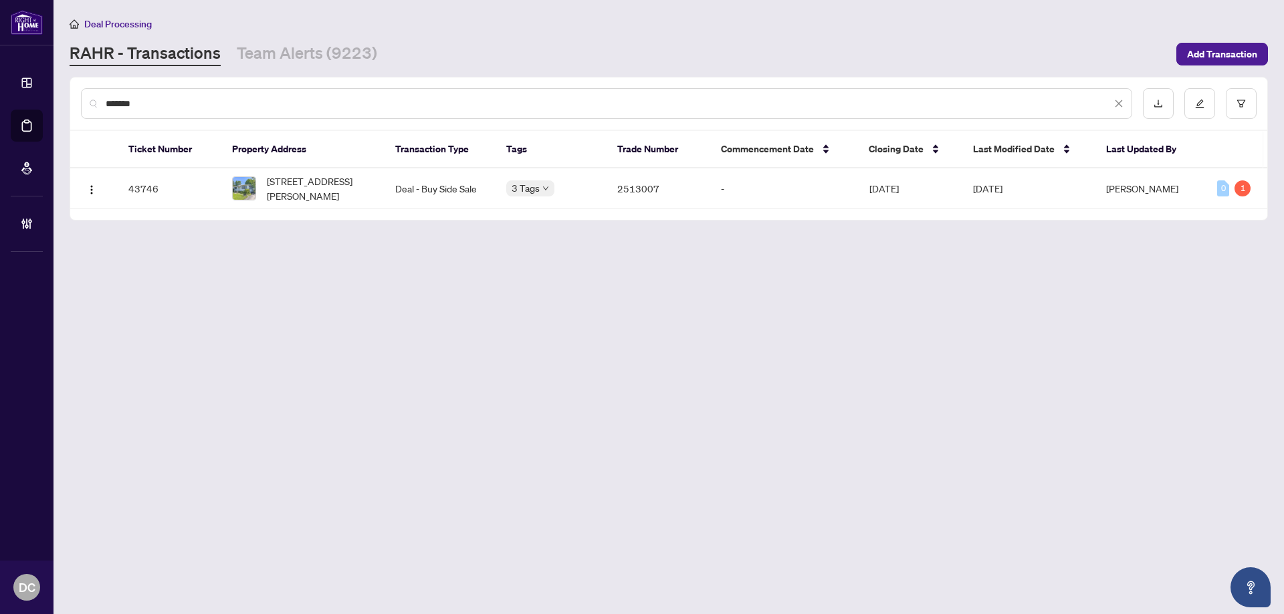
type input "*******"
click at [344, 185] on span "[STREET_ADDRESS][PERSON_NAME]" at bounding box center [320, 188] width 107 height 29
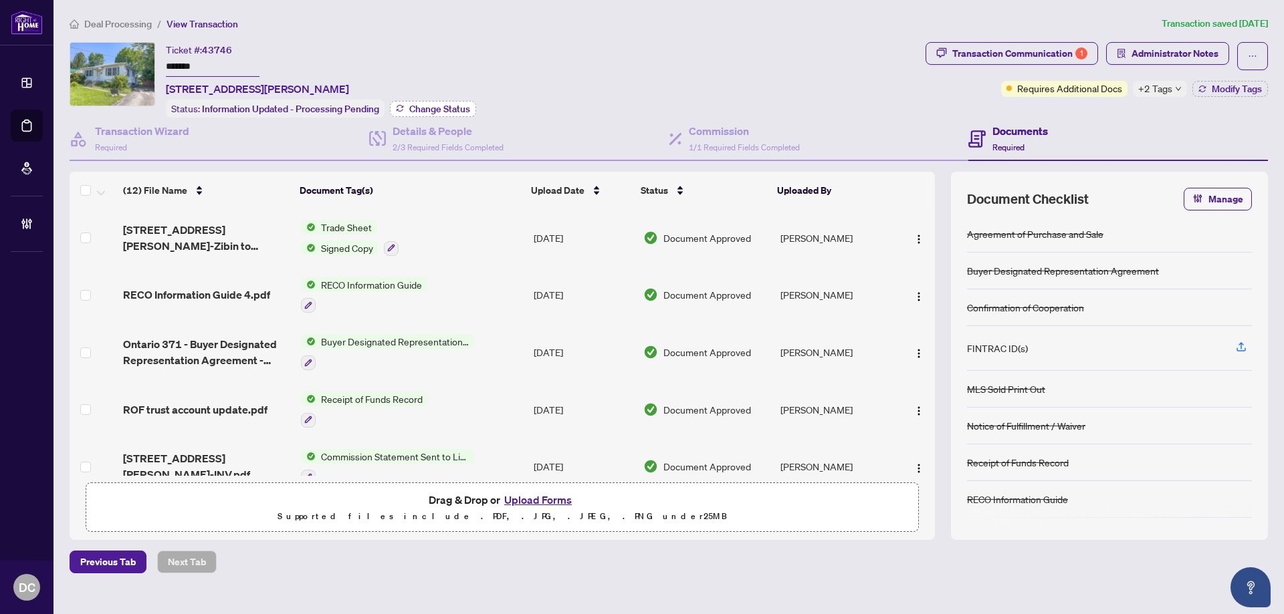
click at [455, 106] on span "Change Status" at bounding box center [439, 108] width 61 height 9
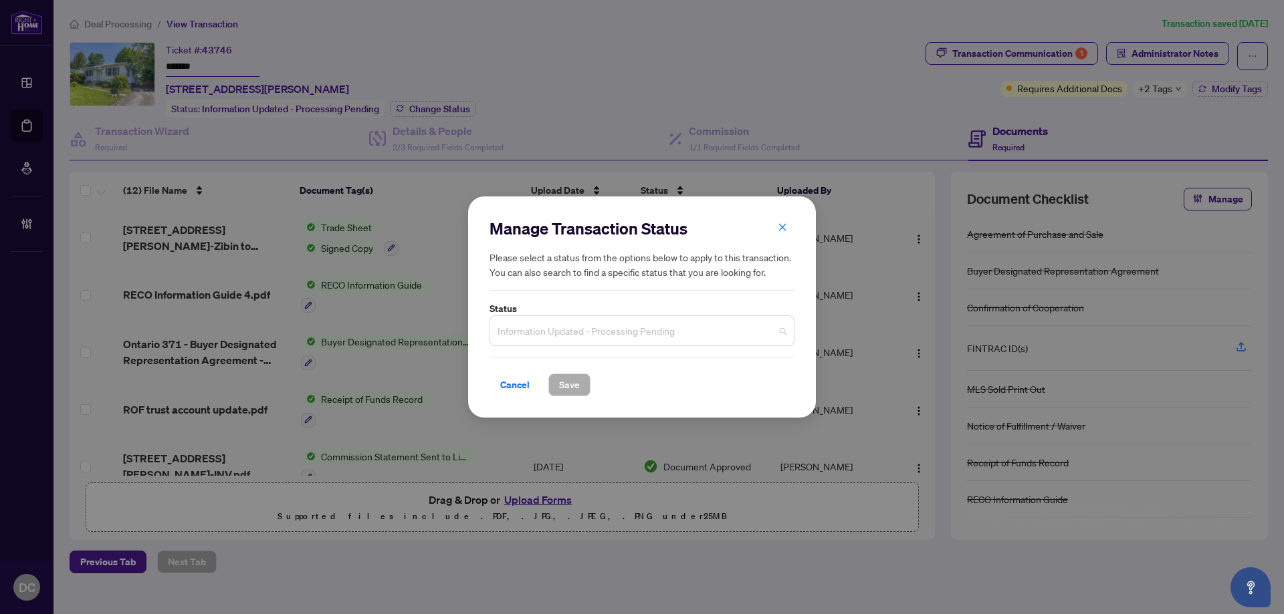
click at [643, 320] on span "Information Updated - Processing Pending" at bounding box center [641, 330] width 289 height 25
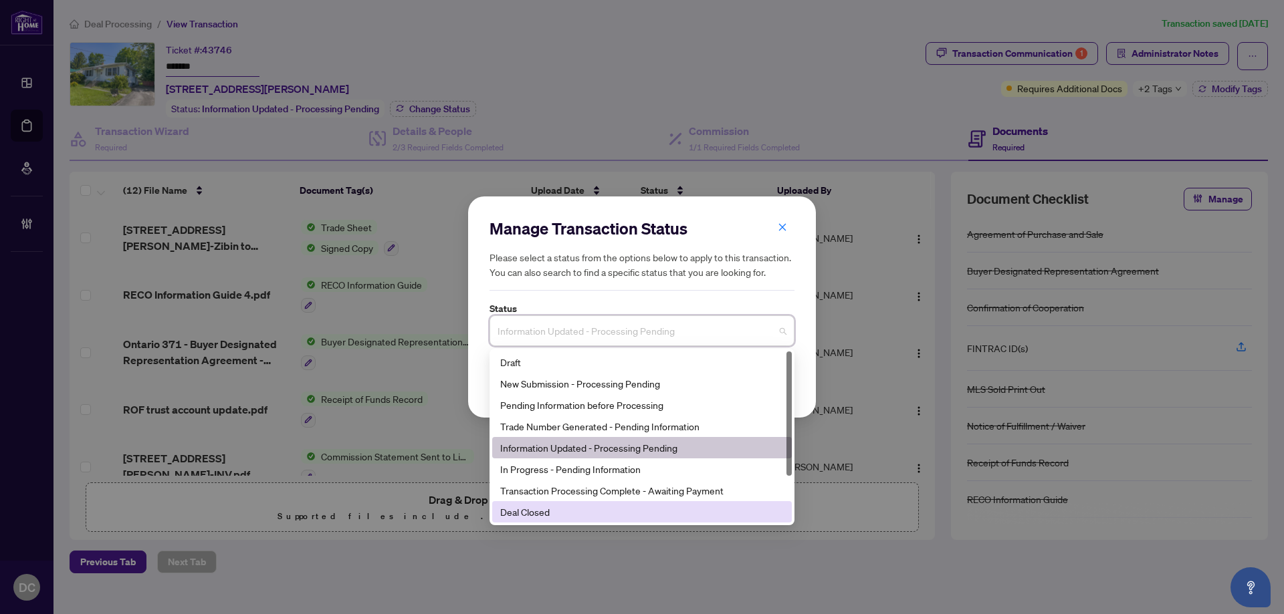
click at [564, 512] on div "Deal Closed" at bounding box center [641, 512] width 283 height 15
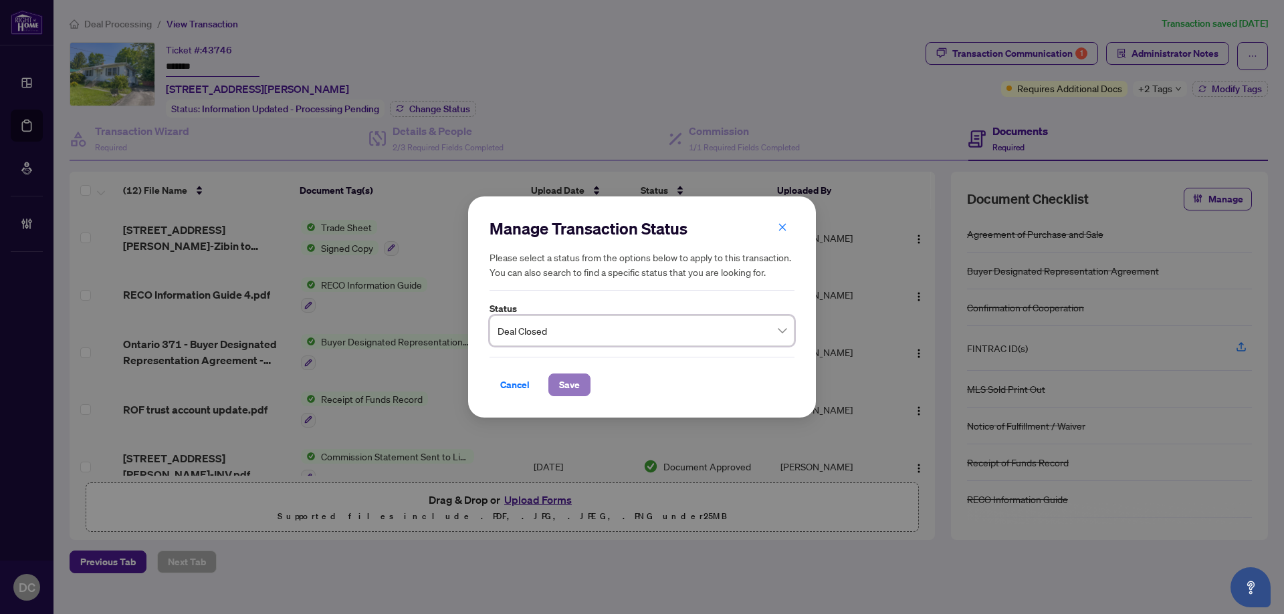
click at [568, 376] on span "Save" at bounding box center [569, 384] width 21 height 21
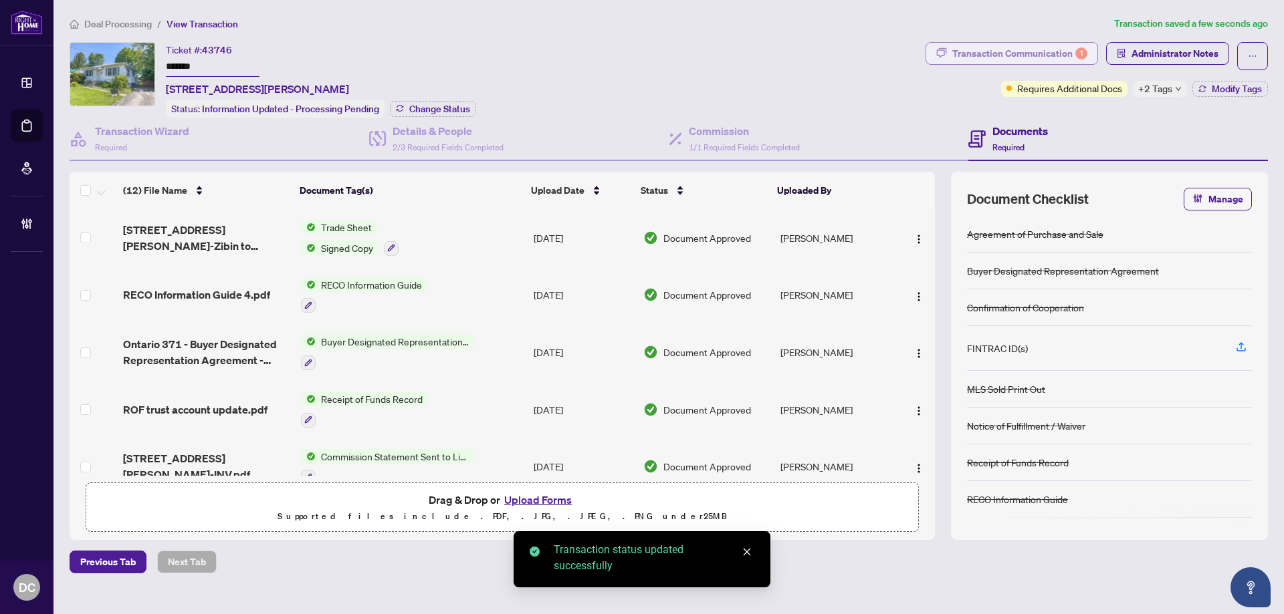
click at [1072, 47] on div "Transaction Communication 1" at bounding box center [1019, 53] width 135 height 21
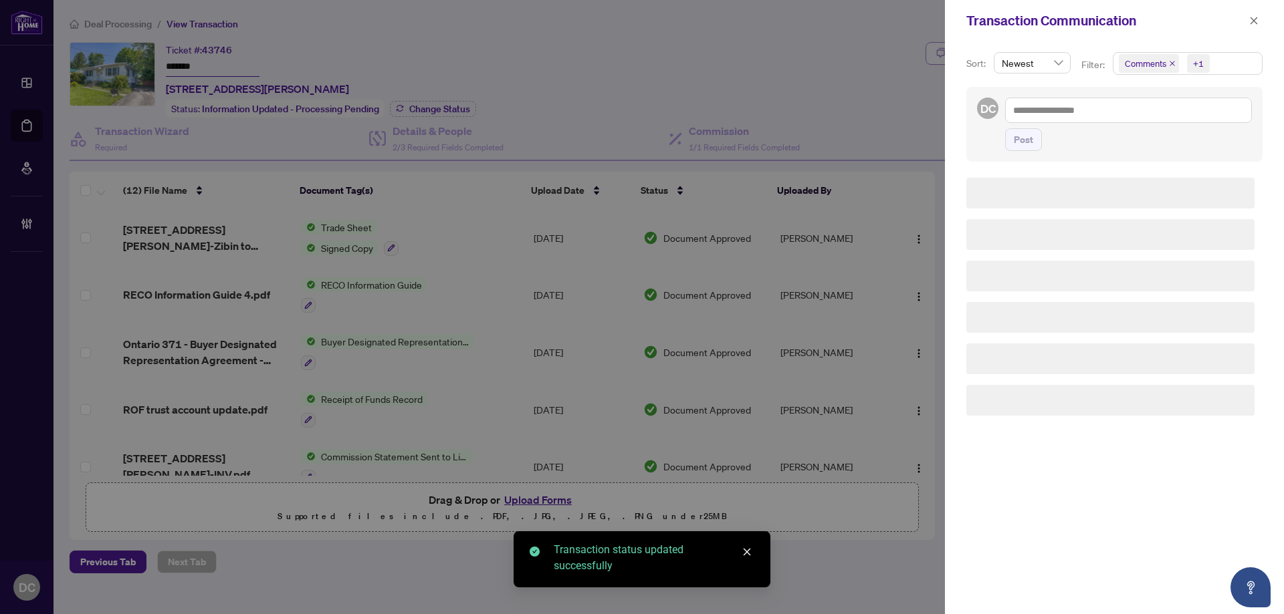
click at [1072, 47] on div "Sort: Newest Filter: Comments +1 DC Post" at bounding box center [1114, 327] width 339 height 573
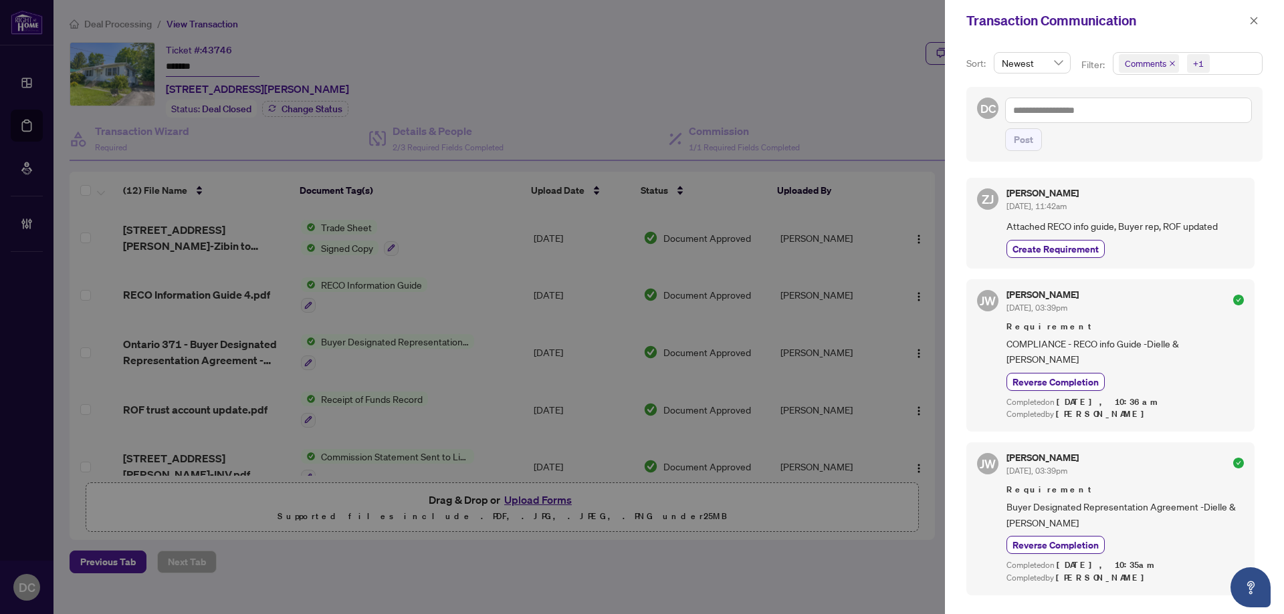
click at [1226, 61] on span "Comments +1" at bounding box center [1187, 63] width 148 height 21
click at [1175, 122] on span "Comments" at bounding box center [1162, 119] width 46 height 12
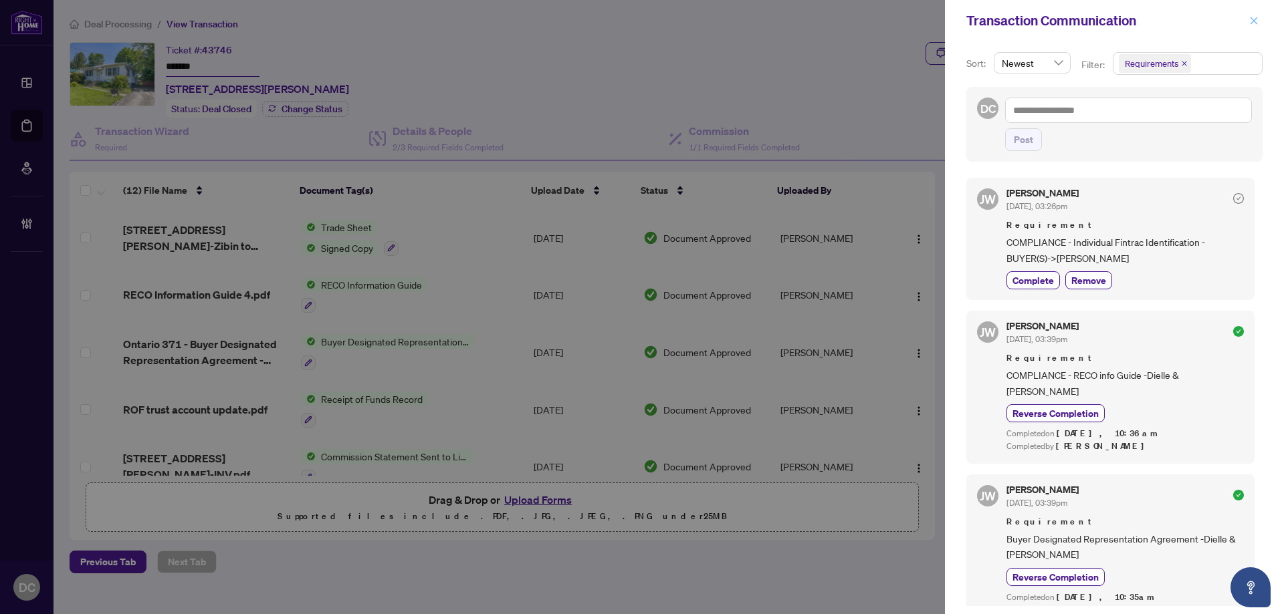
click at [1258, 25] on button "button" at bounding box center [1253, 21] width 17 height 16
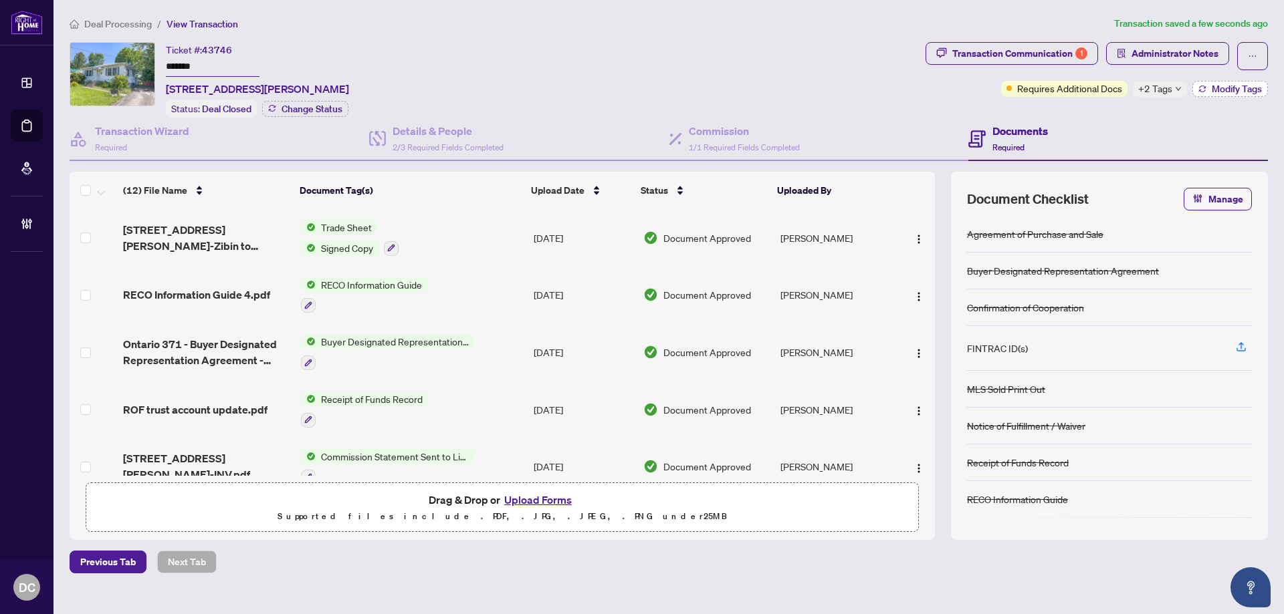
click at [1204, 82] on button "Modify Tags" at bounding box center [1230, 89] width 76 height 16
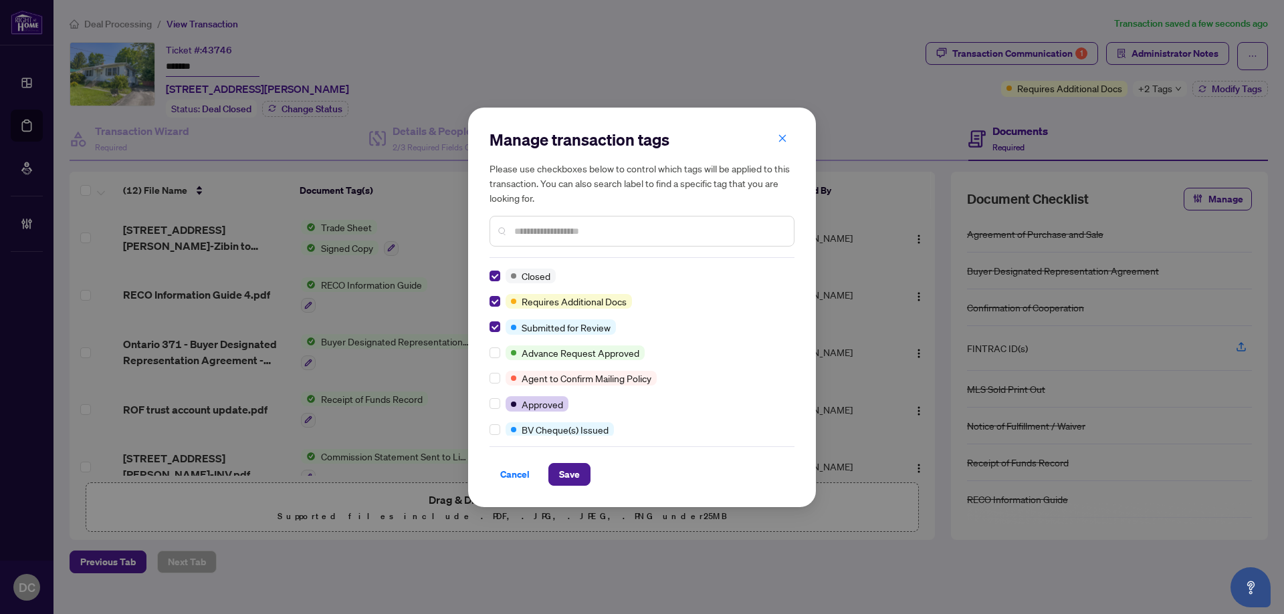
click at [573, 237] on input "text" at bounding box center [648, 231] width 269 height 15
type input "****"
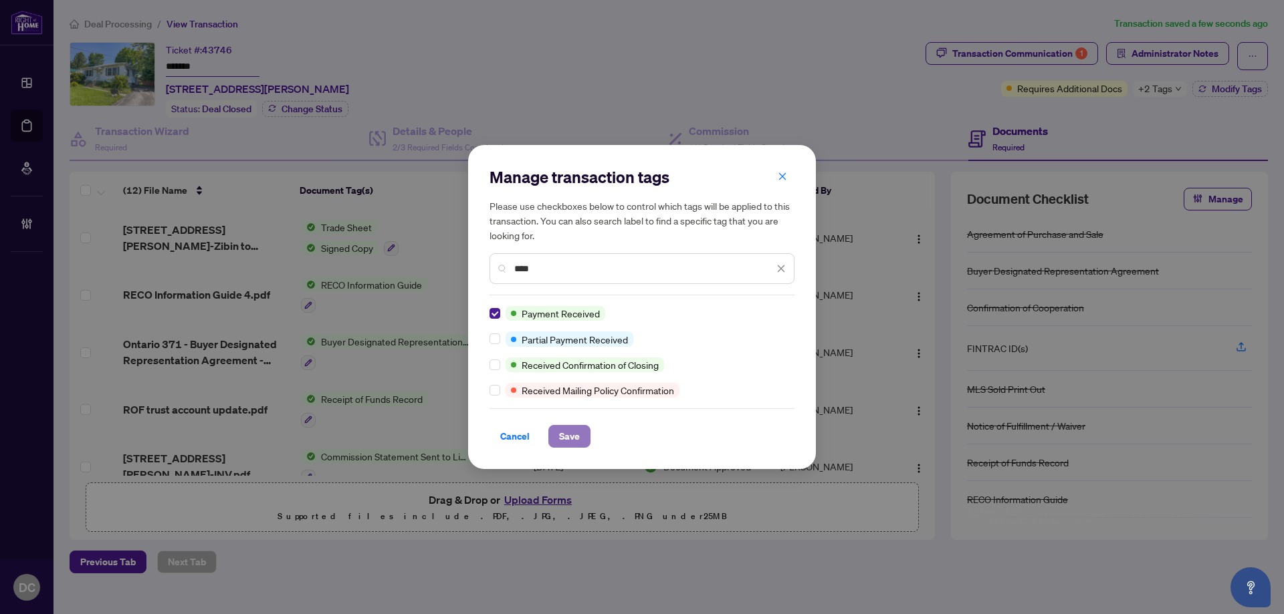
click at [573, 435] on span "Save" at bounding box center [569, 436] width 21 height 21
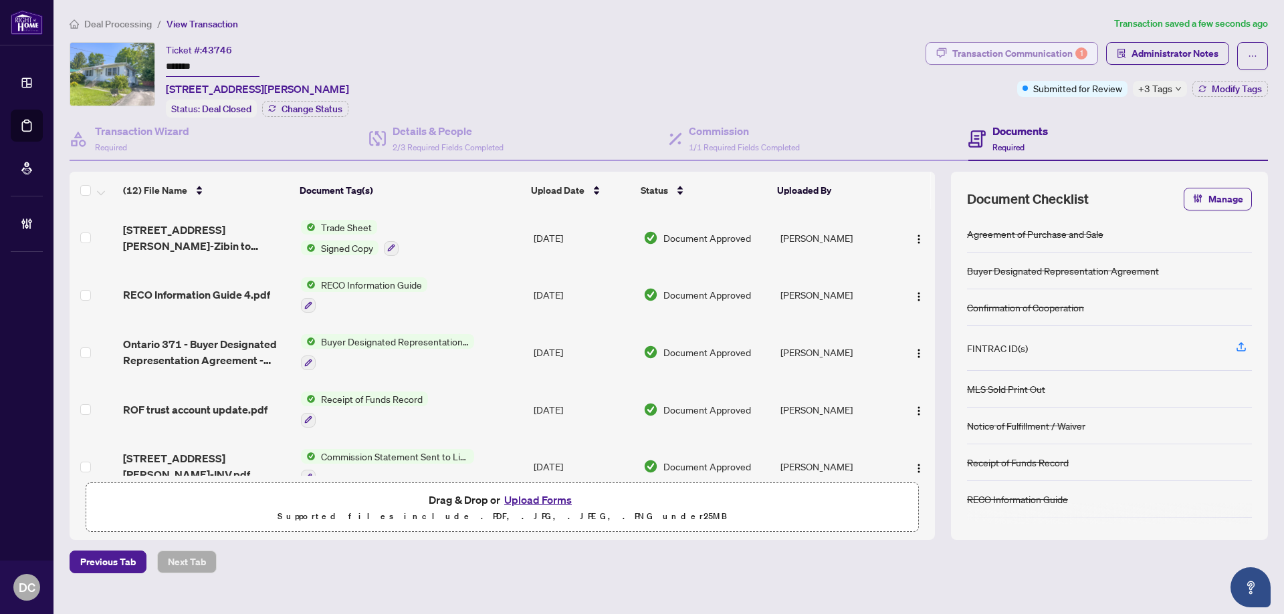
click at [1036, 48] on div "Transaction Communication 1" at bounding box center [1019, 53] width 135 height 21
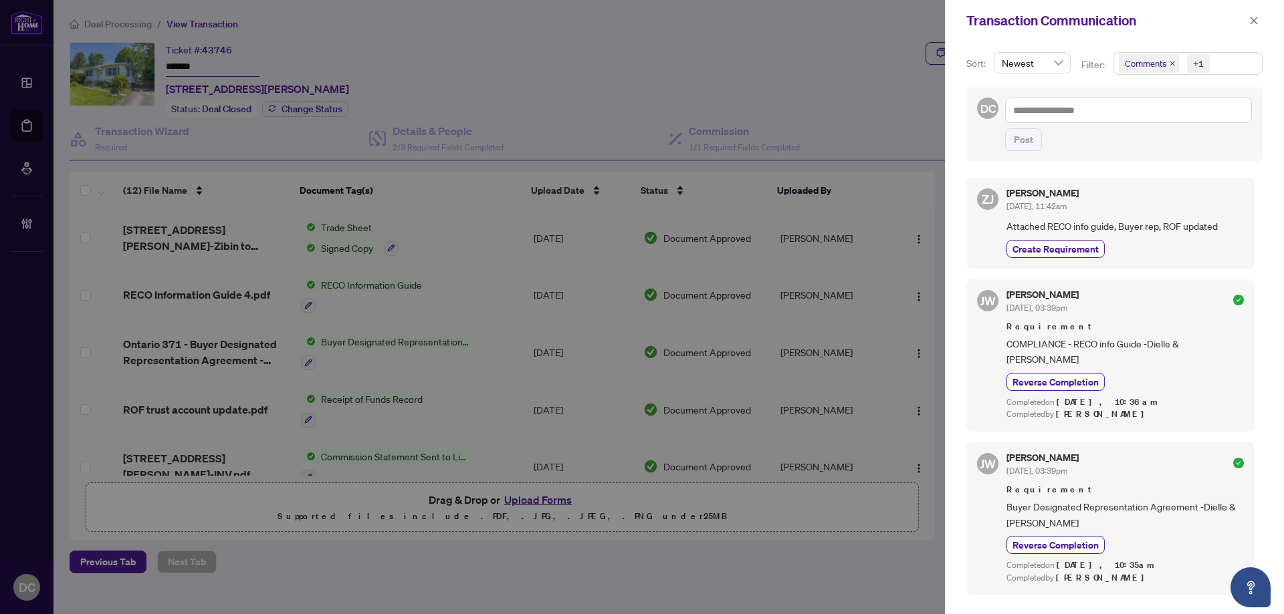
click at [1210, 61] on div "+1" at bounding box center [1196, 63] width 31 height 21
click at [1161, 117] on span "Comments" at bounding box center [1162, 119] width 46 height 12
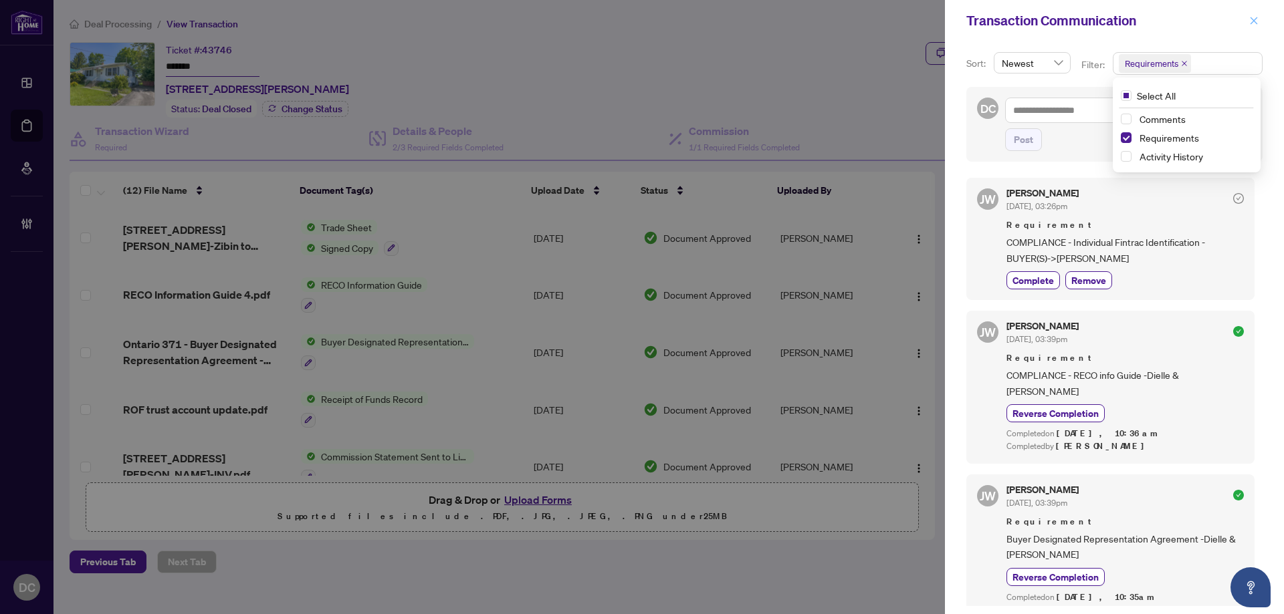
click at [1249, 23] on icon "close" at bounding box center [1253, 20] width 9 height 9
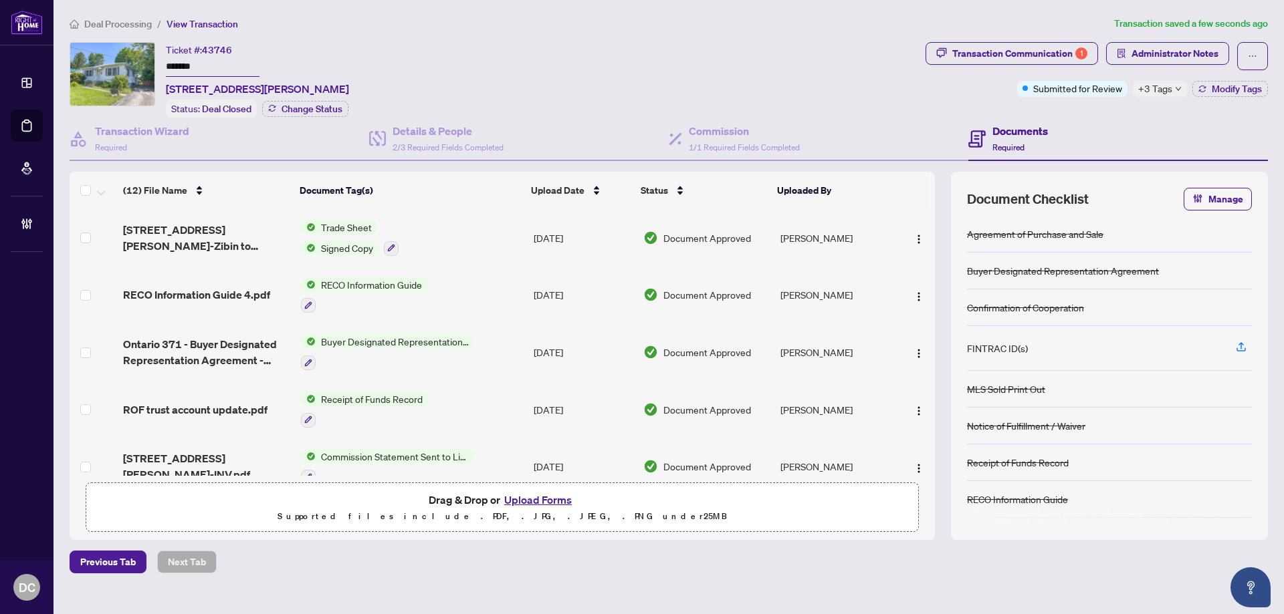
click at [1171, 90] on span "+3 Tags" at bounding box center [1155, 88] width 34 height 15
click at [1070, 127] on div "Documents Required" at bounding box center [1117, 139] width 299 height 43
click at [140, 28] on span "Deal Processing" at bounding box center [118, 24] width 68 height 12
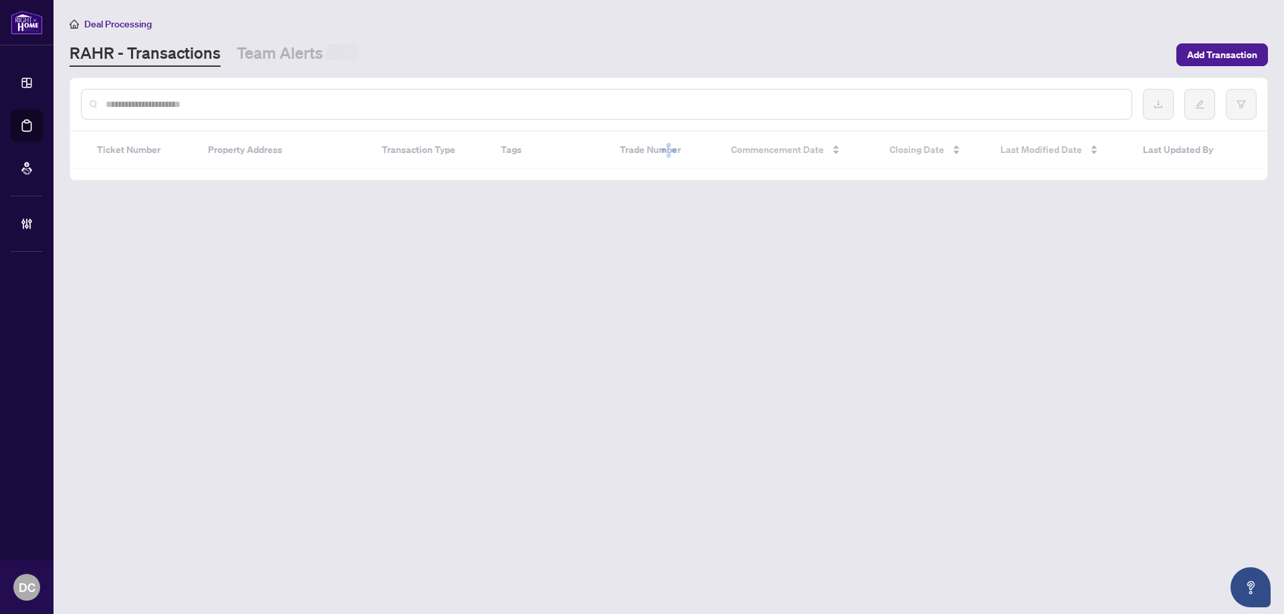
click at [170, 98] on div at bounding box center [606, 104] width 1051 height 31
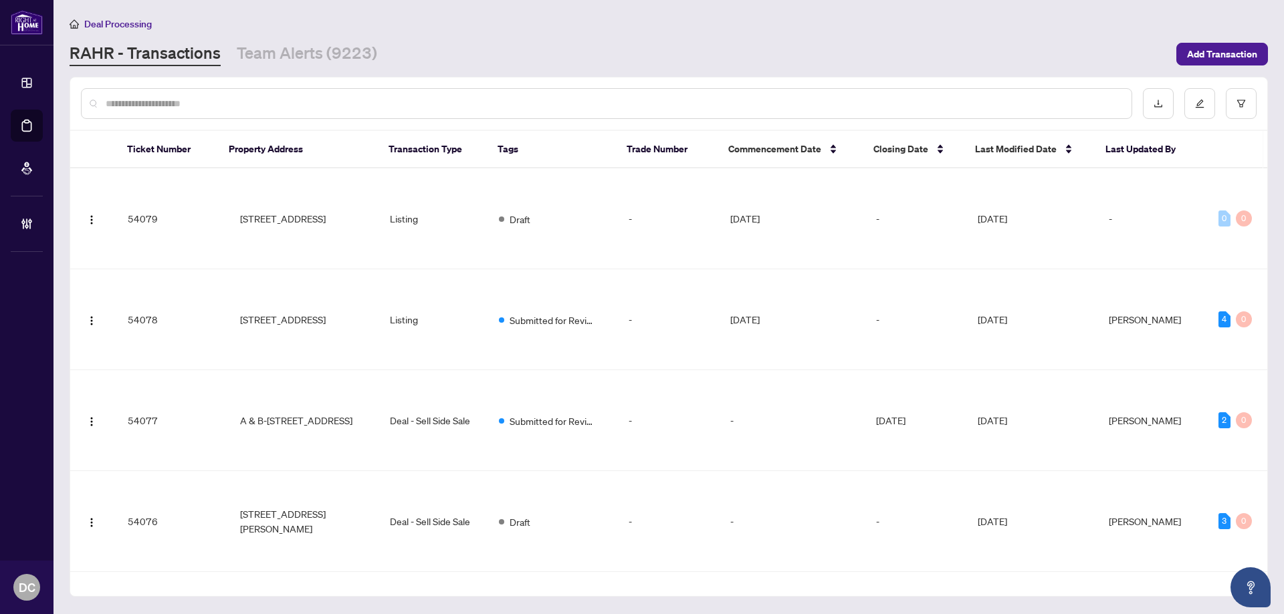
click at [172, 99] on input "text" at bounding box center [613, 103] width 1015 height 15
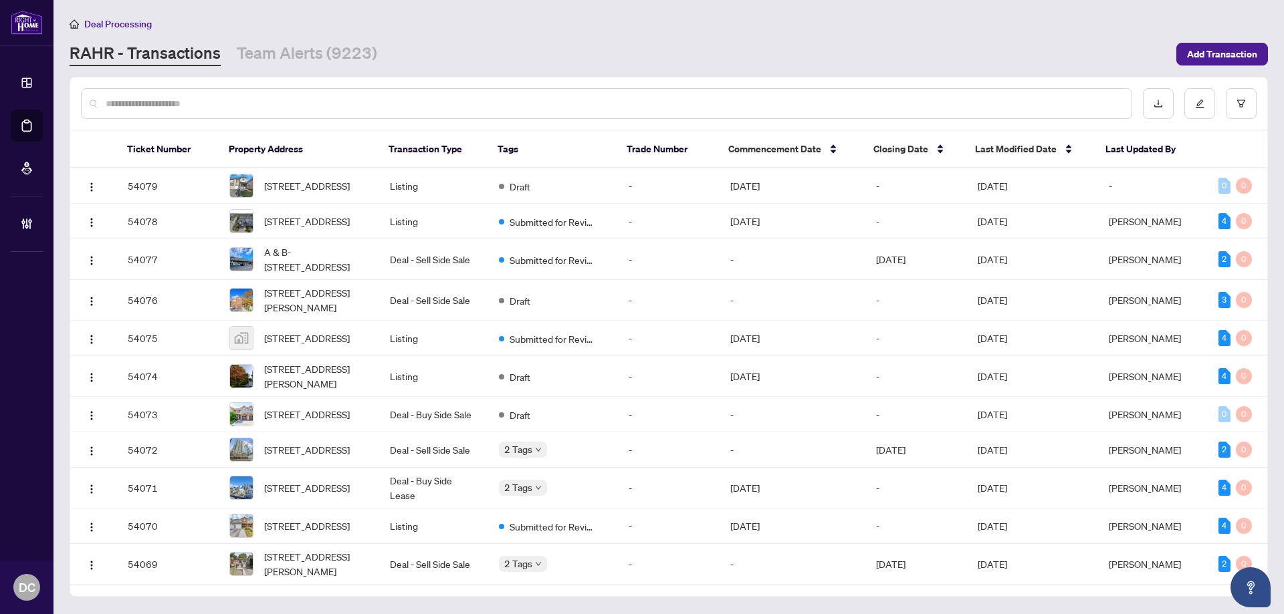
paste input "*******"
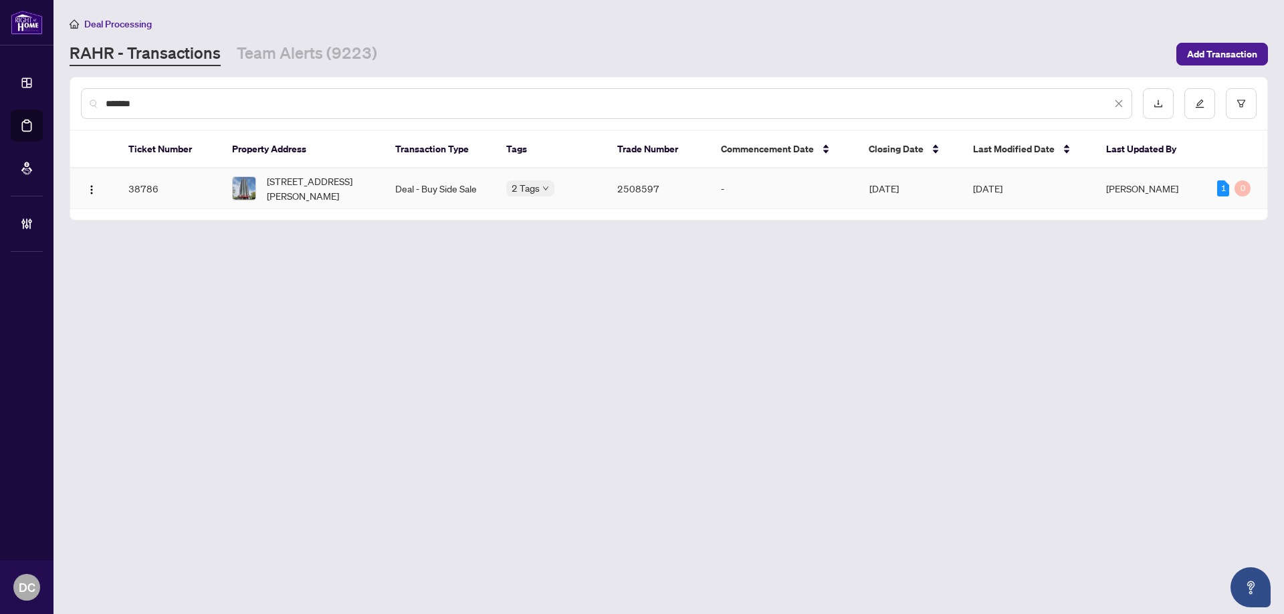
type input "*******"
click at [334, 190] on span "[STREET_ADDRESS][PERSON_NAME]" at bounding box center [320, 188] width 107 height 29
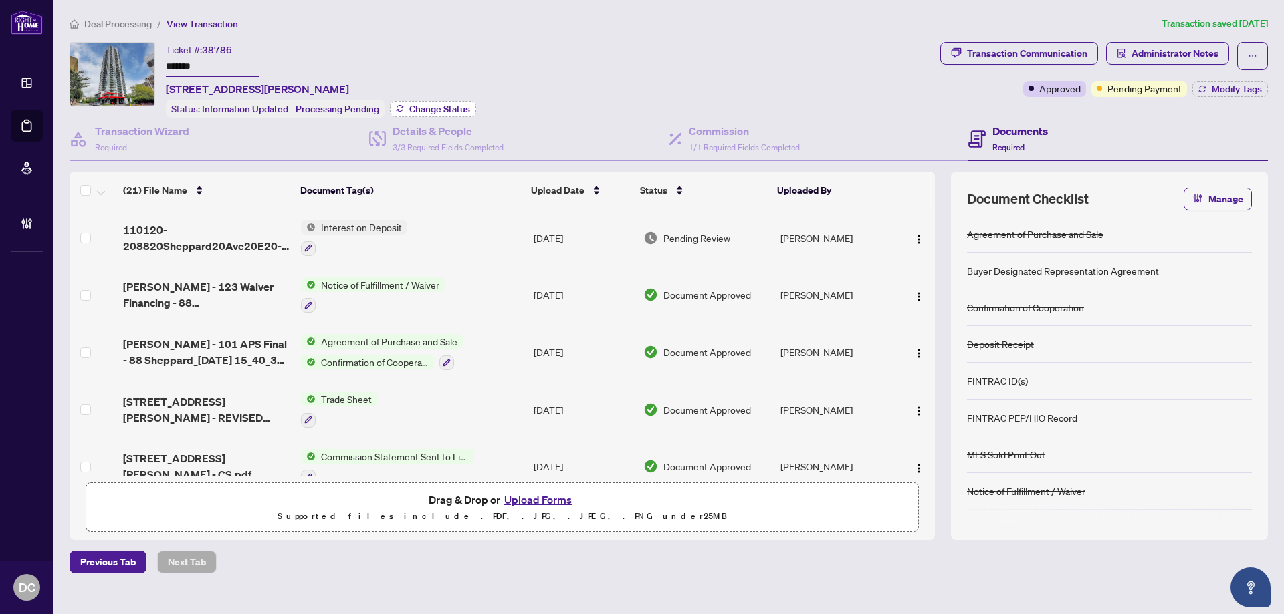
click at [443, 108] on span "Change Status" at bounding box center [439, 108] width 61 height 9
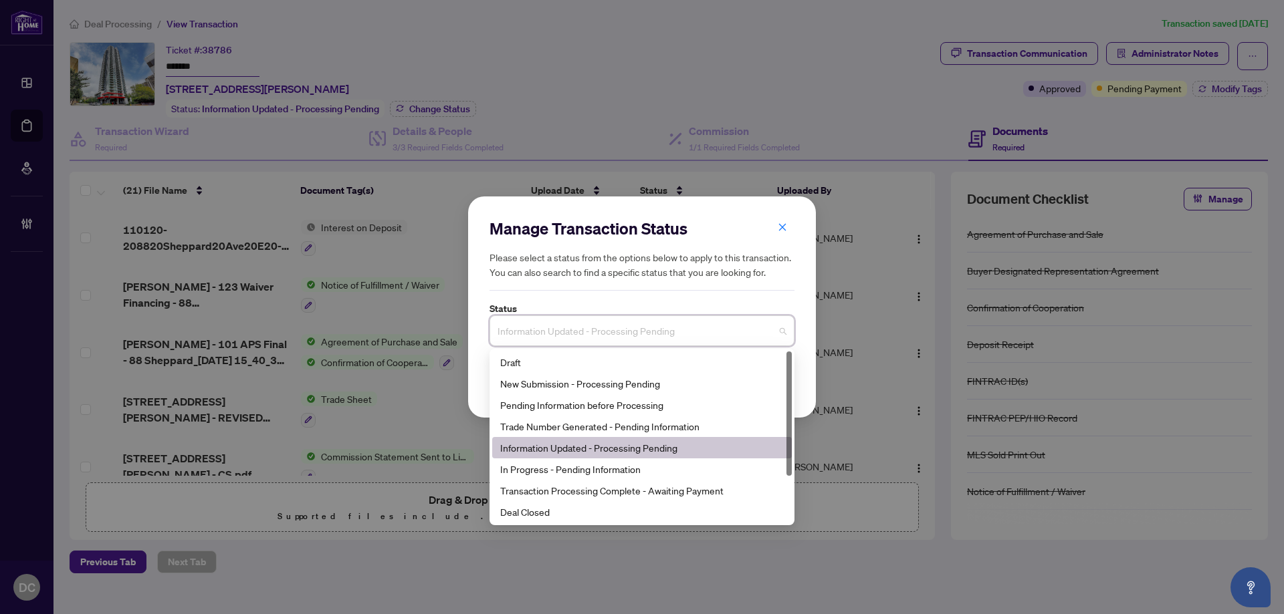
drag, startPoint x: 636, startPoint y: 348, endPoint x: 641, endPoint y: 339, distance: 10.2
click at [636, 348] on input "search" at bounding box center [635, 332] width 277 height 29
click at [560, 513] on div "Deal Closed" at bounding box center [641, 512] width 283 height 15
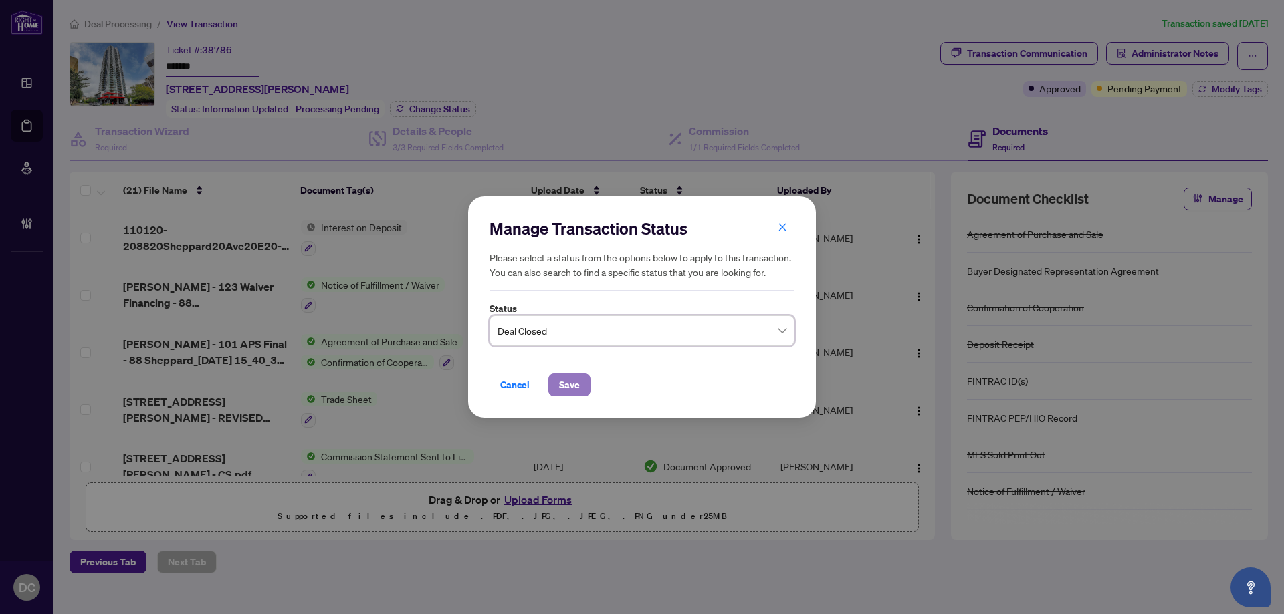
click at [565, 388] on span "Save" at bounding box center [569, 384] width 21 height 21
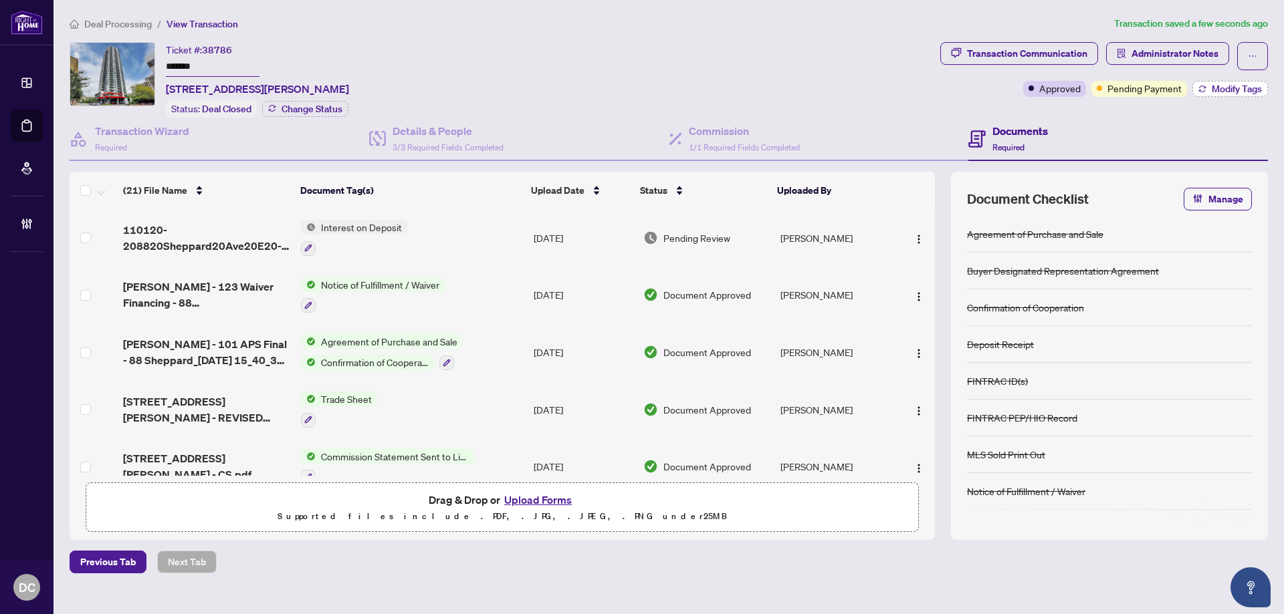
click at [1253, 92] on span "Modify Tags" at bounding box center [1236, 88] width 50 height 9
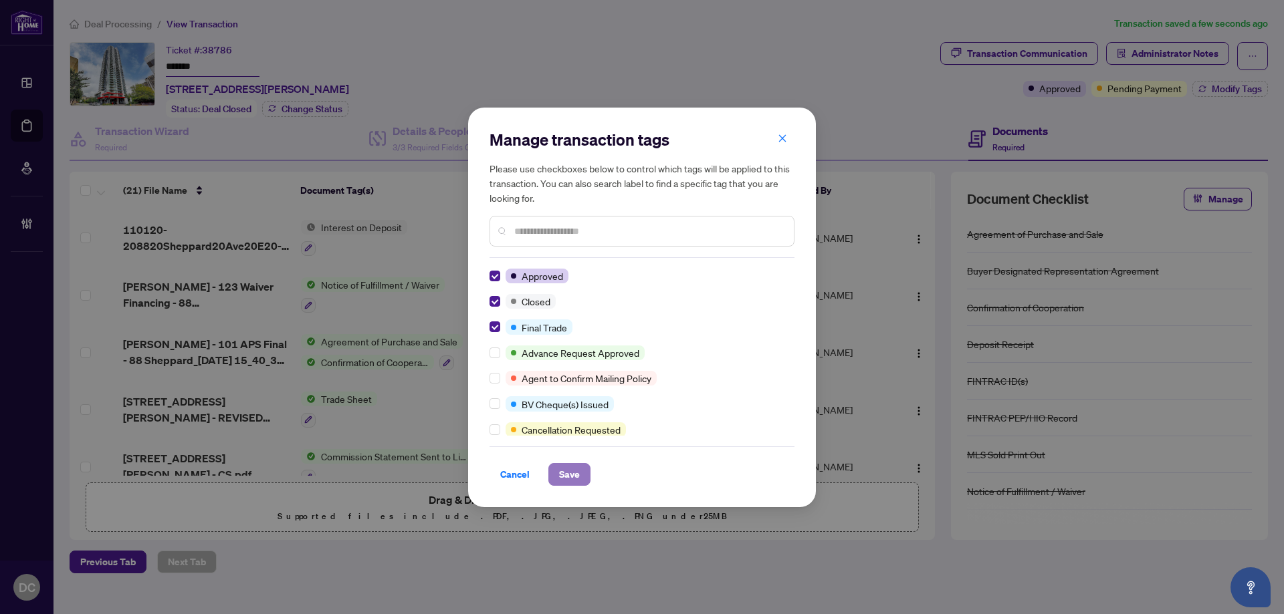
click at [565, 481] on span "Save" at bounding box center [569, 474] width 21 height 21
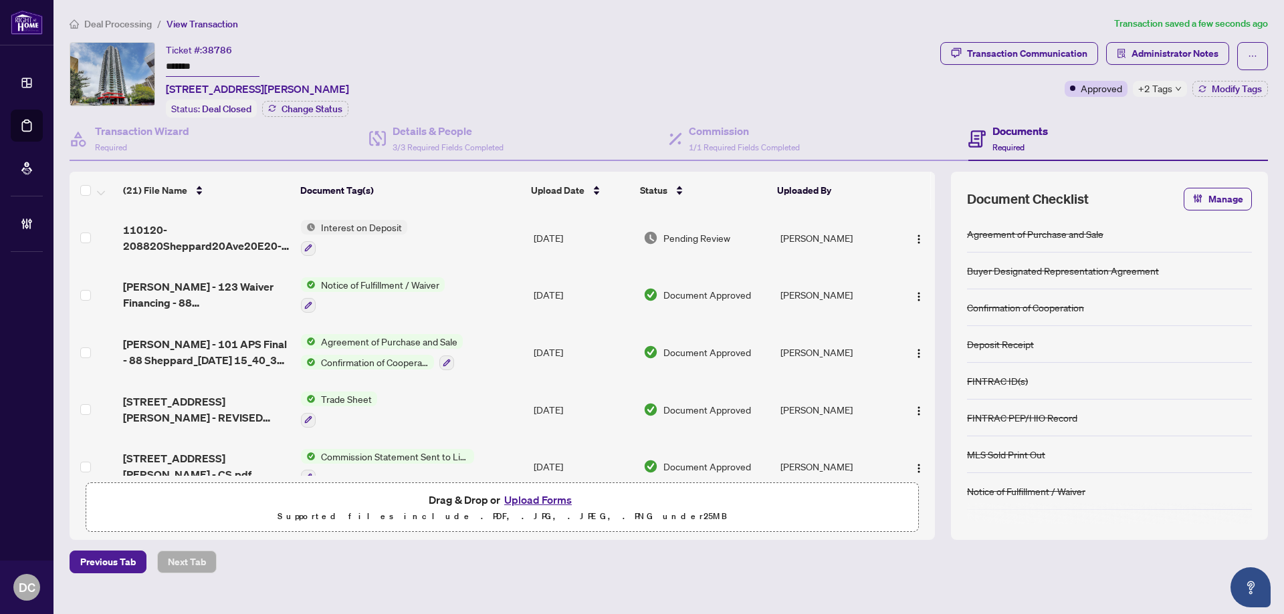
click at [504, 404] on td "Trade Sheet" at bounding box center [411, 409] width 233 height 57
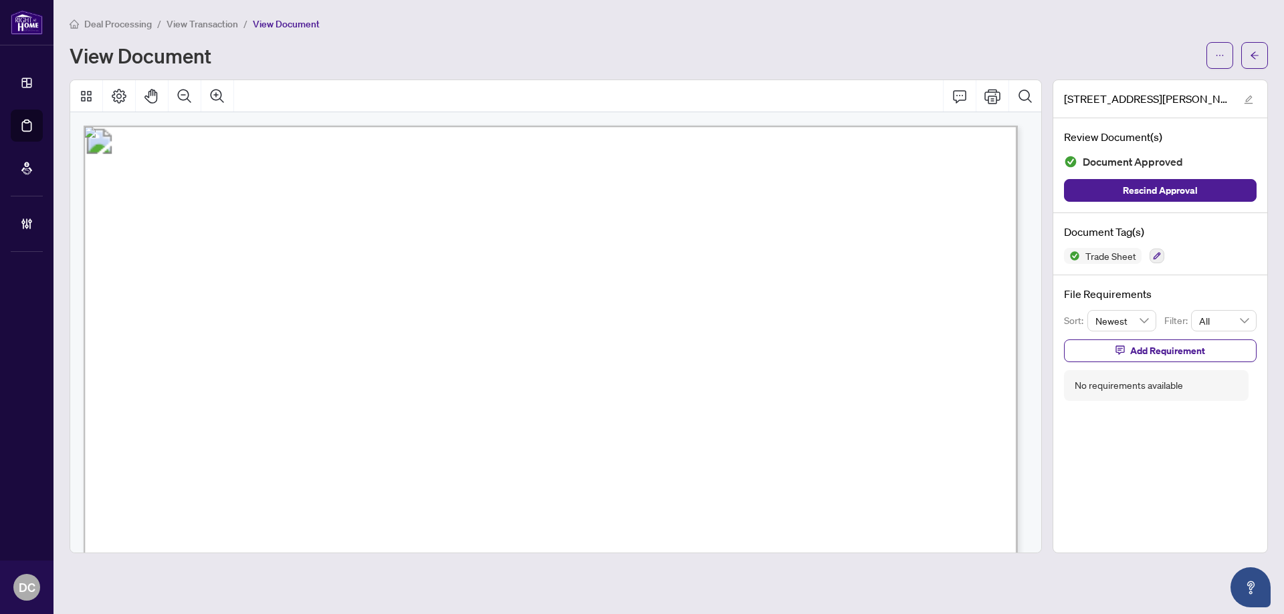
scroll to position [401, 0]
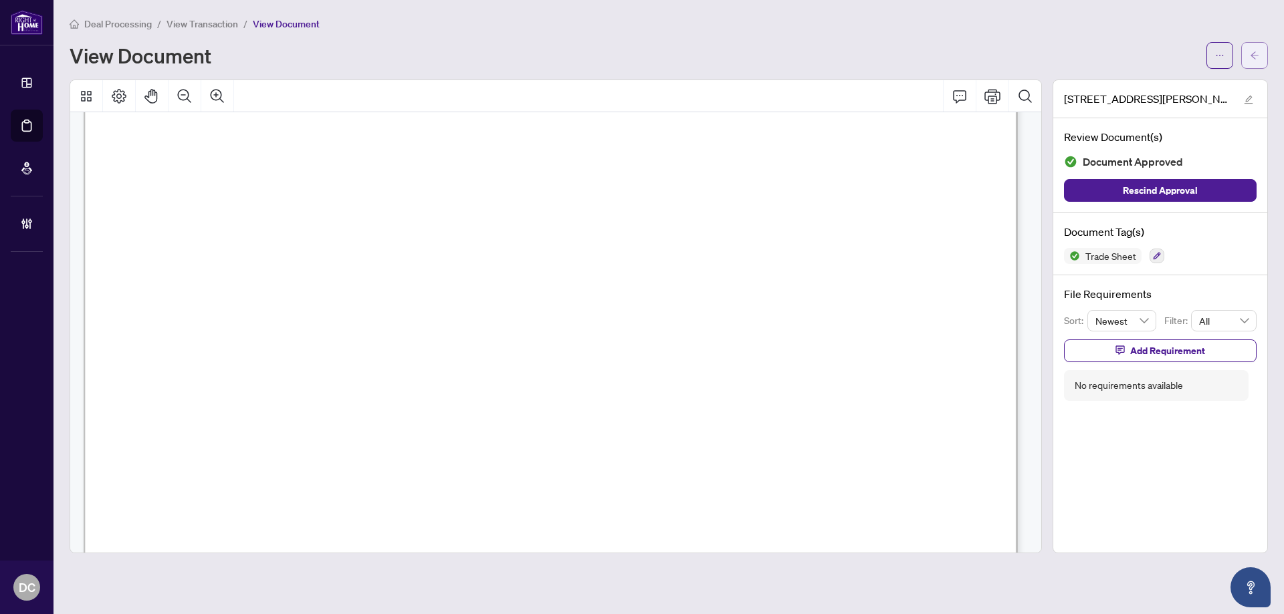
click at [1252, 62] on span "button" at bounding box center [1253, 55] width 9 height 21
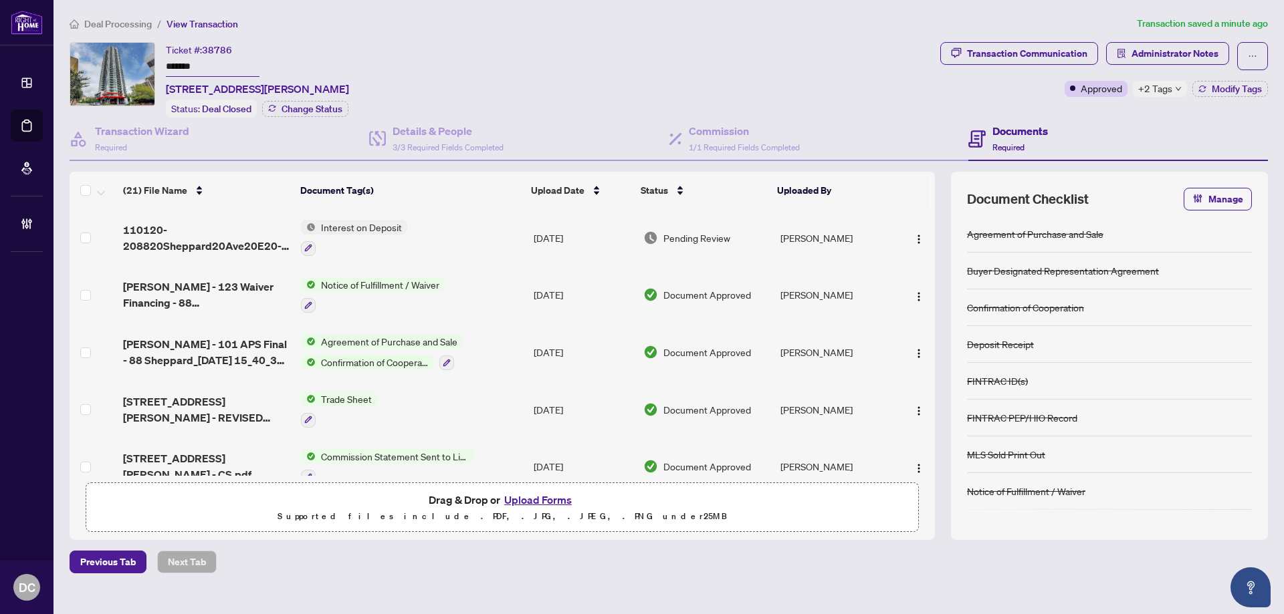
click at [1177, 89] on icon "down" at bounding box center [1177, 89] width 5 height 4
click at [1187, 54] on span "Administrator Notes" at bounding box center [1174, 53] width 87 height 21
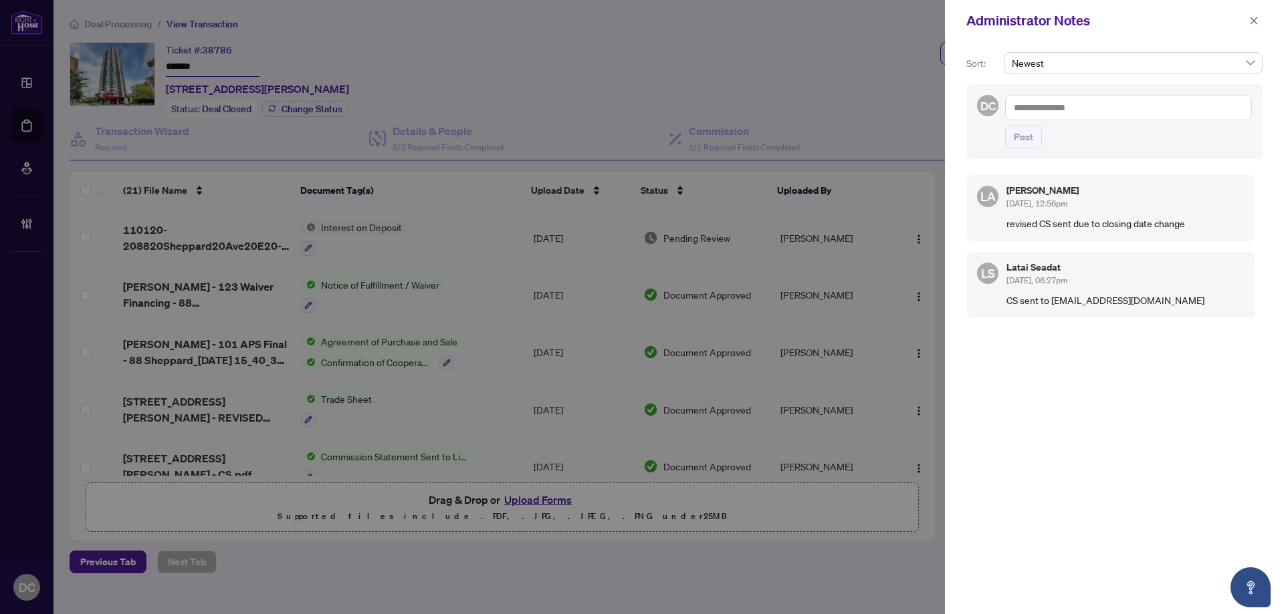
click at [1086, 102] on textarea at bounding box center [1128, 107] width 247 height 25
paste textarea "**********"
type textarea "**********"
click at [1036, 148] on button "Post" at bounding box center [1023, 137] width 37 height 23
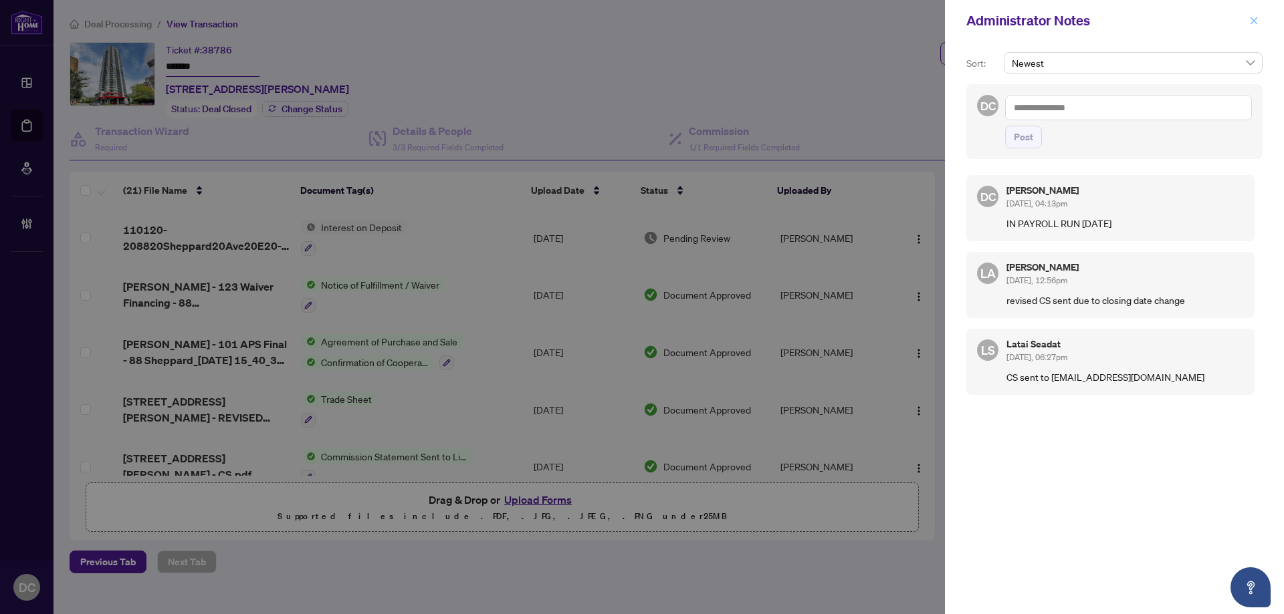
click at [1254, 21] on icon "close" at bounding box center [1253, 20] width 7 height 7
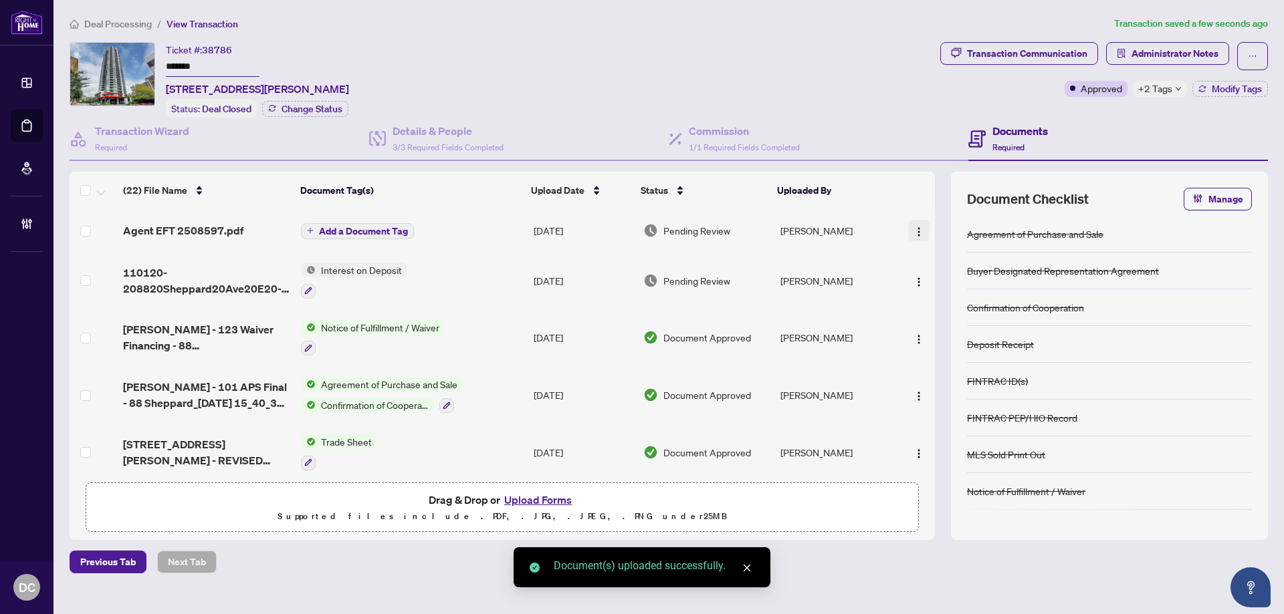
click at [916, 231] on img "button" at bounding box center [918, 232] width 11 height 11
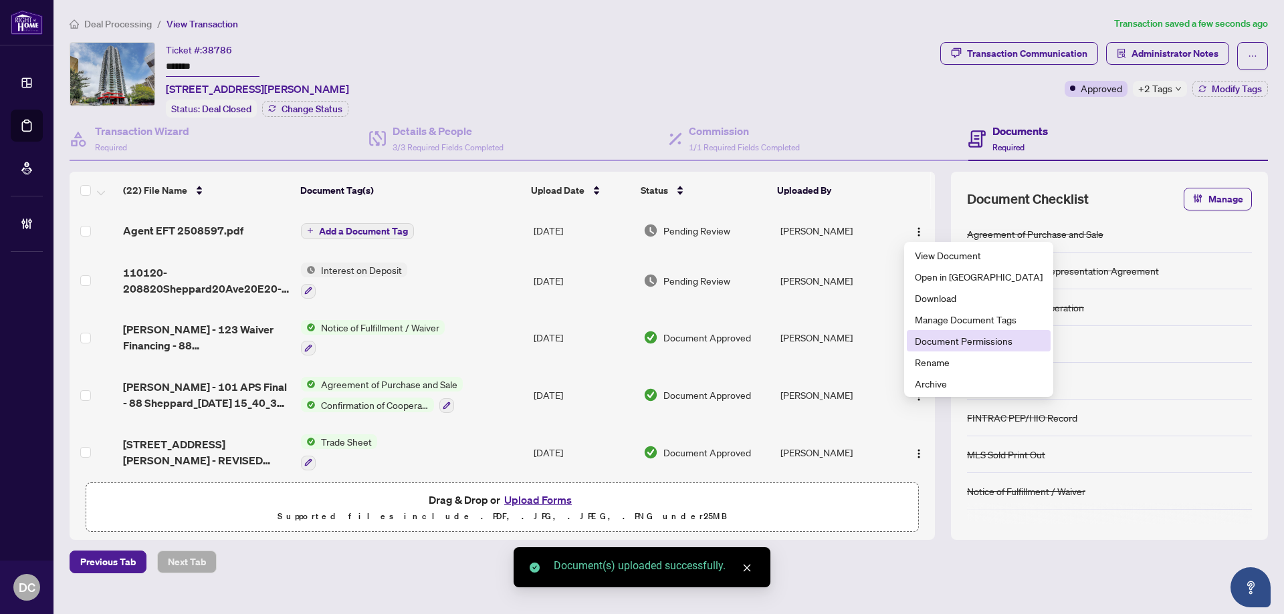
click at [926, 333] on li "Document Permissions" at bounding box center [979, 340] width 144 height 21
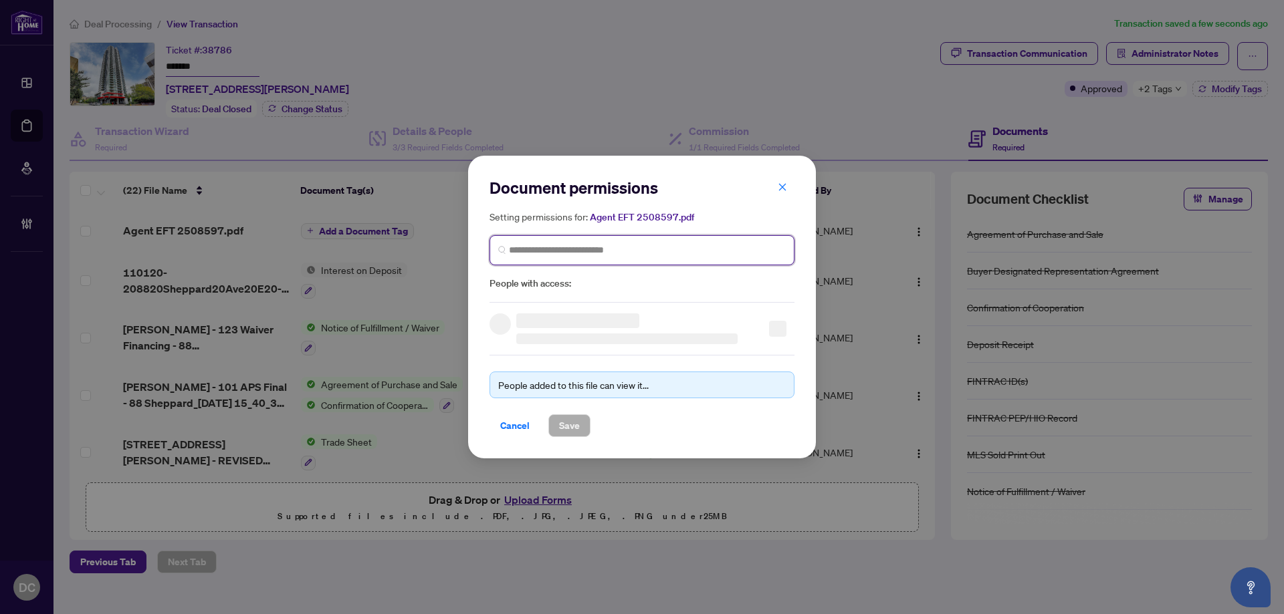
click at [598, 244] on input "search" at bounding box center [647, 250] width 277 height 14
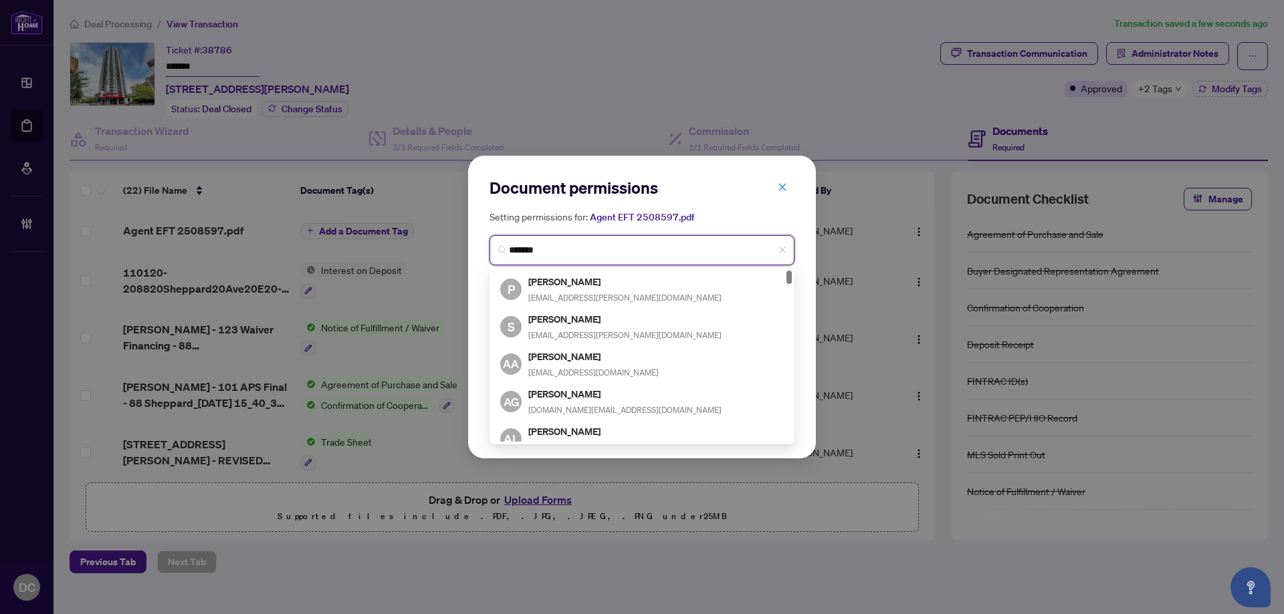
type input "********"
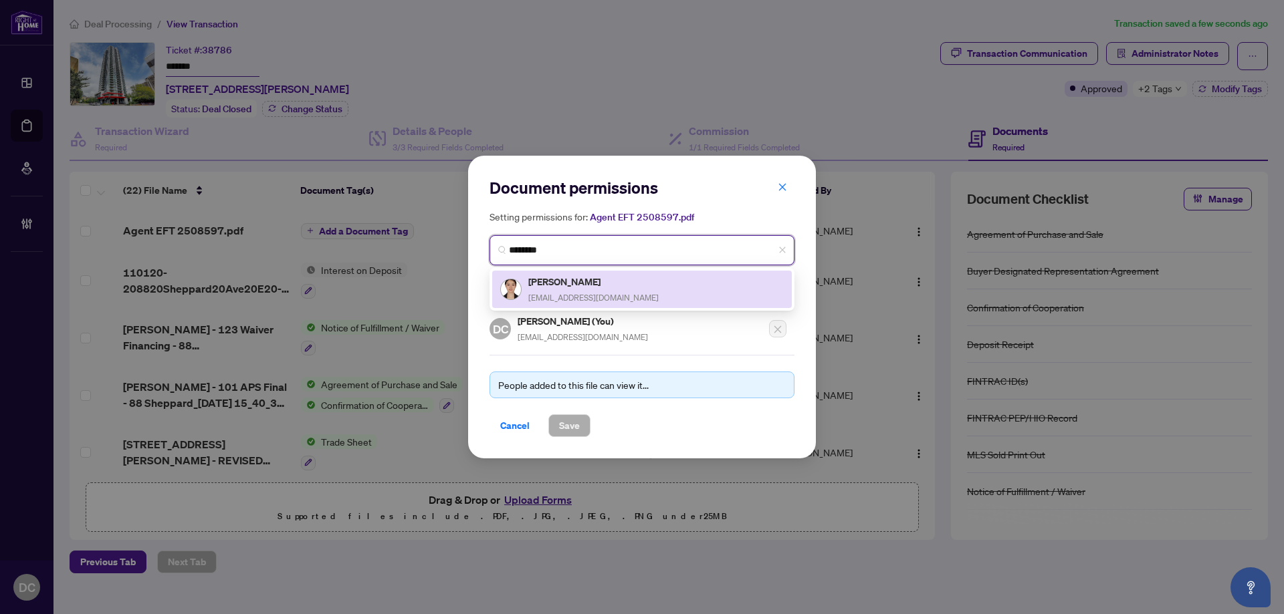
click at [586, 302] on div "[PERSON_NAME] [PERSON_NAME][EMAIL_ADDRESS][DOMAIN_NAME]" at bounding box center [593, 289] width 130 height 31
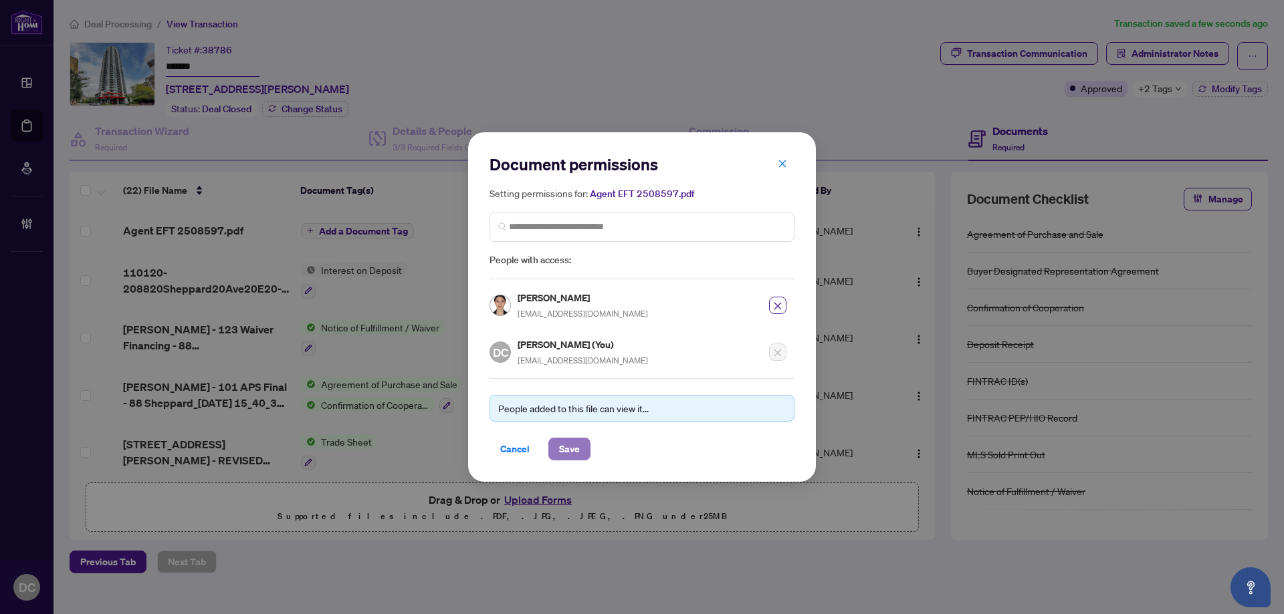
click at [574, 450] on span "Save" at bounding box center [569, 449] width 21 height 21
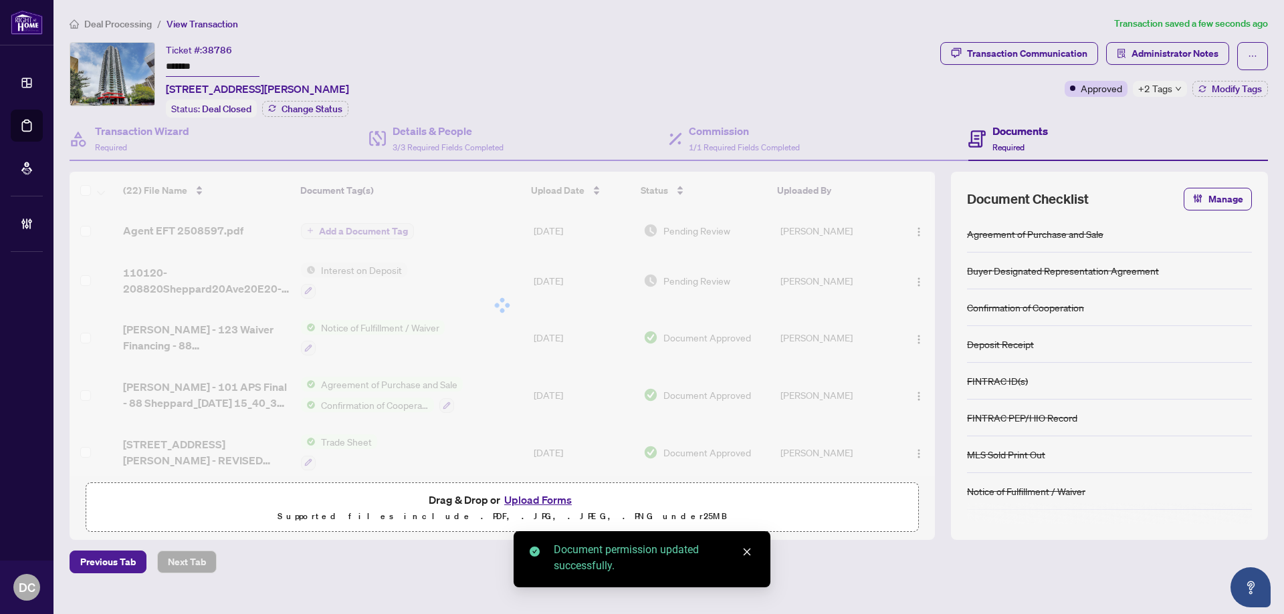
click at [421, 445] on div "(22) File Name Document Tag(s) Upload Date Status Uploaded By Agent EFT 2508597…" at bounding box center [502, 324] width 865 height 304
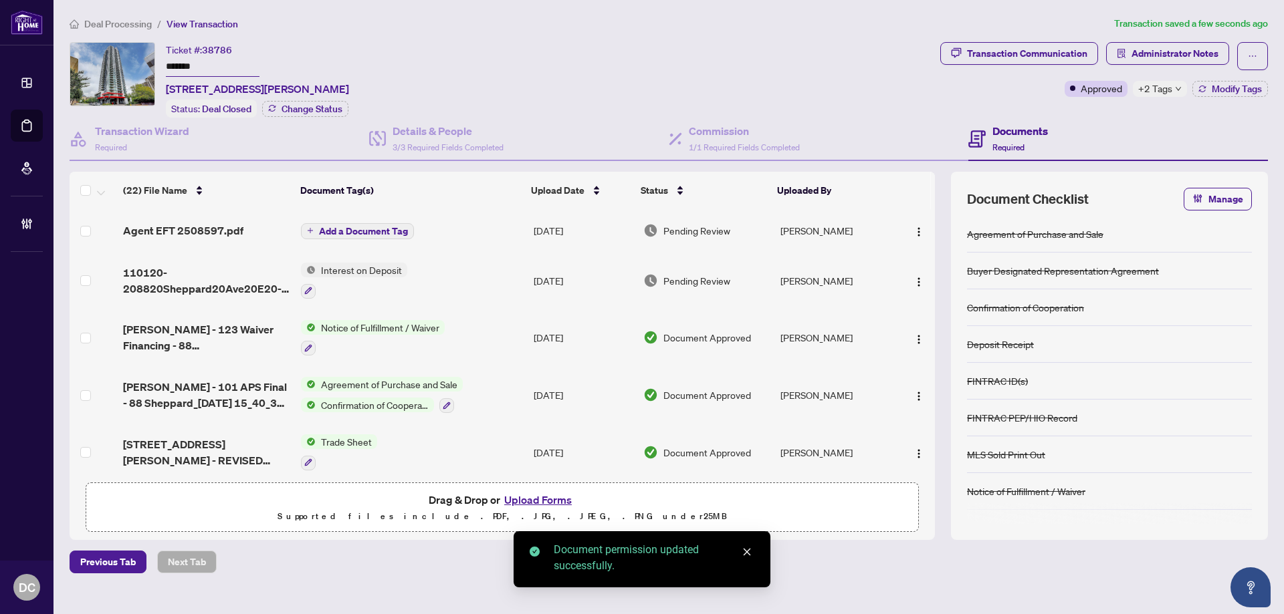
click at [421, 445] on td "Trade Sheet" at bounding box center [411, 452] width 233 height 57
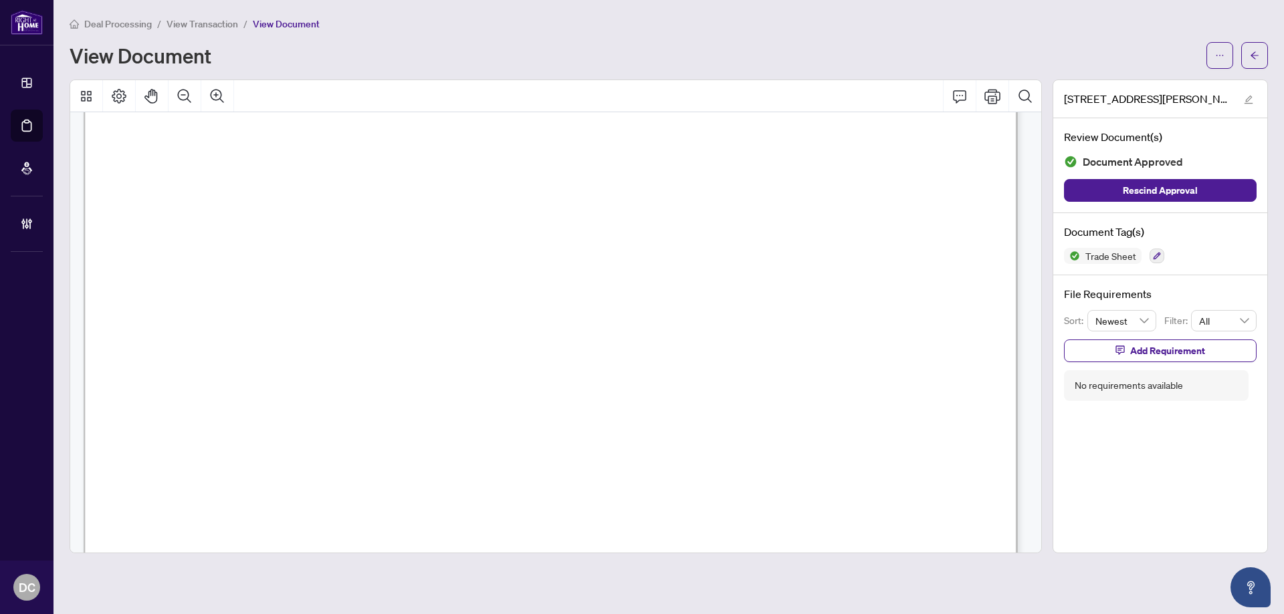
scroll to position [535, 0]
click at [1246, 52] on button "button" at bounding box center [1254, 55] width 27 height 27
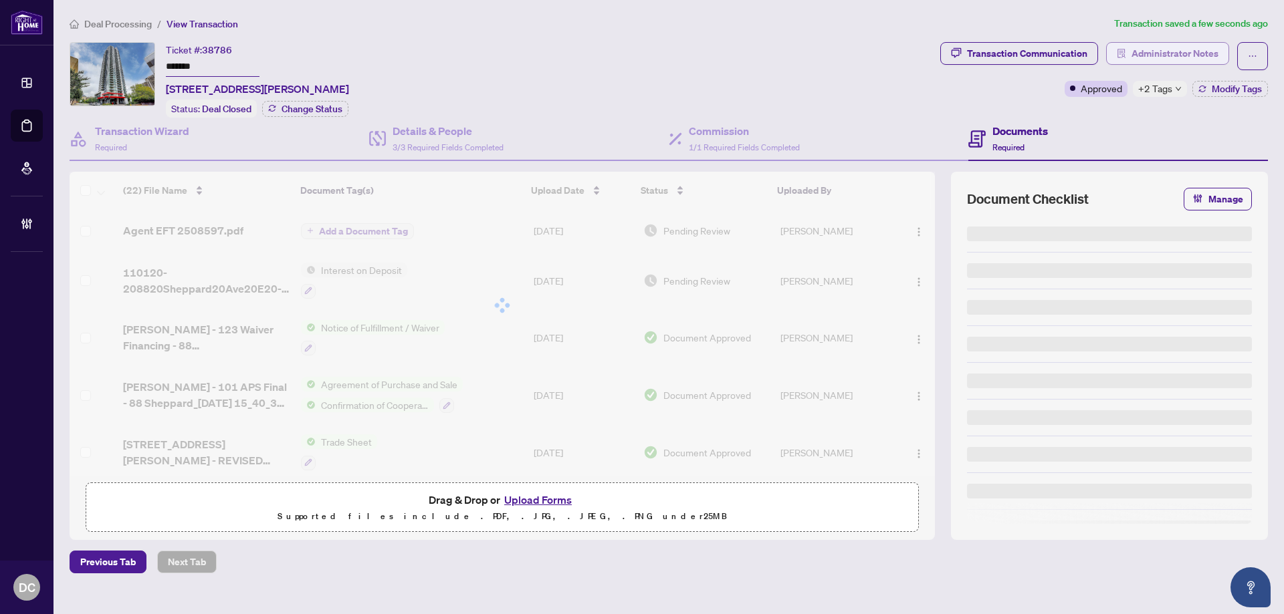
click at [1203, 49] on span "Administrator Notes" at bounding box center [1174, 53] width 87 height 21
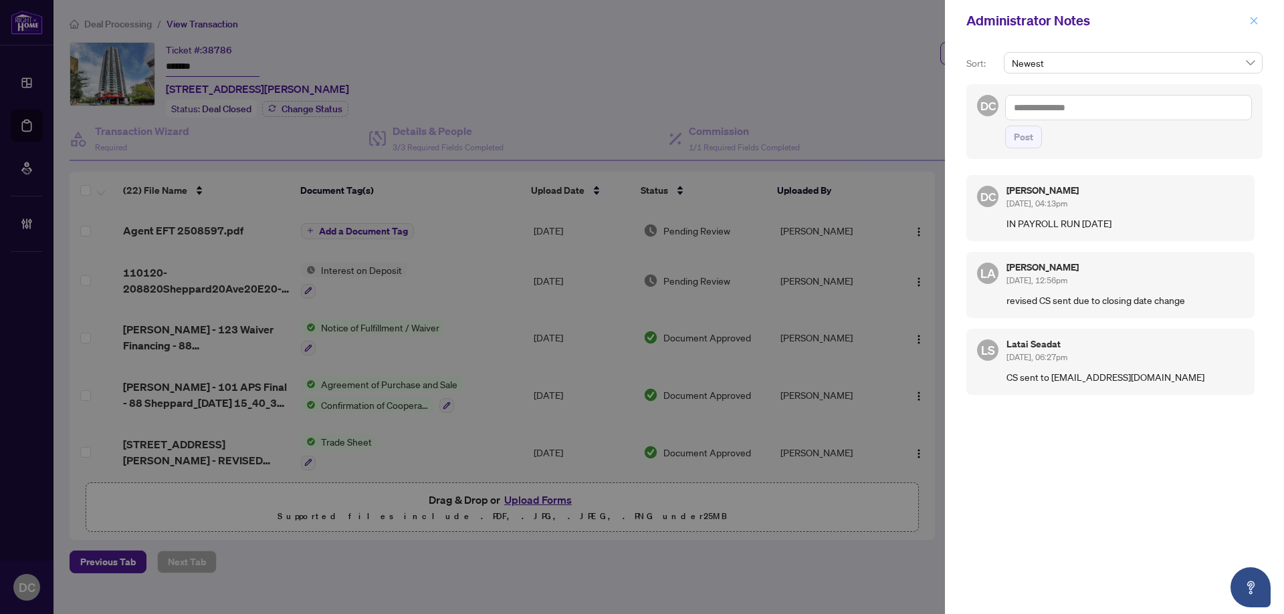
drag, startPoint x: 1251, startPoint y: 22, endPoint x: 1034, endPoint y: 2, distance: 218.2
click at [1249, 21] on icon "close" at bounding box center [1253, 20] width 9 height 9
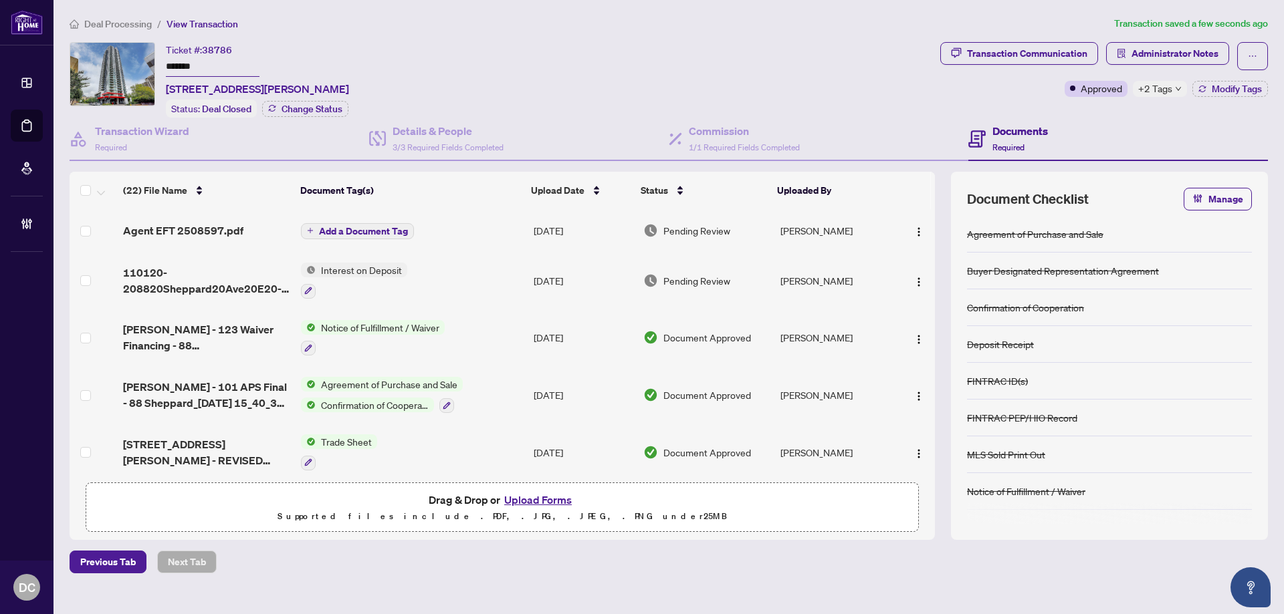
click at [95, 31] on div "Deal Processing / View Transaction Transaction saved a few seconds ago Ticket #…" at bounding box center [668, 295] width 1209 height 558
click at [106, 27] on span "Deal Processing" at bounding box center [118, 24] width 68 height 12
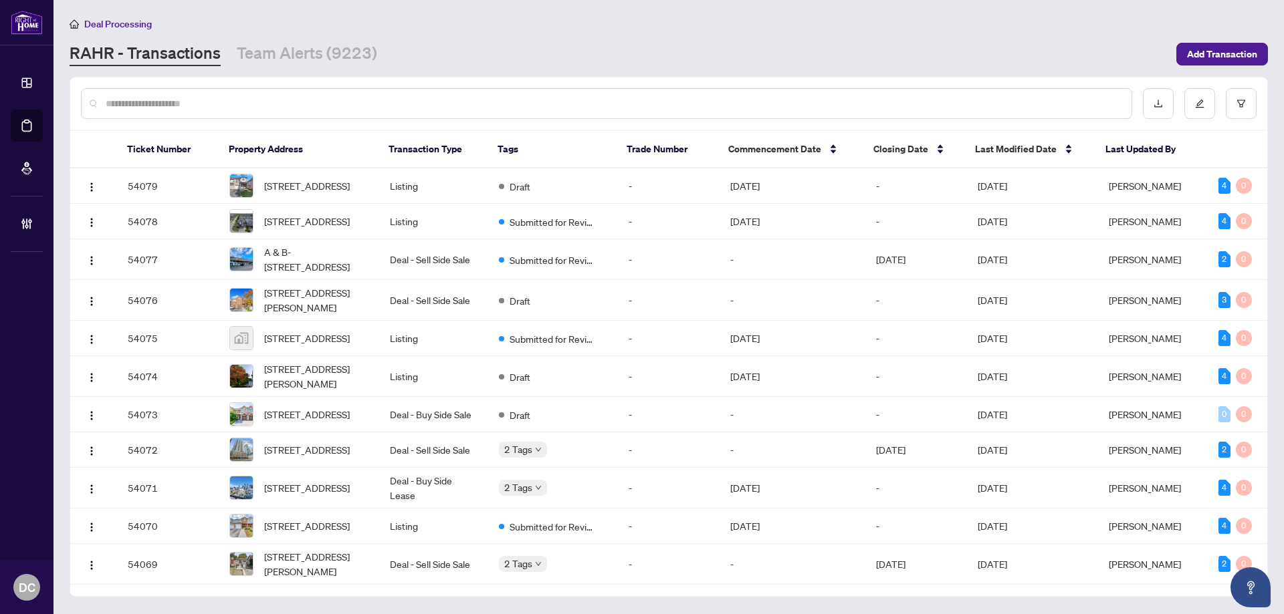
click at [232, 110] on div at bounding box center [606, 103] width 1051 height 31
click at [214, 105] on input "text" at bounding box center [613, 103] width 1015 height 15
paste input "*******"
type input "*******"
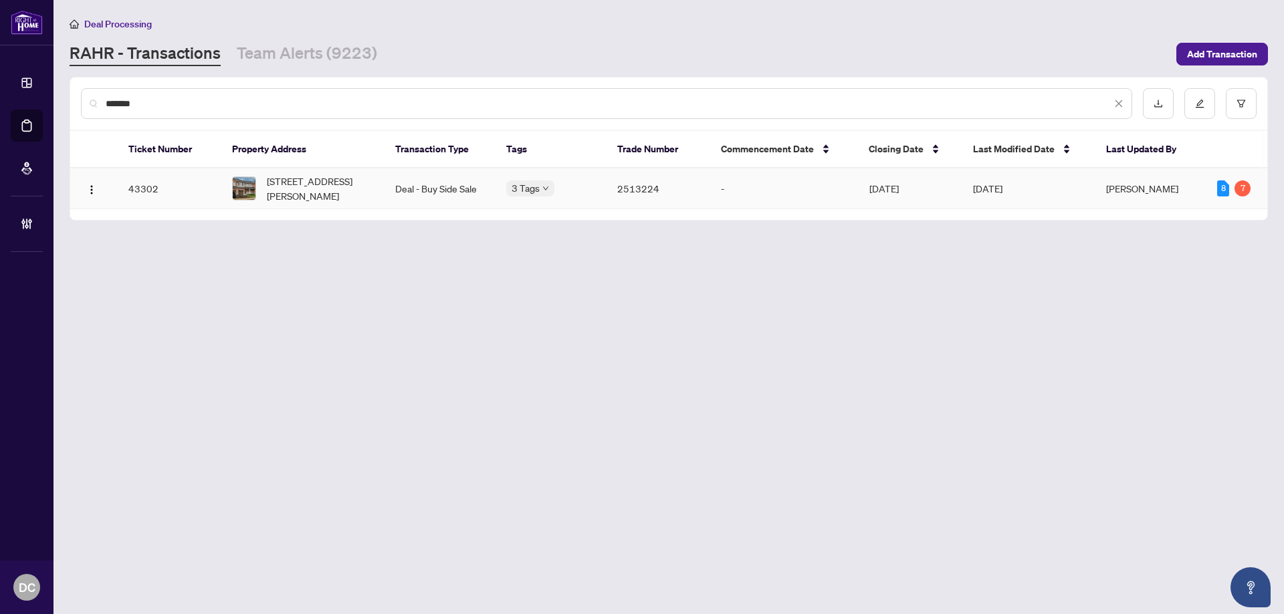
click at [330, 190] on span "[STREET_ADDRESS][PERSON_NAME]" at bounding box center [320, 188] width 107 height 29
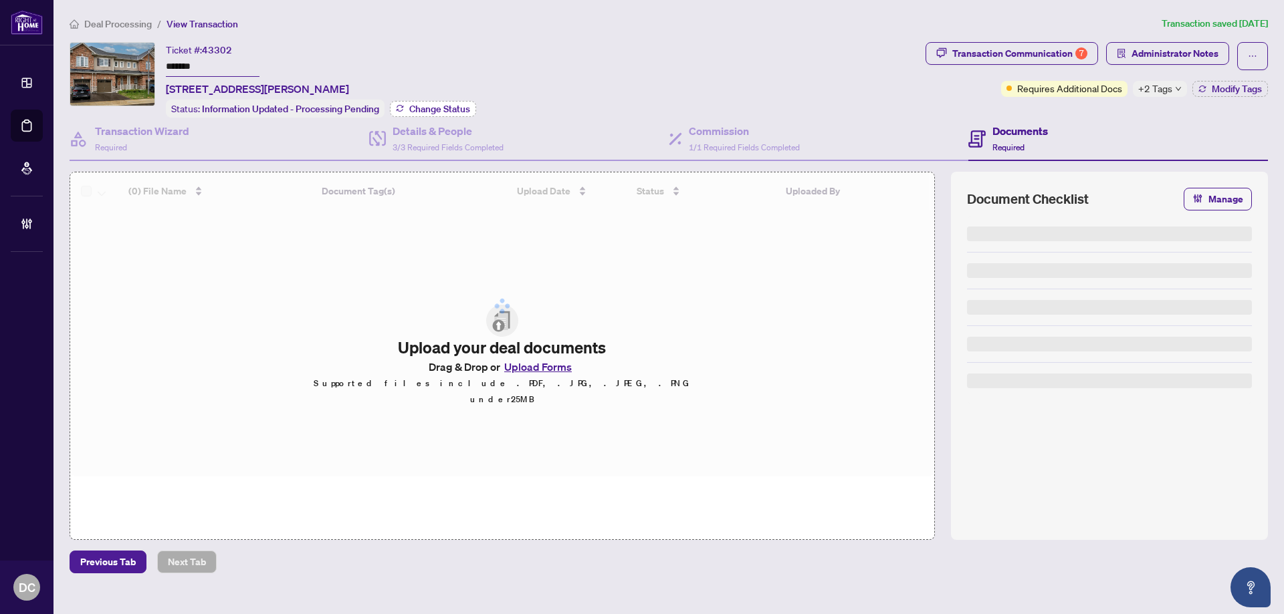
click at [452, 106] on span "Change Status" at bounding box center [439, 108] width 61 height 9
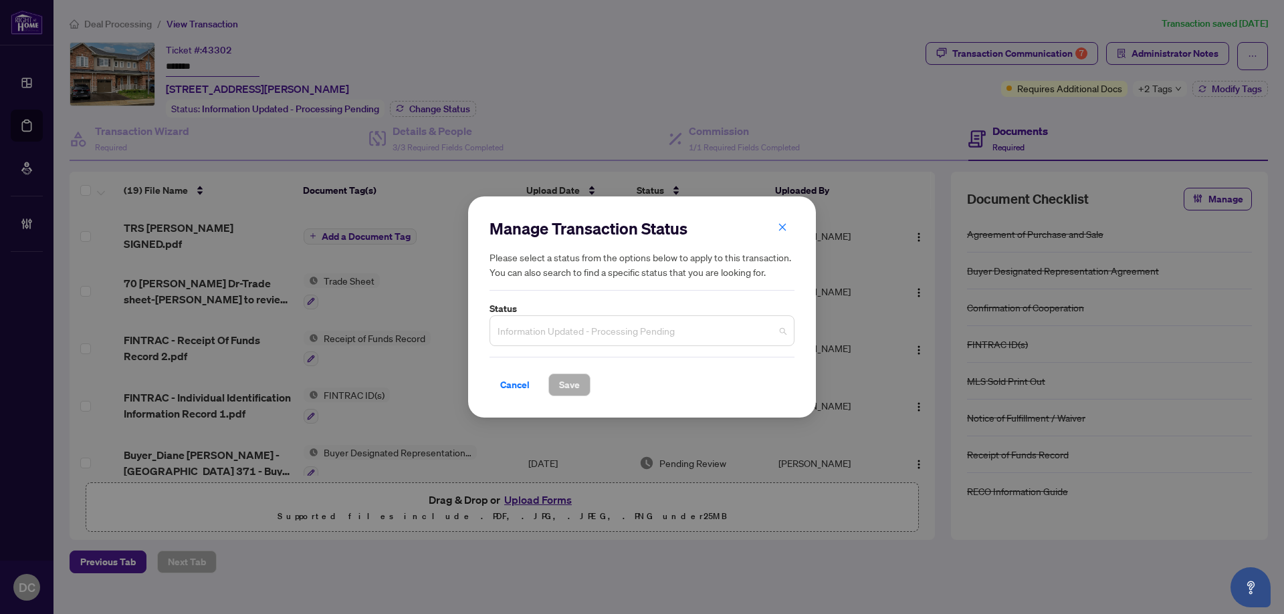
click at [687, 319] on span "Information Updated - Processing Pending" at bounding box center [641, 330] width 289 height 25
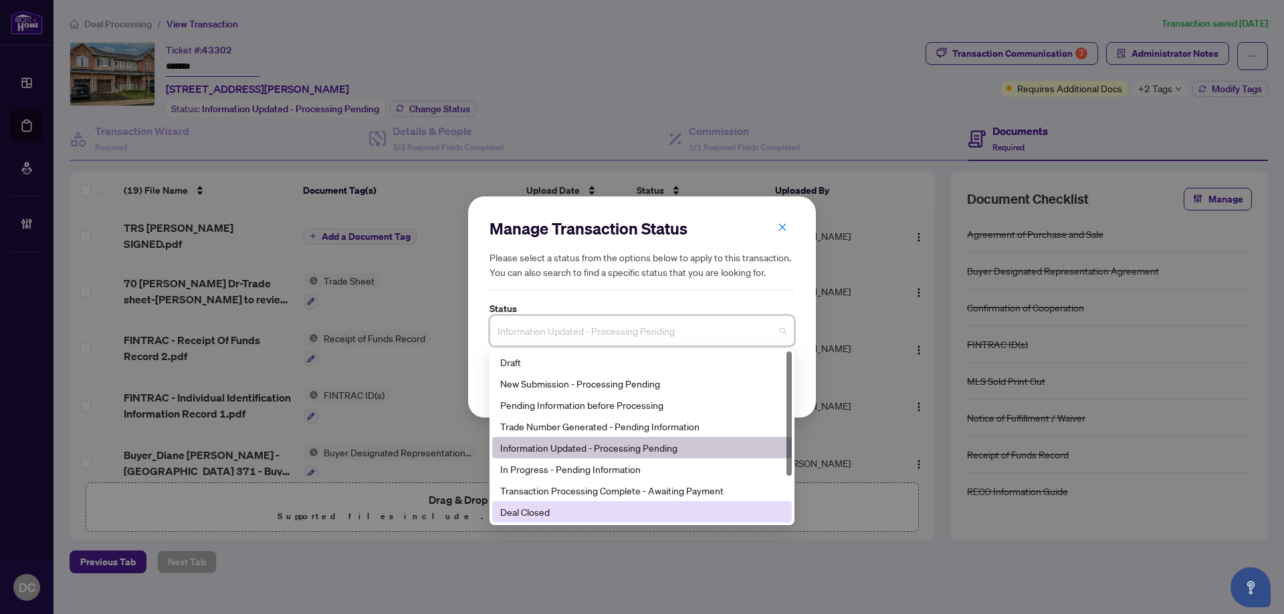
click at [592, 516] on div "Deal Closed" at bounding box center [641, 512] width 283 height 15
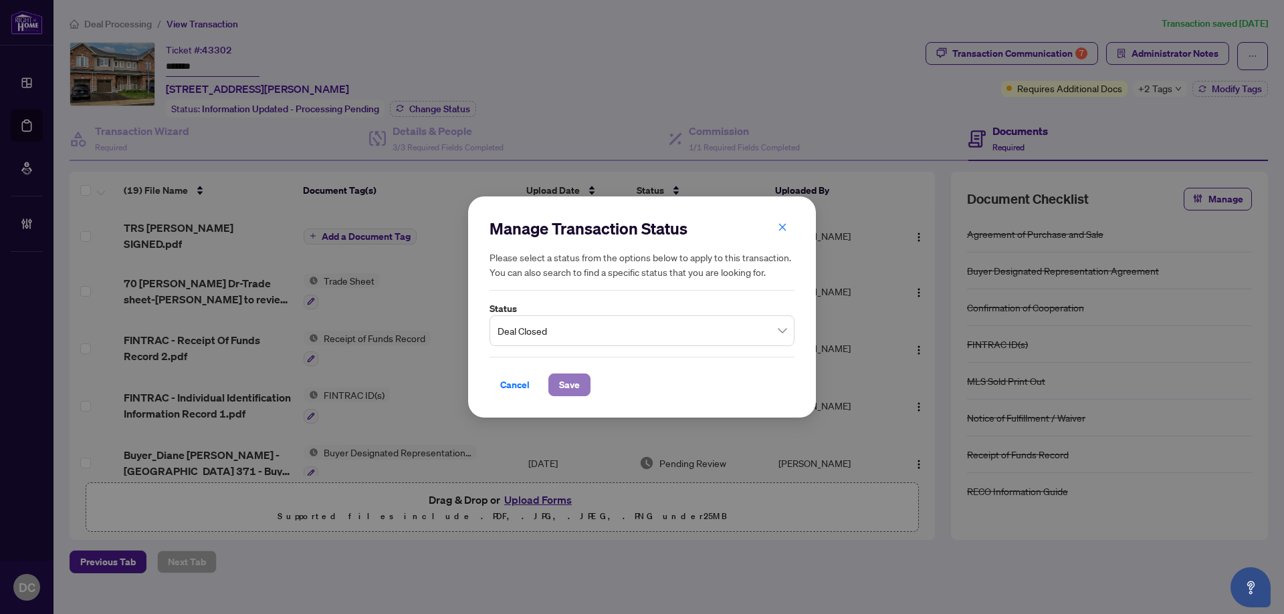
click at [572, 380] on span "Save" at bounding box center [569, 384] width 21 height 21
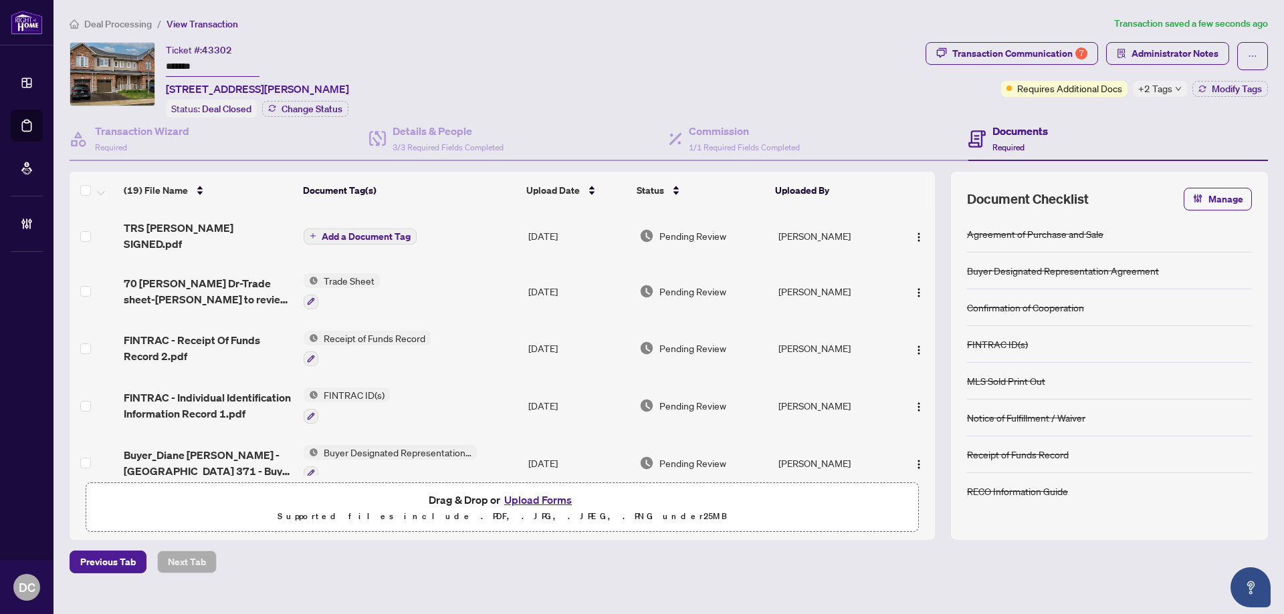
click at [1175, 88] on icon "down" at bounding box center [1178, 89] width 7 height 7
click at [1094, 113] on div "Transaction Communication 7 Administrator Notes Requires Additional Docs +2 Tag…" at bounding box center [1097, 80] width 348 height 76
click at [1234, 88] on span "Modify Tags" at bounding box center [1236, 88] width 50 height 9
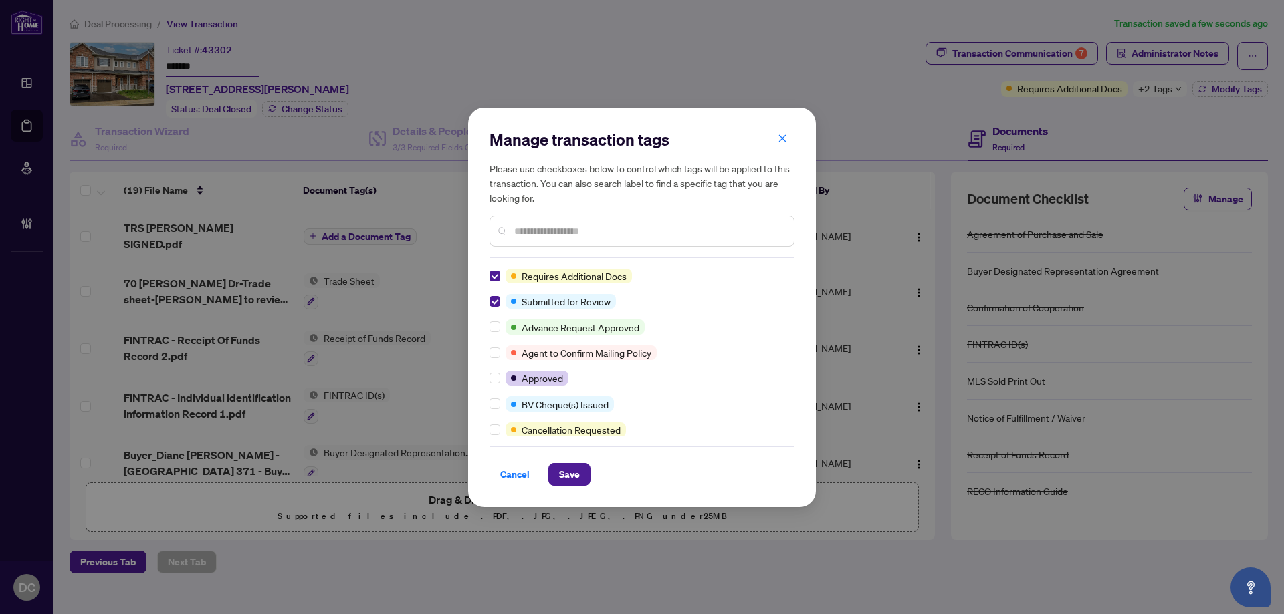
click at [550, 226] on input "text" at bounding box center [648, 231] width 269 height 15
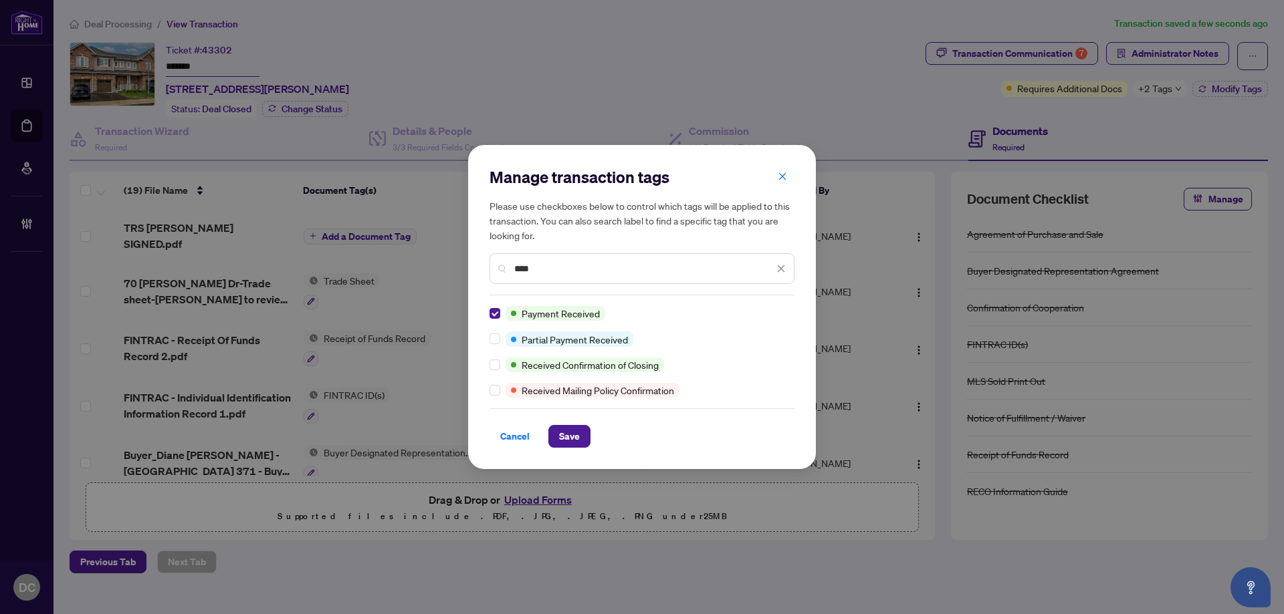
drag, startPoint x: 552, startPoint y: 267, endPoint x: 431, endPoint y: 265, distance: 121.0
click at [431, 265] on div "Manage transaction tags Please use checkboxes below to control which tags will …" at bounding box center [642, 307] width 1284 height 614
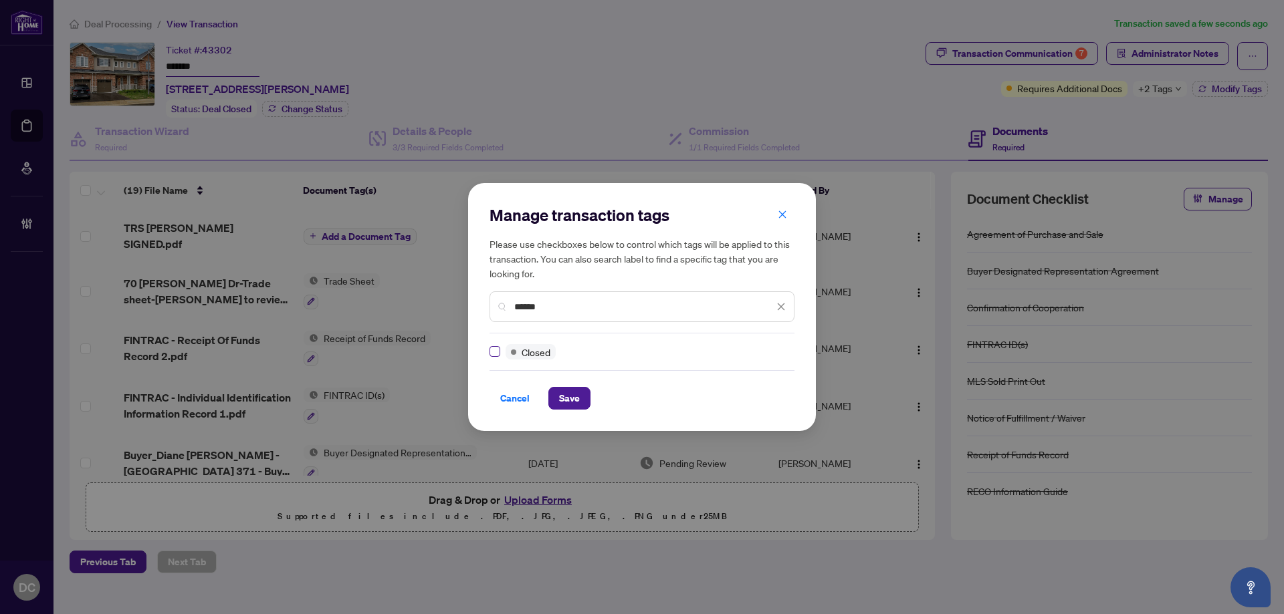
type input "******"
click at [560, 394] on span "Save" at bounding box center [569, 398] width 21 height 21
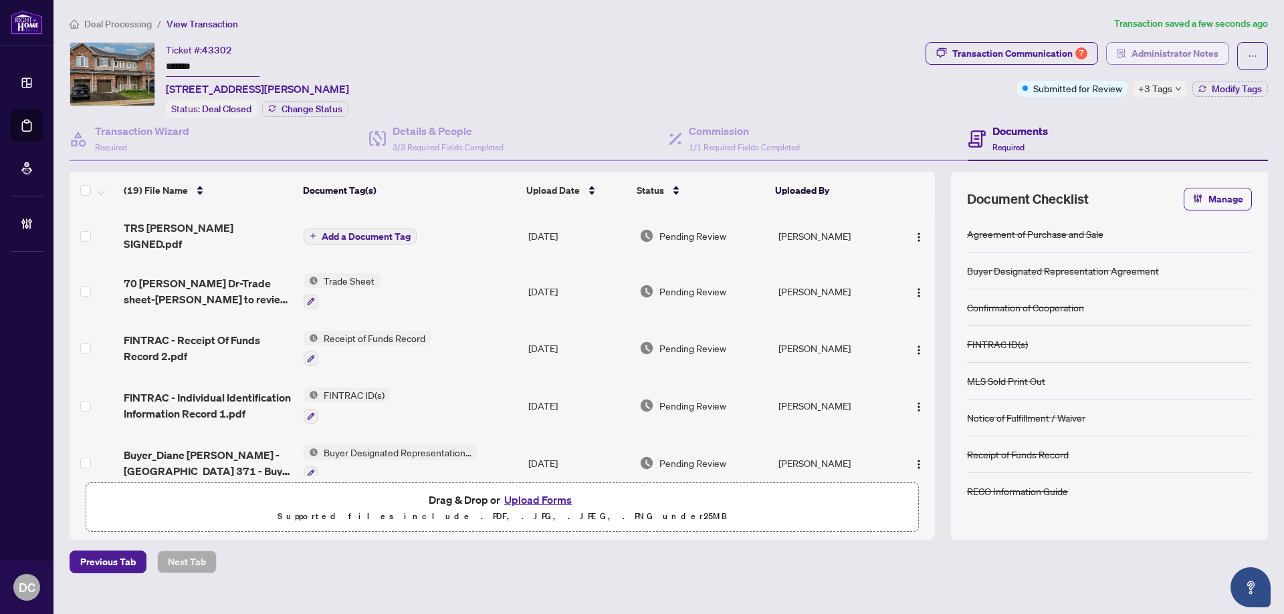
click at [1189, 64] on span "Administrator Notes" at bounding box center [1167, 56] width 123 height 28
click at [1189, 59] on span "Administrator Notes" at bounding box center [1174, 53] width 87 height 21
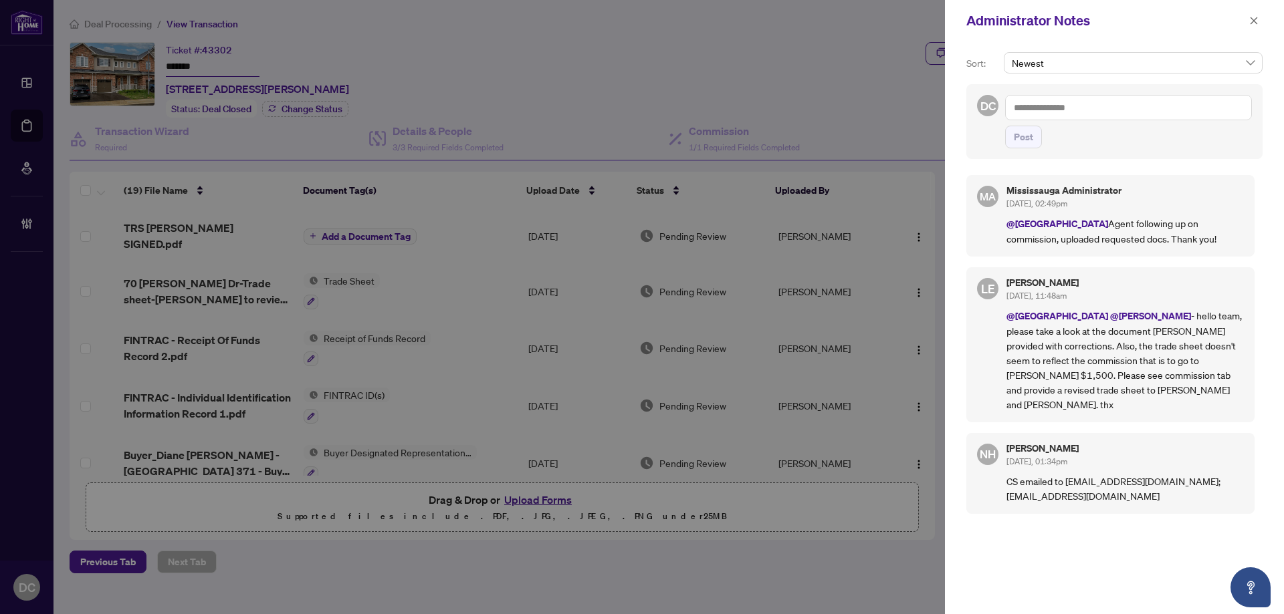
click at [1158, 108] on textarea at bounding box center [1128, 107] width 247 height 25
paste textarea "**********"
type textarea "**********"
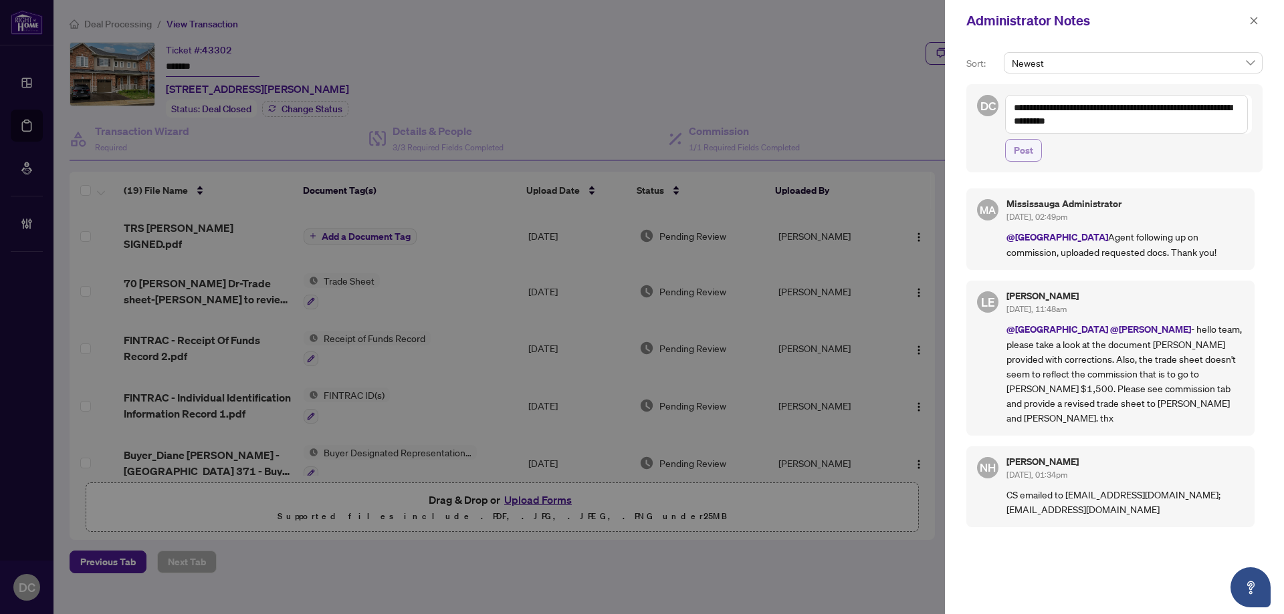
click at [1024, 155] on span "Post" at bounding box center [1022, 150] width 19 height 21
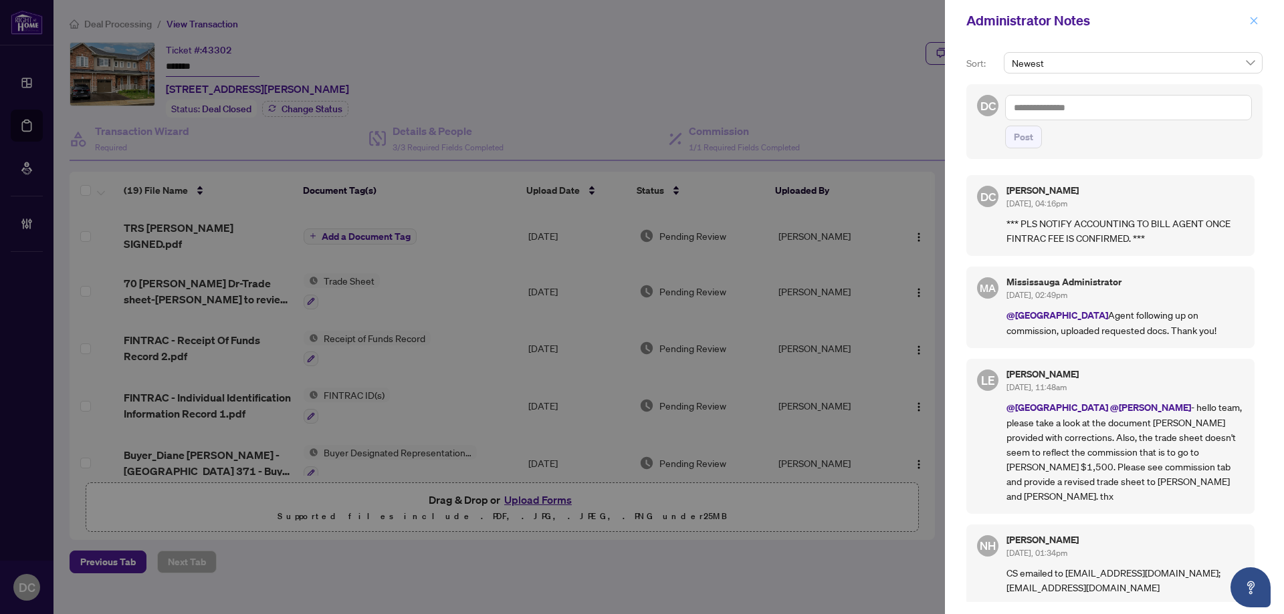
click at [1250, 15] on span "button" at bounding box center [1253, 20] width 9 height 21
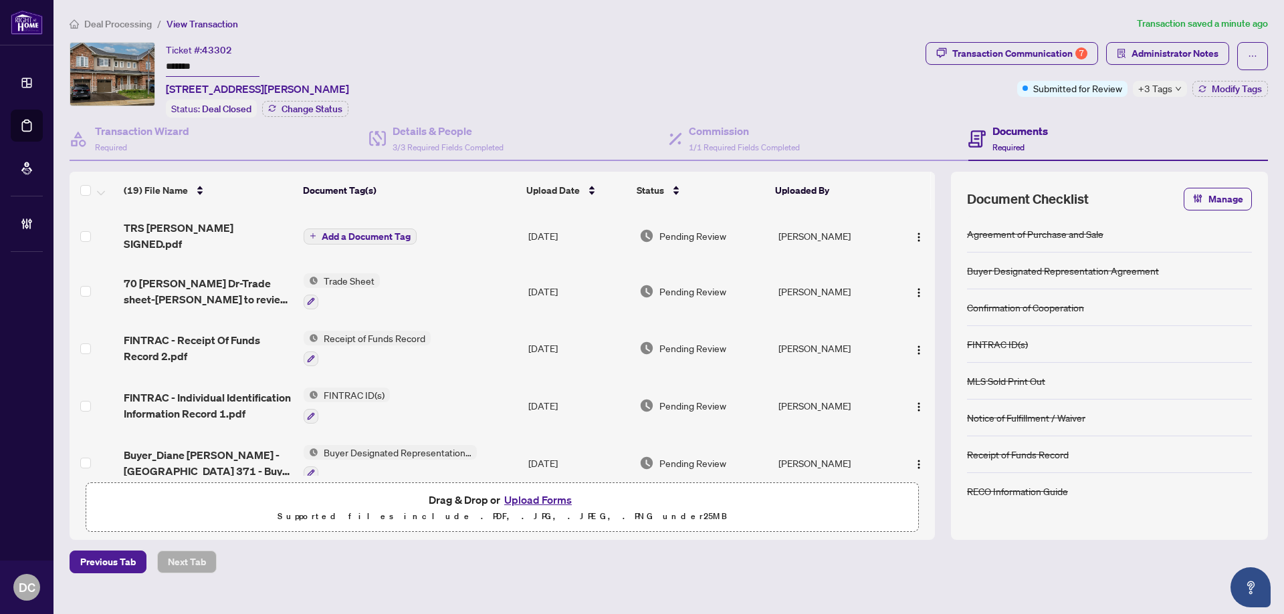
click at [1159, 87] on span "+3 Tags" at bounding box center [1155, 88] width 34 height 15
click at [133, 25] on span "Deal Processing" at bounding box center [118, 24] width 68 height 12
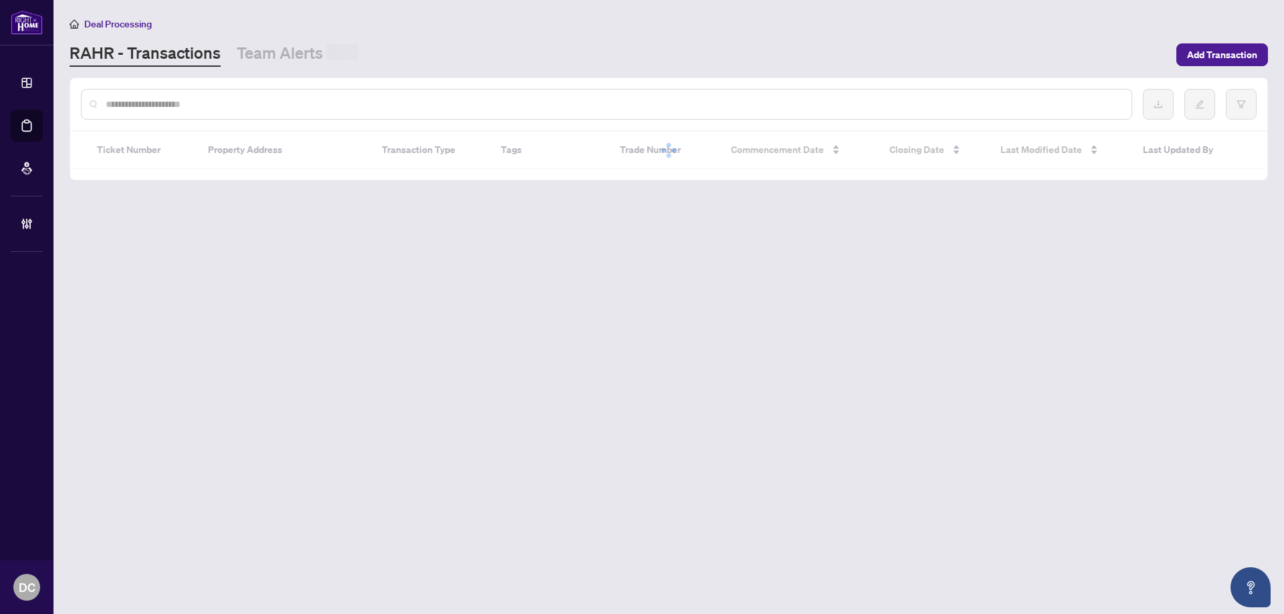
click at [178, 102] on input "text" at bounding box center [613, 104] width 1015 height 15
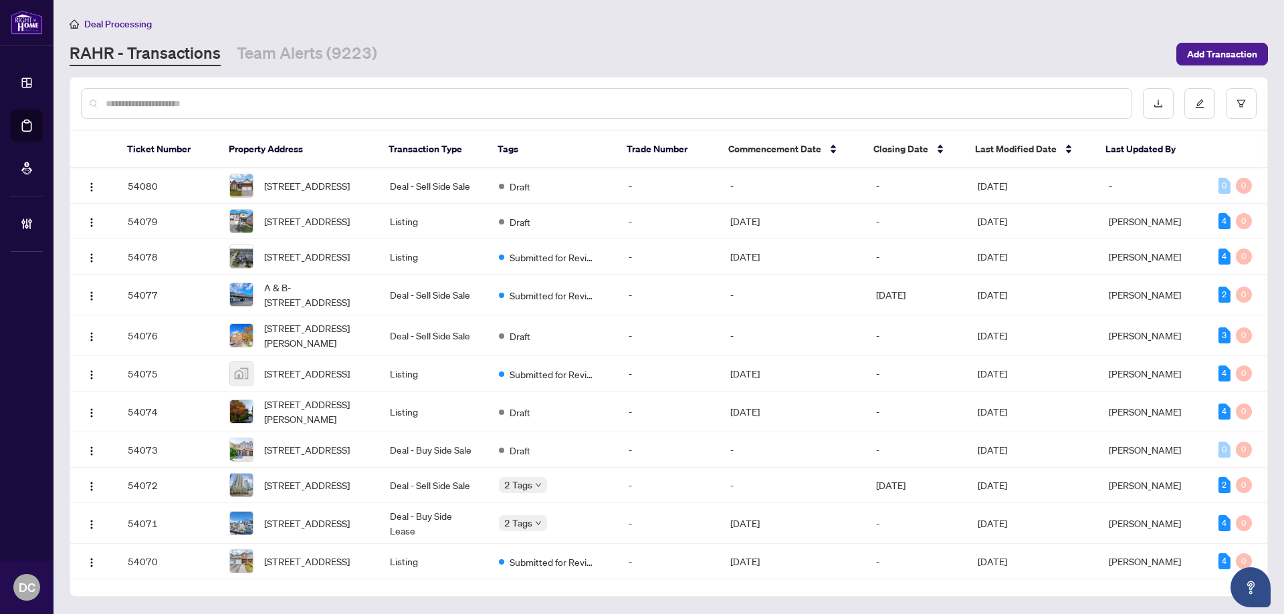
click at [193, 106] on input "text" at bounding box center [613, 103] width 1015 height 15
click at [324, 95] on div at bounding box center [606, 103] width 1051 height 31
click at [140, 101] on input "text" at bounding box center [613, 103] width 1015 height 15
paste input "*******"
type input "*******"
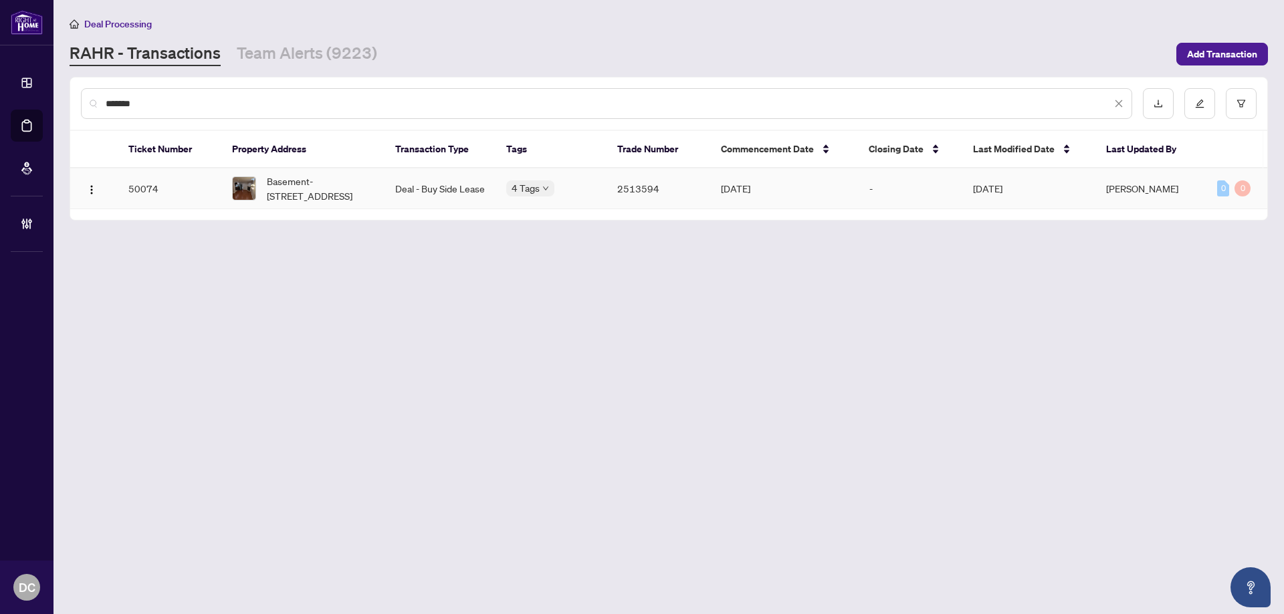
click at [327, 189] on span "Basement-[STREET_ADDRESS]" at bounding box center [320, 188] width 107 height 29
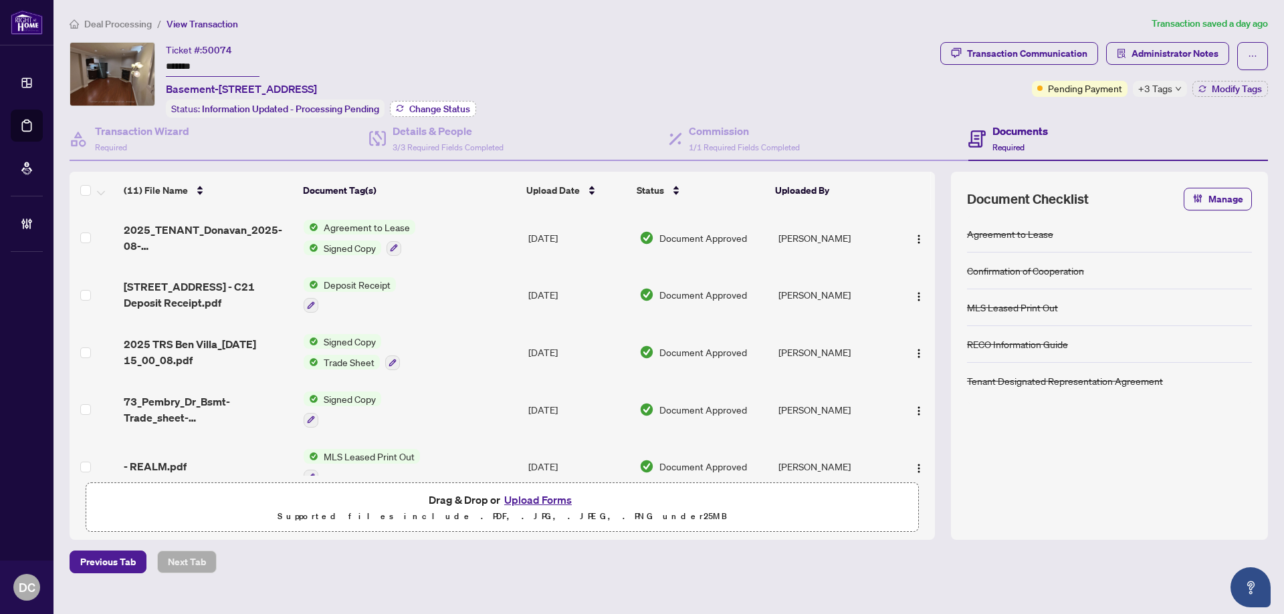
click at [442, 106] on span "Change Status" at bounding box center [439, 108] width 61 height 9
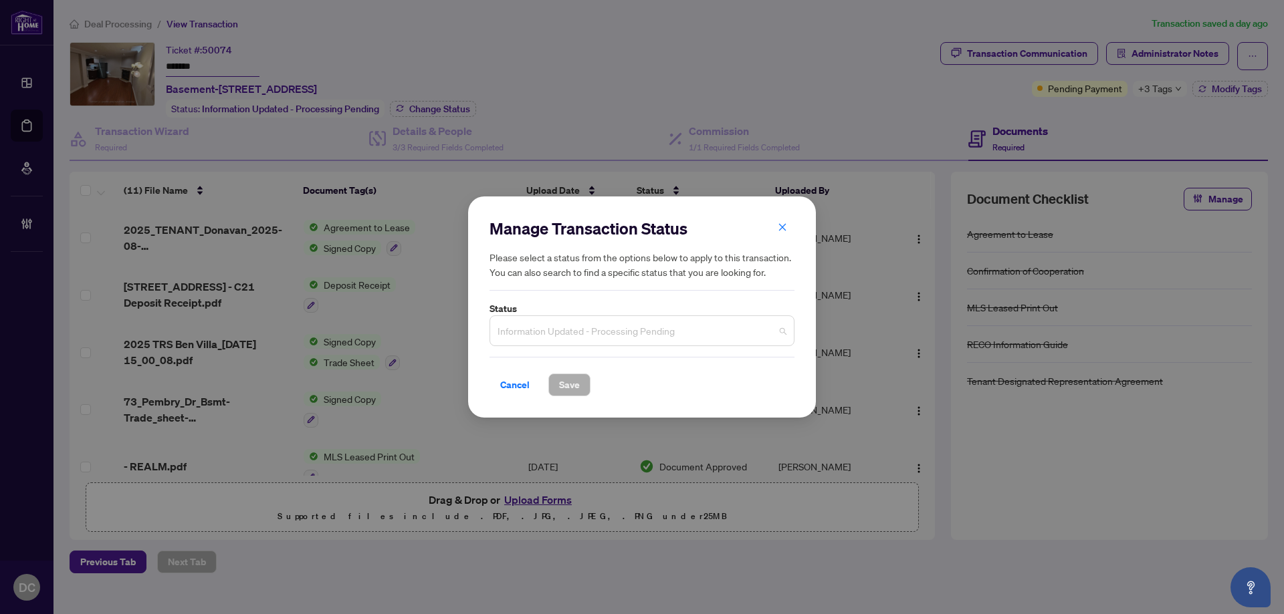
click at [570, 333] on span "Information Updated - Processing Pending" at bounding box center [641, 330] width 289 height 25
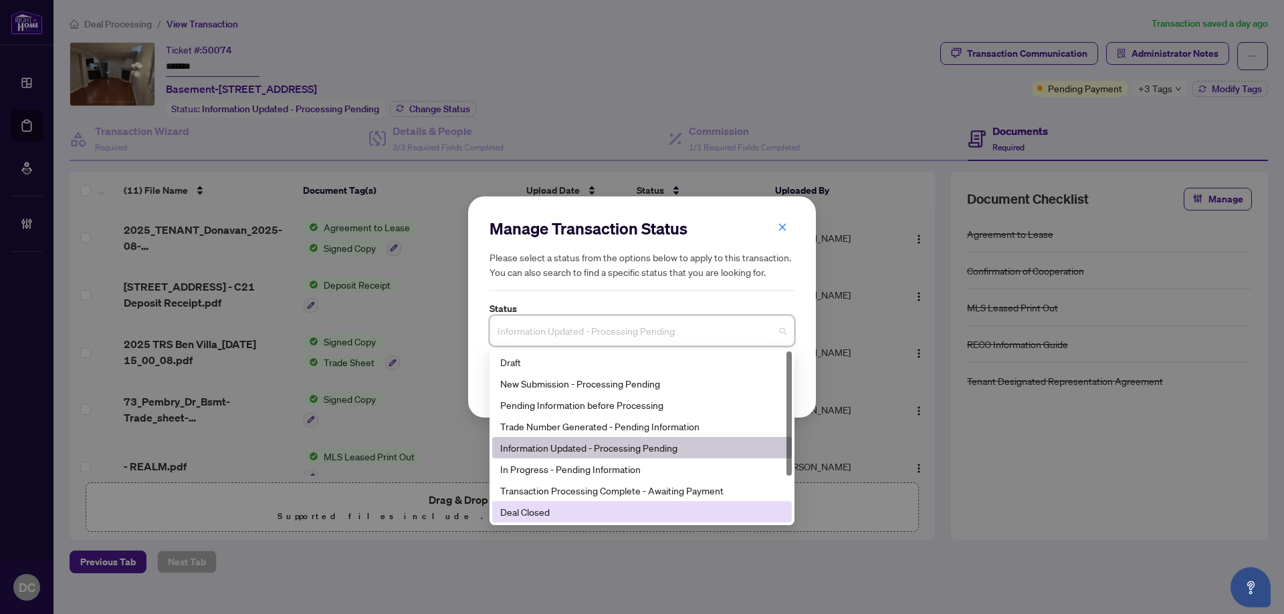
click at [523, 514] on div "Deal Closed" at bounding box center [641, 512] width 283 height 15
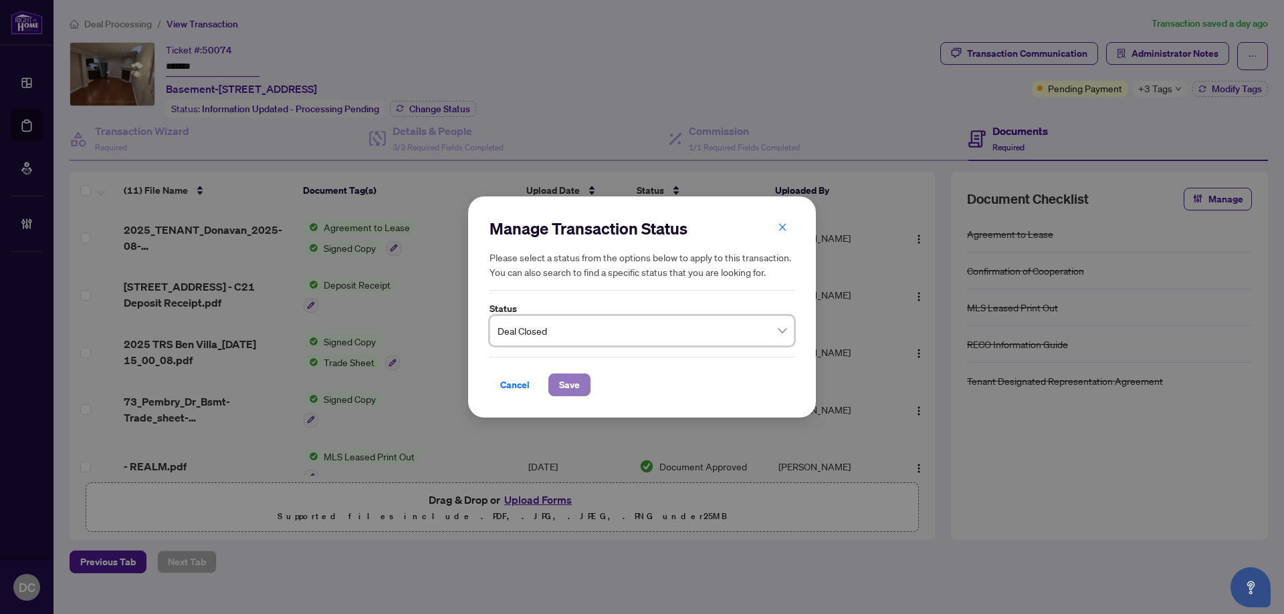
click at [564, 394] on span "Save" at bounding box center [569, 384] width 21 height 21
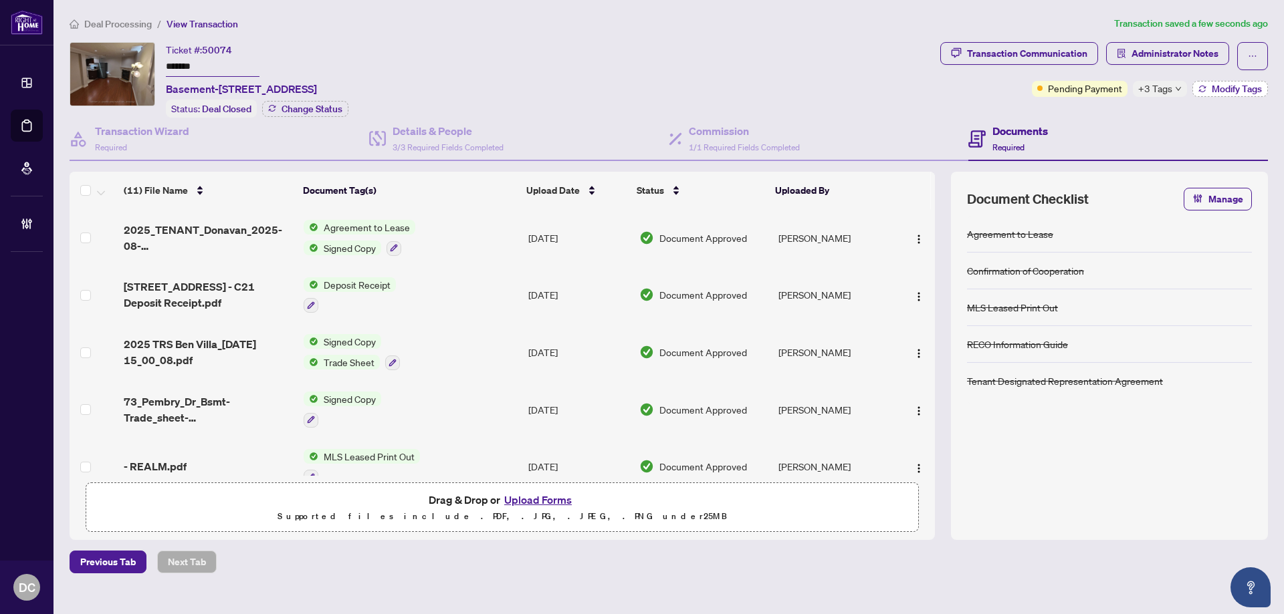
click at [1199, 84] on button "Modify Tags" at bounding box center [1230, 89] width 76 height 16
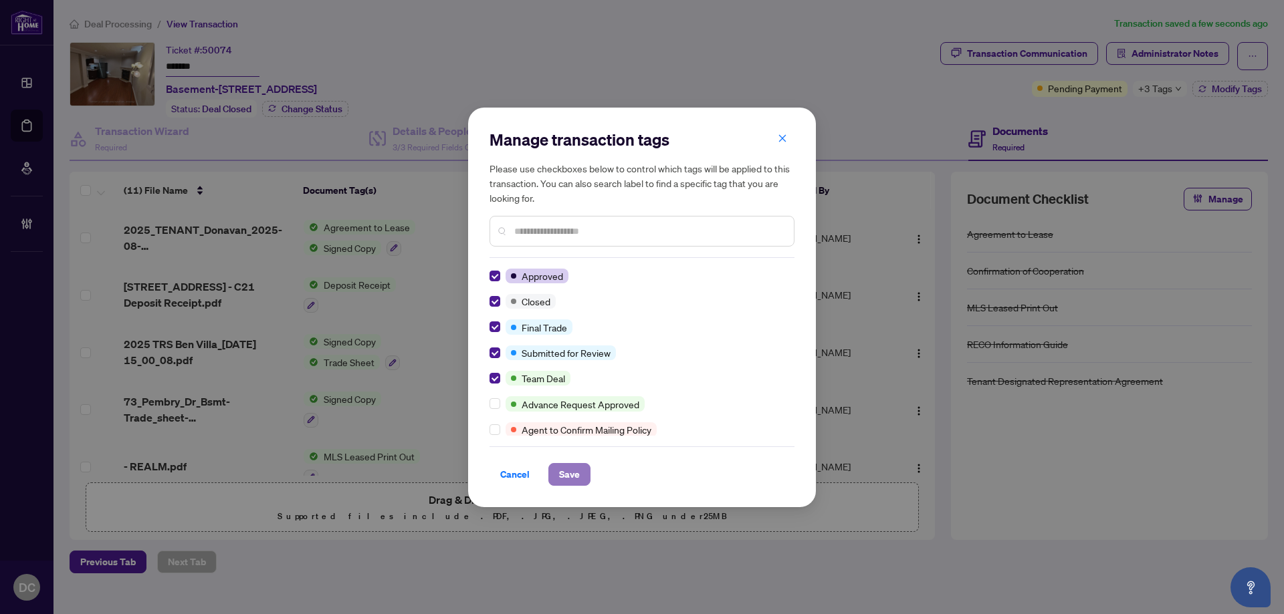
click at [562, 478] on span "Save" at bounding box center [569, 474] width 21 height 21
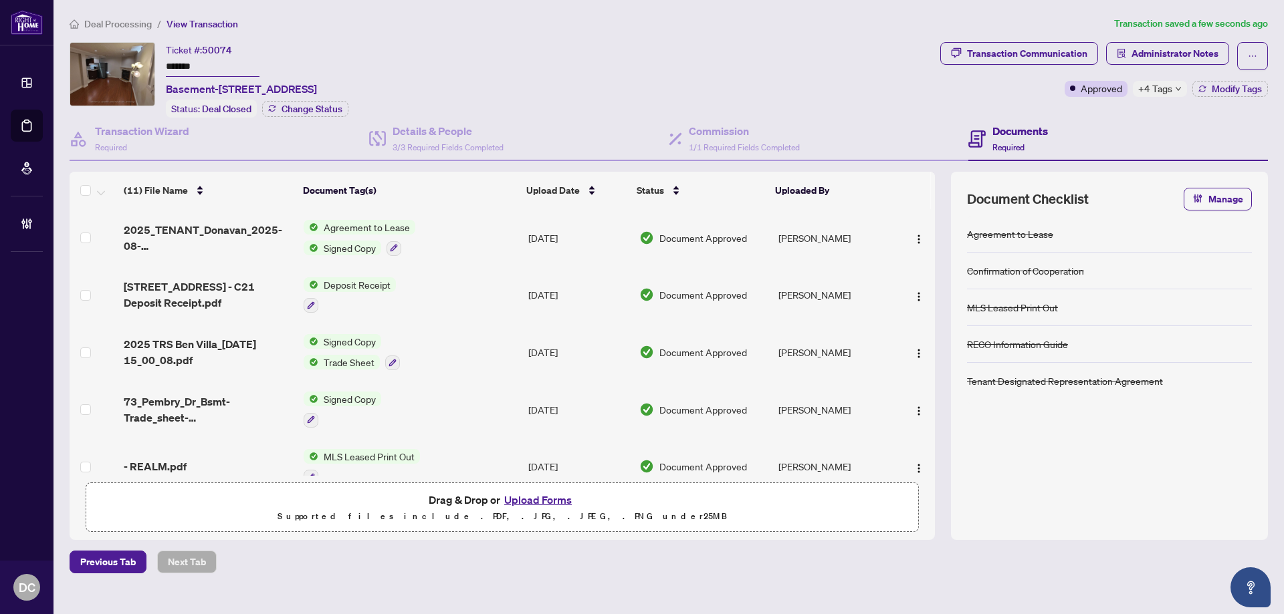
click at [435, 354] on td "Signed Copy Trade Sheet" at bounding box center [410, 352] width 225 height 57
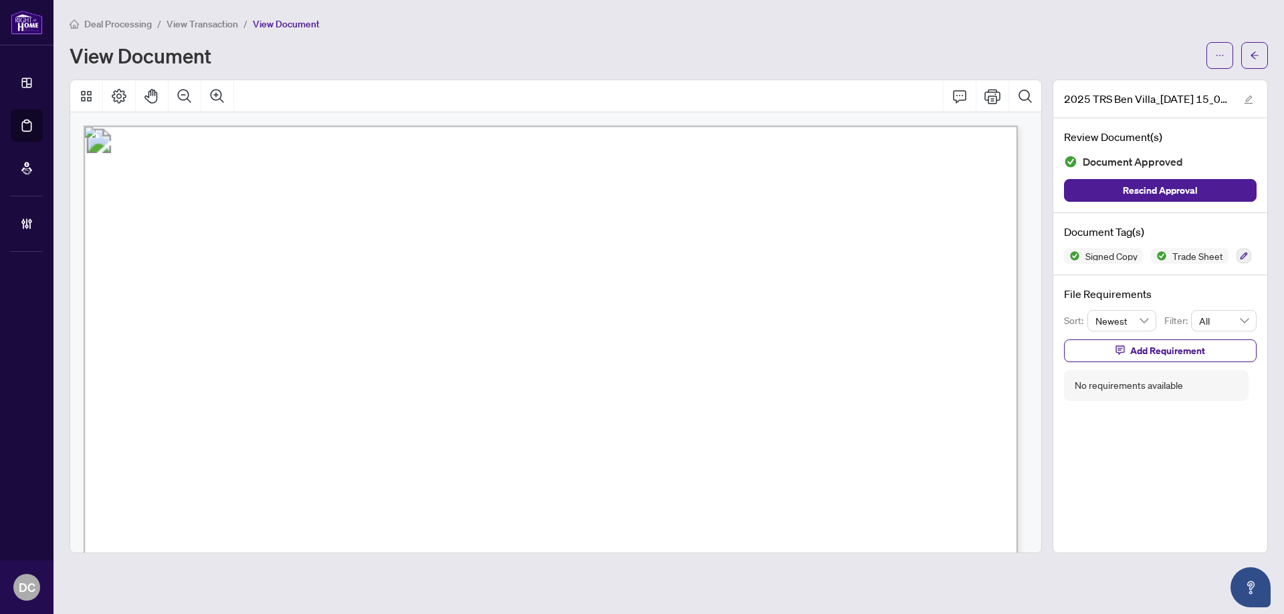
scroll to position [134, 0]
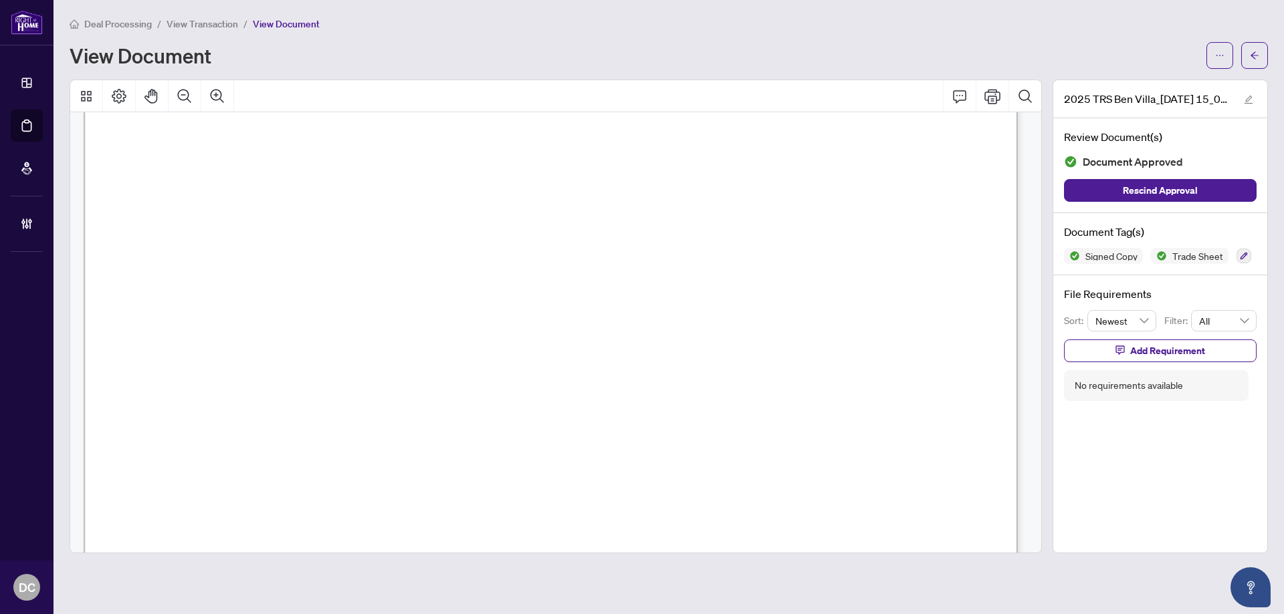
drag, startPoint x: 1257, startPoint y: 55, endPoint x: 39, endPoint y: 149, distance: 1221.6
click at [1257, 56] on icon "arrow-left" at bounding box center [1253, 55] width 9 height 9
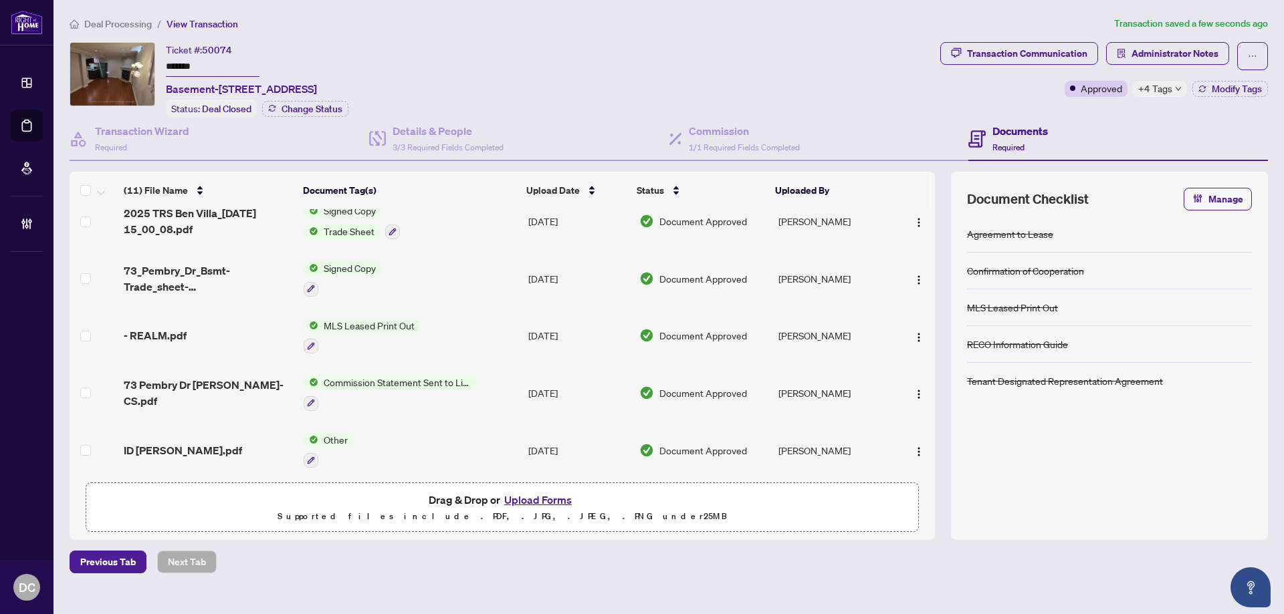
scroll to position [134, 0]
click at [456, 273] on td "Signed Copy" at bounding box center [410, 275] width 225 height 57
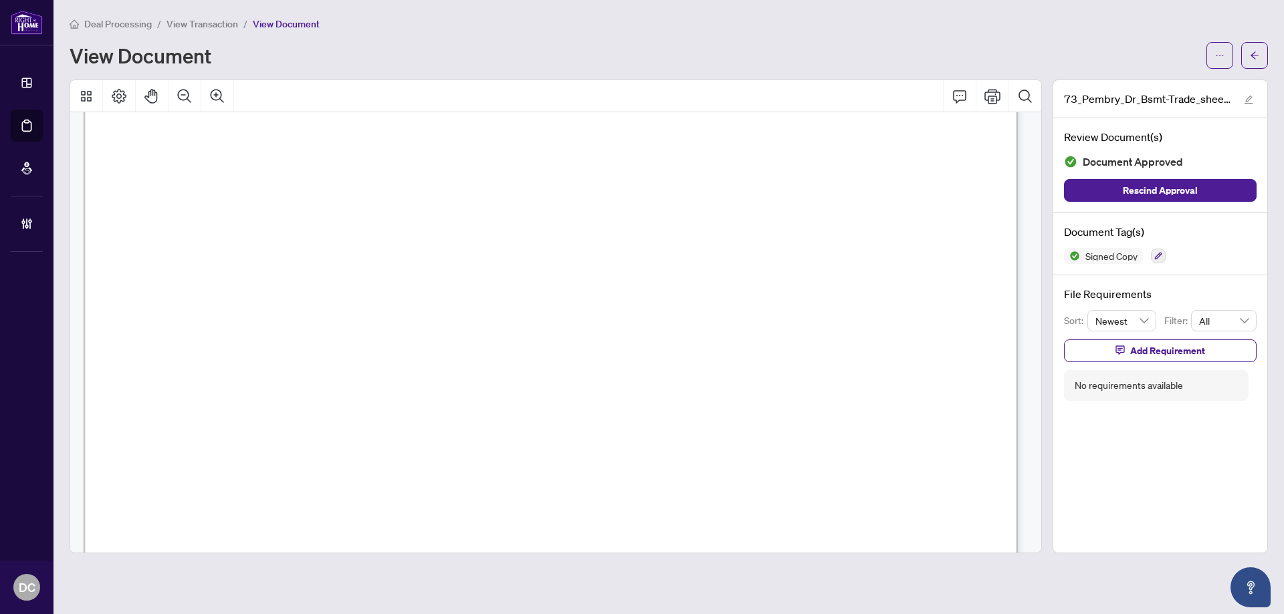
scroll to position [468, 0]
click at [1263, 67] on button "button" at bounding box center [1254, 55] width 27 height 27
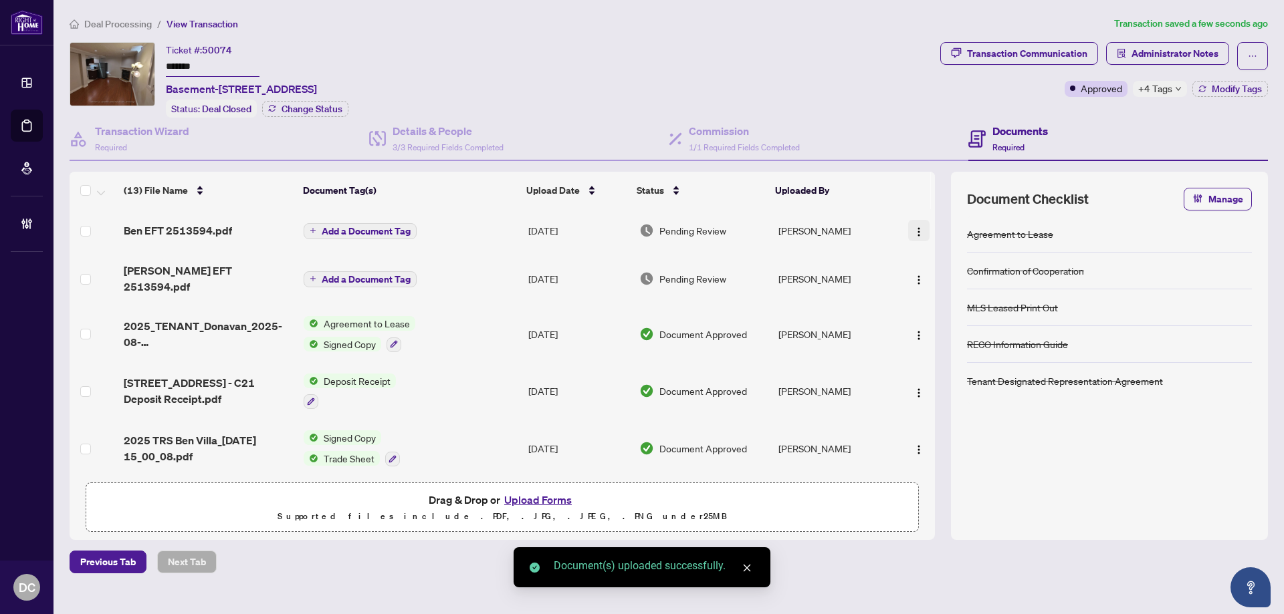
click at [918, 233] on img "button" at bounding box center [918, 232] width 11 height 11
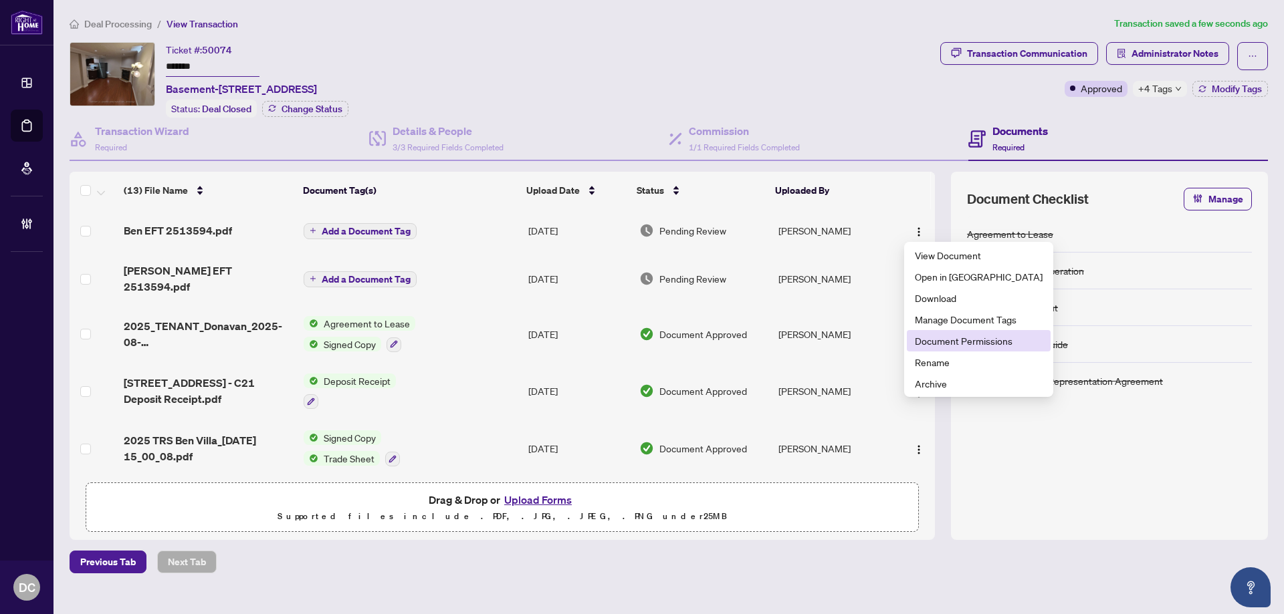
click at [955, 346] on span "Document Permissions" at bounding box center [979, 341] width 128 height 15
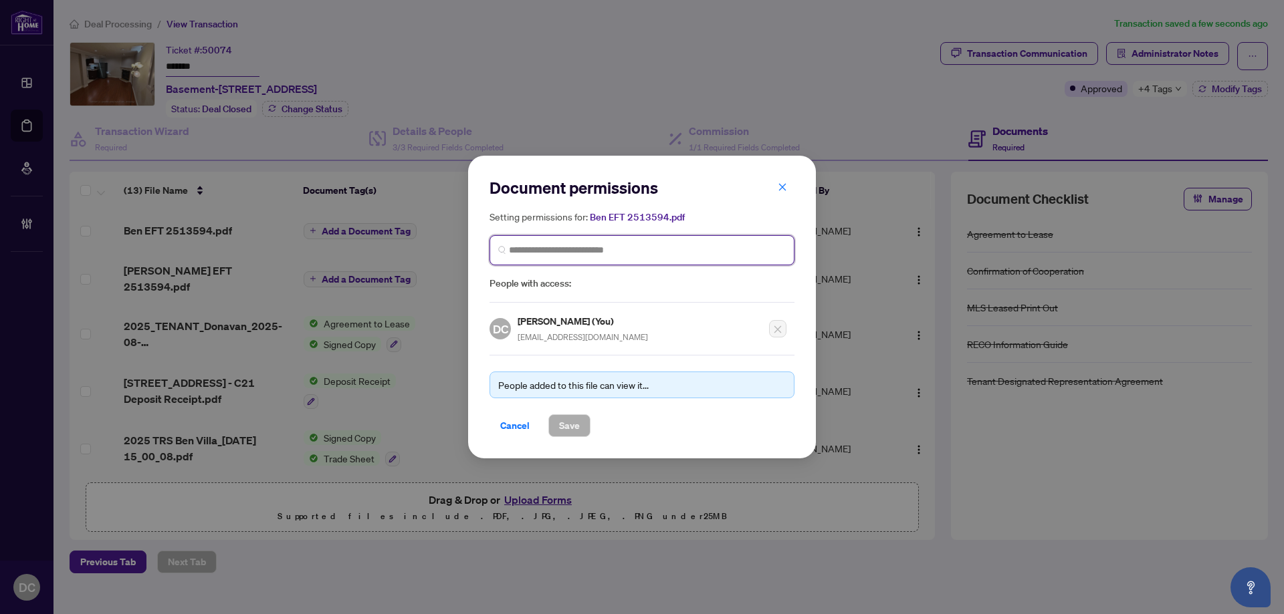
click at [663, 245] on input "search" at bounding box center [647, 250] width 277 height 14
type input "*********"
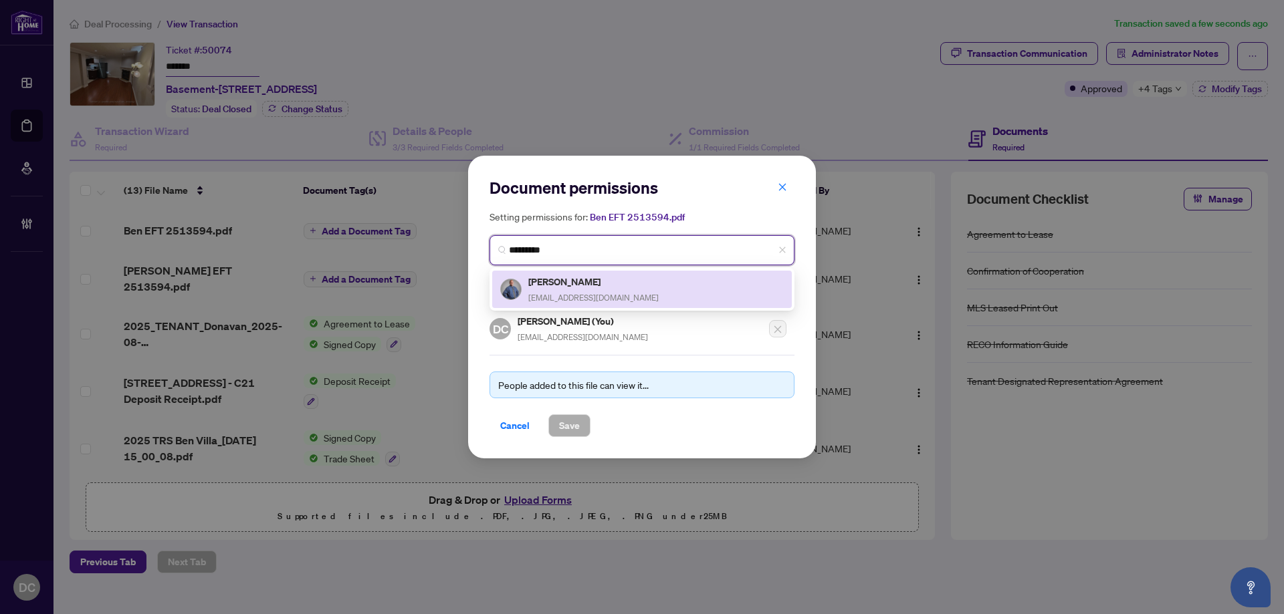
click at [618, 292] on div "[PERSON_NAME] [PERSON_NAME][EMAIL_ADDRESS][DOMAIN_NAME]" at bounding box center [641, 289] width 283 height 31
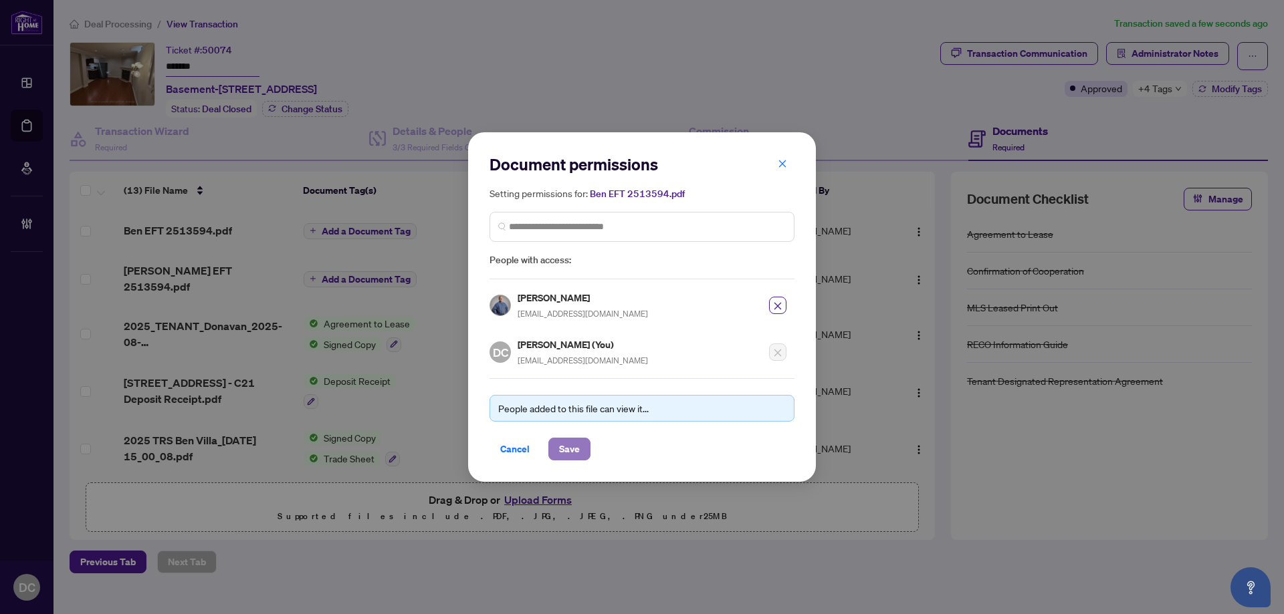
click at [576, 452] on span "Save" at bounding box center [569, 449] width 21 height 21
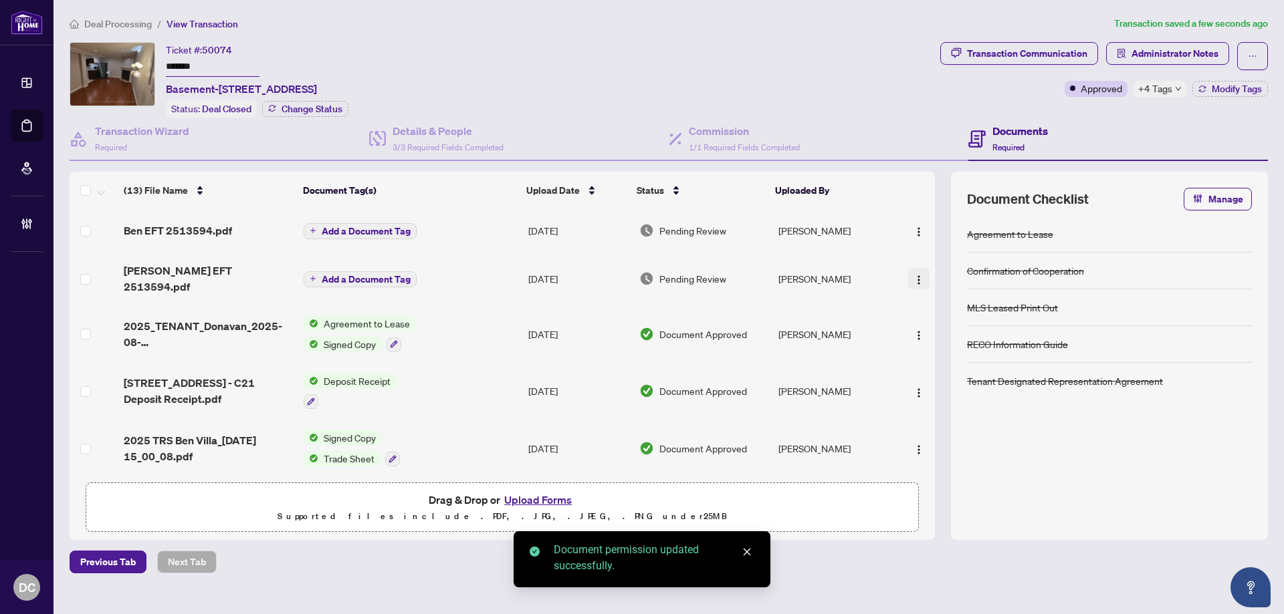
click at [913, 275] on img "button" at bounding box center [918, 280] width 11 height 11
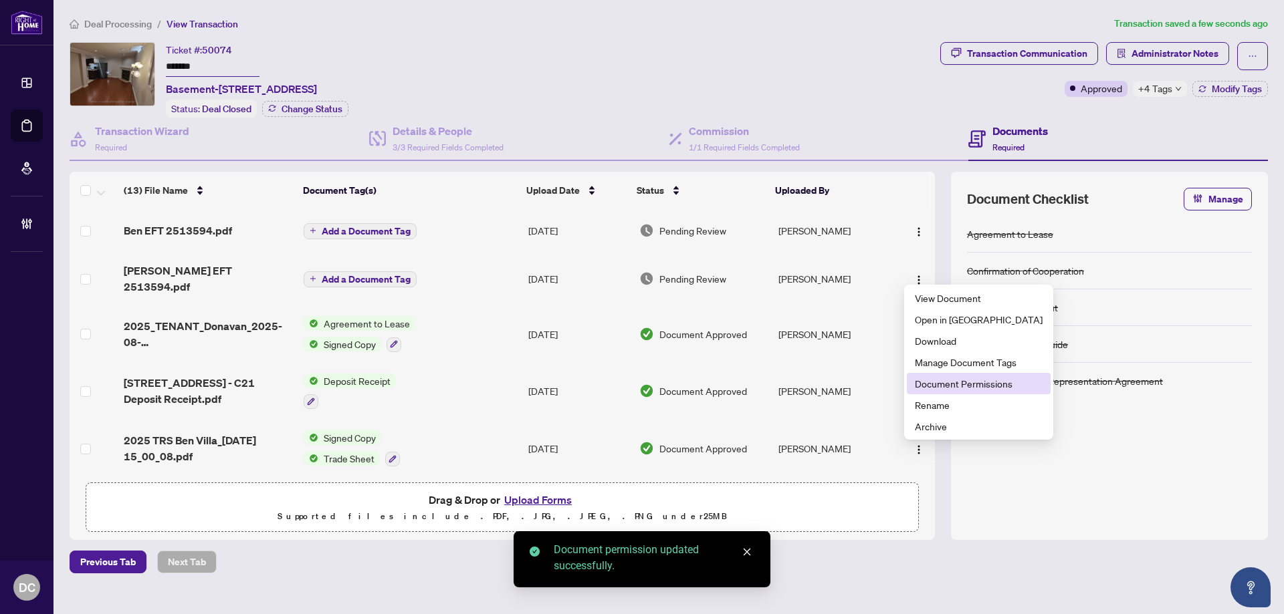
click at [955, 379] on span "Document Permissions" at bounding box center [979, 383] width 128 height 15
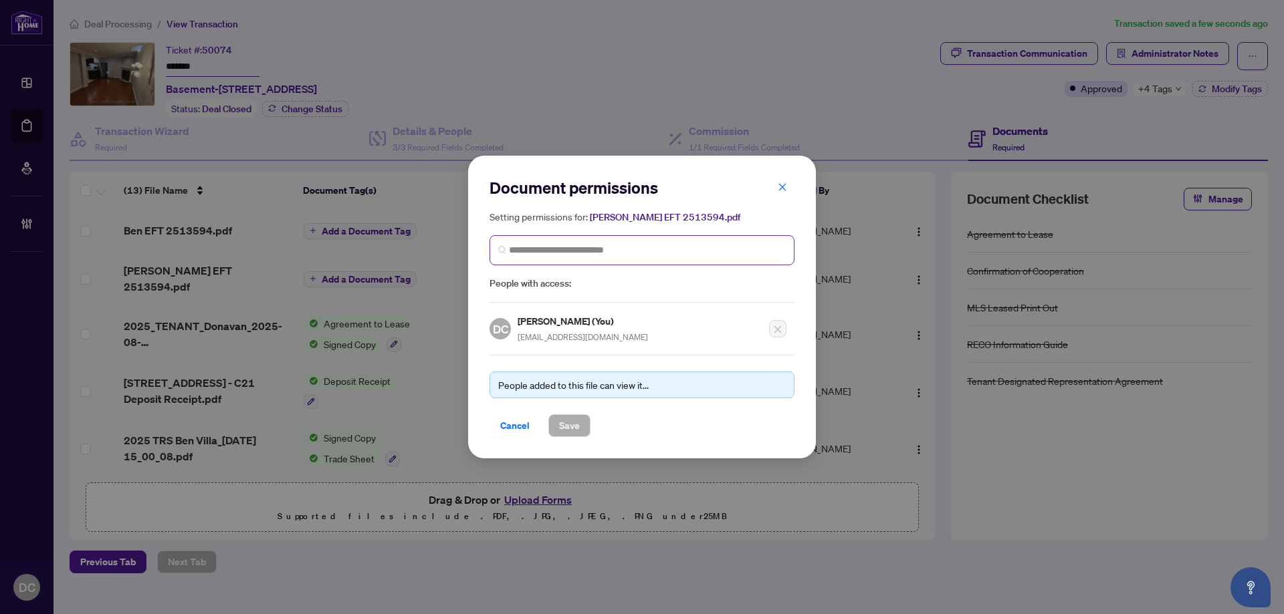
click at [628, 258] on span at bounding box center [641, 250] width 305 height 30
type input "********"
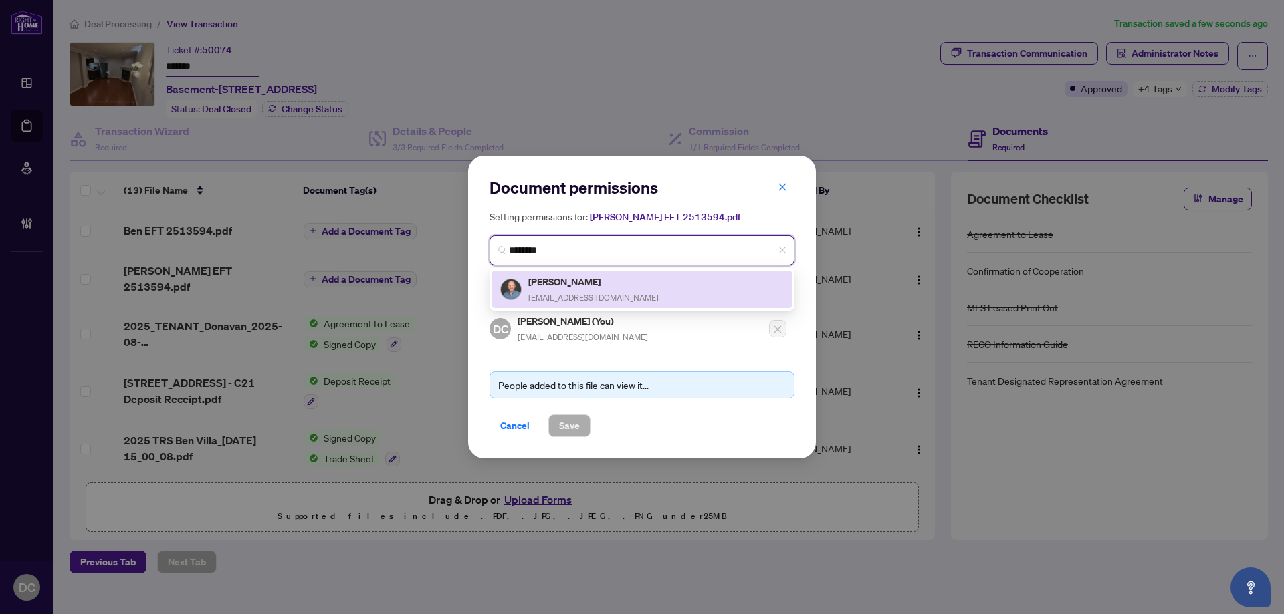
click at [604, 293] on div "[PERSON_NAME] [EMAIL_ADDRESS][DOMAIN_NAME]" at bounding box center [641, 289] width 283 height 31
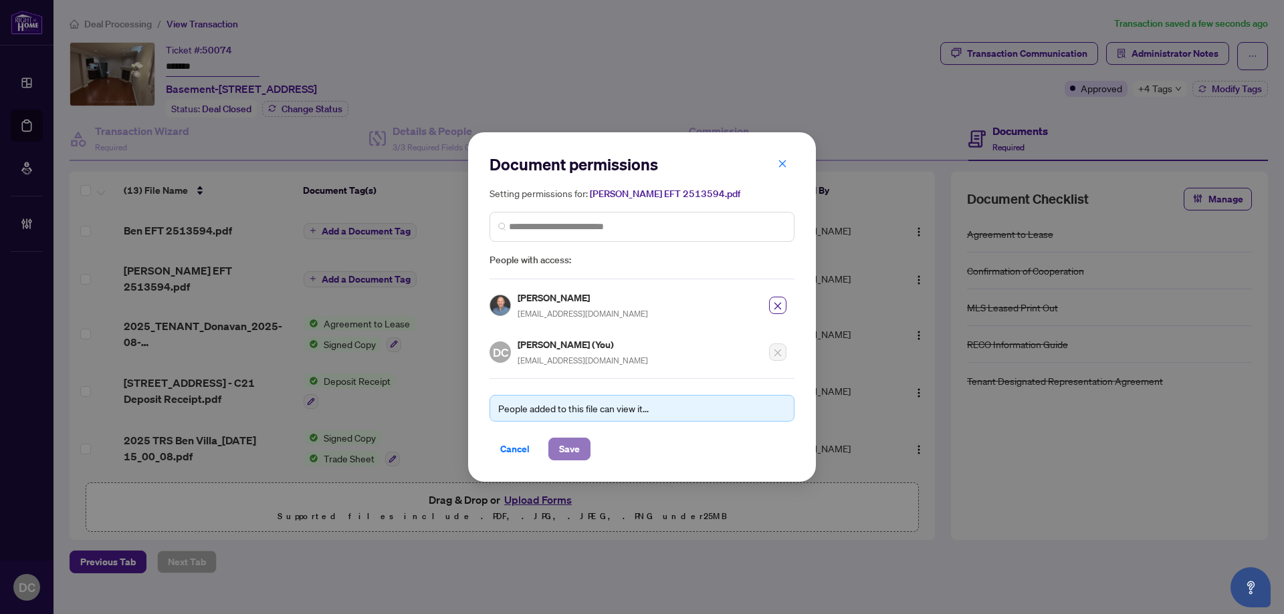
click at [576, 457] on span "Save" at bounding box center [569, 449] width 21 height 21
click at [1155, 83] on div "Document permissions Setting permissions for: [PERSON_NAME] 2513594.pdf 6289 [P…" at bounding box center [642, 307] width 1284 height 614
click at [1159, 88] on div "Document permissions Setting permissions for: [PERSON_NAME] 2513594.pdf 6289 [P…" at bounding box center [642, 307] width 1284 height 614
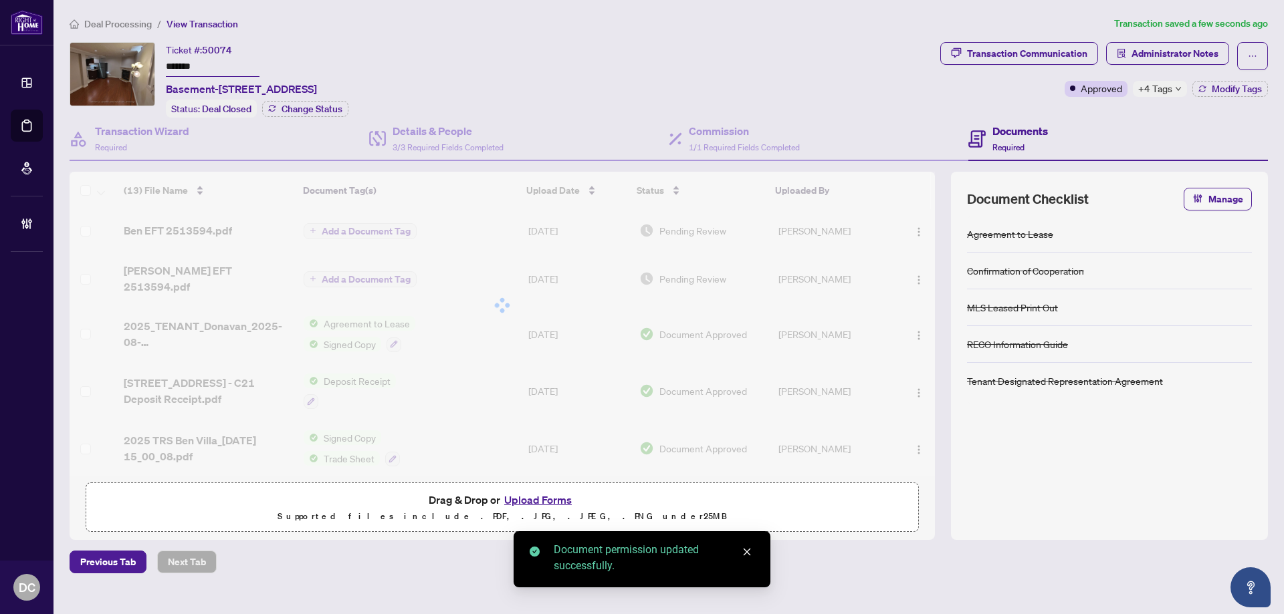
click at [1159, 88] on span "+4 Tags" at bounding box center [1155, 88] width 34 height 15
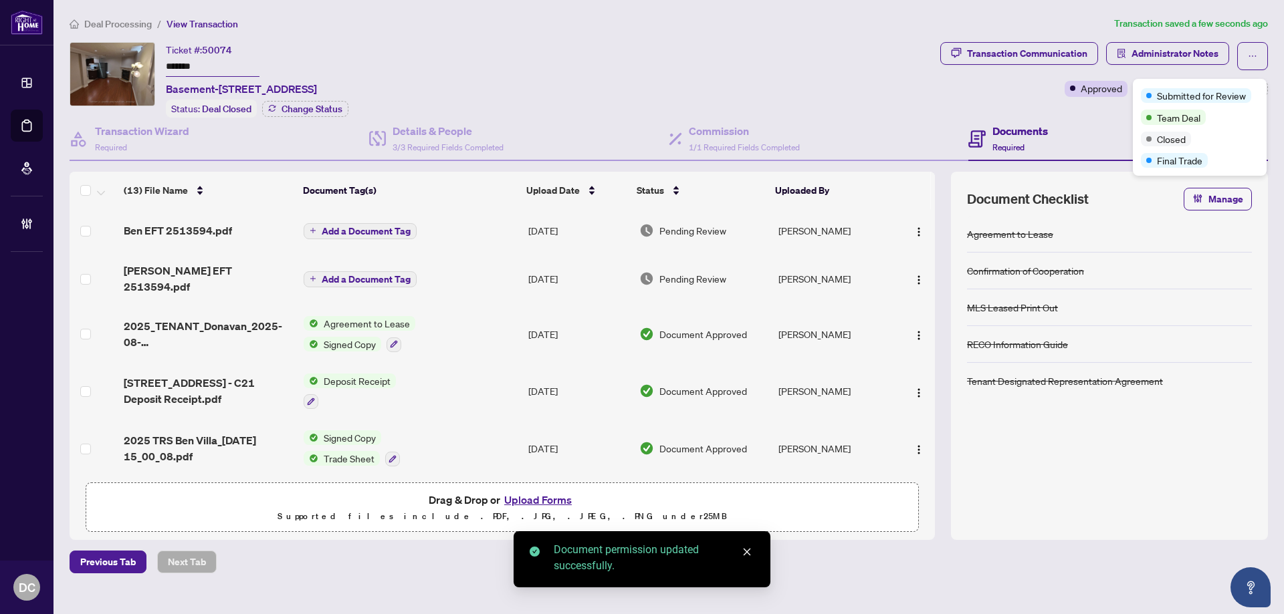
click at [1100, 111] on div "Transaction Communication Administrator Notes Approved +4 Tags Modify Tags" at bounding box center [1103, 80] width 333 height 76
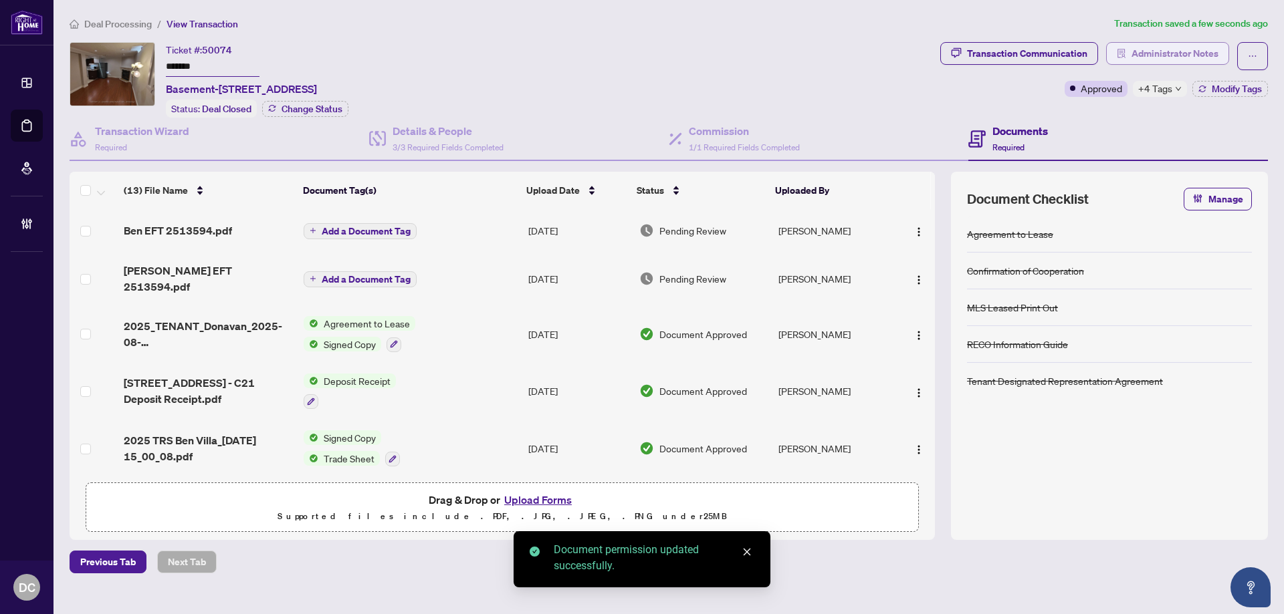
click at [1163, 51] on span "Administrator Notes" at bounding box center [1174, 53] width 87 height 21
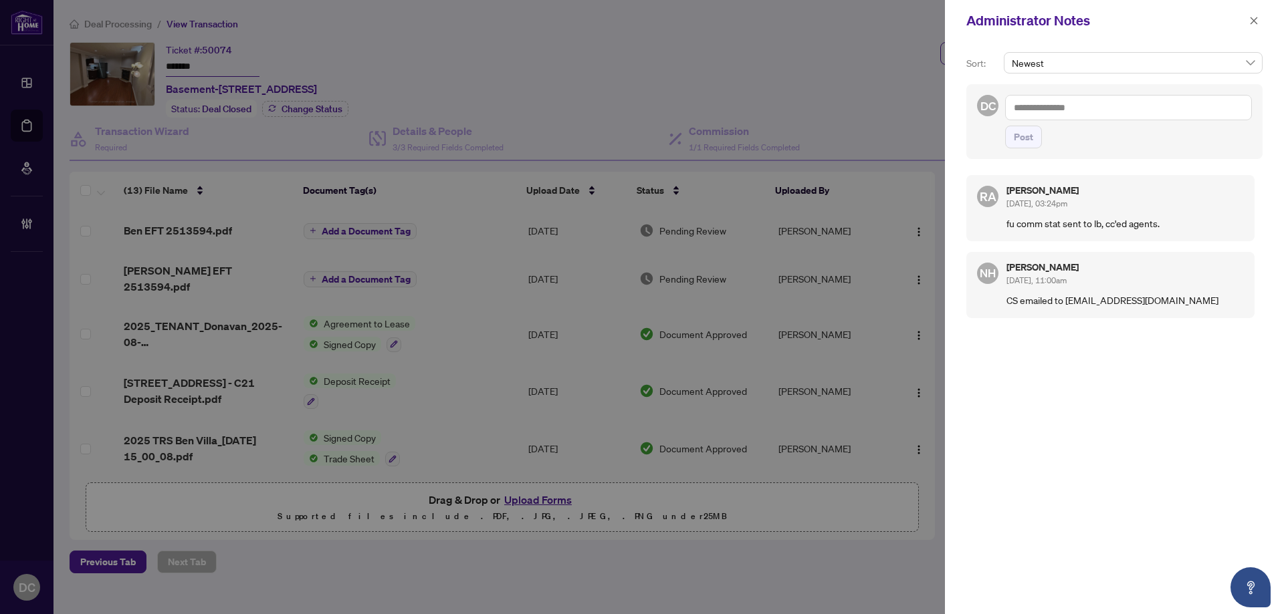
click at [1086, 108] on textarea at bounding box center [1128, 107] width 247 height 25
paste textarea "**********"
type textarea "**********"
click at [1017, 144] on span "Post" at bounding box center [1022, 136] width 19 height 21
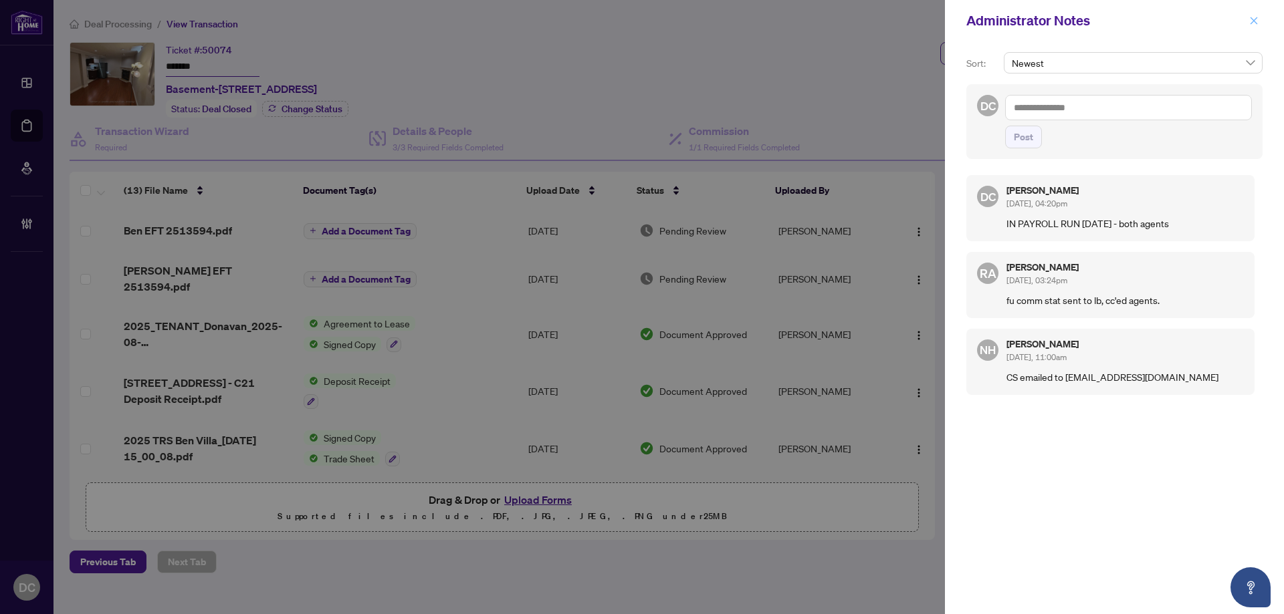
click at [1258, 20] on button "button" at bounding box center [1253, 21] width 17 height 16
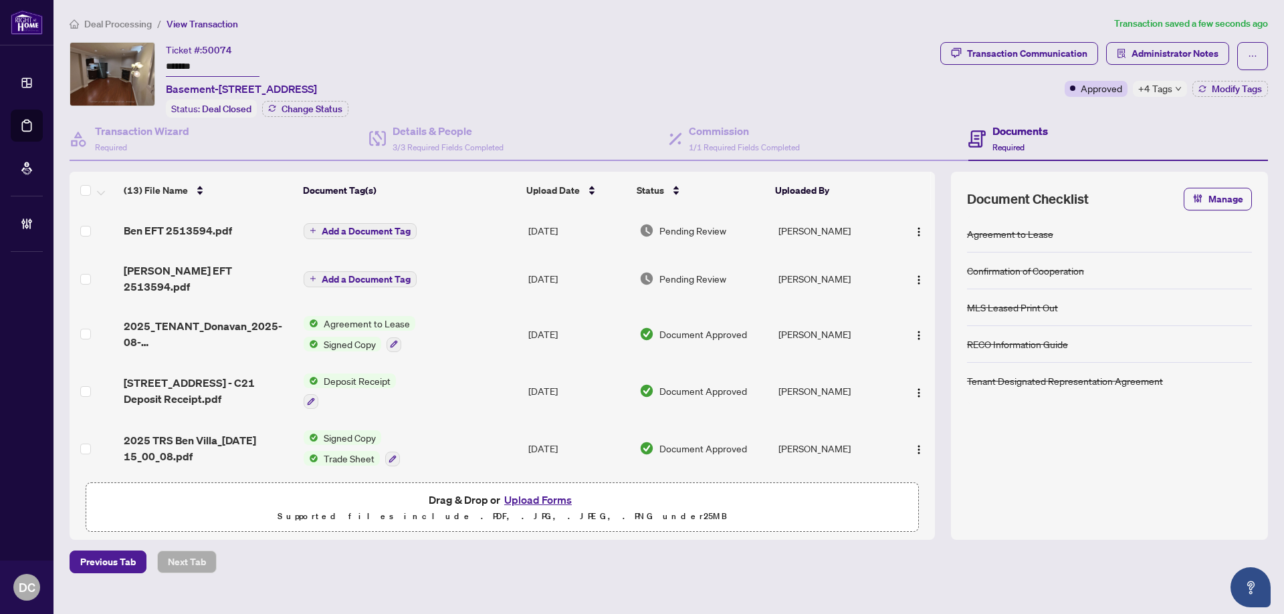
click at [1163, 94] on span "+4 Tags" at bounding box center [1155, 88] width 34 height 15
click at [117, 21] on span "Deal Processing" at bounding box center [118, 24] width 68 height 12
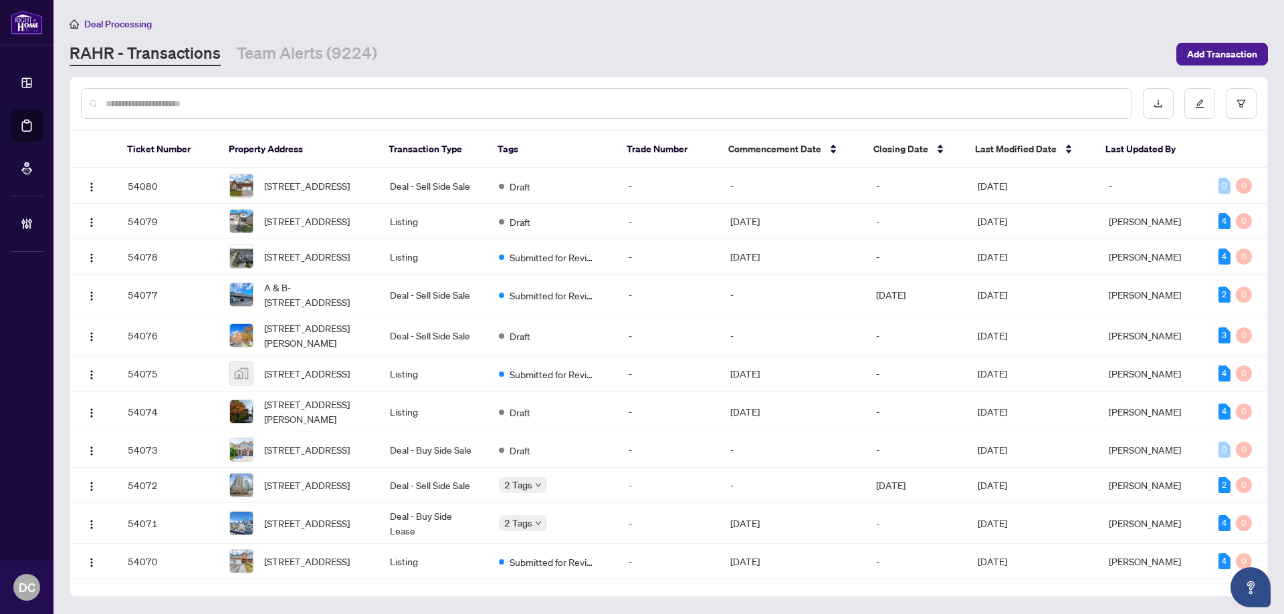
click at [205, 96] on div at bounding box center [606, 103] width 1051 height 31
click at [193, 108] on input "text" at bounding box center [613, 103] width 1015 height 15
paste input "*******"
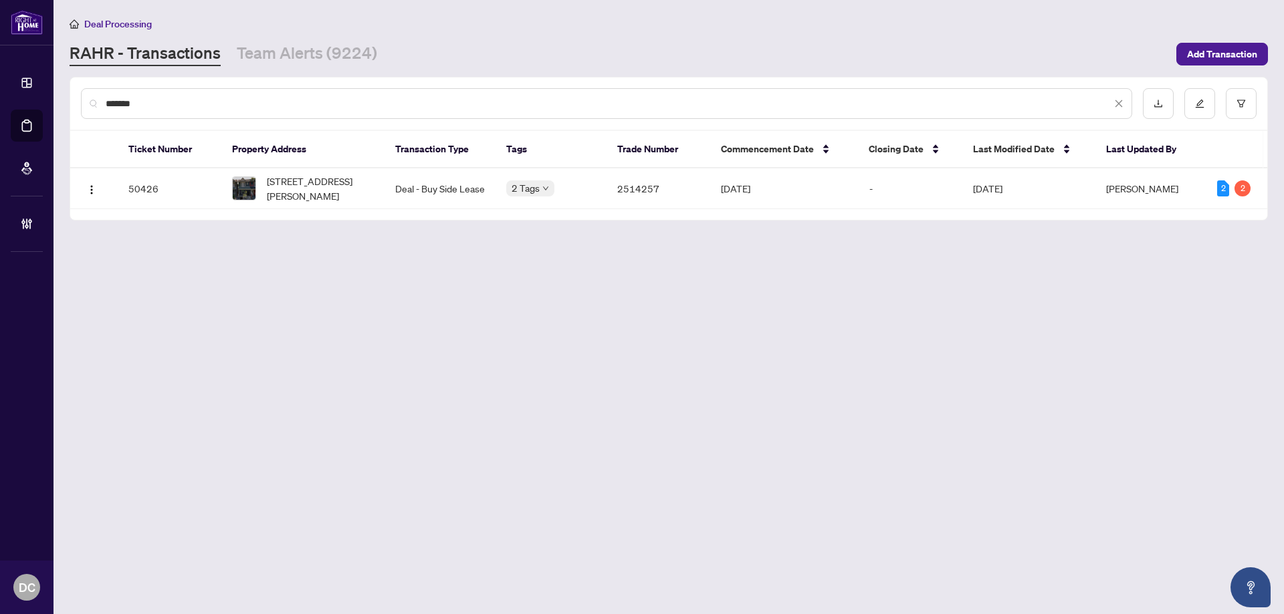
type input "*******"
click at [386, 177] on td "Deal - Buy Side Lease" at bounding box center [439, 188] width 111 height 41
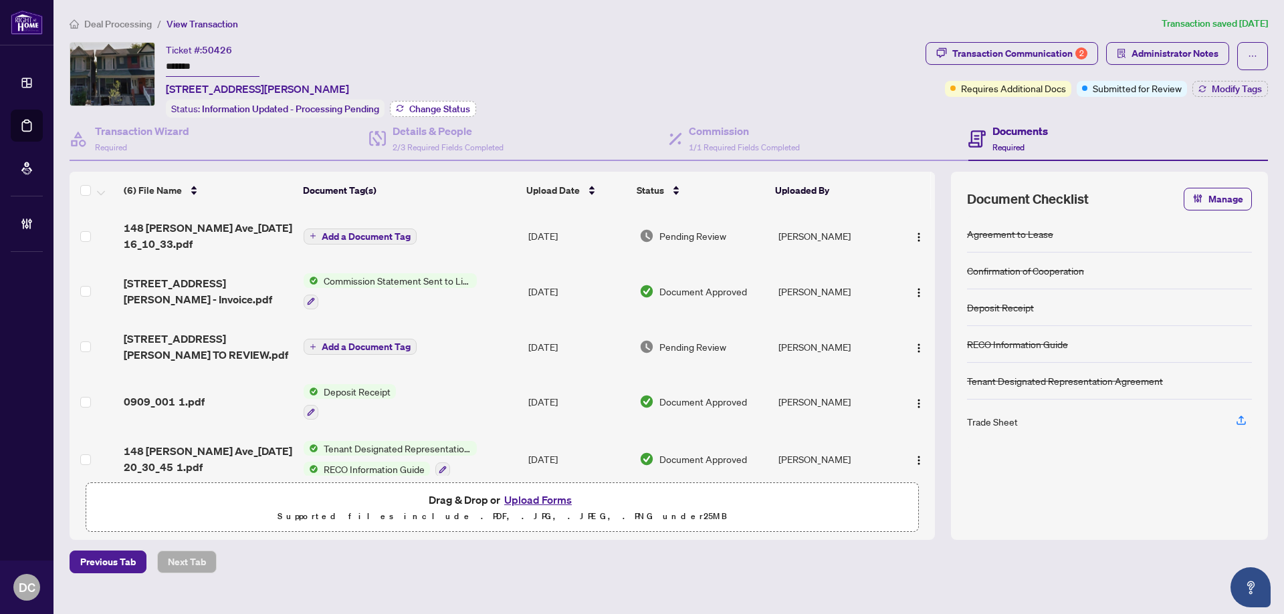
click at [447, 110] on span "Change Status" at bounding box center [439, 108] width 61 height 9
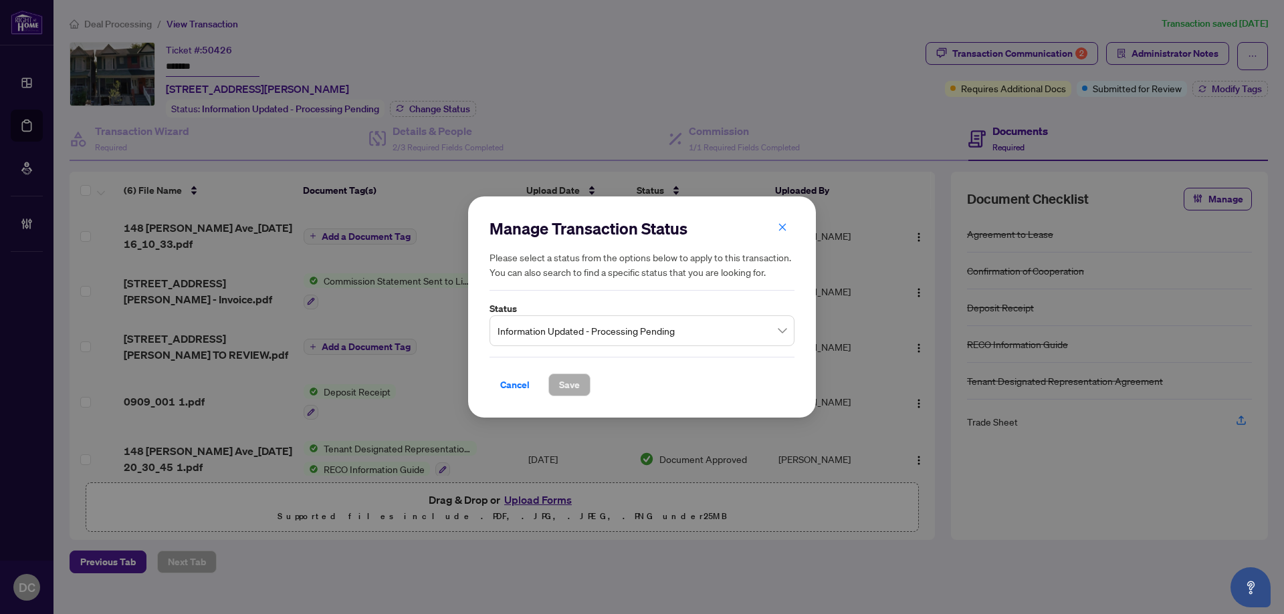
click at [638, 342] on span "Information Updated - Processing Pending" at bounding box center [641, 330] width 289 height 25
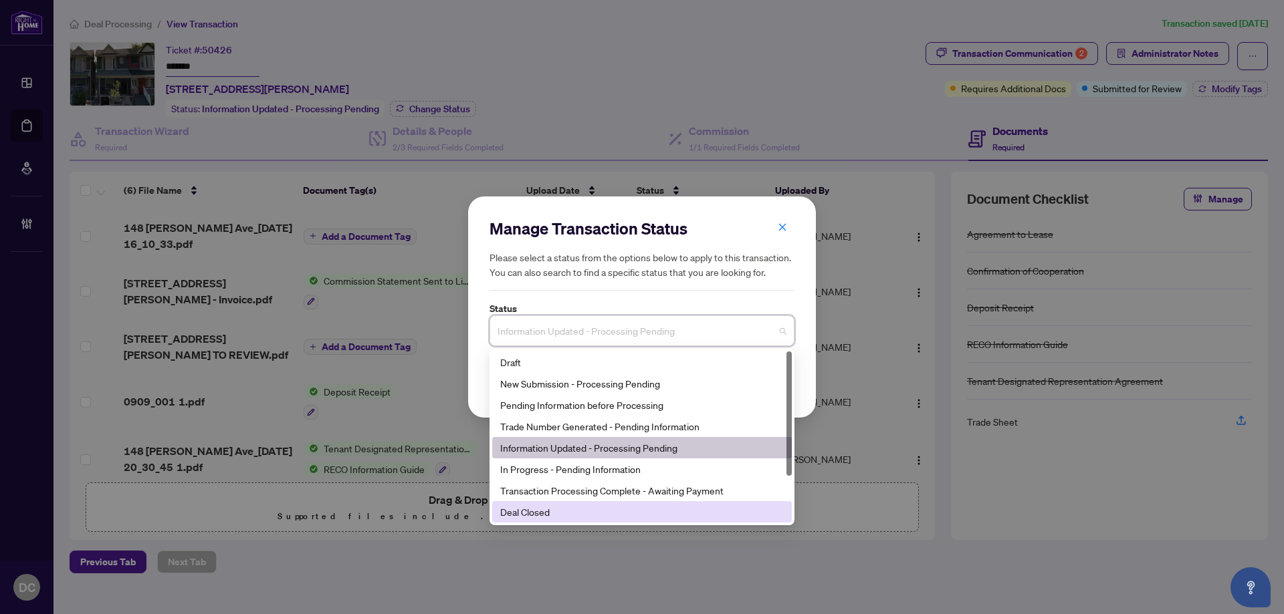
click at [570, 513] on div "Deal Closed" at bounding box center [641, 512] width 283 height 15
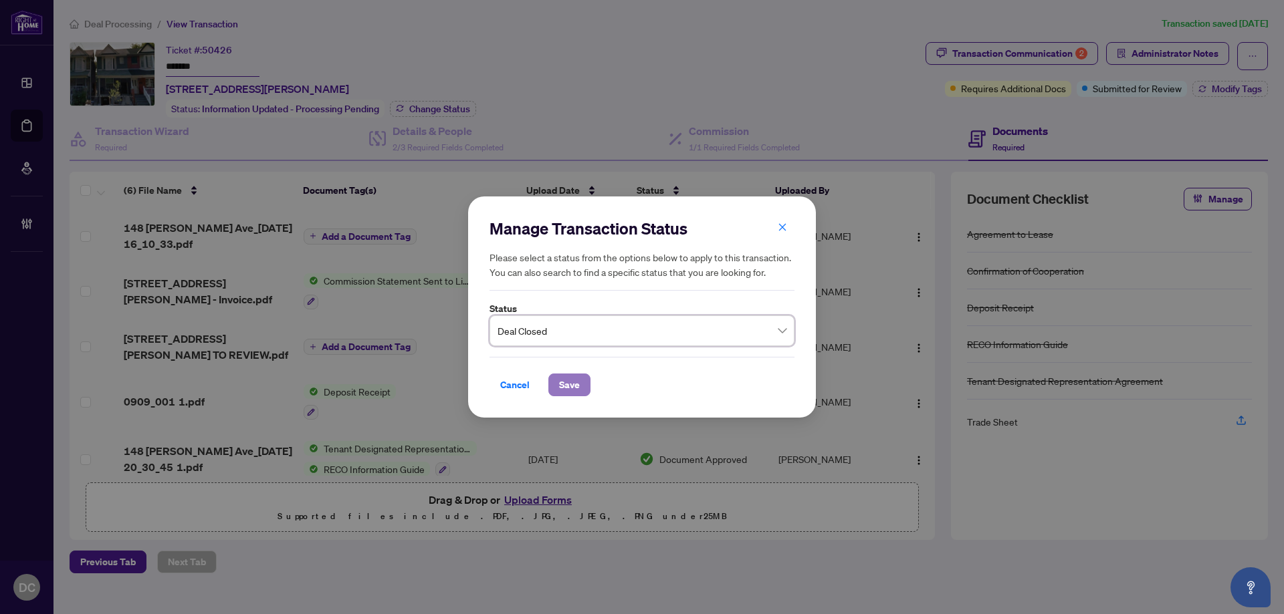
click at [572, 392] on span "Save" at bounding box center [569, 384] width 21 height 21
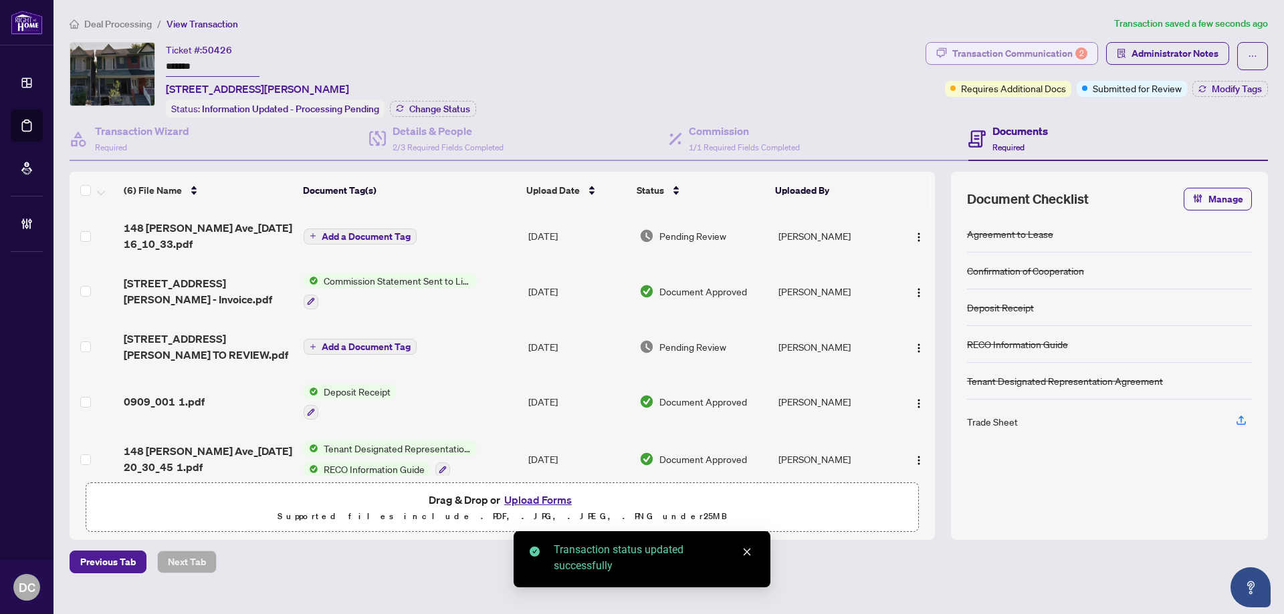
click at [1023, 53] on div "Transaction Communication 2" at bounding box center [1019, 53] width 135 height 21
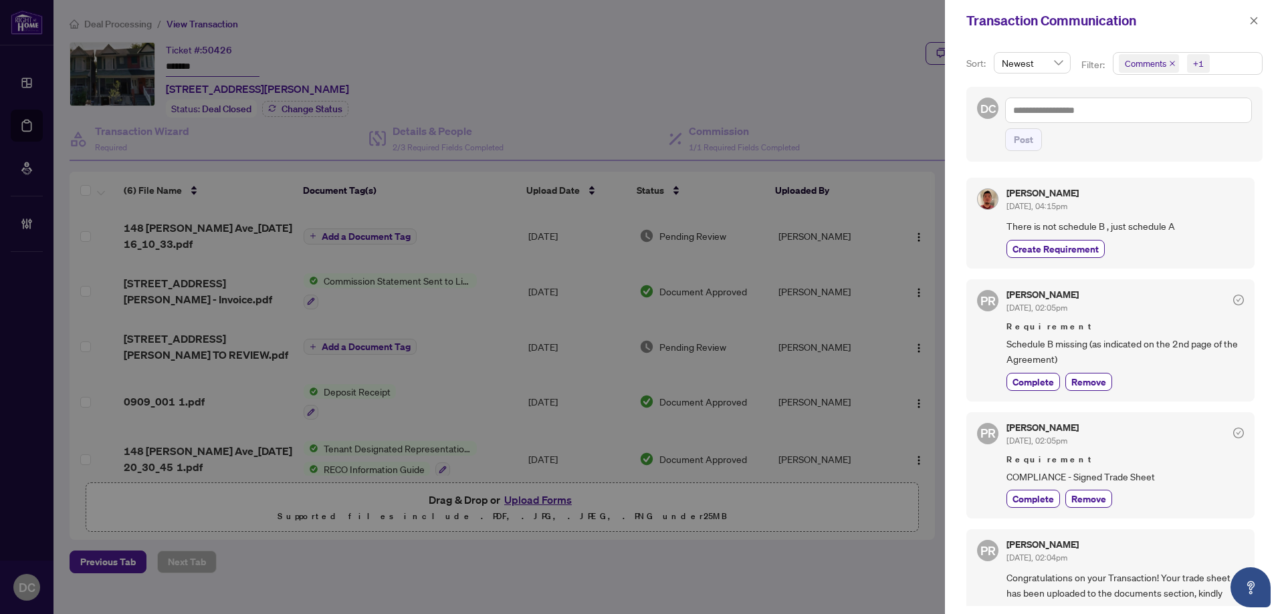
click at [1224, 67] on span "Comments +1" at bounding box center [1187, 63] width 148 height 21
click at [1200, 117] on span "Comments" at bounding box center [1193, 119] width 118 height 16
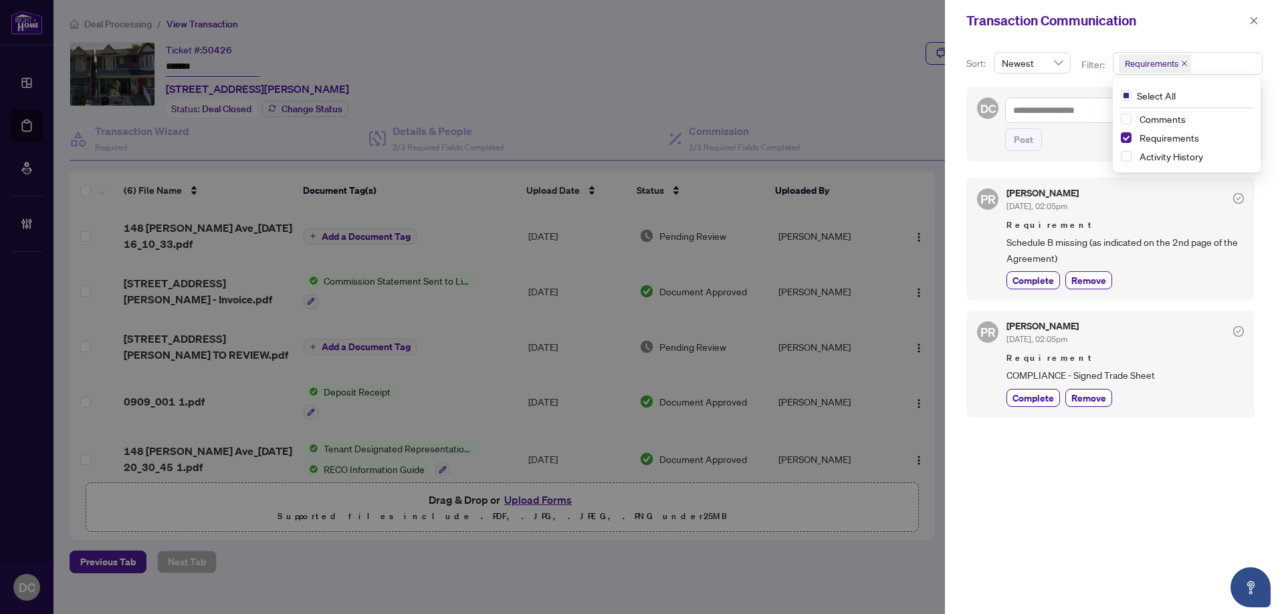
drag, startPoint x: 1251, startPoint y: 15, endPoint x: 1237, endPoint y: 14, distance: 14.7
click at [1251, 14] on span "button" at bounding box center [1253, 20] width 9 height 21
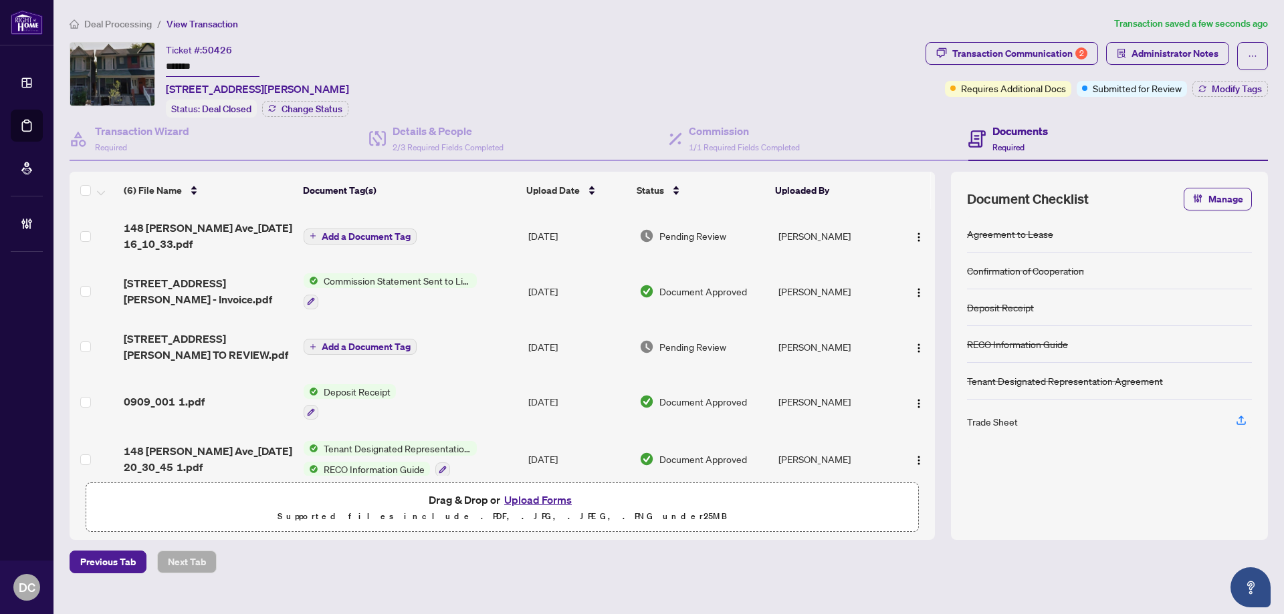
click at [464, 239] on td "Add a Document Tag" at bounding box center [410, 235] width 225 height 53
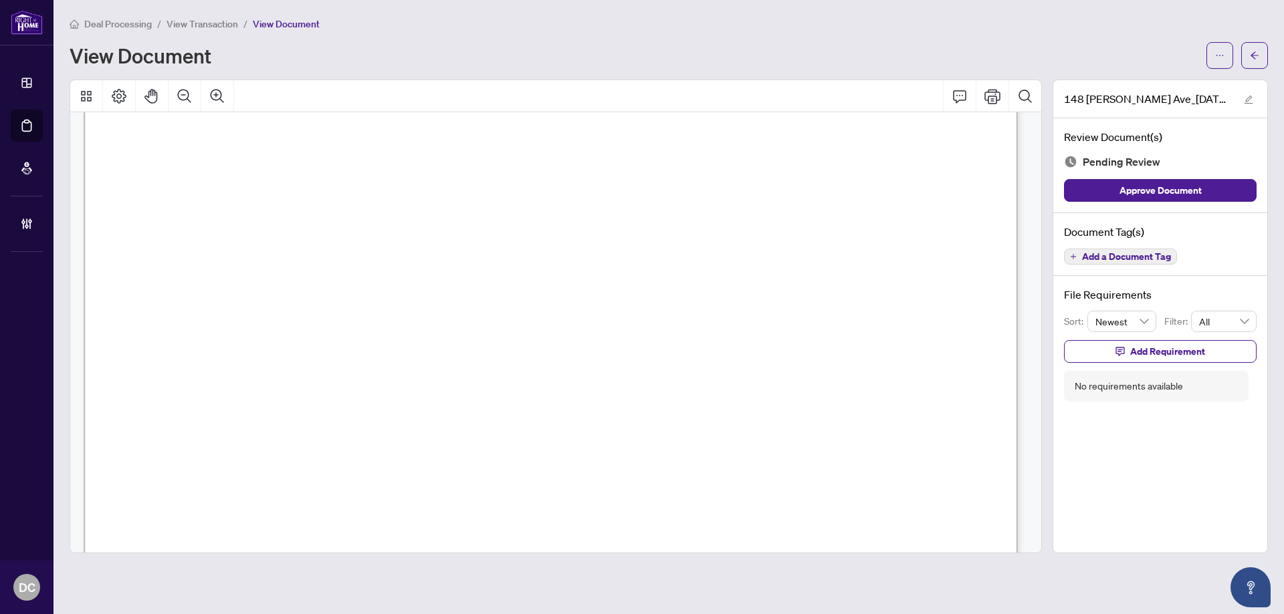
scroll to position [602, 0]
click at [1253, 37] on div "Deal Processing / View Transaction / View Document View Document" at bounding box center [669, 42] width 1198 height 53
click at [1255, 46] on span "button" at bounding box center [1253, 55] width 9 height 21
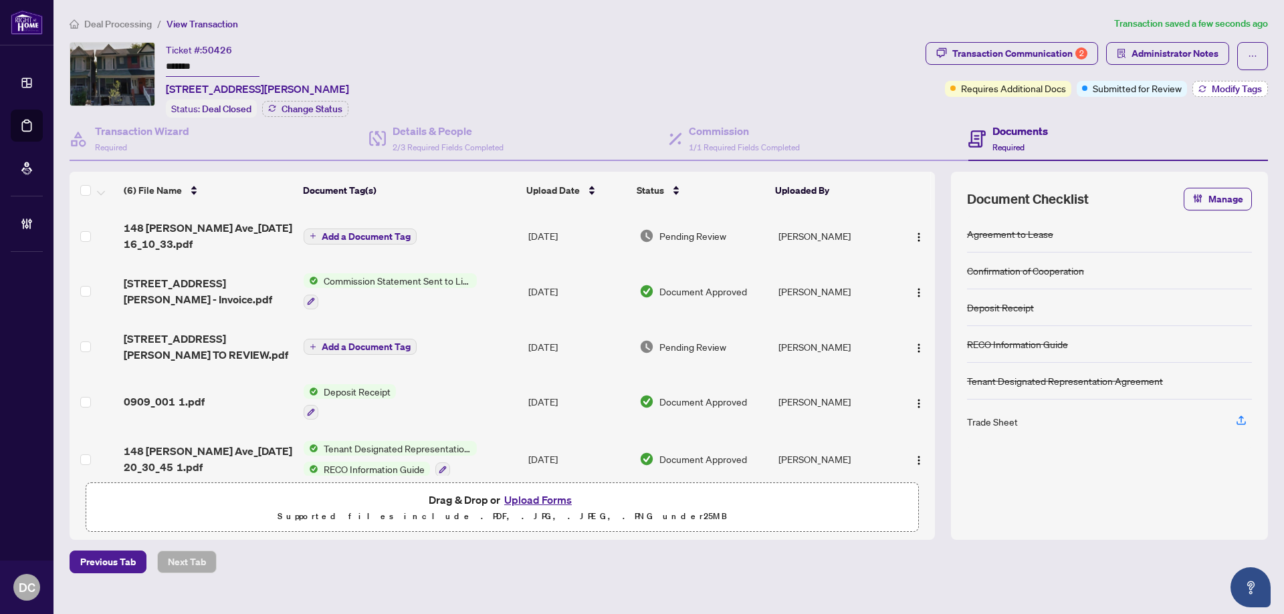
click at [1201, 89] on icon "button" at bounding box center [1202, 89] width 8 height 8
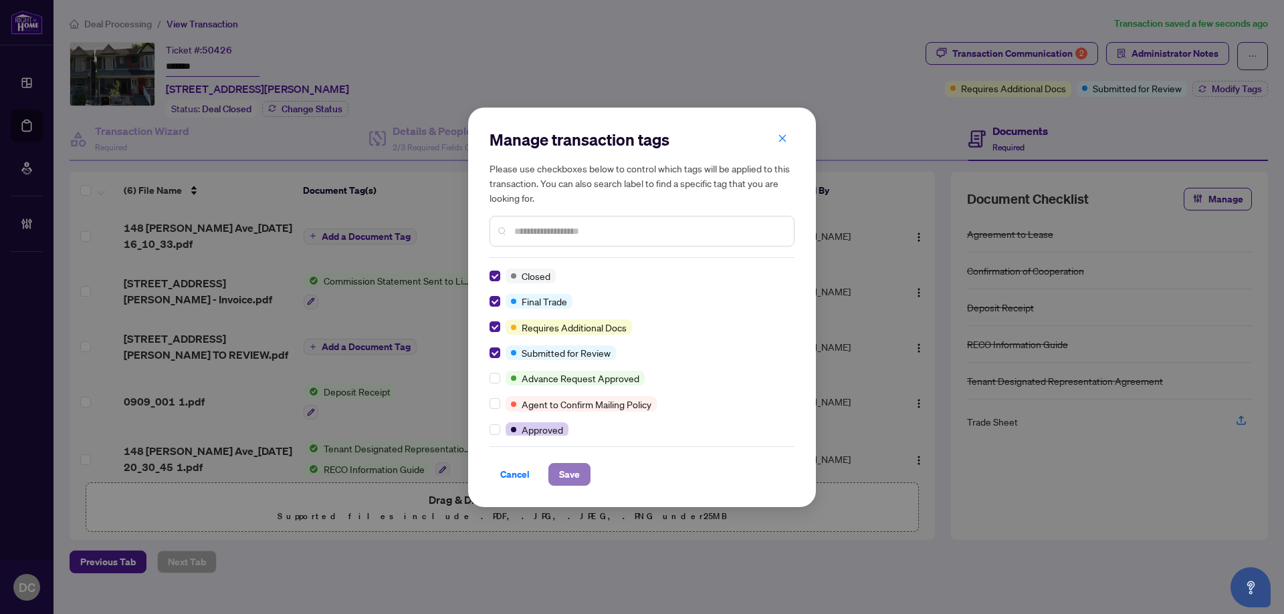
click at [569, 469] on span "Save" at bounding box center [569, 474] width 21 height 21
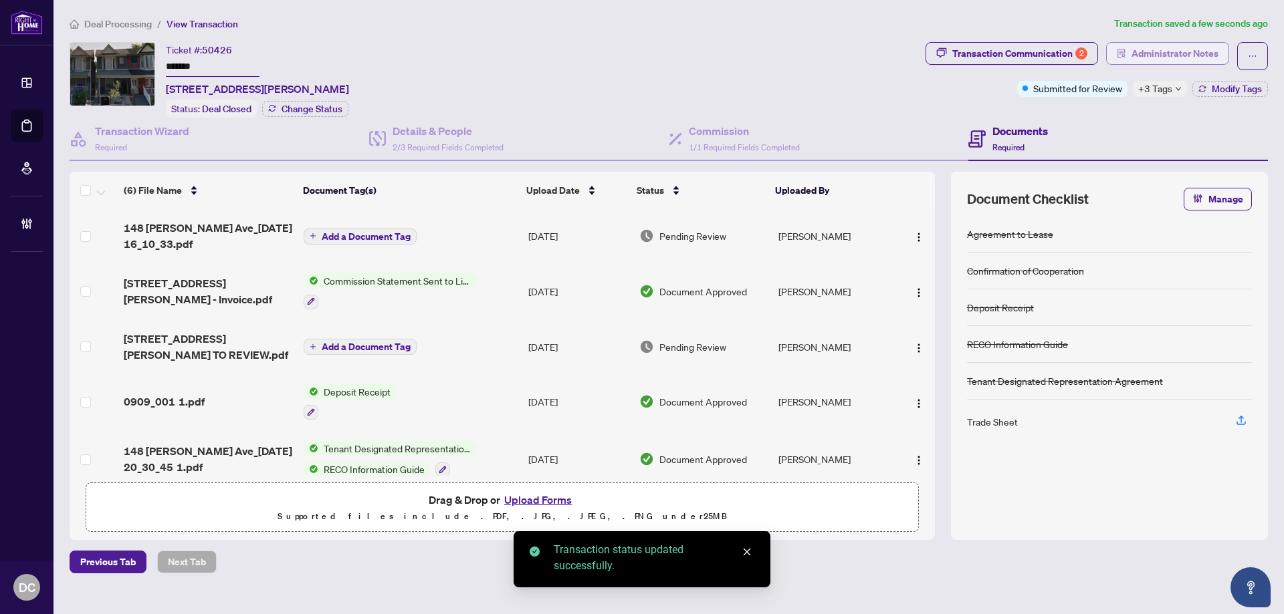
click at [1220, 57] on button "Administrator Notes" at bounding box center [1167, 53] width 123 height 23
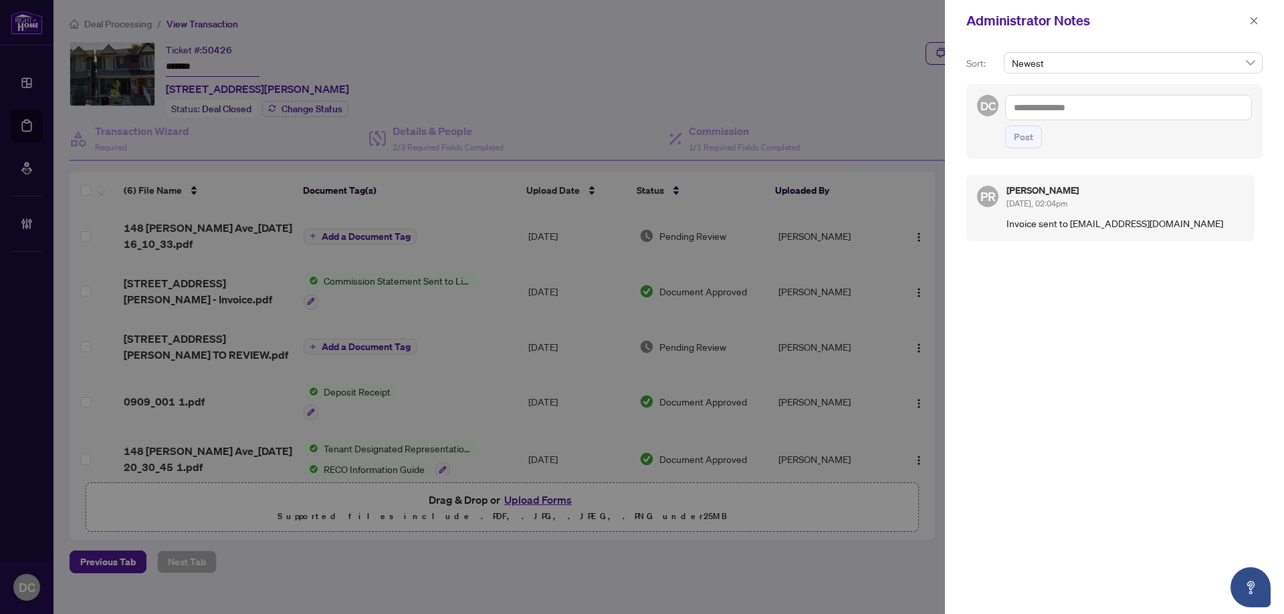
click at [1145, 107] on textarea at bounding box center [1128, 107] width 247 height 25
paste textarea "**********"
type textarea "**********"
drag, startPoint x: 1028, startPoint y: 138, endPoint x: 1118, endPoint y: 104, distance: 96.9
click at [1029, 138] on span "Post" at bounding box center [1022, 136] width 19 height 21
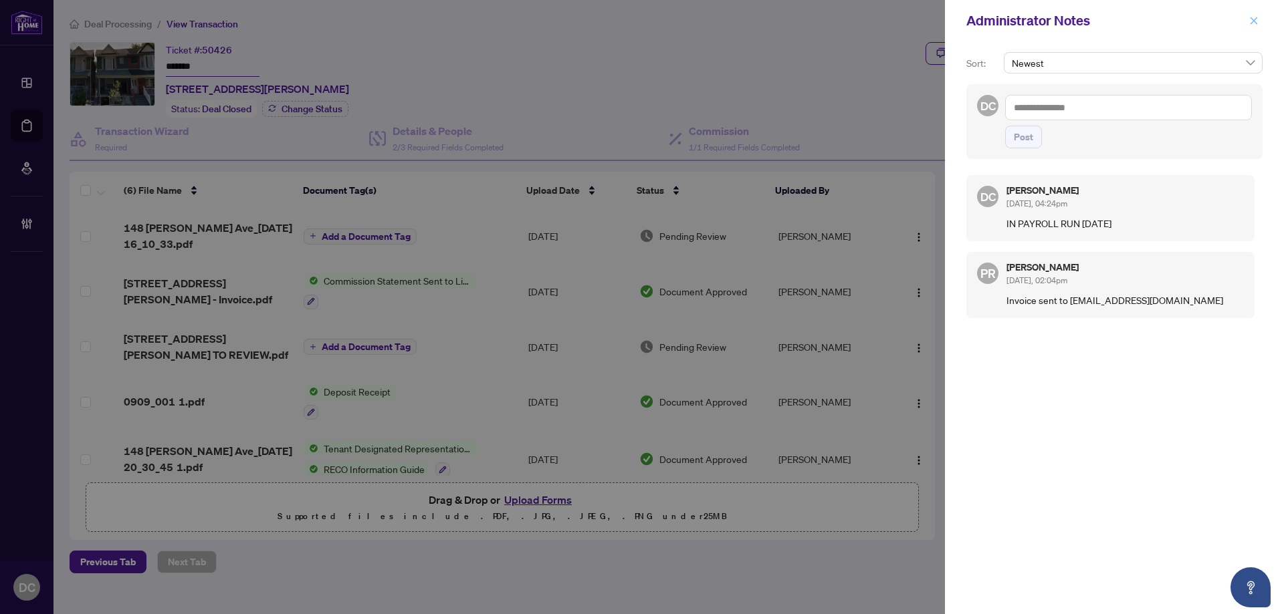
click at [1256, 23] on icon "close" at bounding box center [1253, 20] width 7 height 7
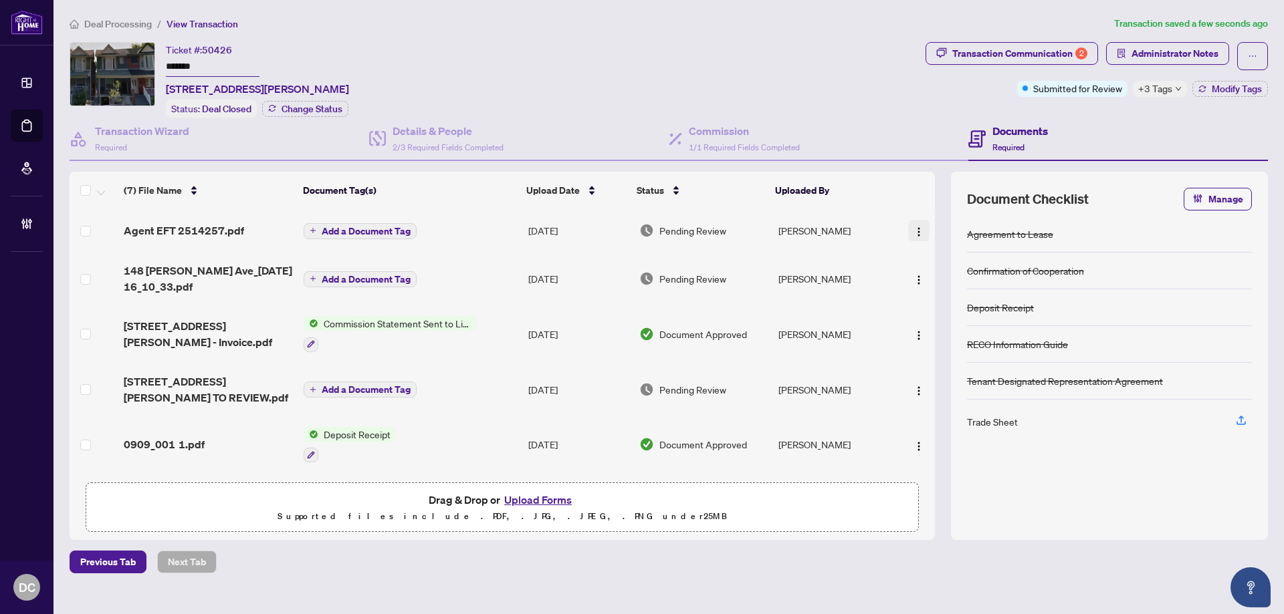
click at [921, 230] on button "button" at bounding box center [918, 230] width 21 height 21
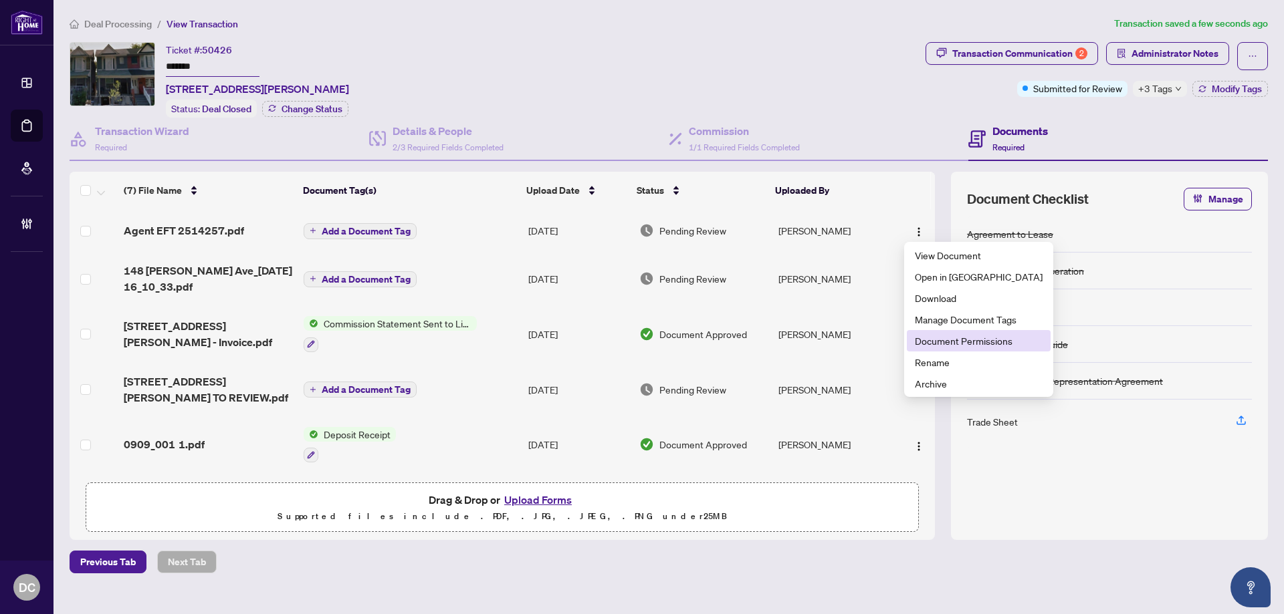
click at [945, 348] on span "Document Permissions" at bounding box center [979, 341] width 128 height 15
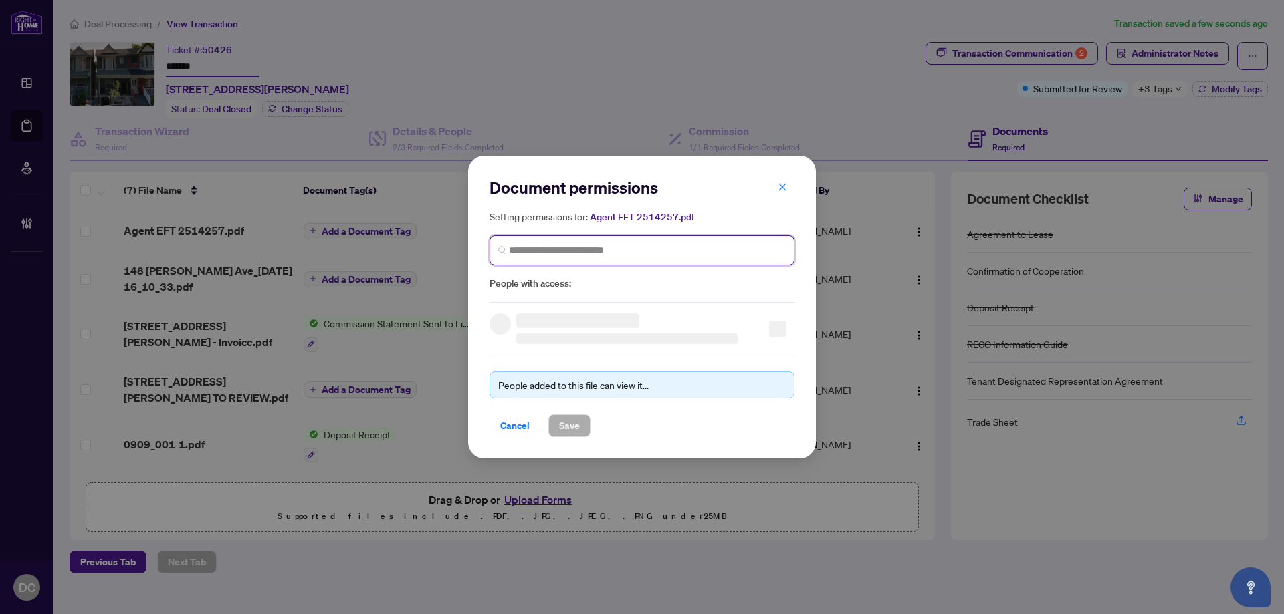
click at [690, 256] on input "search" at bounding box center [647, 250] width 277 height 14
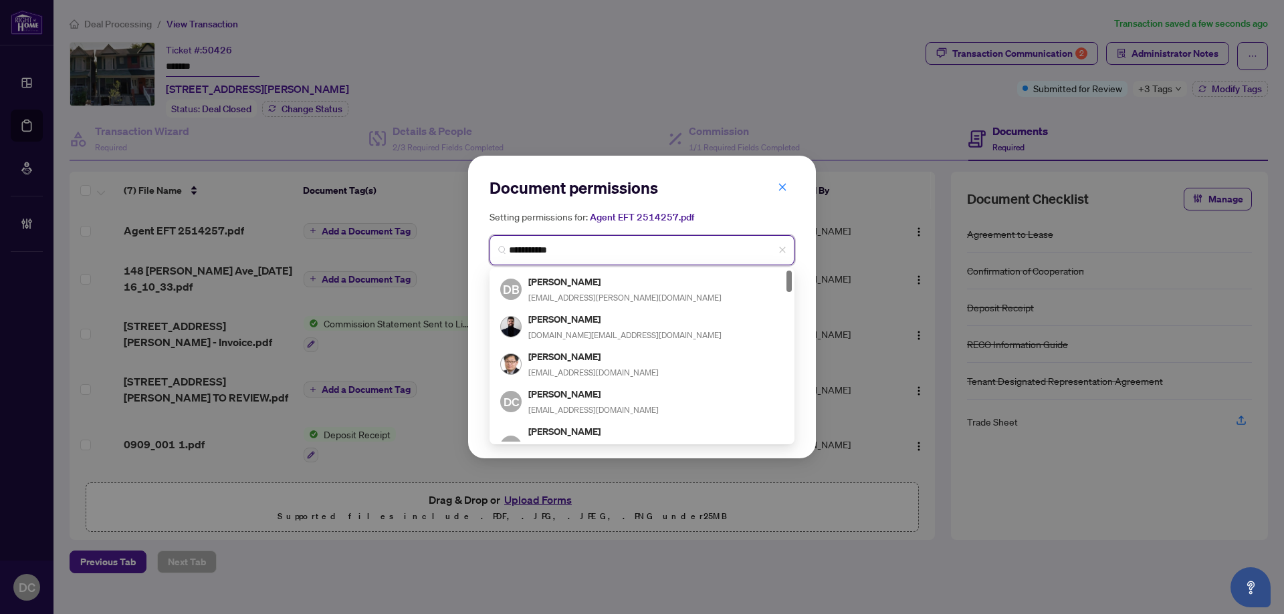
type input "**********"
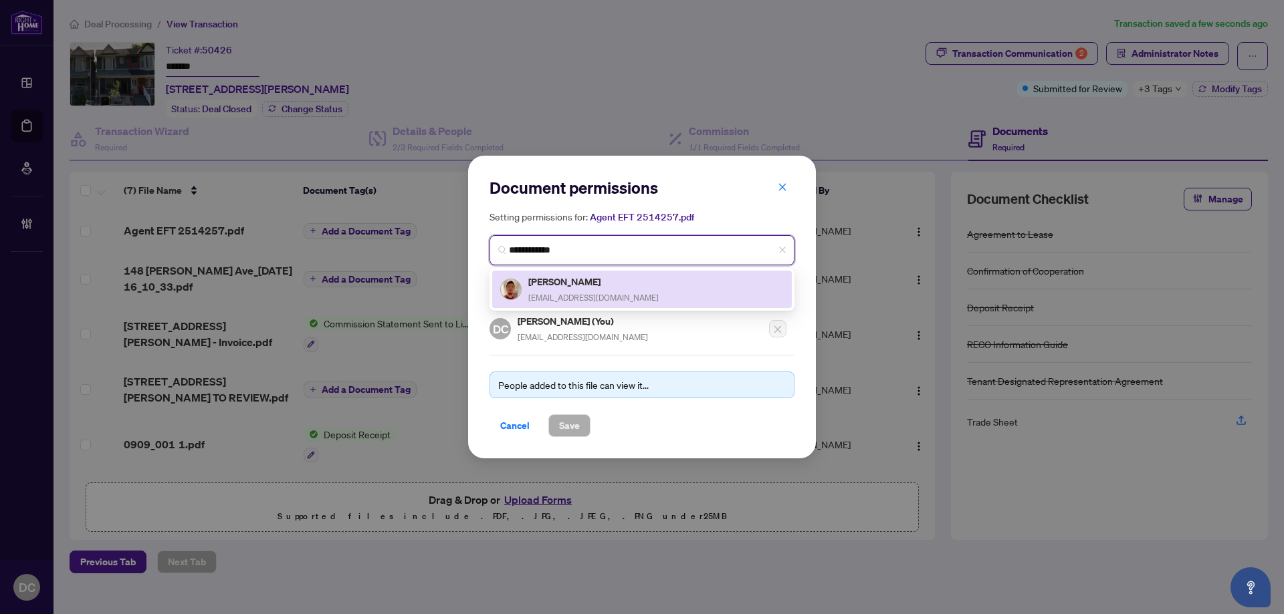
click at [661, 292] on div "[PERSON_NAME] [EMAIL_ADDRESS][DOMAIN_NAME]" at bounding box center [641, 289] width 283 height 31
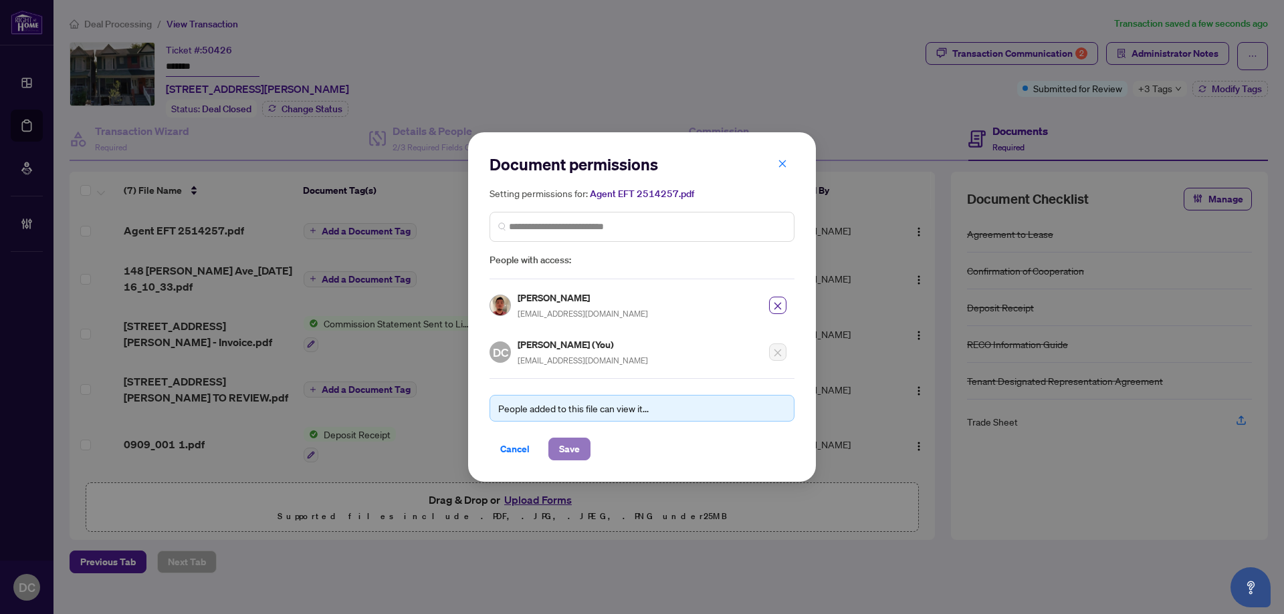
click at [575, 447] on span "Save" at bounding box center [569, 449] width 21 height 21
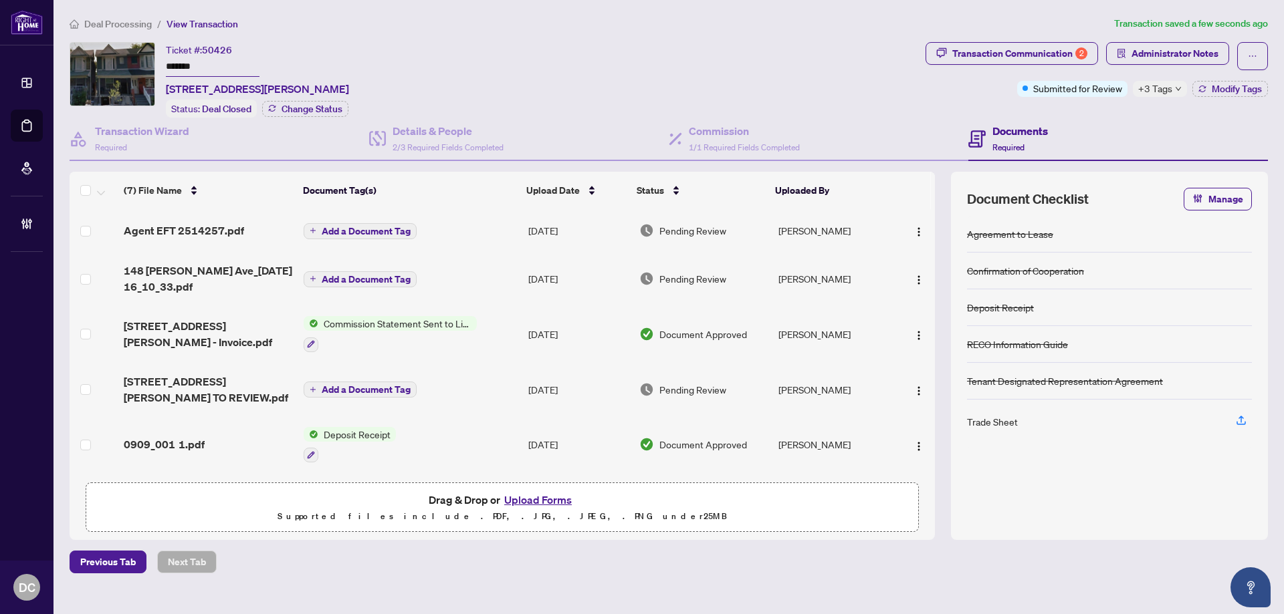
drag, startPoint x: 110, startPoint y: 25, endPoint x: 150, endPoint y: 13, distance: 41.9
click at [110, 25] on span "Deal Processing" at bounding box center [118, 24] width 68 height 12
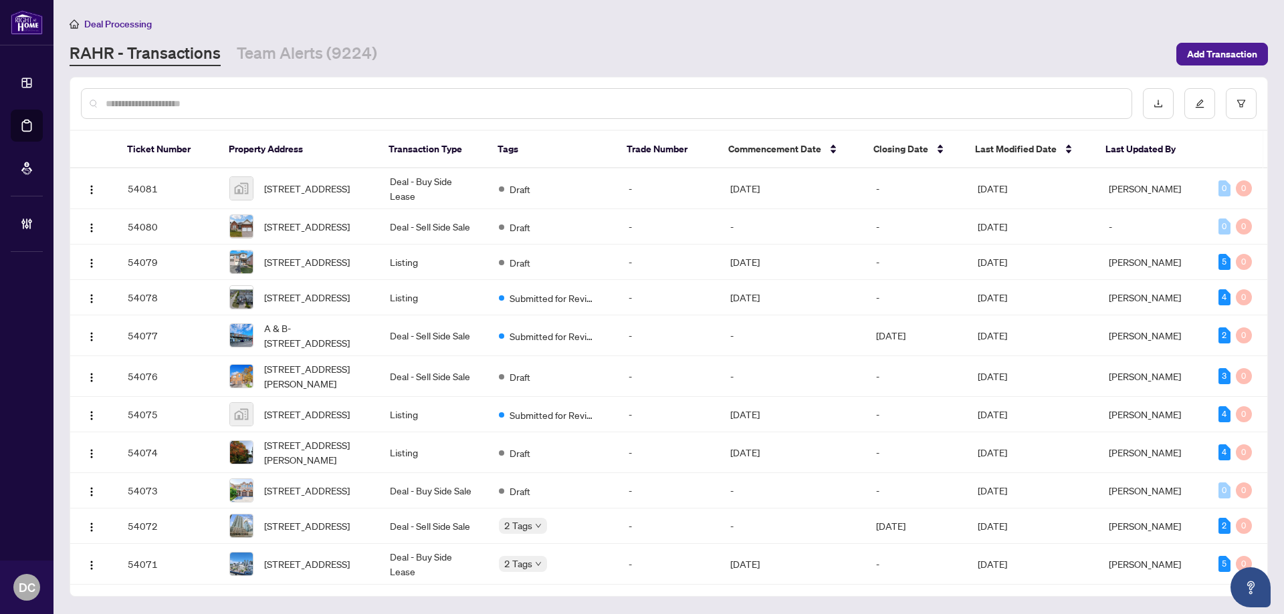
click at [482, 100] on input "text" at bounding box center [613, 103] width 1015 height 15
paste input "*******"
type input "*******"
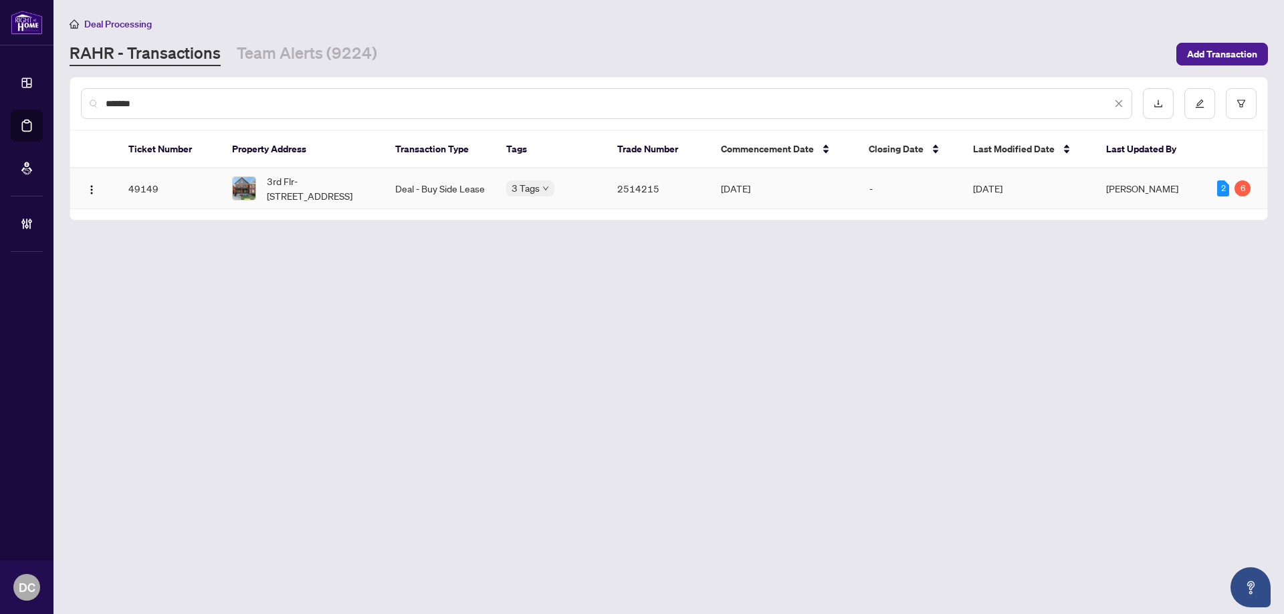
click at [322, 189] on span "3rd Flr-[STREET_ADDRESS]" at bounding box center [320, 188] width 107 height 29
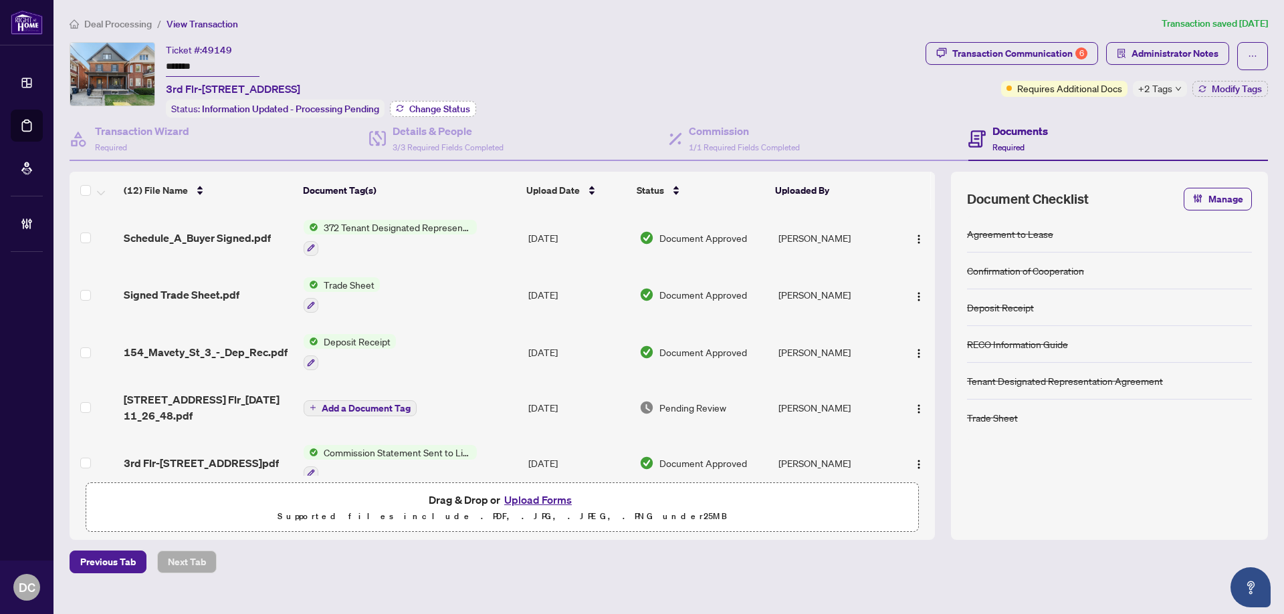
click at [449, 108] on span "Change Status" at bounding box center [439, 108] width 61 height 9
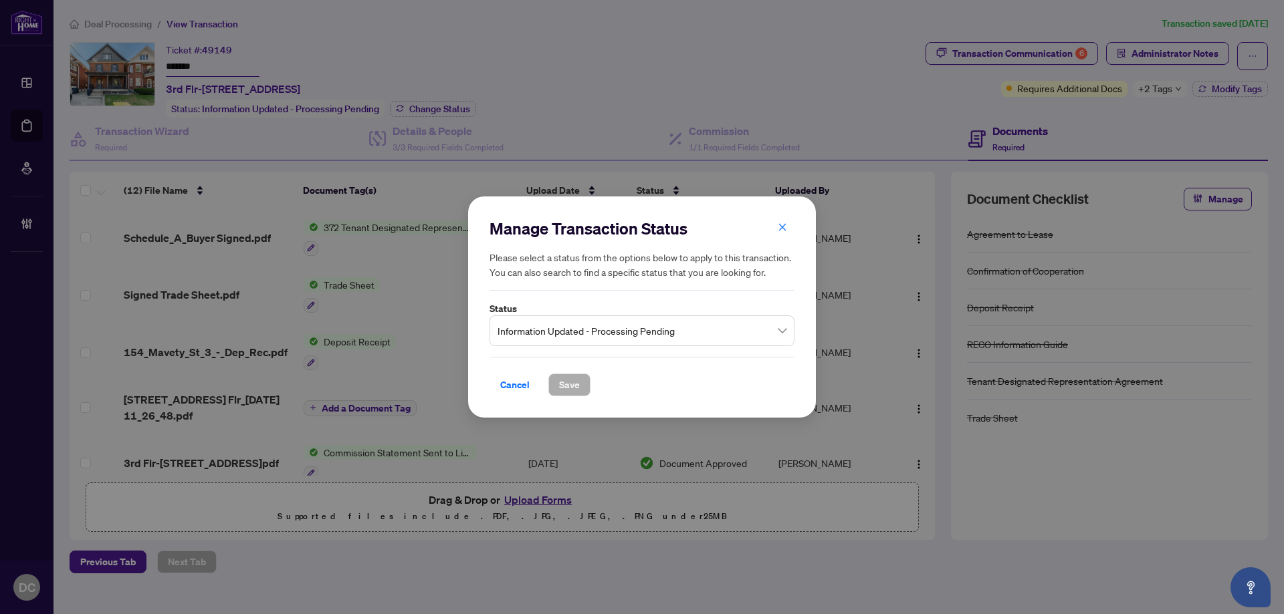
click at [735, 333] on span "Information Updated - Processing Pending" at bounding box center [641, 330] width 289 height 25
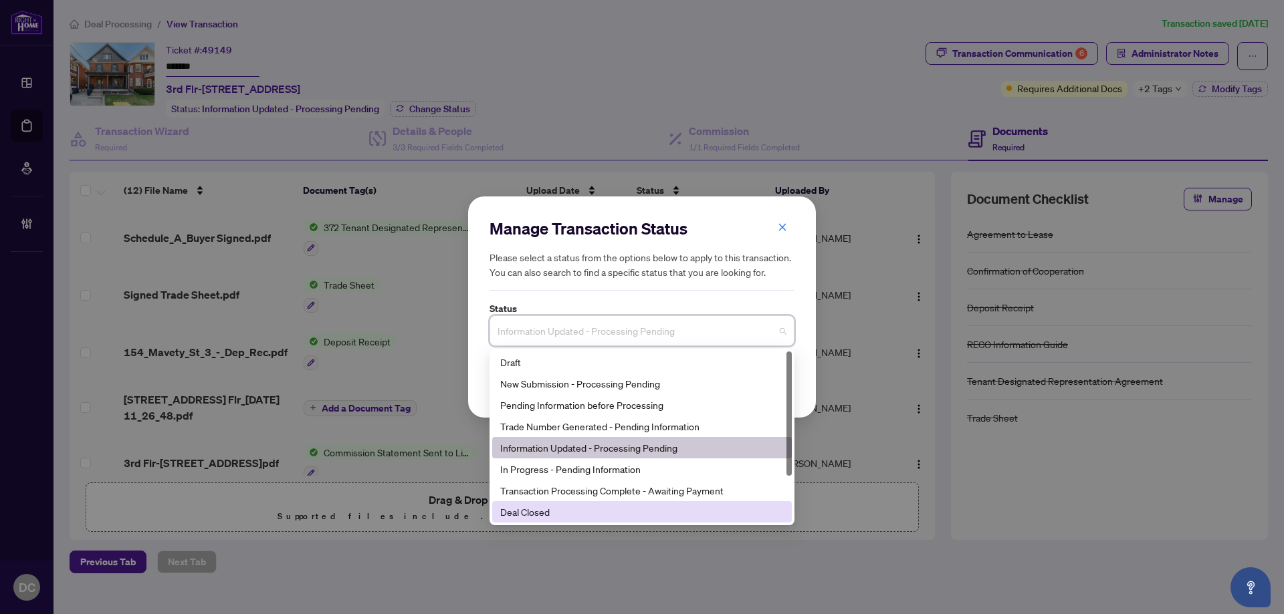
click at [566, 510] on div "Deal Closed" at bounding box center [641, 512] width 283 height 15
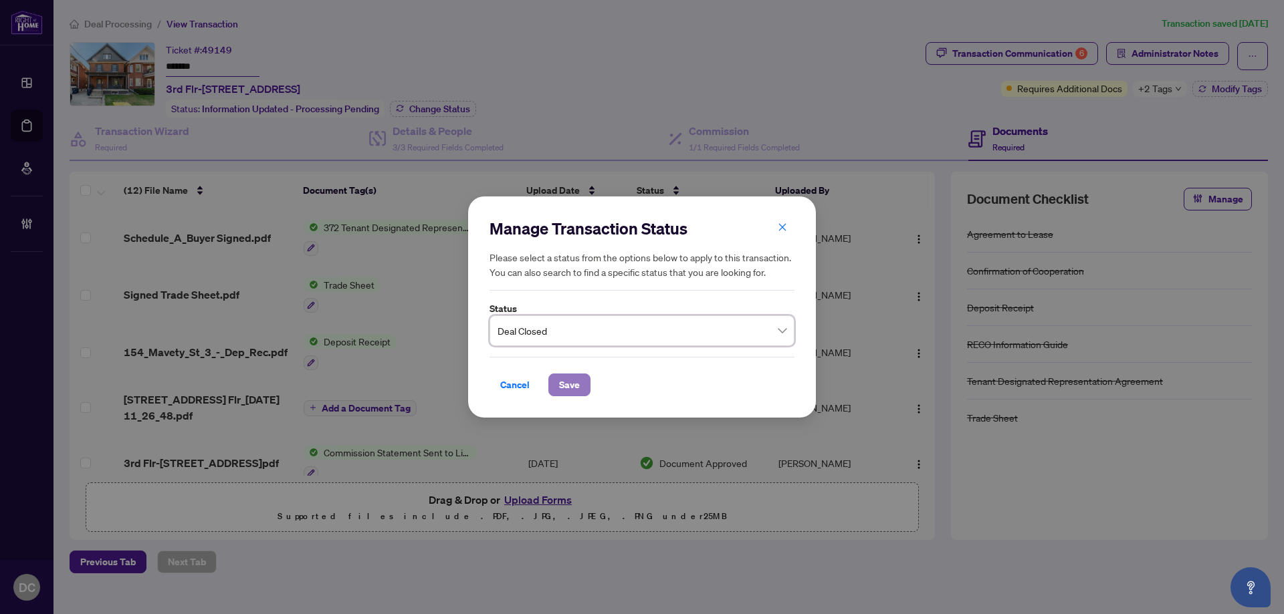
click at [568, 382] on span "Save" at bounding box center [569, 384] width 21 height 21
click at [1161, 88] on div "Manage Transaction Status Please select a status from the options below to appl…" at bounding box center [642, 307] width 1284 height 614
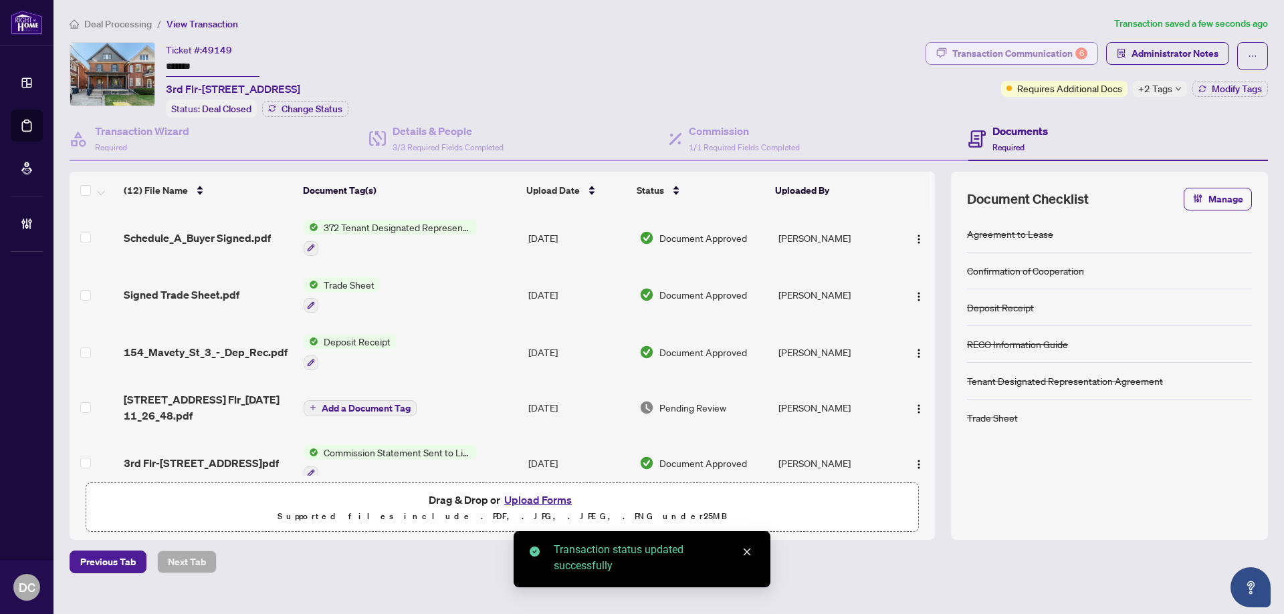
click at [1066, 58] on div "Transaction Communication 6" at bounding box center [1019, 53] width 135 height 21
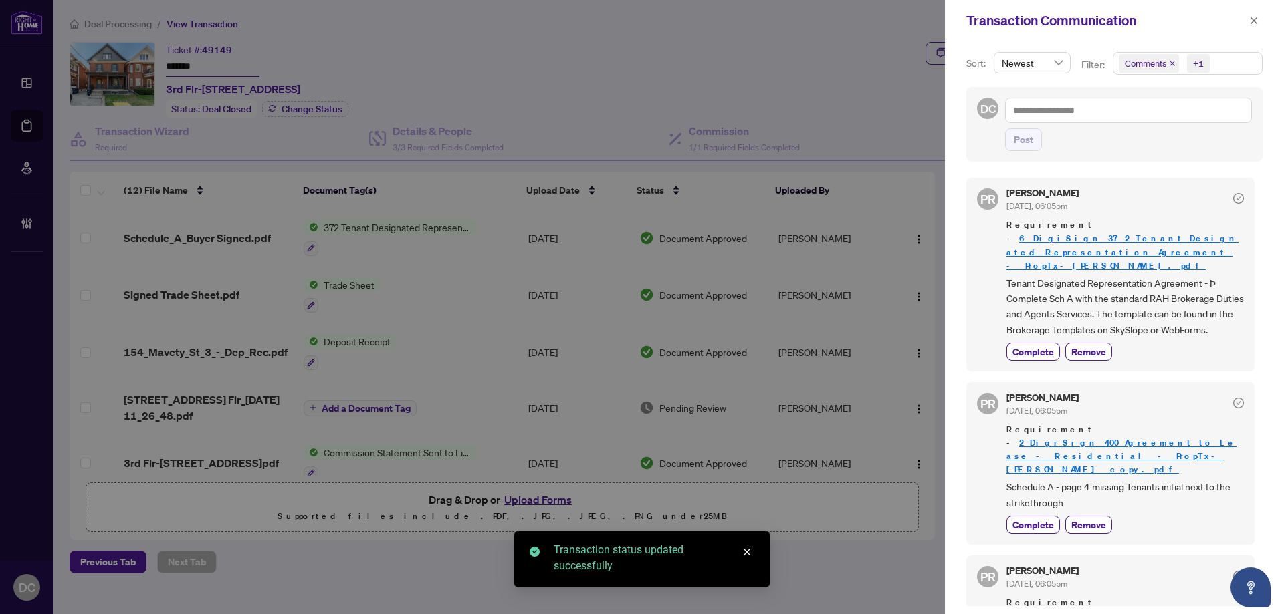
click at [1217, 64] on span "Comments +1" at bounding box center [1187, 63] width 148 height 21
click at [1169, 117] on span "Comments" at bounding box center [1162, 119] width 46 height 12
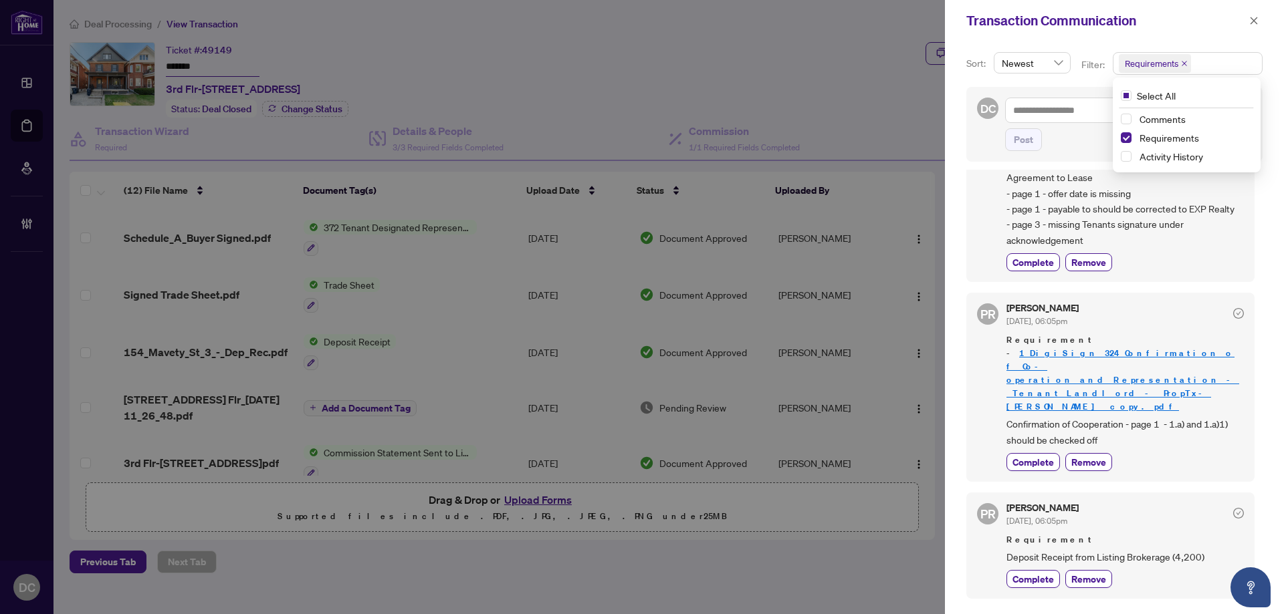
scroll to position [485, 0]
drag, startPoint x: 1249, startPoint y: 18, endPoint x: 1239, endPoint y: 15, distance: 11.0
click at [1249, 18] on icon "close" at bounding box center [1253, 20] width 9 height 9
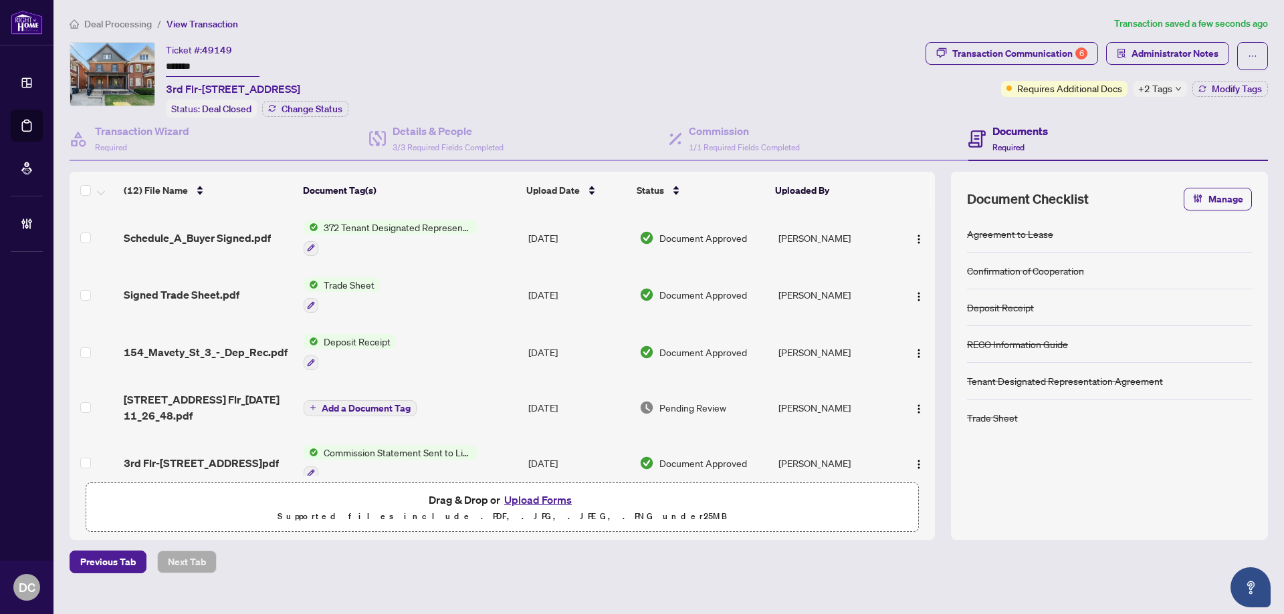
click at [505, 296] on td "Trade Sheet" at bounding box center [410, 295] width 225 height 57
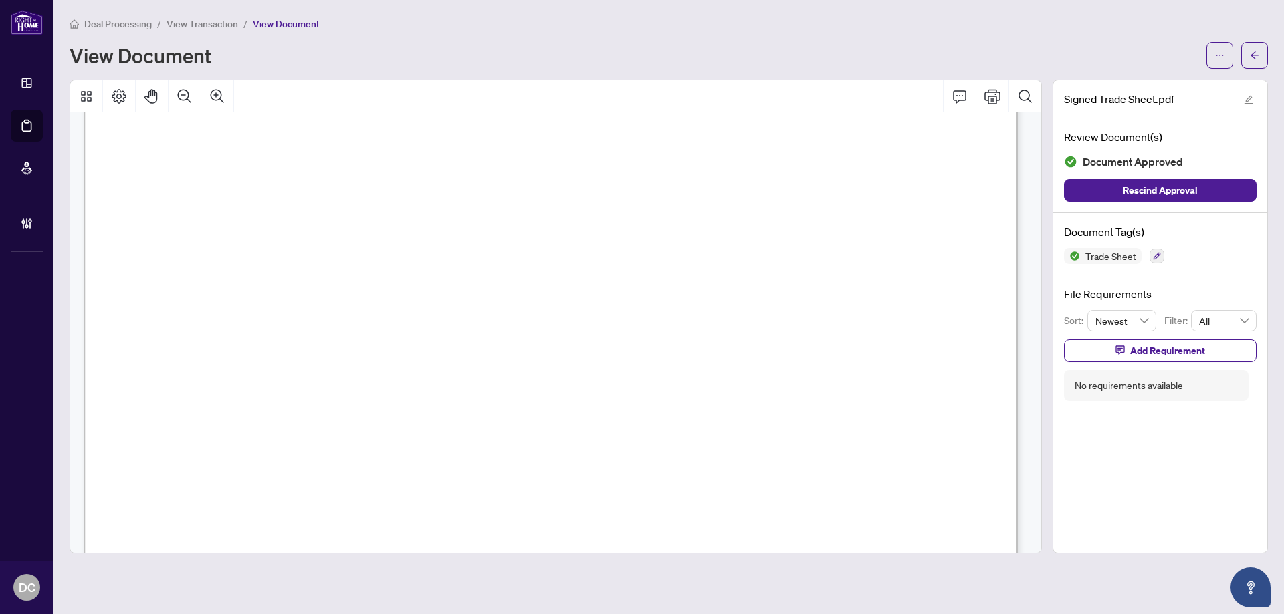
scroll to position [401, 0]
click at [1257, 55] on icon "arrow-left" at bounding box center [1254, 54] width 8 height 7
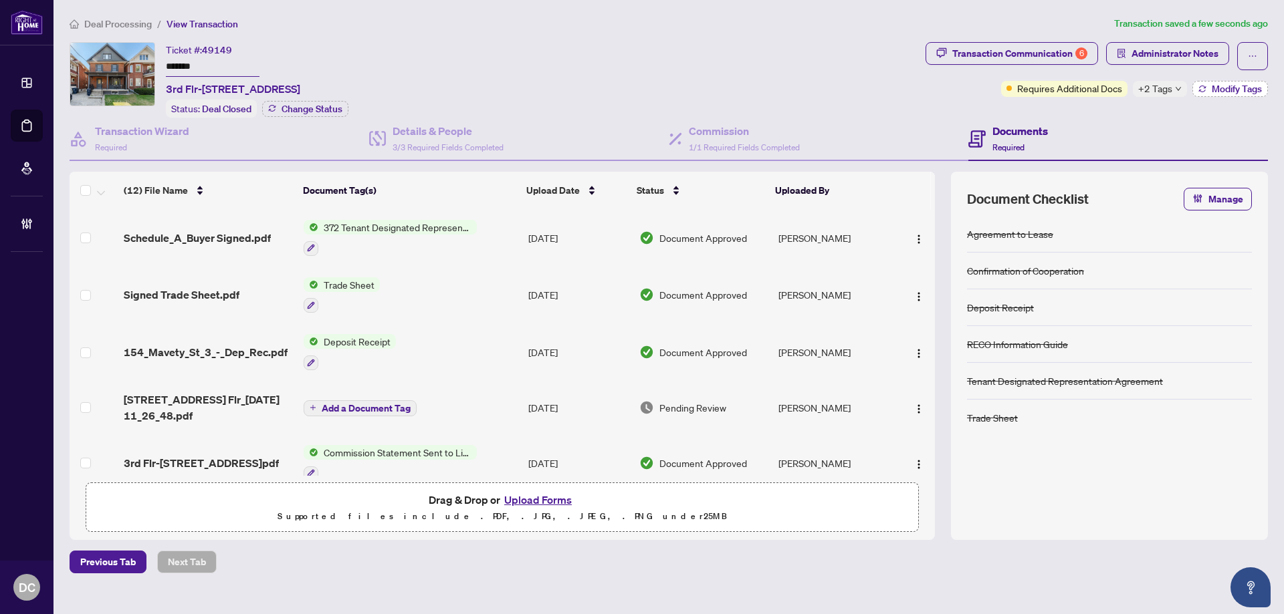
click at [1244, 84] on span "Modify Tags" at bounding box center [1236, 88] width 50 height 9
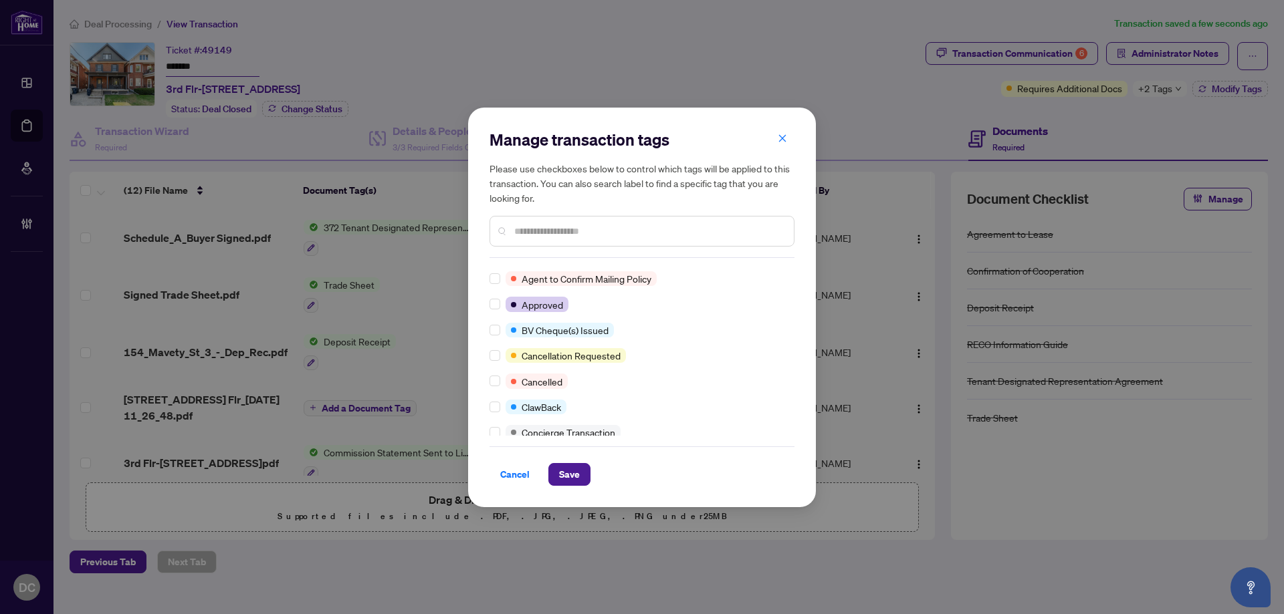
scroll to position [267, 0]
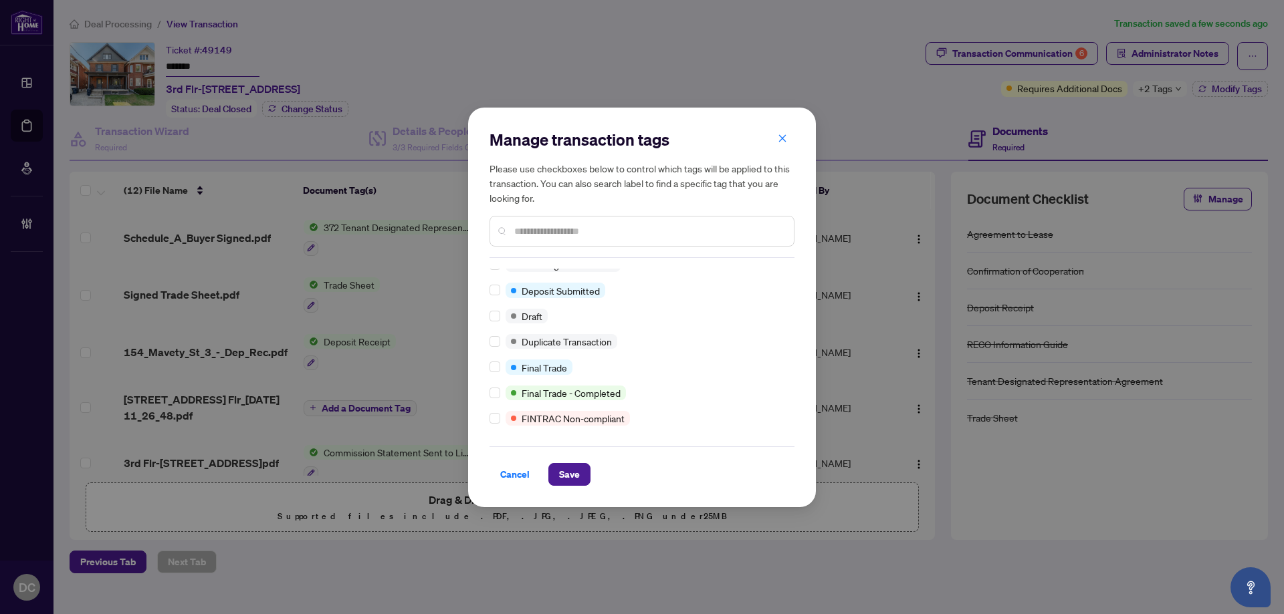
click at [495, 375] on div "Closed Requires Additional Docs Submitted for Review Advance Request Approved A…" at bounding box center [641, 352] width 305 height 167
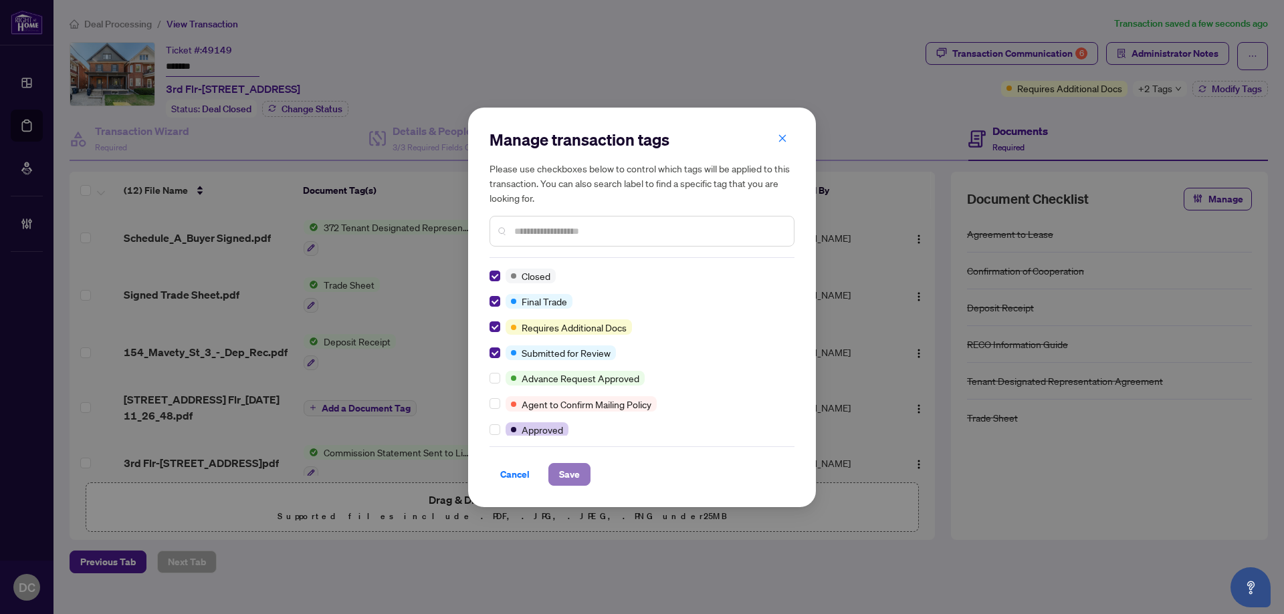
click at [580, 481] on button "Save" at bounding box center [569, 474] width 42 height 23
click at [1088, 49] on div "Manage transaction tags Please use checkboxes below to control which tags will …" at bounding box center [642, 307] width 1284 height 614
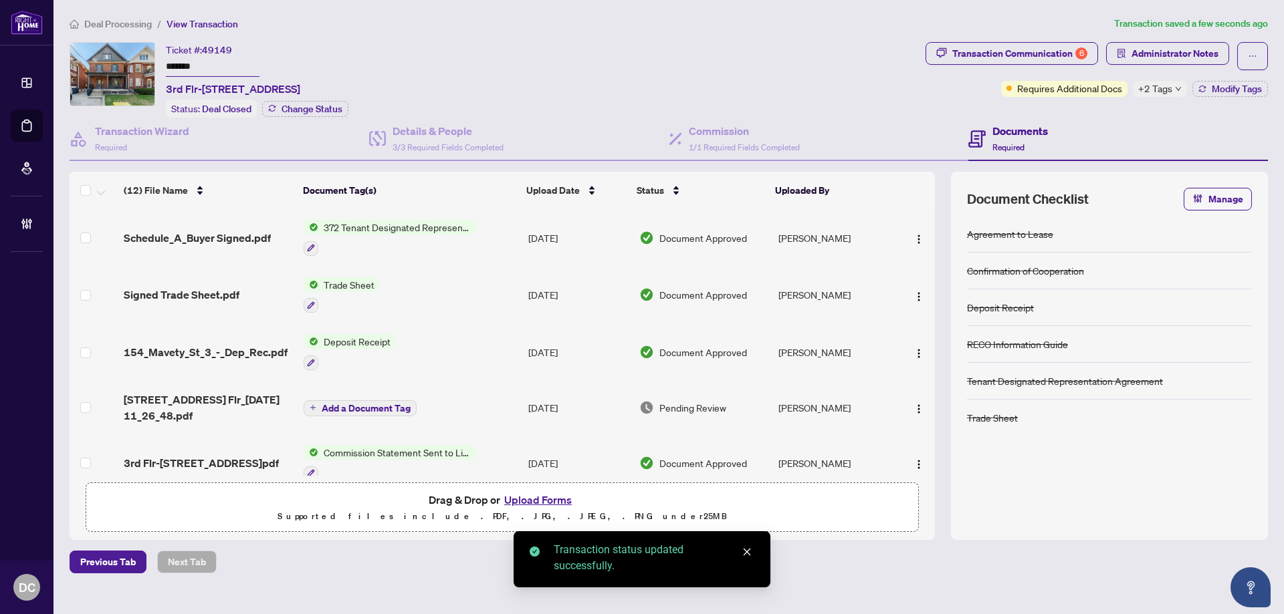
click at [1001, 49] on div "Transaction Communication 6" at bounding box center [1019, 53] width 135 height 21
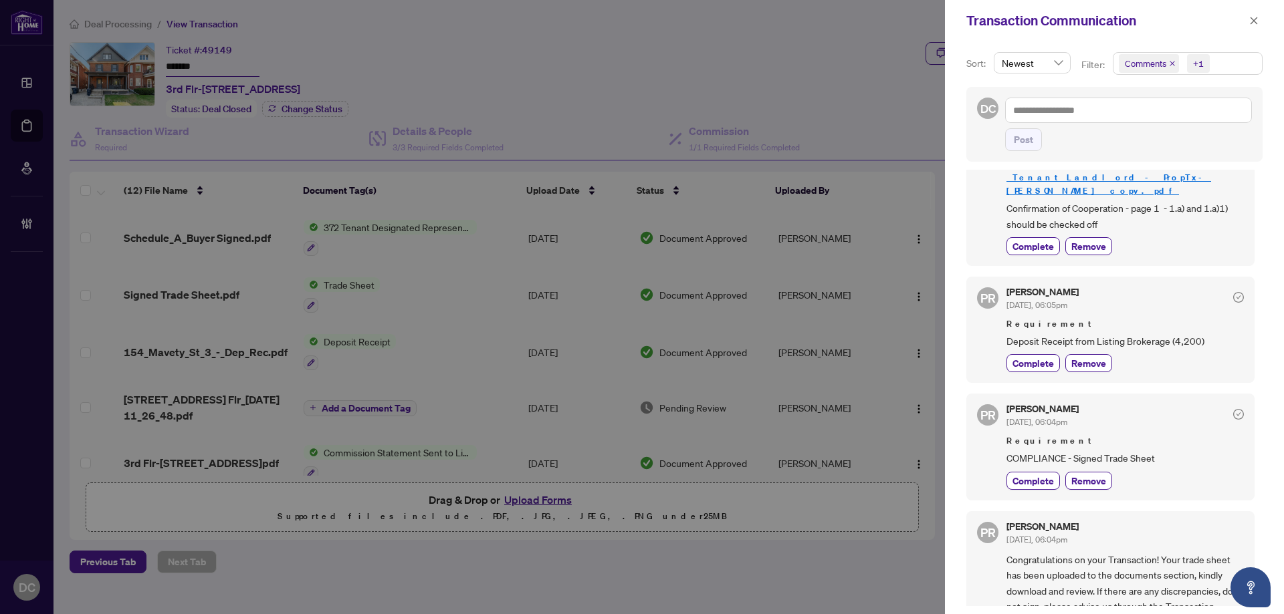
scroll to position [712, 0]
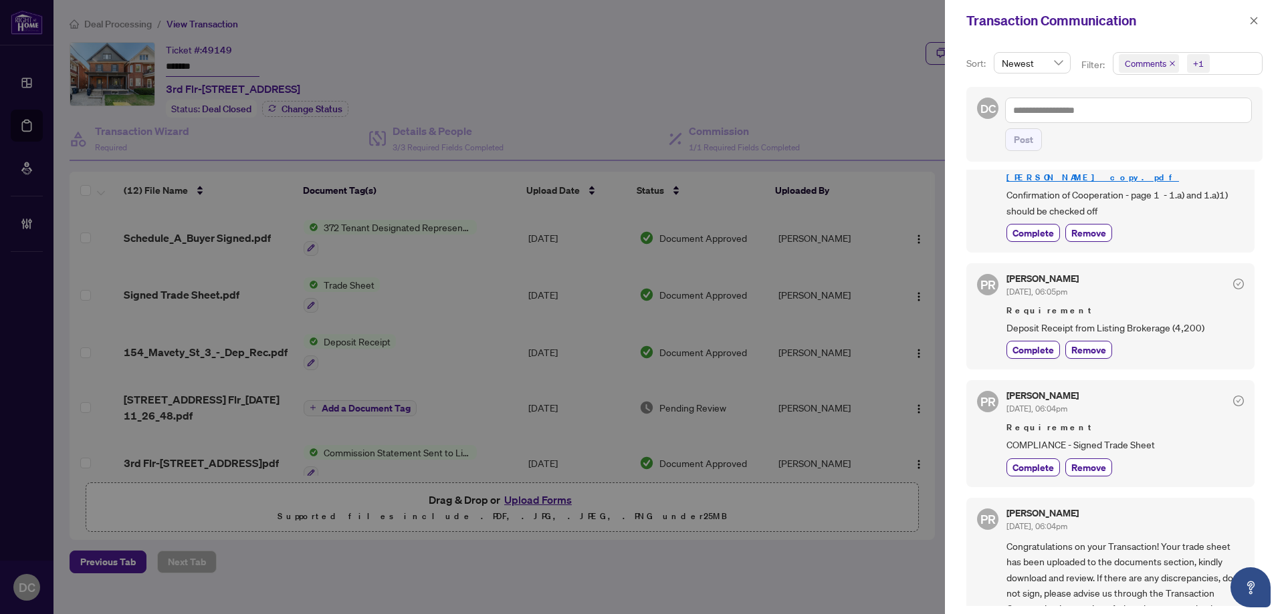
drag, startPoint x: 1246, startPoint y: 22, endPoint x: 1167, endPoint y: 15, distance: 79.2
click at [1247, 22] on button "button" at bounding box center [1253, 21] width 17 height 16
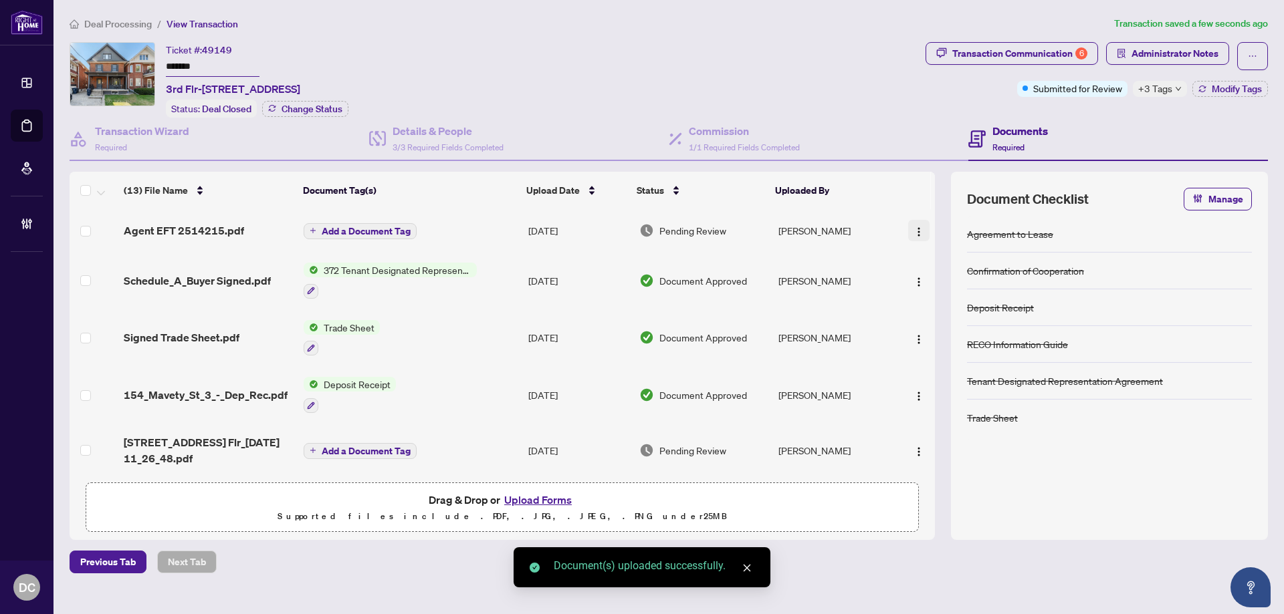
click at [916, 229] on img "button" at bounding box center [918, 232] width 11 height 11
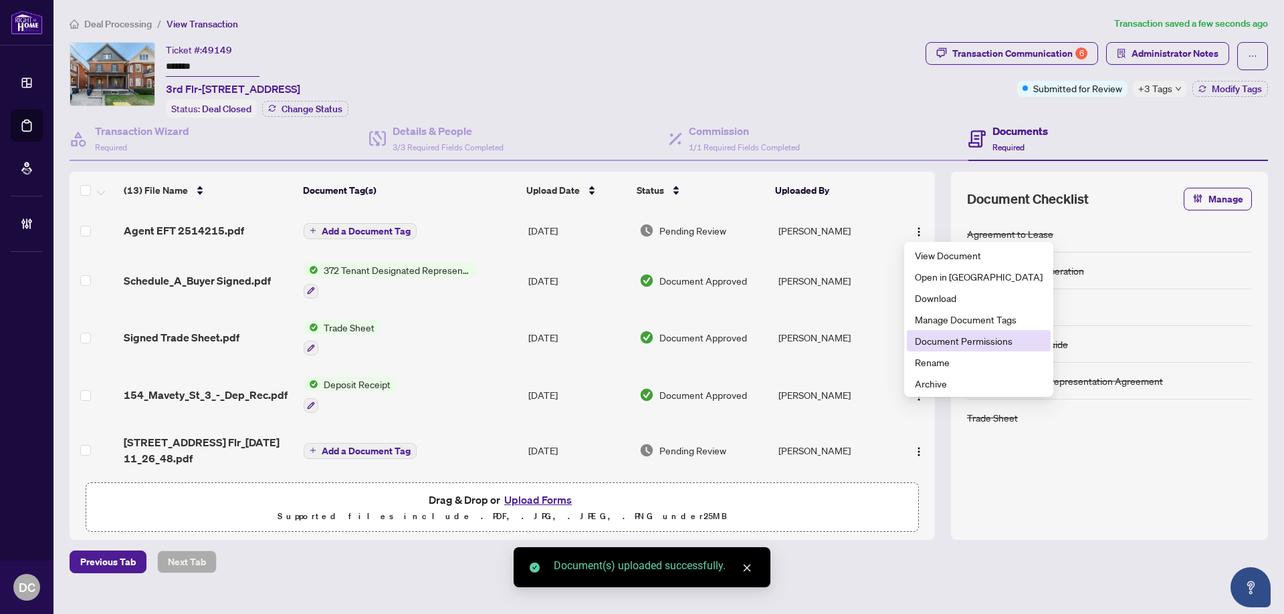
click at [957, 336] on span "Document Permissions" at bounding box center [979, 341] width 128 height 15
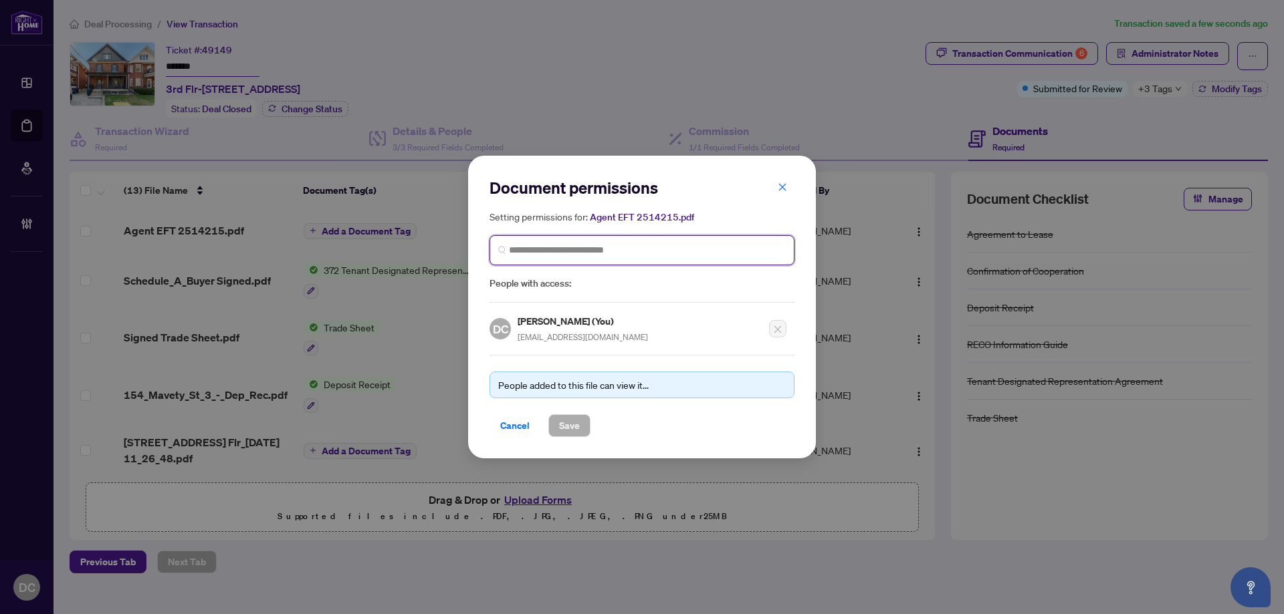
click at [679, 253] on input "search" at bounding box center [647, 250] width 277 height 14
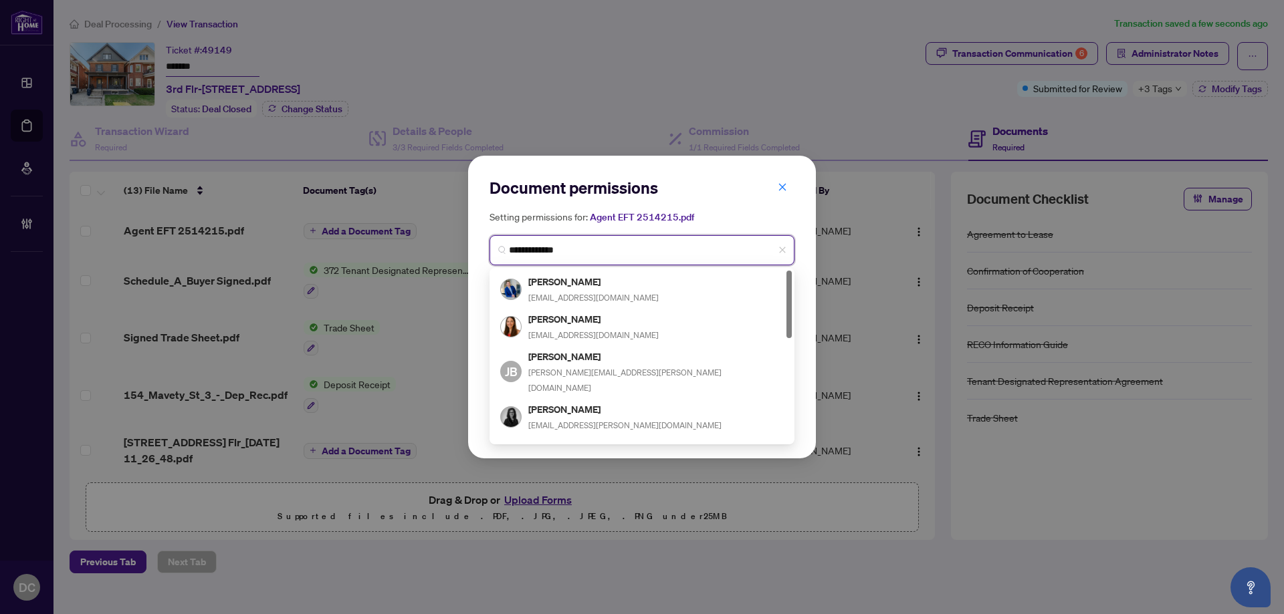
type input "**********"
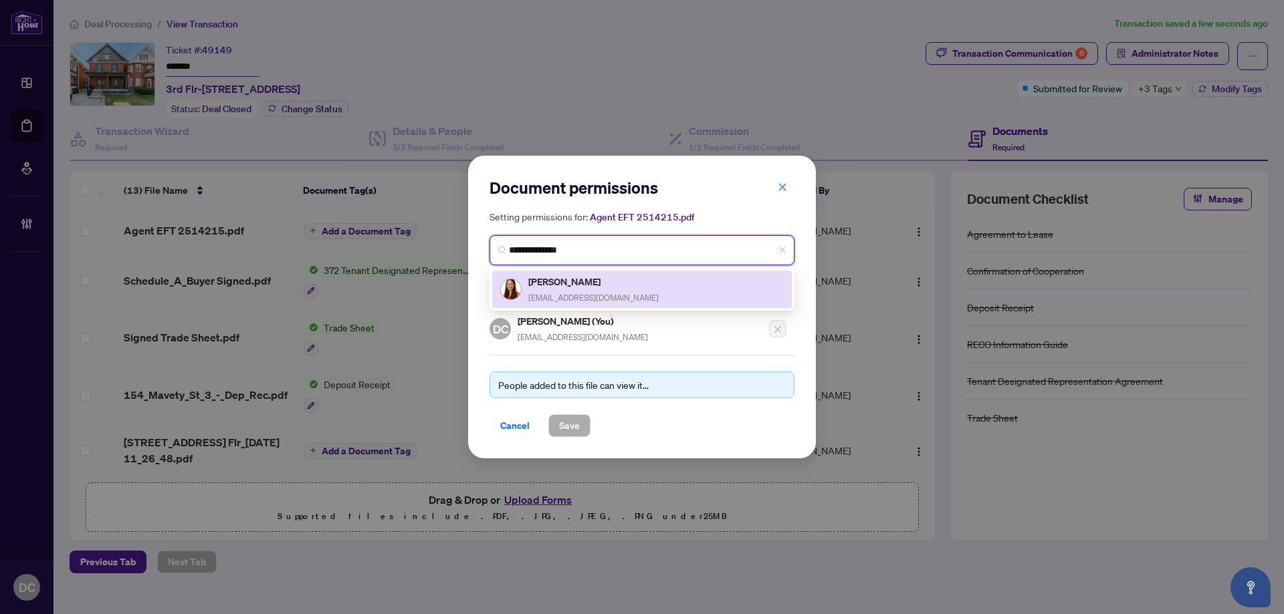
click at [644, 288] on div "[PERSON_NAME] [PERSON_NAME][EMAIL_ADDRESS][DOMAIN_NAME]" at bounding box center [641, 289] width 283 height 31
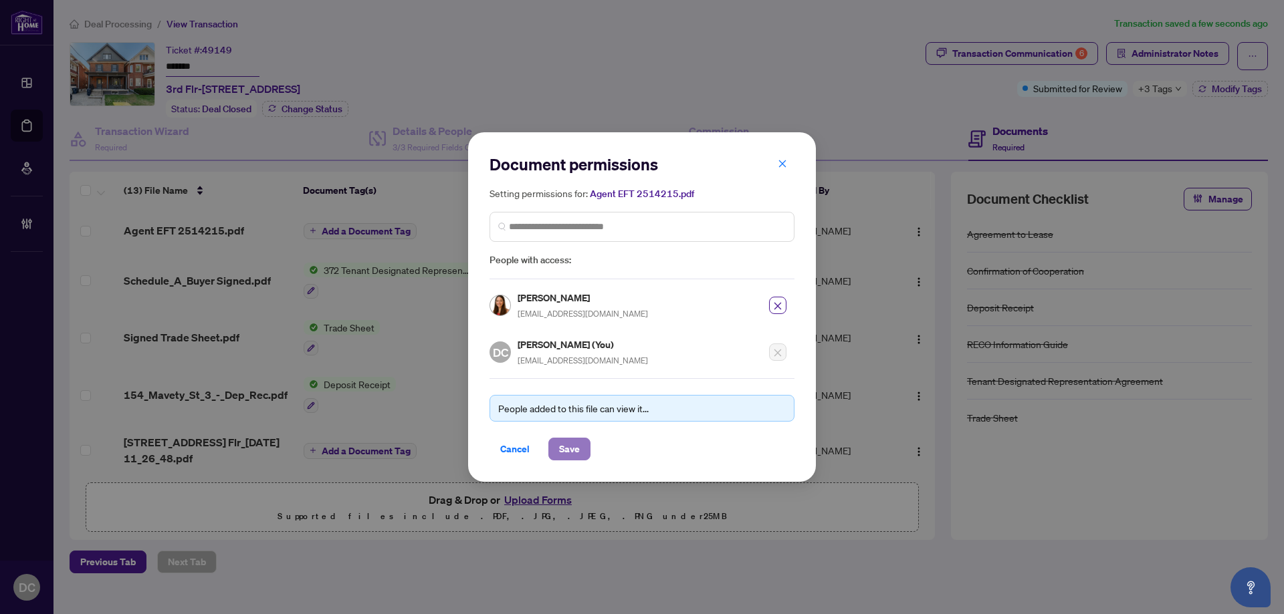
click at [571, 454] on span "Save" at bounding box center [569, 449] width 21 height 21
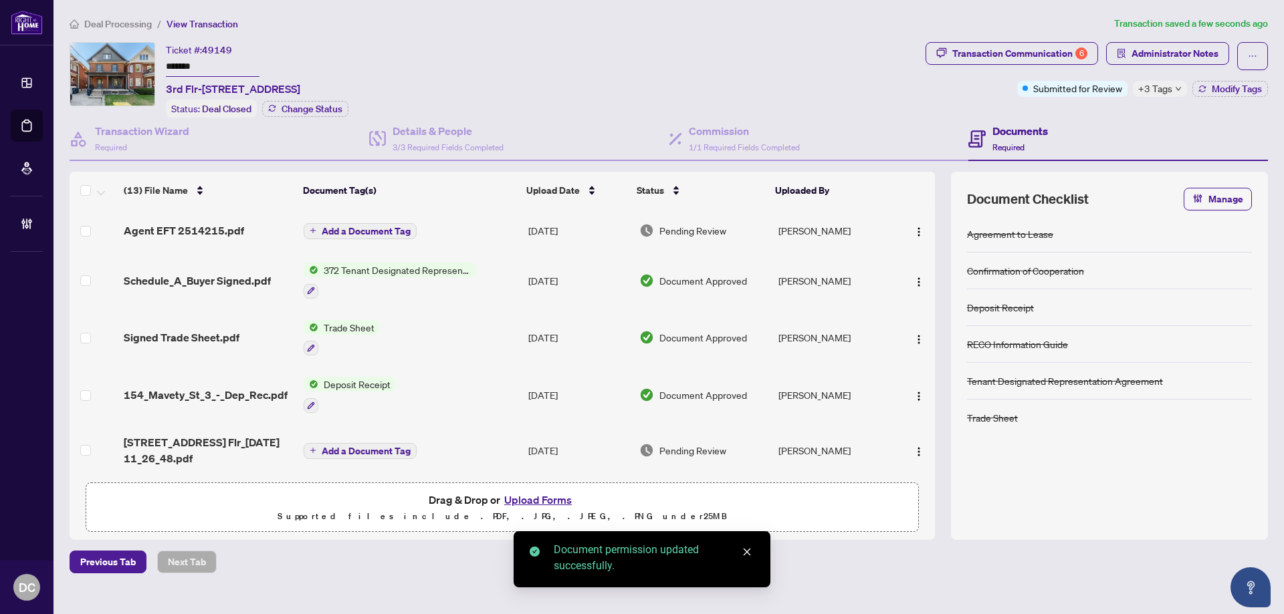
click at [1181, 88] on div "+3 Tags" at bounding box center [1159, 89] width 54 height 16
click at [1112, 118] on div "Documents Required" at bounding box center [1117, 139] width 299 height 43
click at [1161, 53] on span "Administrator Notes" at bounding box center [1174, 53] width 87 height 21
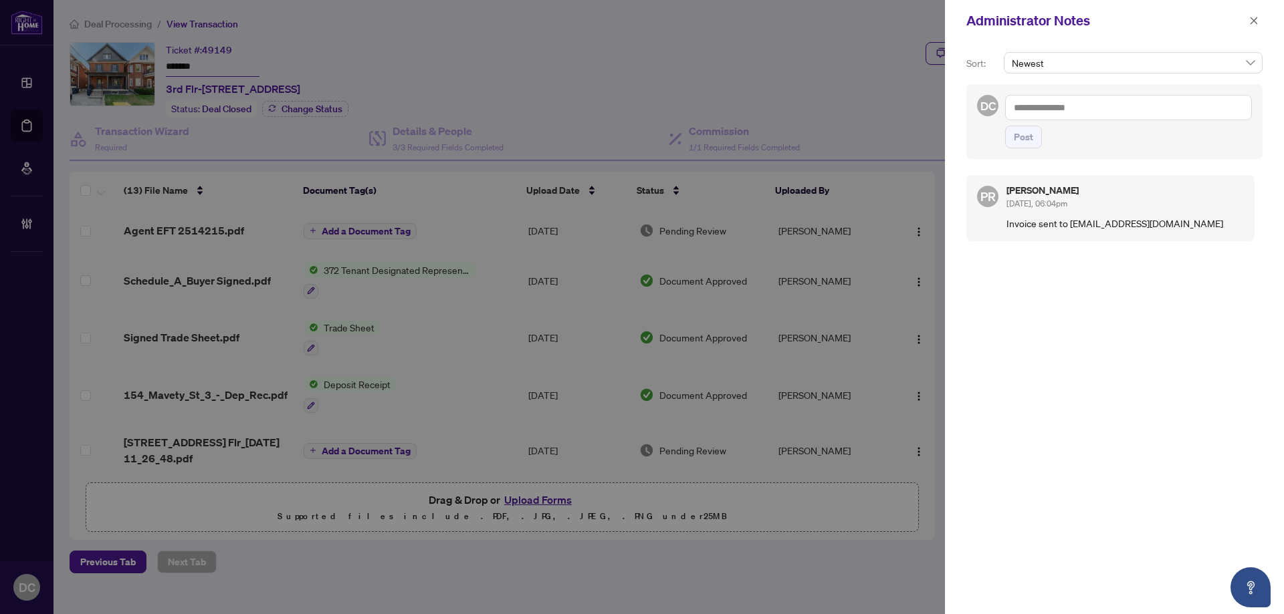
click at [1096, 108] on textarea at bounding box center [1128, 107] width 247 height 25
paste textarea "**********"
type textarea "**********"
click at [1024, 138] on span "Post" at bounding box center [1022, 136] width 19 height 21
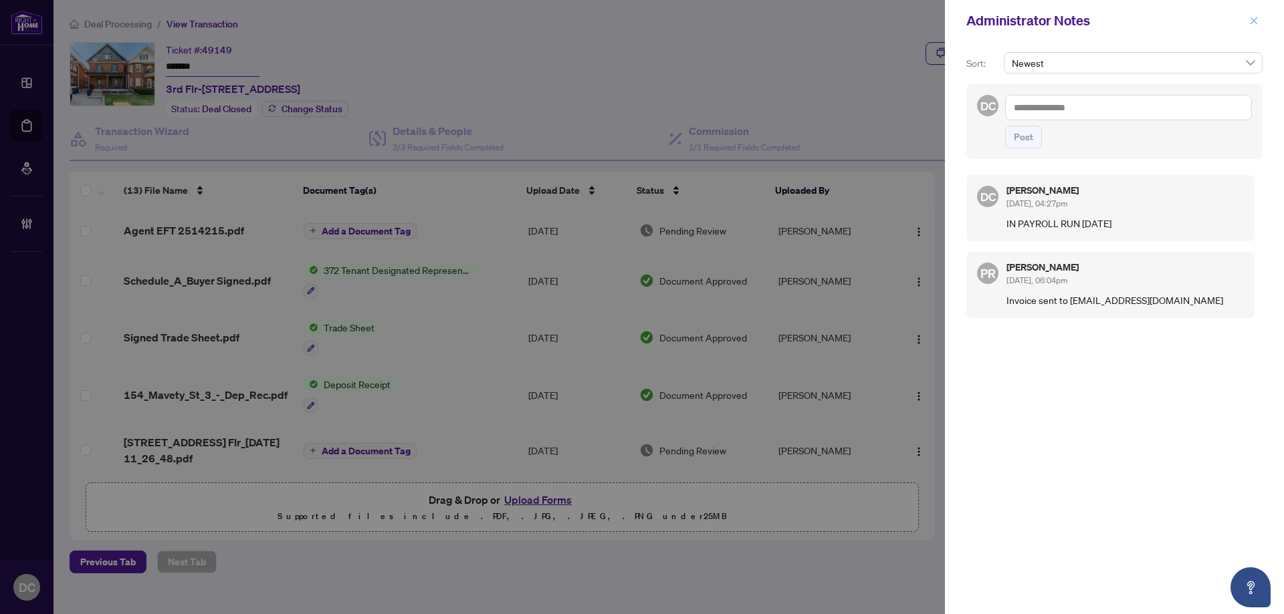
click at [1247, 16] on button "button" at bounding box center [1253, 21] width 17 height 16
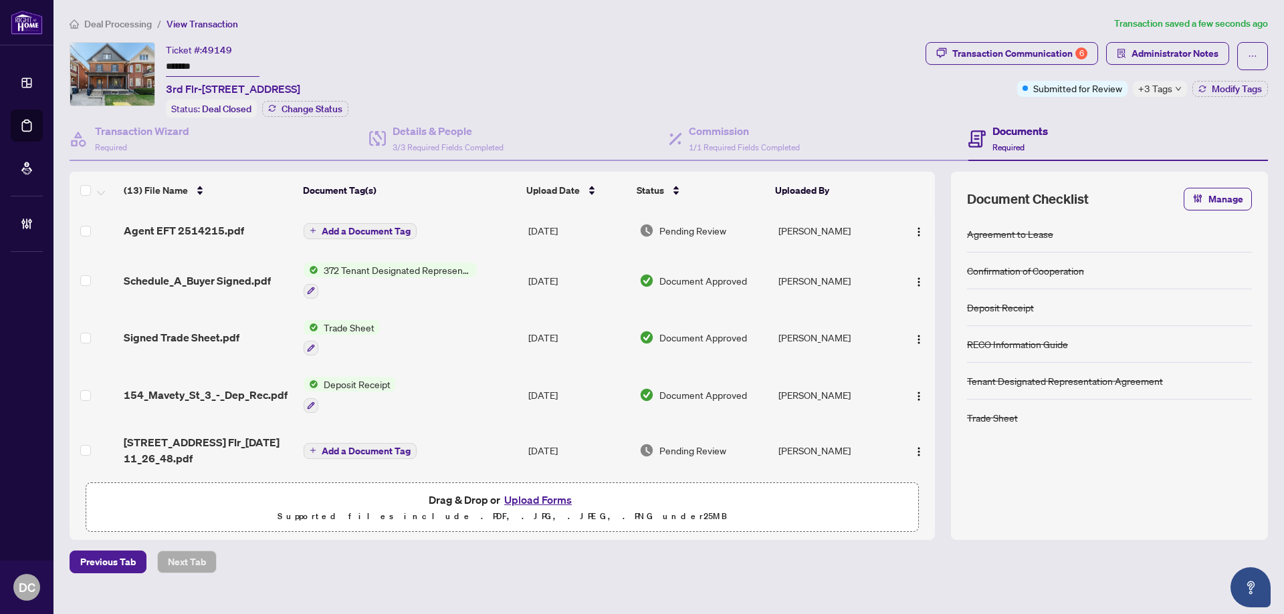
click at [132, 23] on span "Deal Processing" at bounding box center [118, 24] width 68 height 12
